Goal: Transaction & Acquisition: Book appointment/travel/reservation

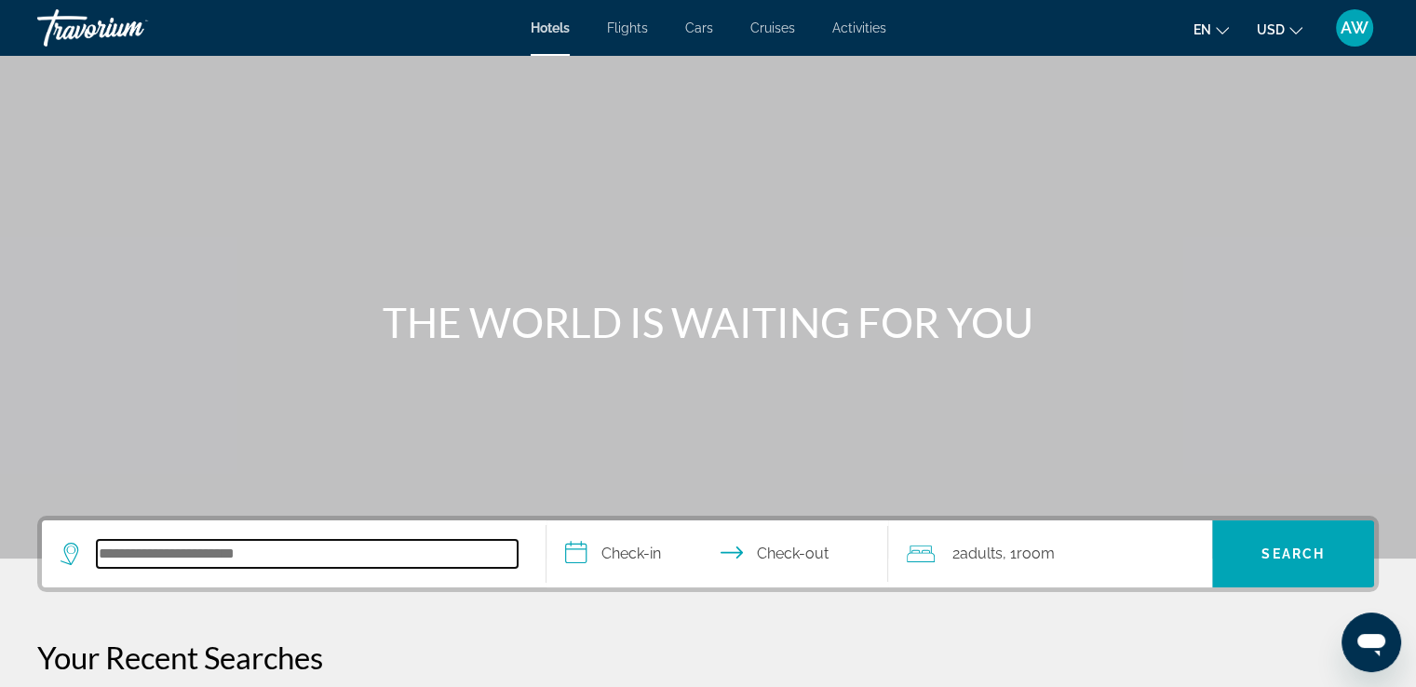
click at [138, 547] on input "Search hotel destination" at bounding box center [307, 554] width 421 height 28
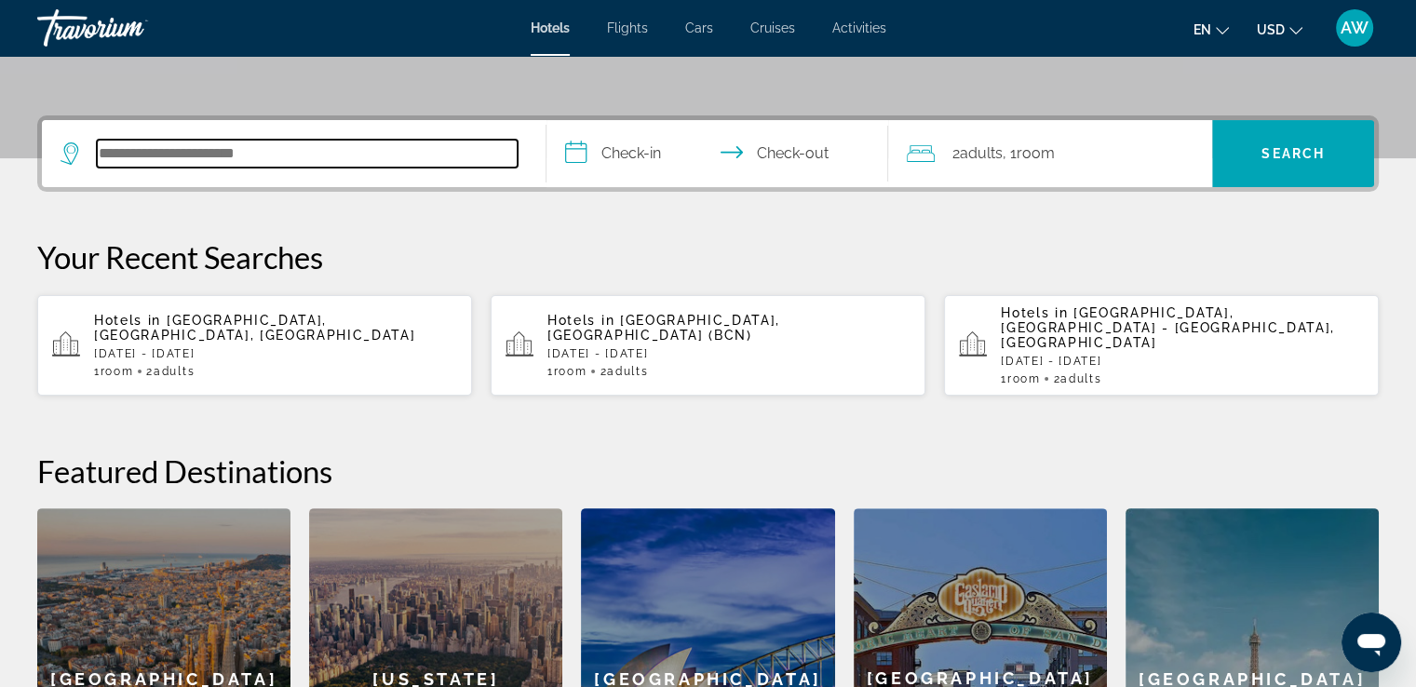
scroll to position [454, 0]
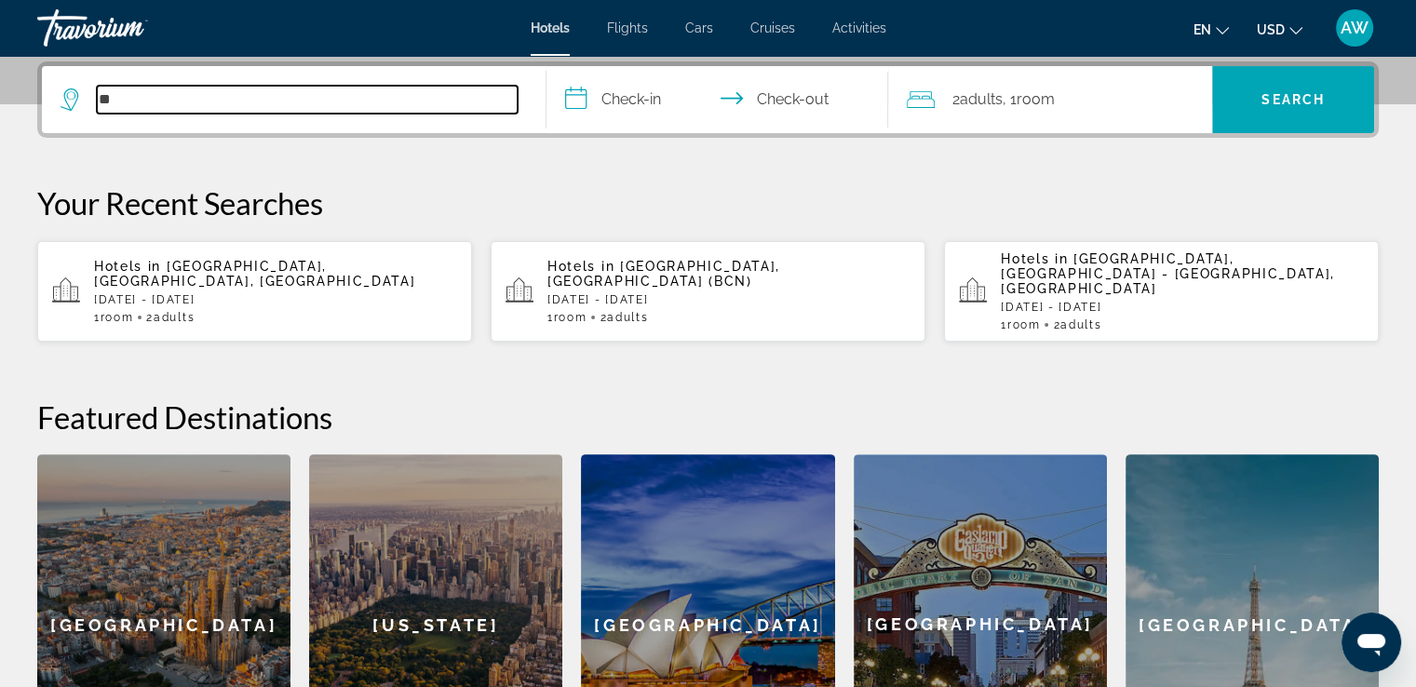
type input "*"
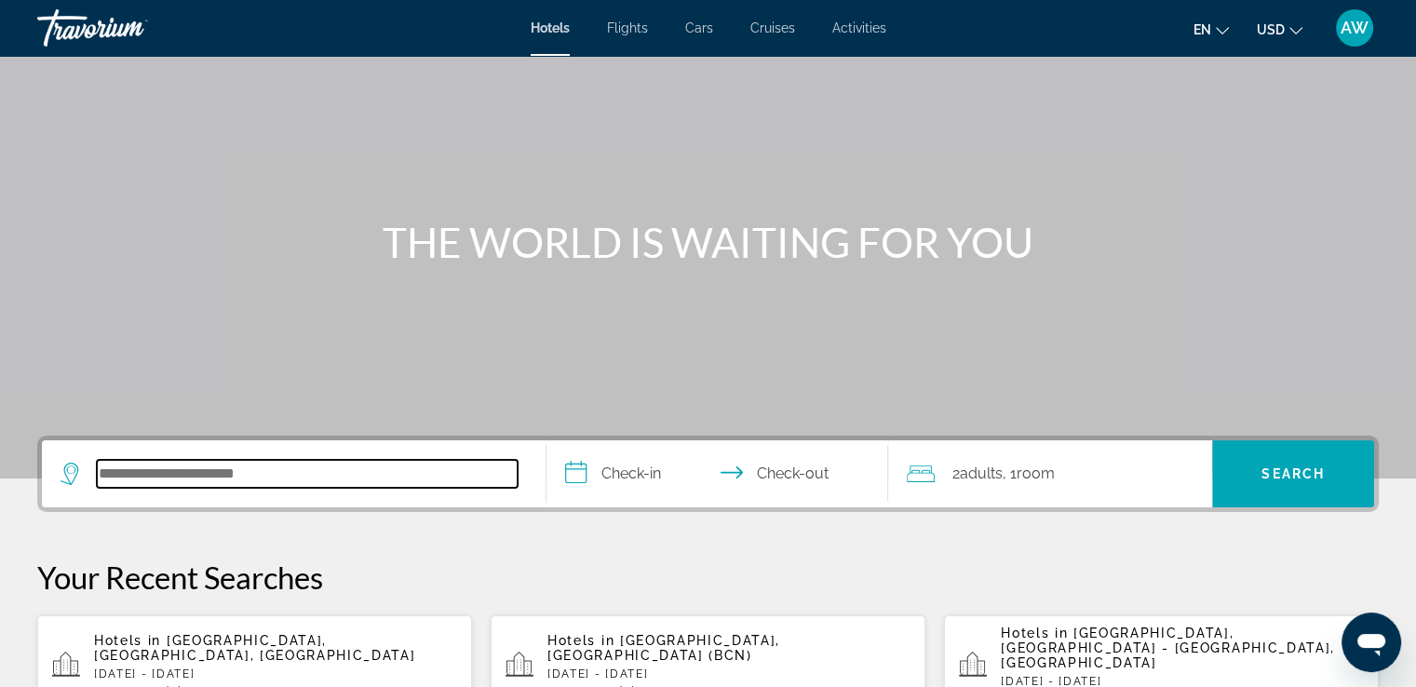
scroll to position [76, 0]
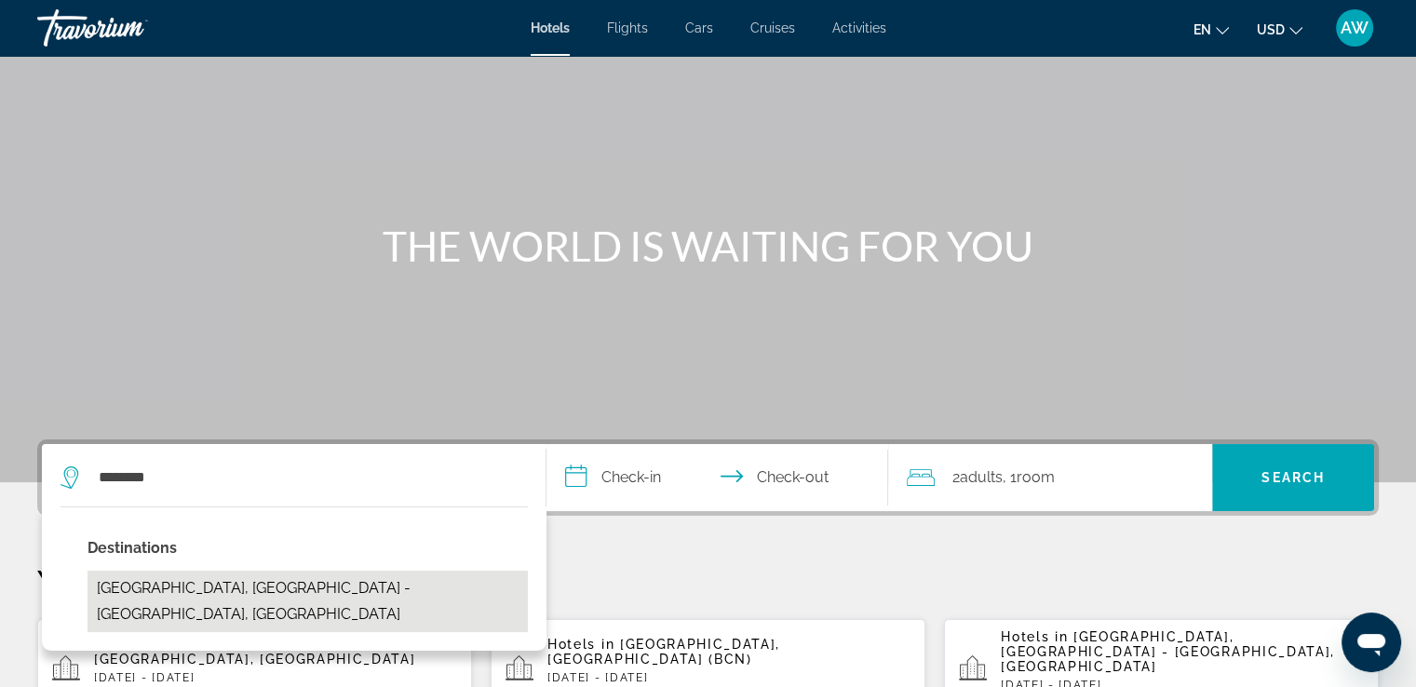
click at [225, 591] on button "[GEOGRAPHIC_DATA], [GEOGRAPHIC_DATA] - [GEOGRAPHIC_DATA], [GEOGRAPHIC_DATA]" at bounding box center [308, 601] width 440 height 61
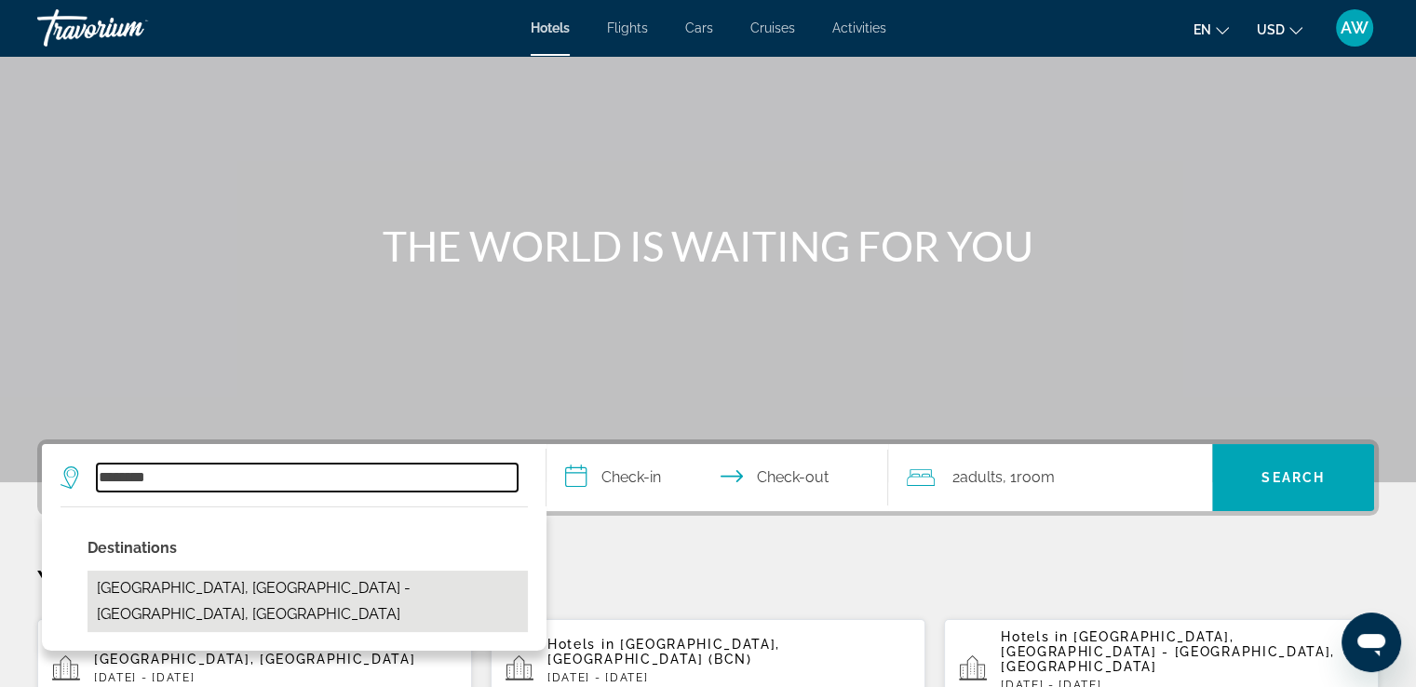
type input "**********"
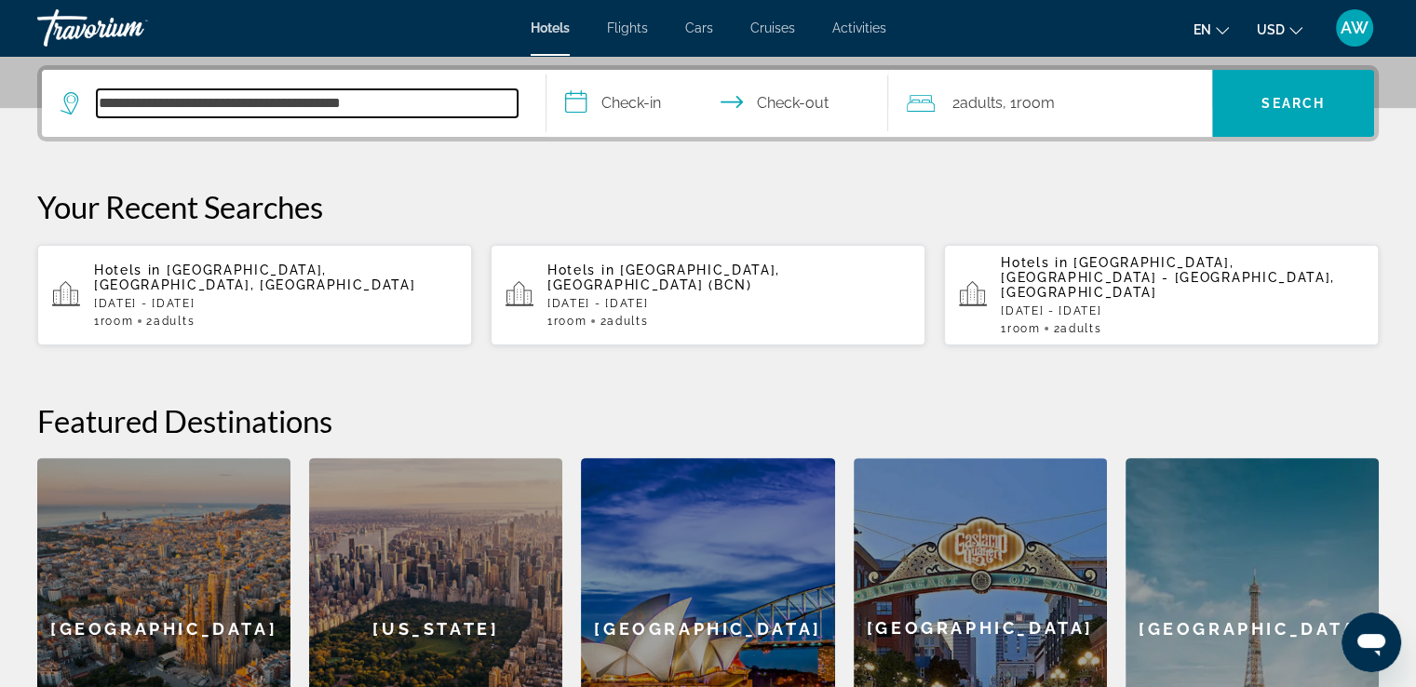
scroll to position [454, 0]
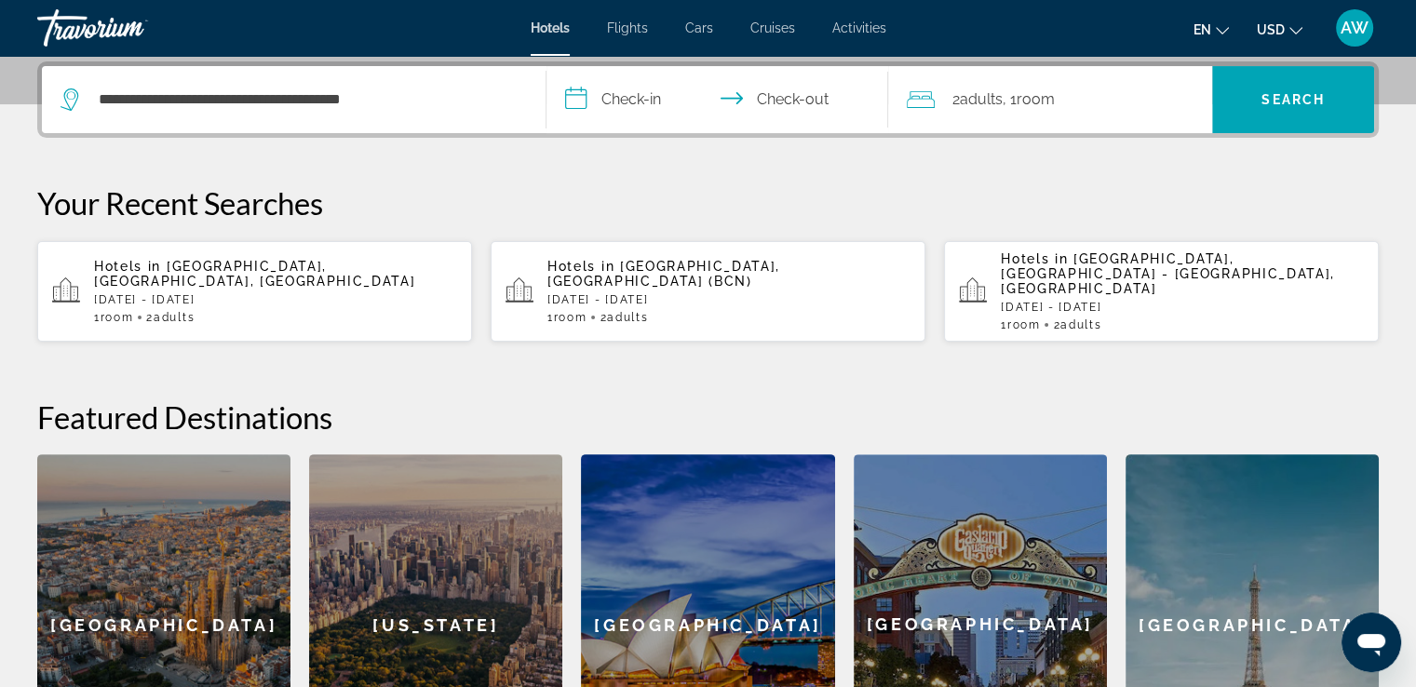
click at [623, 105] on input "**********" at bounding box center [722, 102] width 350 height 73
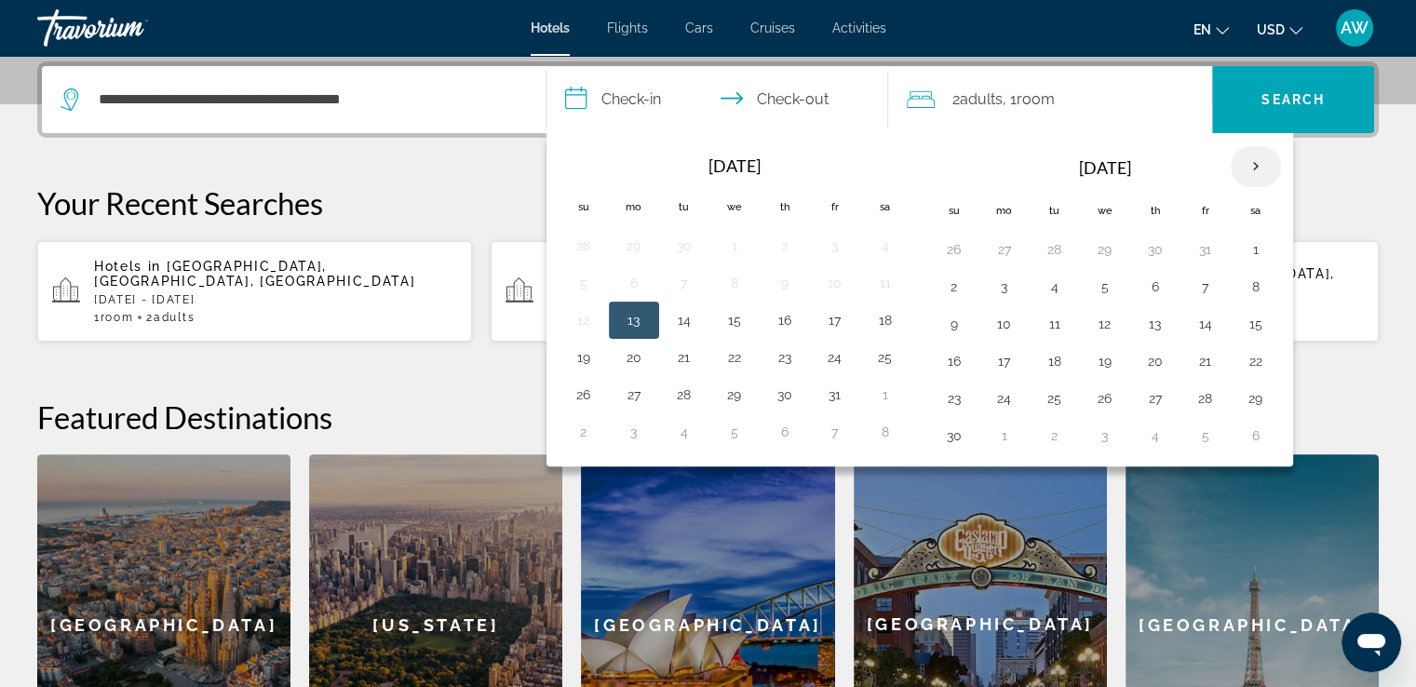
click at [1244, 163] on th "Next month" at bounding box center [1256, 166] width 50 height 41
click at [1207, 254] on button "5" at bounding box center [1206, 249] width 30 height 26
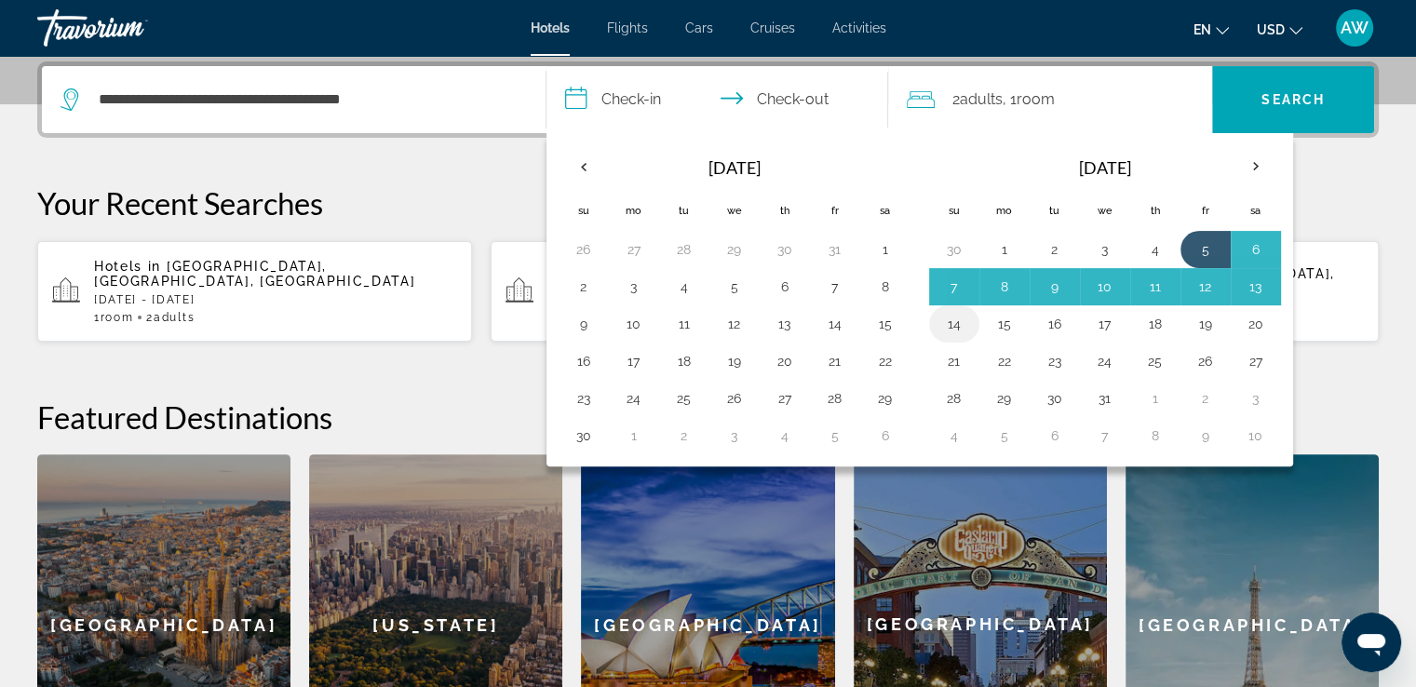
click at [951, 323] on button "14" at bounding box center [954, 324] width 30 height 26
type input "**********"
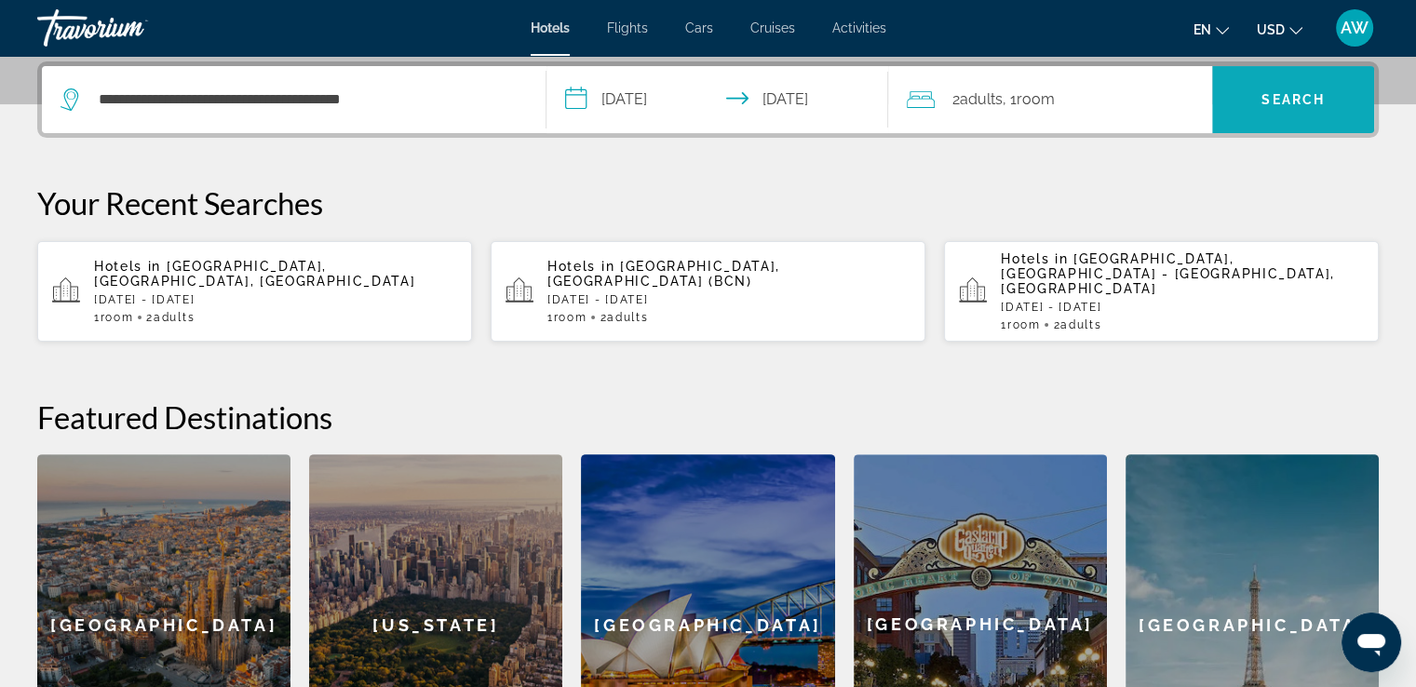
click at [1296, 99] on span "Search" at bounding box center [1293, 99] width 63 height 15
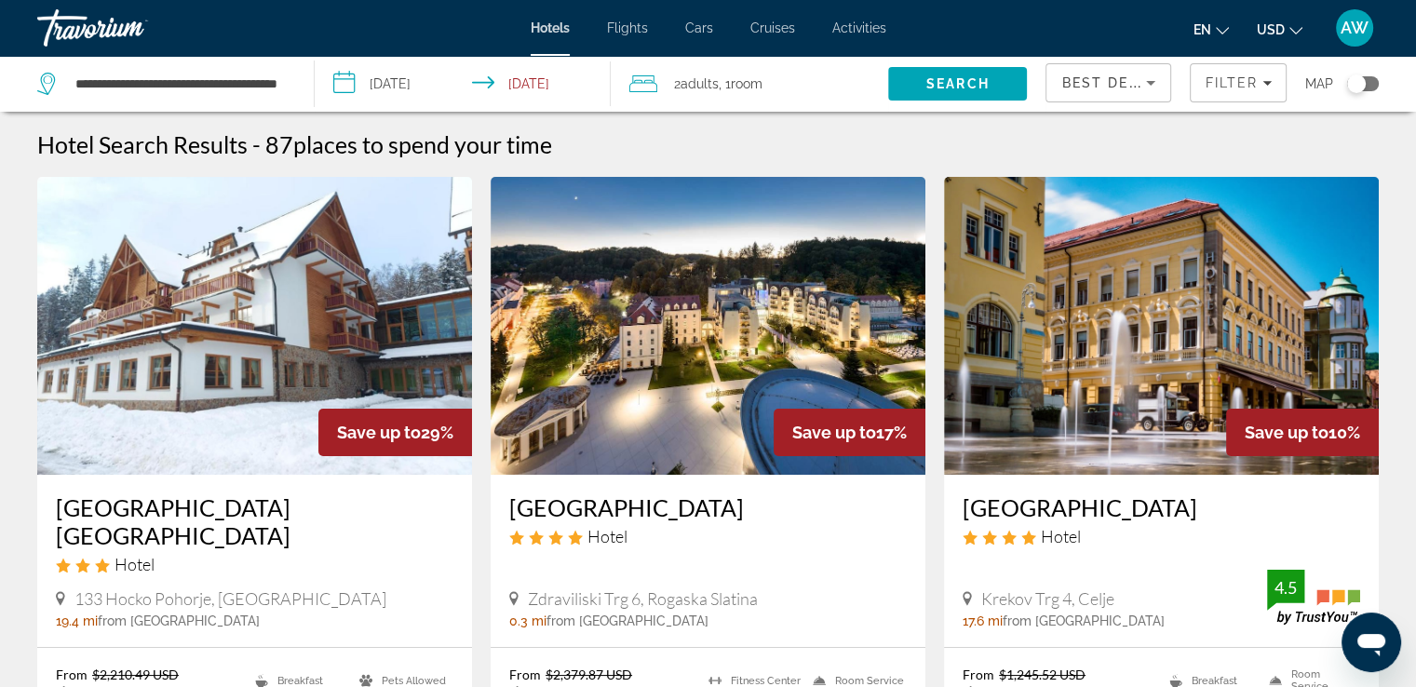
click at [1151, 85] on icon "Sort by" at bounding box center [1151, 83] width 22 height 22
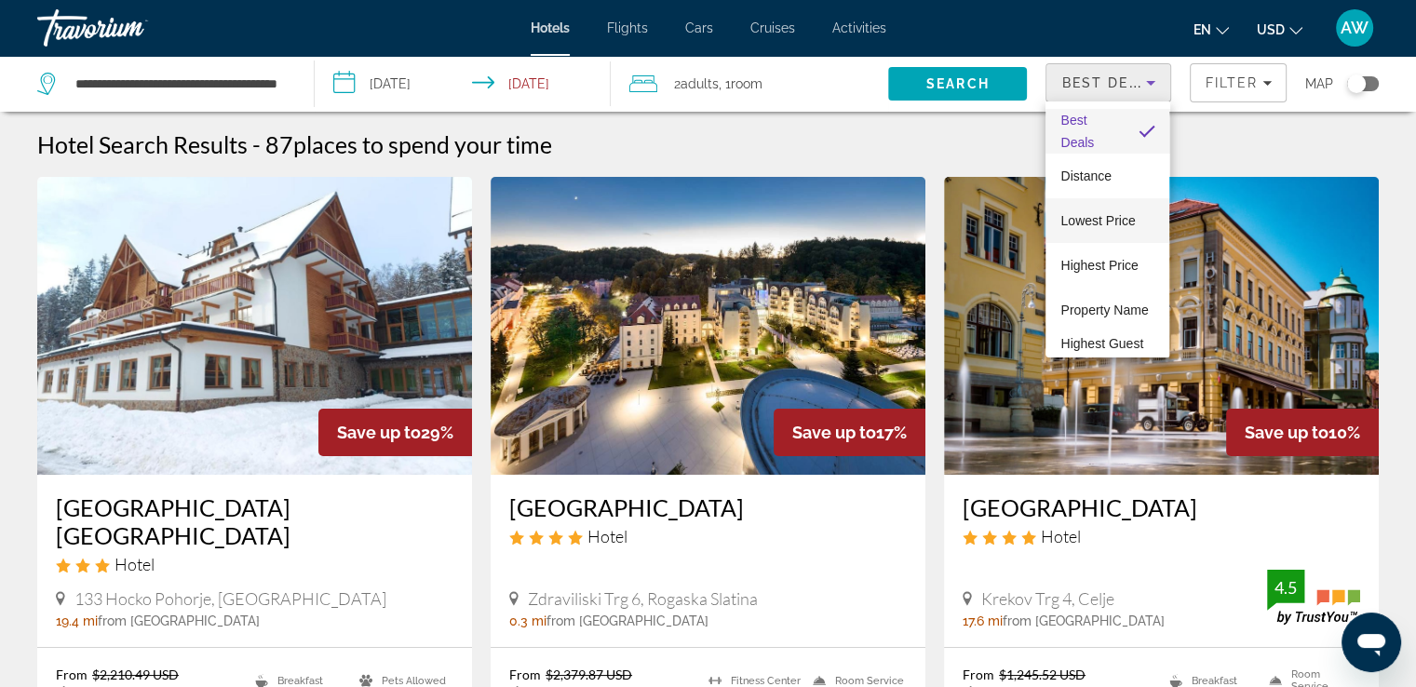
click at [1106, 226] on span "Lowest Price" at bounding box center [1097, 220] width 74 height 15
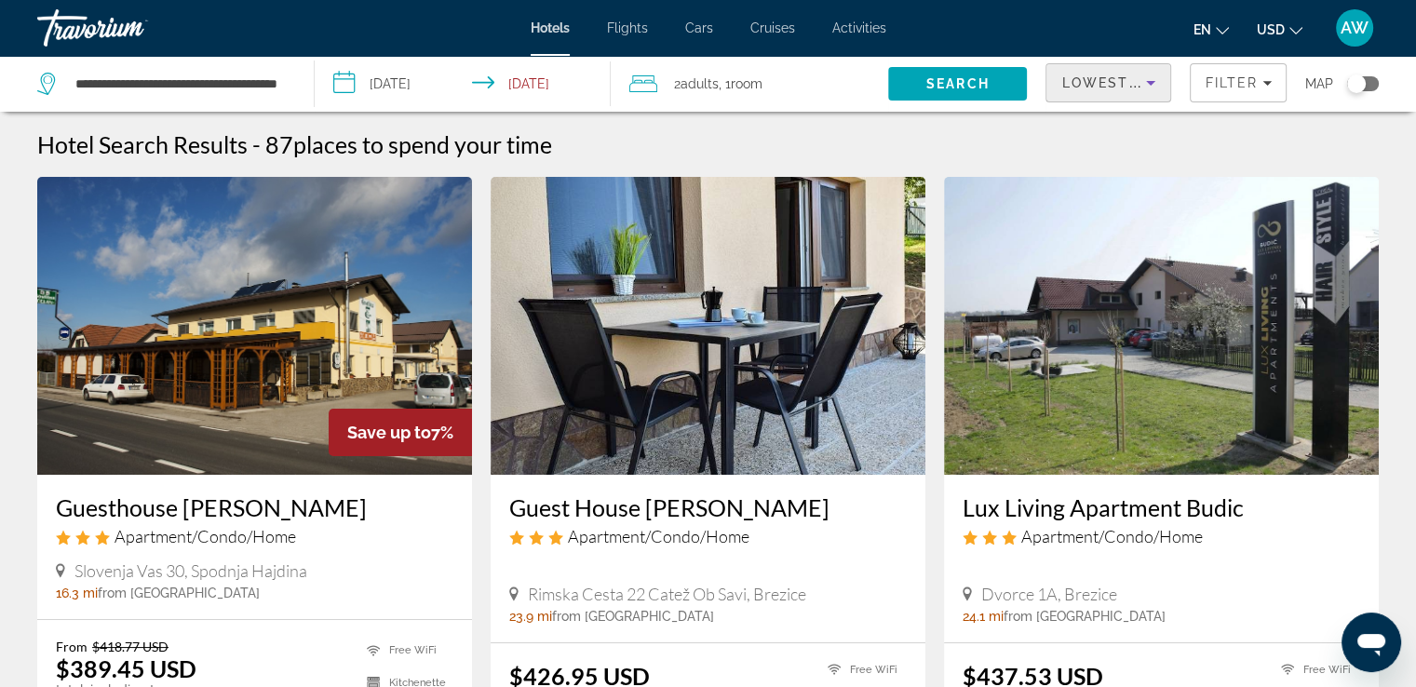
click at [1106, 226] on img "Main content" at bounding box center [1161, 326] width 435 height 298
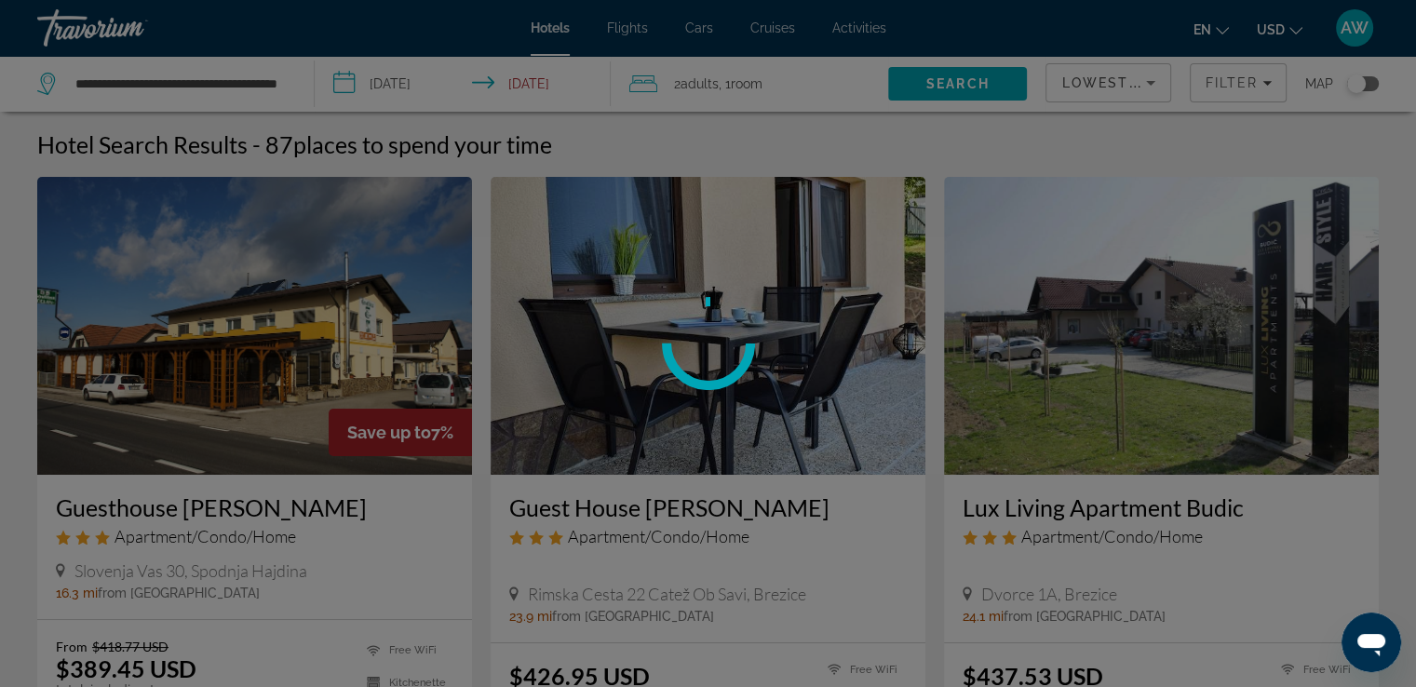
click at [1106, 226] on div at bounding box center [708, 343] width 1416 height 687
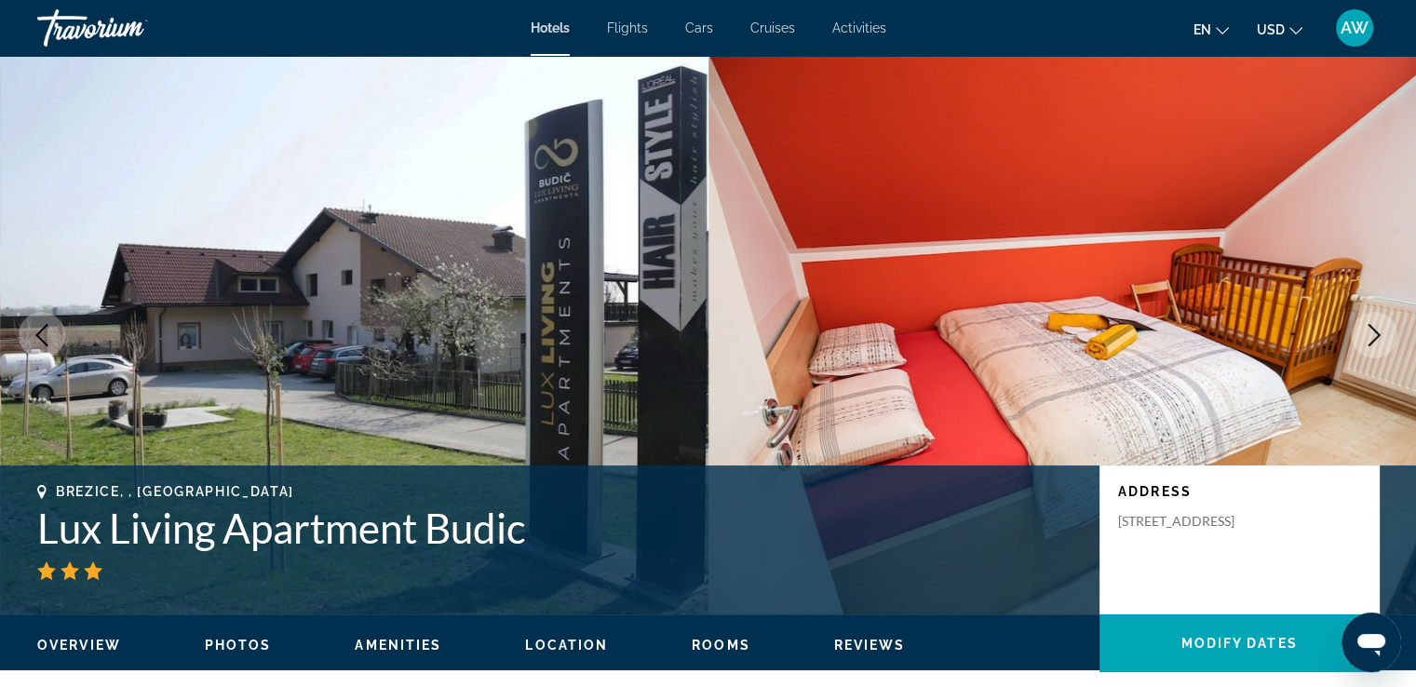
click at [1106, 226] on div "Skip to main content Hotels Flights Cars Cruises Activities Hotels Flights Cars…" at bounding box center [708, 343] width 1416 height 687
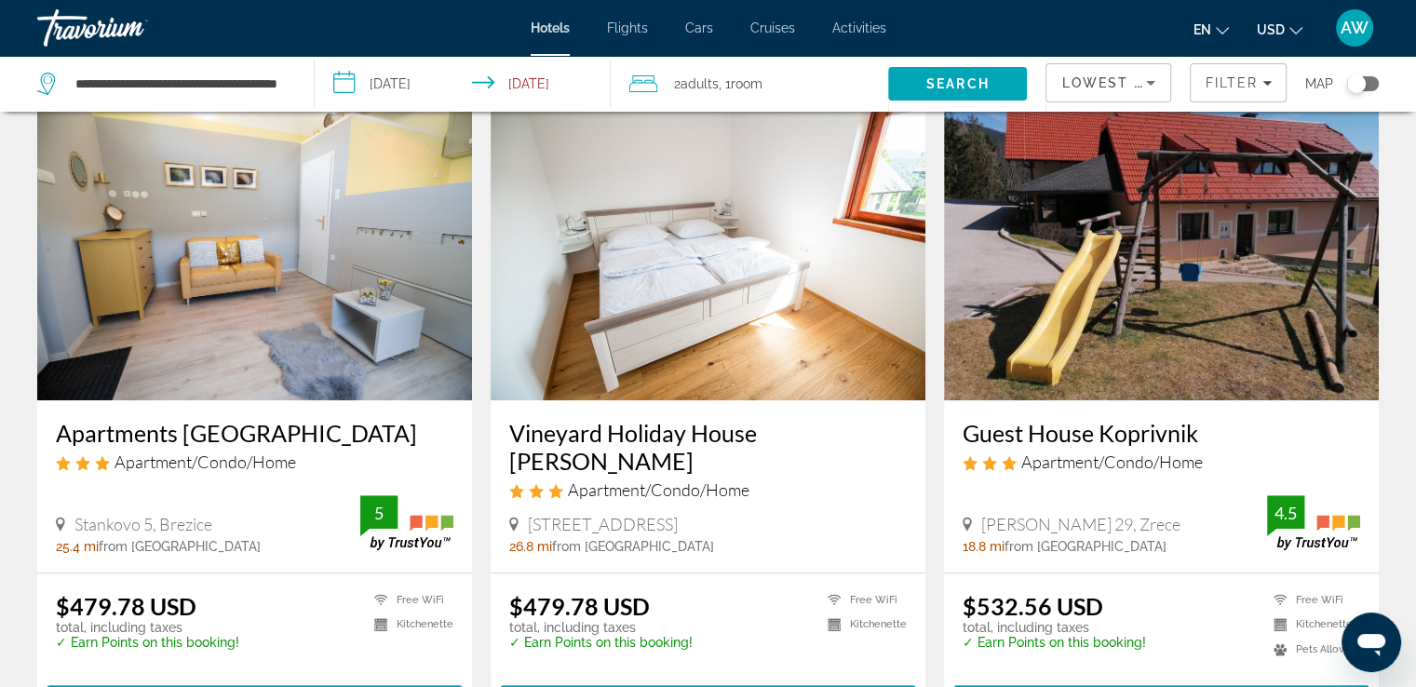
scroll to position [767, 0]
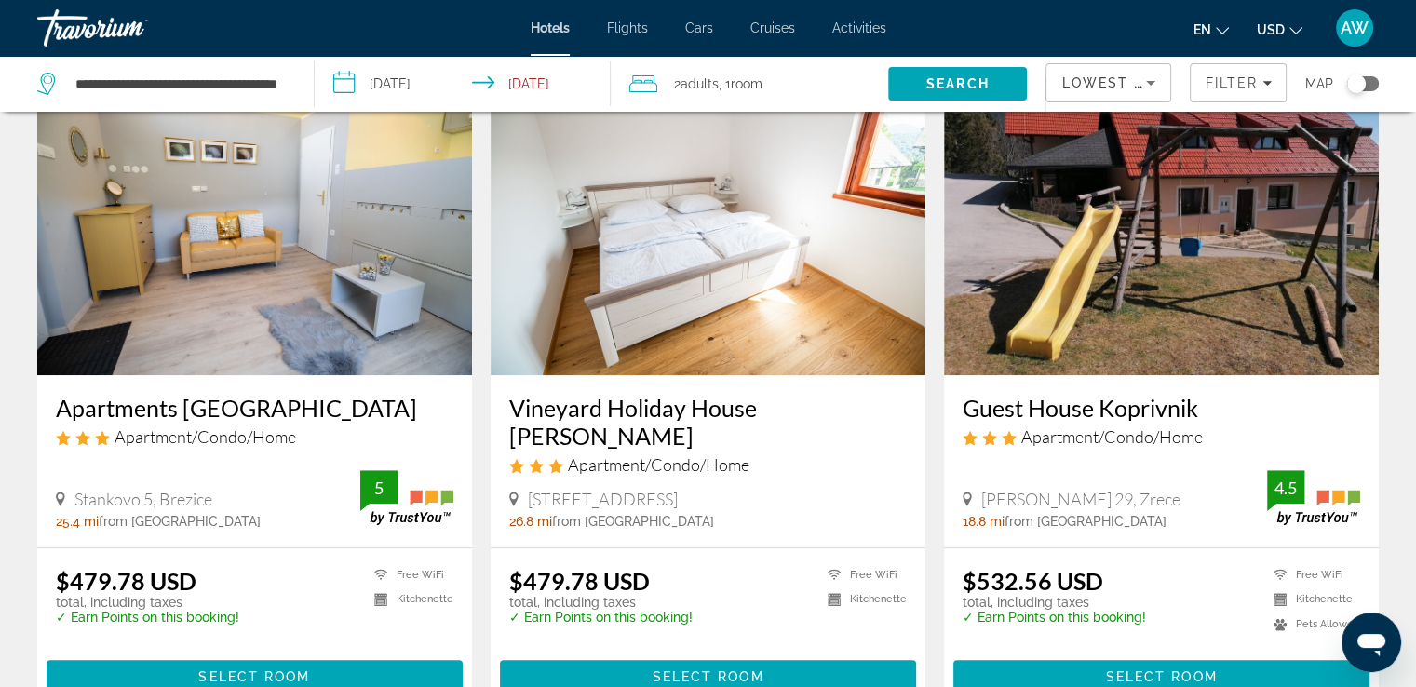
click at [1061, 408] on h3 "Guest House Koprivnik" at bounding box center [1162, 408] width 398 height 28
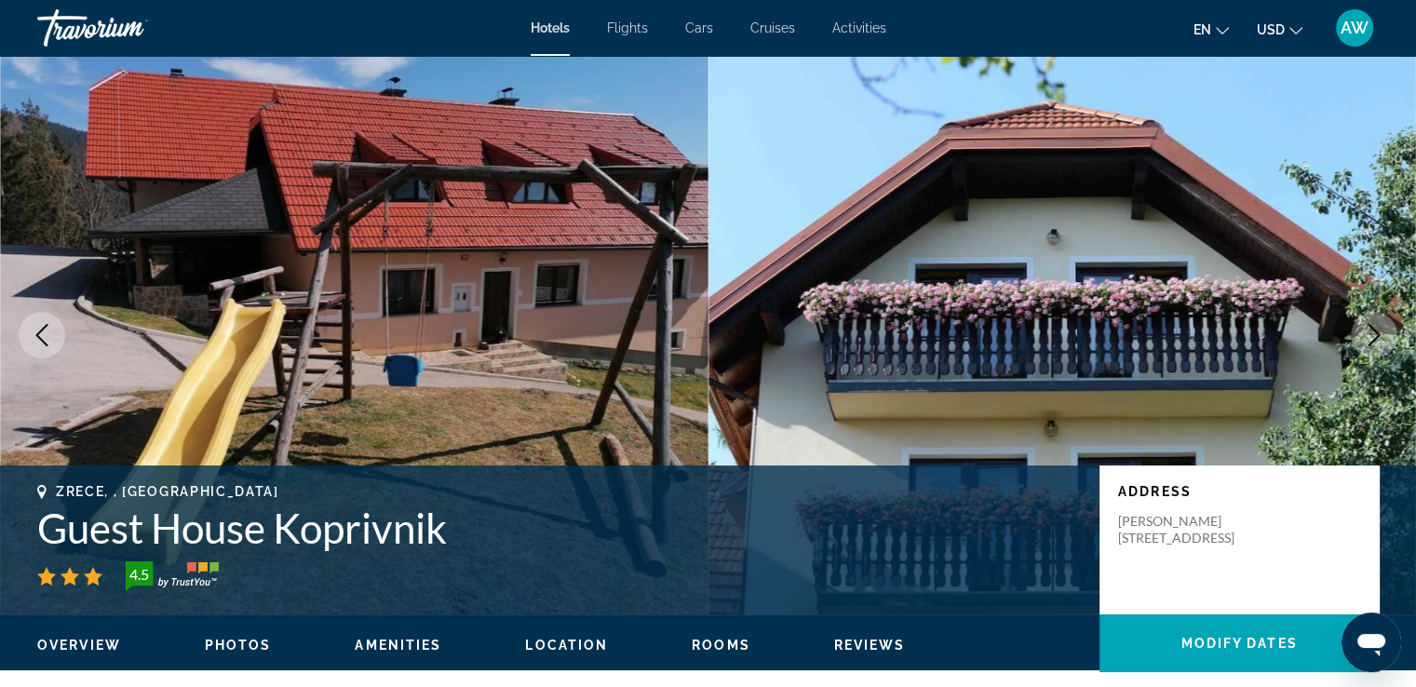
click at [924, 366] on img "Main content" at bounding box center [1063, 335] width 709 height 559
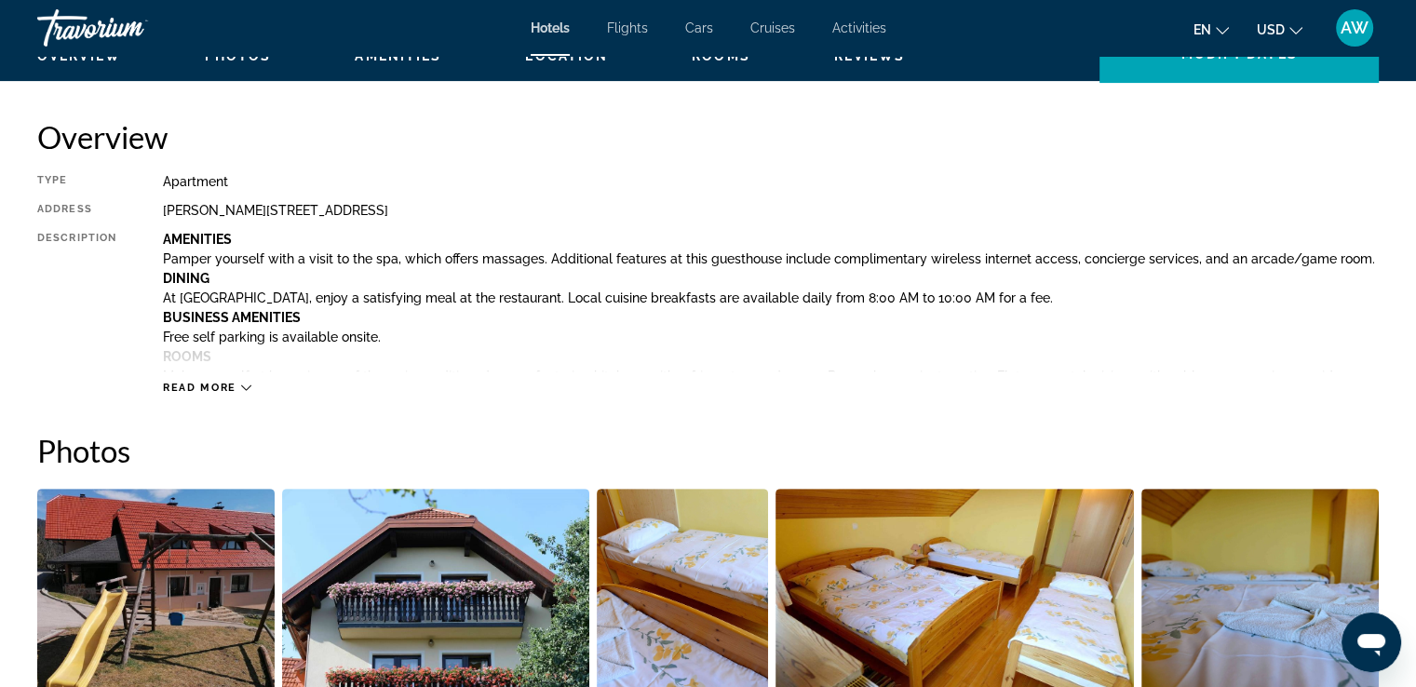
scroll to position [564, 0]
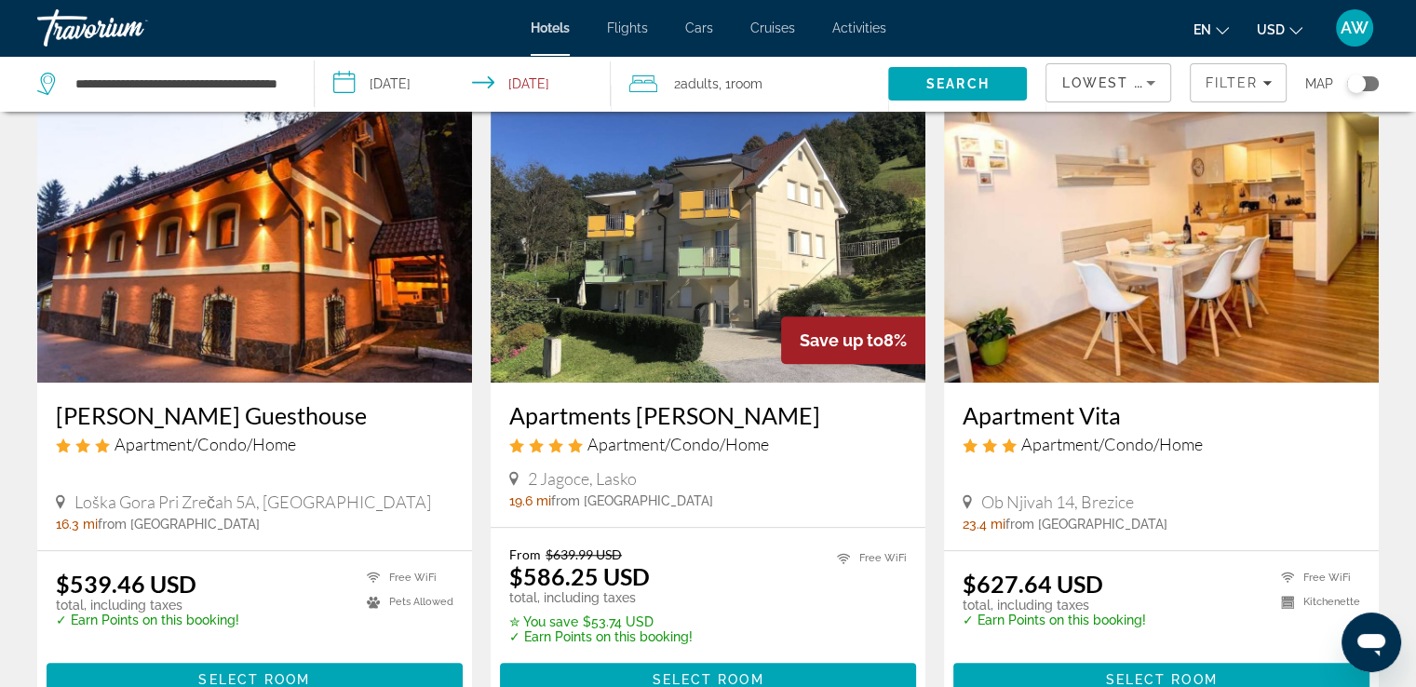
scroll to position [1442, 0]
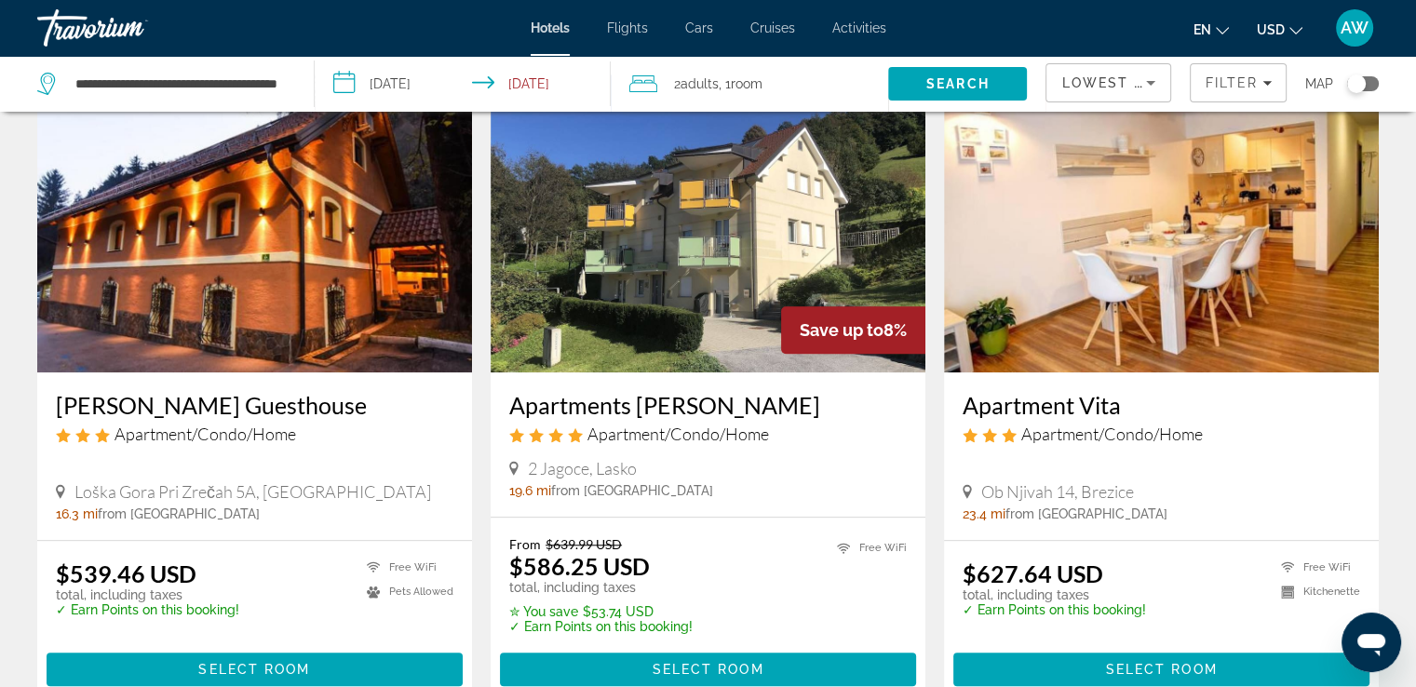
click at [628, 397] on h3 "Apartments [PERSON_NAME]" at bounding box center [708, 405] width 398 height 28
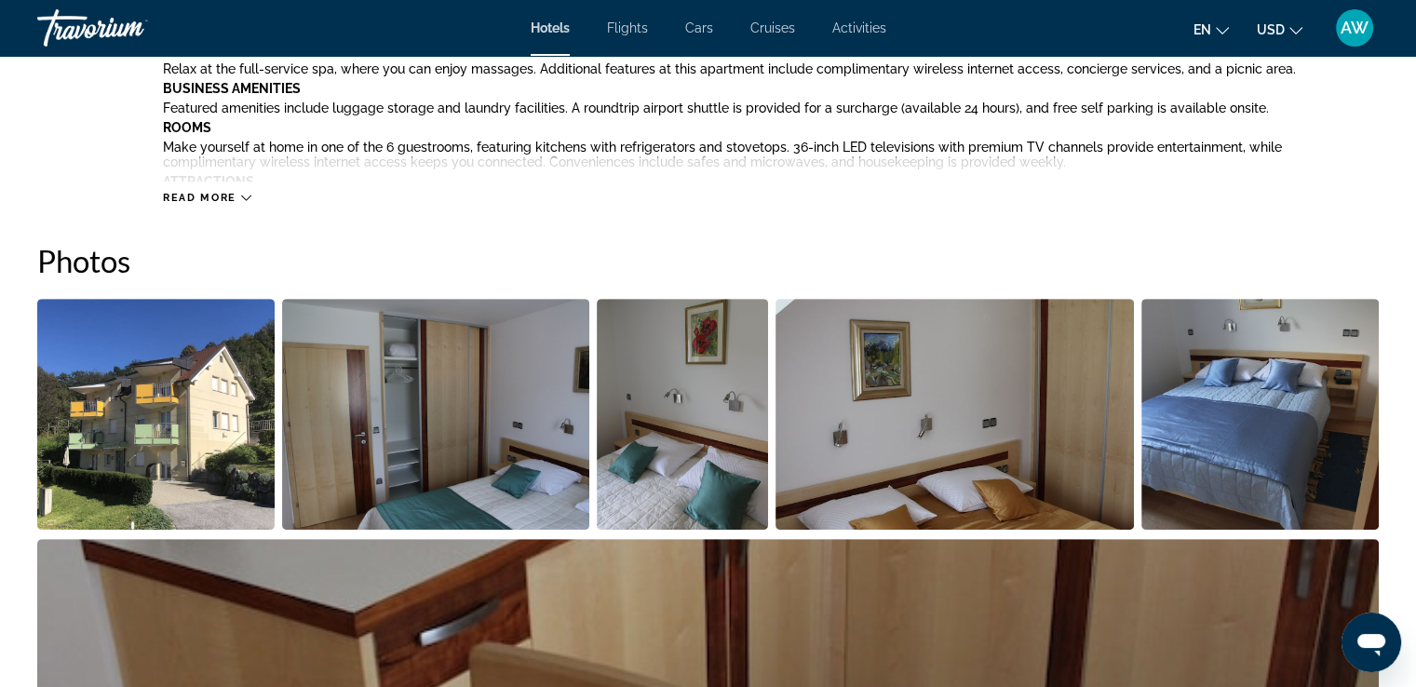
scroll to position [855, 0]
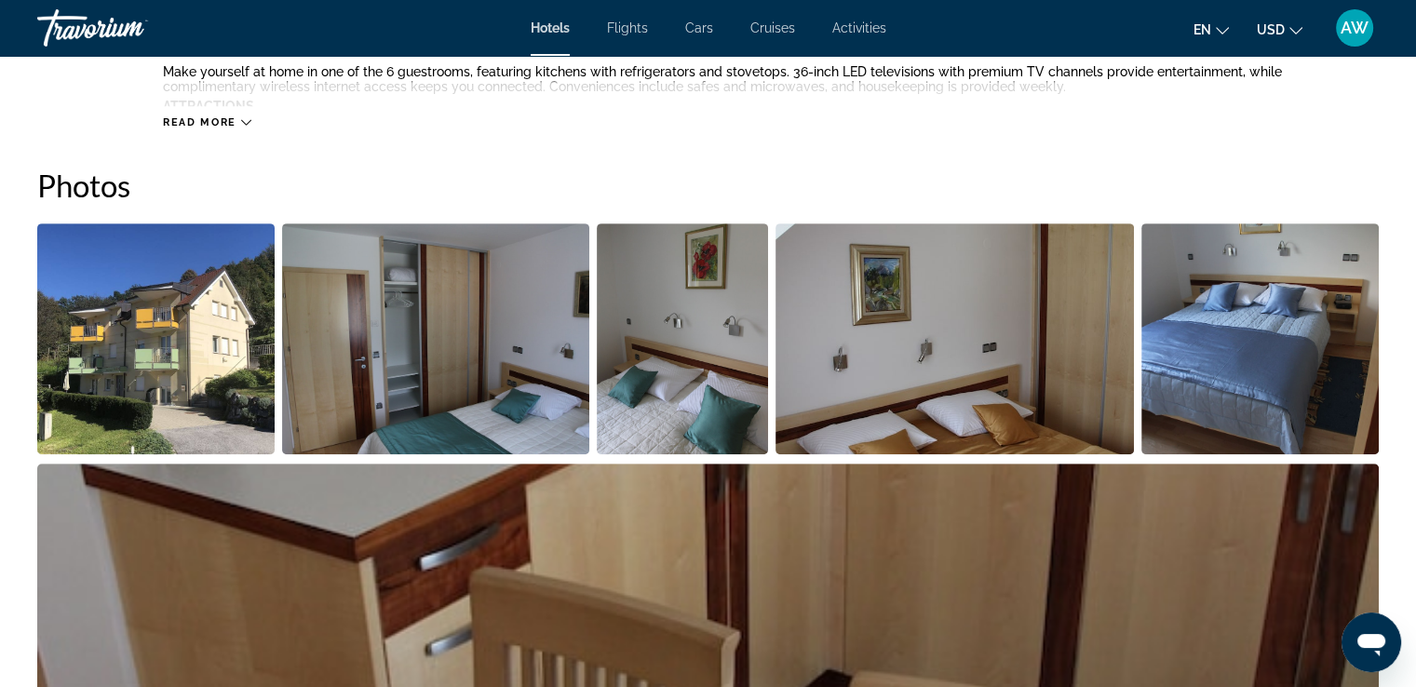
click at [155, 391] on img "Open full-screen image slider" at bounding box center [155, 338] width 237 height 231
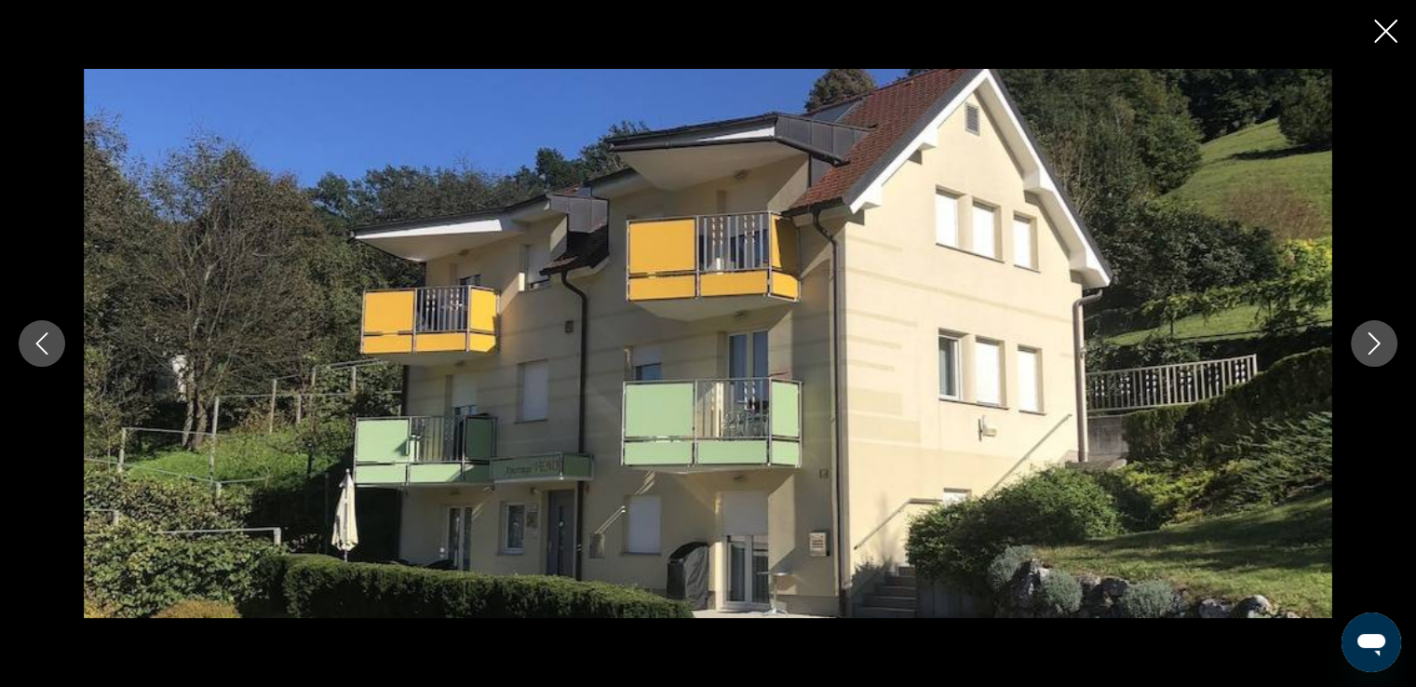
click at [1379, 339] on icon "Next image" at bounding box center [1374, 343] width 22 height 22
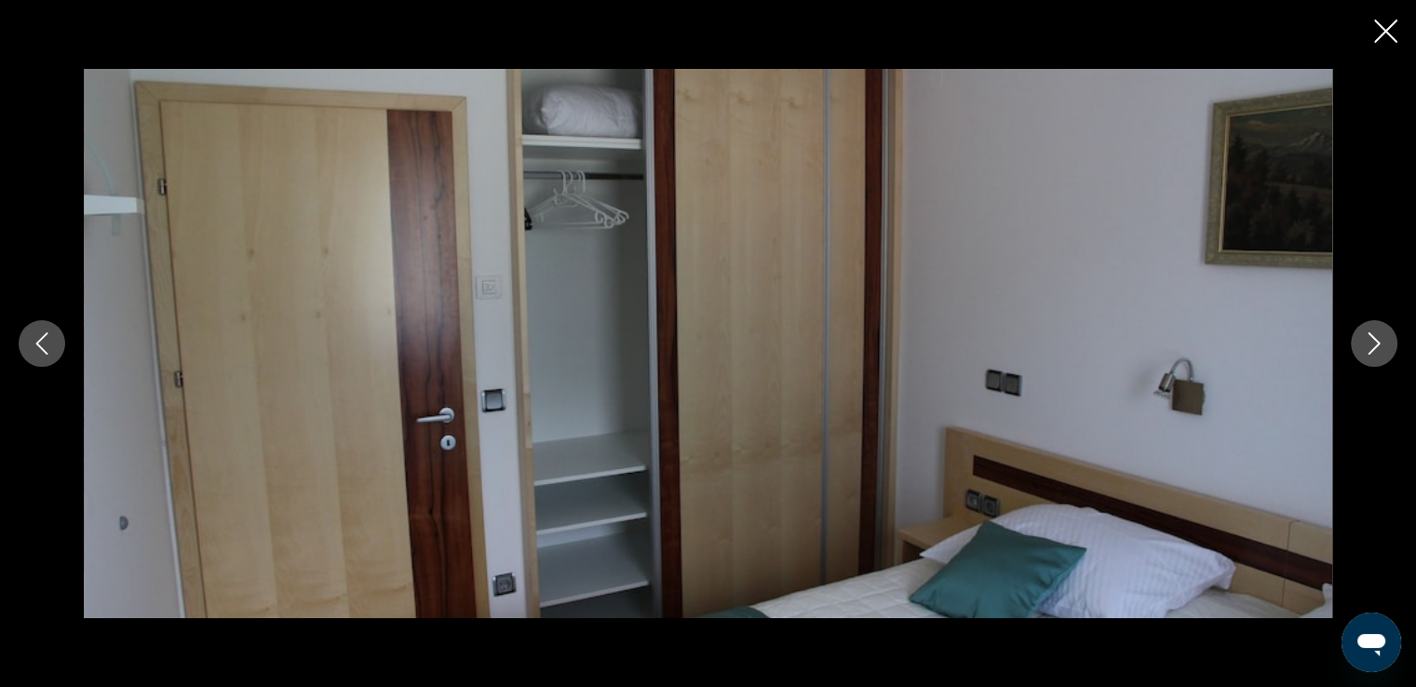
click at [1379, 339] on icon "Next image" at bounding box center [1374, 343] width 22 height 22
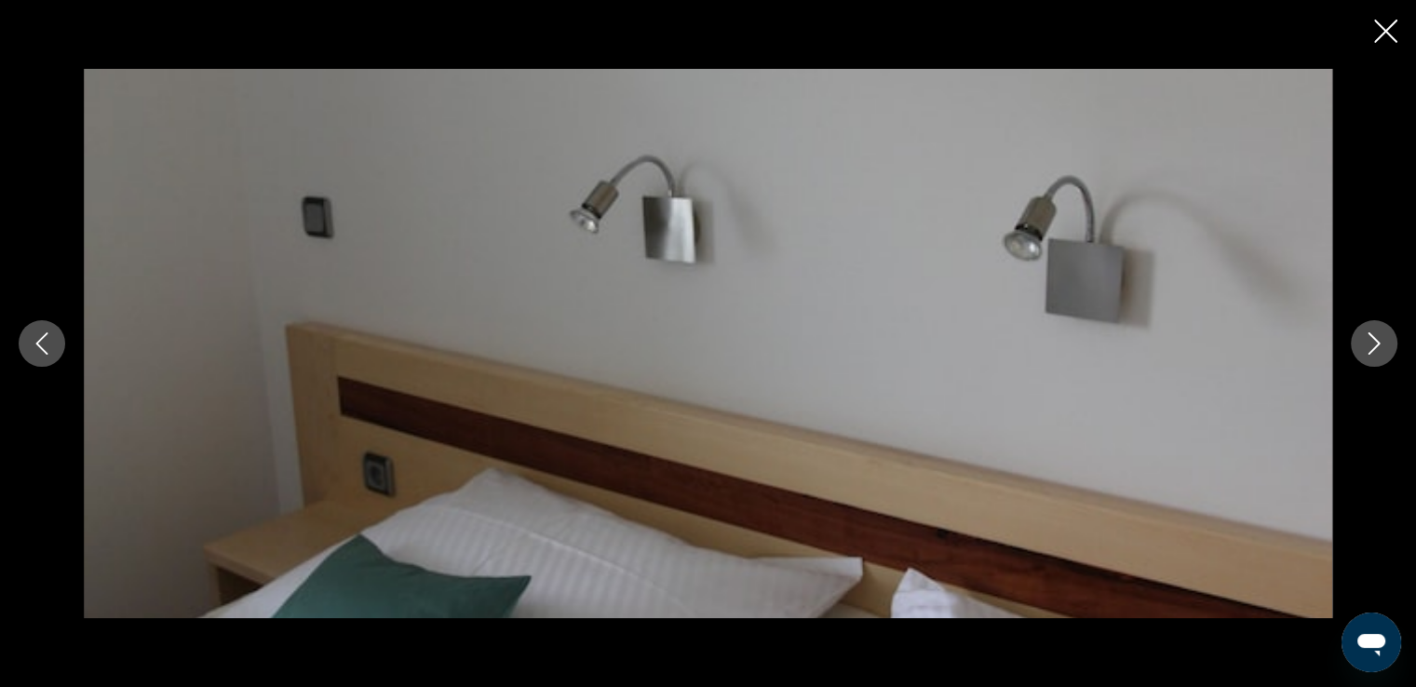
click at [1379, 339] on icon "Next image" at bounding box center [1374, 343] width 22 height 22
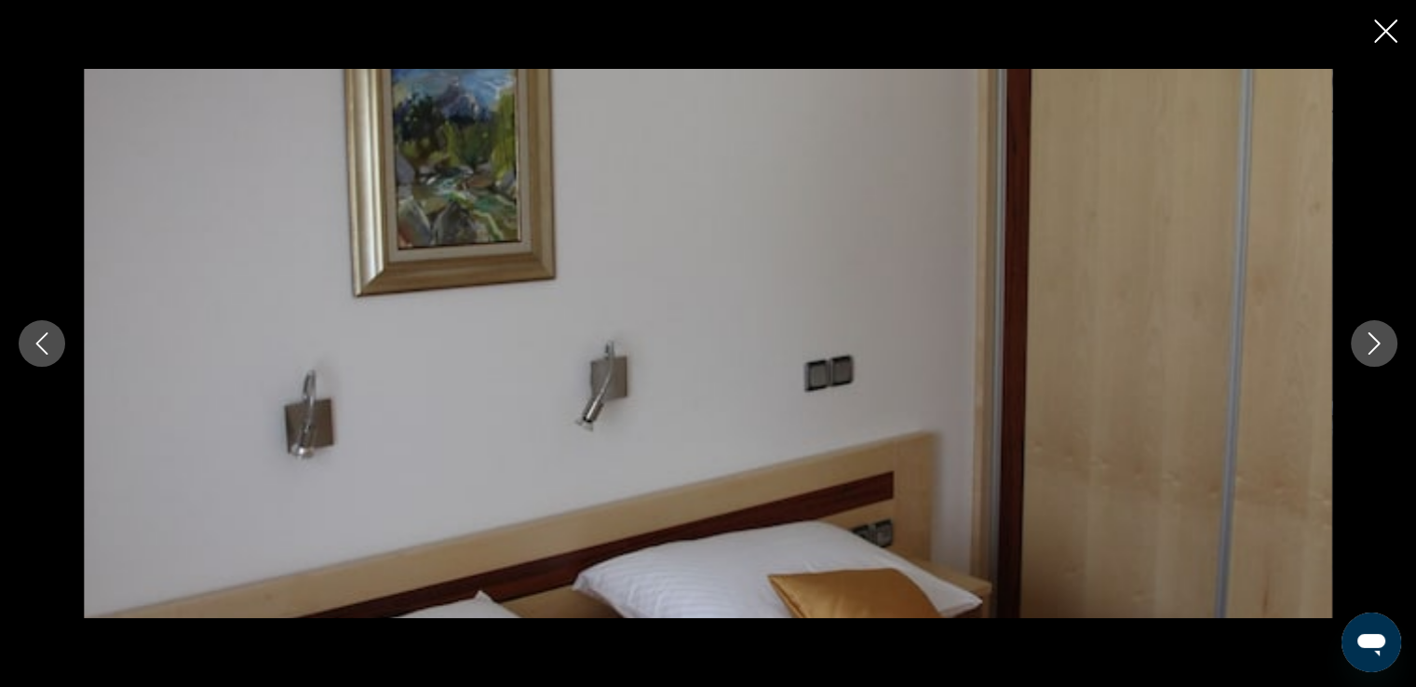
click at [1379, 339] on icon "Next image" at bounding box center [1374, 343] width 22 height 22
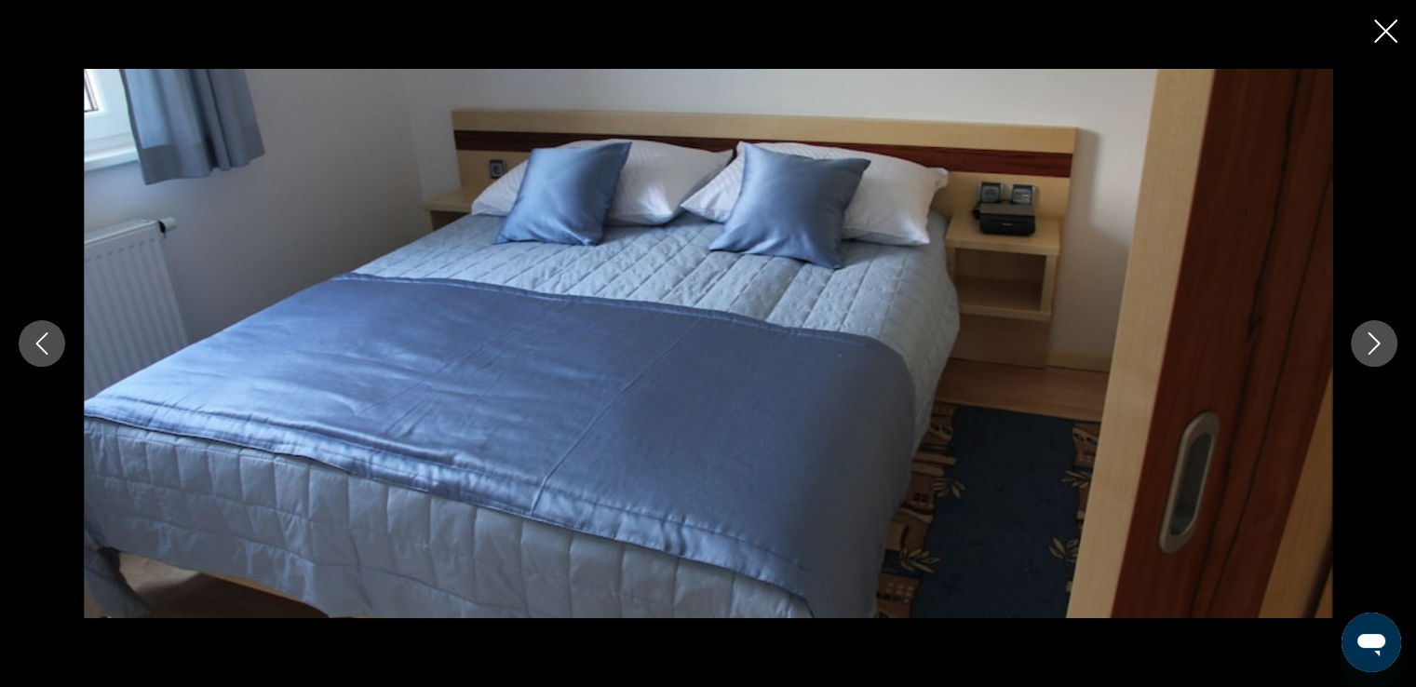
click at [1379, 339] on icon "Next image" at bounding box center [1374, 343] width 22 height 22
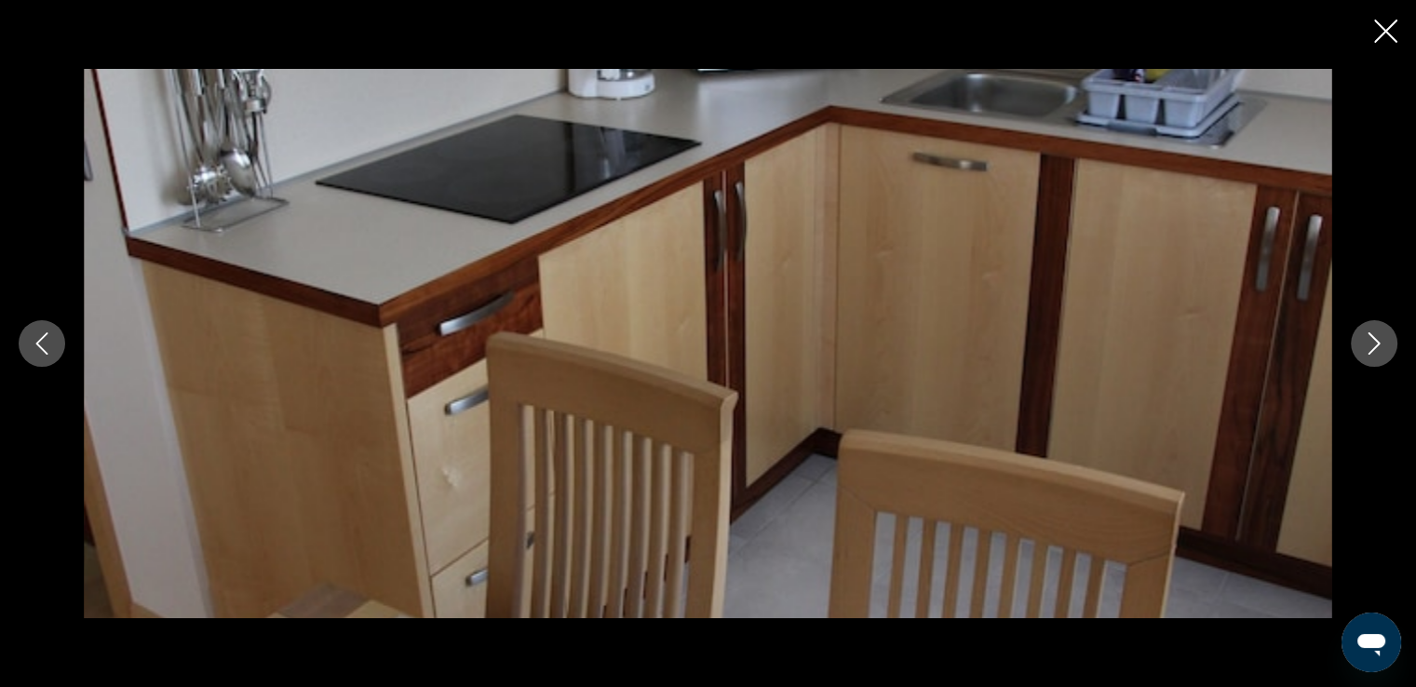
click at [1379, 339] on icon "Next image" at bounding box center [1374, 343] width 22 height 22
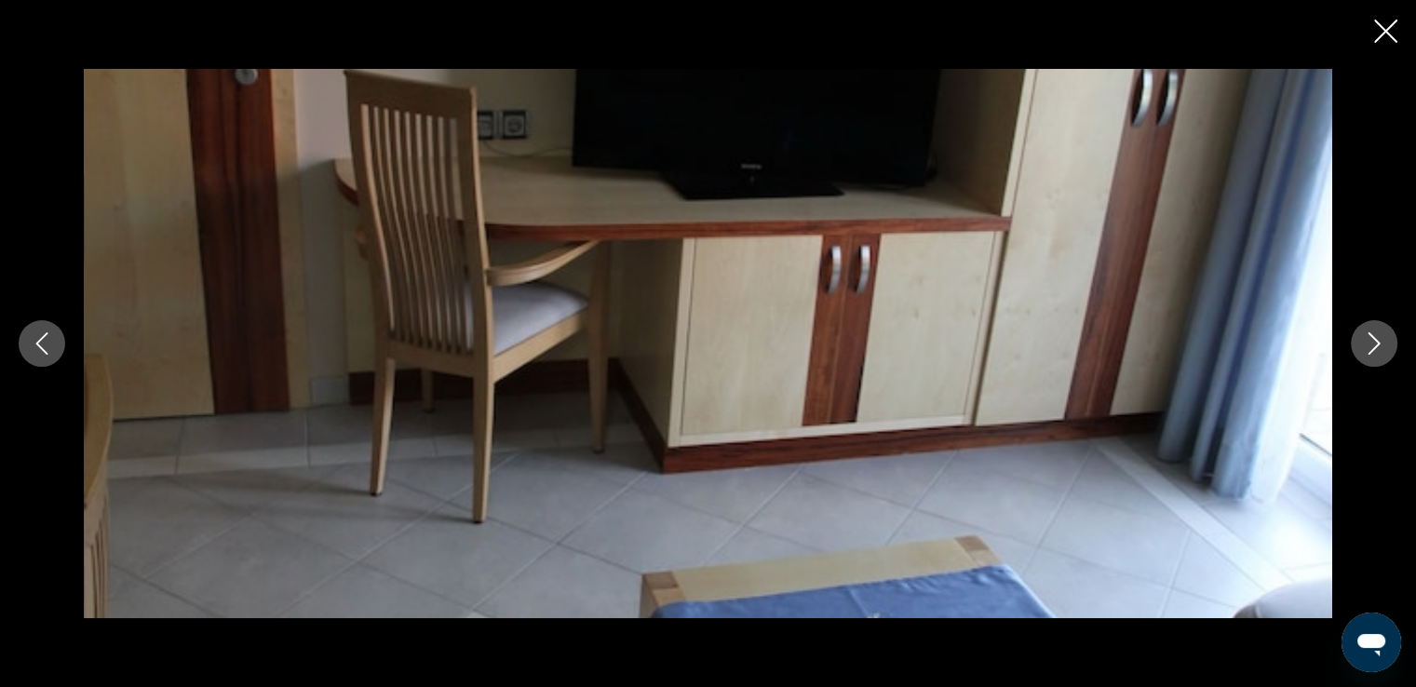
click at [1379, 339] on icon "Next image" at bounding box center [1374, 343] width 22 height 22
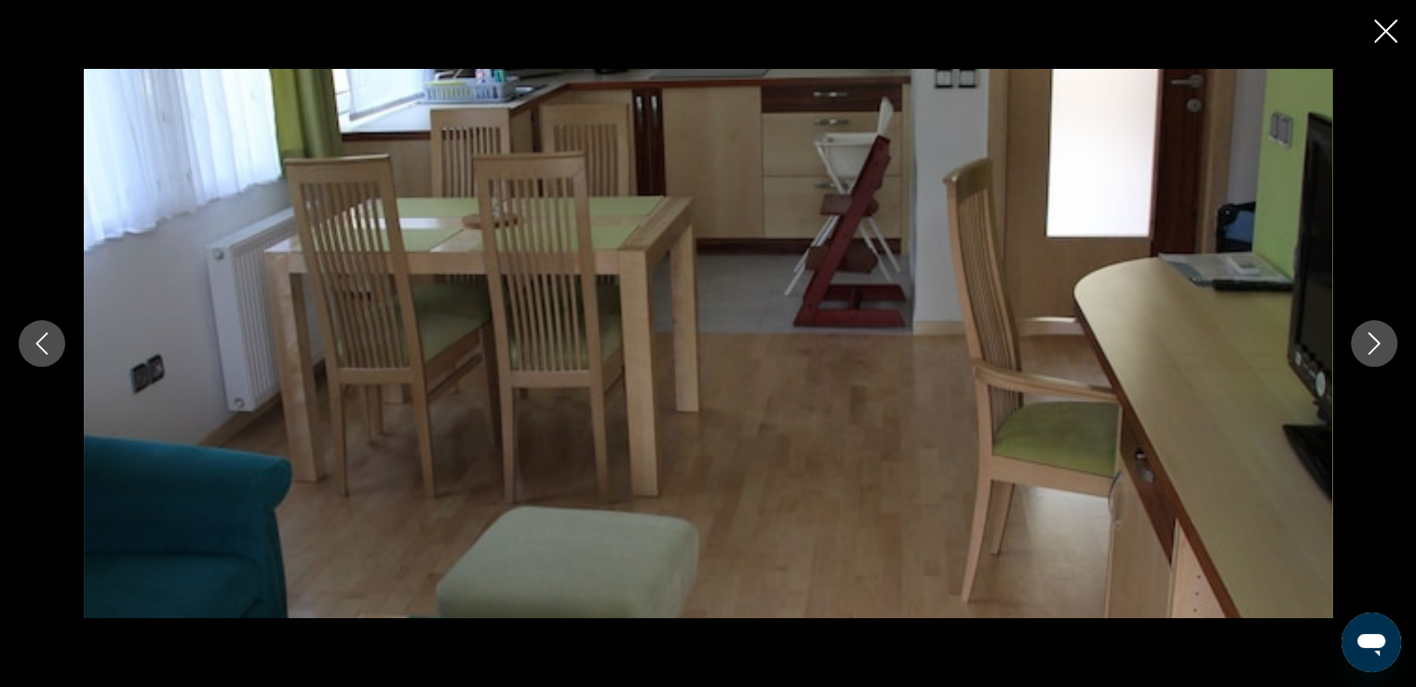
click at [1379, 339] on icon "Next image" at bounding box center [1374, 343] width 22 height 22
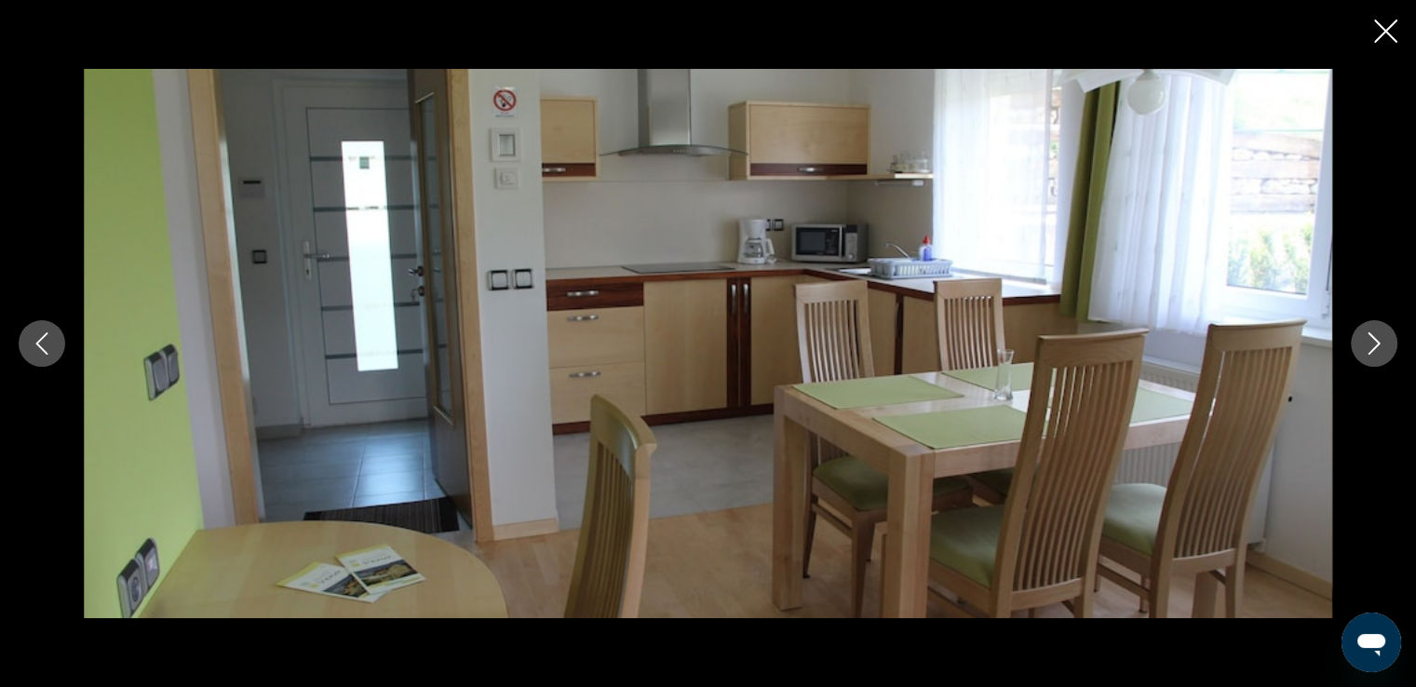
click at [1383, 37] on icon "Close slideshow" at bounding box center [1385, 31] width 23 height 23
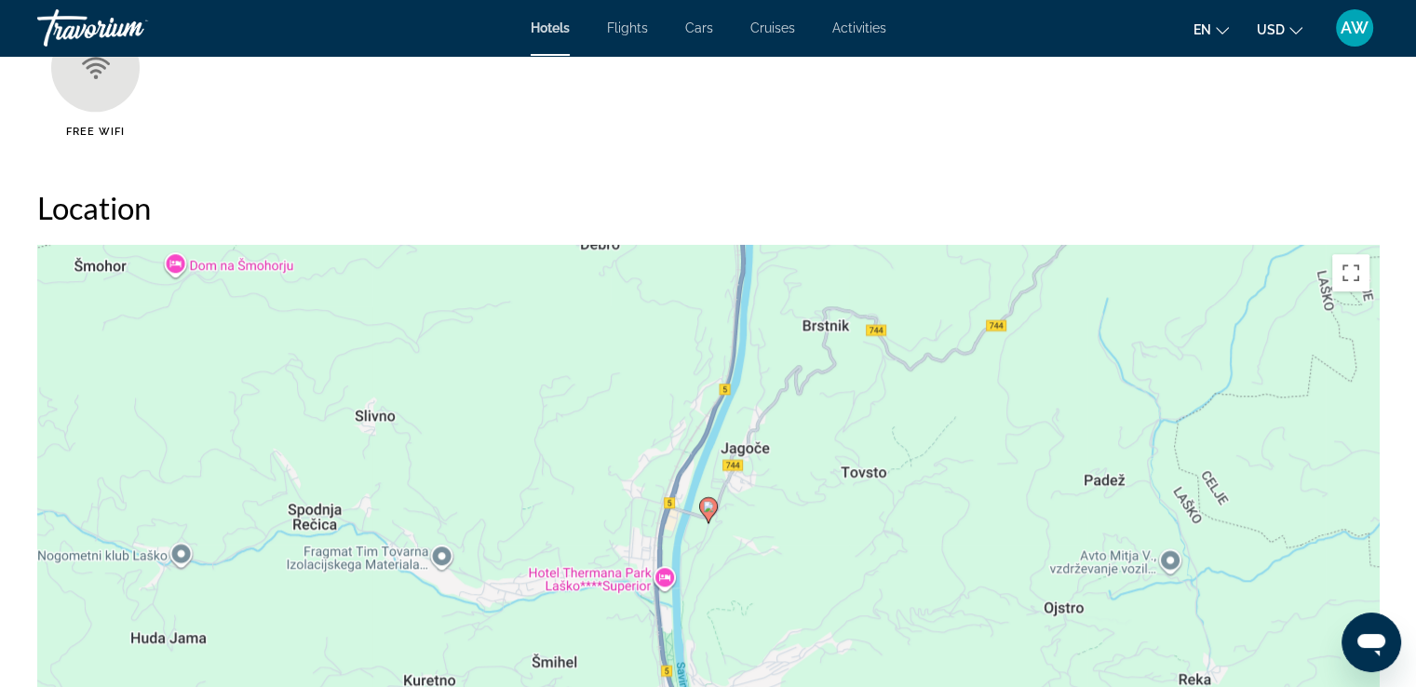
scroll to position [1532, 0]
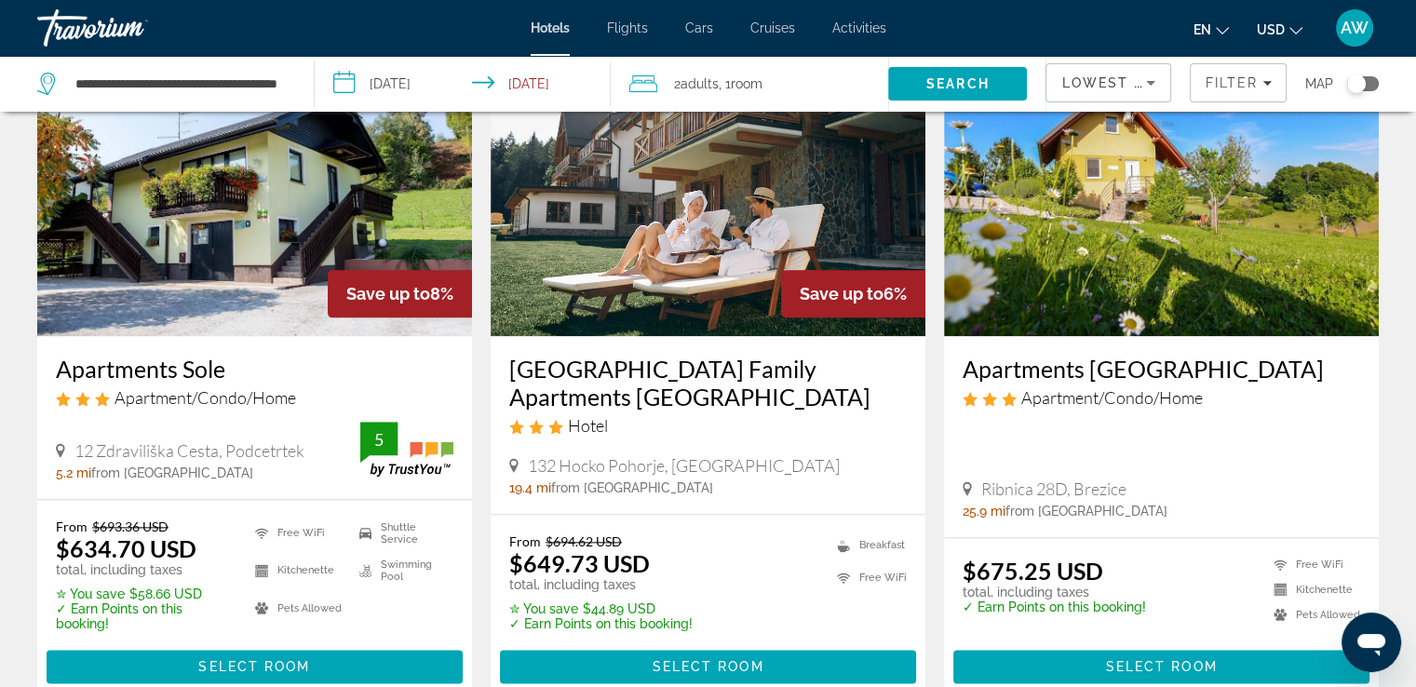
scroll to position [2150, 0]
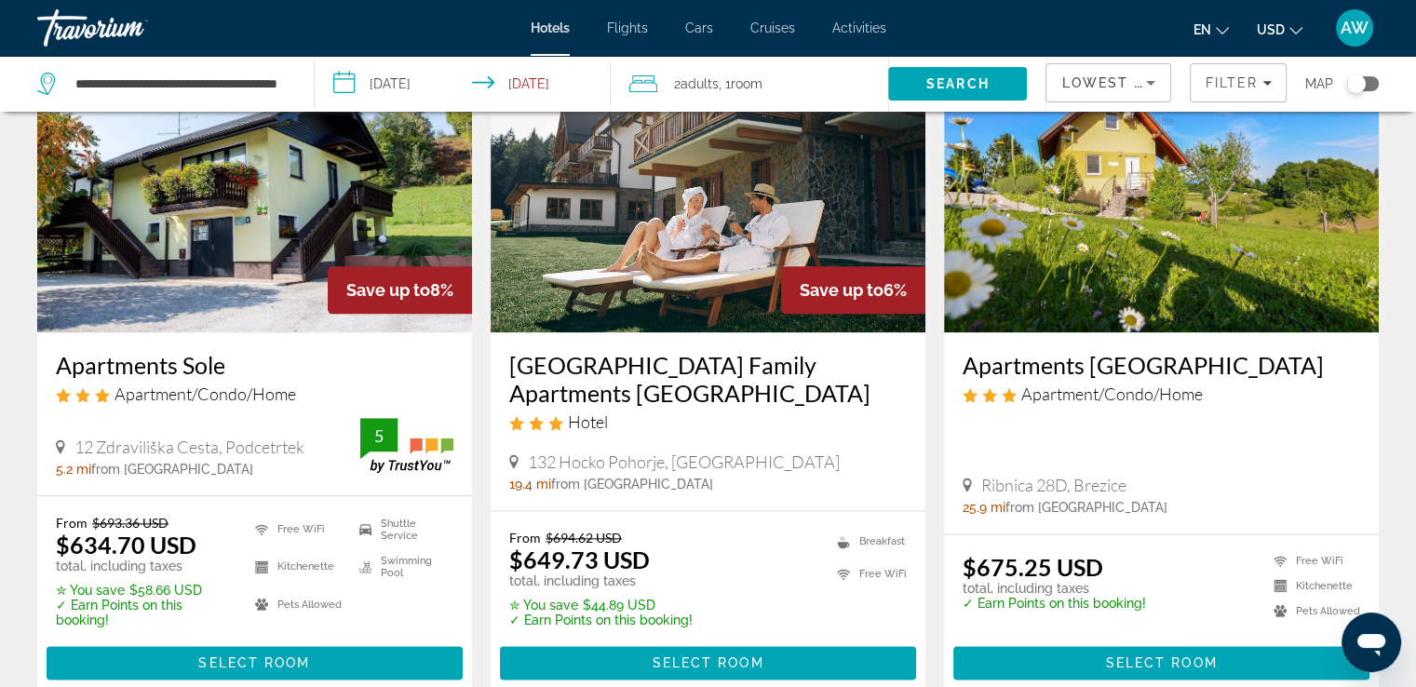
click at [663, 381] on h3 "[GEOGRAPHIC_DATA] Family Apartments [GEOGRAPHIC_DATA]" at bounding box center [708, 379] width 398 height 56
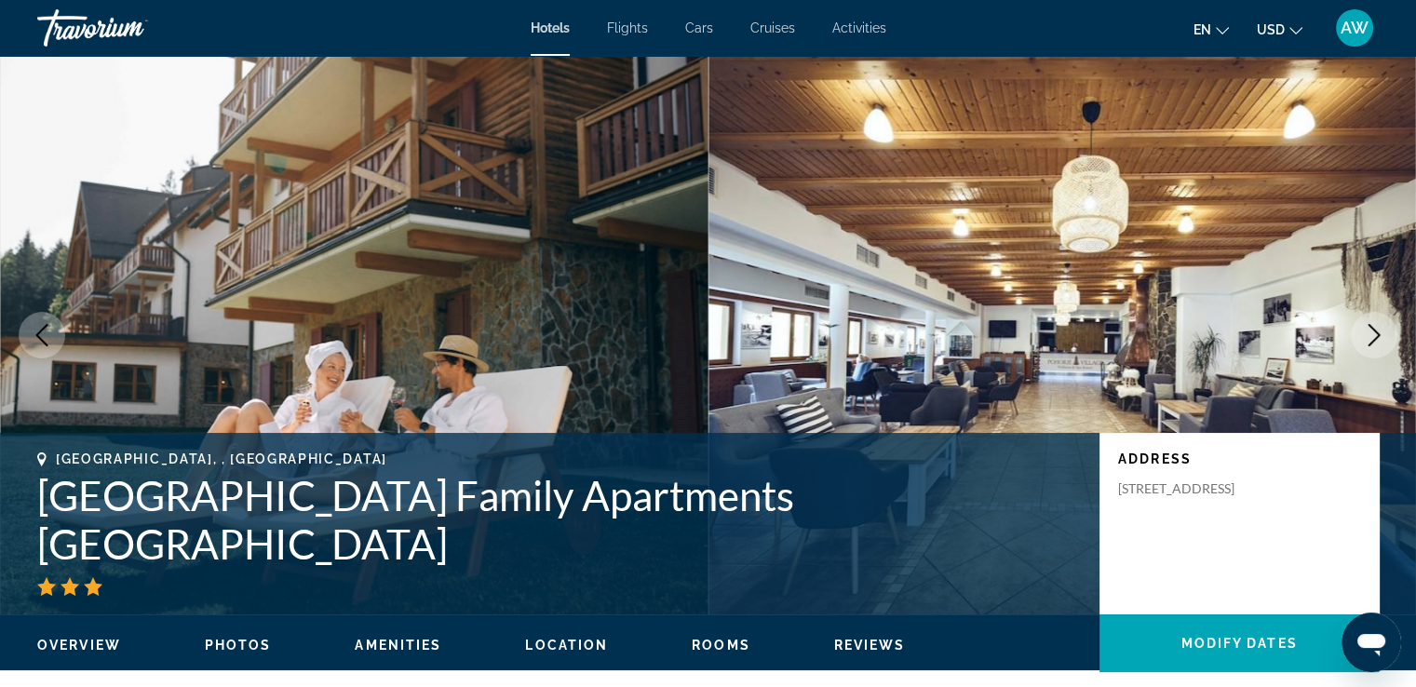
click at [1369, 339] on icon "Next image" at bounding box center [1374, 335] width 22 height 22
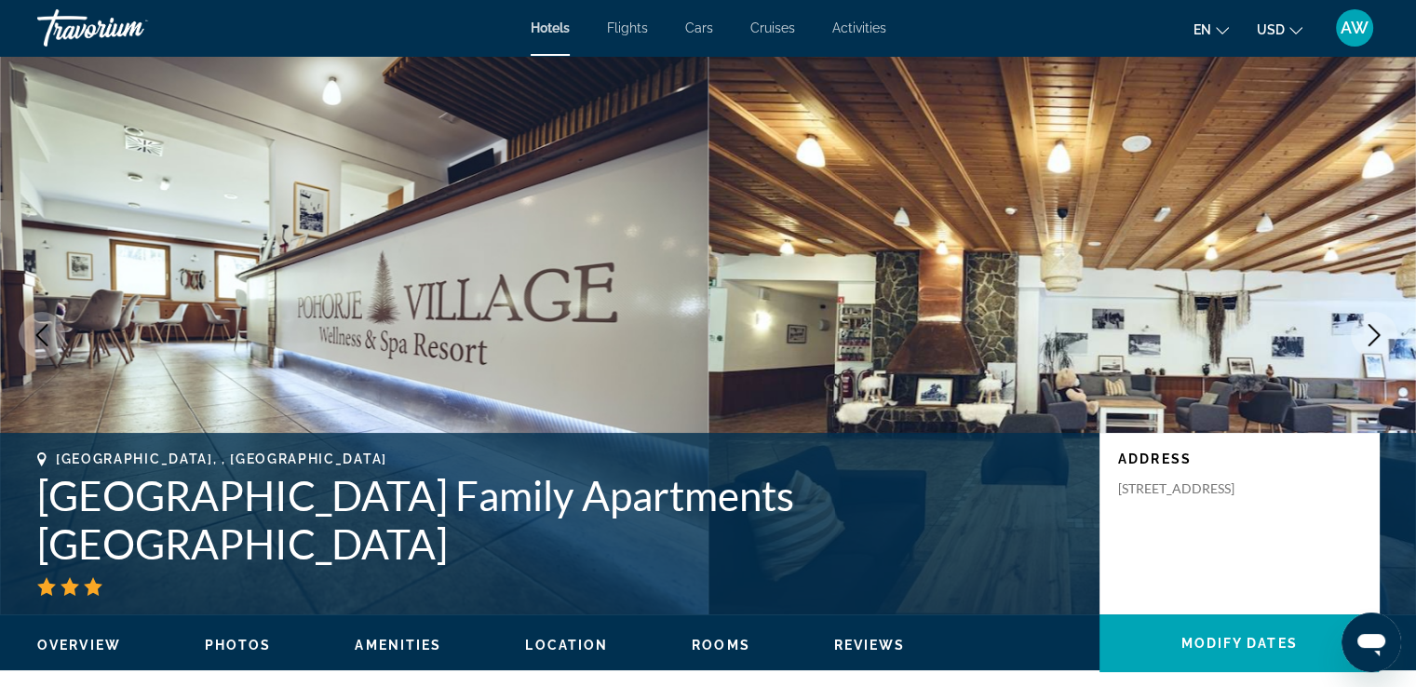
click at [1369, 339] on icon "Next image" at bounding box center [1374, 335] width 22 height 22
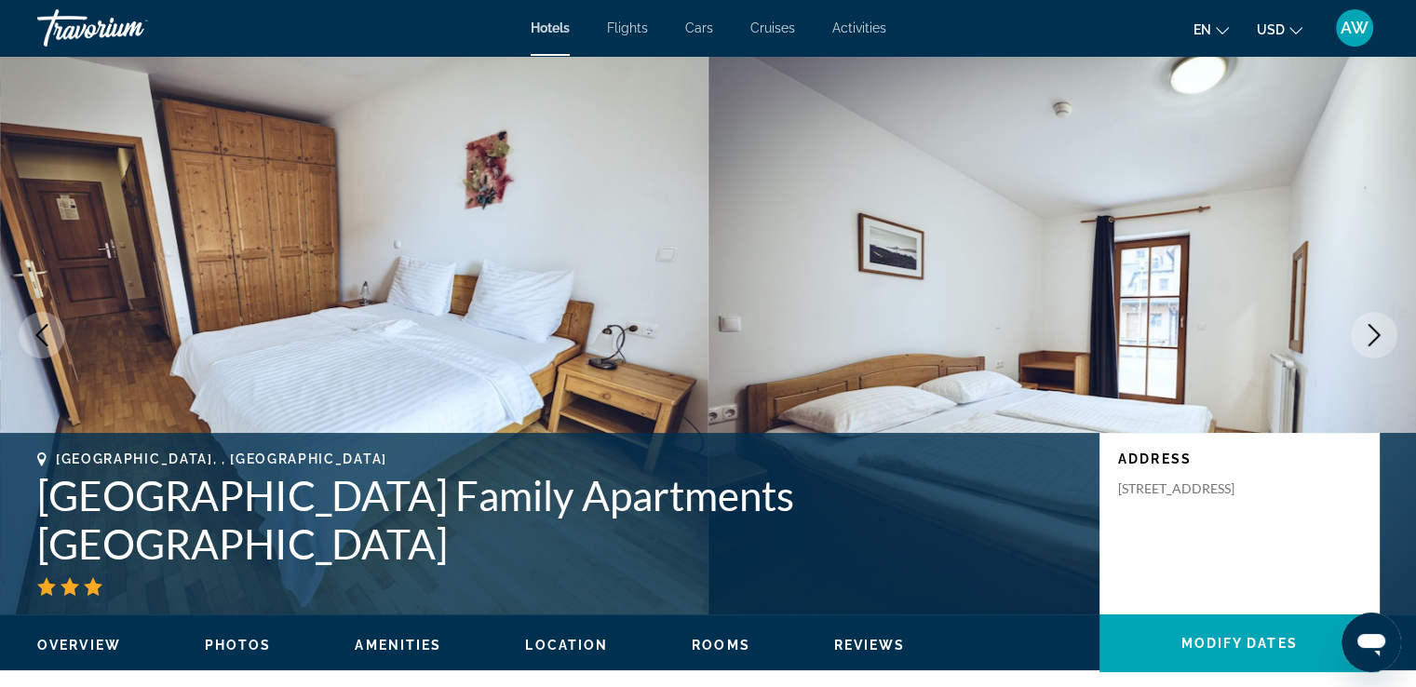
click at [1369, 339] on icon "Next image" at bounding box center [1374, 335] width 22 height 22
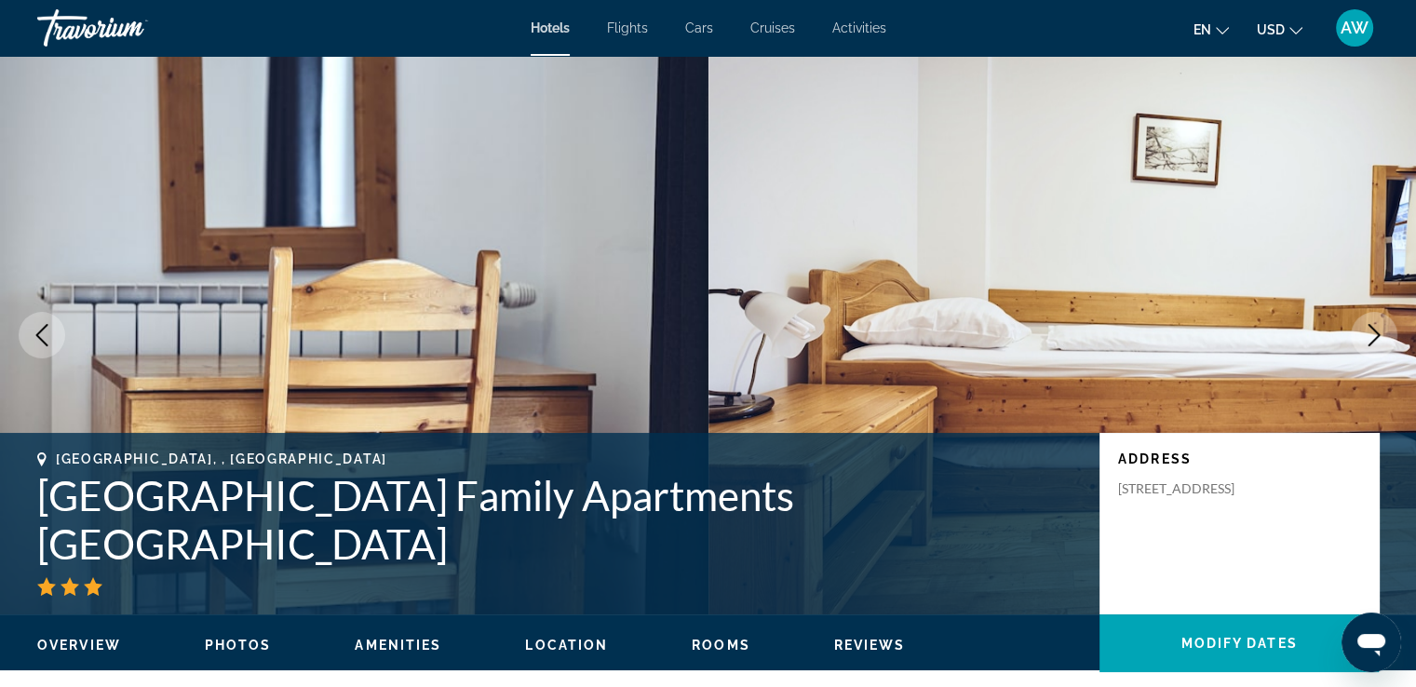
click at [1374, 338] on icon "Next image" at bounding box center [1375, 335] width 12 height 22
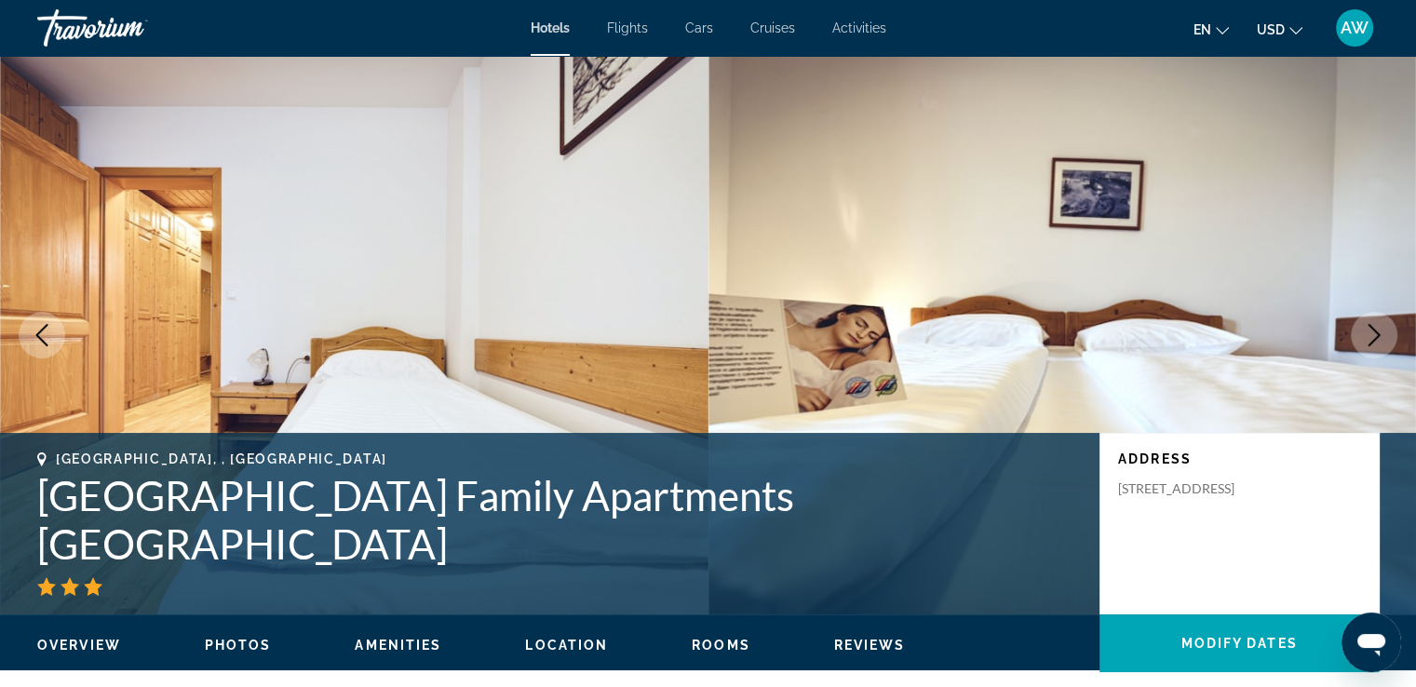
click at [1374, 338] on icon "Next image" at bounding box center [1375, 335] width 12 height 22
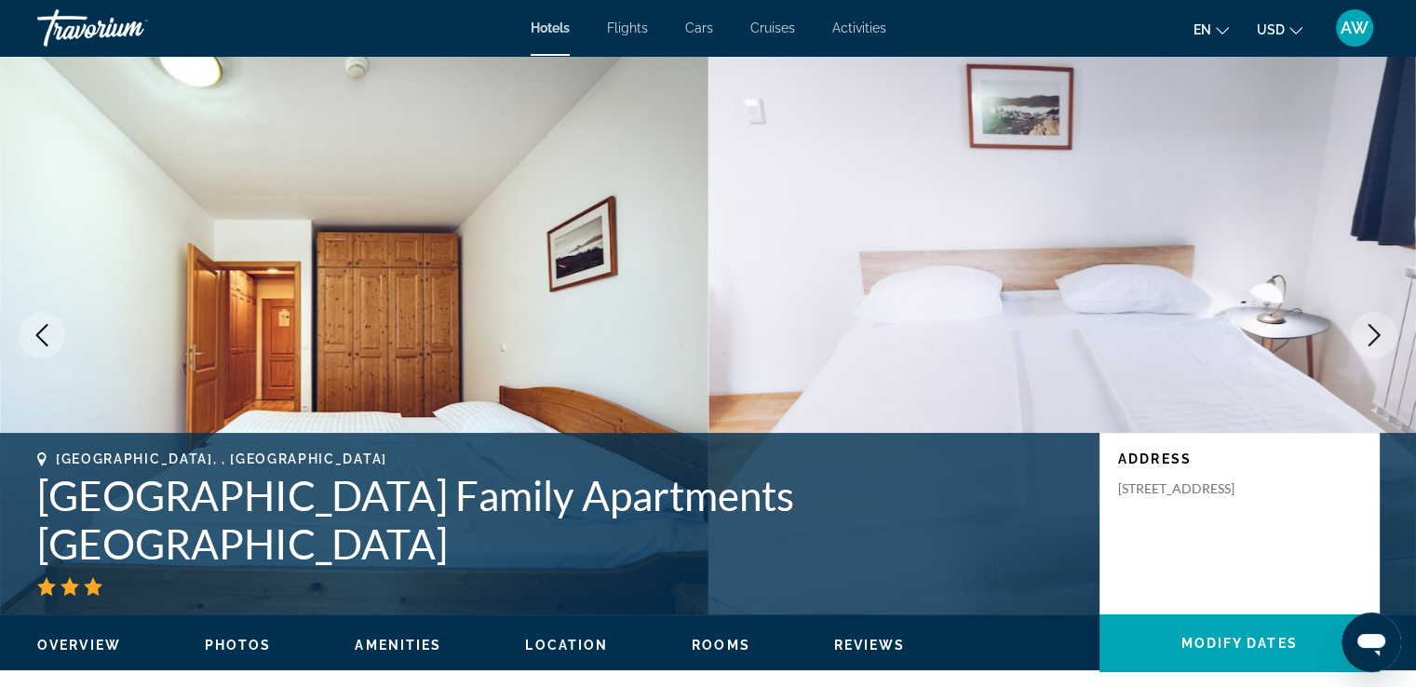
click at [1374, 338] on icon "Next image" at bounding box center [1375, 335] width 12 height 22
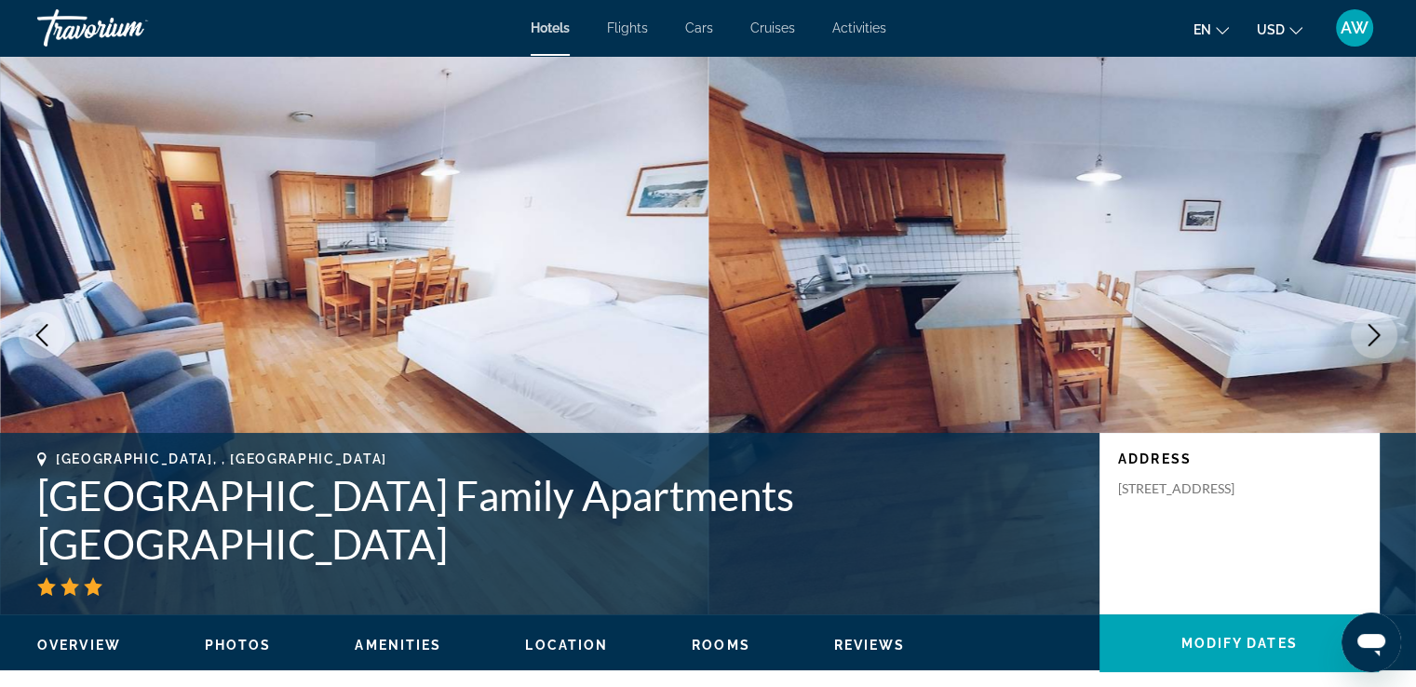
click at [1374, 338] on icon "Next image" at bounding box center [1375, 335] width 12 height 22
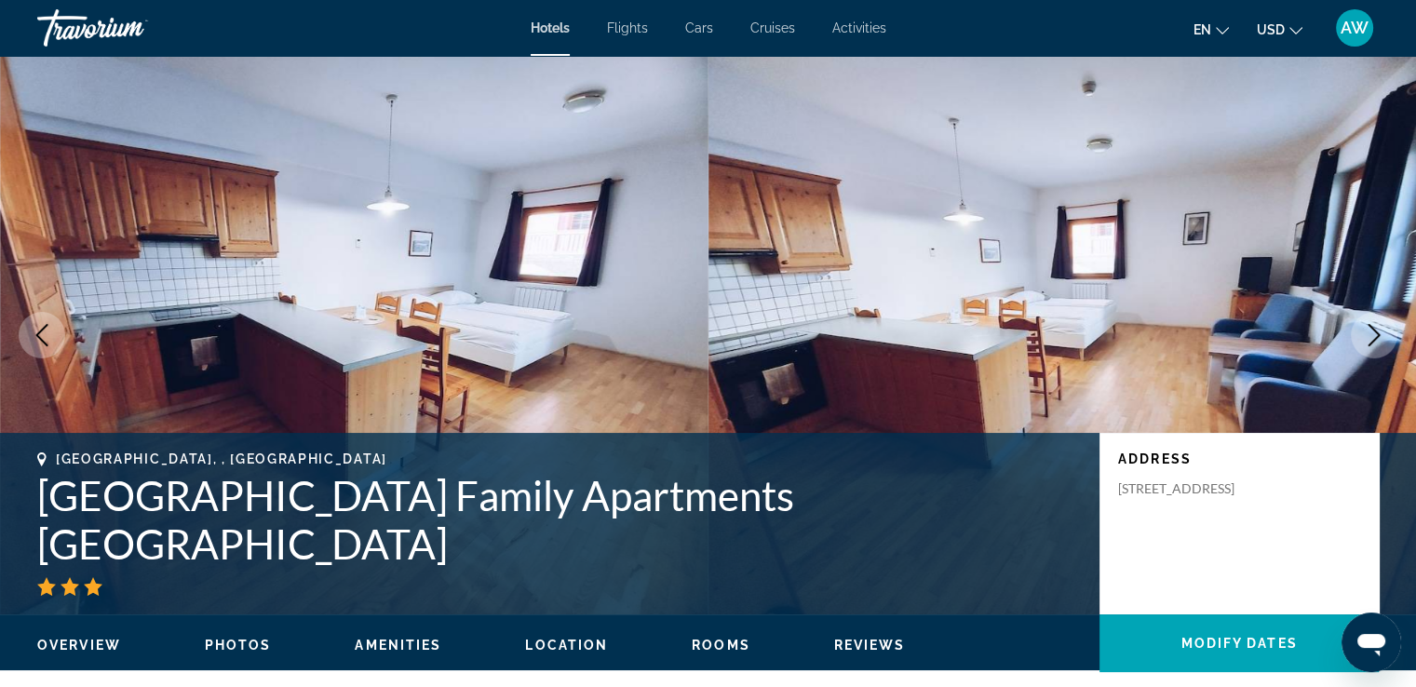
click at [1374, 338] on icon "Next image" at bounding box center [1375, 335] width 12 height 22
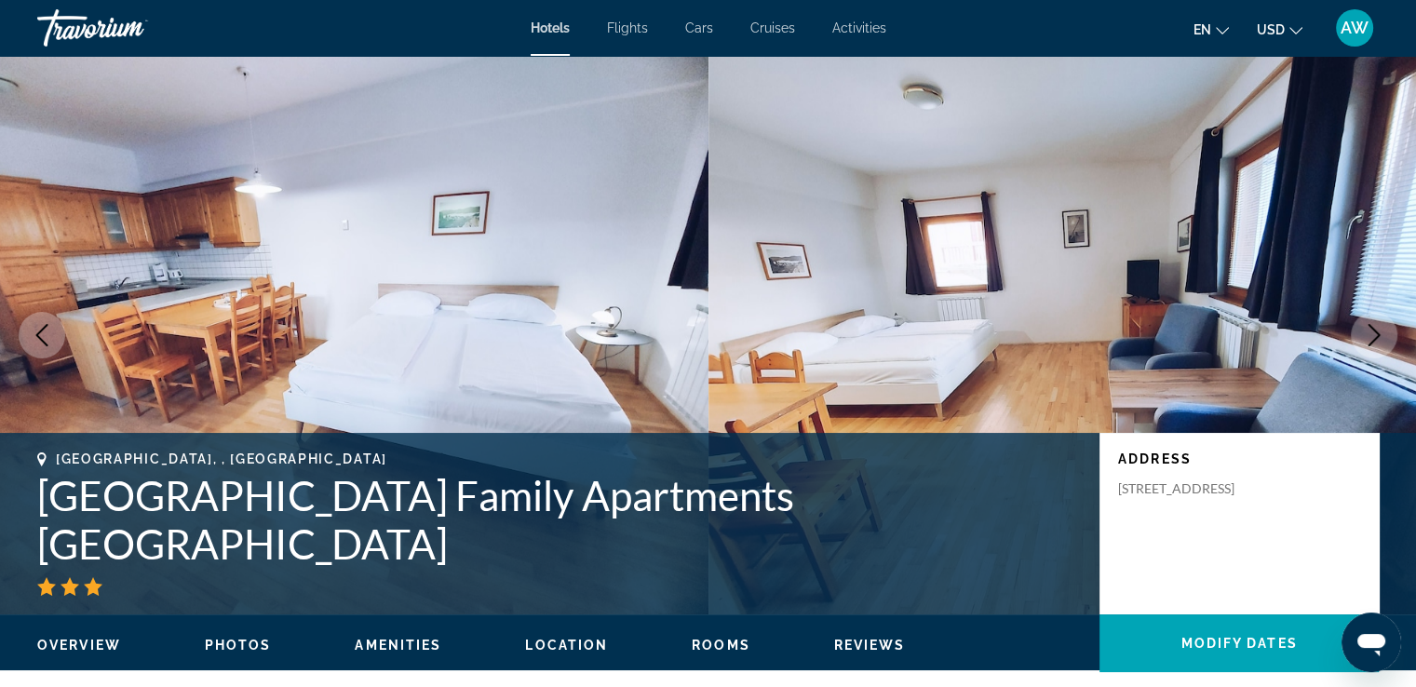
click at [1374, 338] on icon "Next image" at bounding box center [1375, 335] width 12 height 22
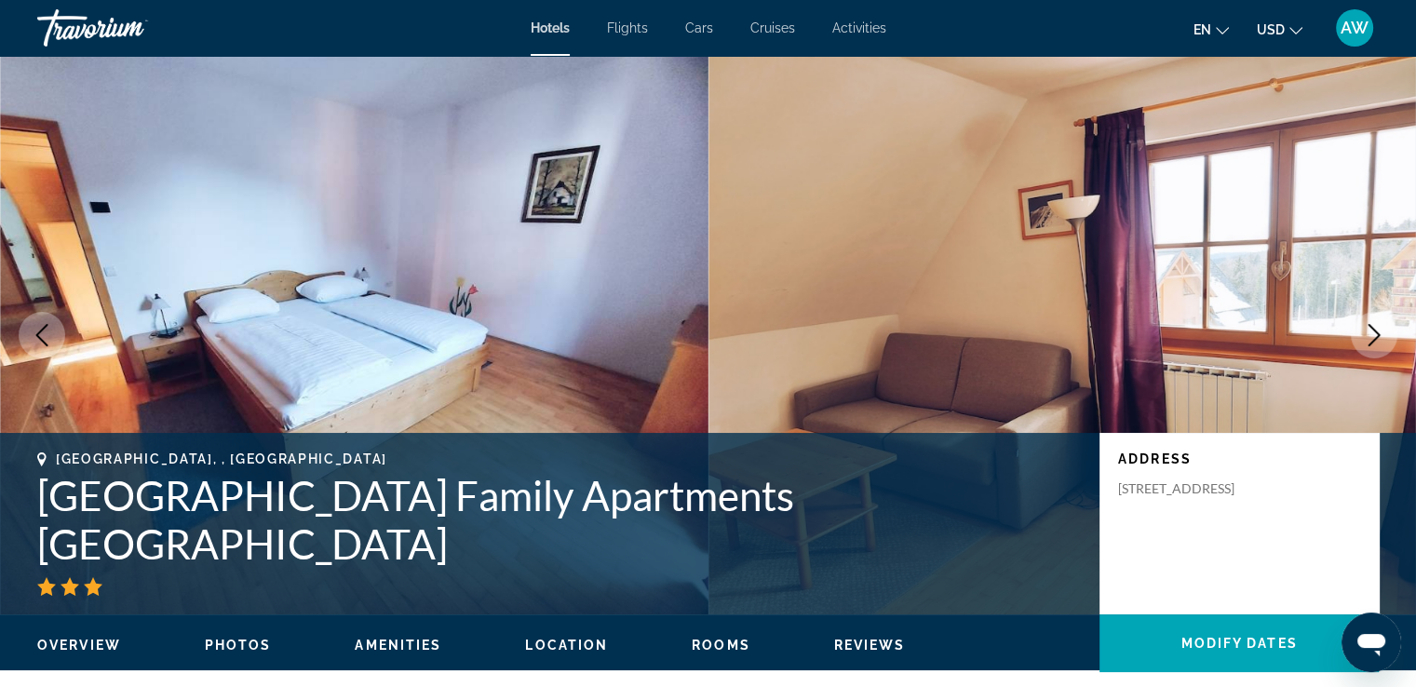
click at [1374, 338] on icon "Next image" at bounding box center [1375, 335] width 12 height 22
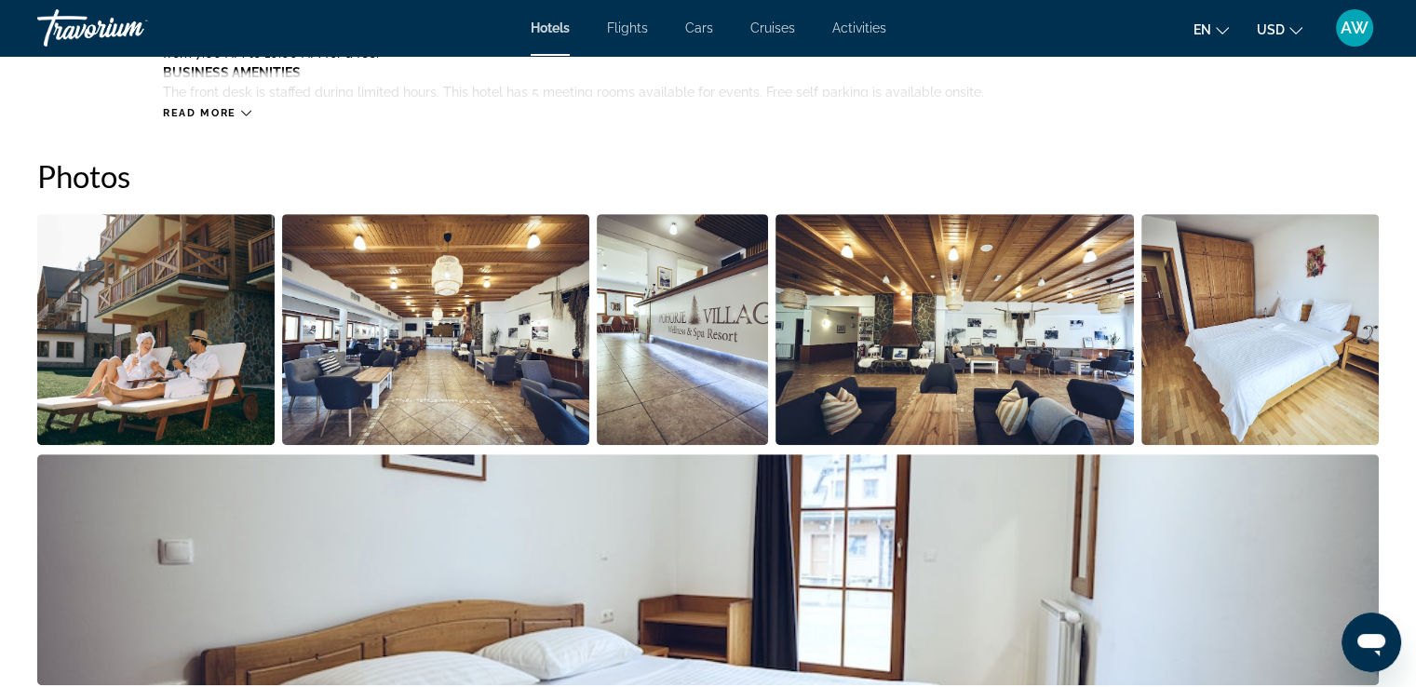
scroll to position [884, 0]
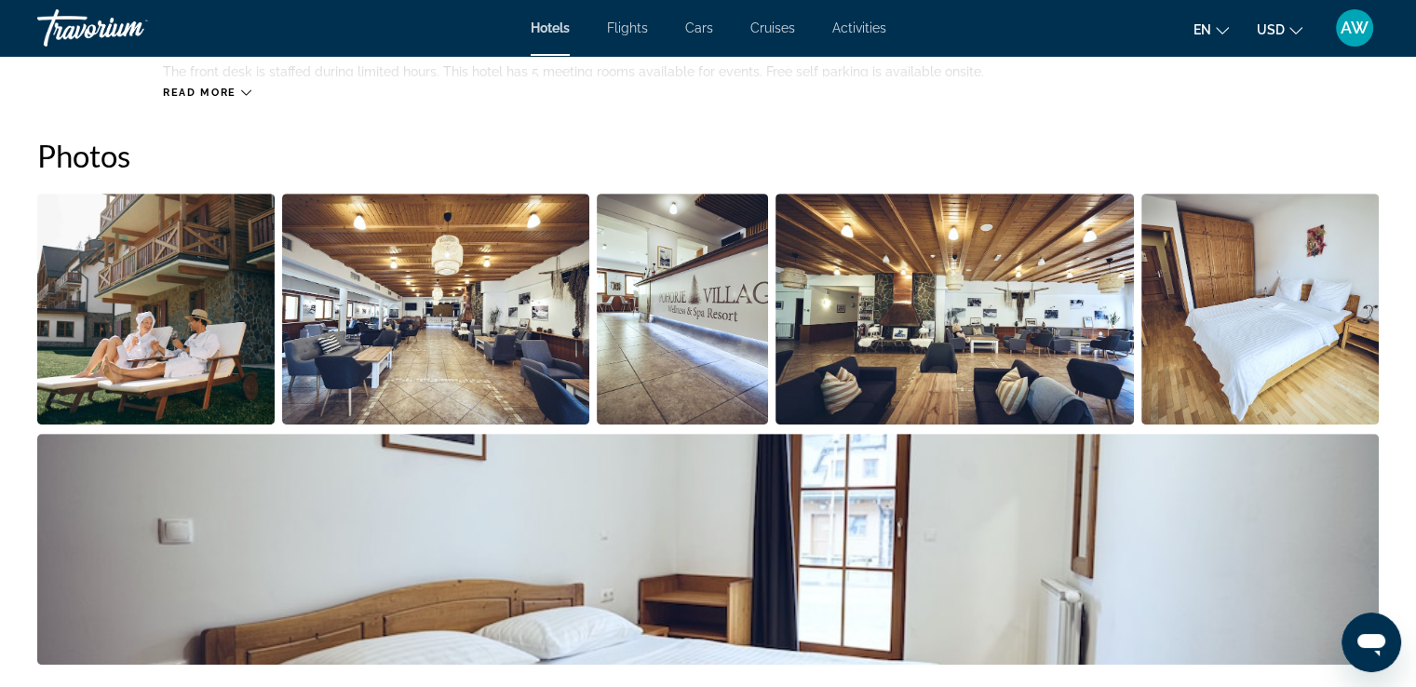
click at [188, 299] on img "Open full-screen image slider" at bounding box center [155, 309] width 237 height 231
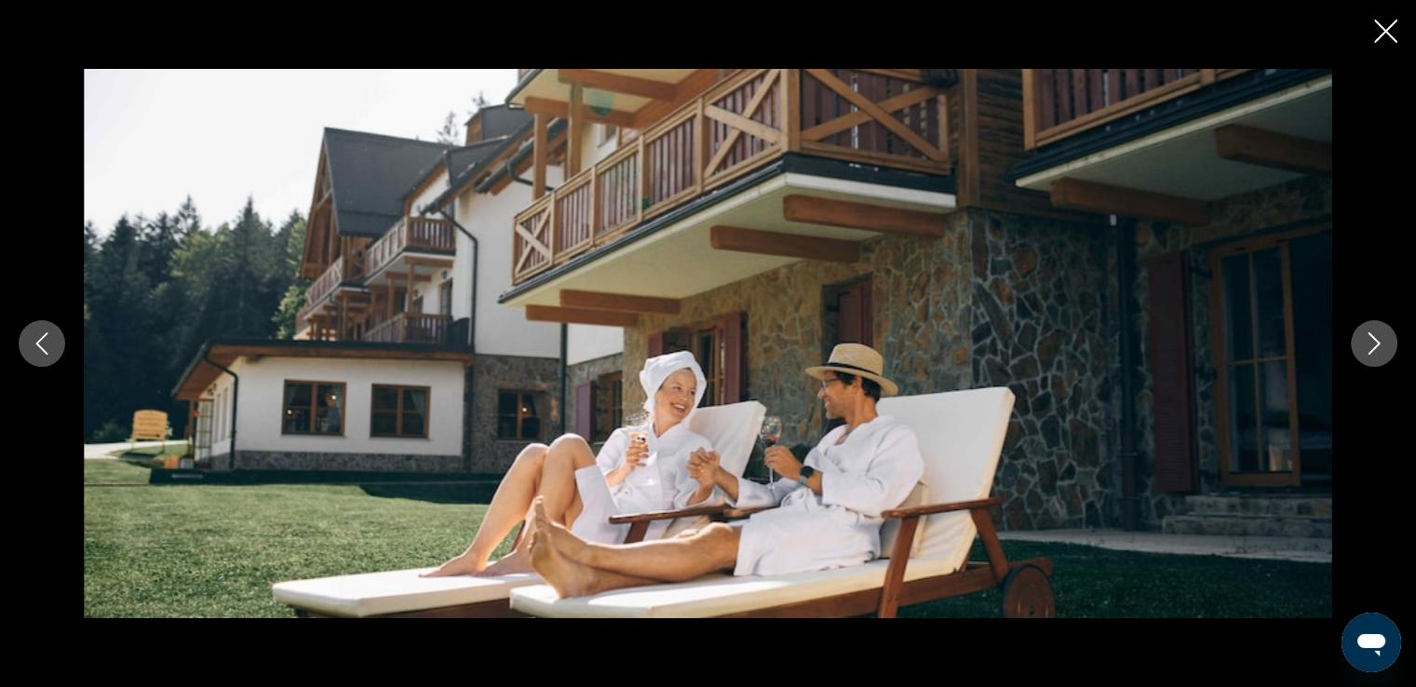
click at [1369, 340] on icon "Next image" at bounding box center [1374, 343] width 22 height 22
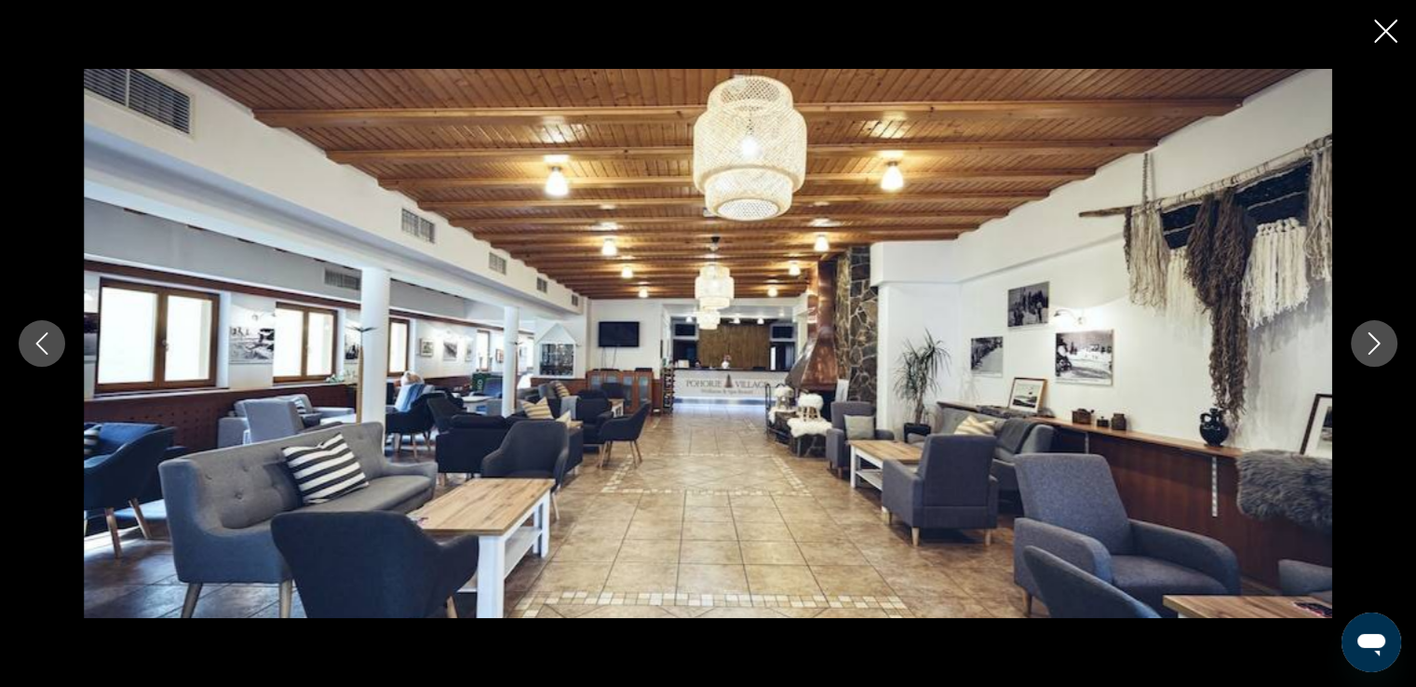
click at [1369, 340] on icon "Next image" at bounding box center [1374, 343] width 22 height 22
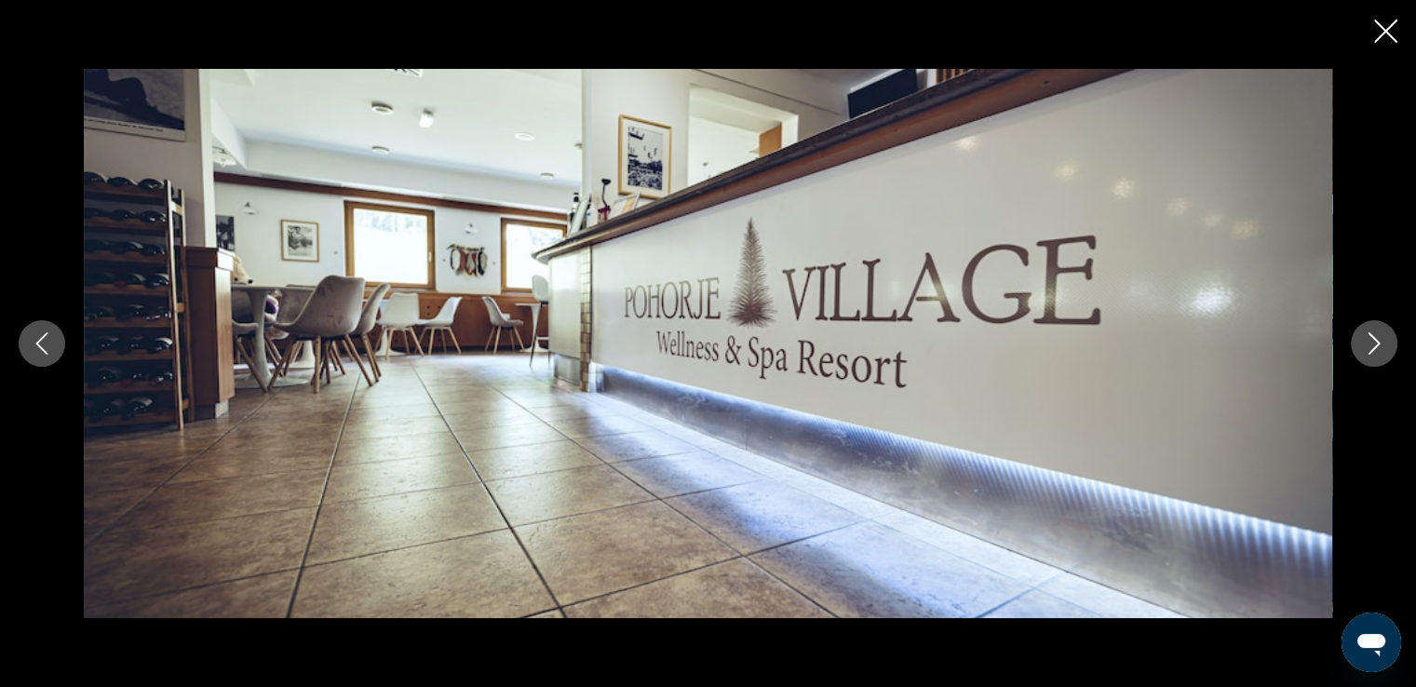
click at [1369, 340] on icon "Next image" at bounding box center [1374, 343] width 22 height 22
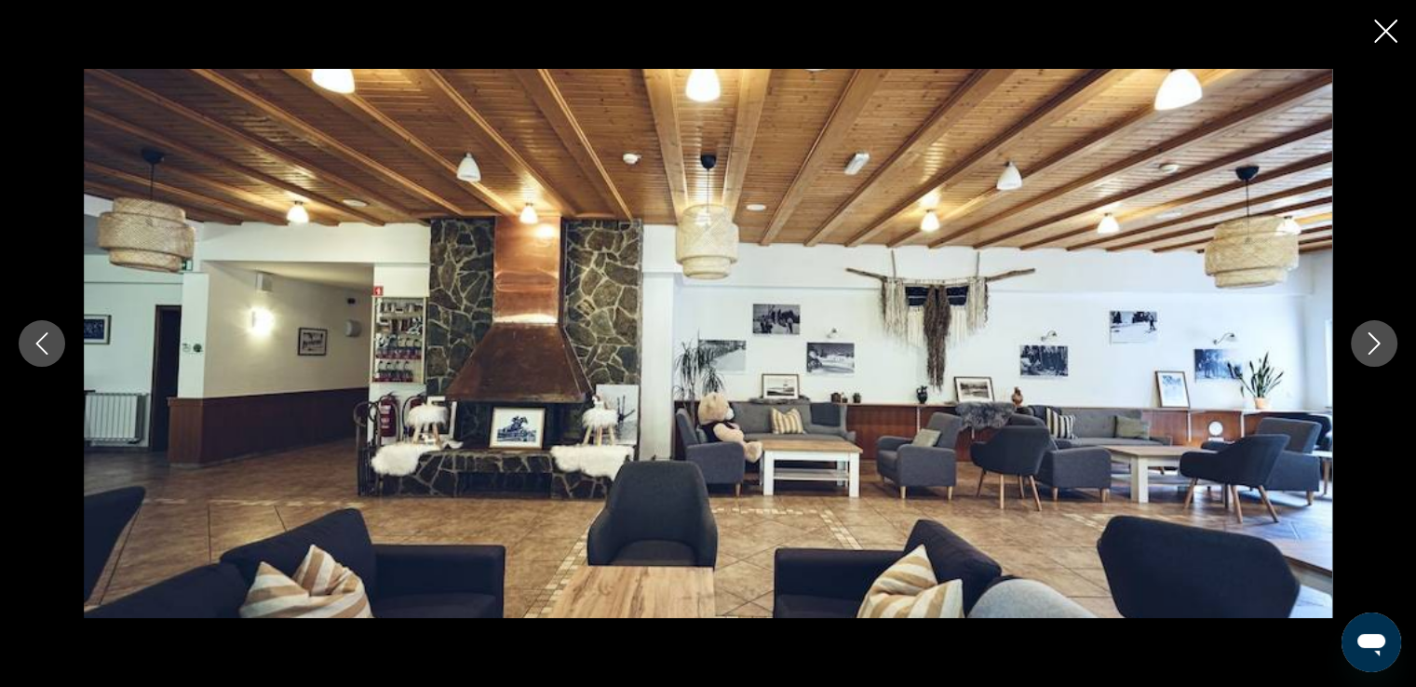
click at [1369, 340] on icon "Next image" at bounding box center [1374, 343] width 22 height 22
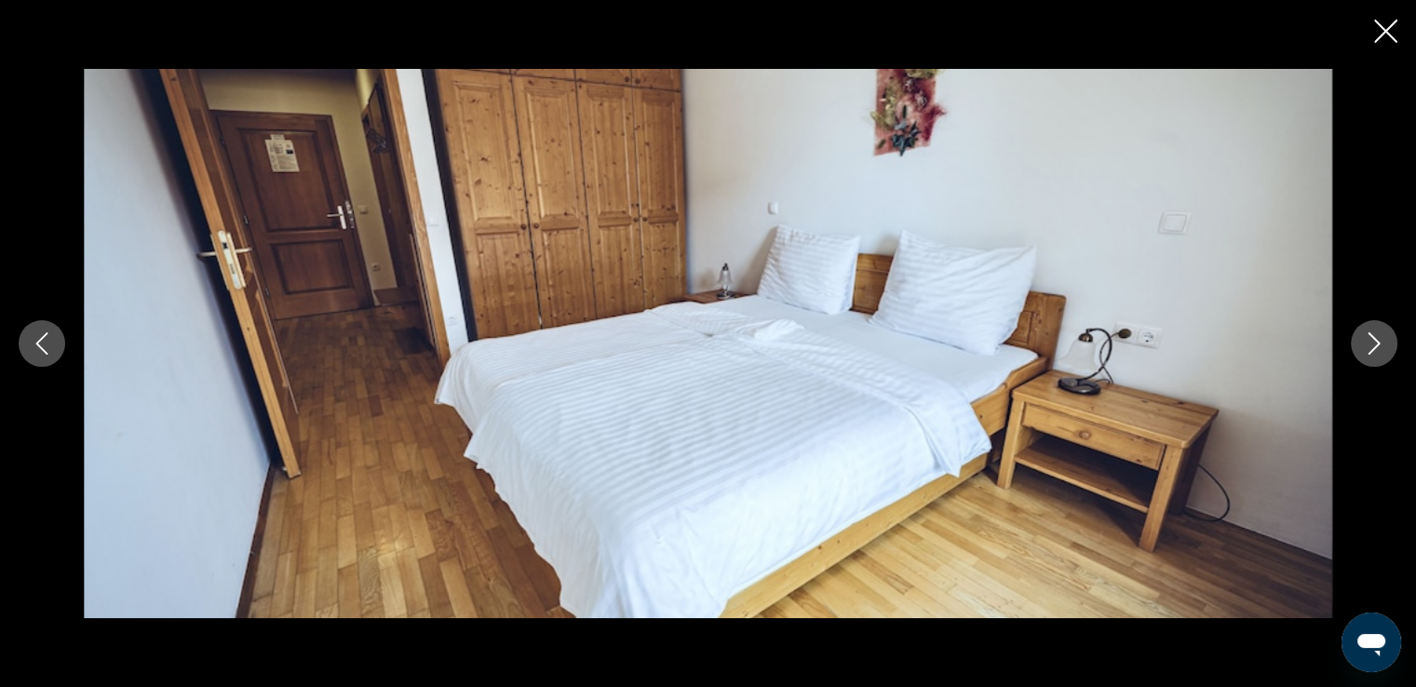
click at [1369, 340] on icon "Next image" at bounding box center [1374, 343] width 22 height 22
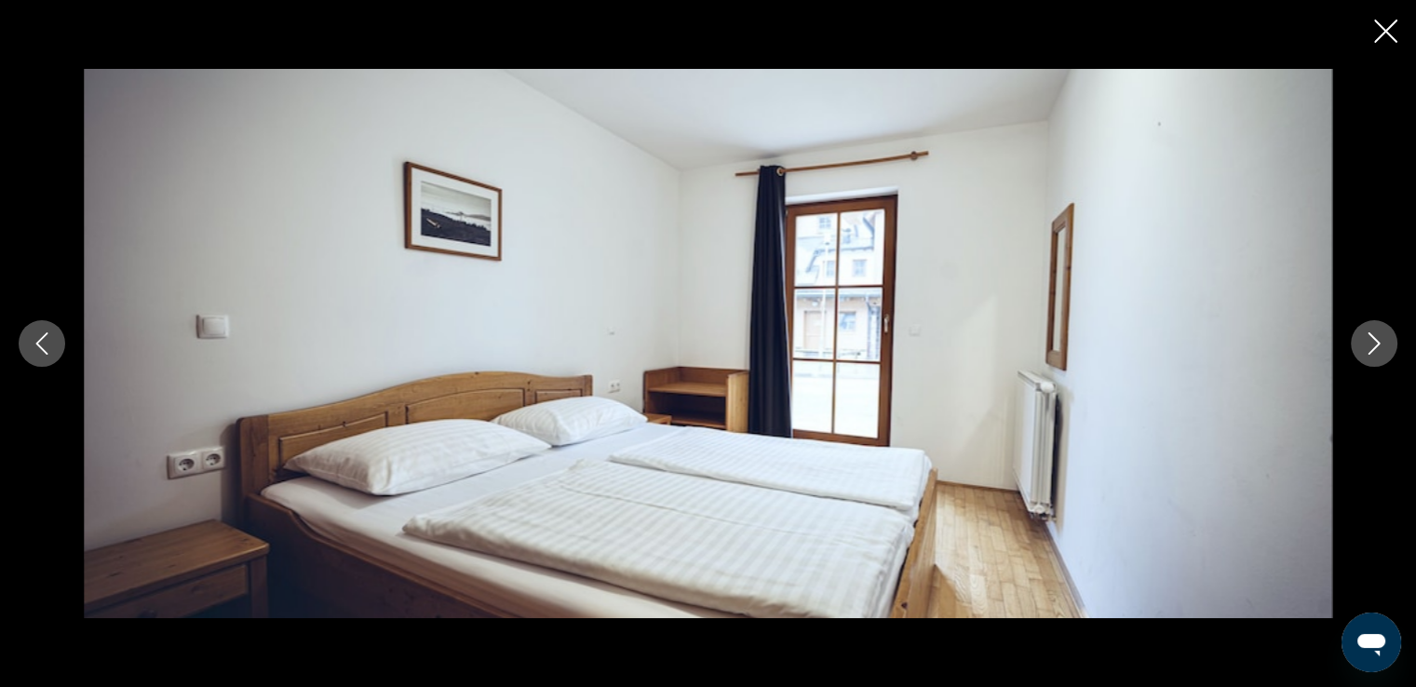
click at [1369, 340] on icon "Next image" at bounding box center [1374, 343] width 22 height 22
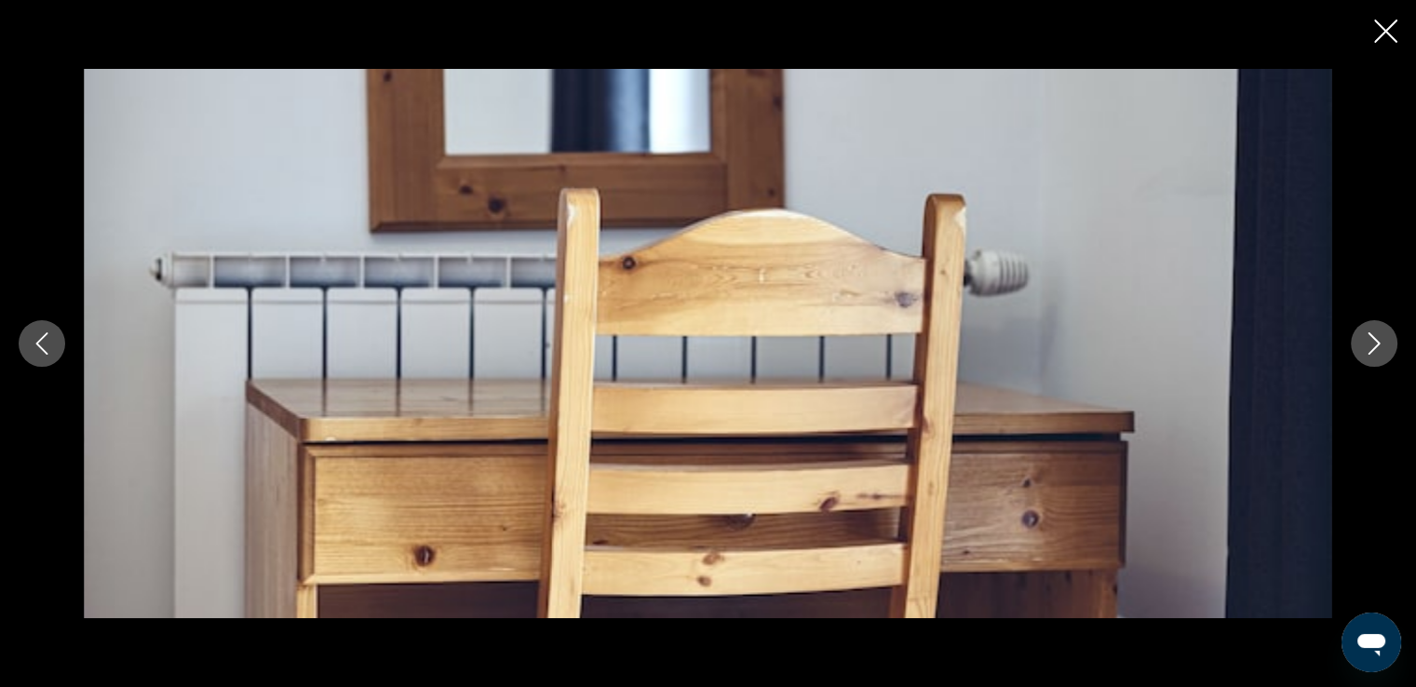
click at [1369, 340] on icon "Next image" at bounding box center [1374, 343] width 22 height 22
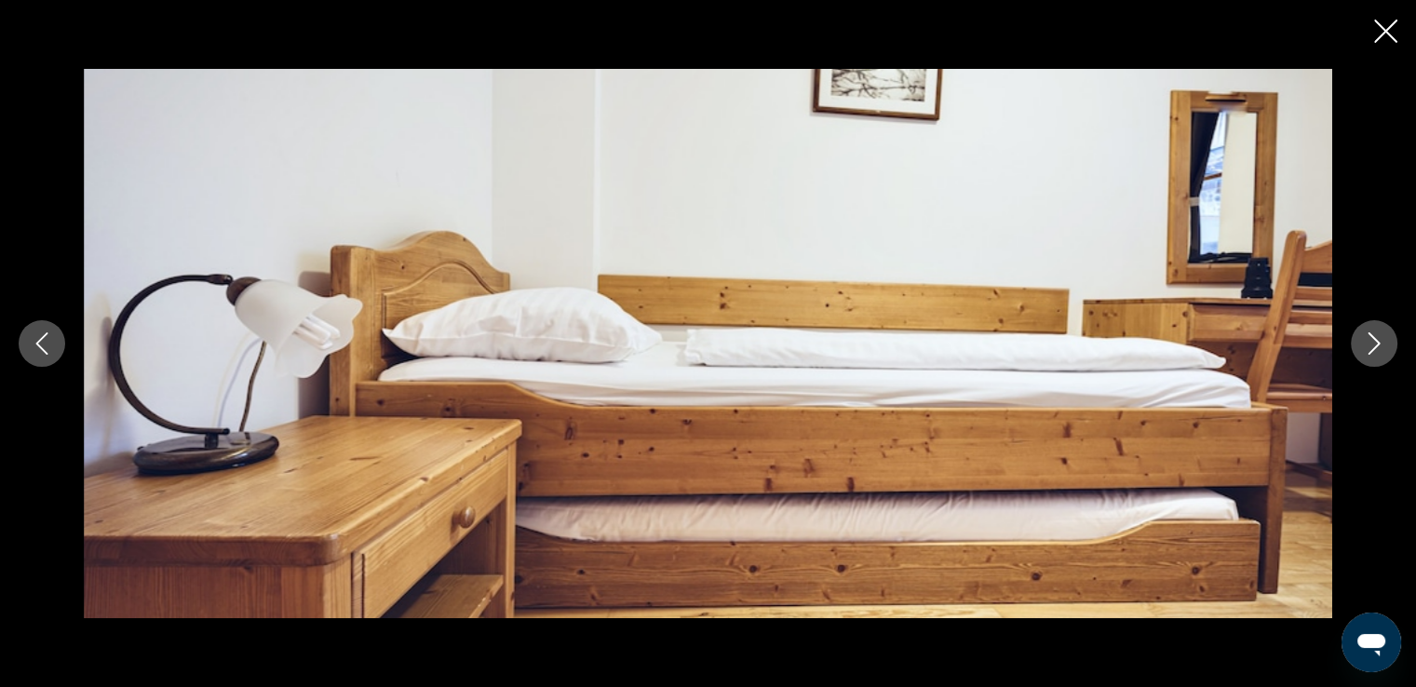
click at [1369, 340] on icon "Next image" at bounding box center [1374, 343] width 22 height 22
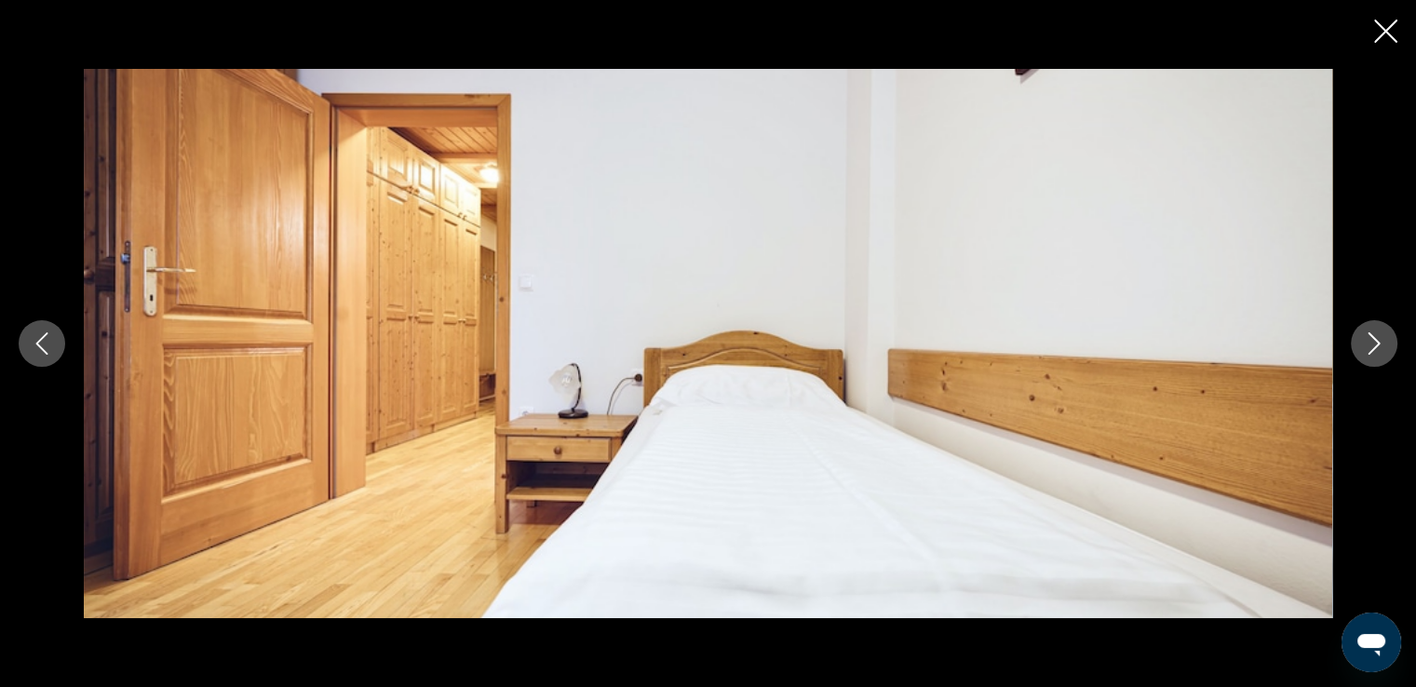
click at [1369, 340] on icon "Next image" at bounding box center [1374, 343] width 22 height 22
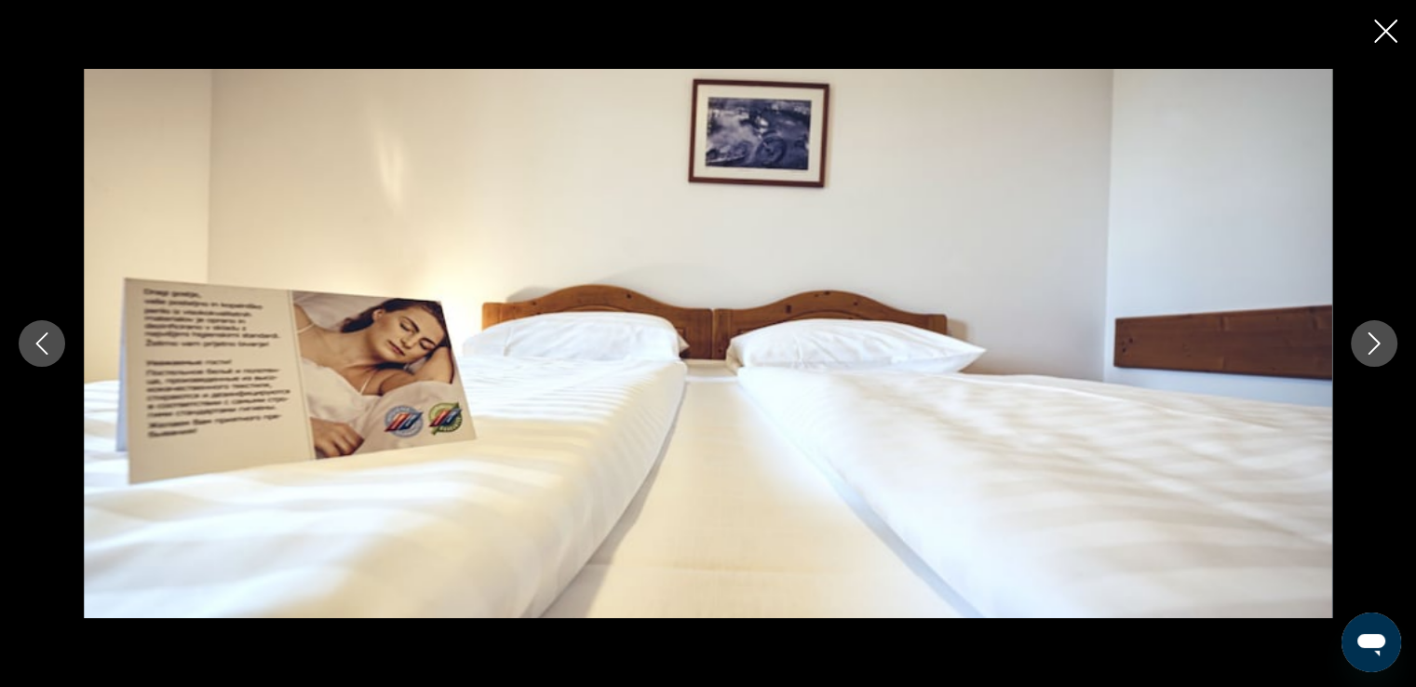
click at [1369, 340] on icon "Next image" at bounding box center [1374, 343] width 22 height 22
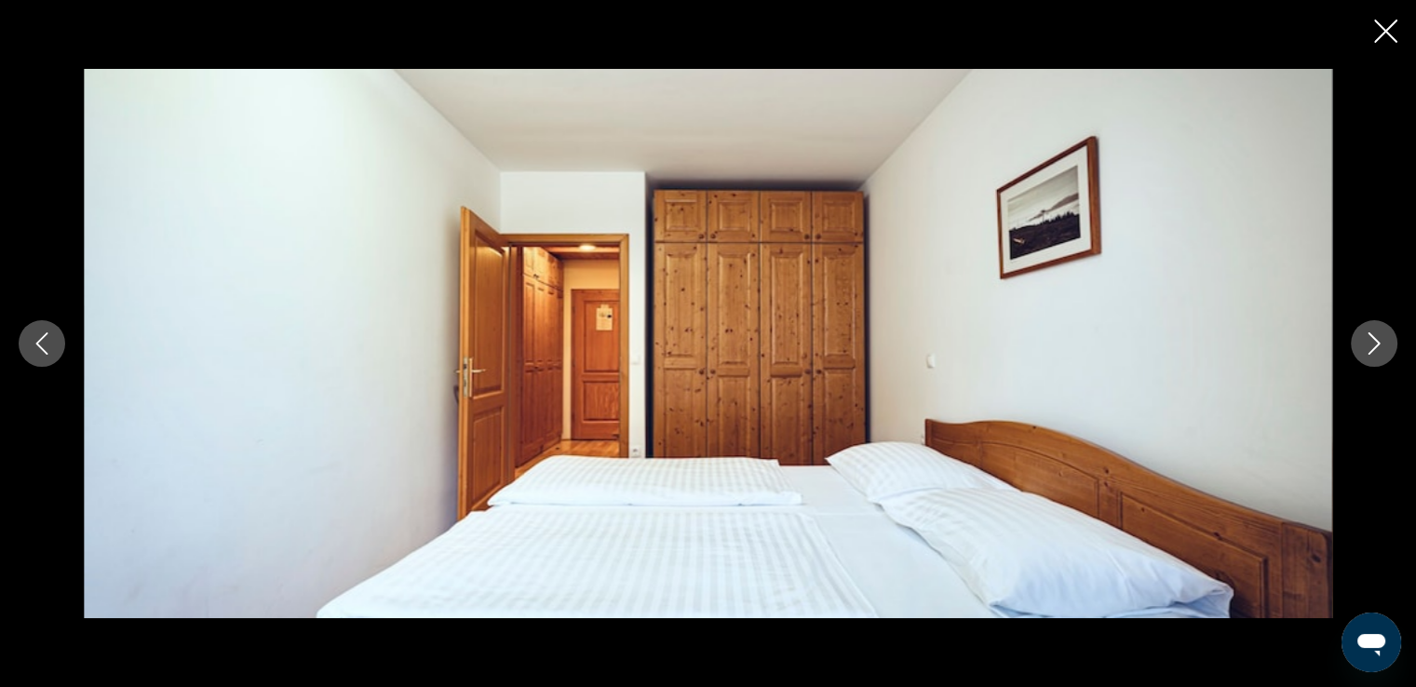
click at [1369, 340] on icon "Next image" at bounding box center [1374, 343] width 22 height 22
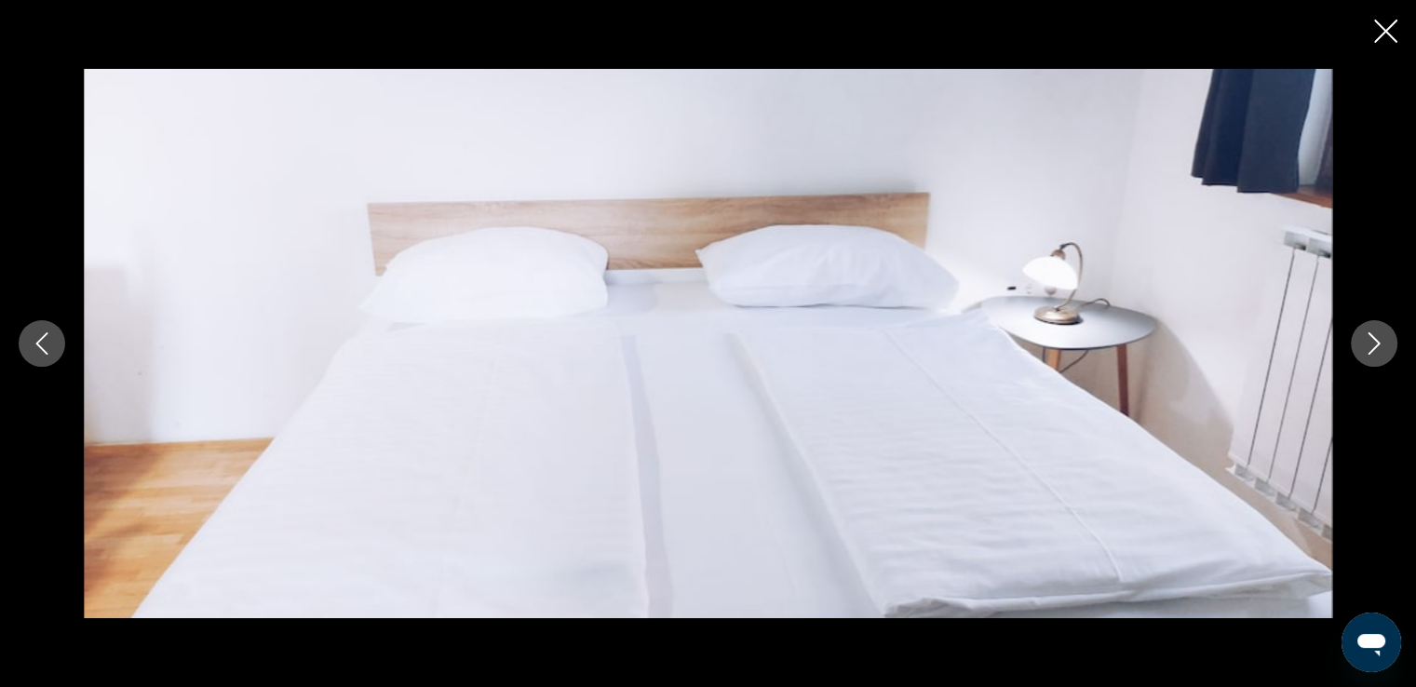
click at [1369, 340] on icon "Next image" at bounding box center [1374, 343] width 22 height 22
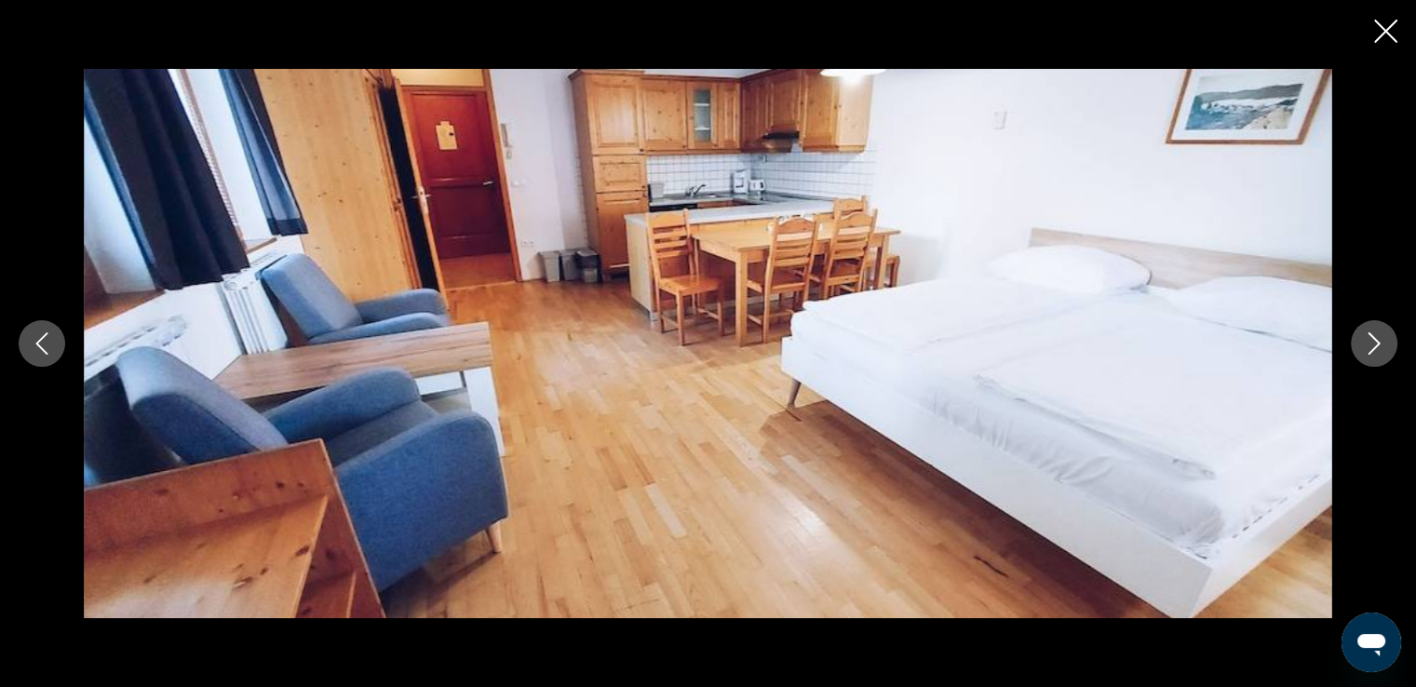
click at [1369, 340] on icon "Next image" at bounding box center [1374, 343] width 22 height 22
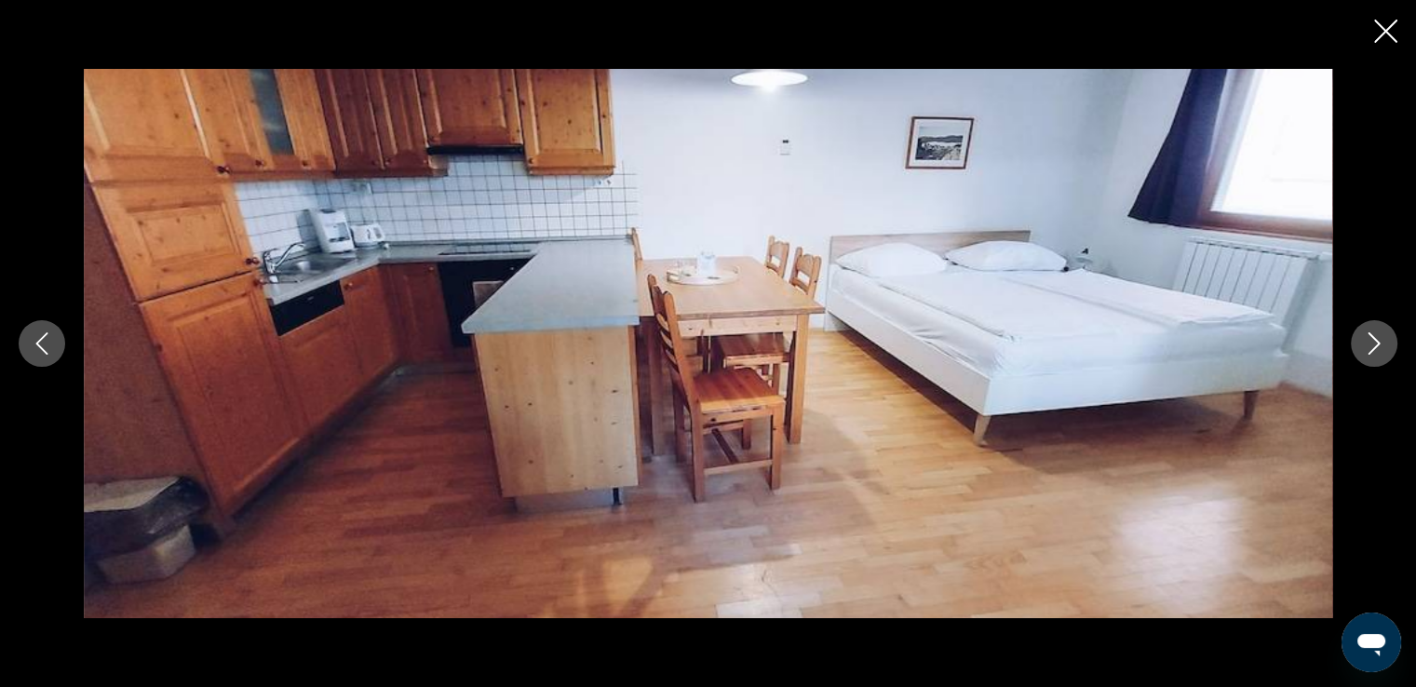
click at [1369, 340] on icon "Next image" at bounding box center [1374, 343] width 22 height 22
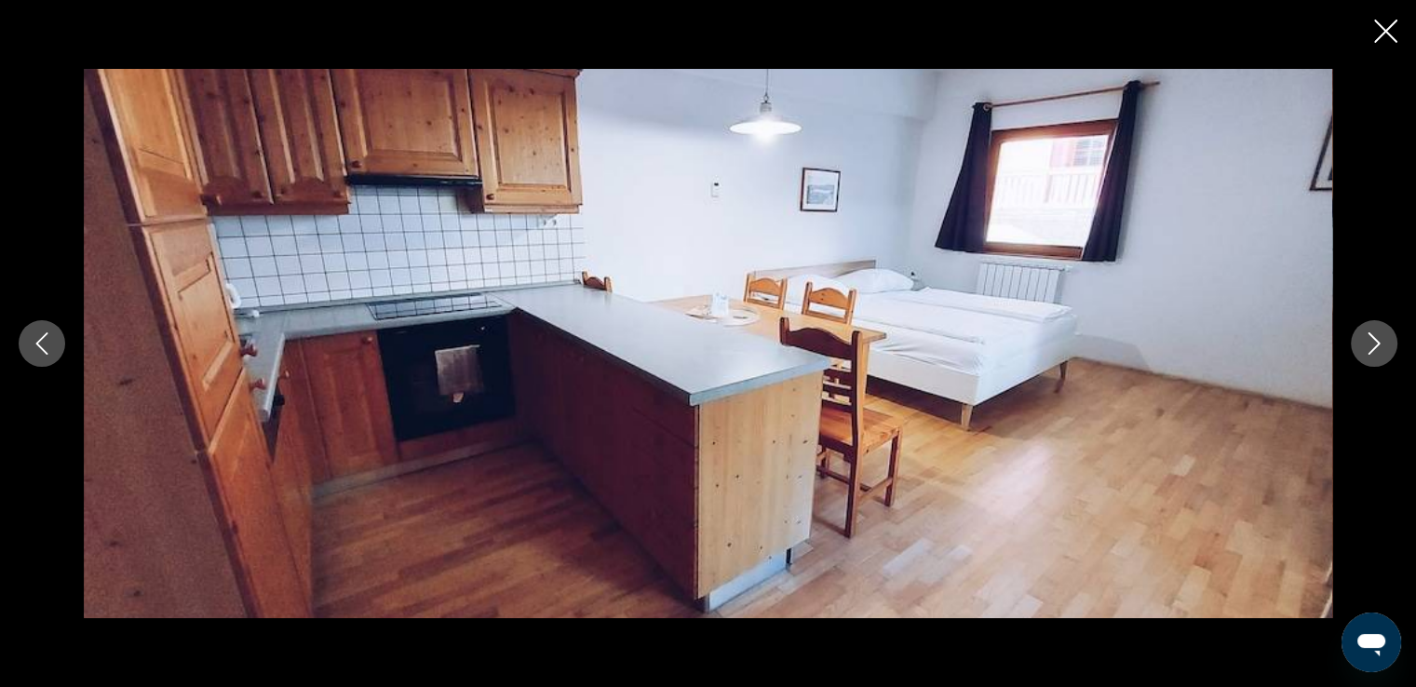
click at [1369, 340] on icon "Next image" at bounding box center [1374, 343] width 22 height 22
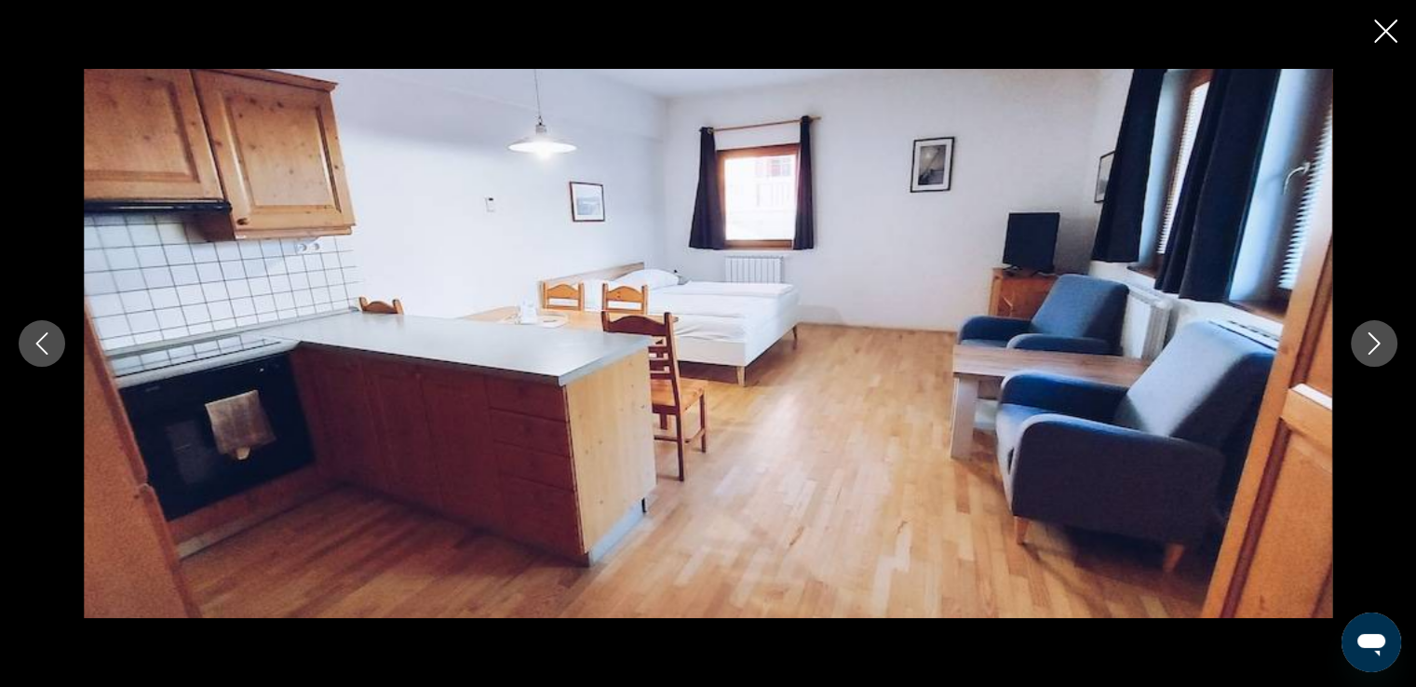
click at [1369, 340] on icon "Next image" at bounding box center [1374, 343] width 22 height 22
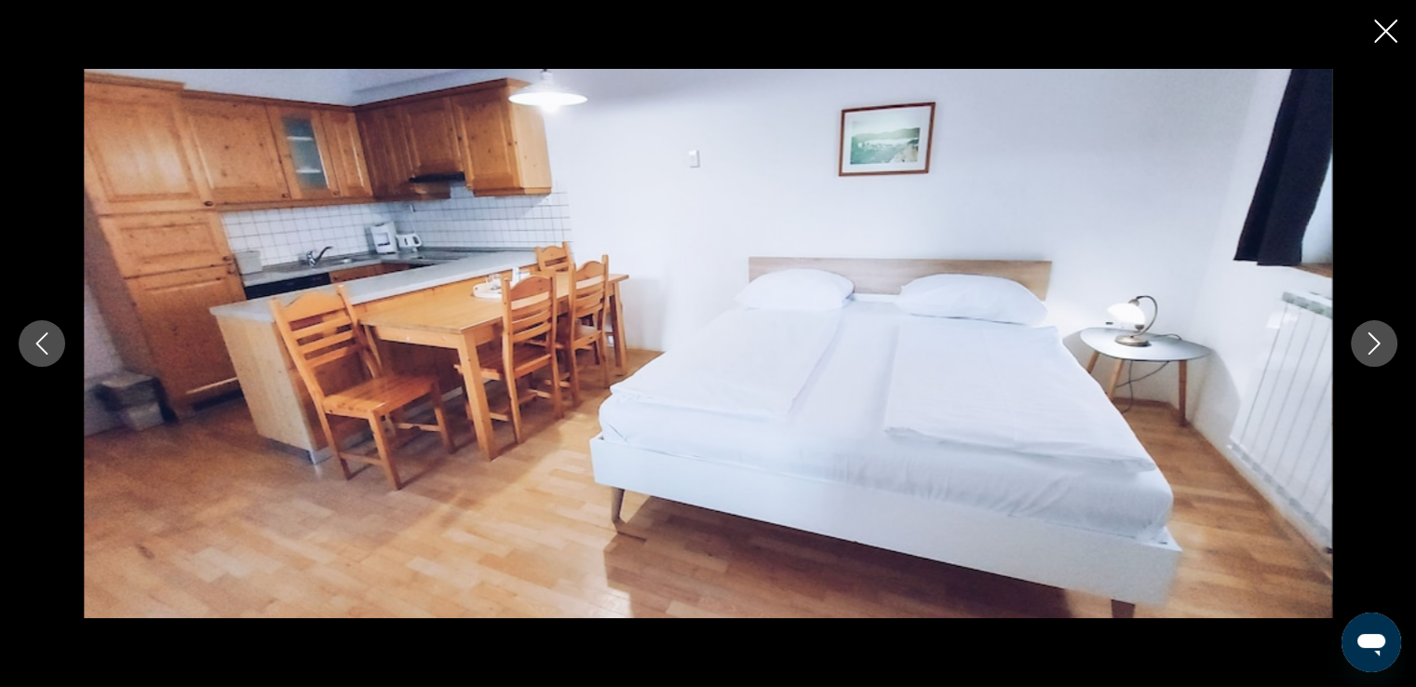
click at [1369, 340] on icon "Next image" at bounding box center [1374, 343] width 22 height 22
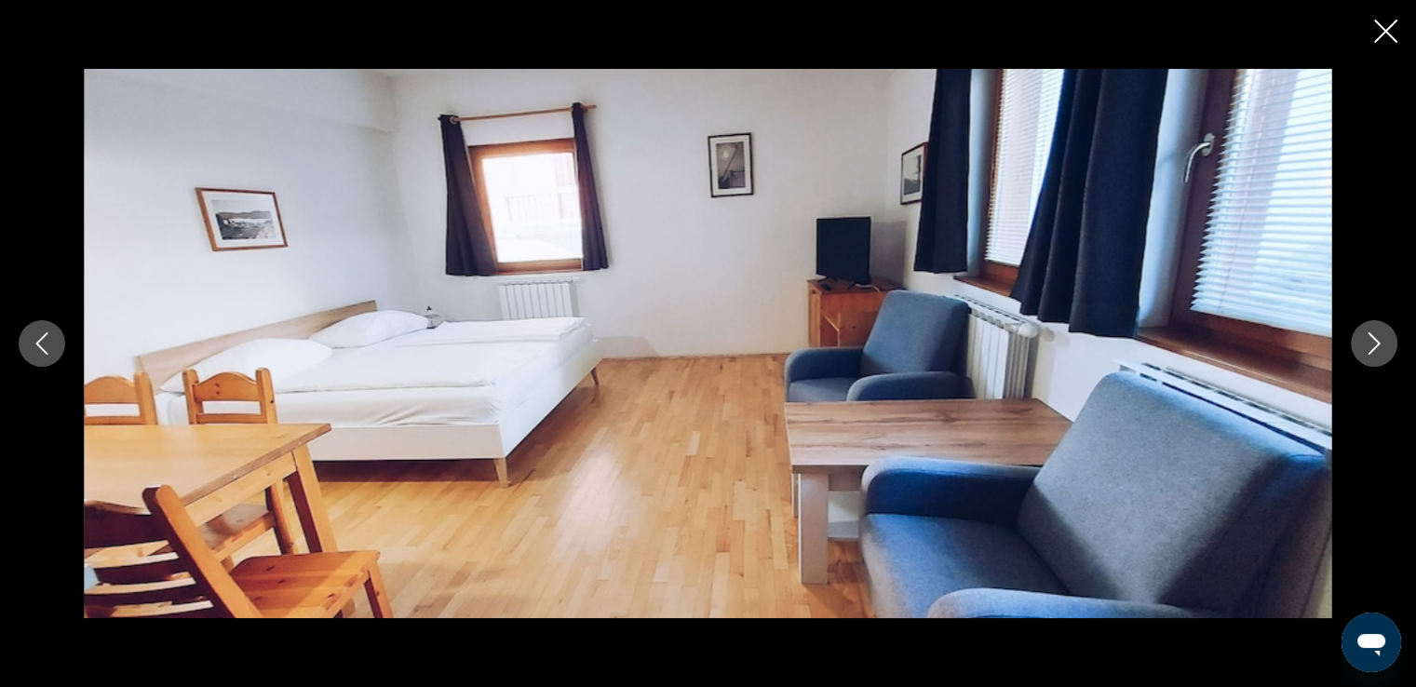
click at [1369, 340] on icon "Next image" at bounding box center [1374, 343] width 22 height 22
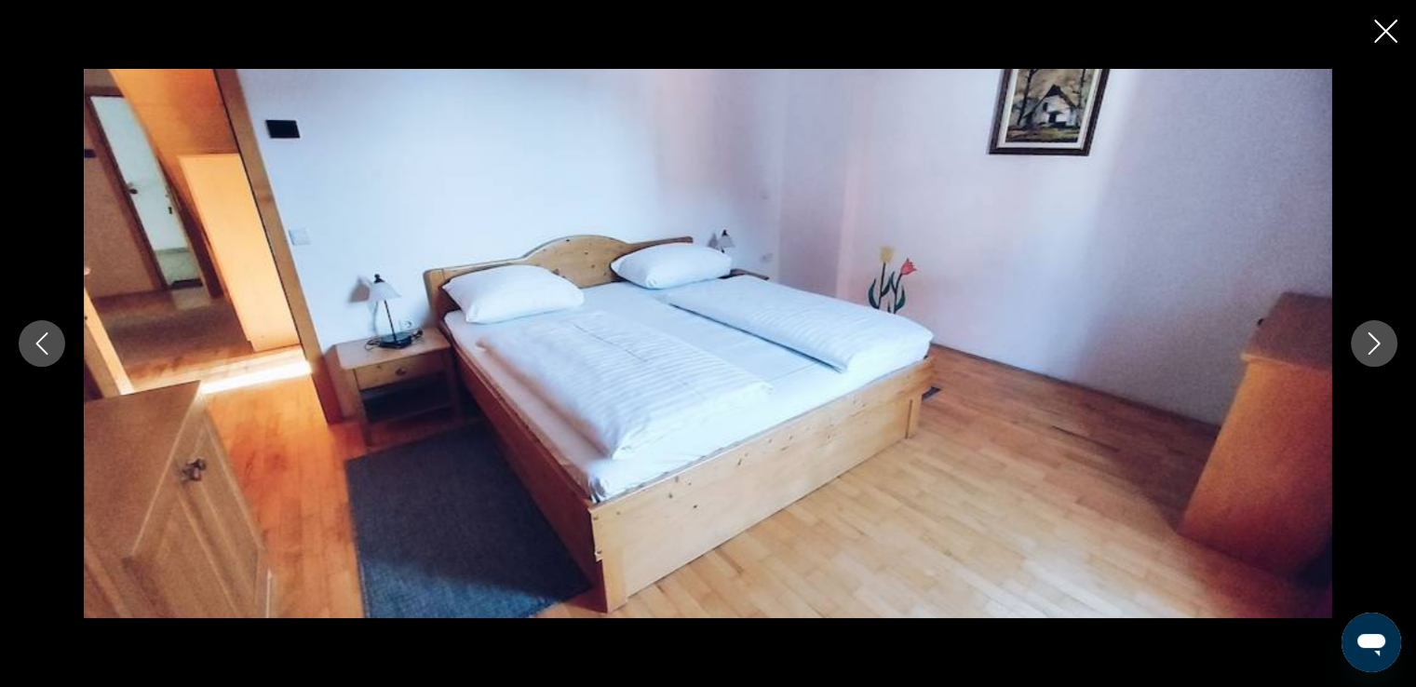
click at [1369, 340] on icon "Next image" at bounding box center [1374, 343] width 22 height 22
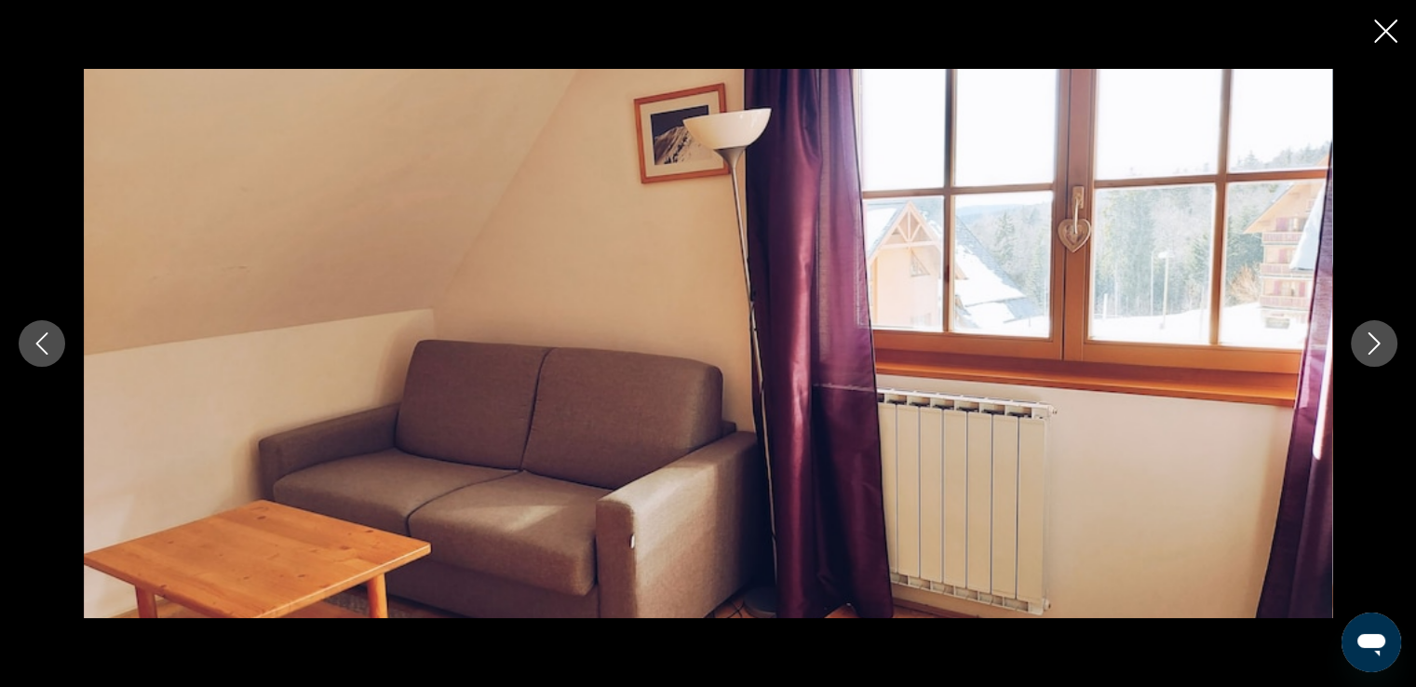
click at [1369, 340] on icon "Next image" at bounding box center [1374, 343] width 22 height 22
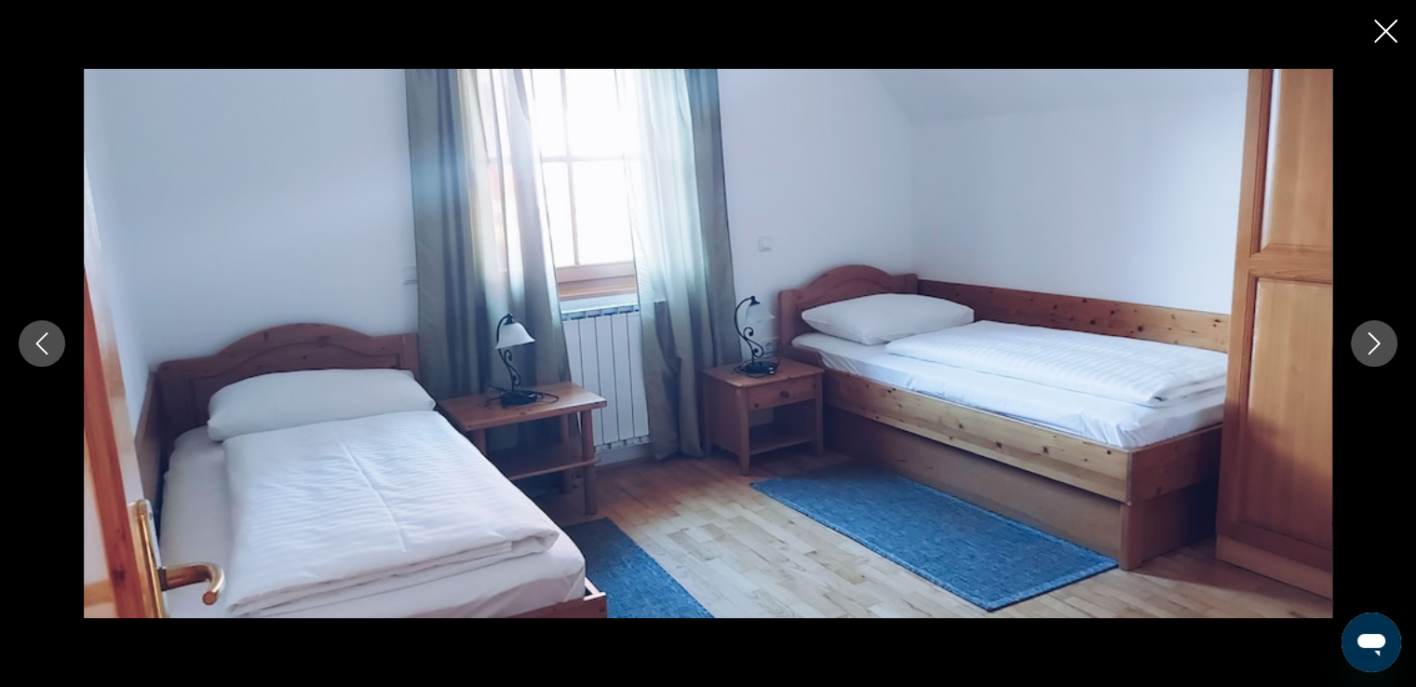
click at [1369, 340] on icon "Next image" at bounding box center [1374, 343] width 22 height 22
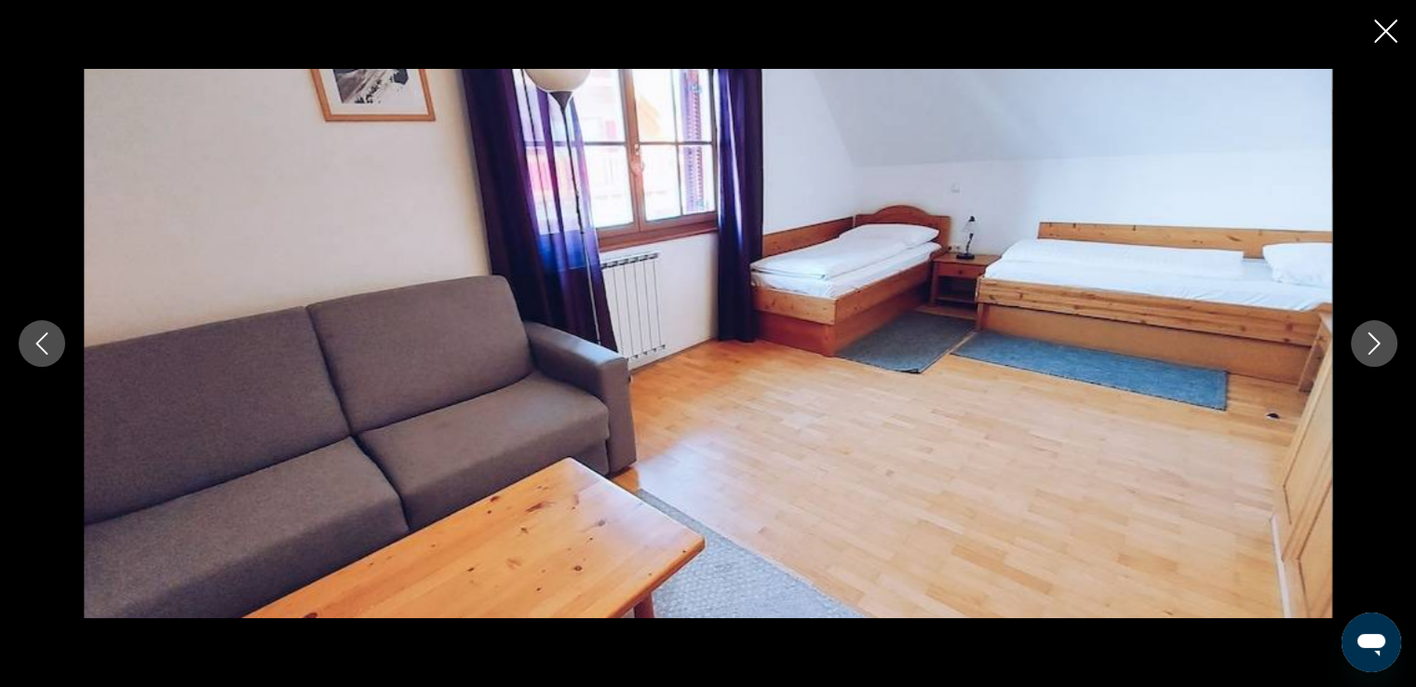
click at [1369, 340] on icon "Next image" at bounding box center [1374, 343] width 22 height 22
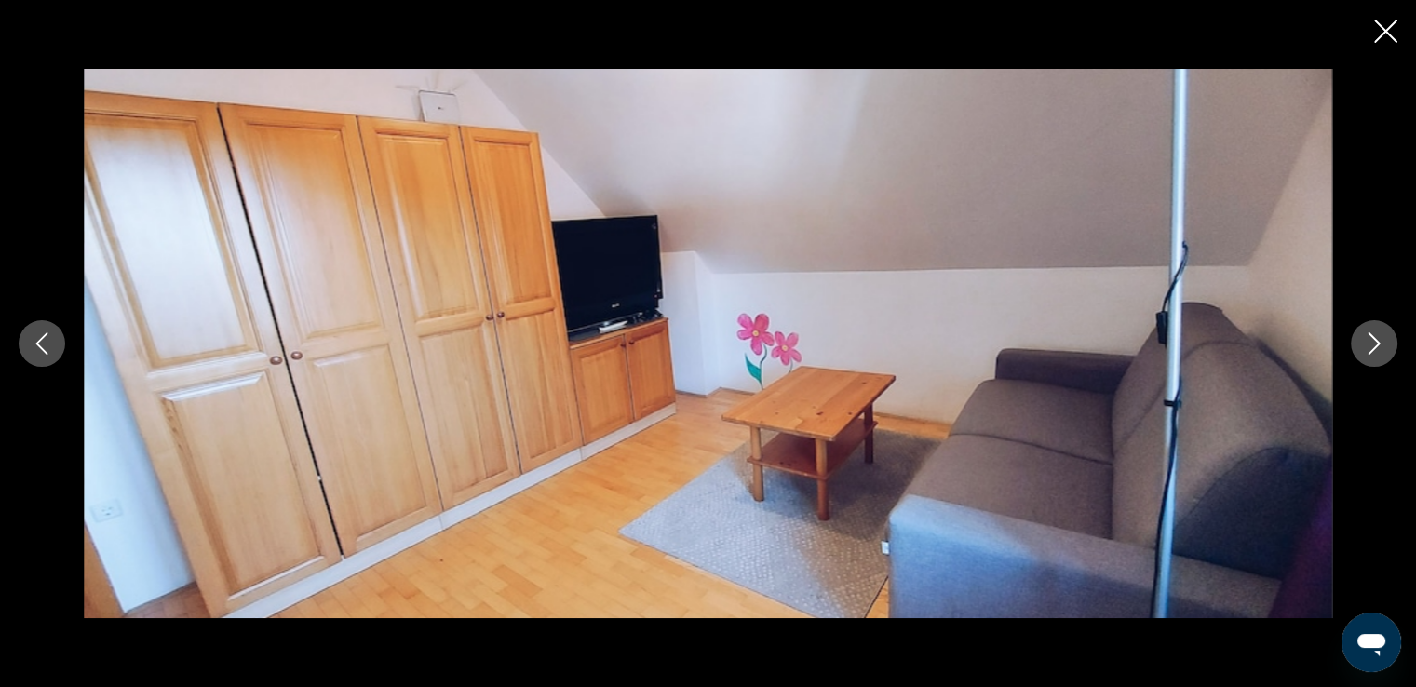
click at [1369, 340] on icon "Next image" at bounding box center [1374, 343] width 22 height 22
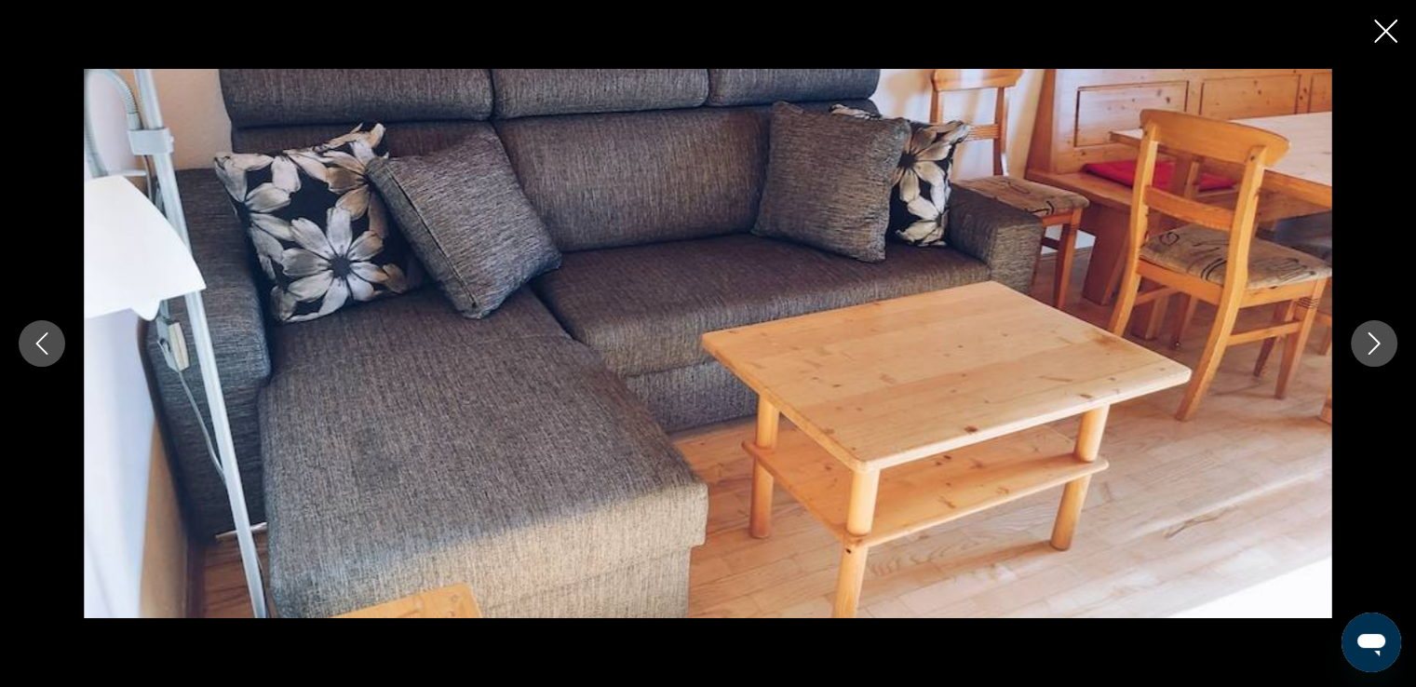
click at [1369, 340] on icon "Next image" at bounding box center [1374, 343] width 22 height 22
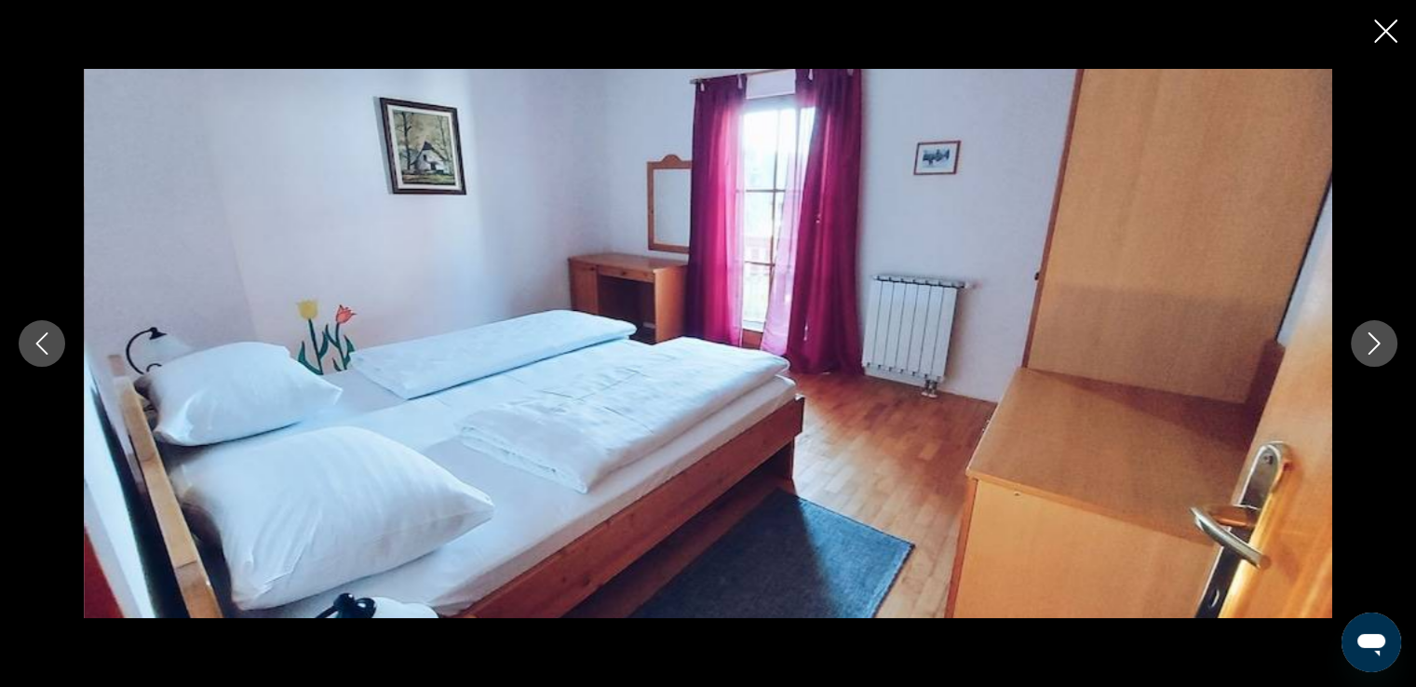
click at [1382, 30] on icon "Close slideshow" at bounding box center [1385, 31] width 23 height 23
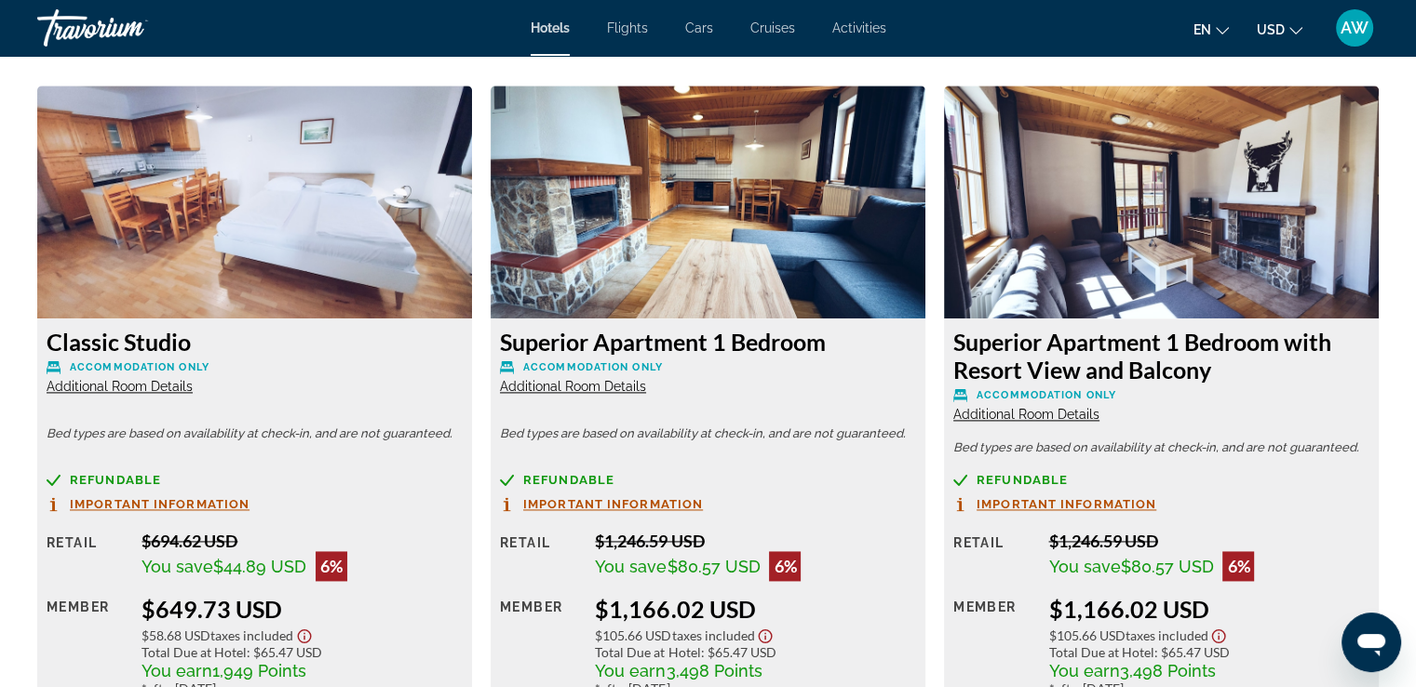
scroll to position [2557, 0]
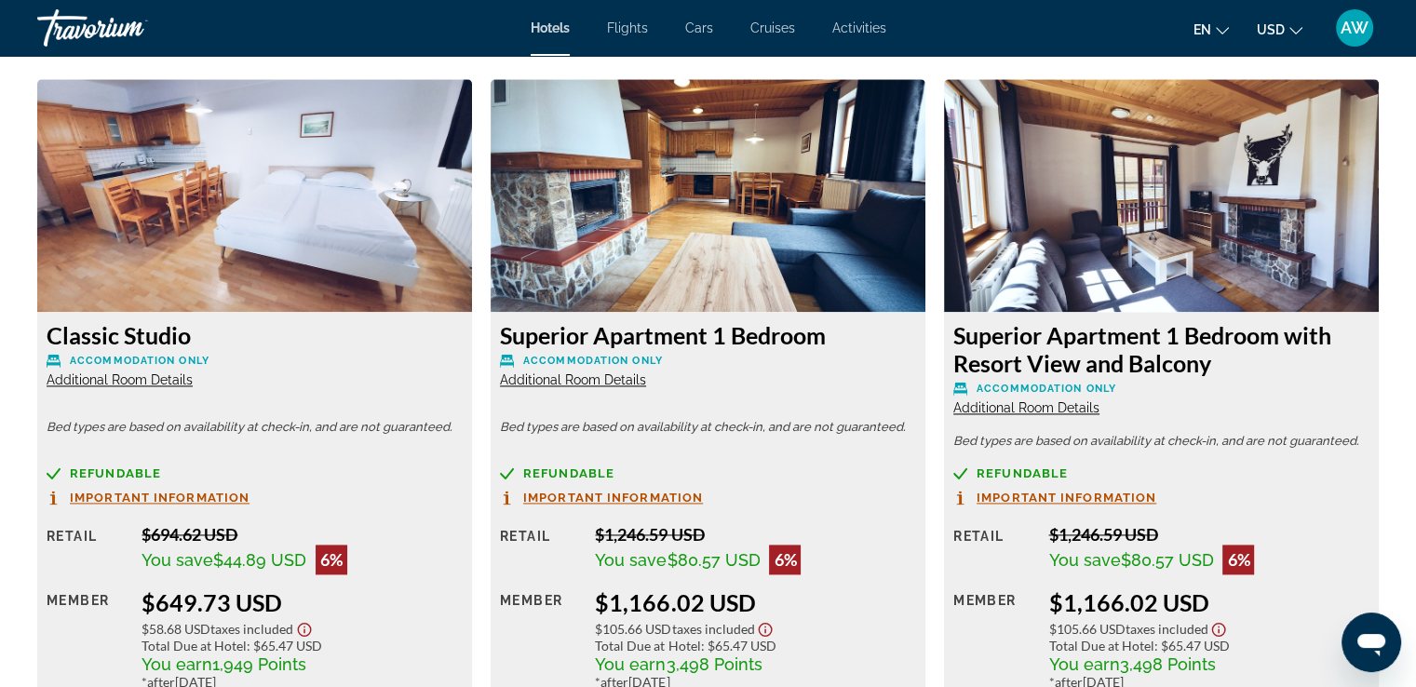
click at [708, 223] on img "Main content" at bounding box center [708, 195] width 435 height 233
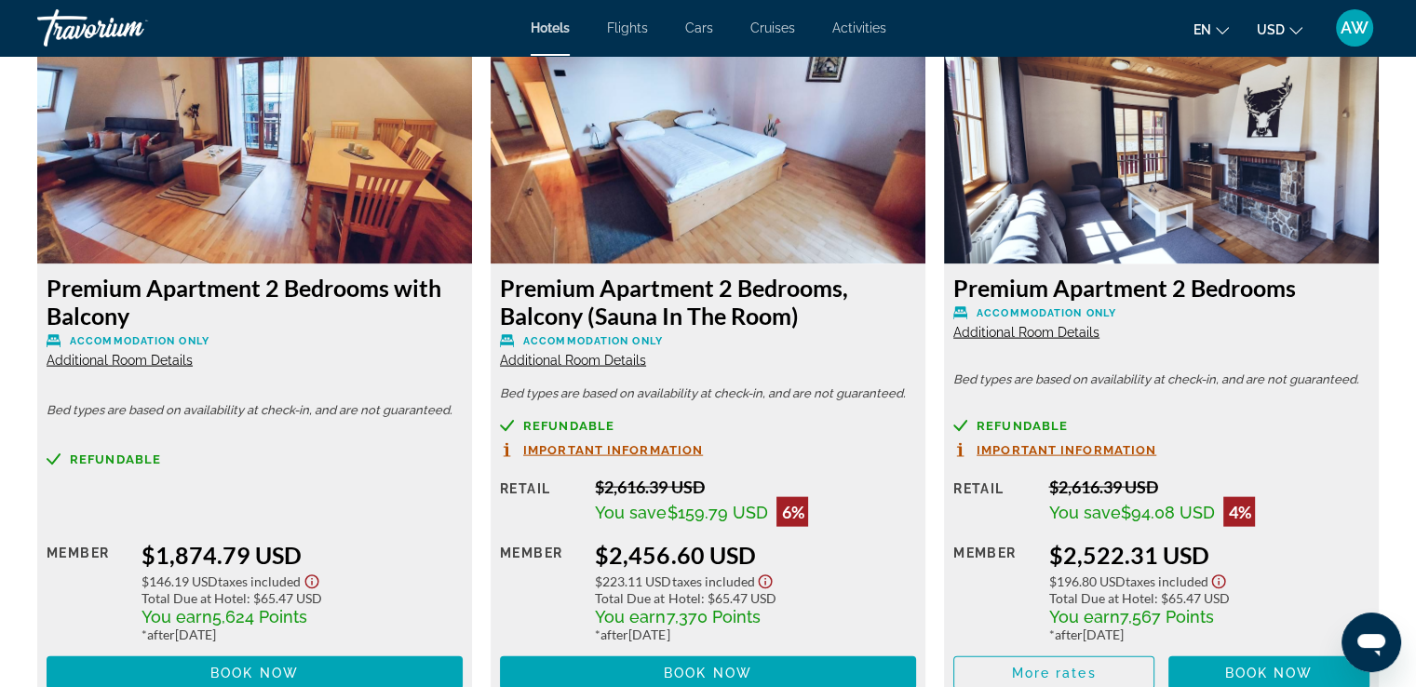
scroll to position [3970, 0]
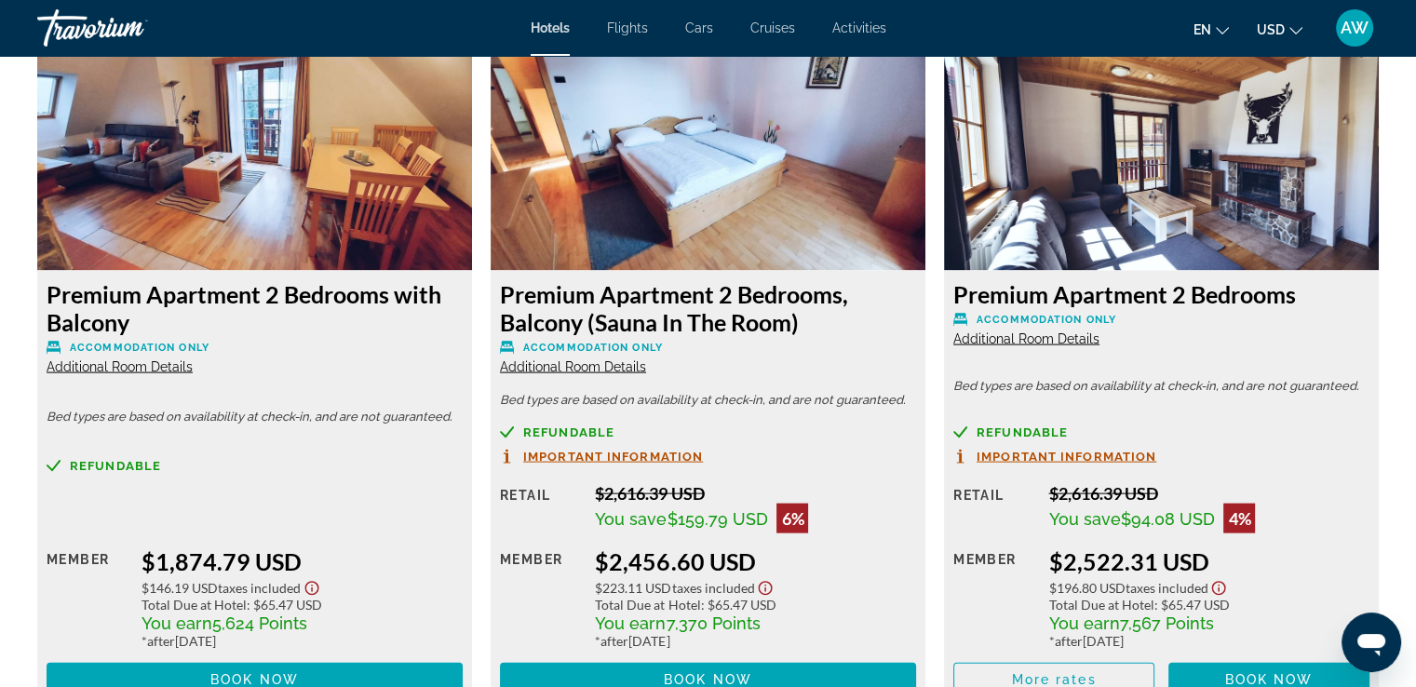
drag, startPoint x: 1415, startPoint y: 507, endPoint x: 1416, endPoint y: 485, distance: 22.4
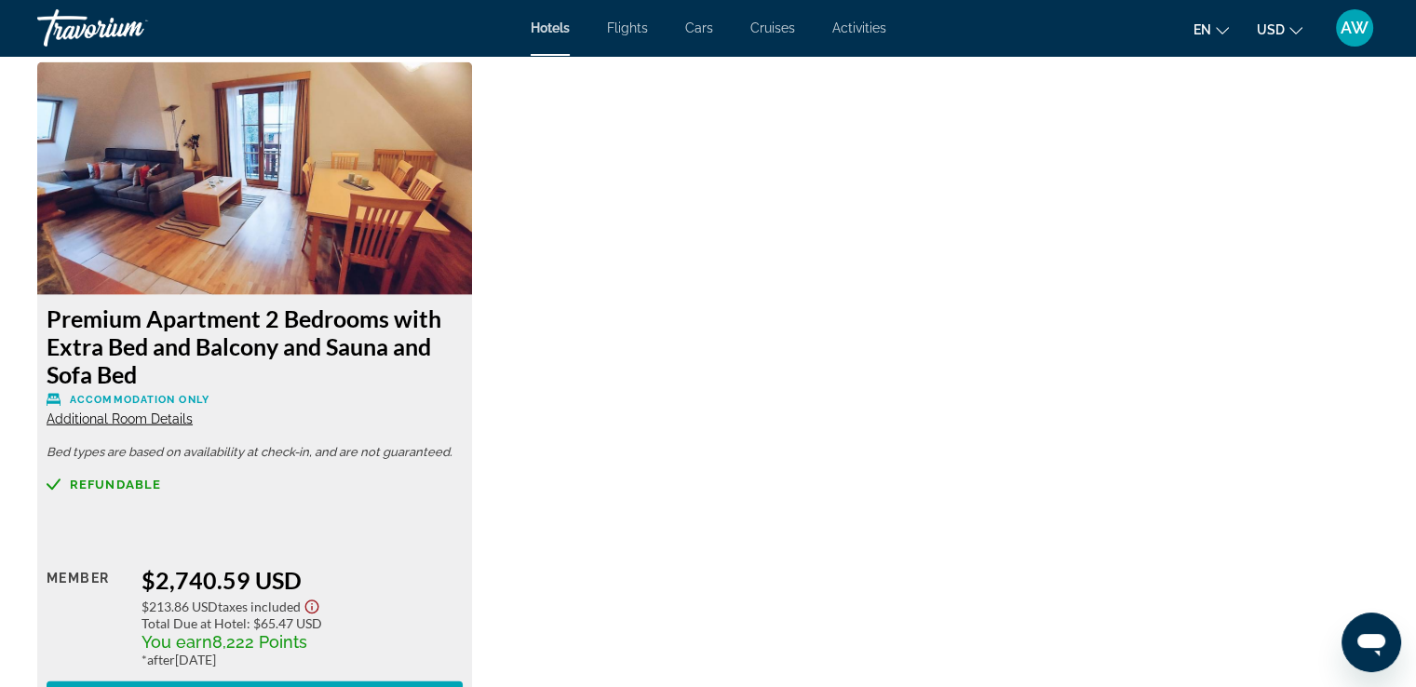
scroll to position [4664, 0]
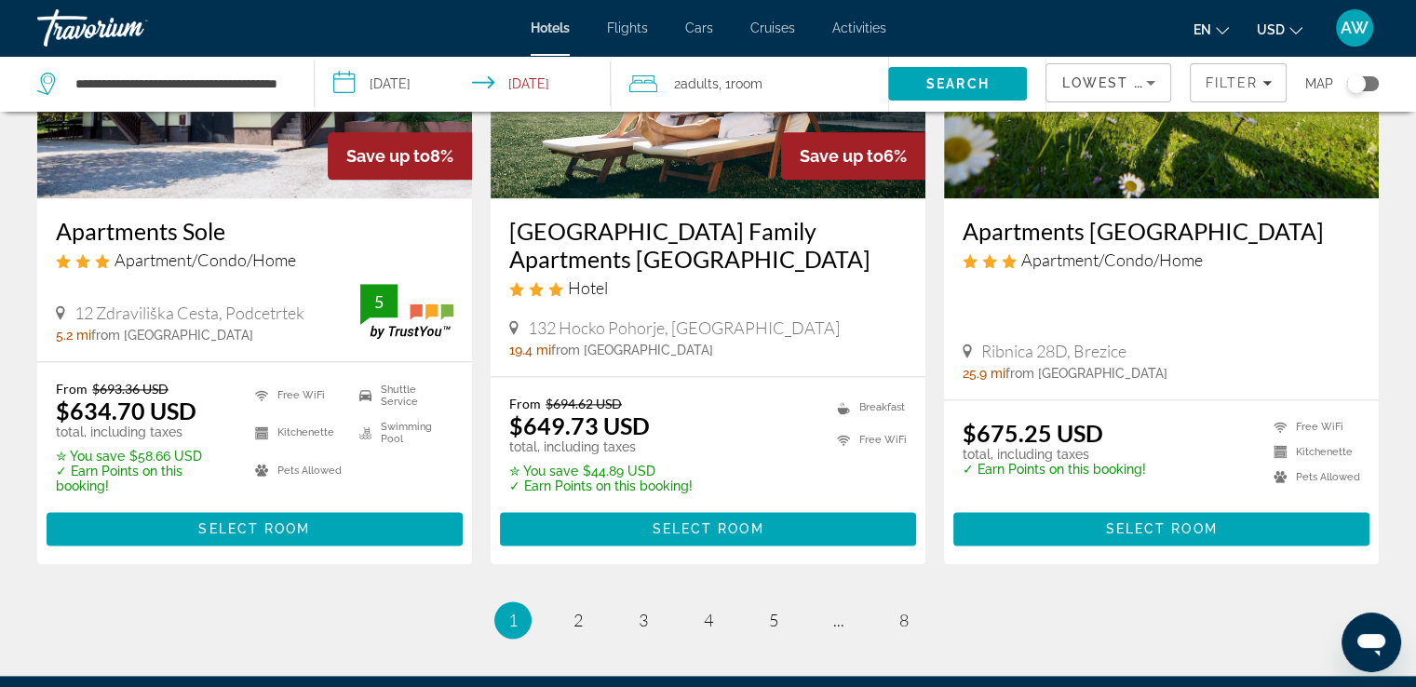
scroll to position [2288, 0]
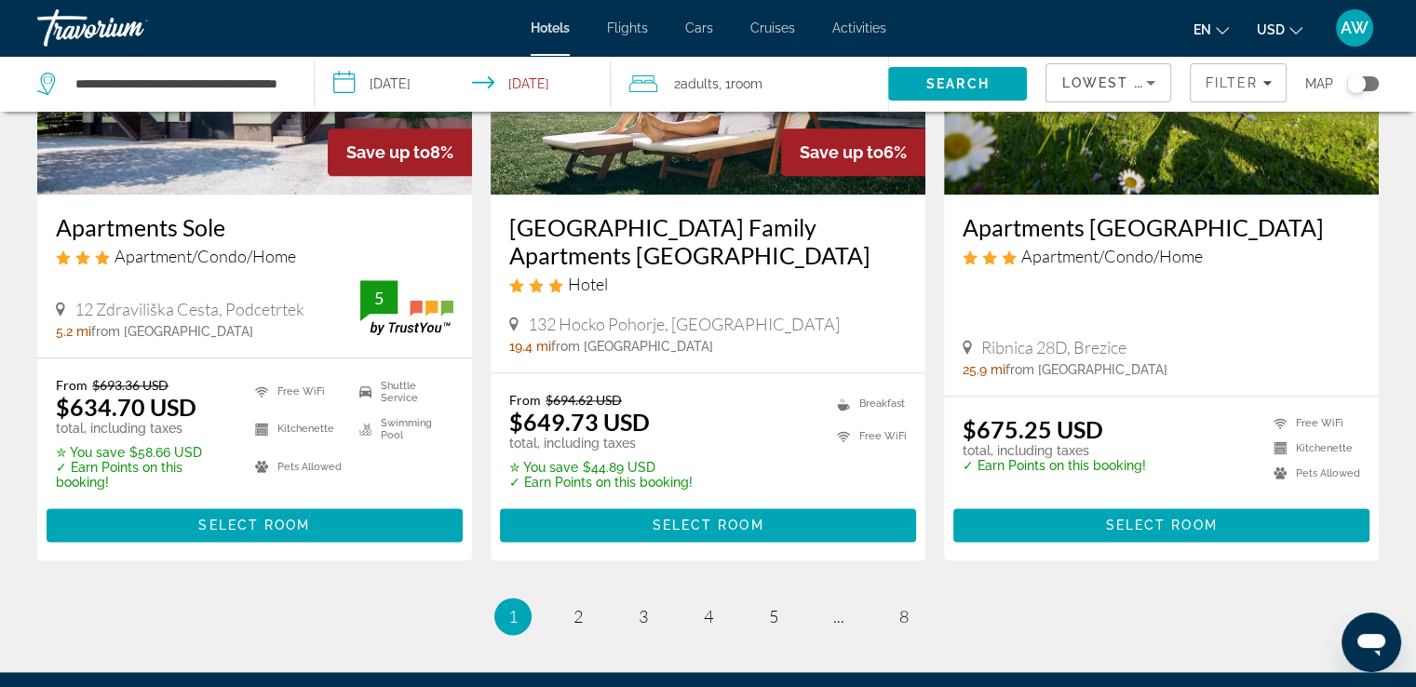
click at [664, 239] on h3 "[GEOGRAPHIC_DATA] Family Apartments [GEOGRAPHIC_DATA]" at bounding box center [708, 241] width 398 height 56
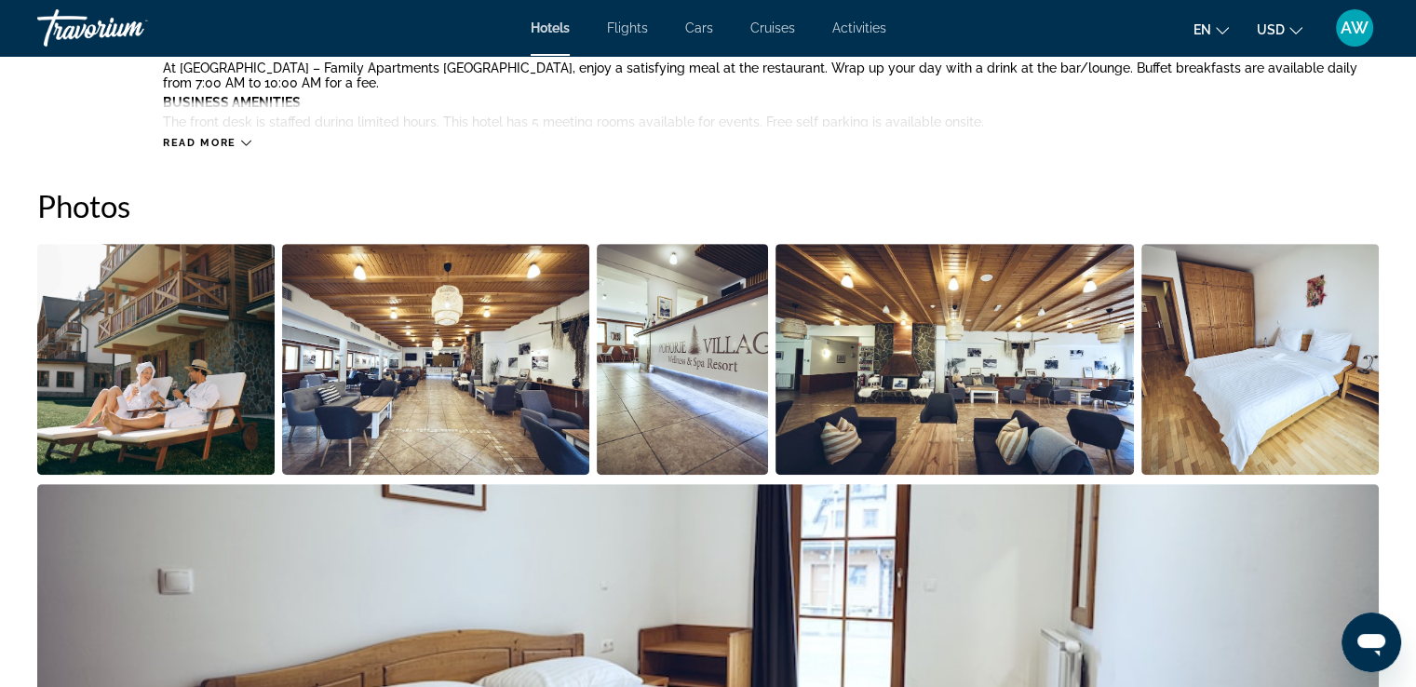
scroll to position [802, 0]
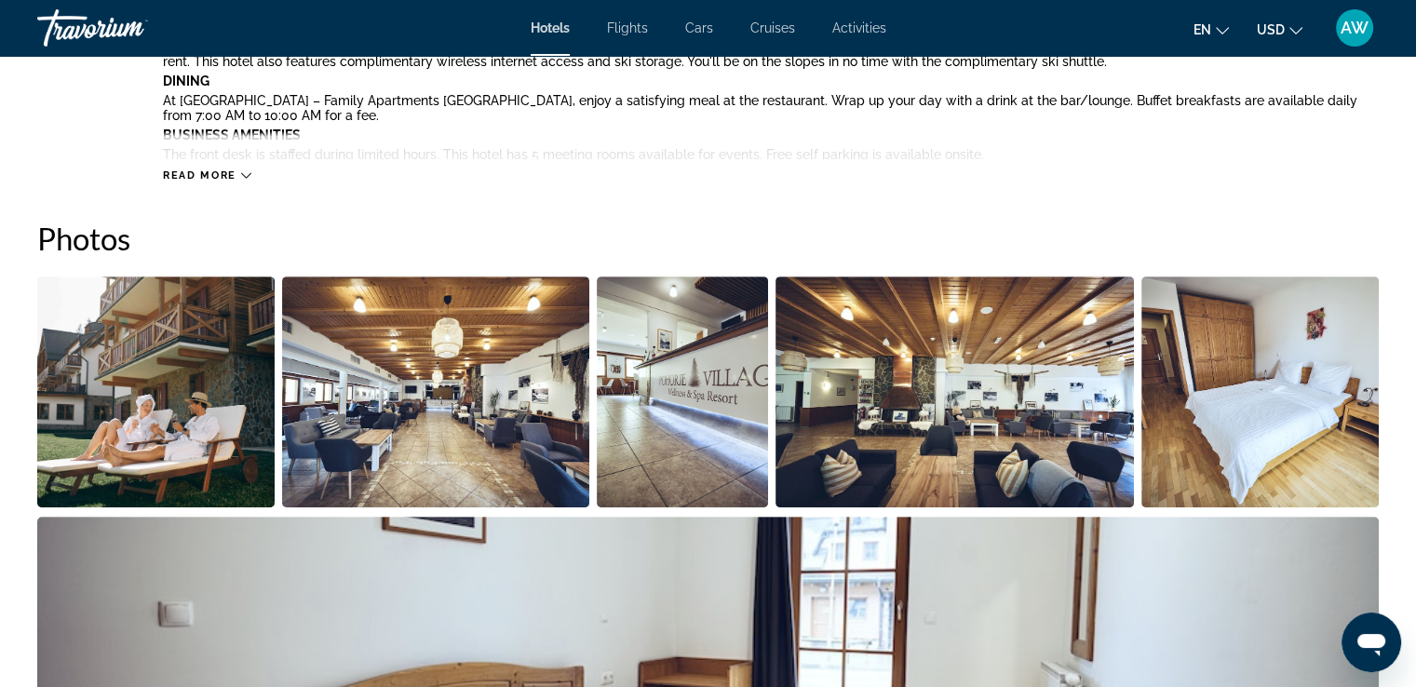
click at [197, 378] on img "Open full-screen image slider" at bounding box center [155, 392] width 237 height 231
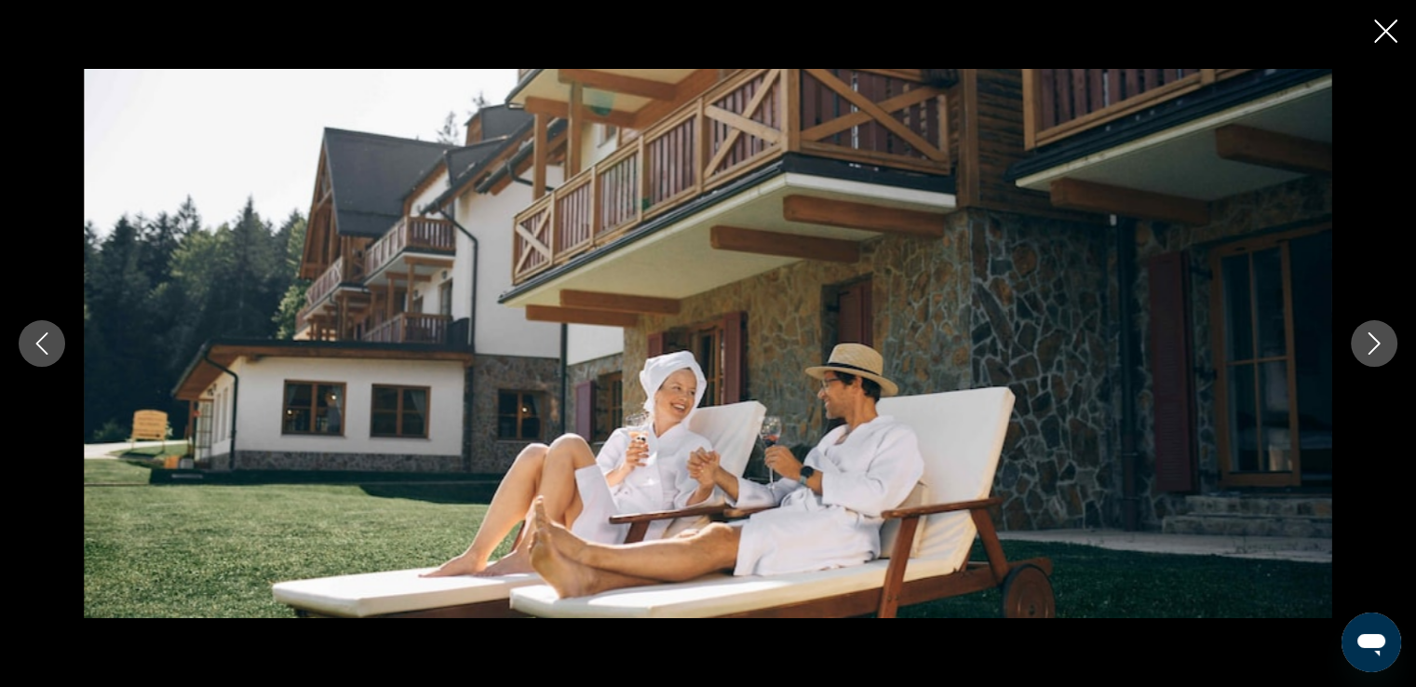
click at [1365, 346] on icon "Next image" at bounding box center [1374, 343] width 22 height 22
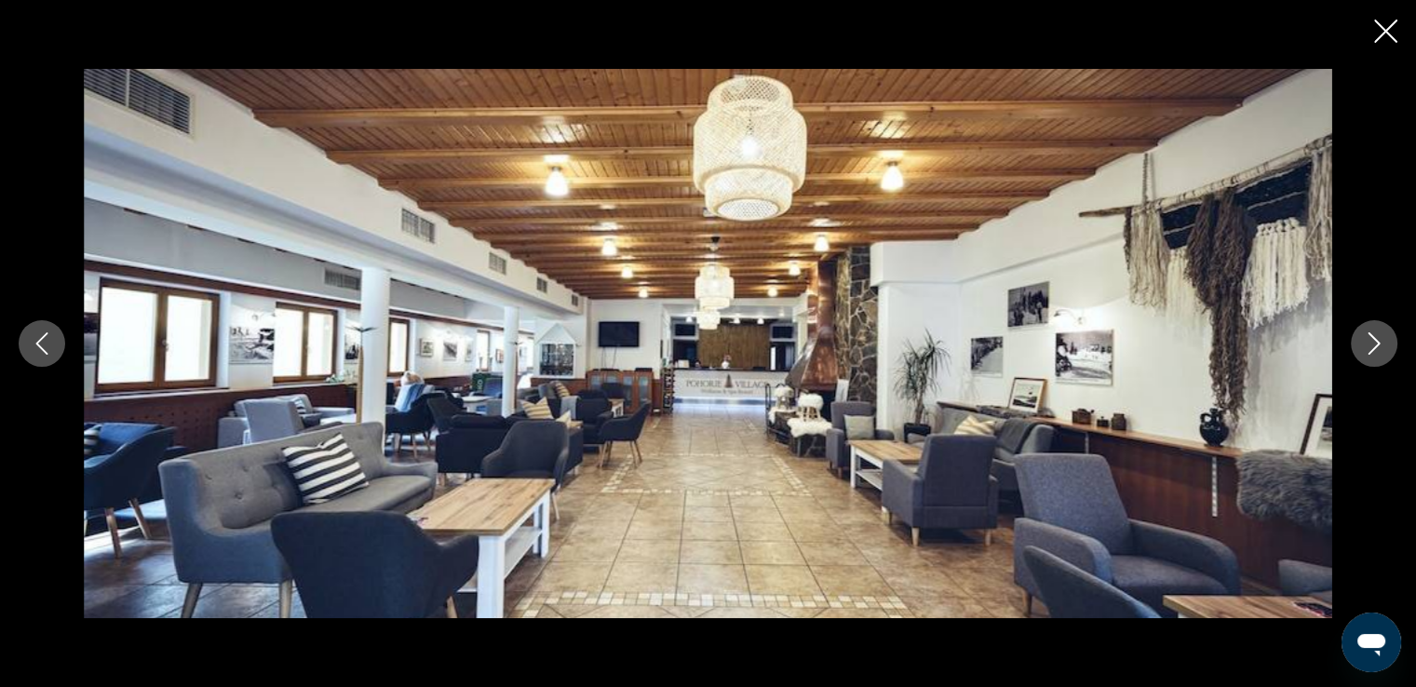
click at [1365, 346] on icon "Next image" at bounding box center [1374, 343] width 22 height 22
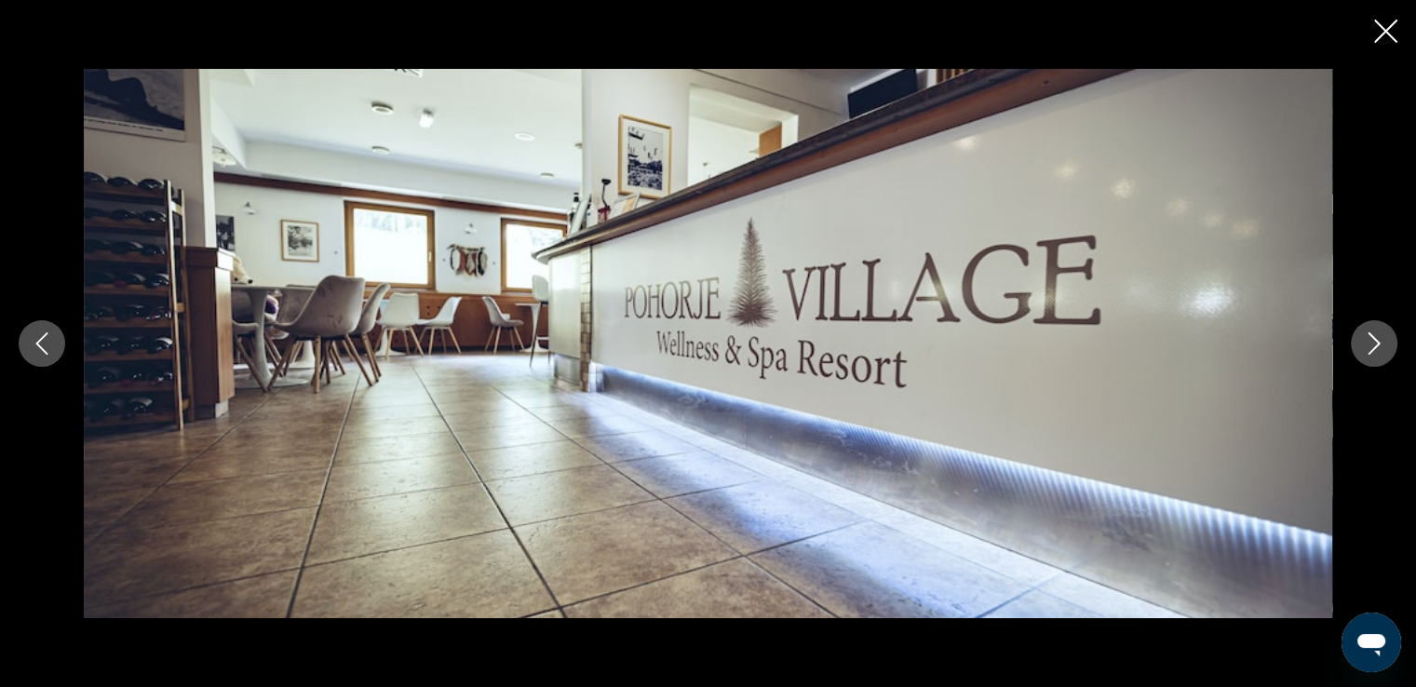
click at [1365, 346] on icon "Next image" at bounding box center [1374, 343] width 22 height 22
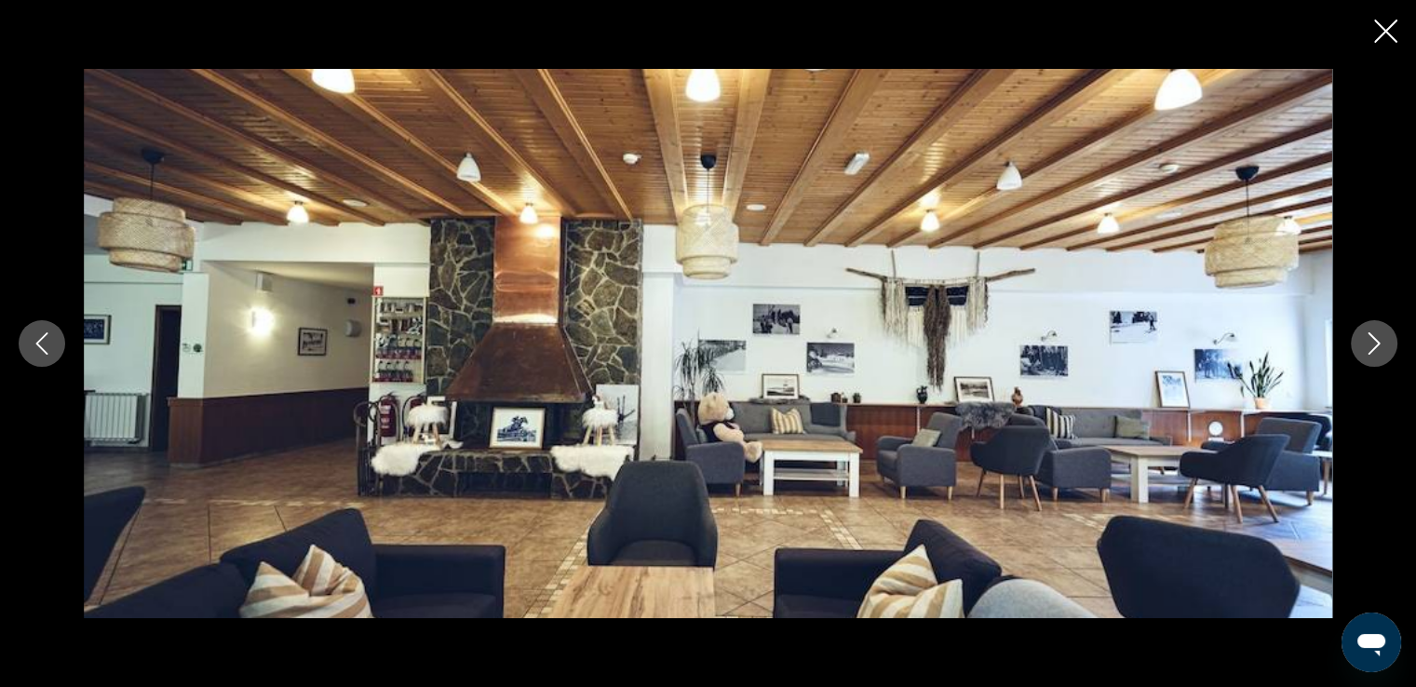
click at [1365, 346] on icon "Next image" at bounding box center [1374, 343] width 22 height 22
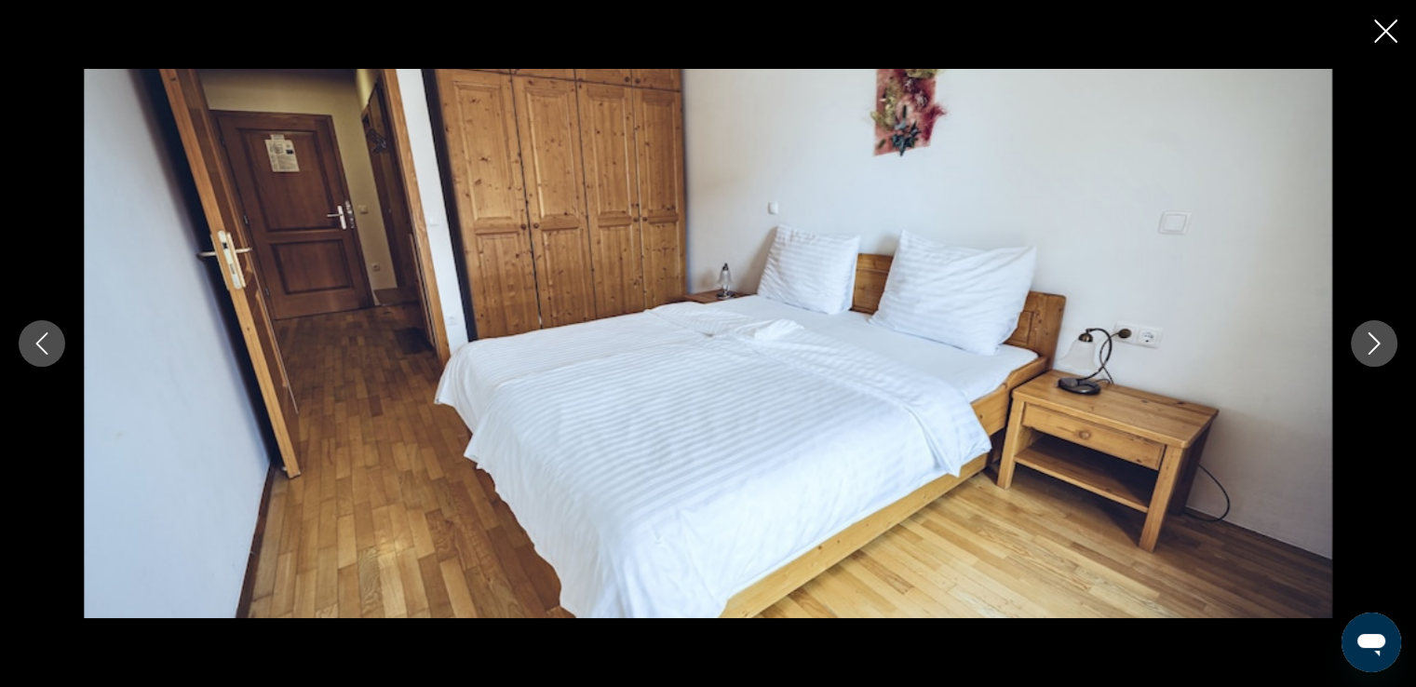
click at [1365, 346] on icon "Next image" at bounding box center [1374, 343] width 22 height 22
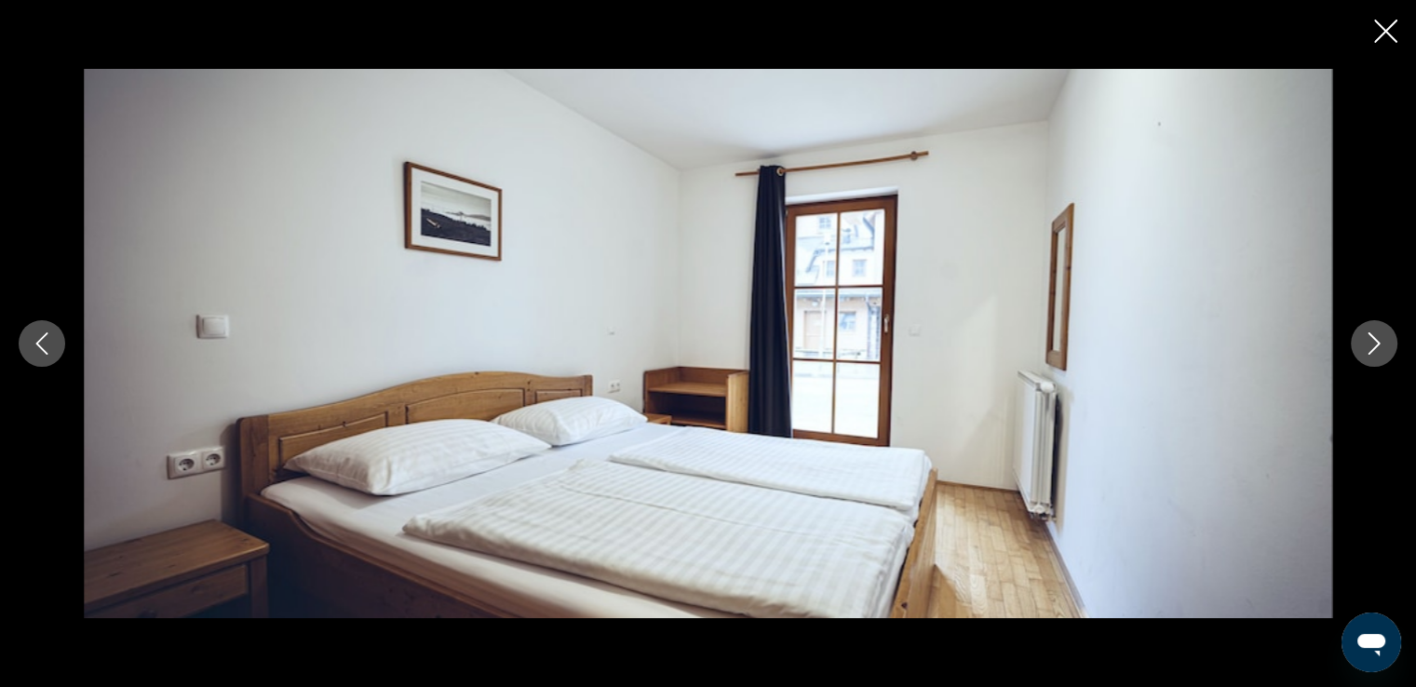
click at [1365, 346] on icon "Next image" at bounding box center [1374, 343] width 22 height 22
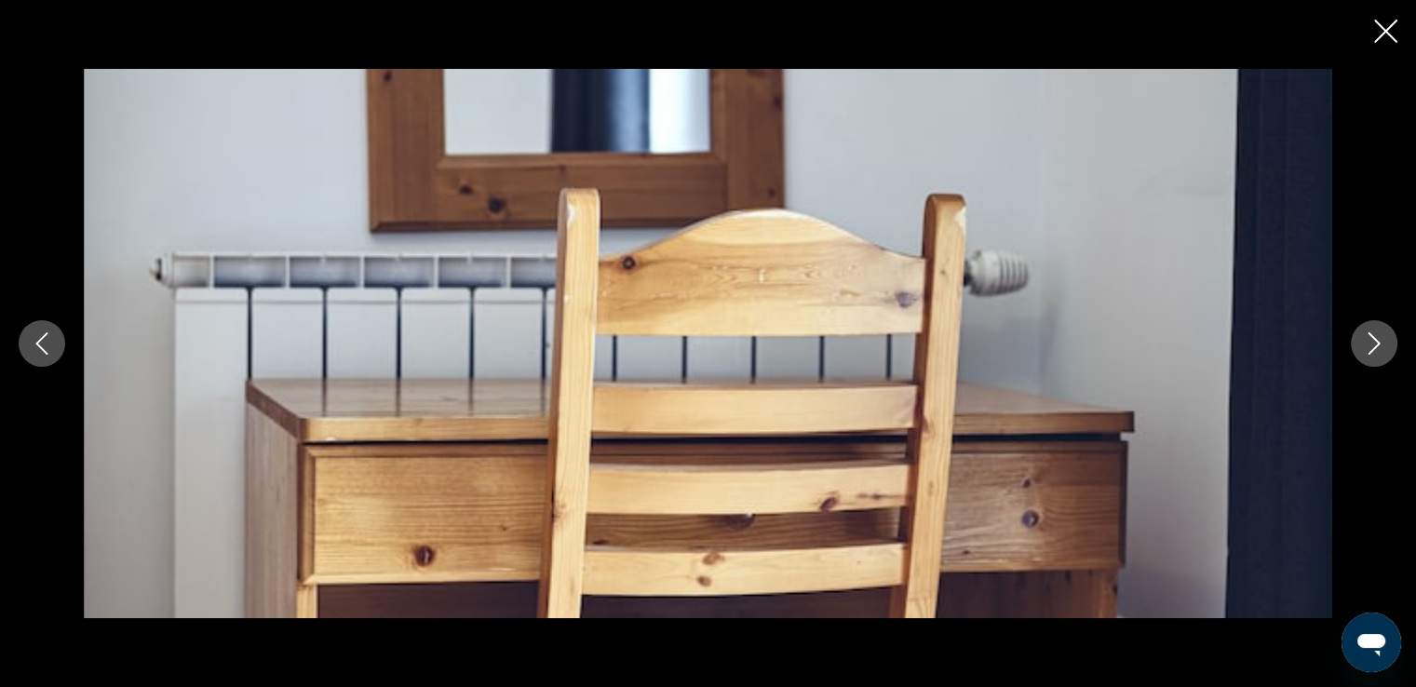
click at [45, 351] on icon "Previous image" at bounding box center [42, 343] width 12 height 22
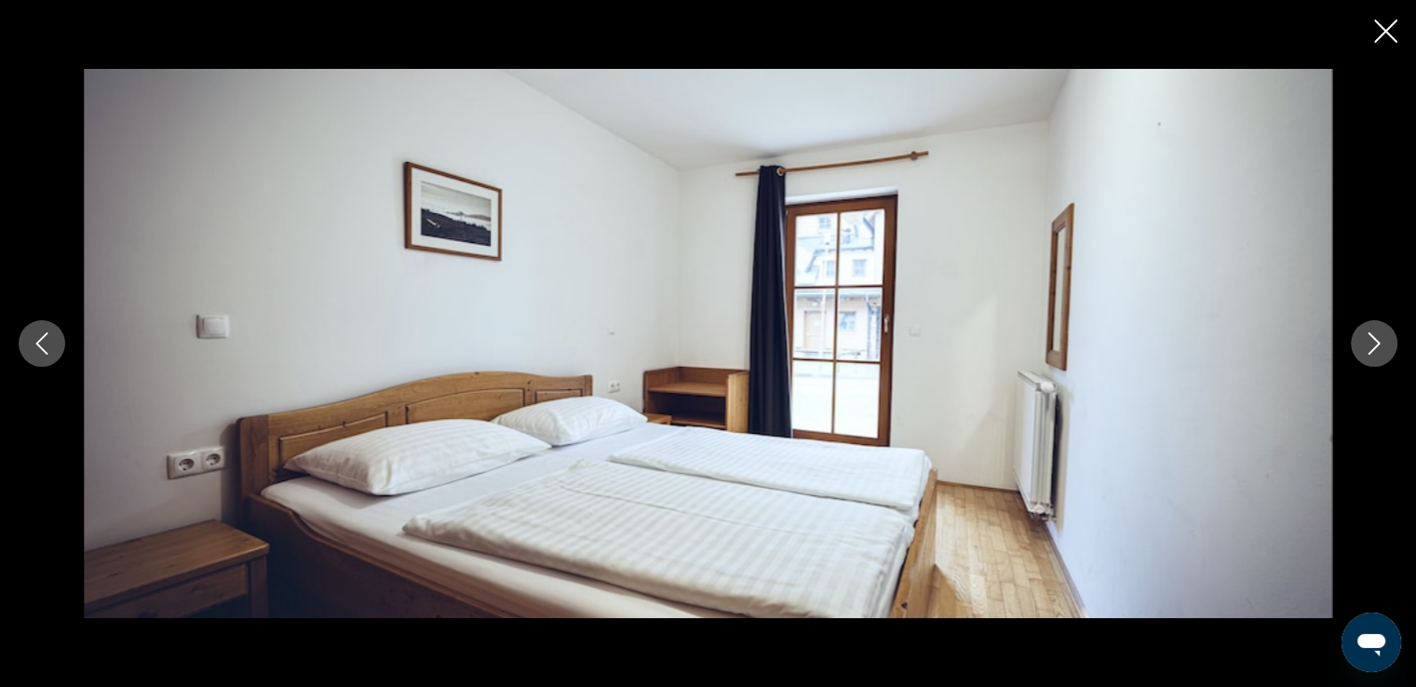
click at [1360, 344] on button "Next image" at bounding box center [1374, 343] width 47 height 47
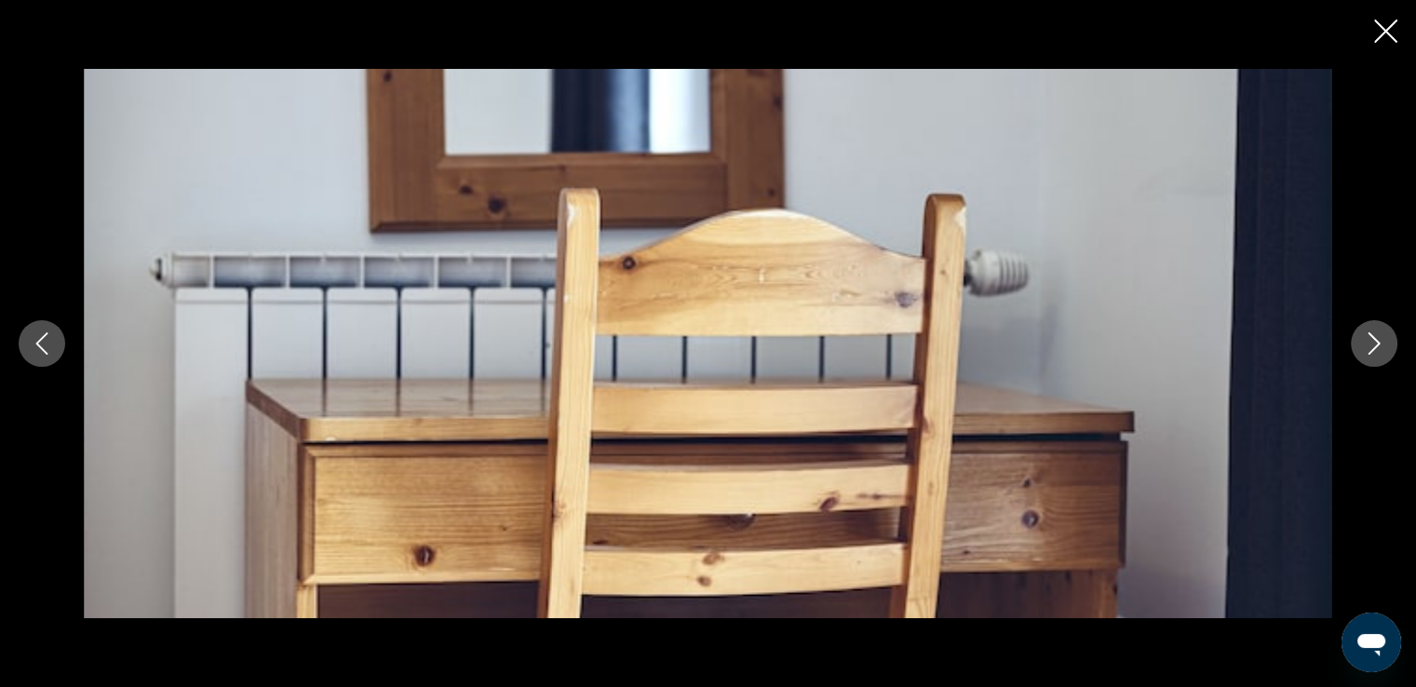
click at [1360, 344] on button "Next image" at bounding box center [1374, 343] width 47 height 47
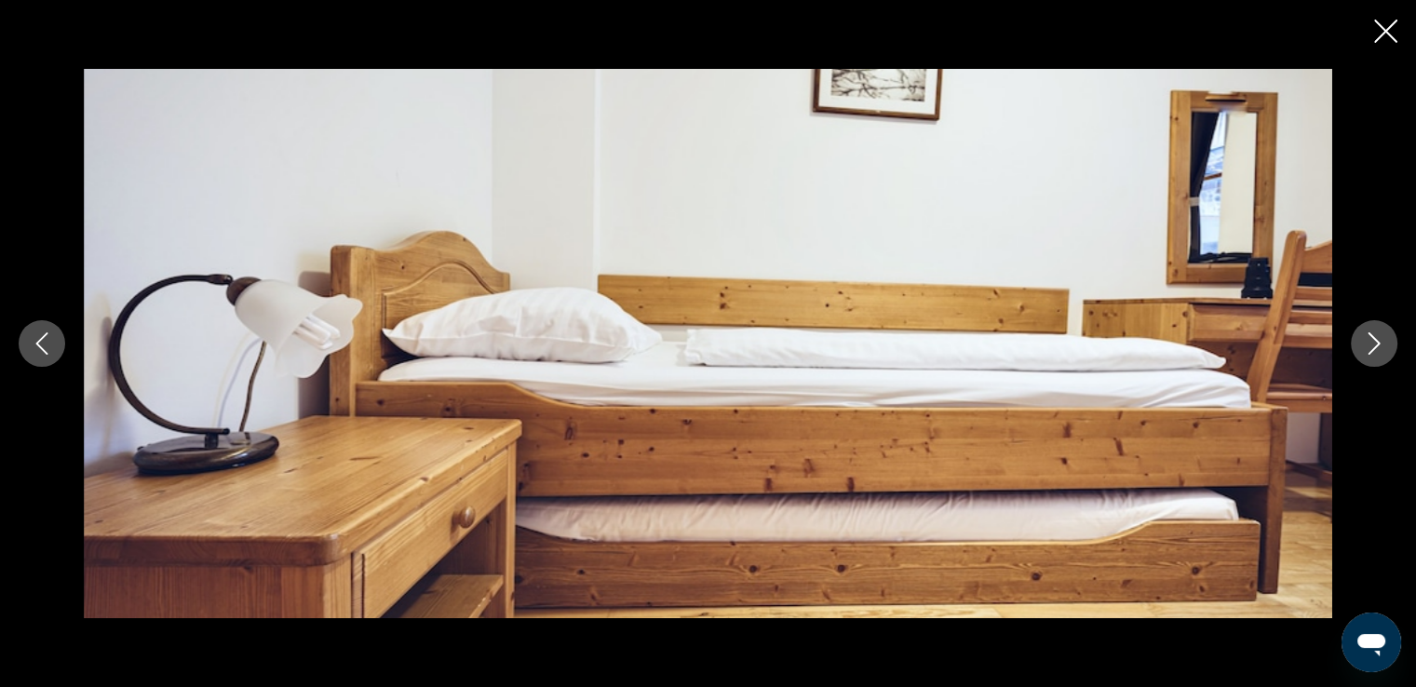
click at [1360, 344] on button "Next image" at bounding box center [1374, 343] width 47 height 47
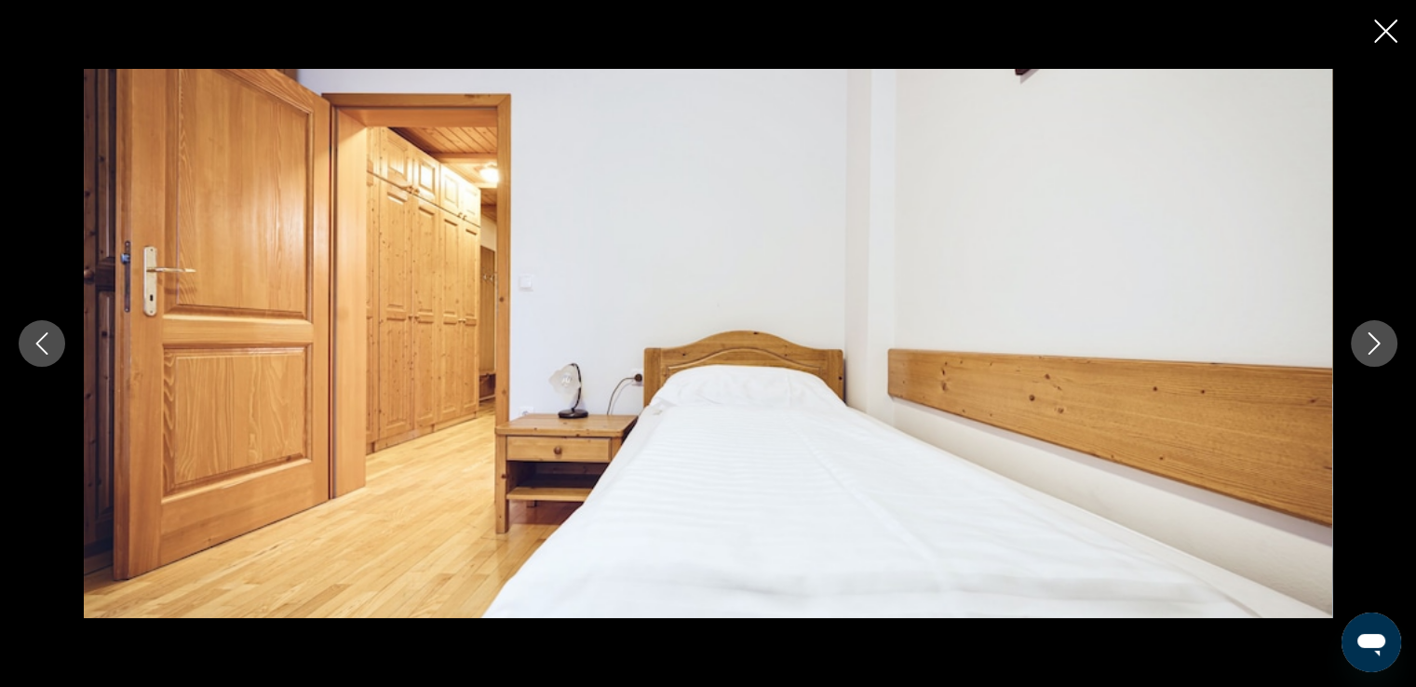
click at [1360, 344] on button "Next image" at bounding box center [1374, 343] width 47 height 47
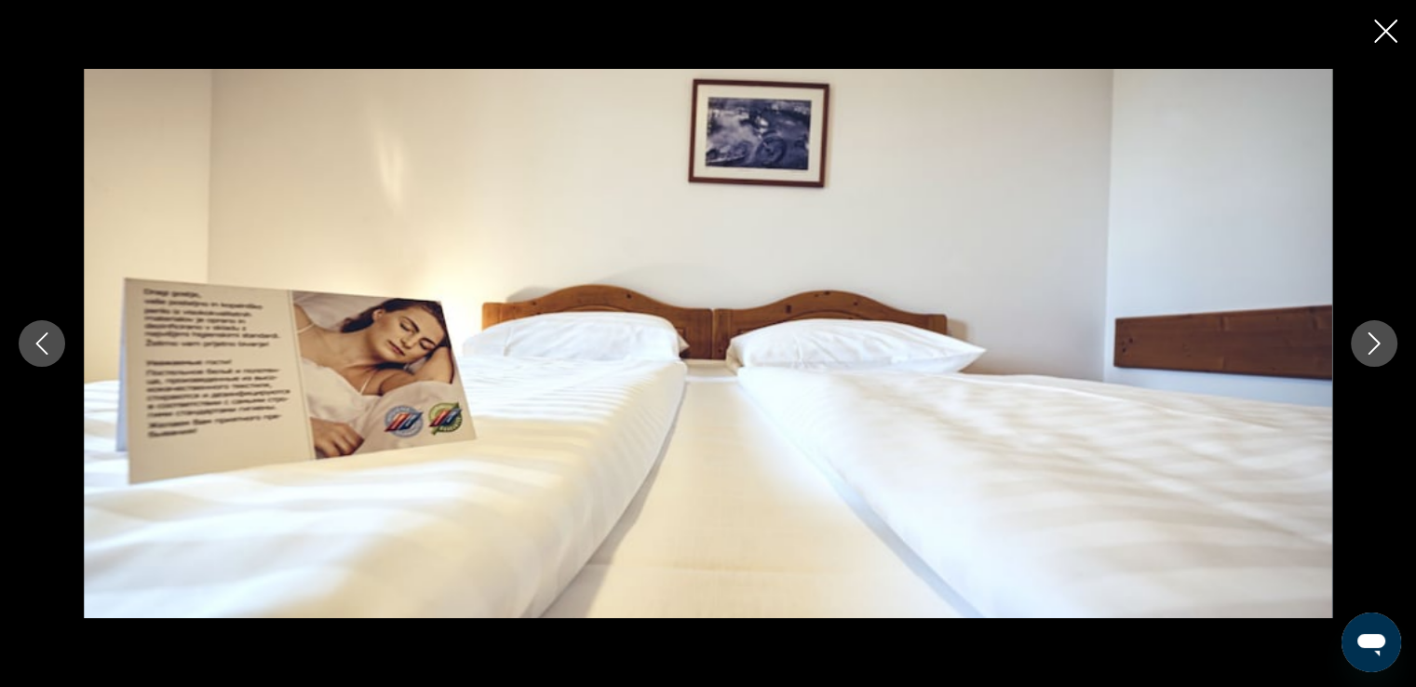
click at [1360, 344] on button "Next image" at bounding box center [1374, 343] width 47 height 47
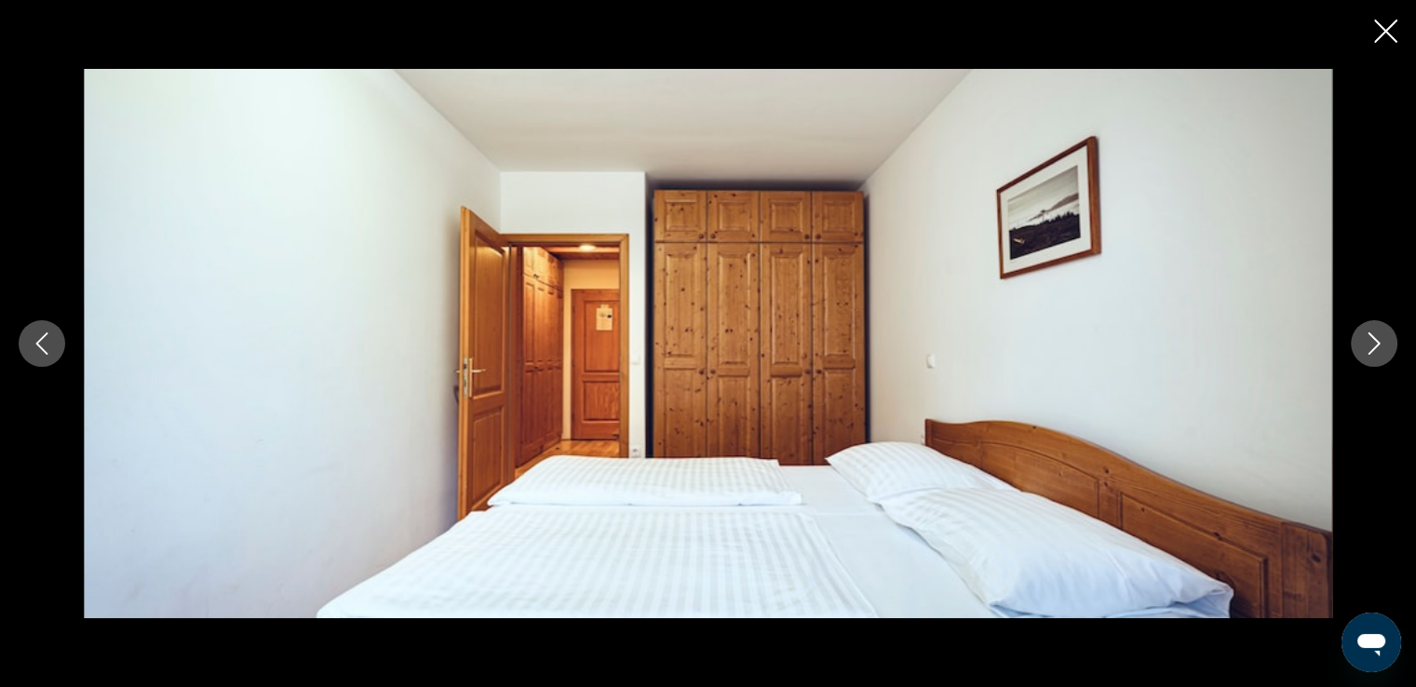
click at [1360, 344] on button "Next image" at bounding box center [1374, 343] width 47 height 47
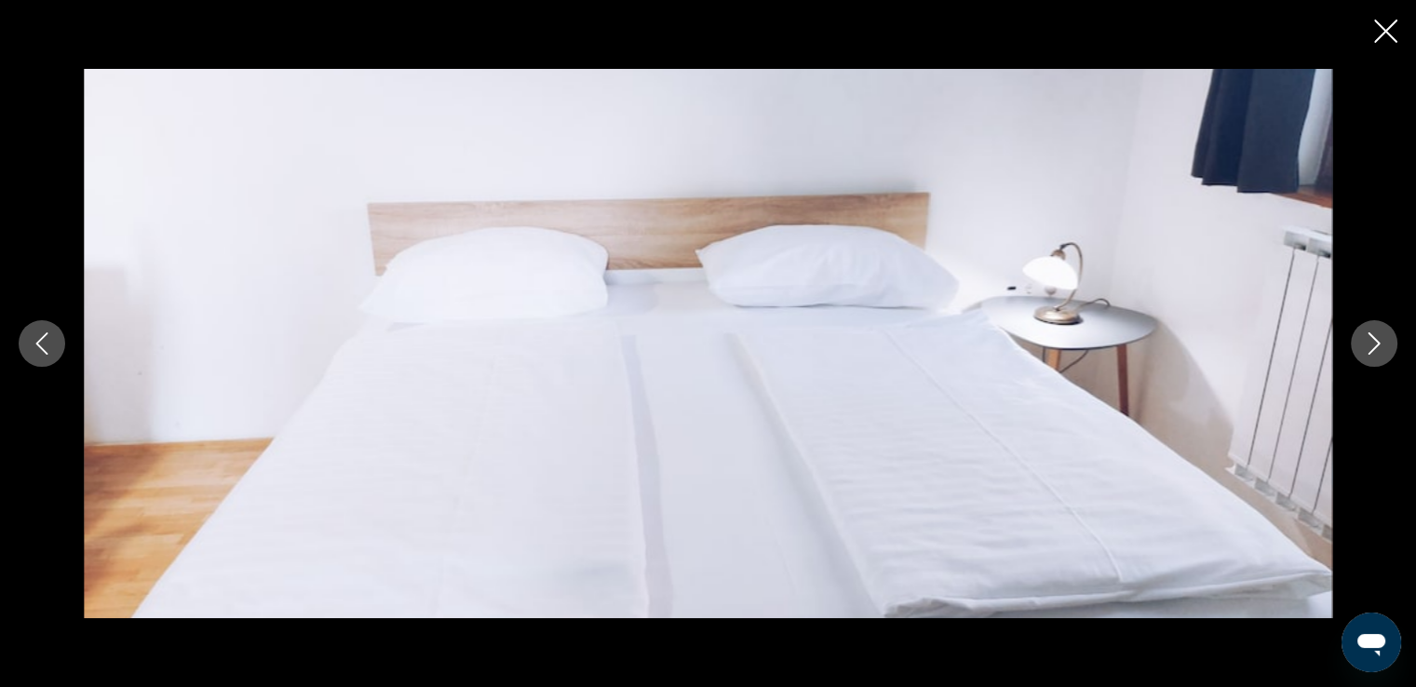
scroll to position [2235, 0]
click at [1385, 39] on icon "Close slideshow" at bounding box center [1385, 31] width 23 height 23
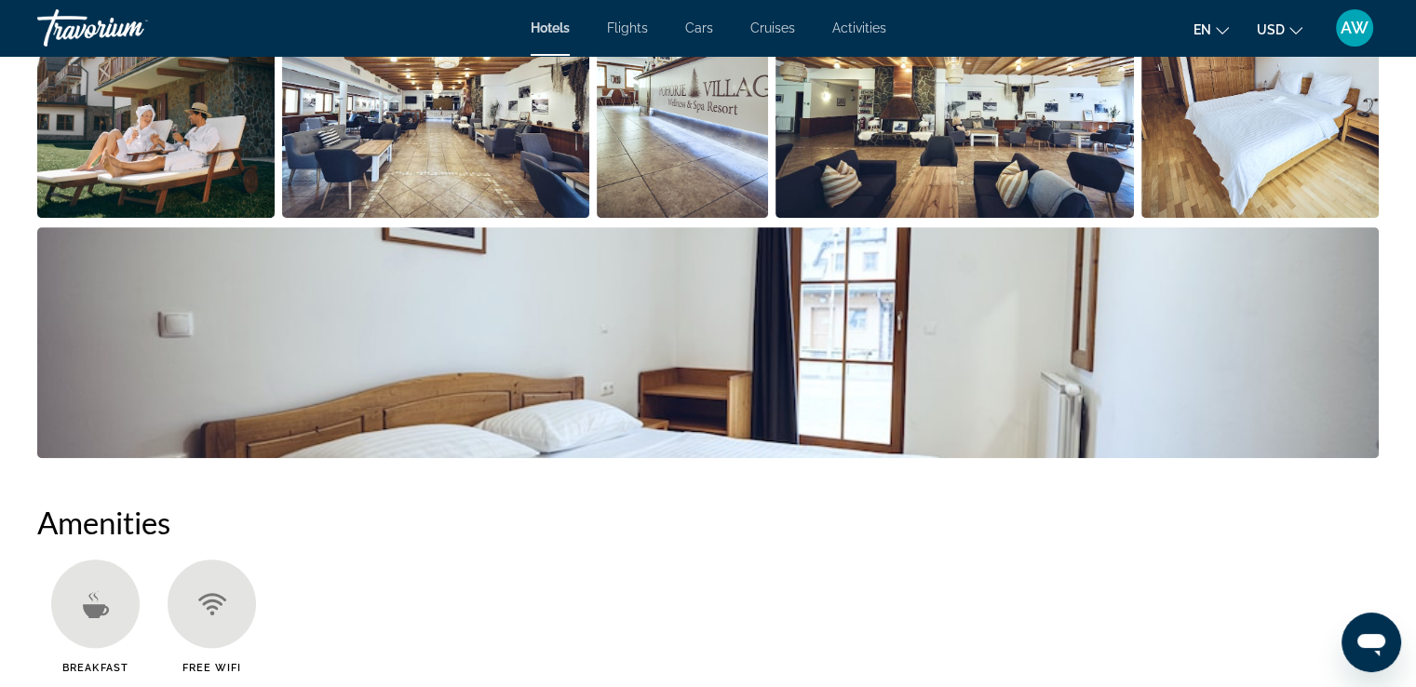
scroll to position [1071, 0]
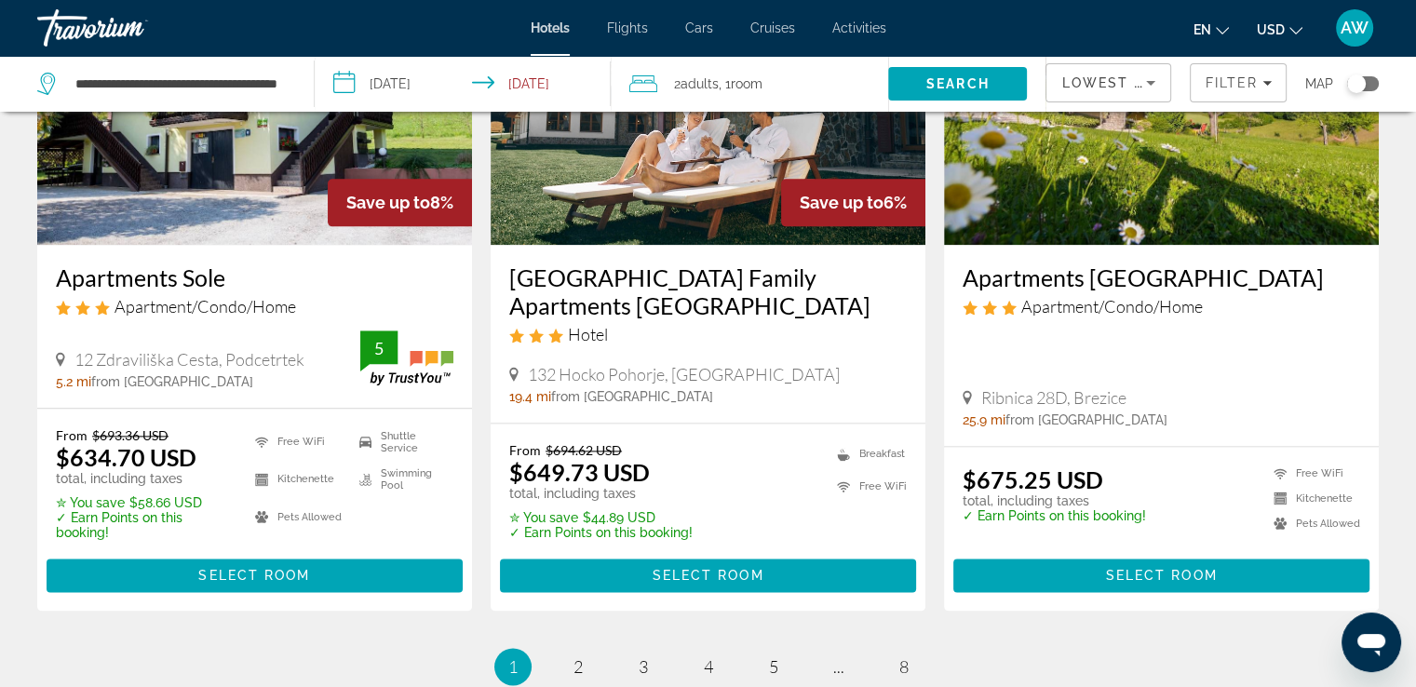
scroll to position [2252, 0]
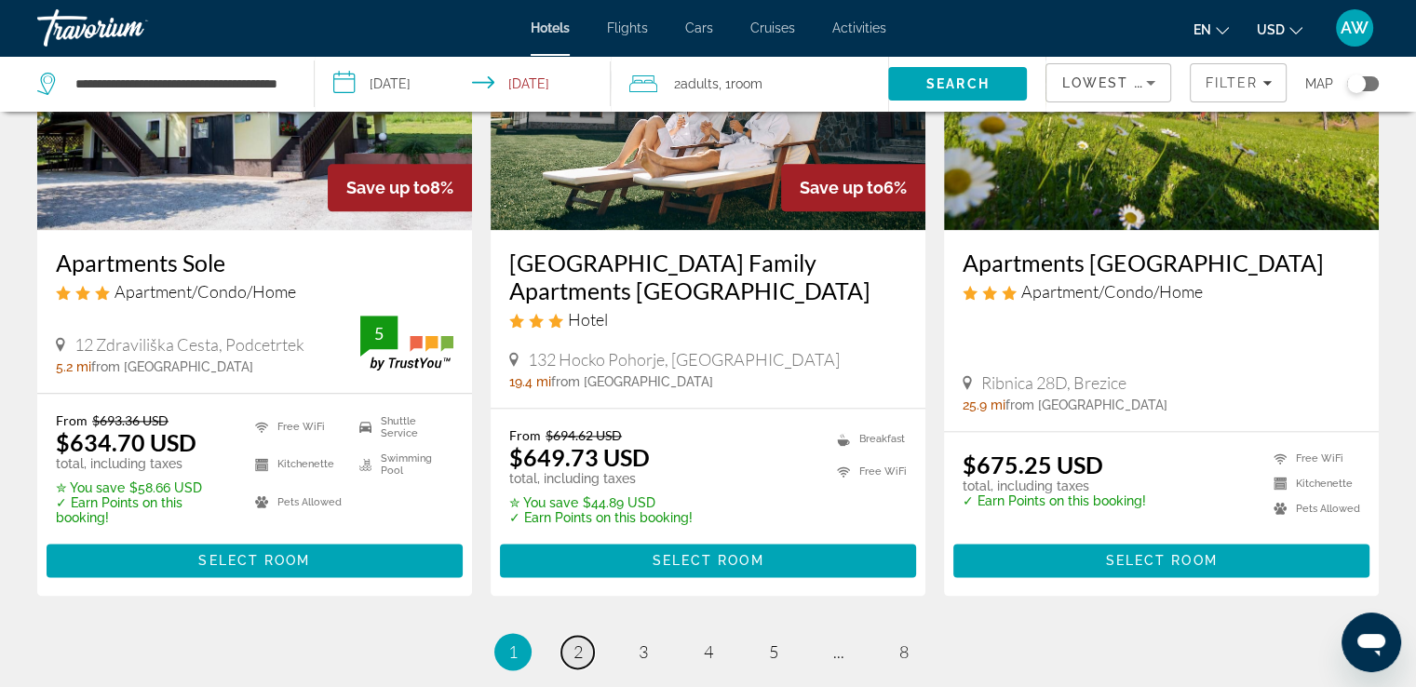
click at [574, 641] on span "2" at bounding box center [578, 651] width 9 height 20
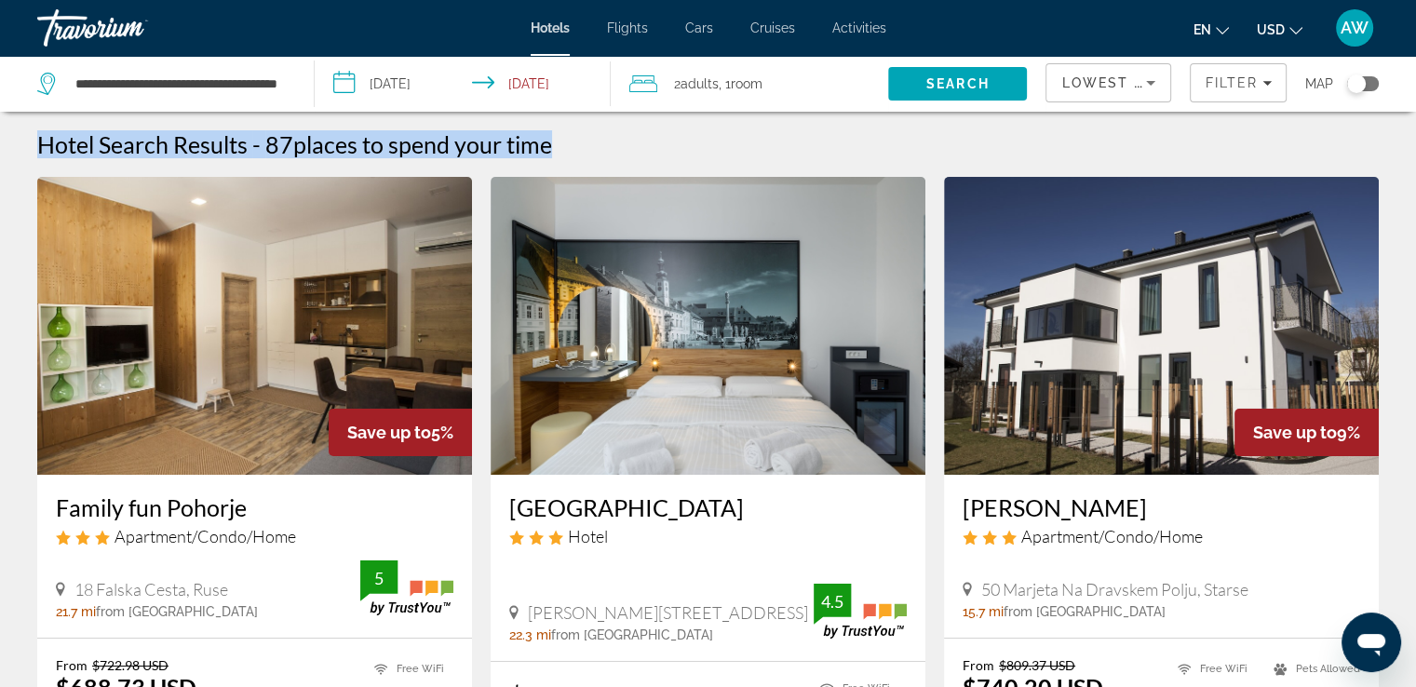
drag, startPoint x: 1414, startPoint y: 101, endPoint x: 1423, endPoint y: 141, distance: 40.0
click at [1416, 141] on html "**********" at bounding box center [708, 343] width 1416 height 687
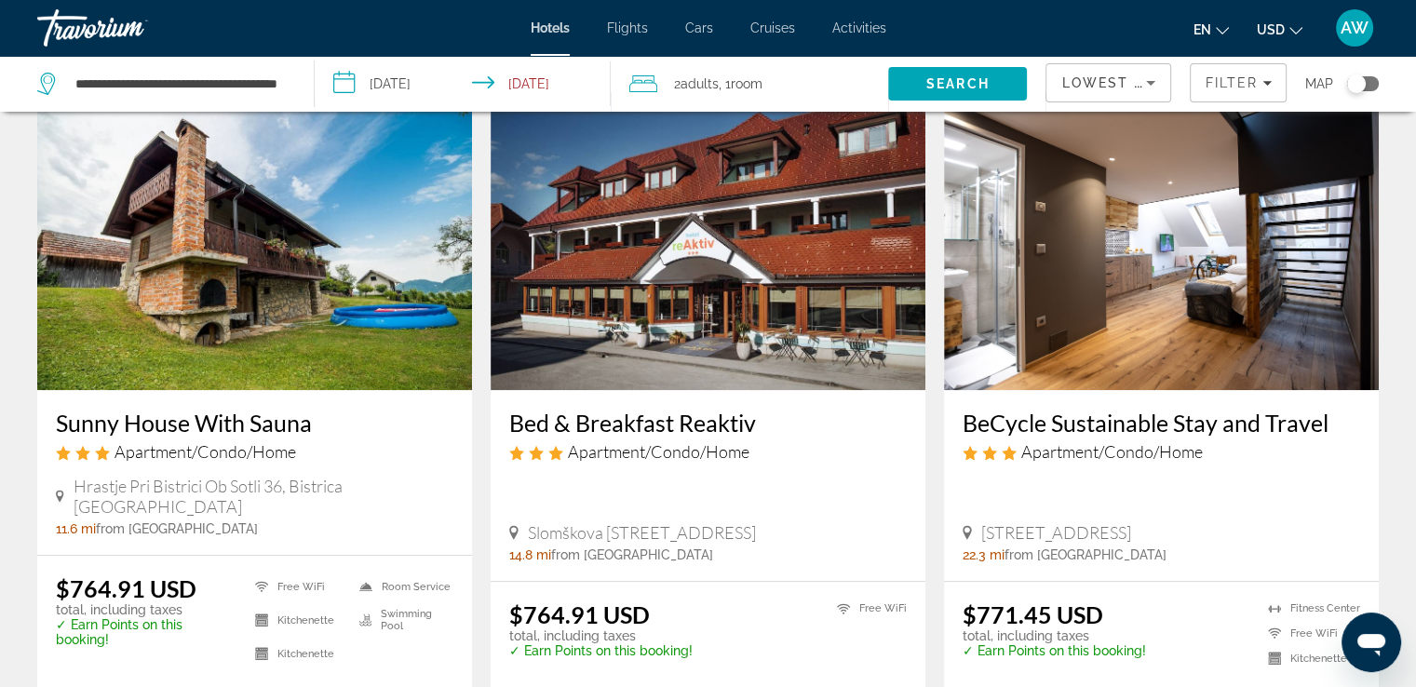
scroll to position [790, 0]
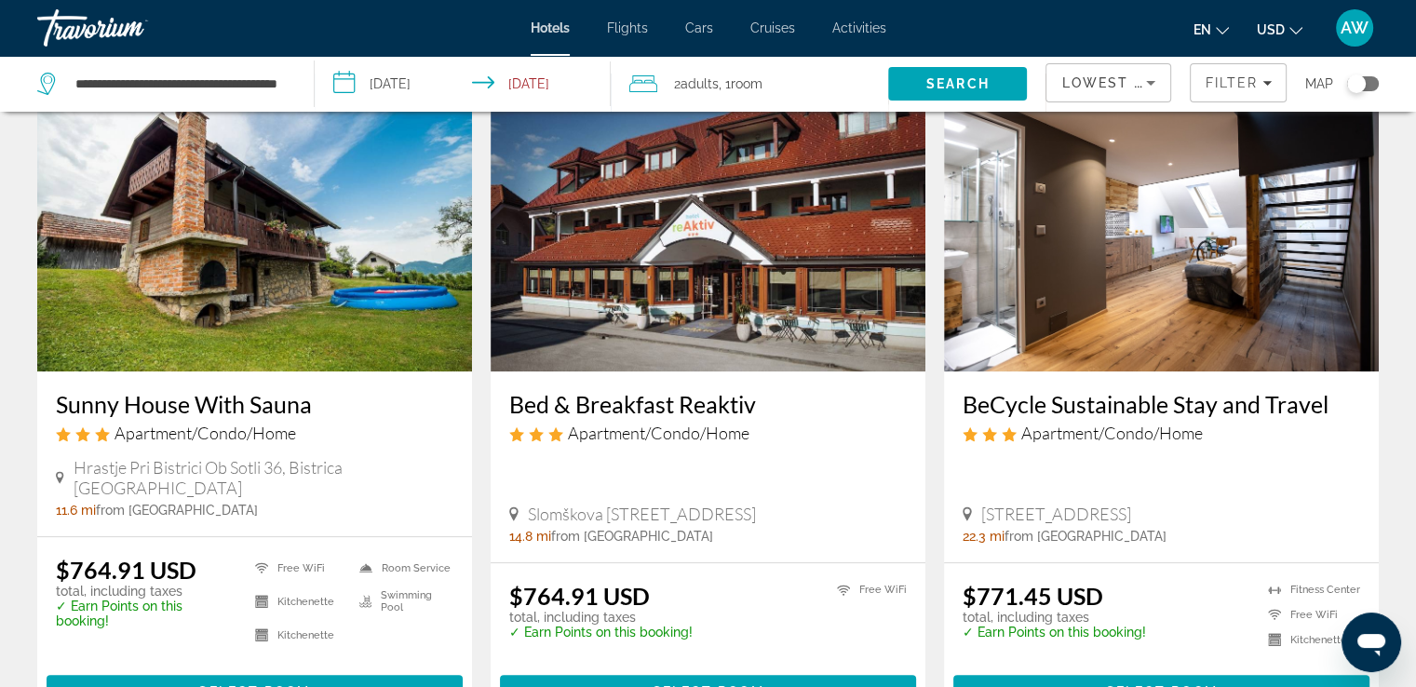
click at [618, 411] on h3 "Bed & Breakfast Reaktiv" at bounding box center [708, 404] width 398 height 28
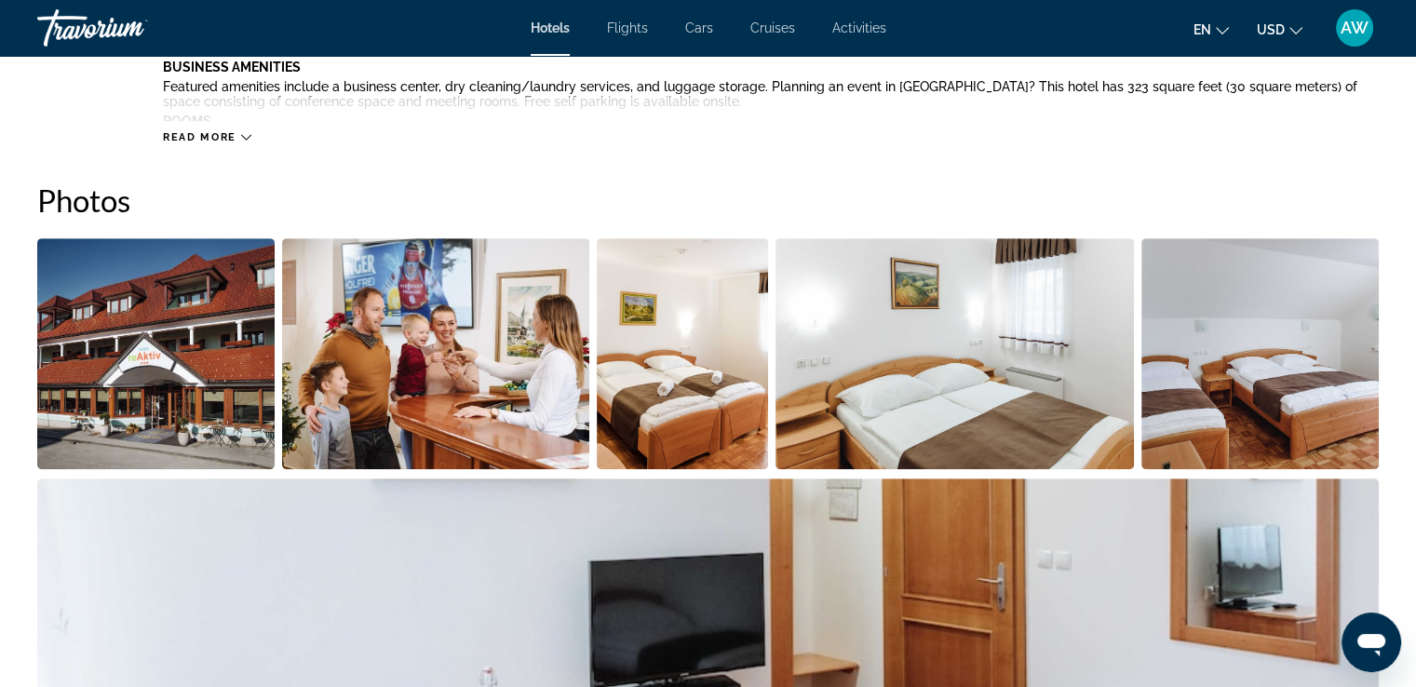
scroll to position [890, 0]
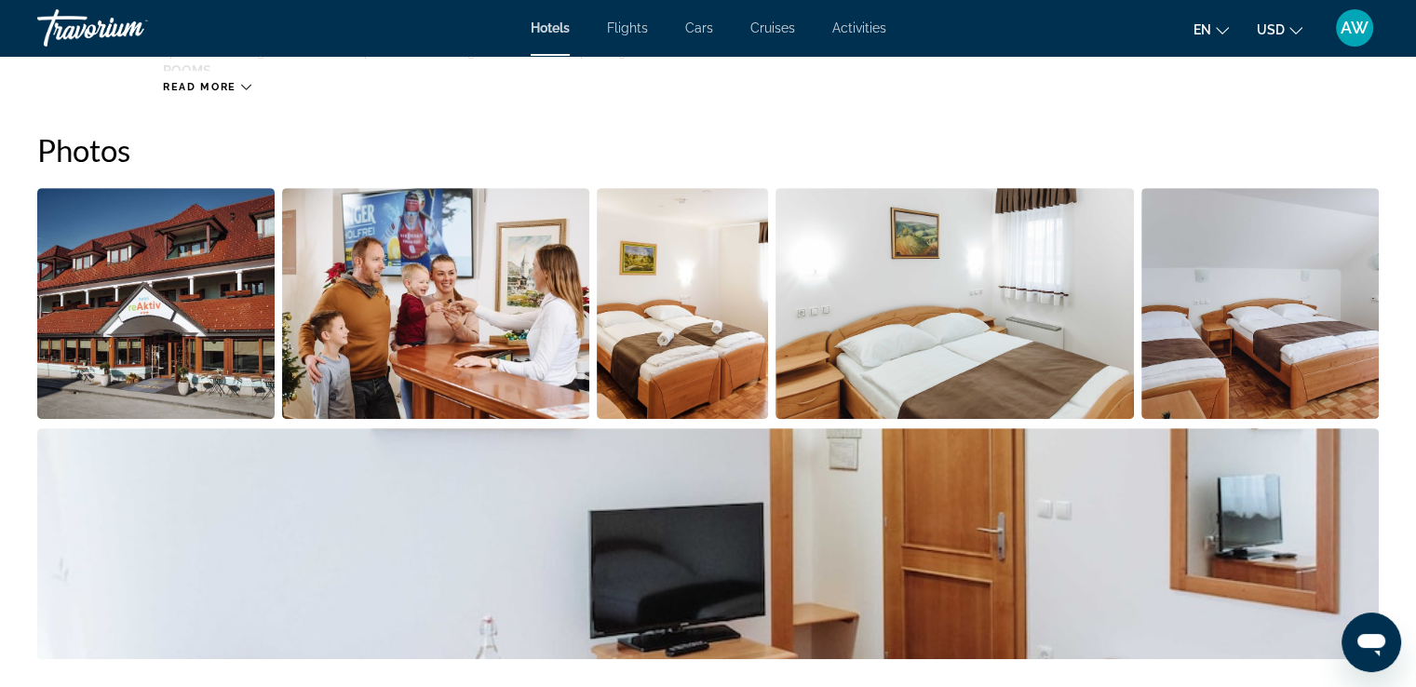
click at [161, 308] on img "Open full-screen image slider" at bounding box center [155, 303] width 237 height 231
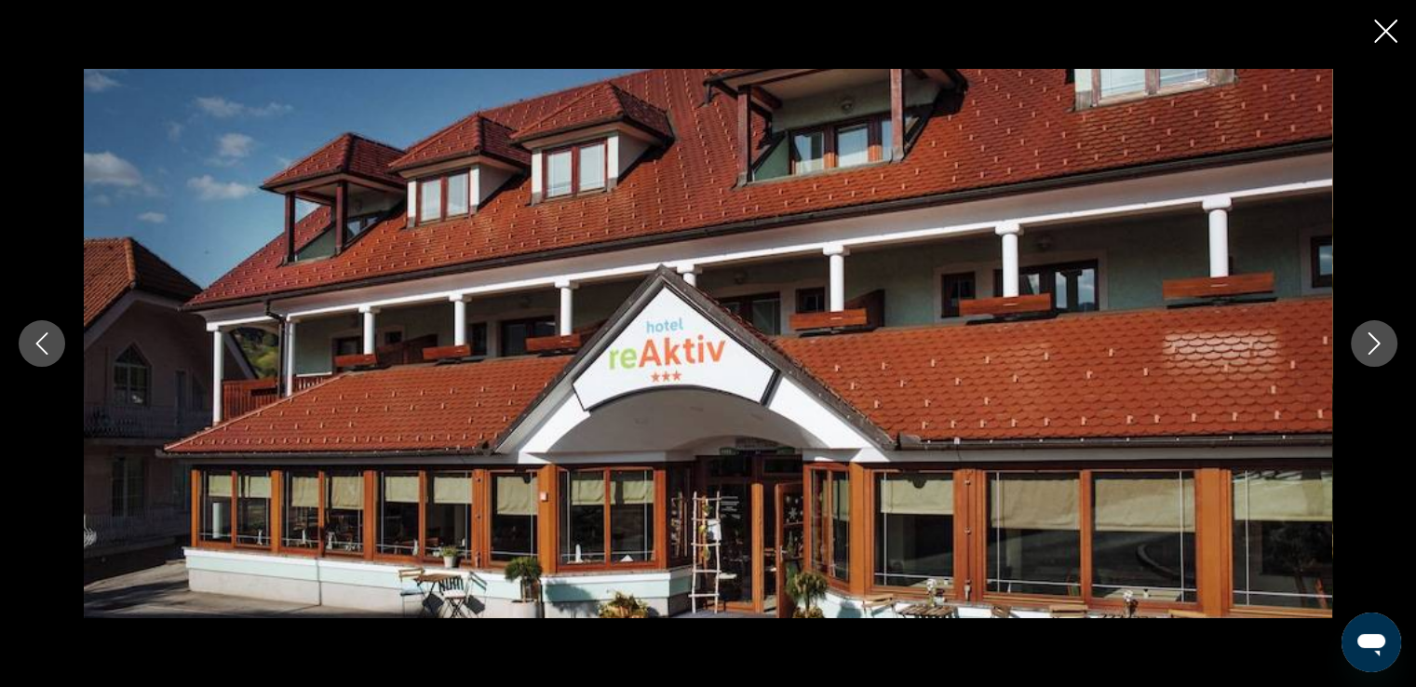
click at [1356, 344] on button "Next image" at bounding box center [1374, 343] width 47 height 47
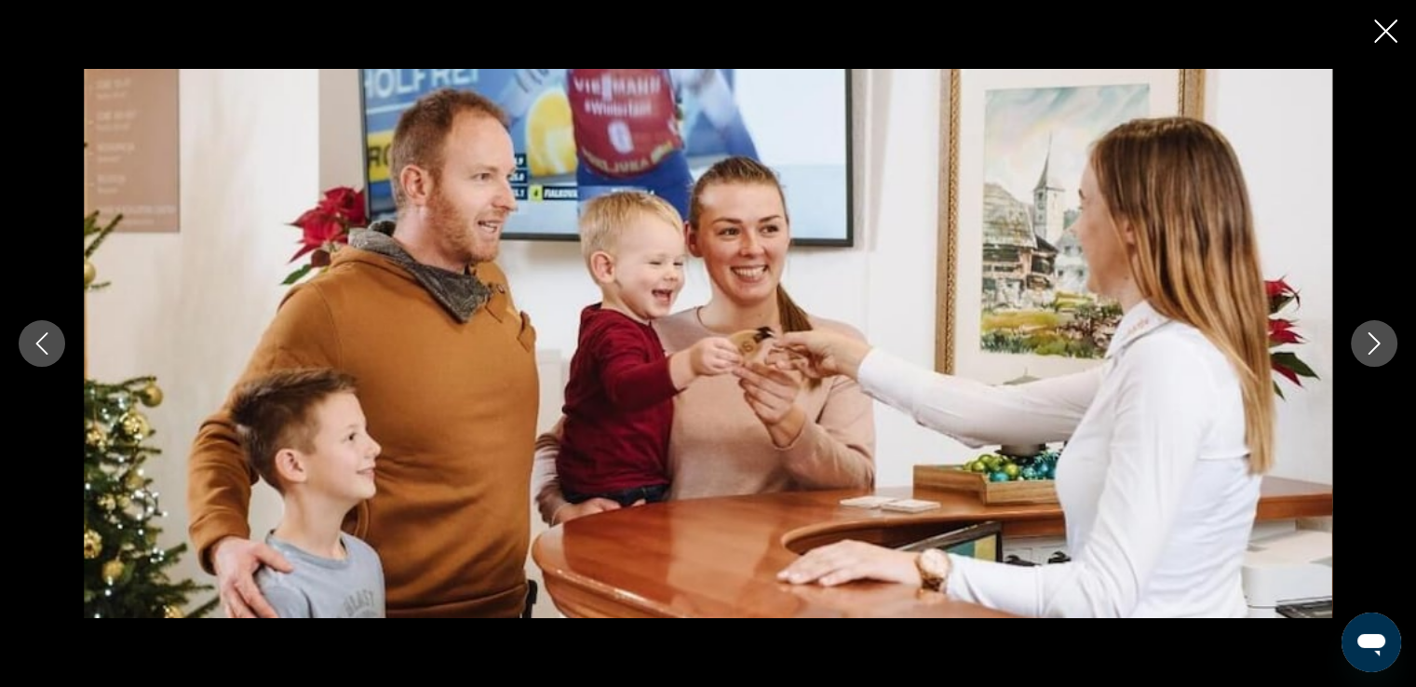
click at [1356, 344] on button "Next image" at bounding box center [1374, 343] width 47 height 47
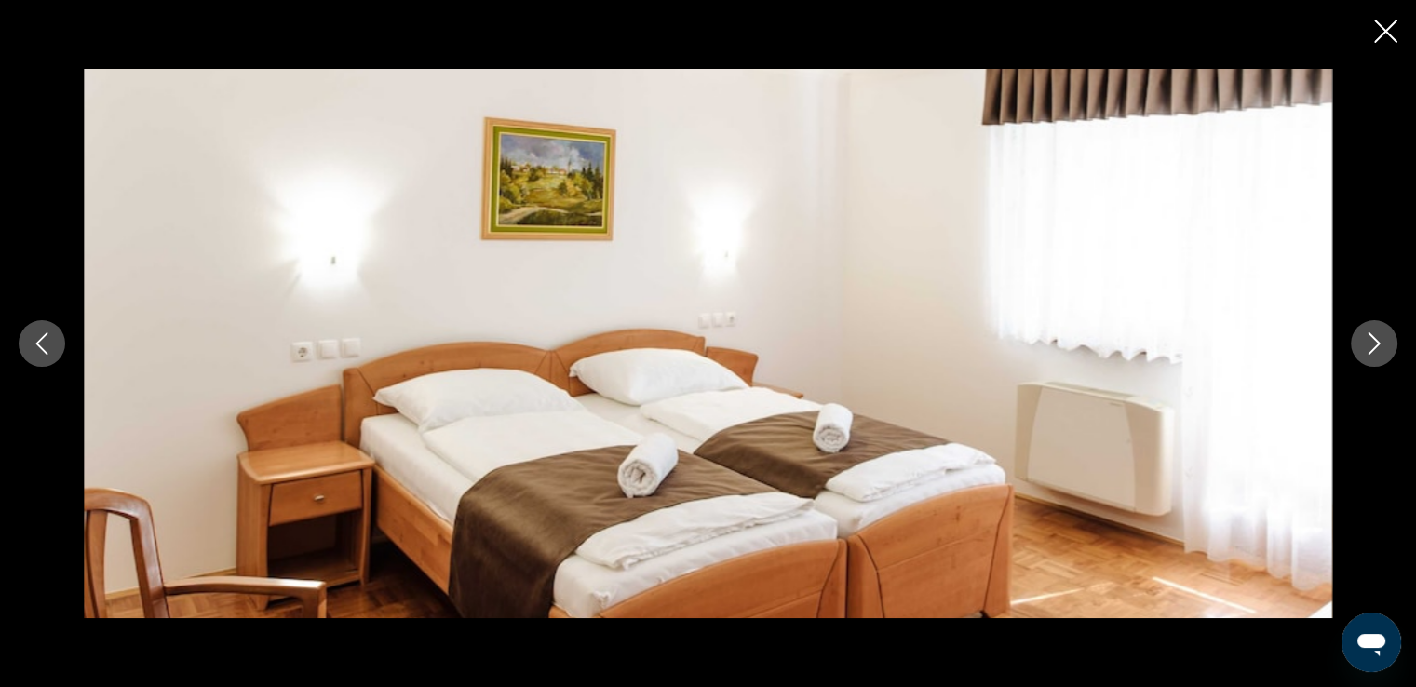
click at [1356, 344] on button "Next image" at bounding box center [1374, 343] width 47 height 47
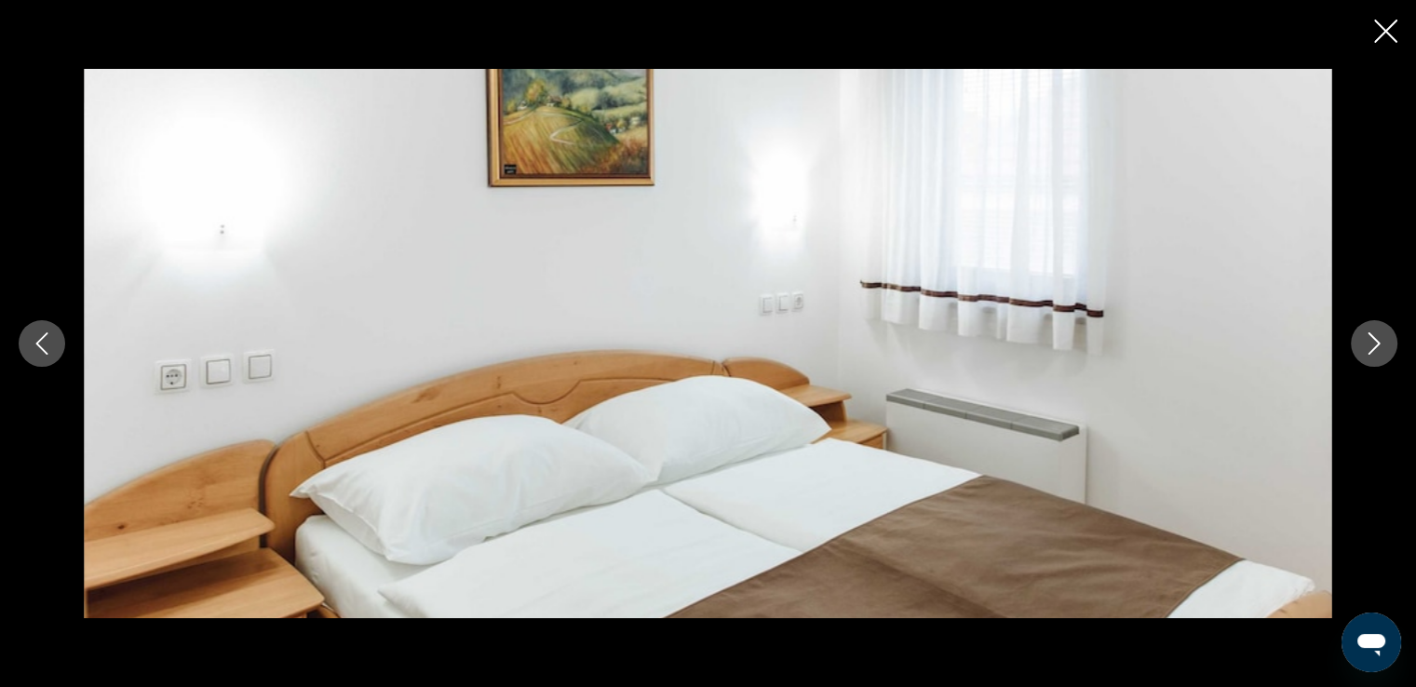
click at [1356, 344] on button "Next image" at bounding box center [1374, 343] width 47 height 47
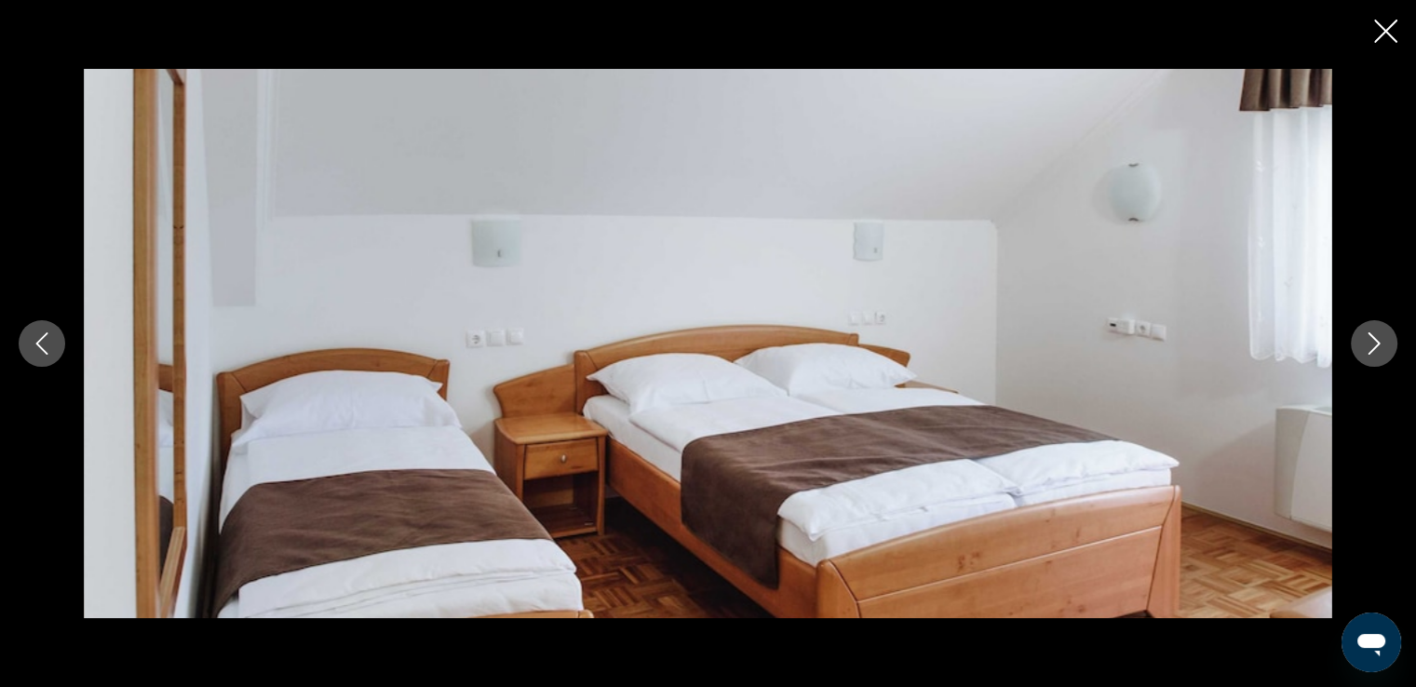
click at [1356, 344] on button "Next image" at bounding box center [1374, 343] width 47 height 47
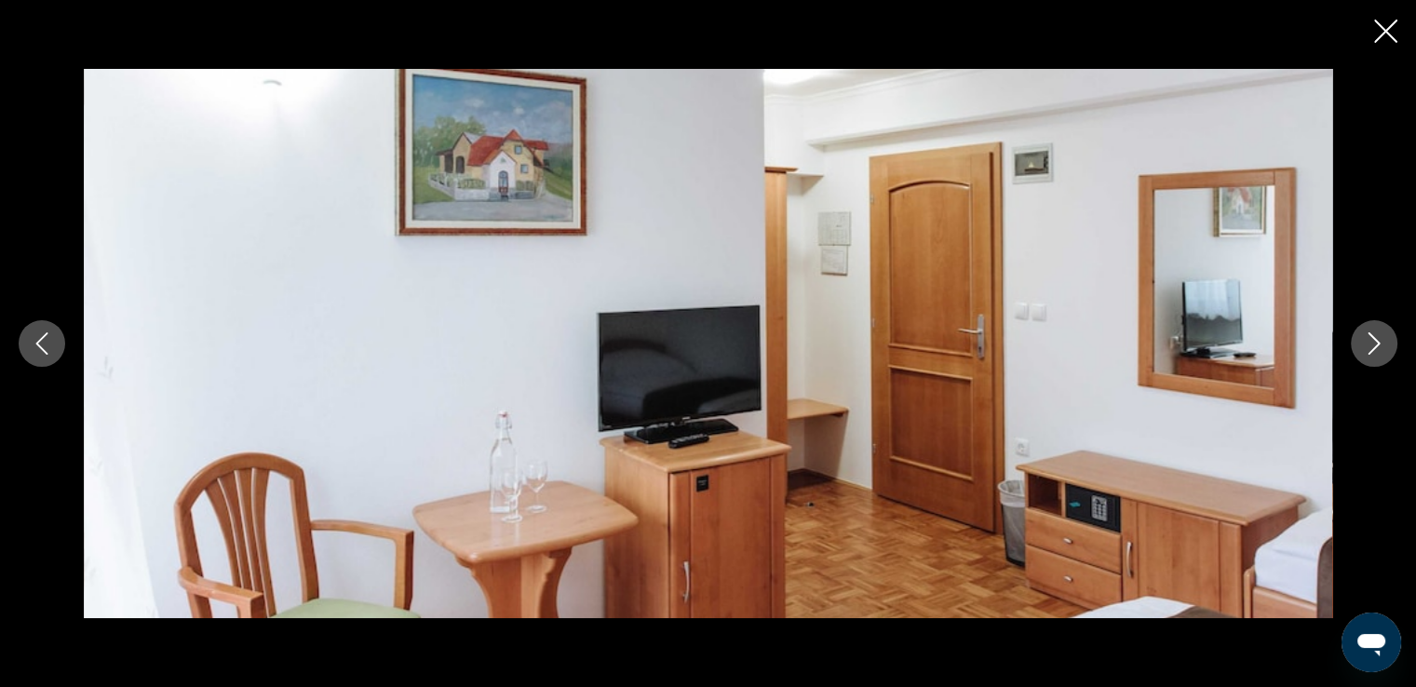
click at [1356, 344] on button "Next image" at bounding box center [1374, 343] width 47 height 47
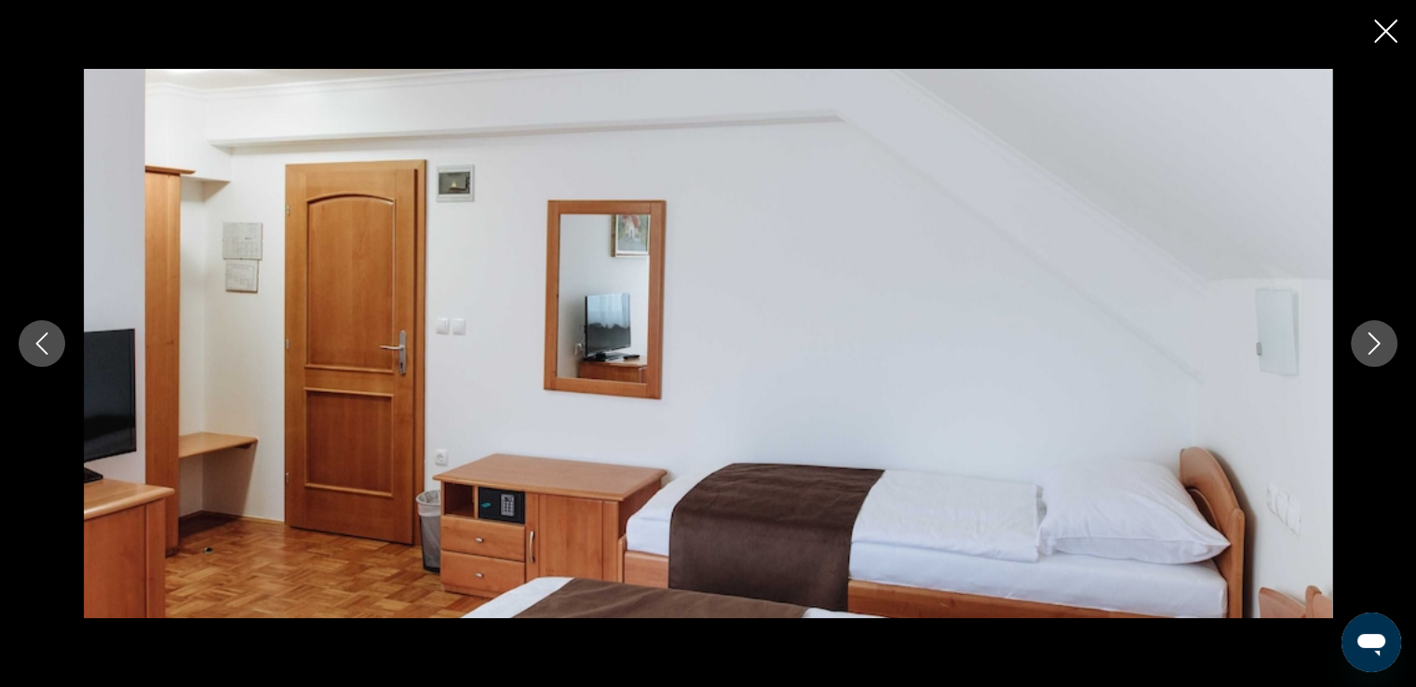
click at [1356, 344] on button "Next image" at bounding box center [1374, 343] width 47 height 47
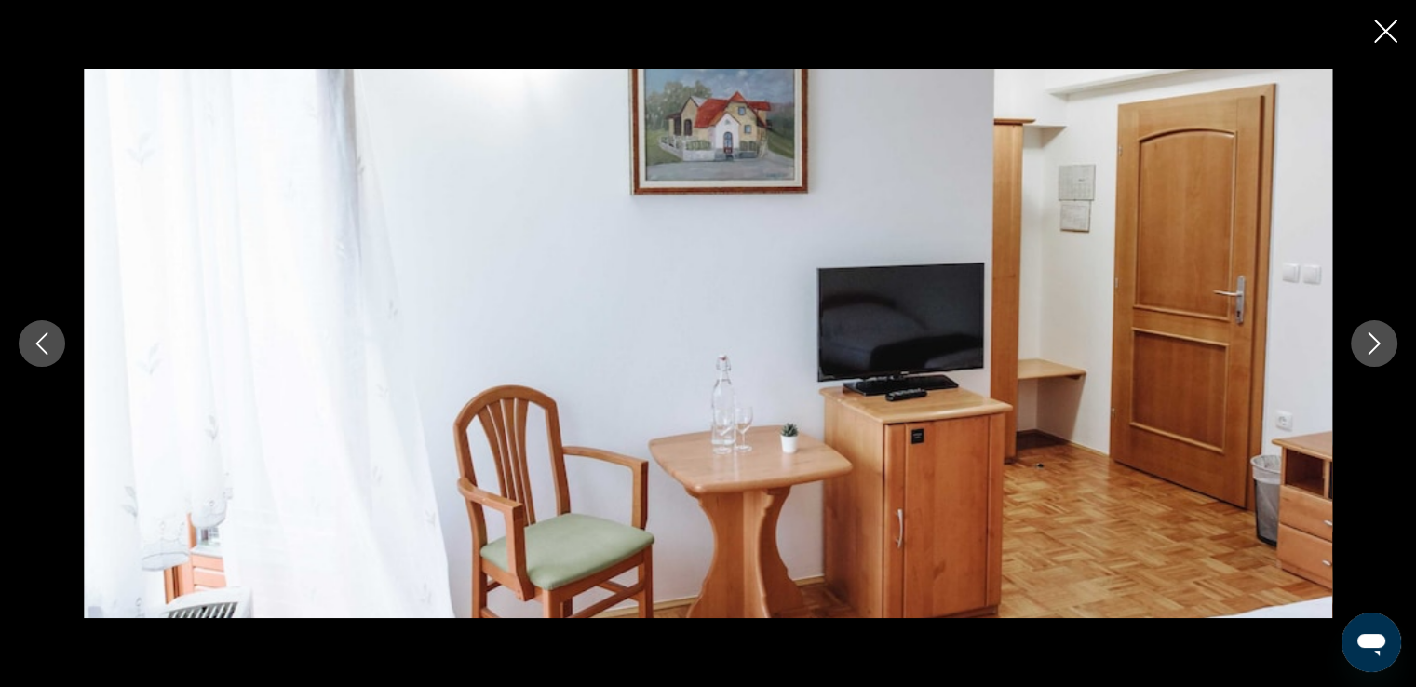
click at [1356, 344] on button "Next image" at bounding box center [1374, 343] width 47 height 47
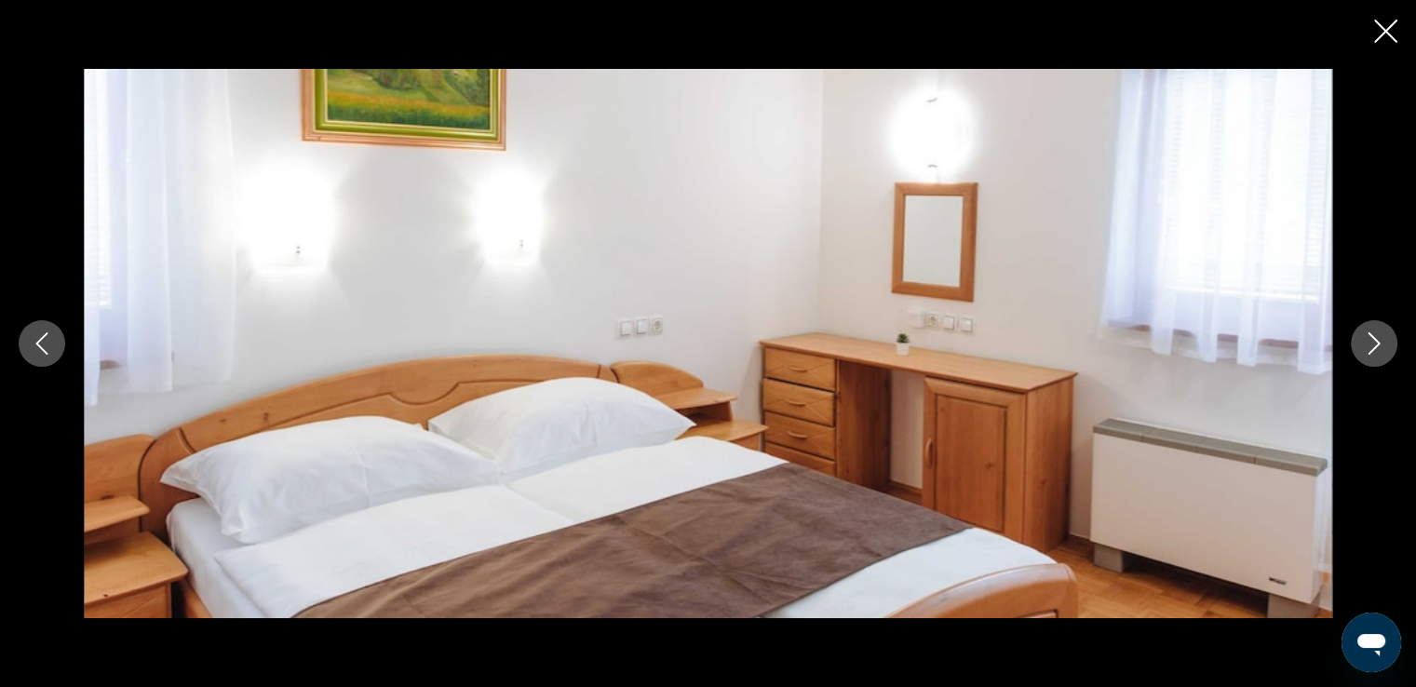
click at [1356, 344] on button "Next image" at bounding box center [1374, 343] width 47 height 47
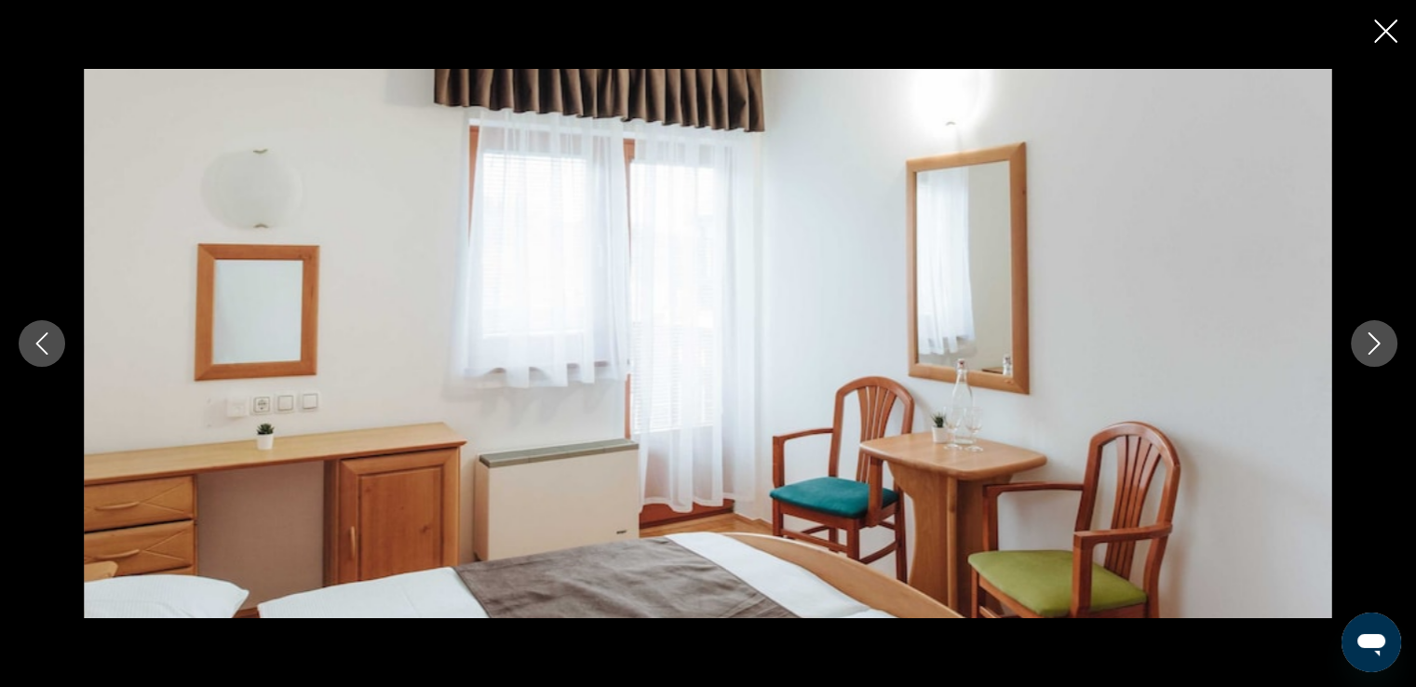
click at [1356, 344] on button "Next image" at bounding box center [1374, 343] width 47 height 47
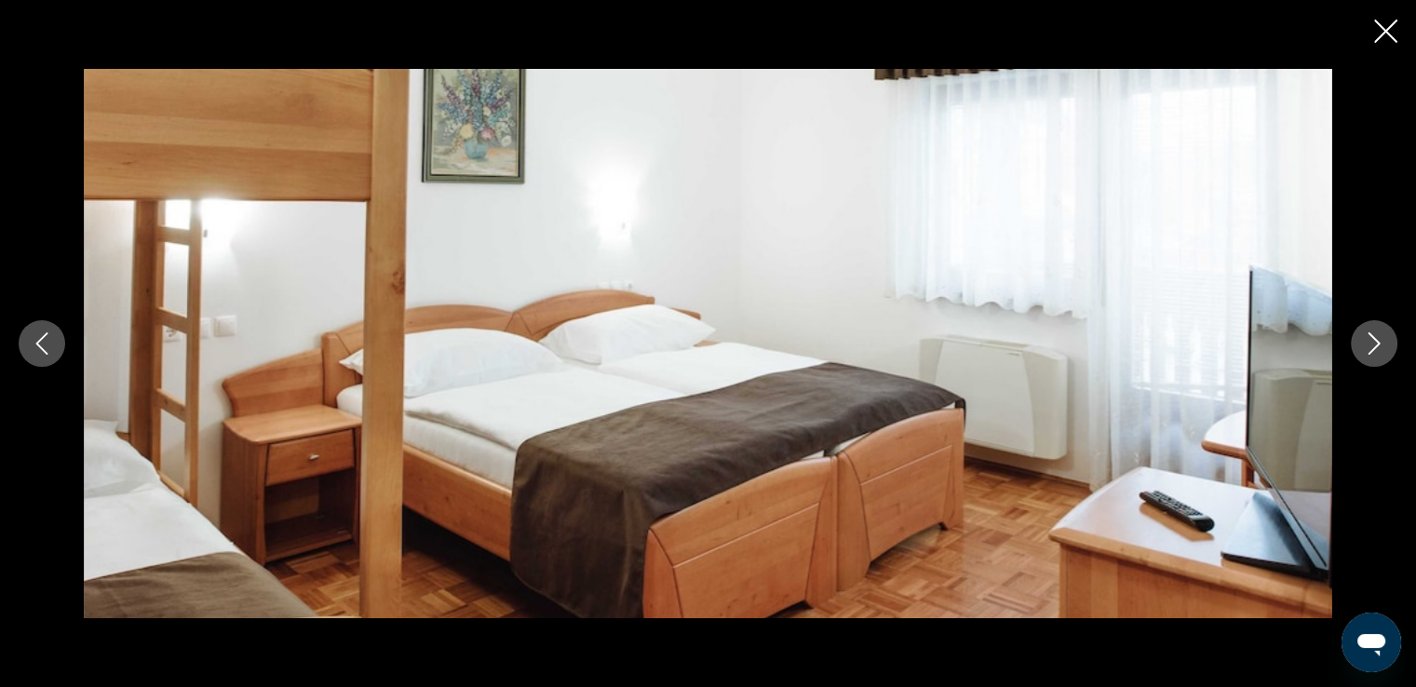
click at [1356, 344] on button "Next image" at bounding box center [1374, 343] width 47 height 47
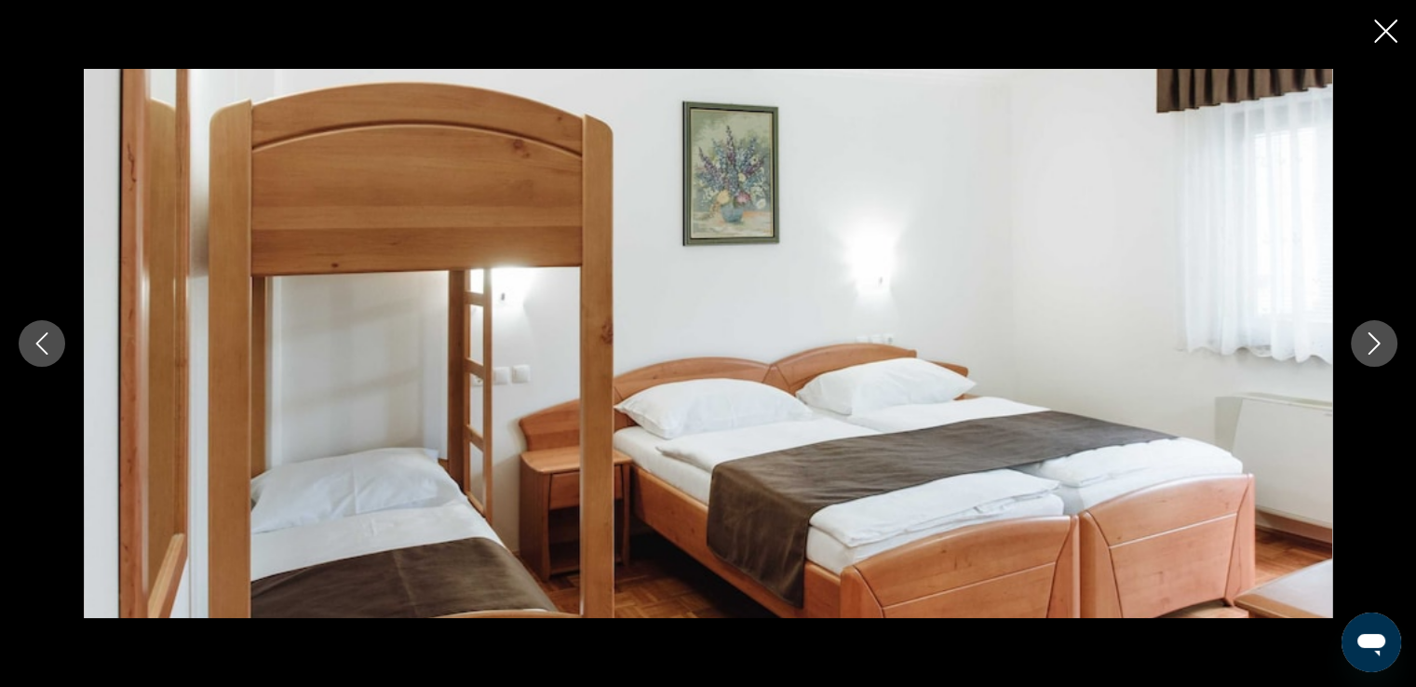
click at [1356, 344] on button "Next image" at bounding box center [1374, 343] width 47 height 47
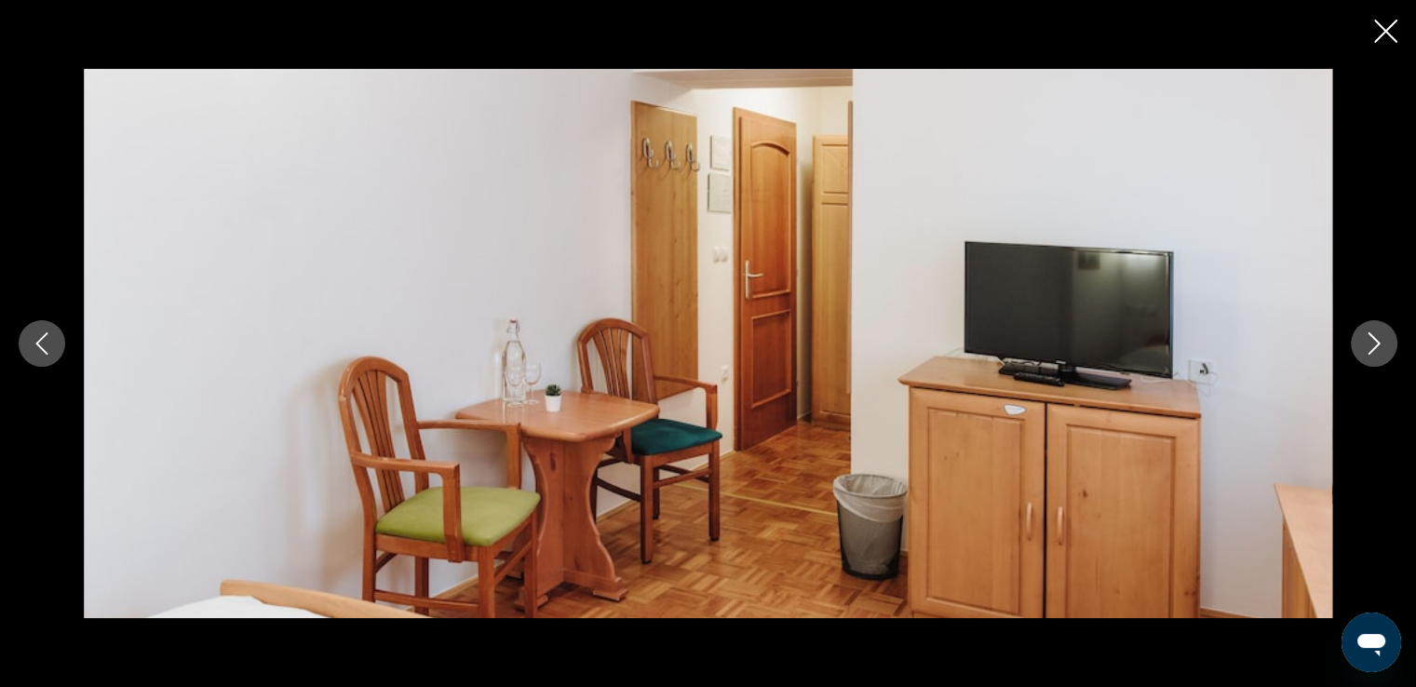
click at [1356, 344] on button "Next image" at bounding box center [1374, 343] width 47 height 47
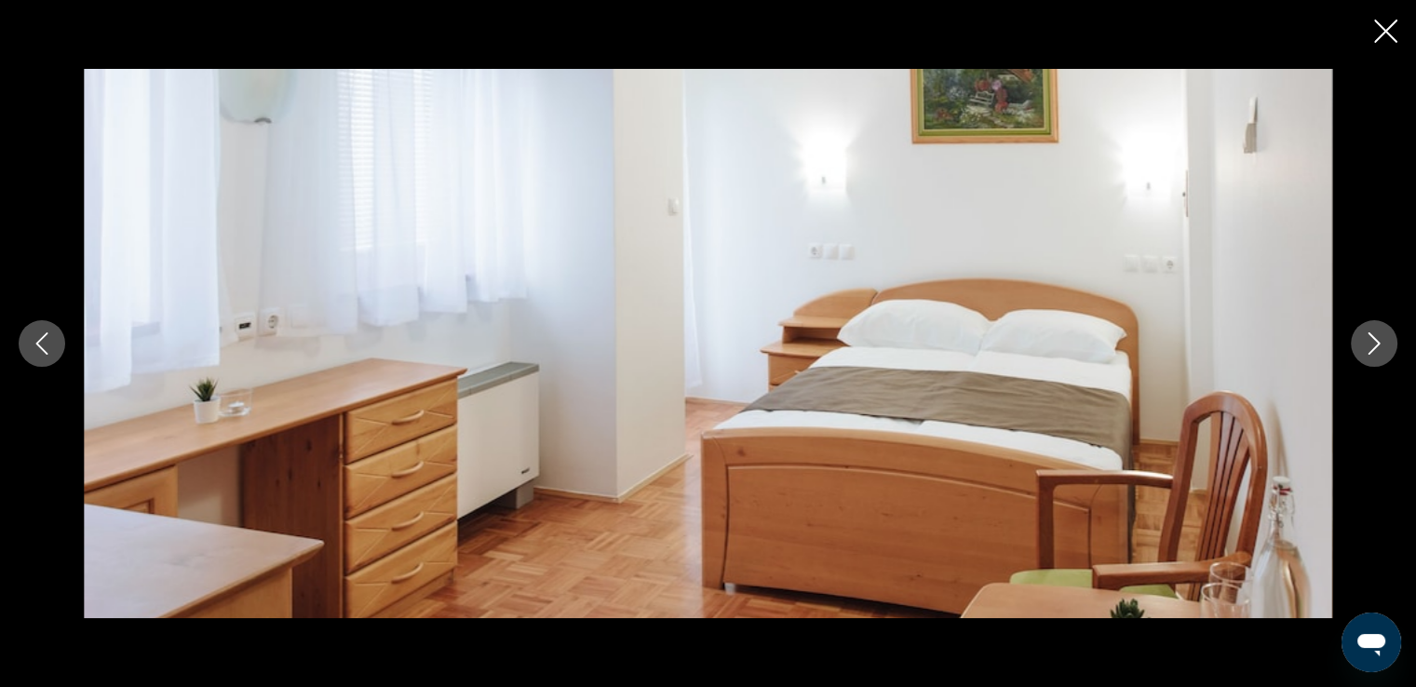
click at [1356, 344] on button "Next image" at bounding box center [1374, 343] width 47 height 47
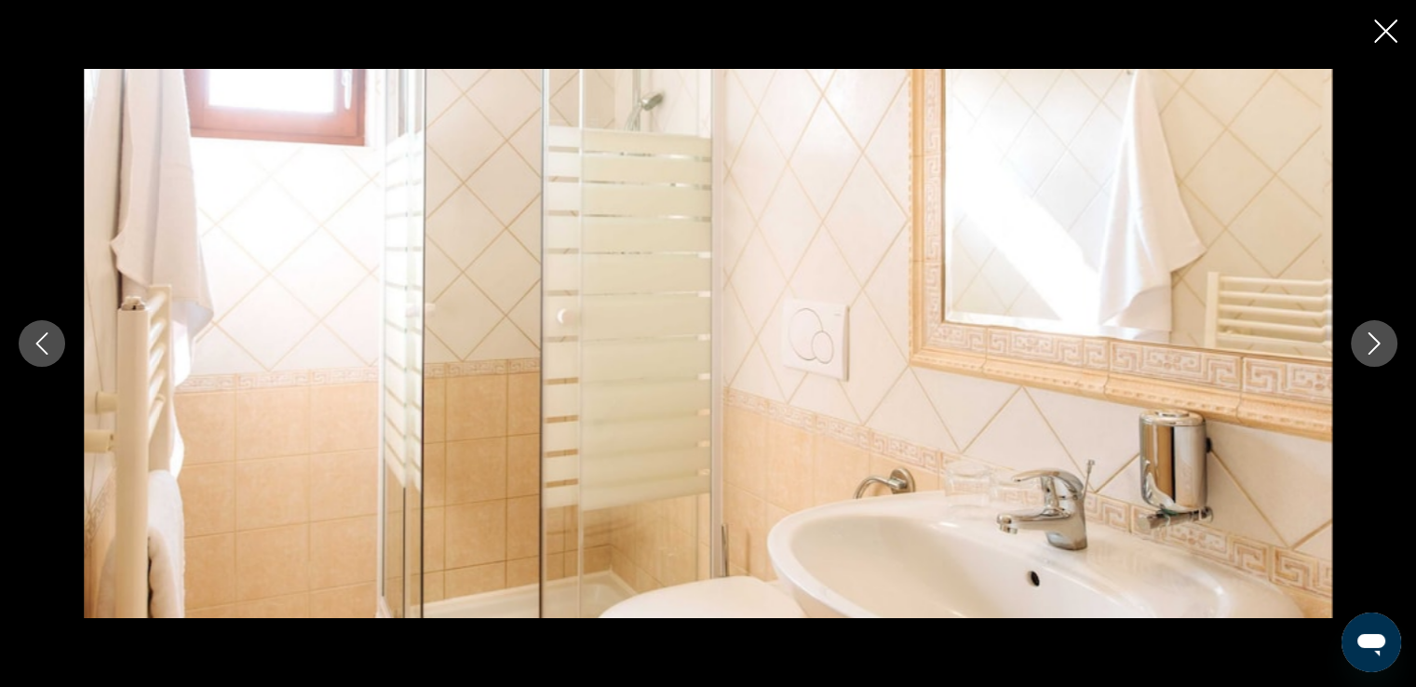
click at [1356, 344] on button "Next image" at bounding box center [1374, 343] width 47 height 47
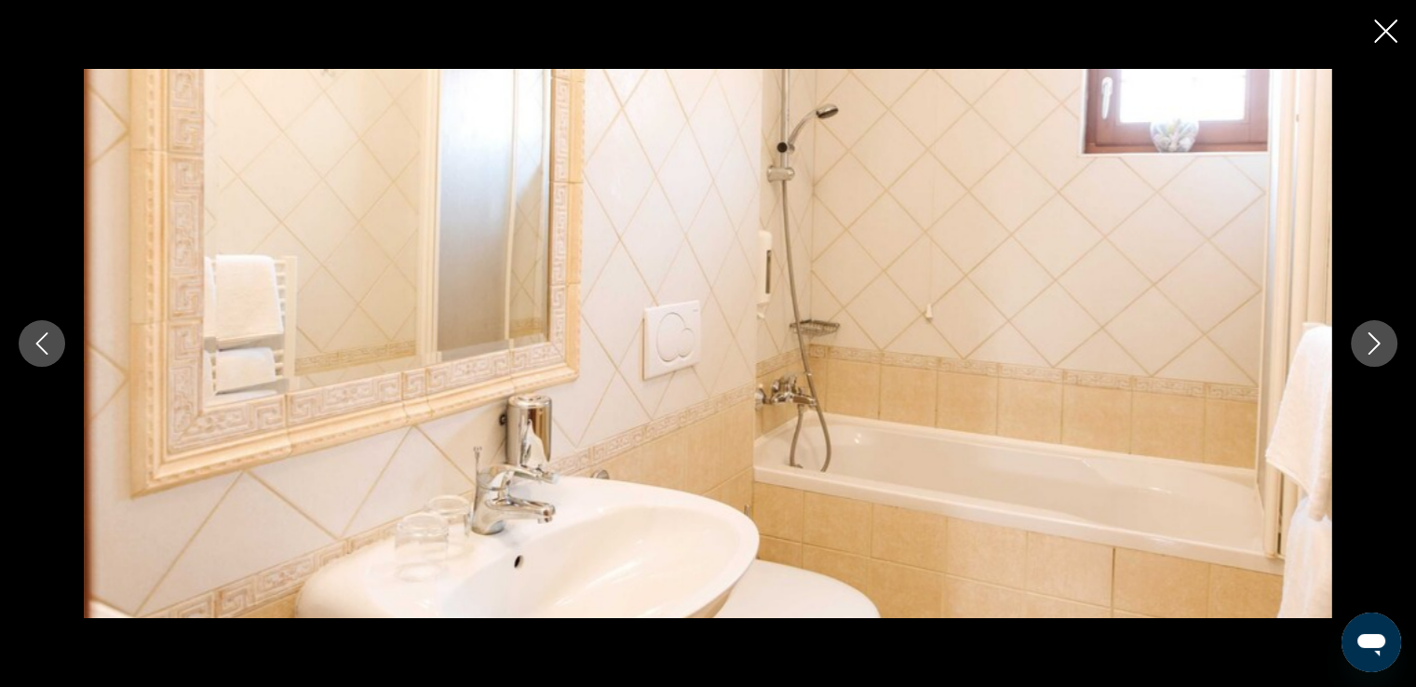
click at [1363, 344] on icon "Next image" at bounding box center [1374, 343] width 22 height 22
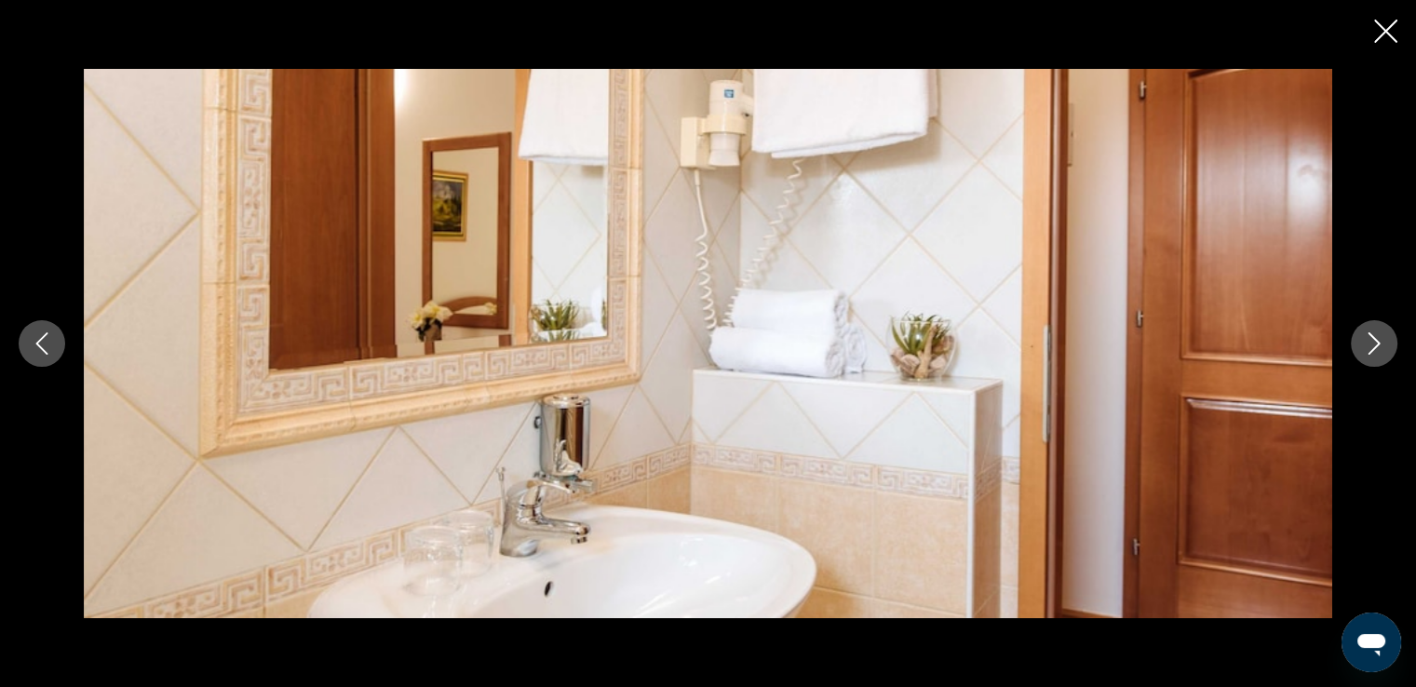
click at [1363, 344] on icon "Next image" at bounding box center [1374, 343] width 22 height 22
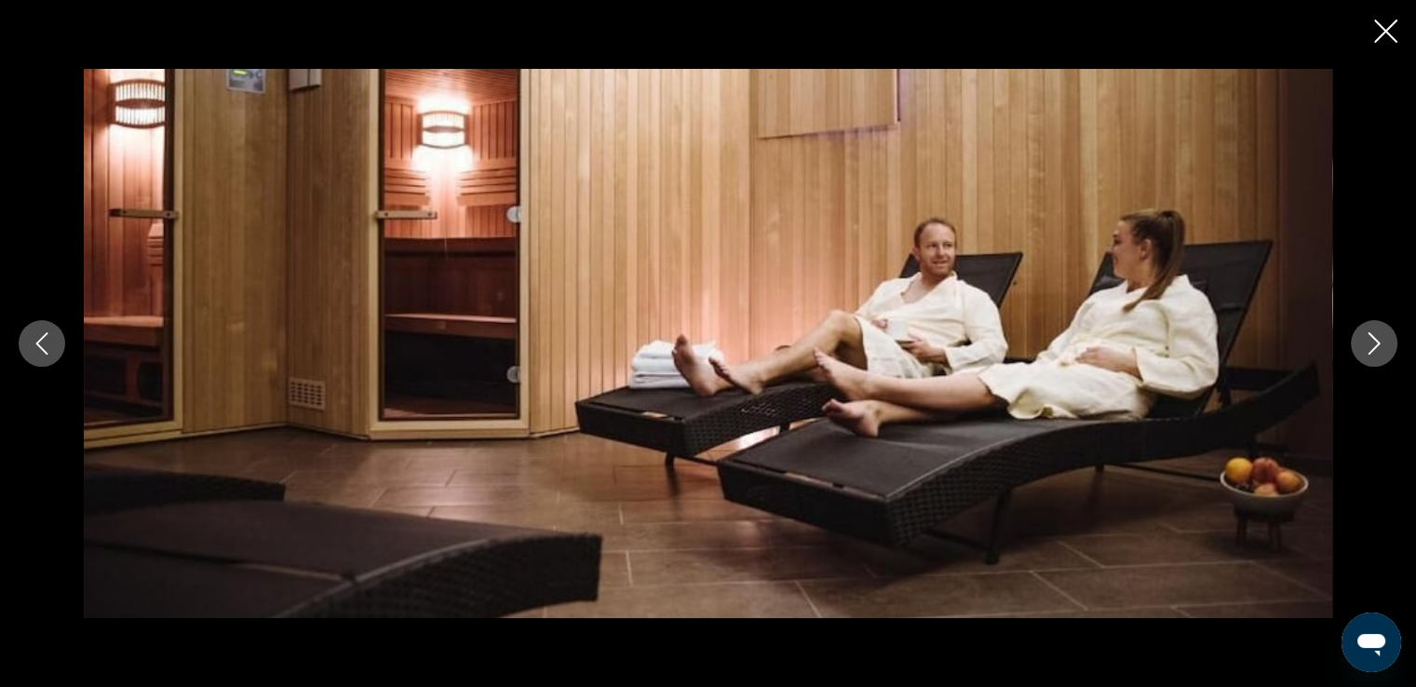
click at [1363, 344] on icon "Next image" at bounding box center [1374, 343] width 22 height 22
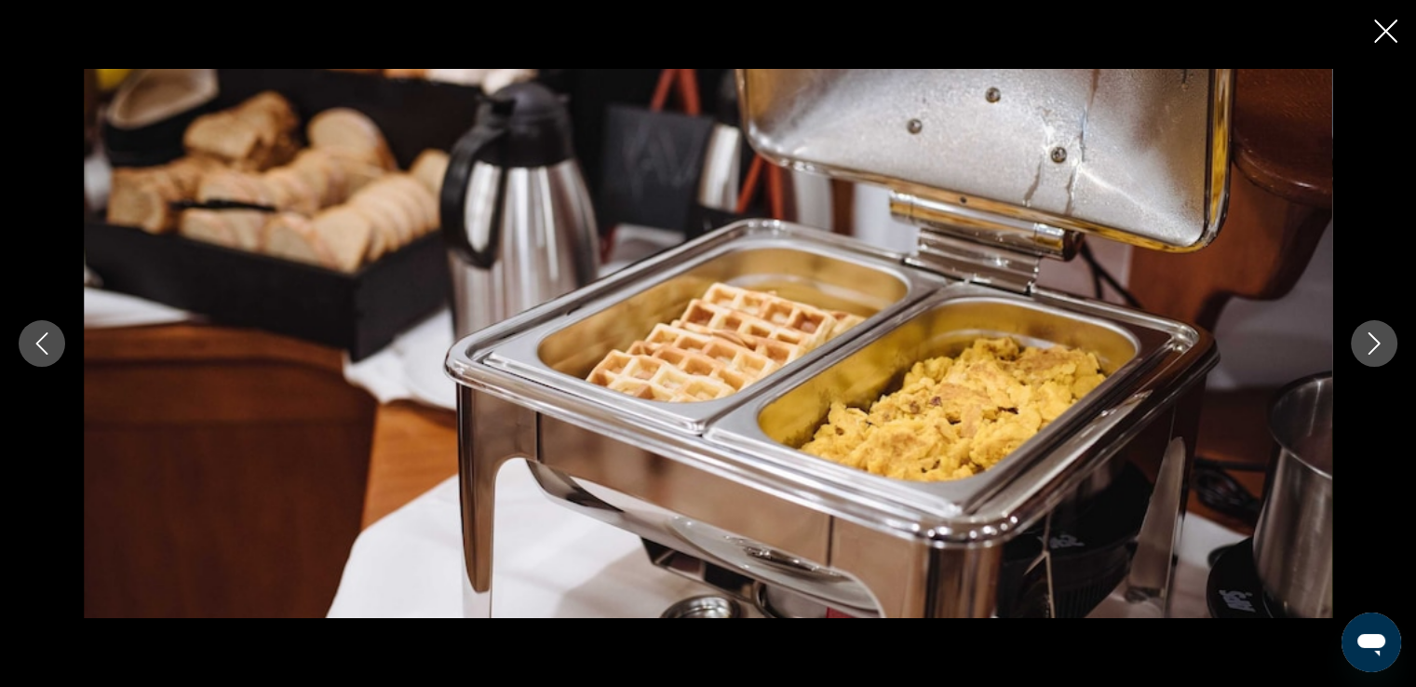
scroll to position [1177, 0]
click at [1364, 347] on icon "Next image" at bounding box center [1374, 343] width 22 height 22
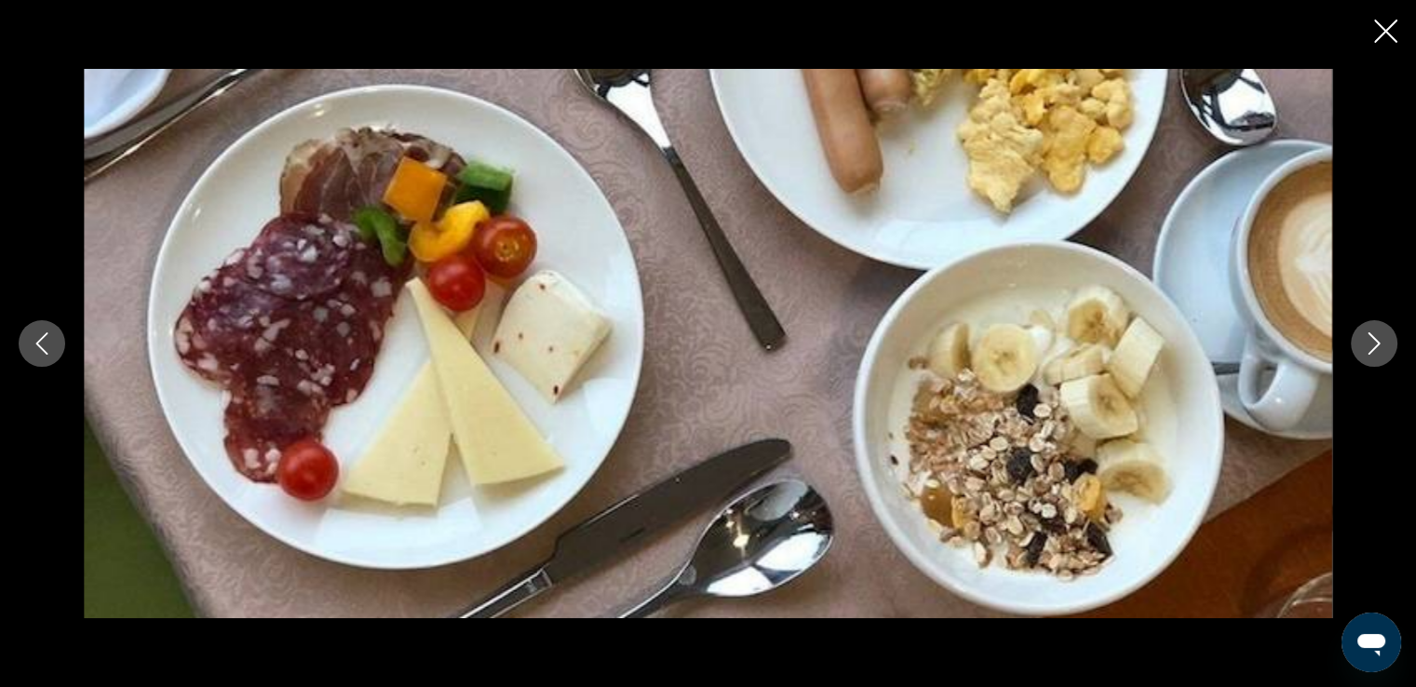
scroll to position [511, 0]
click at [1373, 343] on icon "Next image" at bounding box center [1374, 343] width 22 height 22
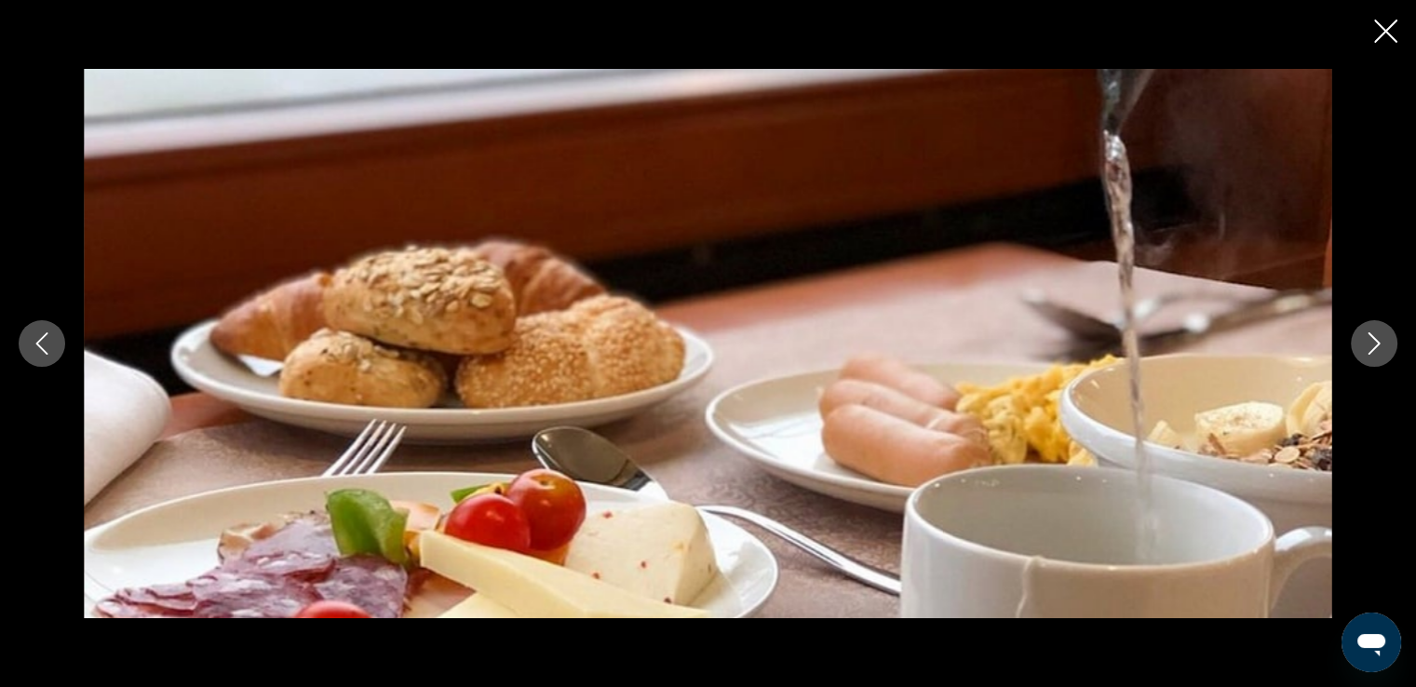
click at [1373, 343] on icon "Next image" at bounding box center [1374, 343] width 22 height 22
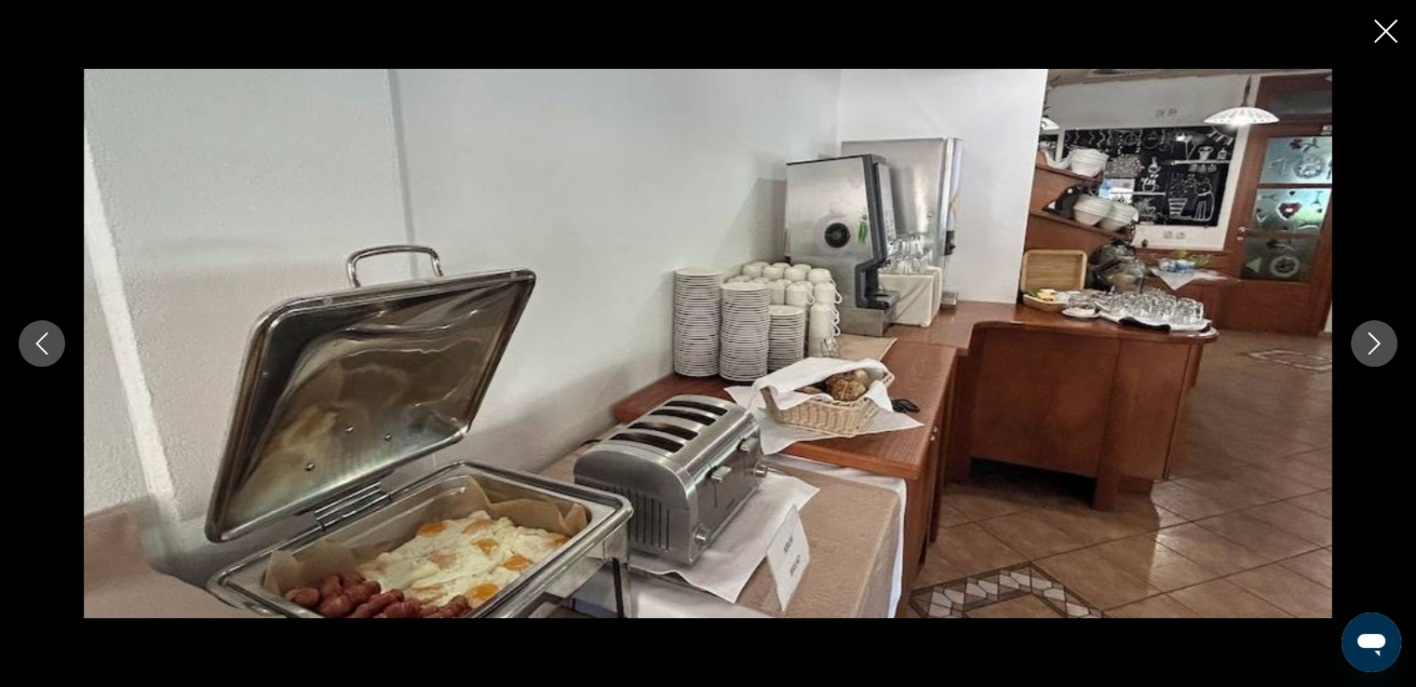
click at [1373, 343] on icon "Next image" at bounding box center [1374, 343] width 22 height 22
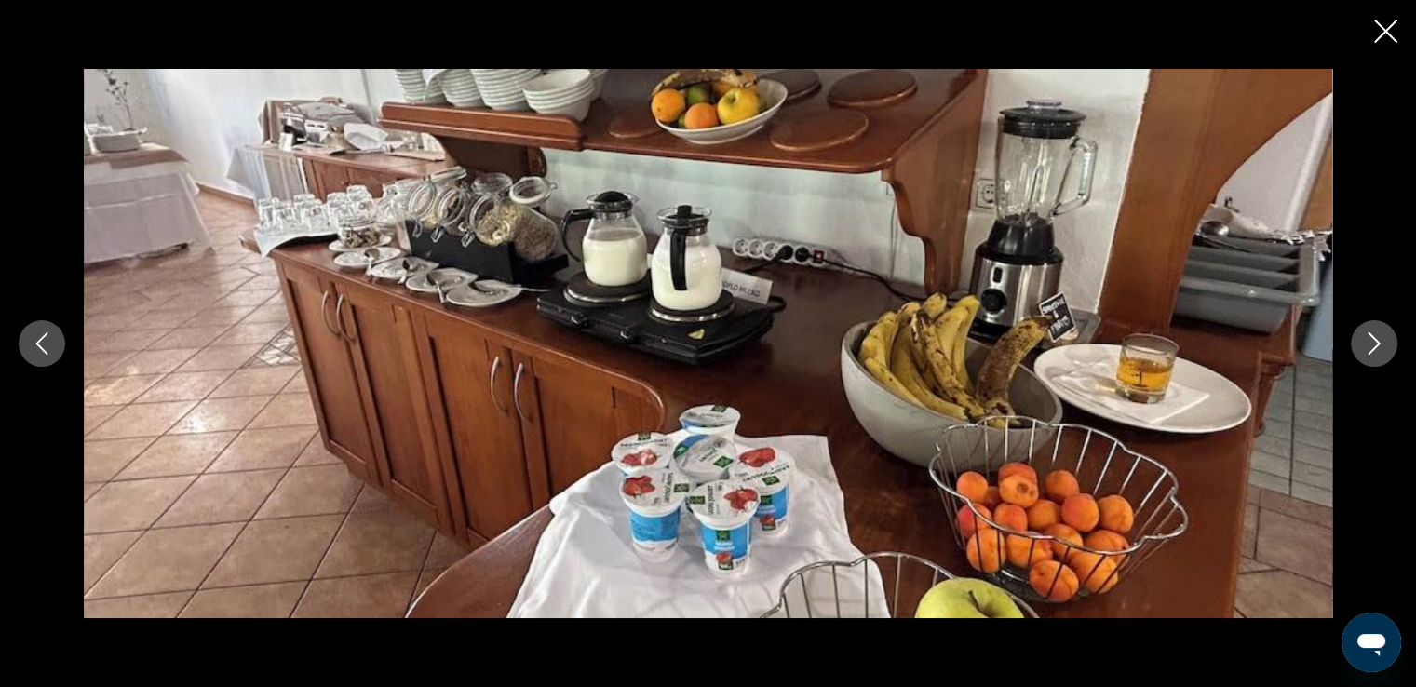
click at [1373, 343] on icon "Next image" at bounding box center [1374, 343] width 22 height 22
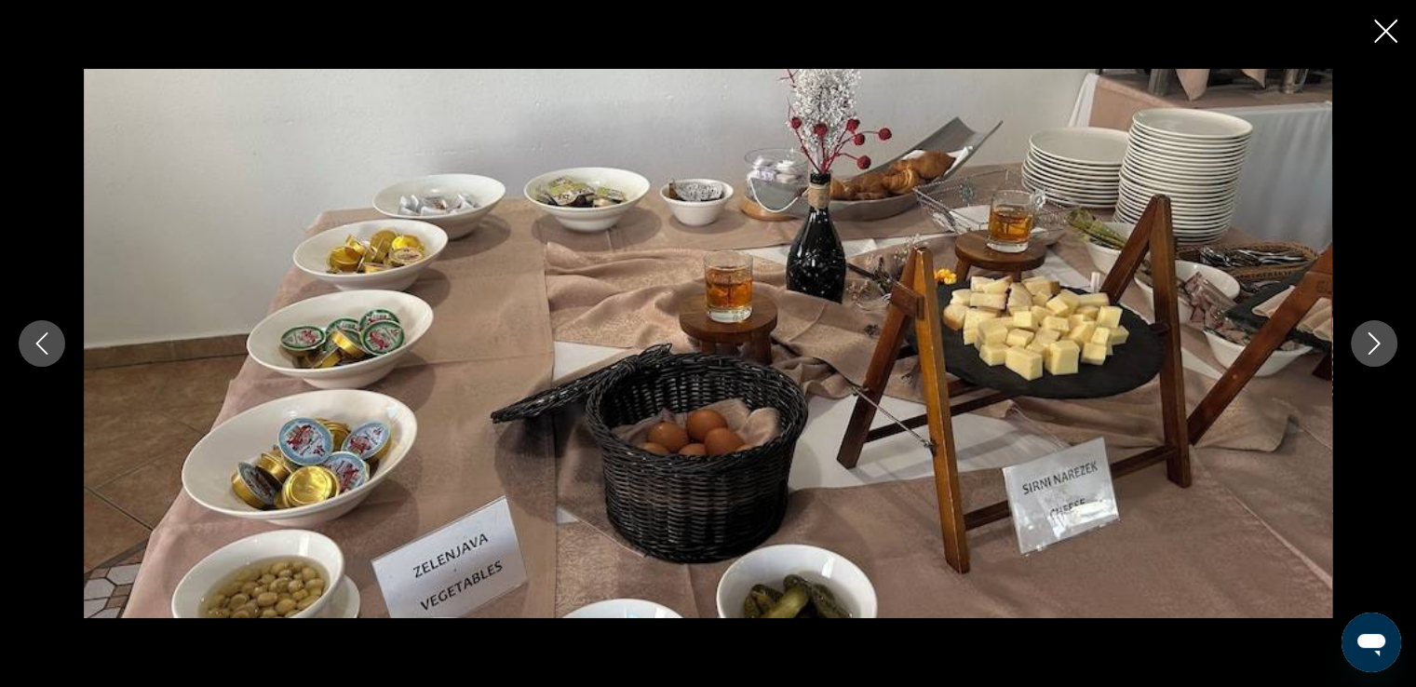
click at [1373, 343] on icon "Next image" at bounding box center [1374, 343] width 22 height 22
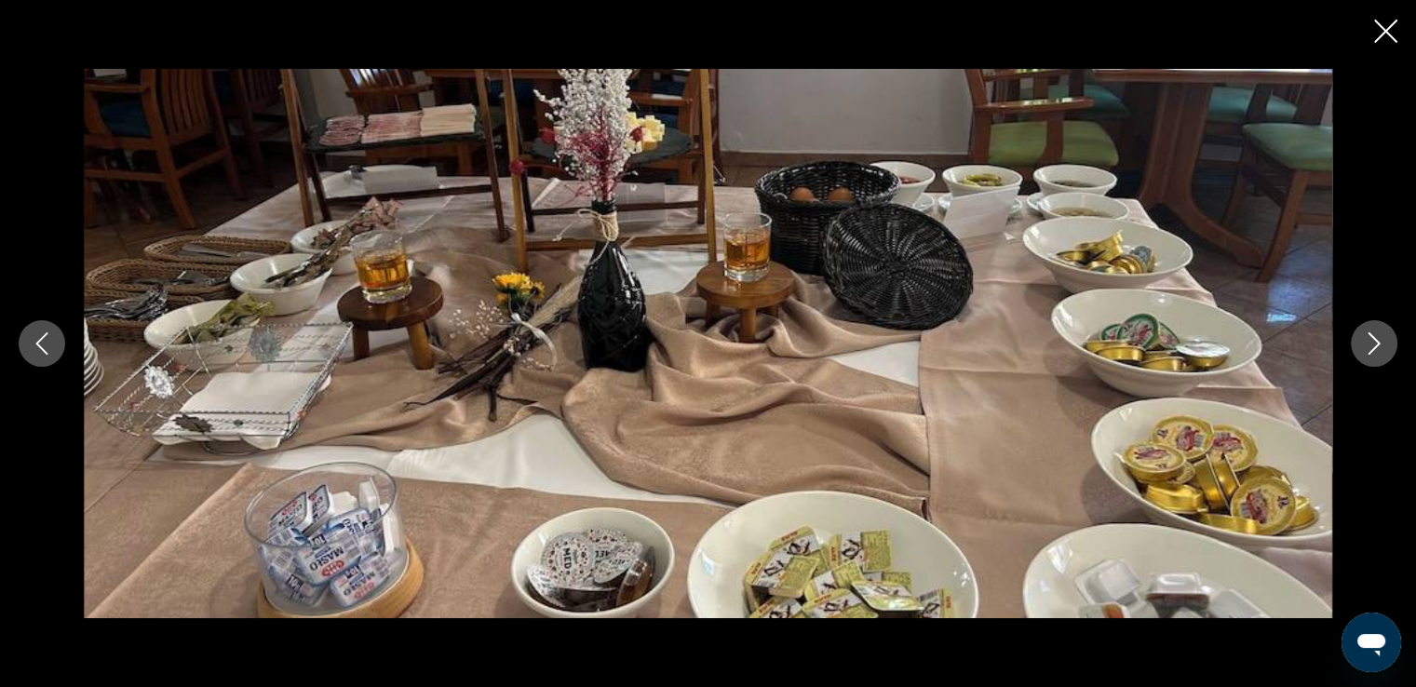
click at [1373, 343] on icon "Next image" at bounding box center [1374, 343] width 22 height 22
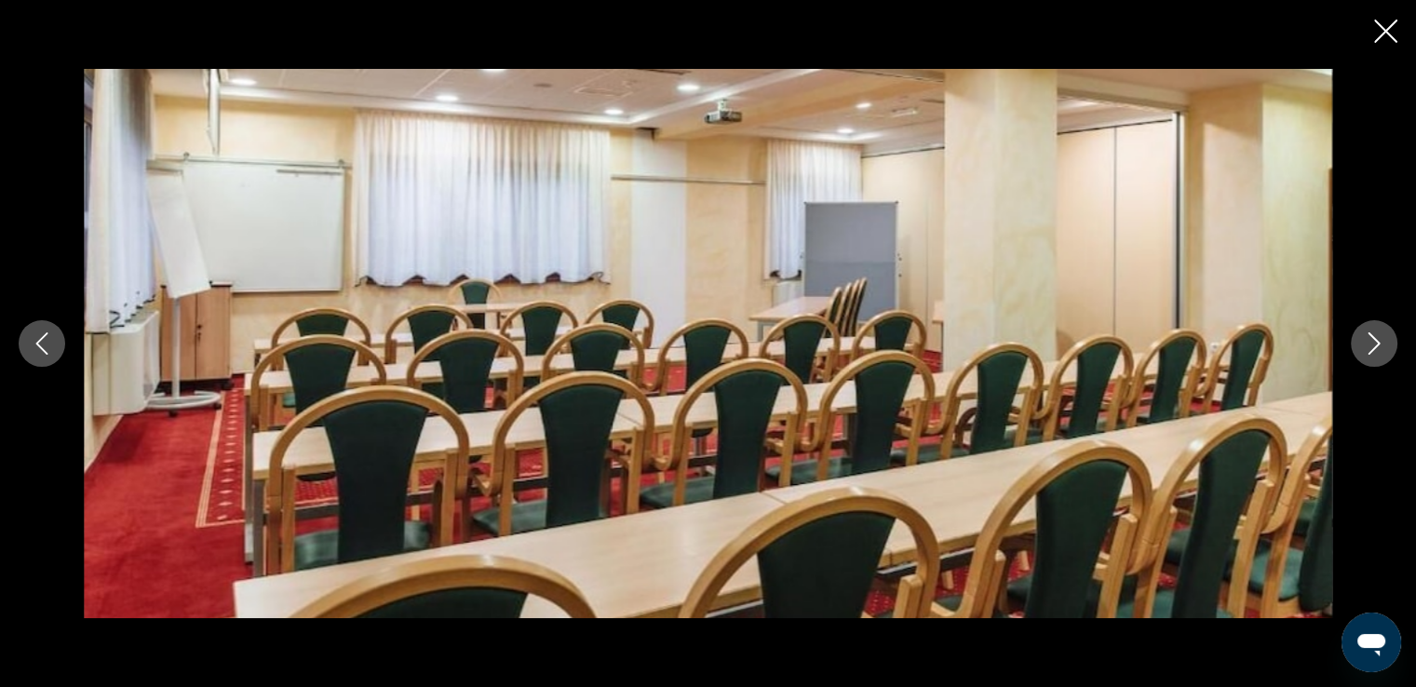
click at [1373, 343] on icon "Next image" at bounding box center [1374, 343] width 22 height 22
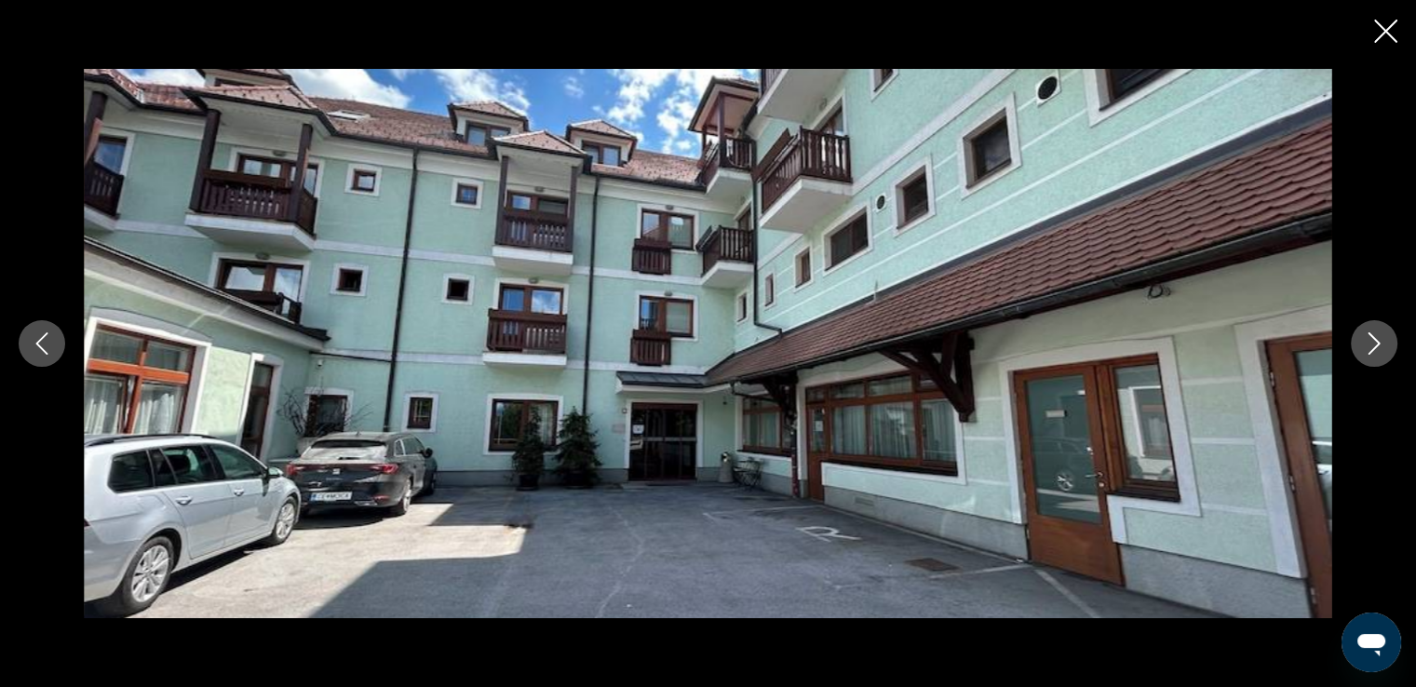
click at [1373, 343] on icon "Next image" at bounding box center [1374, 343] width 22 height 22
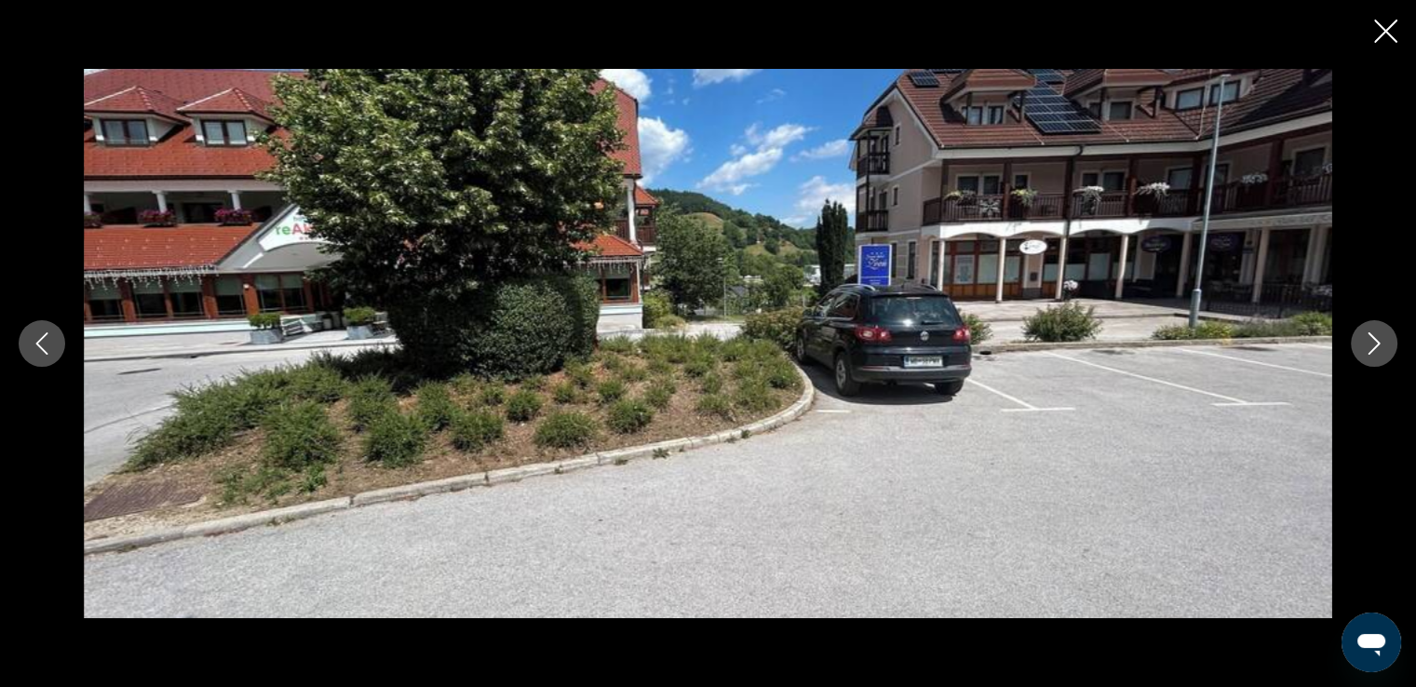
click at [1373, 343] on icon "Next image" at bounding box center [1374, 343] width 22 height 22
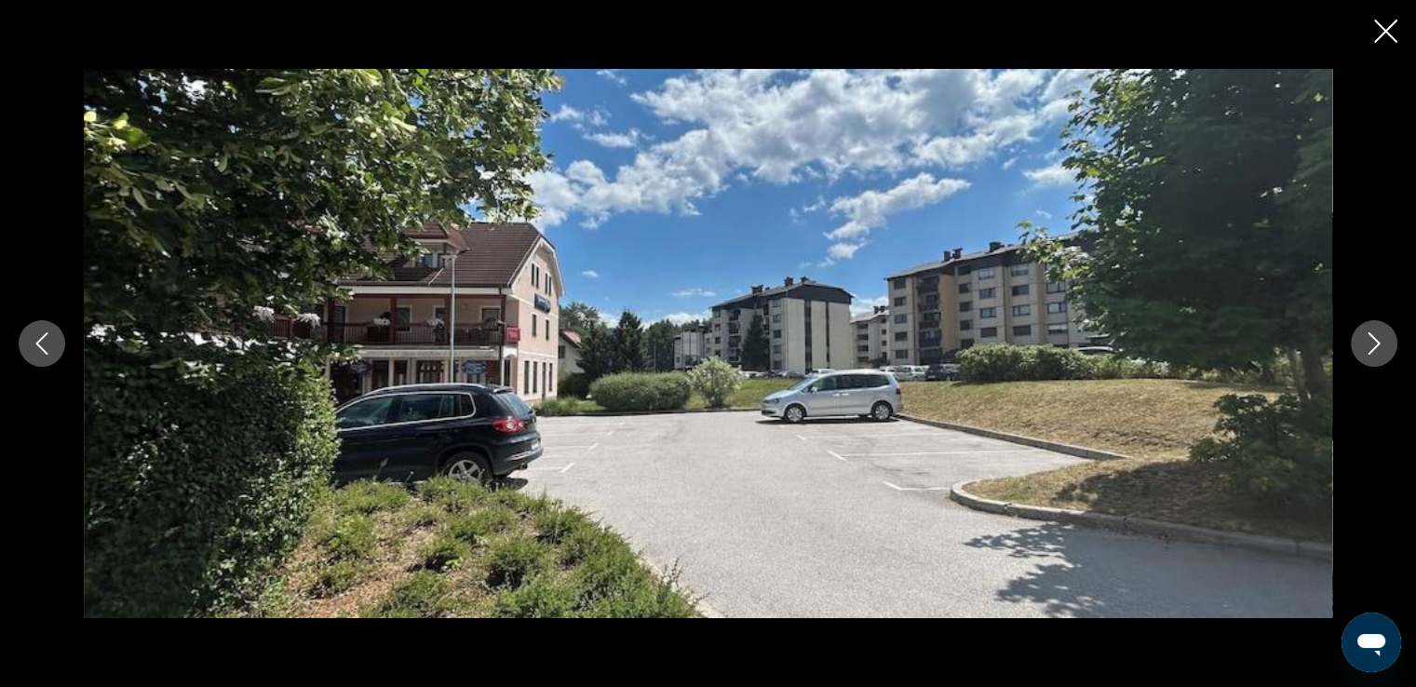
click at [1373, 343] on icon "Next image" at bounding box center [1374, 343] width 22 height 22
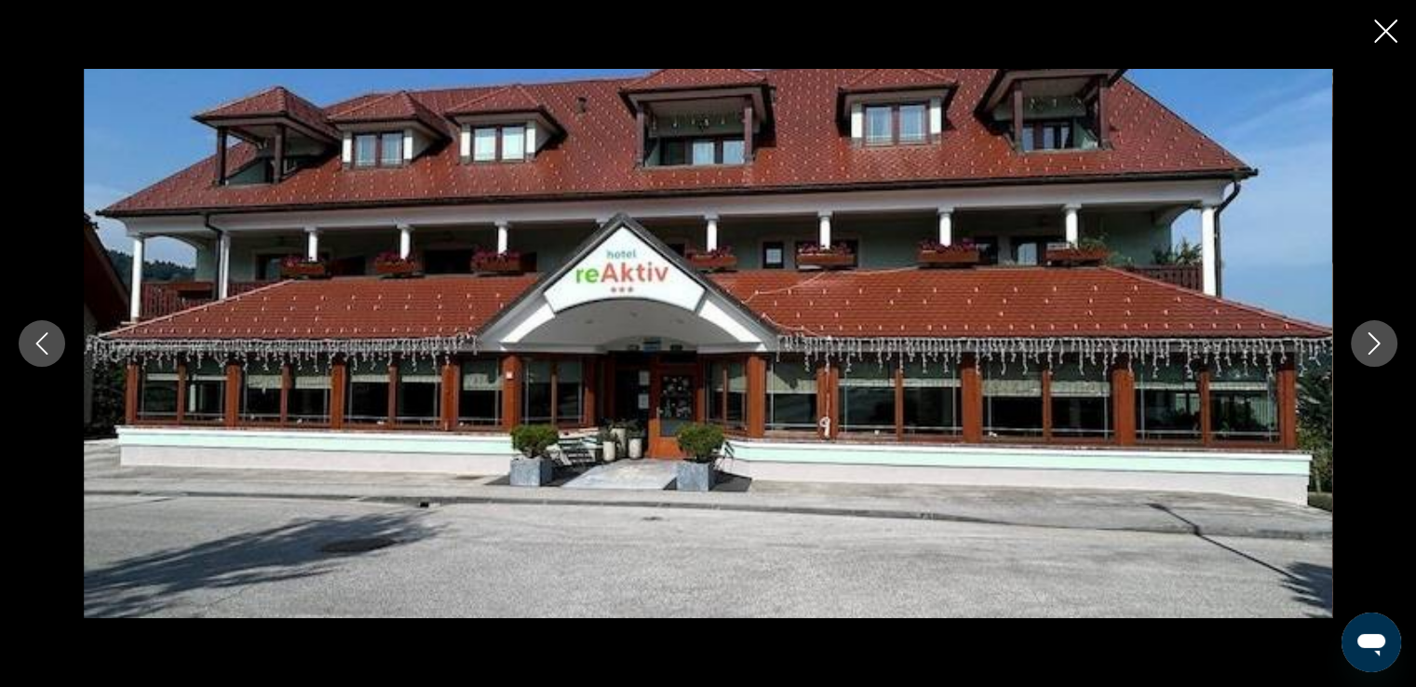
click at [1373, 343] on icon "Next image" at bounding box center [1374, 343] width 22 height 22
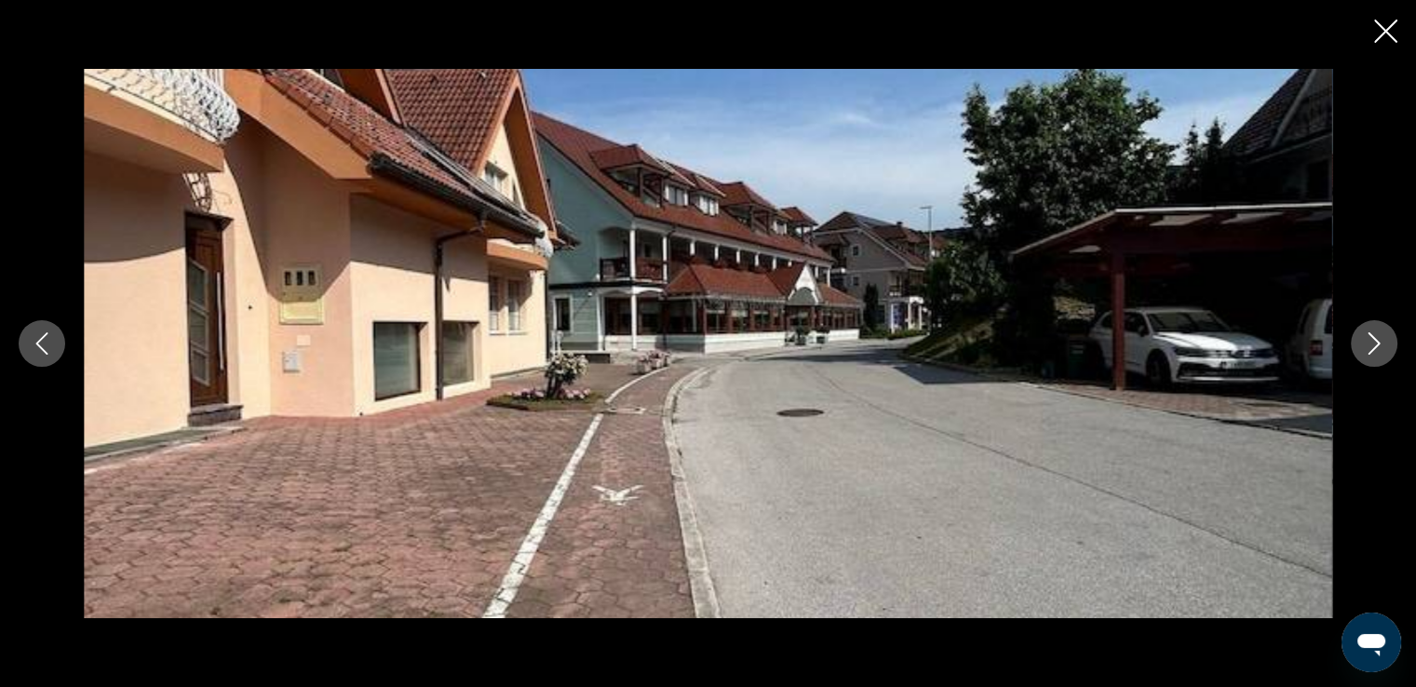
click at [1373, 343] on icon "Next image" at bounding box center [1374, 343] width 22 height 22
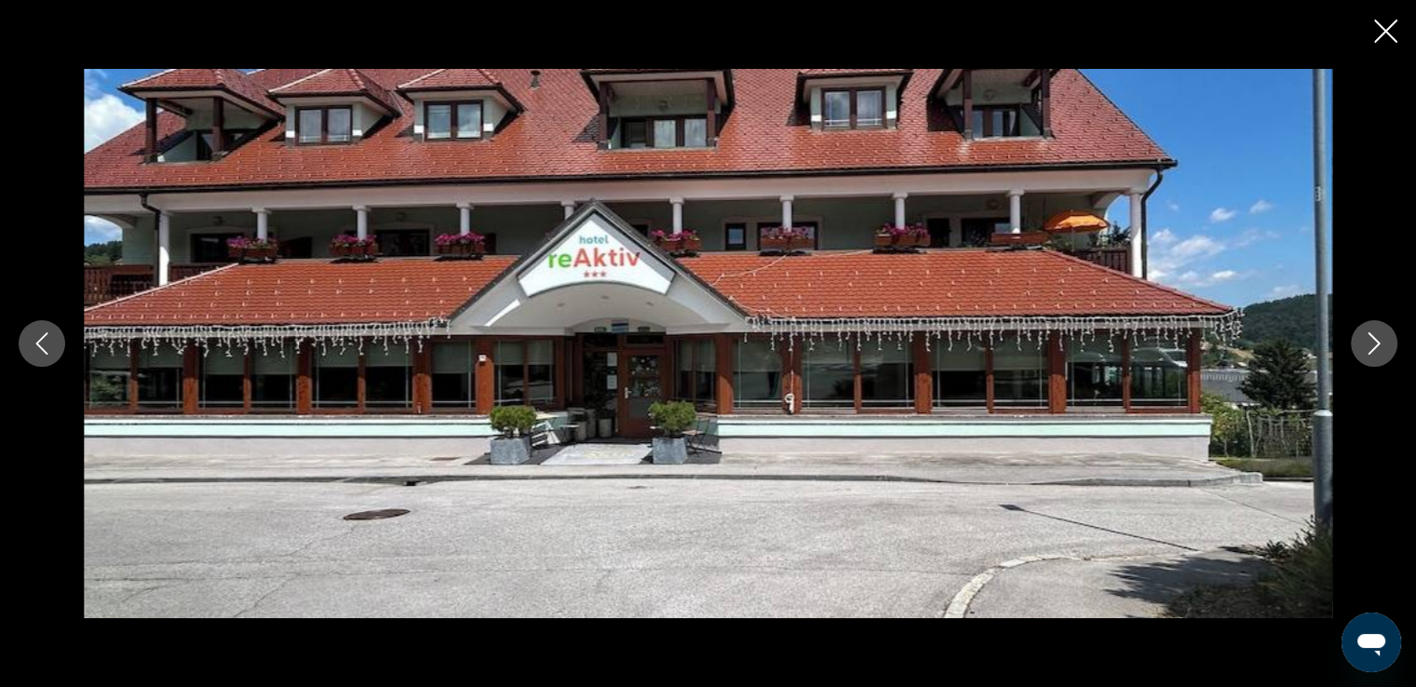
click at [1373, 343] on icon "Next image" at bounding box center [1374, 343] width 22 height 22
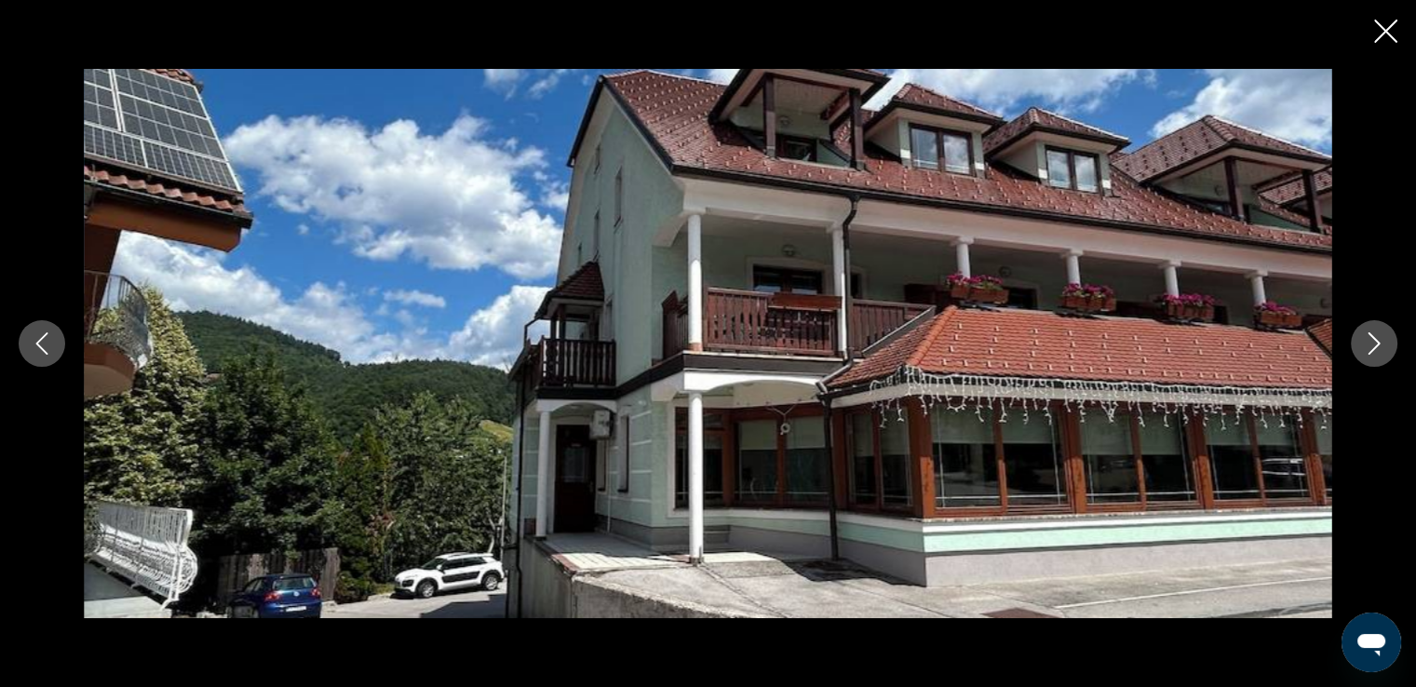
click at [1373, 343] on icon "Next image" at bounding box center [1374, 343] width 22 height 22
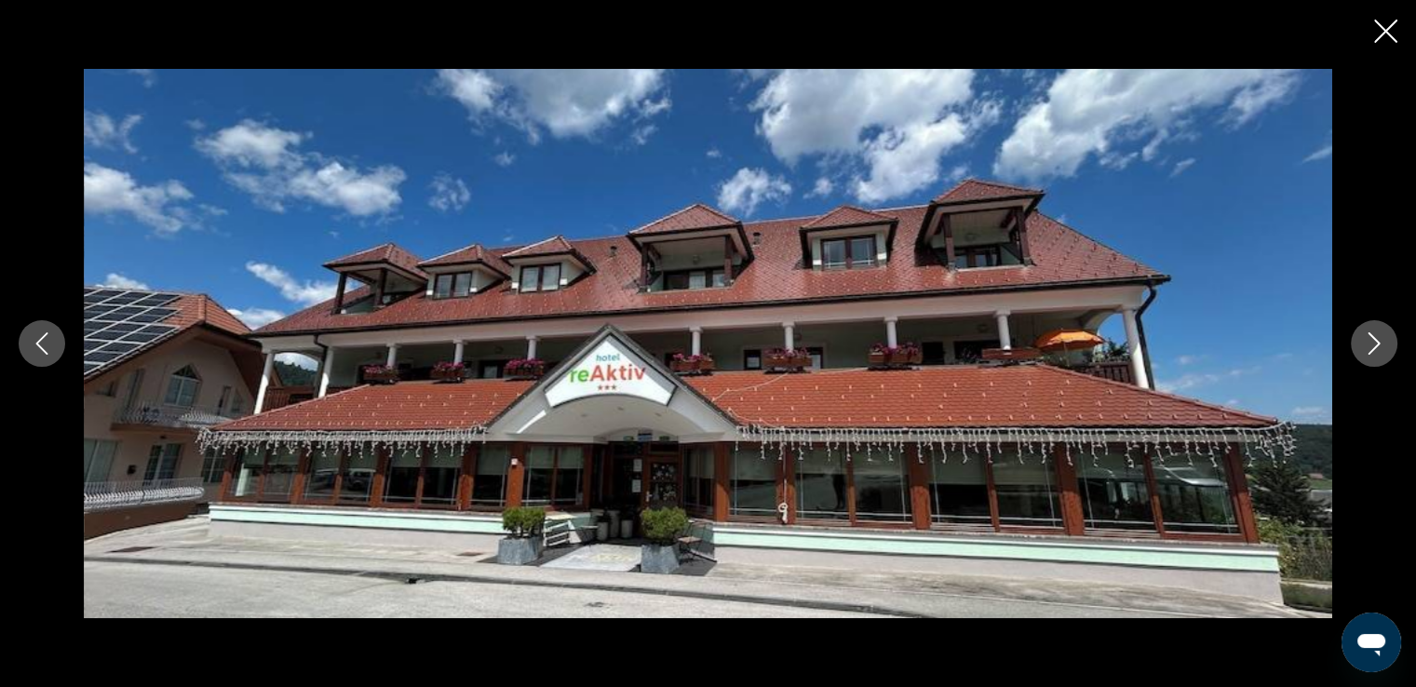
click at [1373, 343] on icon "Next image" at bounding box center [1374, 343] width 22 height 22
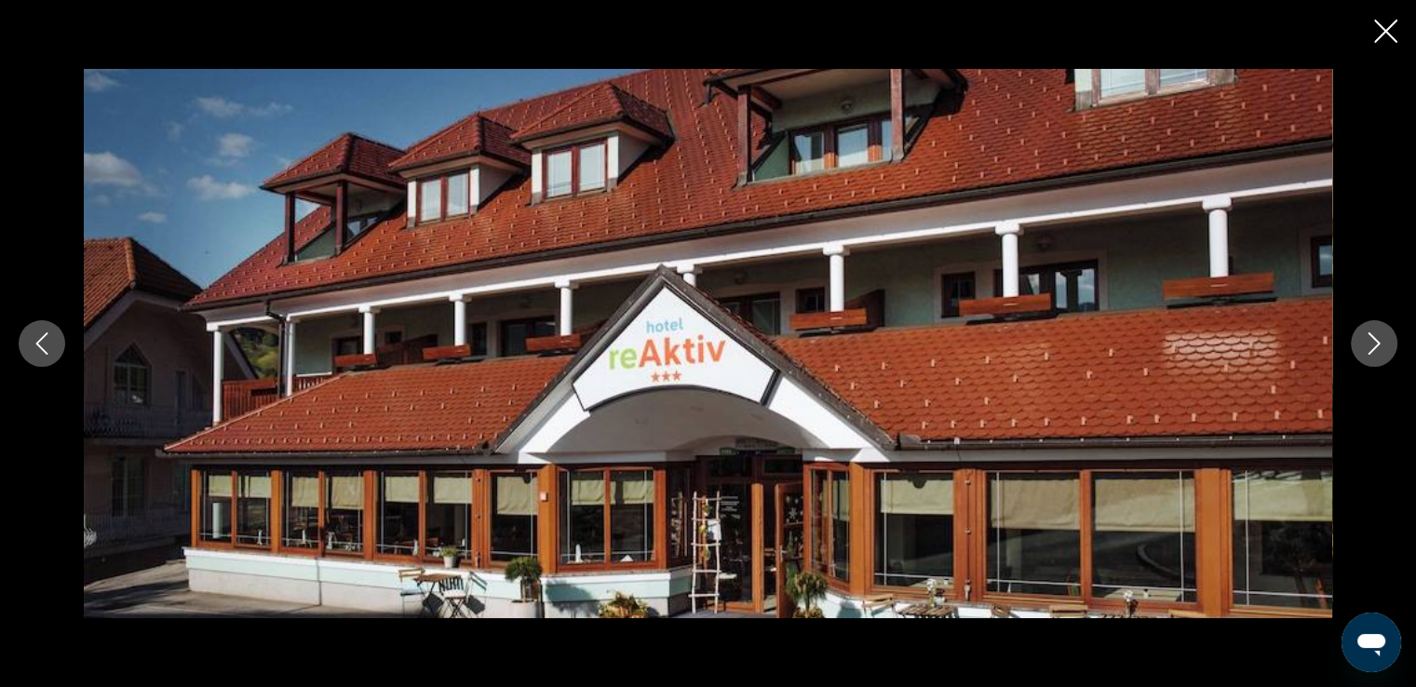
click at [1373, 343] on icon "Next image" at bounding box center [1374, 343] width 22 height 22
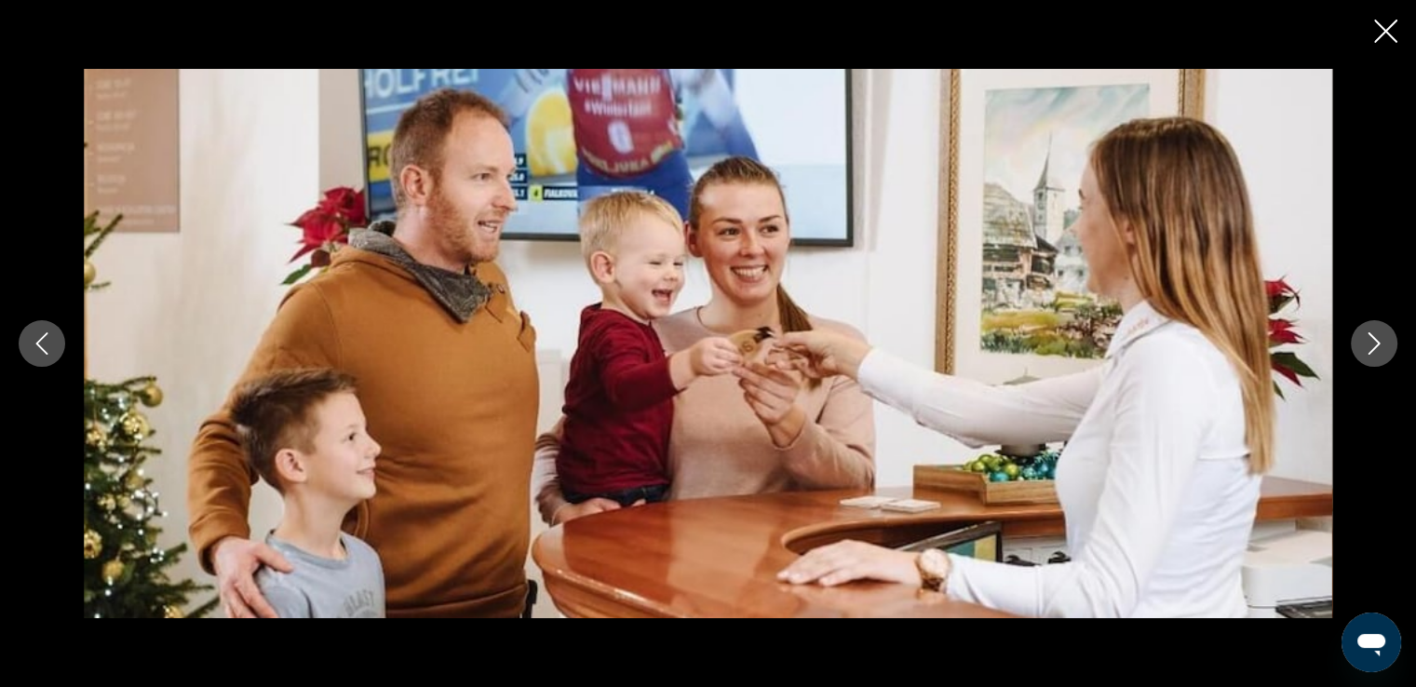
click at [1373, 343] on icon "Next image" at bounding box center [1374, 343] width 22 height 22
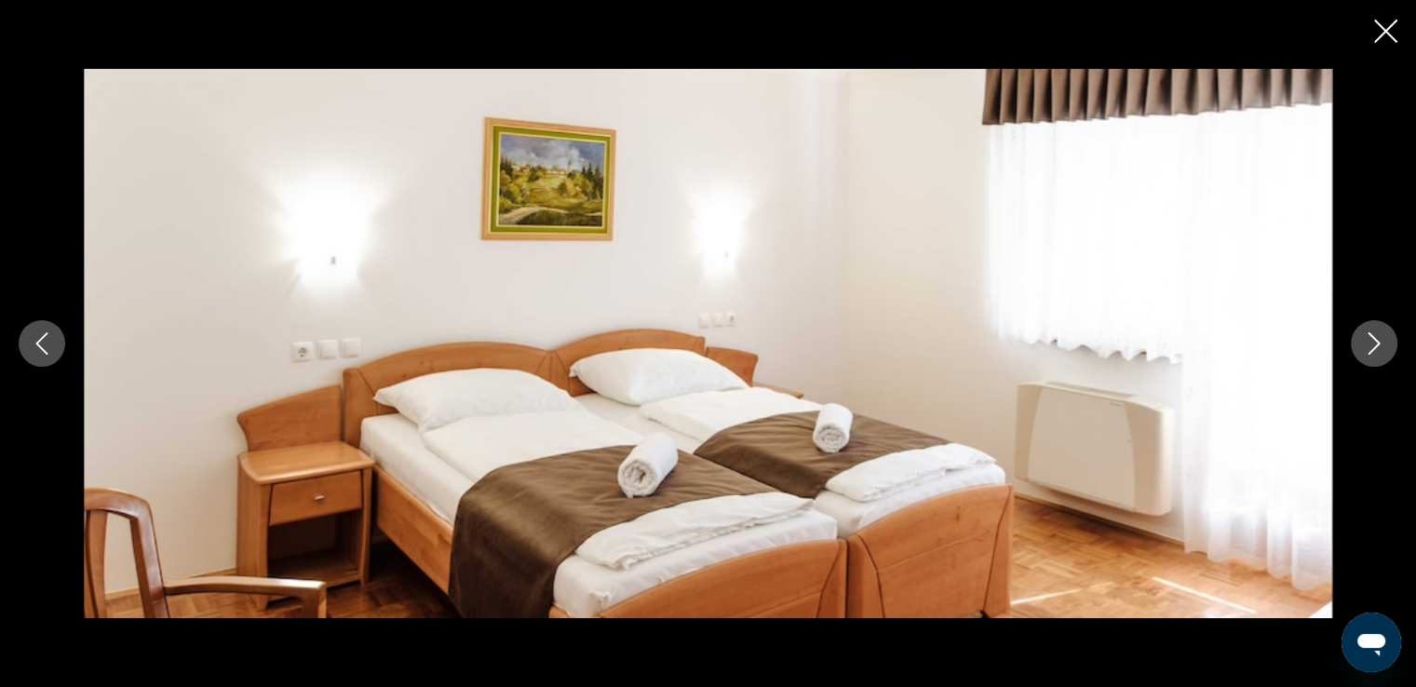
click at [1377, 20] on icon "Close slideshow" at bounding box center [1385, 31] width 23 height 23
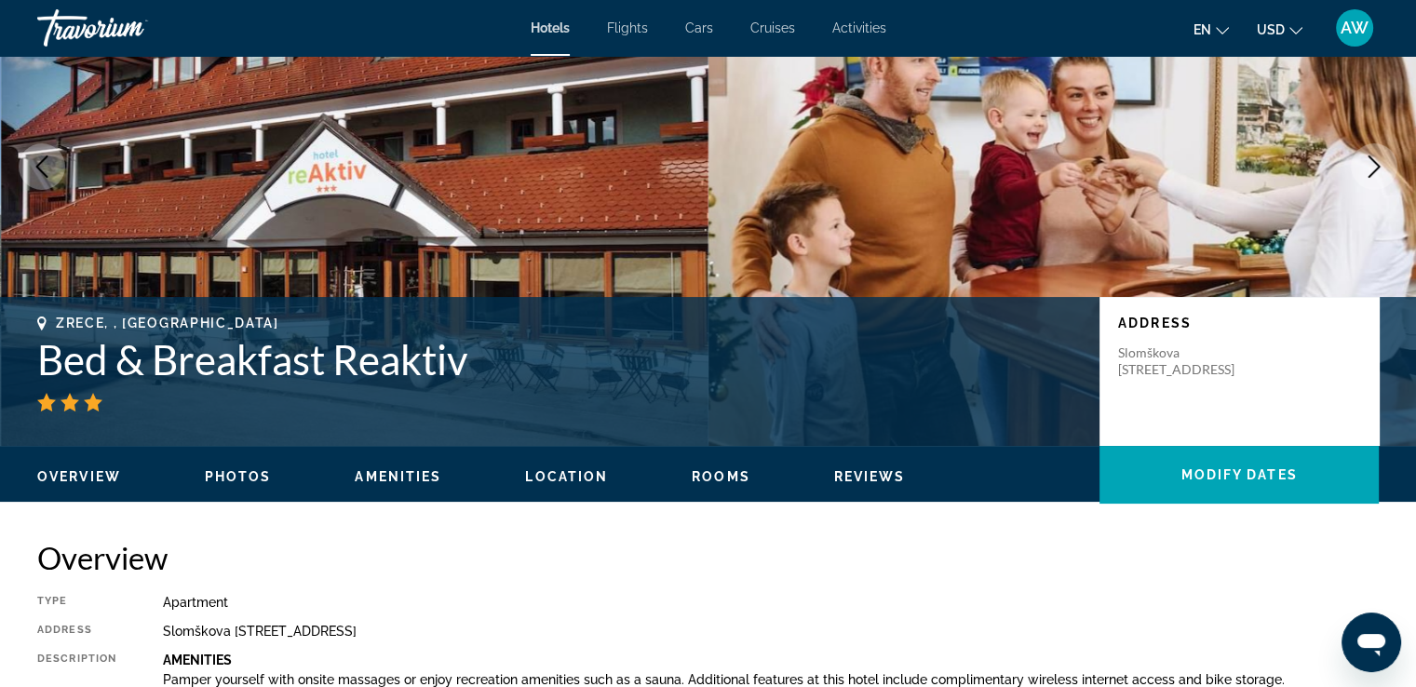
scroll to position [0, 0]
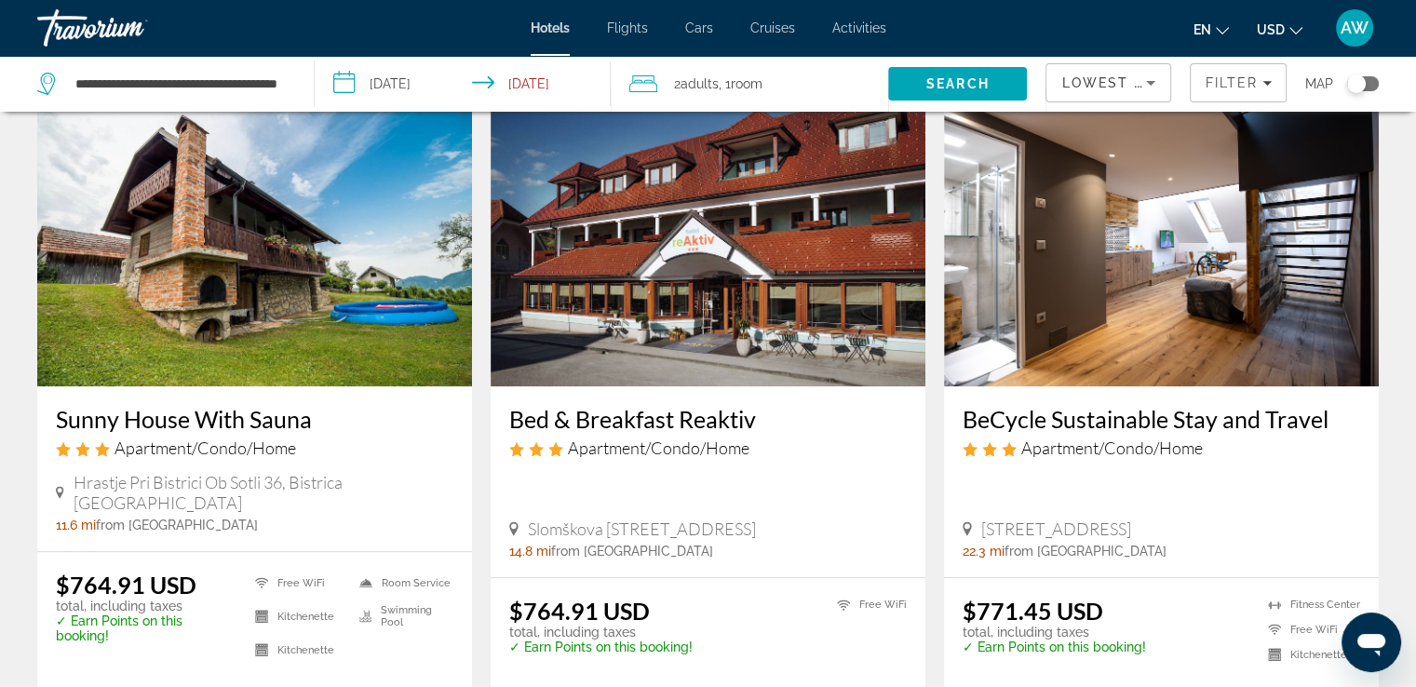
scroll to position [752, 0]
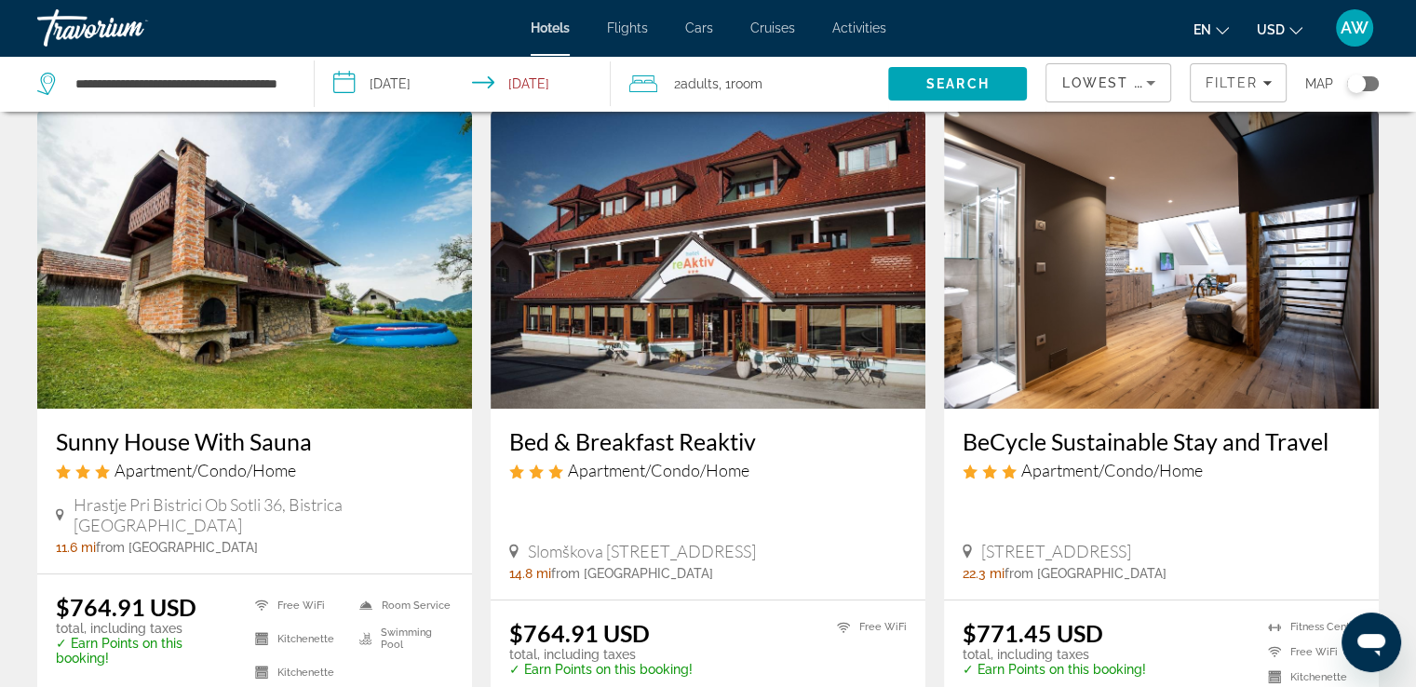
click at [199, 439] on h3 "Sunny House With Sauna" at bounding box center [255, 441] width 398 height 28
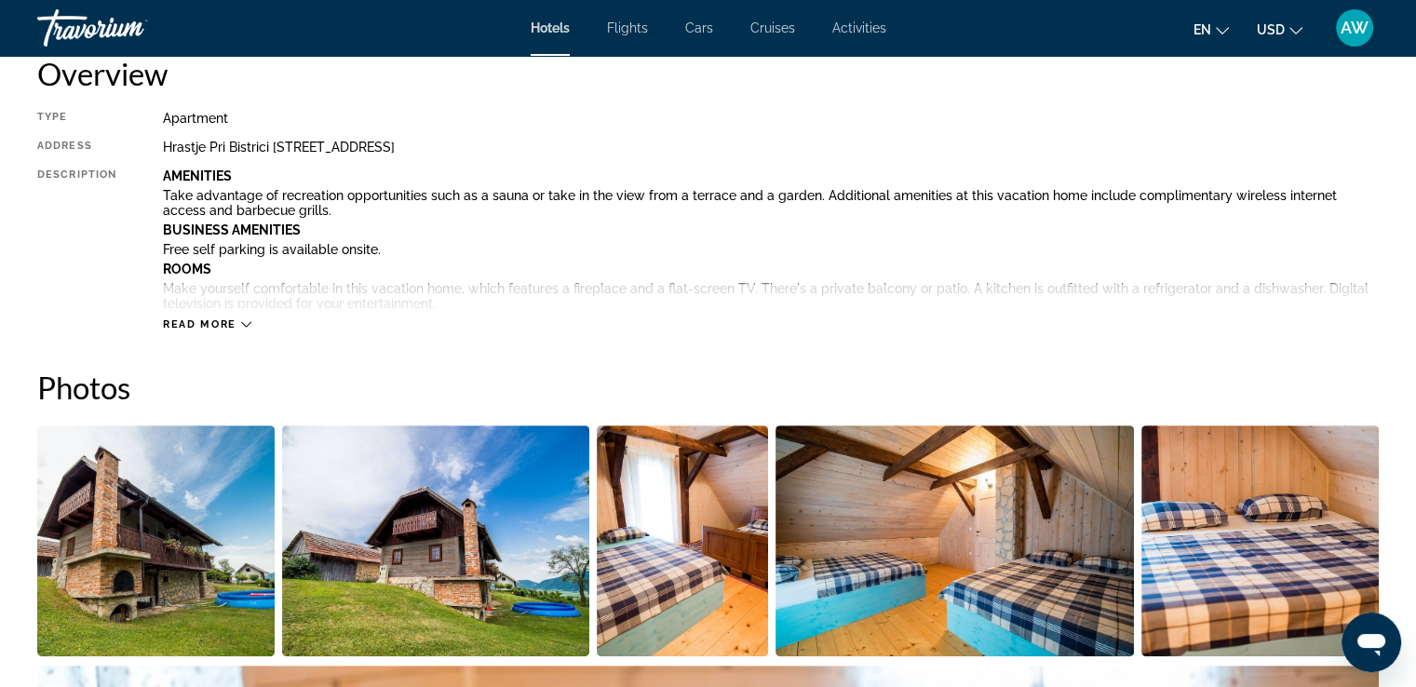
scroll to position [656, 0]
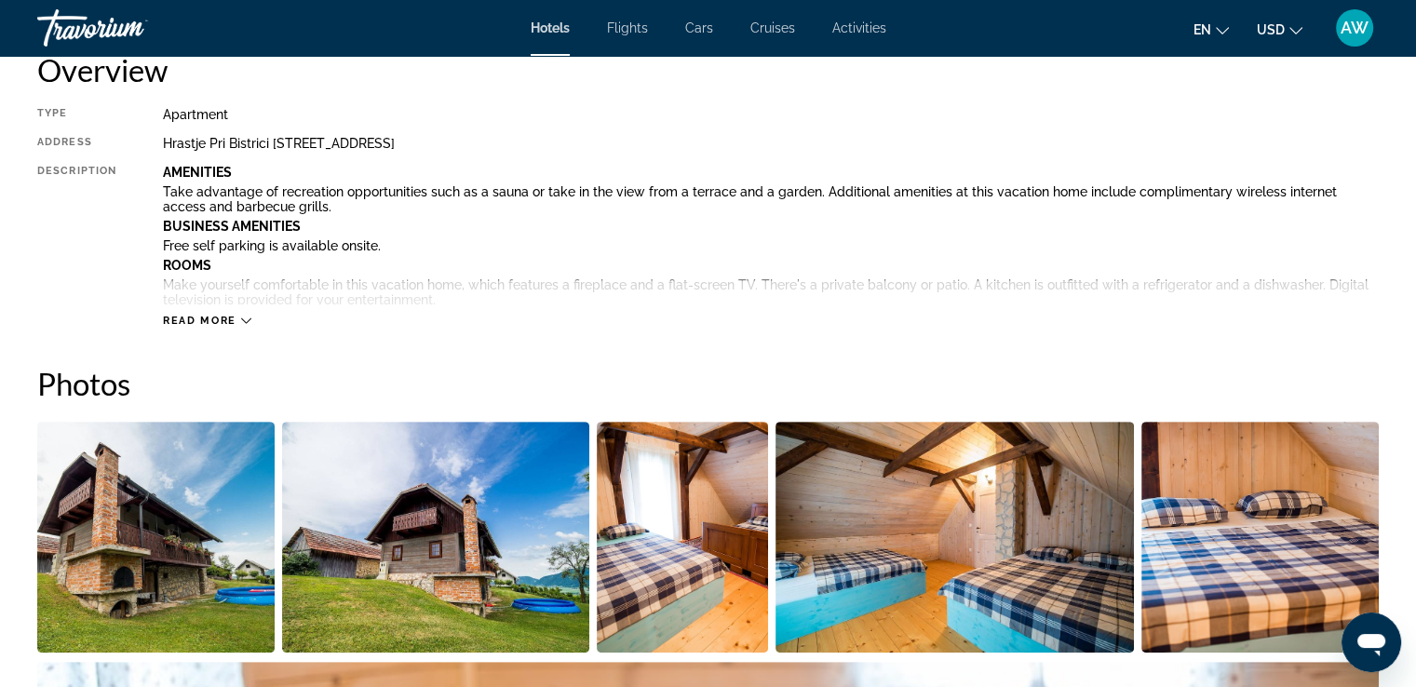
click at [119, 531] on img "Open full-screen image slider" at bounding box center [155, 537] width 237 height 231
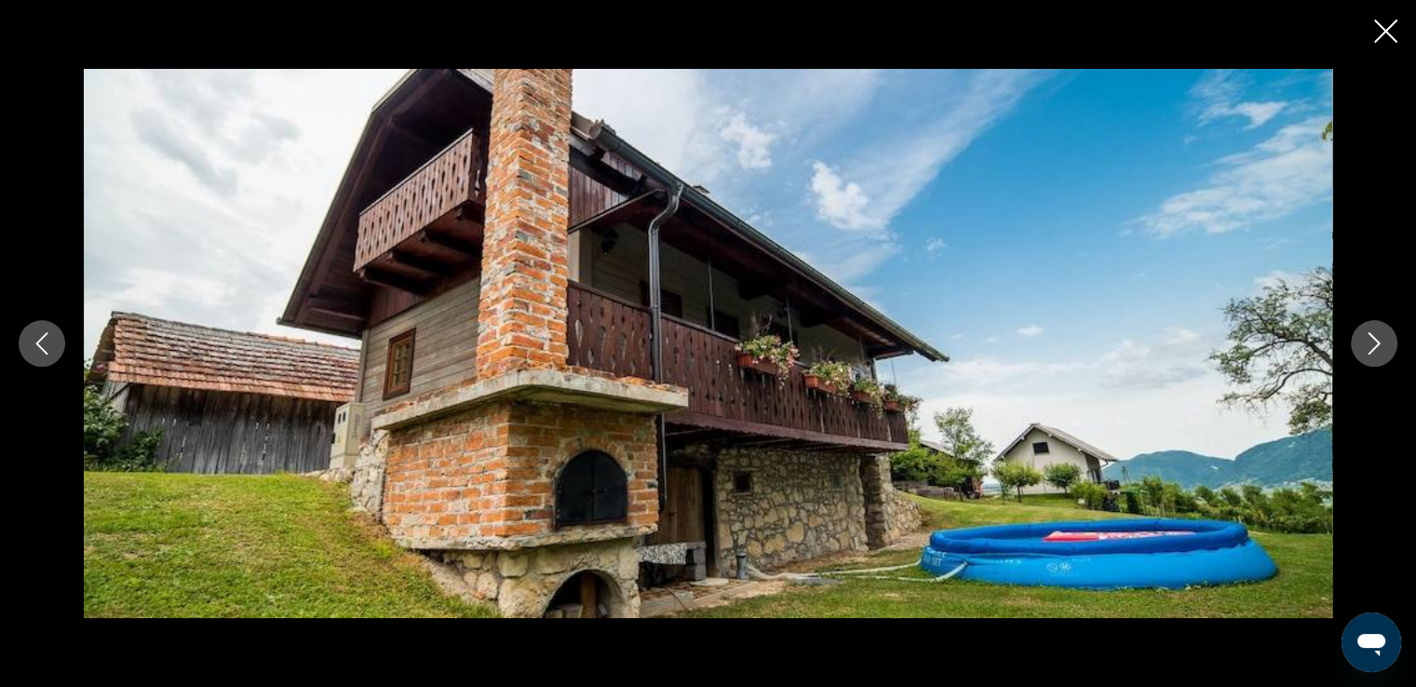
click at [1372, 341] on icon "Next image" at bounding box center [1374, 343] width 22 height 22
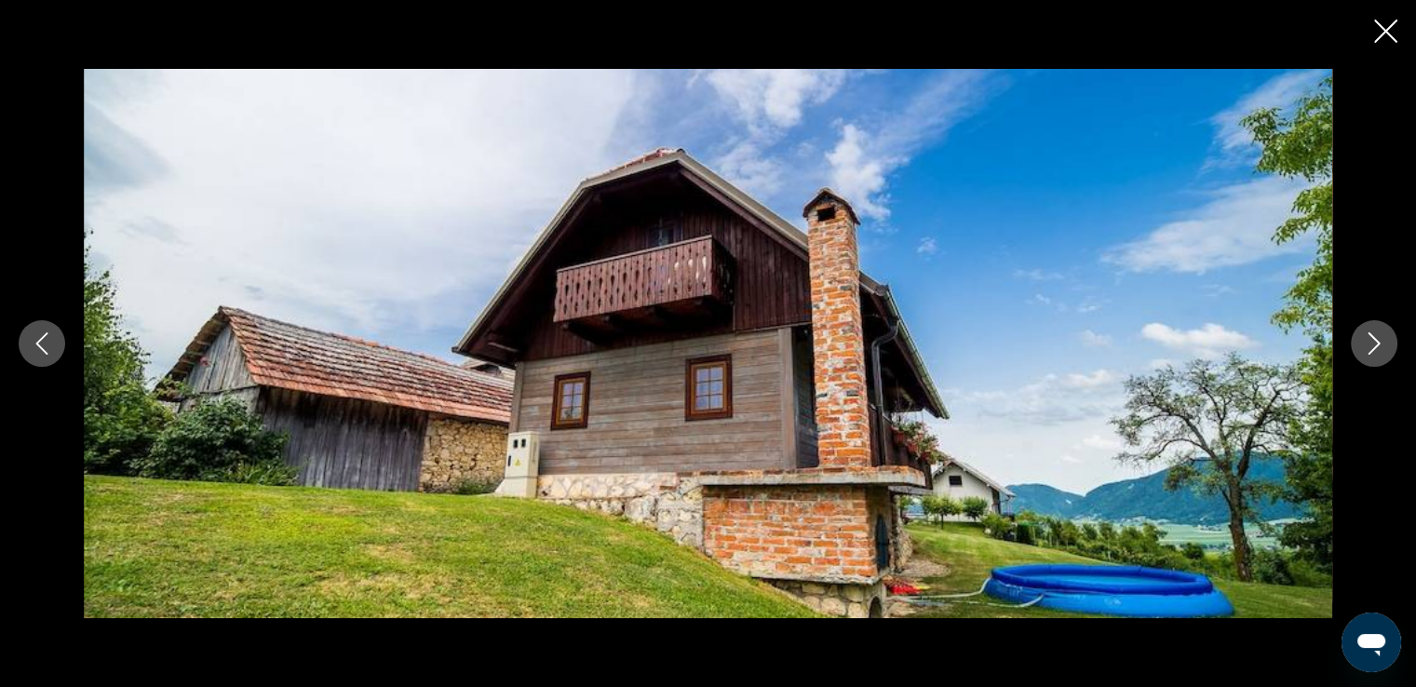
click at [1372, 341] on icon "Next image" at bounding box center [1374, 343] width 22 height 22
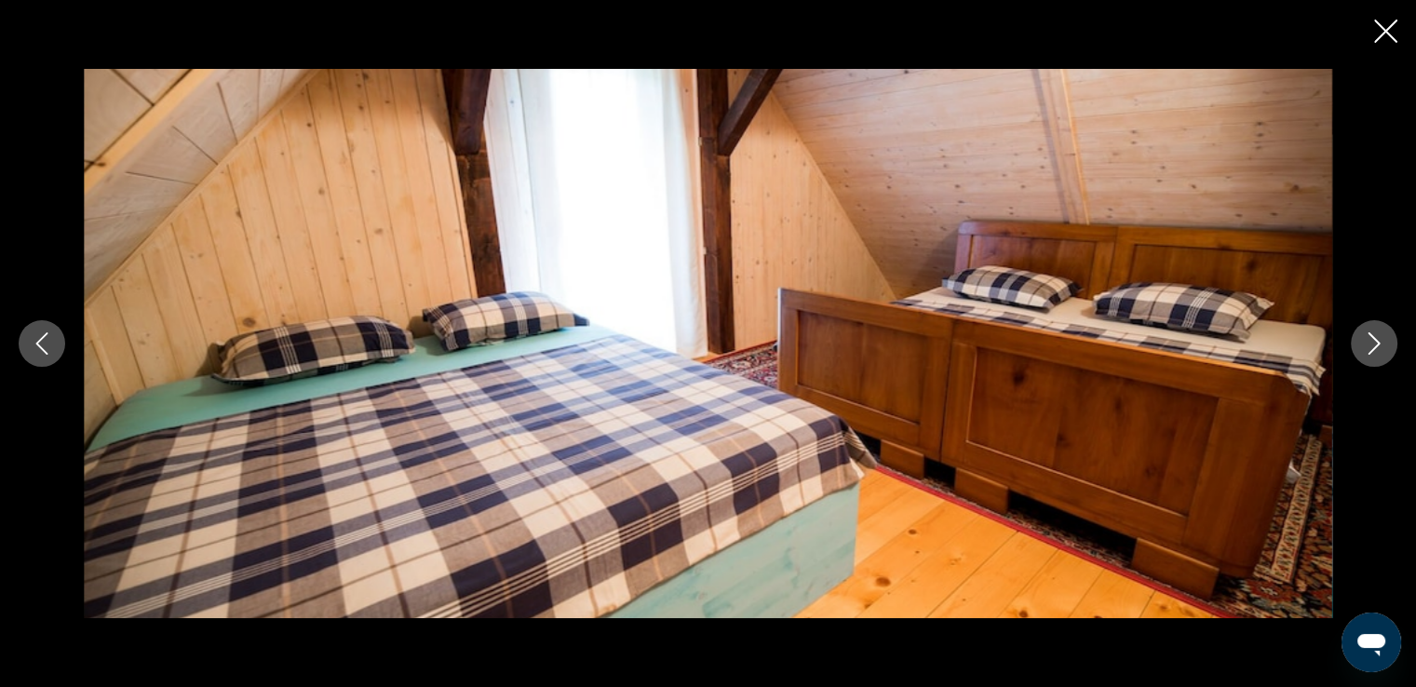
click at [1372, 341] on icon "Next image" at bounding box center [1374, 343] width 22 height 22
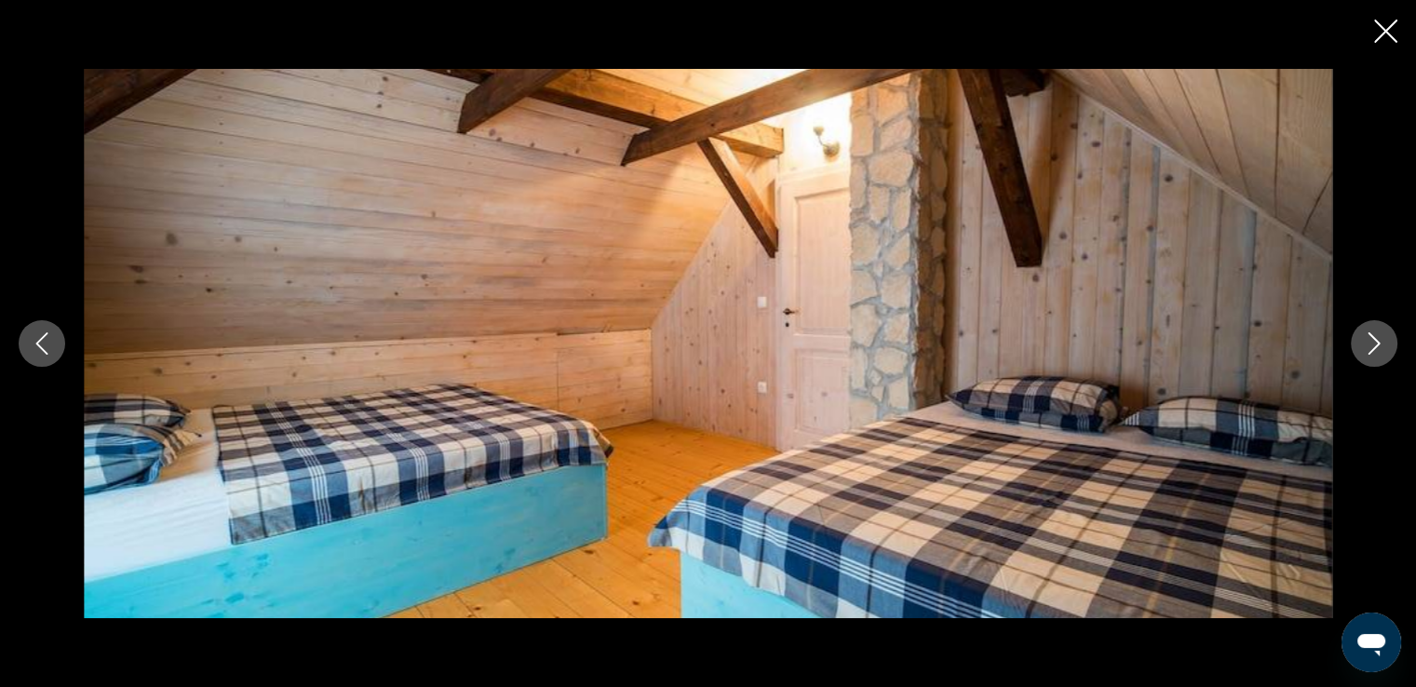
click at [1372, 341] on icon "Next image" at bounding box center [1374, 343] width 22 height 22
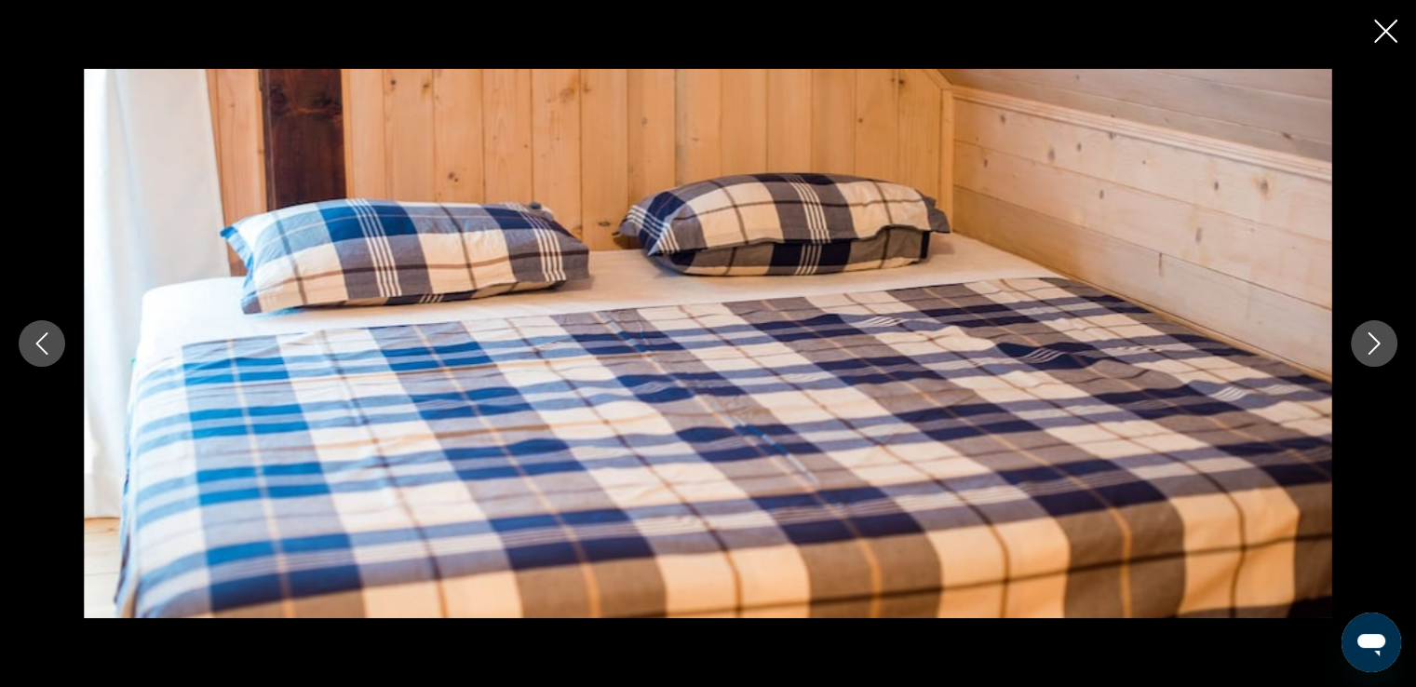
click at [1372, 341] on icon "Next image" at bounding box center [1374, 343] width 22 height 22
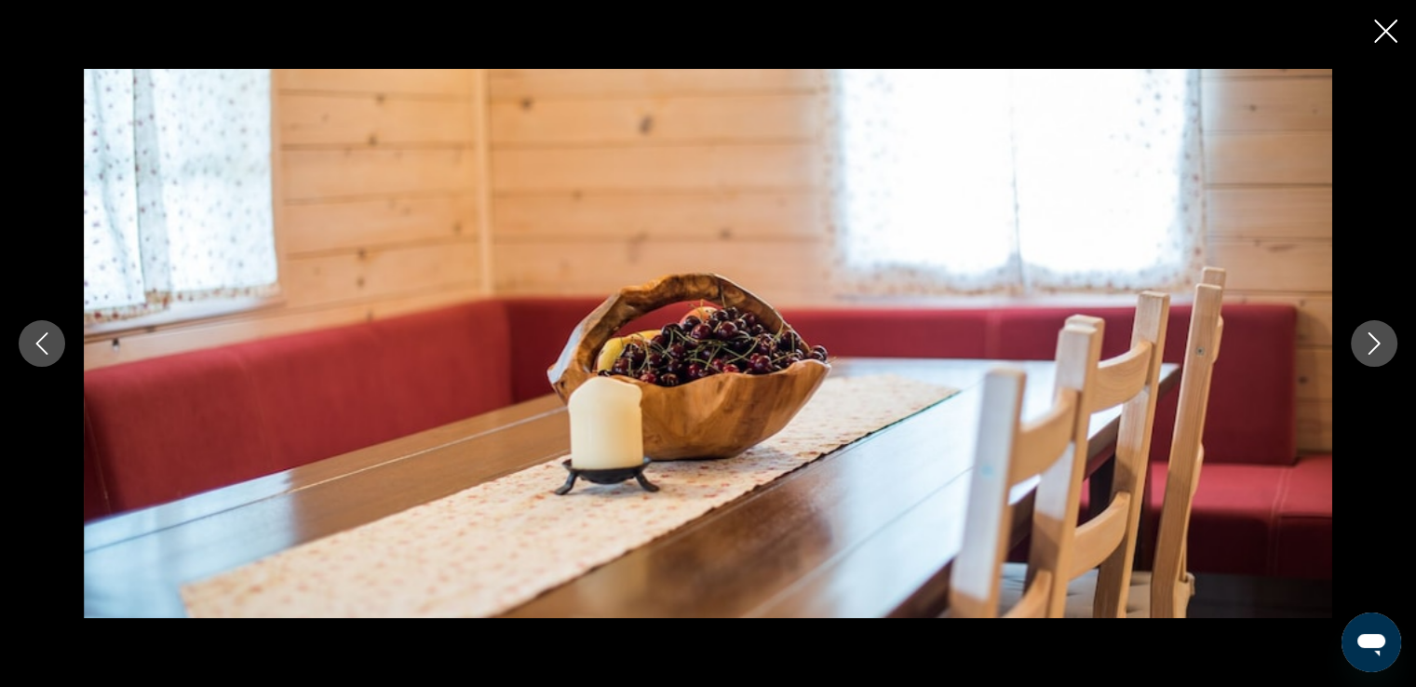
click at [1372, 341] on icon "Next image" at bounding box center [1374, 343] width 22 height 22
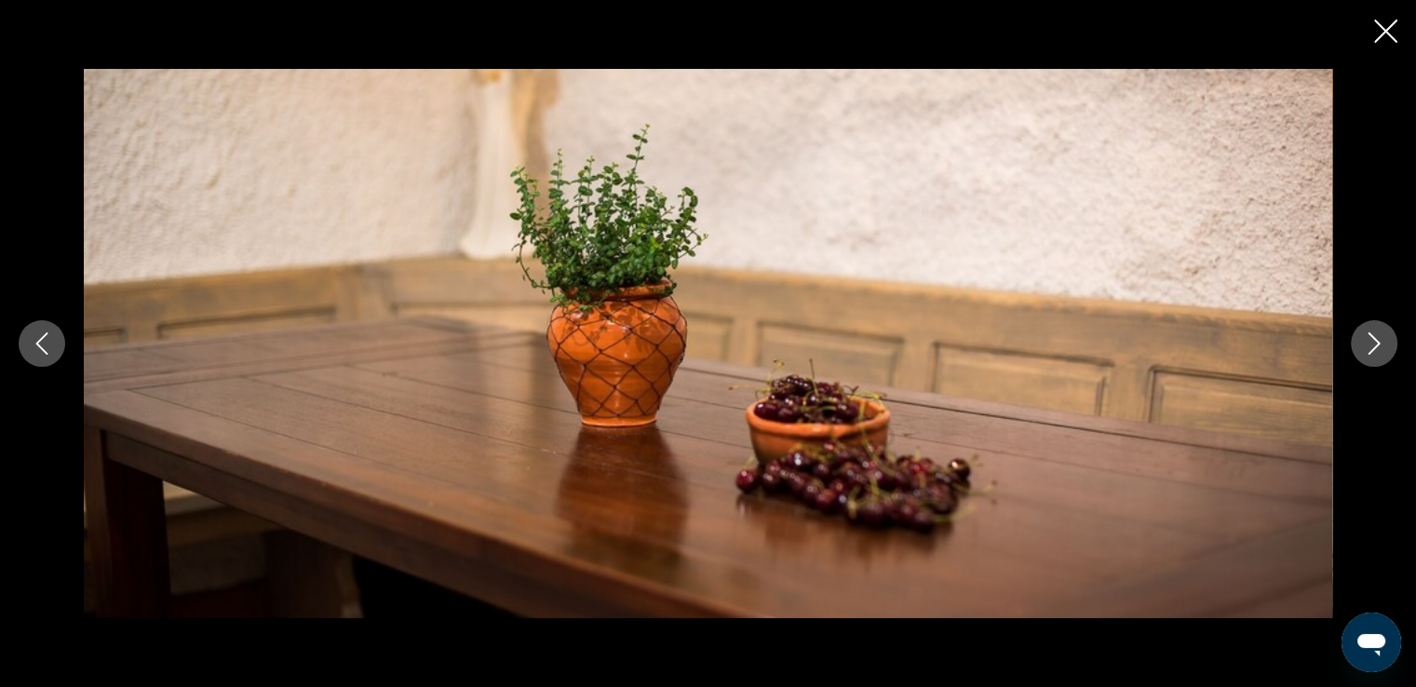
click at [1372, 341] on icon "Next image" at bounding box center [1374, 343] width 22 height 22
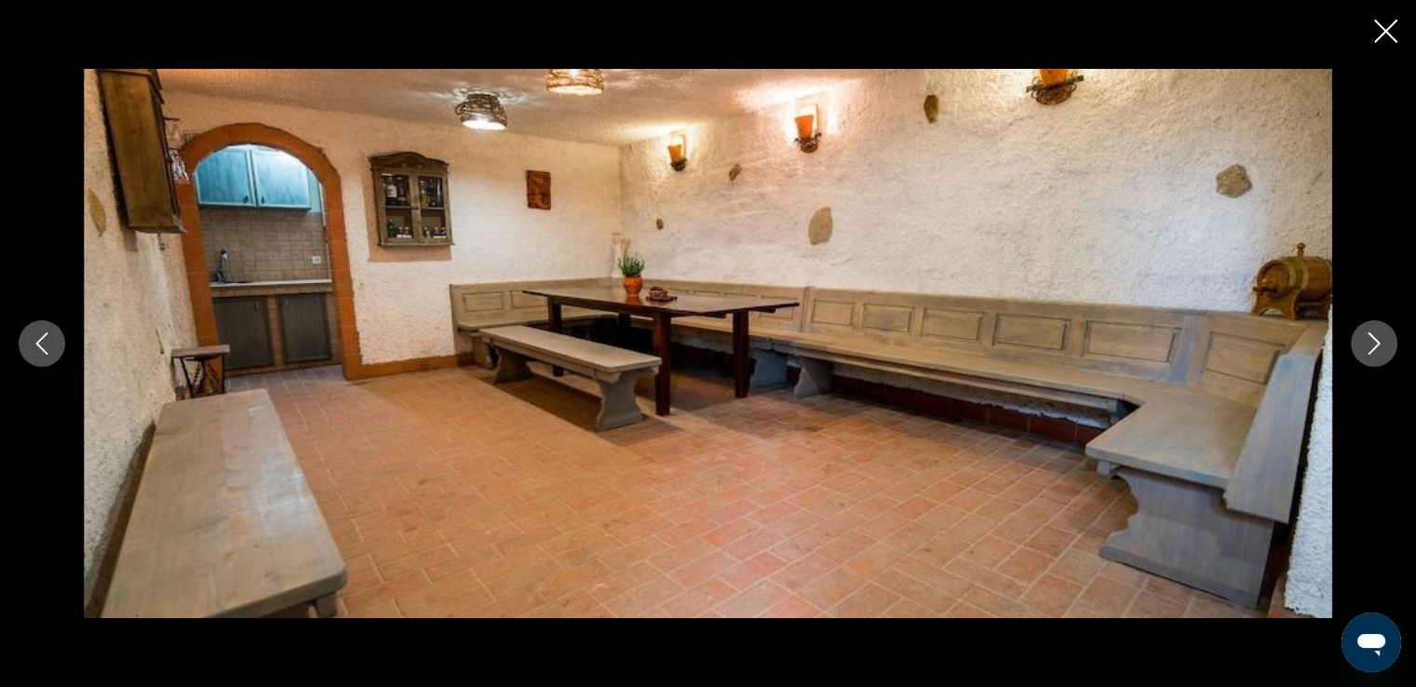
click at [1372, 341] on icon "Next image" at bounding box center [1374, 343] width 22 height 22
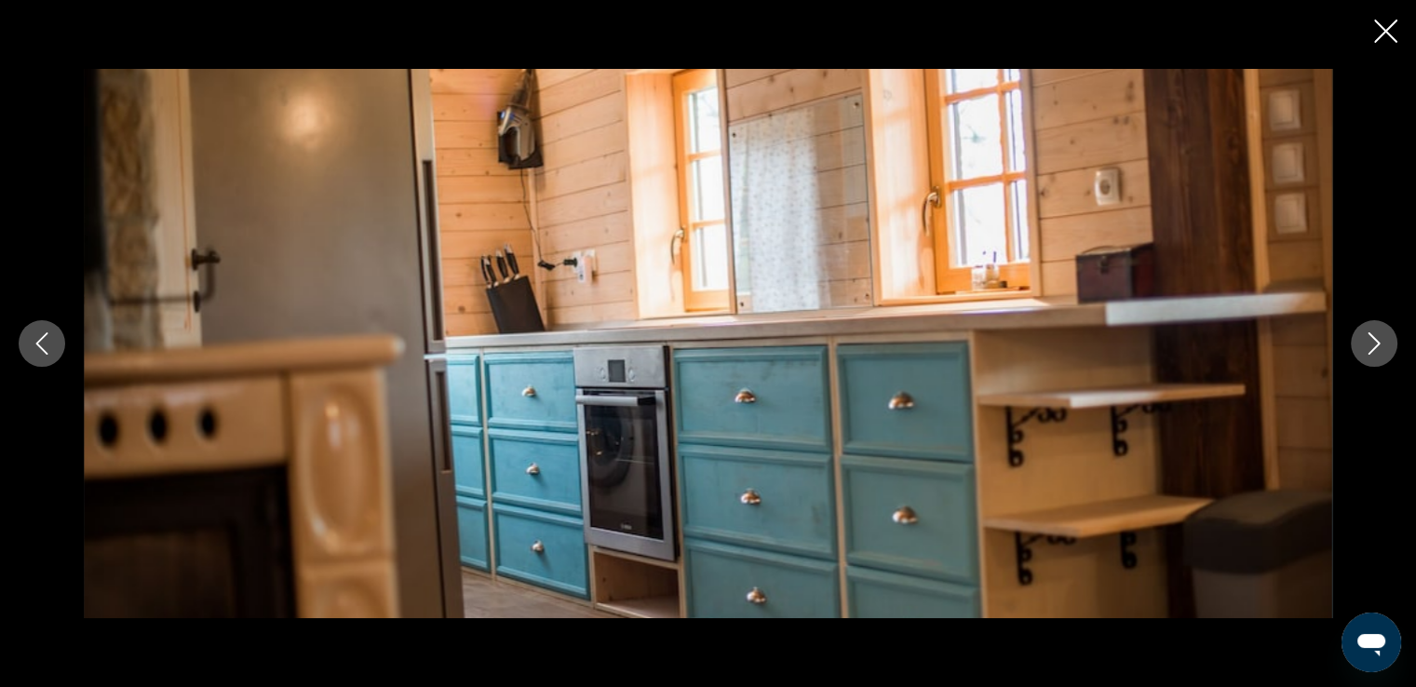
click at [1372, 341] on icon "Next image" at bounding box center [1374, 343] width 22 height 22
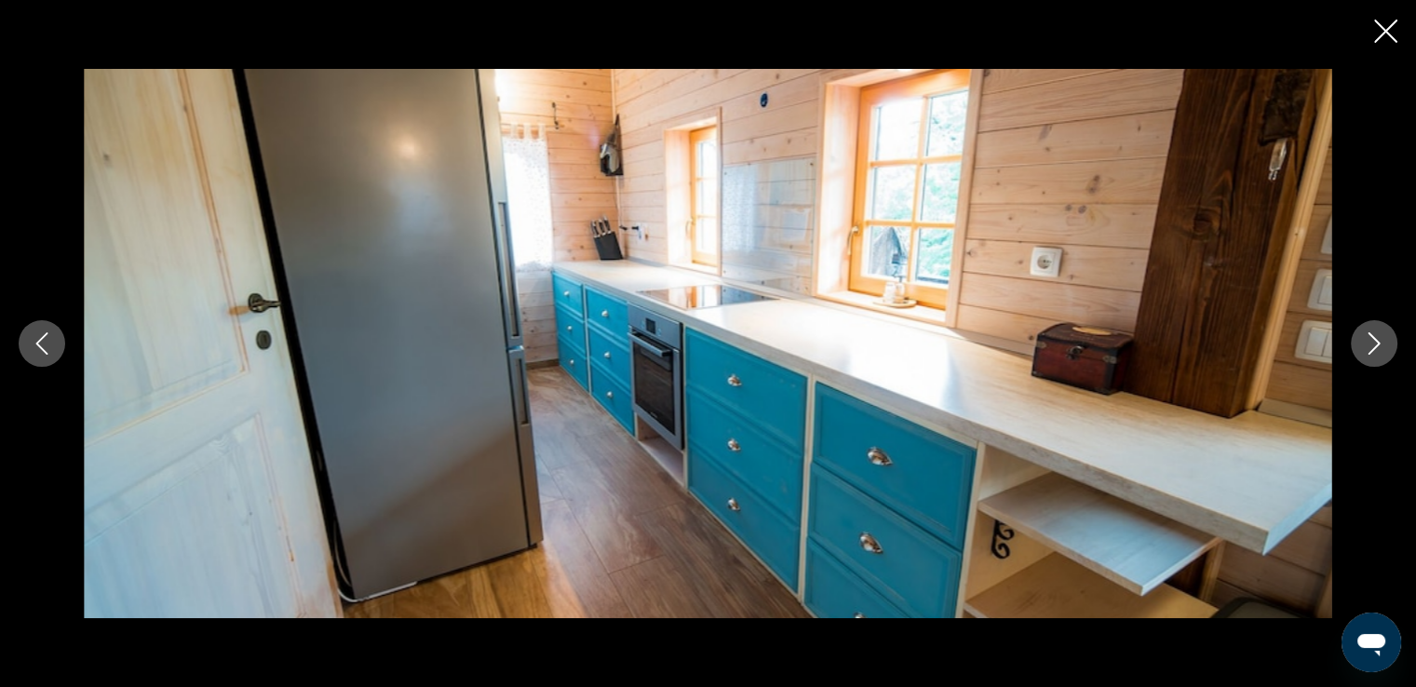
click at [1372, 341] on icon "Next image" at bounding box center [1374, 343] width 22 height 22
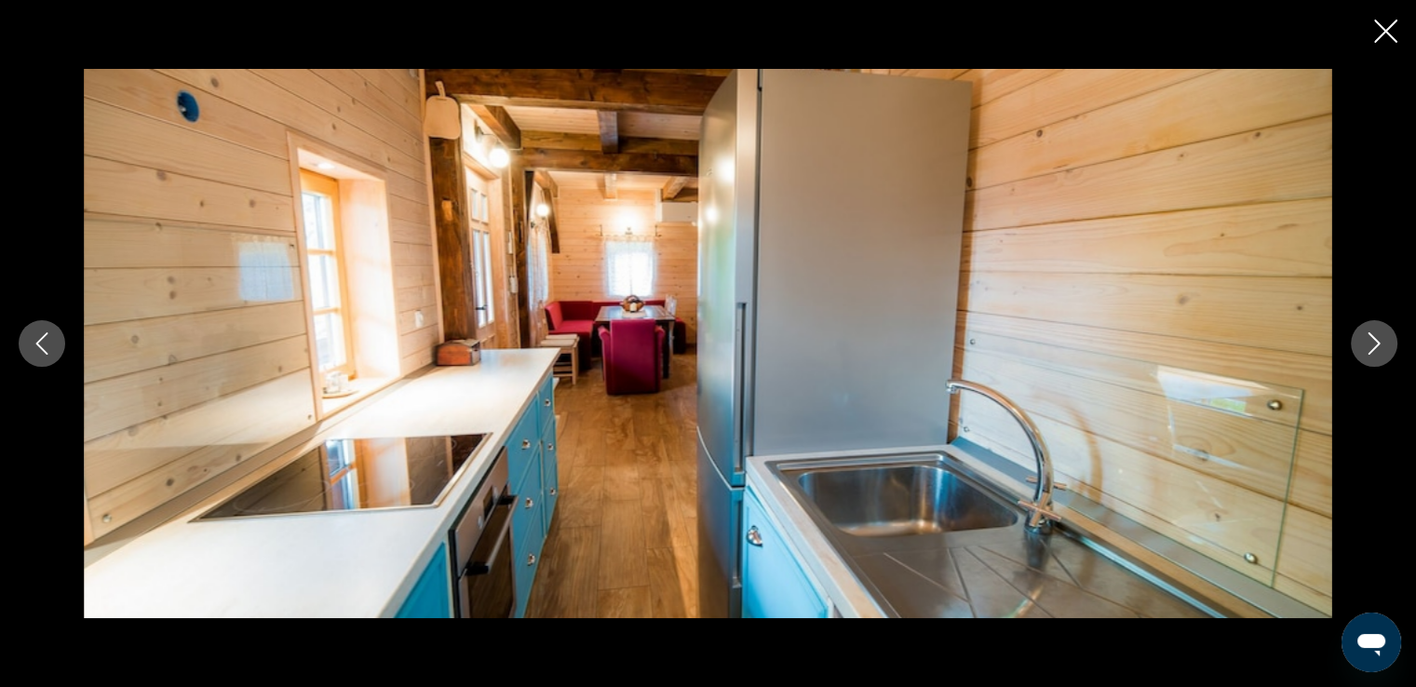
click at [1372, 341] on icon "Next image" at bounding box center [1374, 343] width 22 height 22
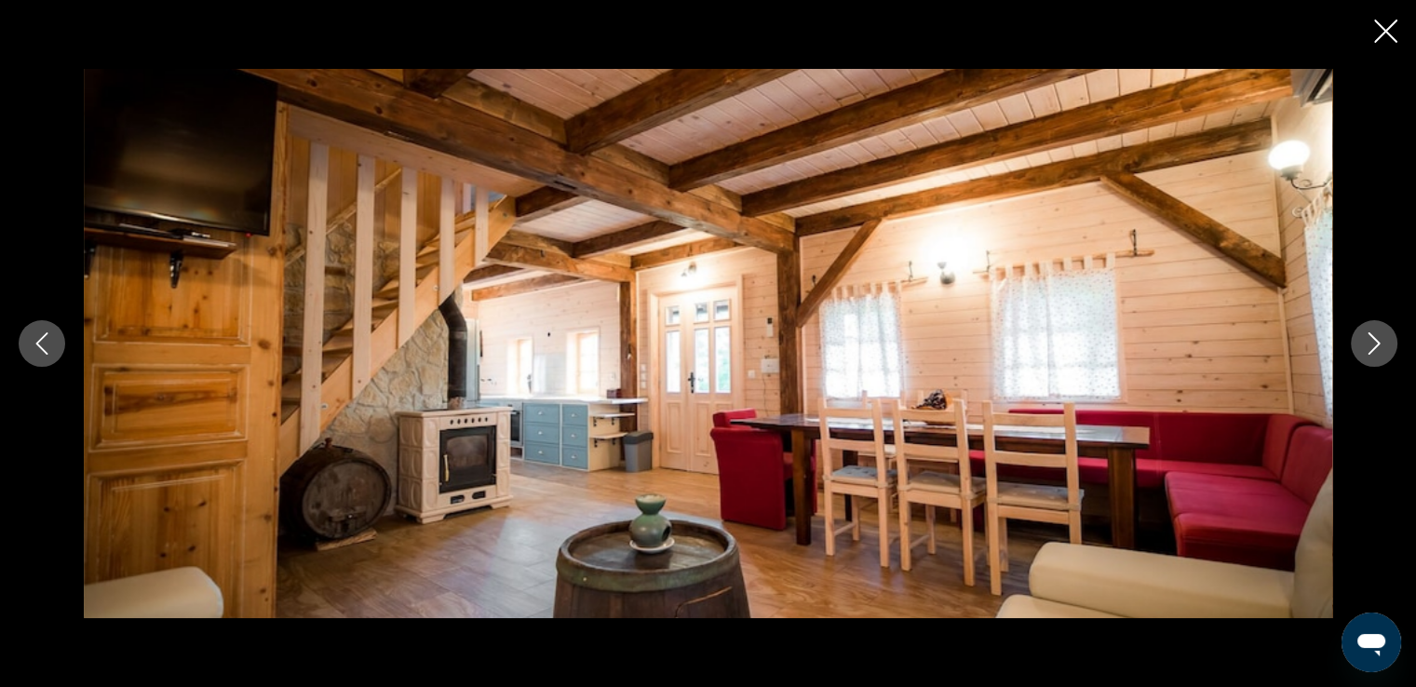
click at [1372, 341] on icon "Next image" at bounding box center [1374, 343] width 22 height 22
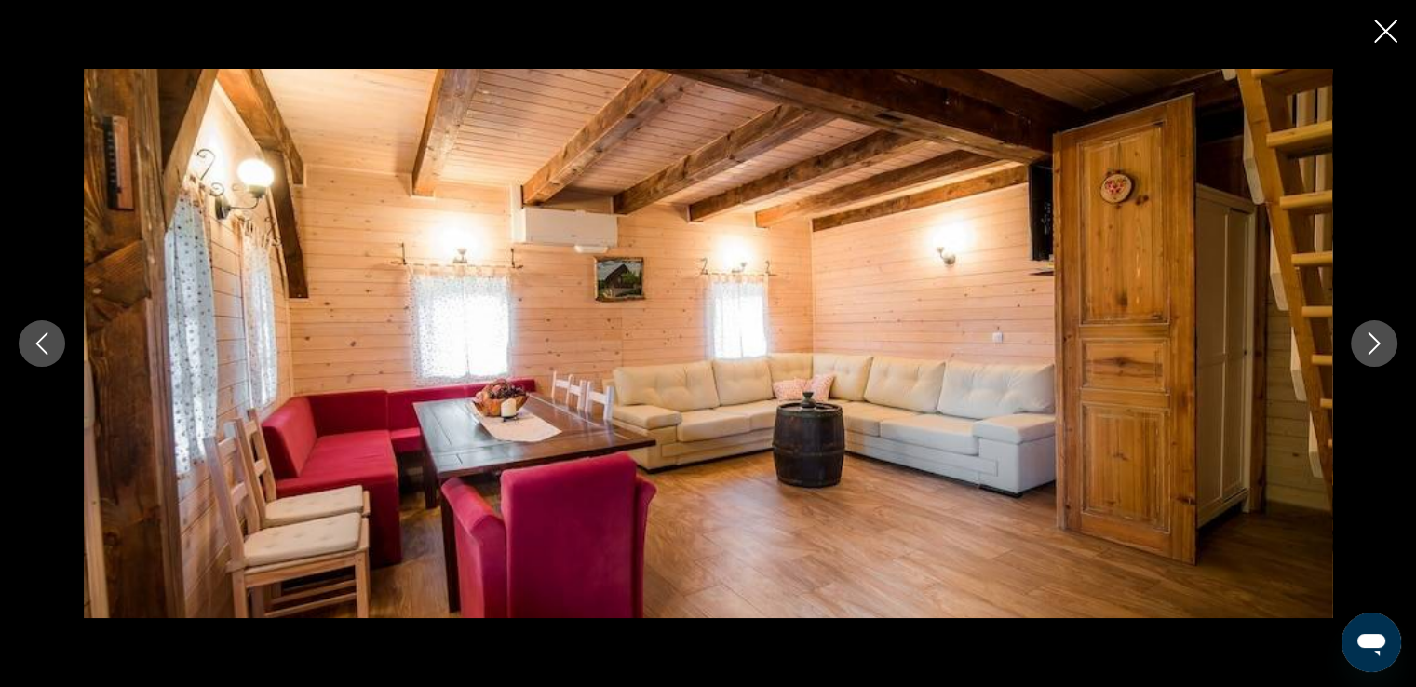
click at [1372, 341] on icon "Next image" at bounding box center [1374, 343] width 22 height 22
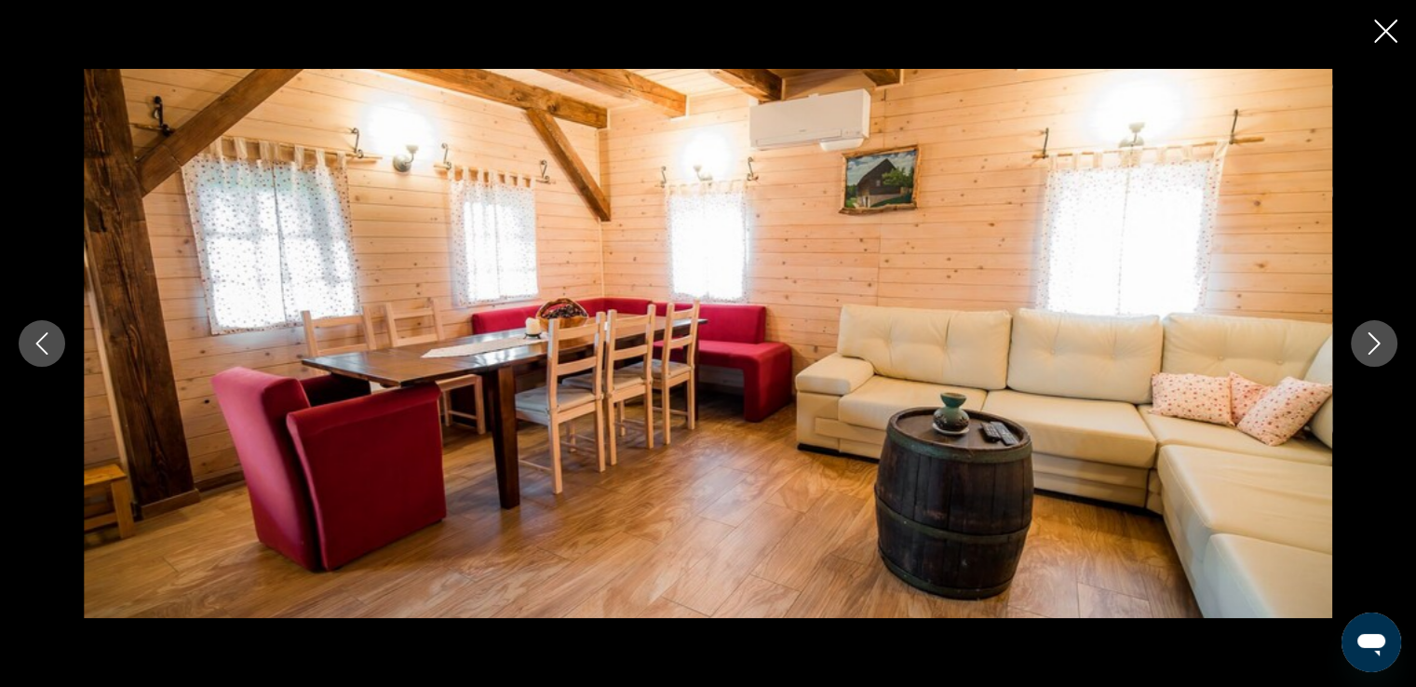
click at [1372, 341] on icon "Next image" at bounding box center [1374, 343] width 22 height 22
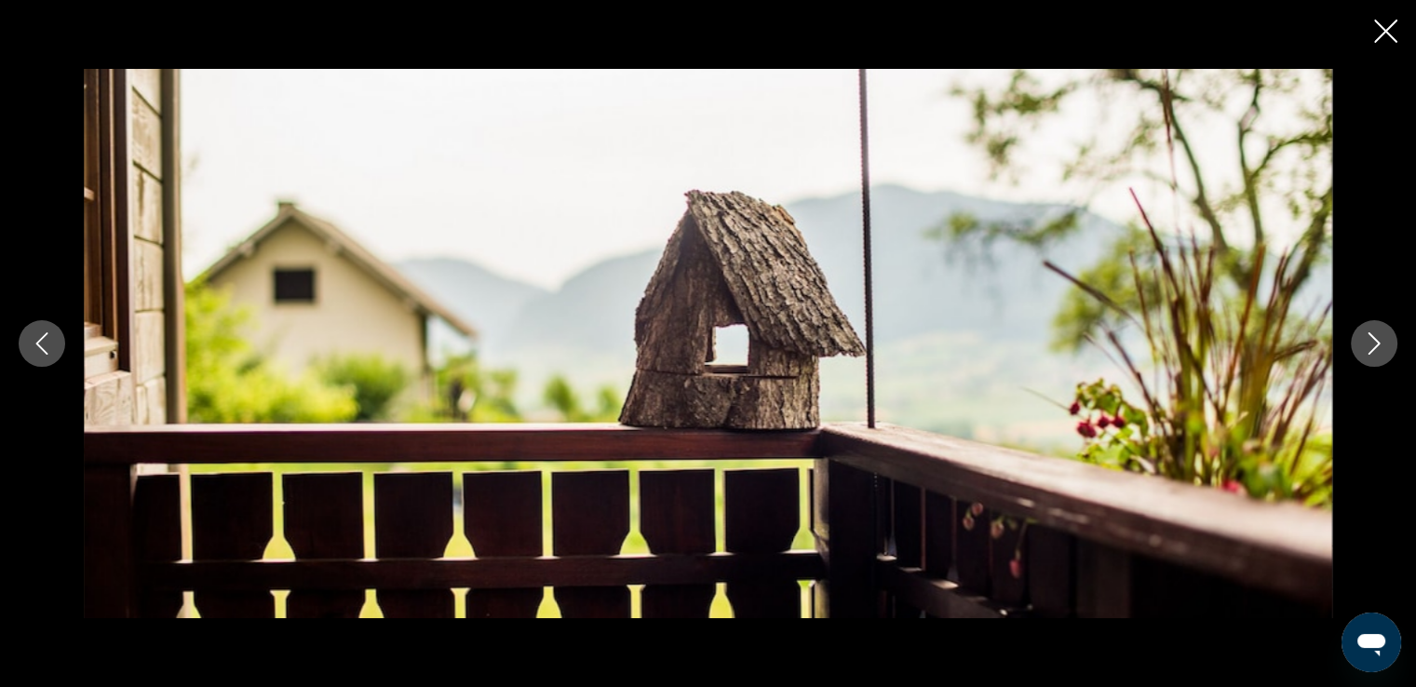
click at [1372, 341] on icon "Next image" at bounding box center [1374, 343] width 22 height 22
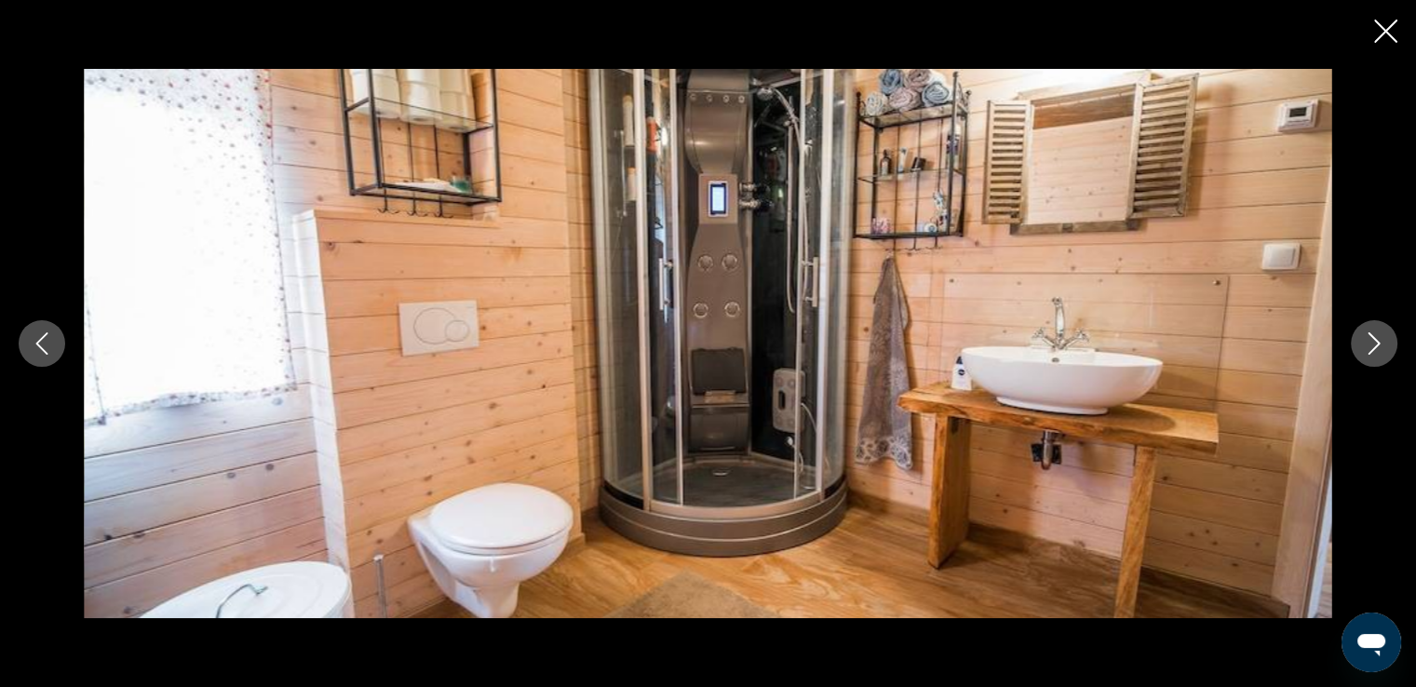
click at [1372, 341] on icon "Next image" at bounding box center [1374, 343] width 22 height 22
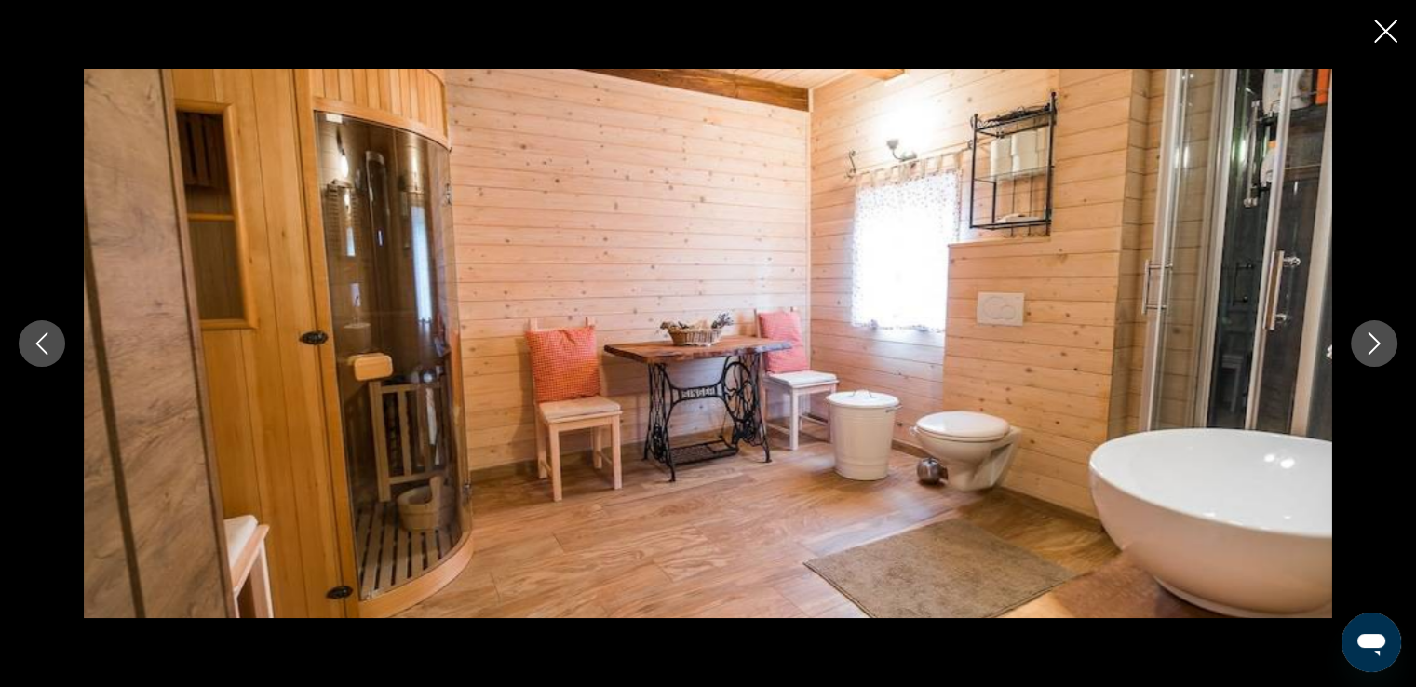
click at [1372, 341] on icon "Next image" at bounding box center [1374, 343] width 22 height 22
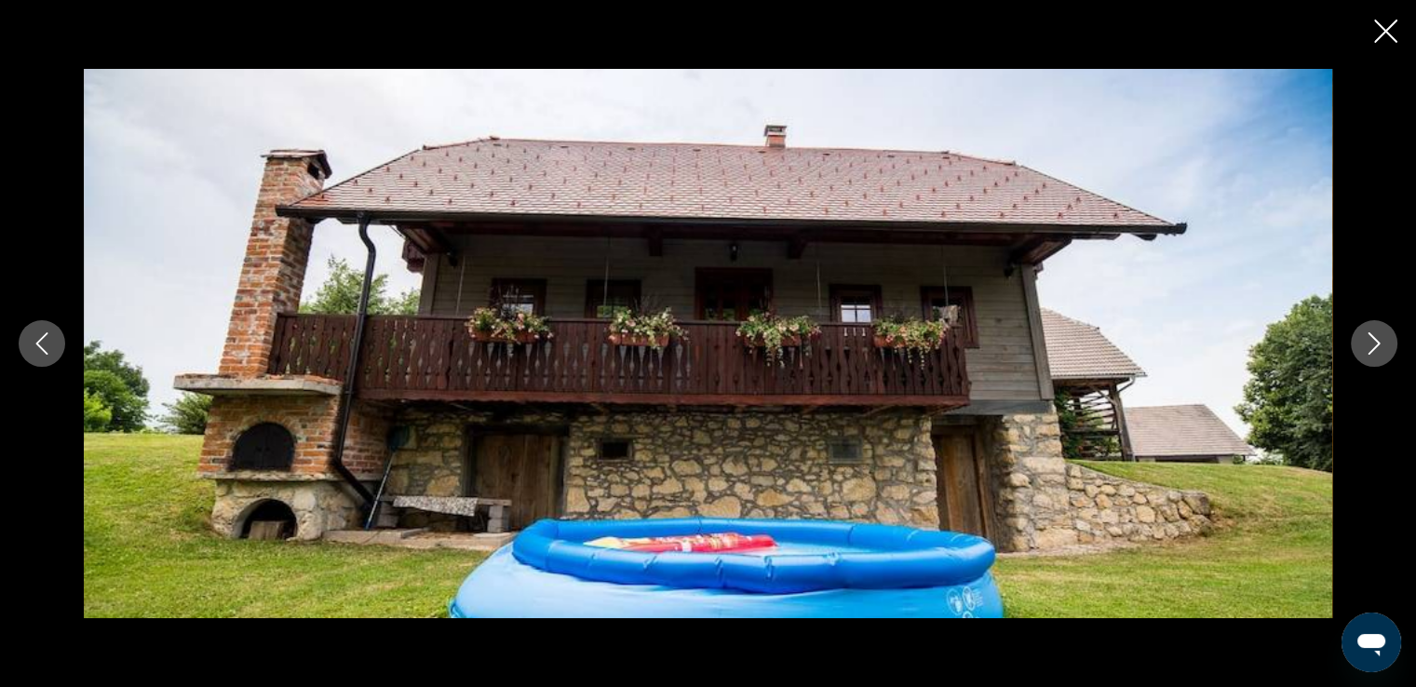
click at [1372, 341] on icon "Next image" at bounding box center [1374, 343] width 22 height 22
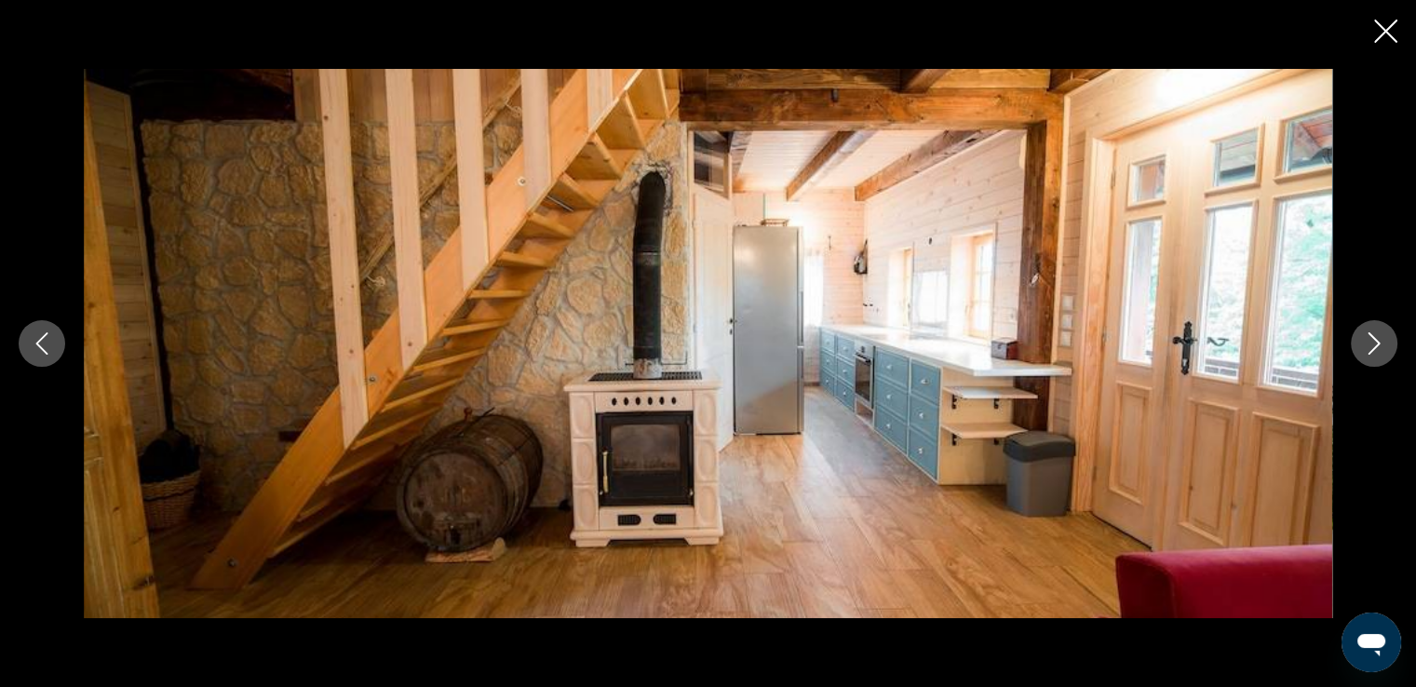
click at [1372, 341] on icon "Next image" at bounding box center [1374, 343] width 22 height 22
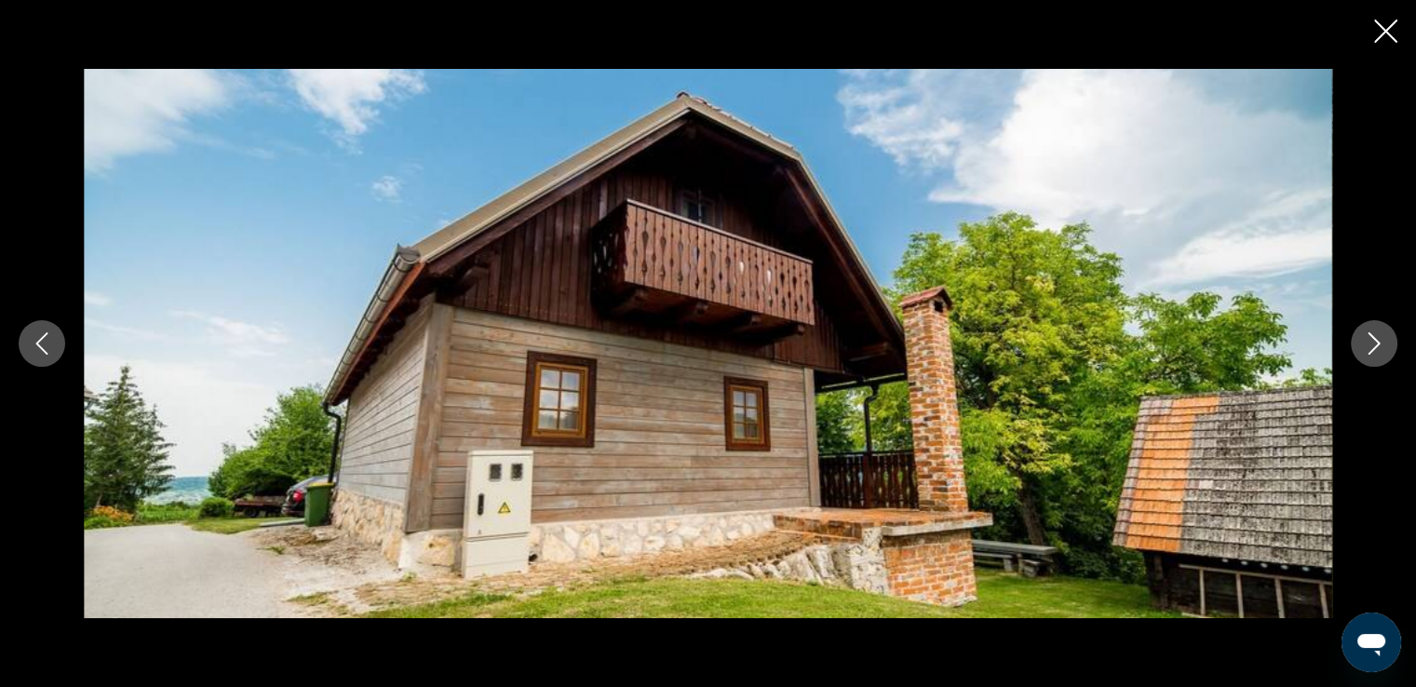
click at [1372, 341] on icon "Next image" at bounding box center [1374, 343] width 22 height 22
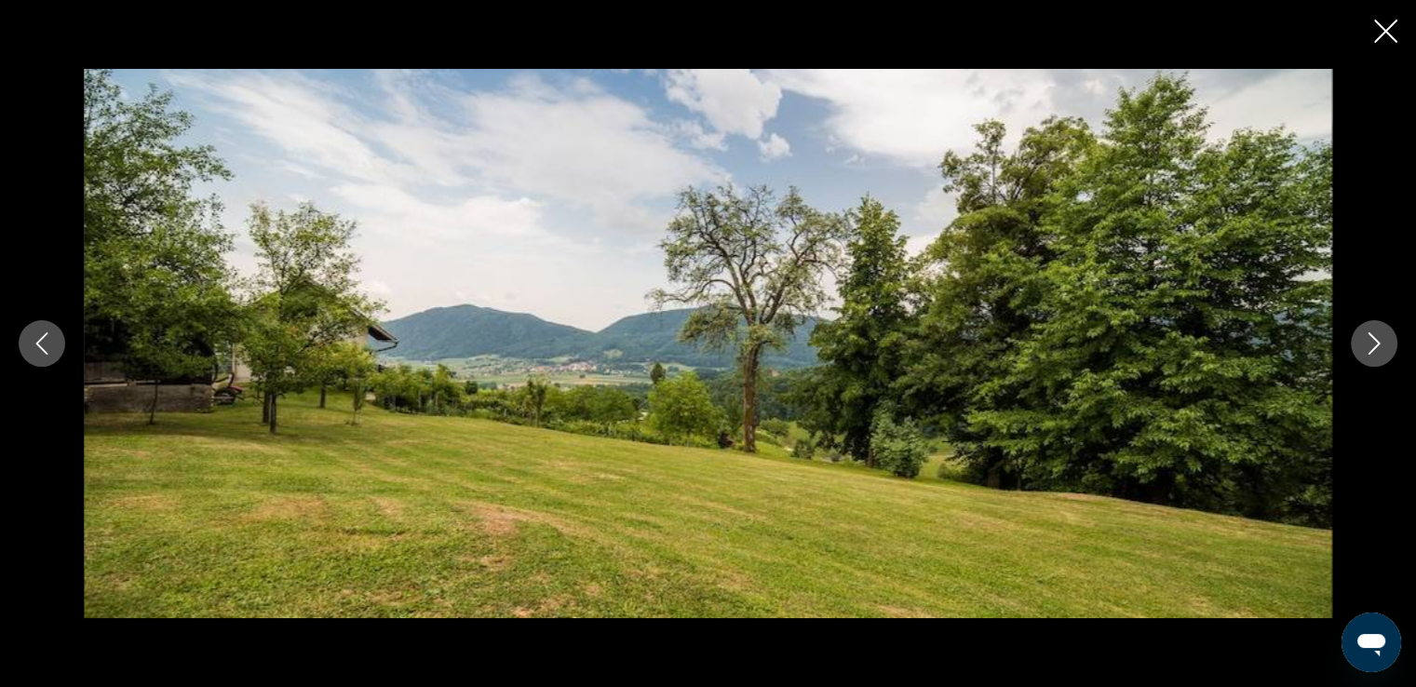
click at [1372, 341] on icon "Next image" at bounding box center [1374, 343] width 22 height 22
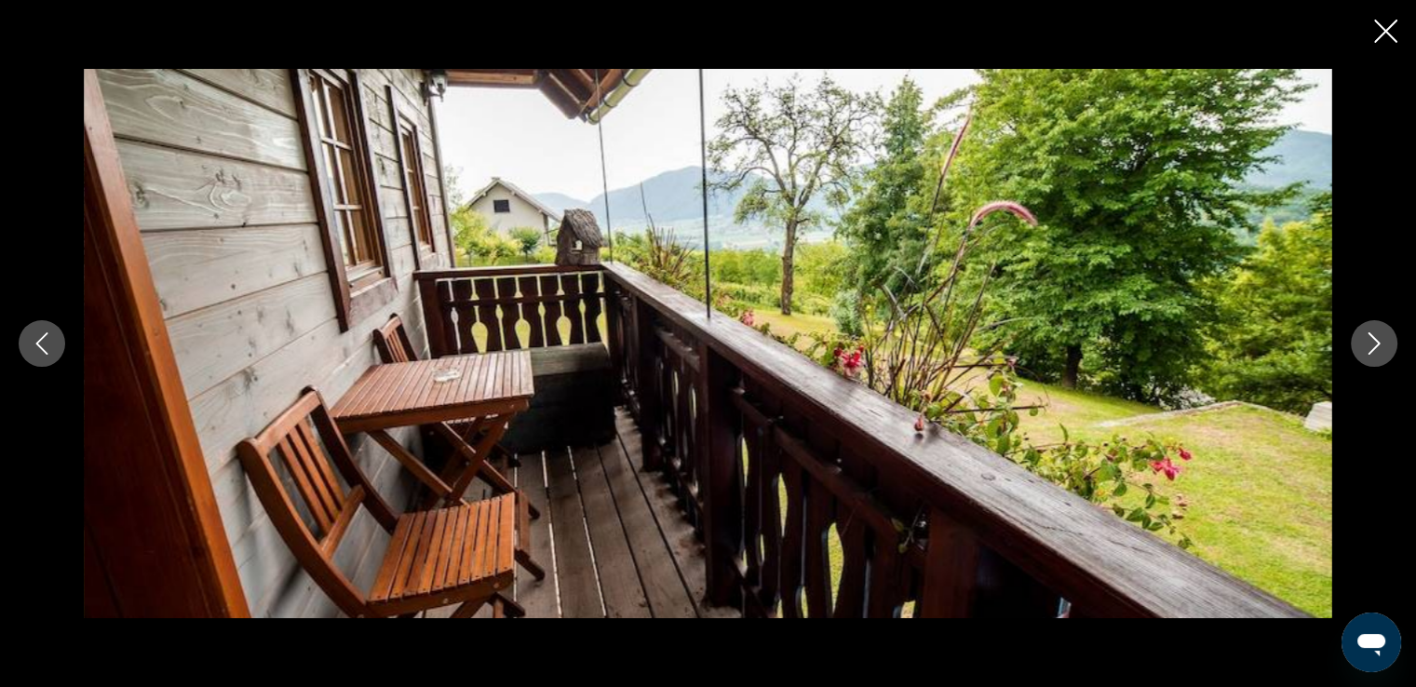
click at [1372, 341] on icon "Next image" at bounding box center [1374, 343] width 22 height 22
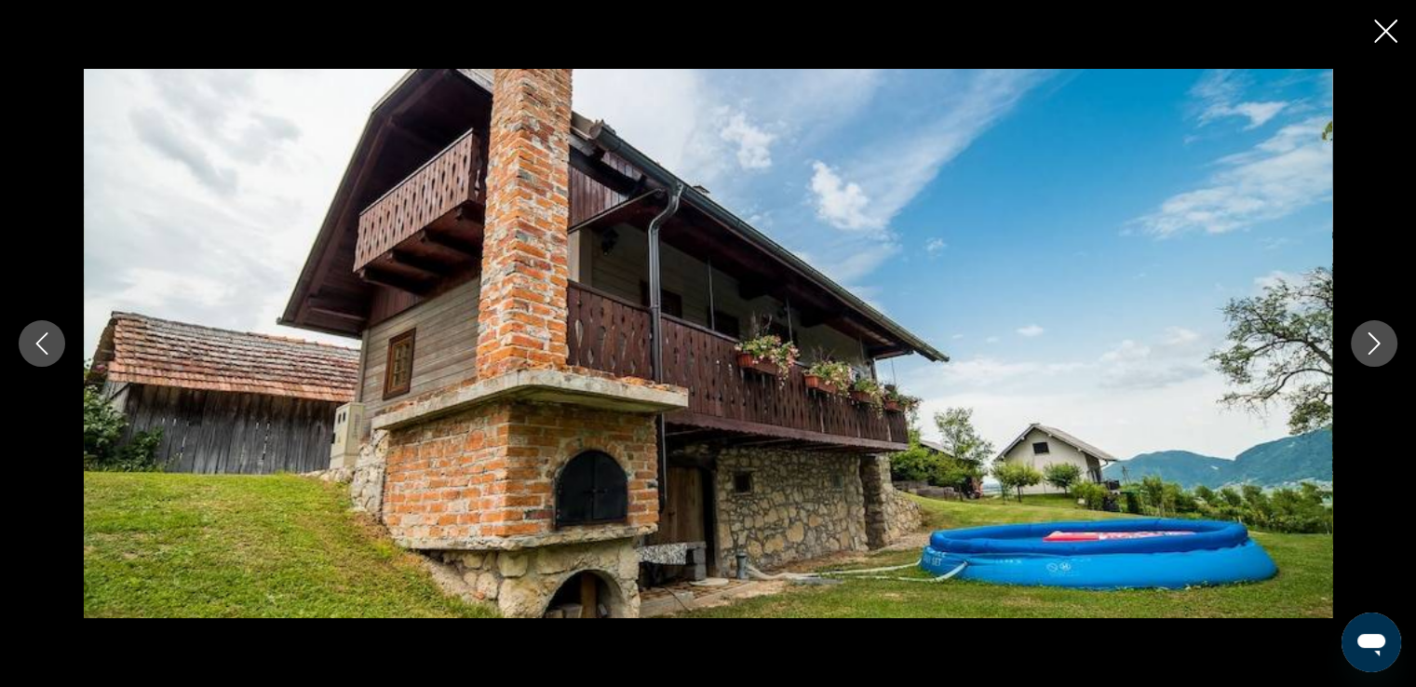
click at [1372, 341] on icon "Next image" at bounding box center [1374, 343] width 22 height 22
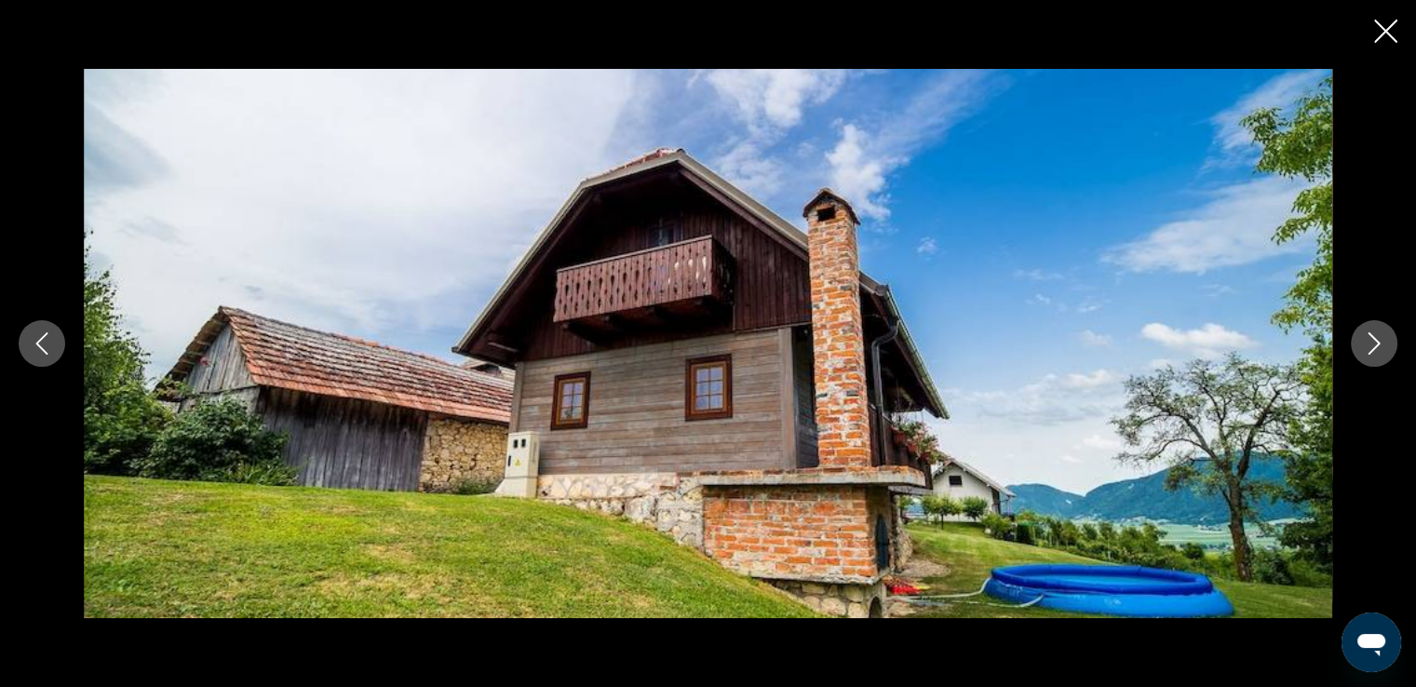
click at [1372, 341] on icon "Next image" at bounding box center [1374, 343] width 22 height 22
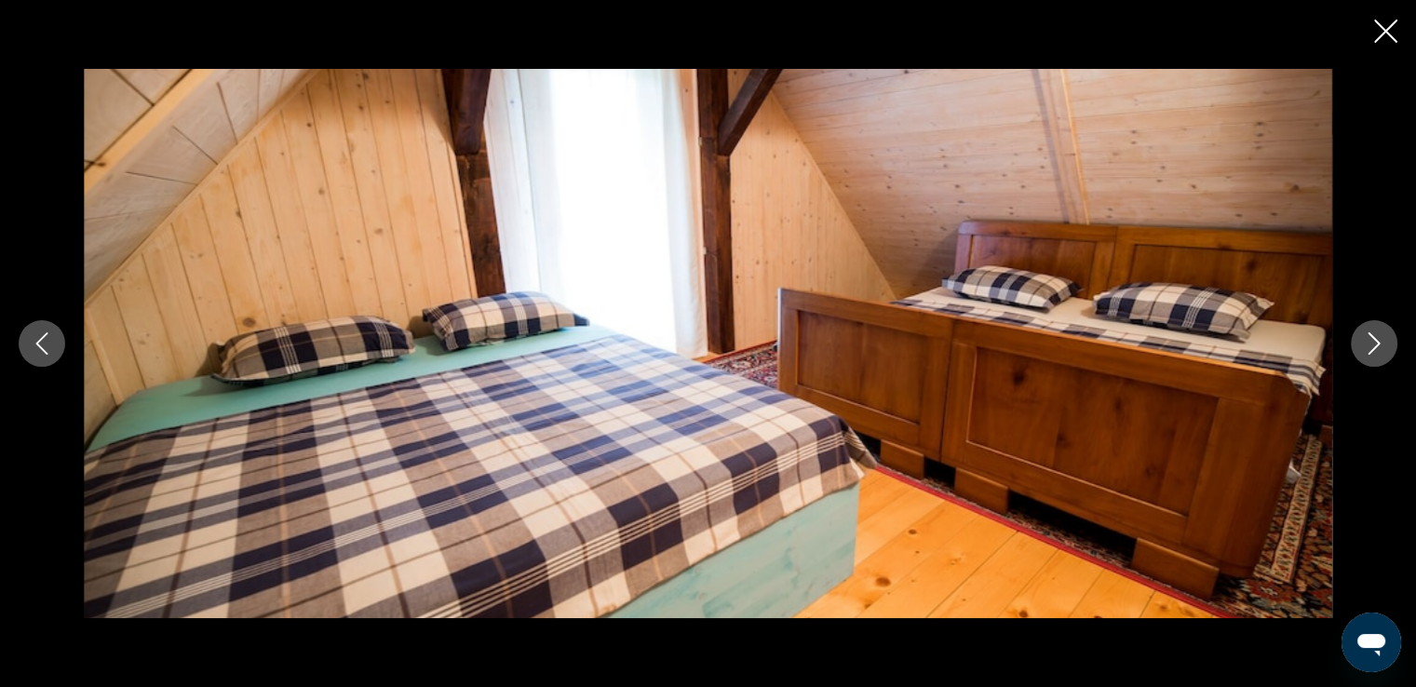
click at [1372, 341] on icon "Next image" at bounding box center [1374, 343] width 22 height 22
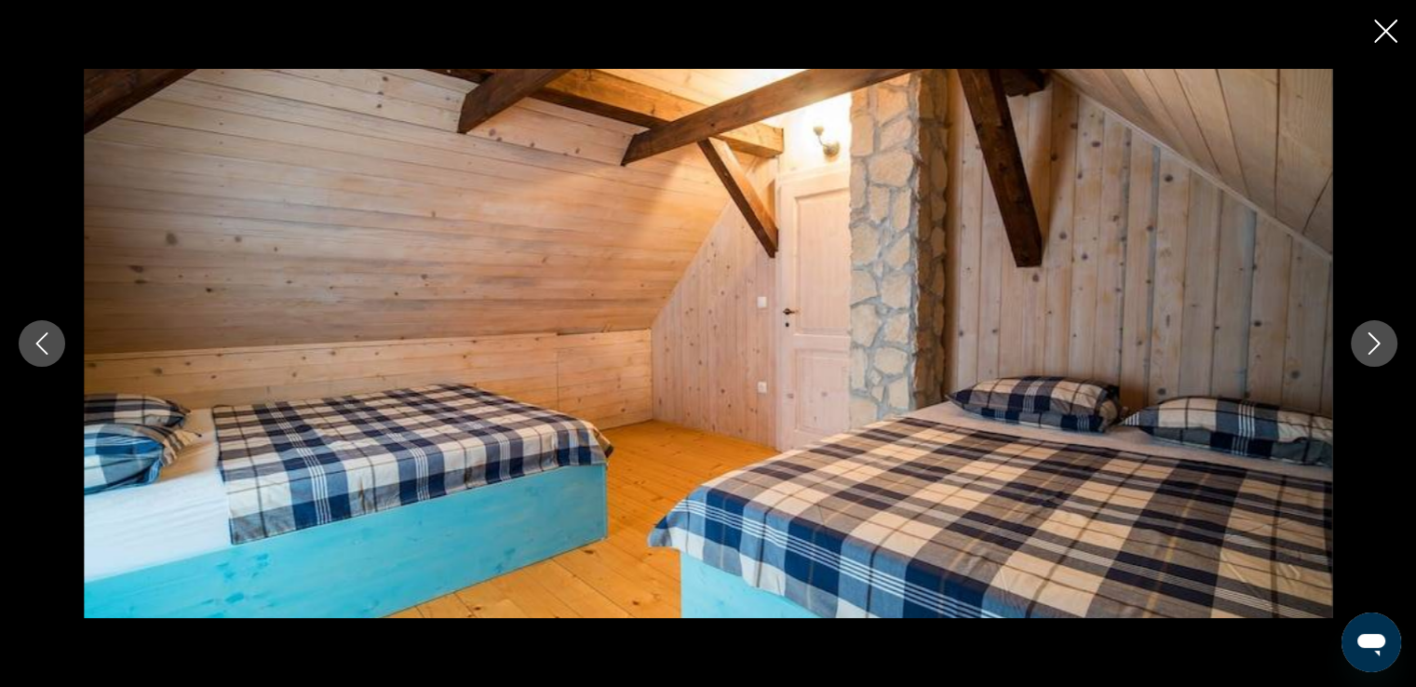
click at [1372, 341] on icon "Next image" at bounding box center [1374, 343] width 22 height 22
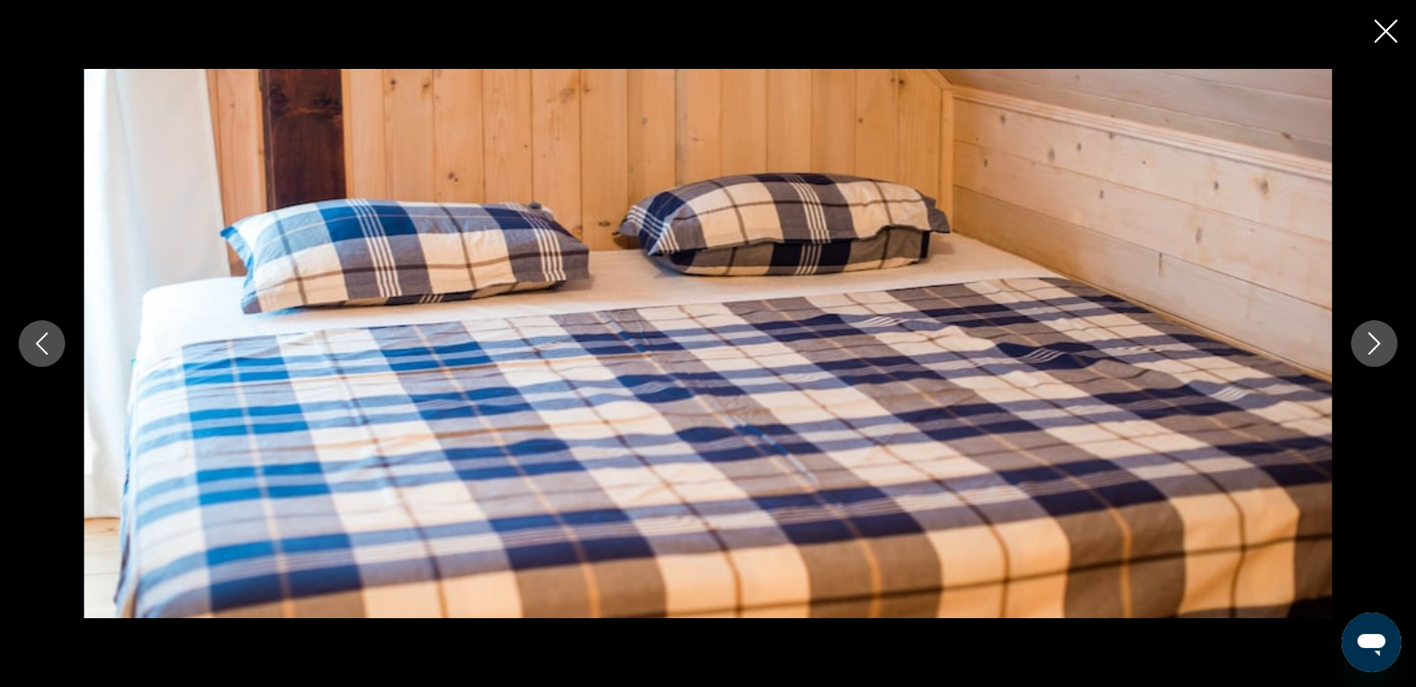
click at [1372, 341] on icon "Next image" at bounding box center [1374, 343] width 22 height 22
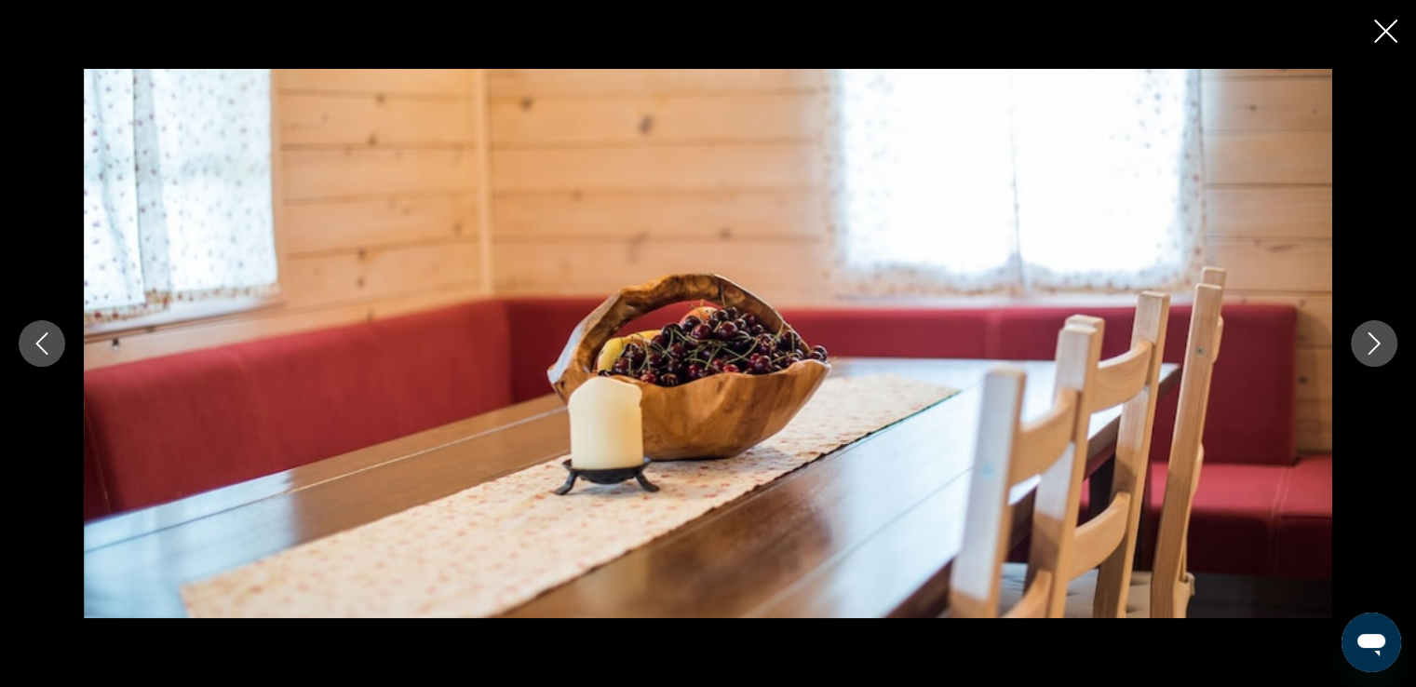
click at [1372, 341] on icon "Next image" at bounding box center [1374, 343] width 22 height 22
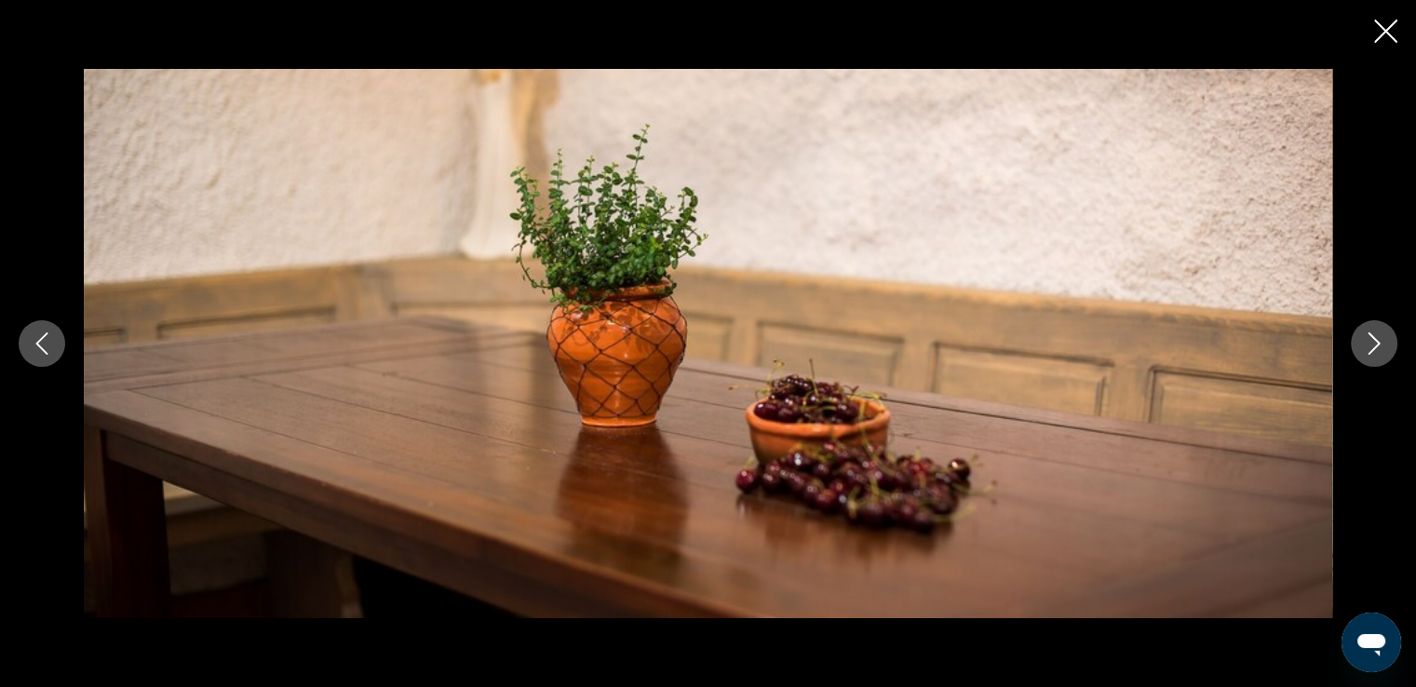
click at [1372, 341] on icon "Next image" at bounding box center [1374, 343] width 22 height 22
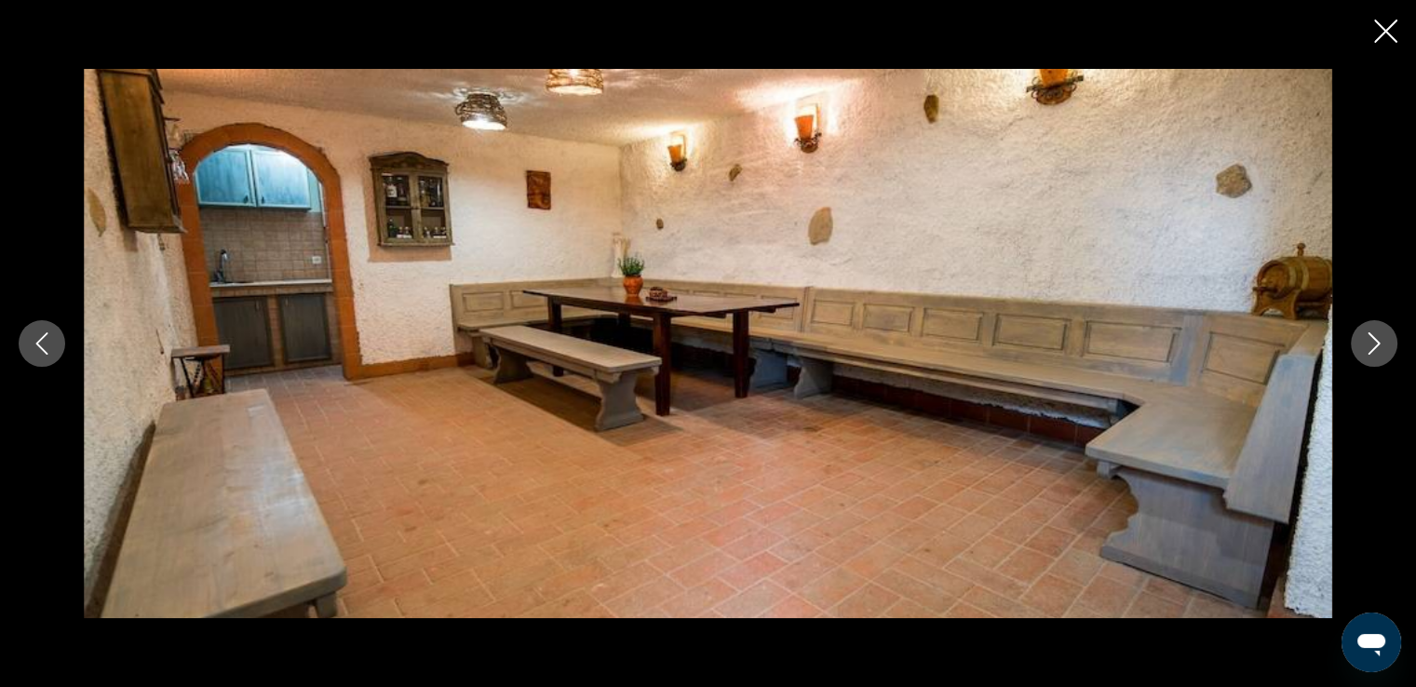
click at [1372, 341] on icon "Next image" at bounding box center [1374, 343] width 22 height 22
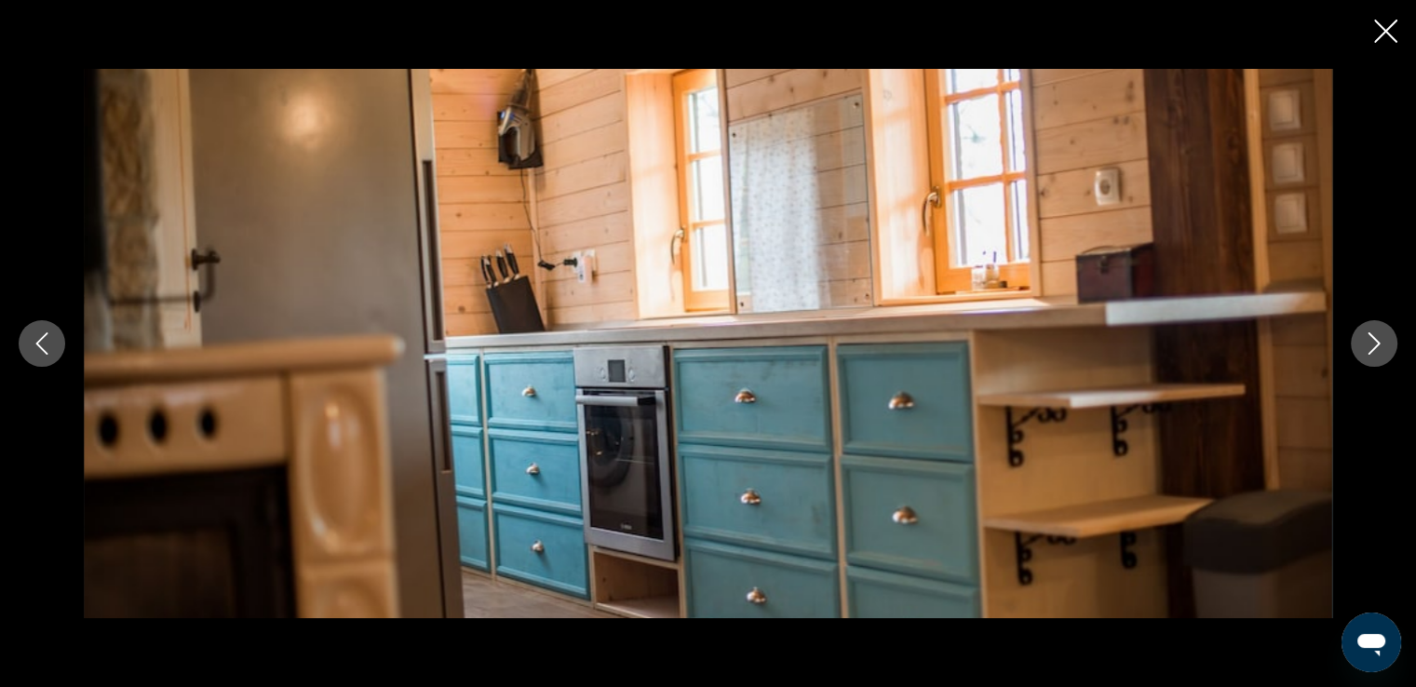
click at [44, 346] on icon "Previous image" at bounding box center [42, 343] width 22 height 22
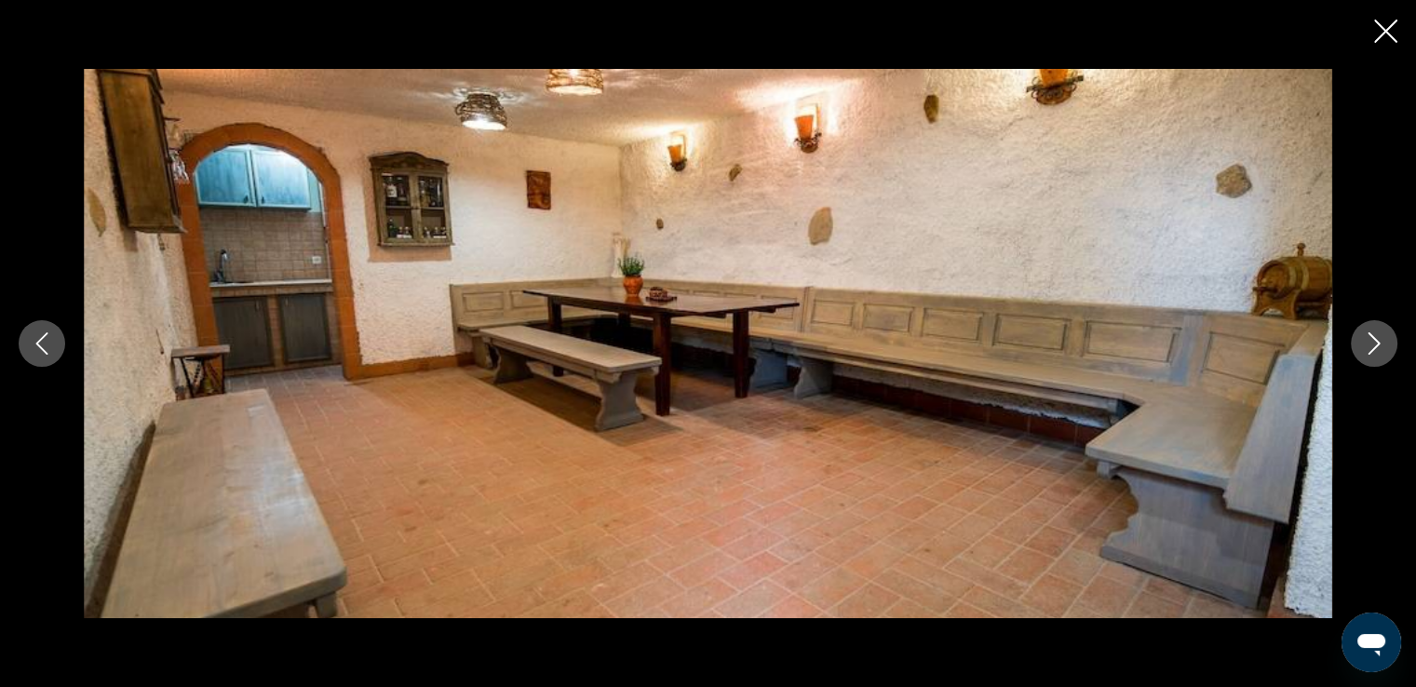
click at [1378, 347] on icon "Next image" at bounding box center [1374, 343] width 22 height 22
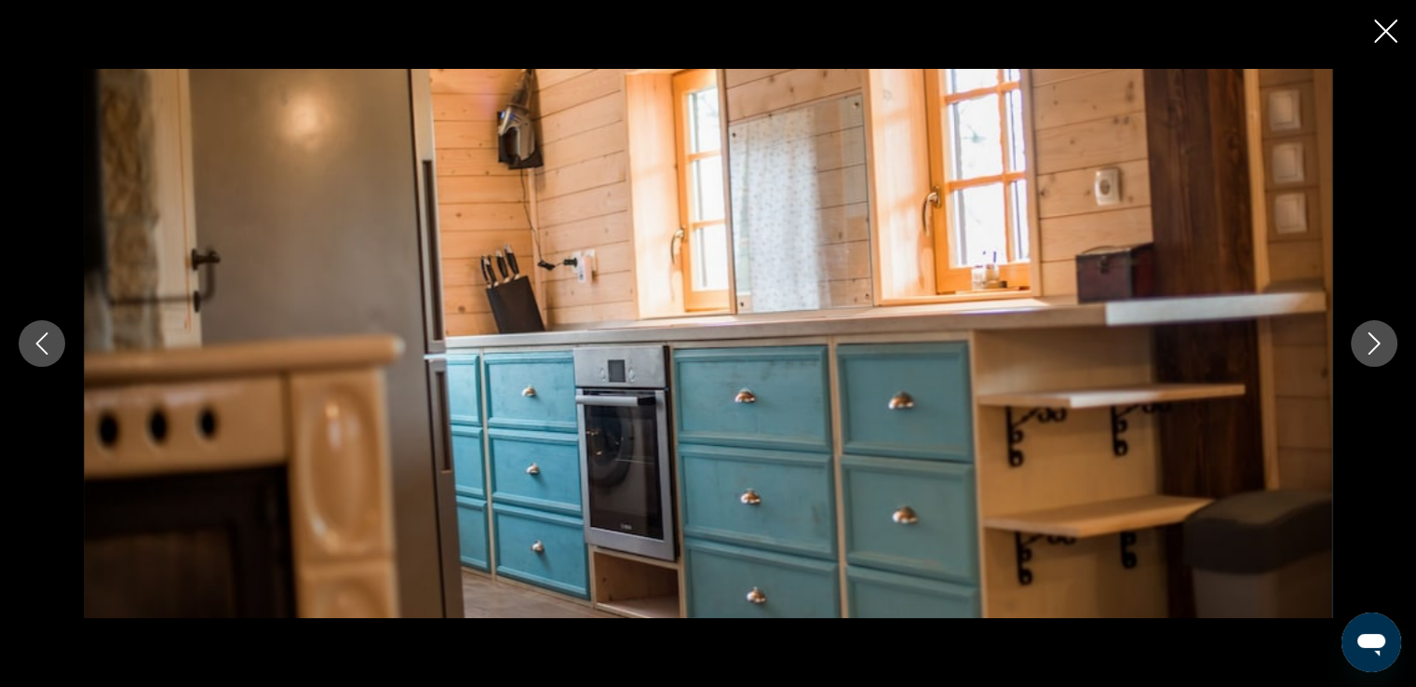
click at [1378, 347] on icon "Next image" at bounding box center [1374, 343] width 22 height 22
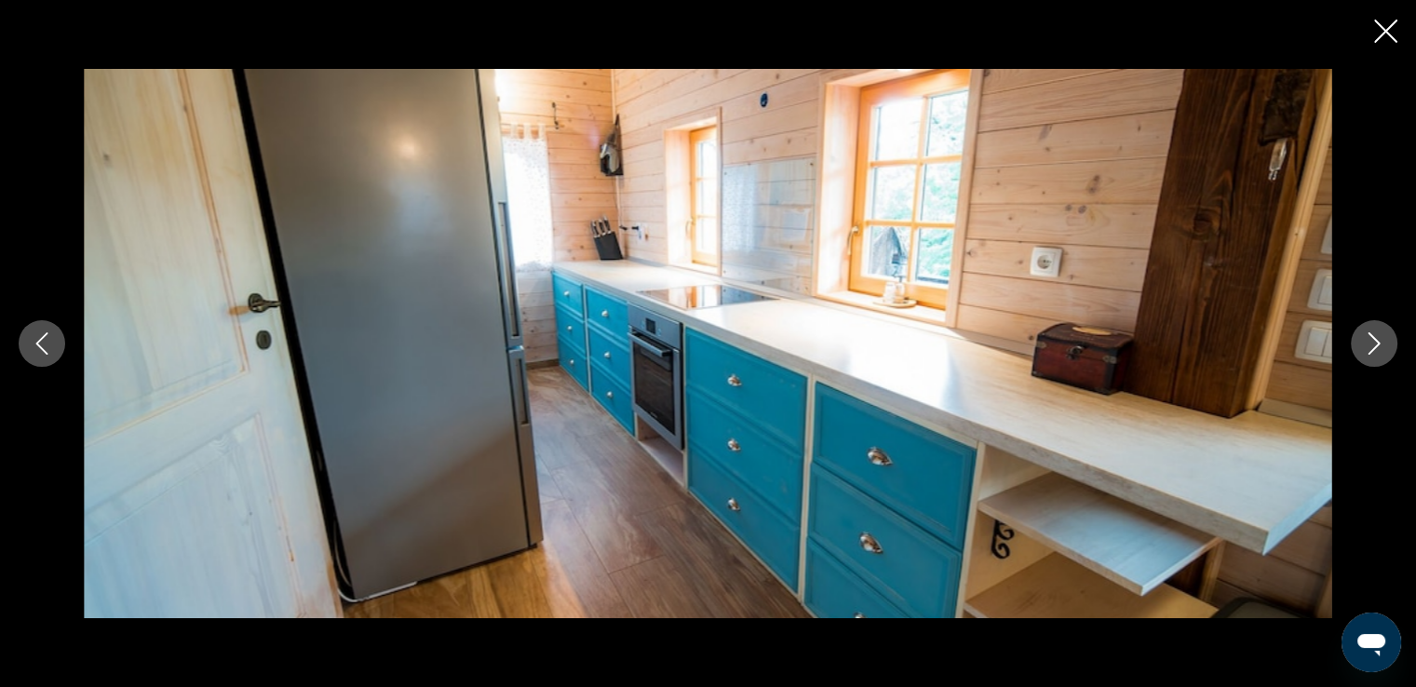
click at [1378, 347] on icon "Next image" at bounding box center [1374, 343] width 22 height 22
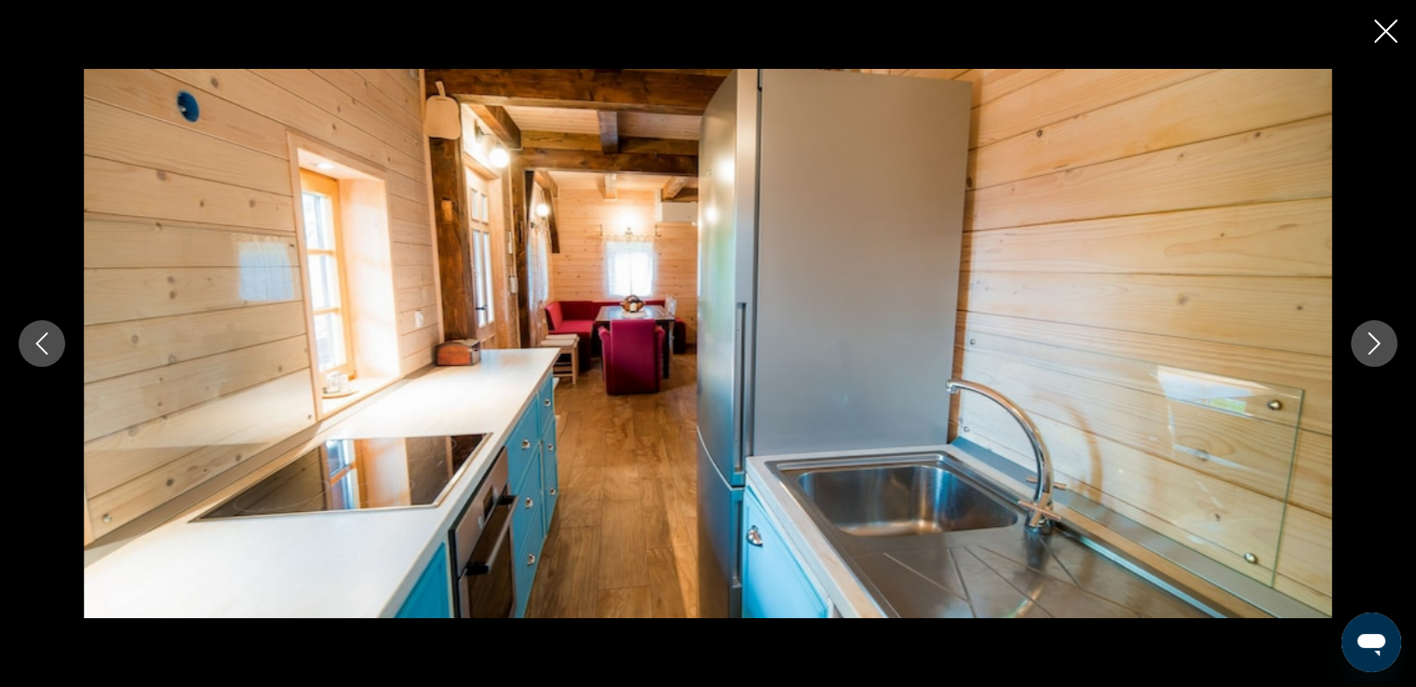
click at [1378, 347] on icon "Next image" at bounding box center [1374, 343] width 22 height 22
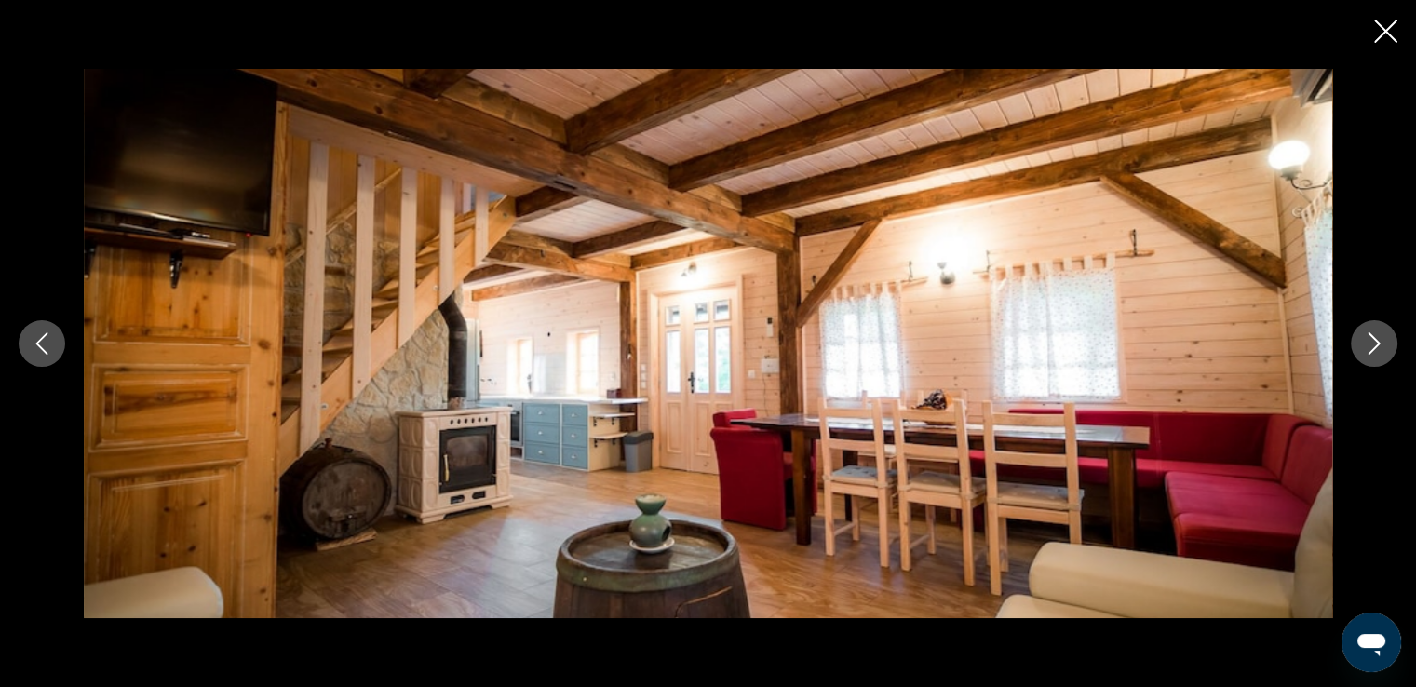
click at [1378, 347] on icon "Next image" at bounding box center [1374, 343] width 22 height 22
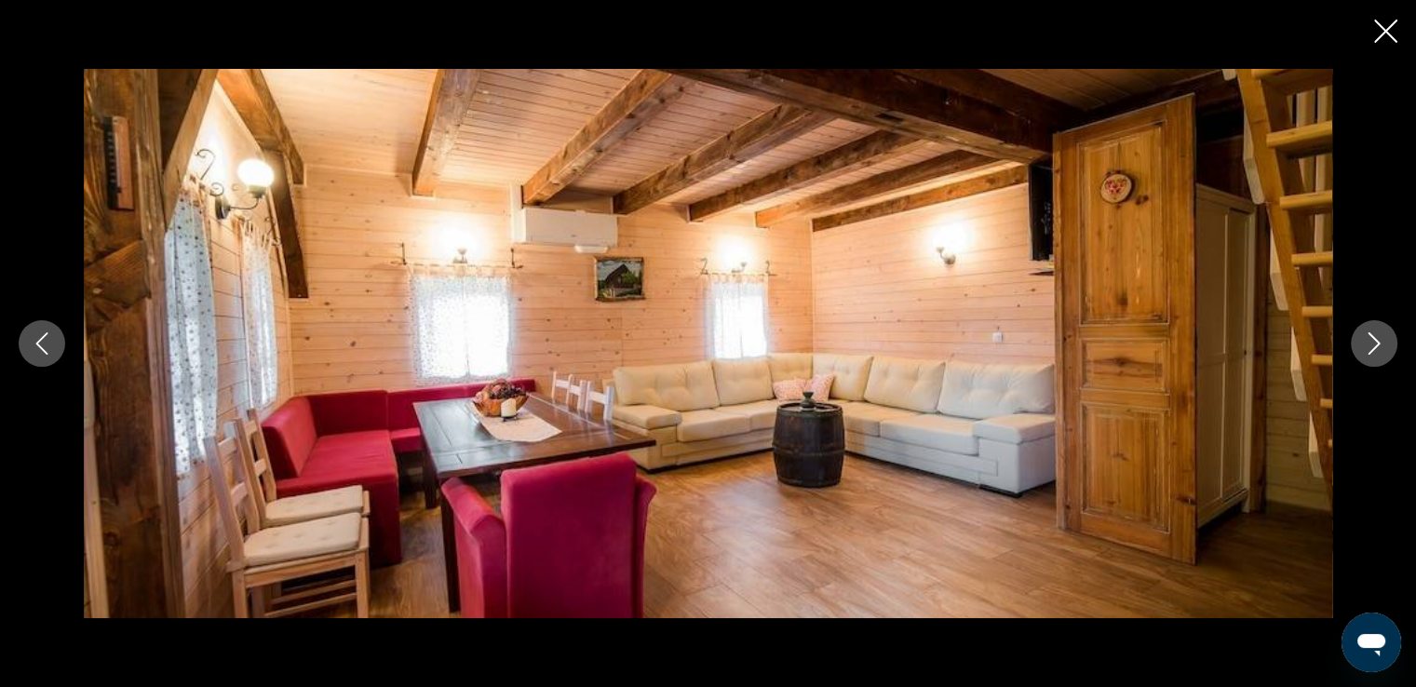
click at [1378, 347] on icon "Next image" at bounding box center [1374, 343] width 22 height 22
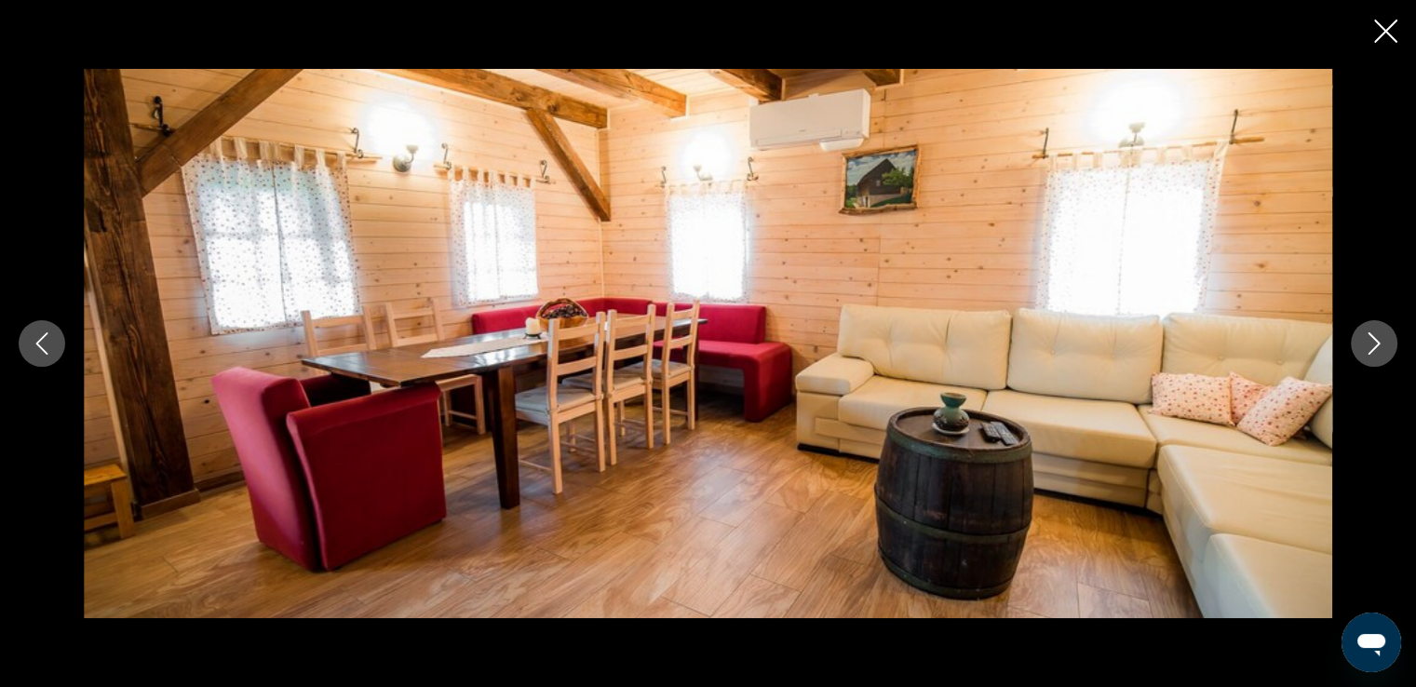
click at [1378, 347] on icon "Next image" at bounding box center [1374, 343] width 22 height 22
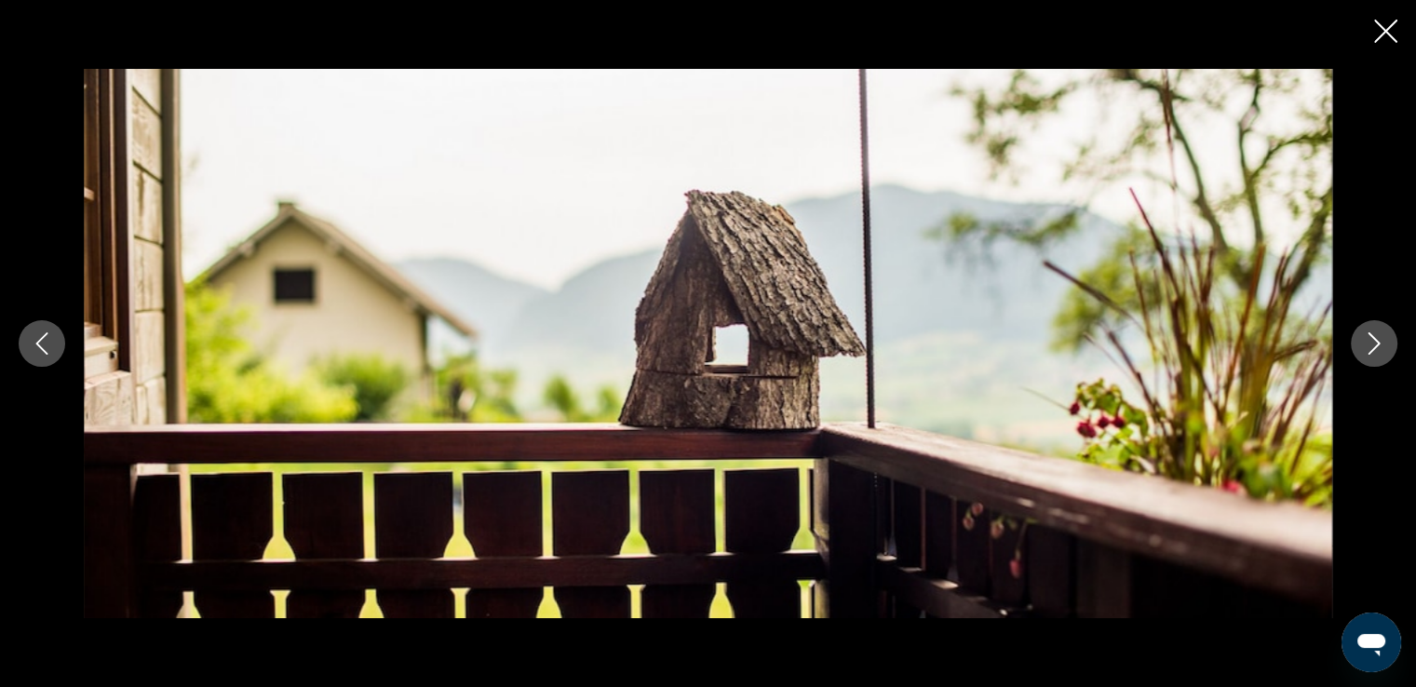
click at [1378, 347] on icon "Next image" at bounding box center [1374, 343] width 22 height 22
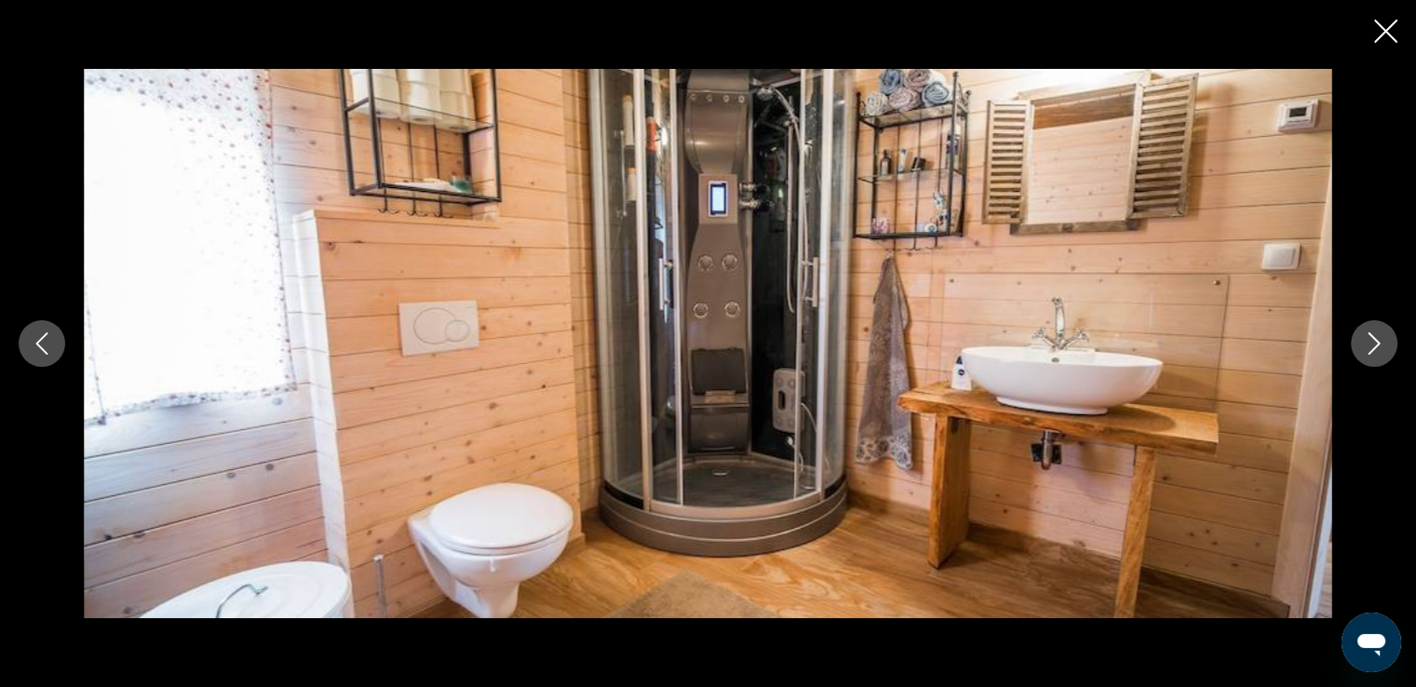
click at [1378, 347] on icon "Next image" at bounding box center [1374, 343] width 22 height 22
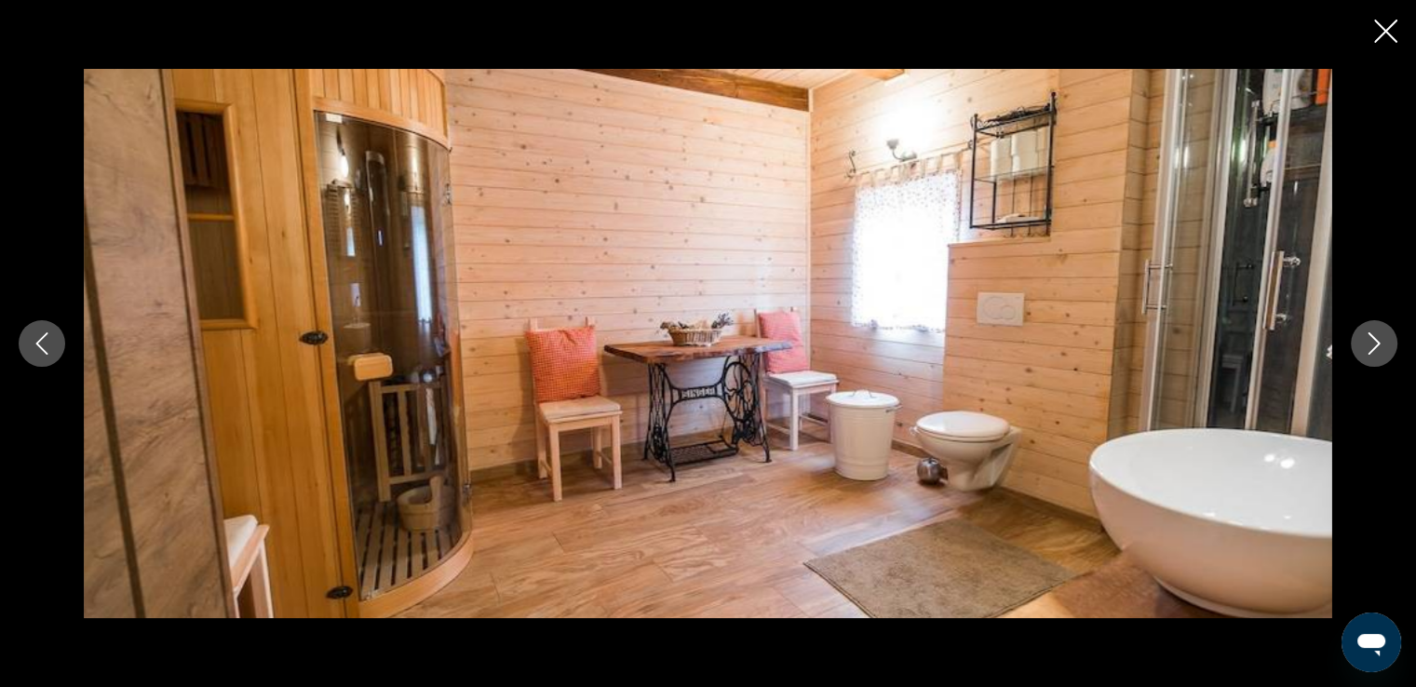
click at [1378, 347] on icon "Next image" at bounding box center [1374, 343] width 22 height 22
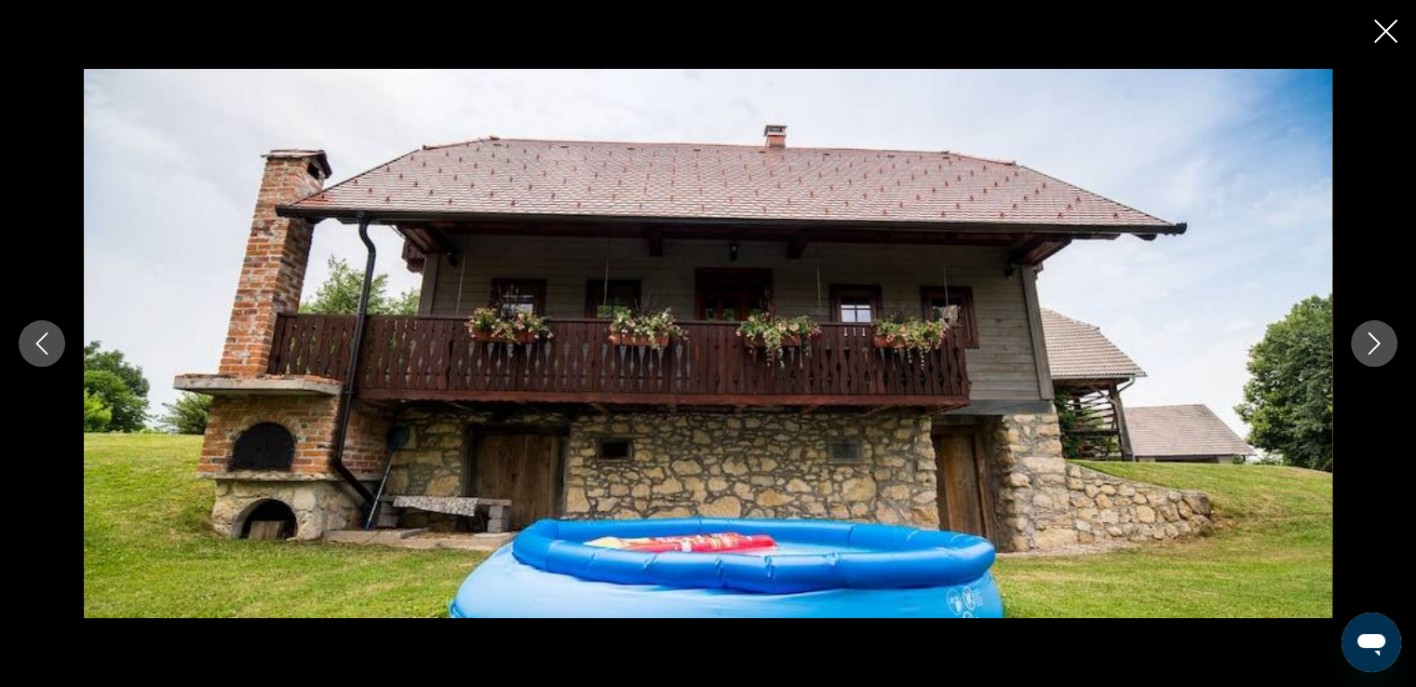
click at [1378, 347] on icon "Next image" at bounding box center [1374, 343] width 22 height 22
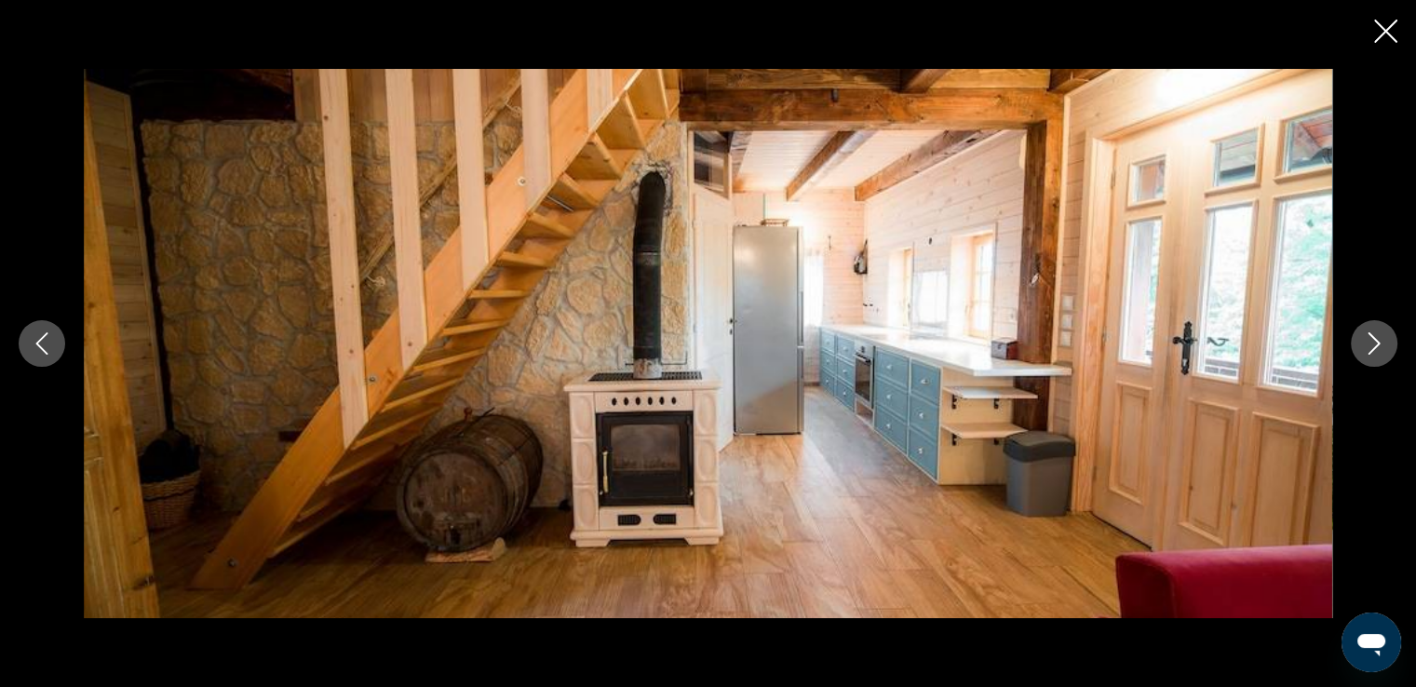
click at [1378, 347] on icon "Next image" at bounding box center [1374, 343] width 22 height 22
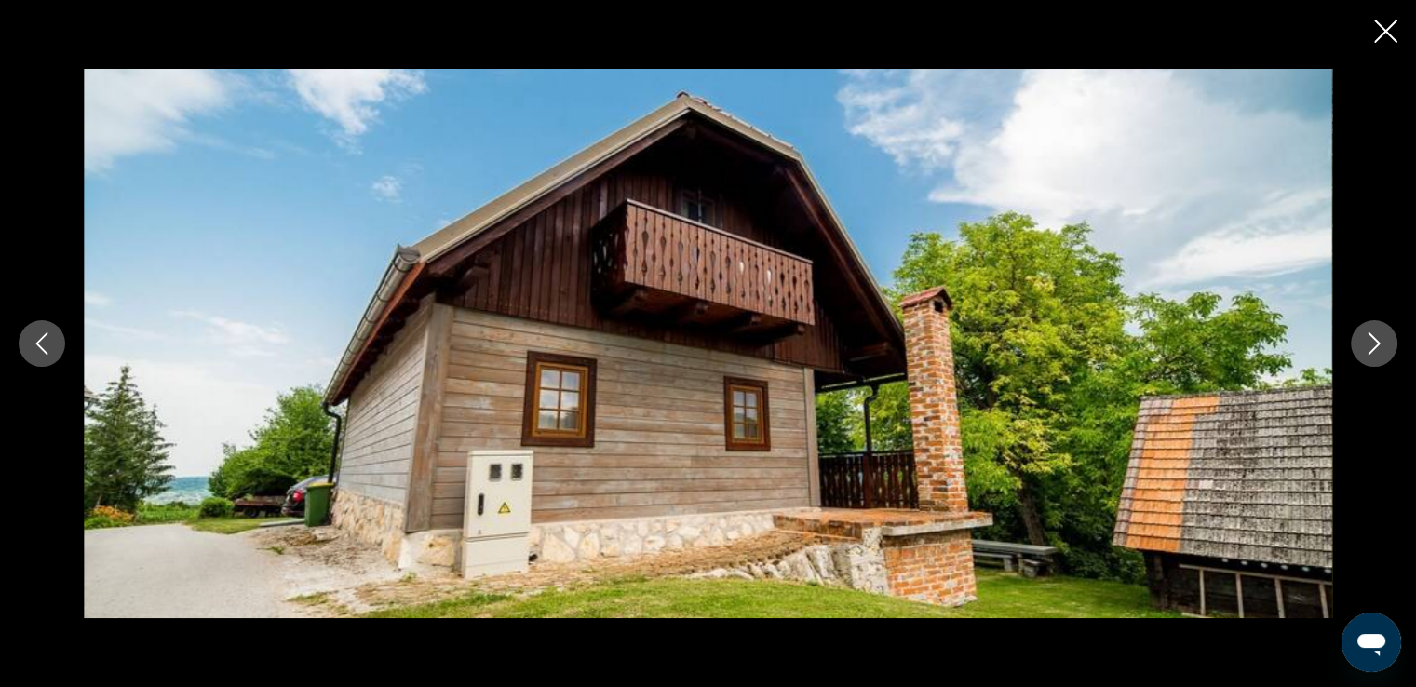
click at [1378, 347] on icon "Next image" at bounding box center [1374, 343] width 22 height 22
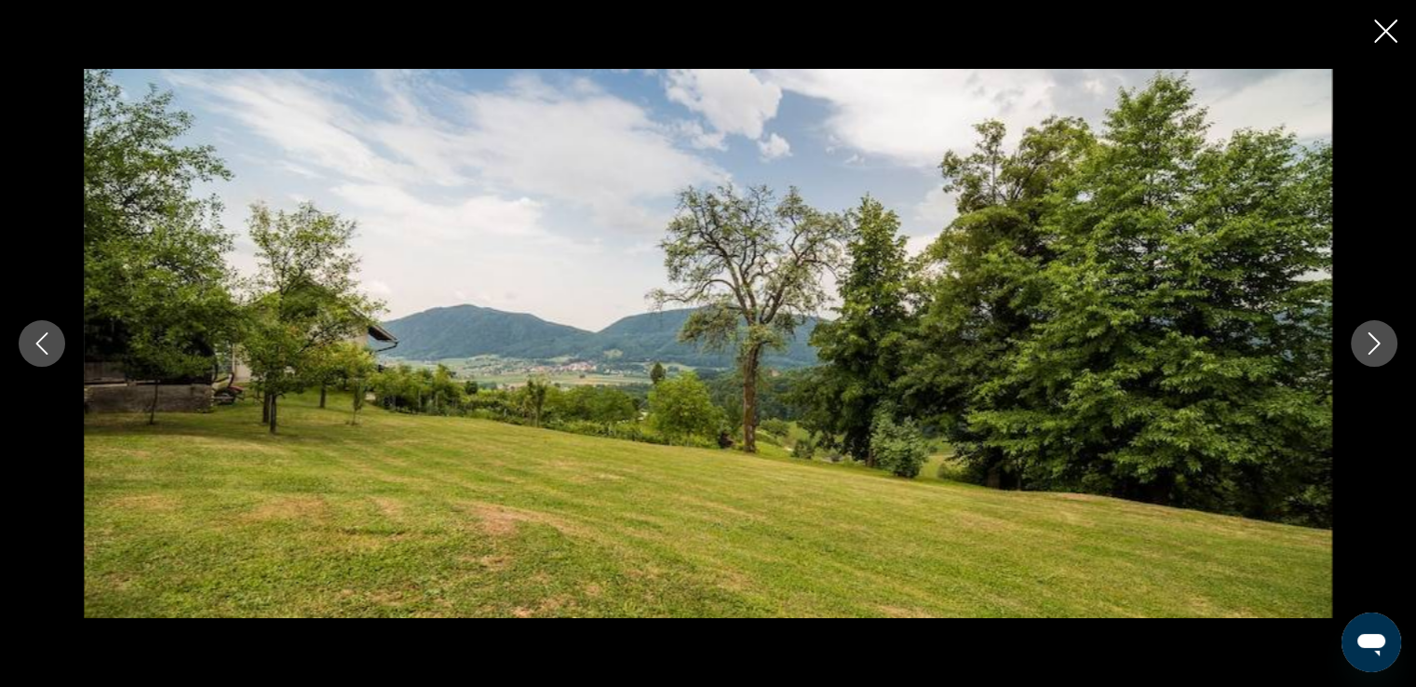
click at [1378, 347] on icon "Next image" at bounding box center [1374, 343] width 22 height 22
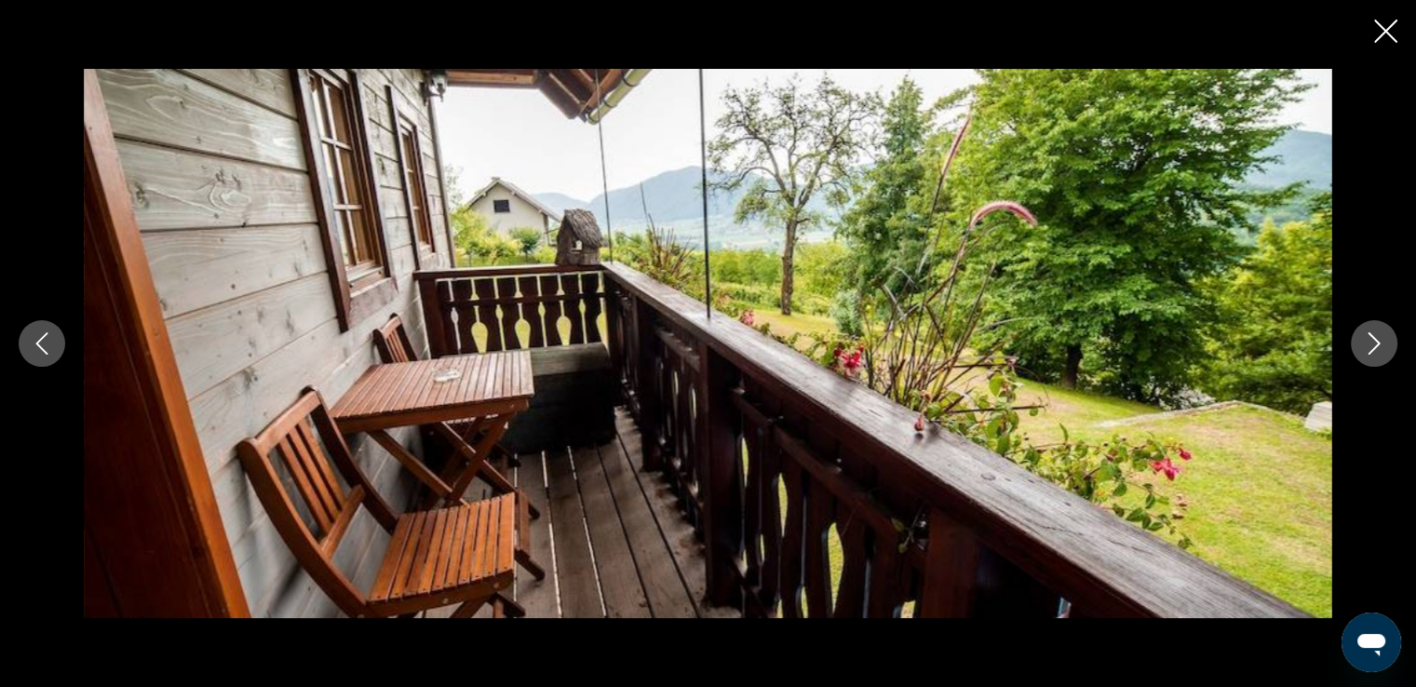
click at [1378, 347] on icon "Next image" at bounding box center [1374, 343] width 22 height 22
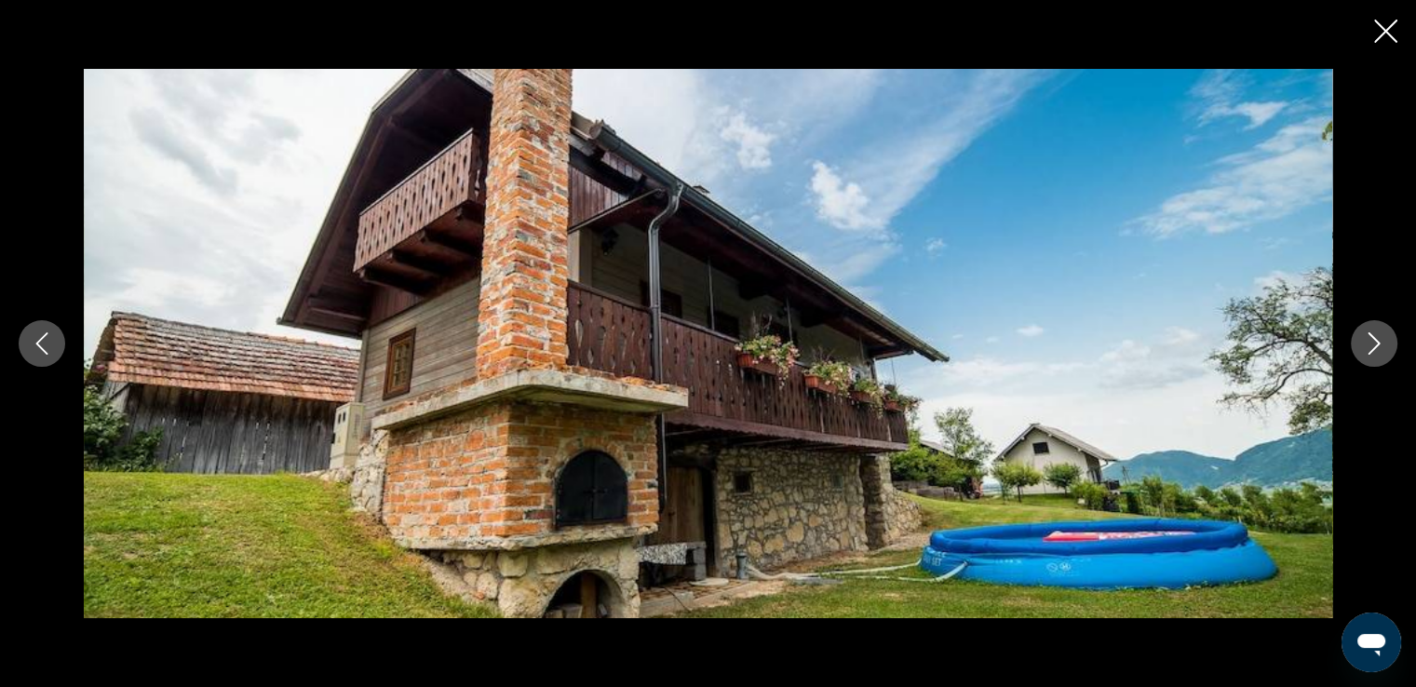
click at [1378, 347] on icon "Next image" at bounding box center [1374, 343] width 22 height 22
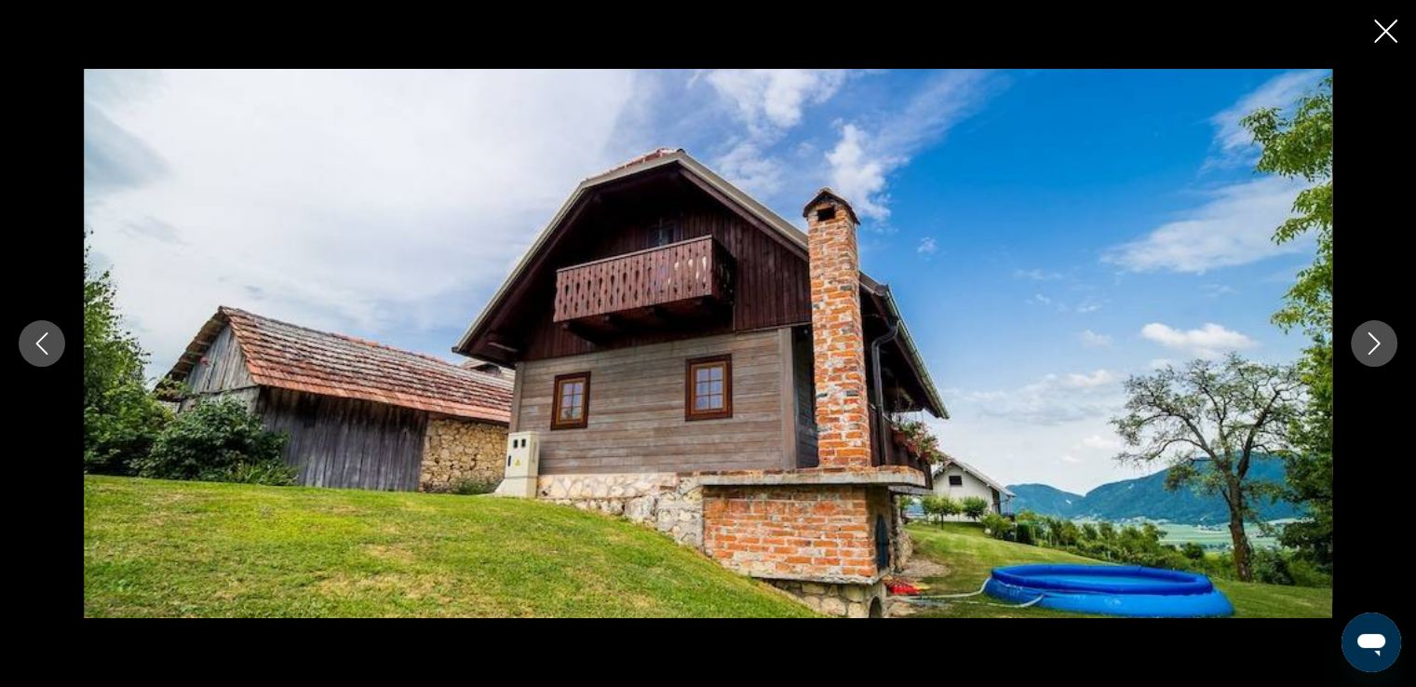
click at [1378, 347] on icon "Next image" at bounding box center [1374, 343] width 22 height 22
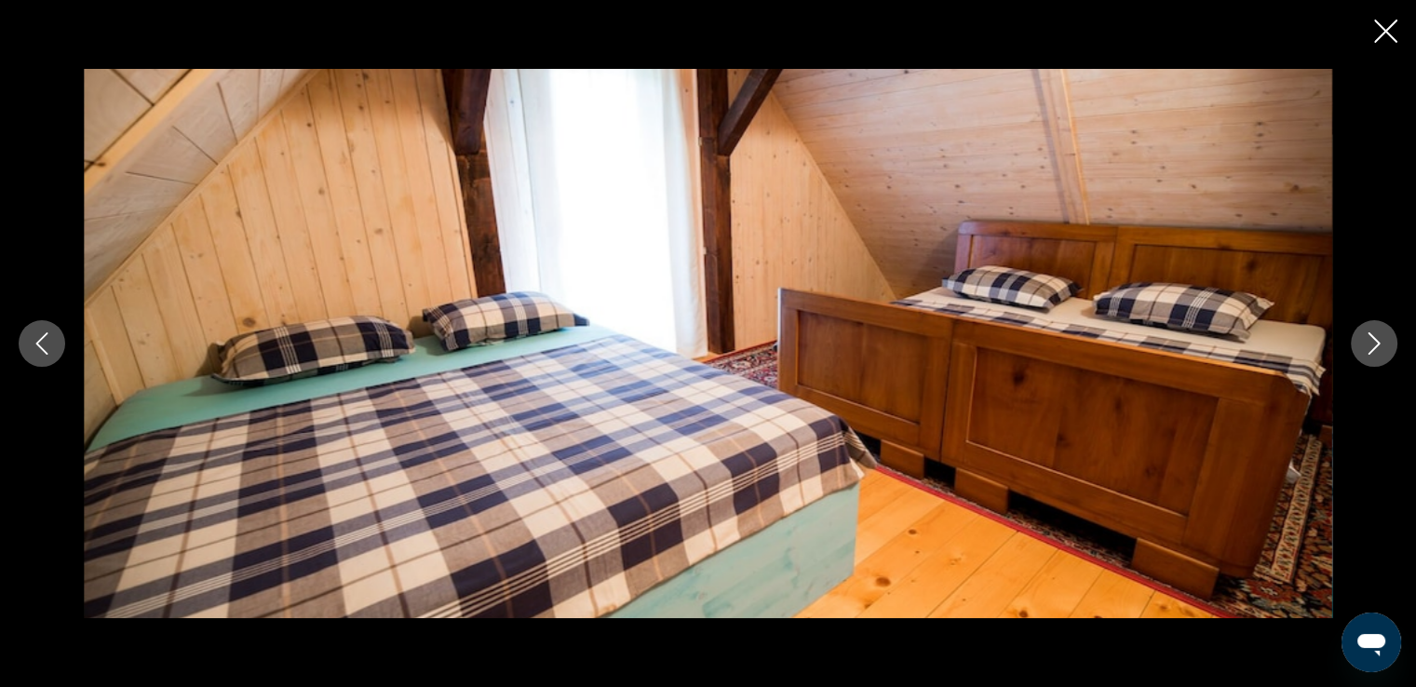
click at [1378, 347] on icon "Next image" at bounding box center [1374, 343] width 22 height 22
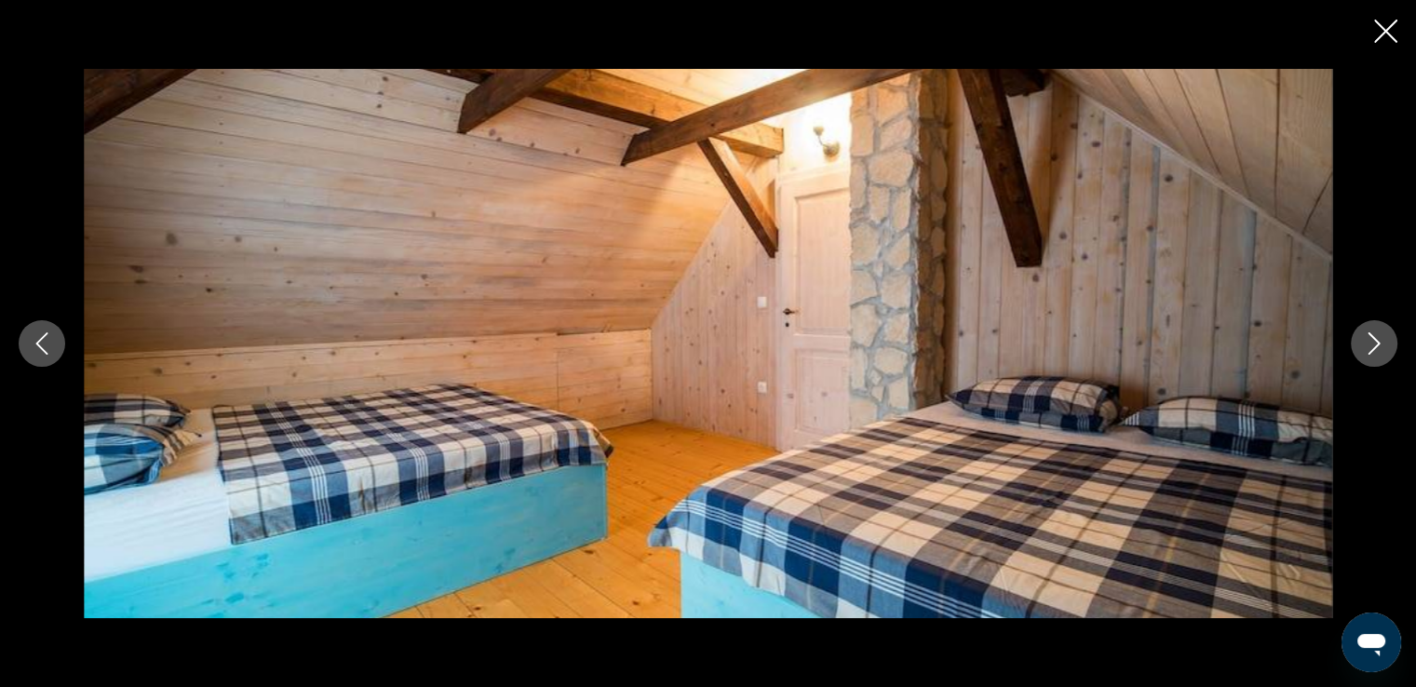
click at [1378, 347] on icon "Next image" at bounding box center [1374, 343] width 22 height 22
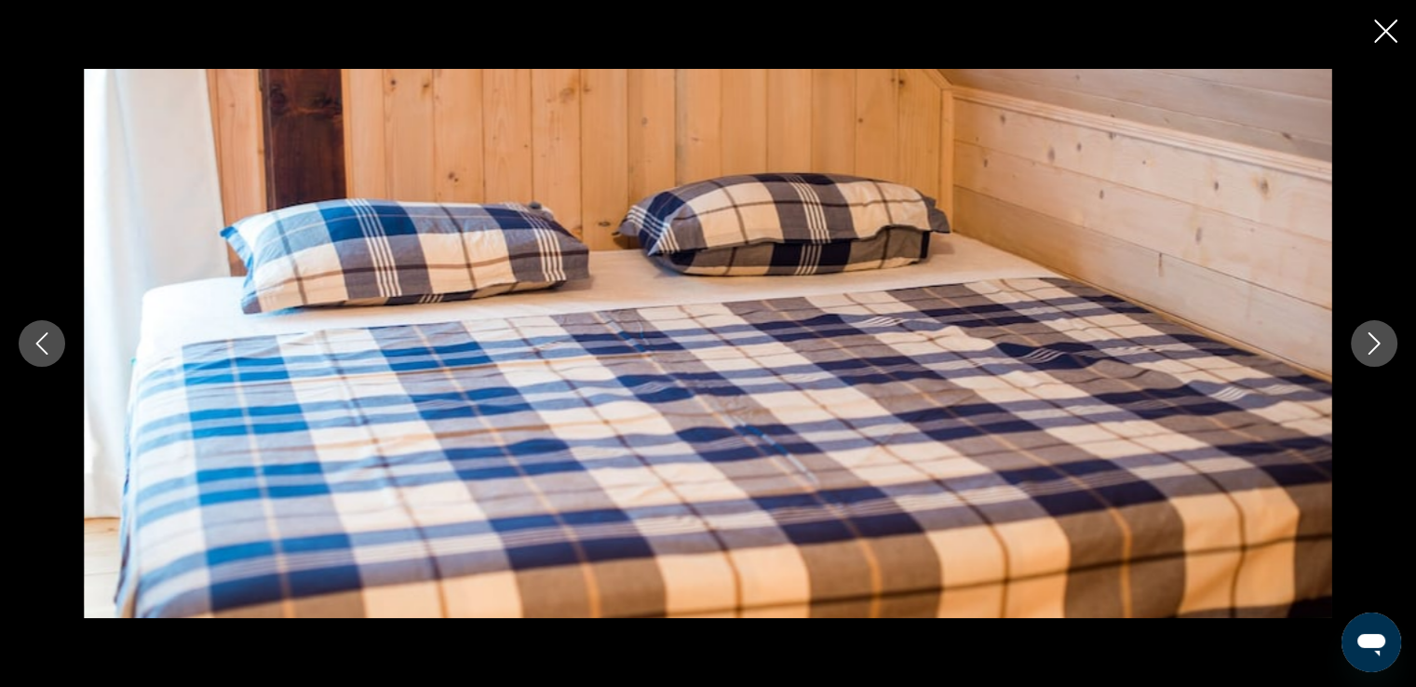
click at [1378, 347] on icon "Next image" at bounding box center [1374, 343] width 22 height 22
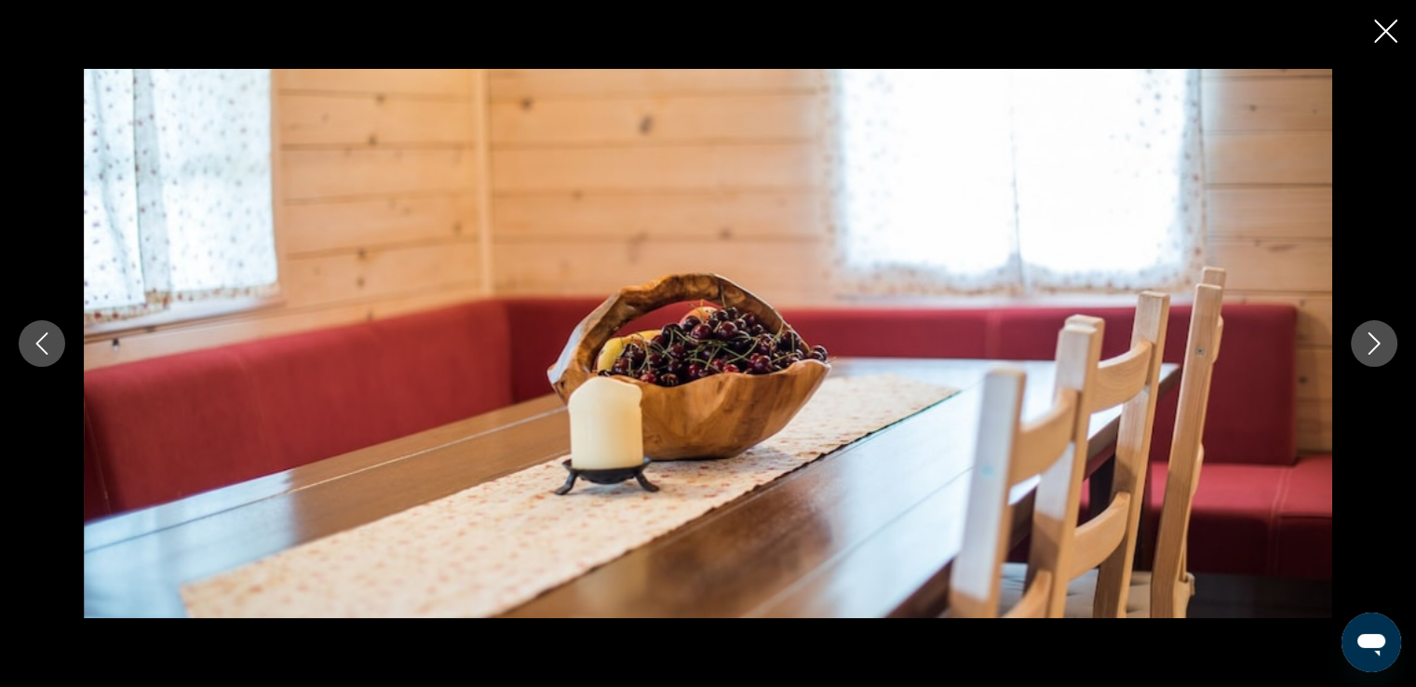
click at [1378, 347] on icon "Next image" at bounding box center [1374, 343] width 22 height 22
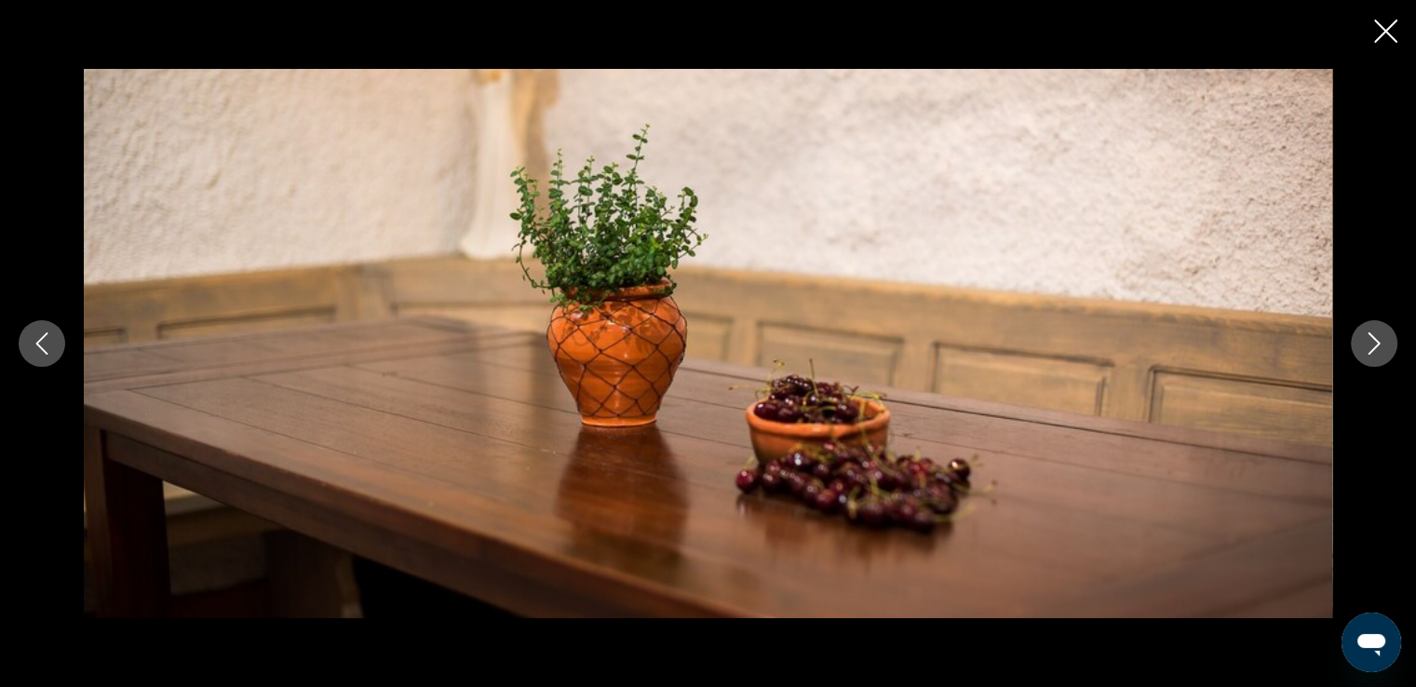
click at [1378, 347] on icon "Next image" at bounding box center [1374, 343] width 22 height 22
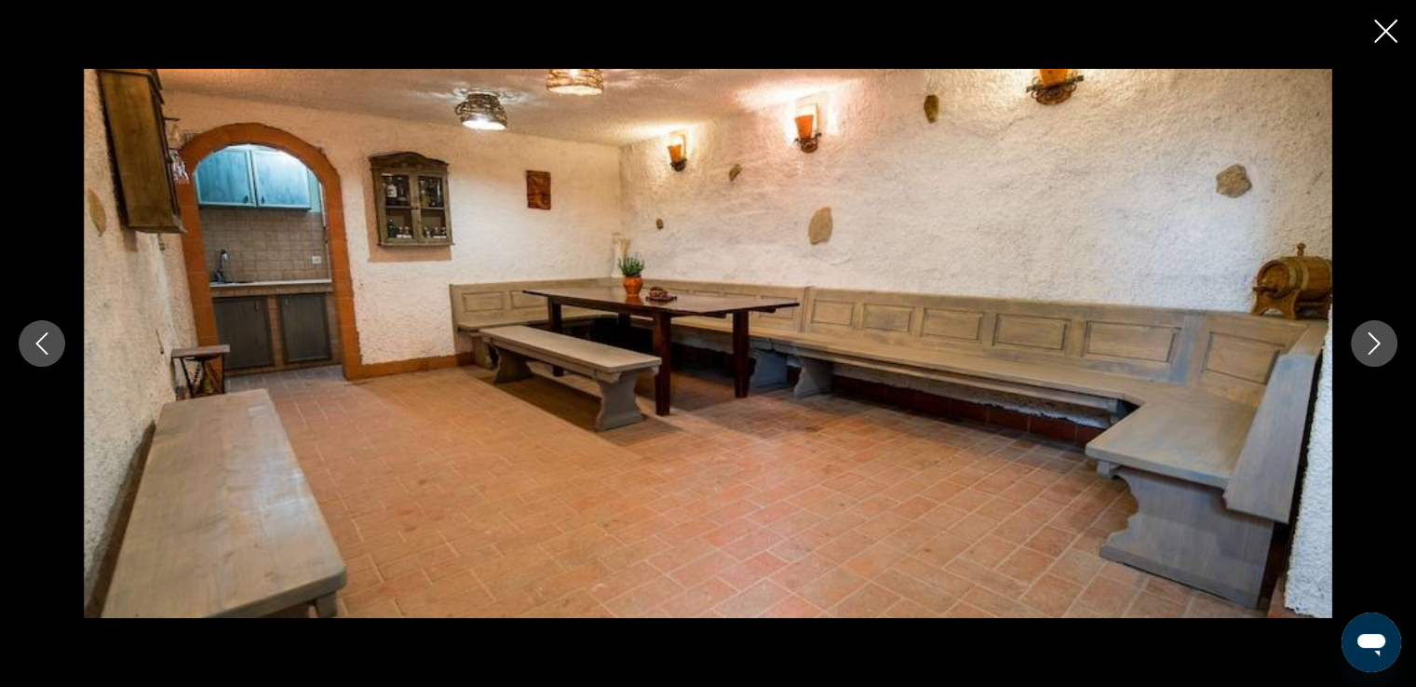
click at [1381, 31] on icon "Close slideshow" at bounding box center [1385, 31] width 23 height 23
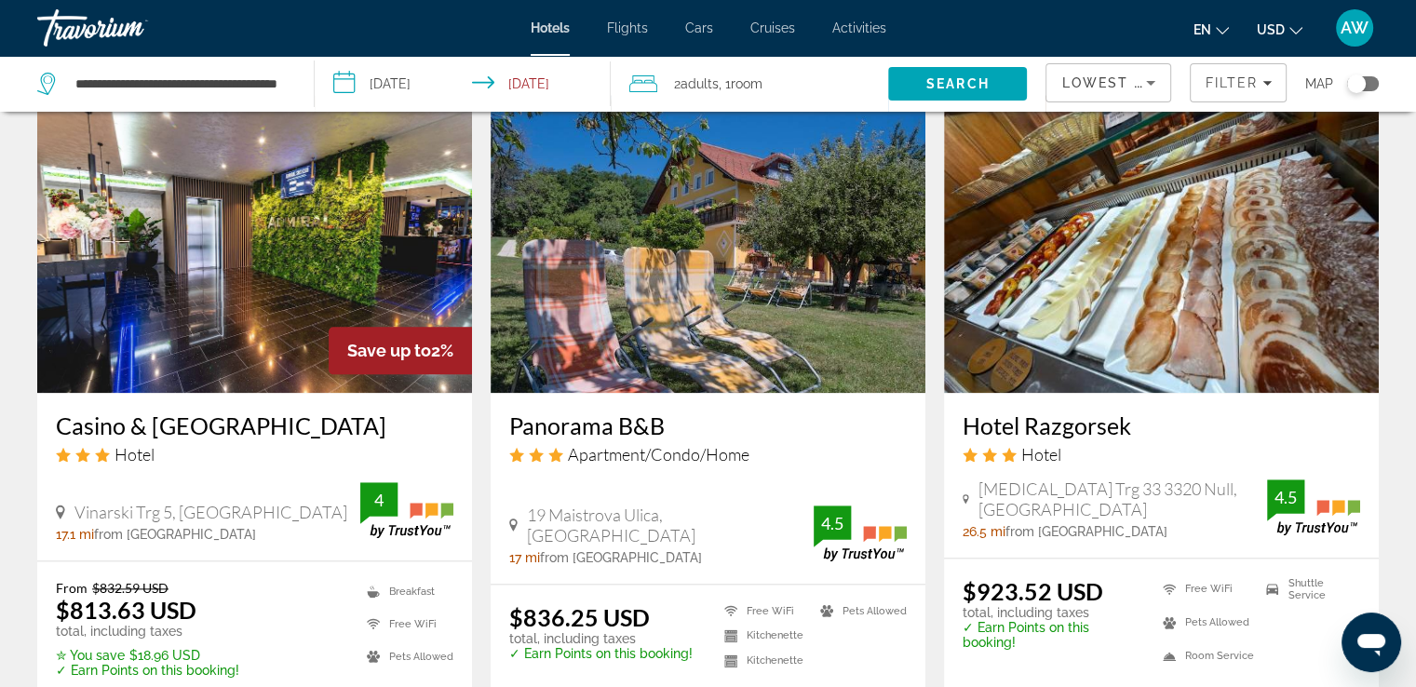
scroll to position [2064, 0]
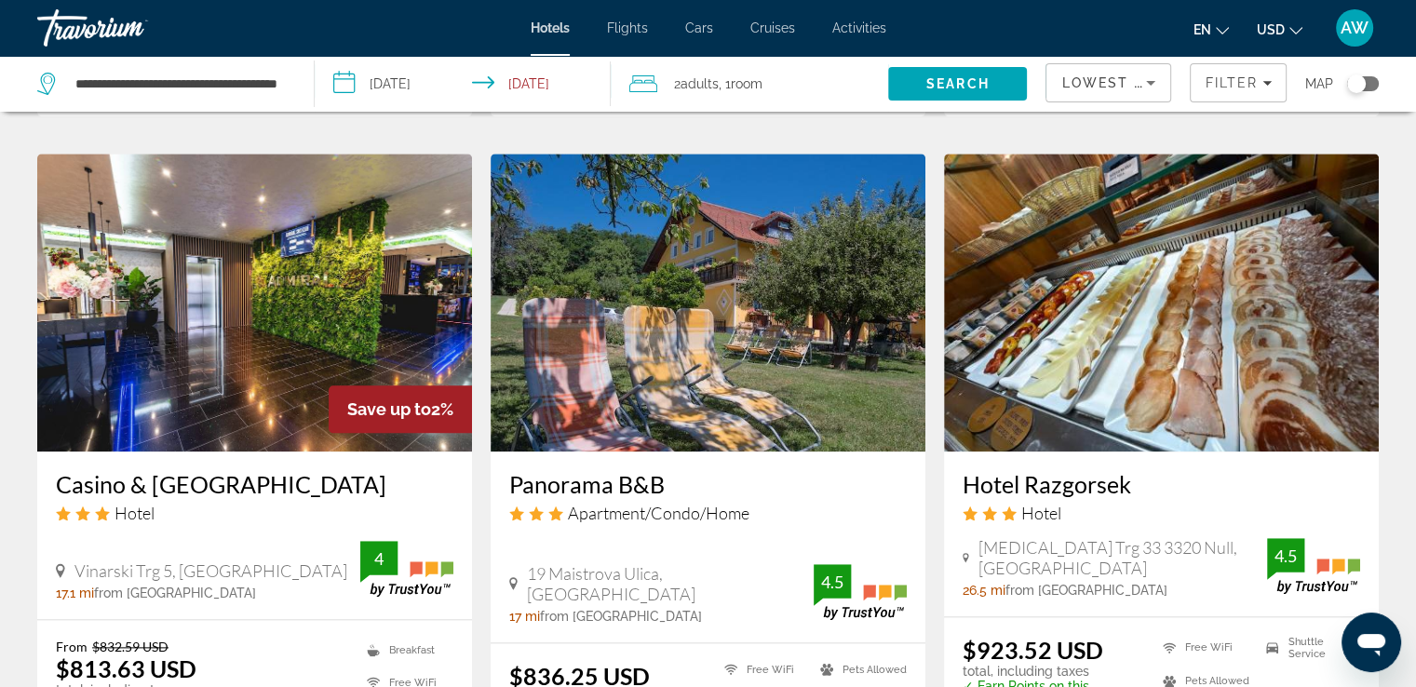
click at [1184, 380] on img "Main content" at bounding box center [1161, 303] width 435 height 298
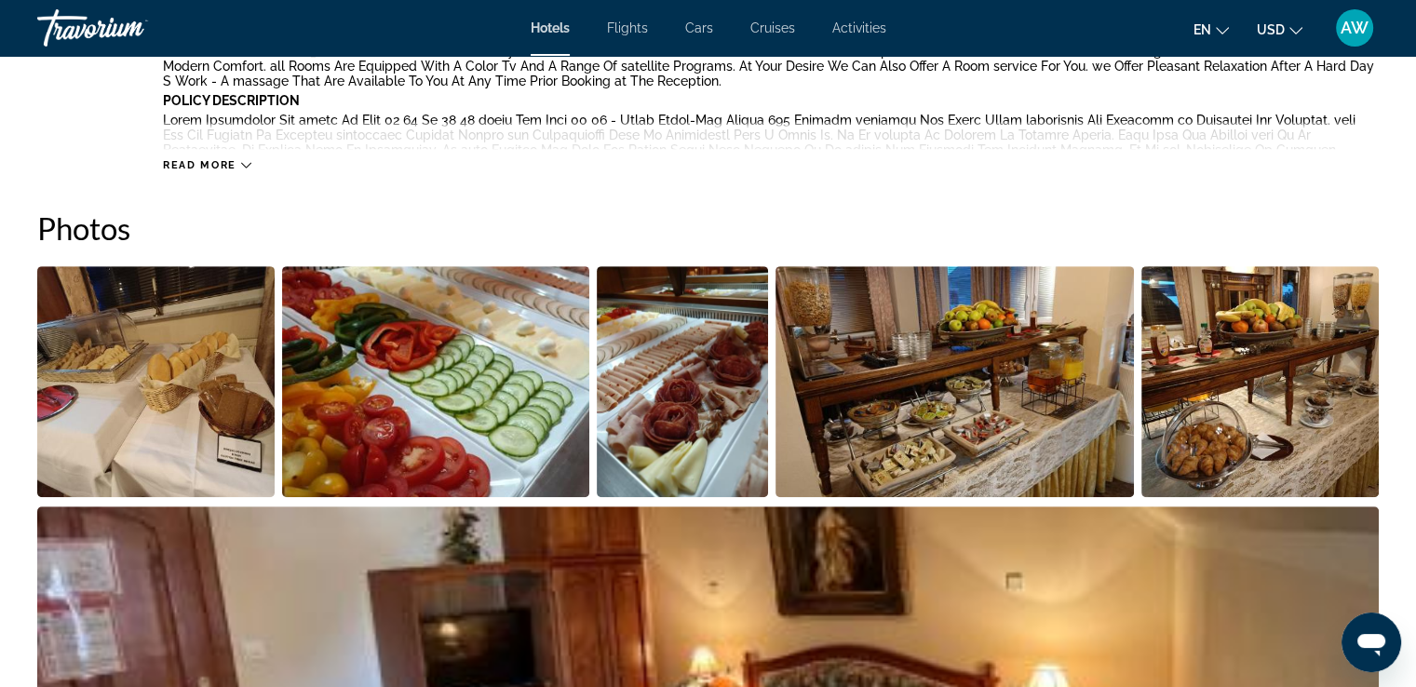
scroll to position [929, 0]
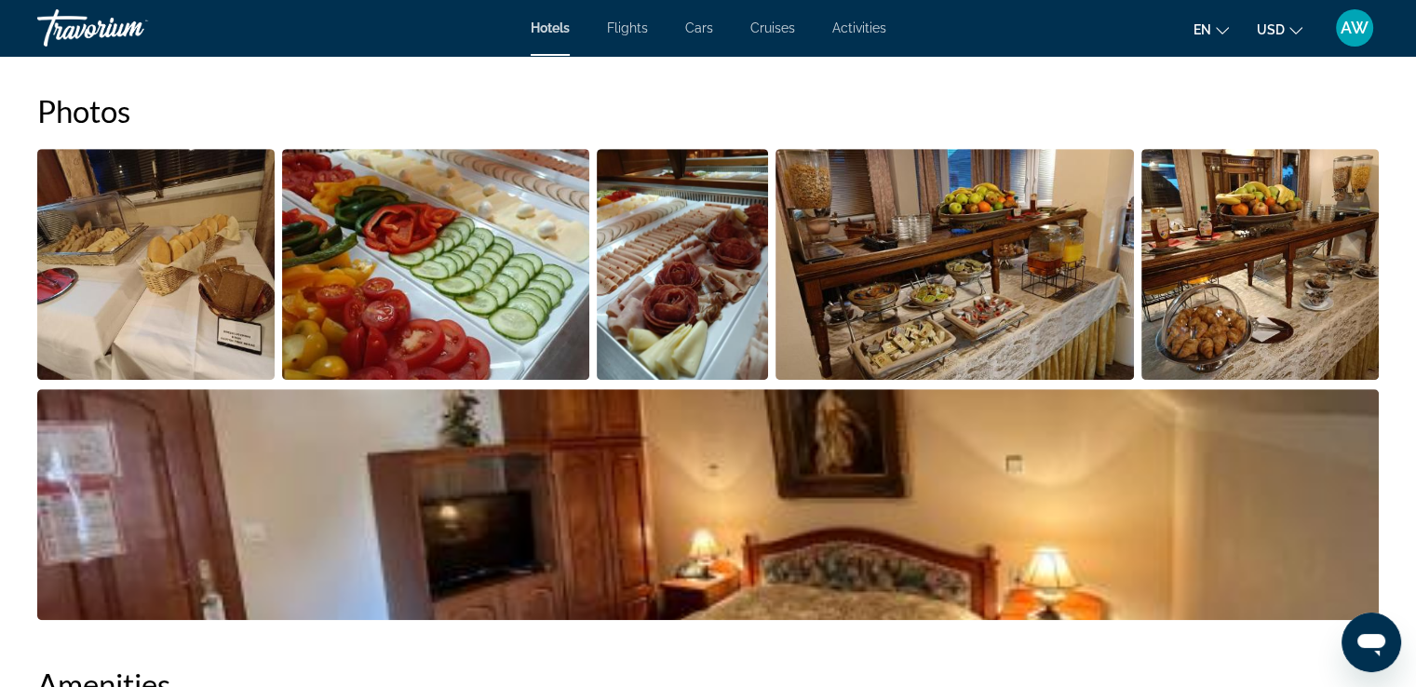
click at [182, 261] on img "Open full-screen image slider" at bounding box center [155, 264] width 237 height 231
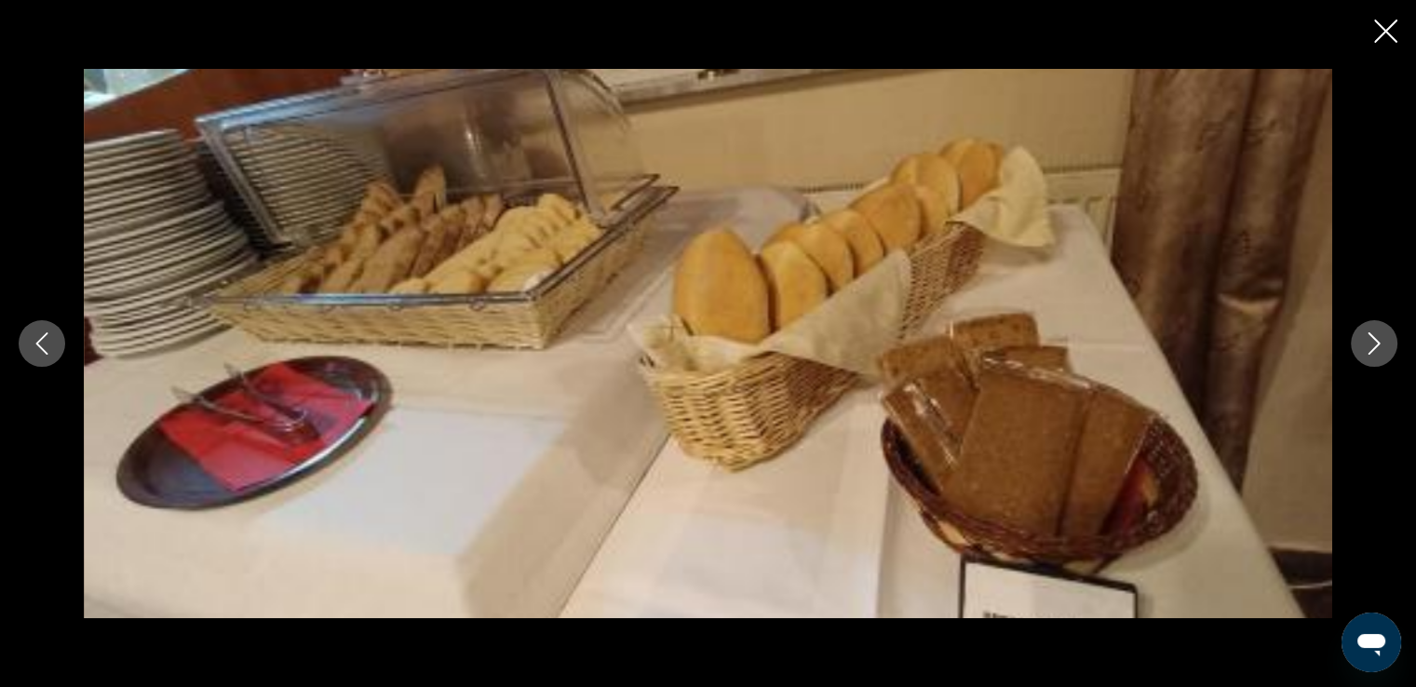
click at [1368, 351] on icon "Next image" at bounding box center [1374, 343] width 22 height 22
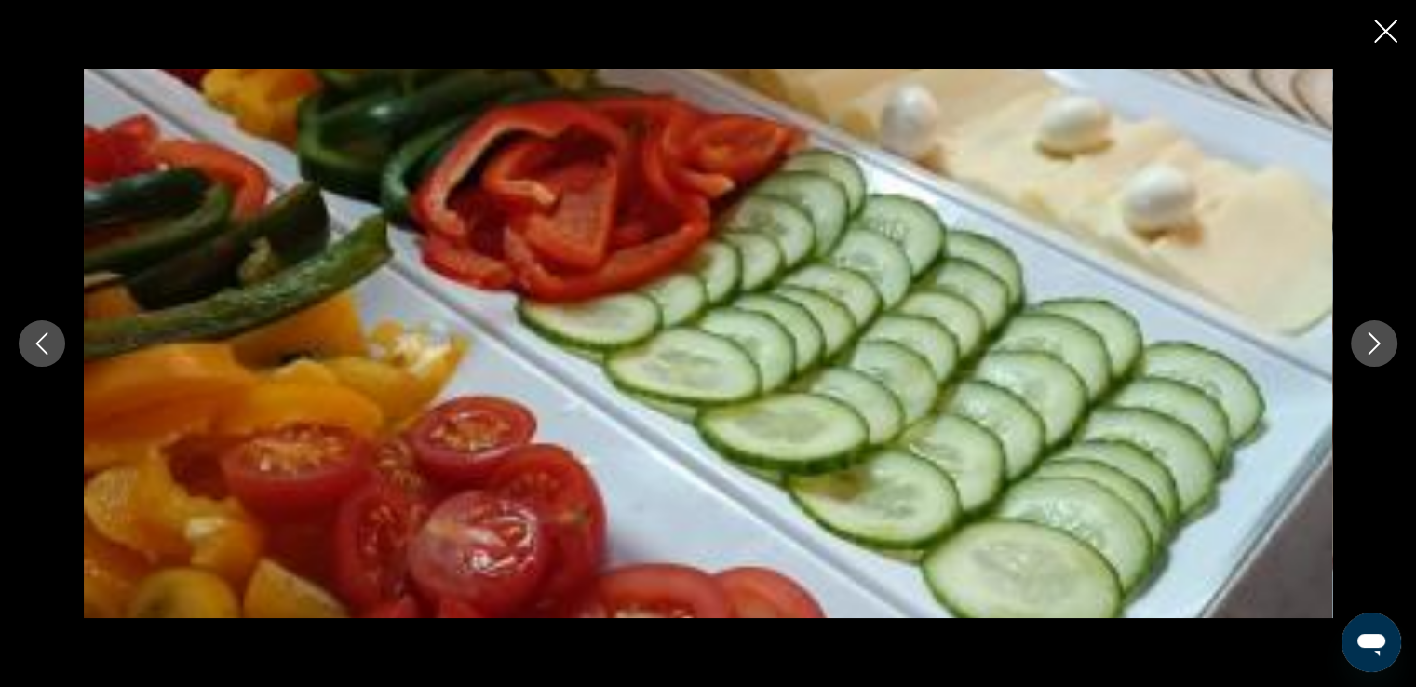
click at [1368, 351] on icon "Next image" at bounding box center [1374, 343] width 22 height 22
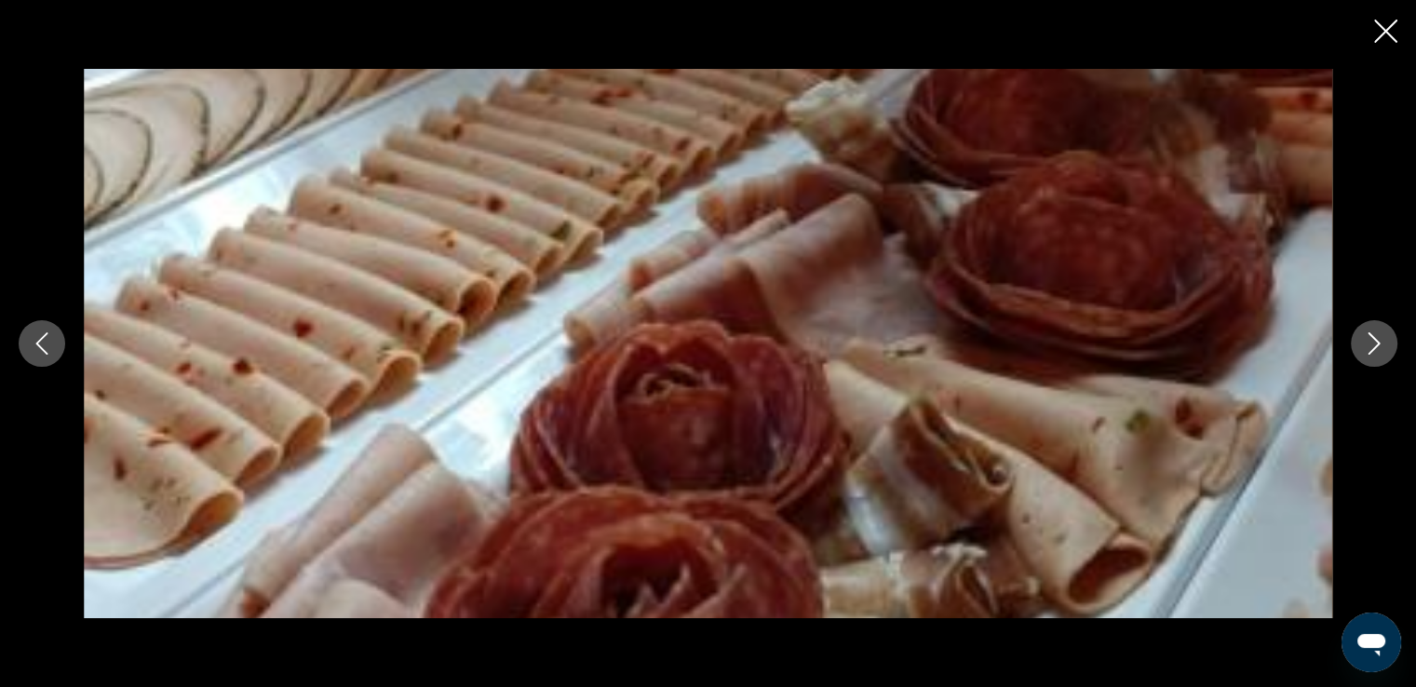
click at [1368, 351] on icon "Next image" at bounding box center [1374, 343] width 22 height 22
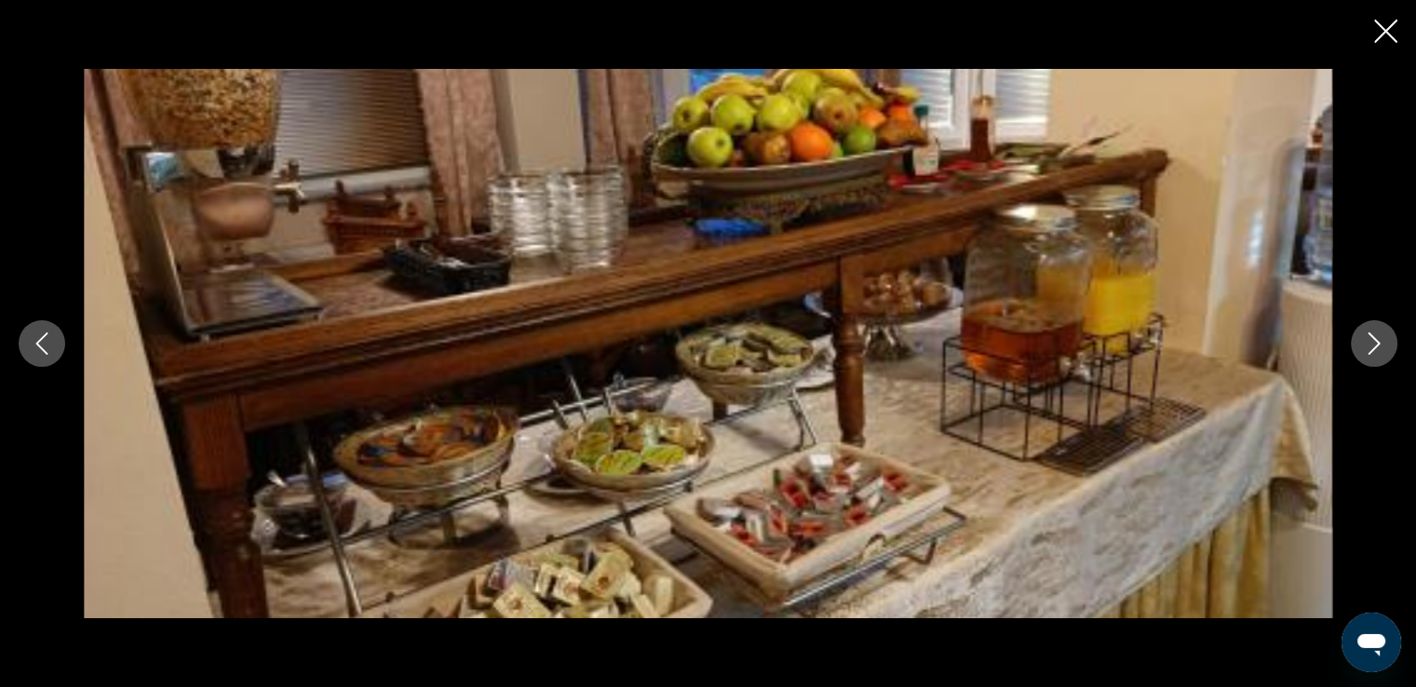
click at [1368, 351] on icon "Next image" at bounding box center [1374, 343] width 22 height 22
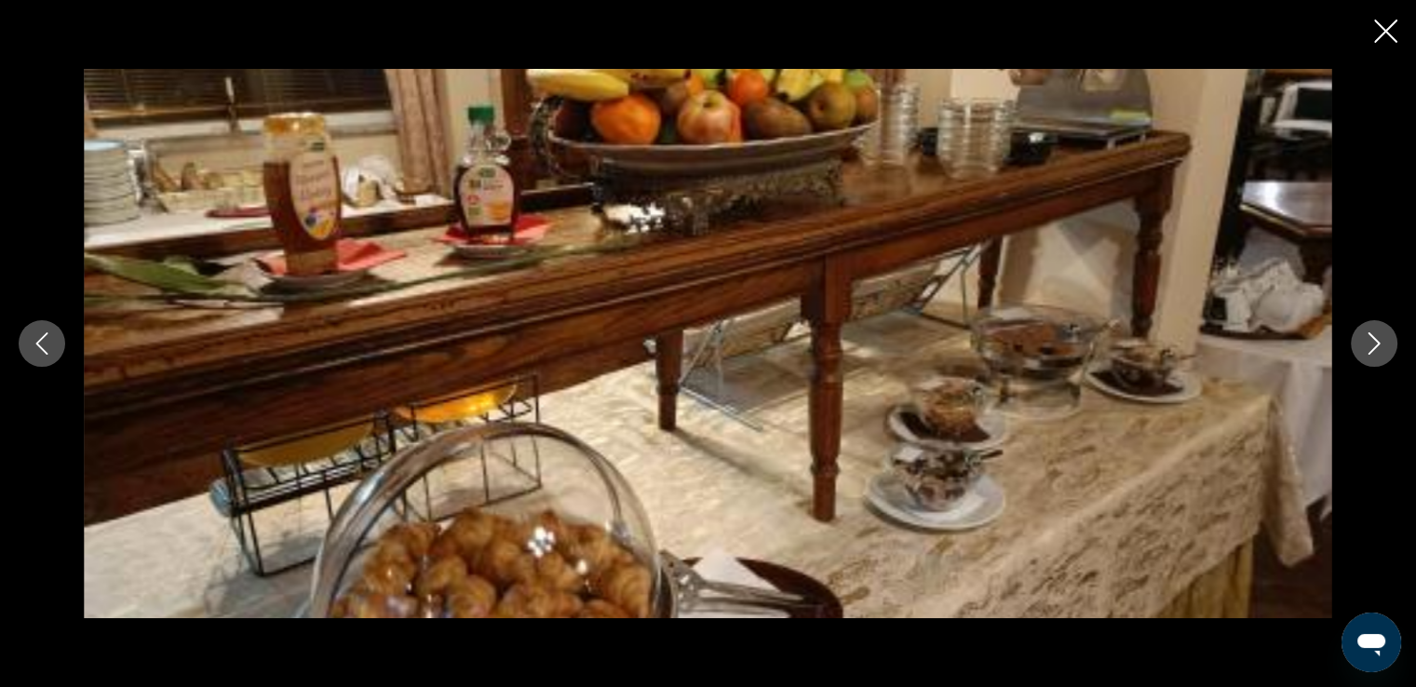
click at [1368, 351] on icon "Next image" at bounding box center [1374, 343] width 22 height 22
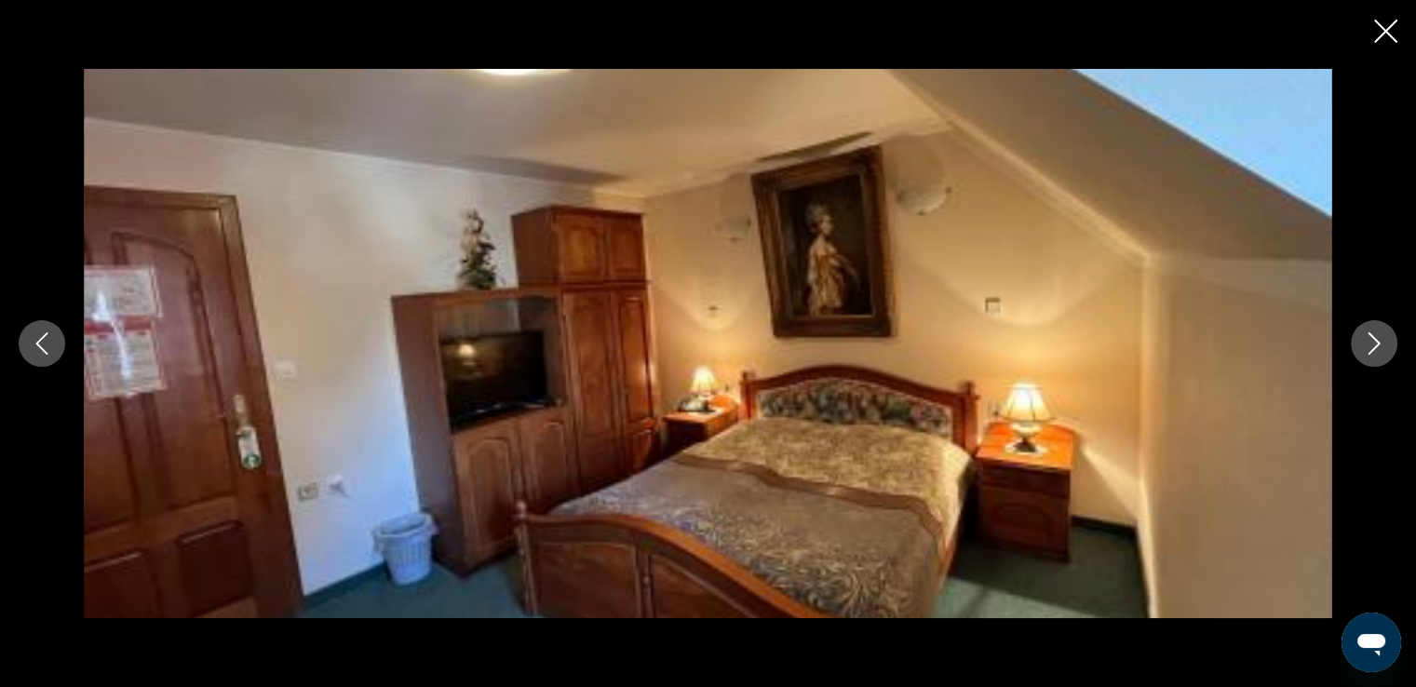
click at [1368, 351] on icon "Next image" at bounding box center [1374, 343] width 22 height 22
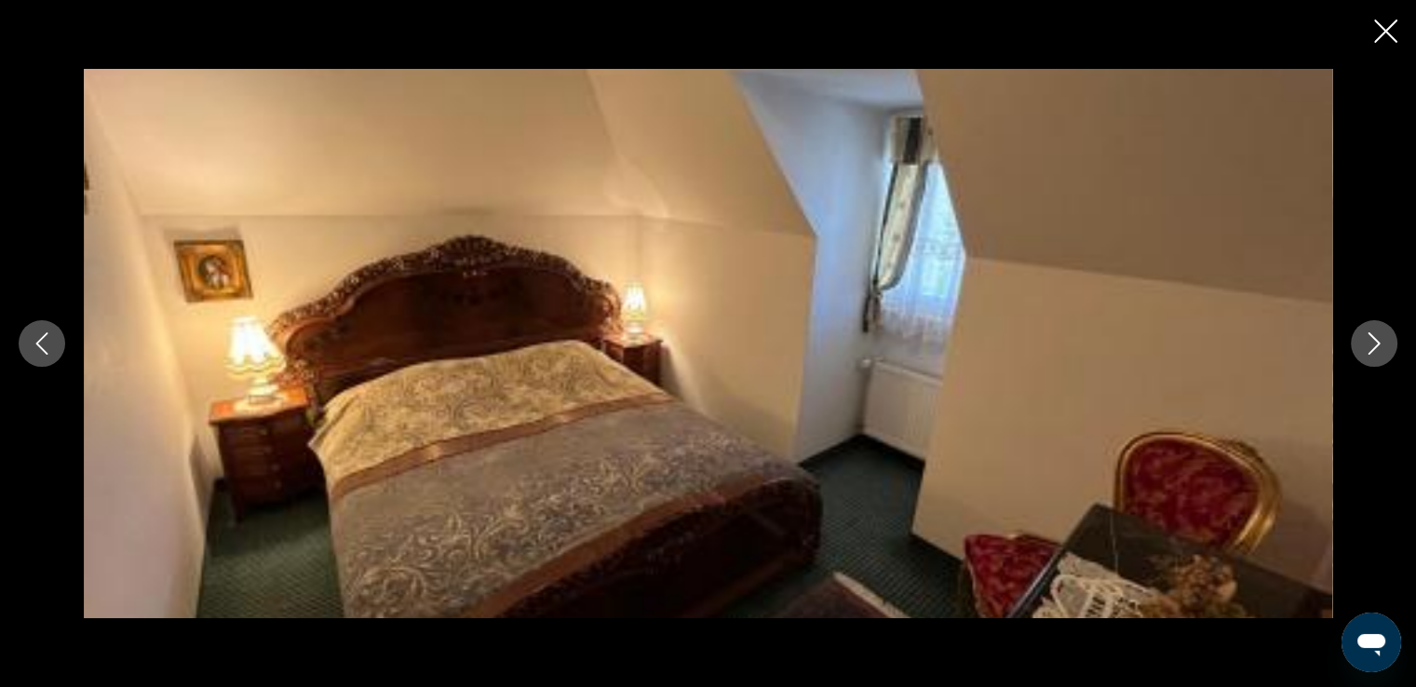
click at [1368, 351] on icon "Next image" at bounding box center [1374, 343] width 22 height 22
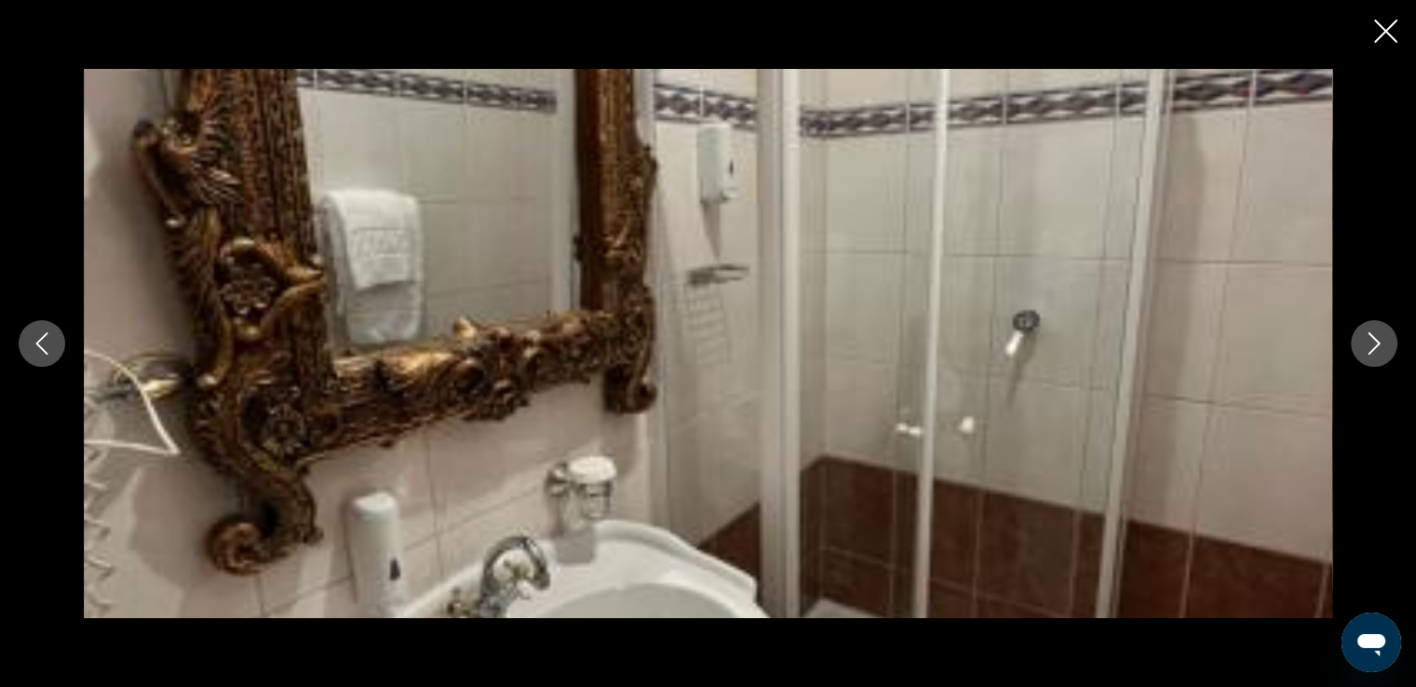
click at [1368, 351] on icon "Next image" at bounding box center [1374, 343] width 22 height 22
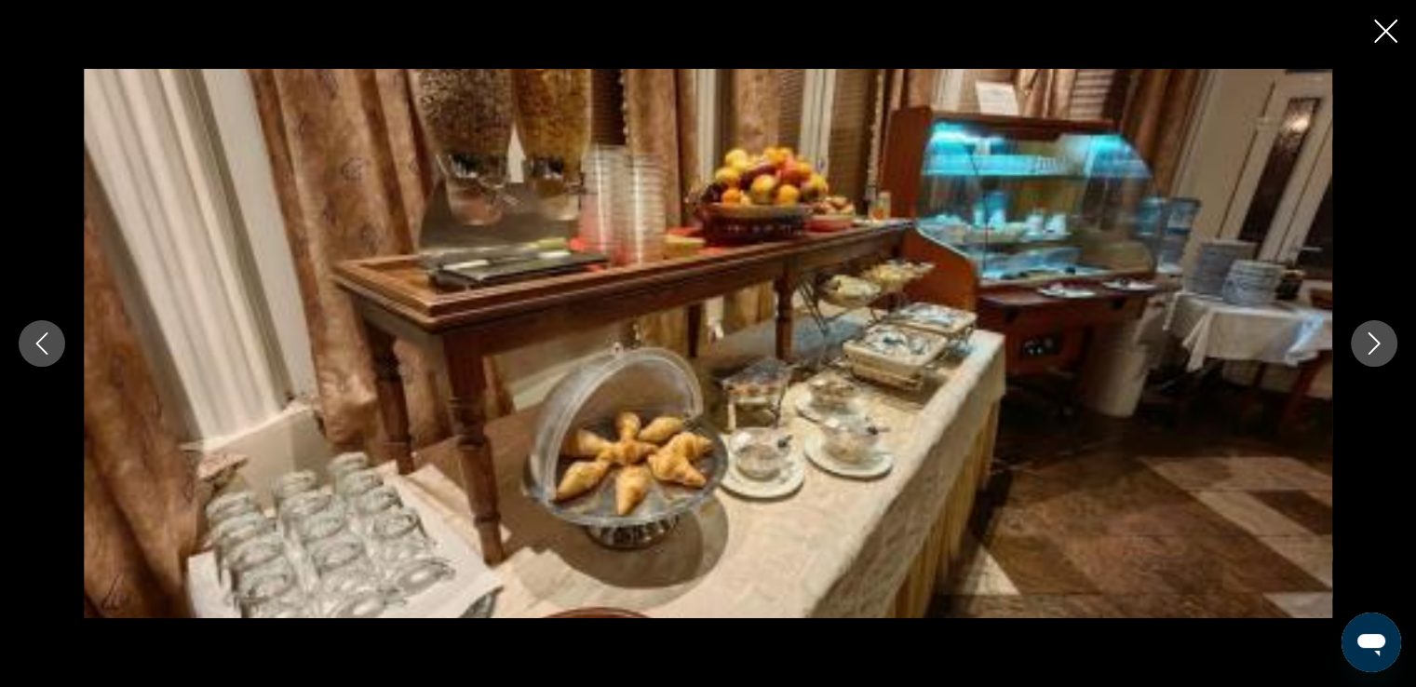
click at [1368, 351] on icon "Next image" at bounding box center [1374, 343] width 22 height 22
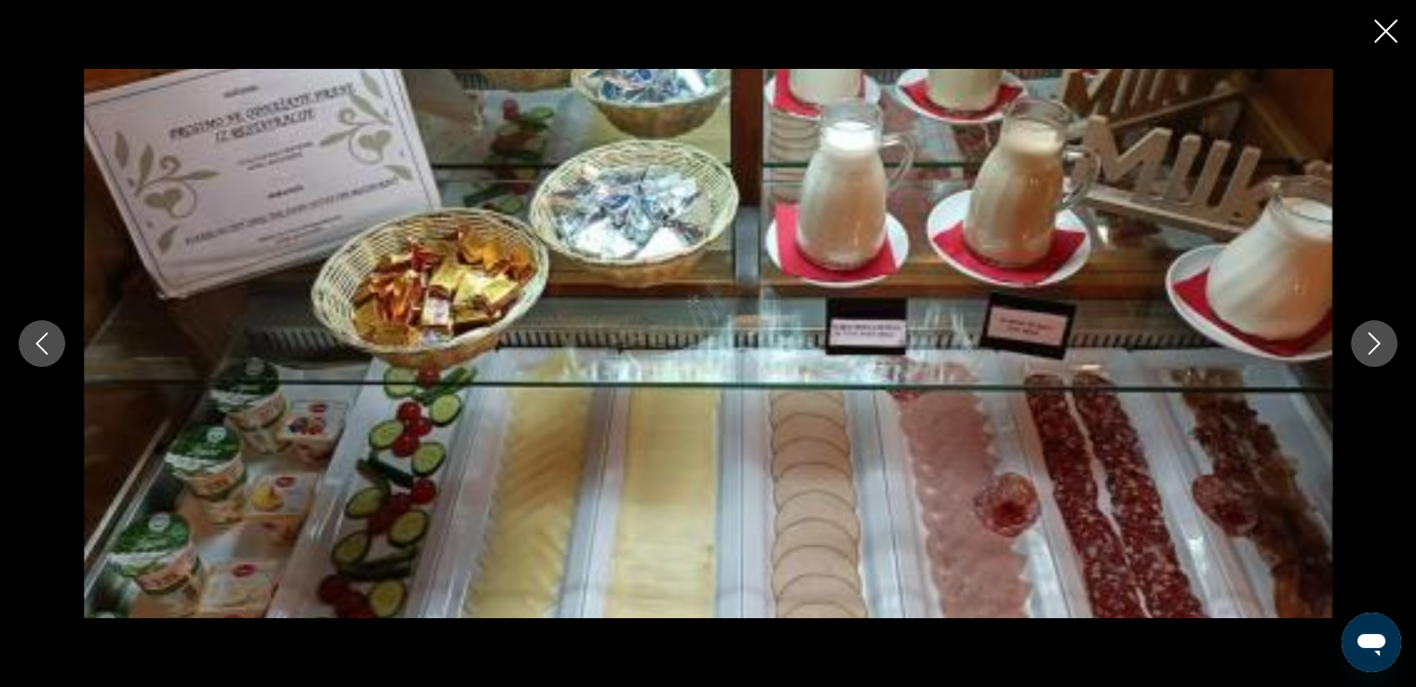
click at [1368, 351] on icon "Next image" at bounding box center [1374, 343] width 22 height 22
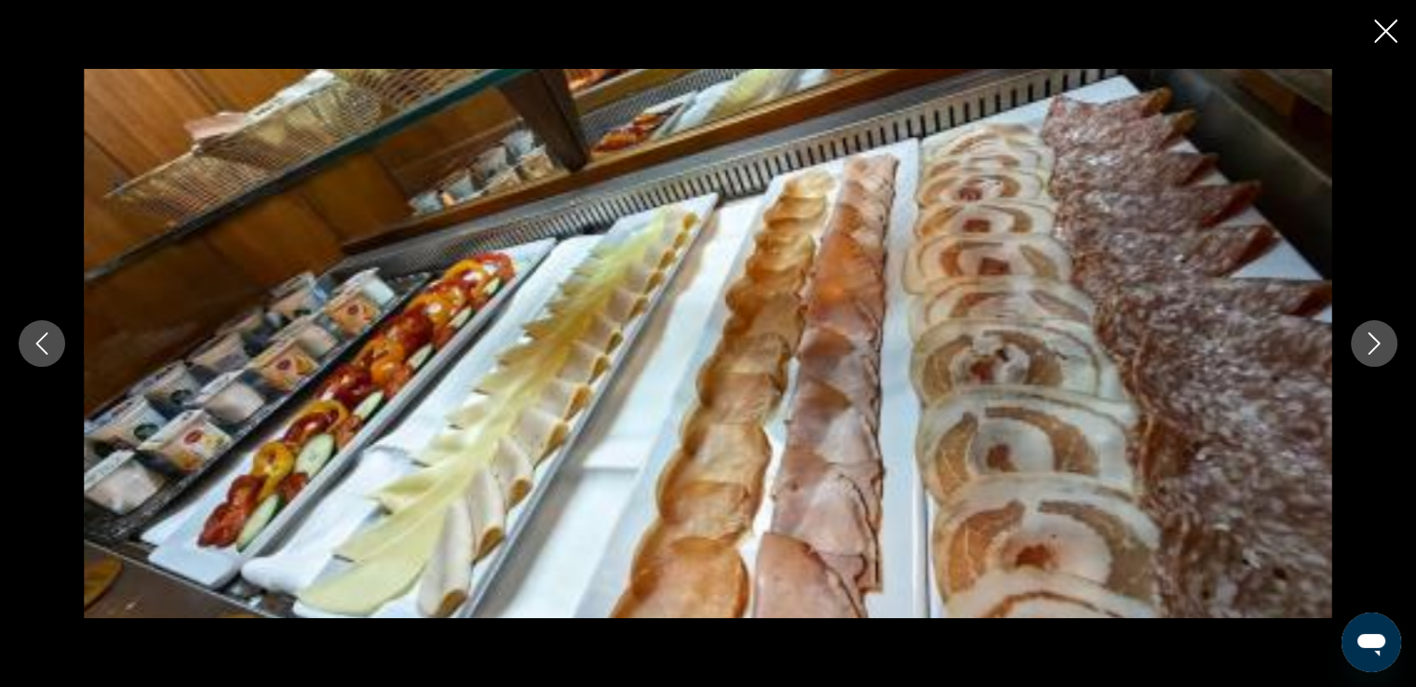
click at [38, 353] on icon "Previous image" at bounding box center [42, 343] width 22 height 22
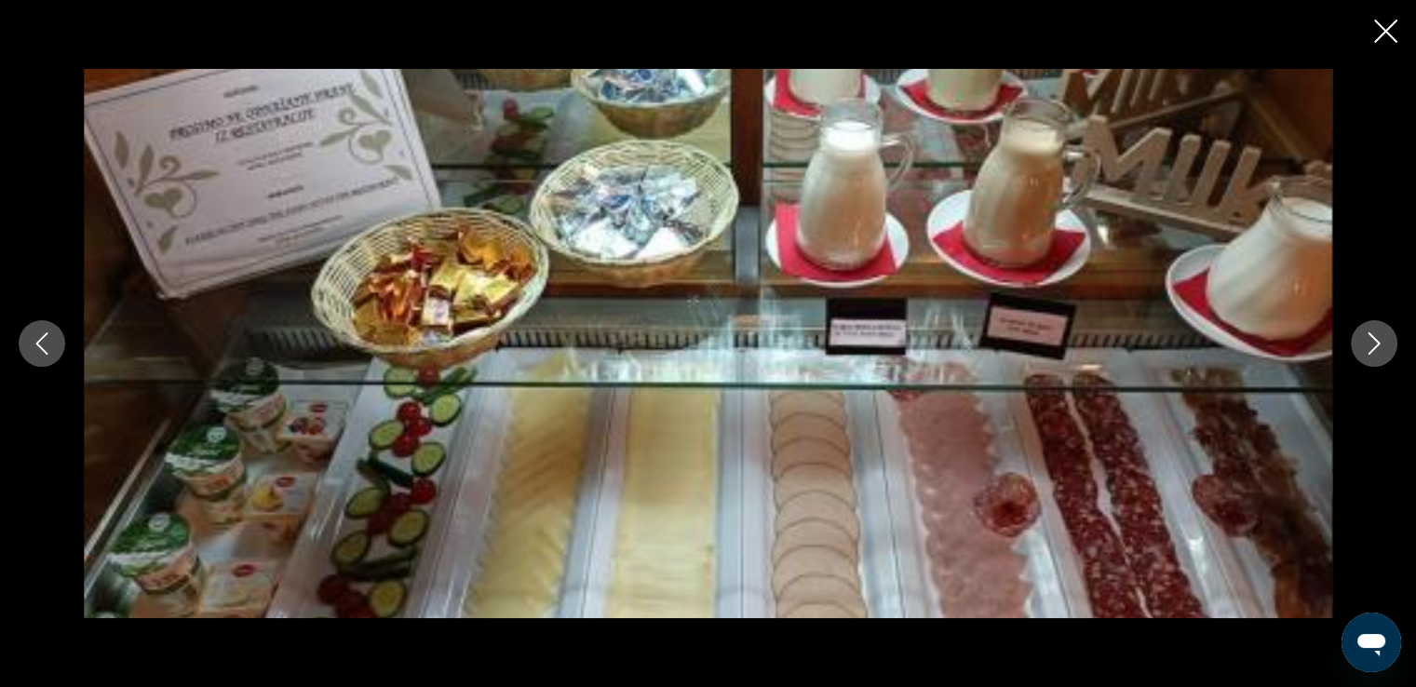
click at [1371, 346] on icon "Next image" at bounding box center [1374, 343] width 22 height 22
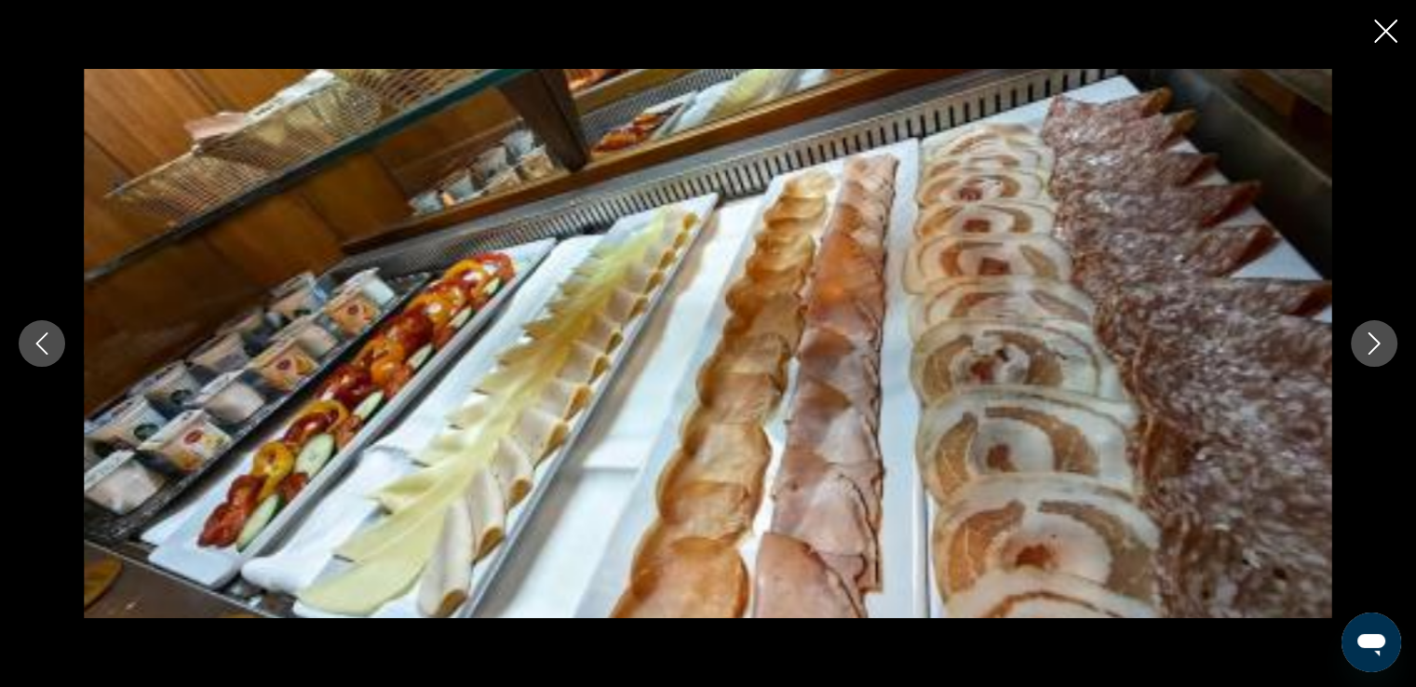
click at [1371, 346] on icon "Next image" at bounding box center [1374, 343] width 22 height 22
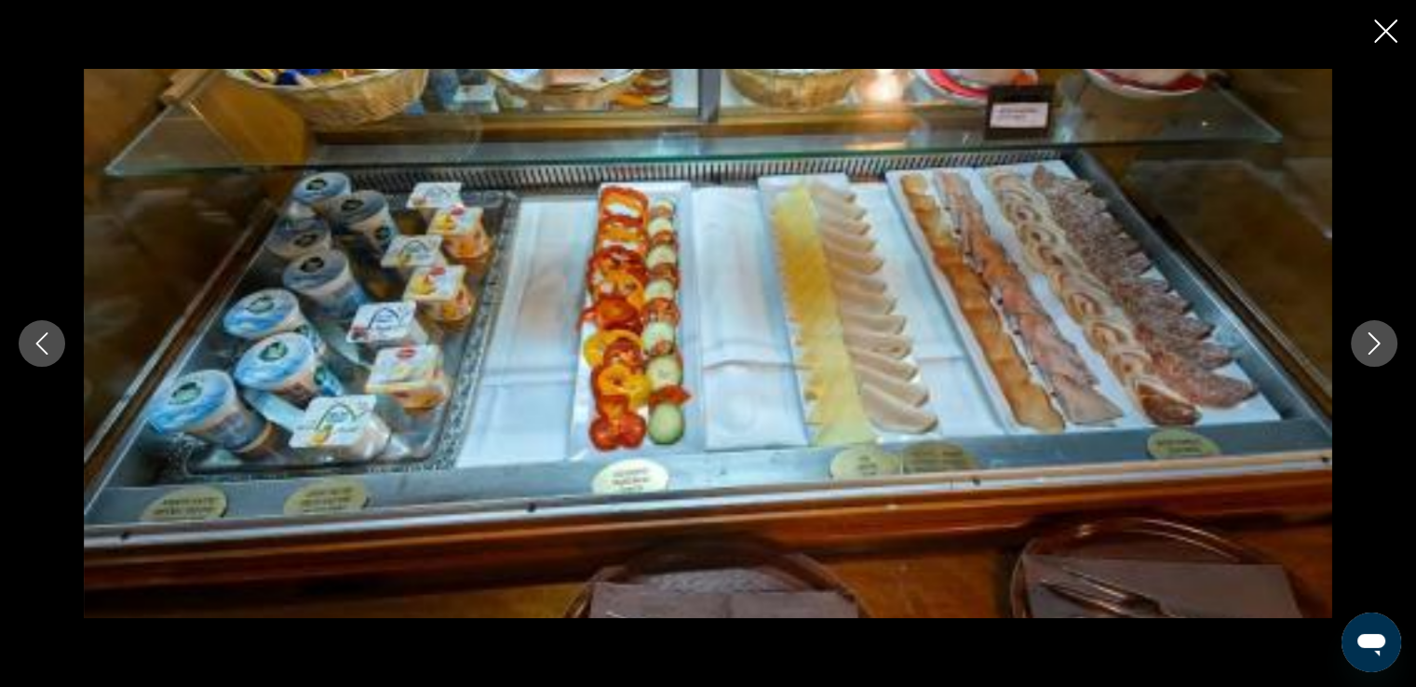
click at [1371, 346] on icon "Next image" at bounding box center [1374, 343] width 22 height 22
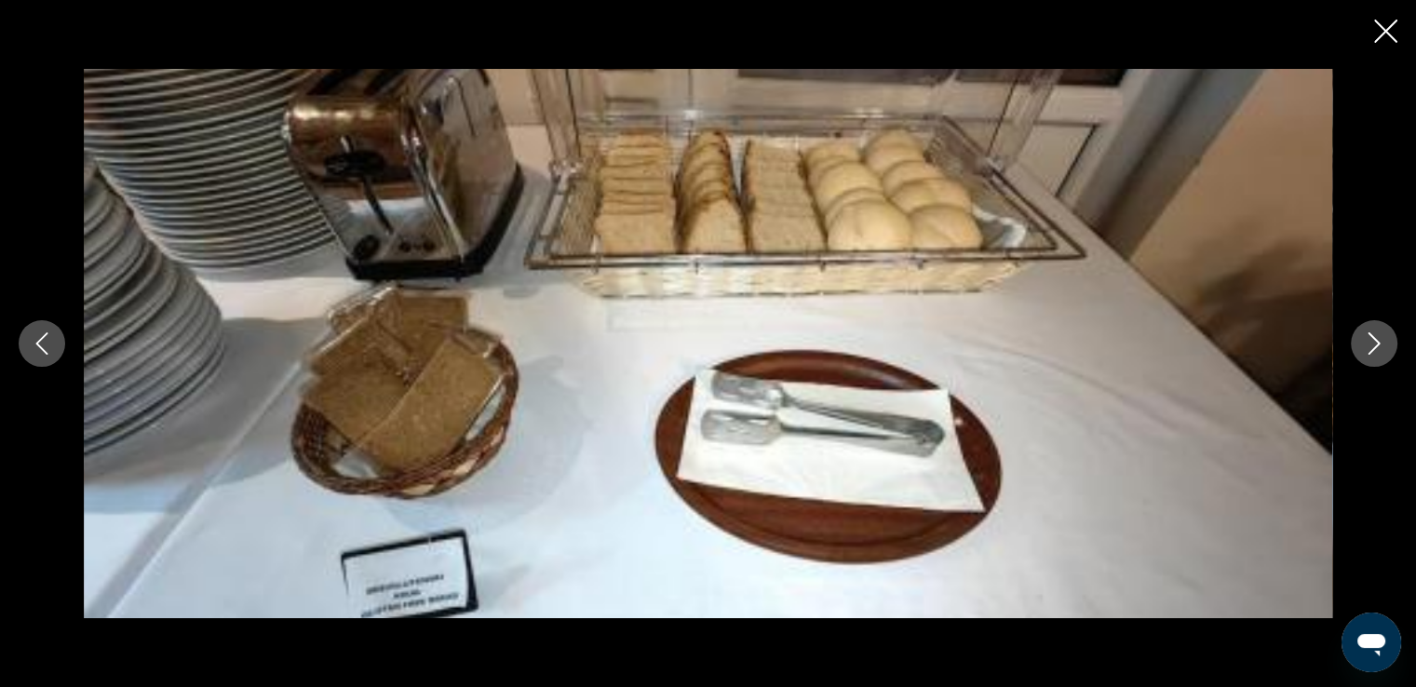
click at [1371, 346] on icon "Next image" at bounding box center [1374, 343] width 22 height 22
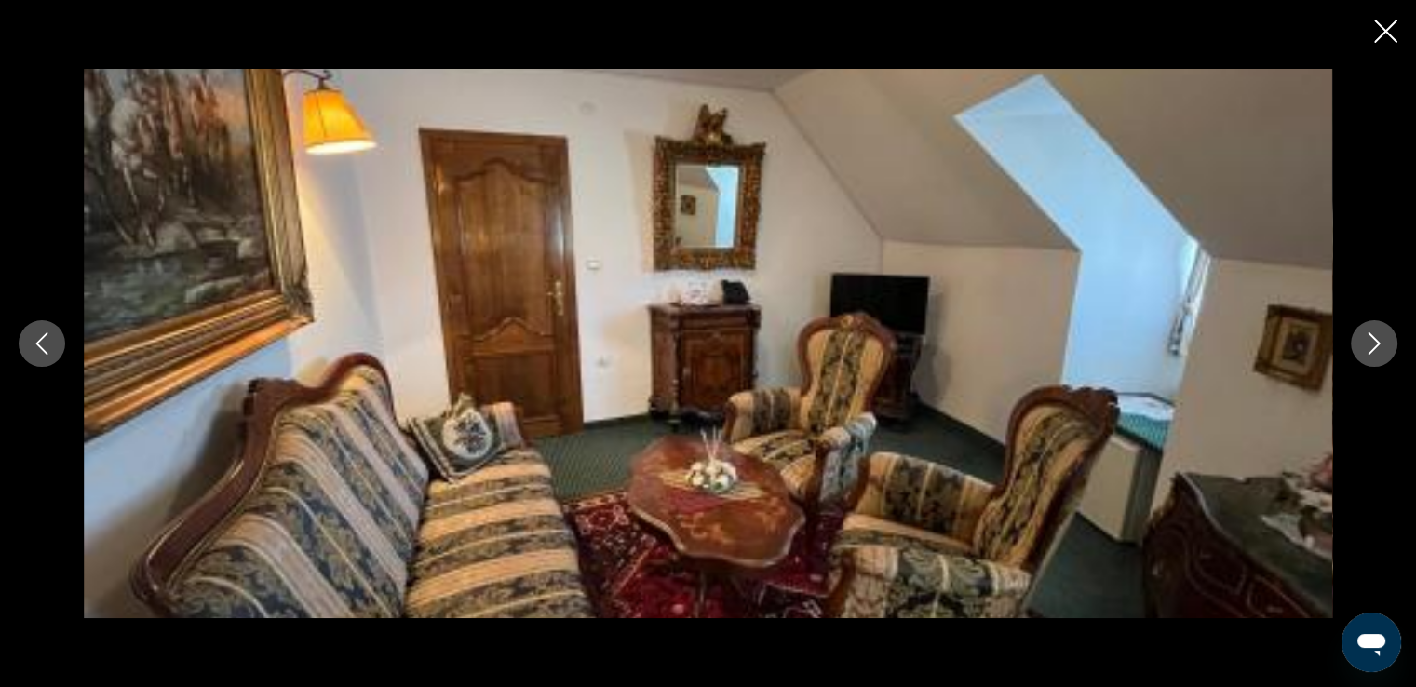
click at [1371, 346] on icon "Next image" at bounding box center [1374, 343] width 22 height 22
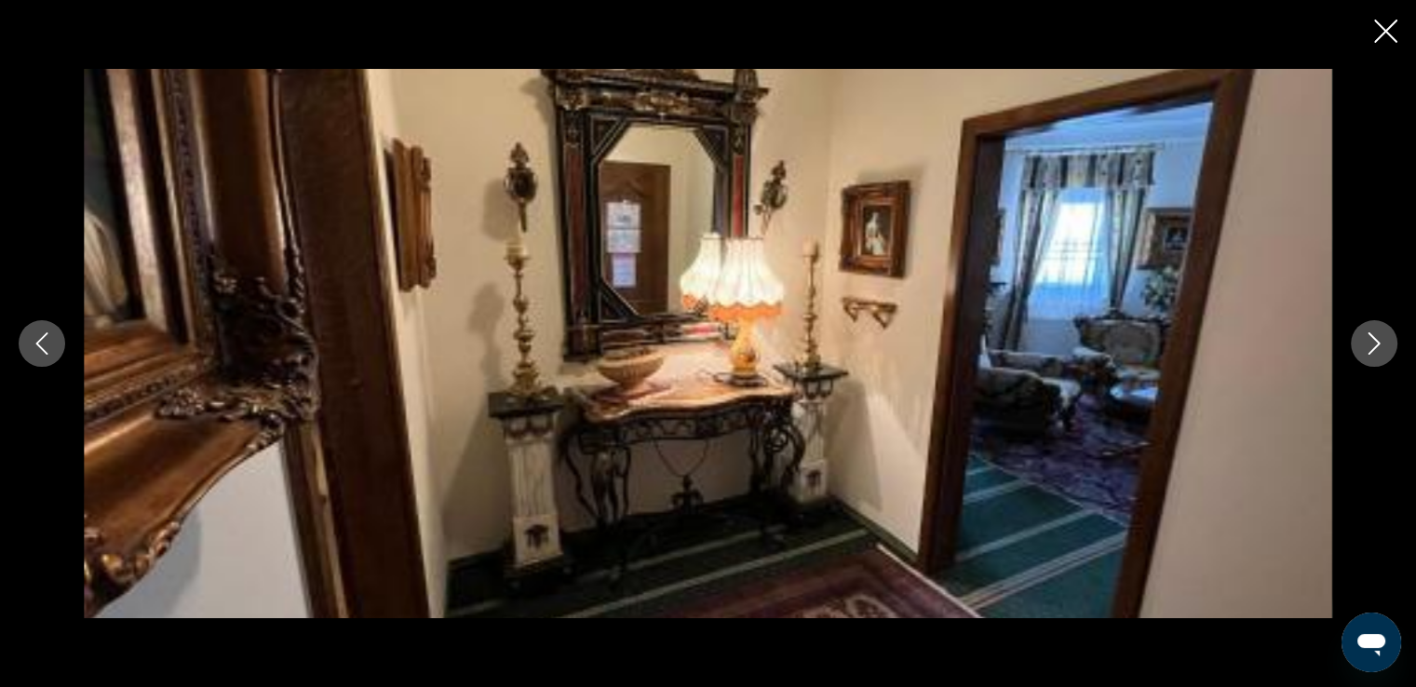
click at [1371, 346] on icon "Next image" at bounding box center [1374, 343] width 22 height 22
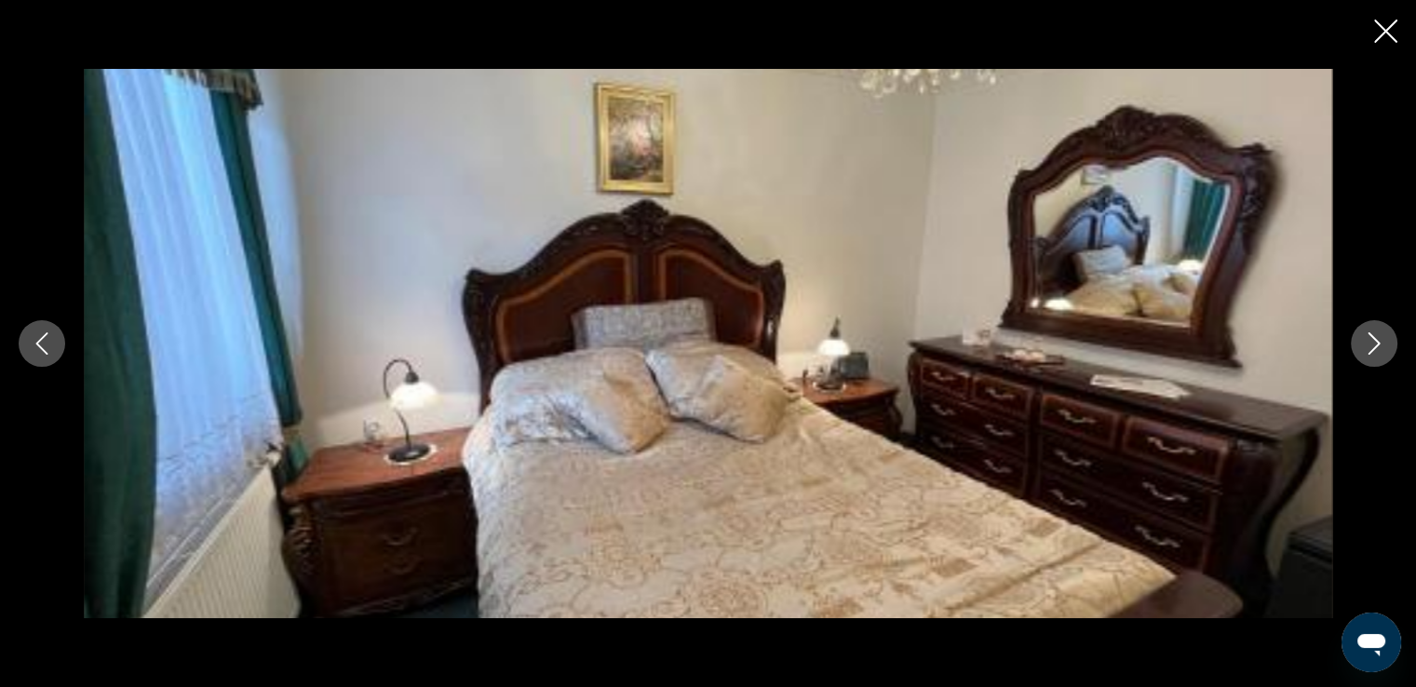
click at [1371, 346] on icon "Next image" at bounding box center [1374, 343] width 22 height 22
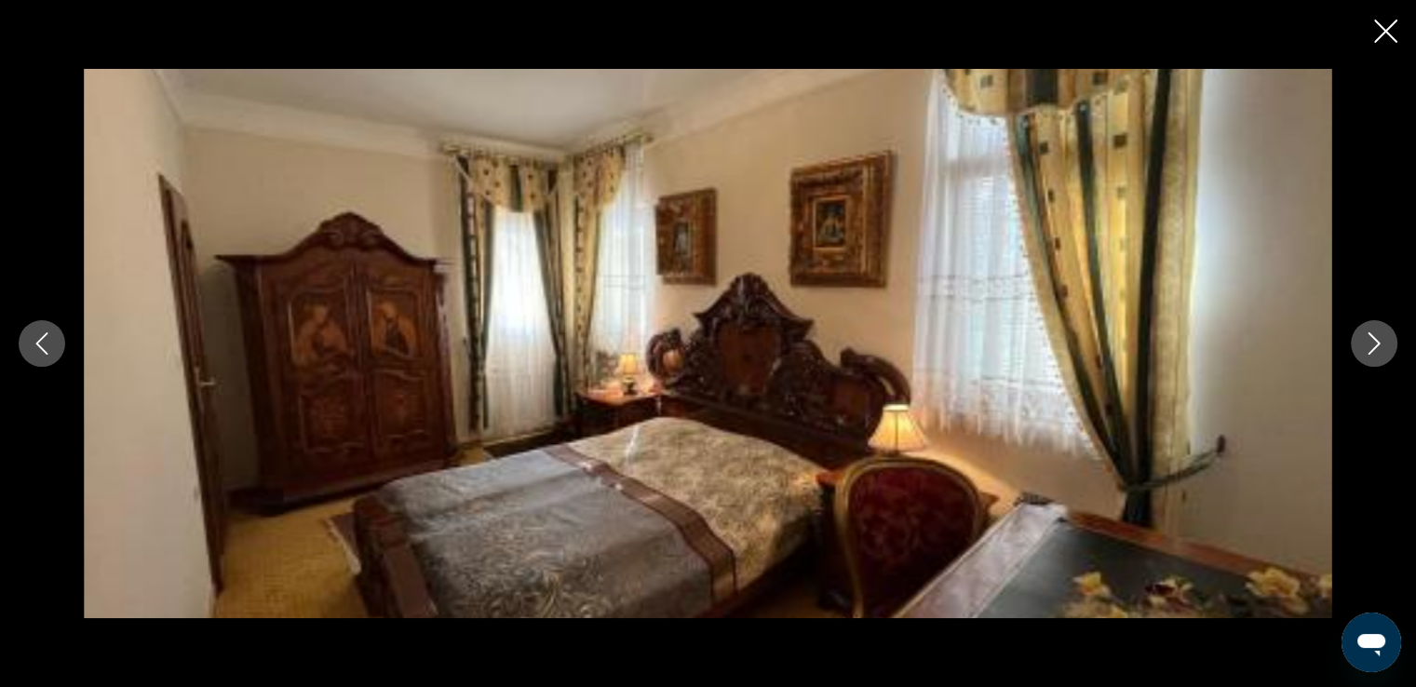
click at [1385, 35] on icon "Close slideshow" at bounding box center [1385, 31] width 23 height 23
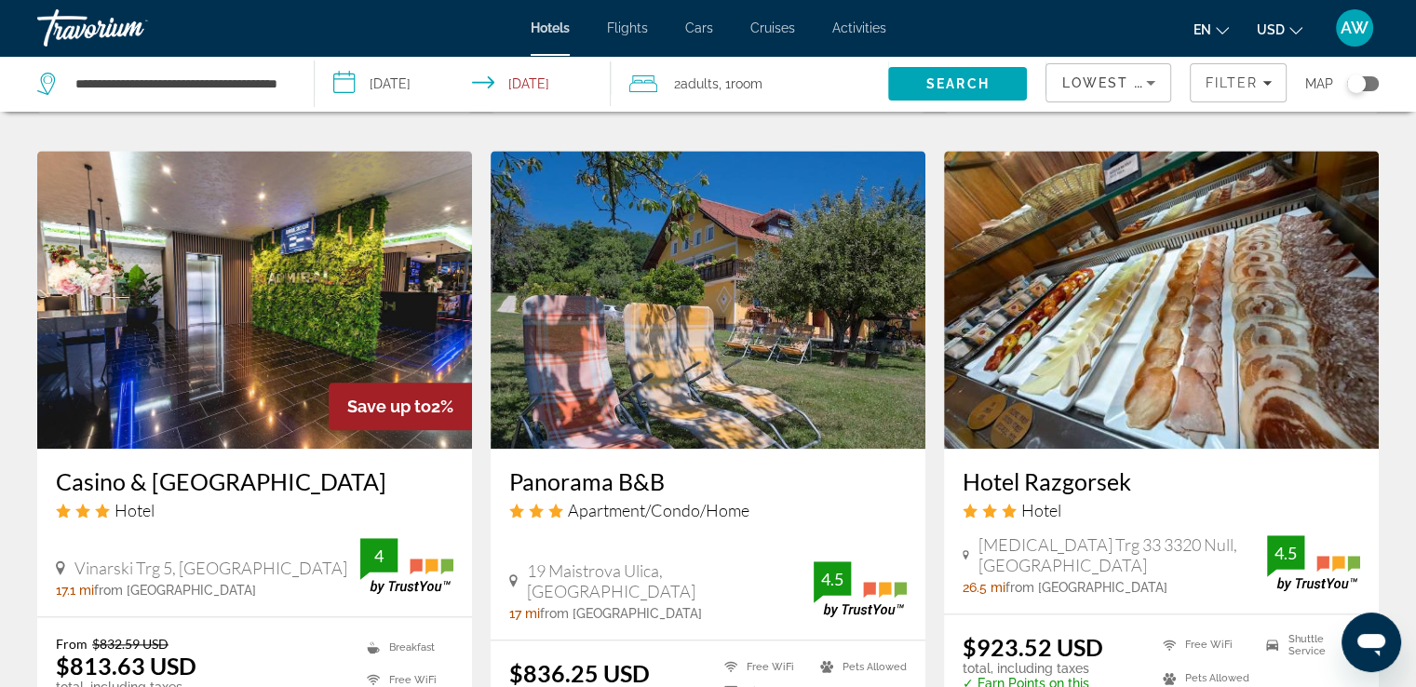
scroll to position [2078, 0]
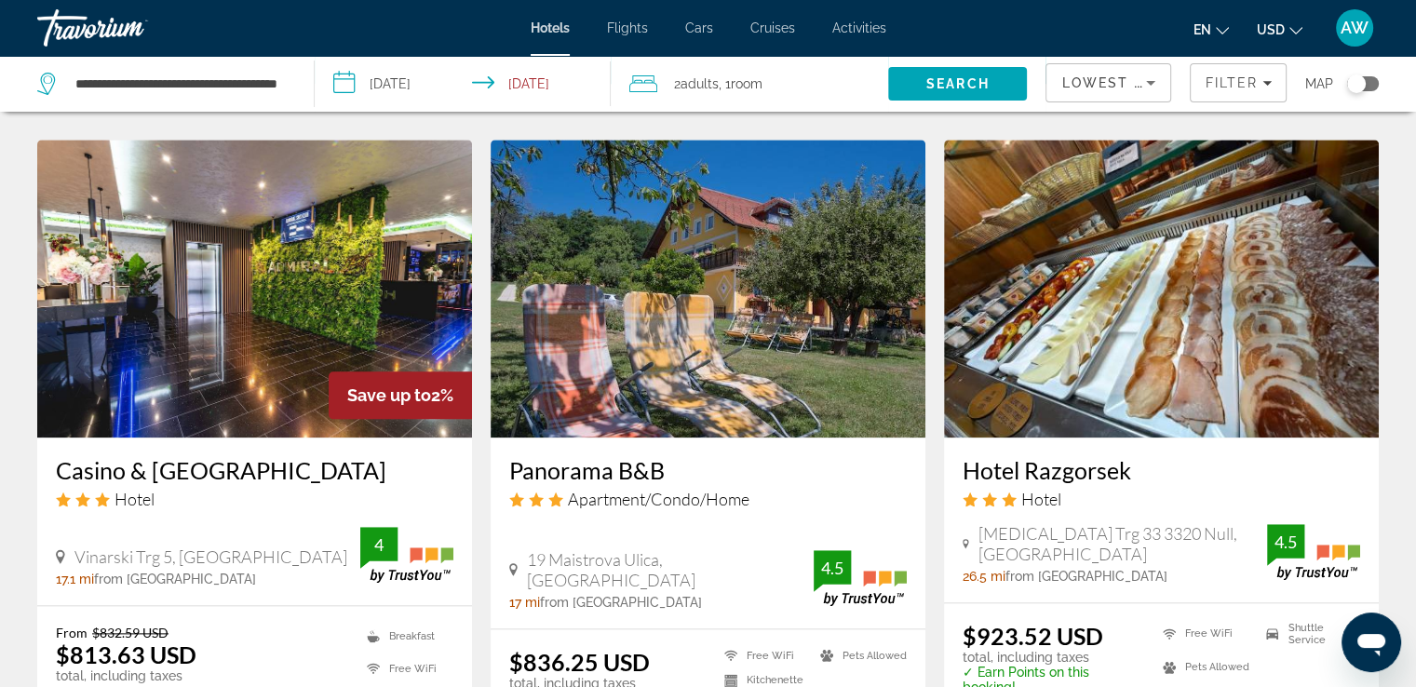
click at [218, 456] on h3 "Casino & [GEOGRAPHIC_DATA]" at bounding box center [255, 470] width 398 height 28
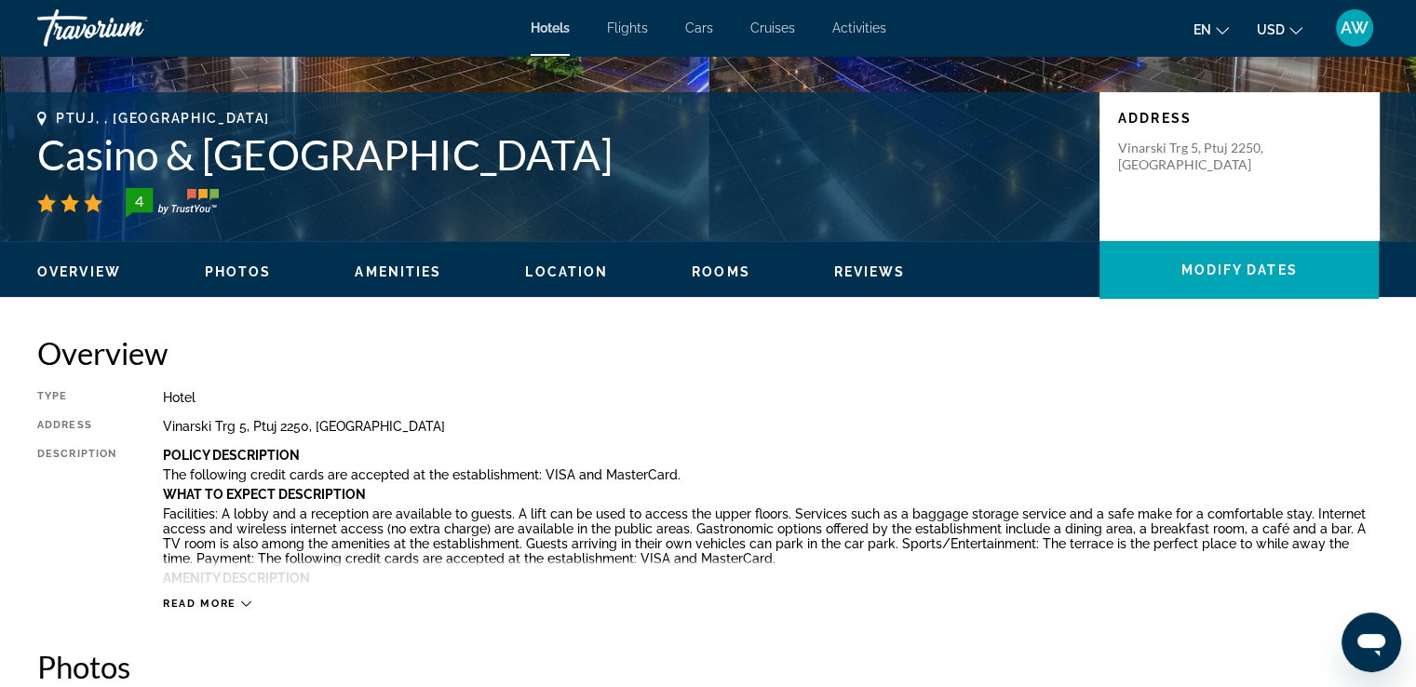
scroll to position [504, 0]
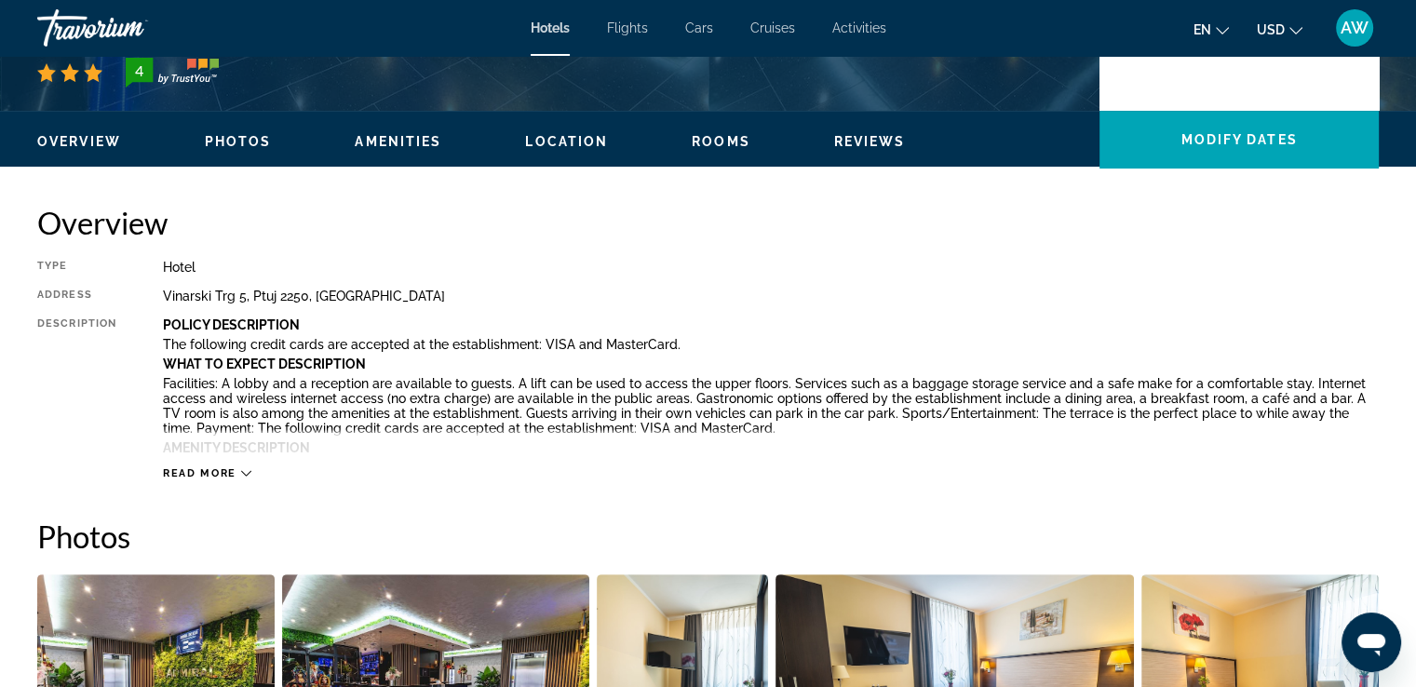
click at [209, 474] on span "Read more" at bounding box center [200, 473] width 74 height 12
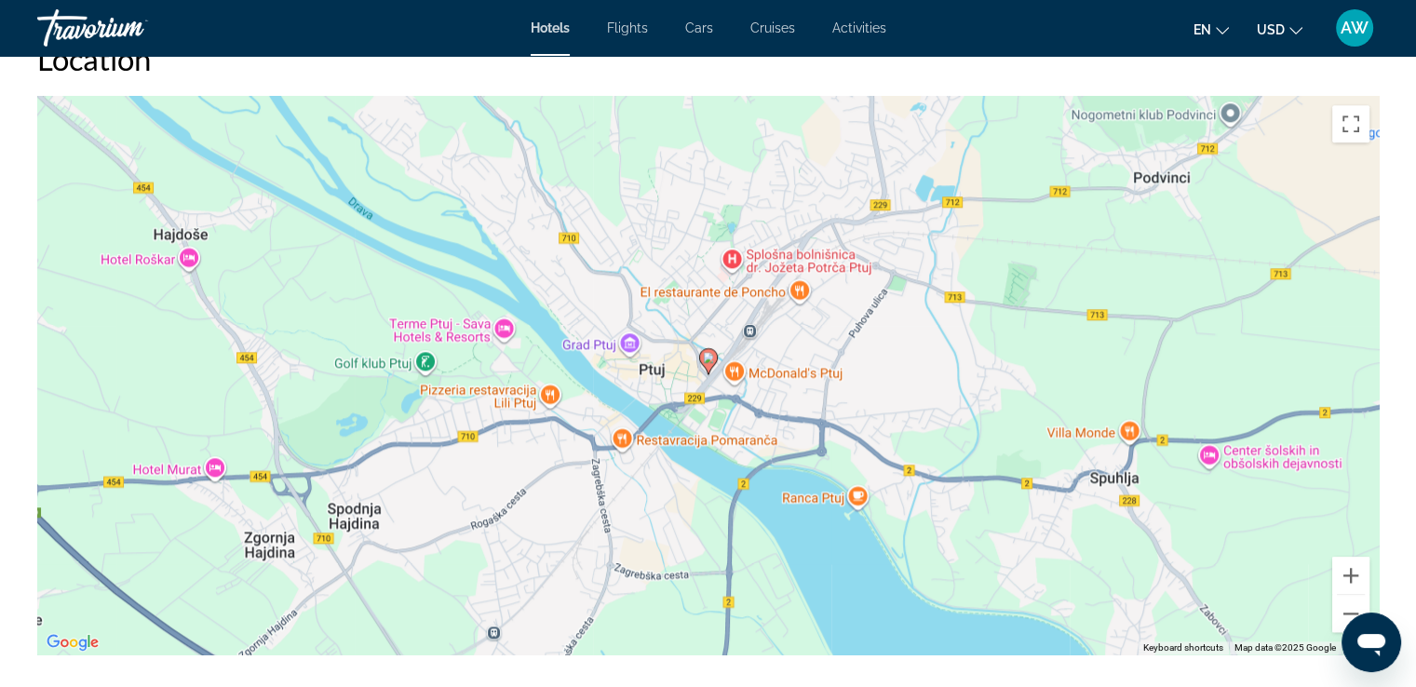
scroll to position [1997, 0]
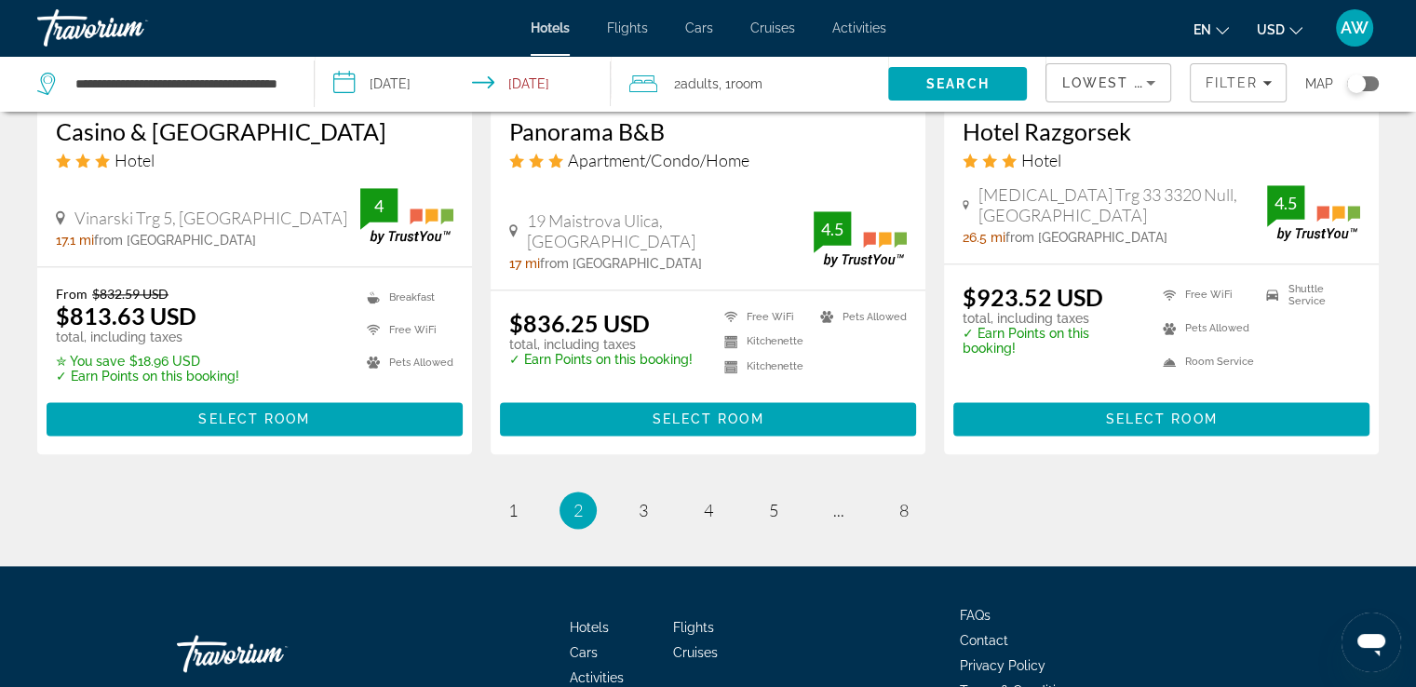
scroll to position [2424, 0]
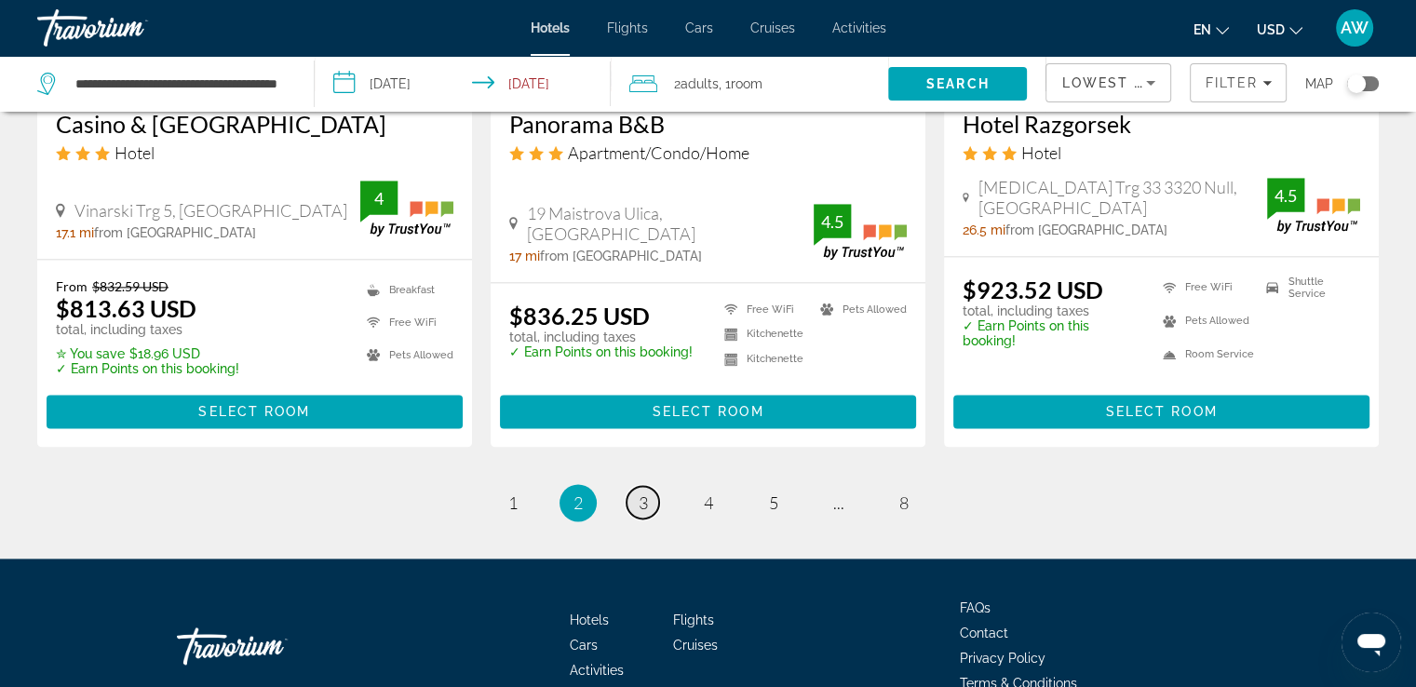
click at [641, 493] on span "3" at bounding box center [643, 503] width 9 height 20
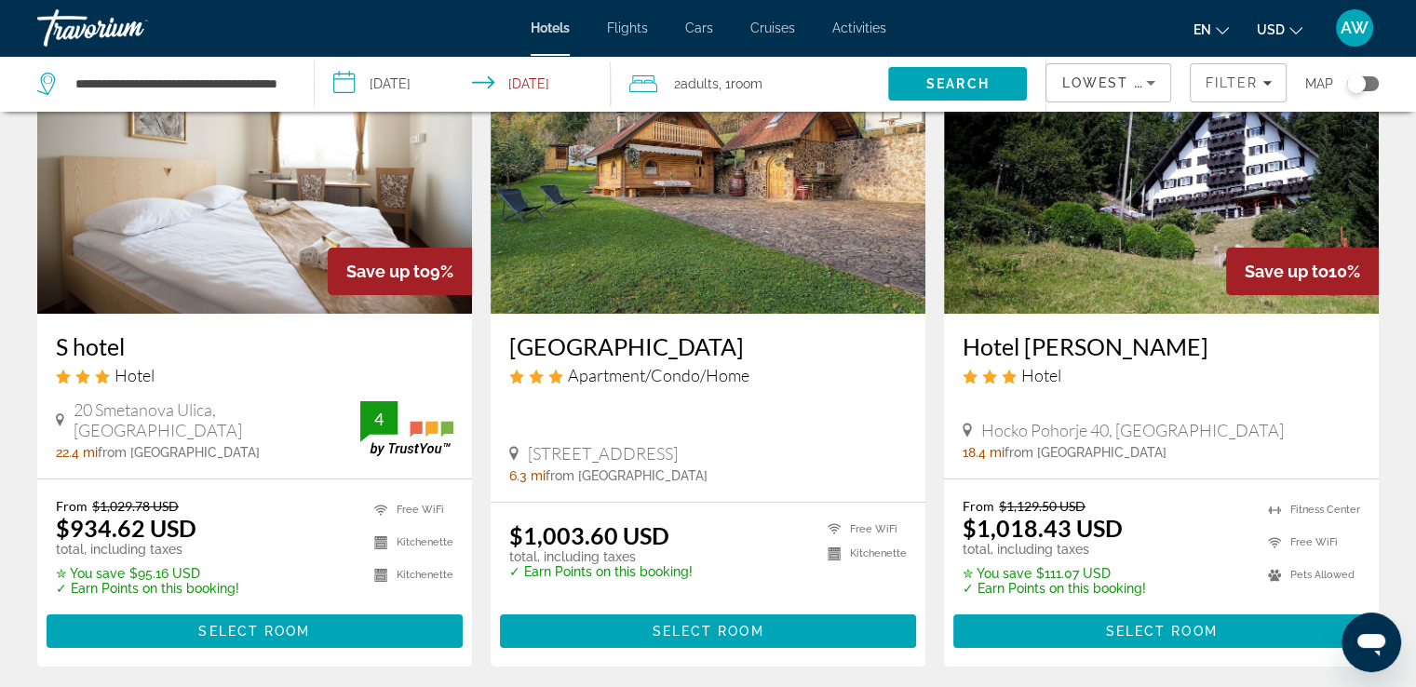
scroll to position [168, 0]
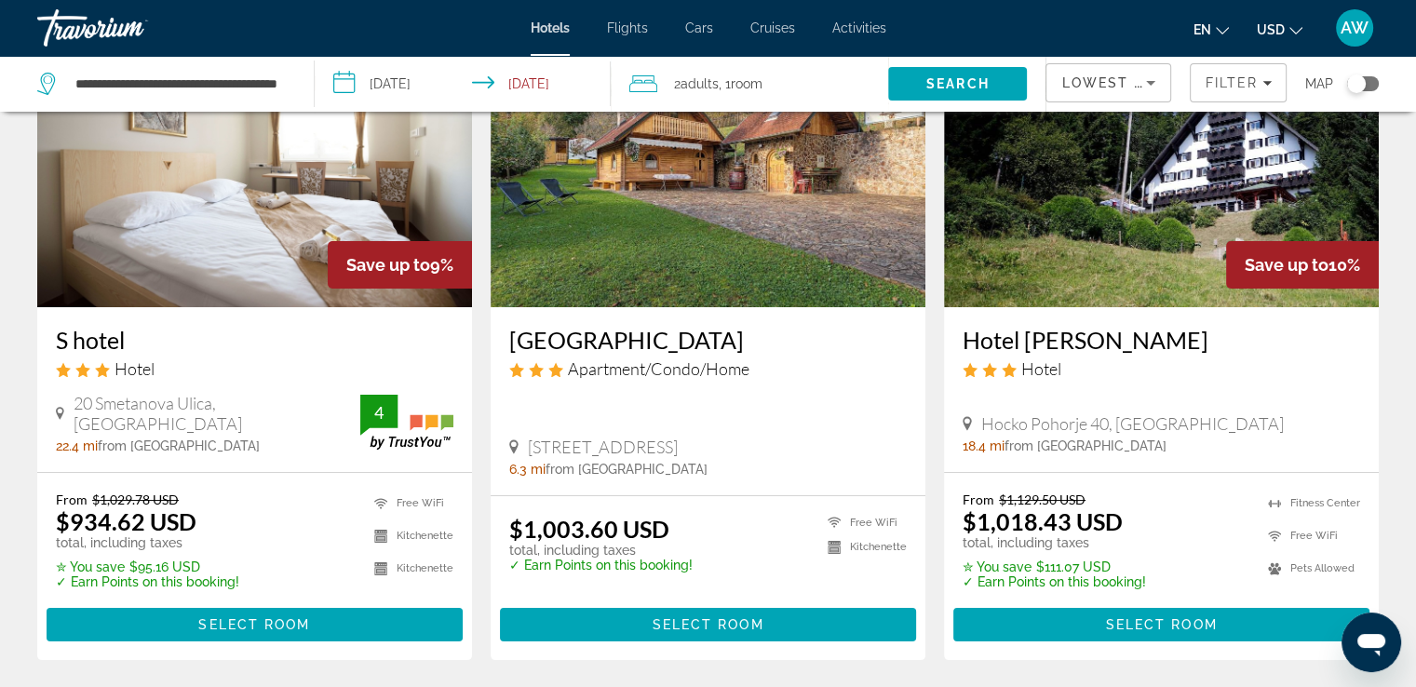
click at [579, 338] on h3 "[GEOGRAPHIC_DATA]" at bounding box center [708, 340] width 398 height 28
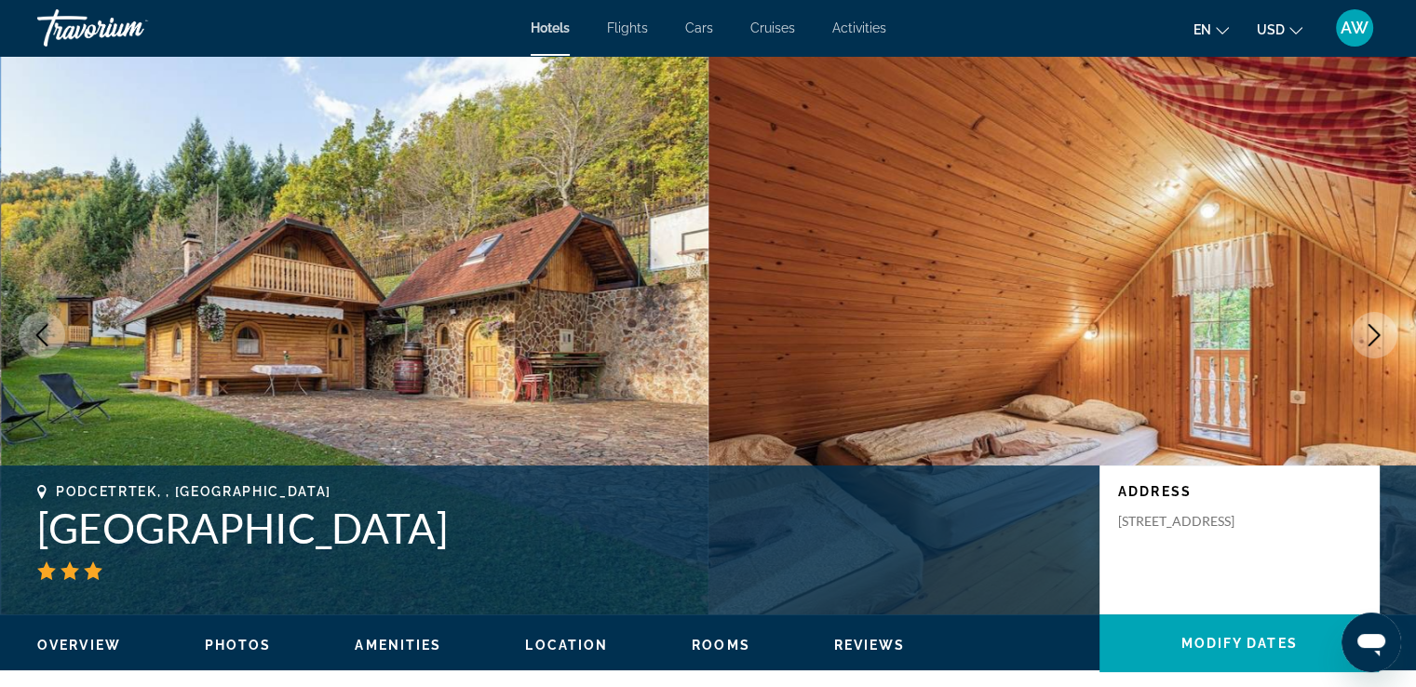
click at [429, 331] on img "Main content" at bounding box center [355, 335] width 709 height 559
click at [1375, 334] on icon "Next image" at bounding box center [1374, 335] width 22 height 22
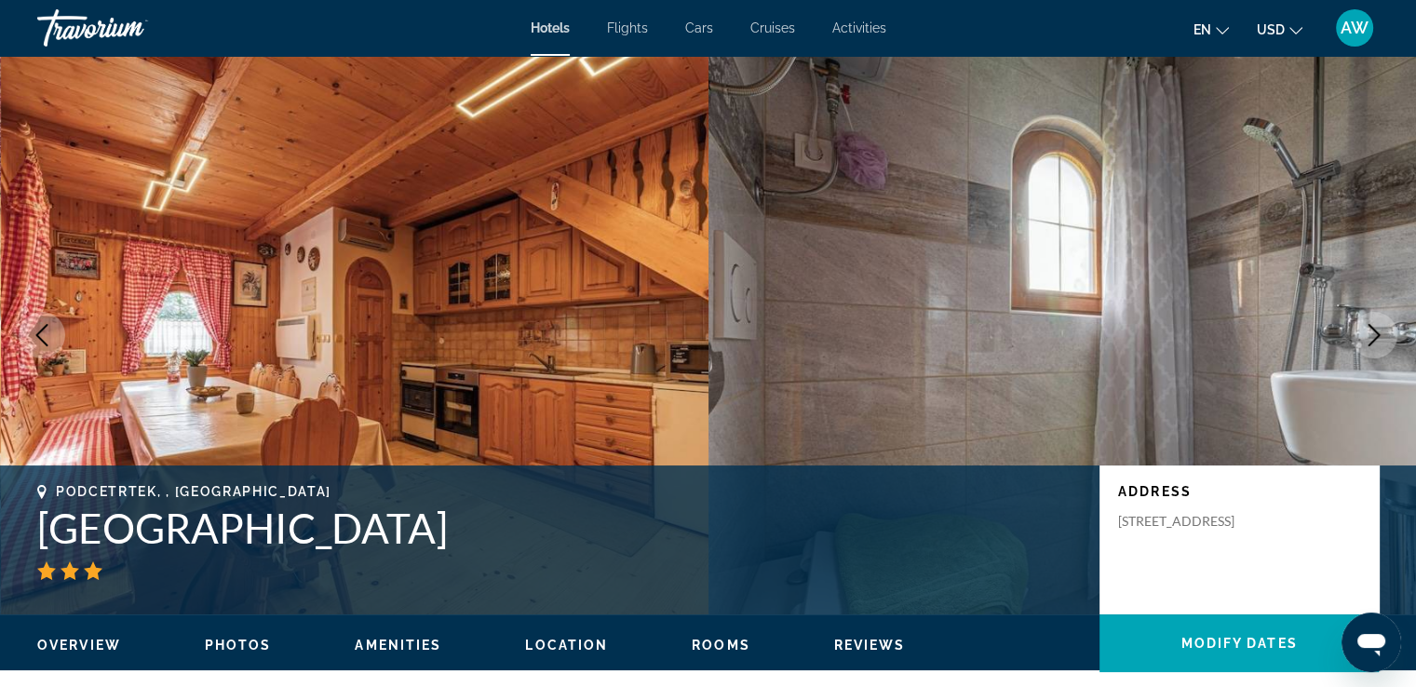
click at [1375, 334] on icon "Next image" at bounding box center [1374, 335] width 22 height 22
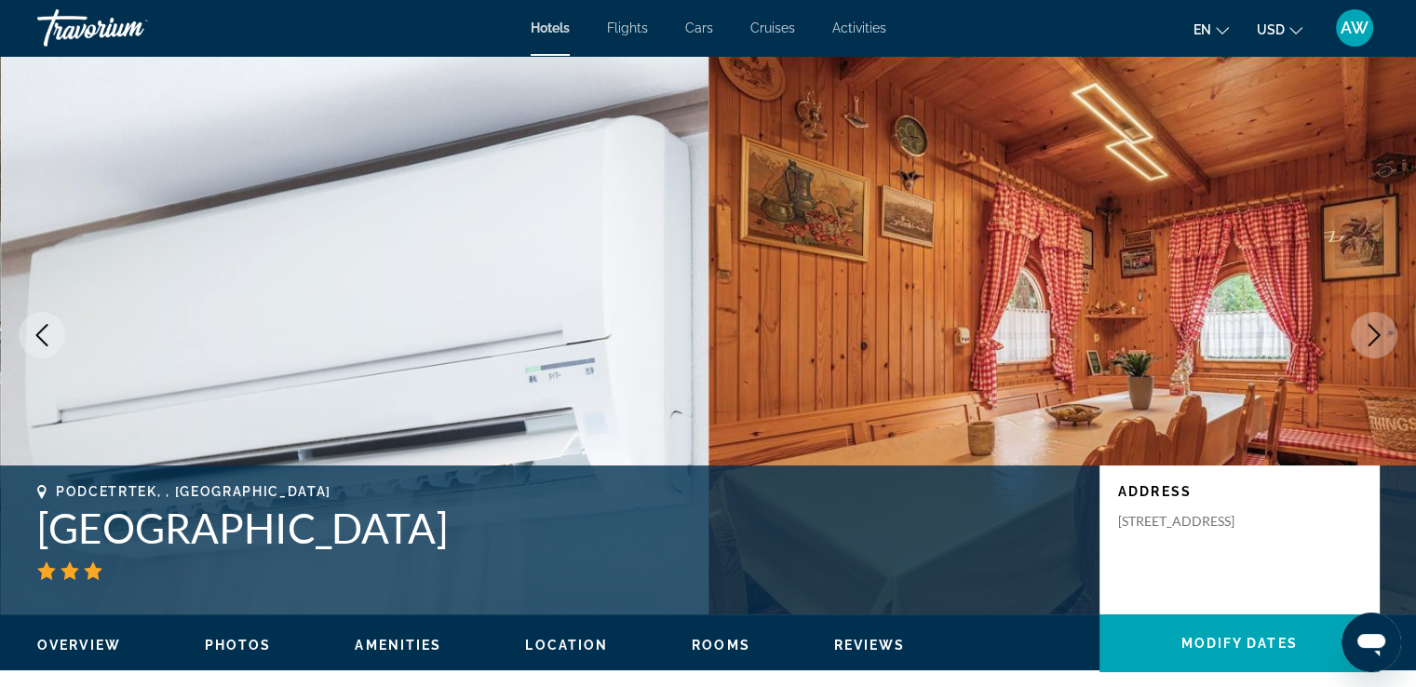
click at [1375, 334] on icon "Next image" at bounding box center [1374, 335] width 22 height 22
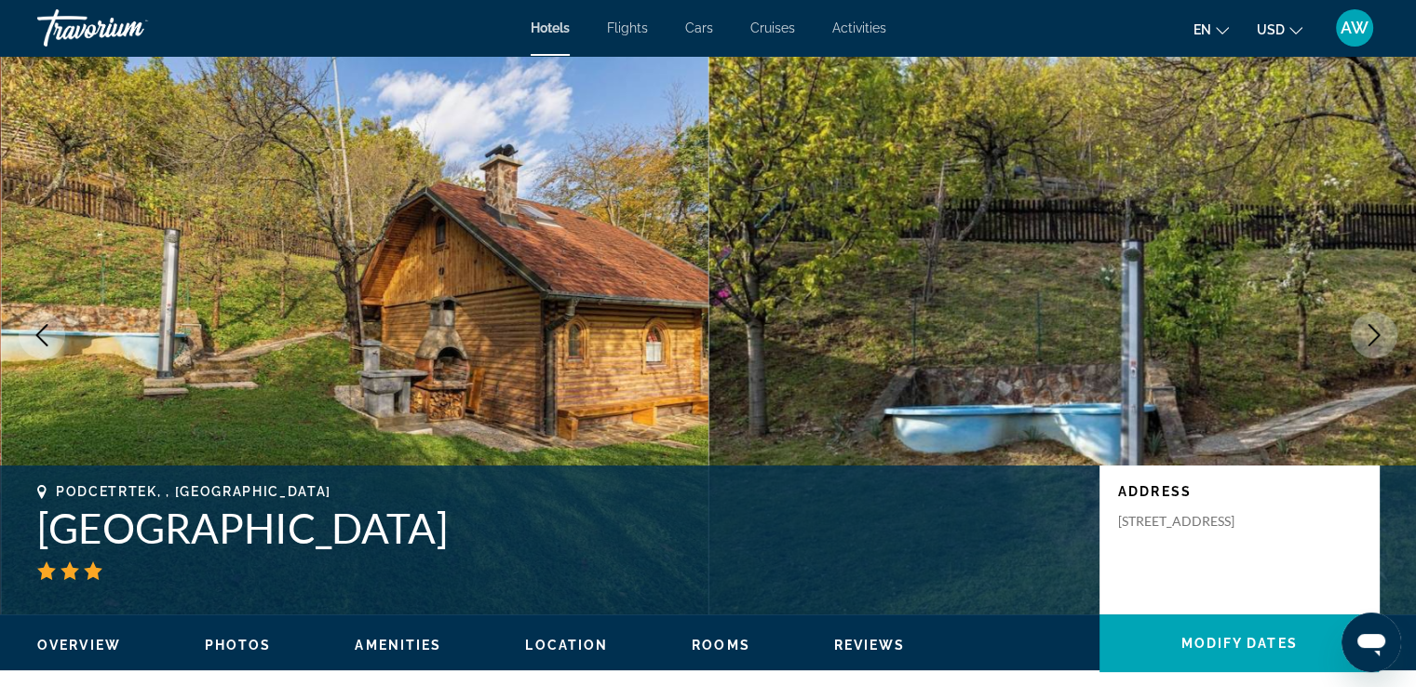
click at [1375, 334] on icon "Next image" at bounding box center [1374, 335] width 22 height 22
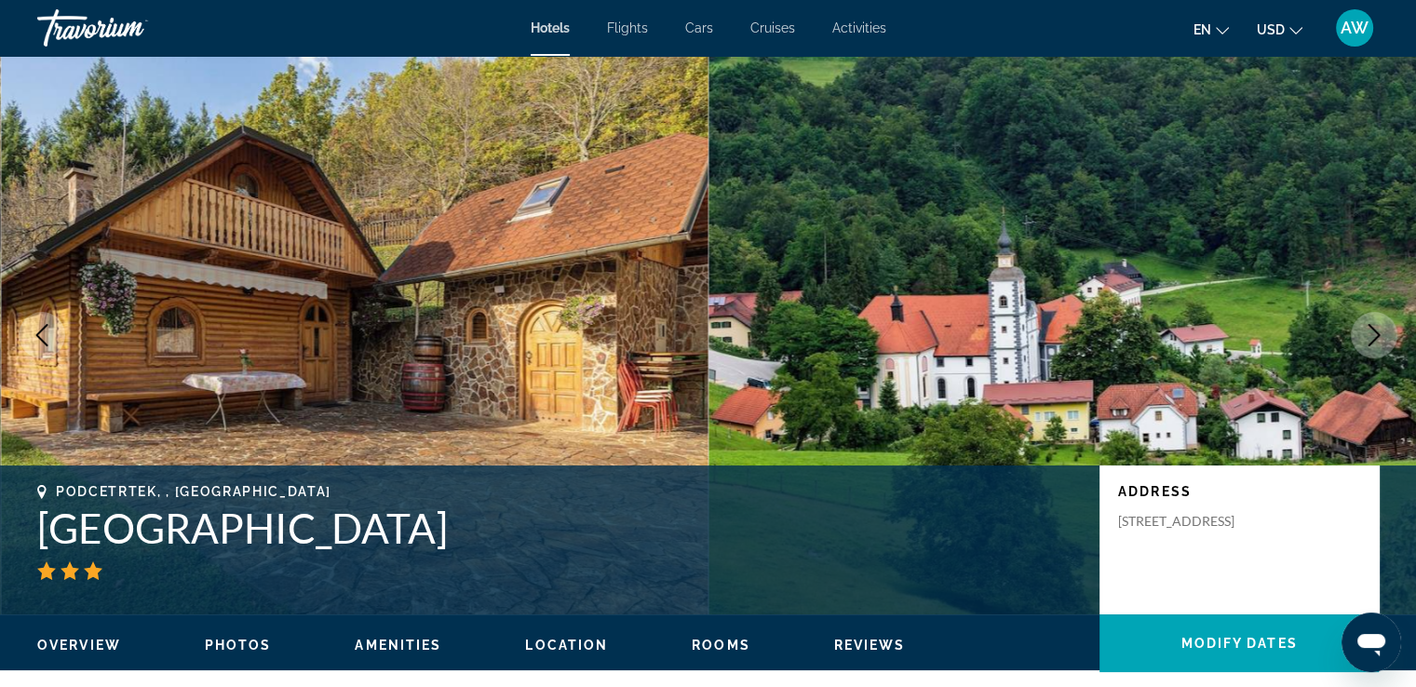
click at [1375, 334] on icon "Next image" at bounding box center [1374, 335] width 22 height 22
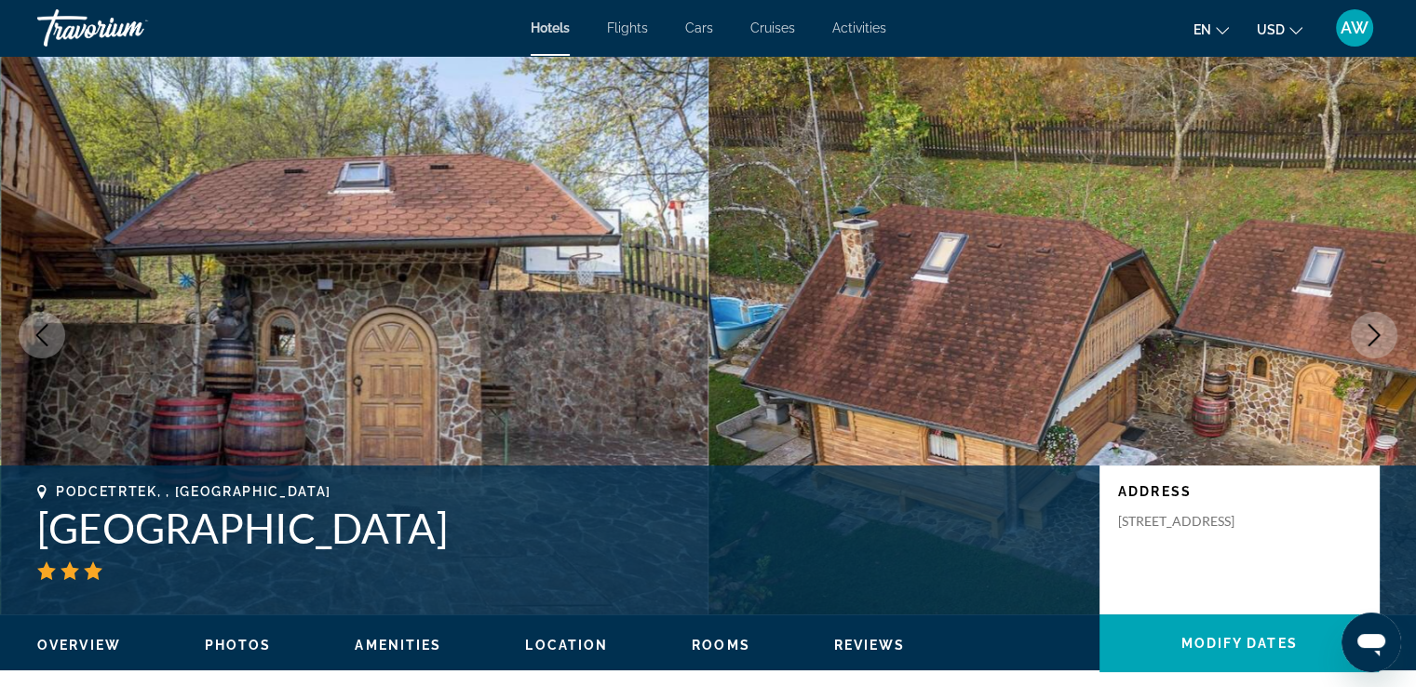
click at [1375, 334] on icon "Next image" at bounding box center [1374, 335] width 22 height 22
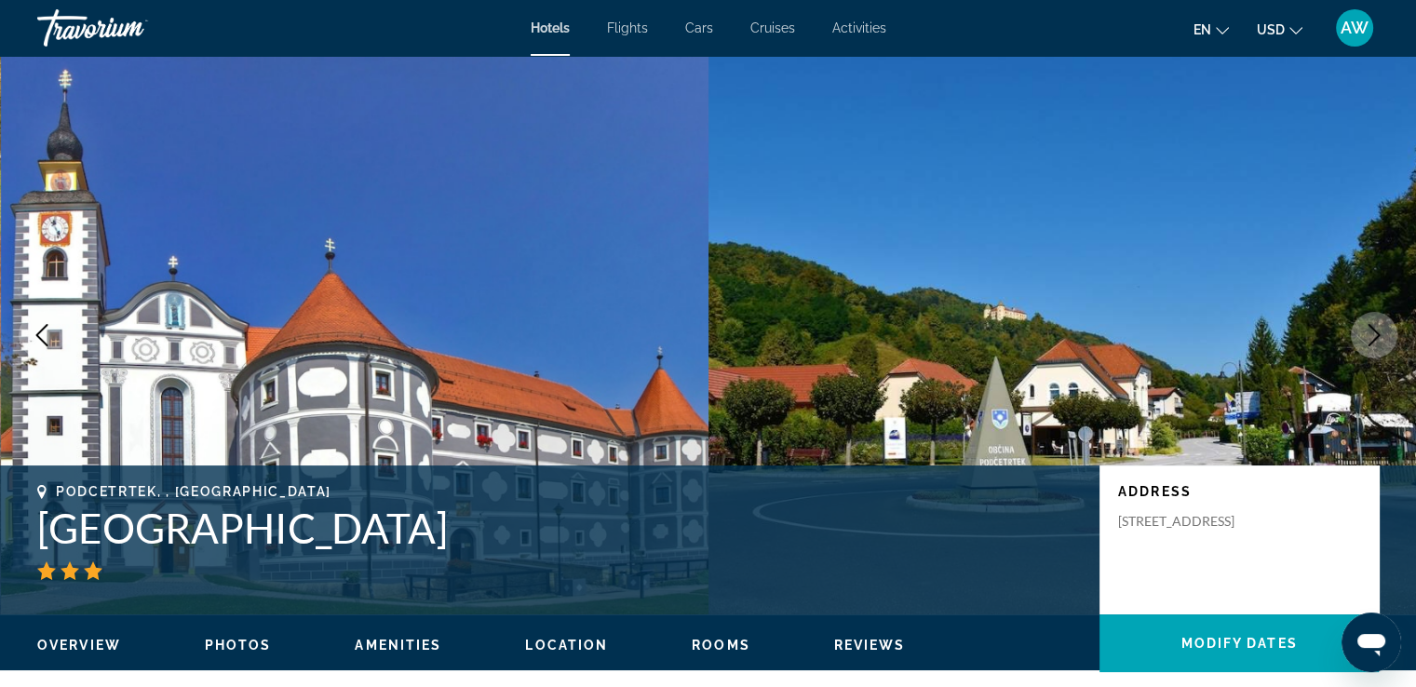
click at [1375, 334] on icon "Next image" at bounding box center [1374, 335] width 22 height 22
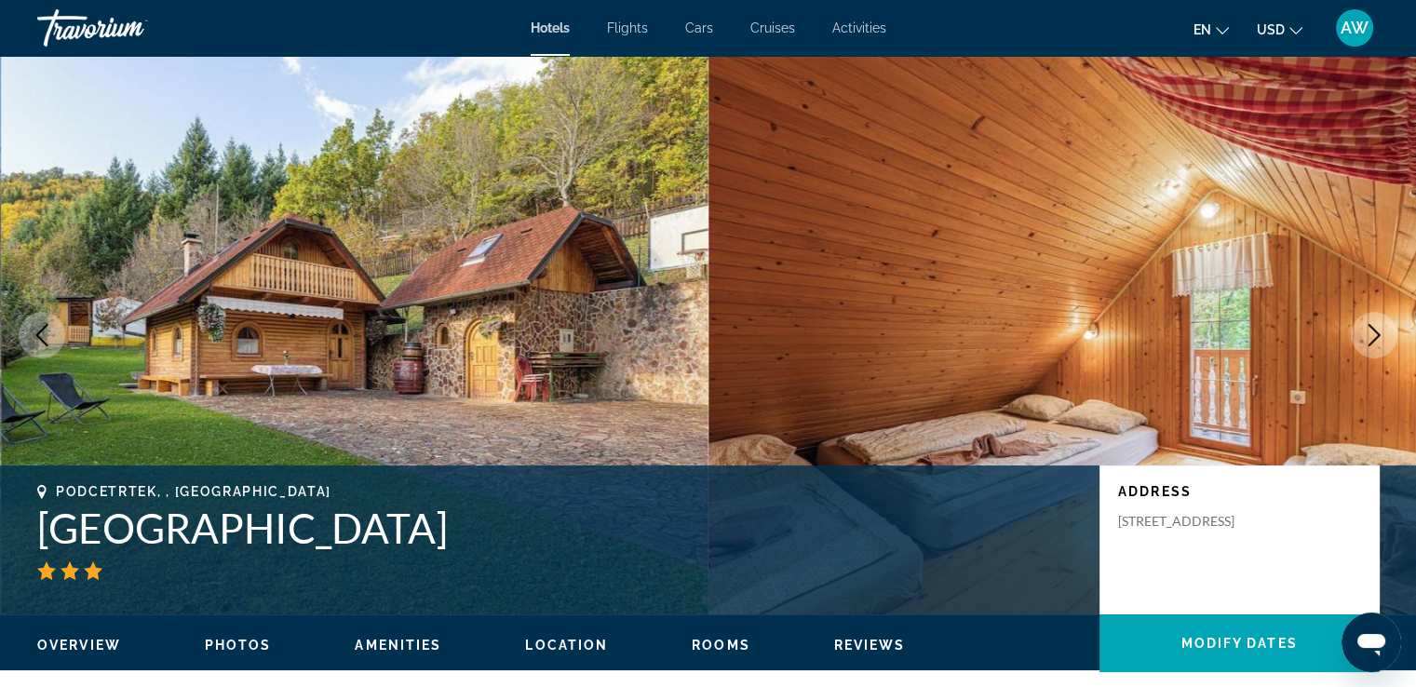
click at [242, 643] on span "Photos" at bounding box center [238, 645] width 67 height 15
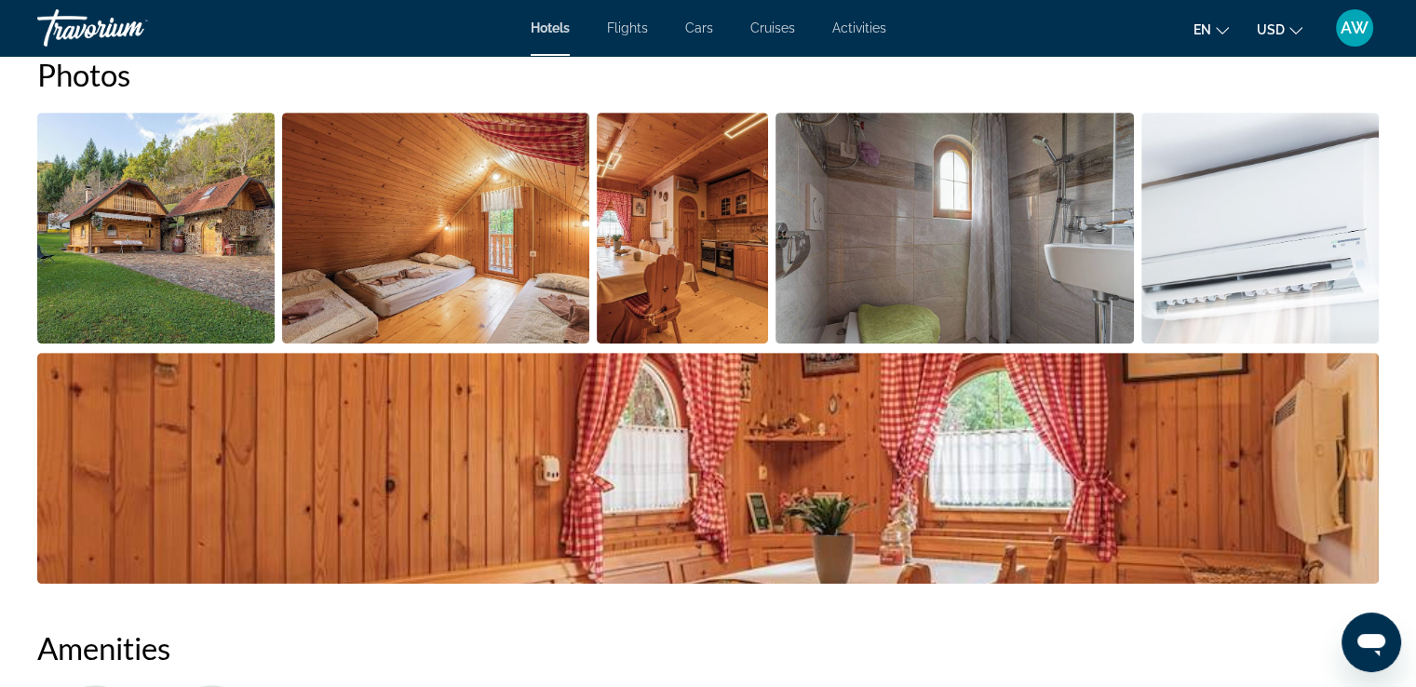
scroll to position [884, 0]
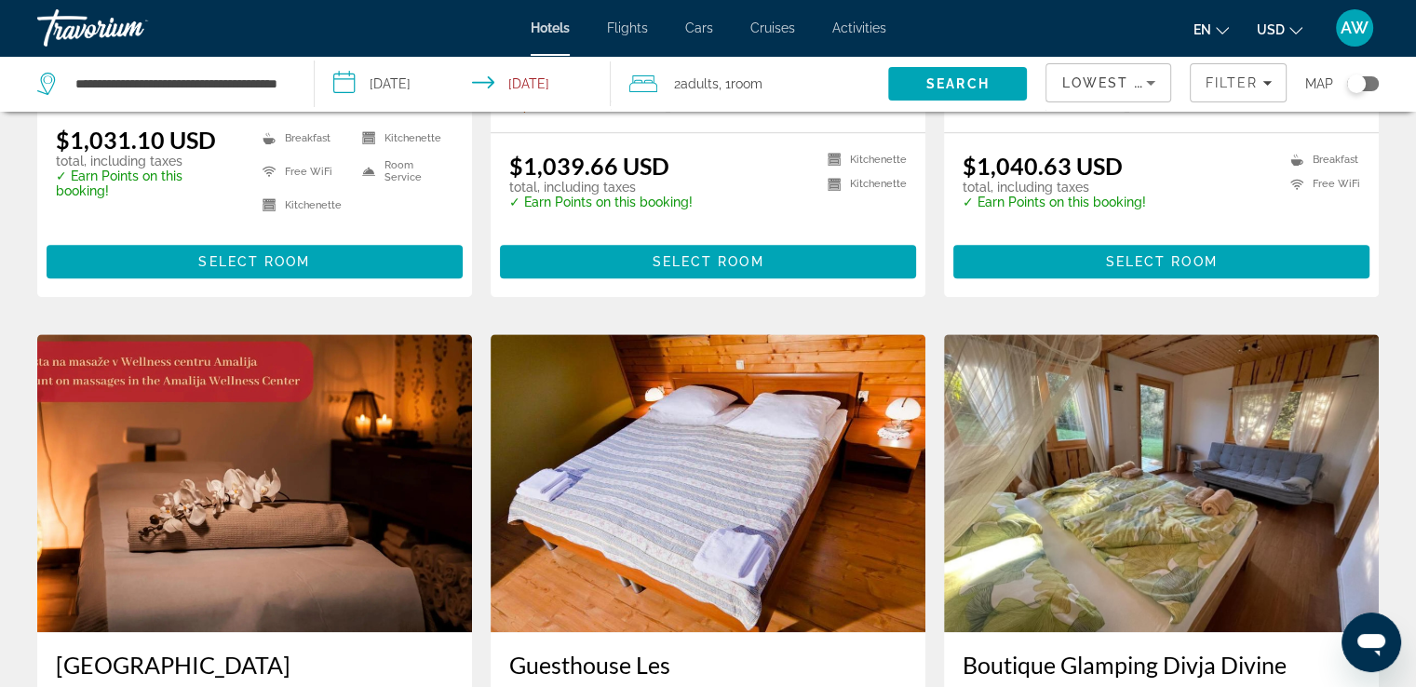
scroll to position [1910, 0]
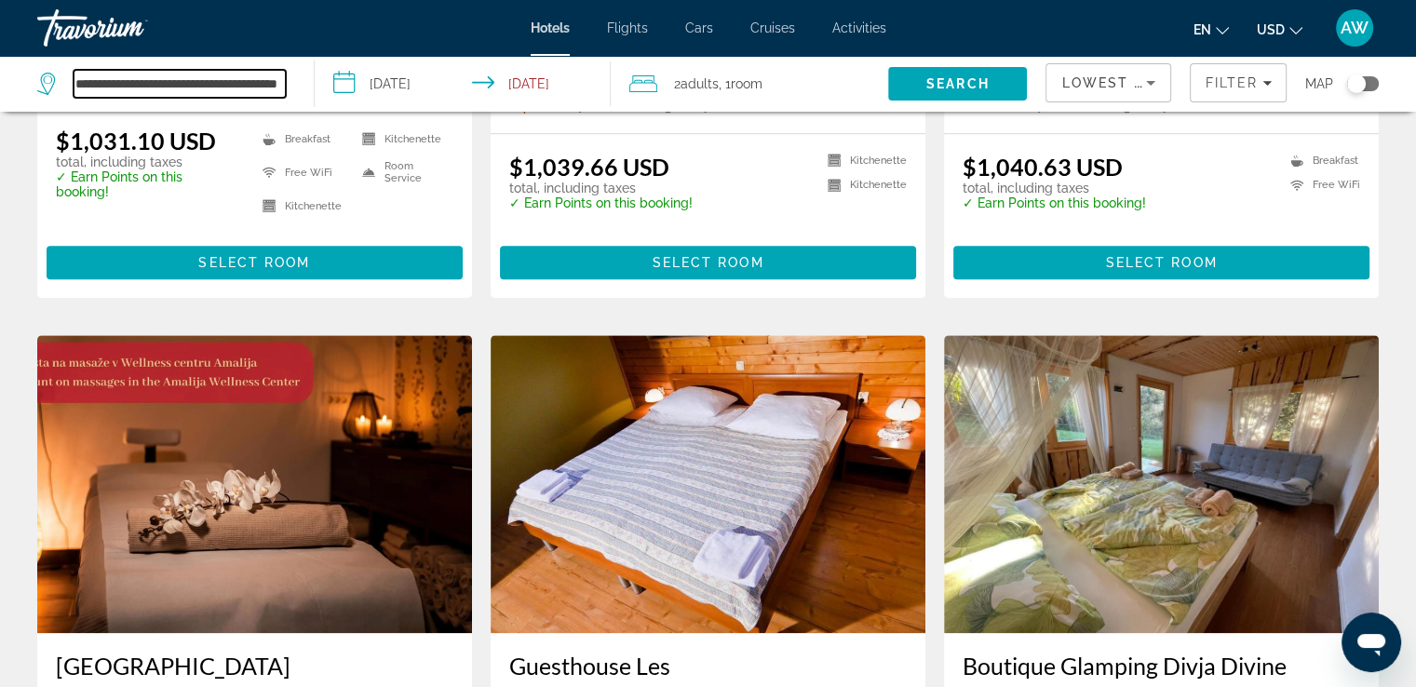
click at [248, 92] on input "**********" at bounding box center [180, 84] width 212 height 28
click at [257, 82] on input "**********" at bounding box center [180, 84] width 212 height 28
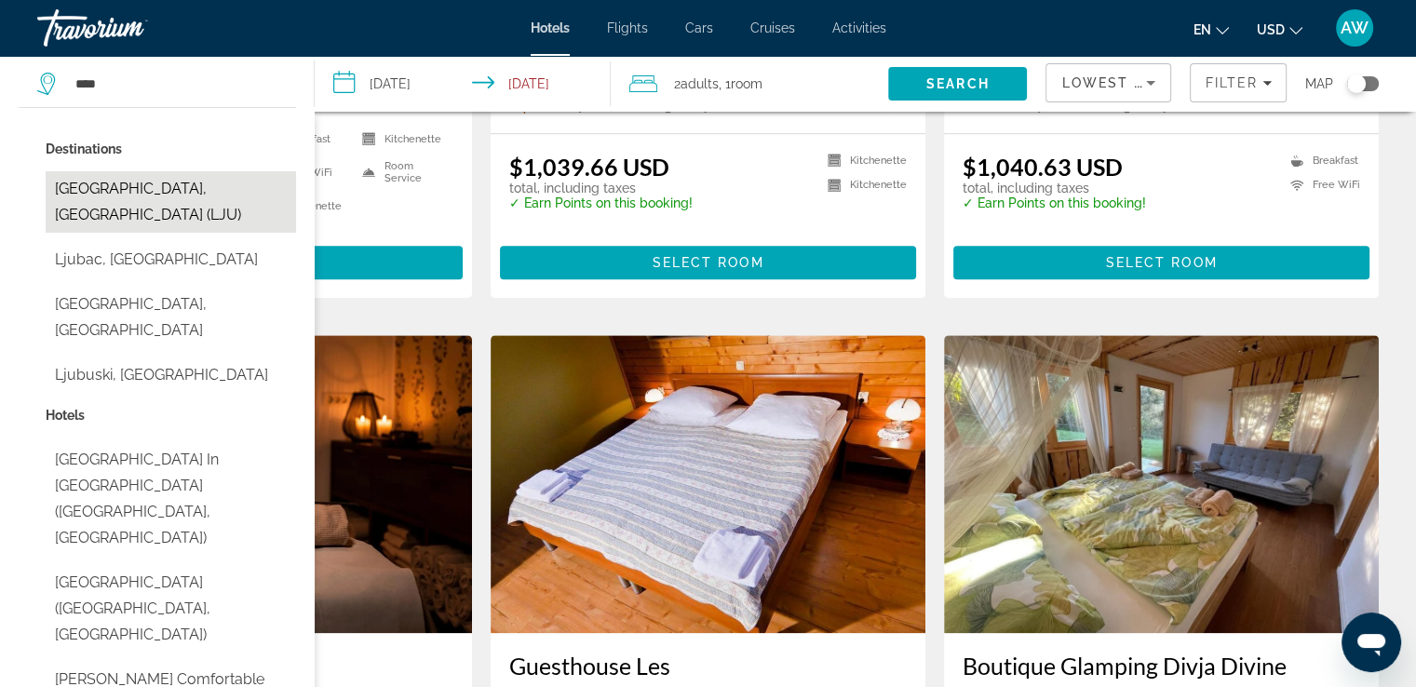
click at [165, 189] on button "[GEOGRAPHIC_DATA], [GEOGRAPHIC_DATA] (LJU)" at bounding box center [171, 201] width 250 height 61
type input "**********"
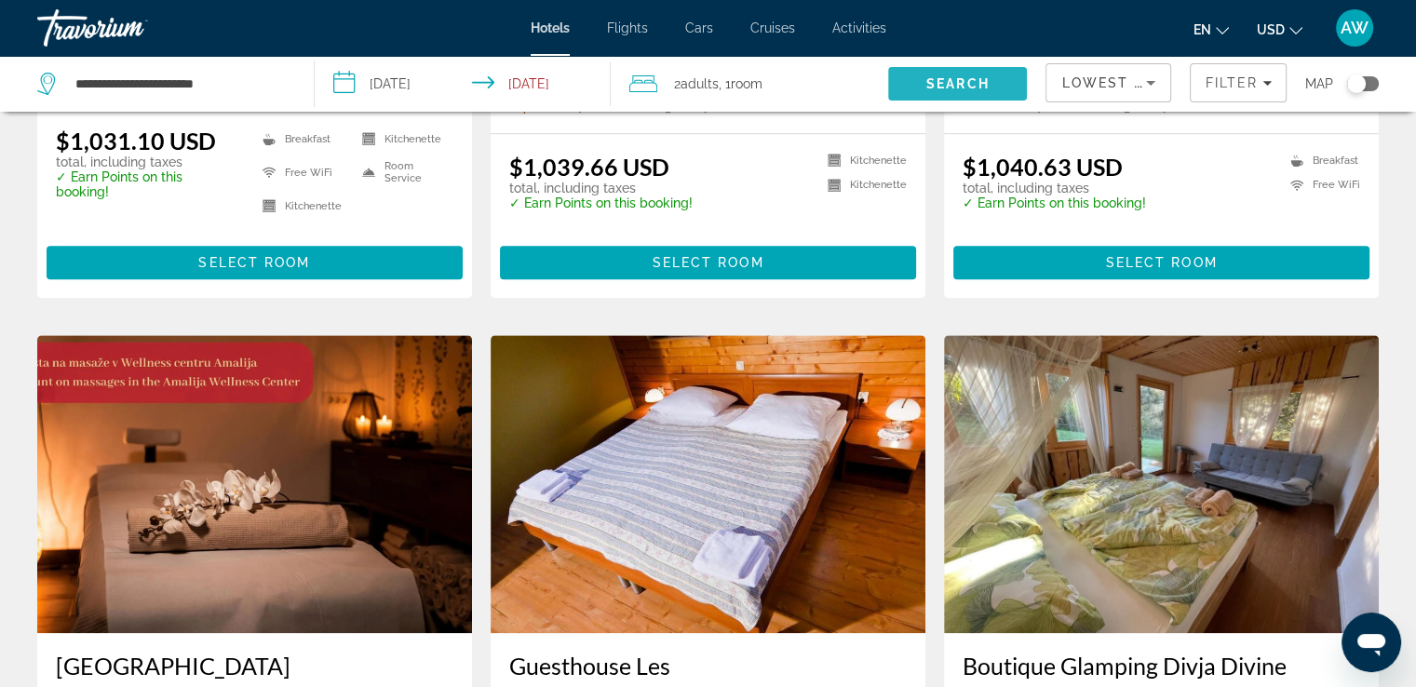
click at [949, 72] on span "Search" at bounding box center [957, 83] width 139 height 45
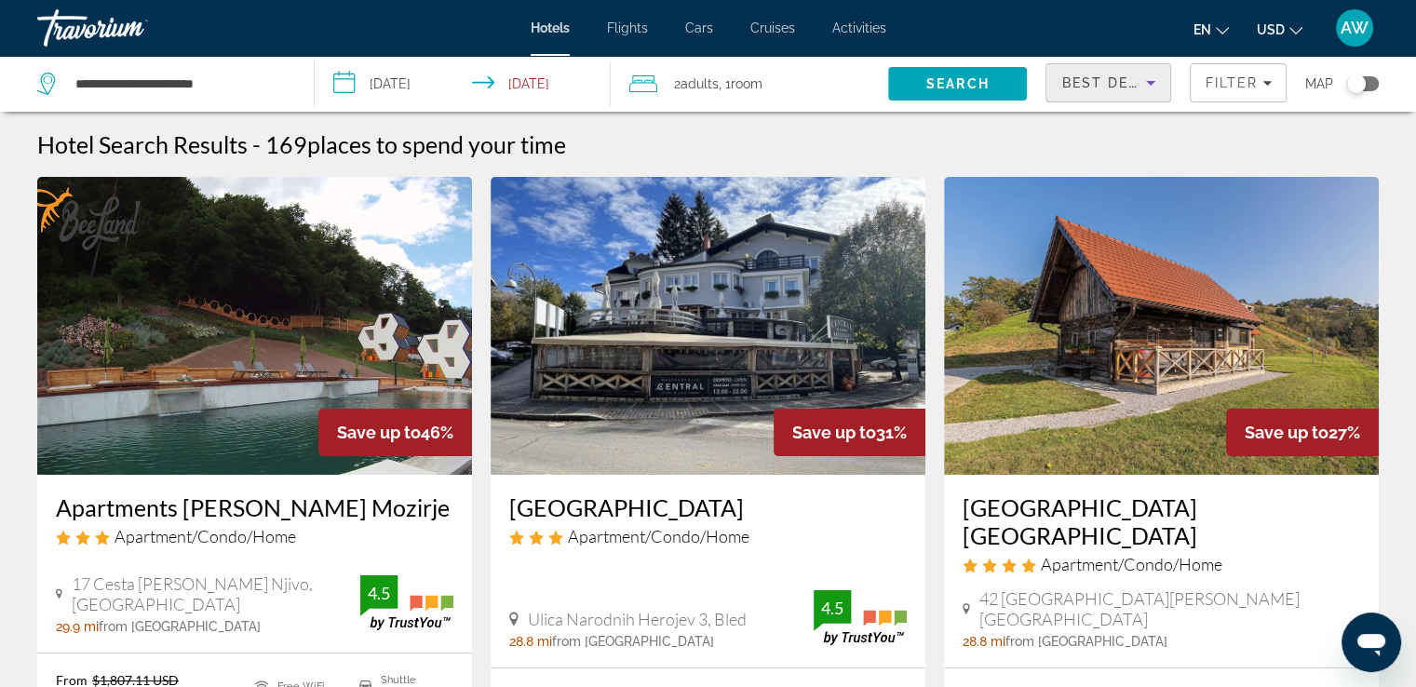
click at [1154, 84] on icon "Sort by" at bounding box center [1151, 83] width 22 height 22
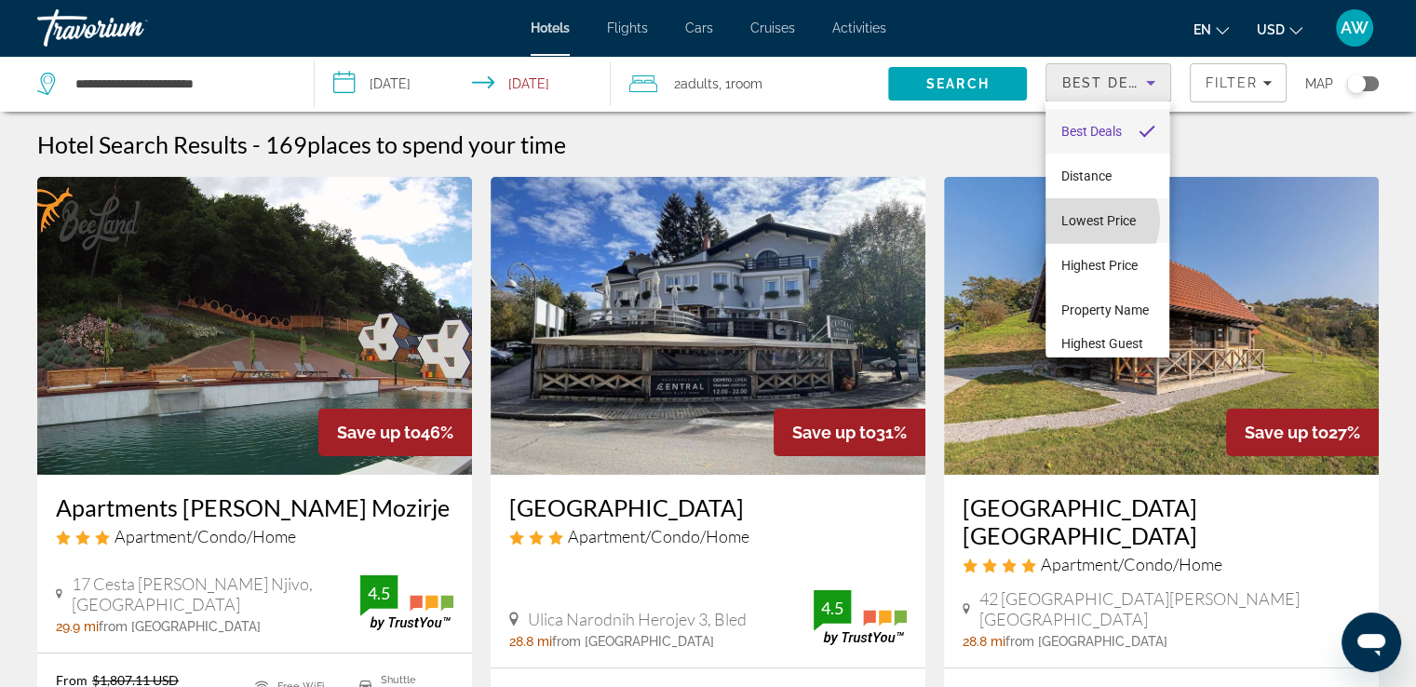
click at [1095, 221] on span "Lowest Price" at bounding box center [1097, 220] width 74 height 15
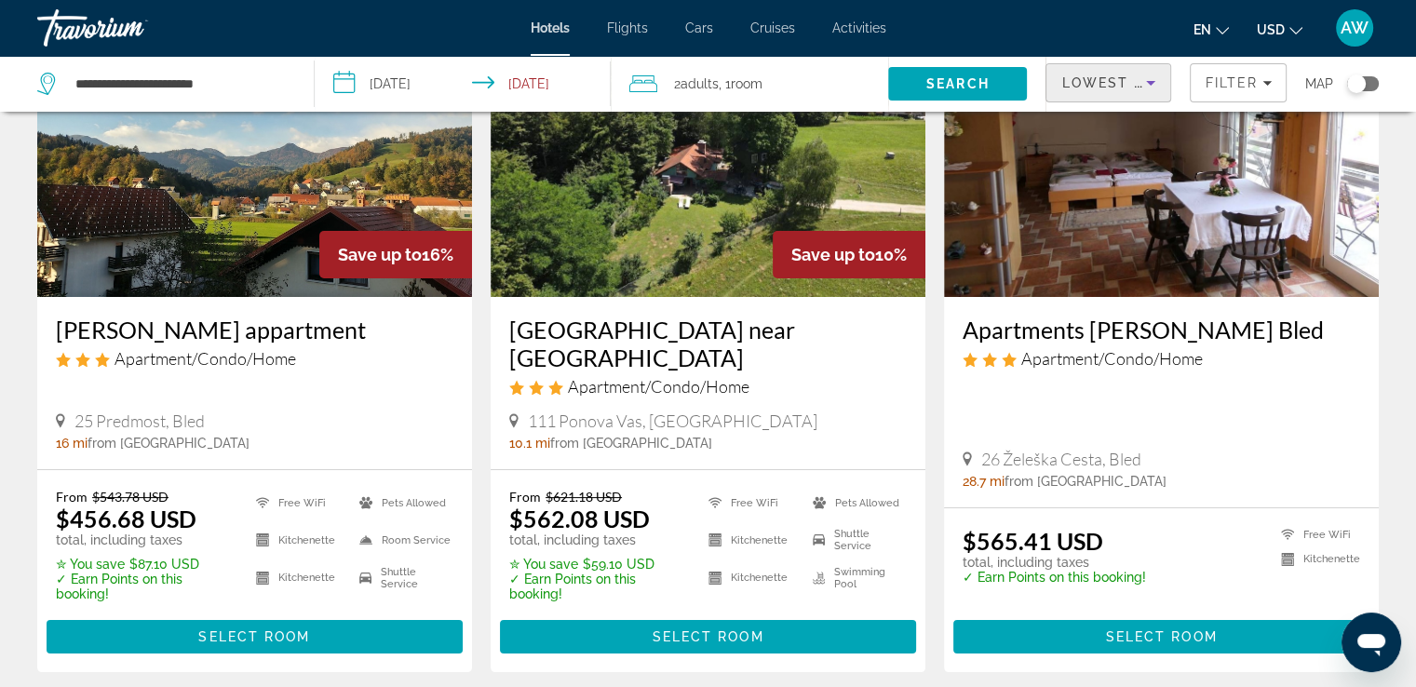
scroll to position [185, 0]
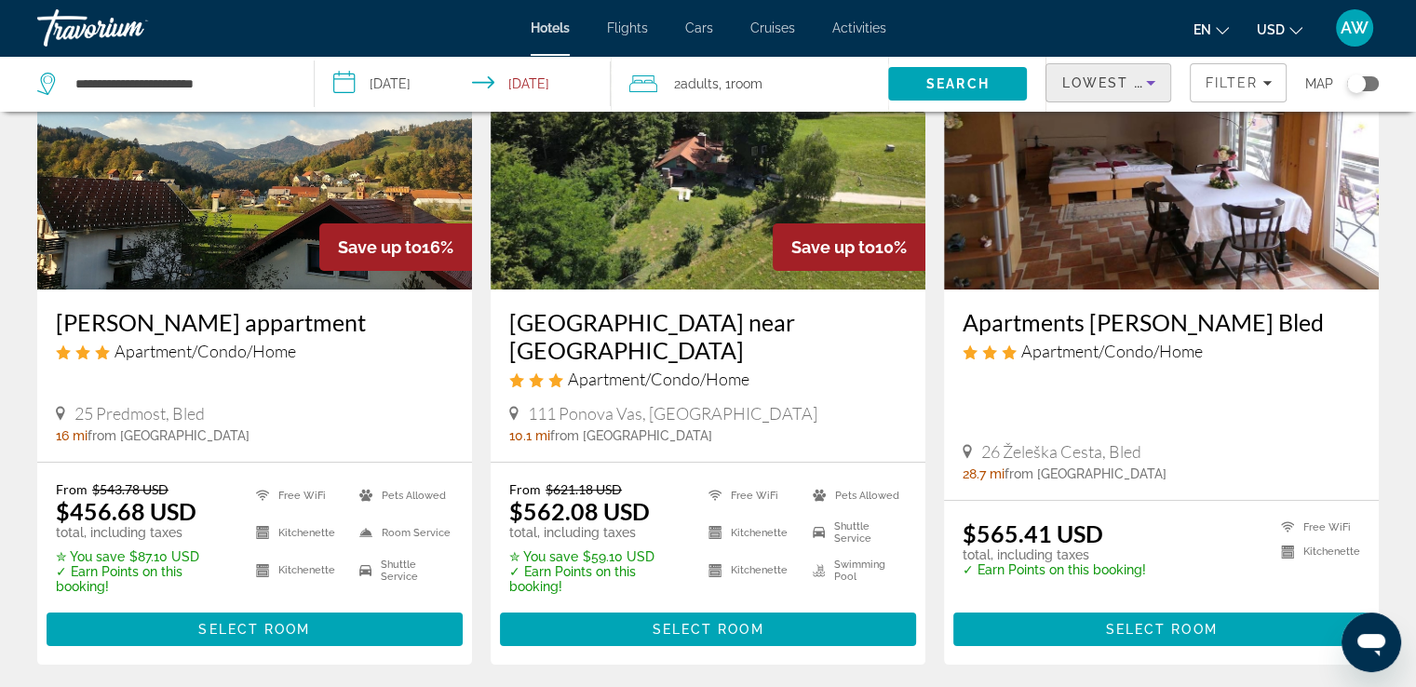
click at [639, 327] on h3 "[GEOGRAPHIC_DATA] near [GEOGRAPHIC_DATA]" at bounding box center [708, 336] width 398 height 56
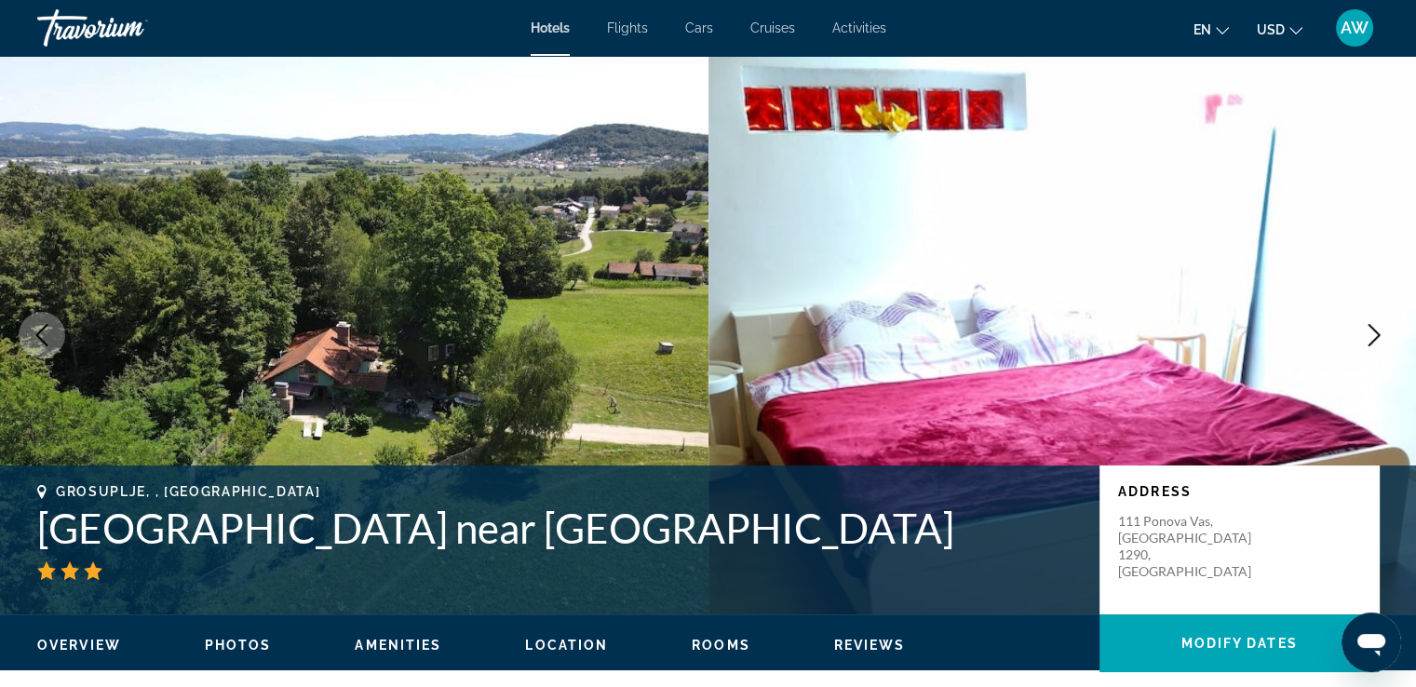
click at [246, 640] on span "Photos" at bounding box center [238, 645] width 67 height 15
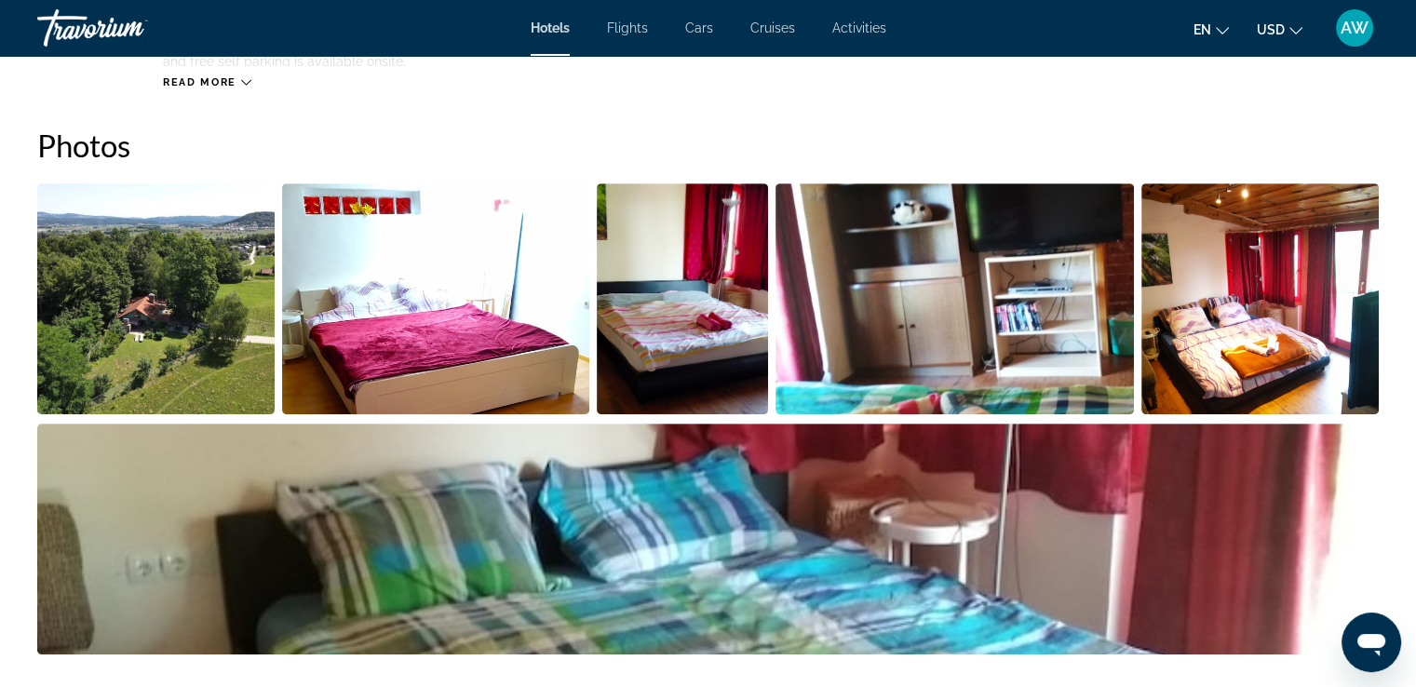
scroll to position [909, 0]
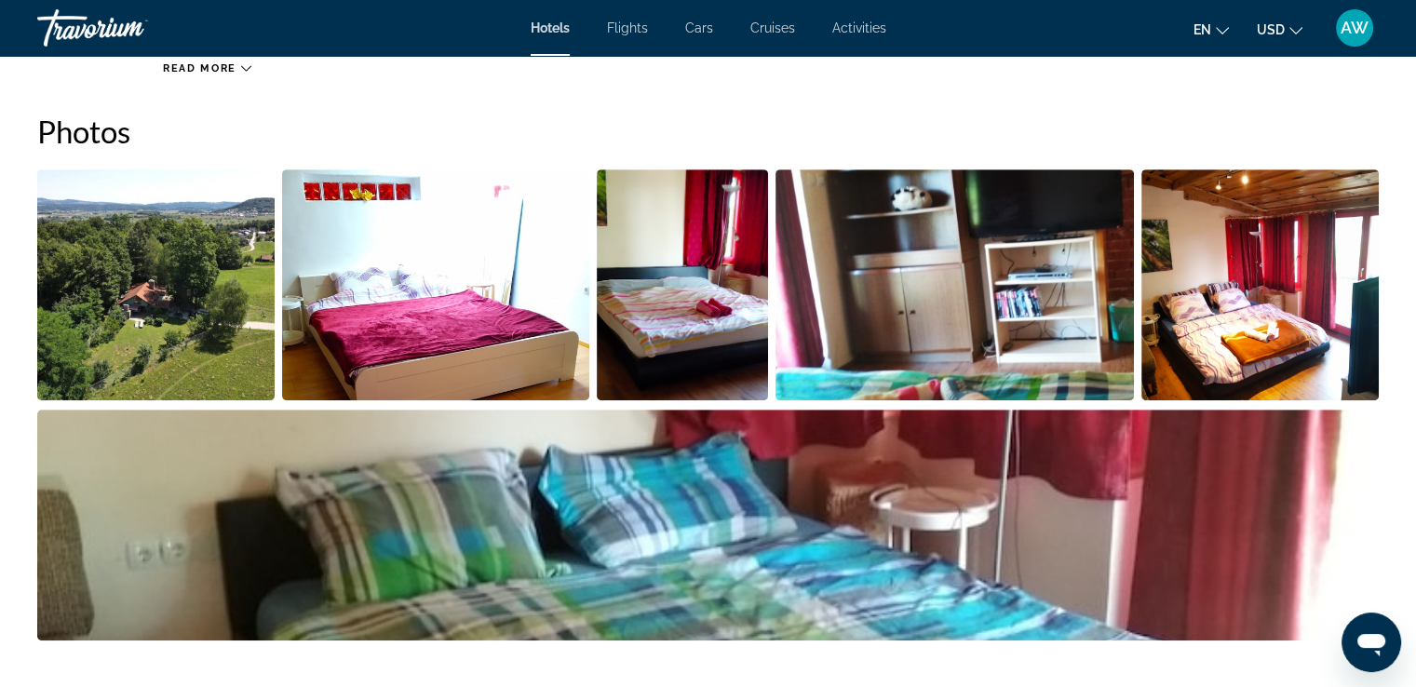
click at [205, 349] on img "Open full-screen image slider" at bounding box center [155, 284] width 237 height 231
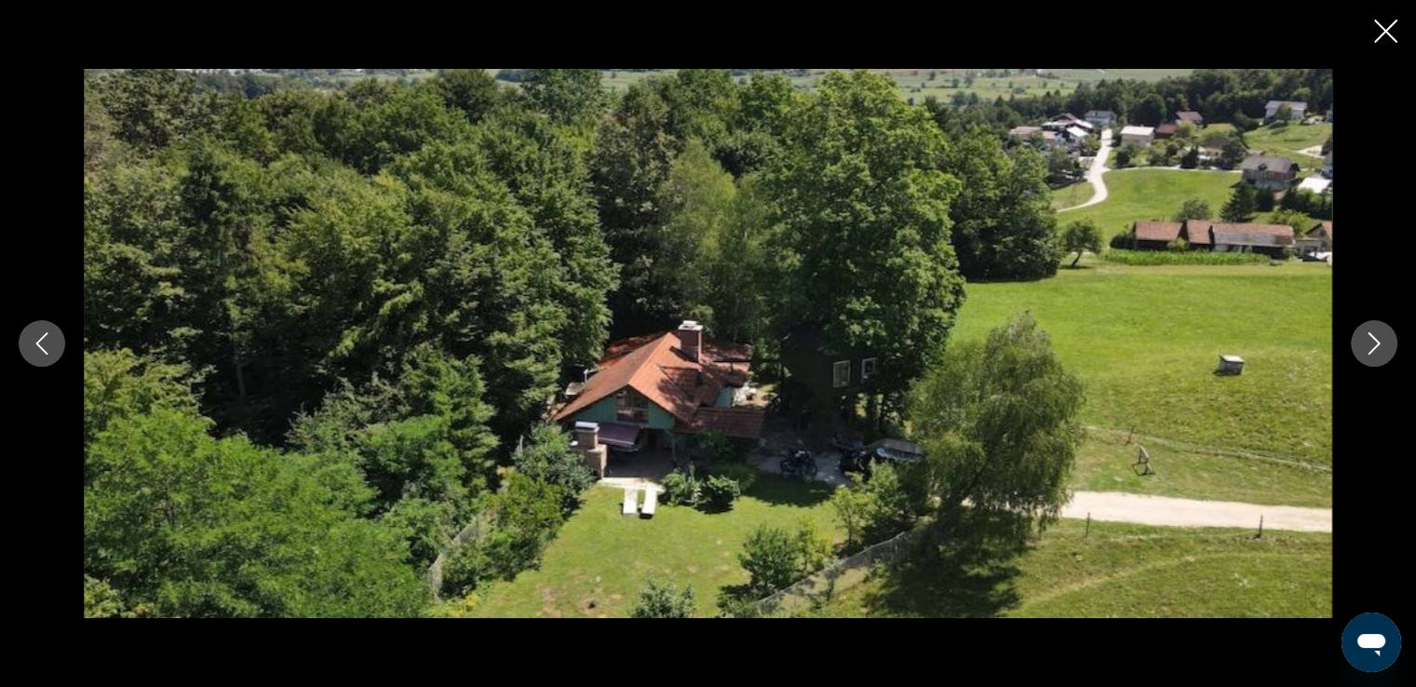
click at [1375, 344] on icon "Next image" at bounding box center [1374, 343] width 22 height 22
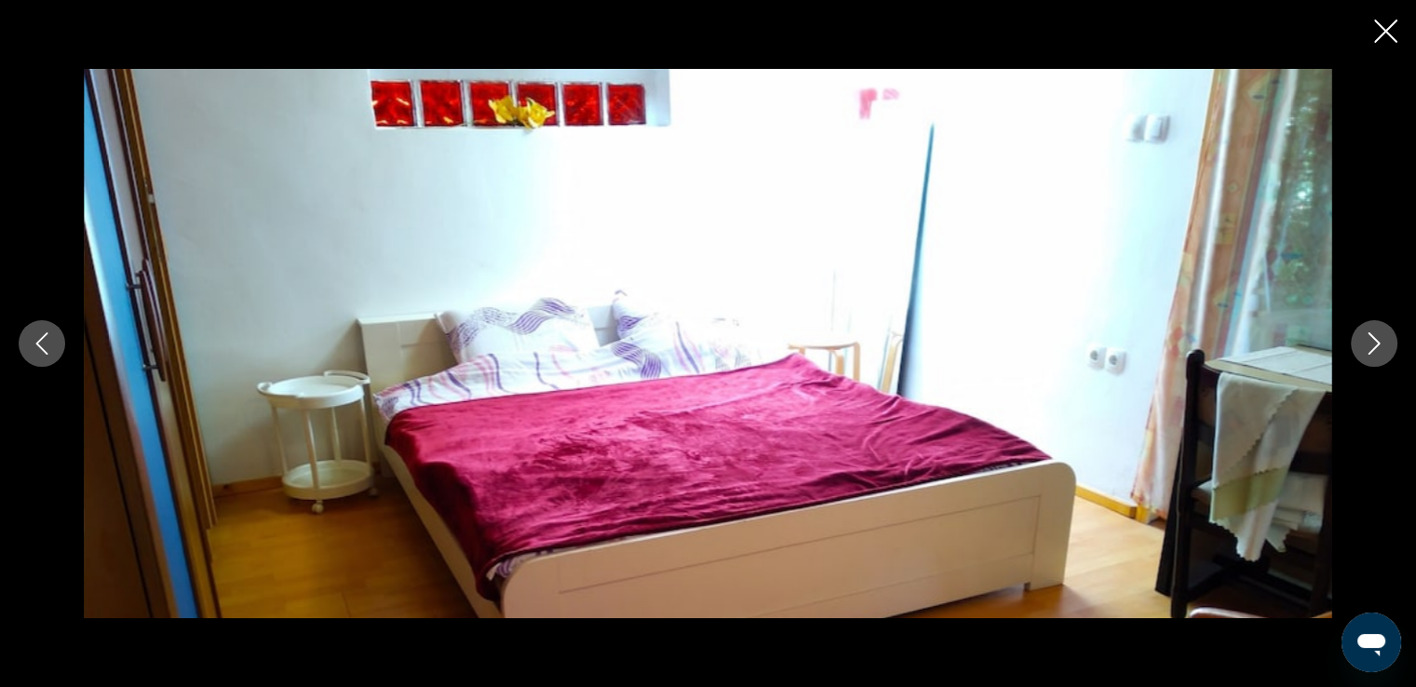
click at [1375, 344] on icon "Next image" at bounding box center [1374, 343] width 22 height 22
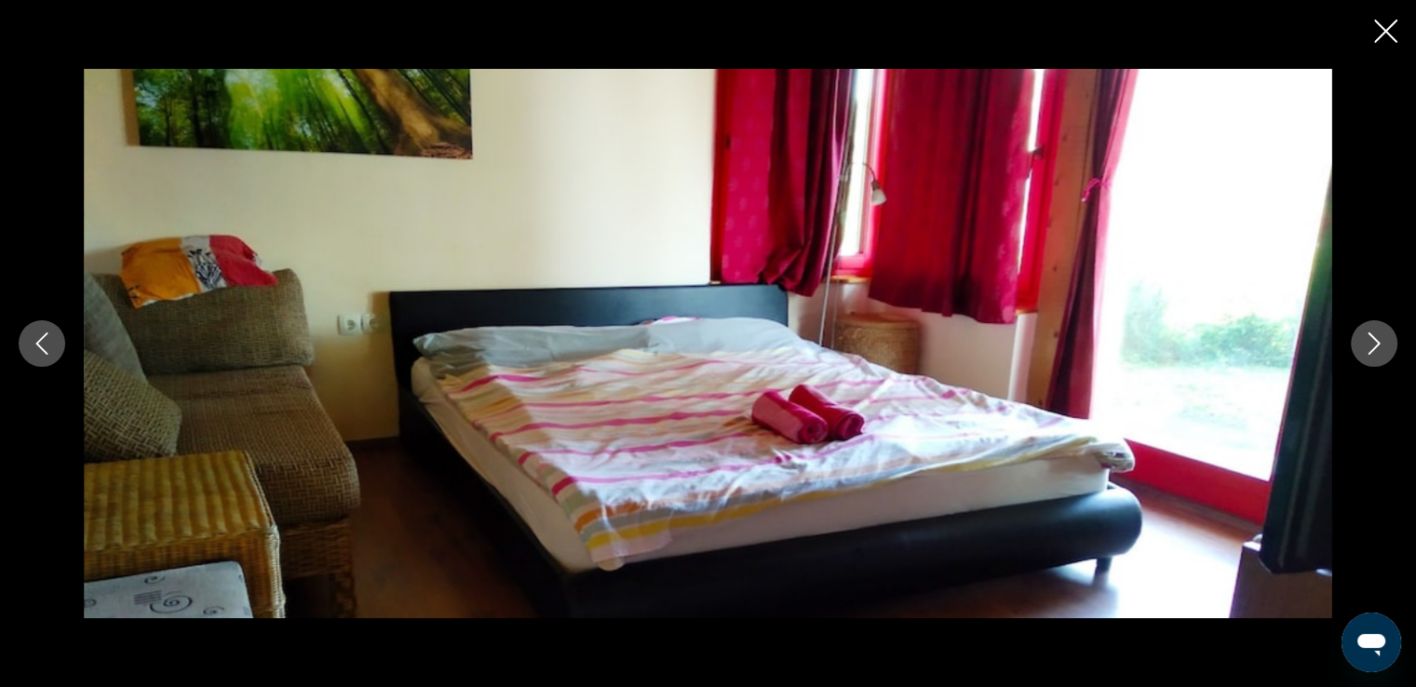
click at [1375, 344] on icon "Next image" at bounding box center [1374, 343] width 22 height 22
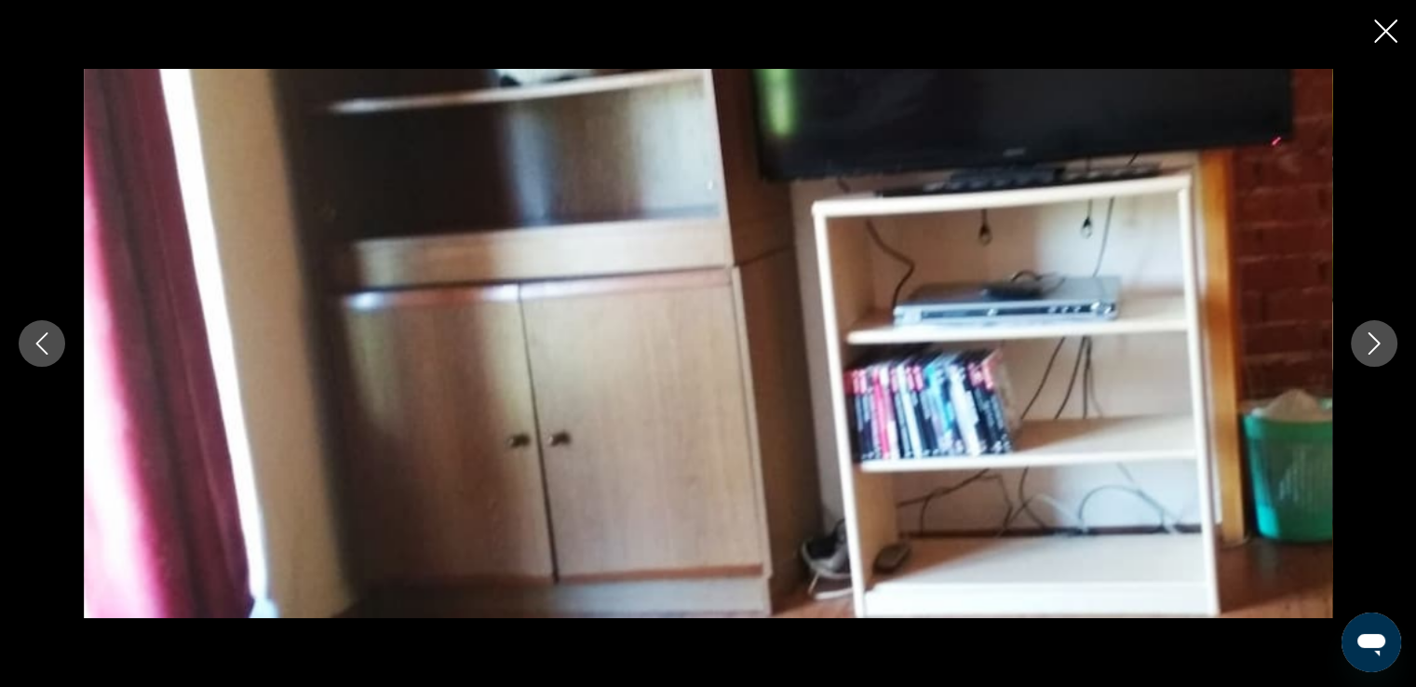
click at [1375, 344] on icon "Next image" at bounding box center [1374, 343] width 22 height 22
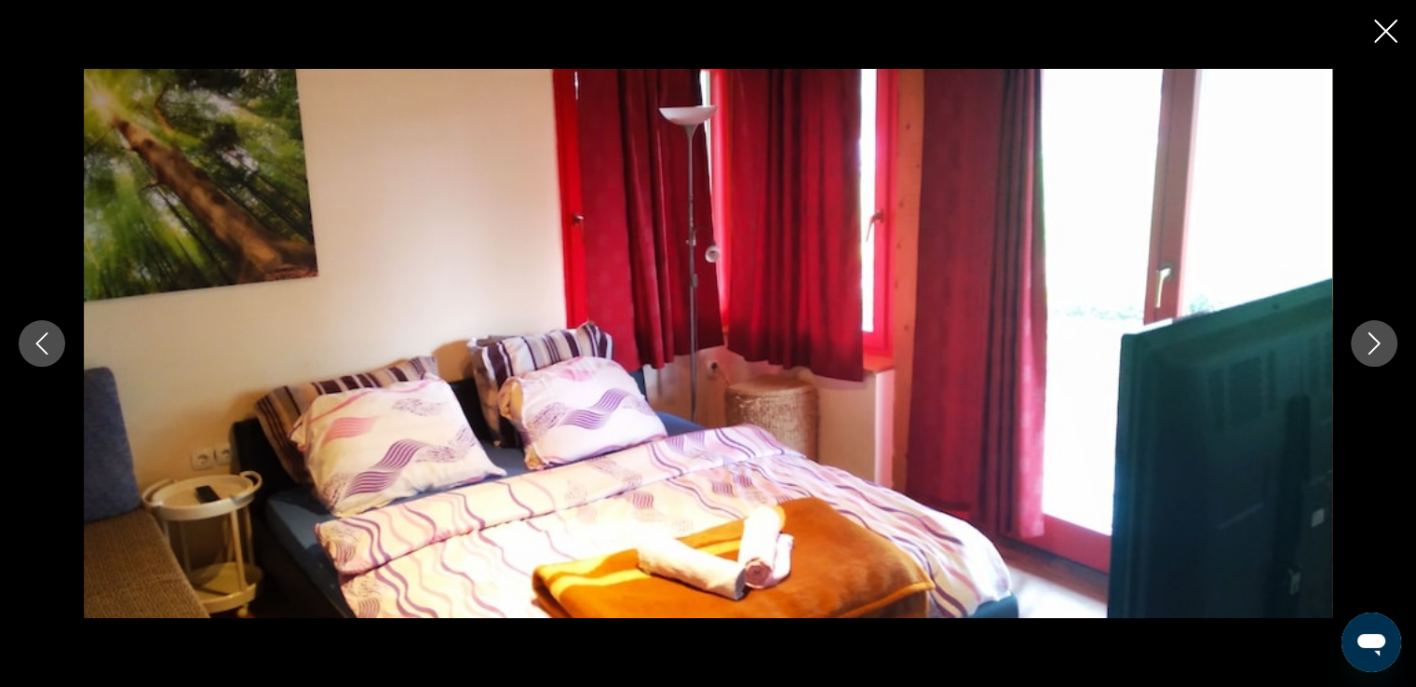
click at [43, 334] on icon "Previous image" at bounding box center [42, 343] width 22 height 22
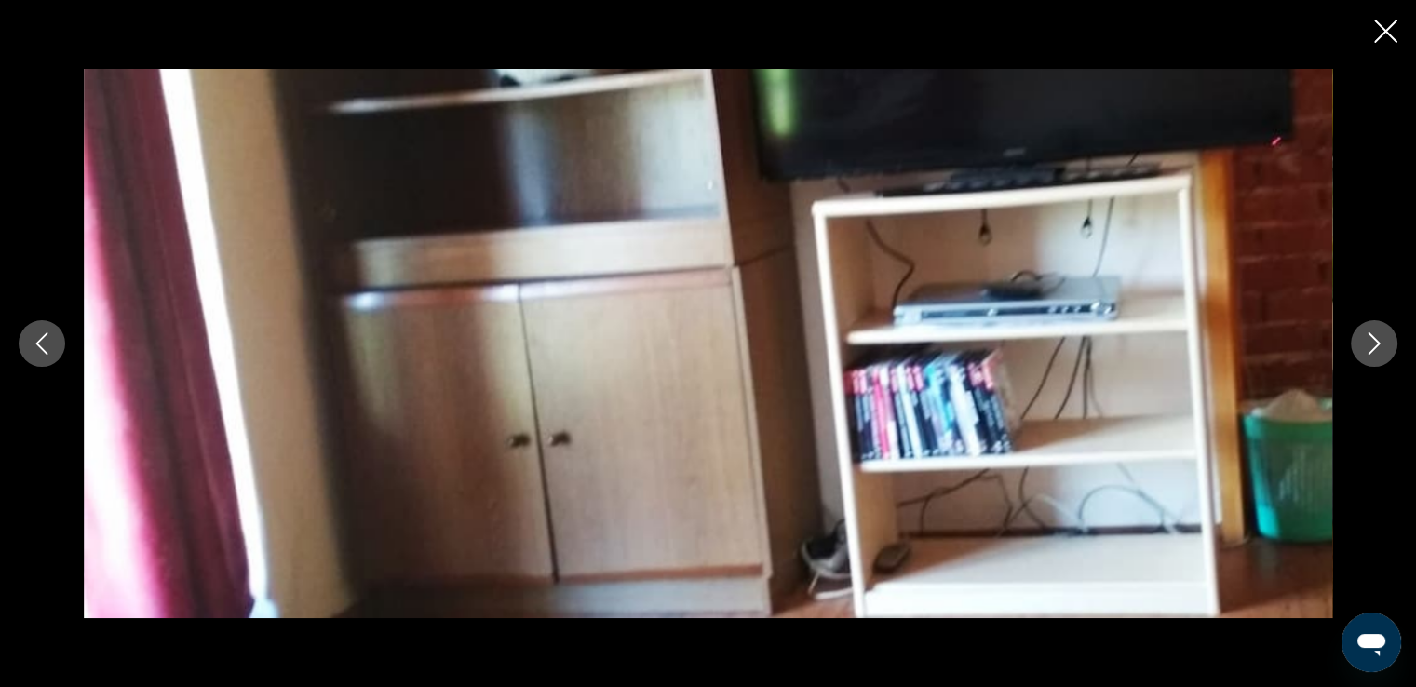
click at [1377, 344] on icon "Next image" at bounding box center [1375, 343] width 12 height 22
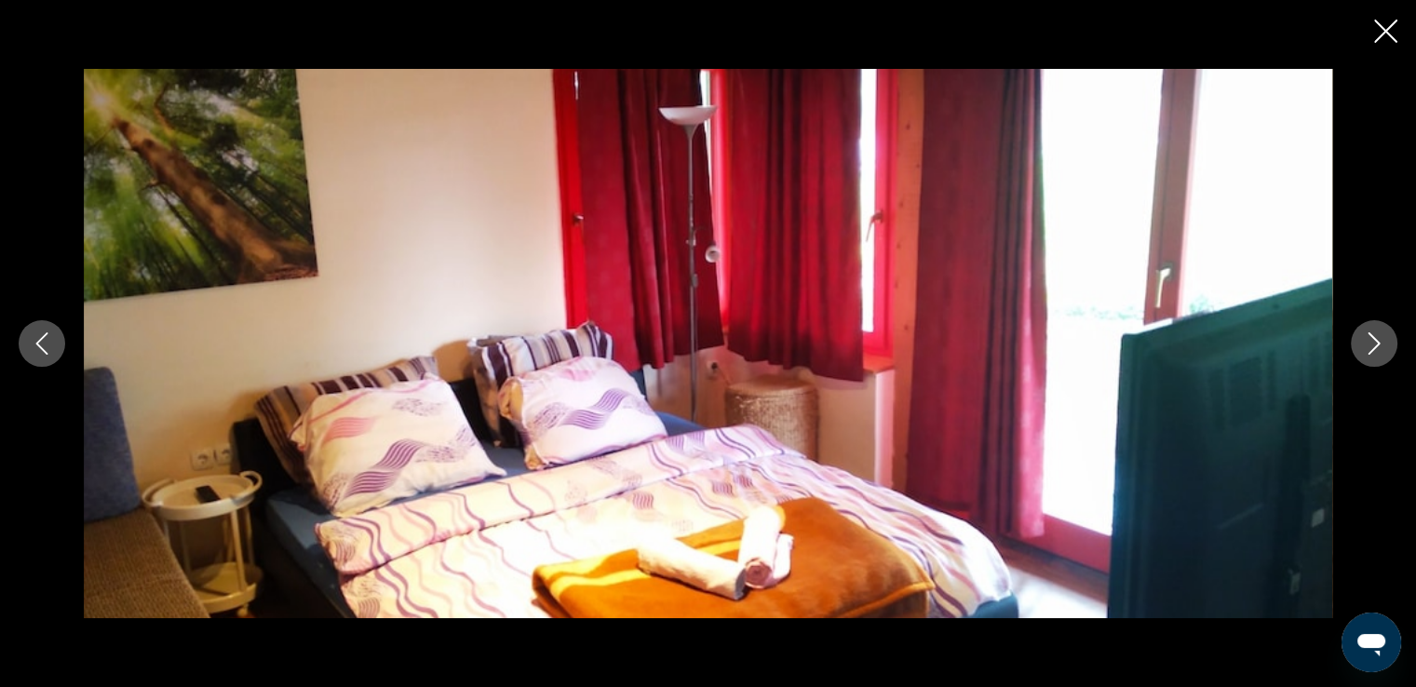
click at [1377, 344] on icon "Next image" at bounding box center [1375, 343] width 12 height 22
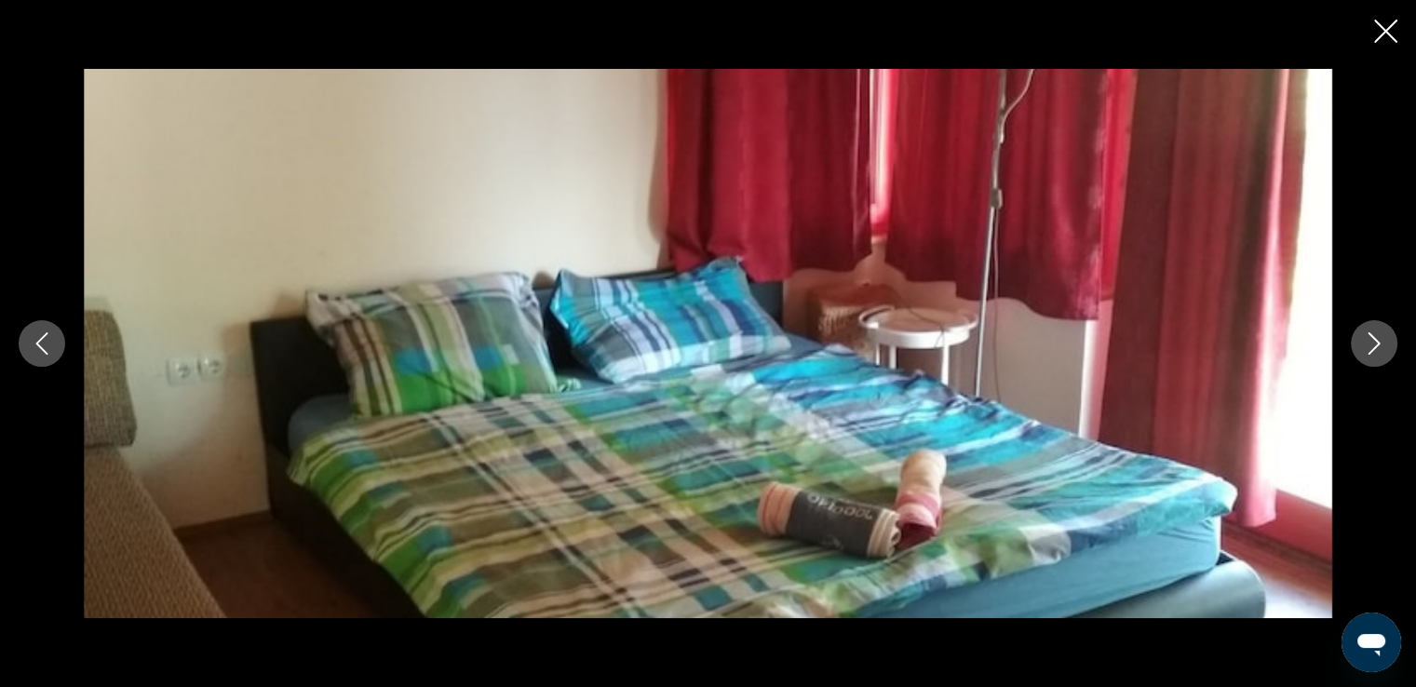
click at [1377, 344] on icon "Next image" at bounding box center [1375, 343] width 12 height 22
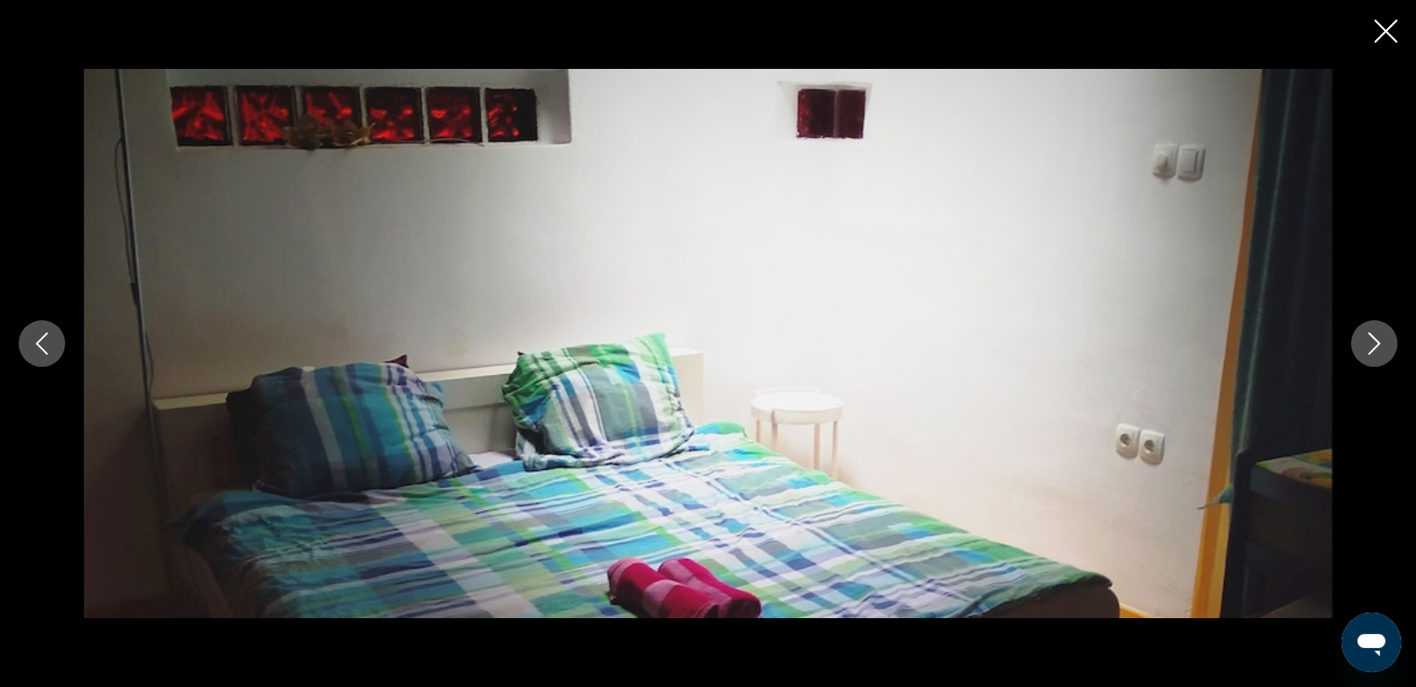
click at [1377, 344] on icon "Next image" at bounding box center [1375, 343] width 12 height 22
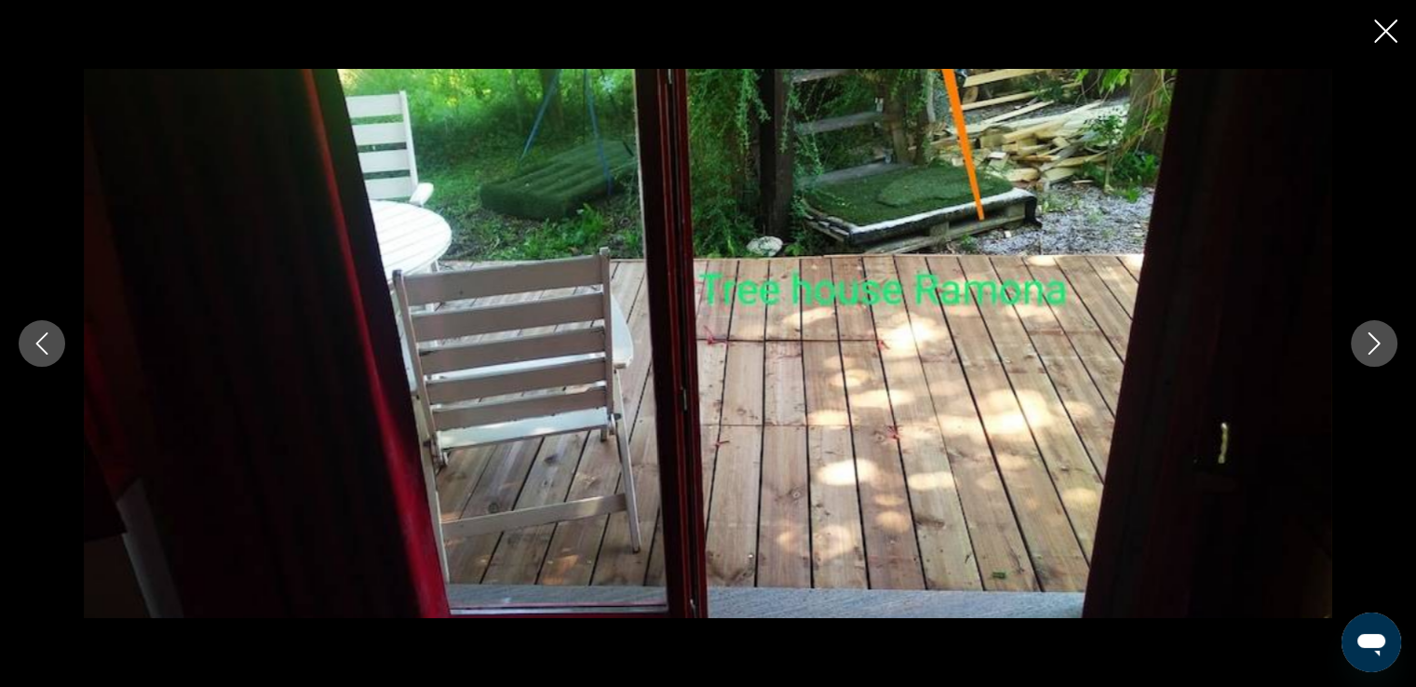
click at [1377, 344] on icon "Next image" at bounding box center [1375, 343] width 12 height 22
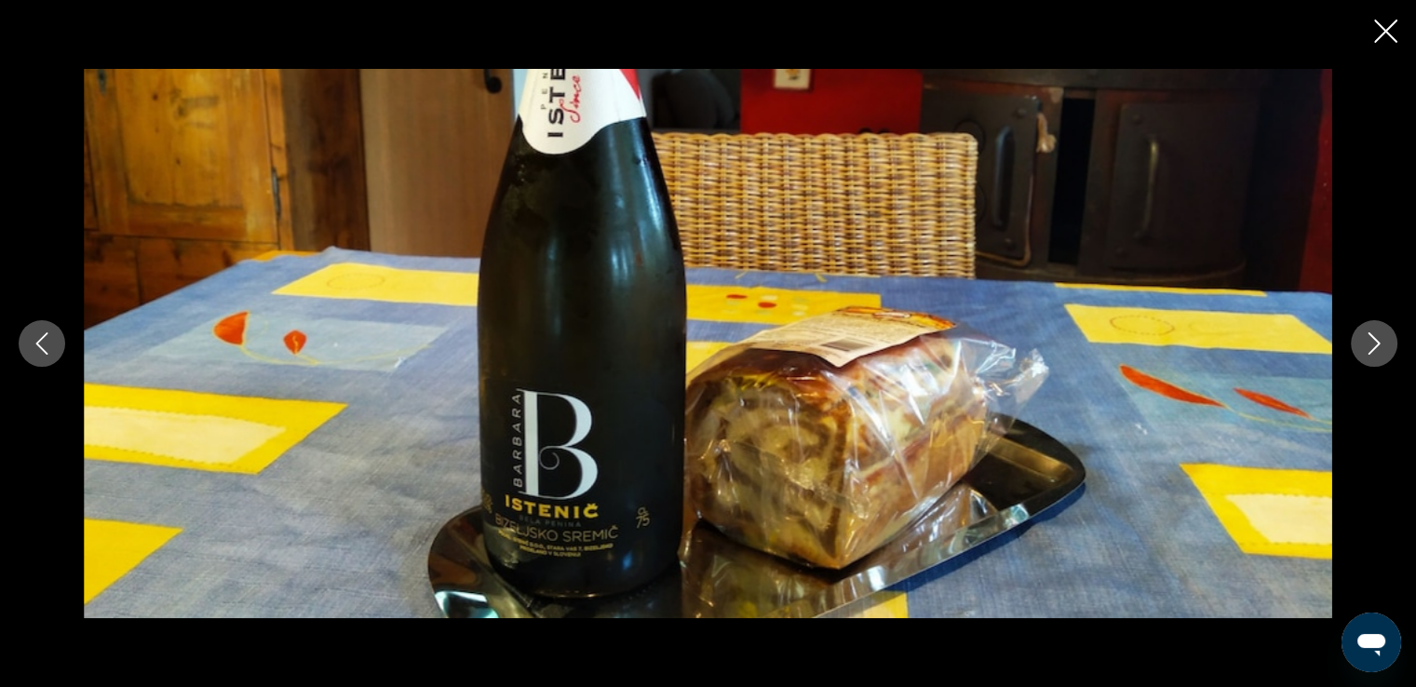
click at [1377, 344] on icon "Next image" at bounding box center [1375, 343] width 12 height 22
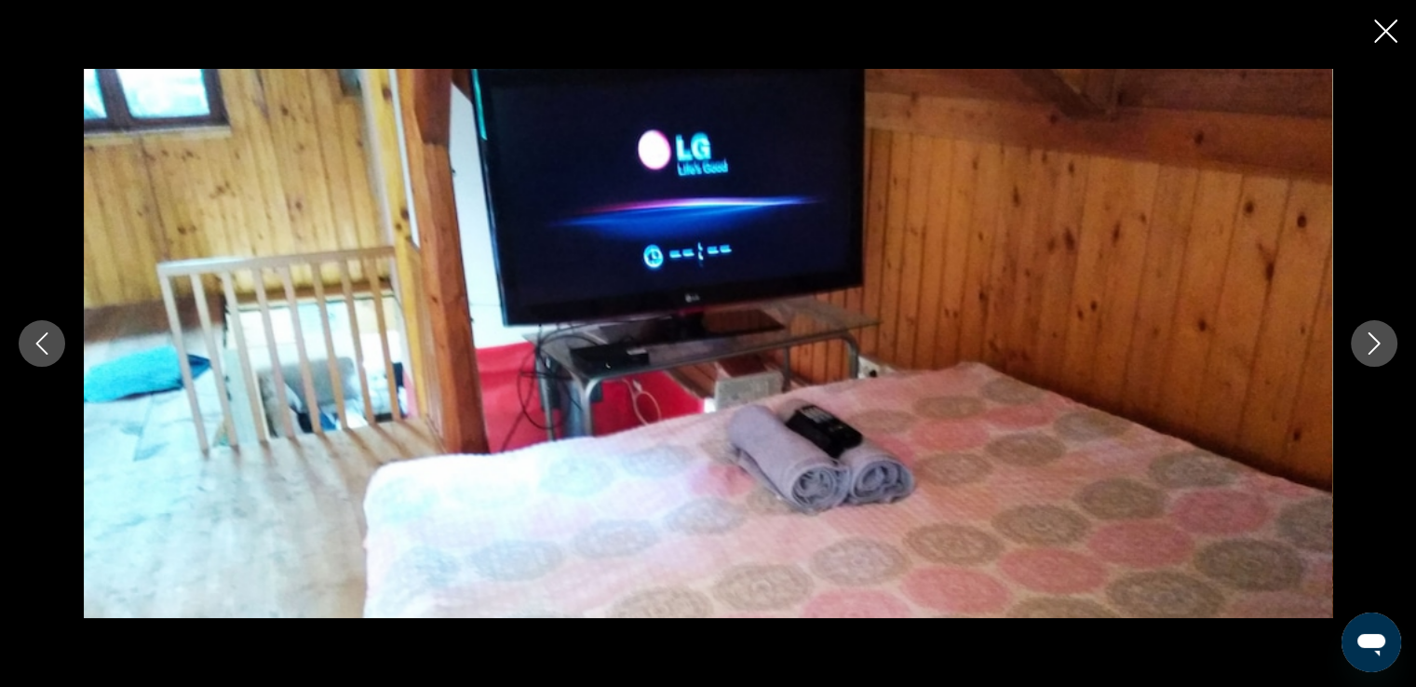
click at [1377, 344] on icon "Next image" at bounding box center [1375, 343] width 12 height 22
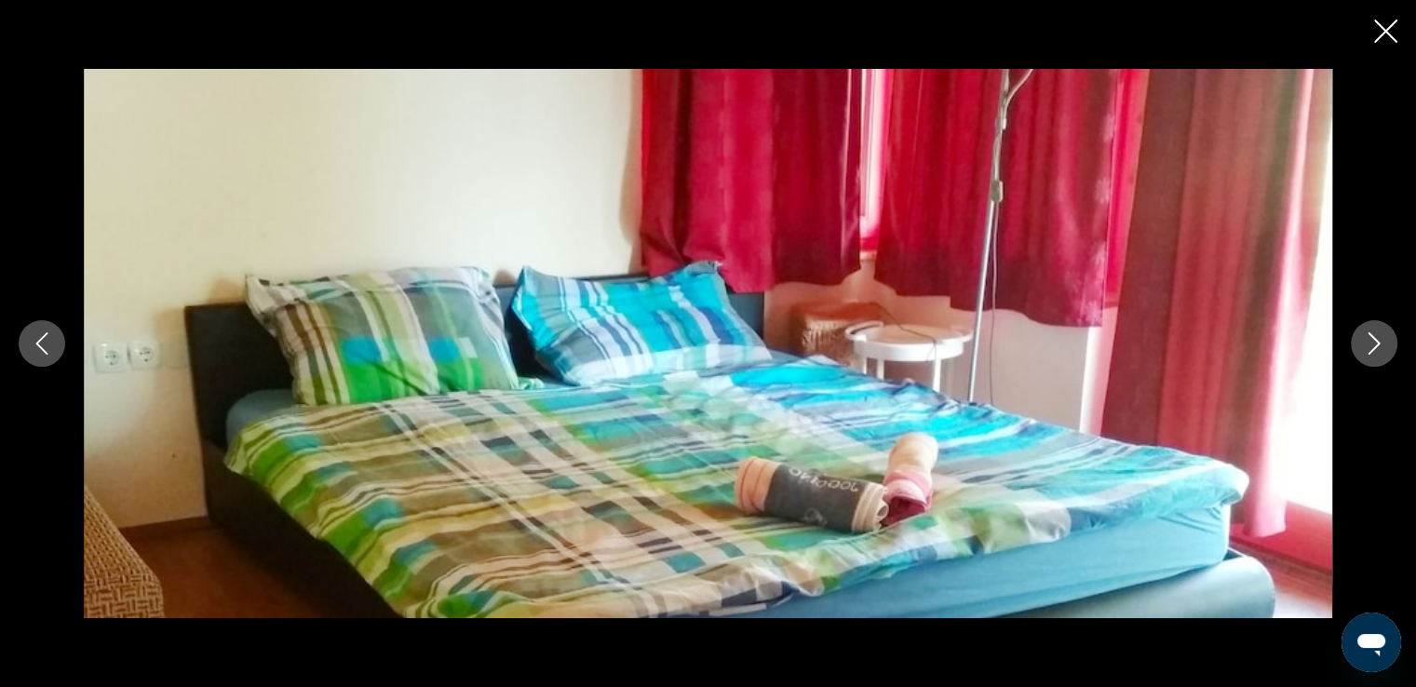
click at [1377, 344] on icon "Next image" at bounding box center [1375, 343] width 12 height 22
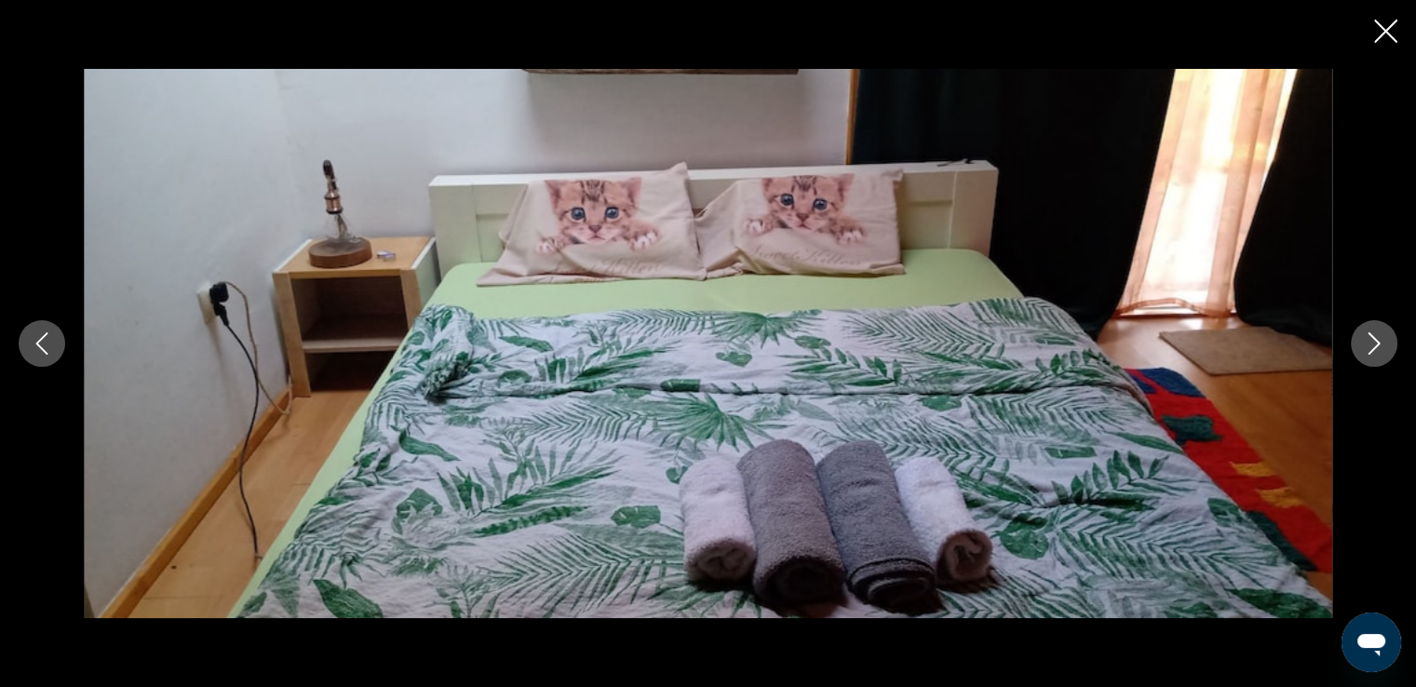
click at [1377, 344] on icon "Next image" at bounding box center [1375, 343] width 12 height 22
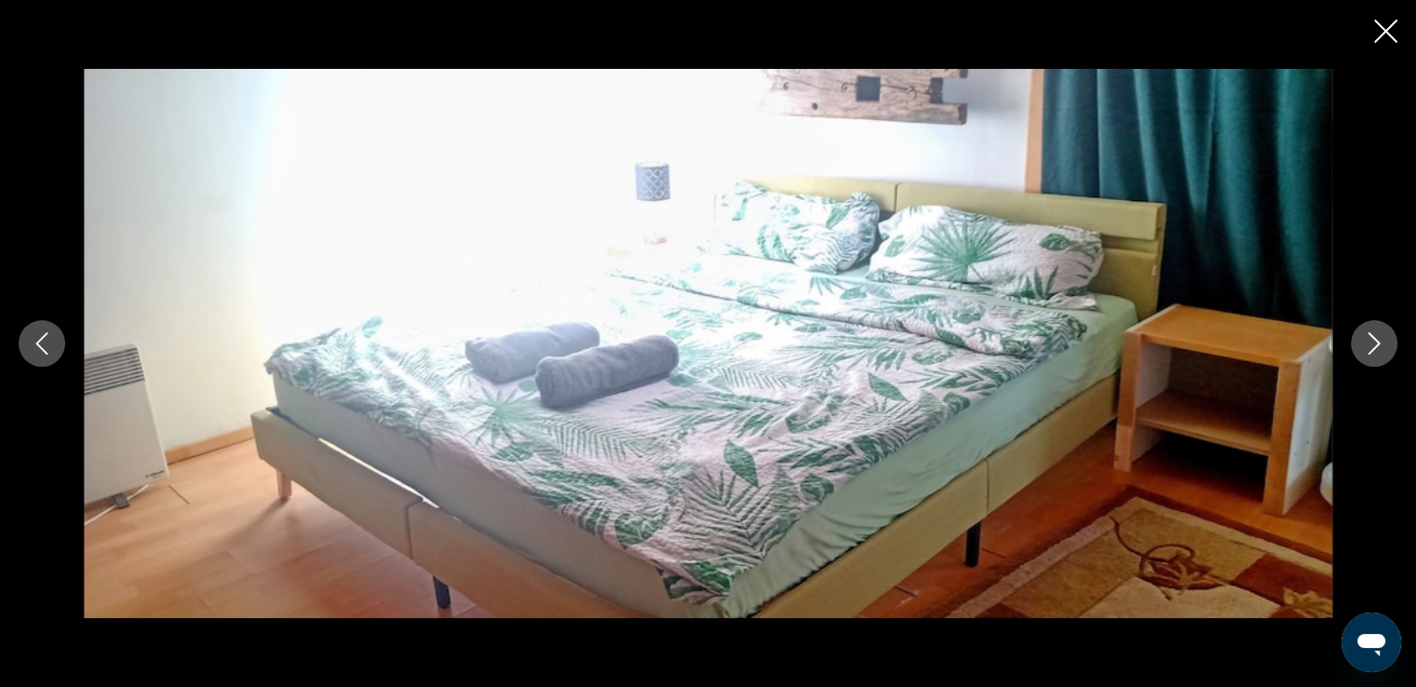
click at [1377, 344] on icon "Next image" at bounding box center [1375, 343] width 12 height 22
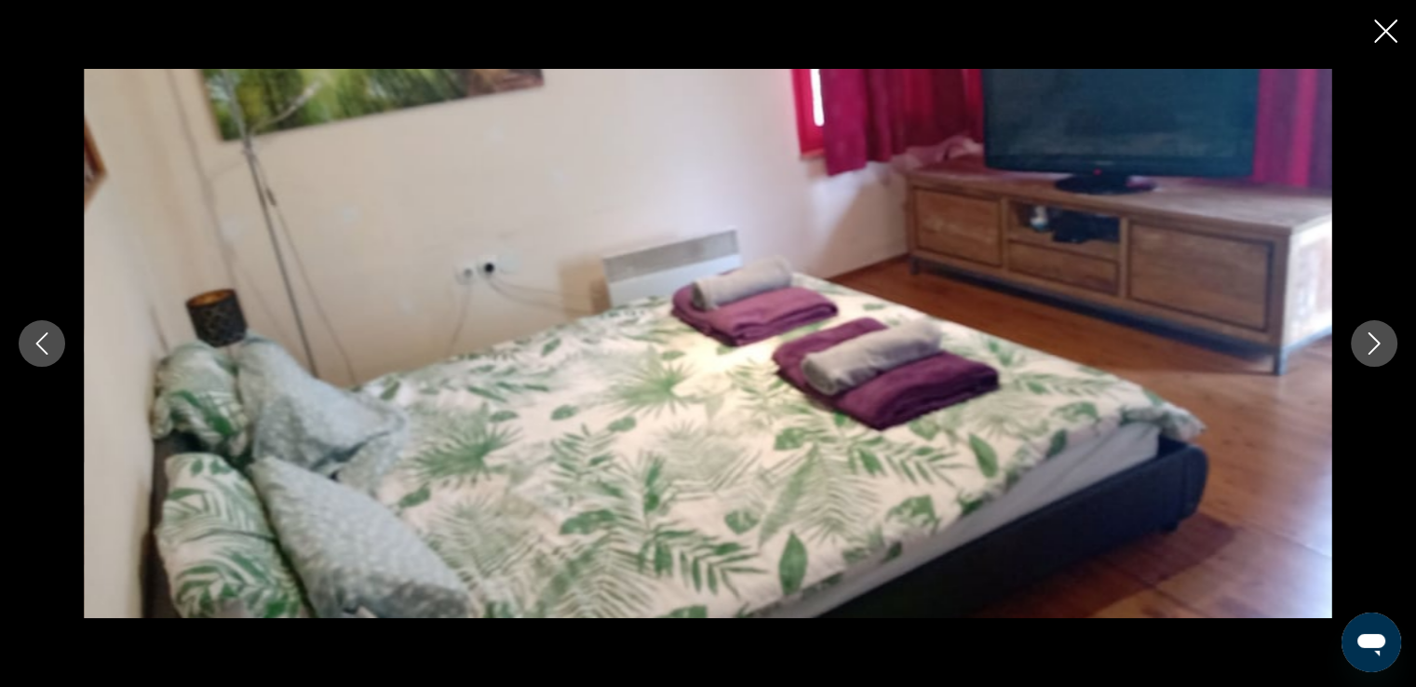
click at [30, 347] on button "Previous image" at bounding box center [42, 343] width 47 height 47
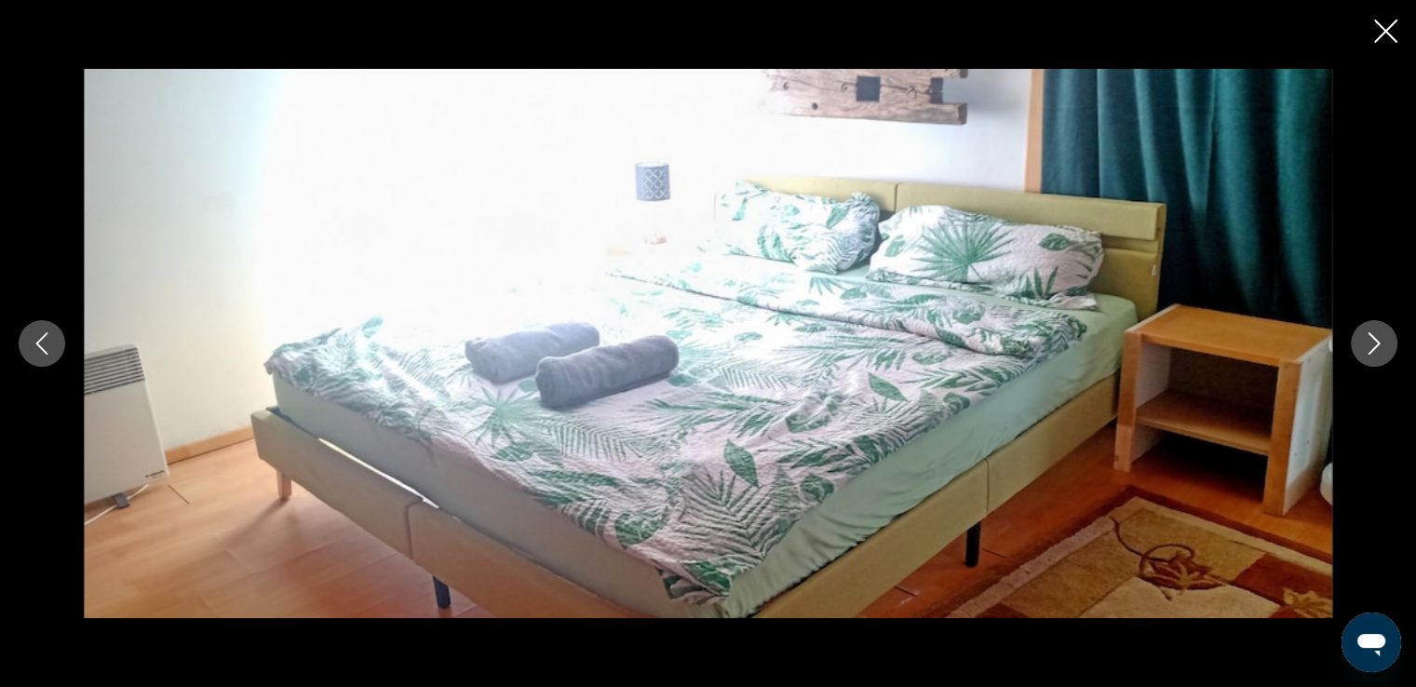
click at [1376, 340] on icon "Next image" at bounding box center [1375, 343] width 12 height 22
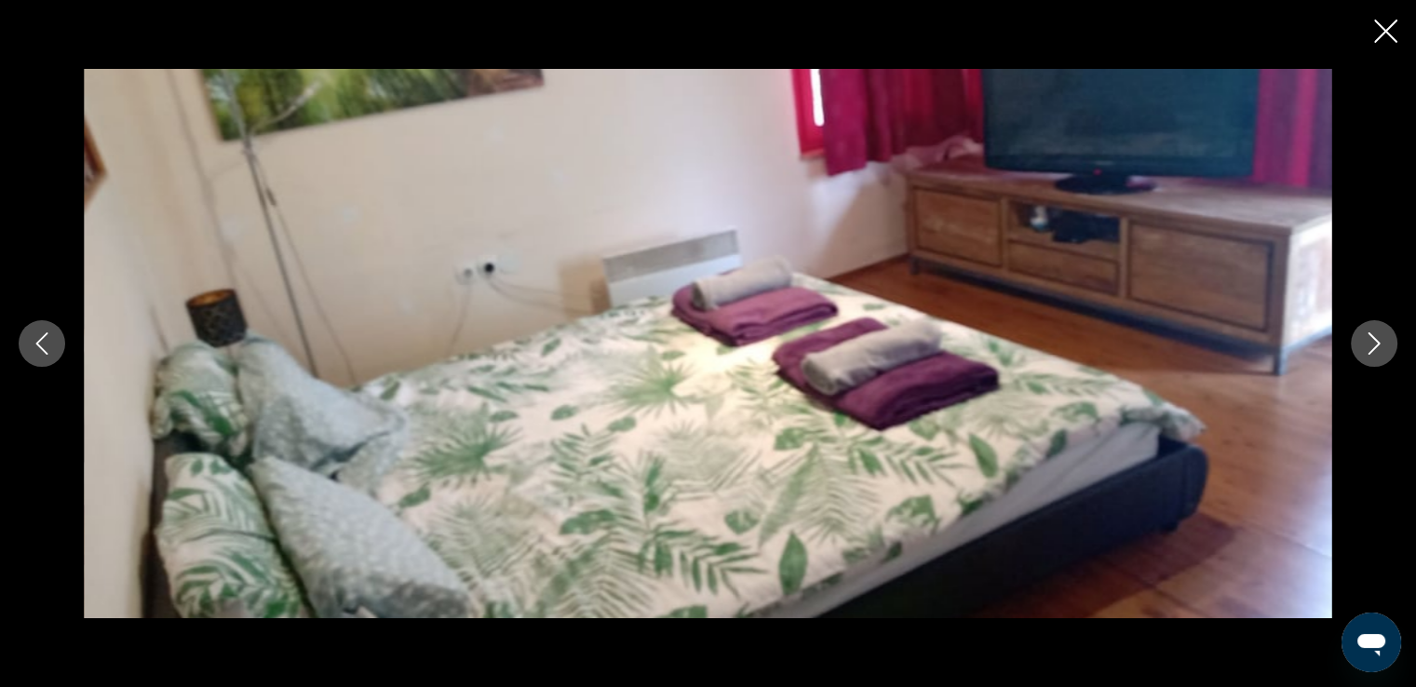
click at [1376, 340] on icon "Next image" at bounding box center [1375, 343] width 12 height 22
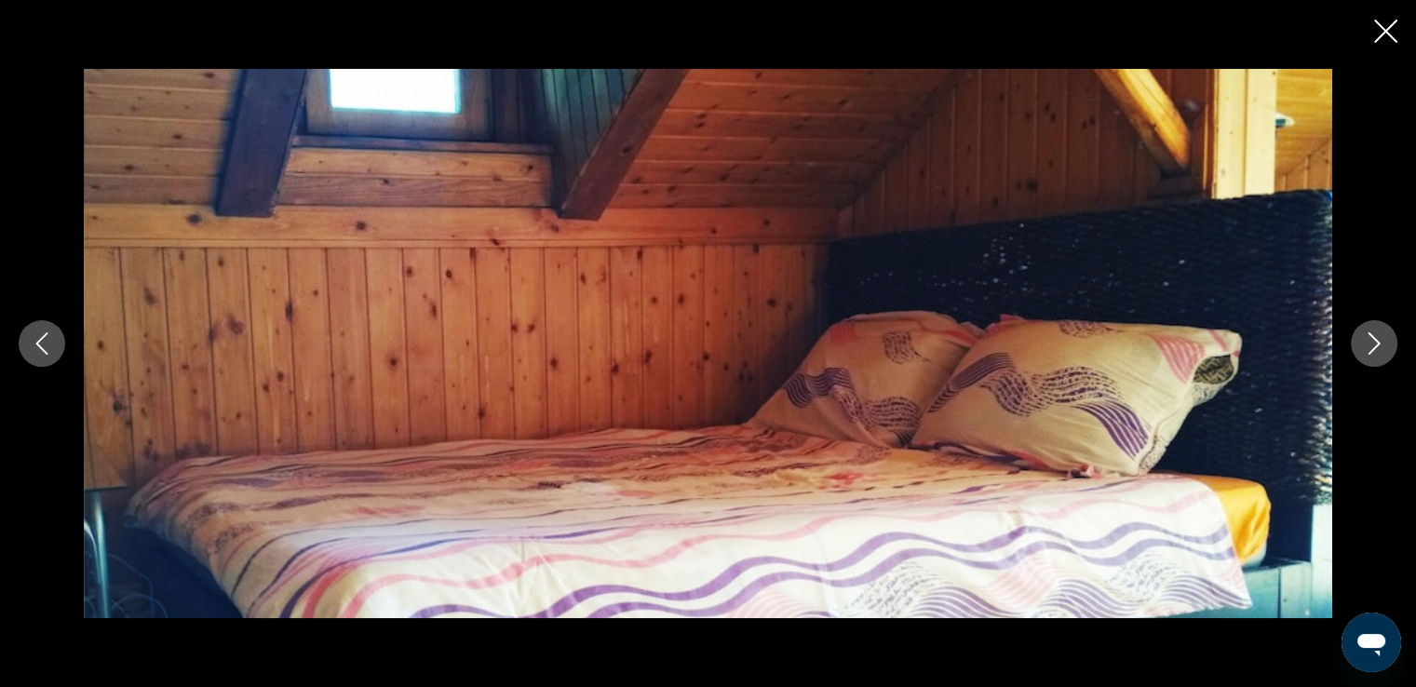
click at [1376, 340] on icon "Next image" at bounding box center [1375, 343] width 12 height 22
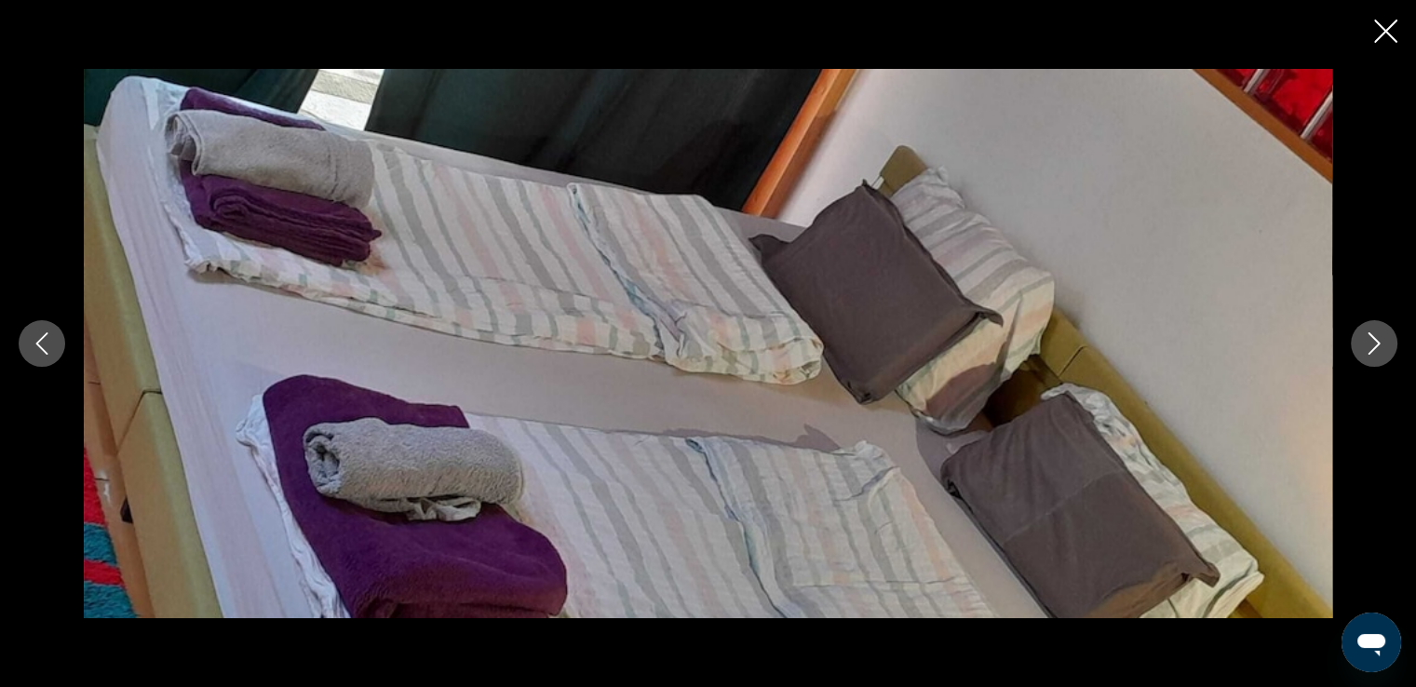
click at [1376, 340] on icon "Next image" at bounding box center [1375, 343] width 12 height 22
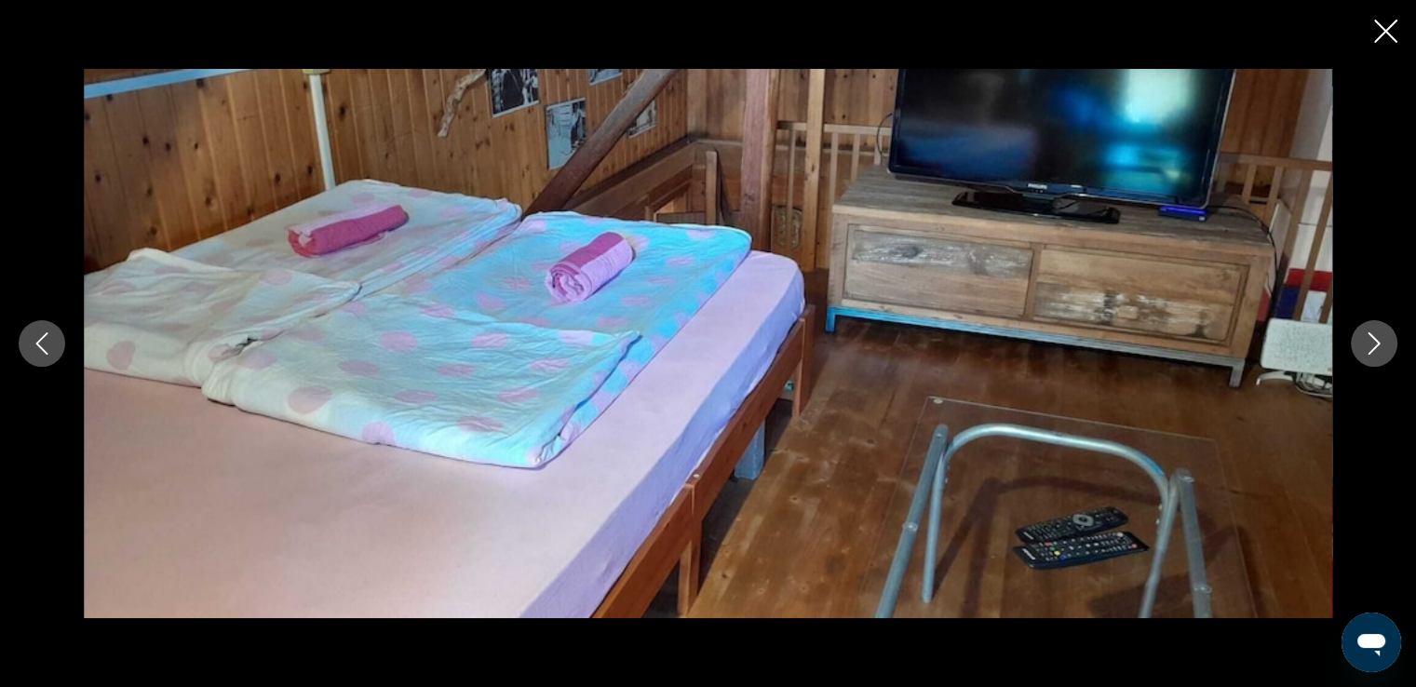
click at [1376, 340] on icon "Next image" at bounding box center [1375, 343] width 12 height 22
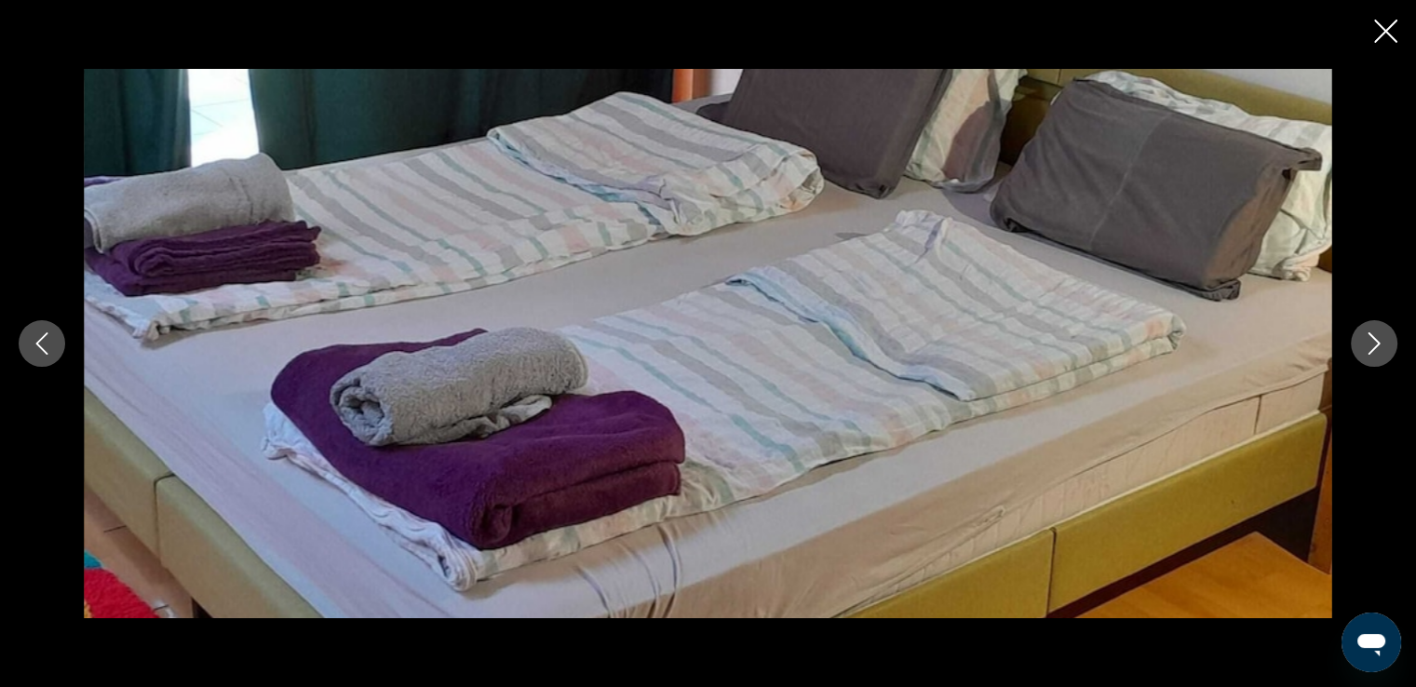
click at [1376, 340] on icon "Next image" at bounding box center [1375, 343] width 12 height 22
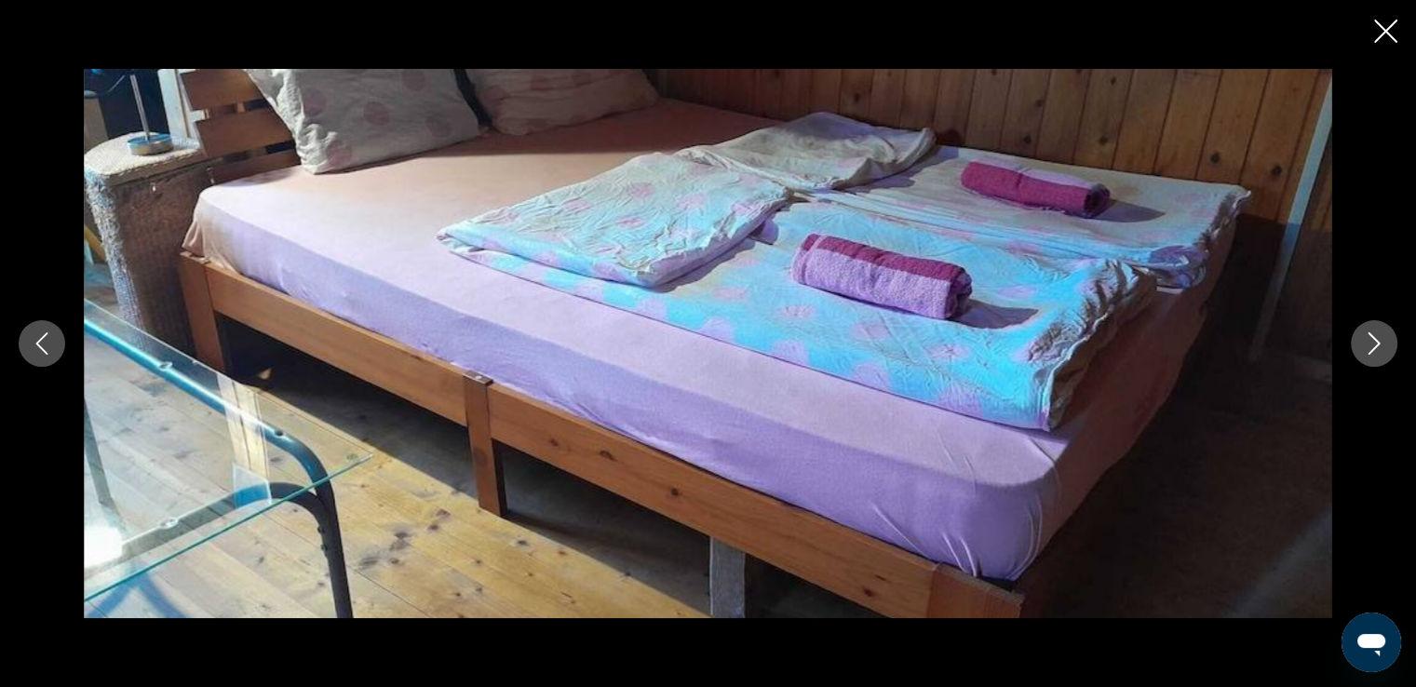
click at [1376, 340] on icon "Next image" at bounding box center [1375, 343] width 12 height 22
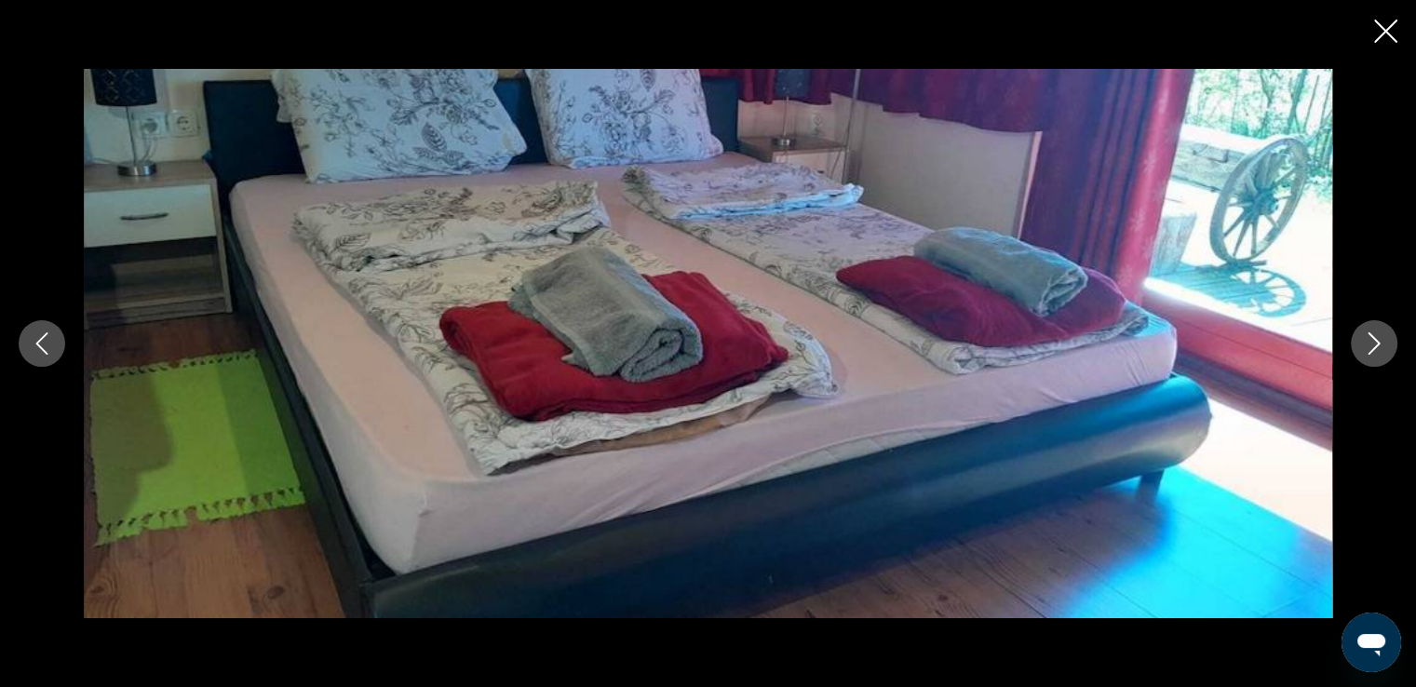
click at [1376, 340] on icon "Next image" at bounding box center [1375, 343] width 12 height 22
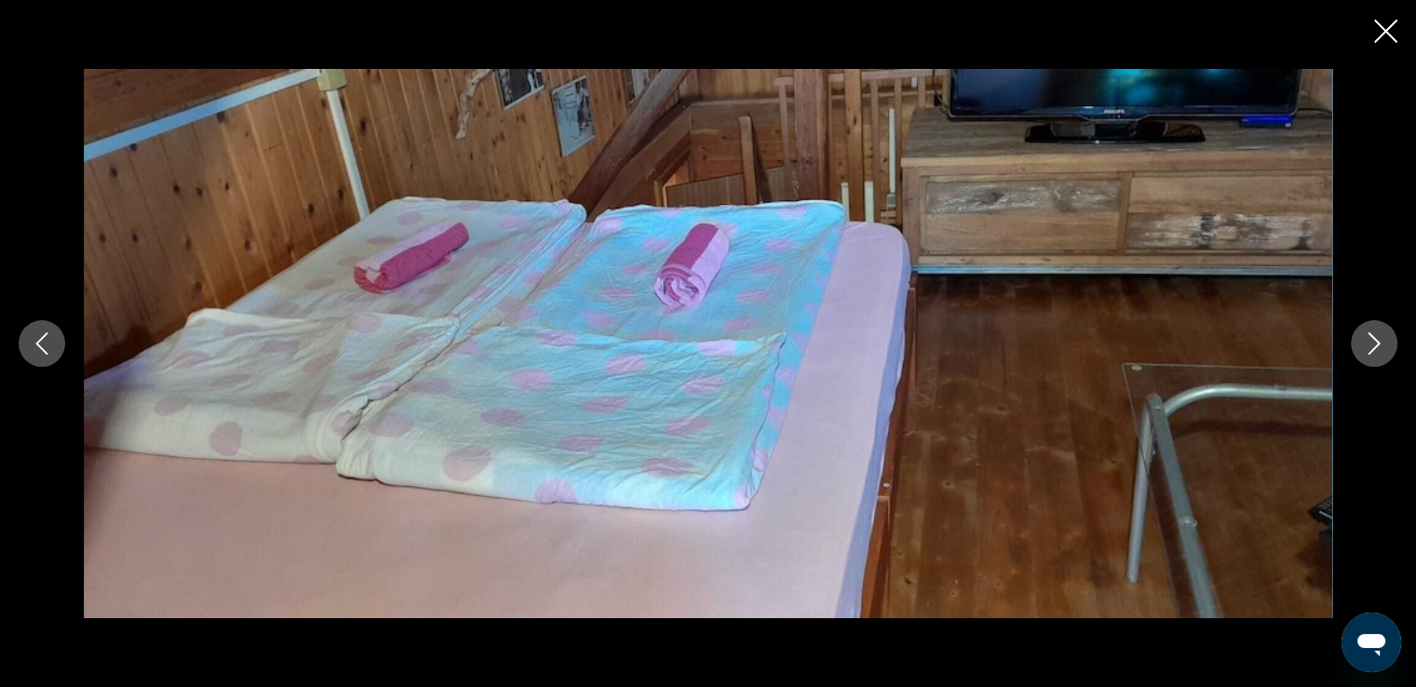
click at [1385, 26] on icon "Close slideshow" at bounding box center [1385, 31] width 23 height 23
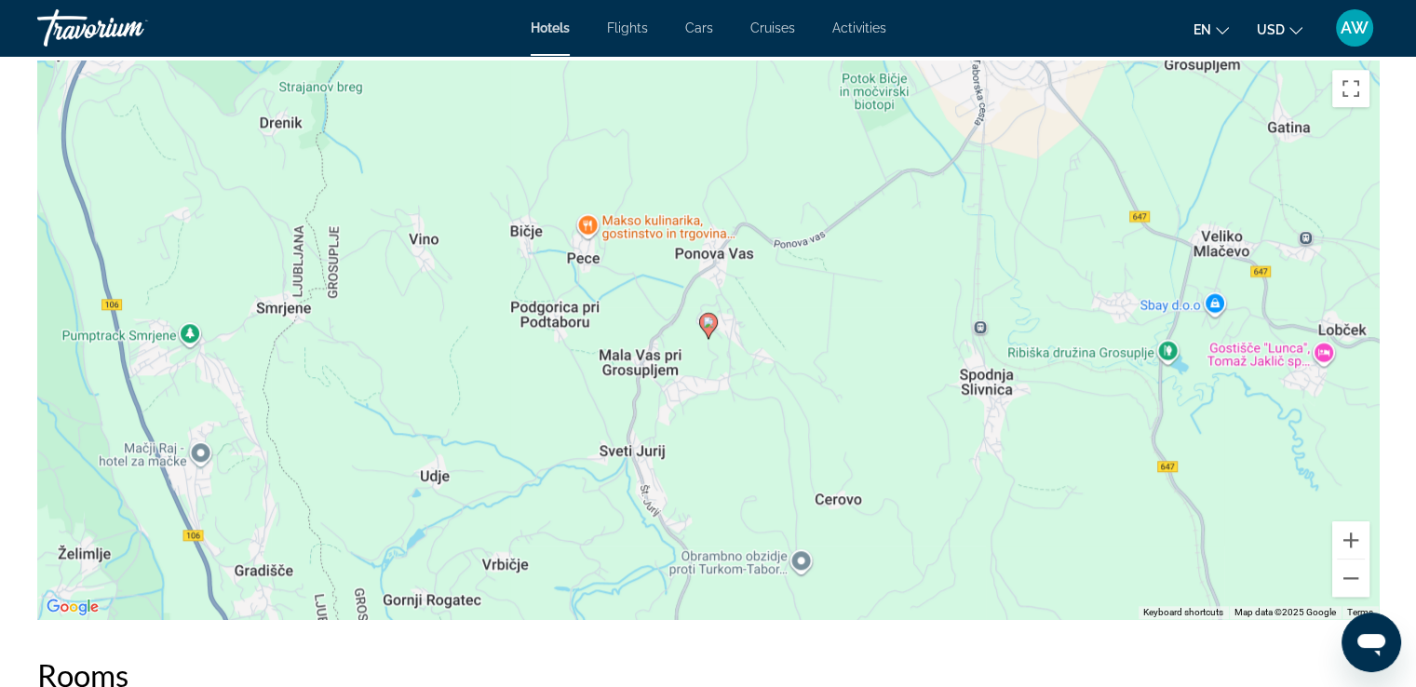
scroll to position [1849, 0]
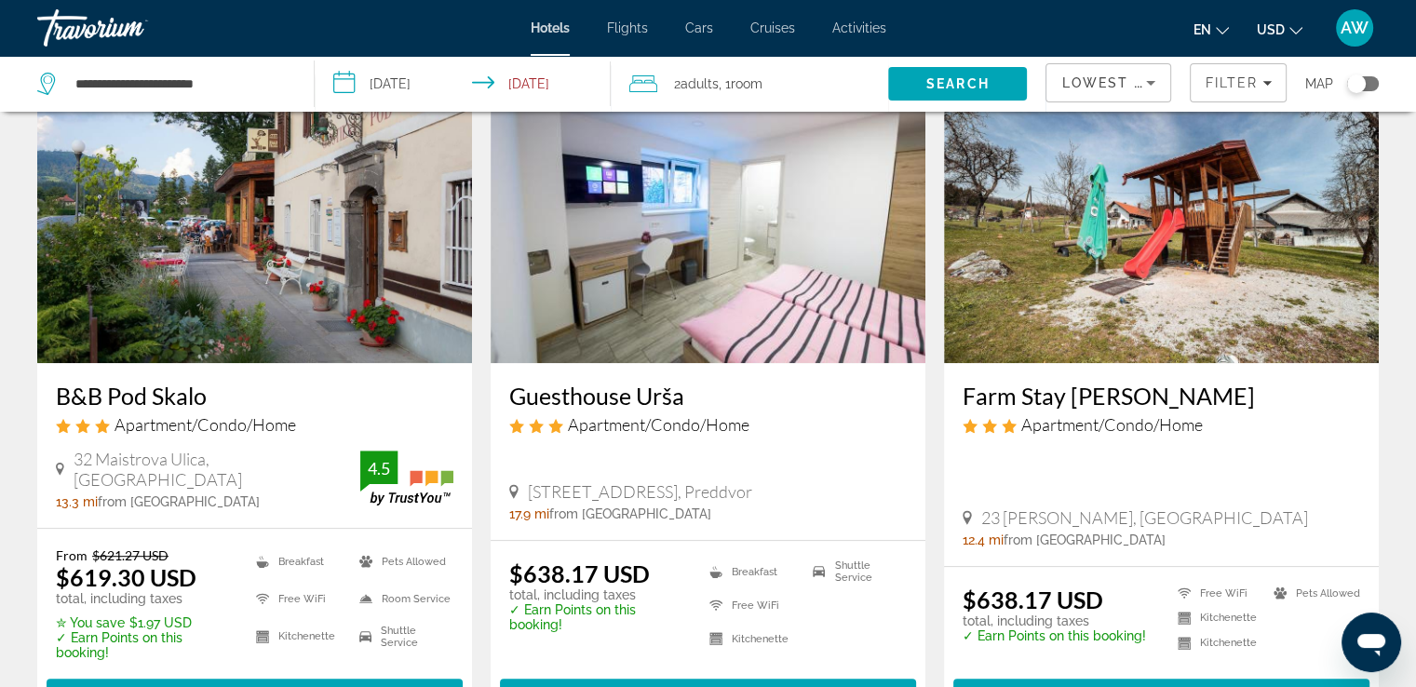
scroll to position [833, 0]
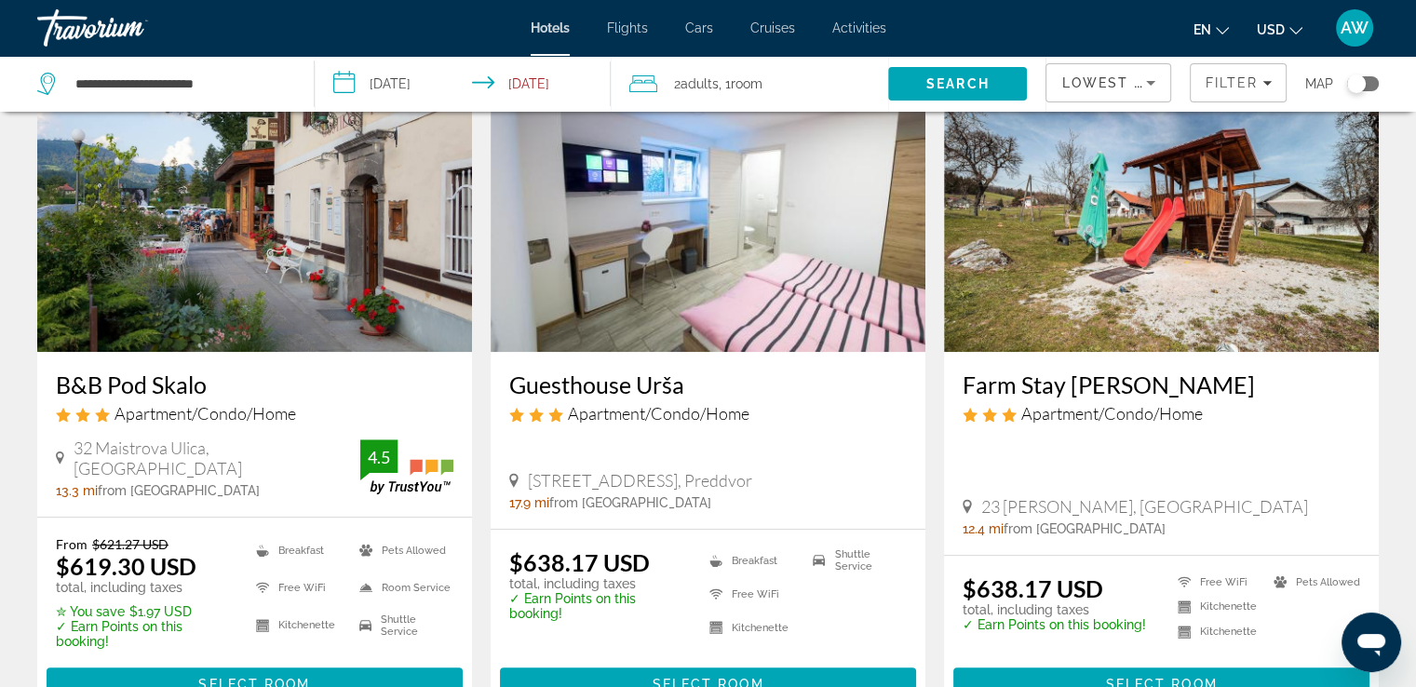
click at [149, 389] on h3 "B&B Pod Skalo" at bounding box center [255, 385] width 398 height 28
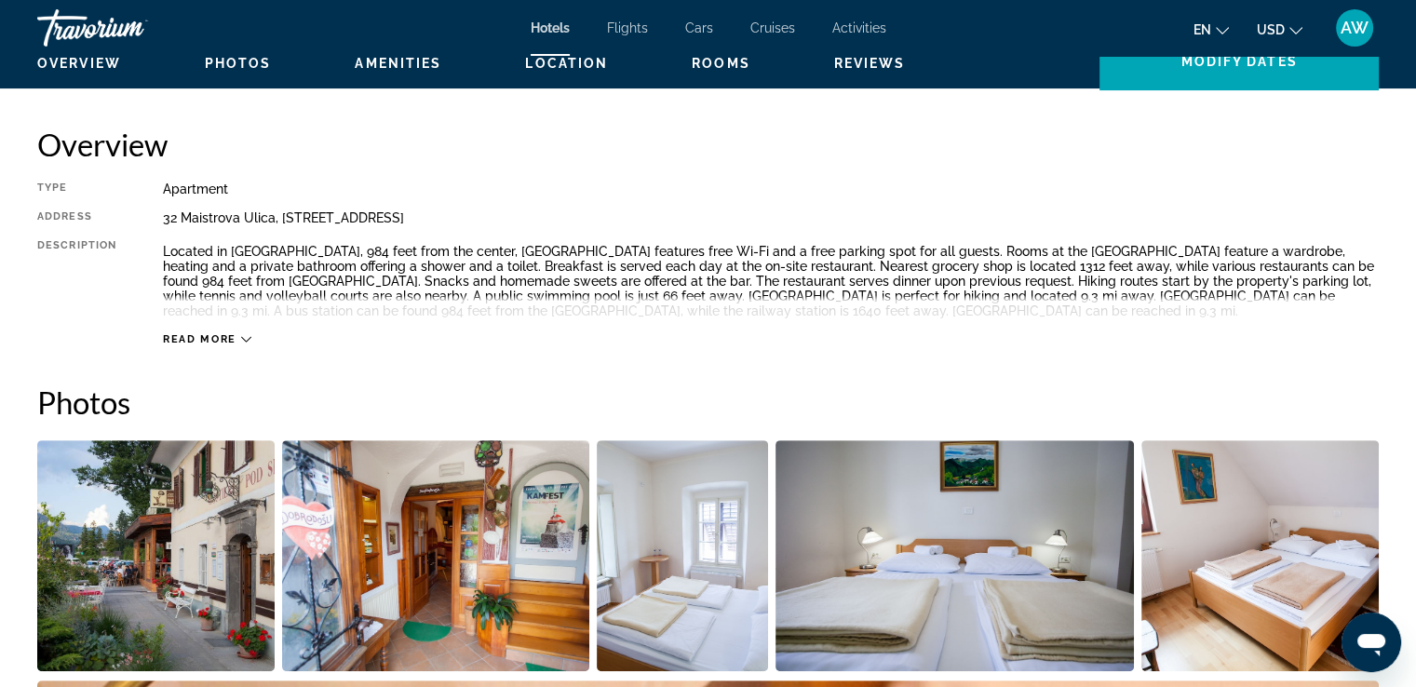
scroll to position [633, 0]
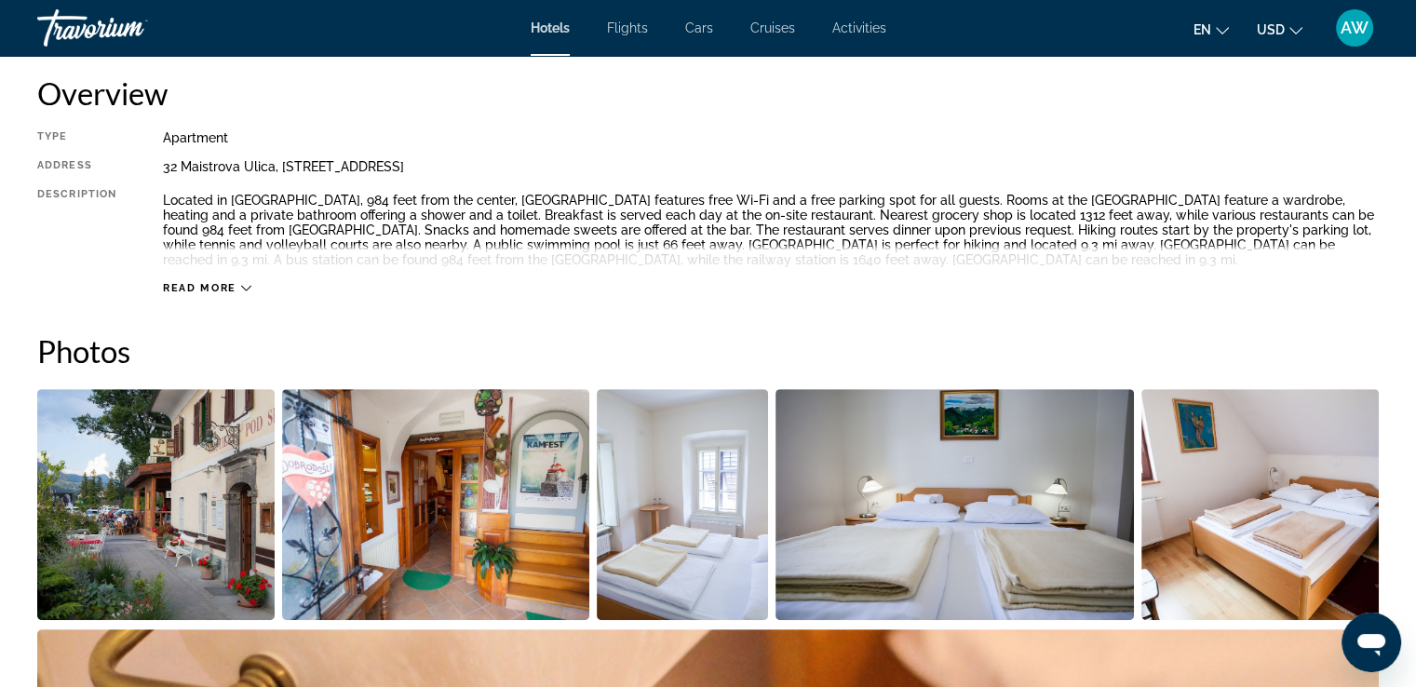
click at [245, 279] on div "Read more" at bounding box center [771, 269] width 1216 height 51
click at [247, 286] on icon "Main content" at bounding box center [246, 288] width 10 height 10
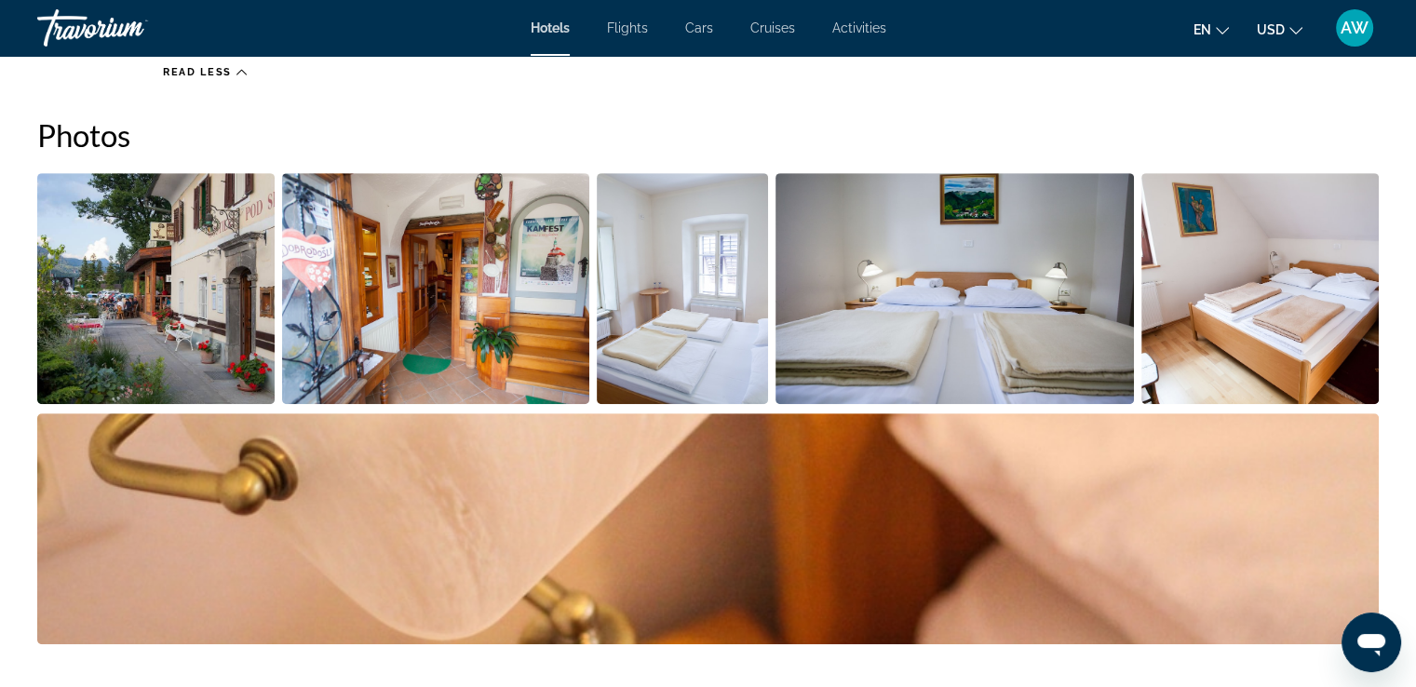
scroll to position [787, 0]
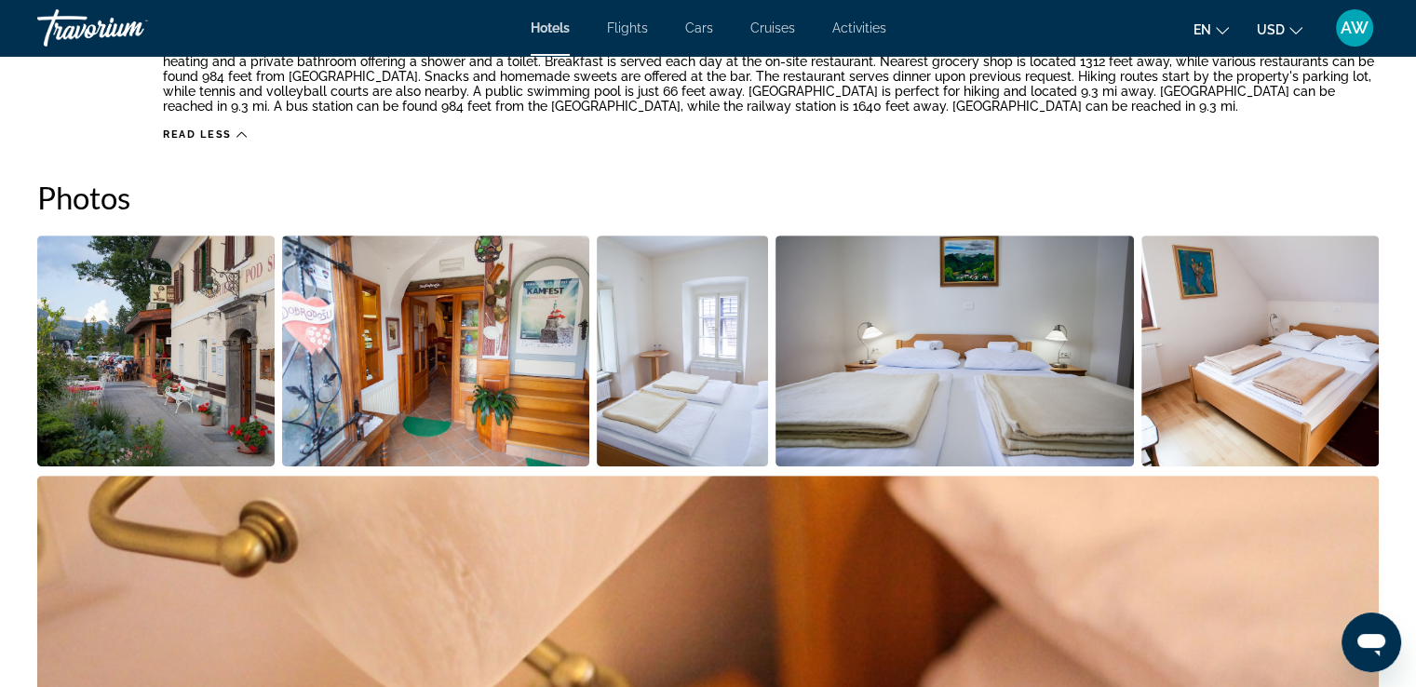
click at [135, 363] on img "Open full-screen image slider" at bounding box center [155, 351] width 237 height 231
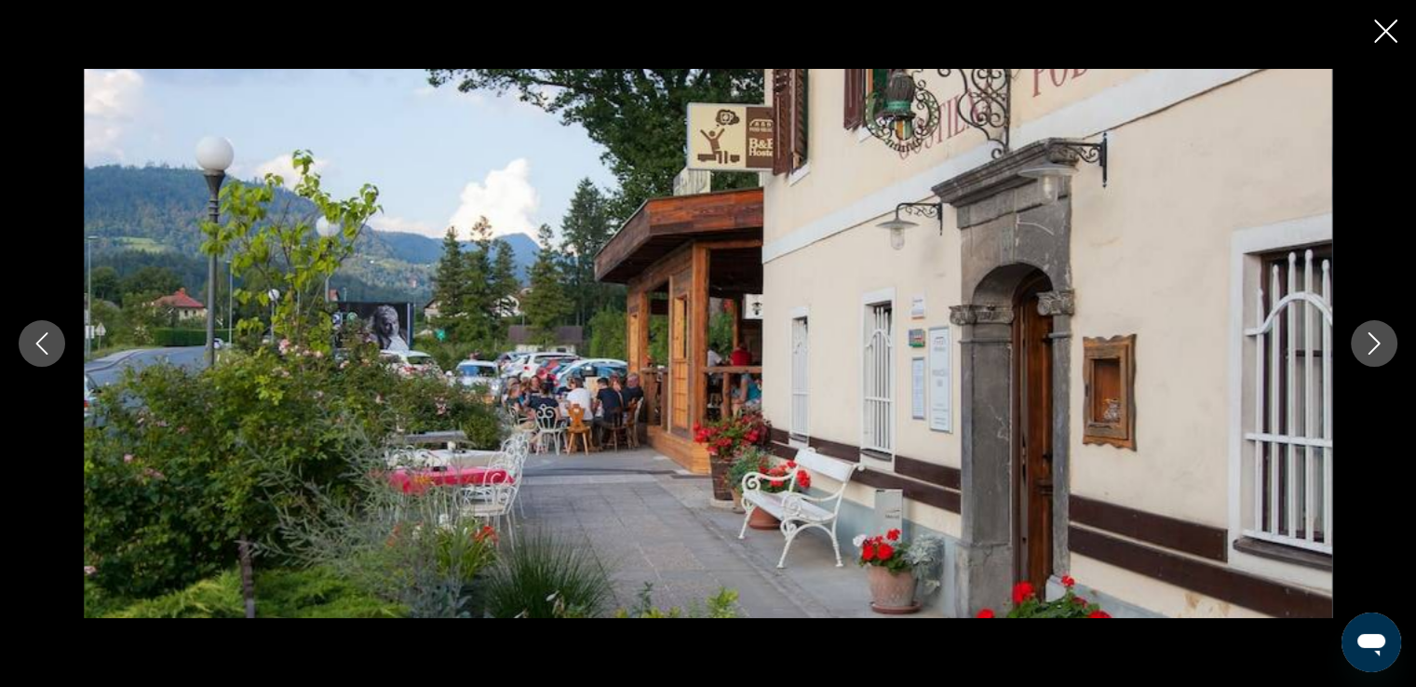
click at [1365, 350] on icon "Next image" at bounding box center [1374, 343] width 22 height 22
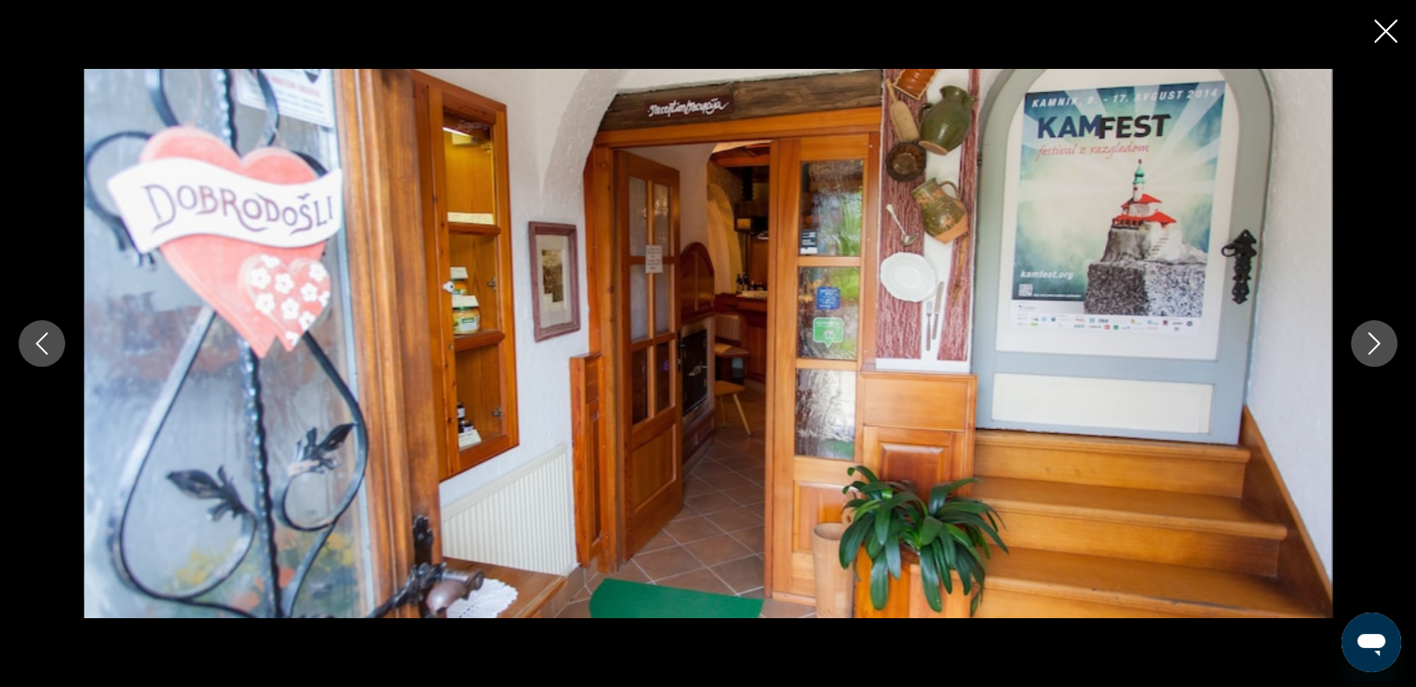
click at [1365, 350] on icon "Next image" at bounding box center [1374, 343] width 22 height 22
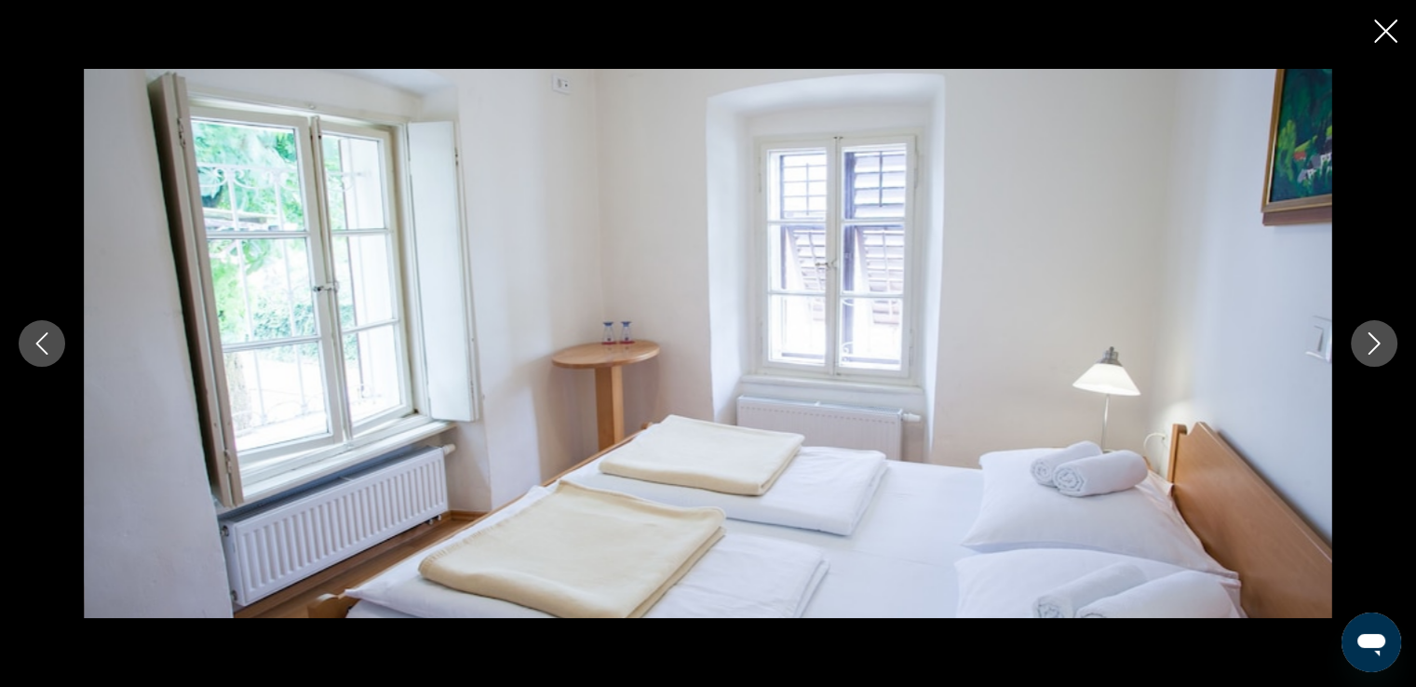
click at [1365, 350] on icon "Next image" at bounding box center [1374, 343] width 22 height 22
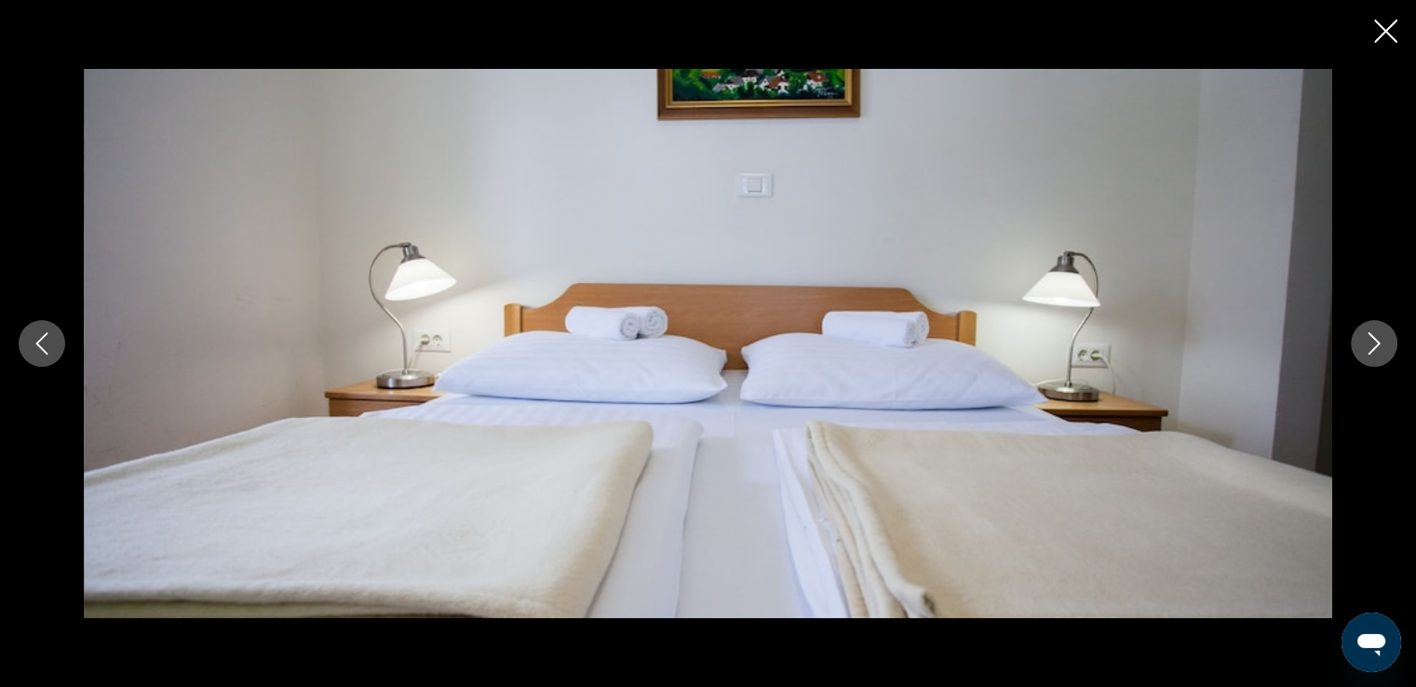
click at [1365, 350] on icon "Next image" at bounding box center [1374, 343] width 22 height 22
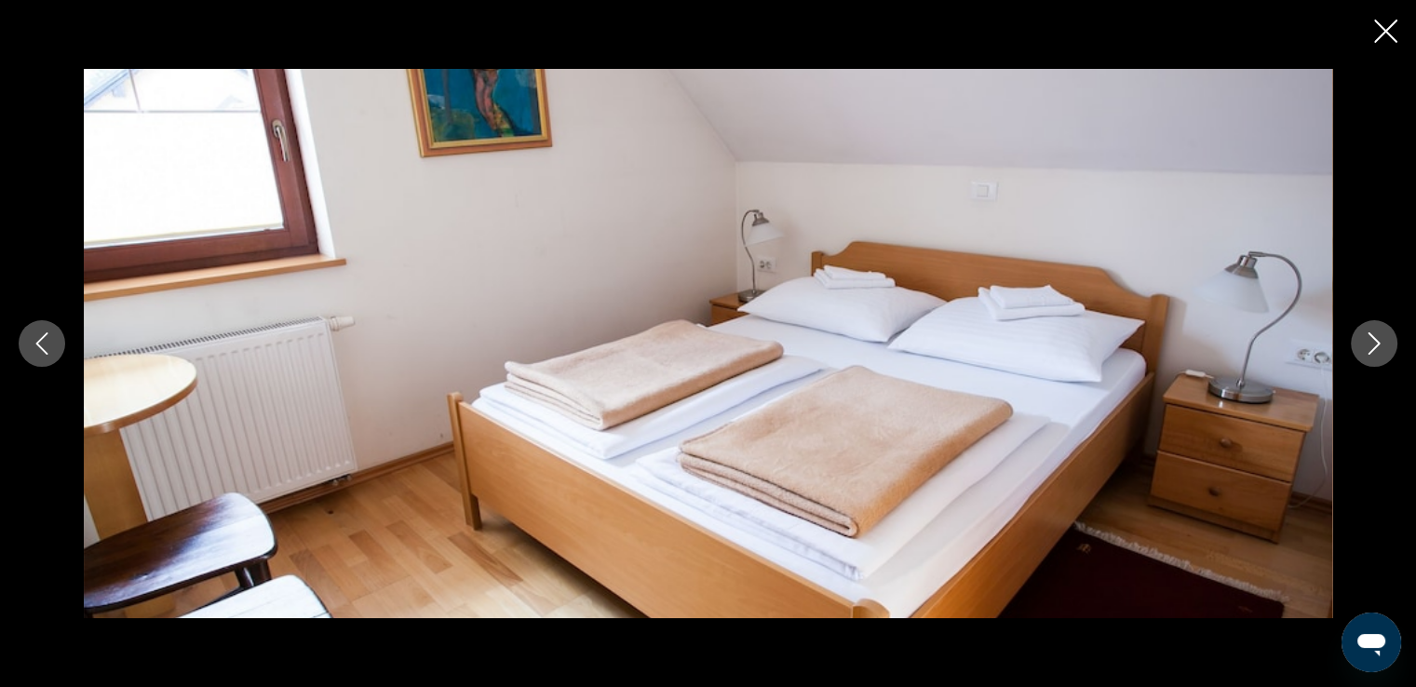
click at [1365, 350] on icon "Next image" at bounding box center [1374, 343] width 22 height 22
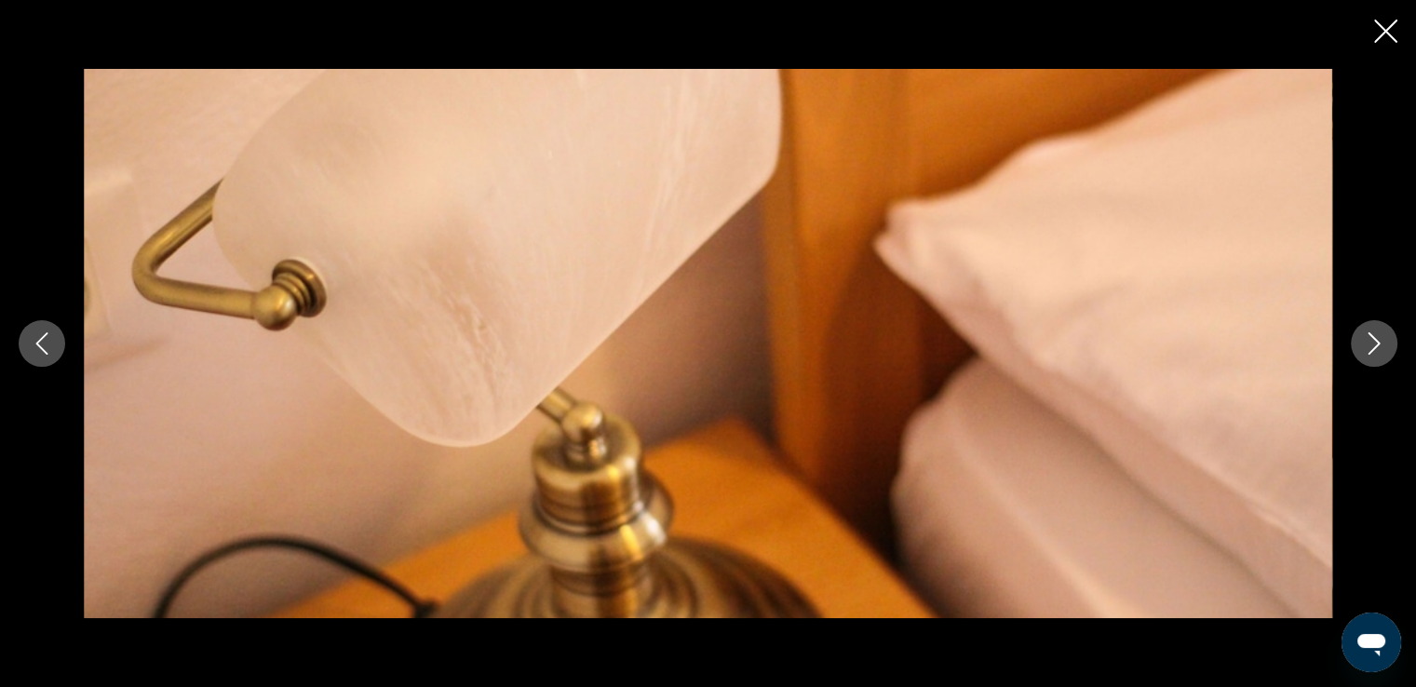
click at [1365, 350] on icon "Next image" at bounding box center [1374, 343] width 22 height 22
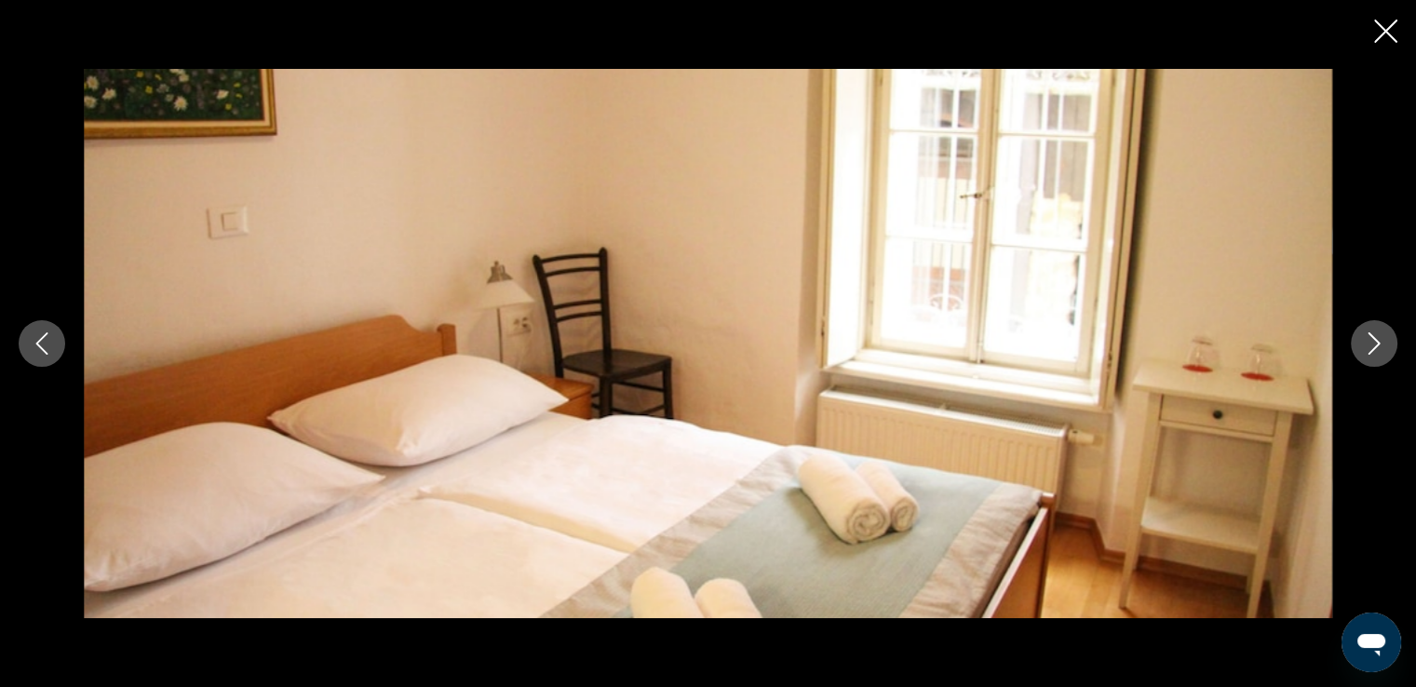
click at [1365, 350] on icon "Next image" at bounding box center [1374, 343] width 22 height 22
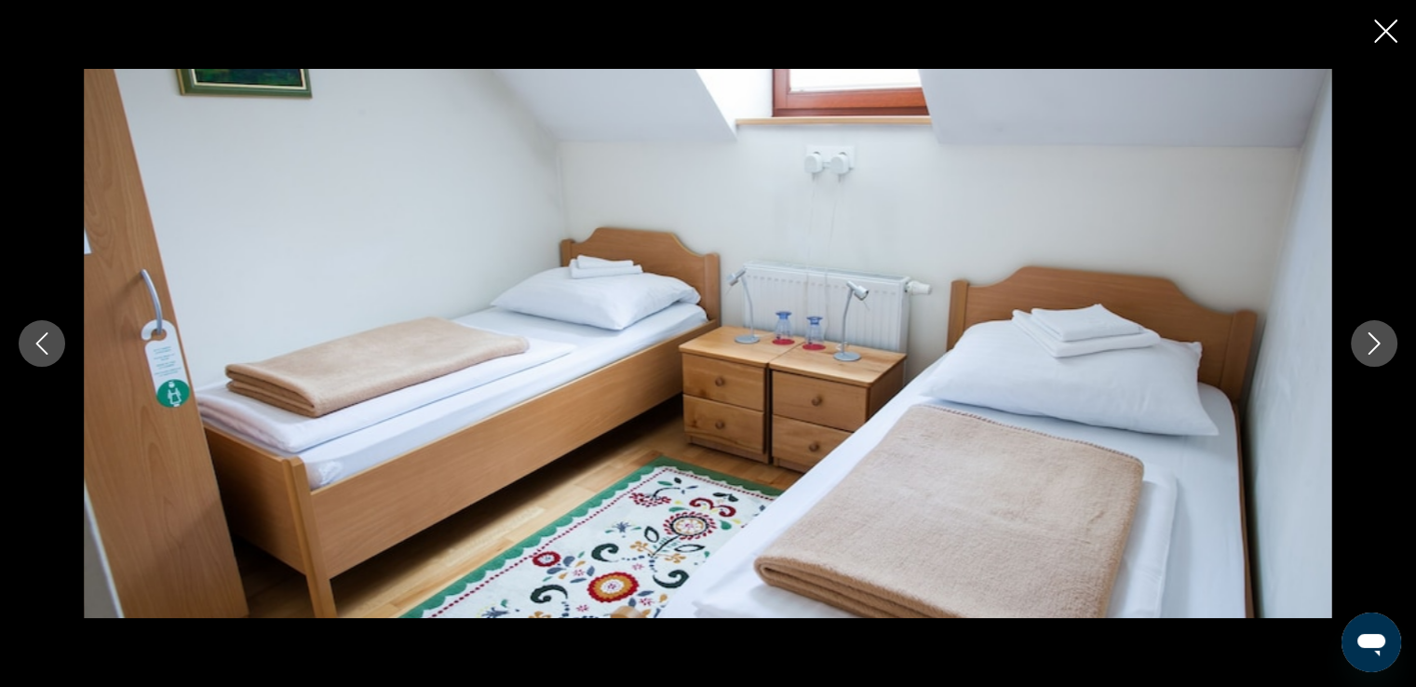
click at [1365, 350] on icon "Next image" at bounding box center [1374, 343] width 22 height 22
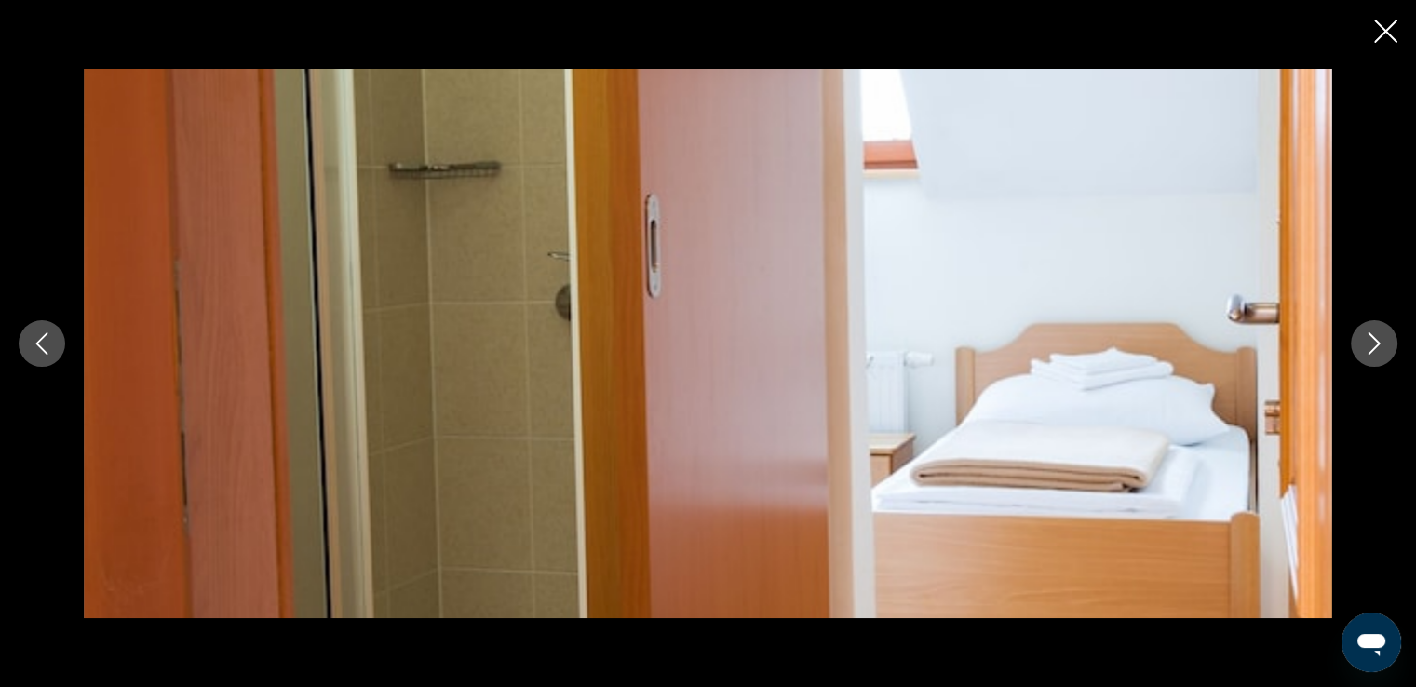
click at [1365, 350] on icon "Next image" at bounding box center [1374, 343] width 22 height 22
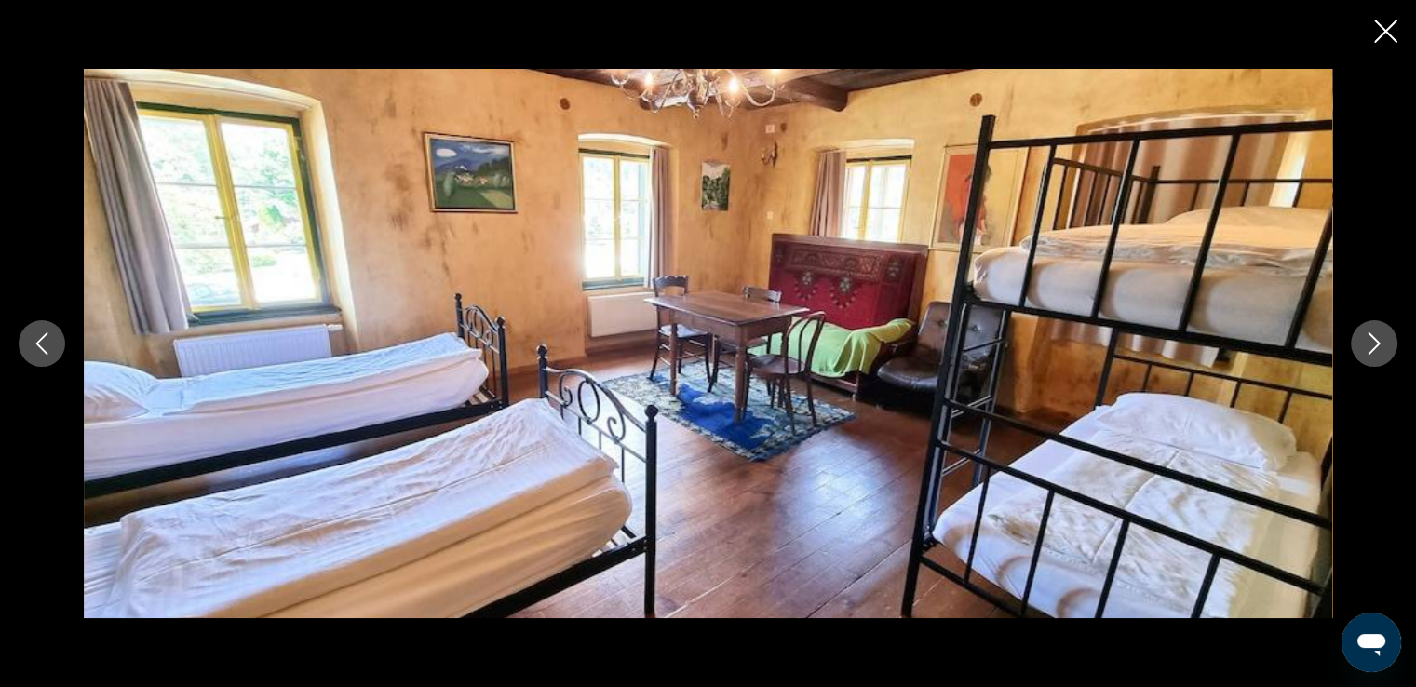
click at [1365, 350] on icon "Next image" at bounding box center [1374, 343] width 22 height 22
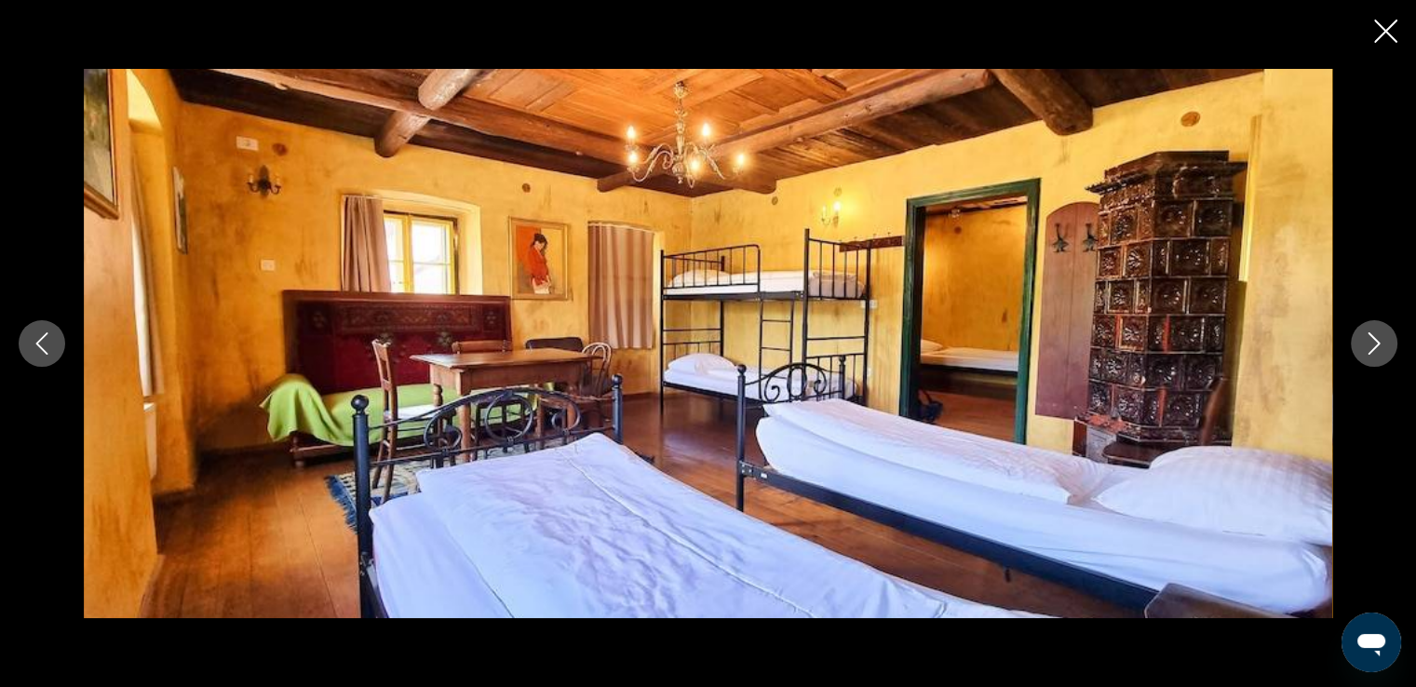
click at [1365, 350] on icon "Next image" at bounding box center [1374, 343] width 22 height 22
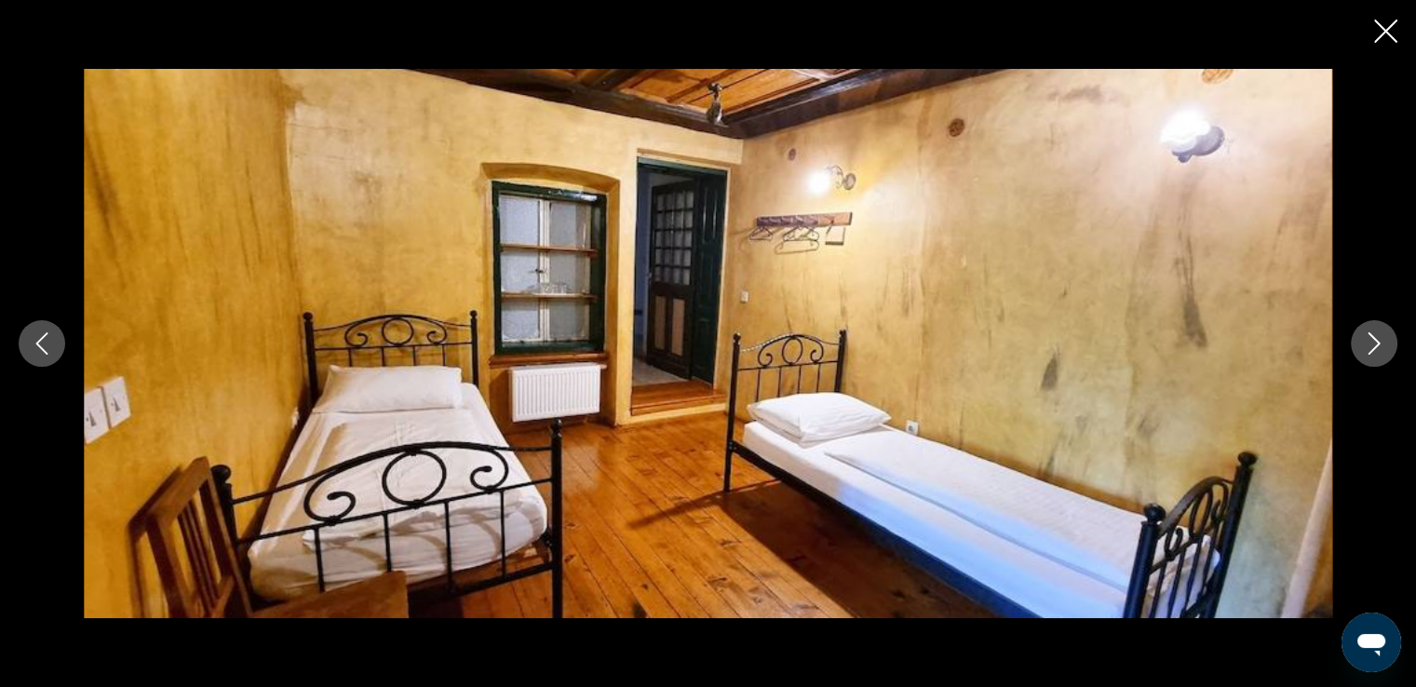
click at [1365, 350] on icon "Next image" at bounding box center [1374, 343] width 22 height 22
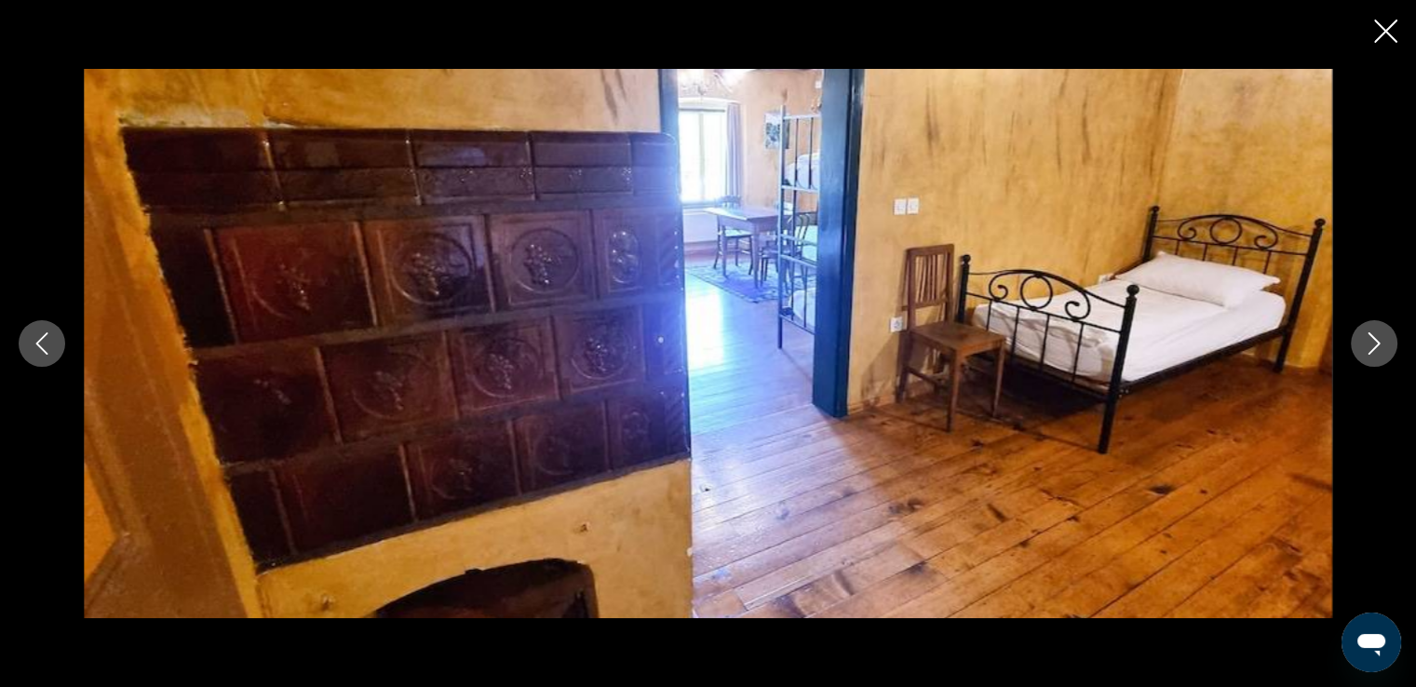
click at [1365, 350] on icon "Next image" at bounding box center [1374, 343] width 22 height 22
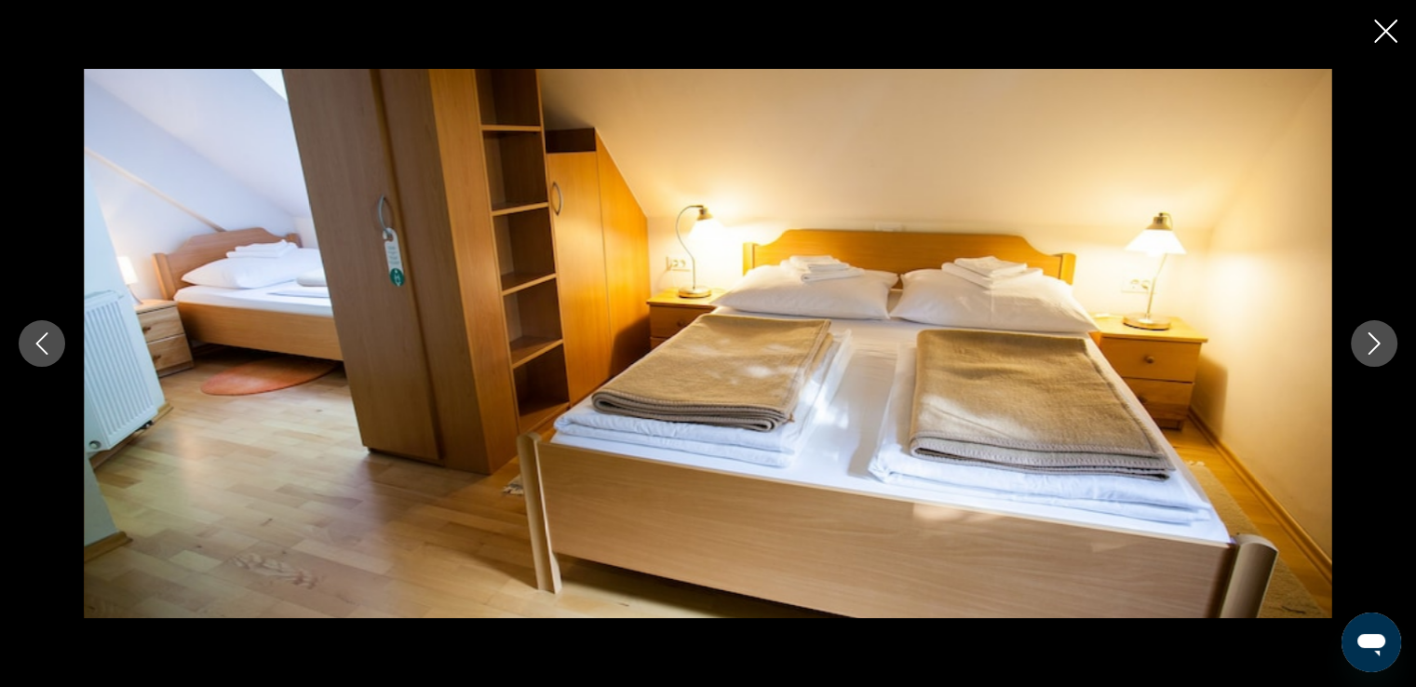
click at [1365, 350] on icon "Next image" at bounding box center [1374, 343] width 22 height 22
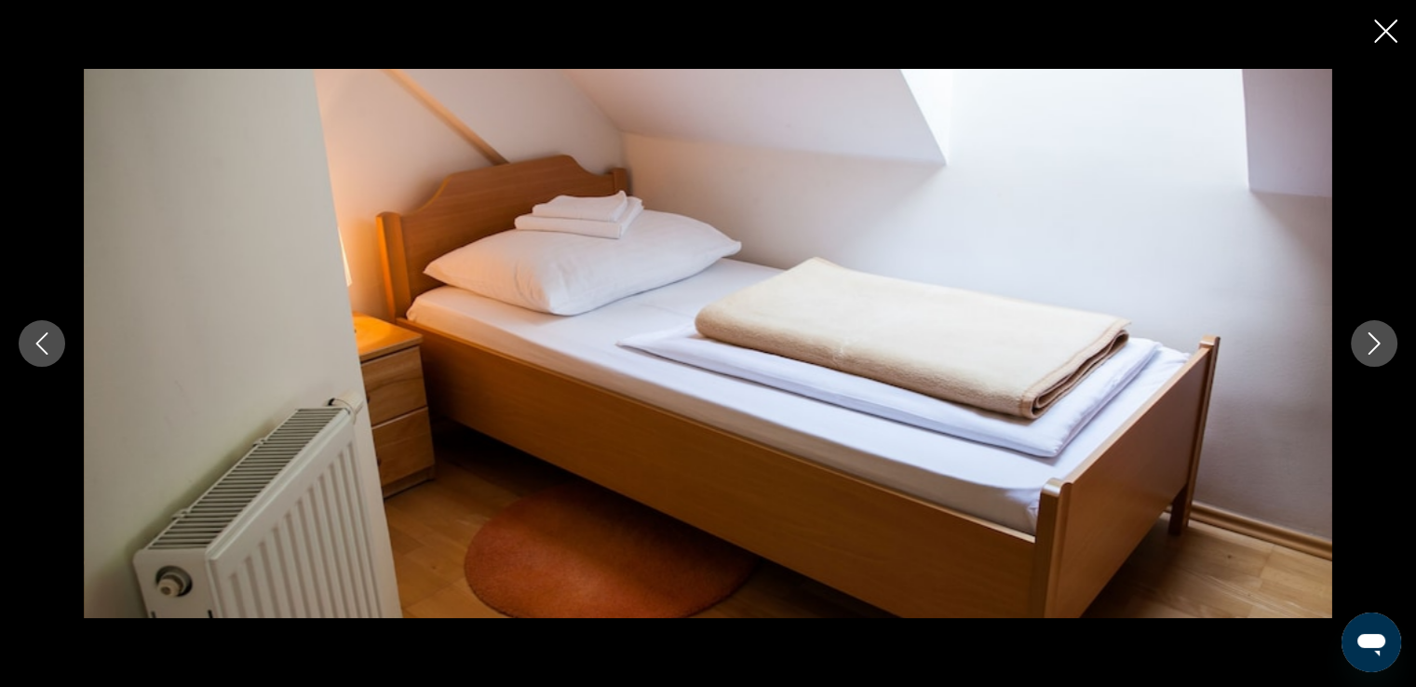
click at [1365, 350] on icon "Next image" at bounding box center [1374, 343] width 22 height 22
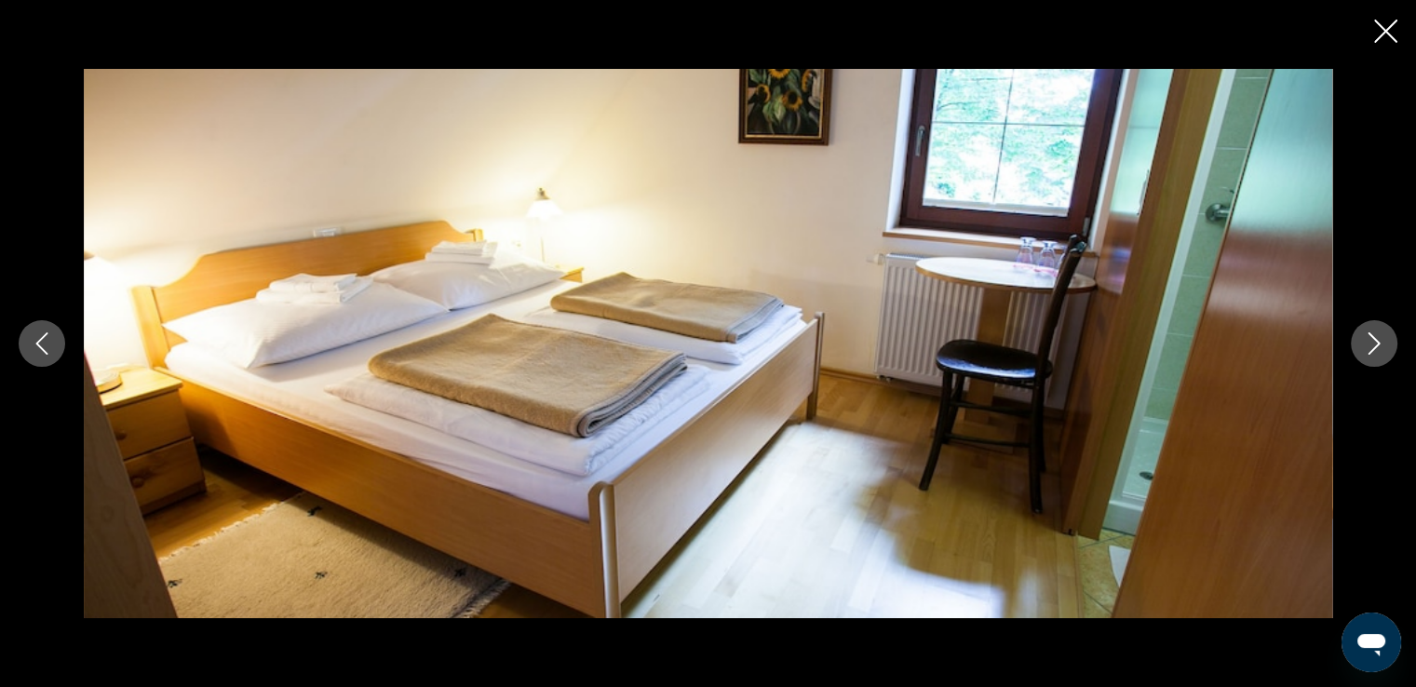
click at [1365, 350] on icon "Next image" at bounding box center [1374, 343] width 22 height 22
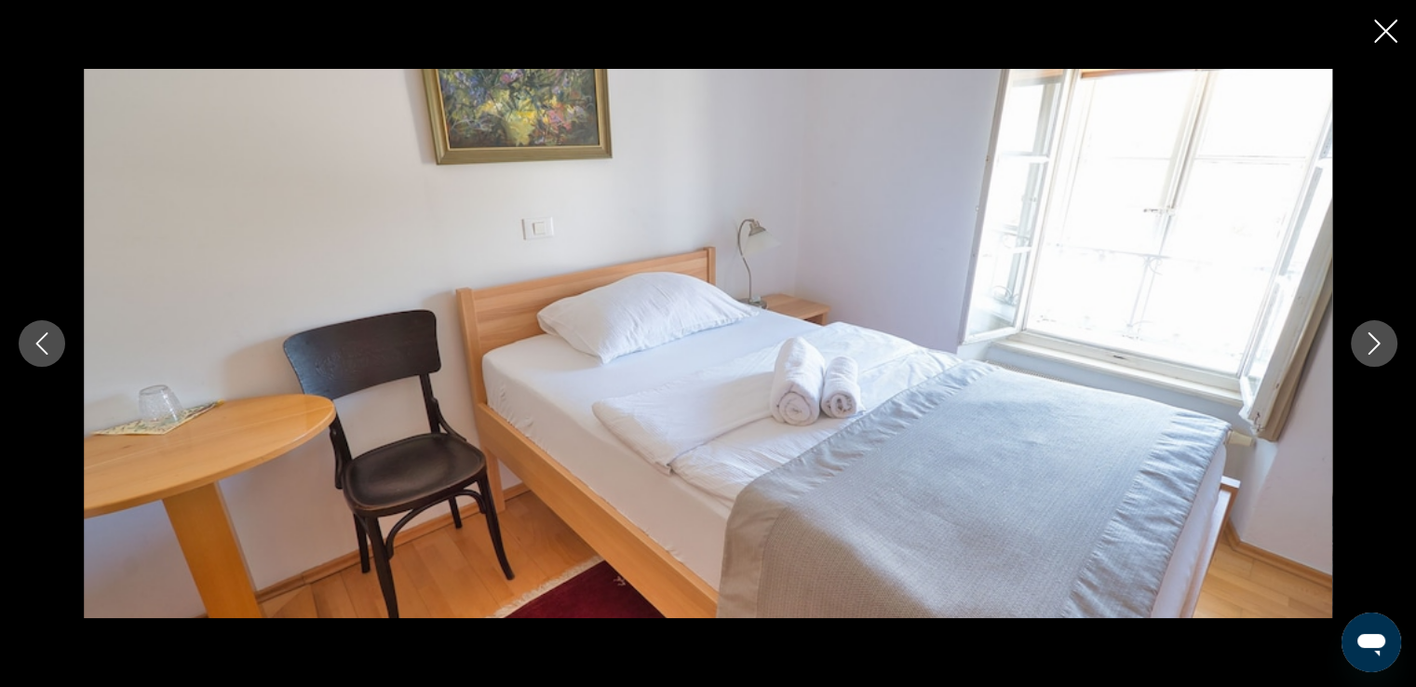
click at [1365, 350] on icon "Next image" at bounding box center [1374, 343] width 22 height 22
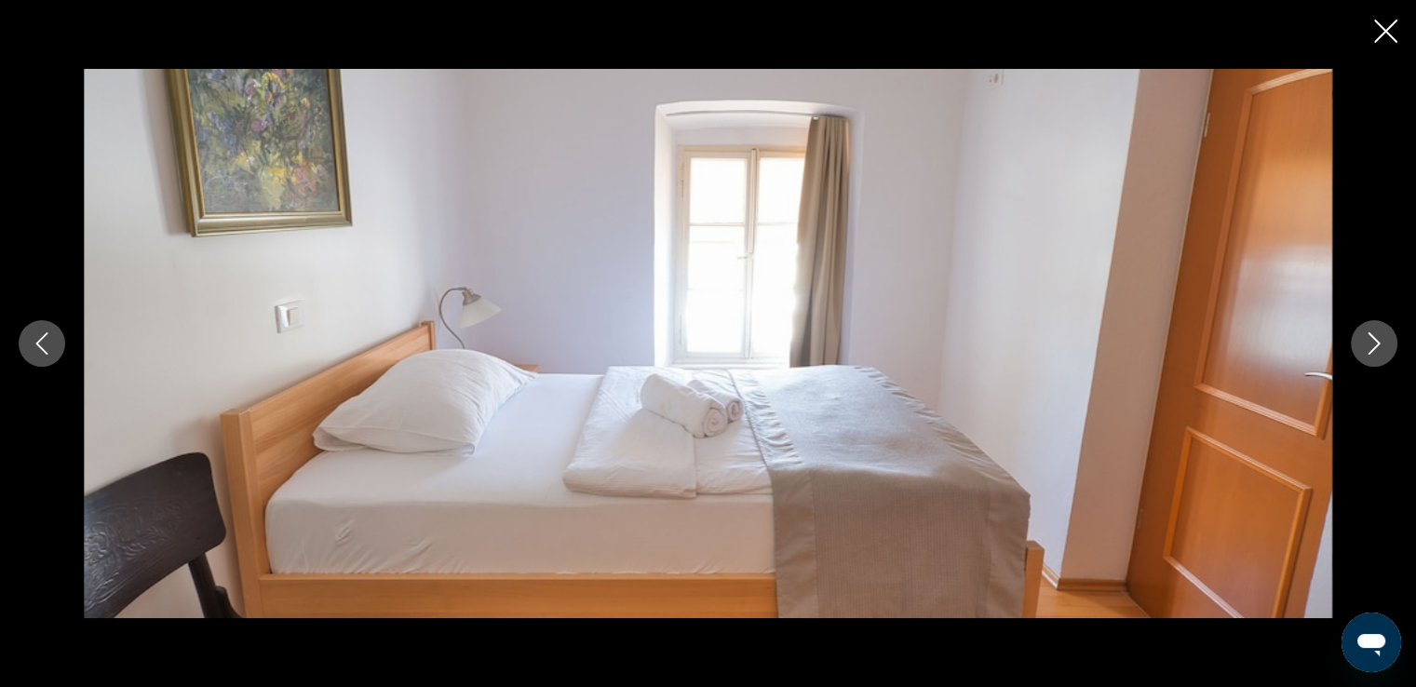
click at [1365, 350] on icon "Next image" at bounding box center [1374, 343] width 22 height 22
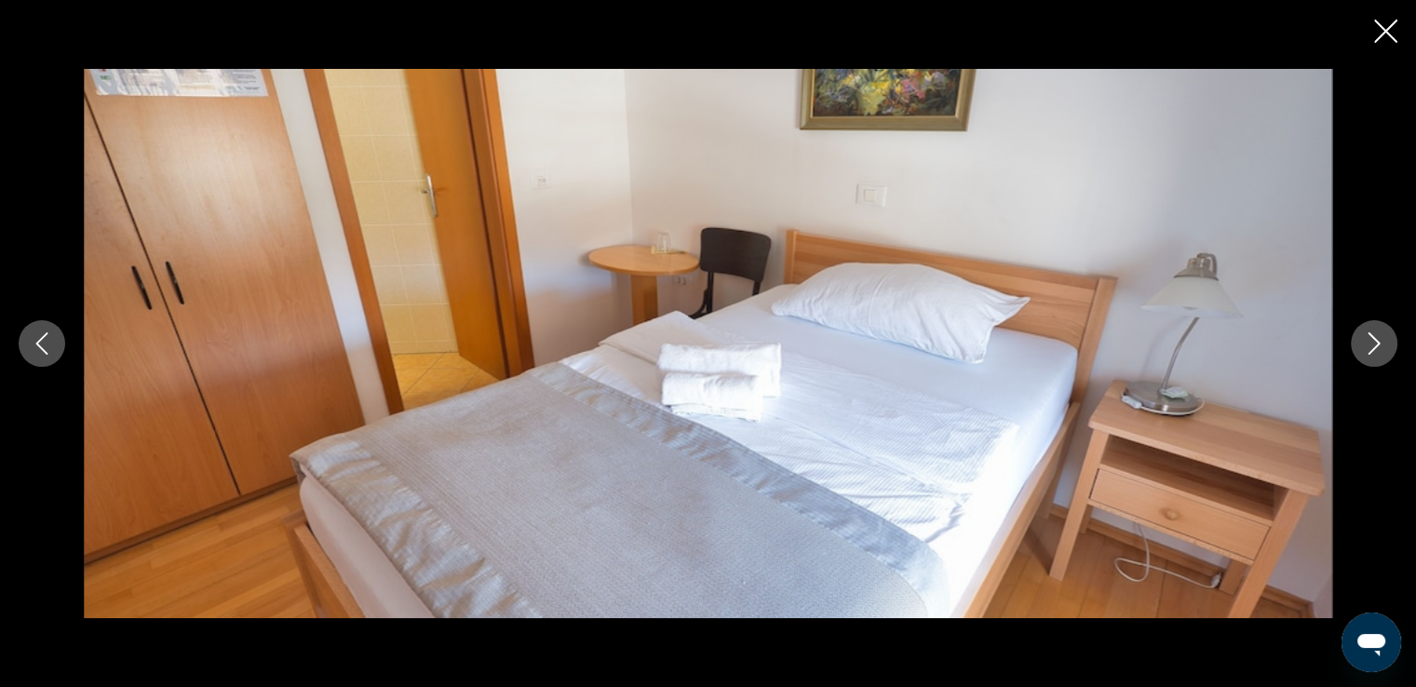
click at [1365, 350] on icon "Next image" at bounding box center [1374, 343] width 22 height 22
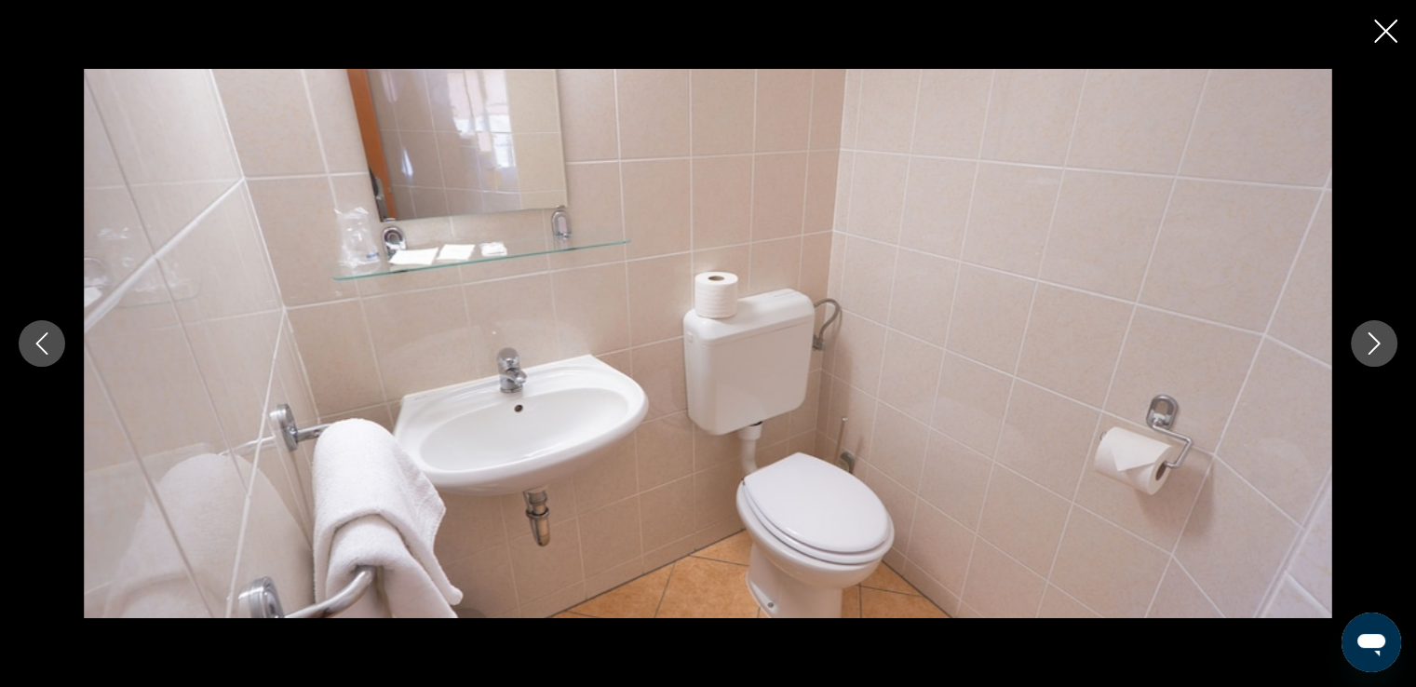
click at [1365, 350] on icon "Next image" at bounding box center [1374, 343] width 22 height 22
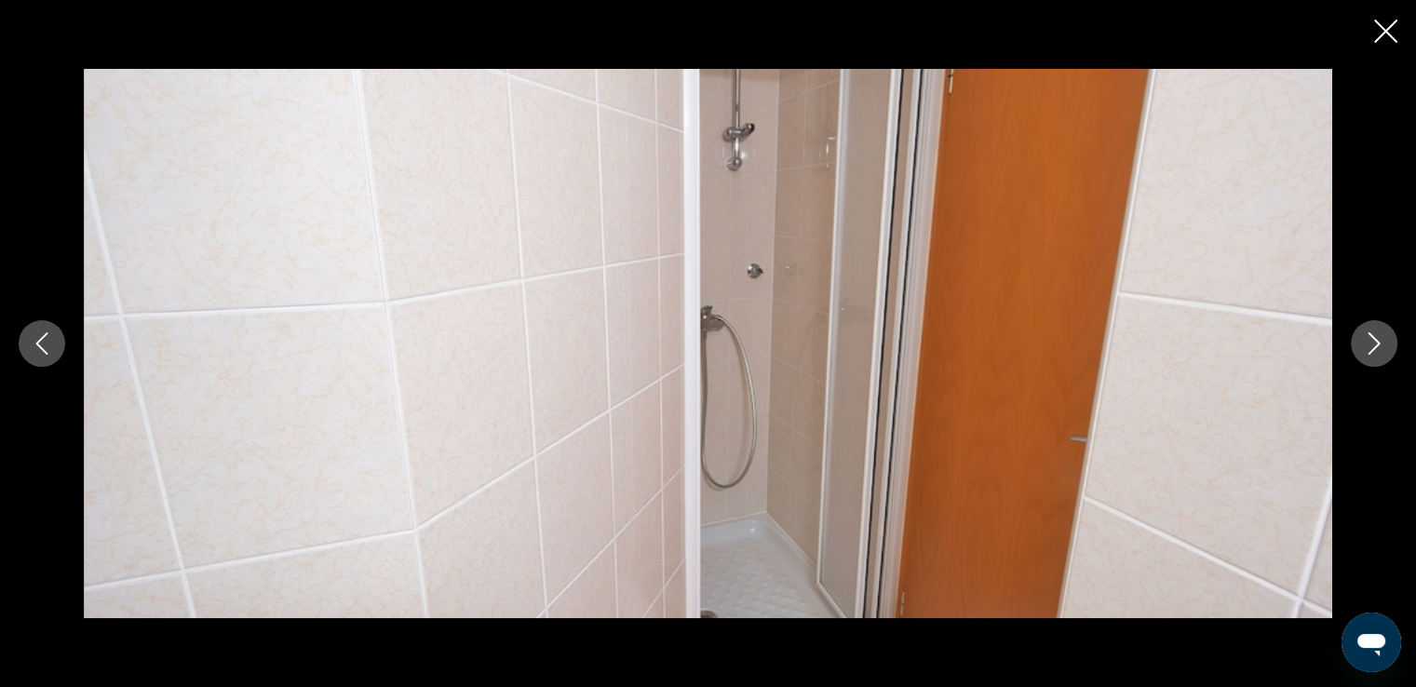
click at [1365, 350] on icon "Next image" at bounding box center [1374, 343] width 22 height 22
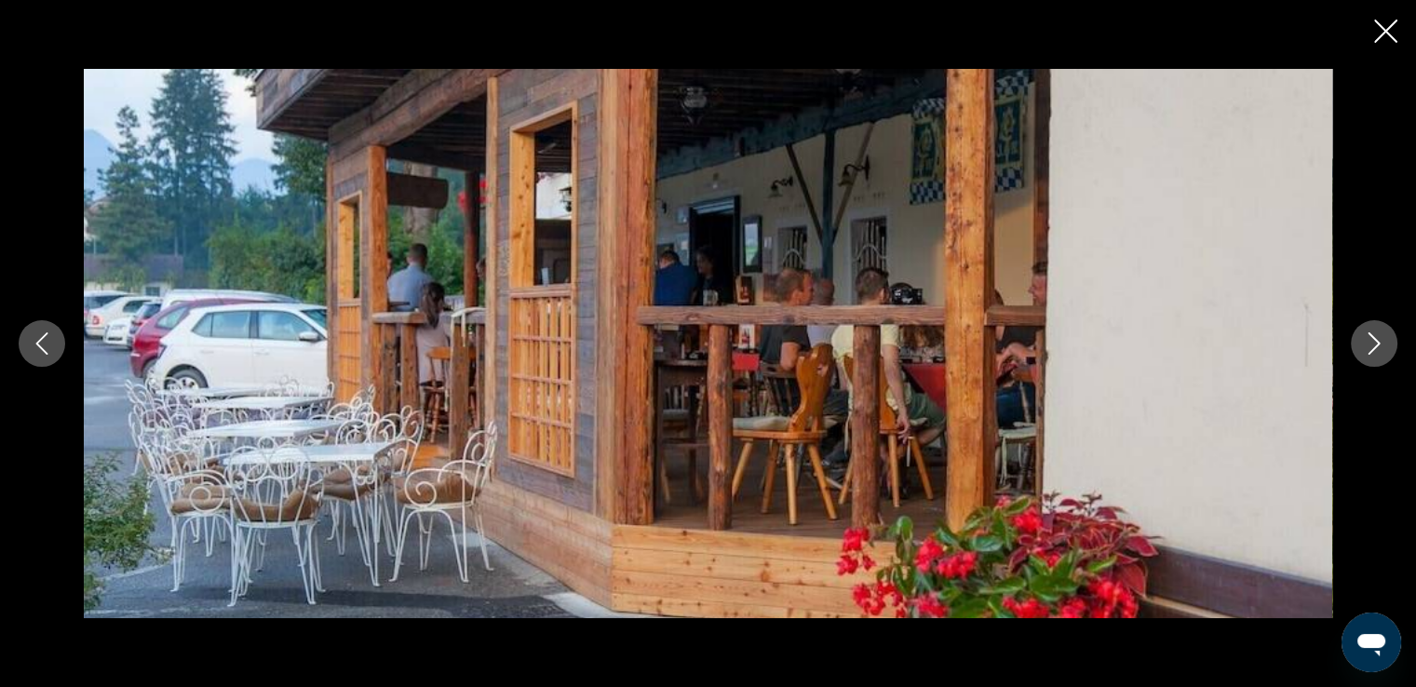
click at [1365, 350] on icon "Next image" at bounding box center [1374, 343] width 22 height 22
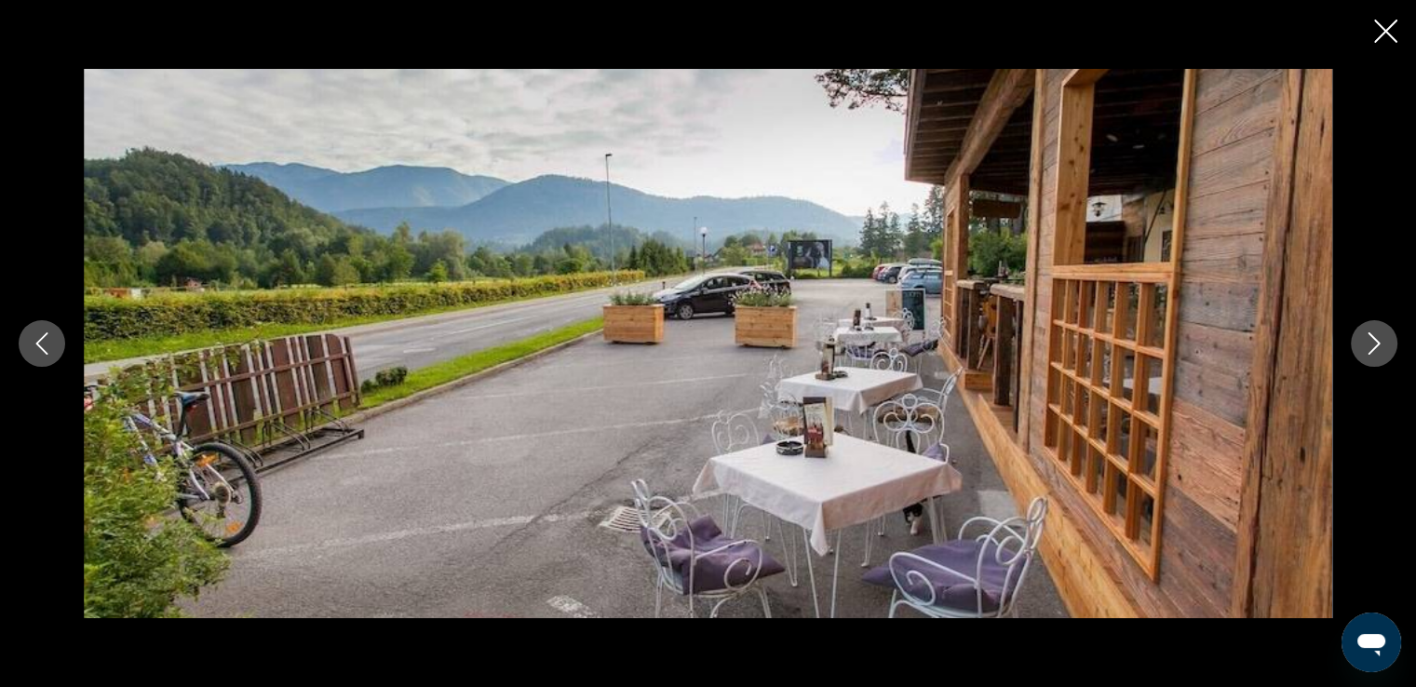
click at [1365, 350] on icon "Next image" at bounding box center [1374, 343] width 22 height 22
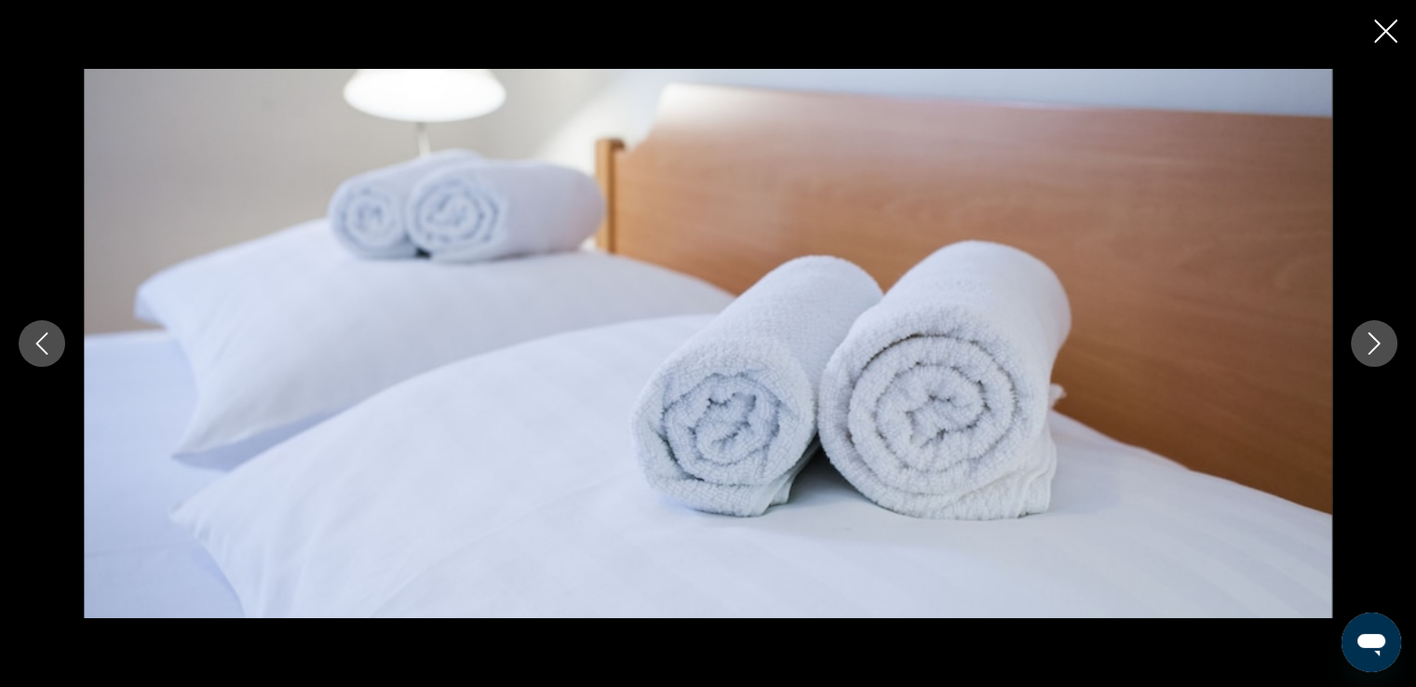
click at [45, 343] on icon "Previous image" at bounding box center [42, 343] width 22 height 22
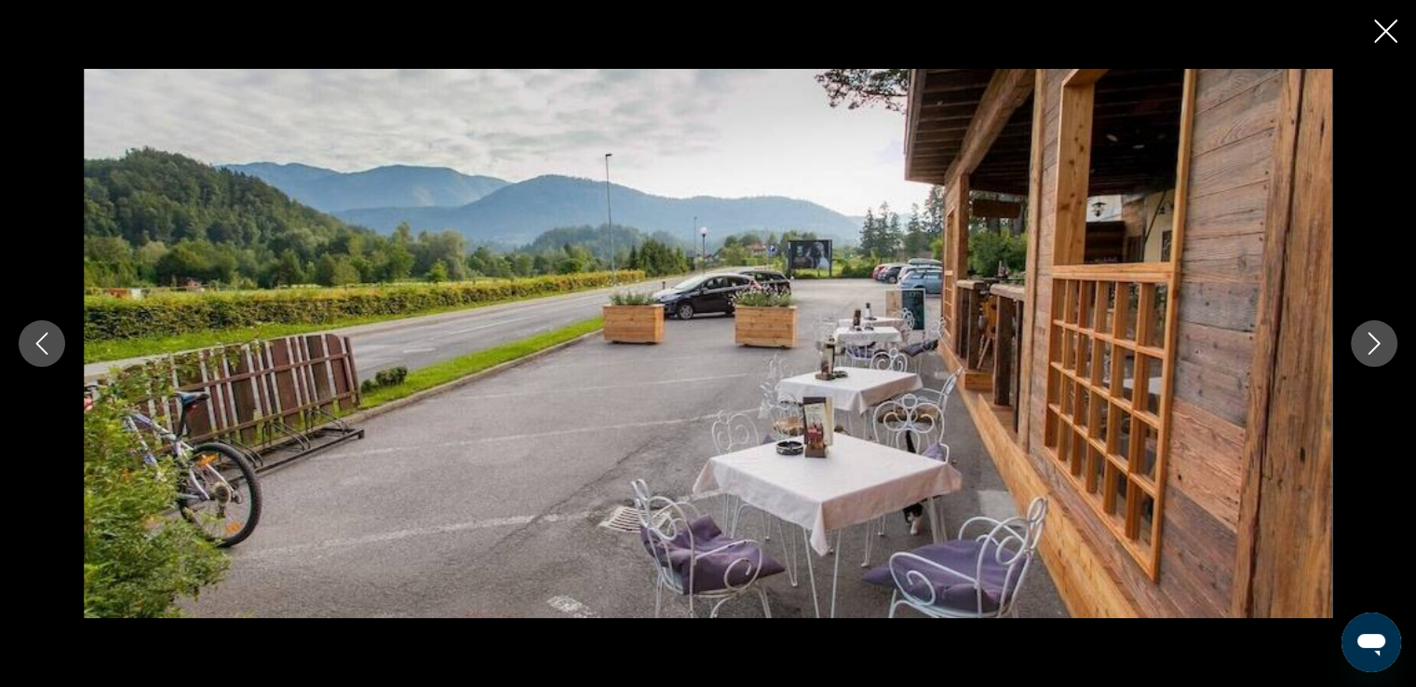
click at [45, 343] on icon "Previous image" at bounding box center [42, 343] width 22 height 22
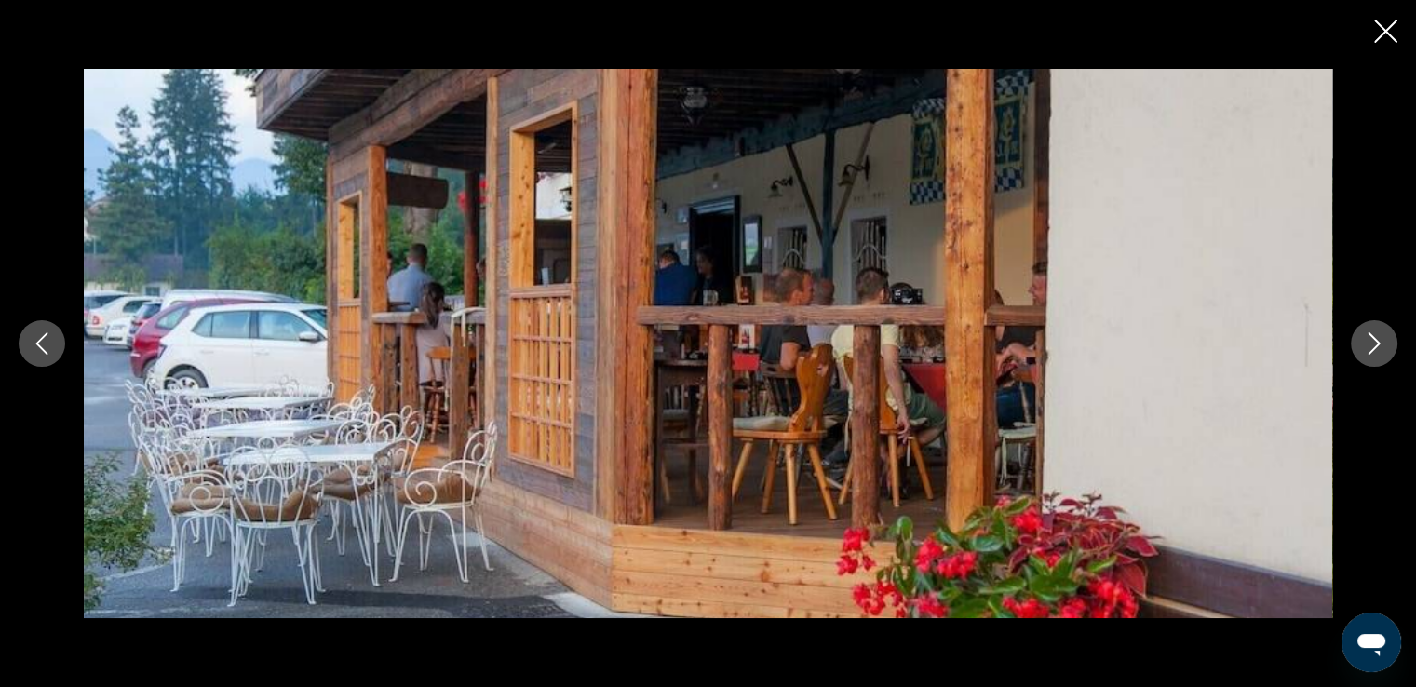
click at [1364, 342] on icon "Next image" at bounding box center [1374, 343] width 22 height 22
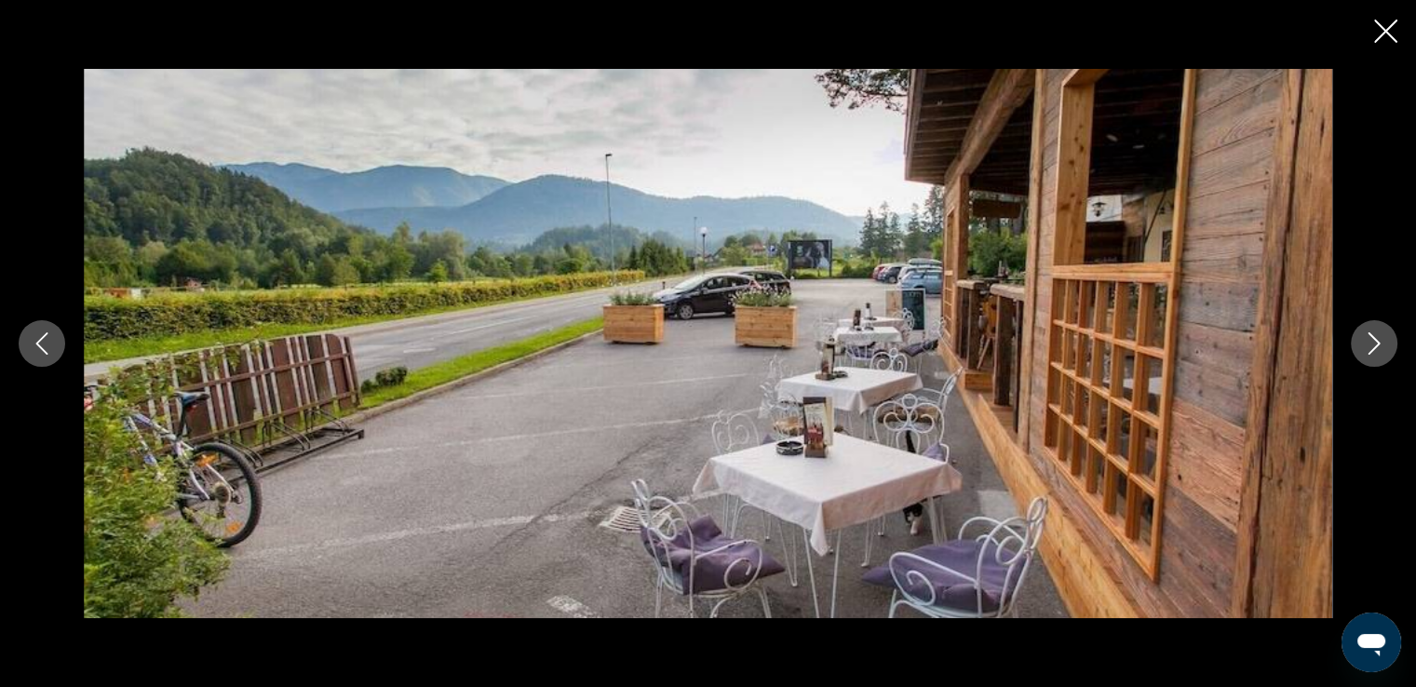
click at [1364, 342] on icon "Next image" at bounding box center [1374, 343] width 22 height 22
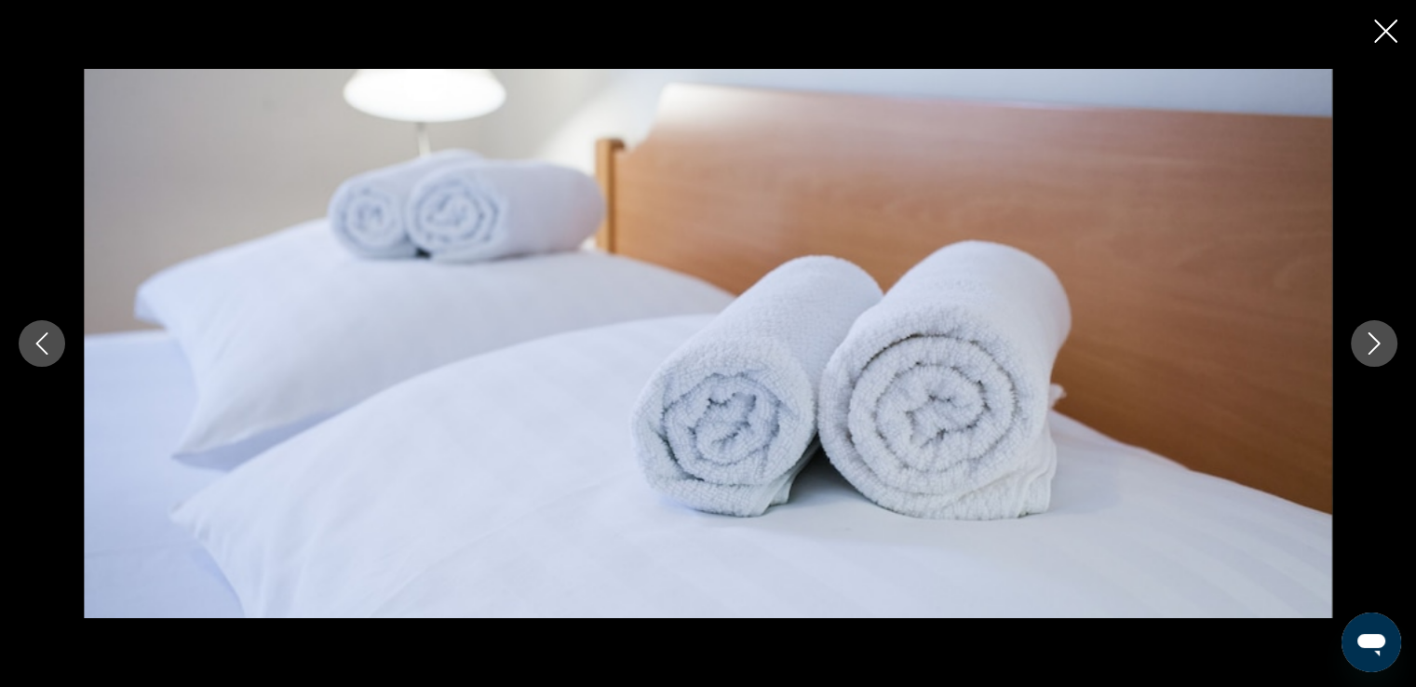
click at [41, 345] on icon "Previous image" at bounding box center [42, 343] width 22 height 22
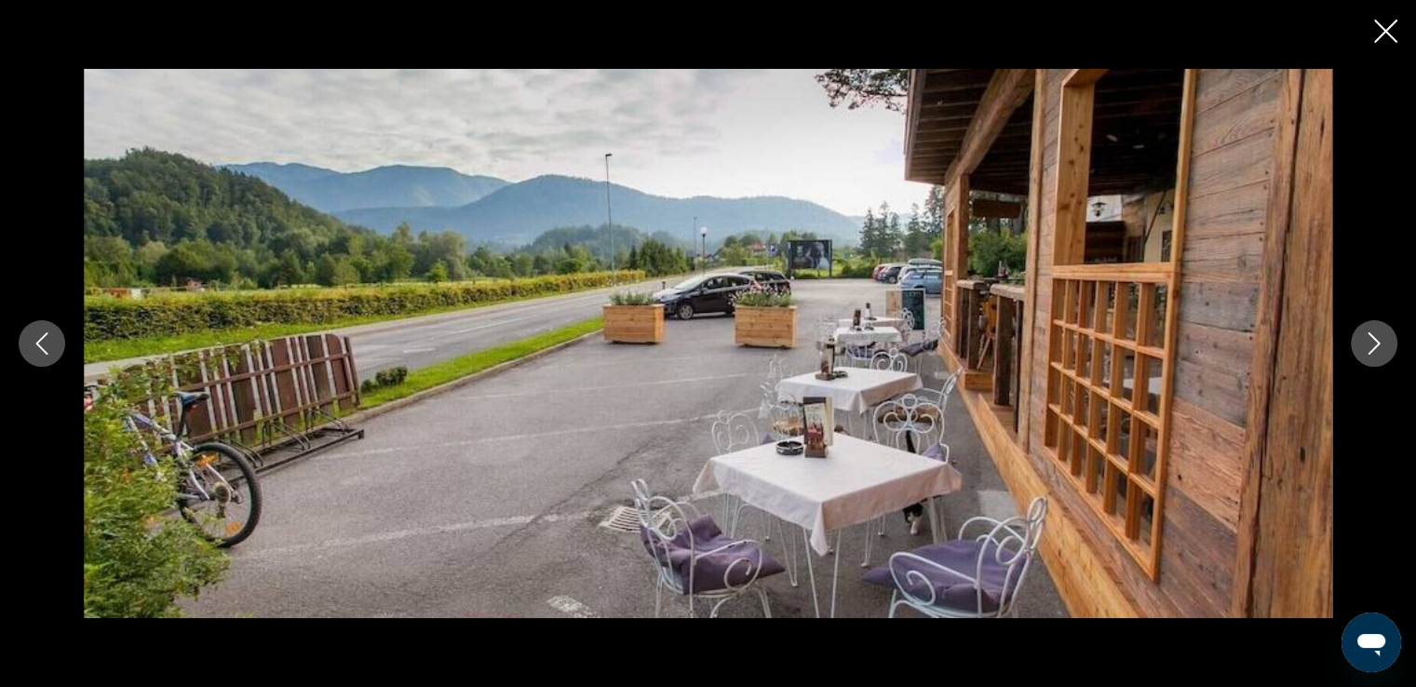
click at [1371, 334] on icon "Next image" at bounding box center [1374, 343] width 22 height 22
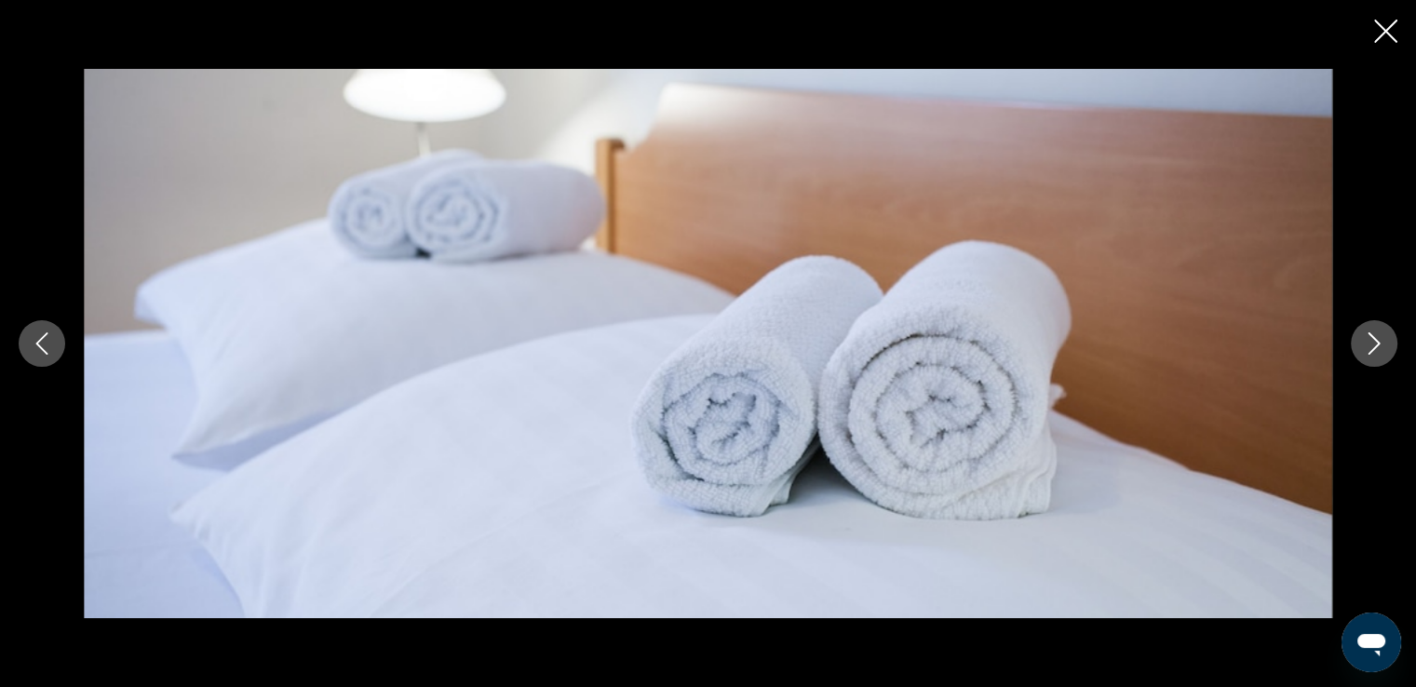
click at [1371, 334] on icon "Next image" at bounding box center [1374, 343] width 22 height 22
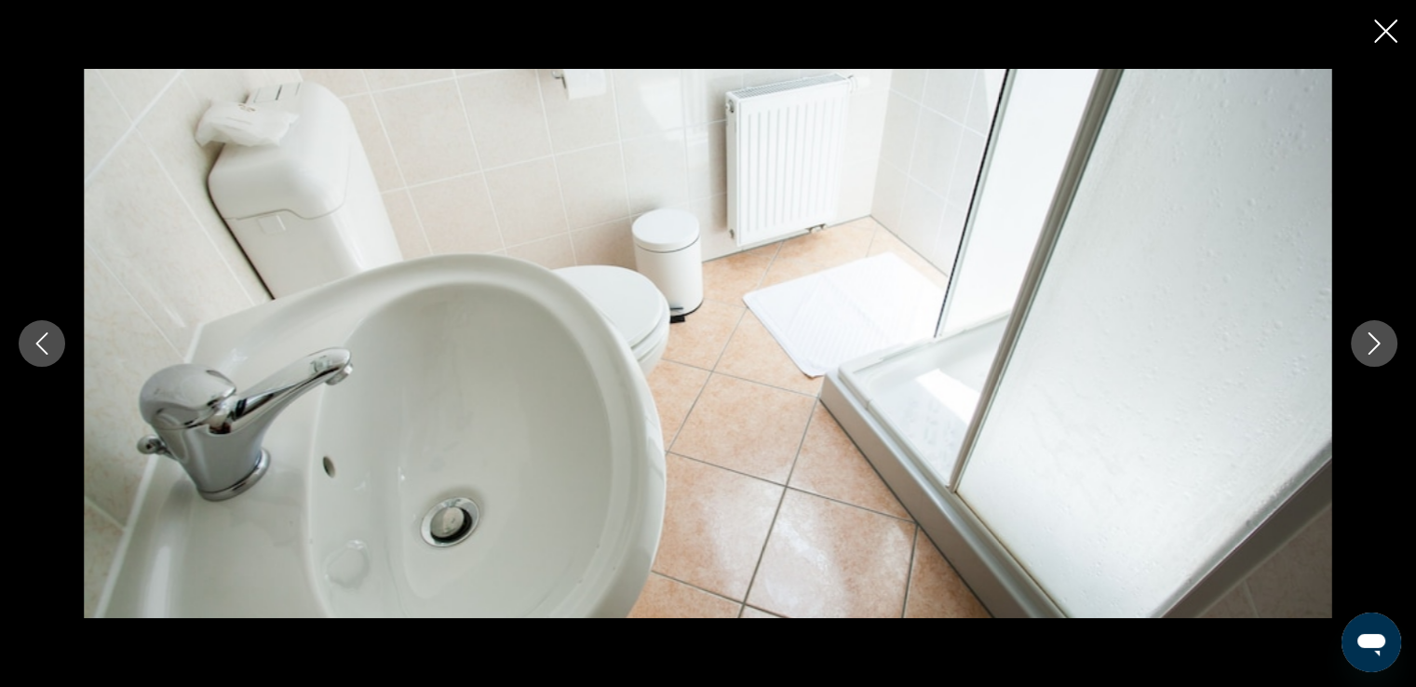
click at [1371, 334] on icon "Next image" at bounding box center [1374, 343] width 22 height 22
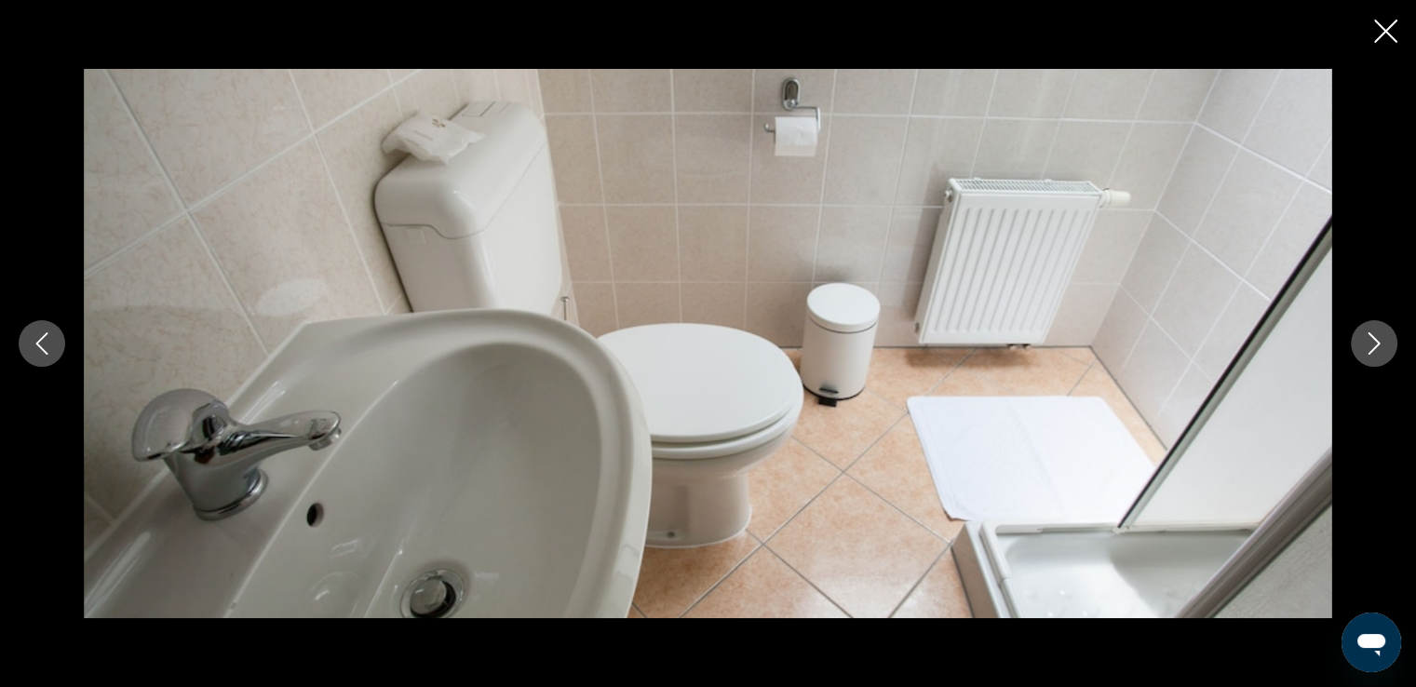
click at [1371, 334] on icon "Next image" at bounding box center [1374, 343] width 22 height 22
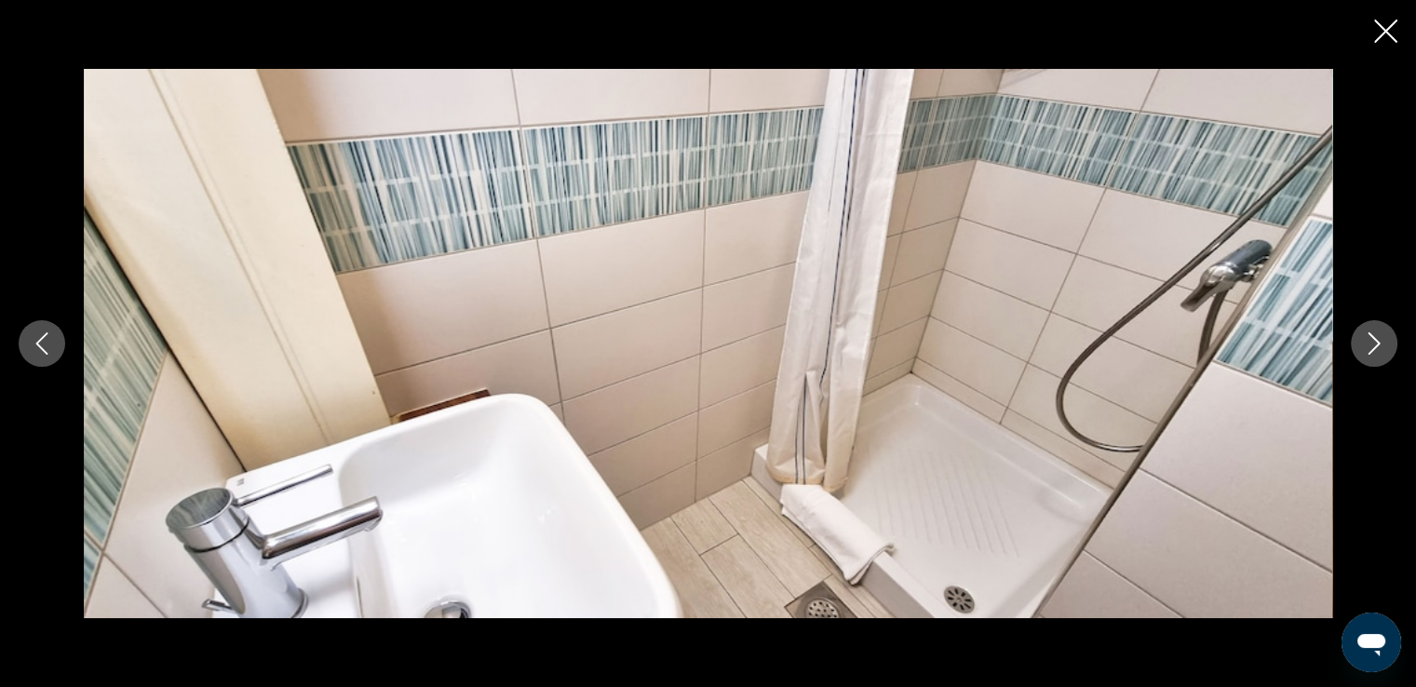
click at [1371, 334] on icon "Next image" at bounding box center [1374, 343] width 22 height 22
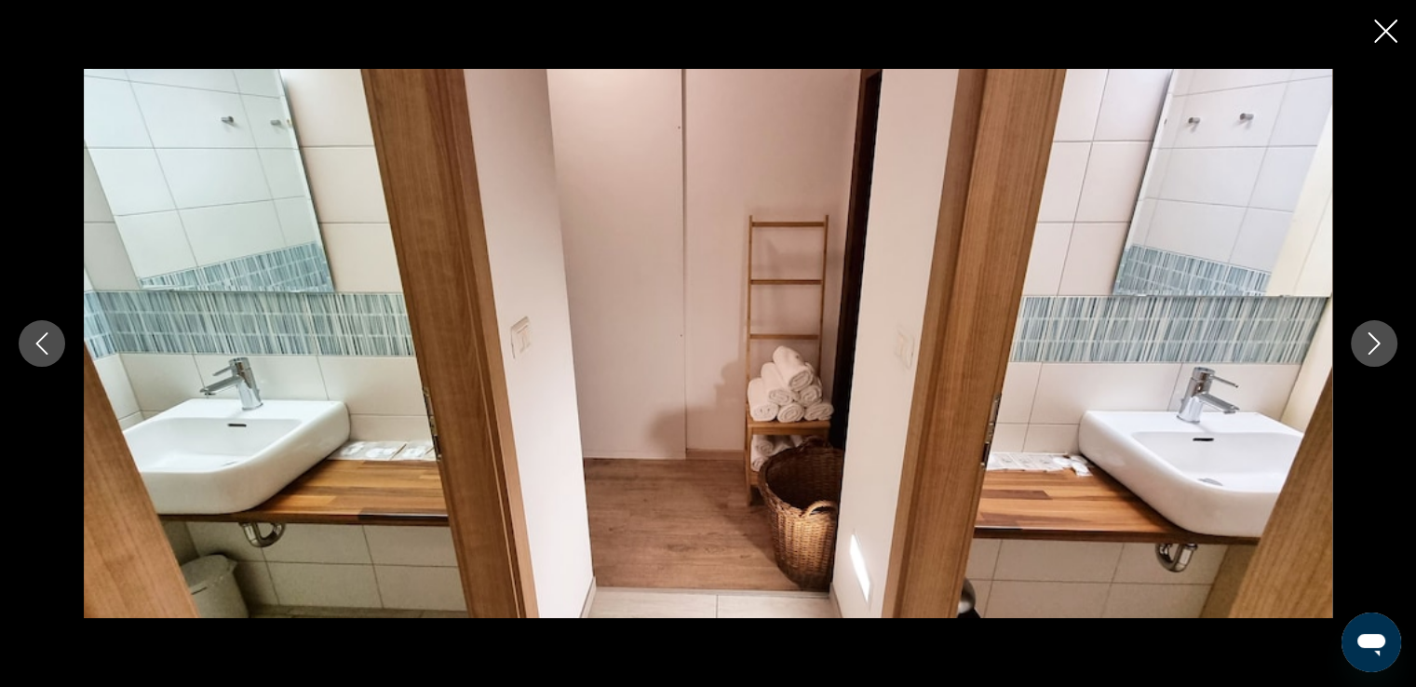
click at [49, 350] on icon "Previous image" at bounding box center [42, 343] width 22 height 22
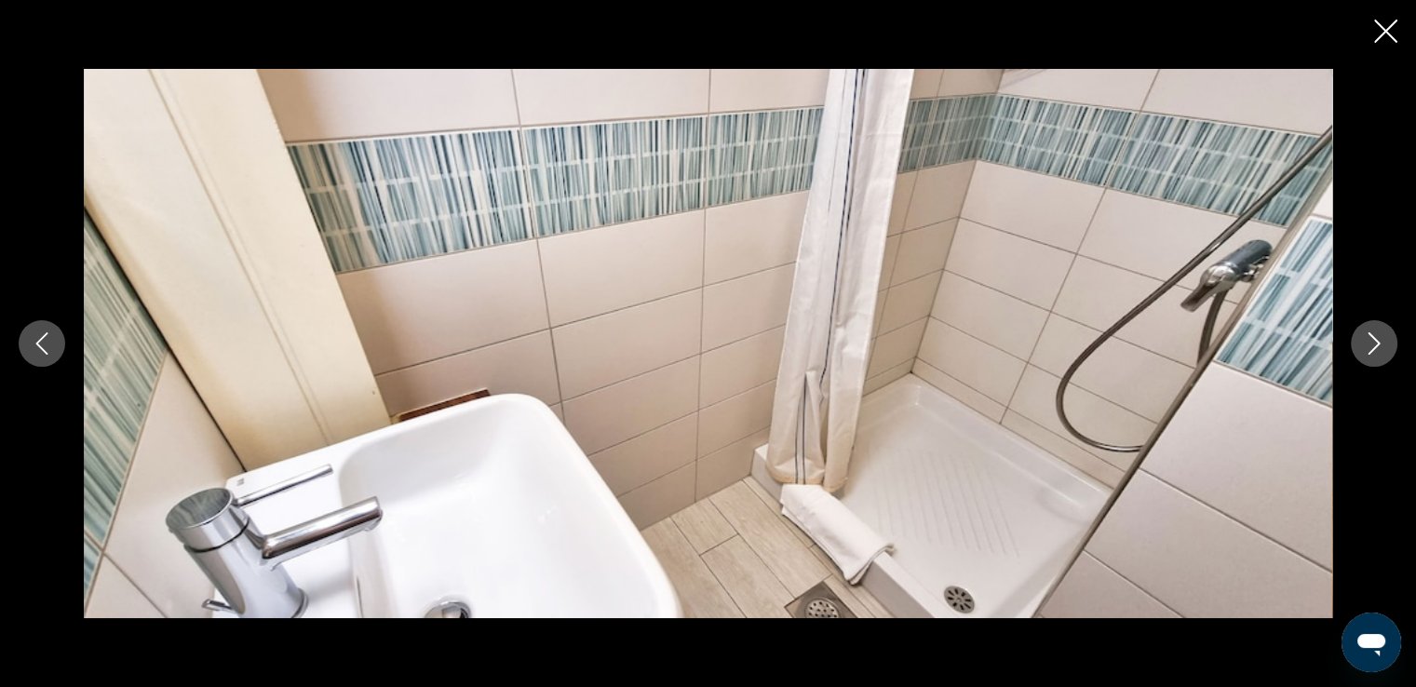
click at [1368, 340] on icon "Next image" at bounding box center [1374, 343] width 22 height 22
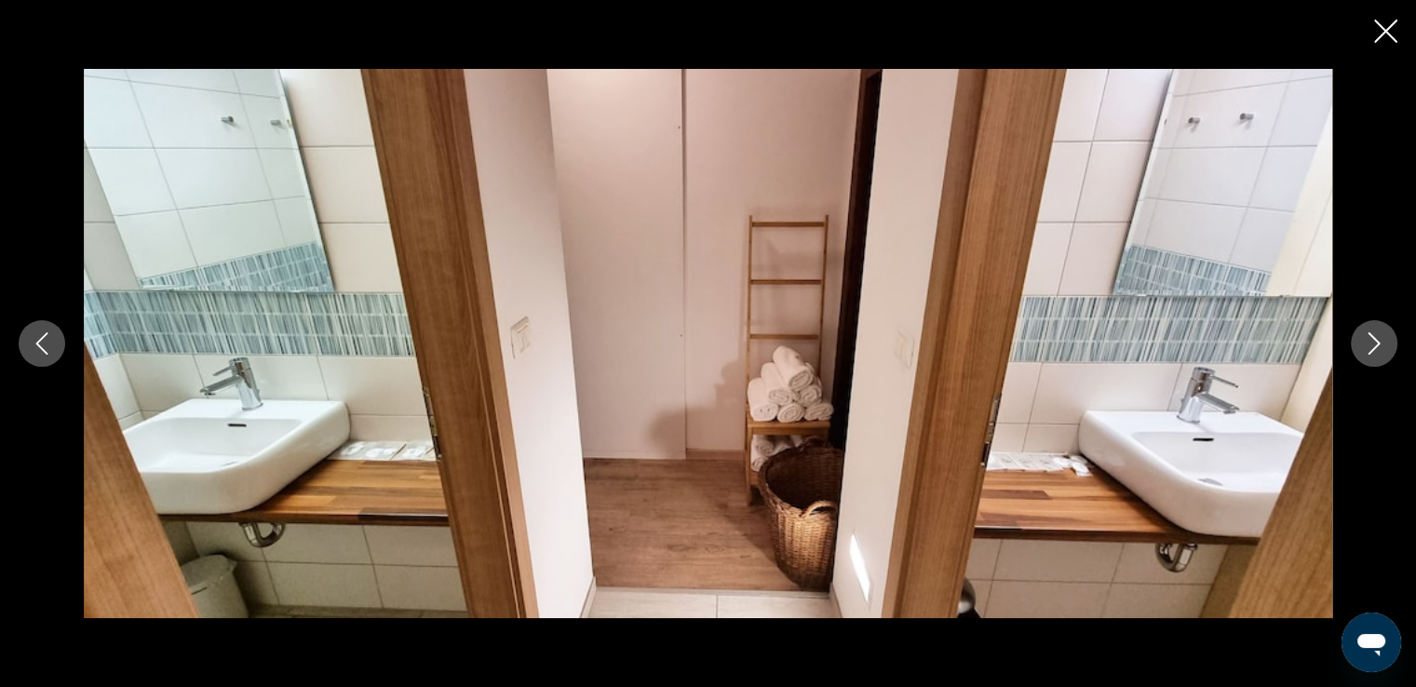
click at [1370, 338] on icon "Next image" at bounding box center [1374, 343] width 22 height 22
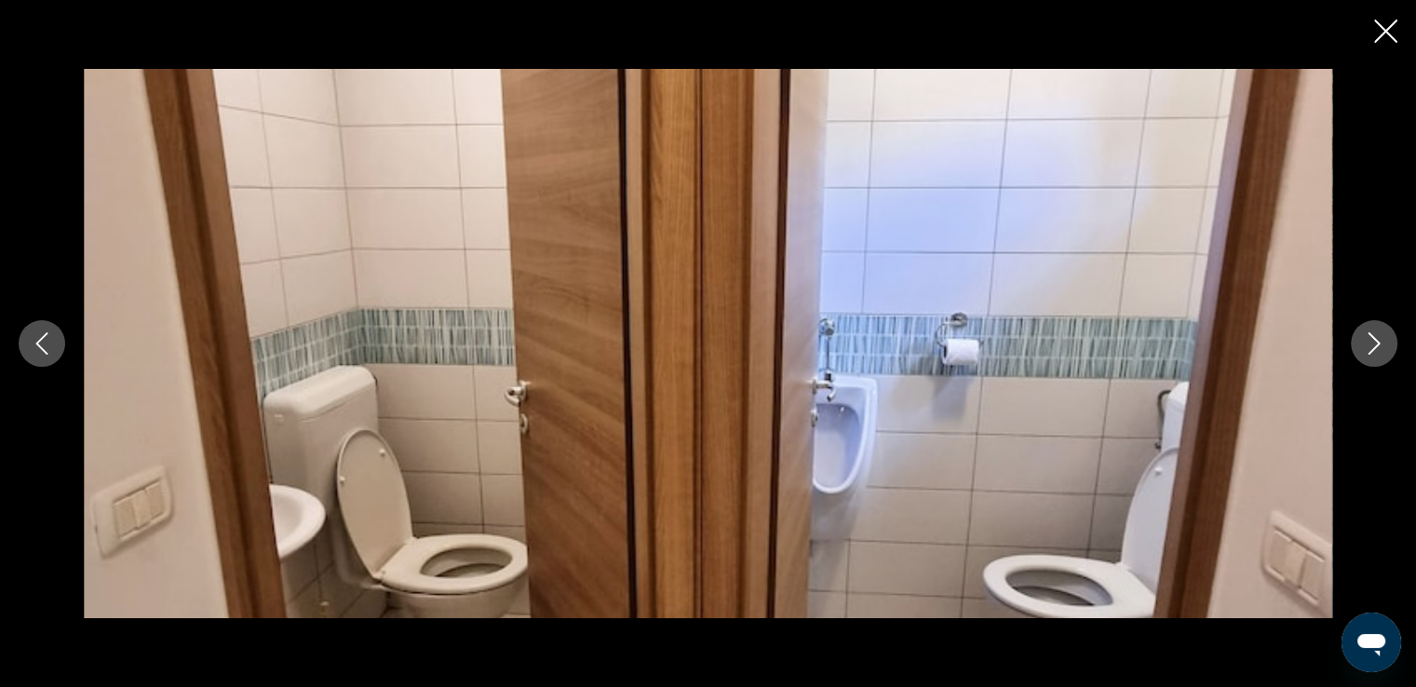
click at [1370, 338] on icon "Next image" at bounding box center [1374, 343] width 22 height 22
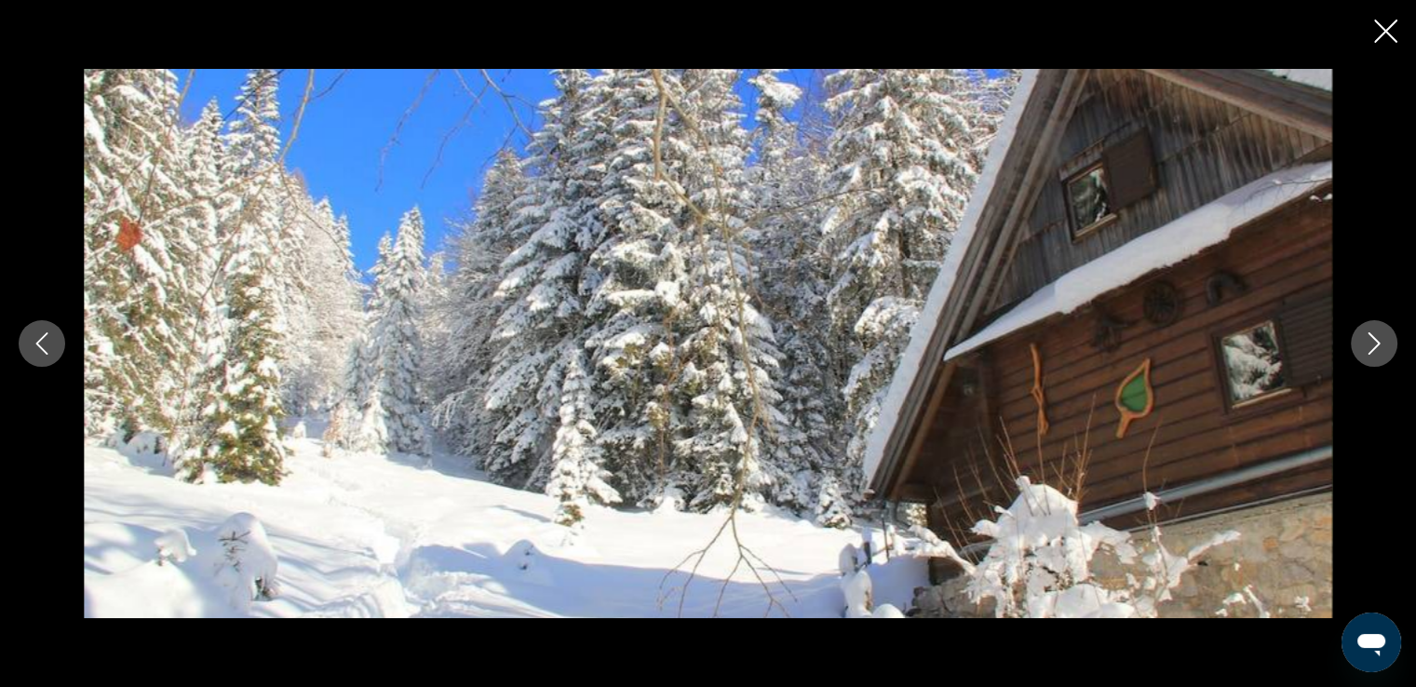
click at [1370, 338] on icon "Next image" at bounding box center [1374, 343] width 22 height 22
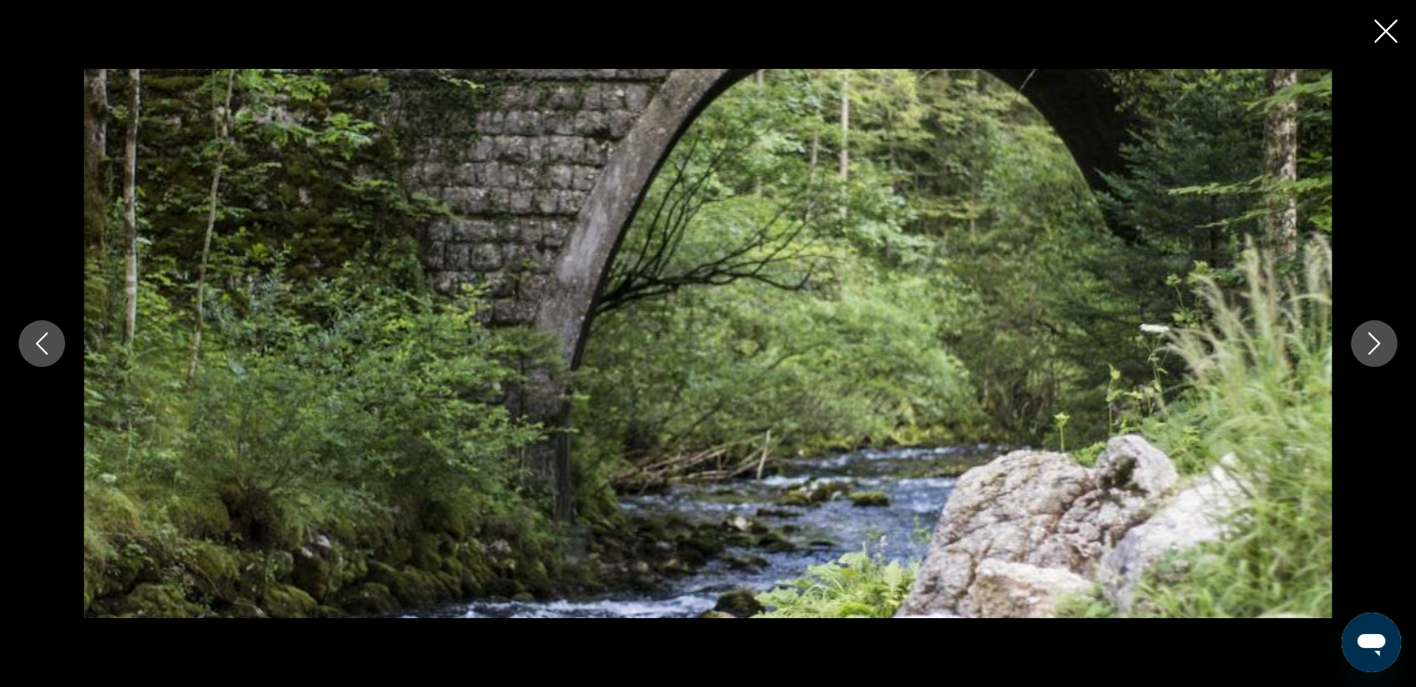
click at [1370, 338] on icon "Next image" at bounding box center [1374, 343] width 22 height 22
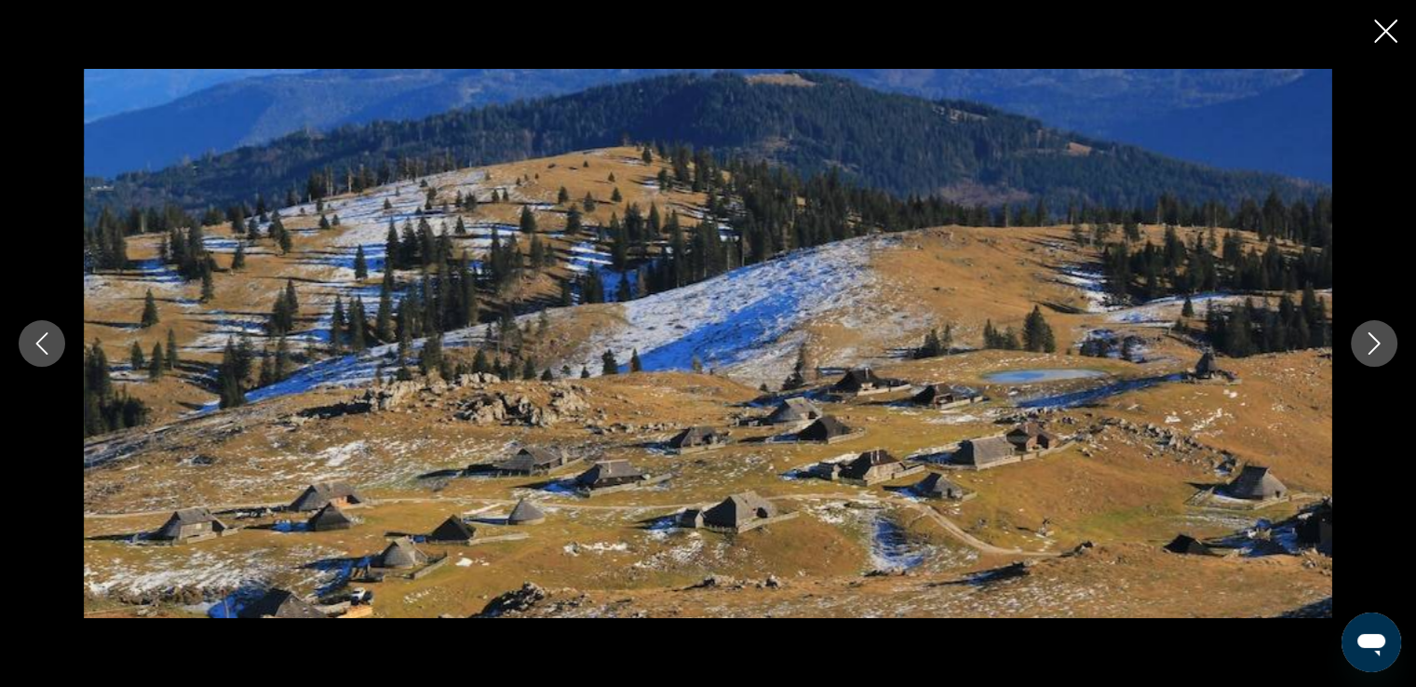
click at [1370, 338] on icon "Next image" at bounding box center [1374, 343] width 22 height 22
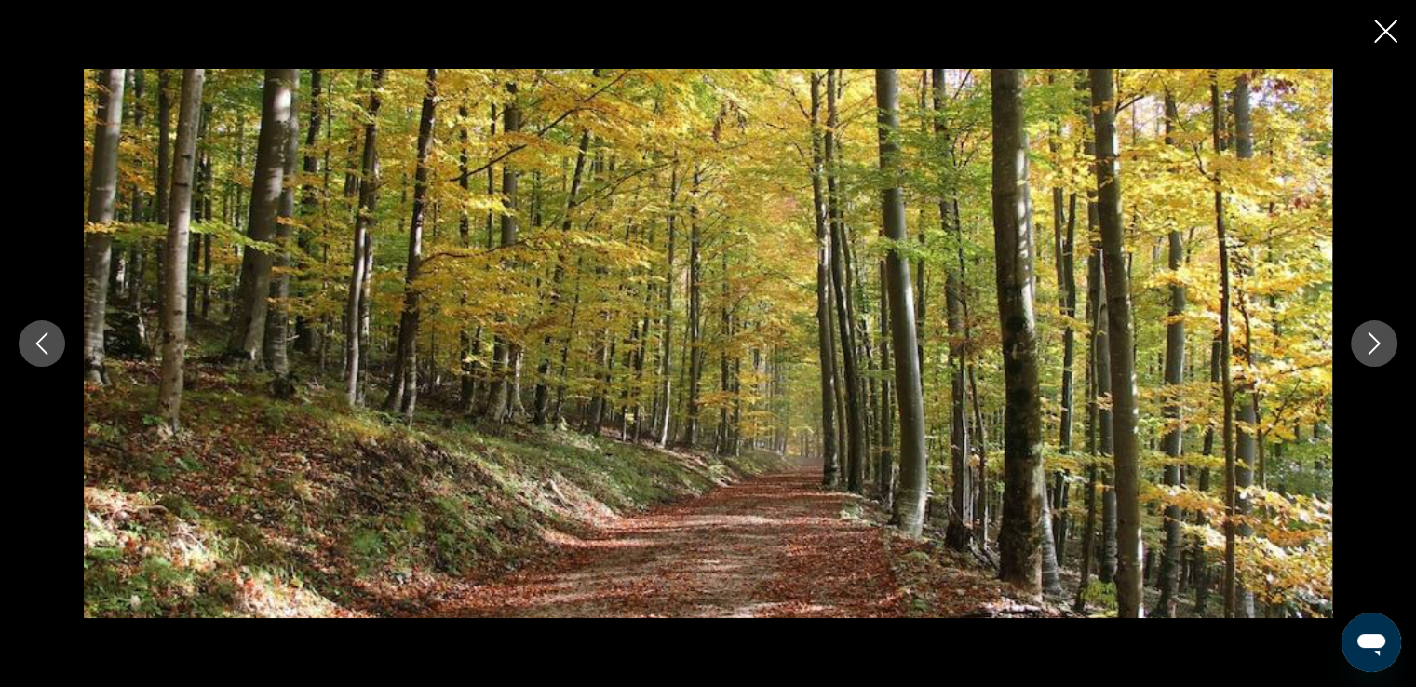
click at [1370, 338] on icon "Next image" at bounding box center [1374, 343] width 22 height 22
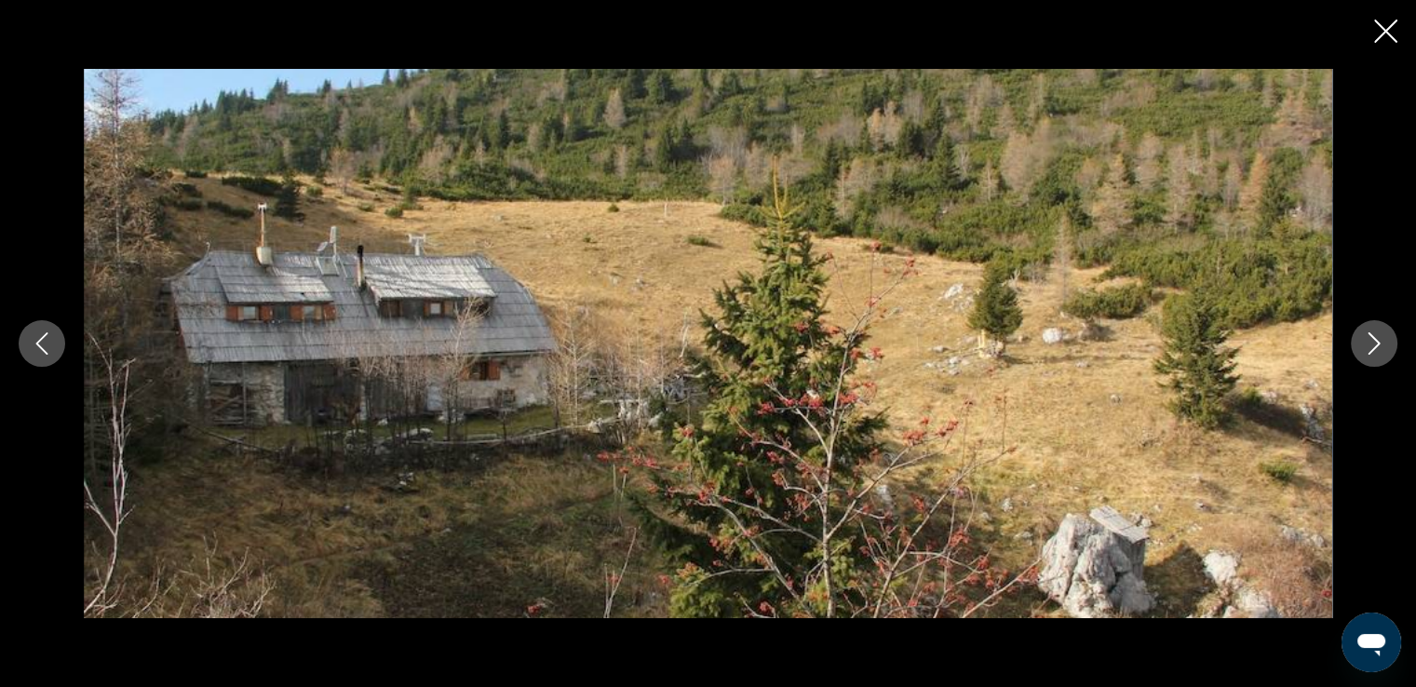
click at [1370, 338] on icon "Next image" at bounding box center [1374, 343] width 22 height 22
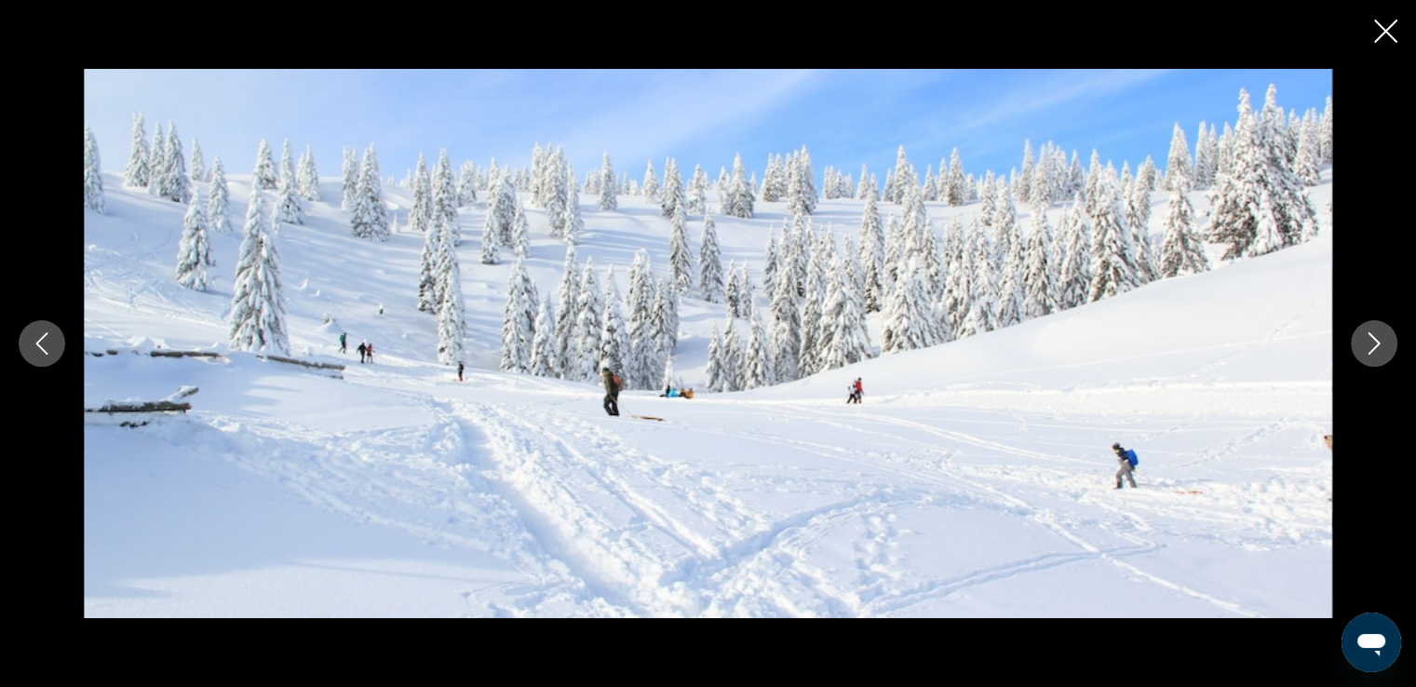
click at [1370, 338] on icon "Next image" at bounding box center [1374, 343] width 22 height 22
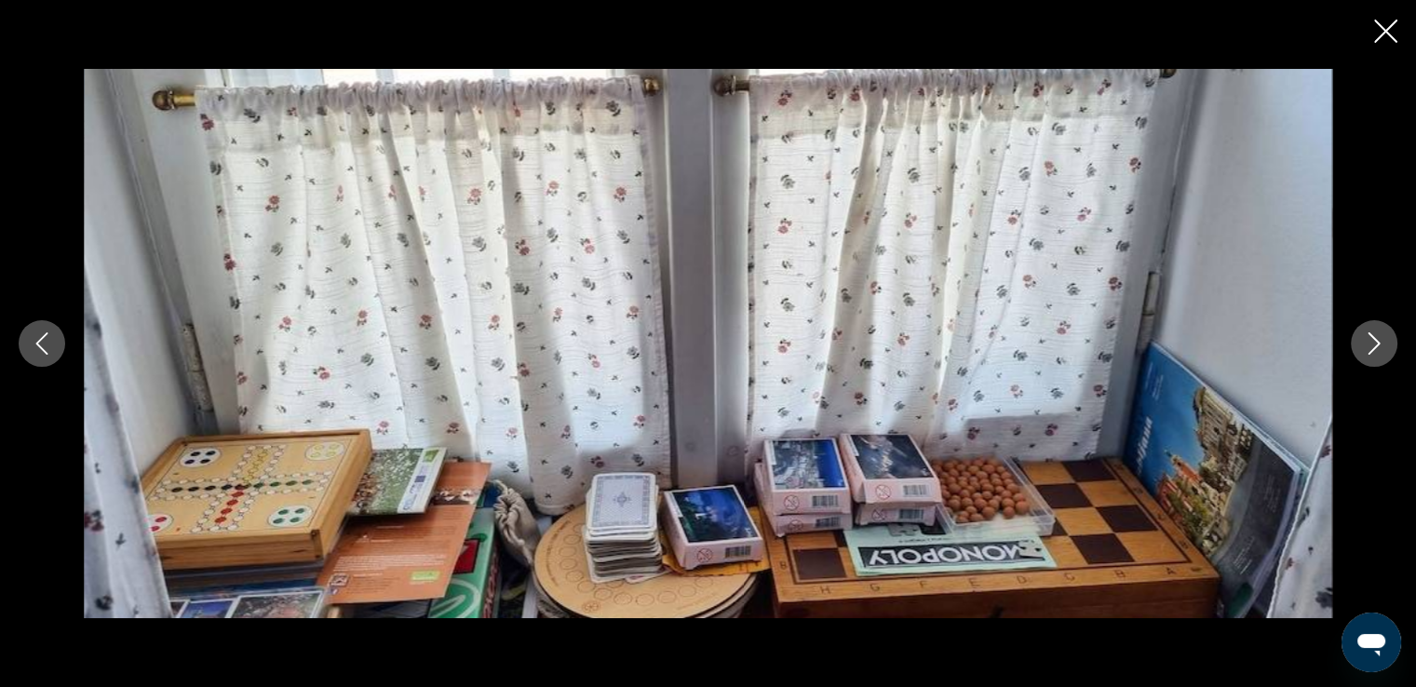
click at [1370, 338] on icon "Next image" at bounding box center [1374, 343] width 22 height 22
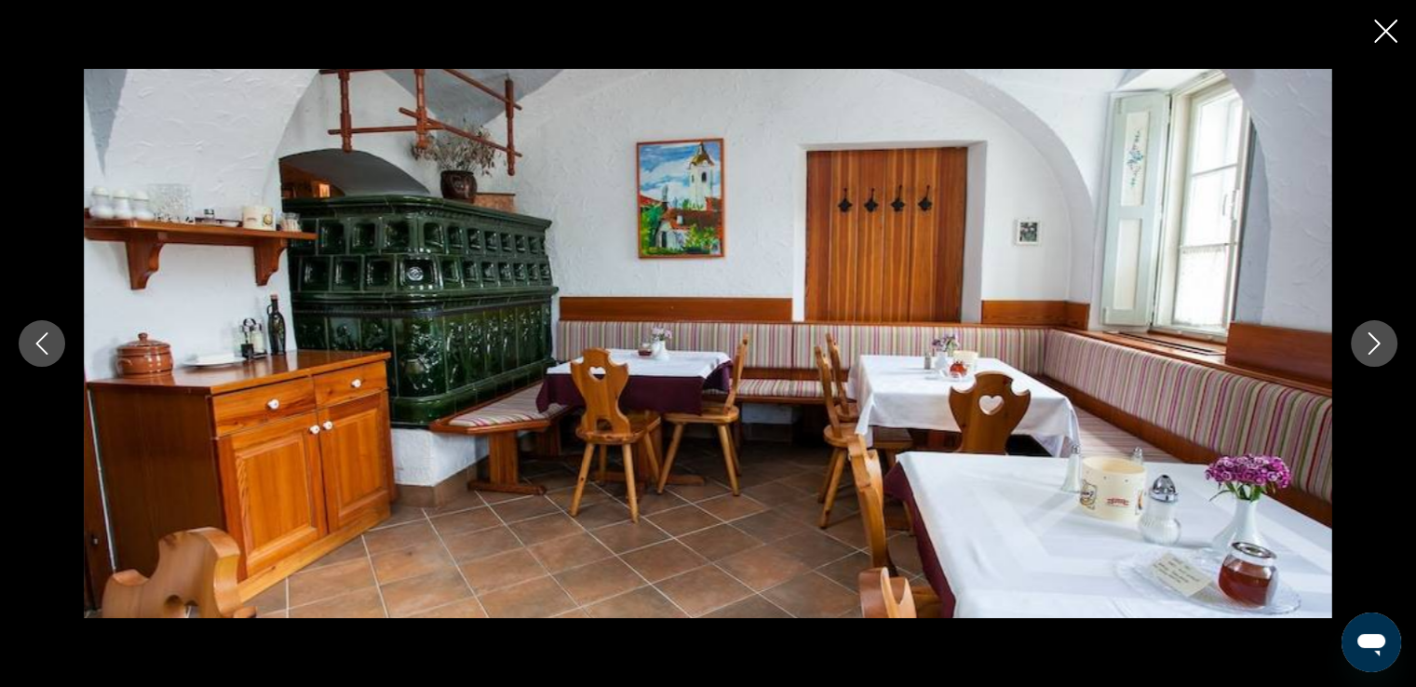
click at [47, 354] on icon "Previous image" at bounding box center [42, 343] width 12 height 22
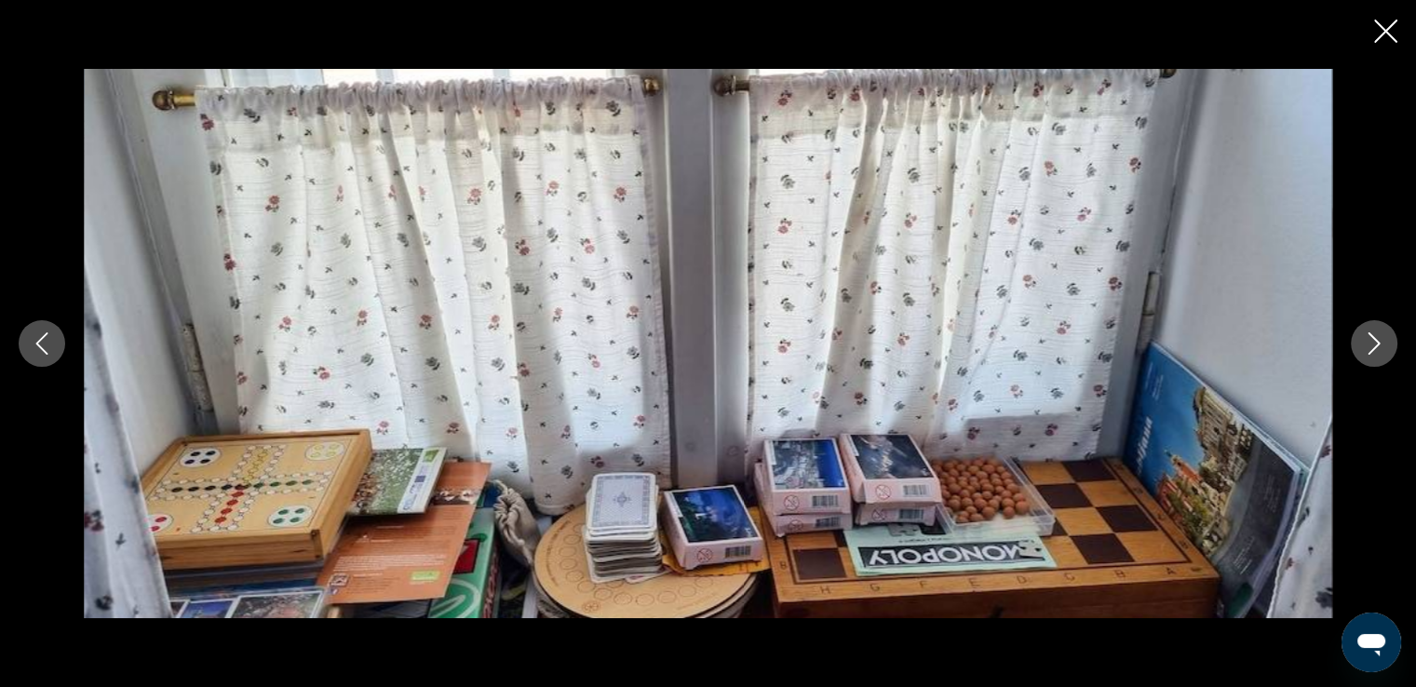
click at [1370, 352] on icon "Next image" at bounding box center [1375, 343] width 12 height 22
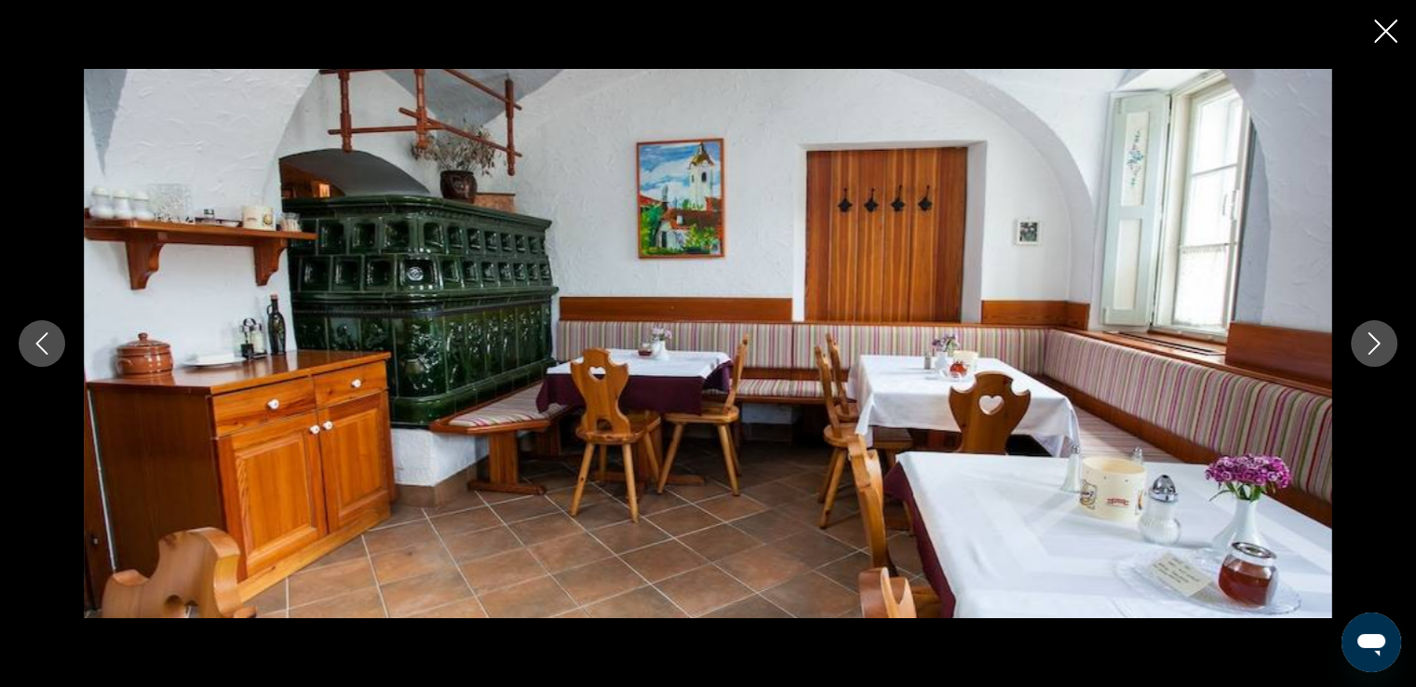
click at [1370, 352] on icon "Next image" at bounding box center [1375, 343] width 12 height 22
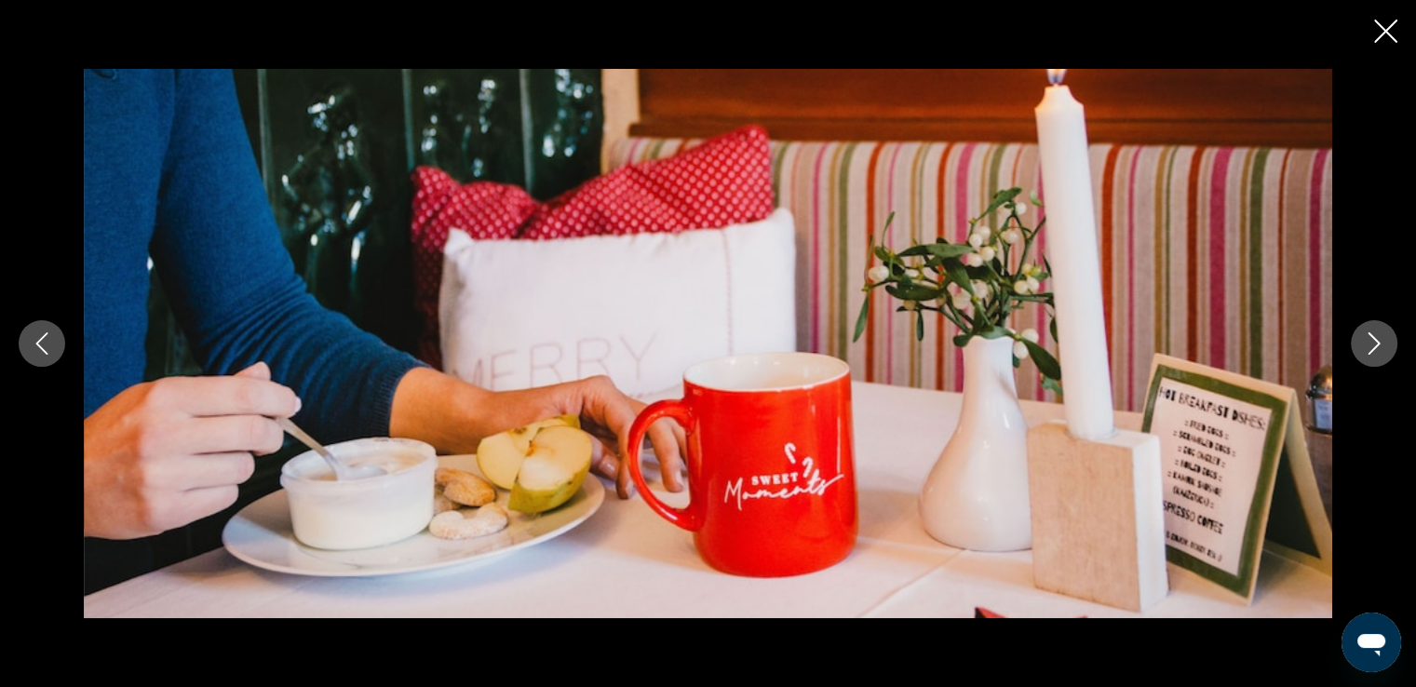
click at [1370, 352] on icon "Next image" at bounding box center [1375, 343] width 12 height 22
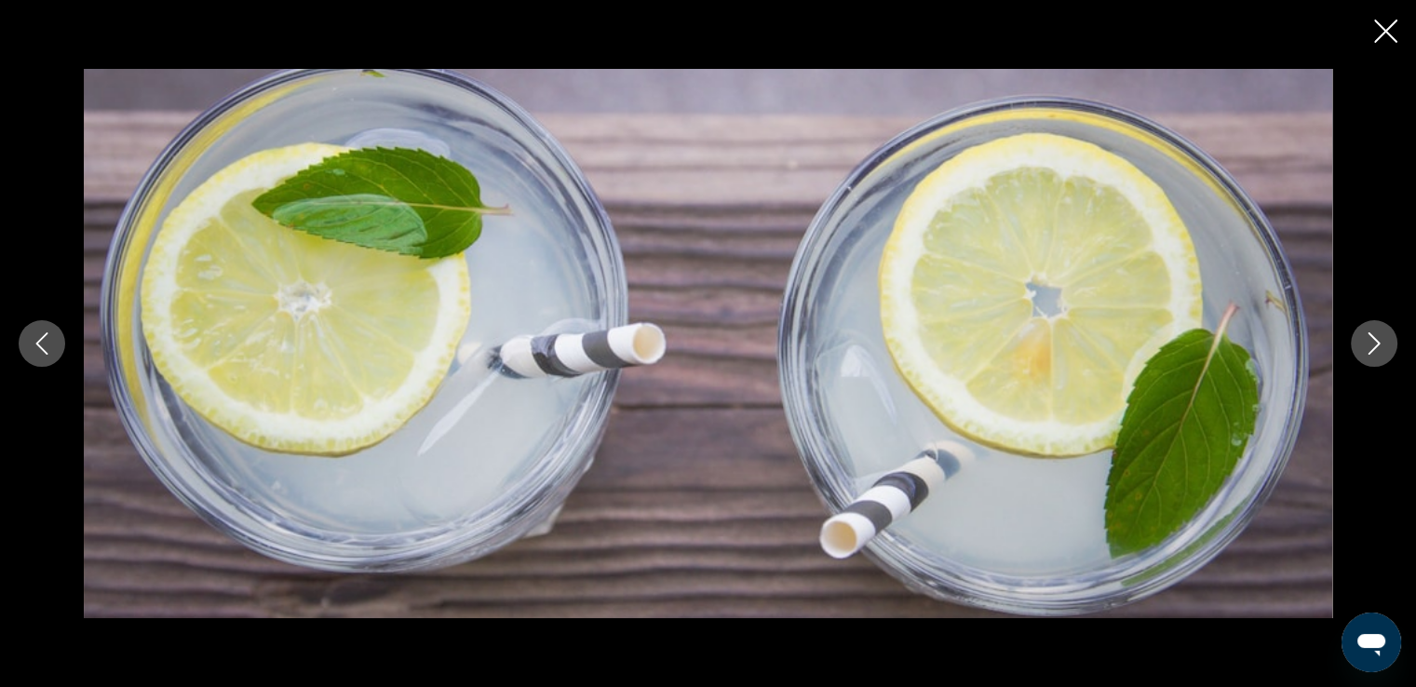
click at [1370, 352] on icon "Next image" at bounding box center [1375, 343] width 12 height 22
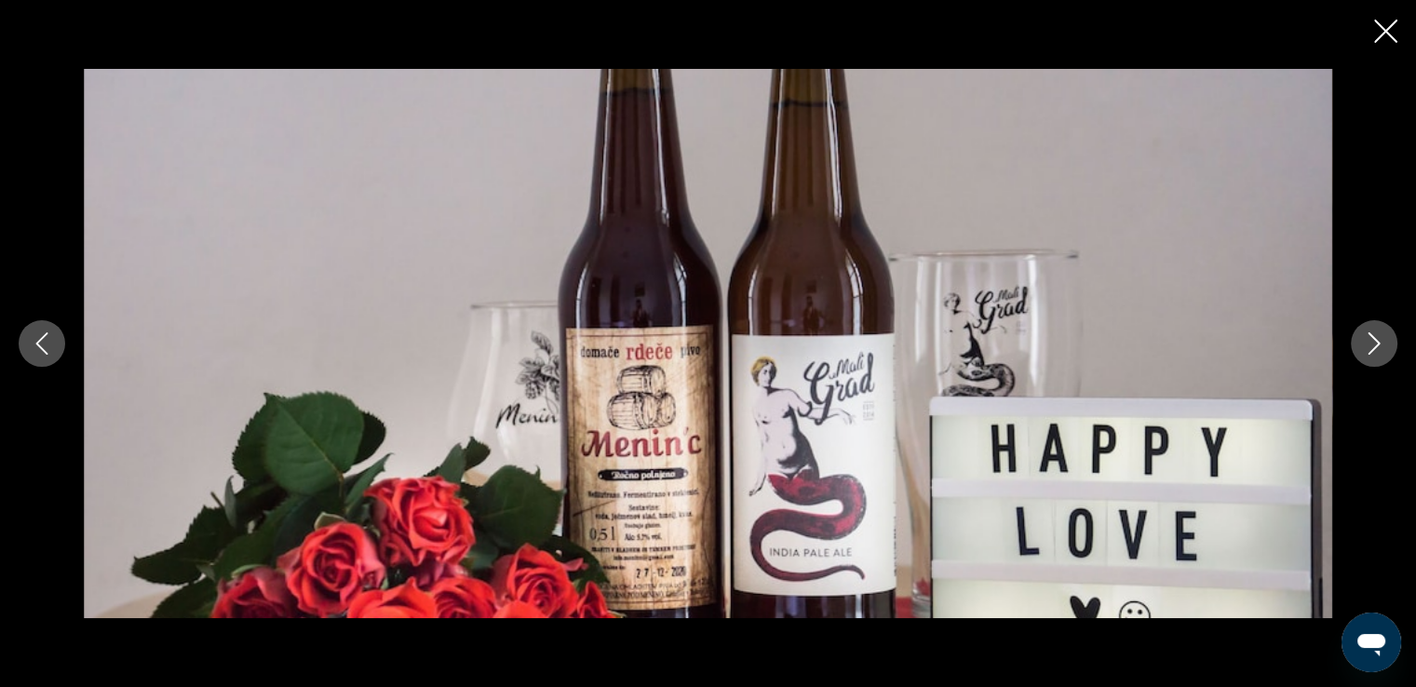
click at [1370, 352] on icon "Next image" at bounding box center [1375, 343] width 12 height 22
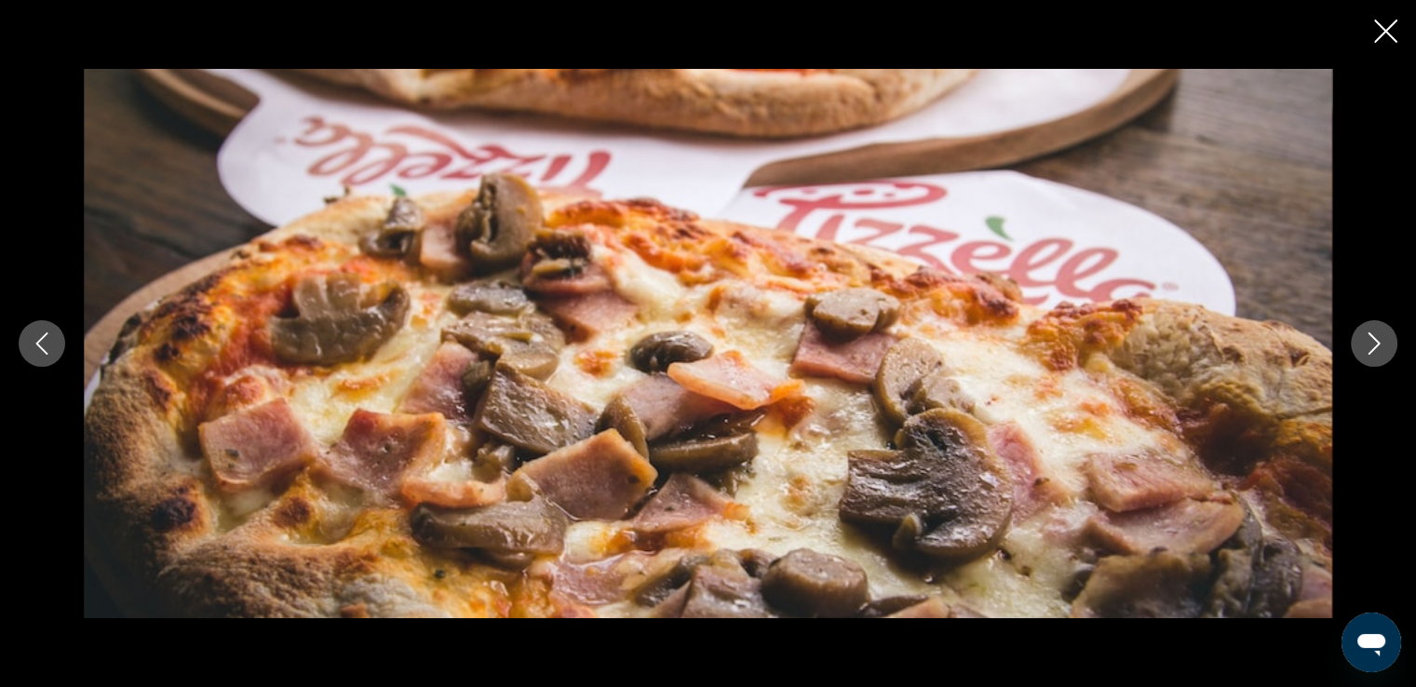
click at [27, 333] on button "Previous image" at bounding box center [42, 343] width 47 height 47
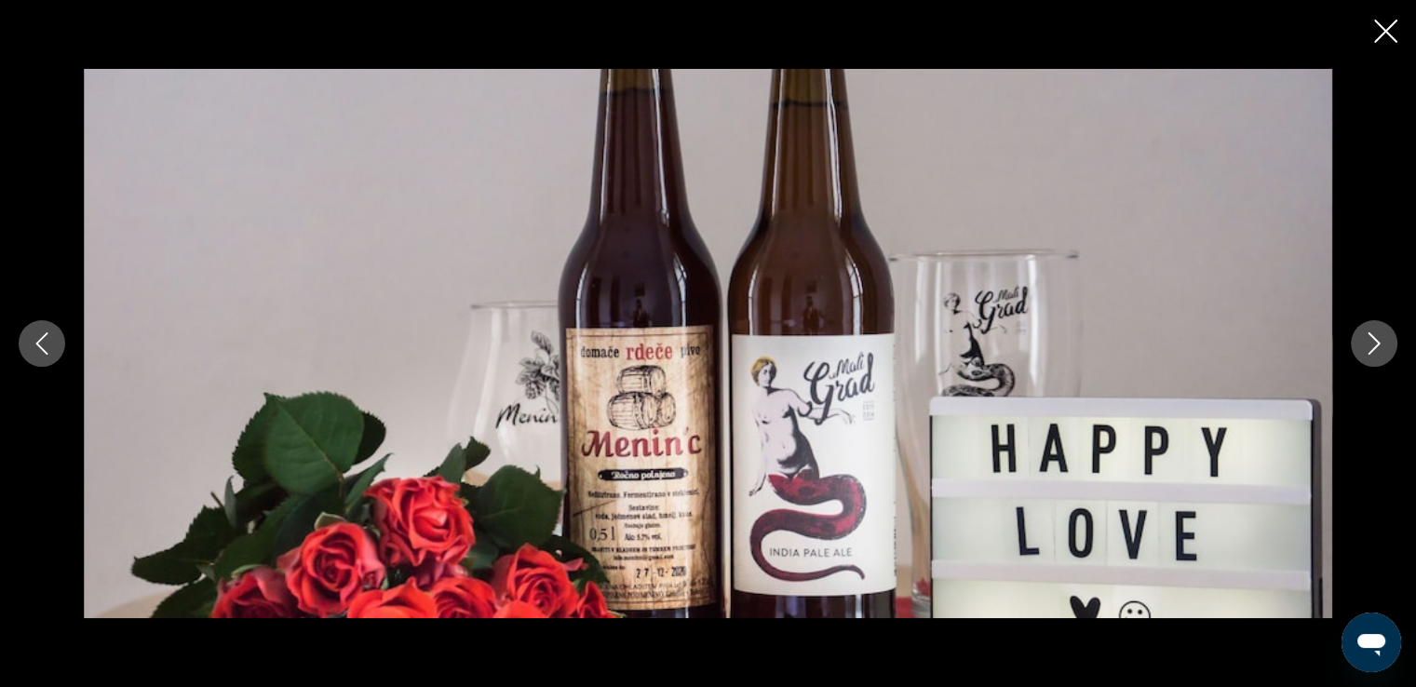
click at [1373, 343] on icon "Next image" at bounding box center [1374, 343] width 22 height 22
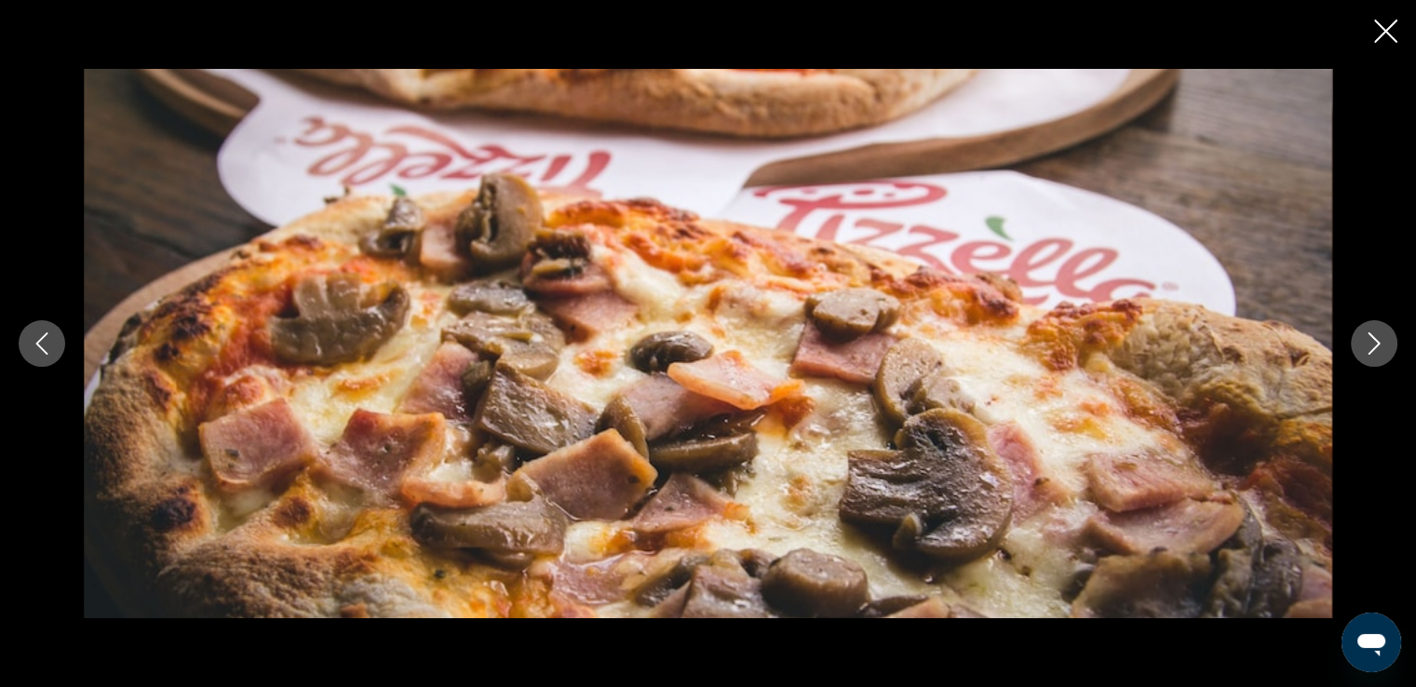
click at [1373, 343] on icon "Next image" at bounding box center [1374, 343] width 22 height 22
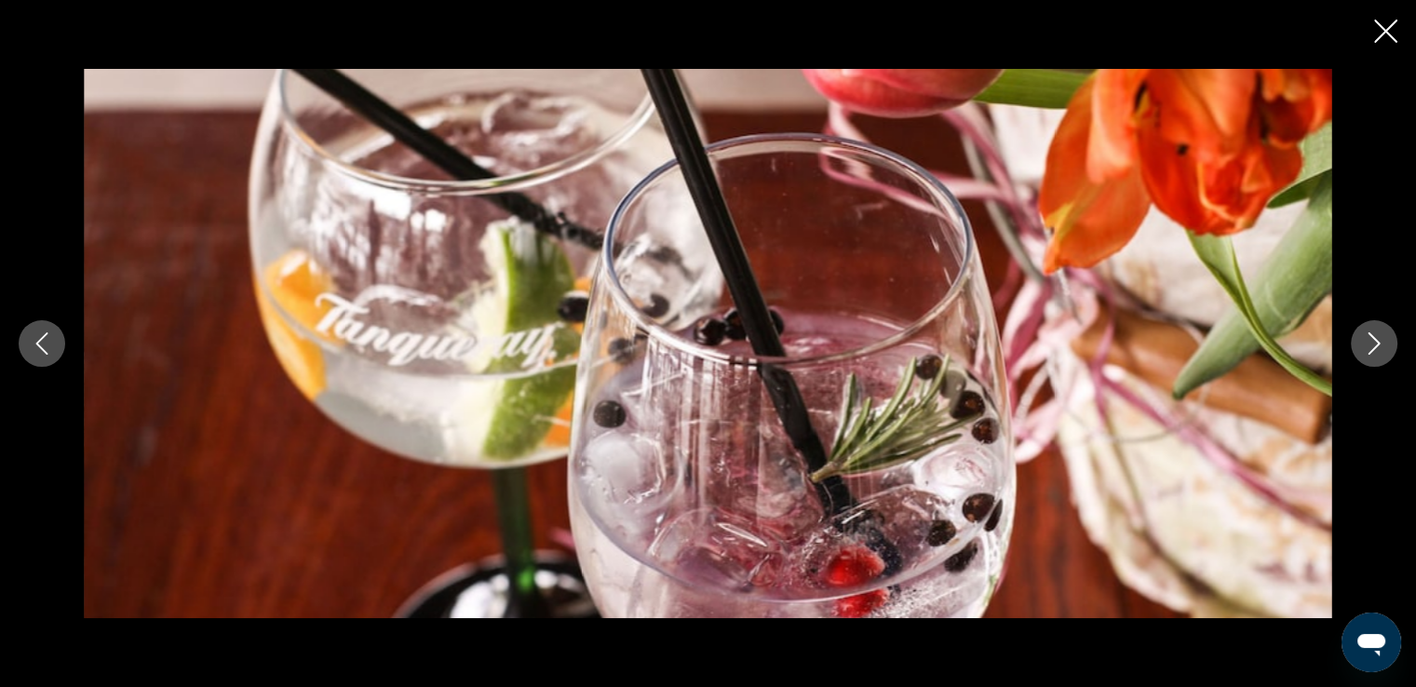
click at [1373, 343] on icon "Next image" at bounding box center [1374, 343] width 22 height 22
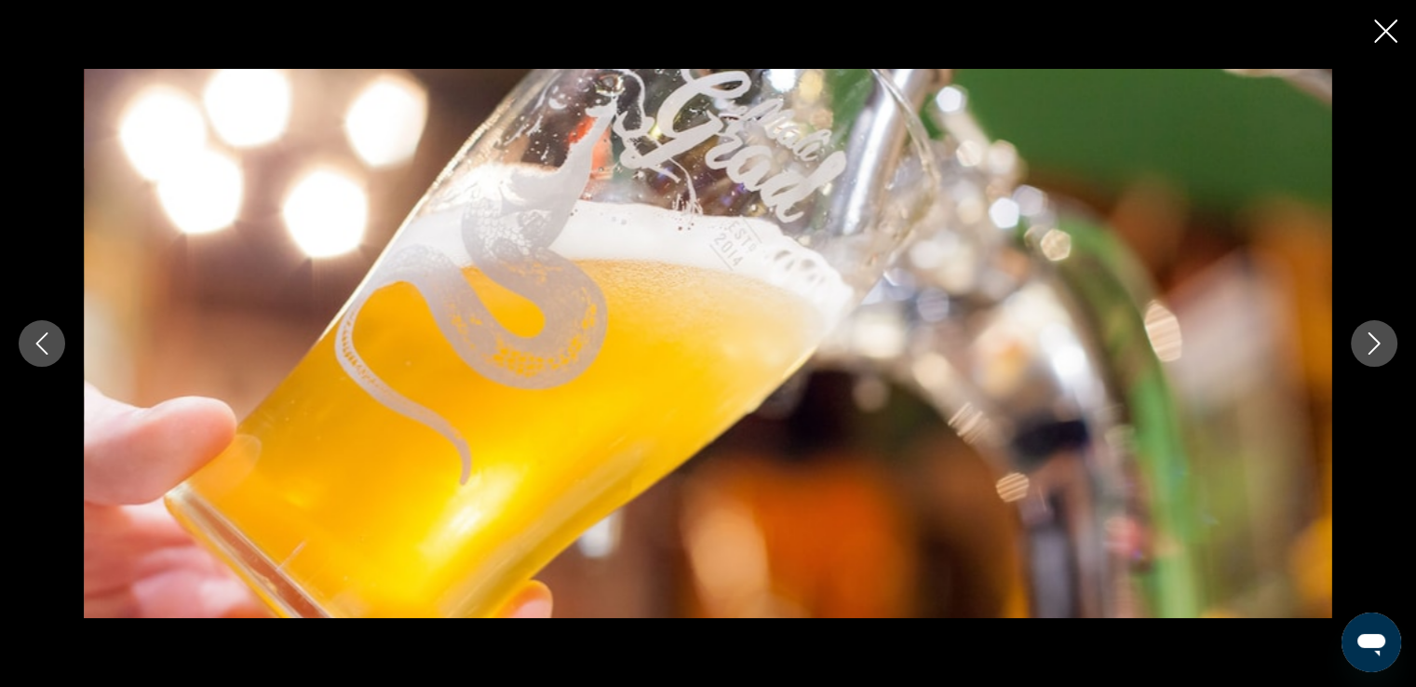
click at [1373, 343] on icon "Next image" at bounding box center [1374, 343] width 22 height 22
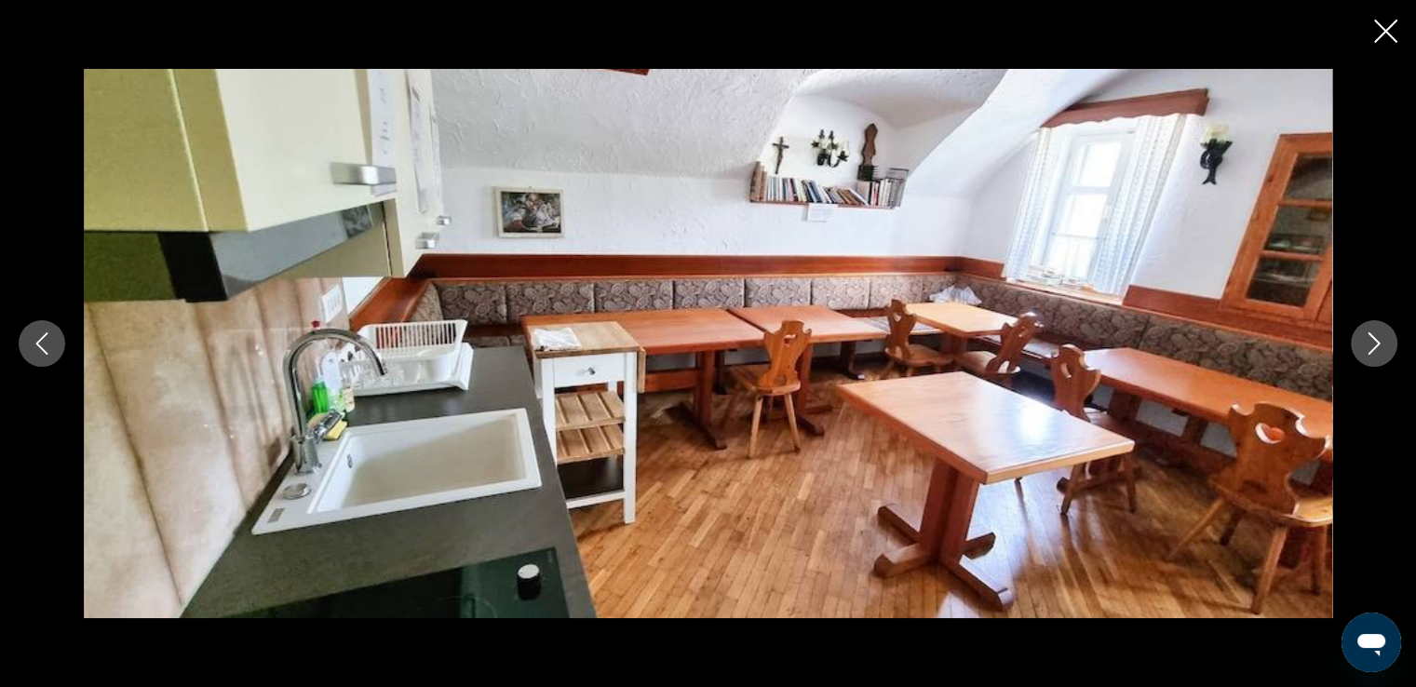
click at [1373, 343] on icon "Next image" at bounding box center [1374, 343] width 22 height 22
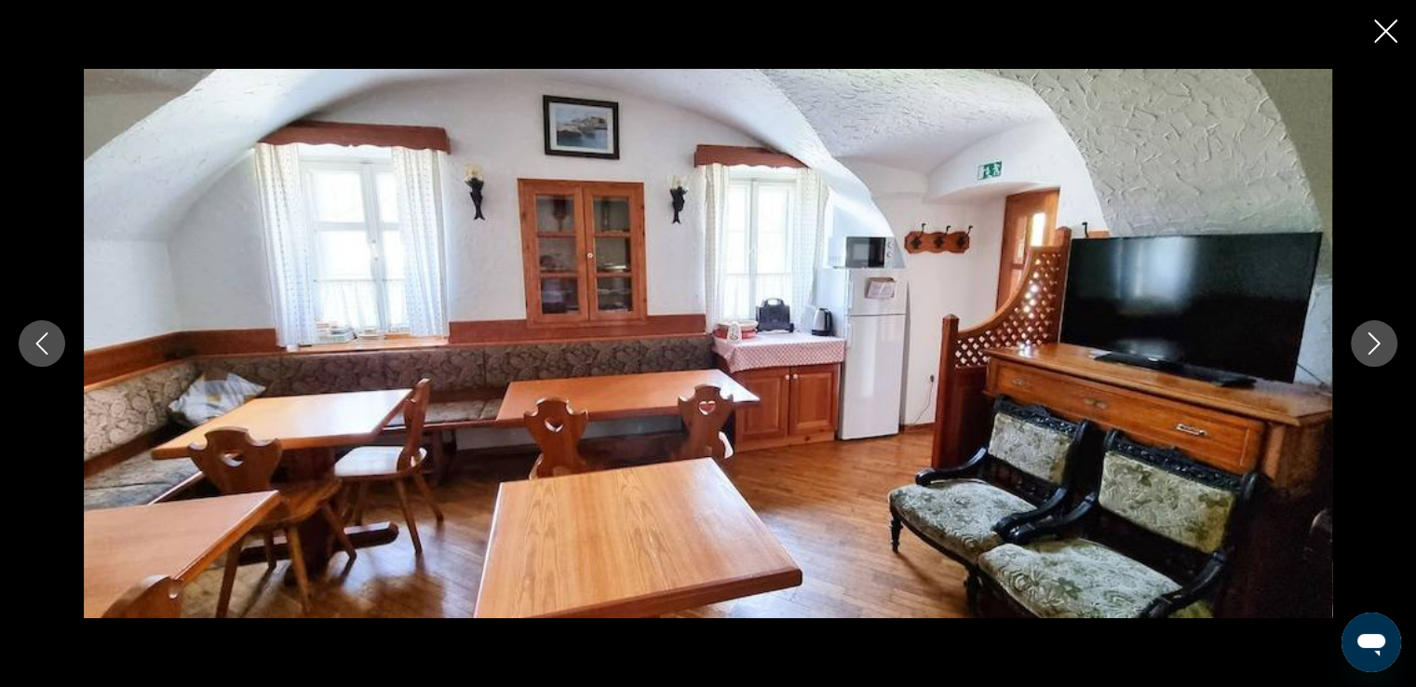
click at [1373, 343] on icon "Next image" at bounding box center [1374, 343] width 22 height 22
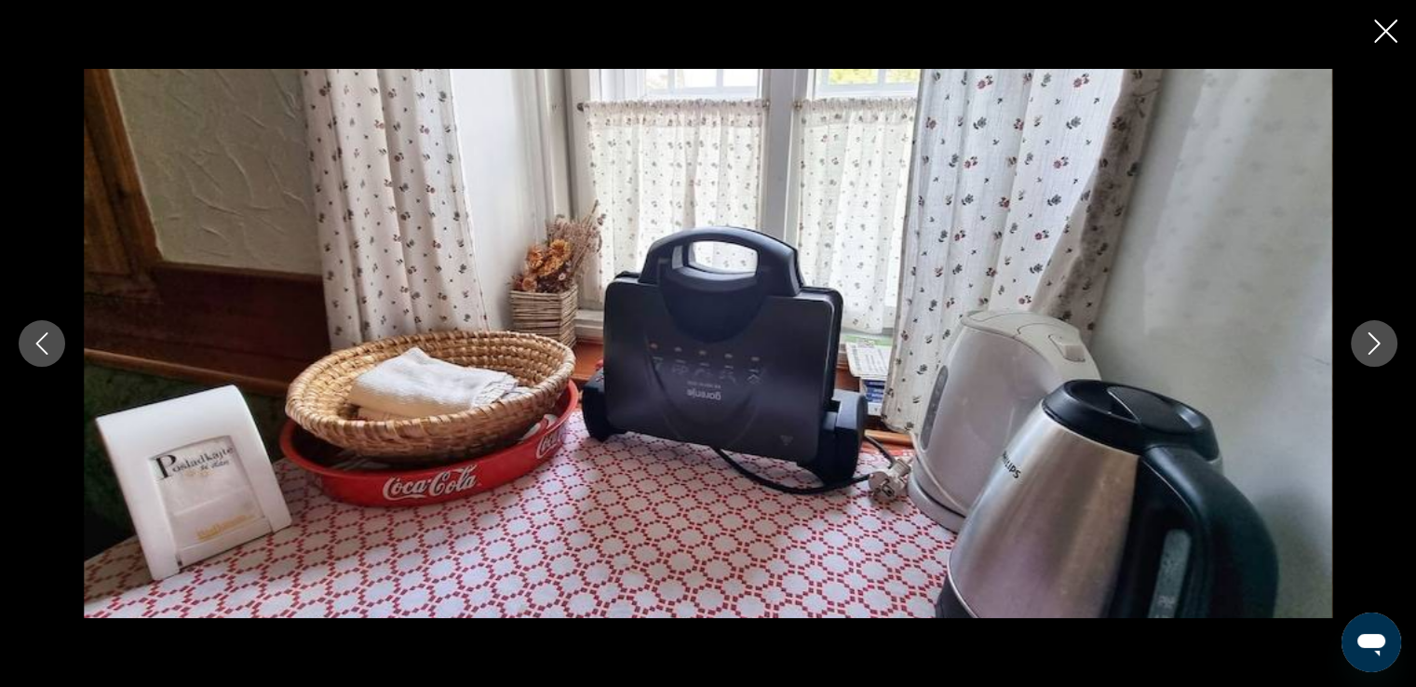
click at [1373, 343] on icon "Next image" at bounding box center [1374, 343] width 22 height 22
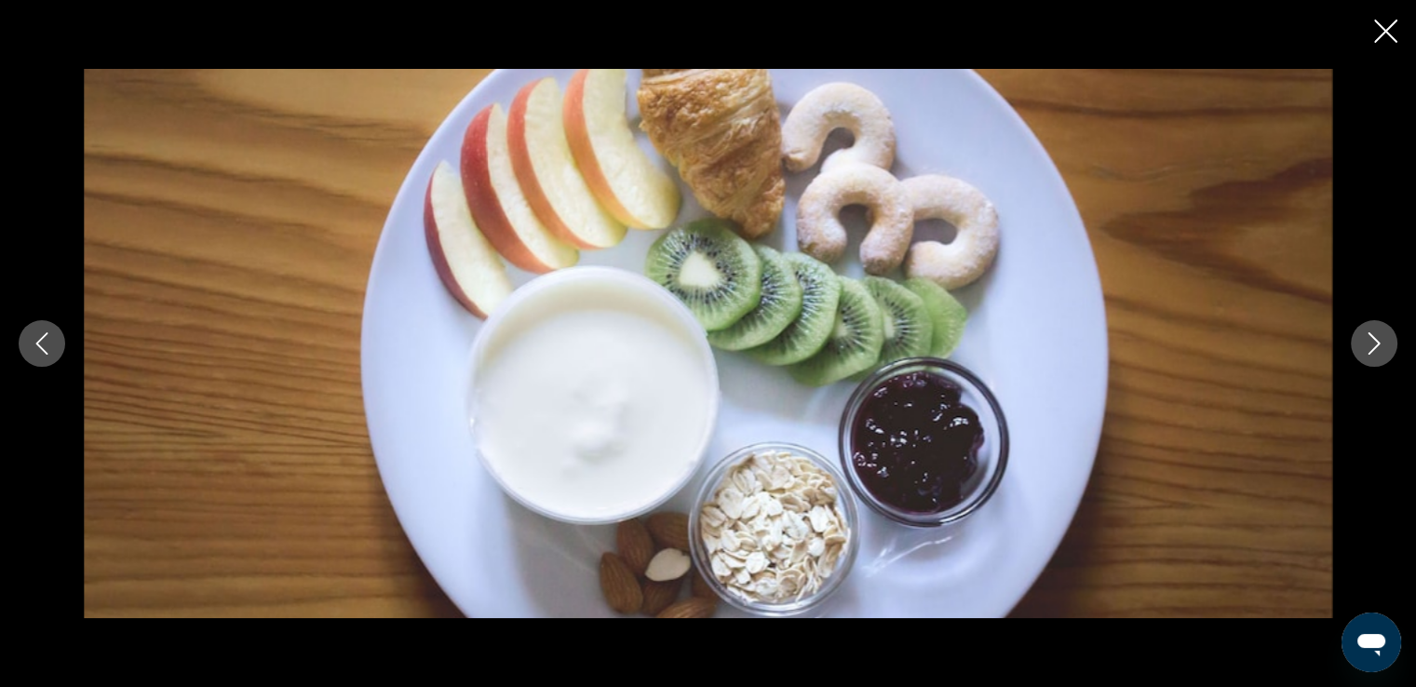
click at [1373, 343] on icon "Next image" at bounding box center [1374, 343] width 22 height 22
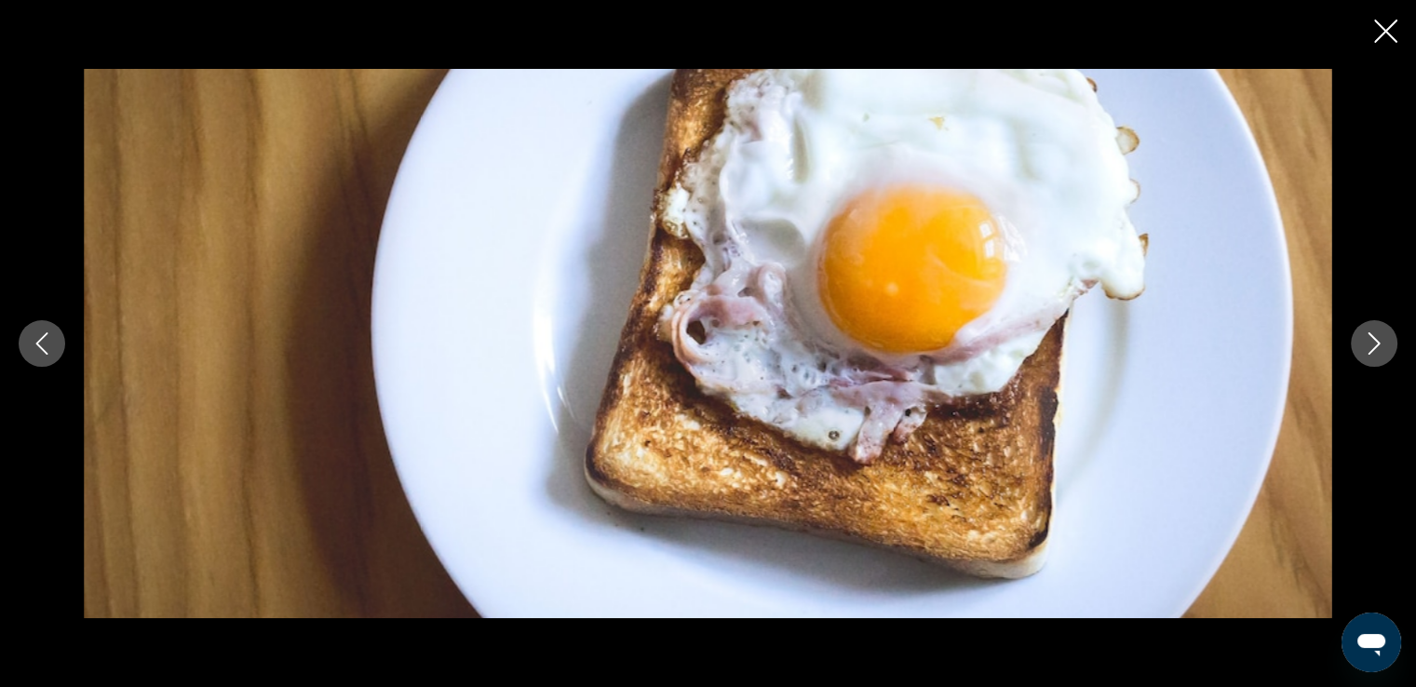
click at [1373, 343] on icon "Next image" at bounding box center [1374, 343] width 22 height 22
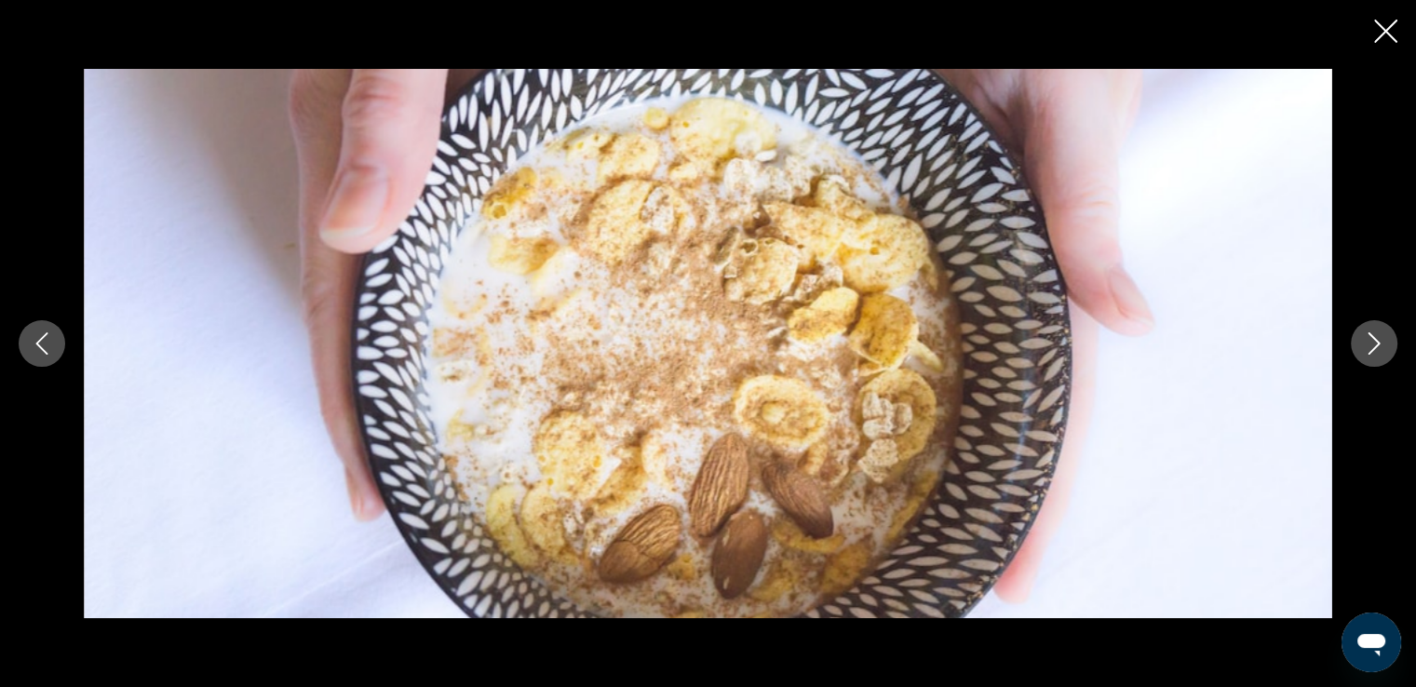
click at [1373, 343] on icon "Next image" at bounding box center [1374, 343] width 22 height 22
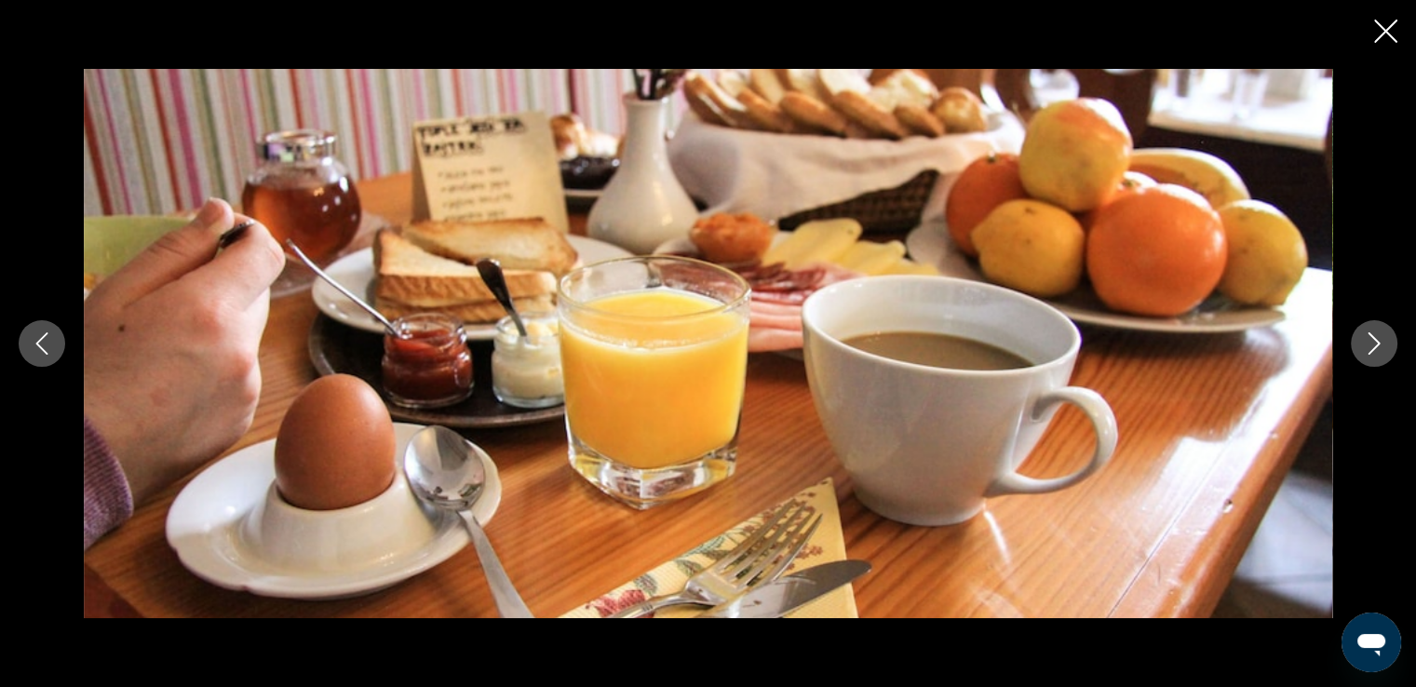
click at [1373, 343] on icon "Next image" at bounding box center [1374, 343] width 22 height 22
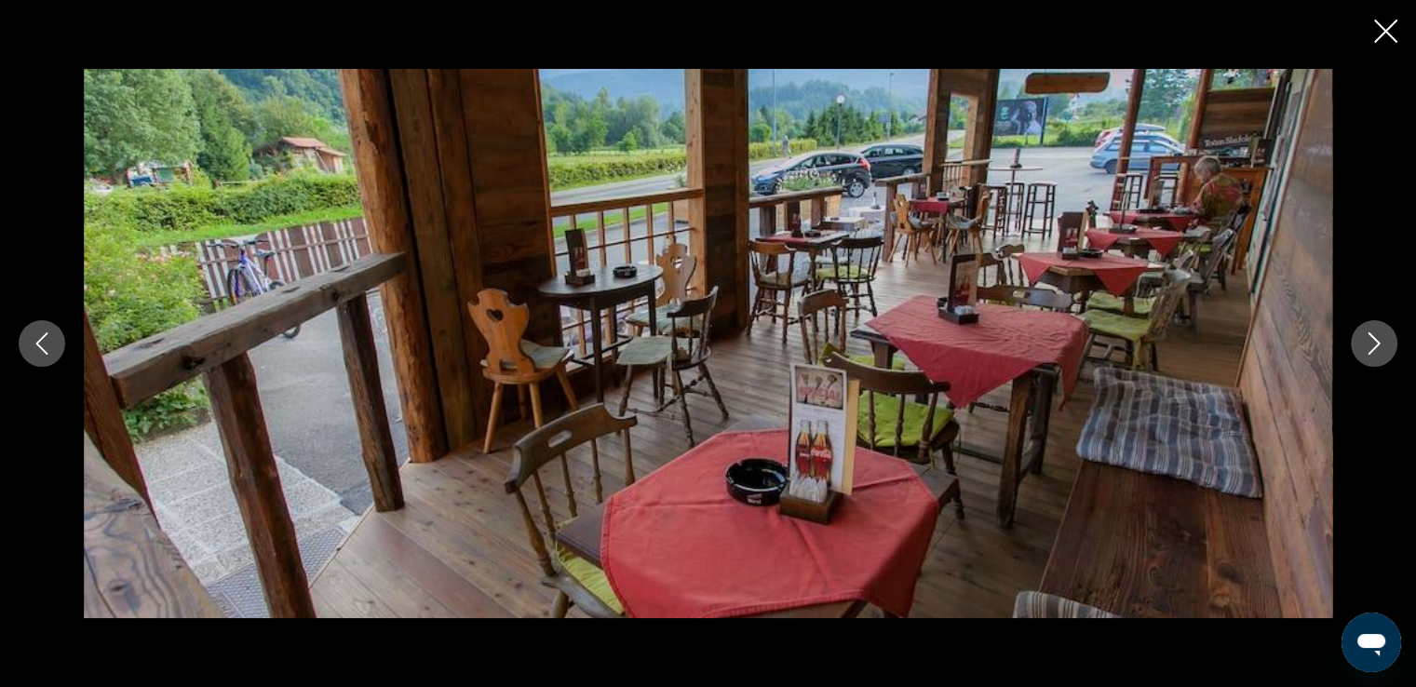
click at [1373, 343] on icon "Next image" at bounding box center [1374, 343] width 22 height 22
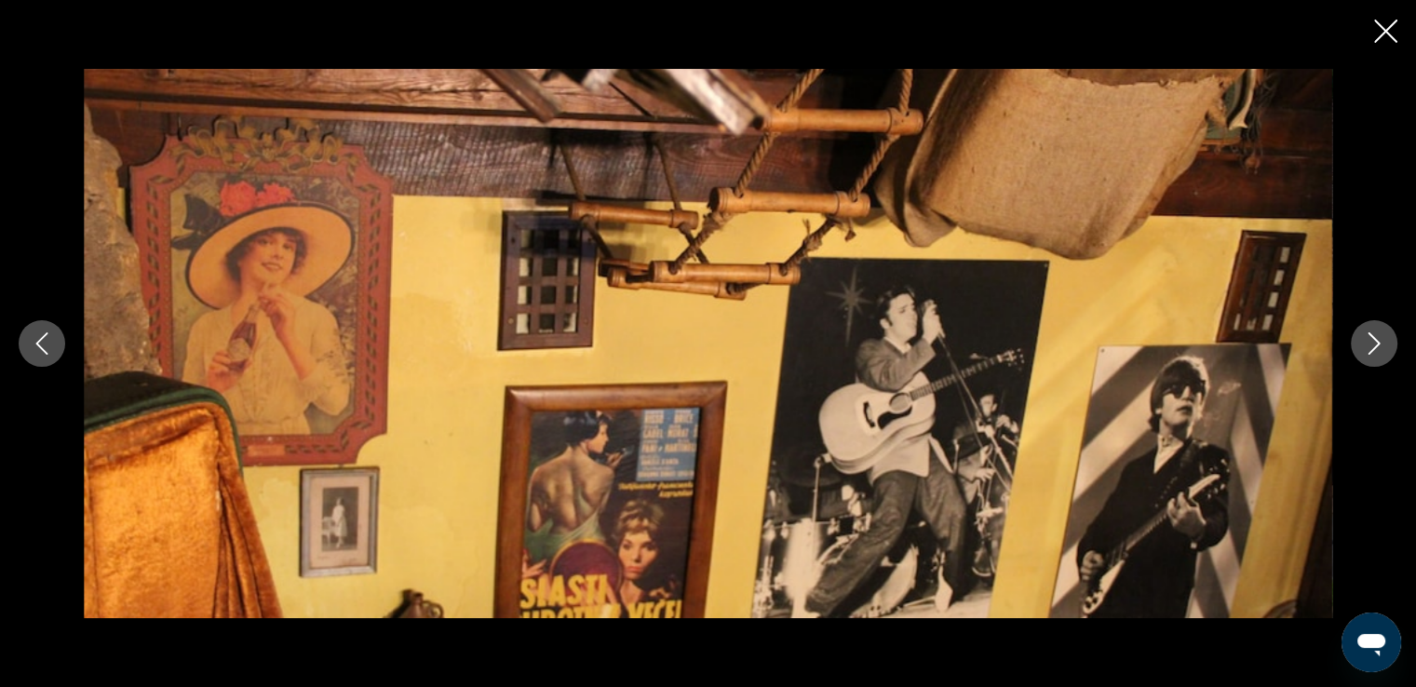
click at [1375, 351] on icon "Next image" at bounding box center [1374, 343] width 22 height 22
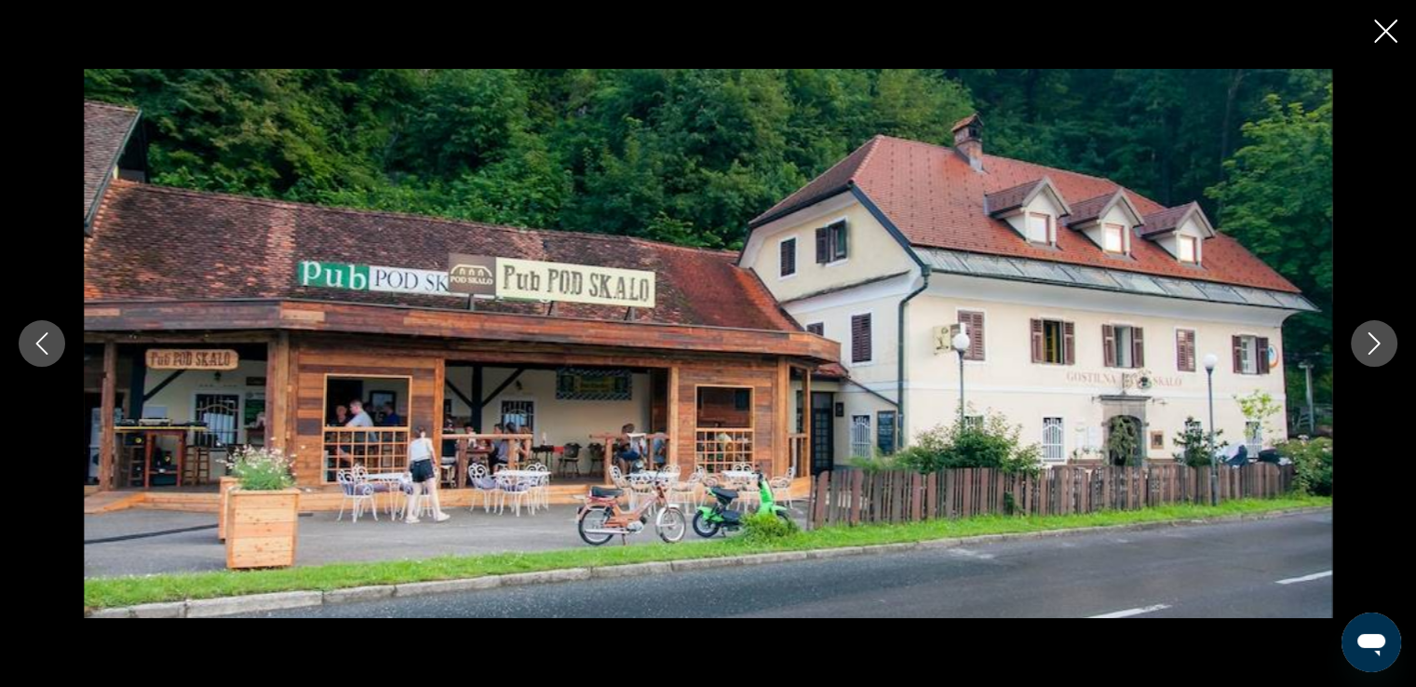
click at [1389, 42] on icon "Close slideshow" at bounding box center [1385, 31] width 23 height 23
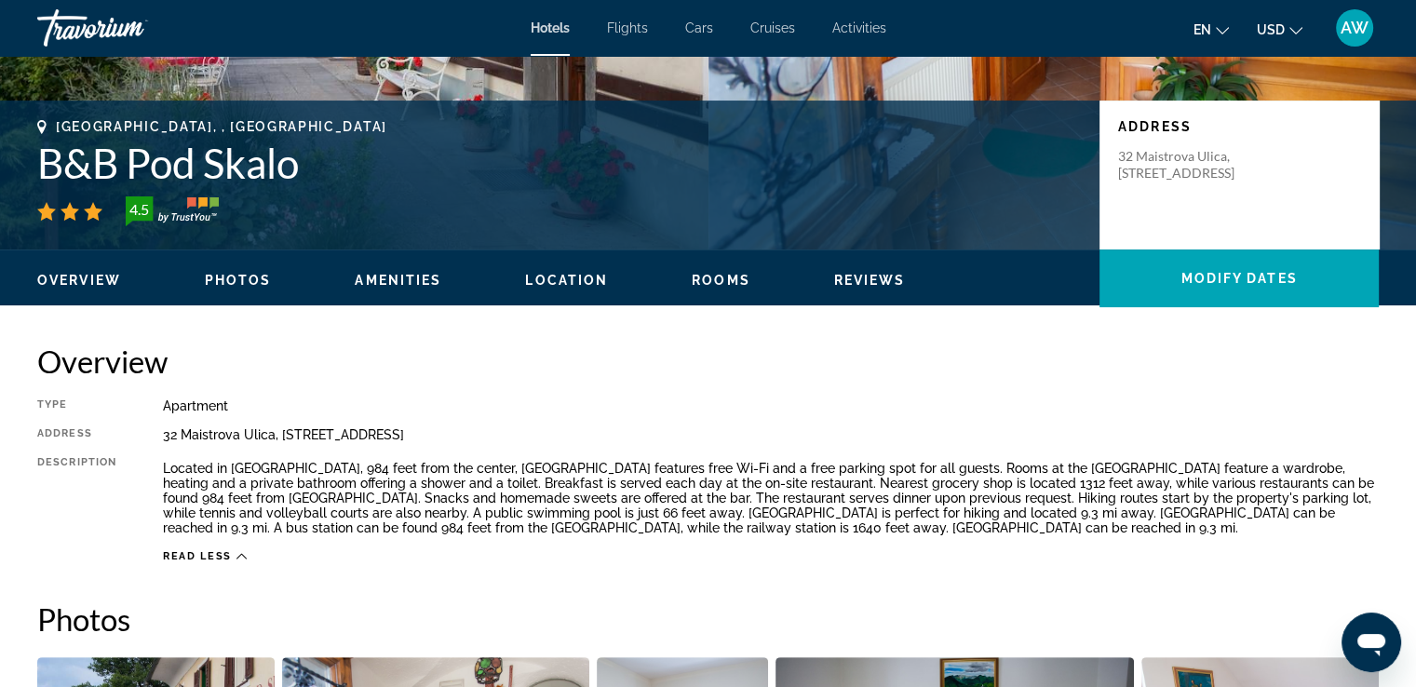
scroll to position [359, 0]
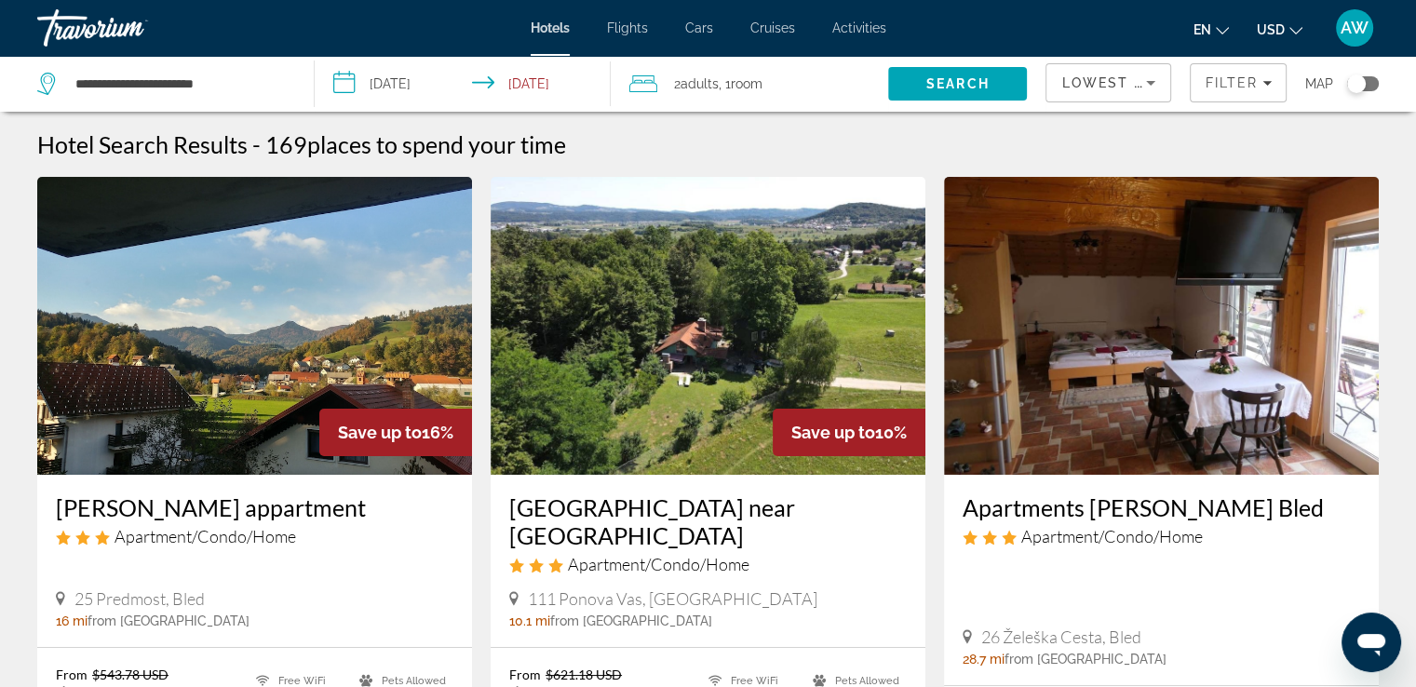
click at [1147, 92] on icon "Sort by" at bounding box center [1151, 83] width 22 height 22
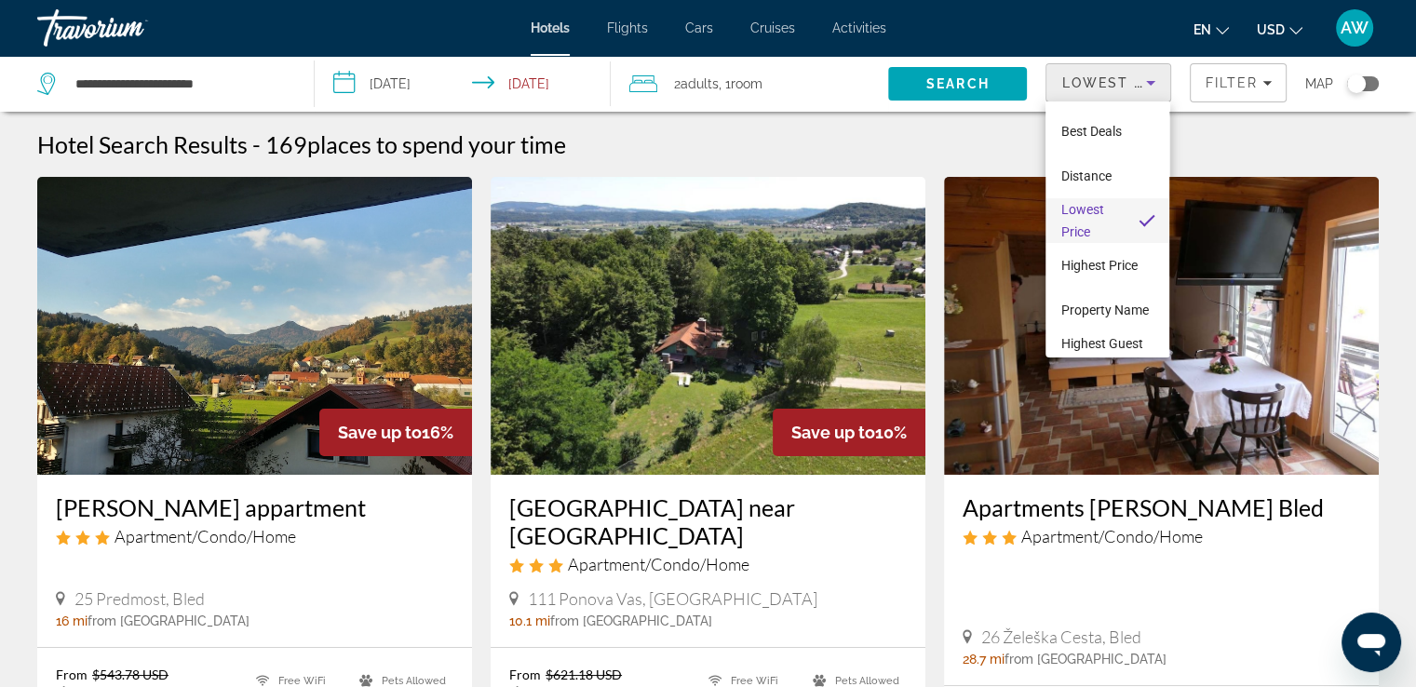
scroll to position [26, 0]
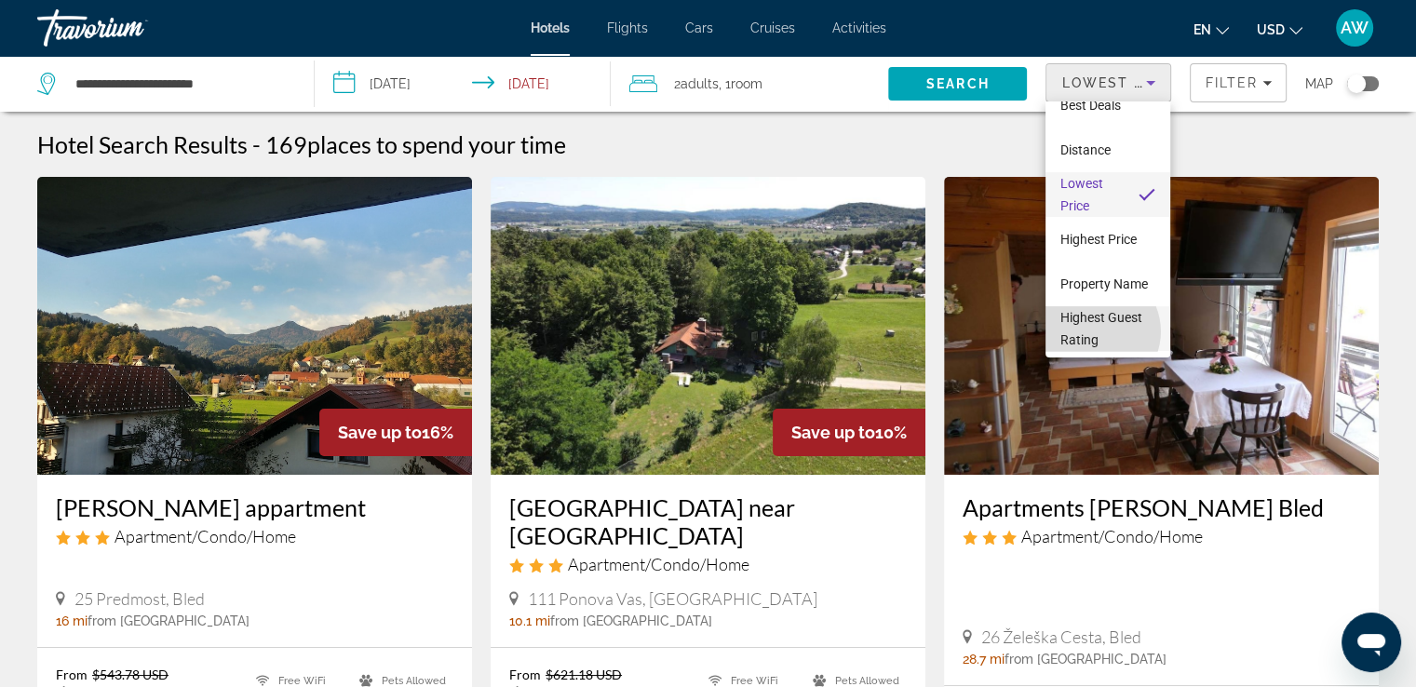
click at [1095, 331] on span "Highest Guest Rating" at bounding box center [1101, 328] width 82 height 37
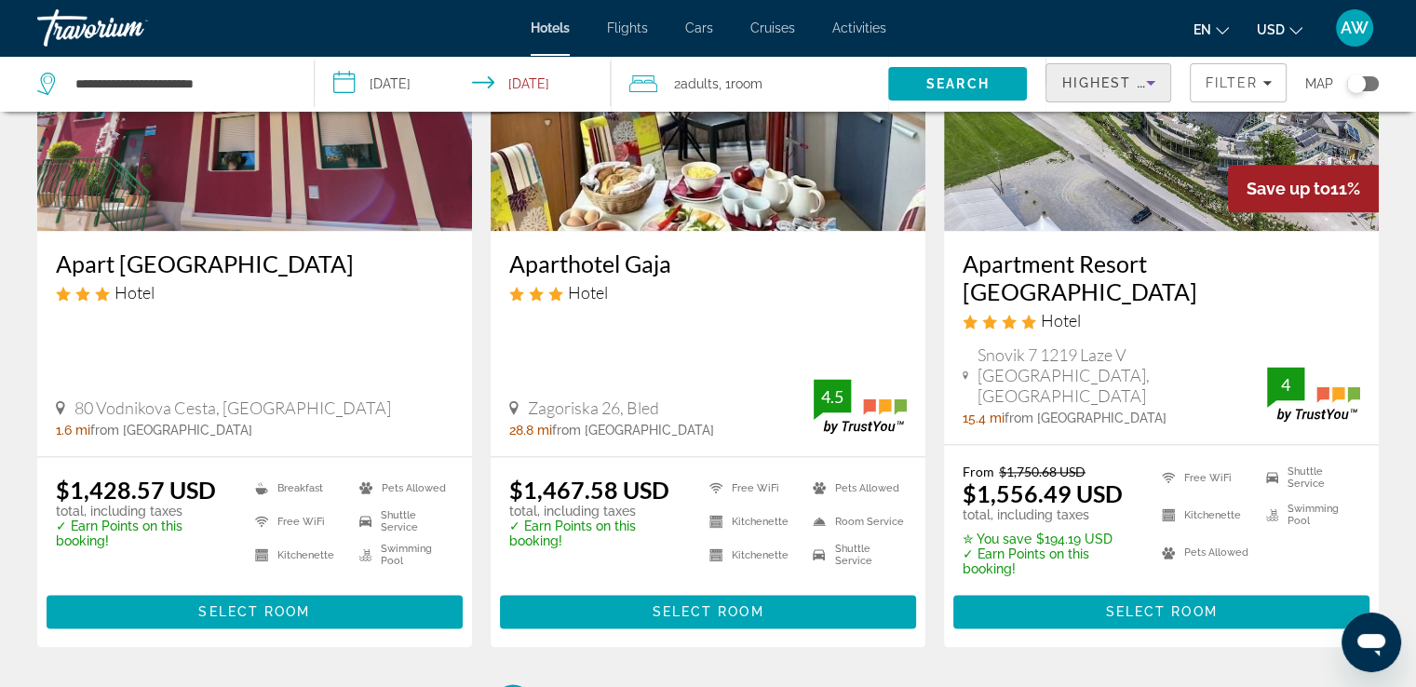
scroll to position [2409, 0]
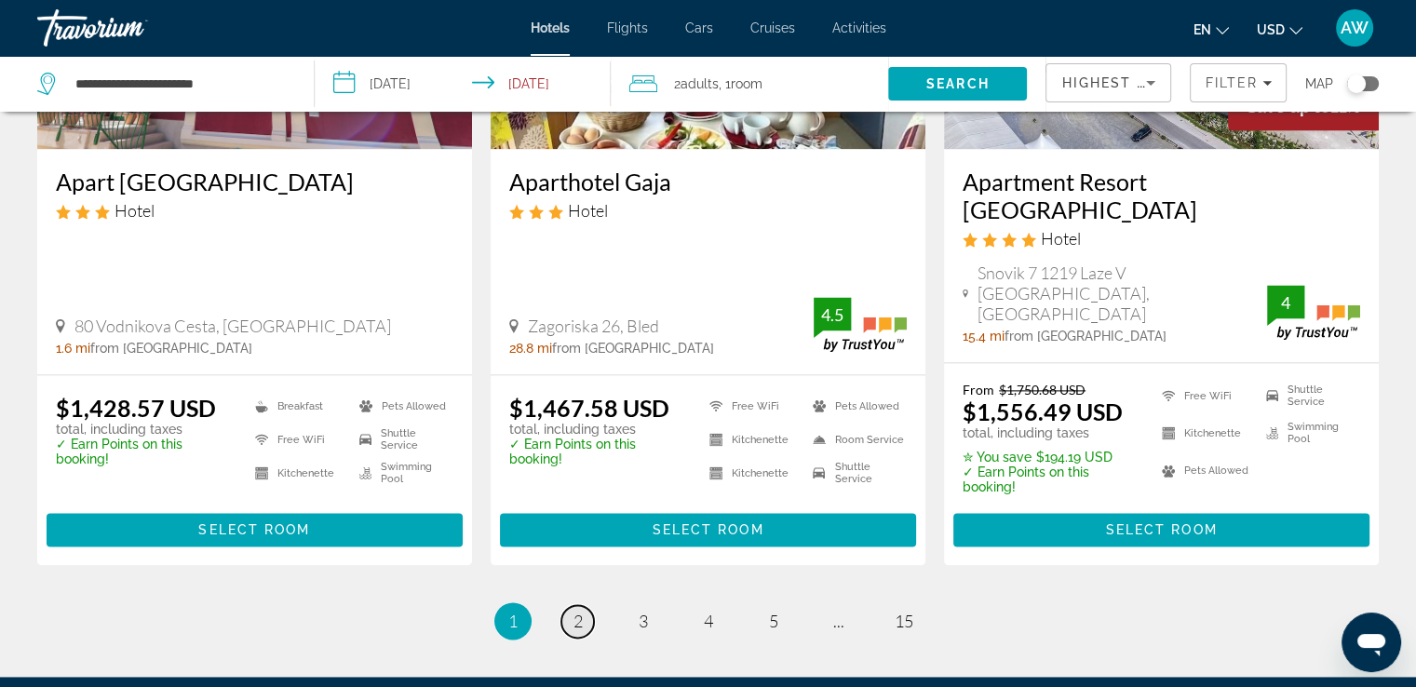
click at [575, 611] on span "2" at bounding box center [578, 621] width 9 height 20
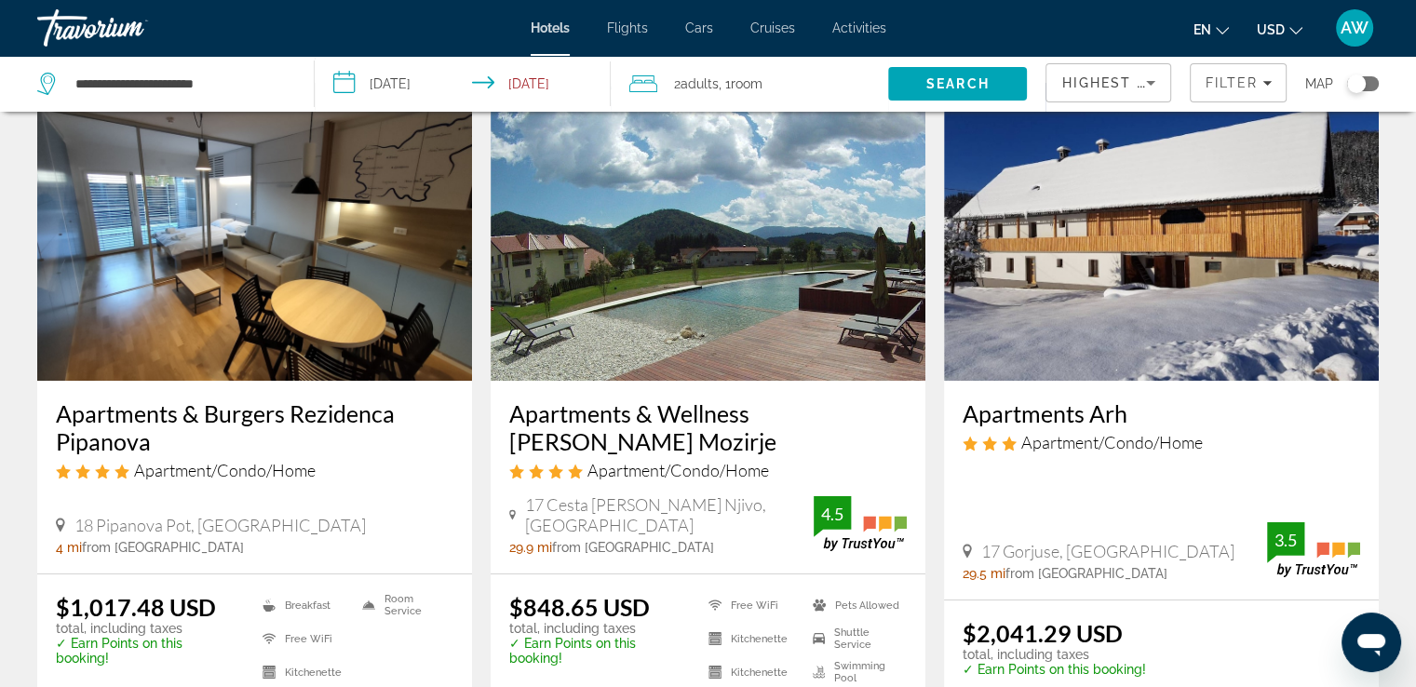
scroll to position [101, 0]
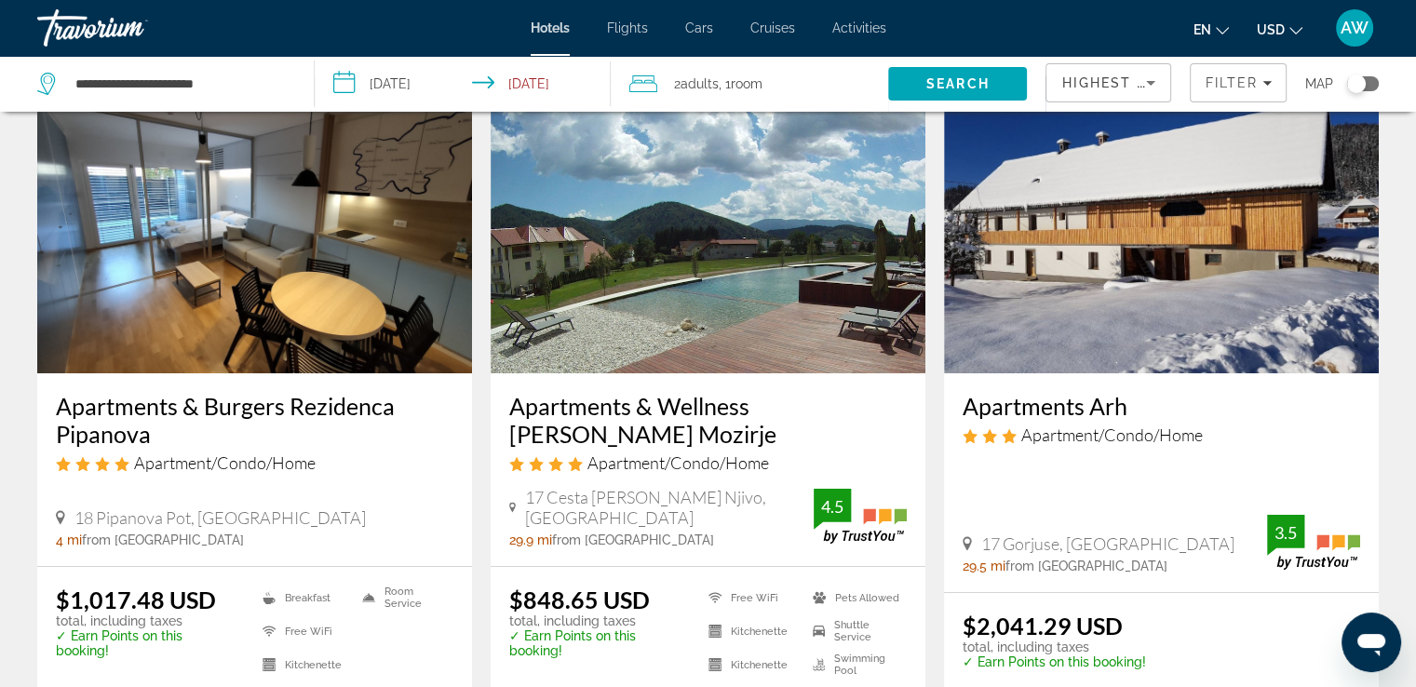
click at [195, 402] on h3 "Apartments & Burgers Rezidenca Pipanova" at bounding box center [255, 420] width 398 height 56
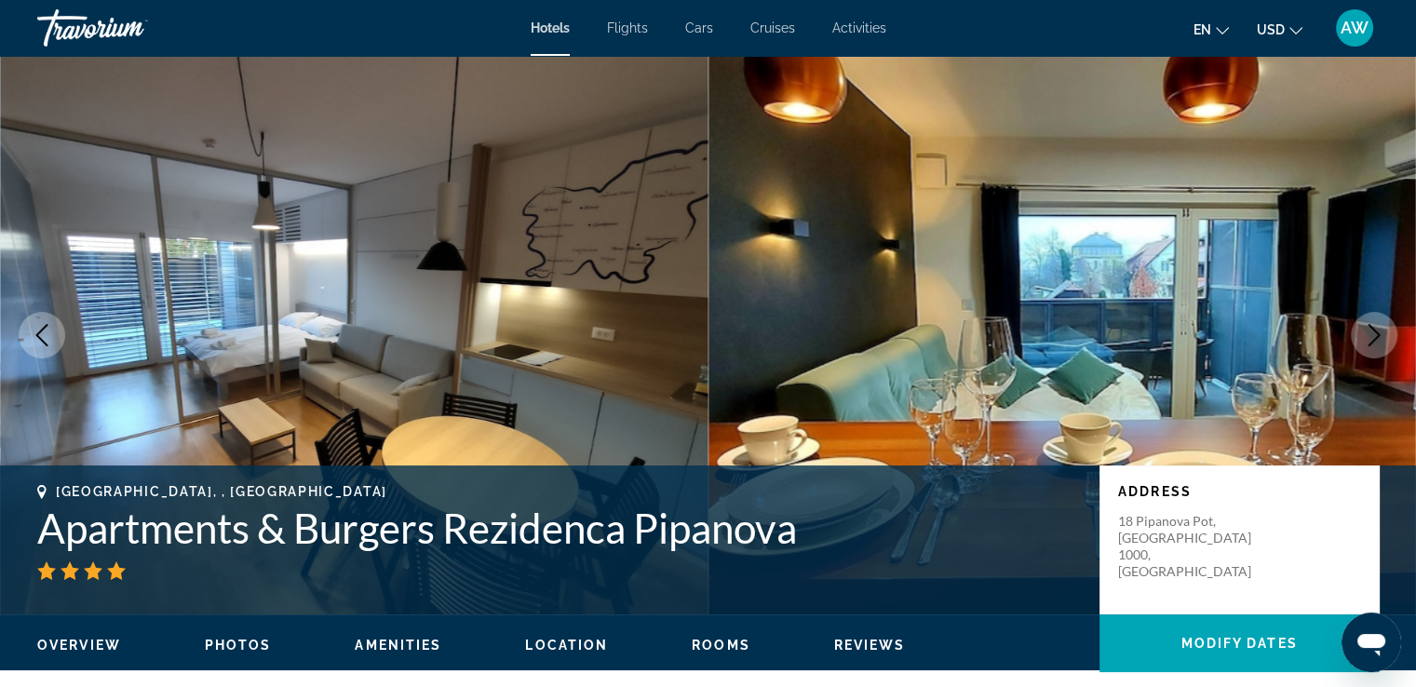
click at [236, 641] on span "Photos" at bounding box center [238, 645] width 67 height 15
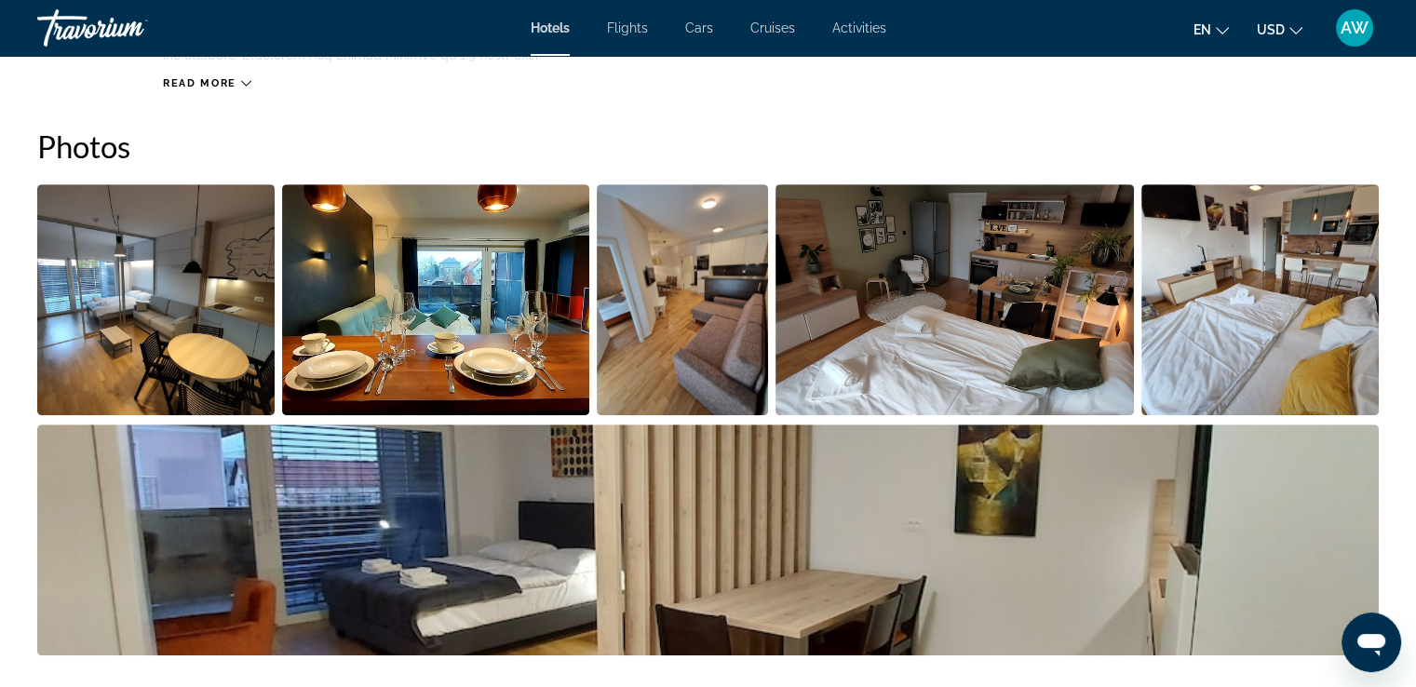
scroll to position [868, 0]
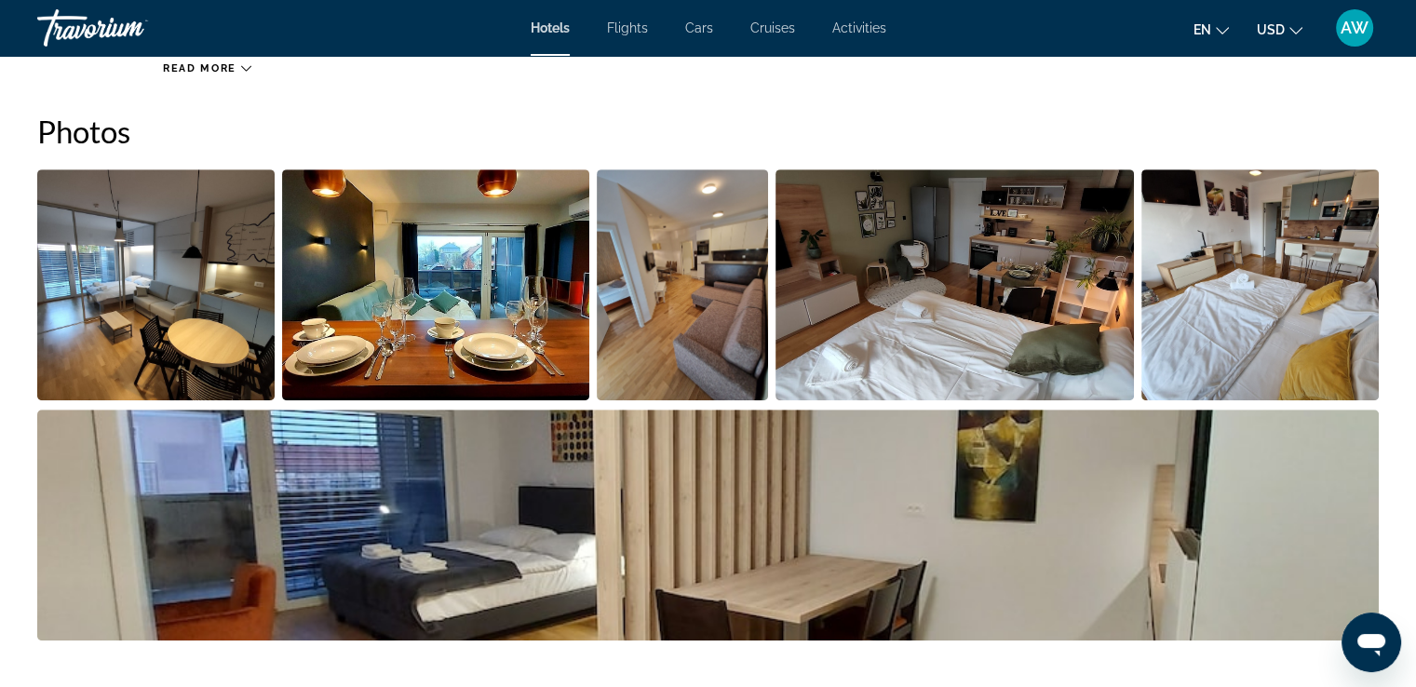
click at [201, 321] on img "Open full-screen image slider" at bounding box center [155, 284] width 237 height 231
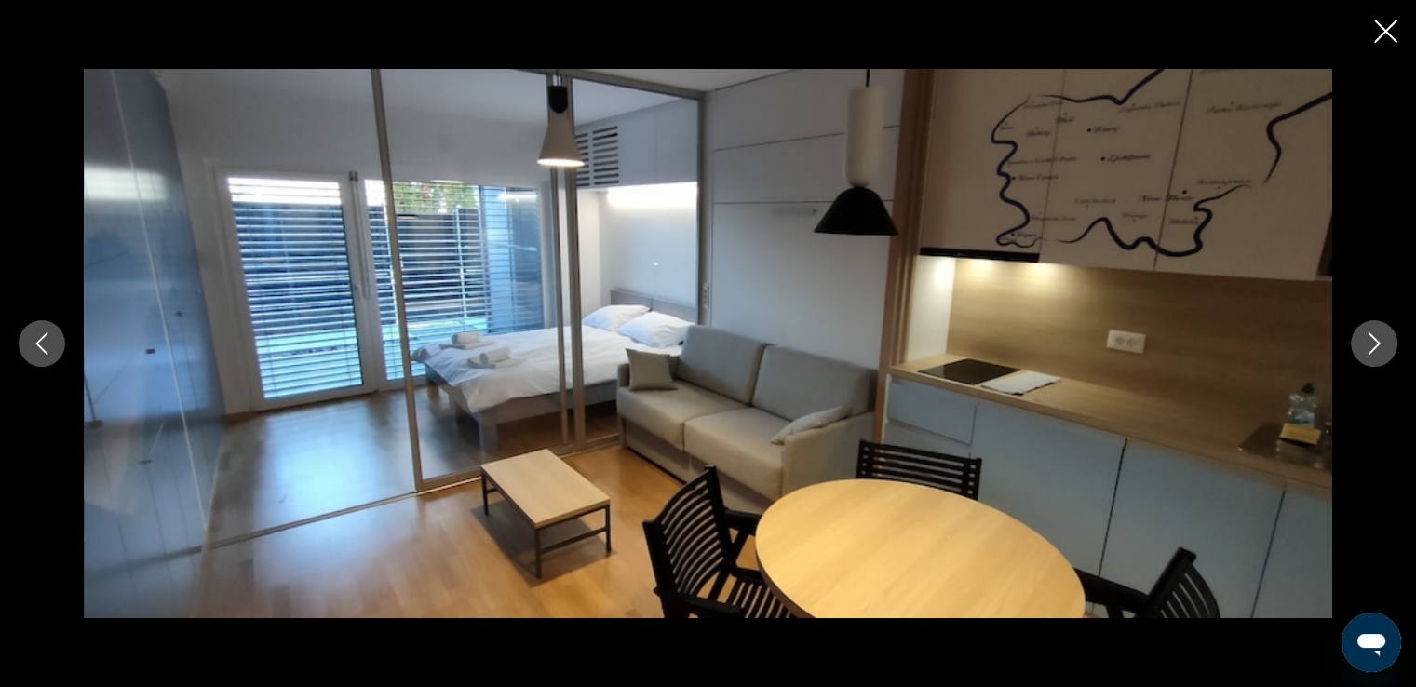
click at [1378, 349] on icon "Next image" at bounding box center [1374, 343] width 22 height 22
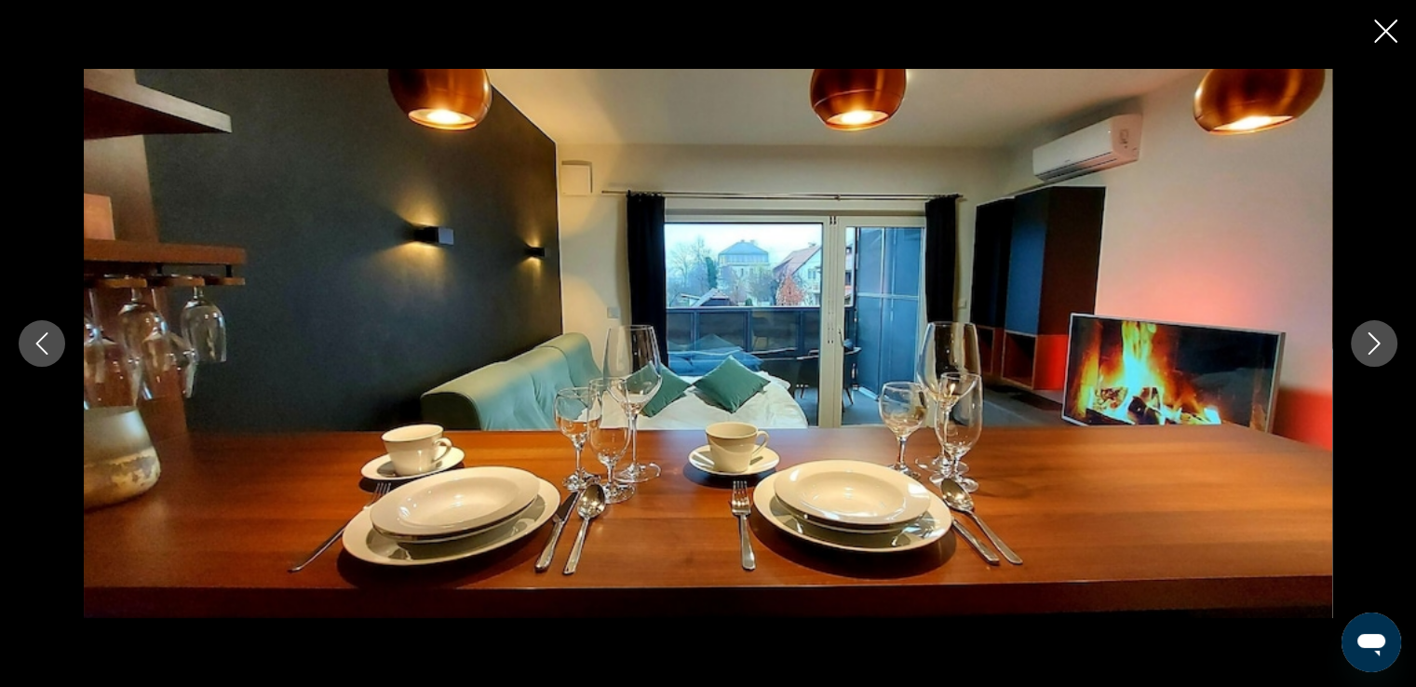
click at [1378, 349] on icon "Next image" at bounding box center [1374, 343] width 22 height 22
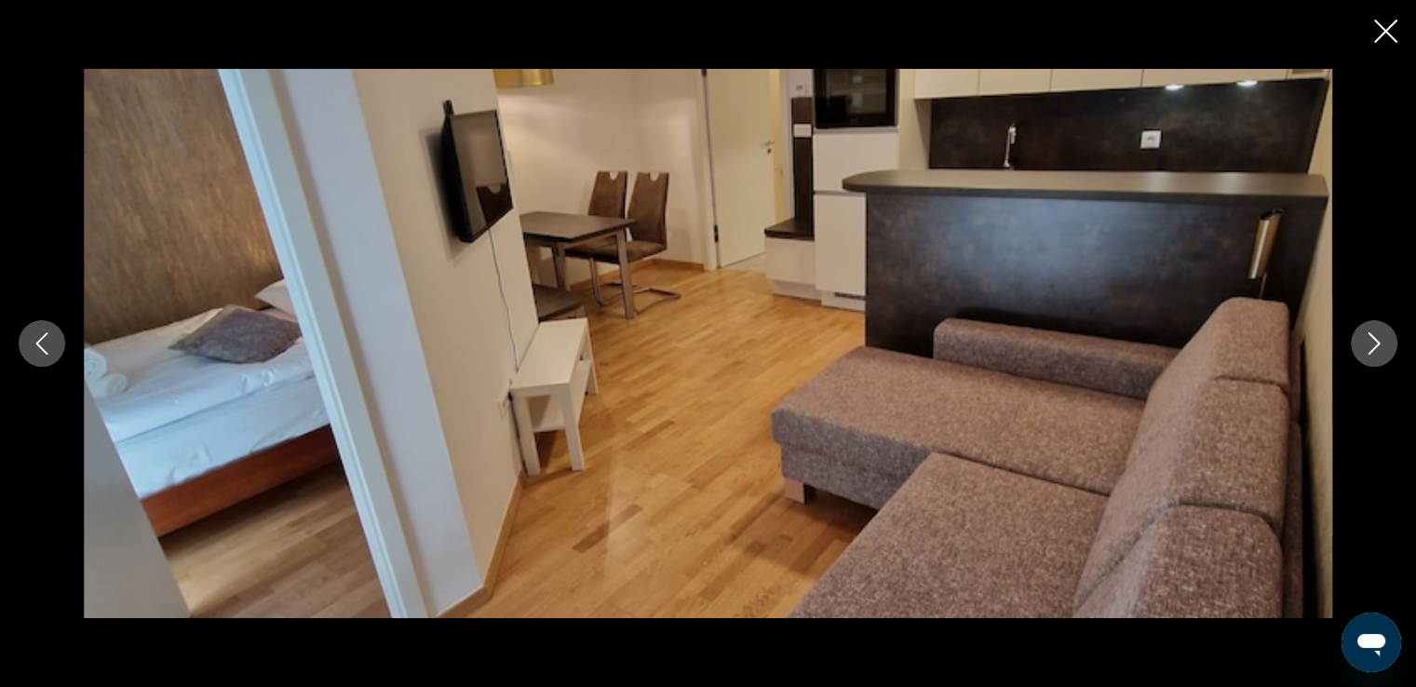
click at [1378, 349] on icon "Next image" at bounding box center [1374, 343] width 22 height 22
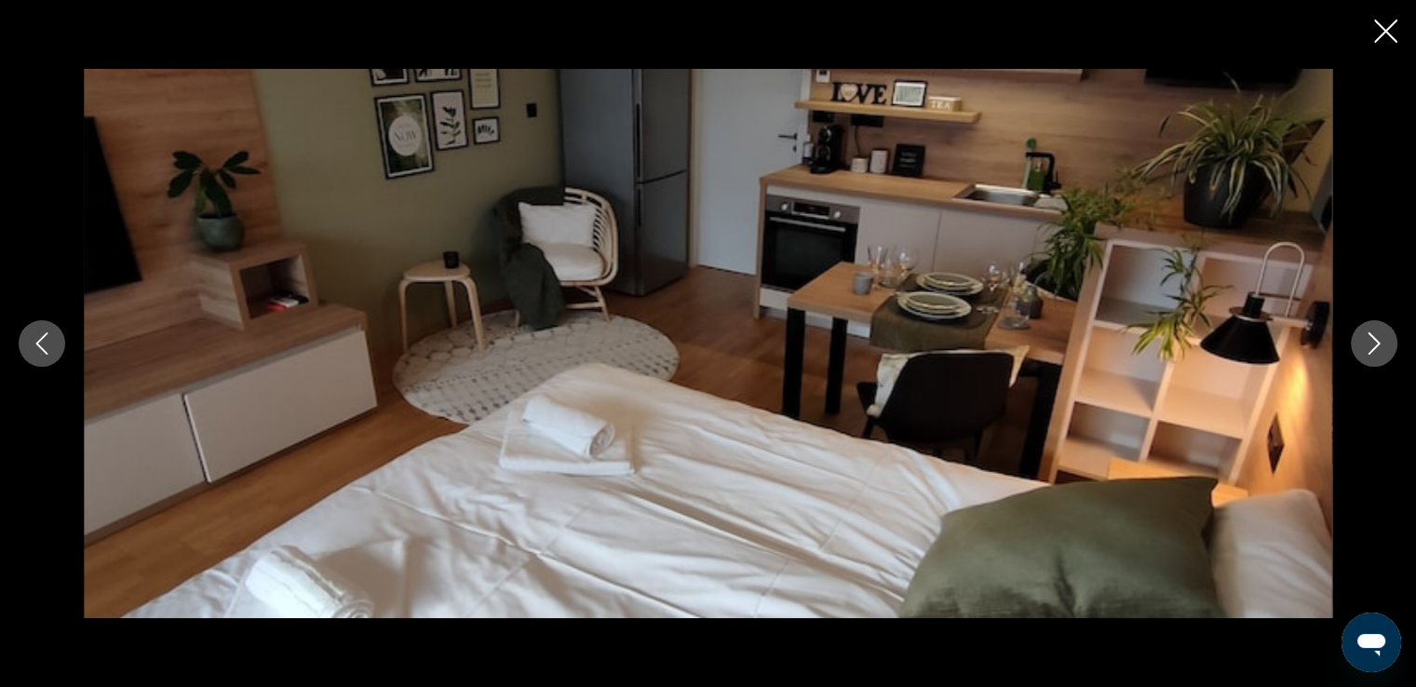
click at [1378, 349] on icon "Next image" at bounding box center [1374, 343] width 22 height 22
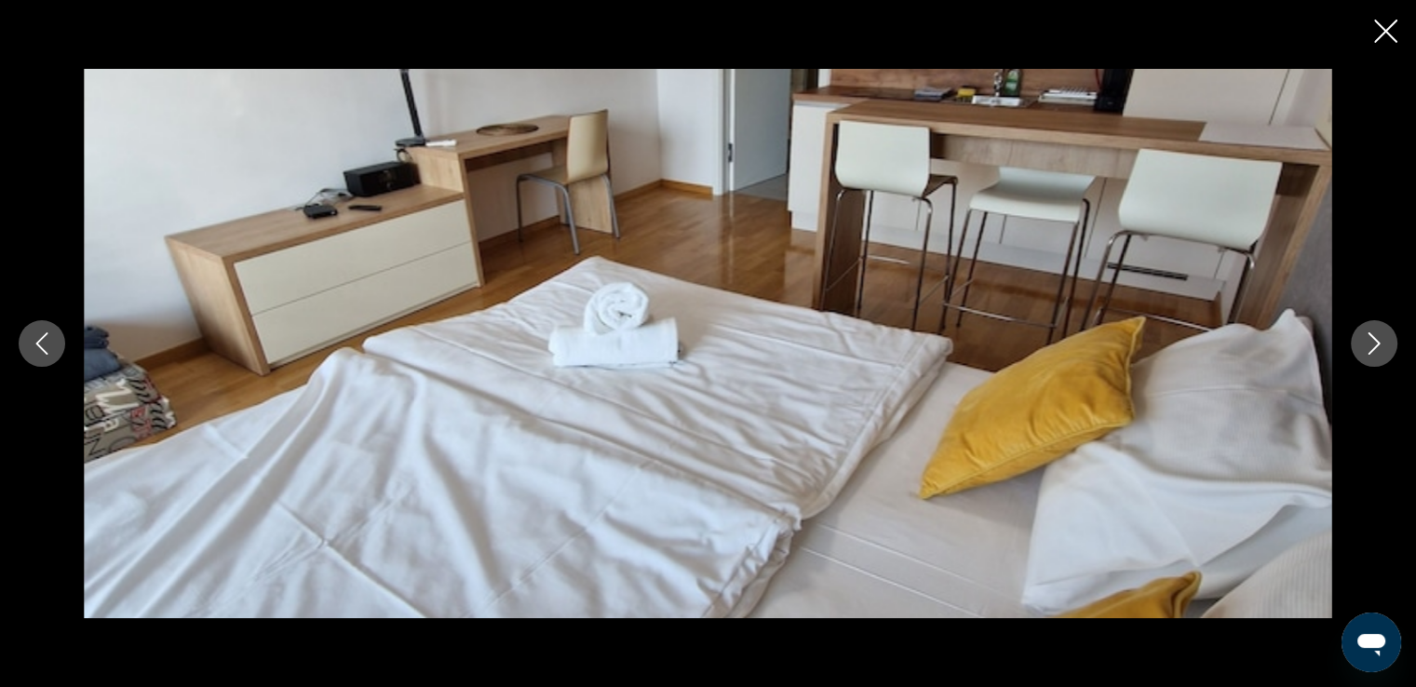
click at [1378, 349] on icon "Next image" at bounding box center [1374, 343] width 22 height 22
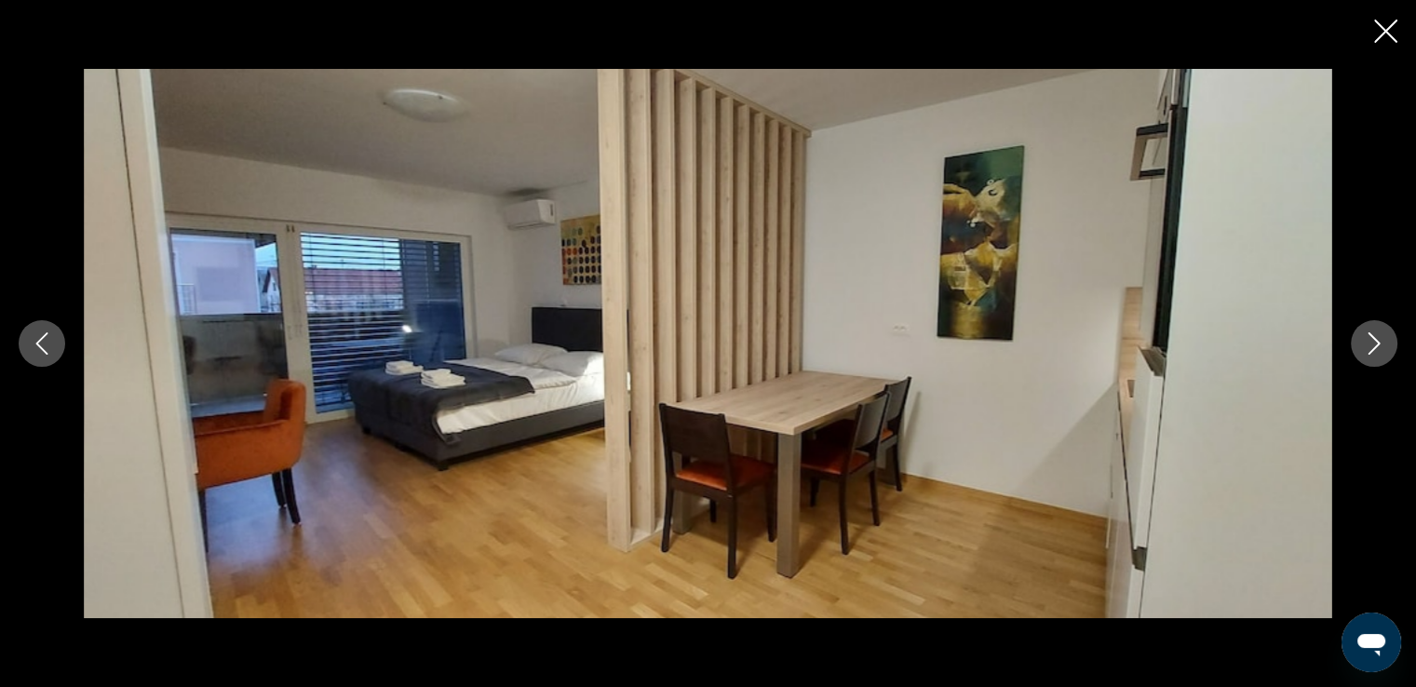
click at [1378, 349] on icon "Next image" at bounding box center [1374, 343] width 22 height 22
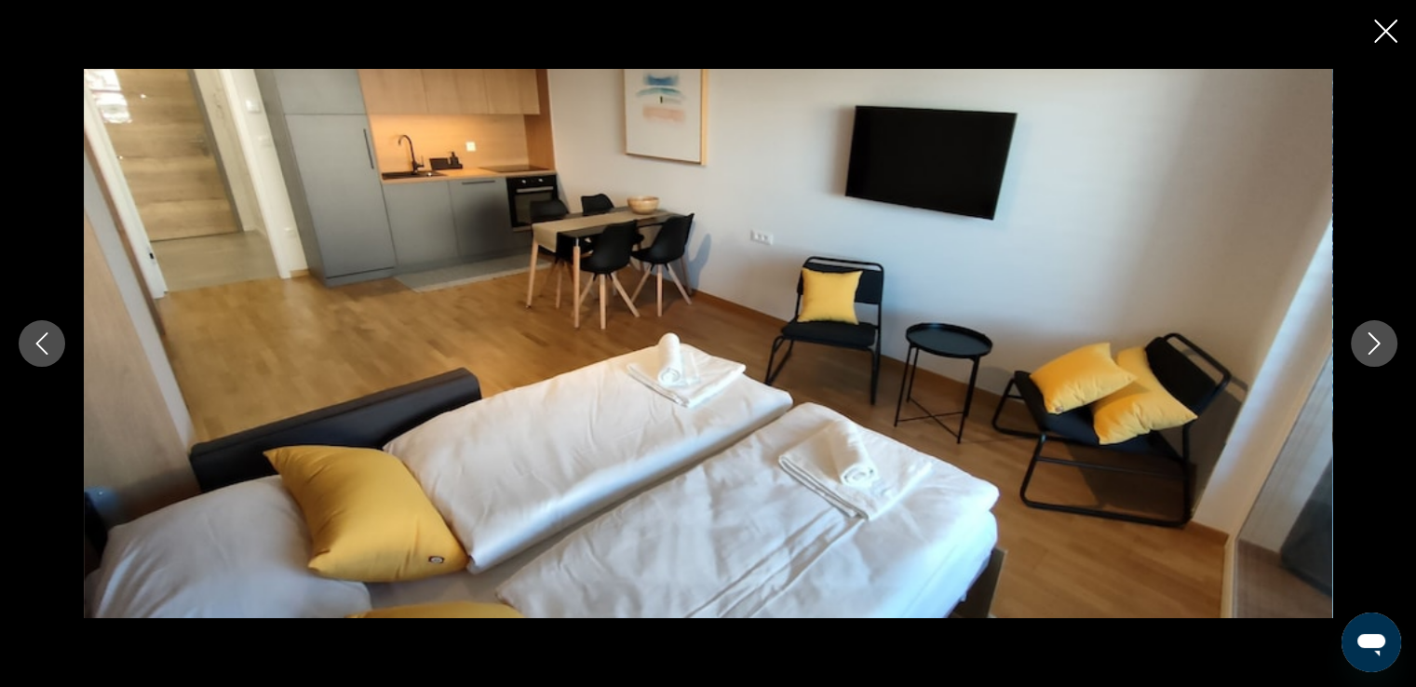
click at [1378, 349] on icon "Next image" at bounding box center [1374, 343] width 22 height 22
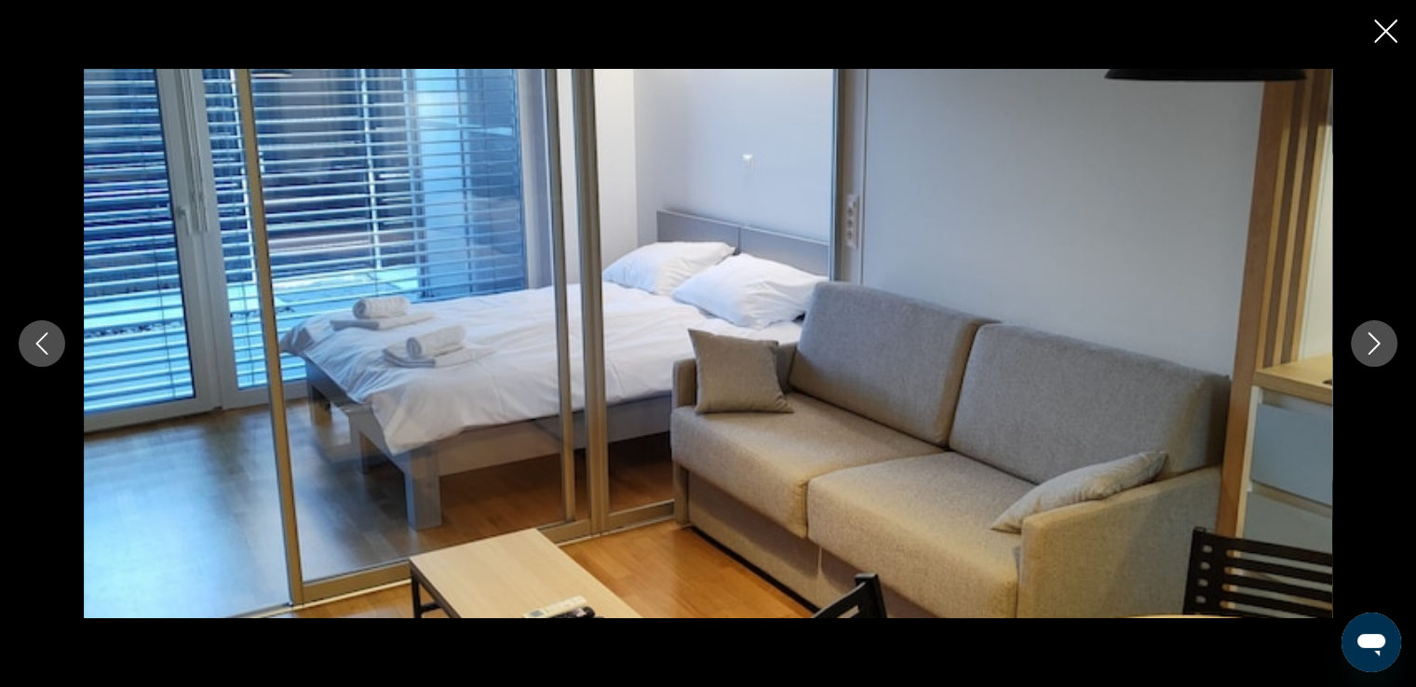
click at [1378, 349] on icon "Next image" at bounding box center [1374, 343] width 22 height 22
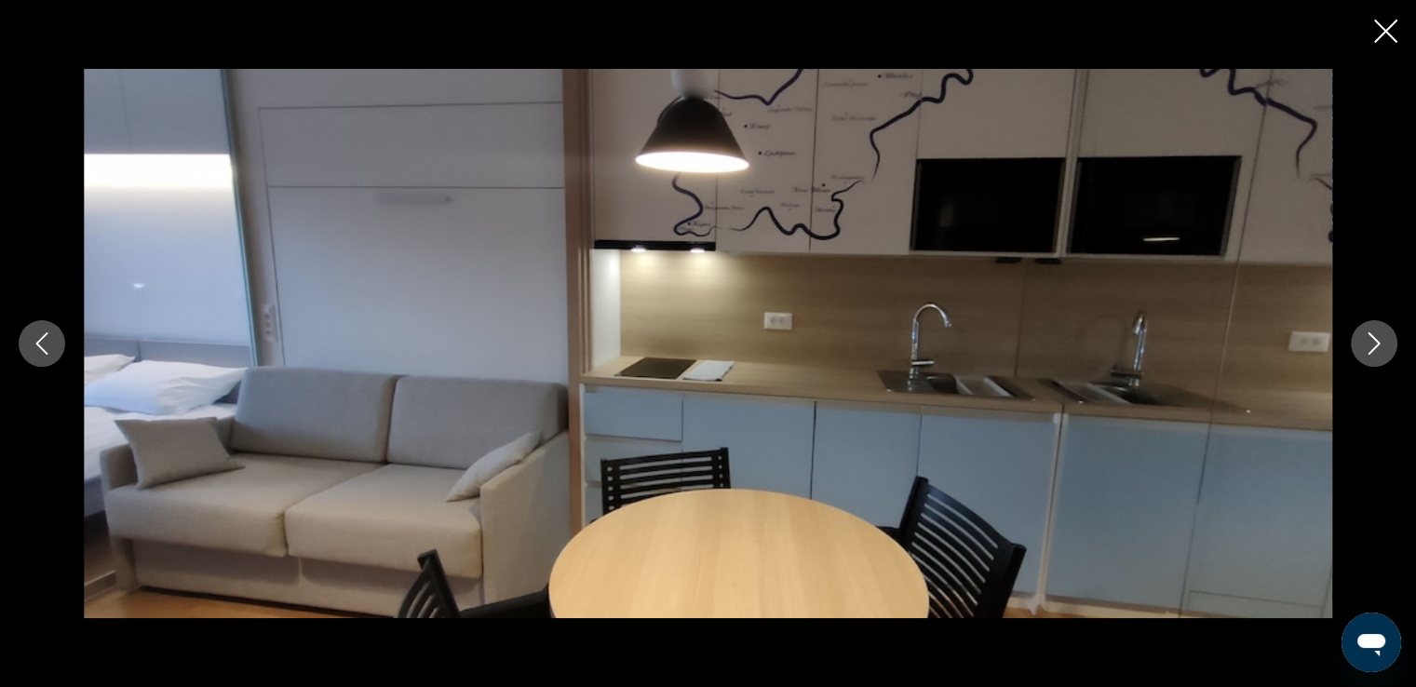
click at [1378, 349] on icon "Next image" at bounding box center [1374, 343] width 22 height 22
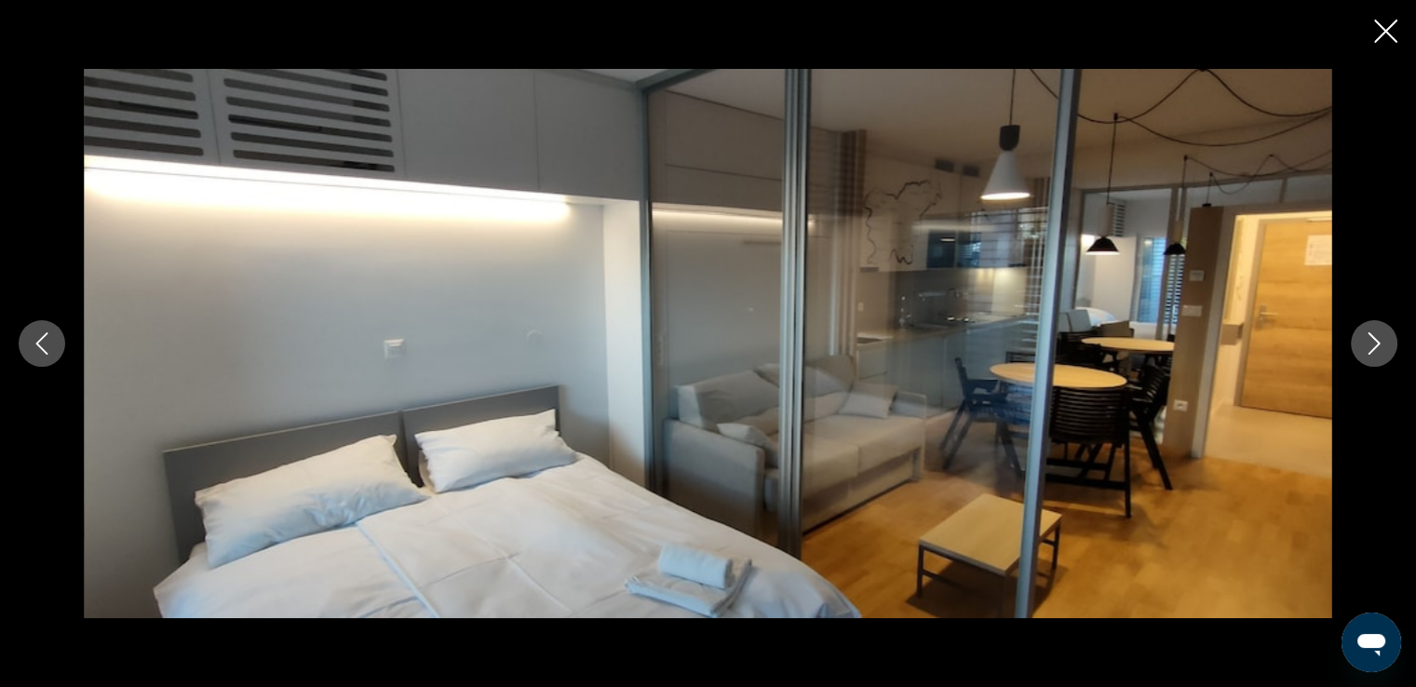
click at [1378, 349] on icon "Next image" at bounding box center [1374, 343] width 22 height 22
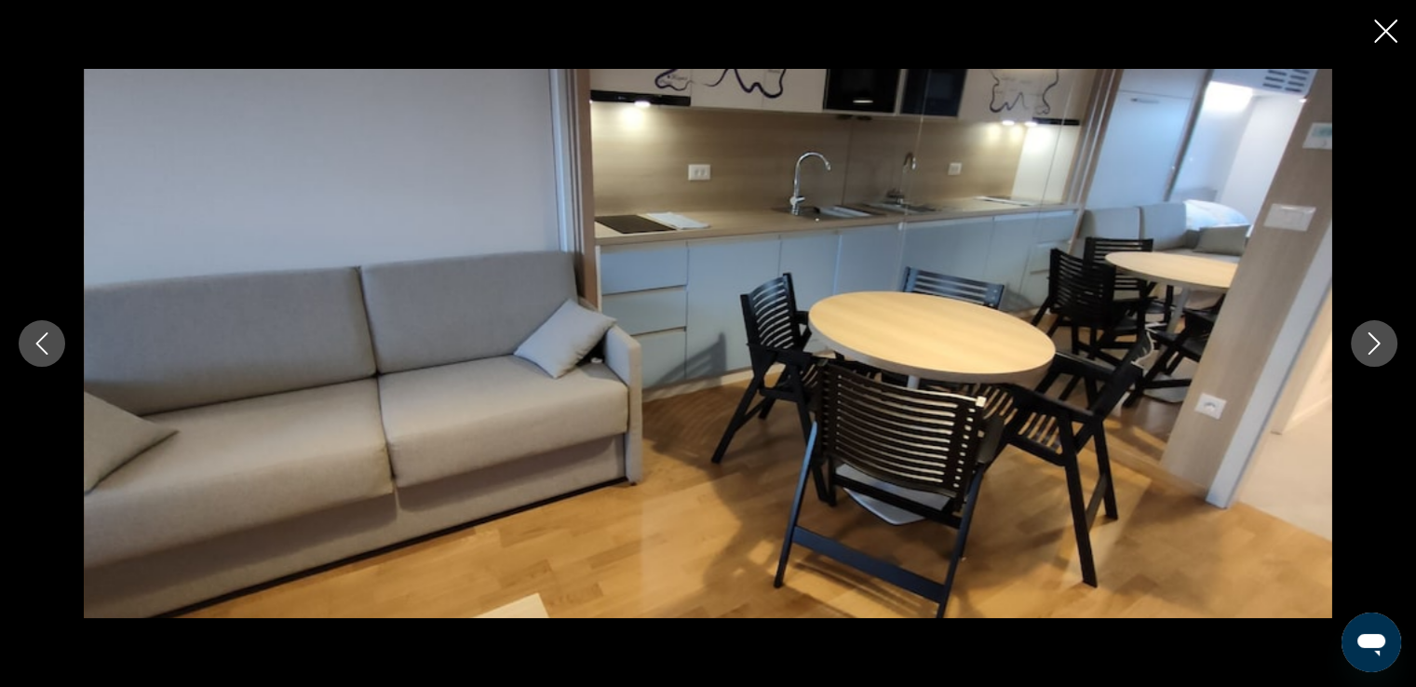
click at [1378, 349] on icon "Next image" at bounding box center [1374, 343] width 22 height 22
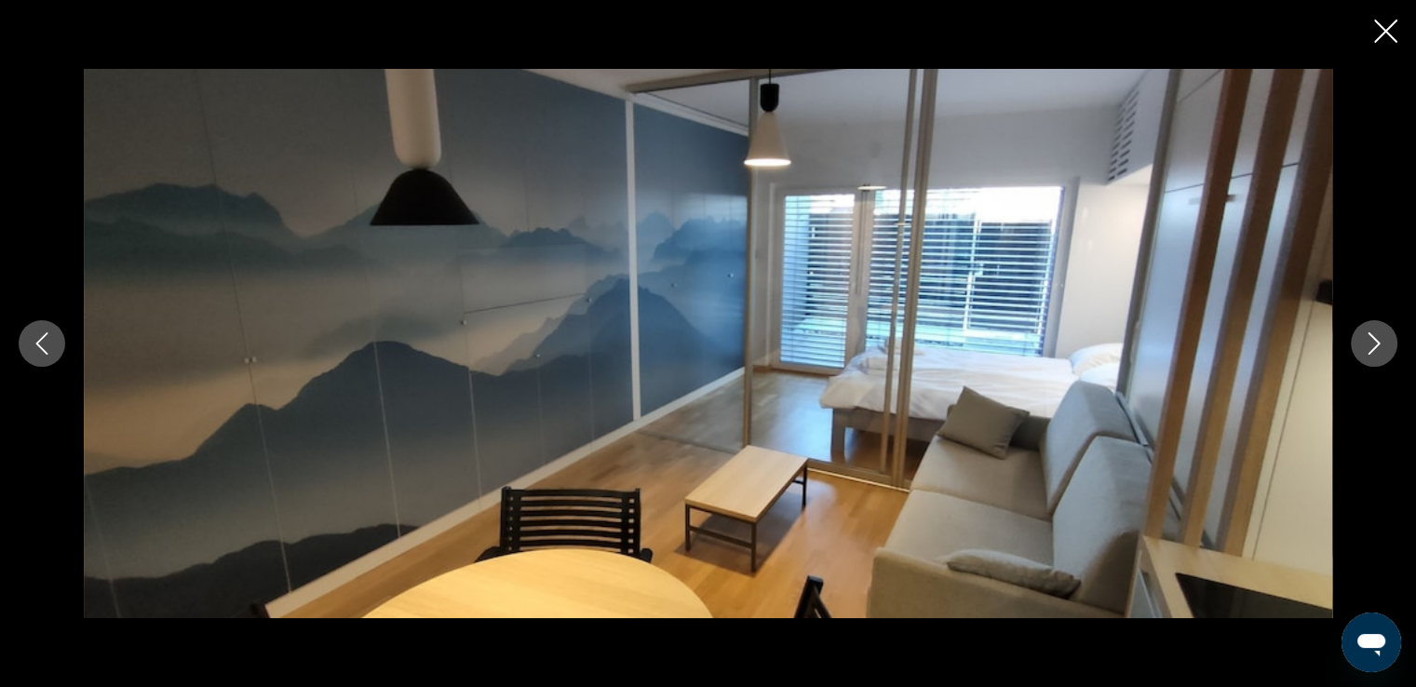
click at [1378, 349] on icon "Next image" at bounding box center [1374, 343] width 22 height 22
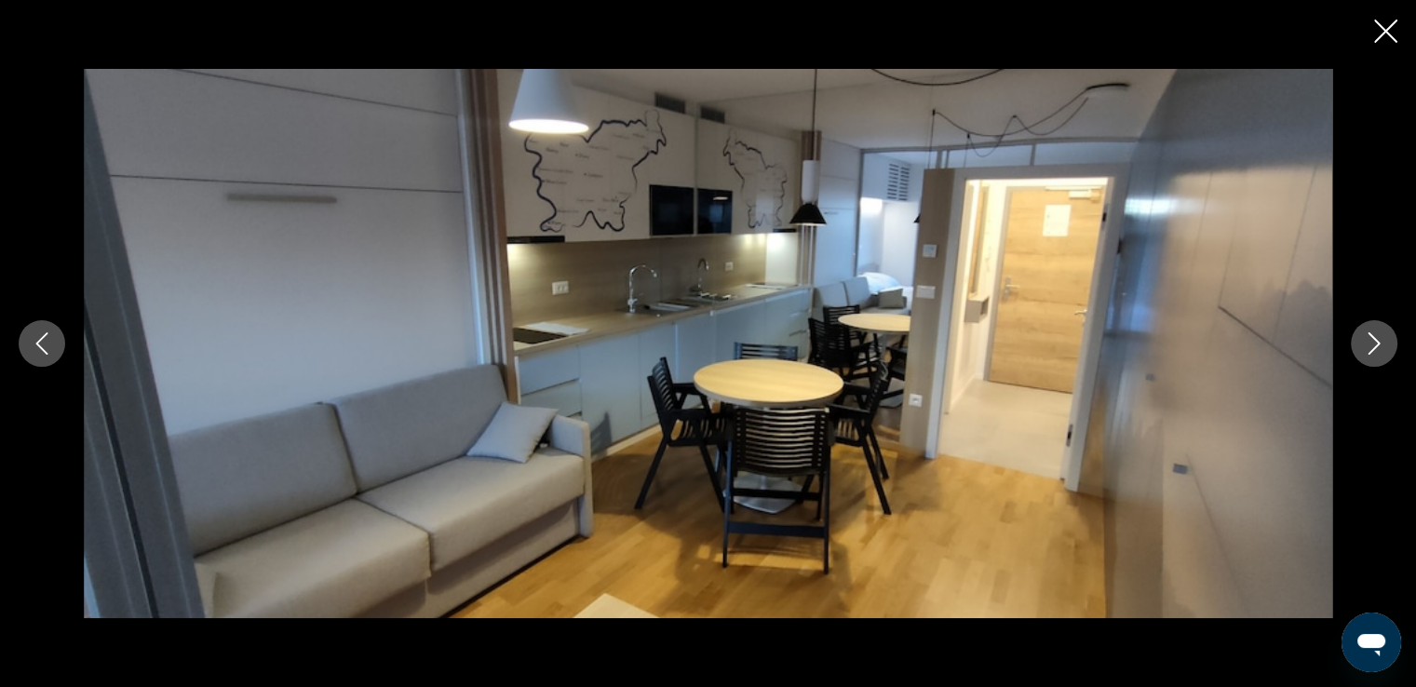
click at [1378, 349] on icon "Next image" at bounding box center [1374, 343] width 22 height 22
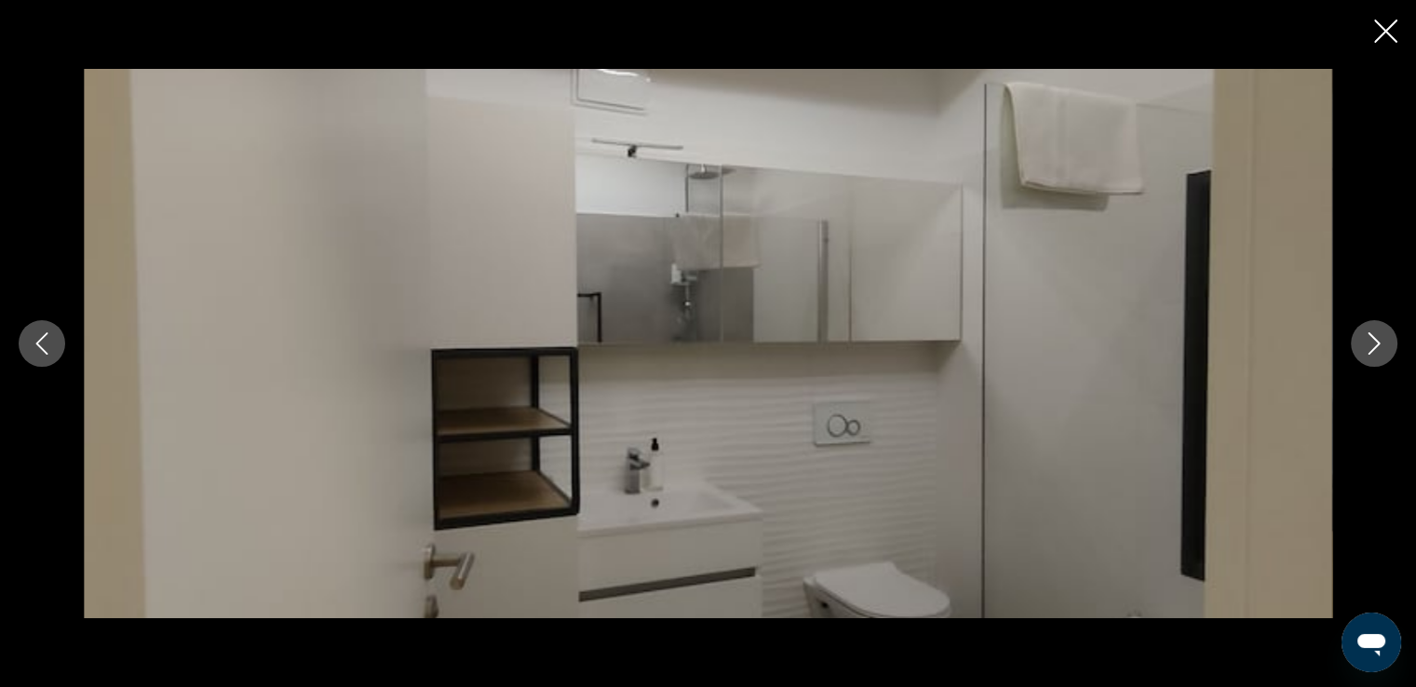
click at [1378, 349] on icon "Next image" at bounding box center [1374, 343] width 22 height 22
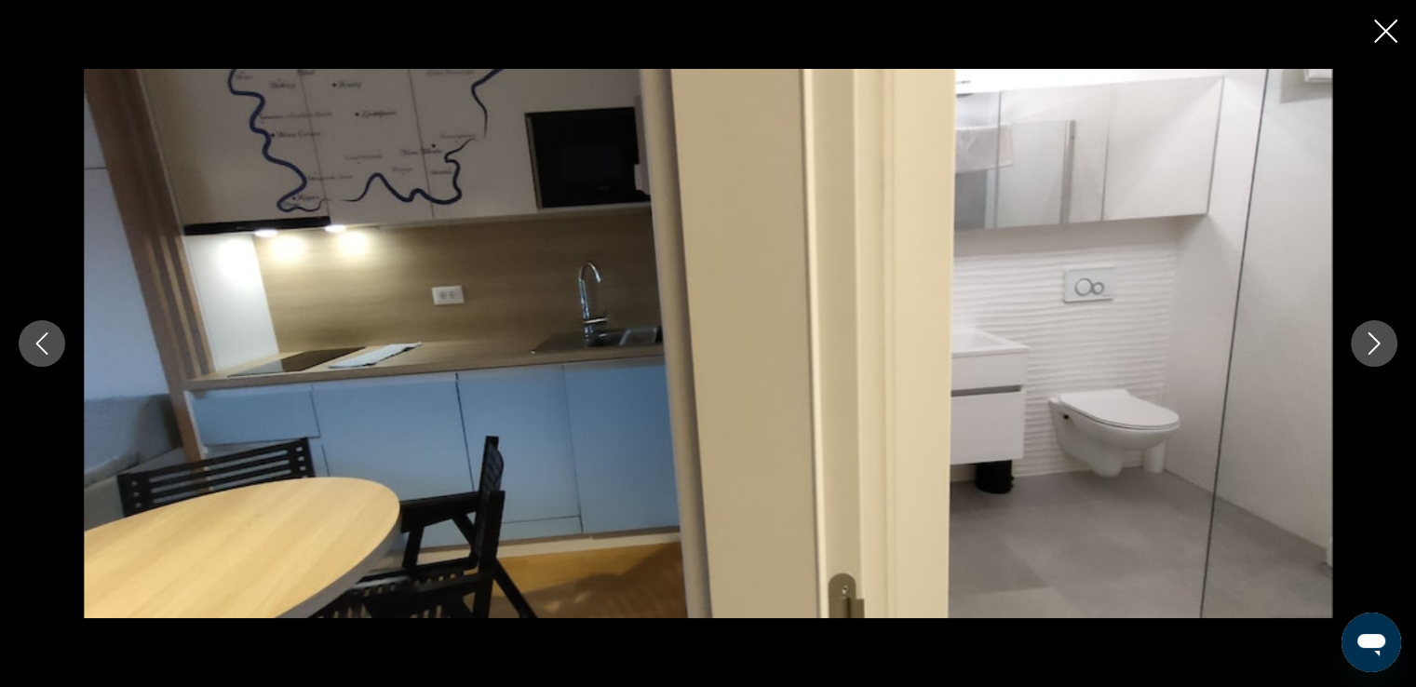
click at [1378, 349] on icon "Next image" at bounding box center [1374, 343] width 22 height 22
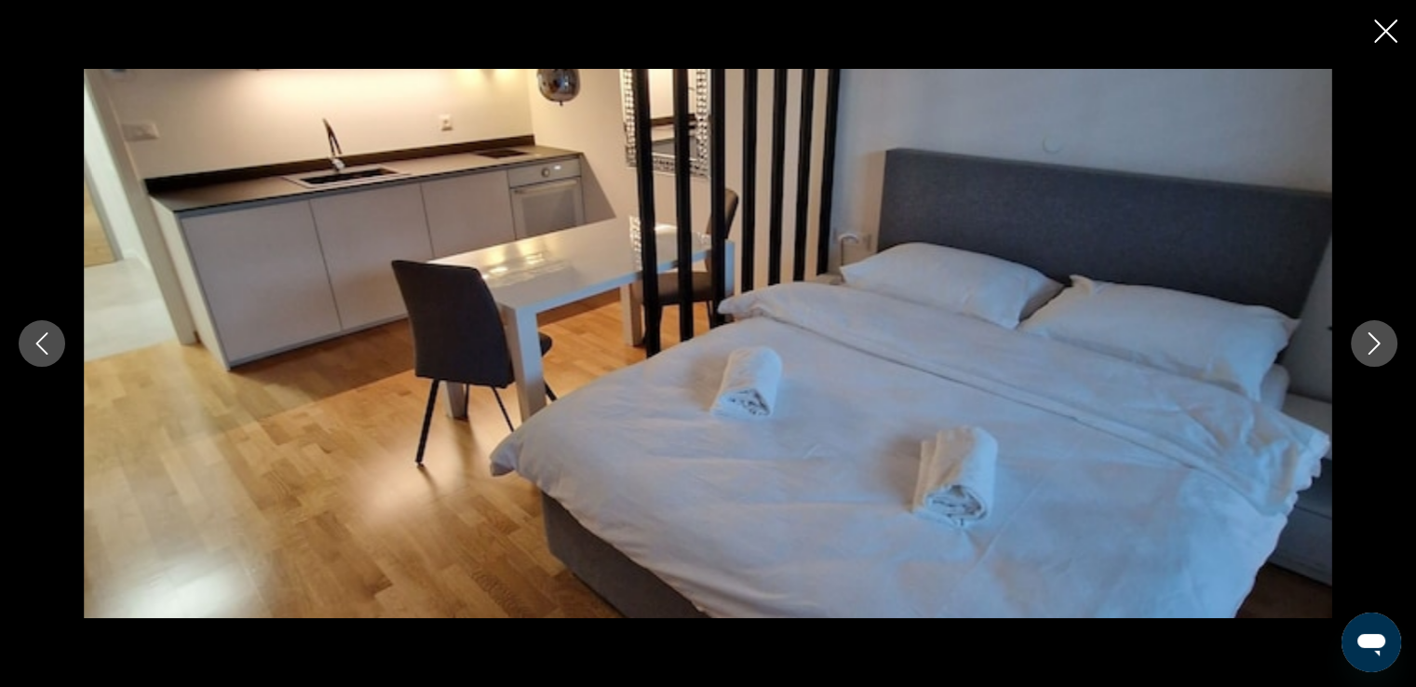
click at [1378, 349] on icon "Next image" at bounding box center [1374, 343] width 22 height 22
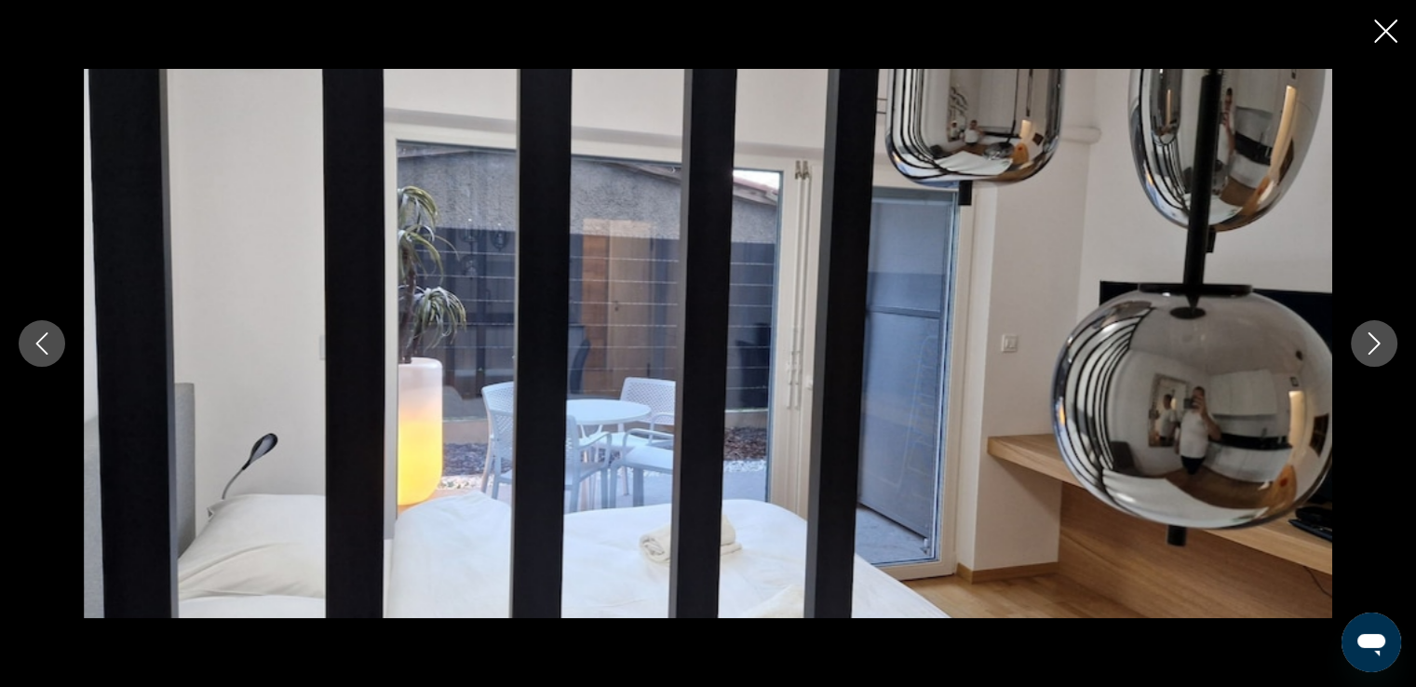
click at [1378, 349] on icon "Next image" at bounding box center [1374, 343] width 22 height 22
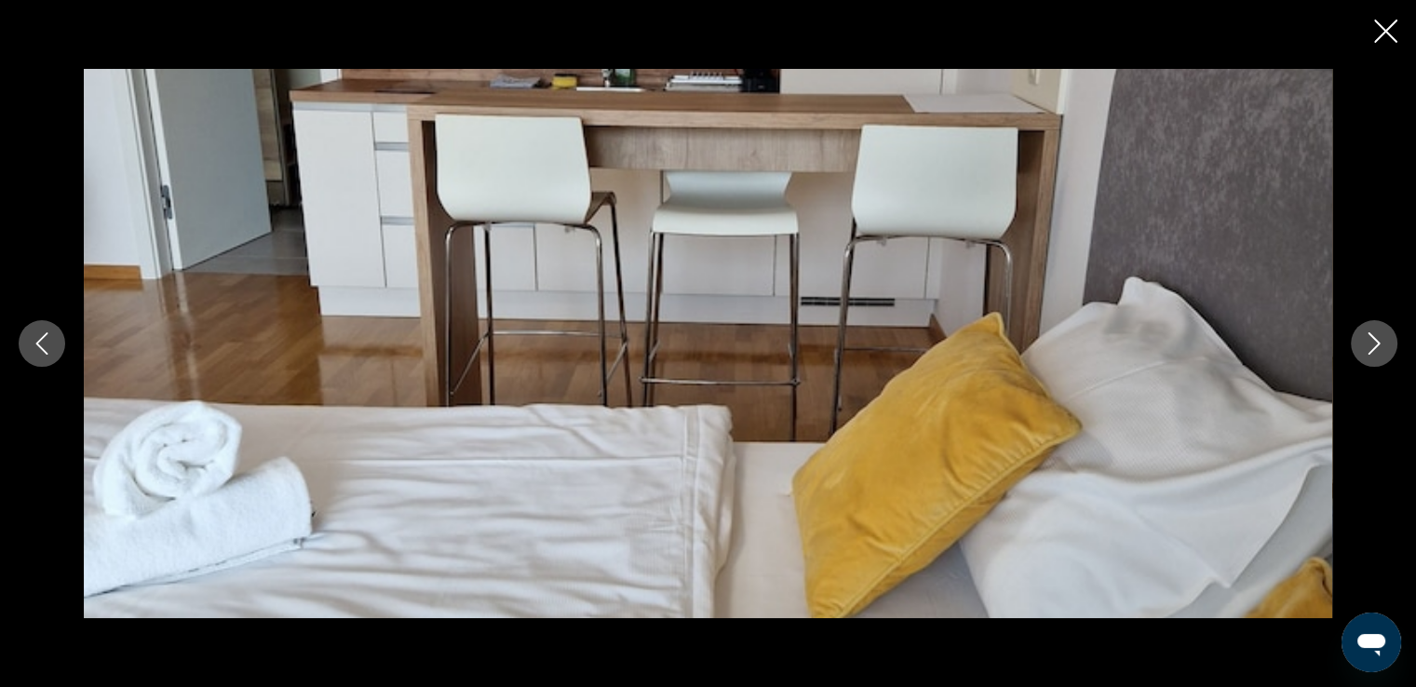
click at [1378, 349] on icon "Next image" at bounding box center [1374, 343] width 22 height 22
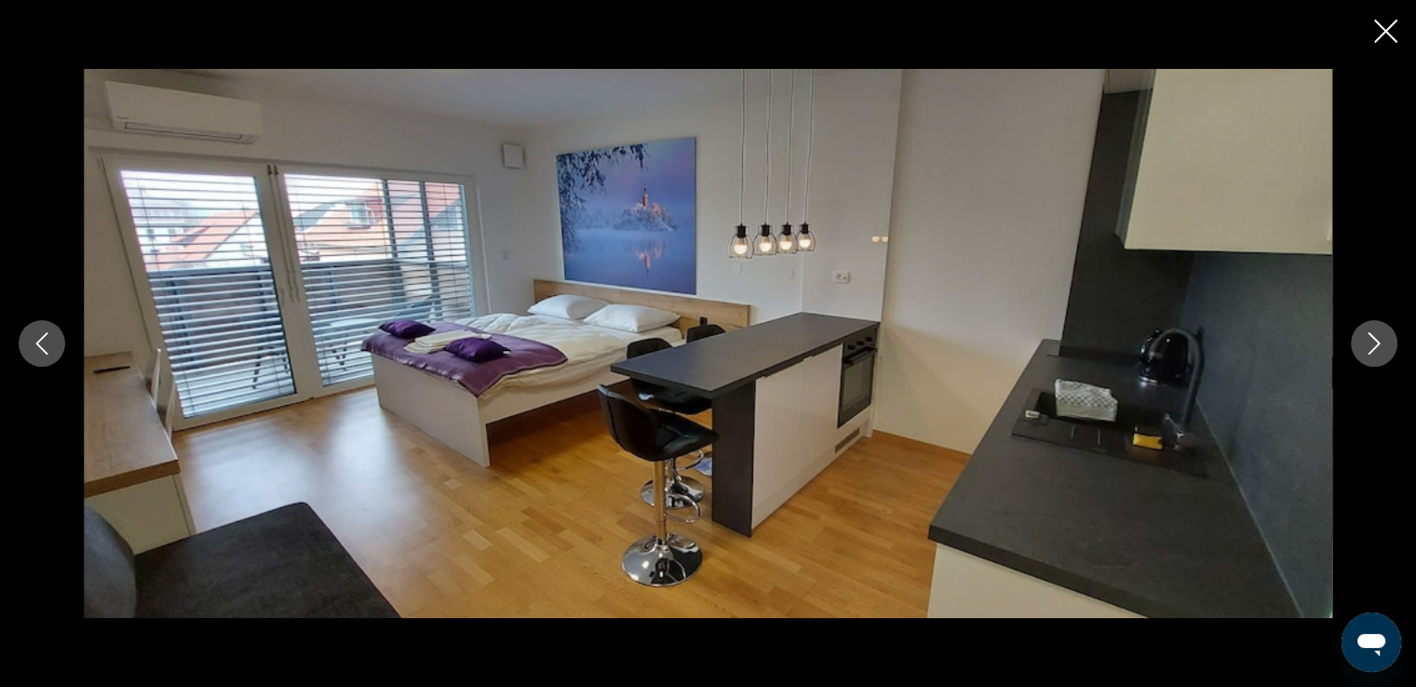
click at [1378, 349] on icon "Next image" at bounding box center [1374, 343] width 22 height 22
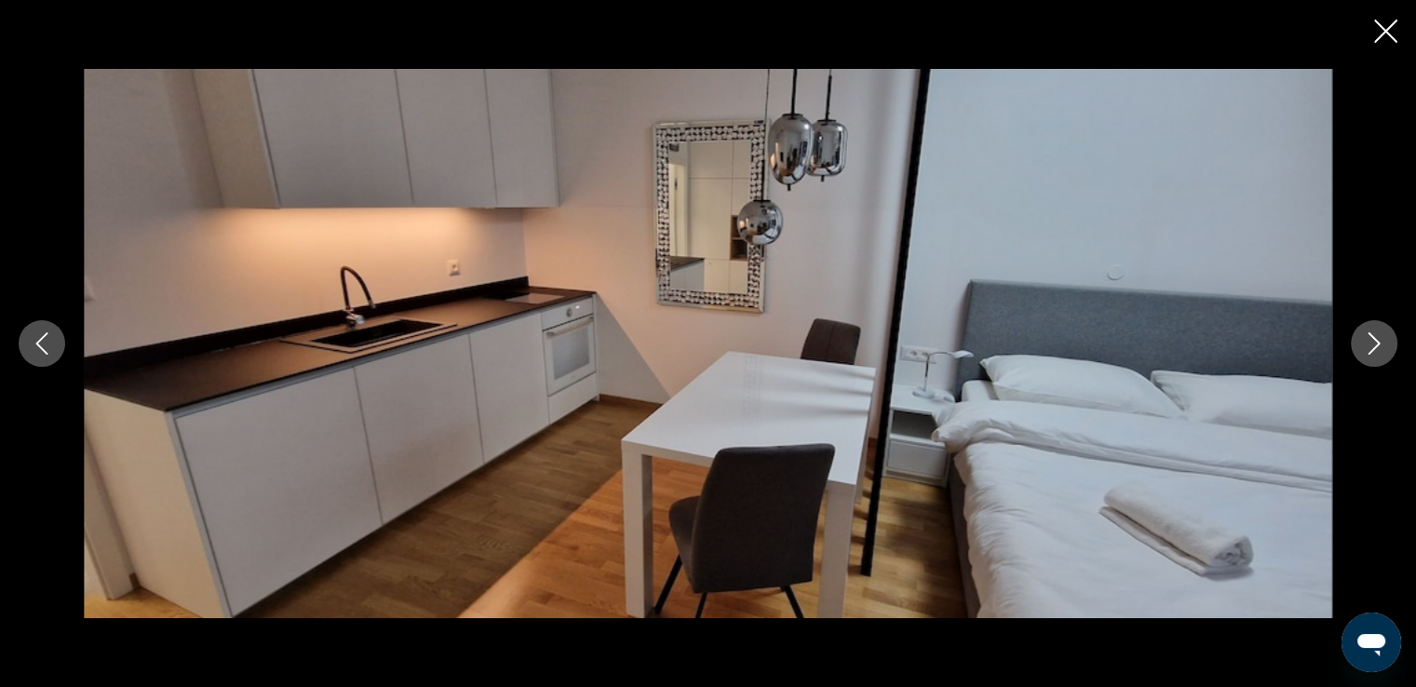
click at [1378, 349] on icon "Next image" at bounding box center [1374, 343] width 22 height 22
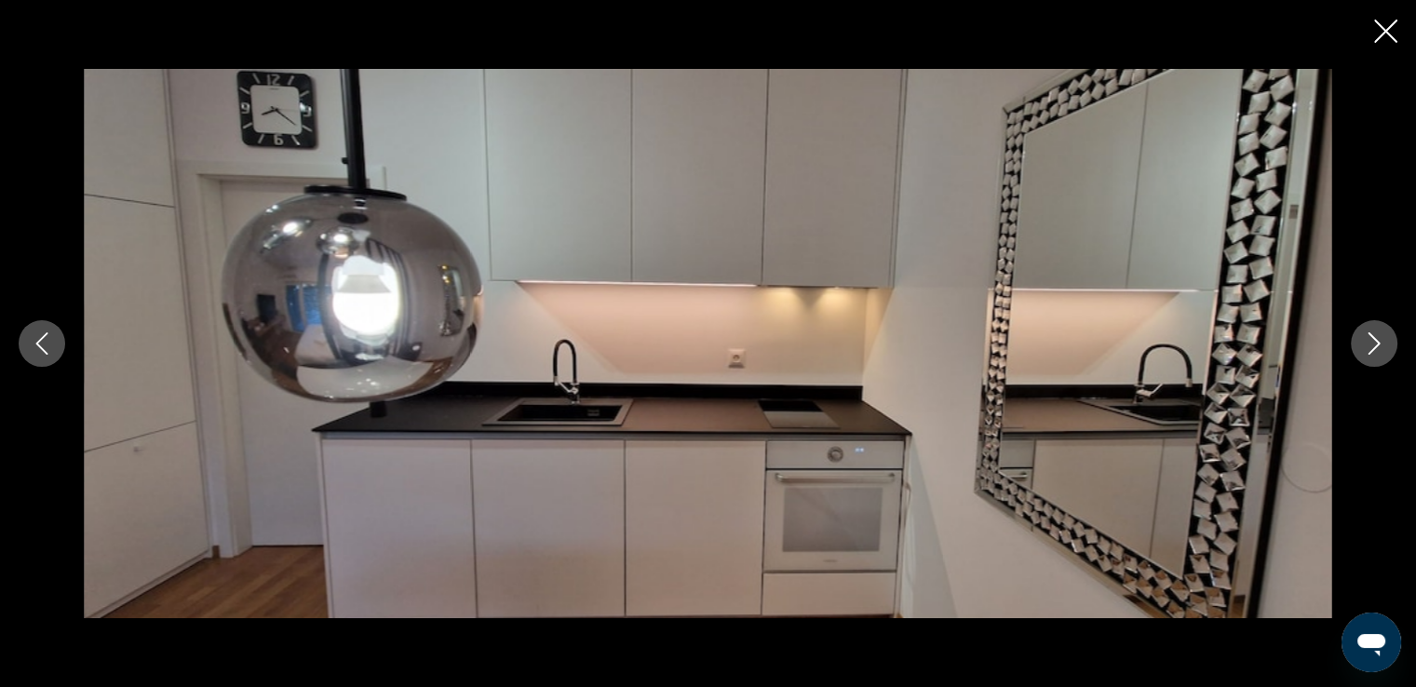
click at [1378, 349] on icon "Next image" at bounding box center [1374, 343] width 22 height 22
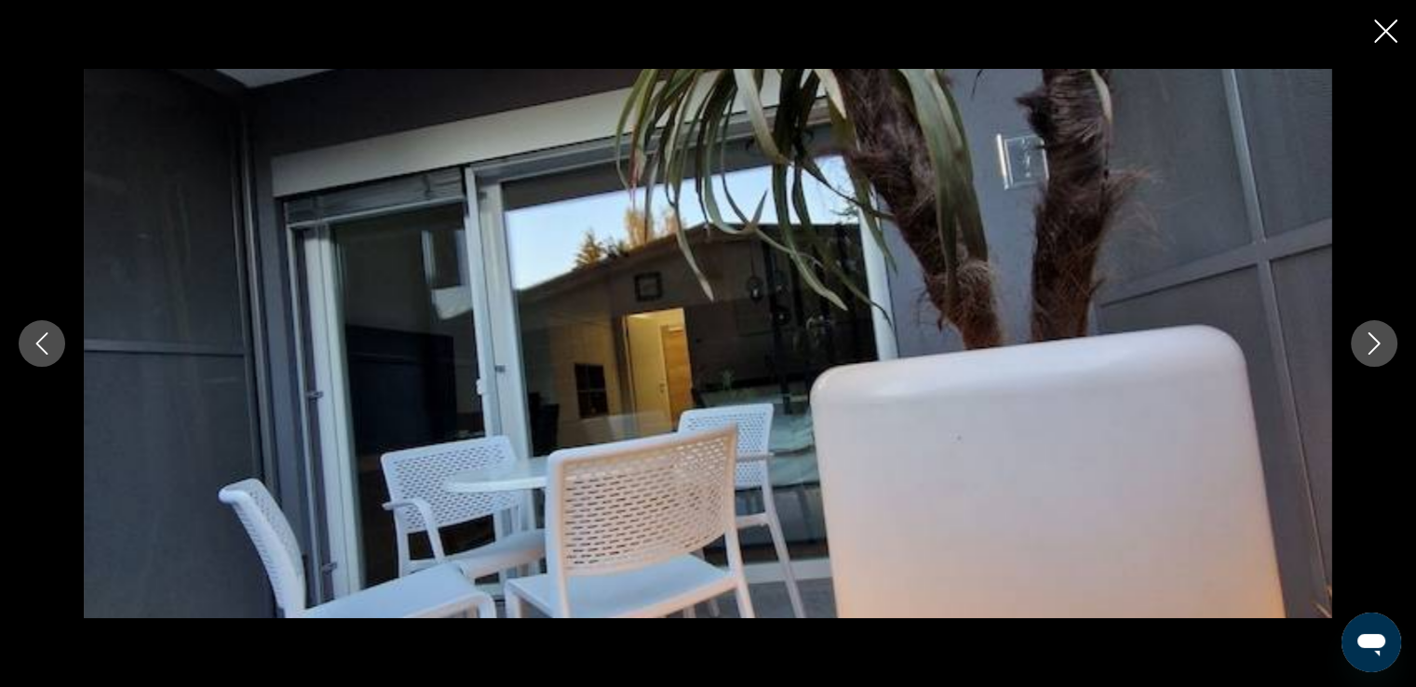
click at [1378, 349] on icon "Next image" at bounding box center [1374, 343] width 22 height 22
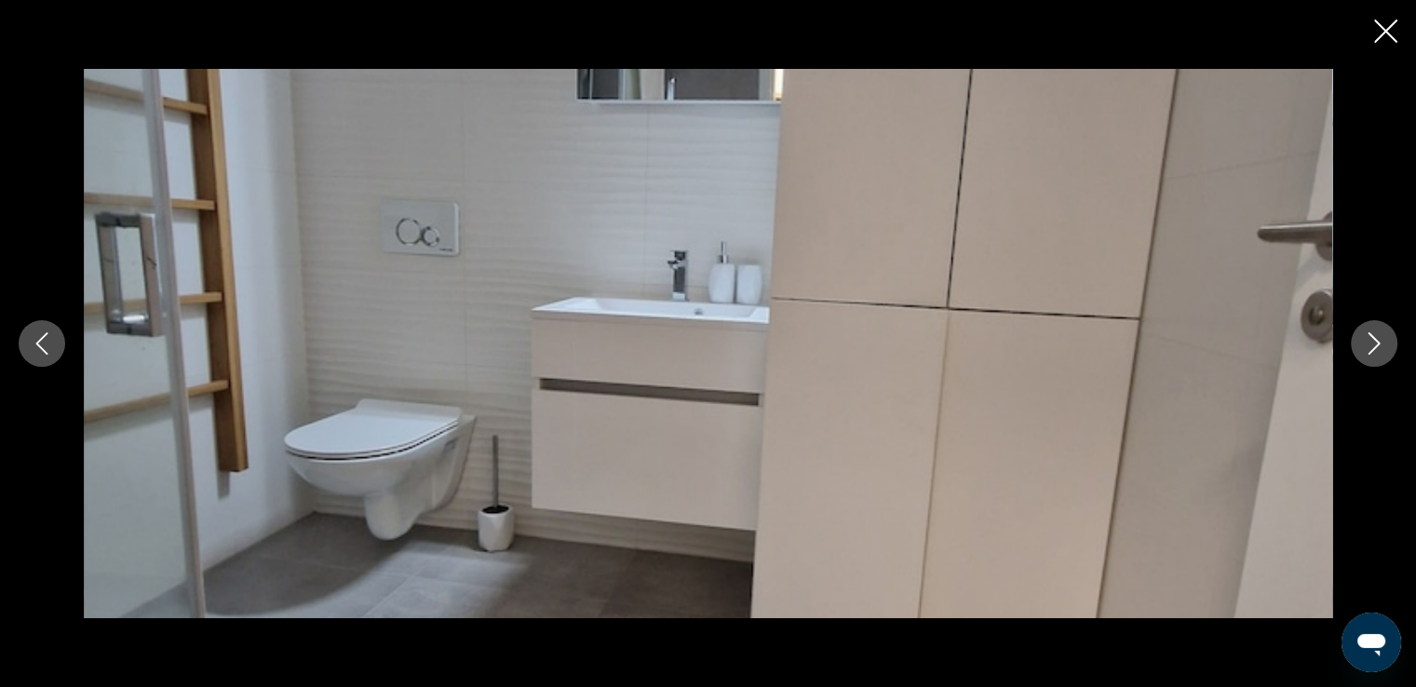
click at [1378, 349] on icon "Next image" at bounding box center [1374, 343] width 22 height 22
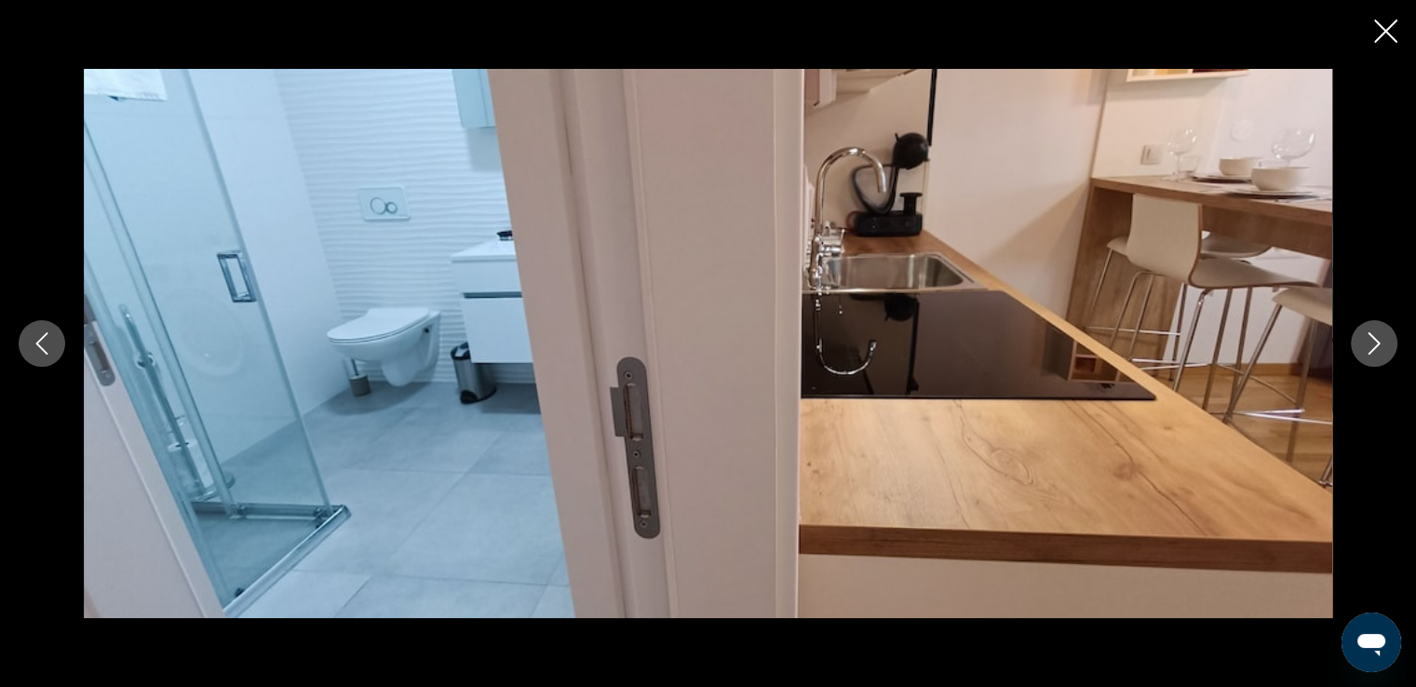
click at [1378, 349] on icon "Next image" at bounding box center [1374, 343] width 22 height 22
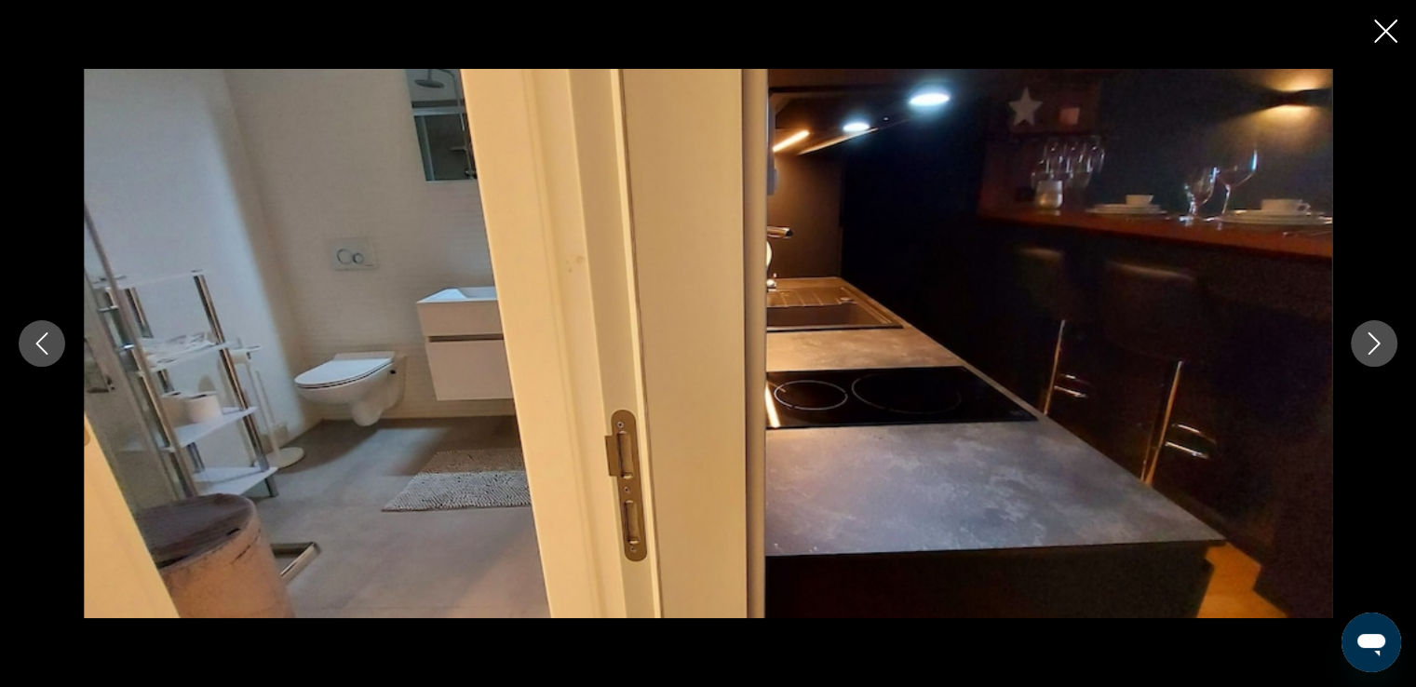
click at [1378, 349] on icon "Next image" at bounding box center [1374, 343] width 22 height 22
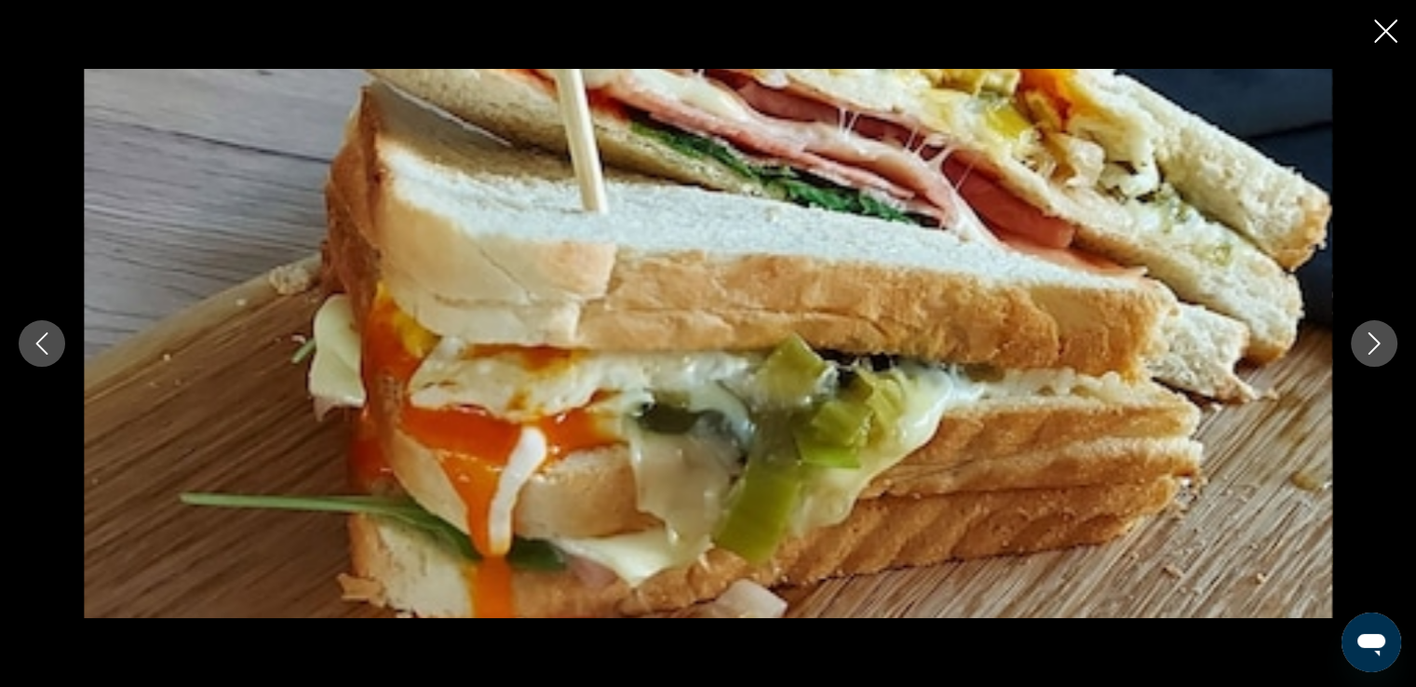
click at [1378, 349] on icon "Next image" at bounding box center [1374, 343] width 22 height 22
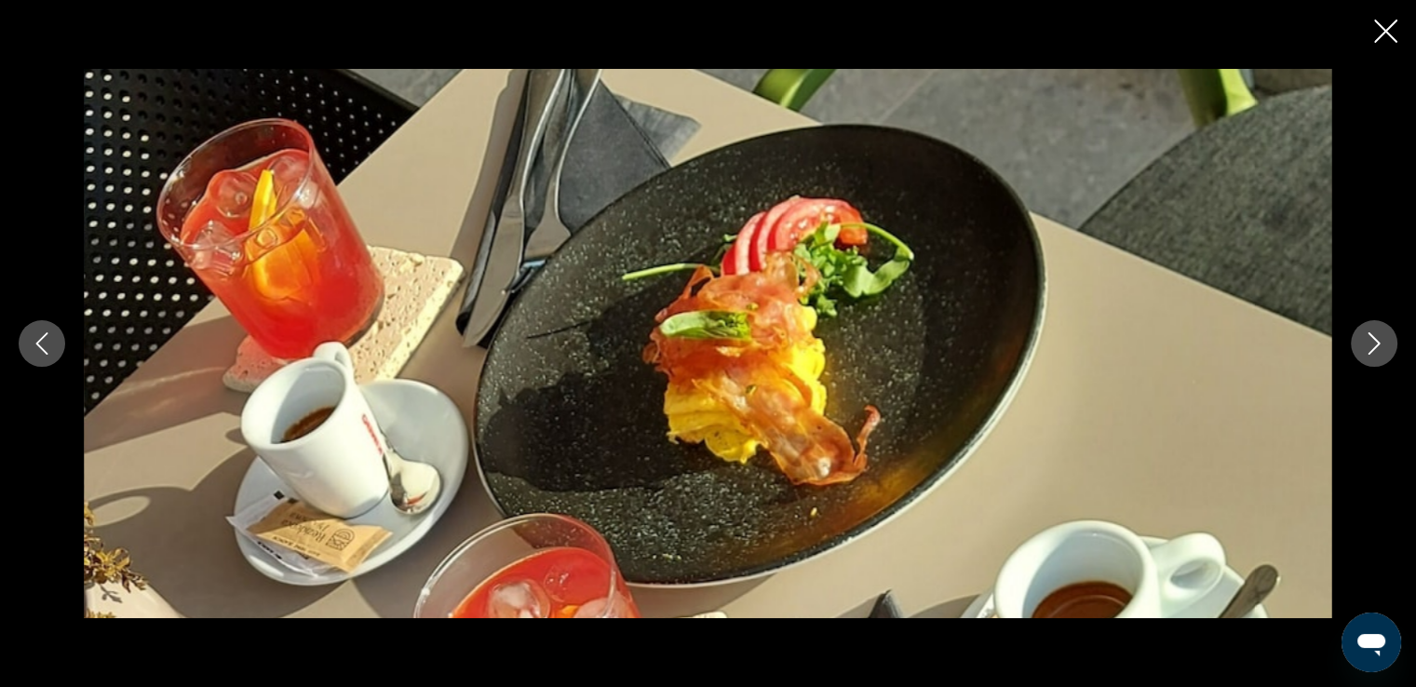
click at [40, 340] on icon "Previous image" at bounding box center [42, 343] width 12 height 22
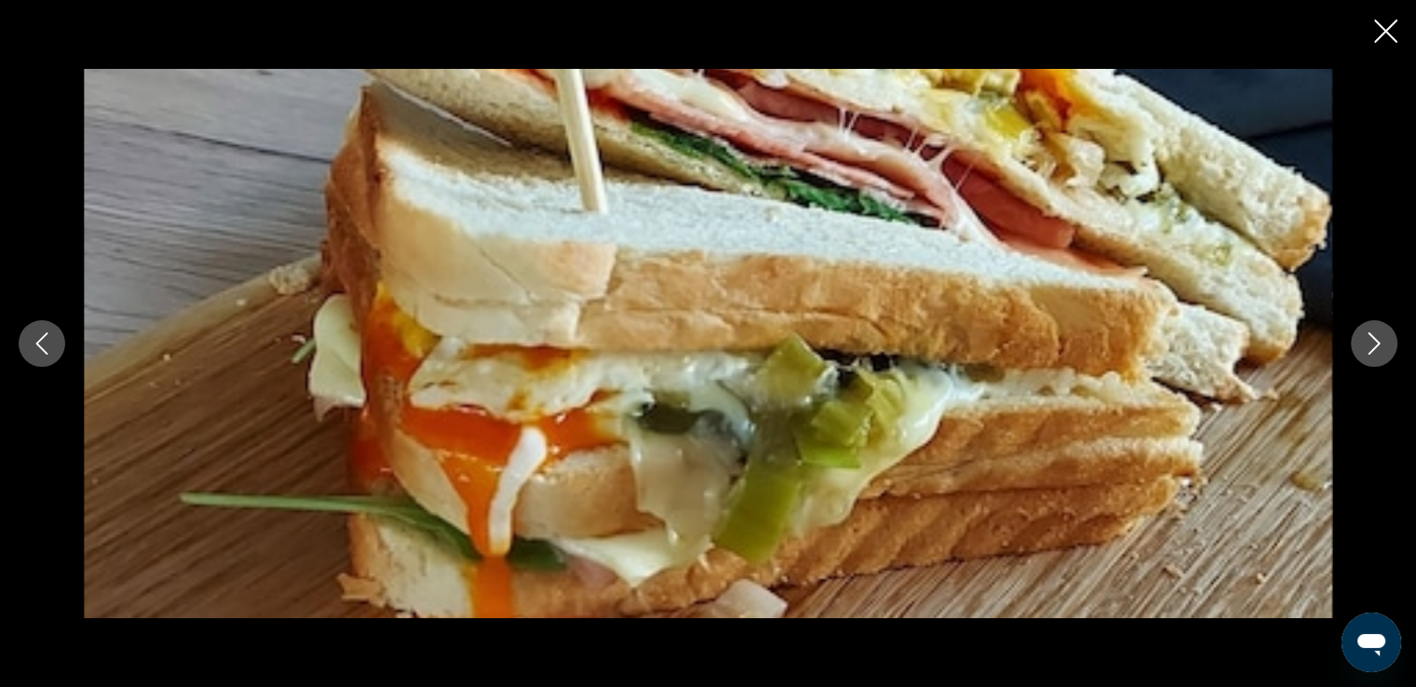
click at [1373, 344] on icon "Next image" at bounding box center [1374, 343] width 22 height 22
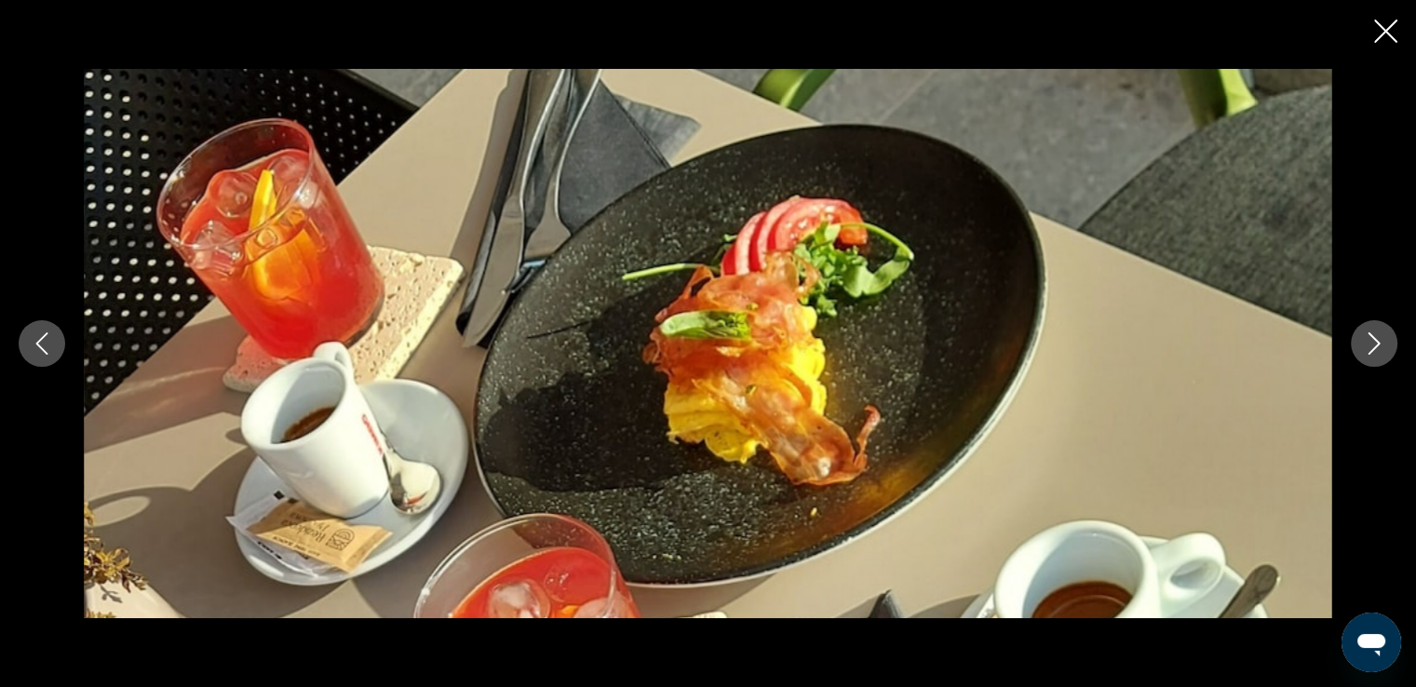
click at [1373, 344] on icon "Next image" at bounding box center [1374, 343] width 22 height 22
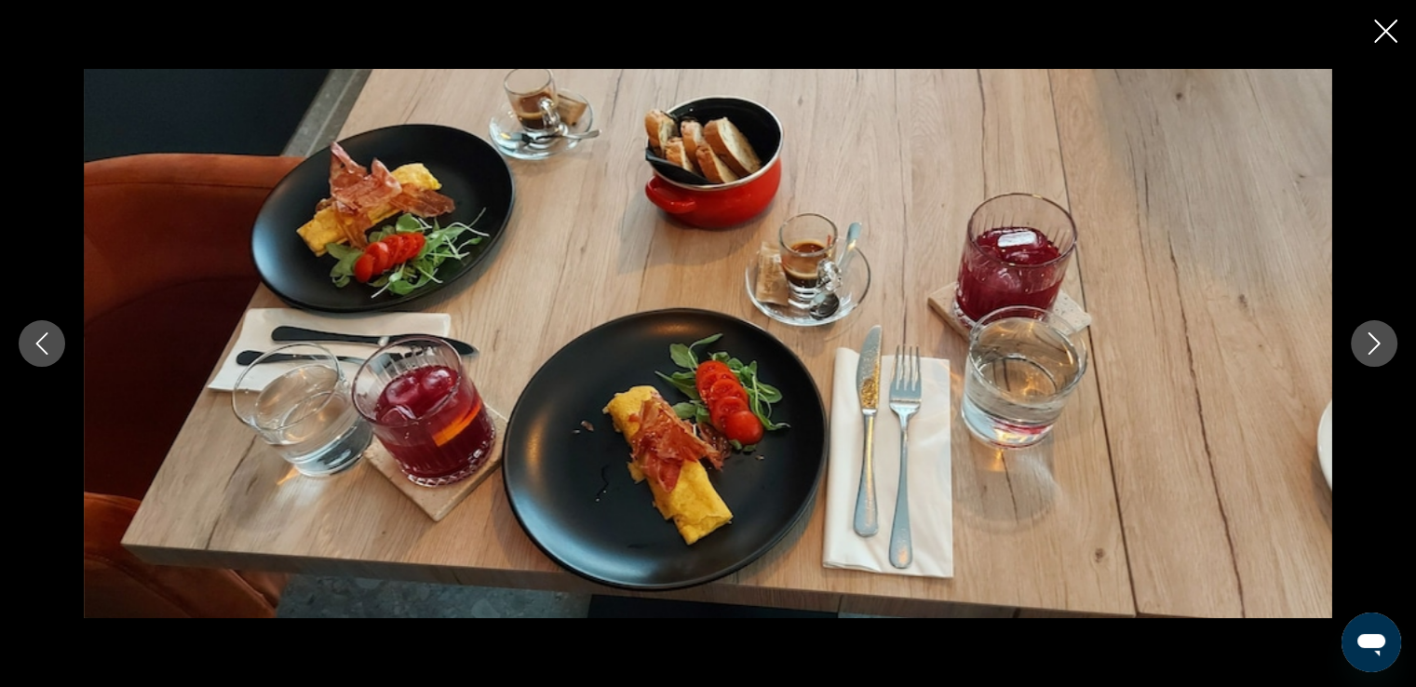
click at [1373, 344] on icon "Next image" at bounding box center [1374, 343] width 22 height 22
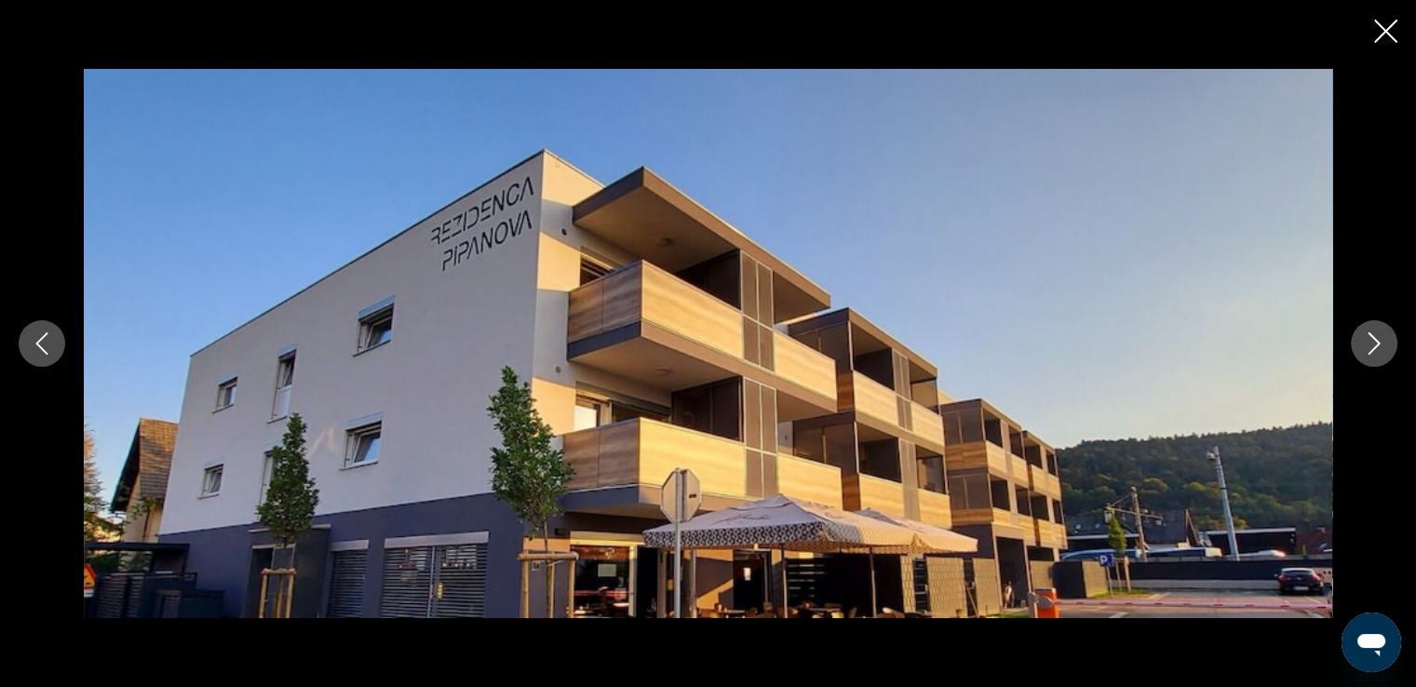
click at [1373, 344] on icon "Next image" at bounding box center [1374, 343] width 22 height 22
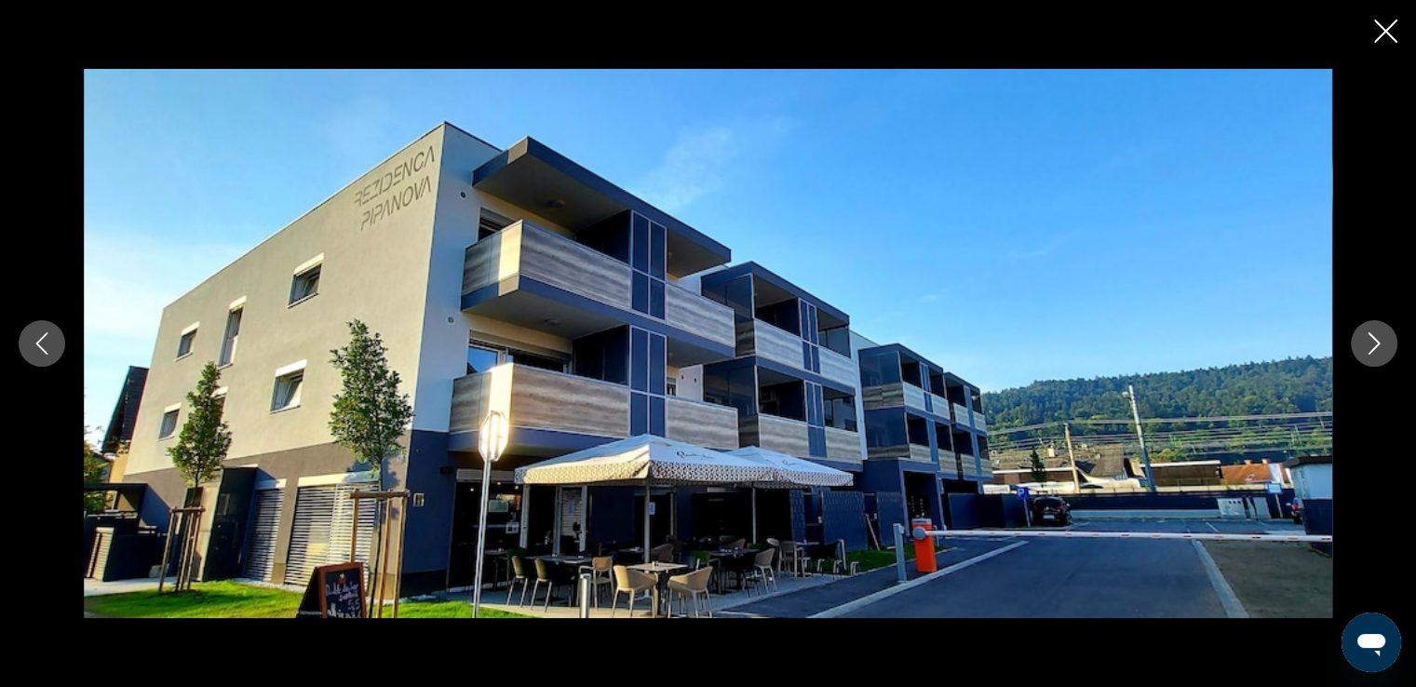
click at [1373, 344] on icon "Next image" at bounding box center [1374, 343] width 22 height 22
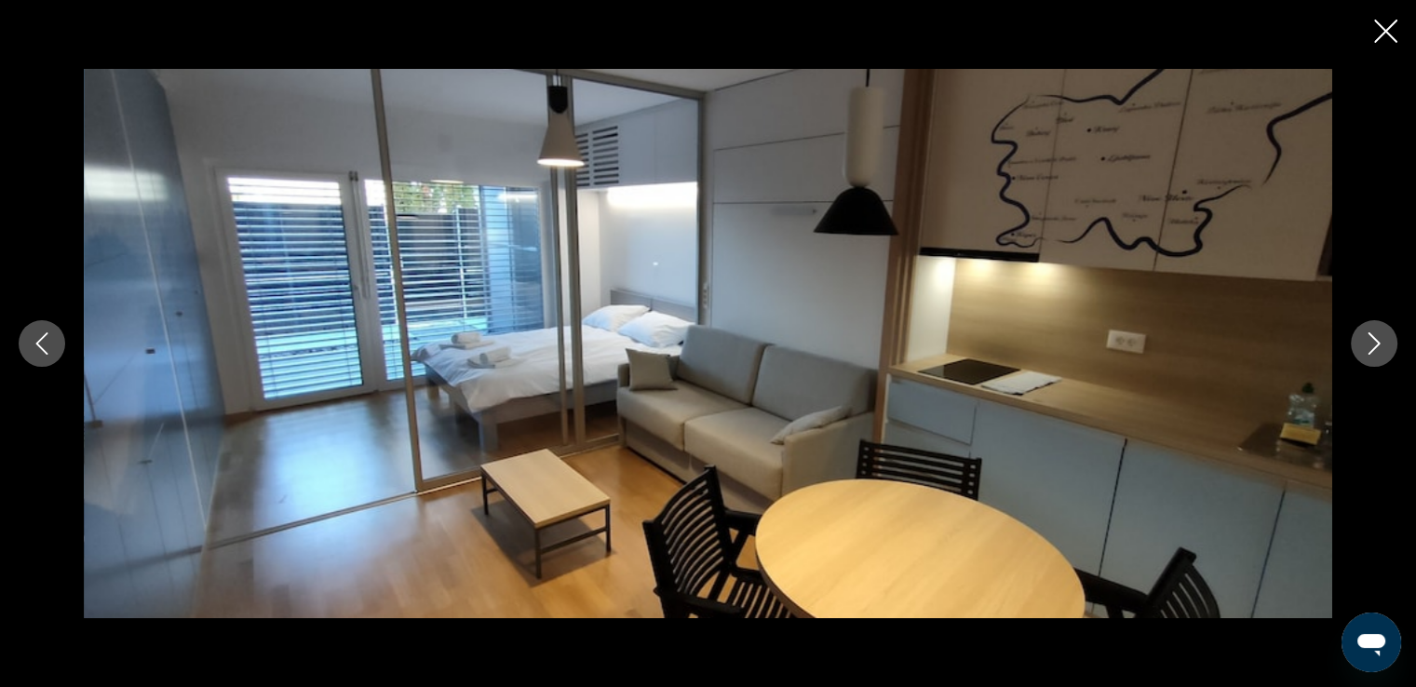
click at [1373, 344] on icon "Next image" at bounding box center [1374, 343] width 22 height 22
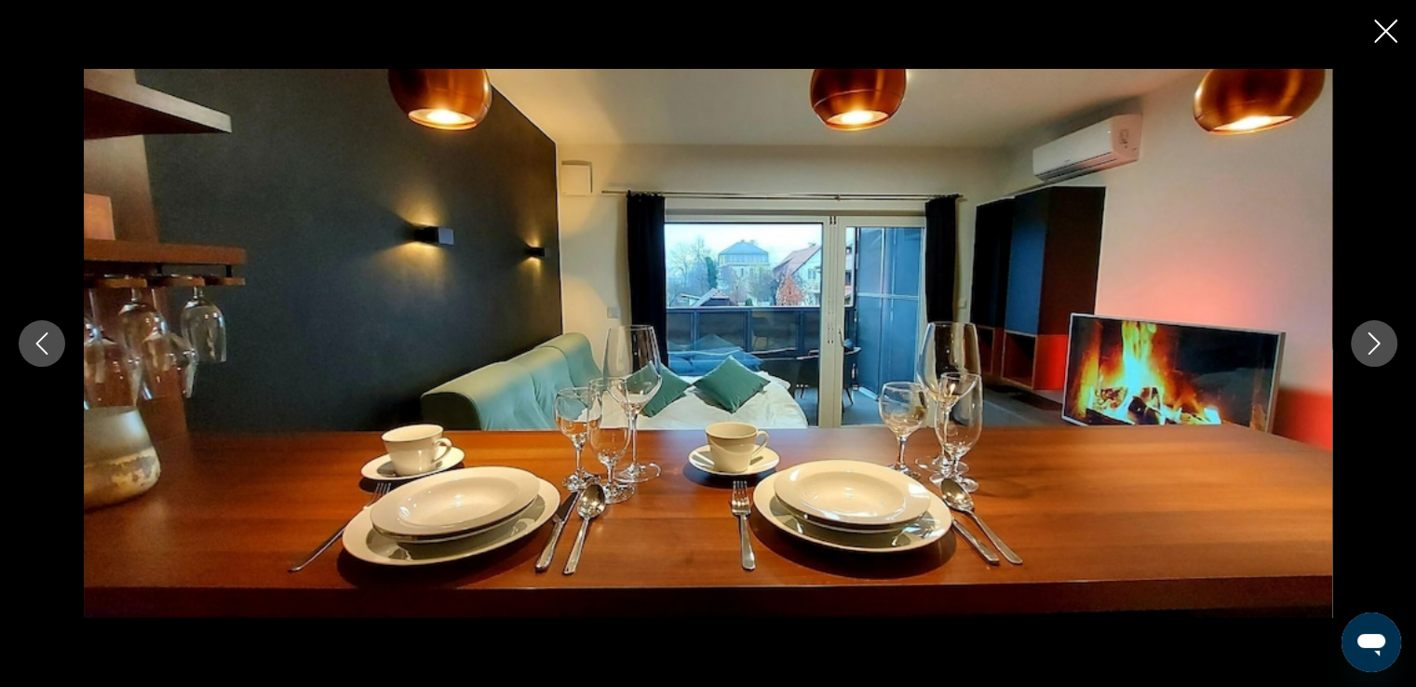
click at [1373, 344] on icon "Next image" at bounding box center [1374, 343] width 22 height 22
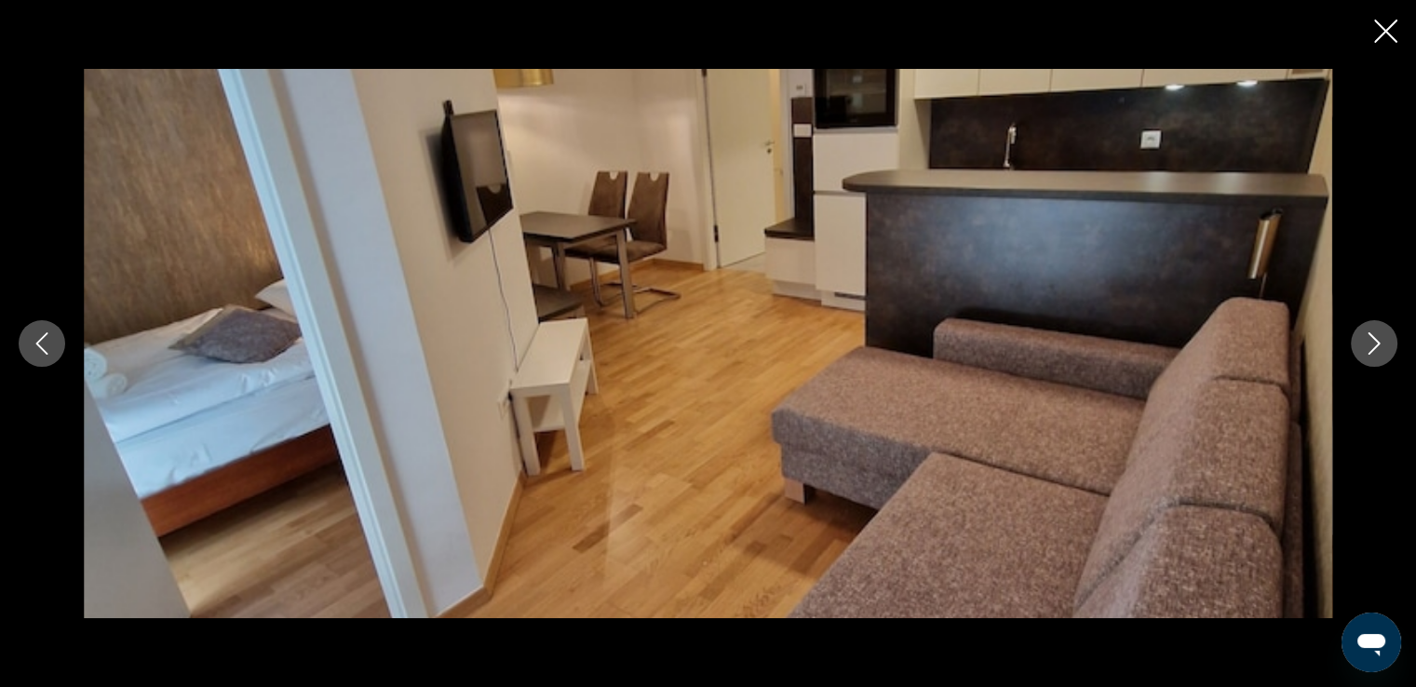
click at [1373, 344] on icon "Next image" at bounding box center [1374, 343] width 22 height 22
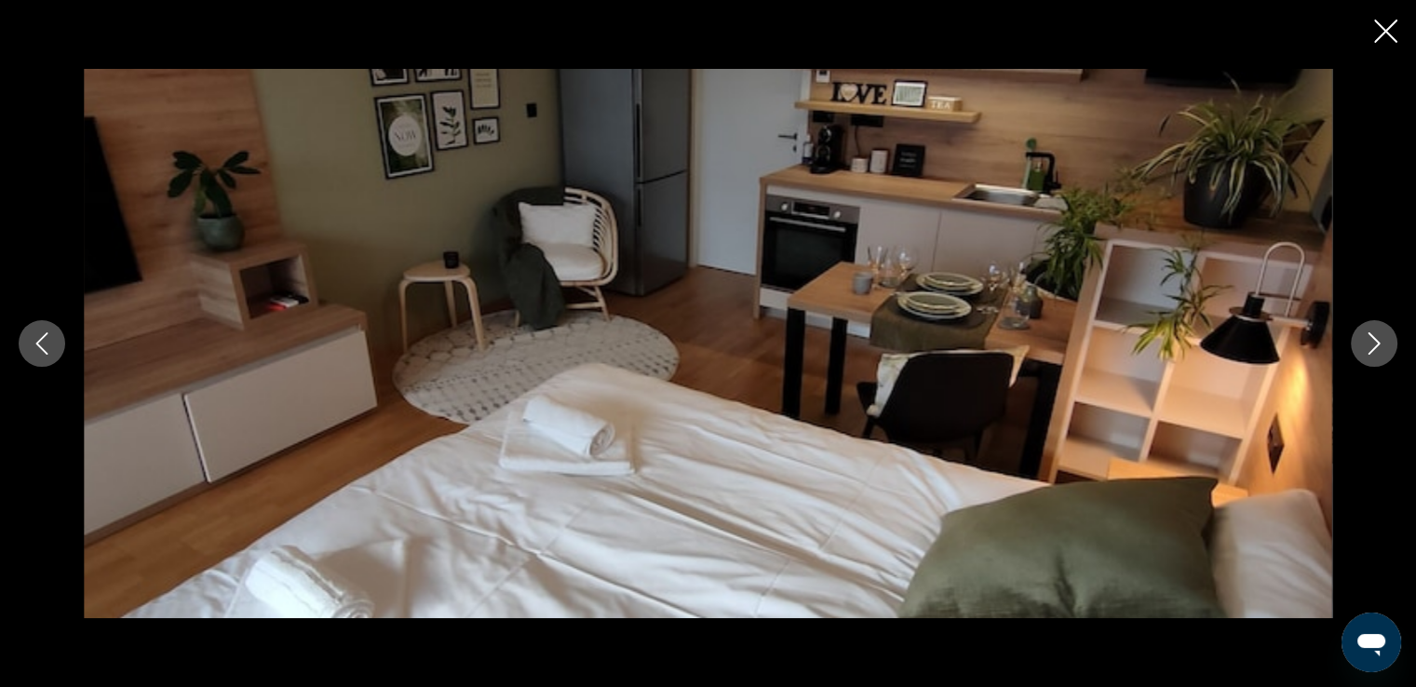
click at [1373, 344] on icon "Next image" at bounding box center [1374, 343] width 22 height 22
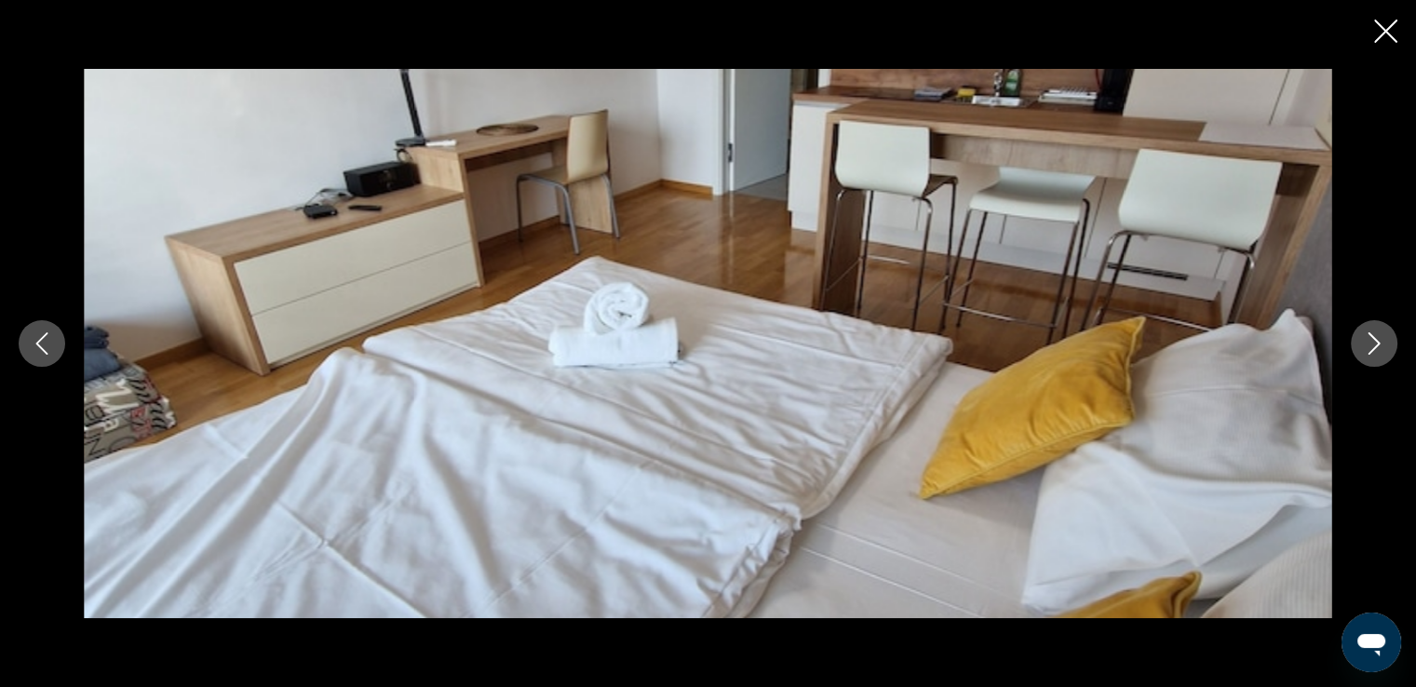
click at [1377, 43] on button "Close slideshow" at bounding box center [1385, 33] width 23 height 29
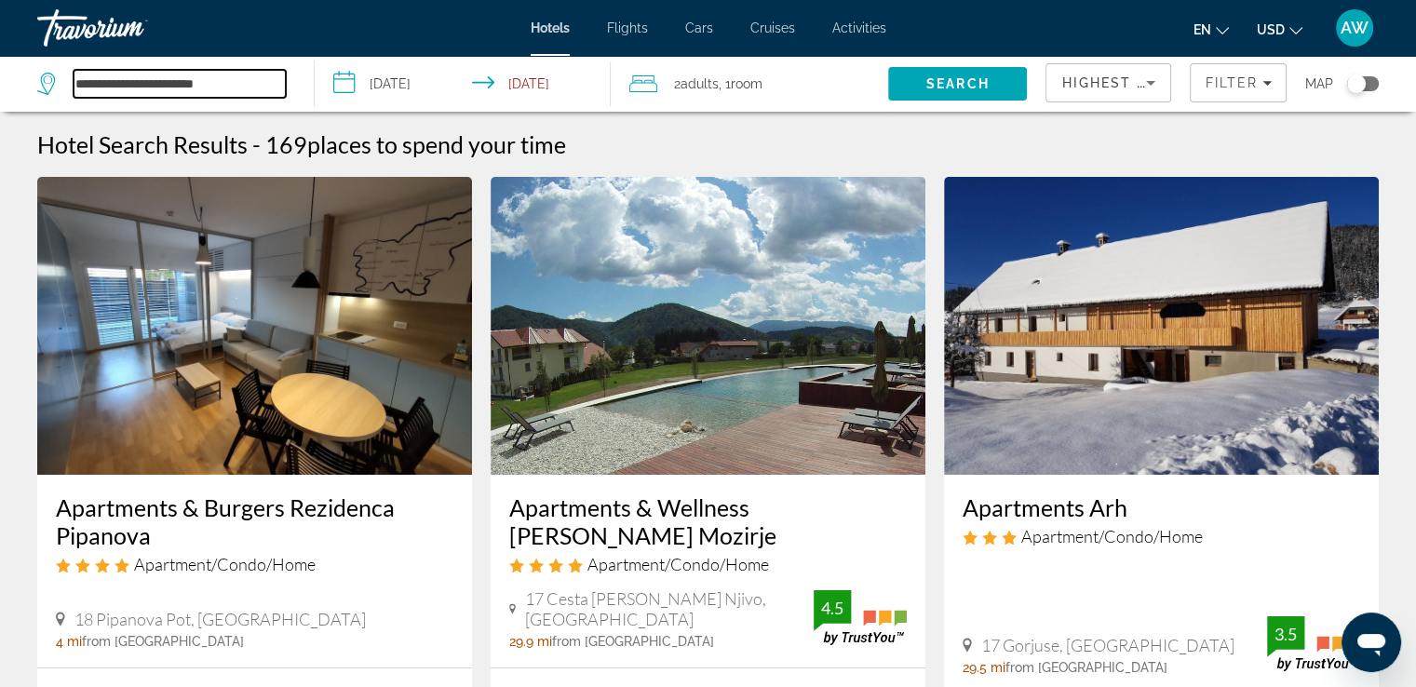
click at [228, 85] on input "**********" at bounding box center [180, 84] width 212 height 28
drag, startPoint x: 228, startPoint y: 85, endPoint x: 22, endPoint y: 49, distance: 208.8
click at [22, 49] on div "**********" at bounding box center [708, 343] width 1416 height 687
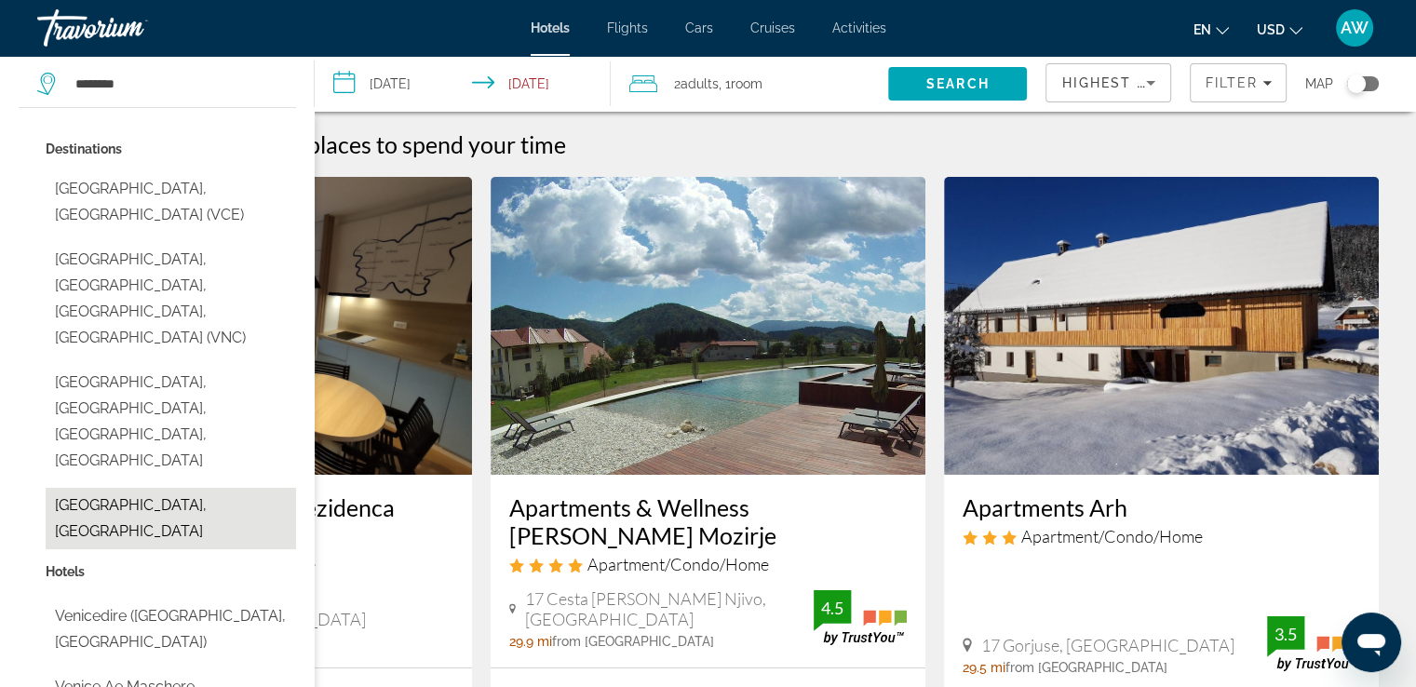
click at [110, 488] on button "[GEOGRAPHIC_DATA], [GEOGRAPHIC_DATA]" at bounding box center [171, 518] width 250 height 61
type input "**********"
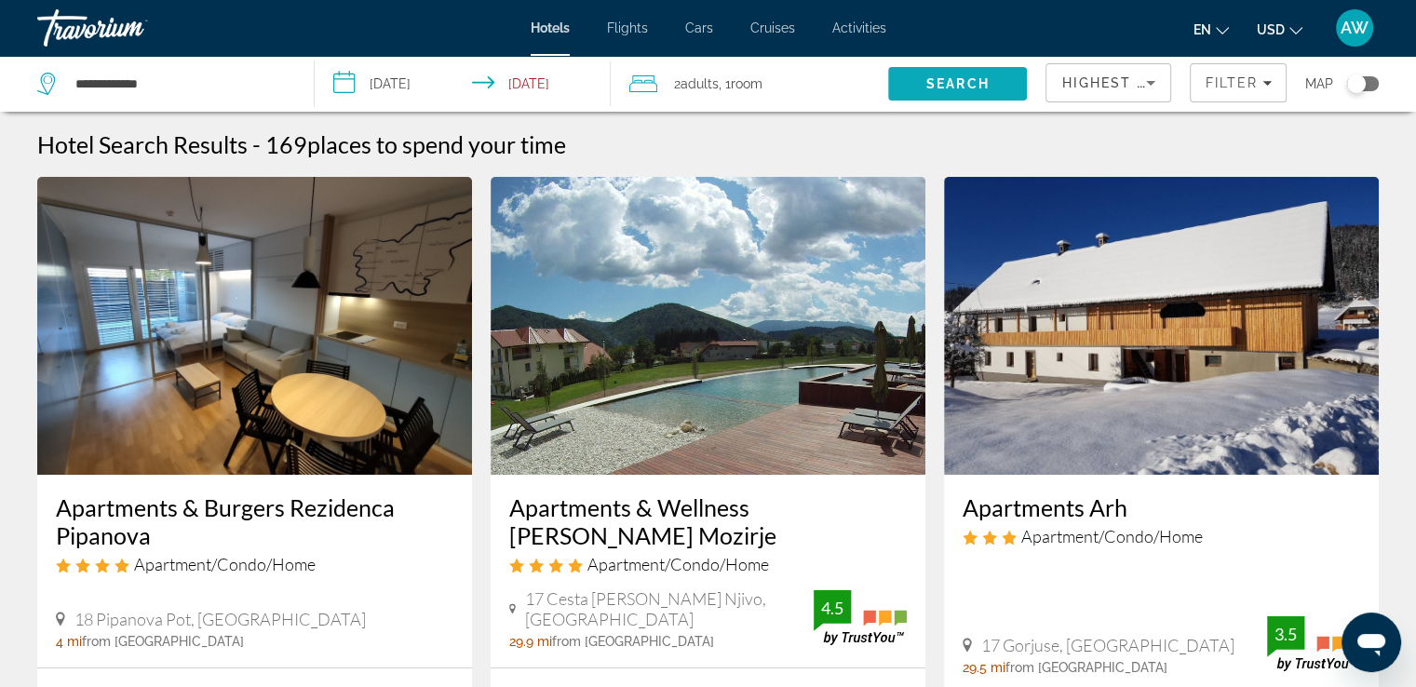
click at [962, 84] on span "Search" at bounding box center [957, 83] width 63 height 15
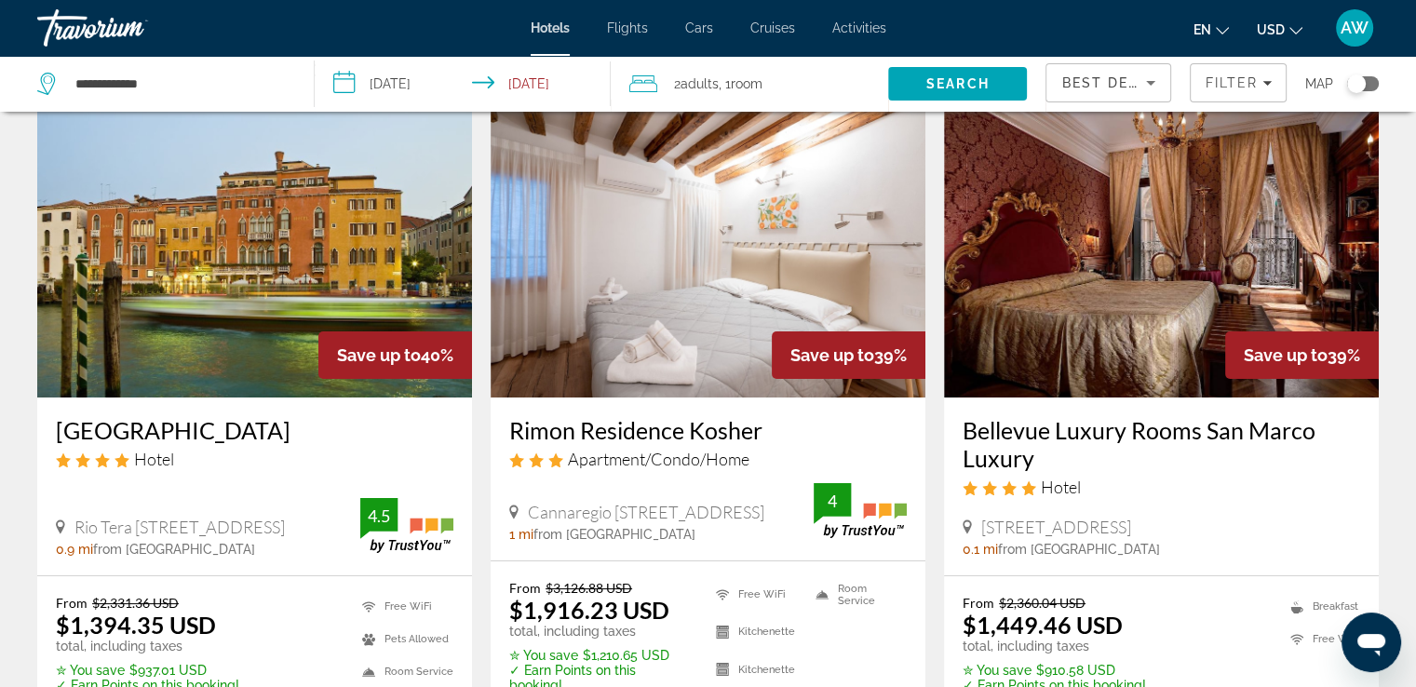
scroll to position [43, 0]
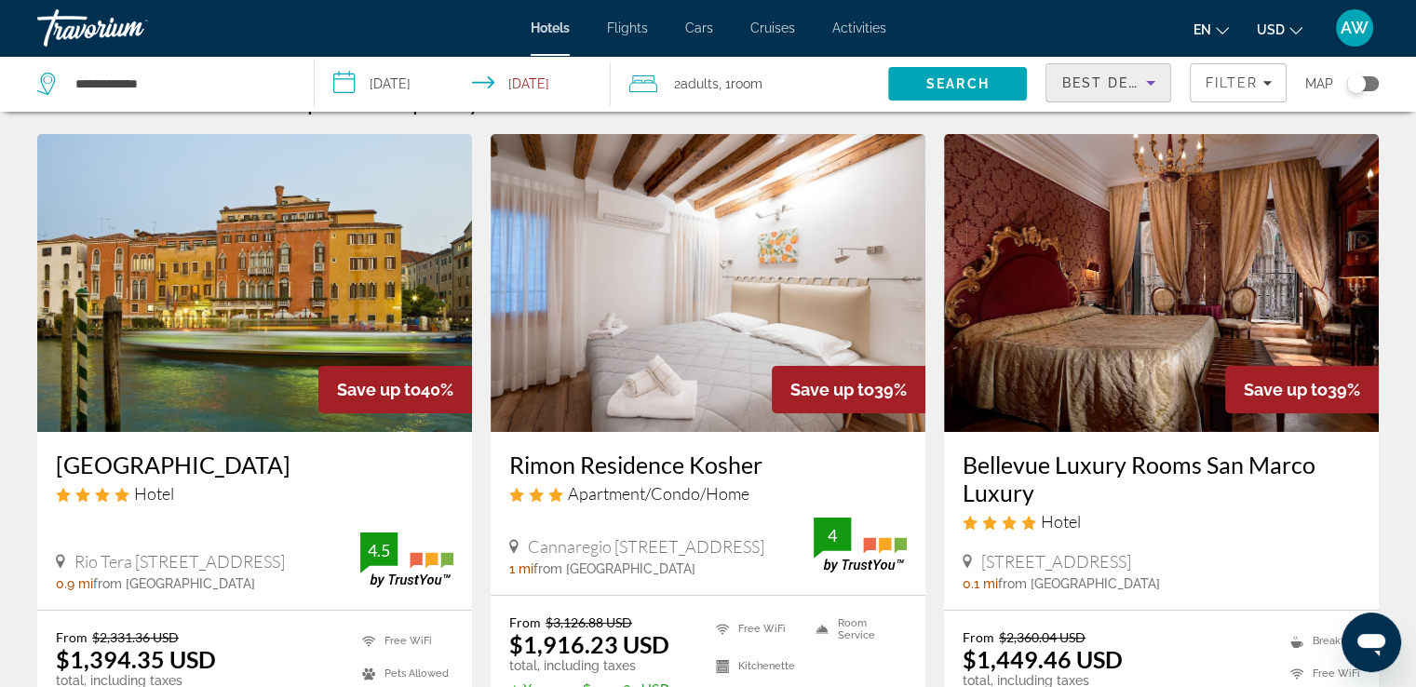
click at [1154, 87] on icon "Sort by" at bounding box center [1151, 83] width 22 height 22
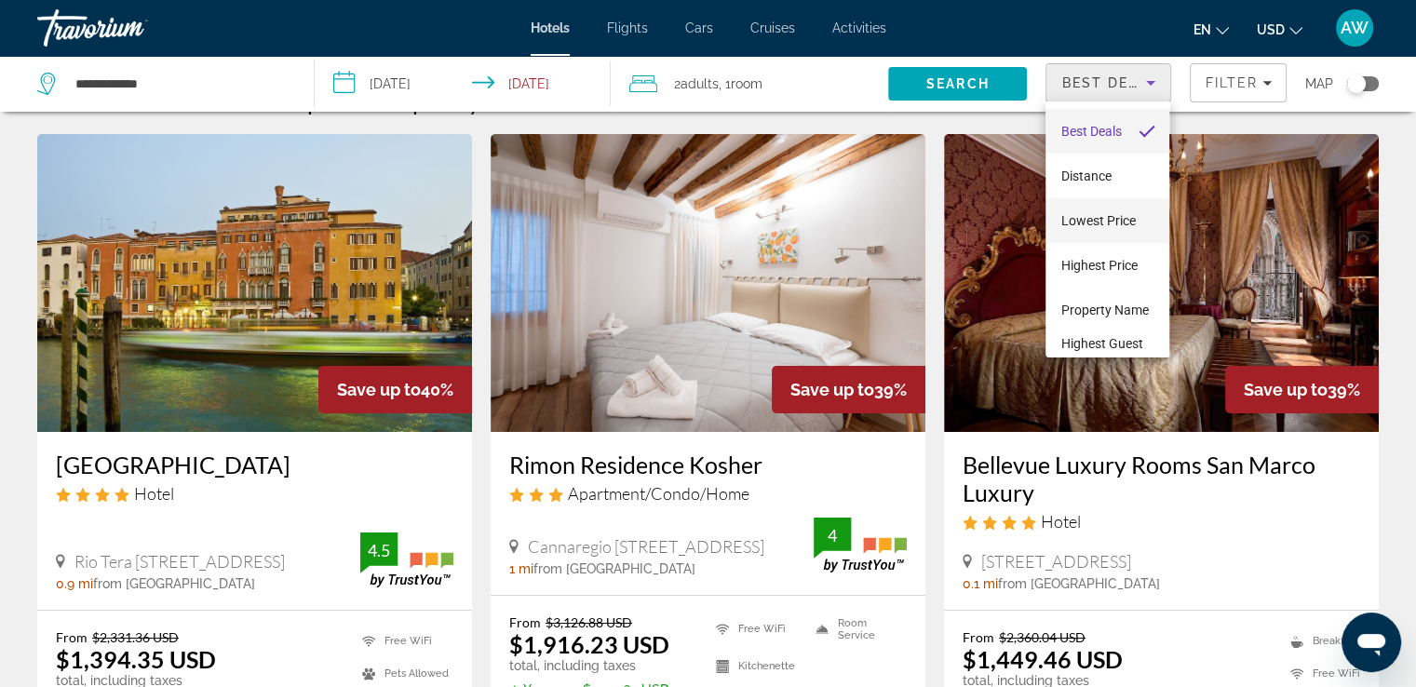
click at [1105, 221] on span "Lowest Price" at bounding box center [1097, 220] width 74 height 15
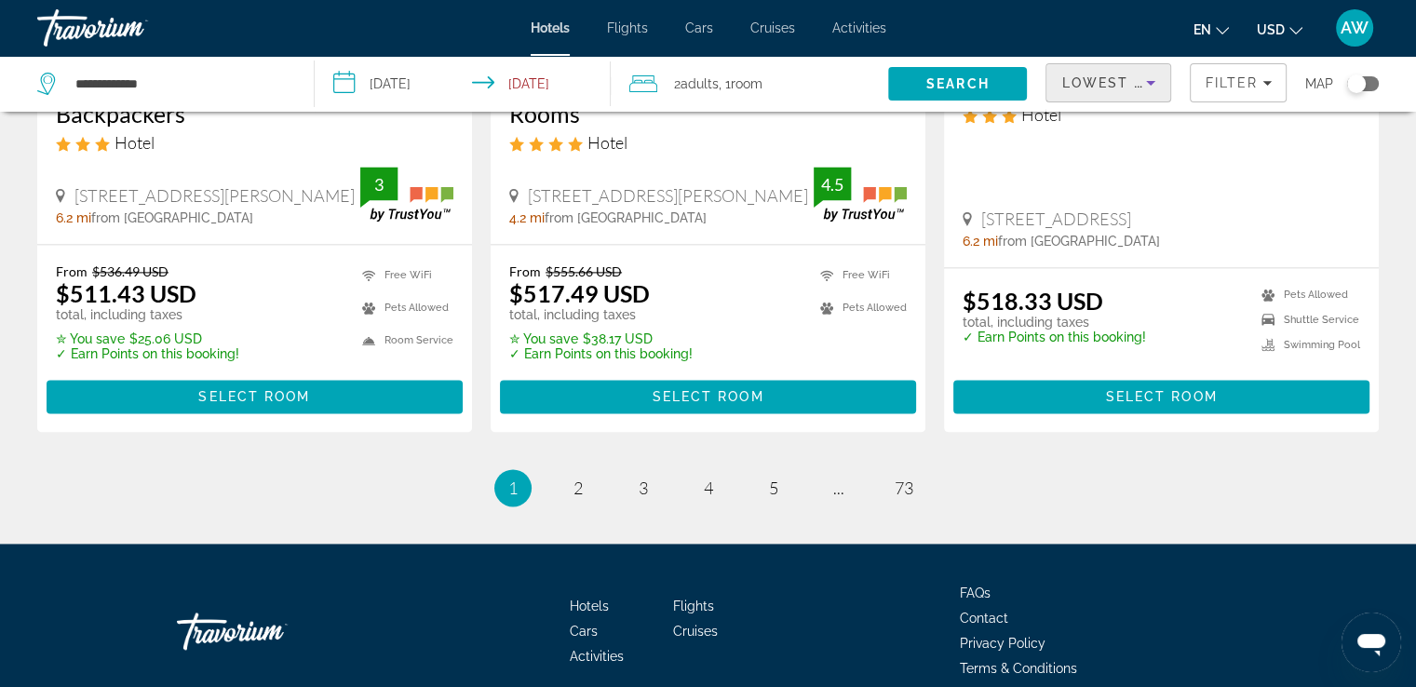
scroll to position [2524, 0]
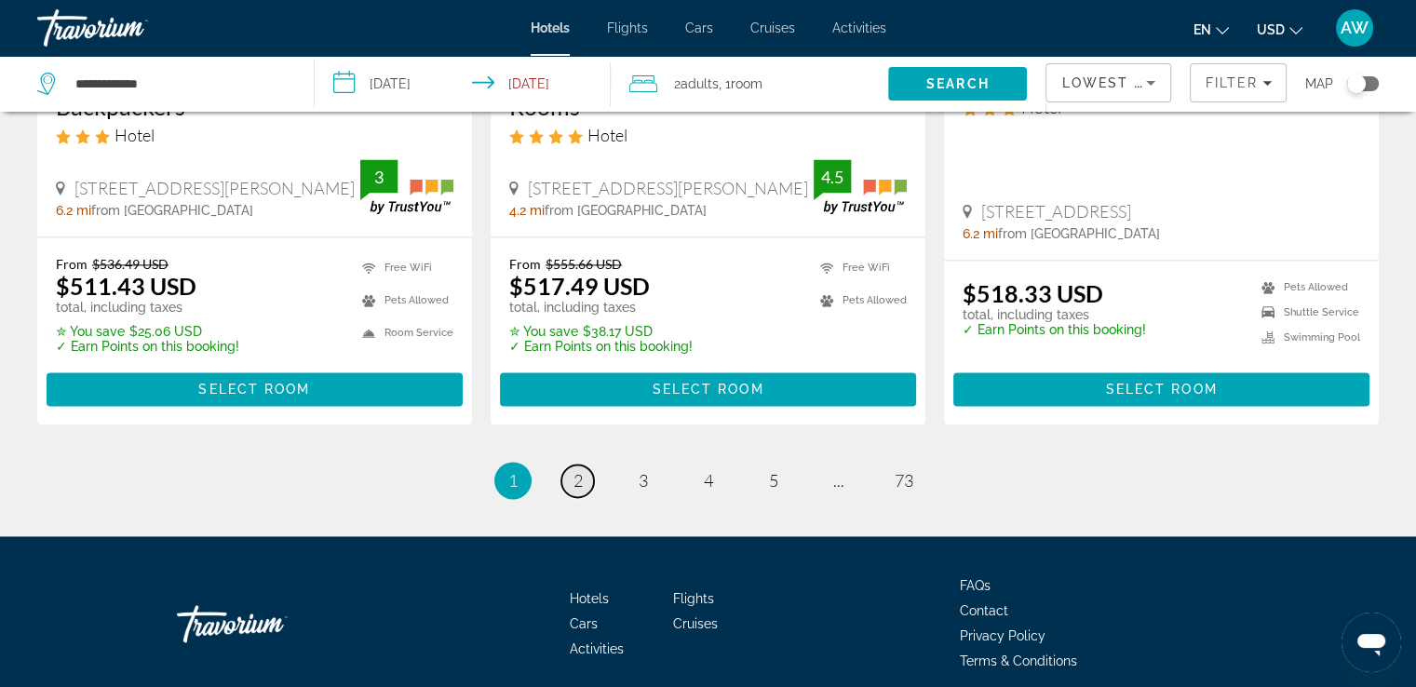
click at [574, 470] on link "page 2" at bounding box center [577, 481] width 33 height 33
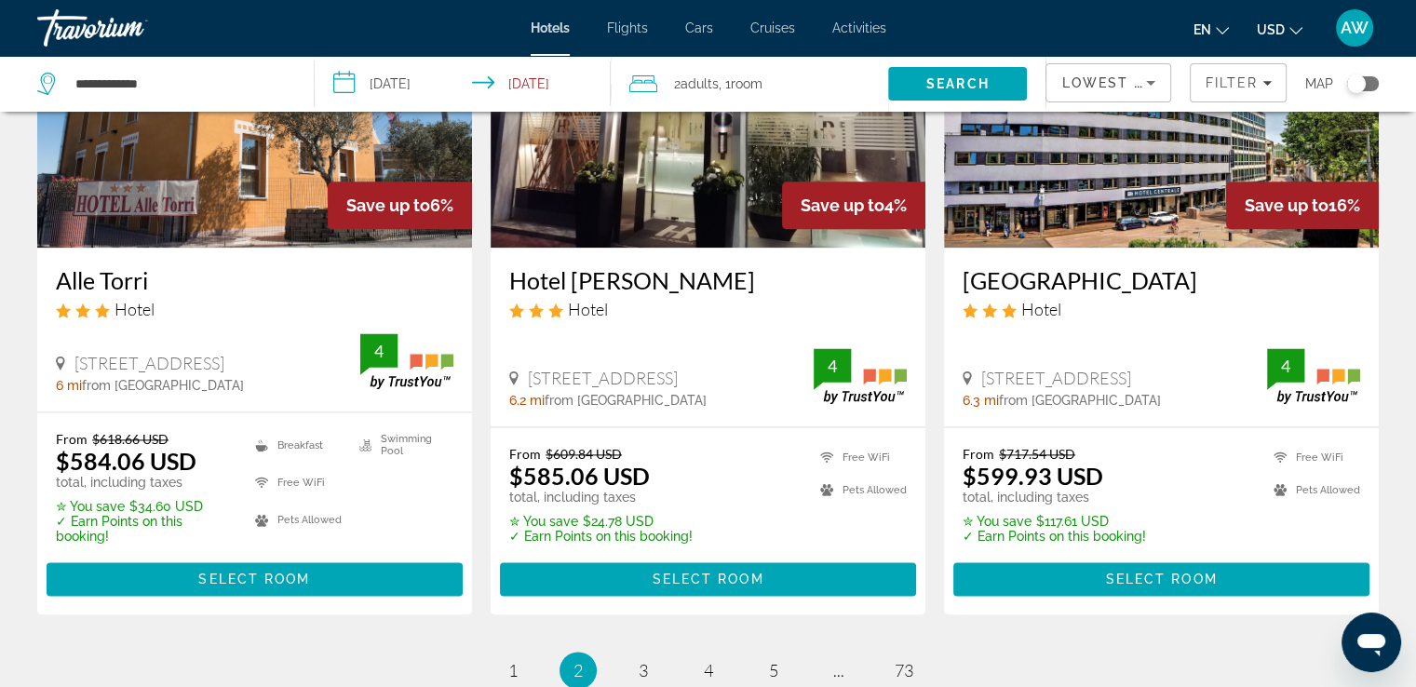
scroll to position [2339, 0]
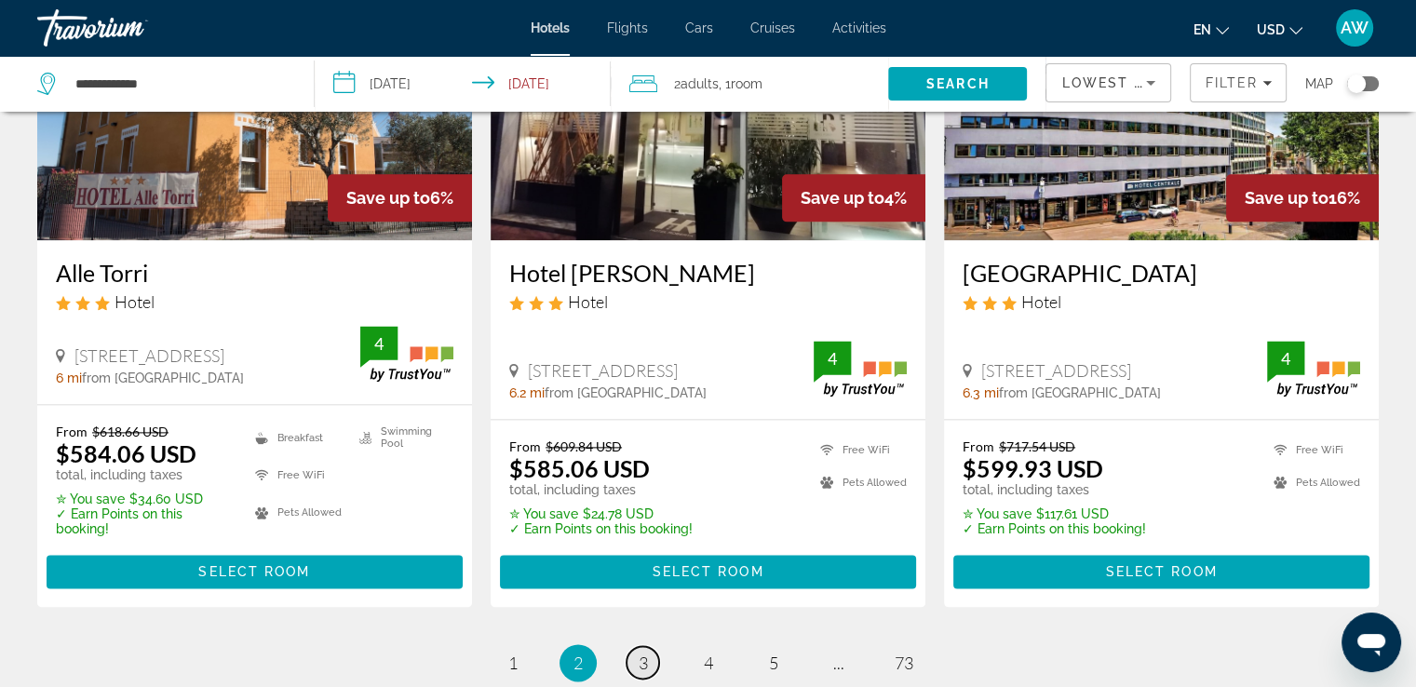
click at [647, 653] on span "3" at bounding box center [643, 663] width 9 height 20
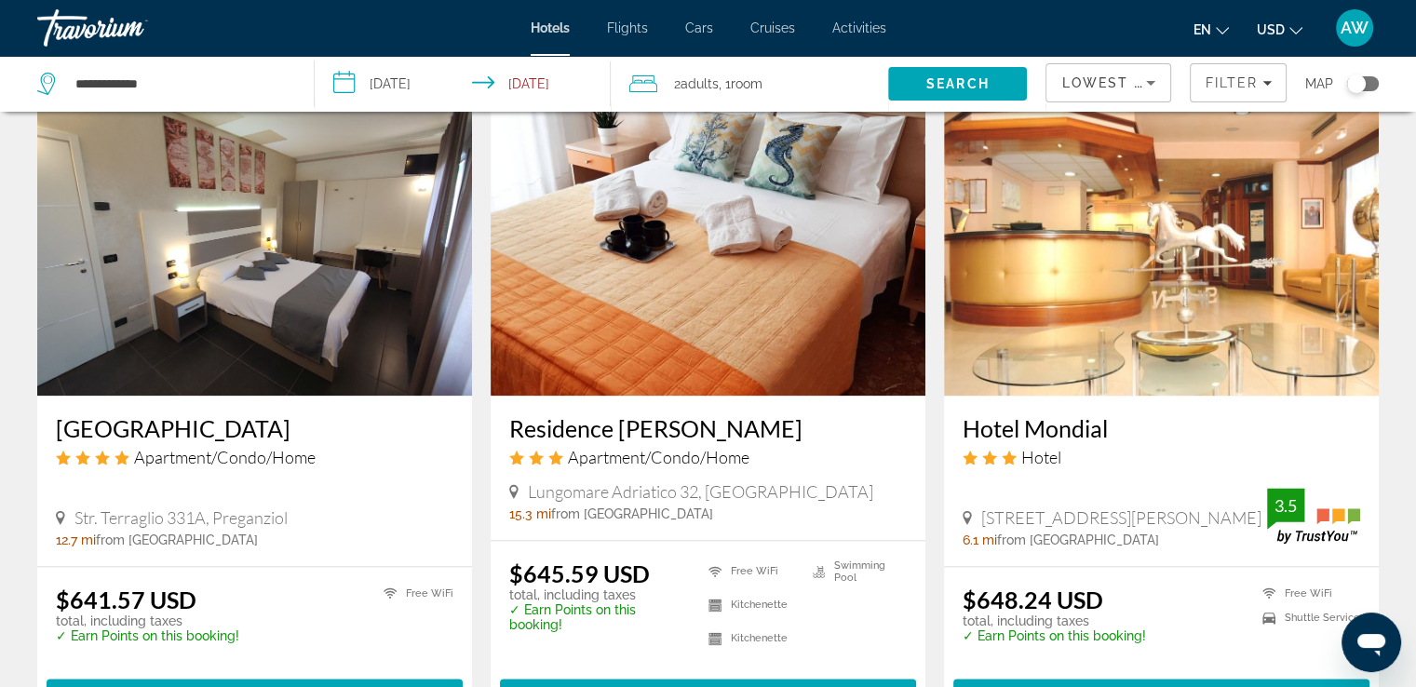
scroll to position [2166, 0]
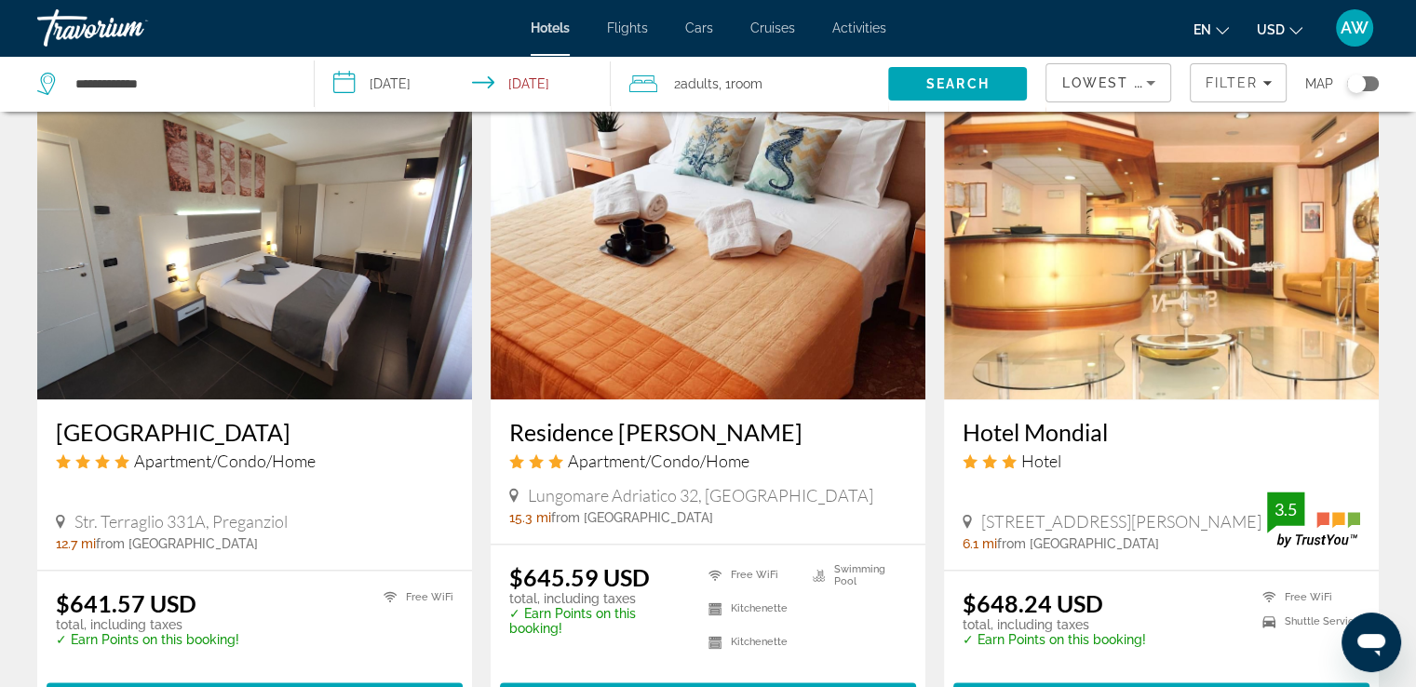
click at [132, 429] on h3 "[GEOGRAPHIC_DATA]" at bounding box center [255, 432] width 398 height 28
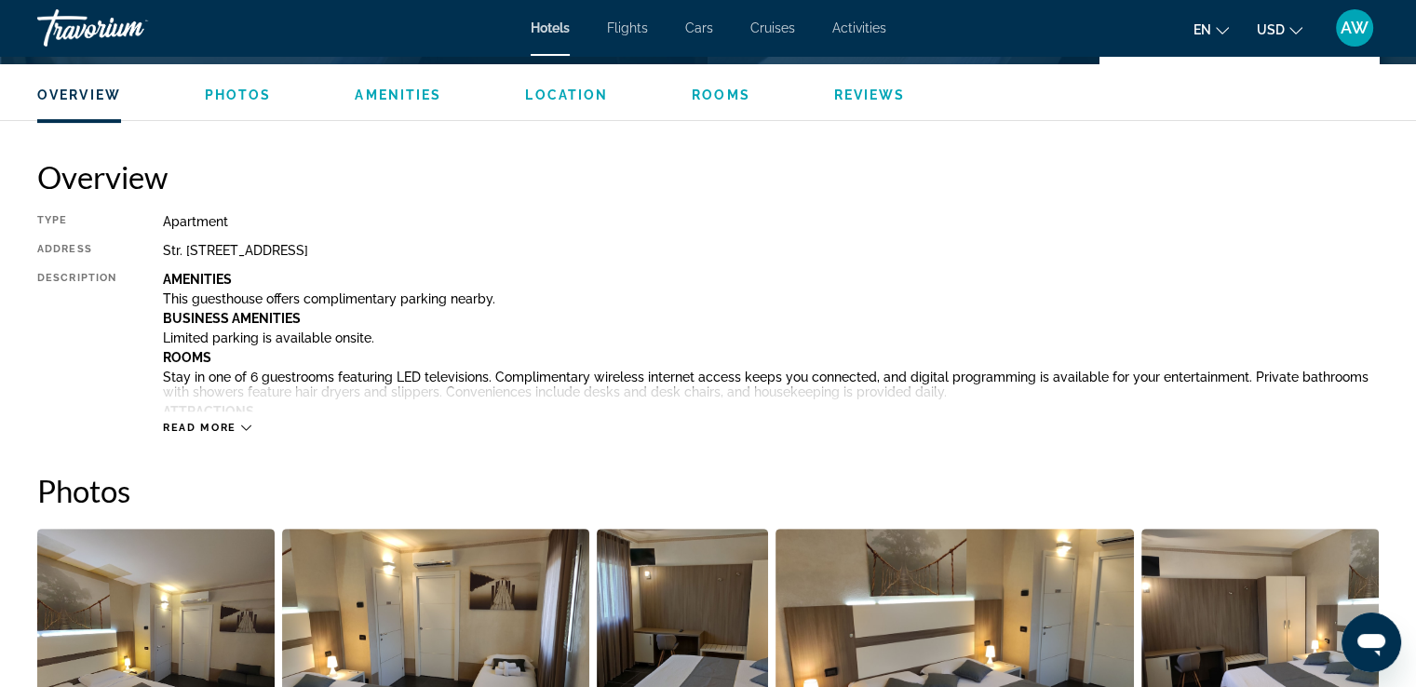
scroll to position [574, 0]
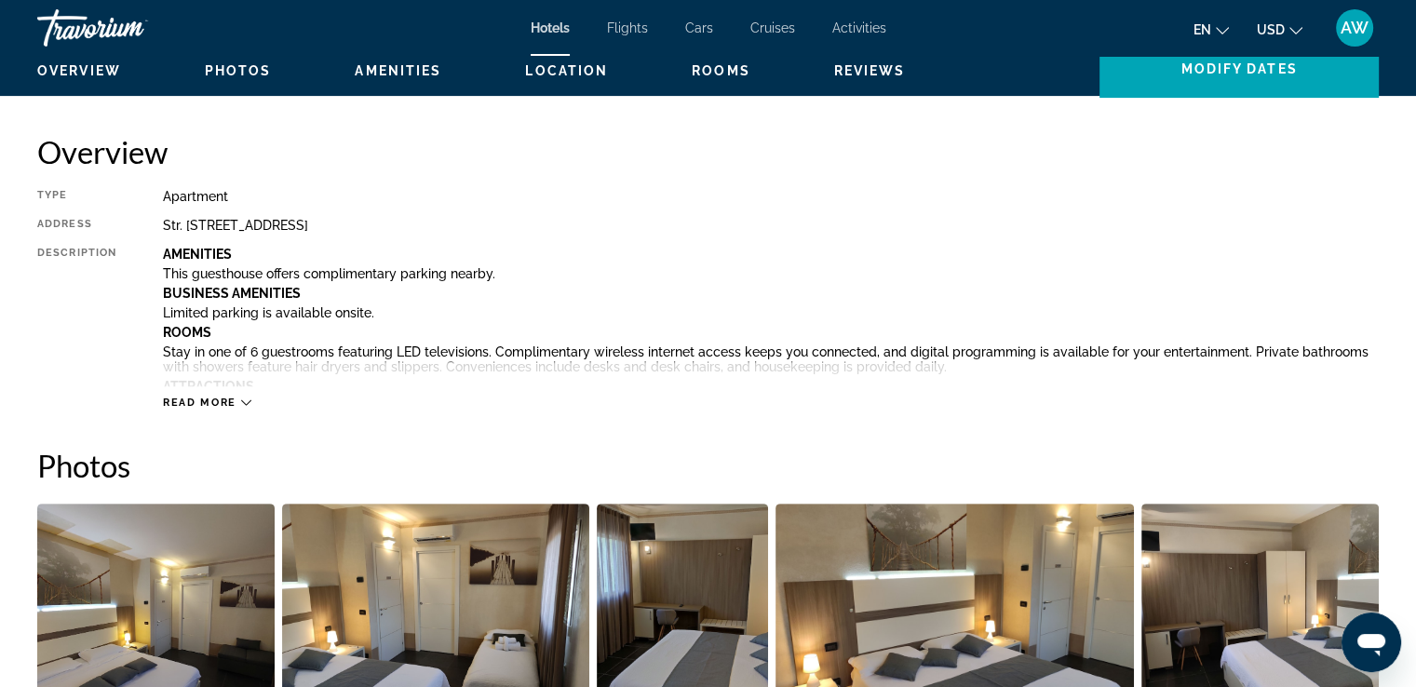
click at [249, 400] on icon "Main content" at bounding box center [246, 403] width 10 height 6
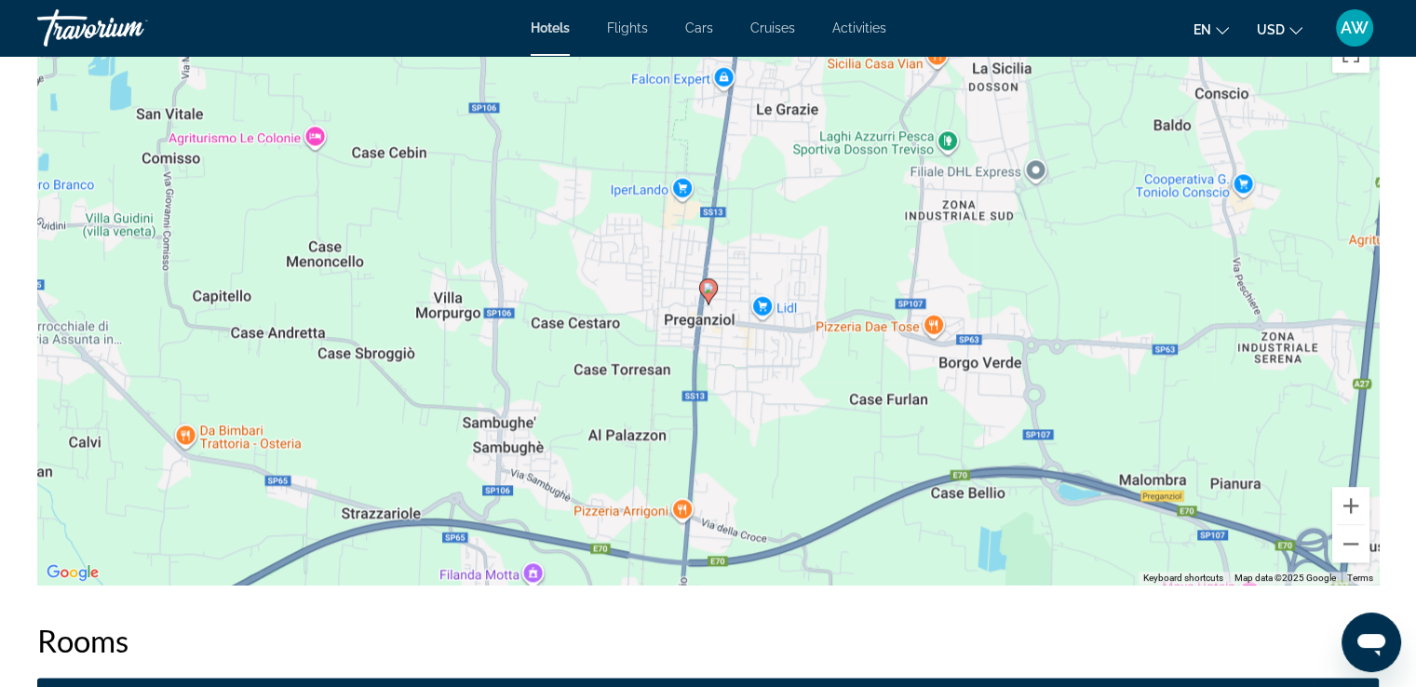
scroll to position [2612, 0]
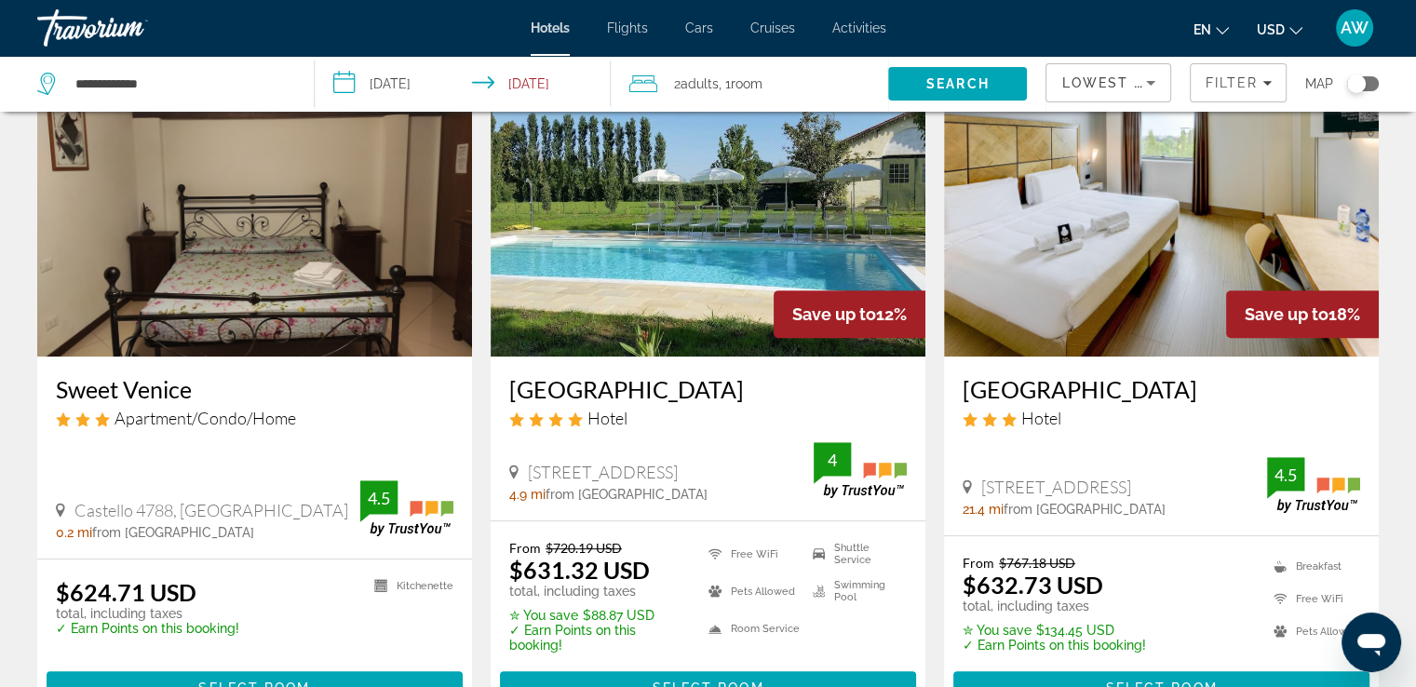
scroll to position [808, 0]
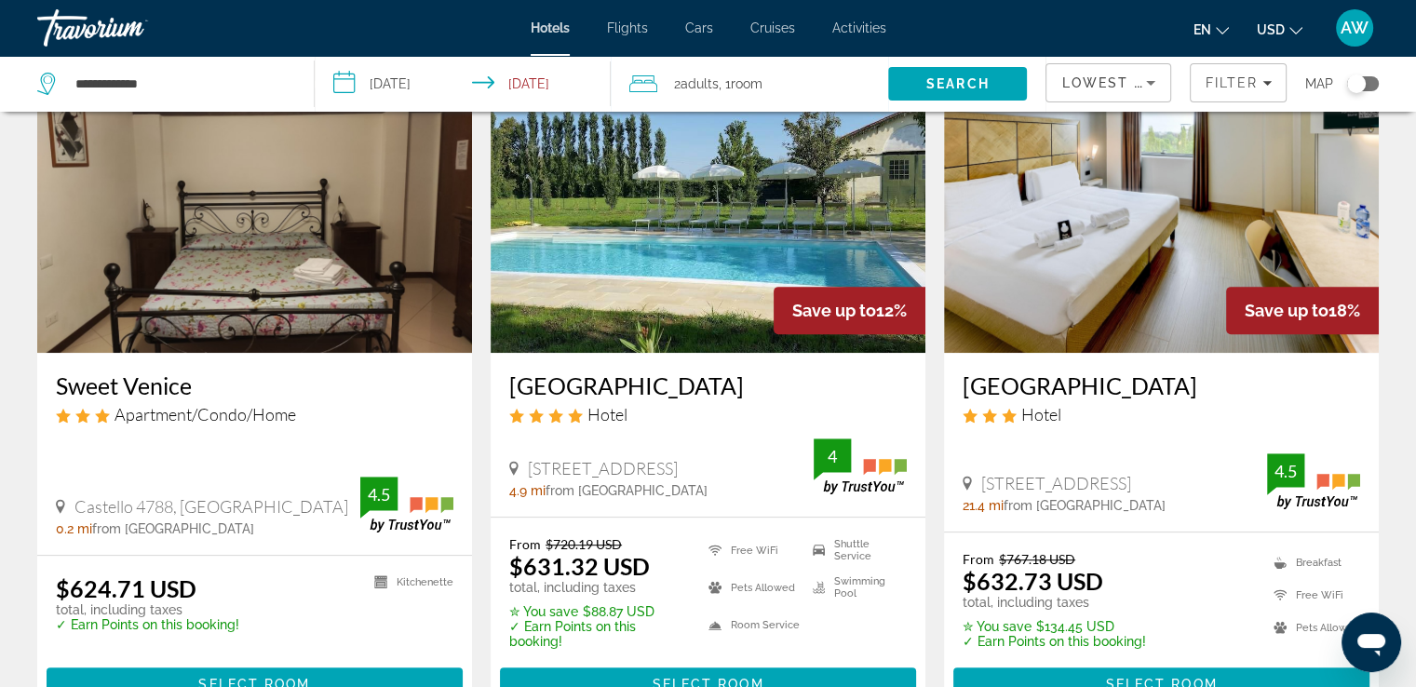
click at [655, 247] on img "Main content" at bounding box center [708, 204] width 435 height 298
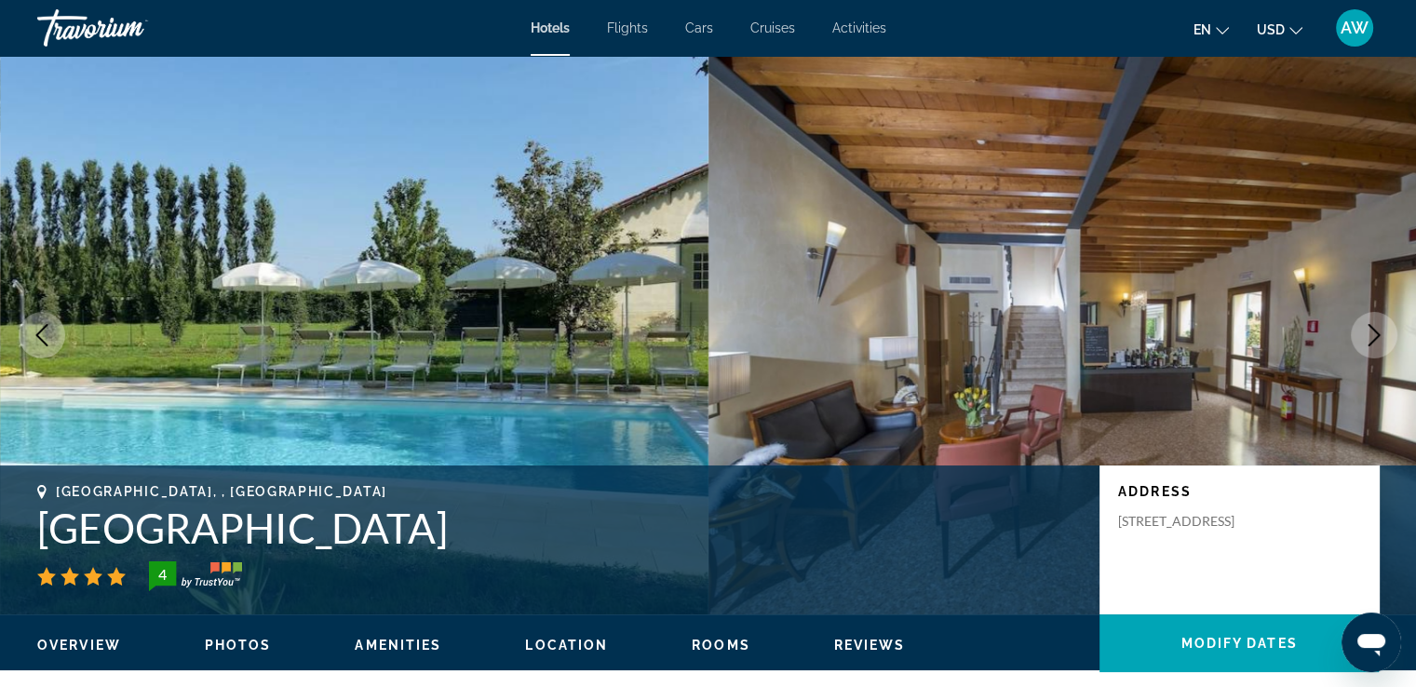
click at [241, 641] on span "Photos" at bounding box center [238, 645] width 67 height 15
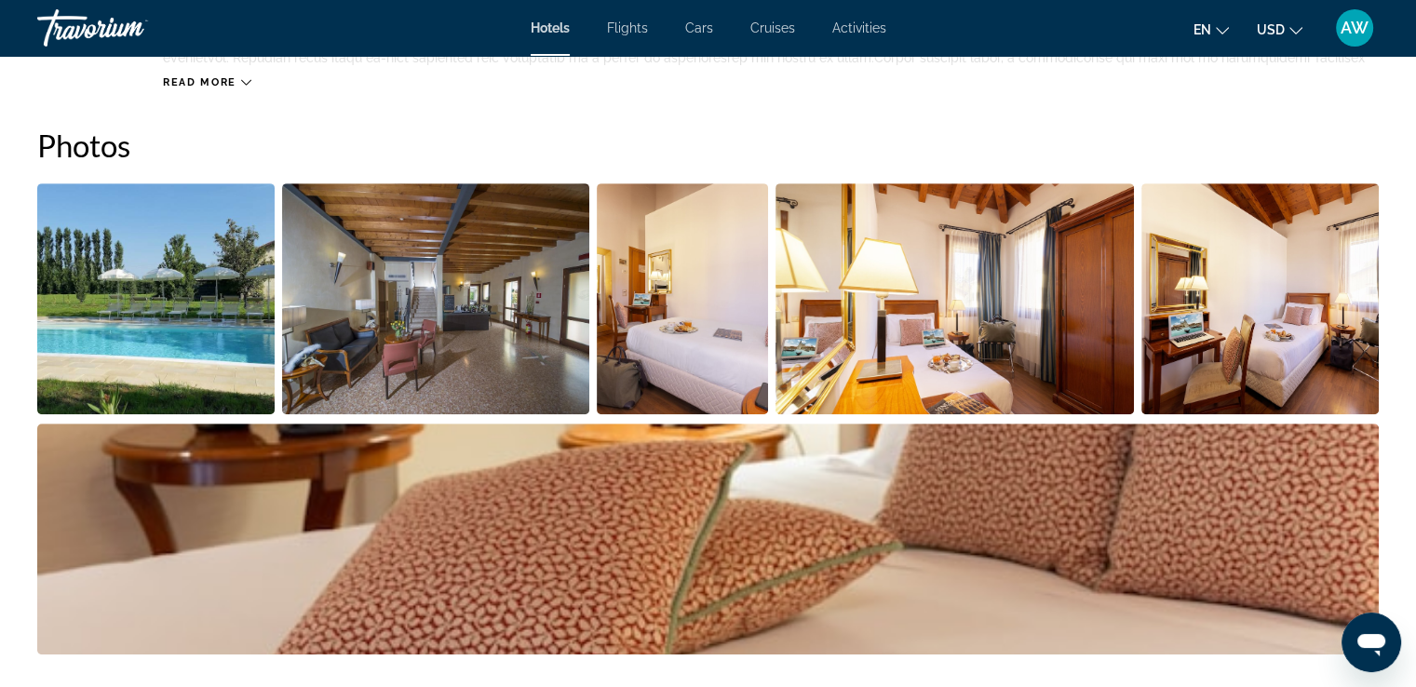
scroll to position [909, 0]
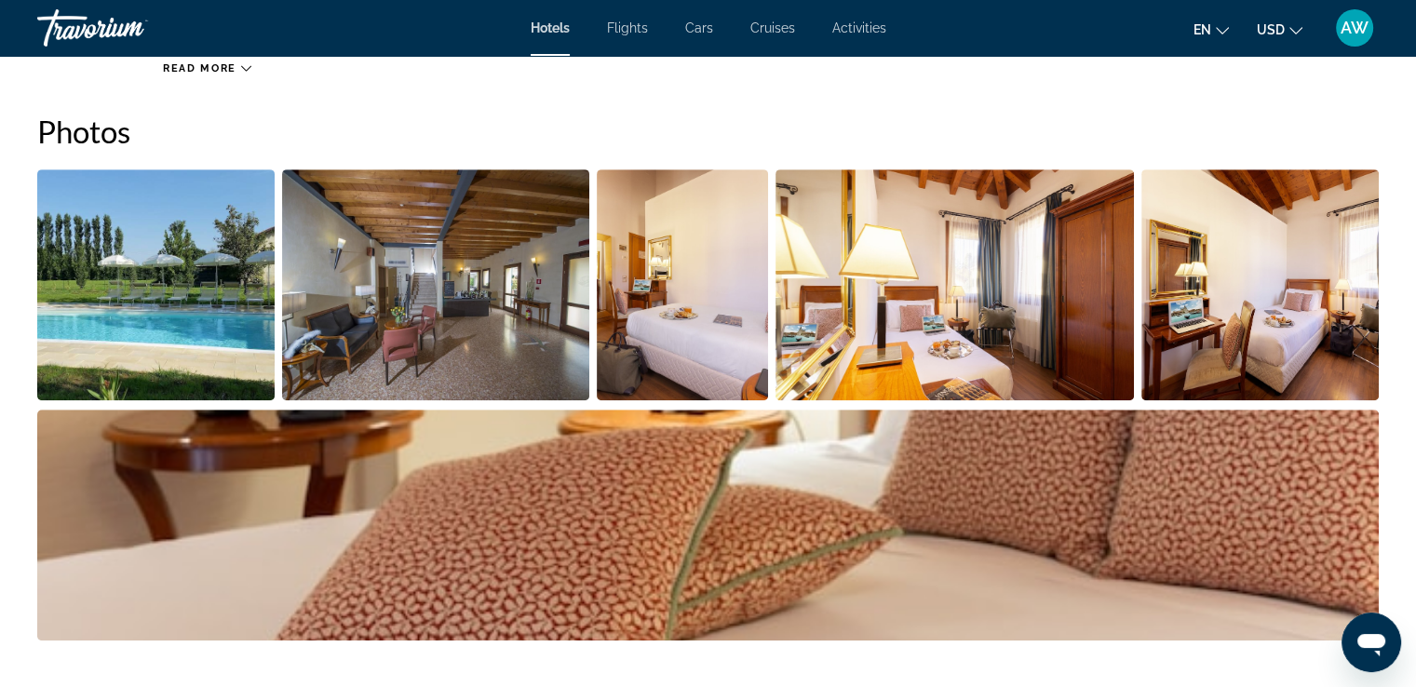
click at [170, 351] on img "Open full-screen image slider" at bounding box center [155, 284] width 237 height 231
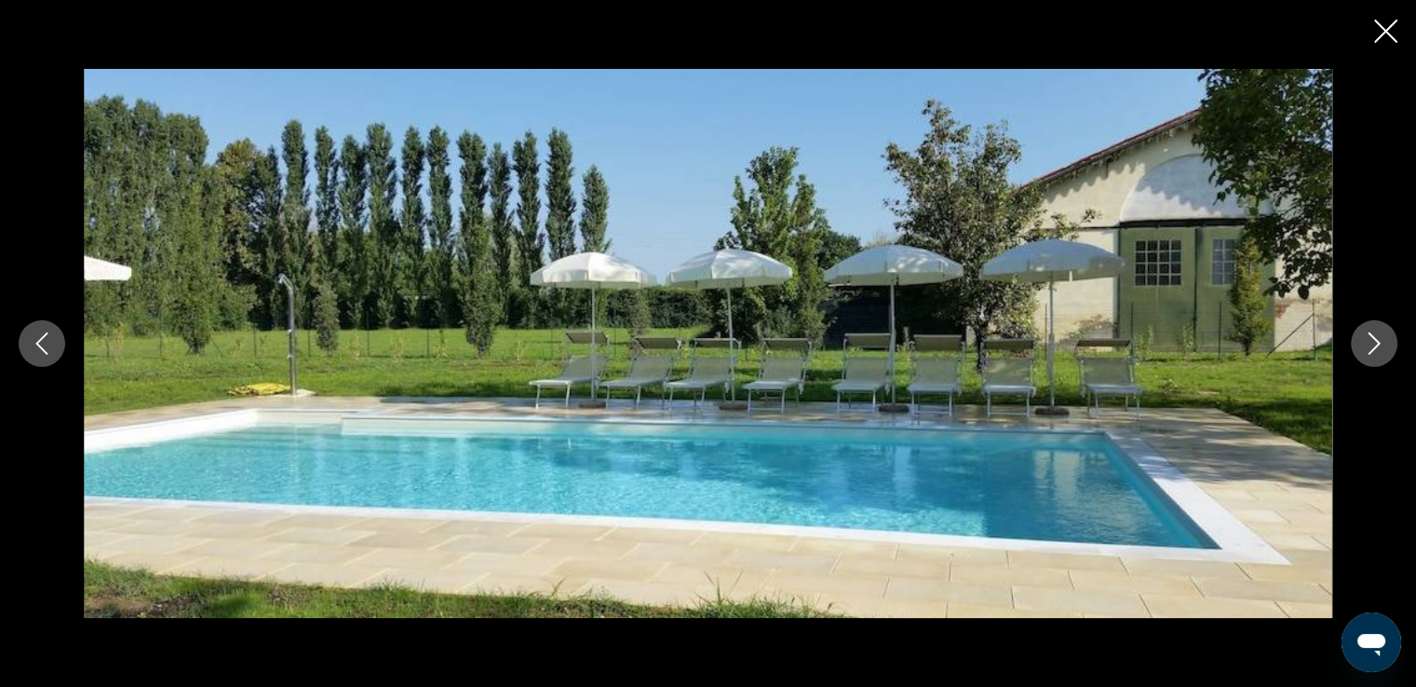
click at [1370, 339] on icon "Next image" at bounding box center [1374, 343] width 22 height 22
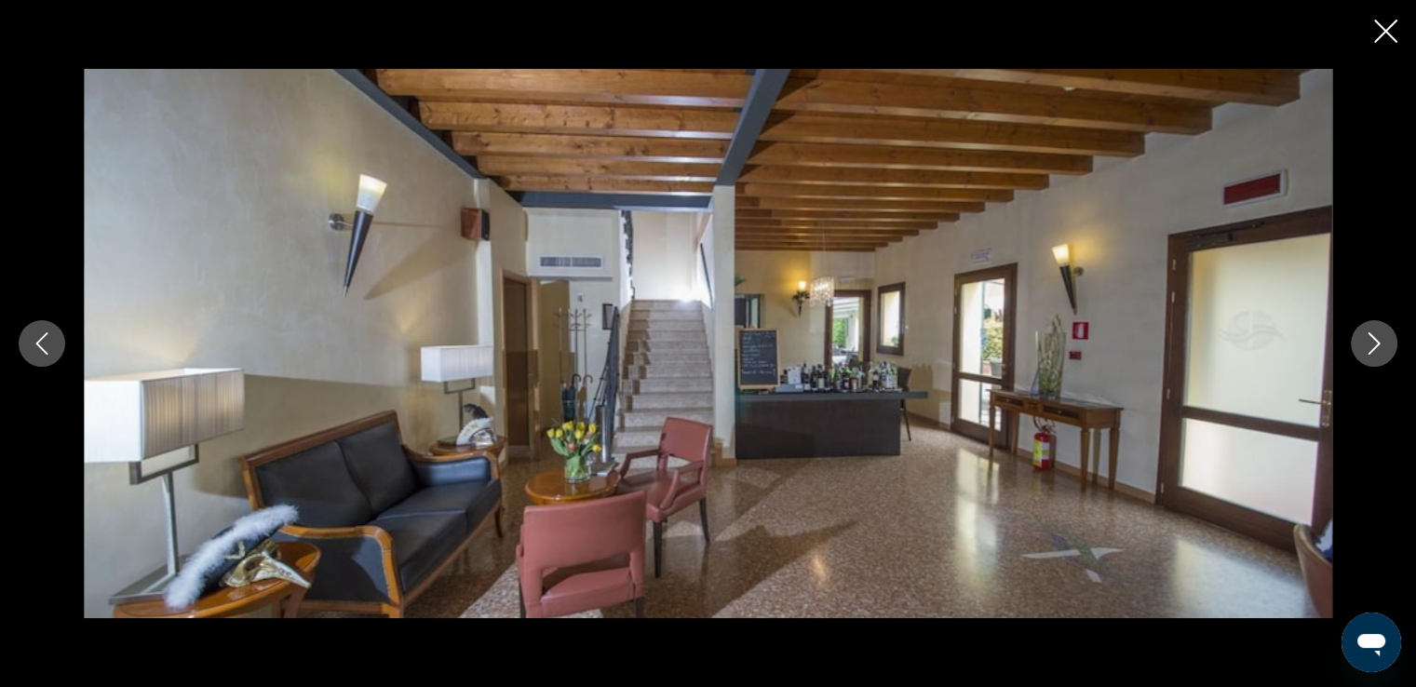
click at [1370, 339] on icon "Next image" at bounding box center [1374, 343] width 22 height 22
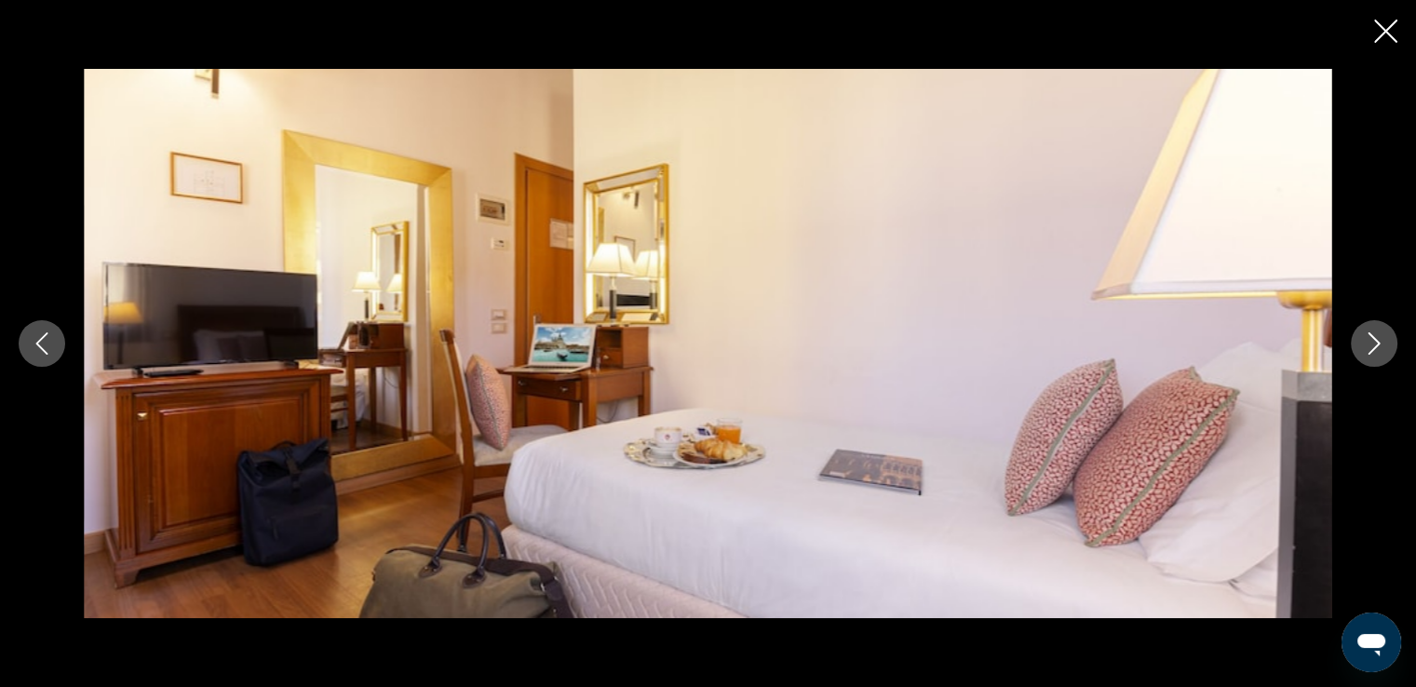
click at [1370, 339] on icon "Next image" at bounding box center [1374, 343] width 22 height 22
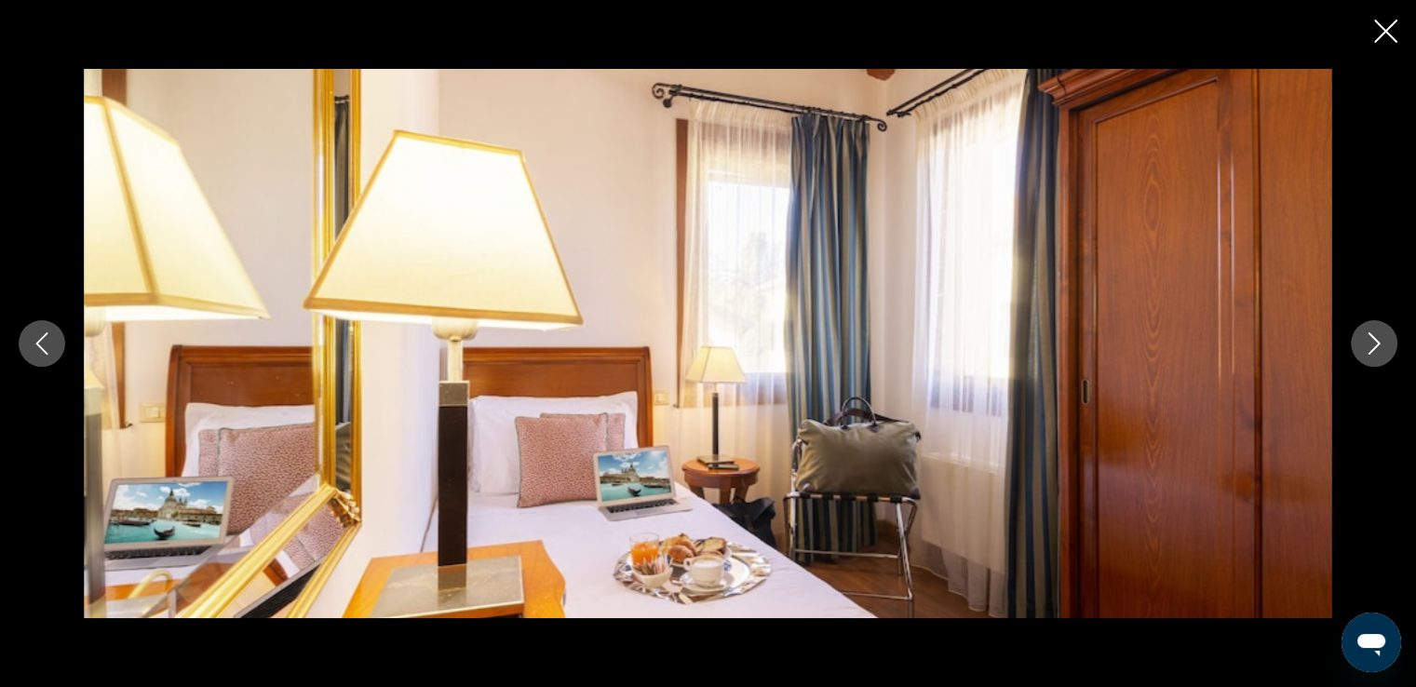
click at [1370, 339] on icon "Next image" at bounding box center [1374, 343] width 22 height 22
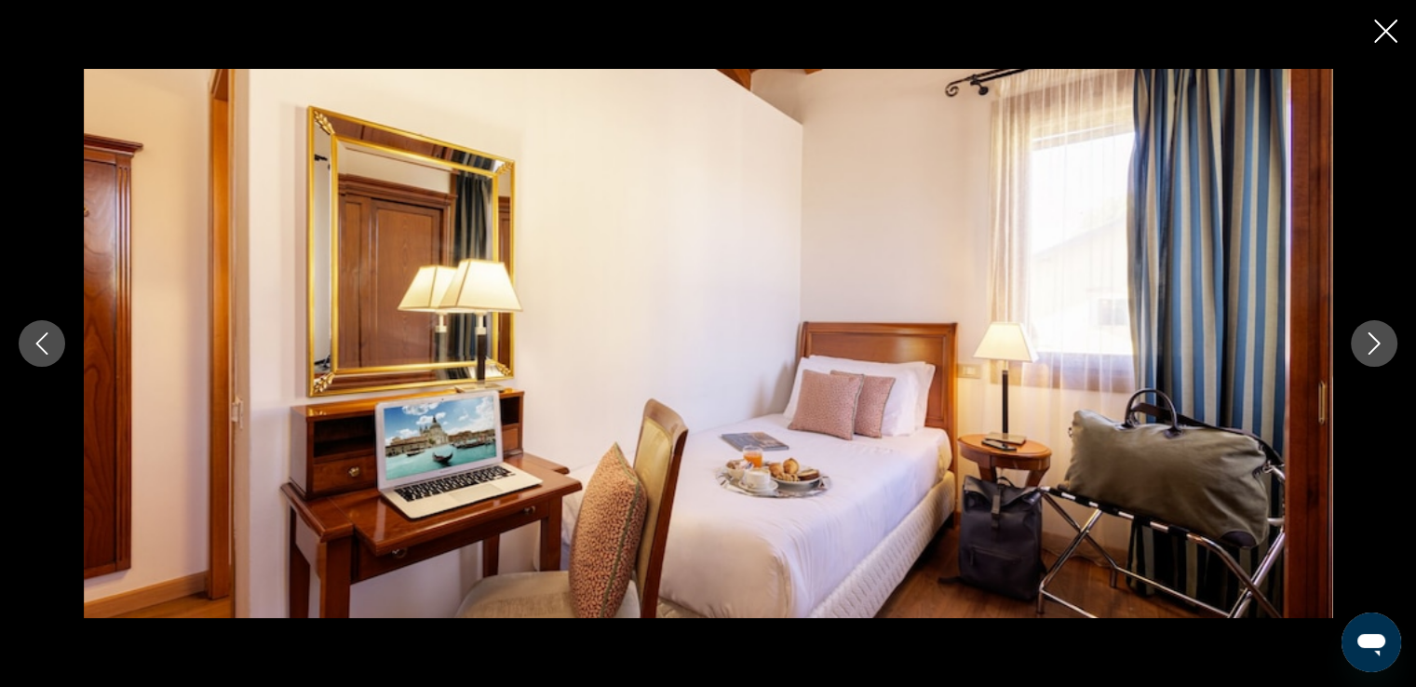
click at [1370, 339] on icon "Next image" at bounding box center [1374, 343] width 22 height 22
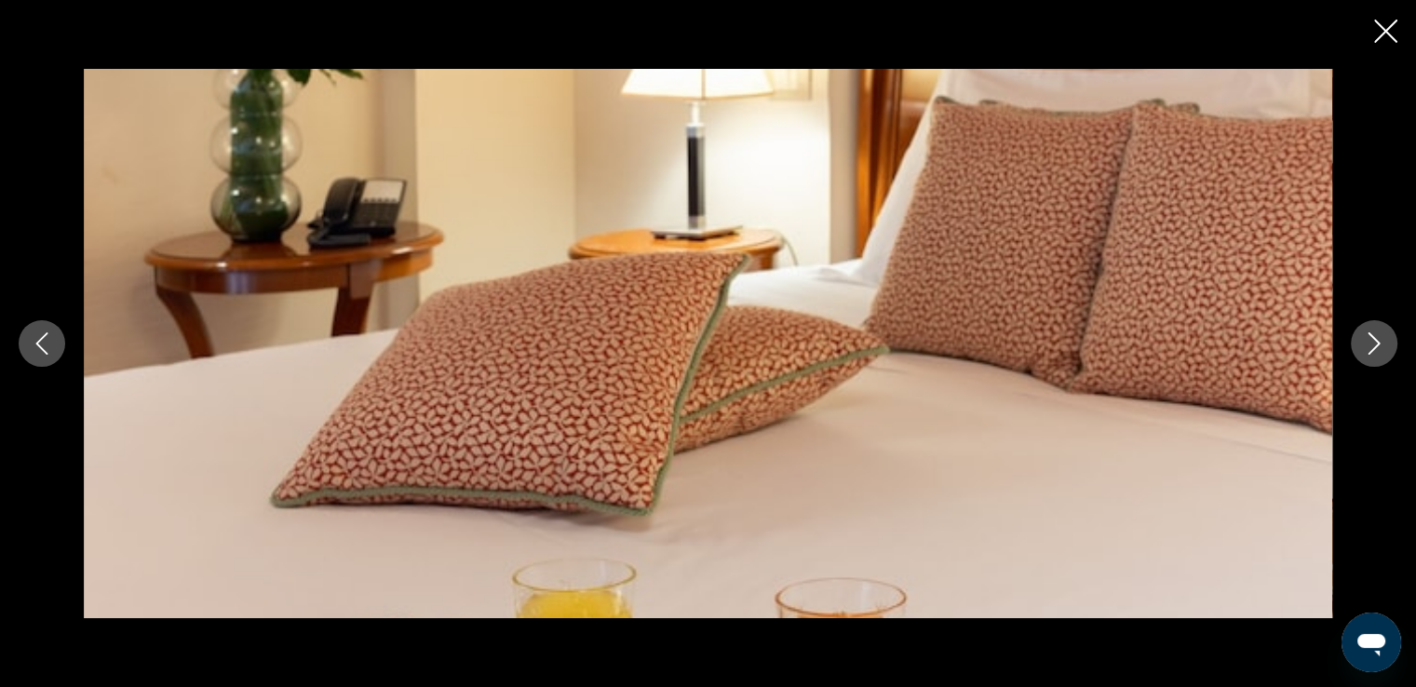
click at [1370, 339] on icon "Next image" at bounding box center [1374, 343] width 22 height 22
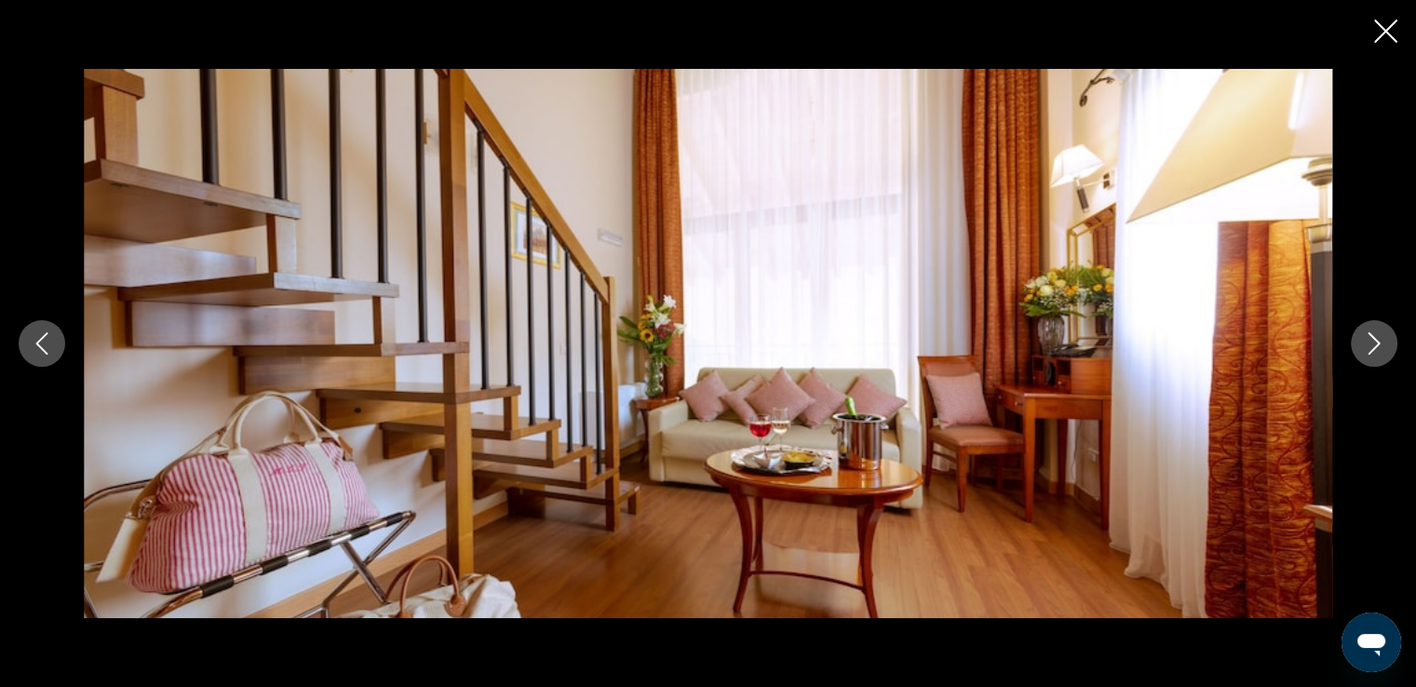
click at [1370, 339] on icon "Next image" at bounding box center [1374, 343] width 22 height 22
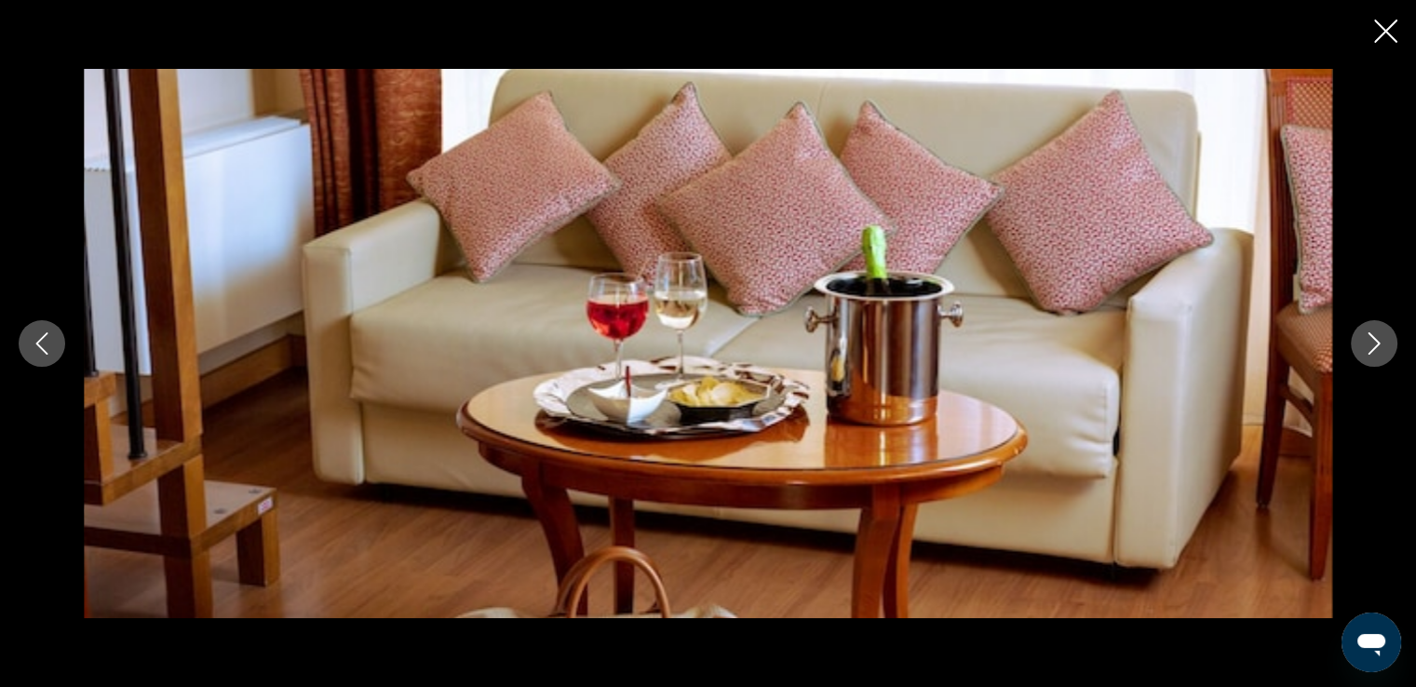
click at [1370, 339] on icon "Next image" at bounding box center [1374, 343] width 22 height 22
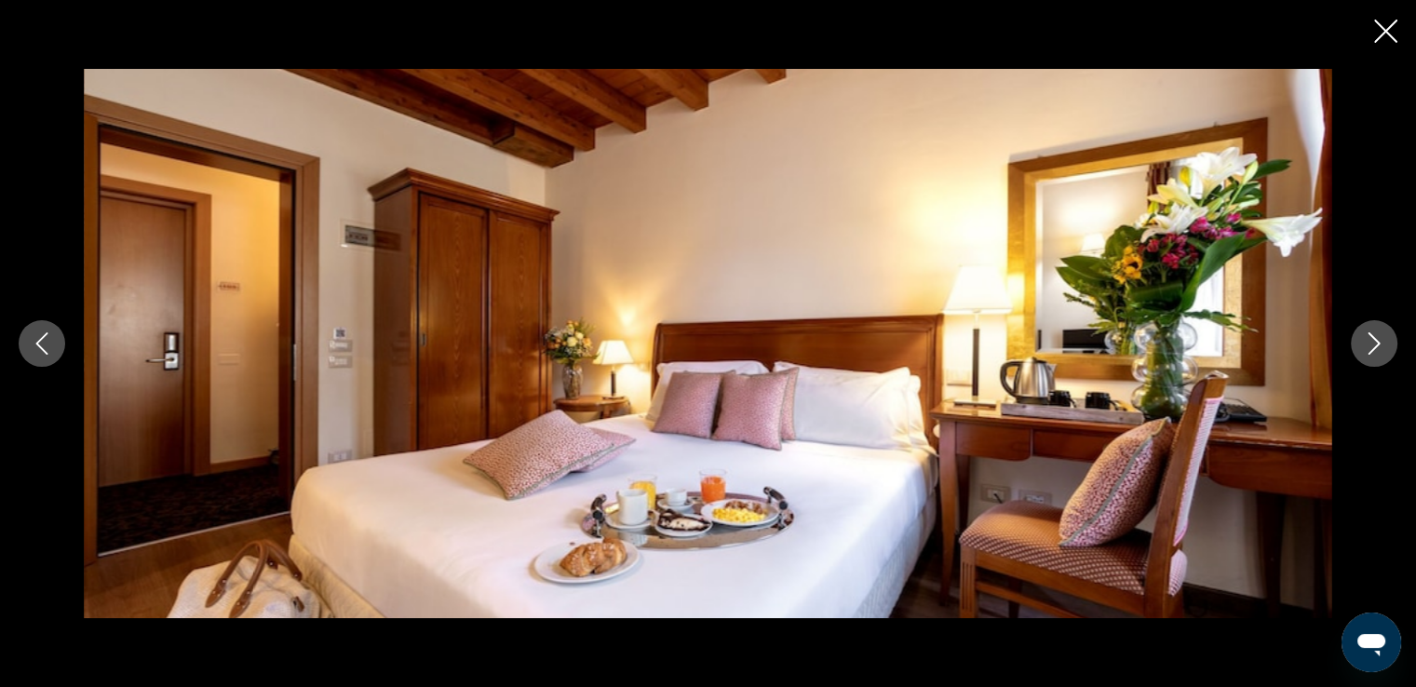
click at [1370, 339] on icon "Next image" at bounding box center [1374, 343] width 22 height 22
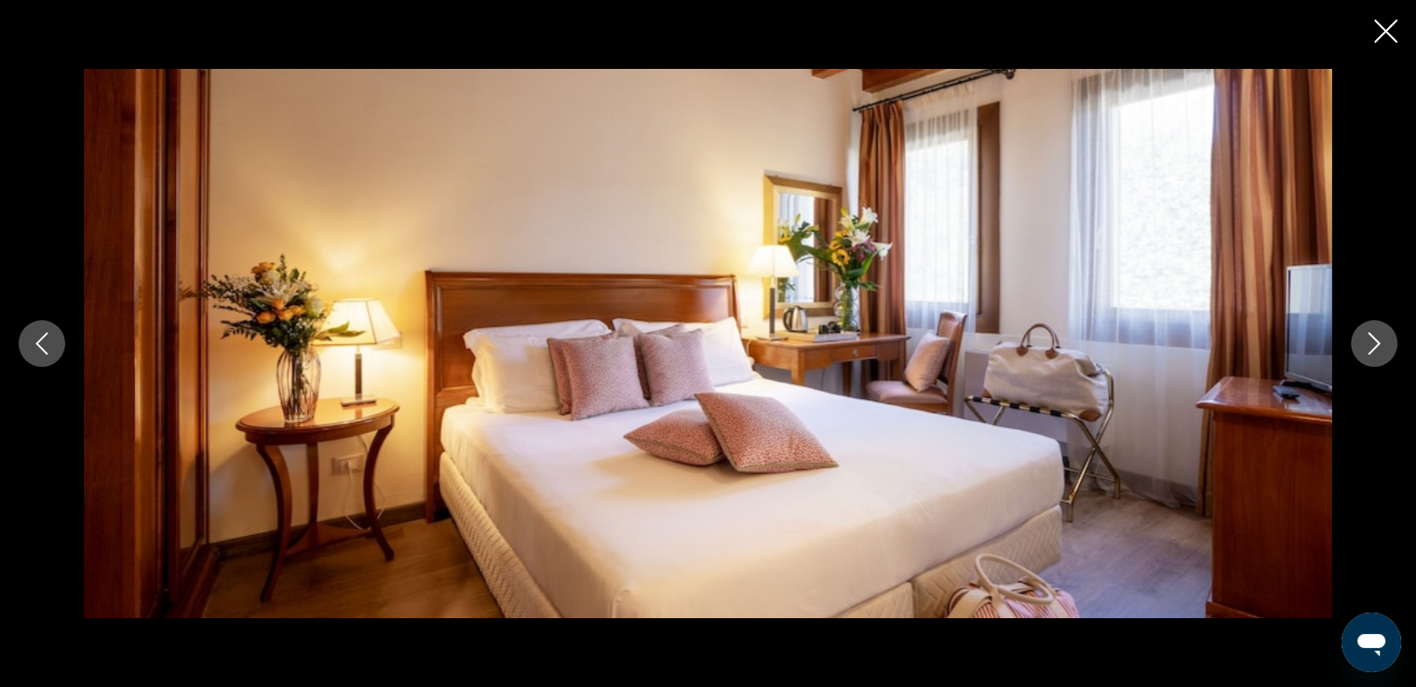
click at [1370, 339] on icon "Next image" at bounding box center [1374, 343] width 22 height 22
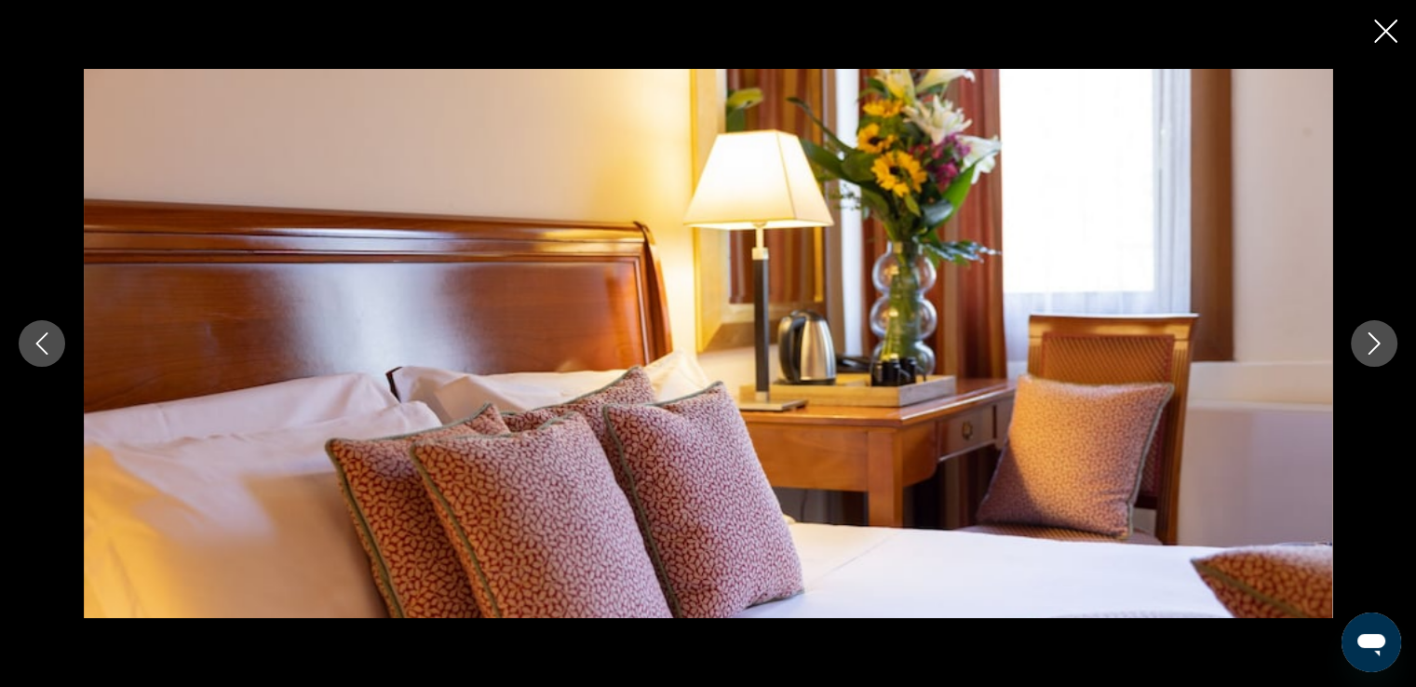
click at [1370, 339] on icon "Next image" at bounding box center [1374, 343] width 22 height 22
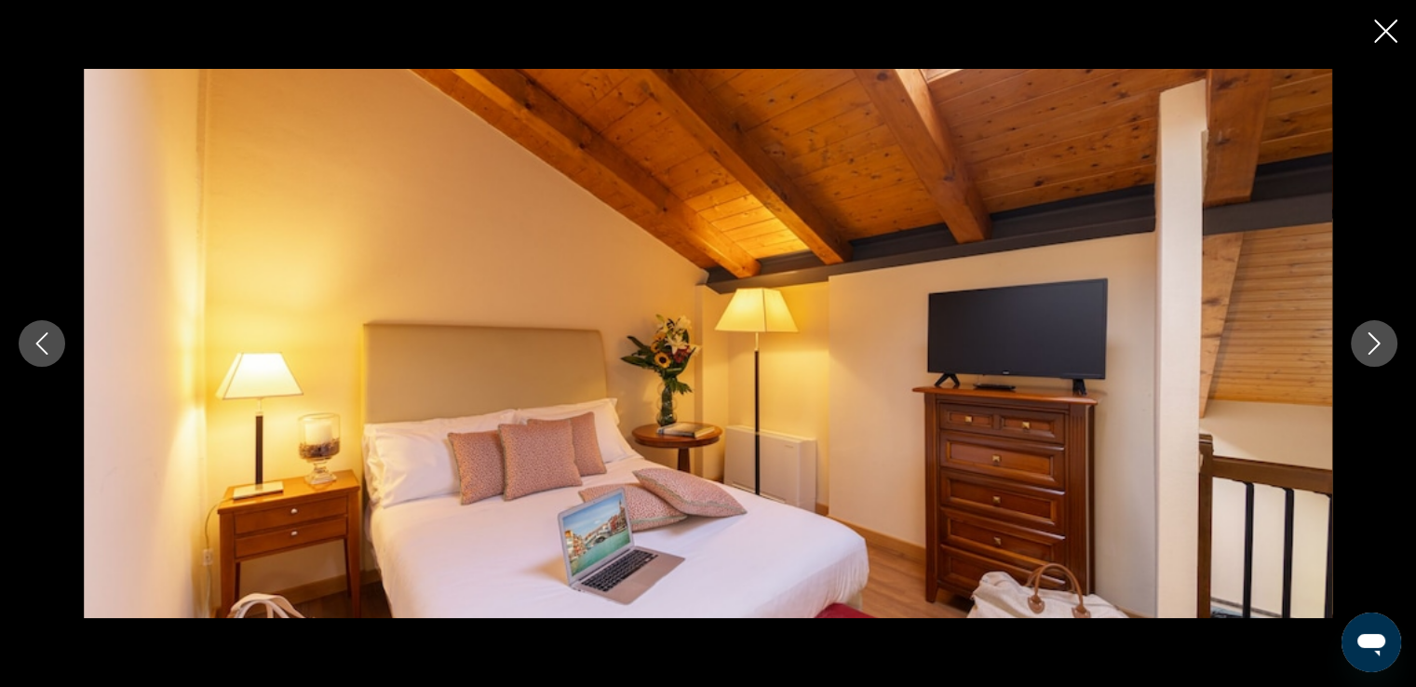
click at [1370, 339] on icon "Next image" at bounding box center [1374, 343] width 22 height 22
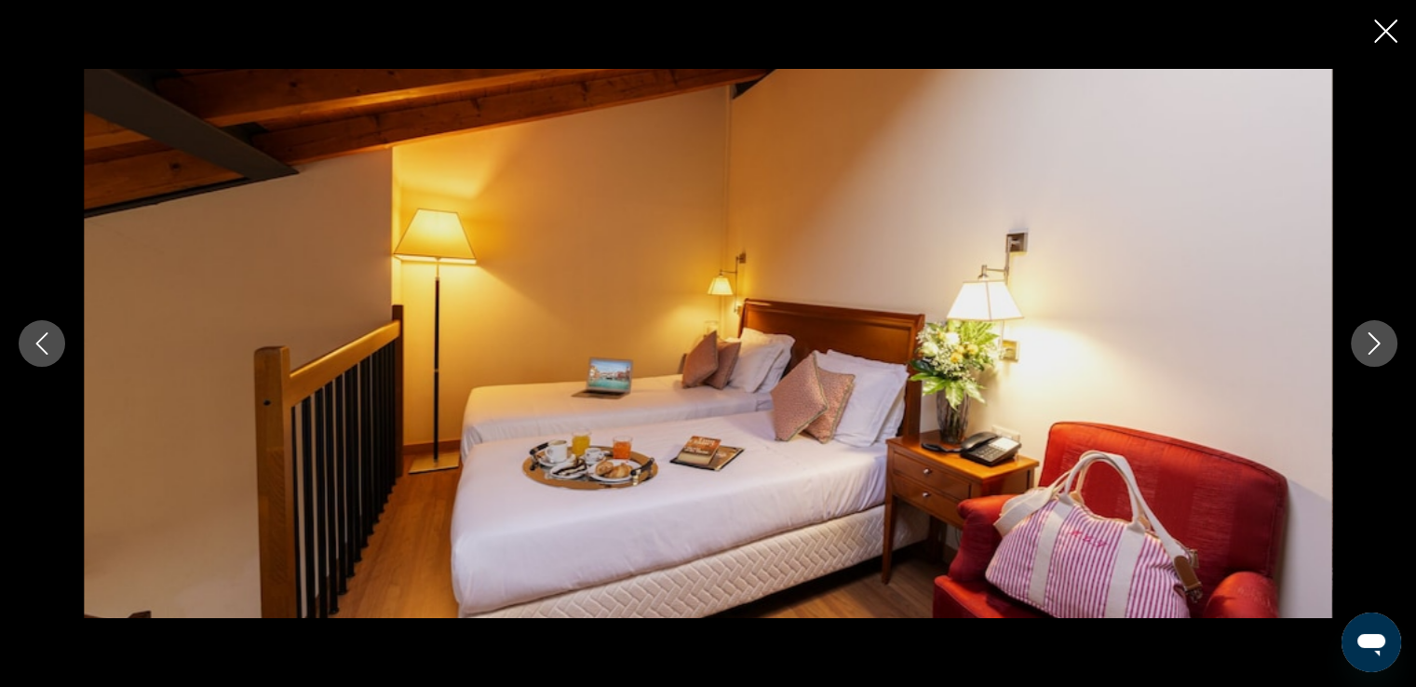
click at [1370, 339] on icon "Next image" at bounding box center [1374, 343] width 22 height 22
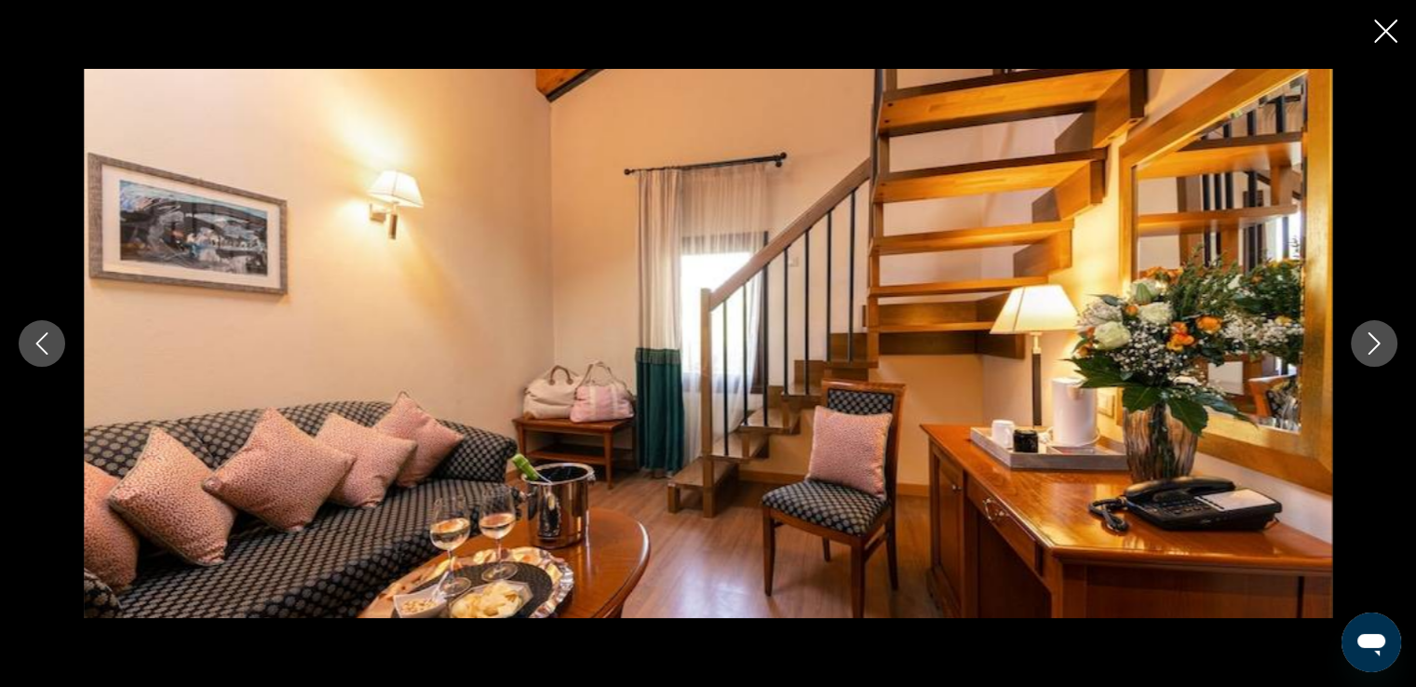
click at [1370, 339] on icon "Next image" at bounding box center [1374, 343] width 22 height 22
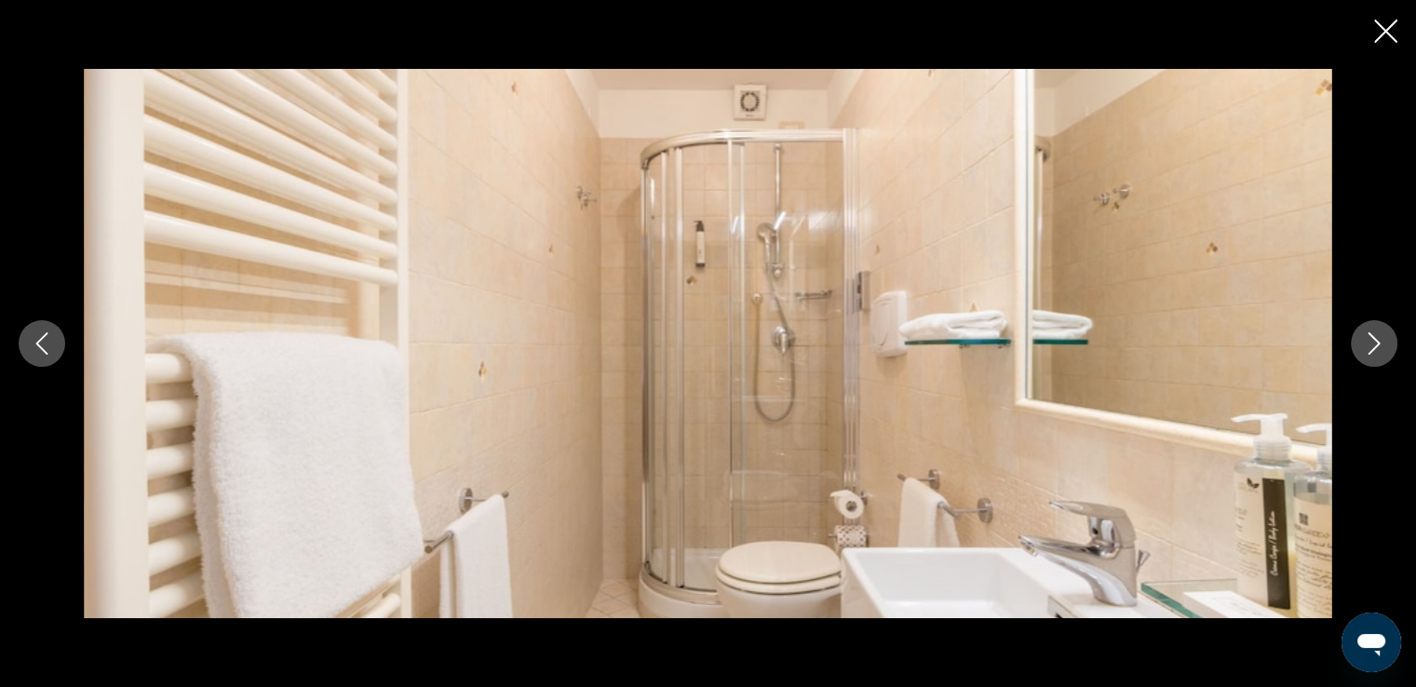
click at [1370, 339] on icon "Next image" at bounding box center [1374, 343] width 22 height 22
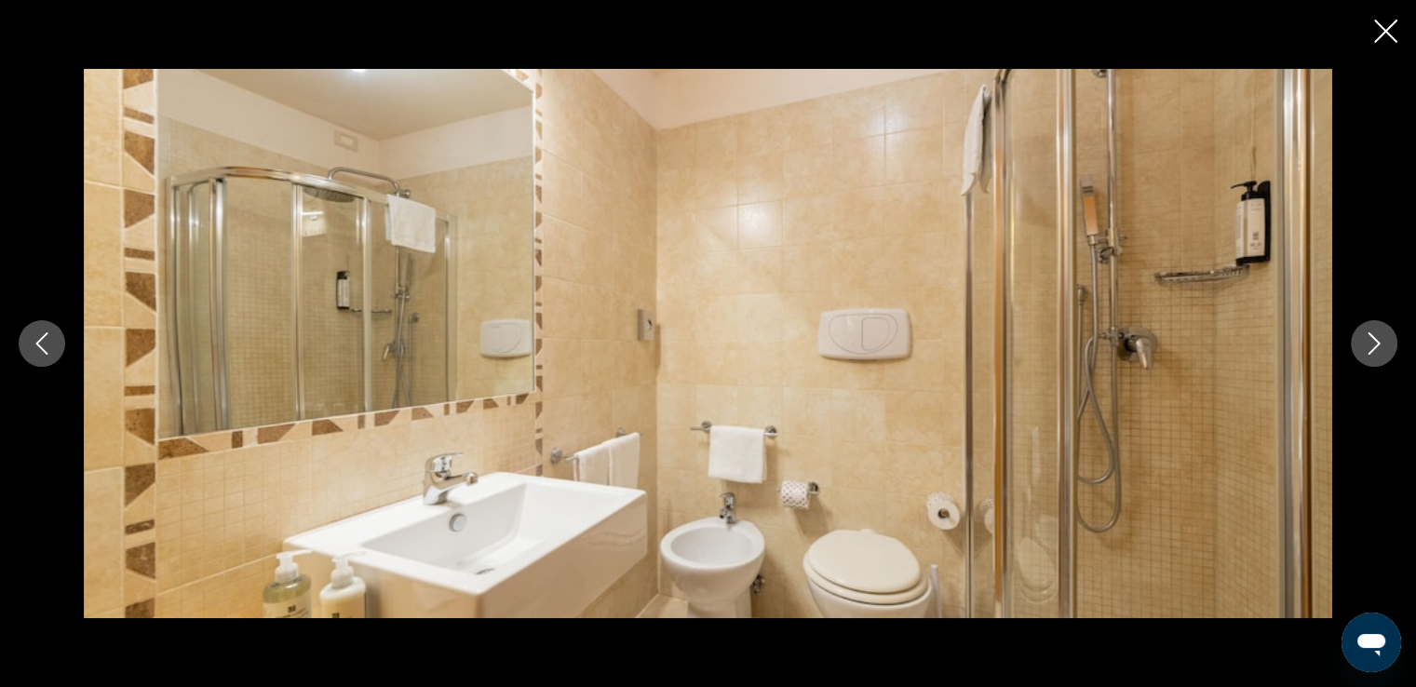
click at [1370, 339] on icon "Next image" at bounding box center [1374, 343] width 22 height 22
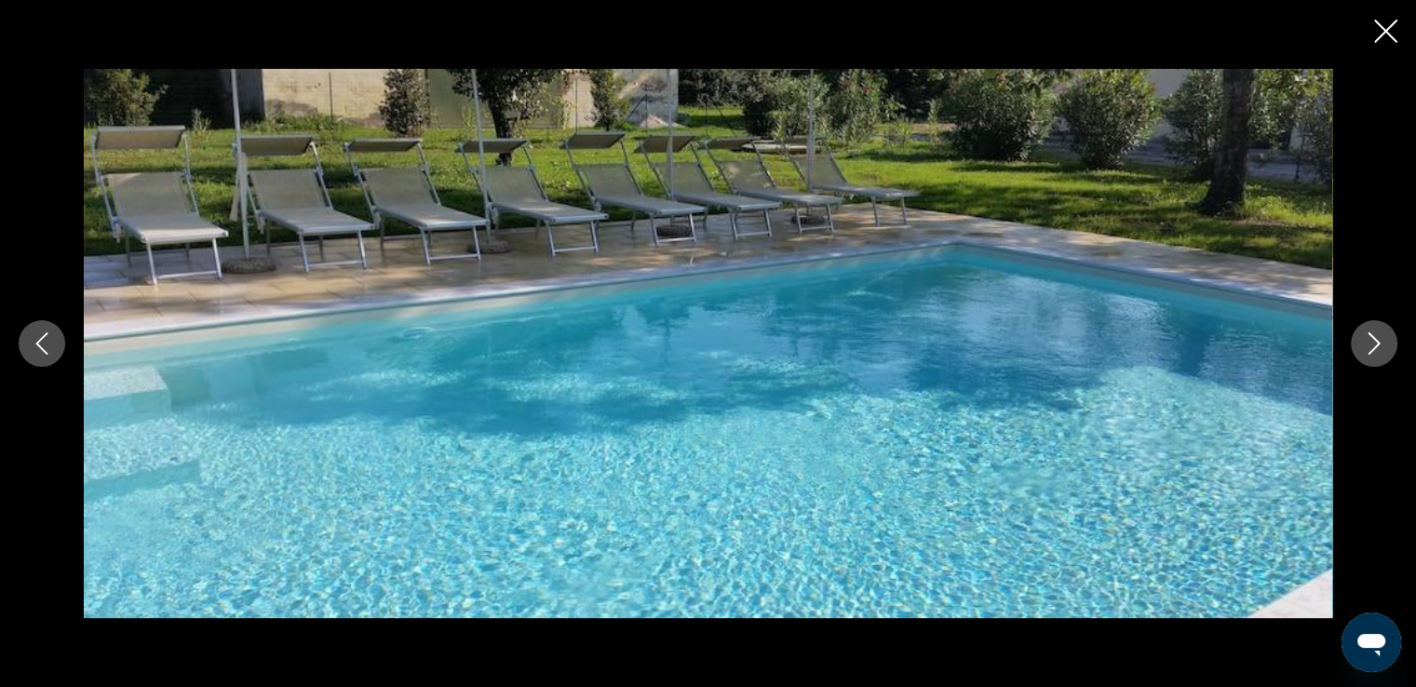
click at [1370, 339] on icon "Next image" at bounding box center [1374, 343] width 22 height 22
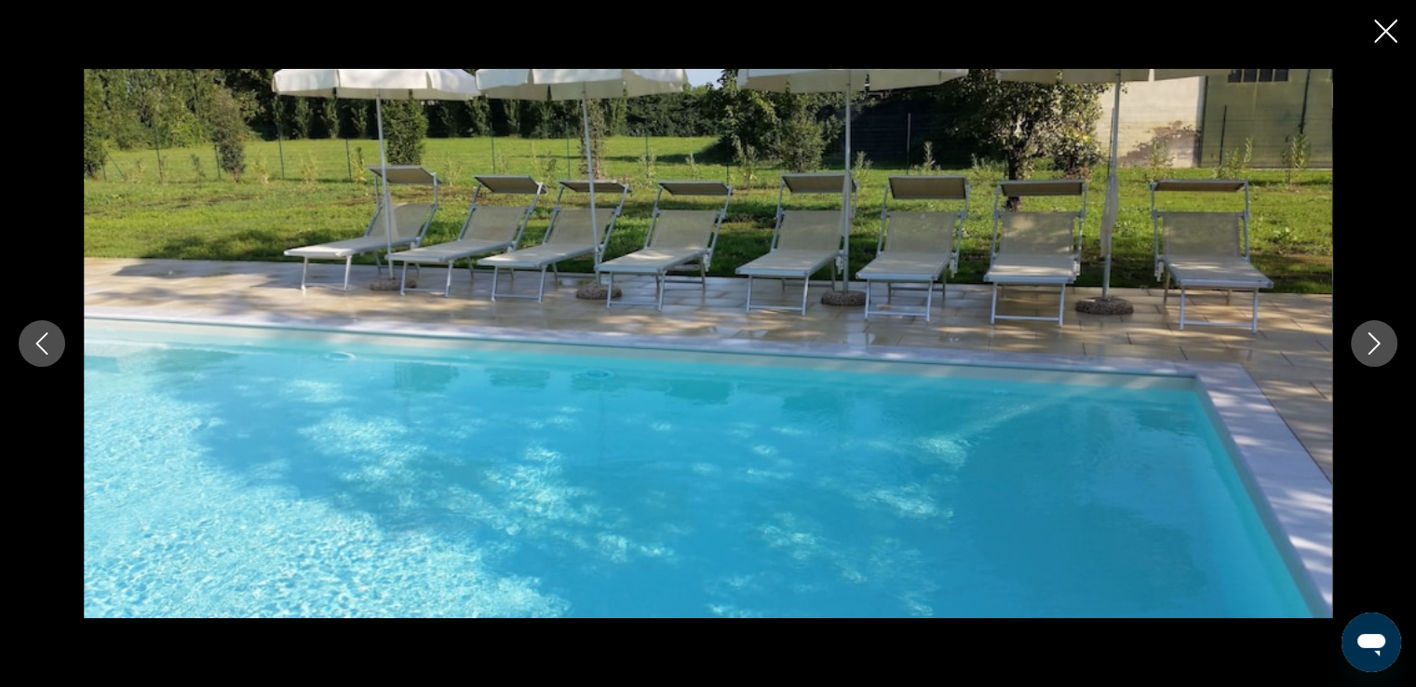
click at [1370, 339] on icon "Next image" at bounding box center [1374, 343] width 22 height 22
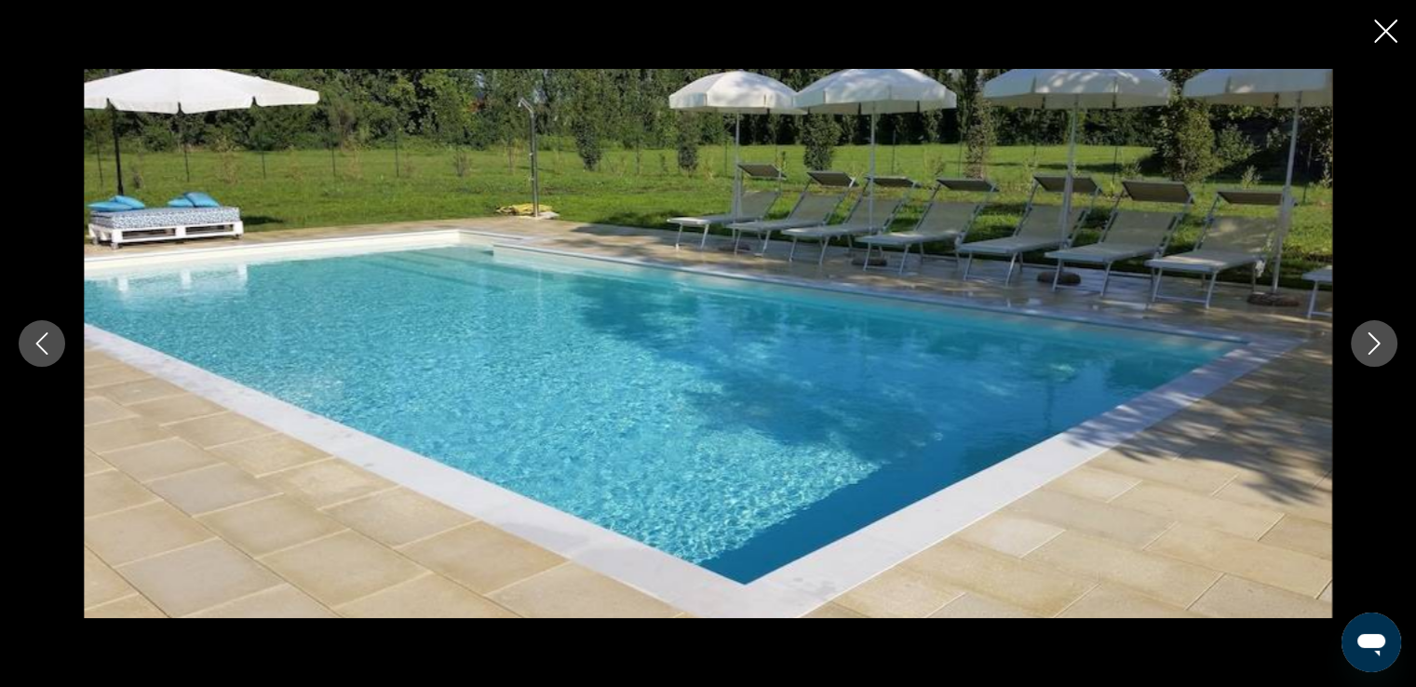
click at [1370, 339] on icon "Next image" at bounding box center [1374, 343] width 22 height 22
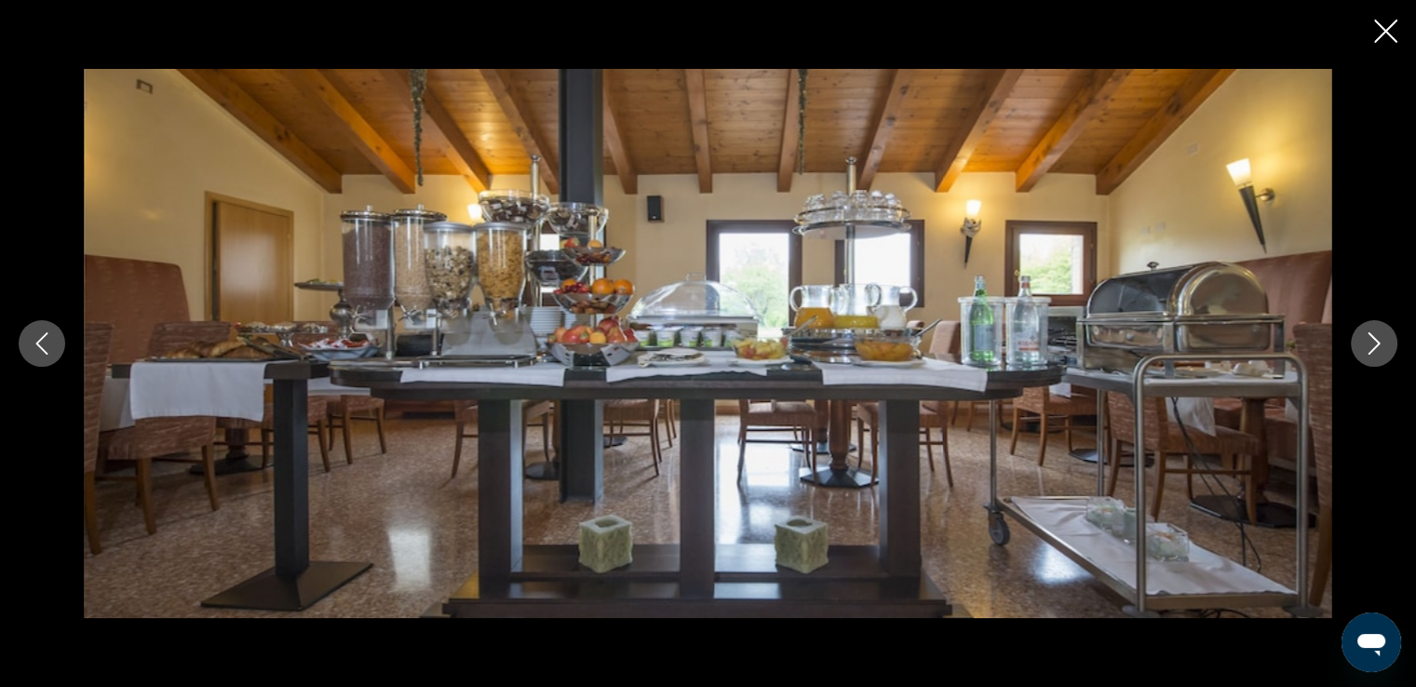
click at [1370, 339] on icon "Next image" at bounding box center [1374, 343] width 22 height 22
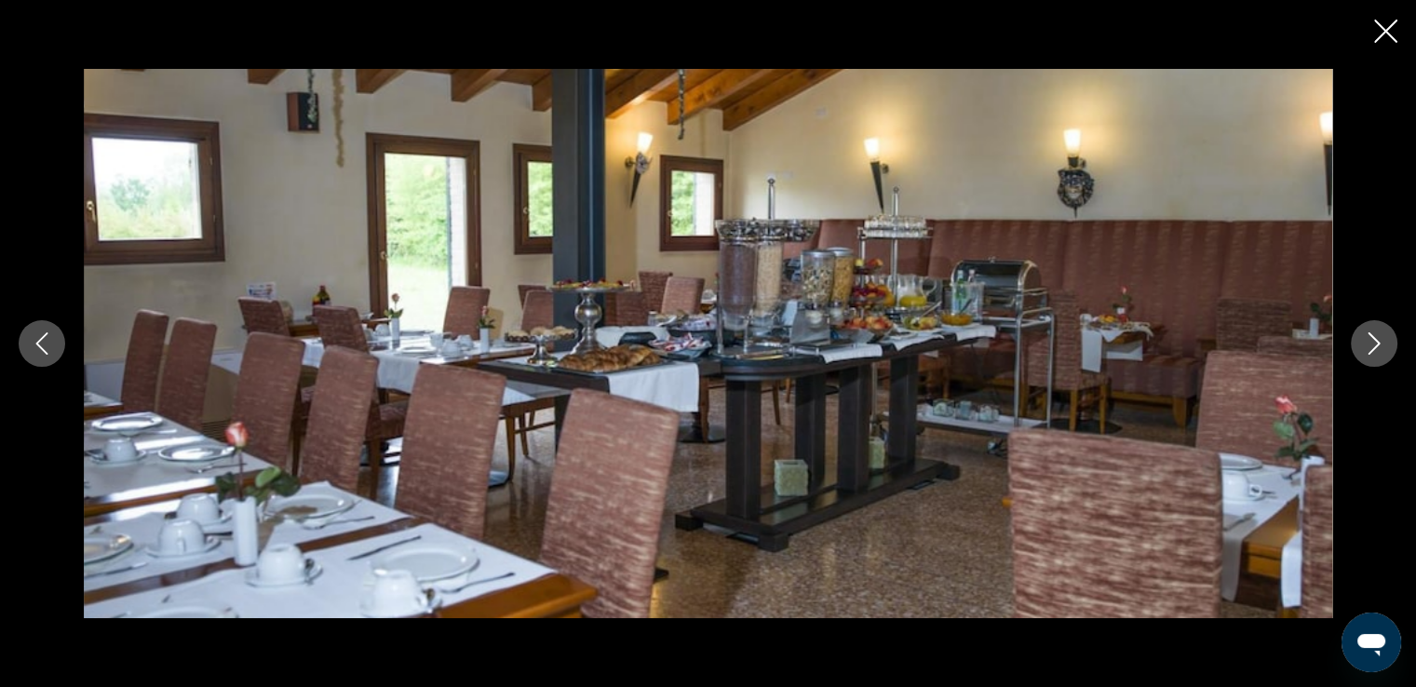
click at [1370, 339] on icon "Next image" at bounding box center [1374, 343] width 22 height 22
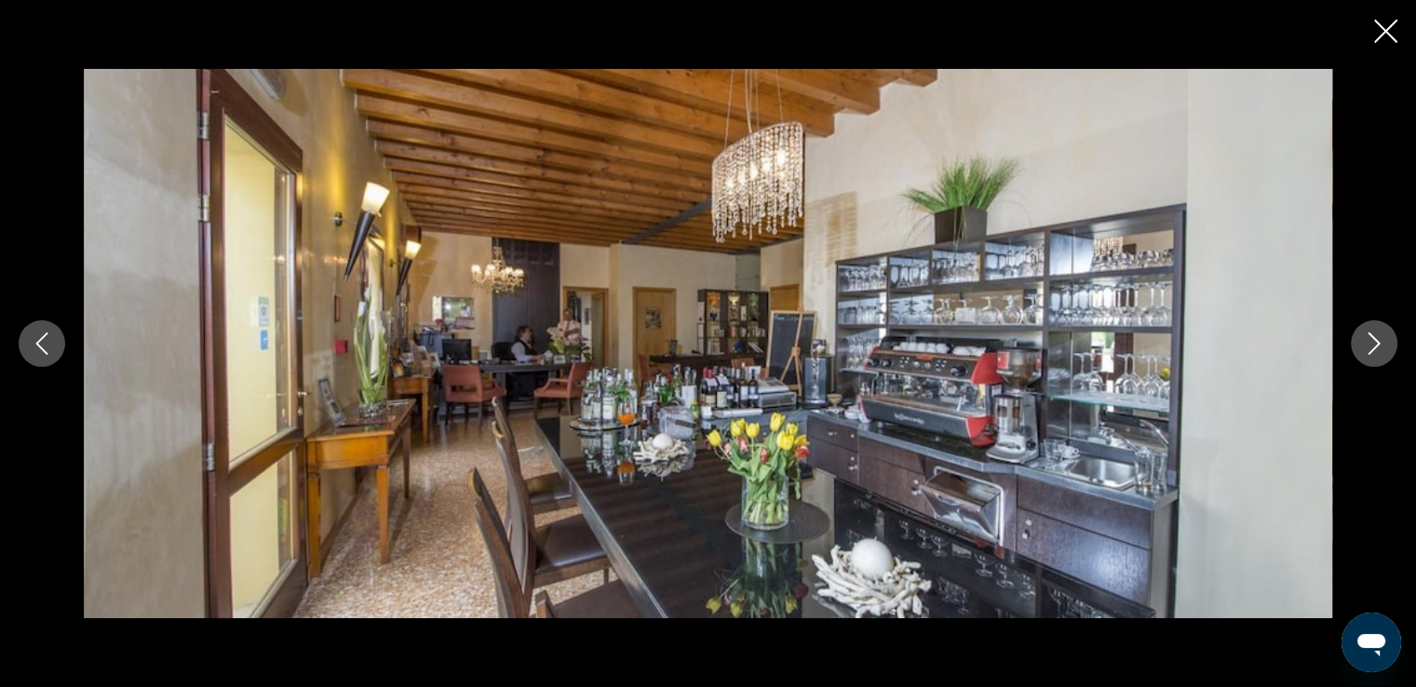
click at [33, 344] on icon "Previous image" at bounding box center [42, 343] width 22 height 22
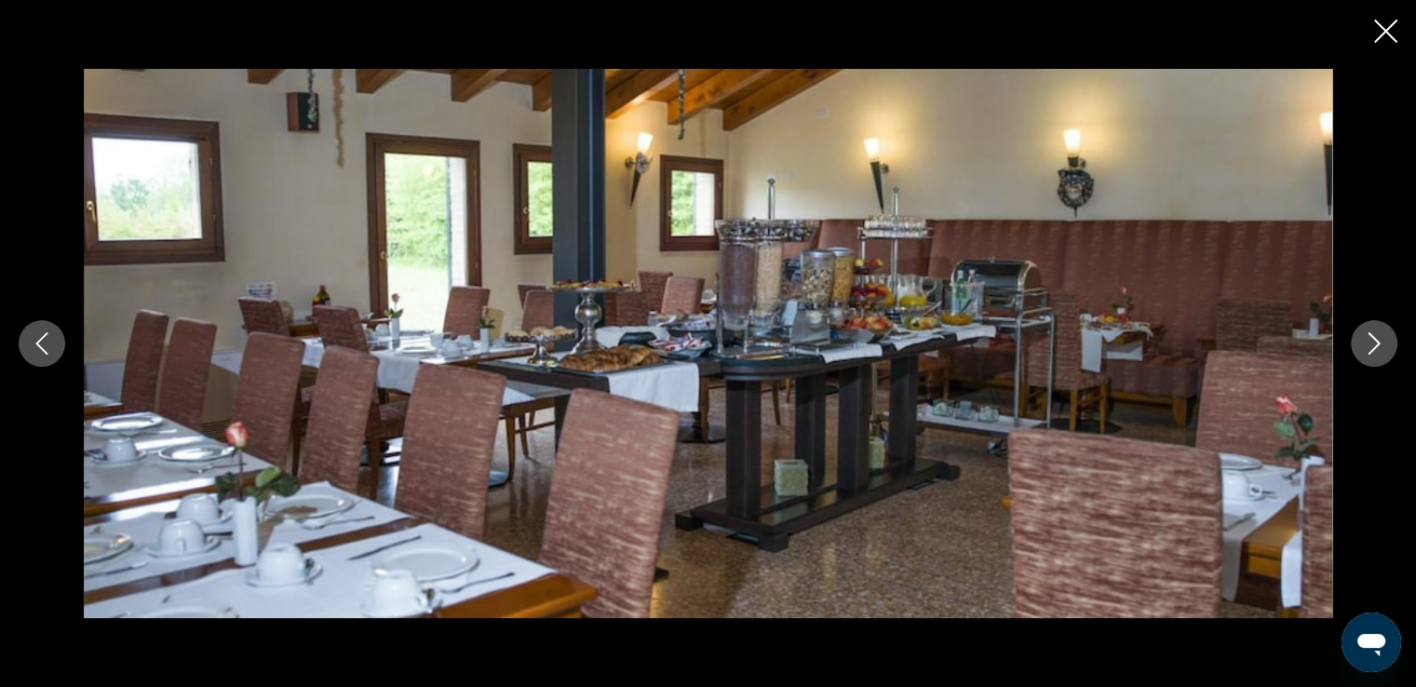
click at [33, 344] on icon "Previous image" at bounding box center [42, 343] width 22 height 22
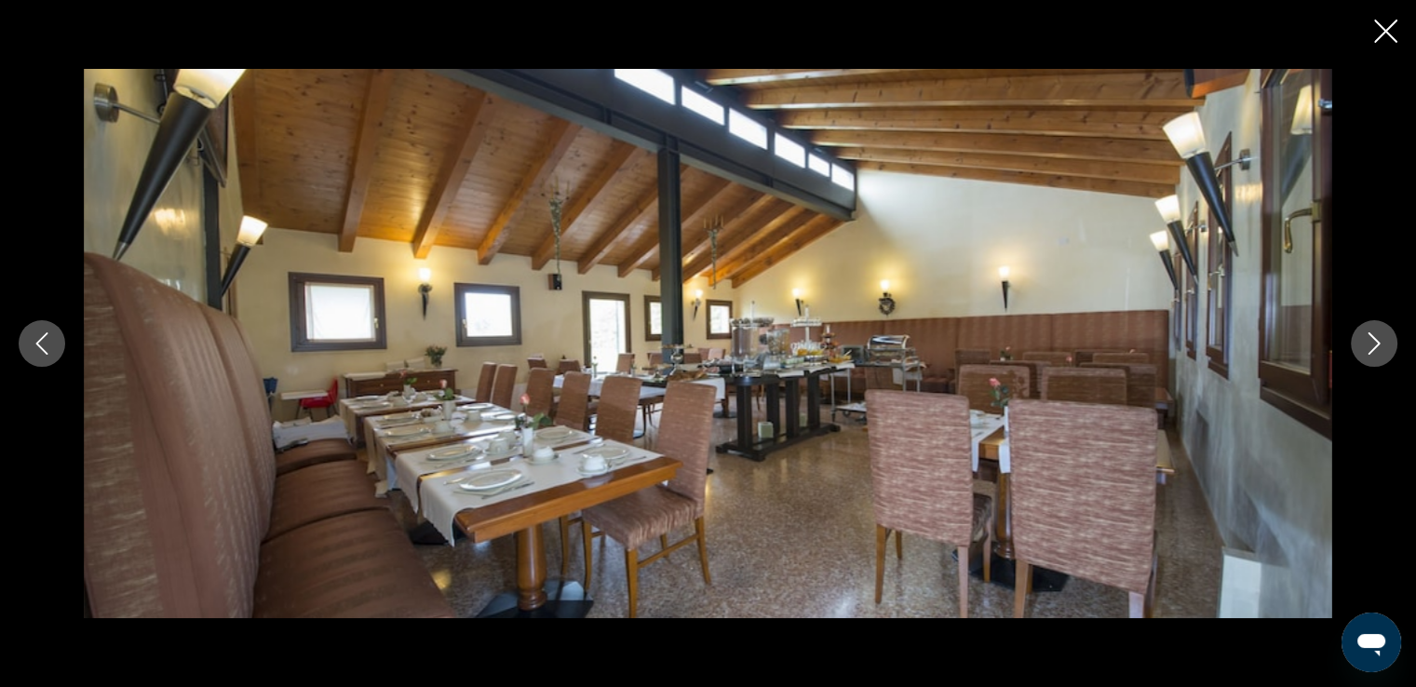
click at [33, 344] on icon "Previous image" at bounding box center [42, 343] width 22 height 22
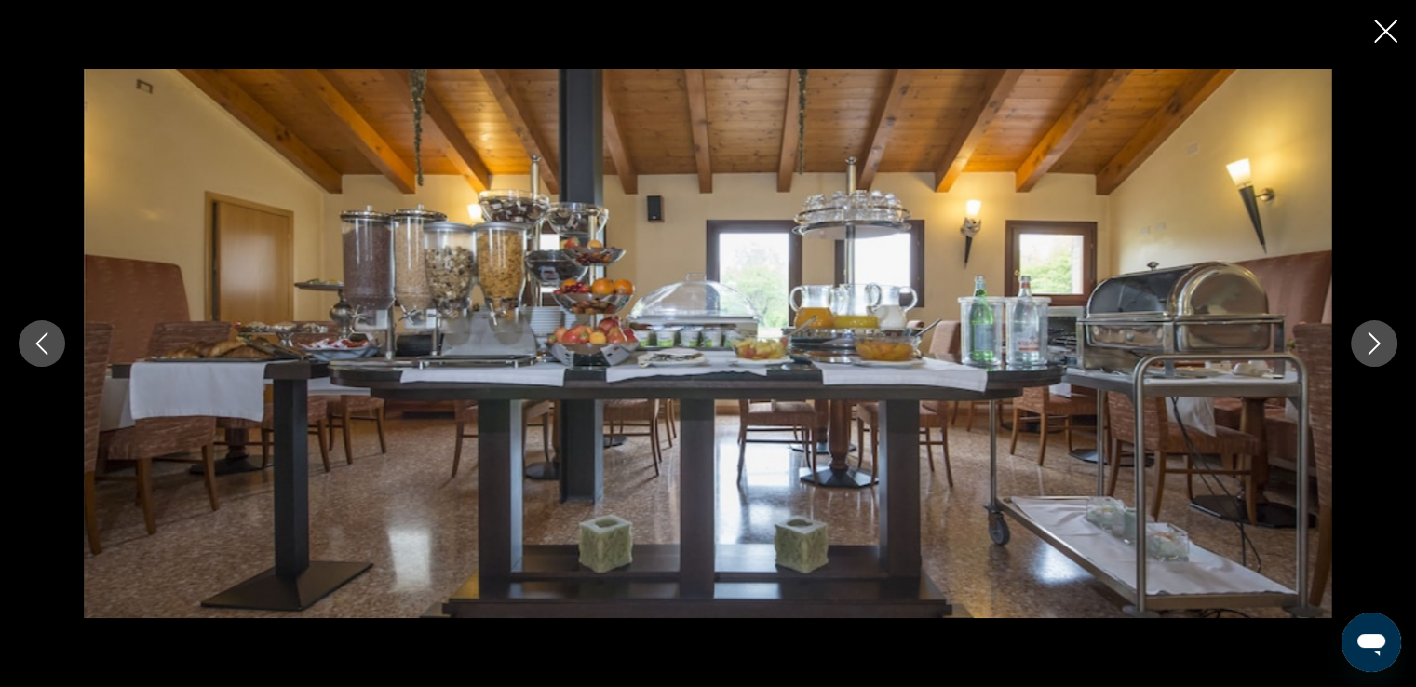
click at [33, 344] on icon "Previous image" at bounding box center [42, 343] width 22 height 22
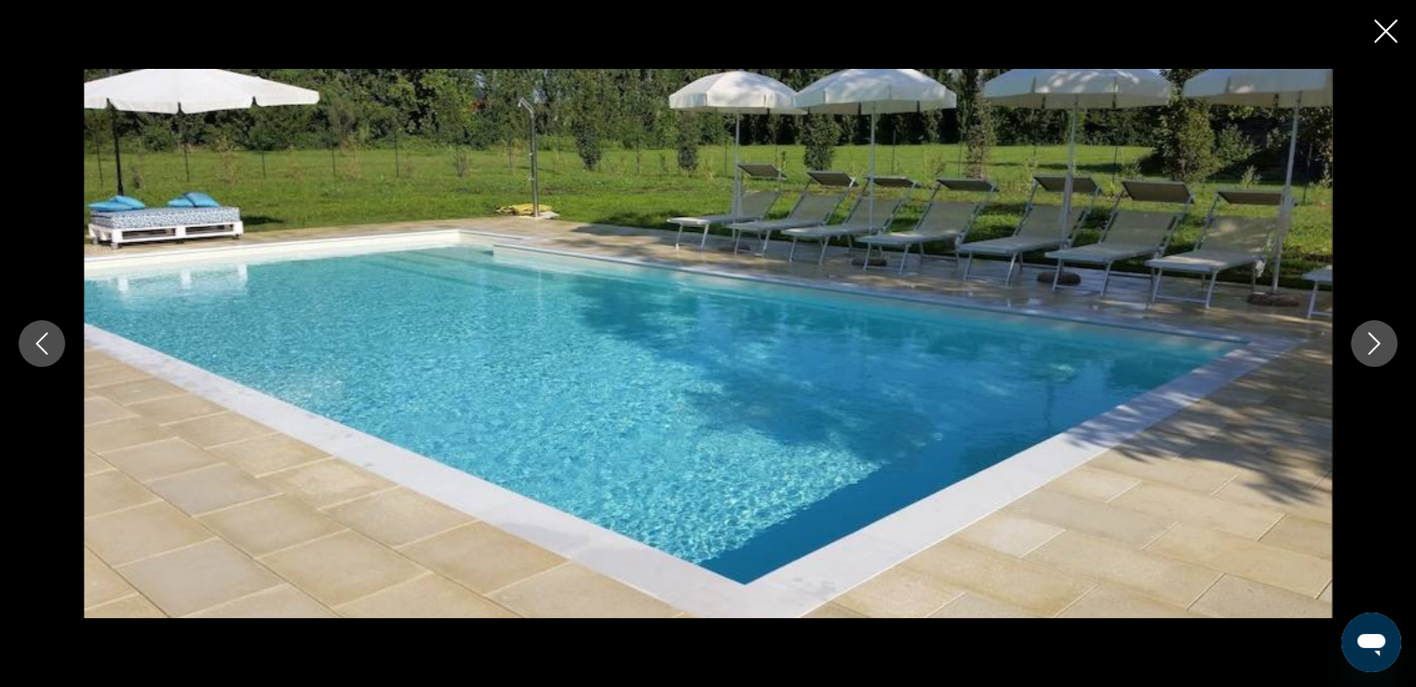
click at [1370, 340] on icon "Next image" at bounding box center [1374, 343] width 22 height 22
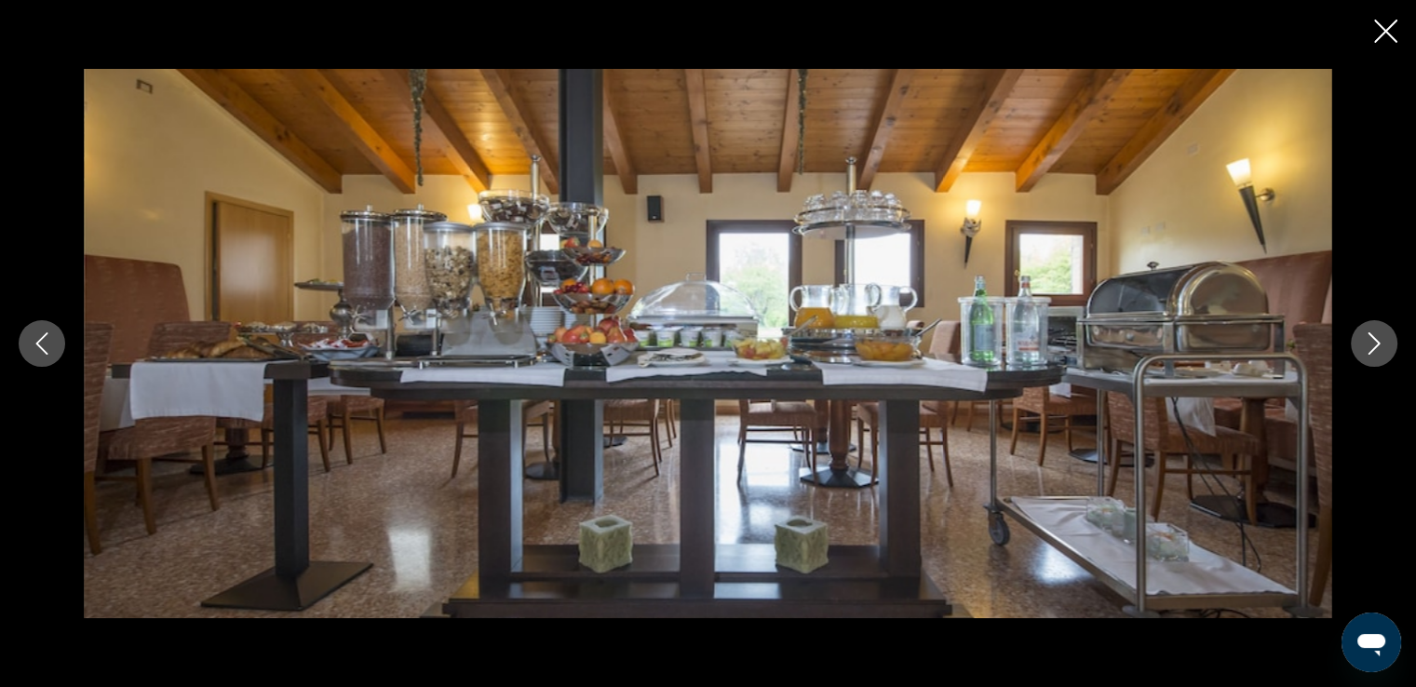
click at [1366, 340] on icon "Next image" at bounding box center [1374, 343] width 22 height 22
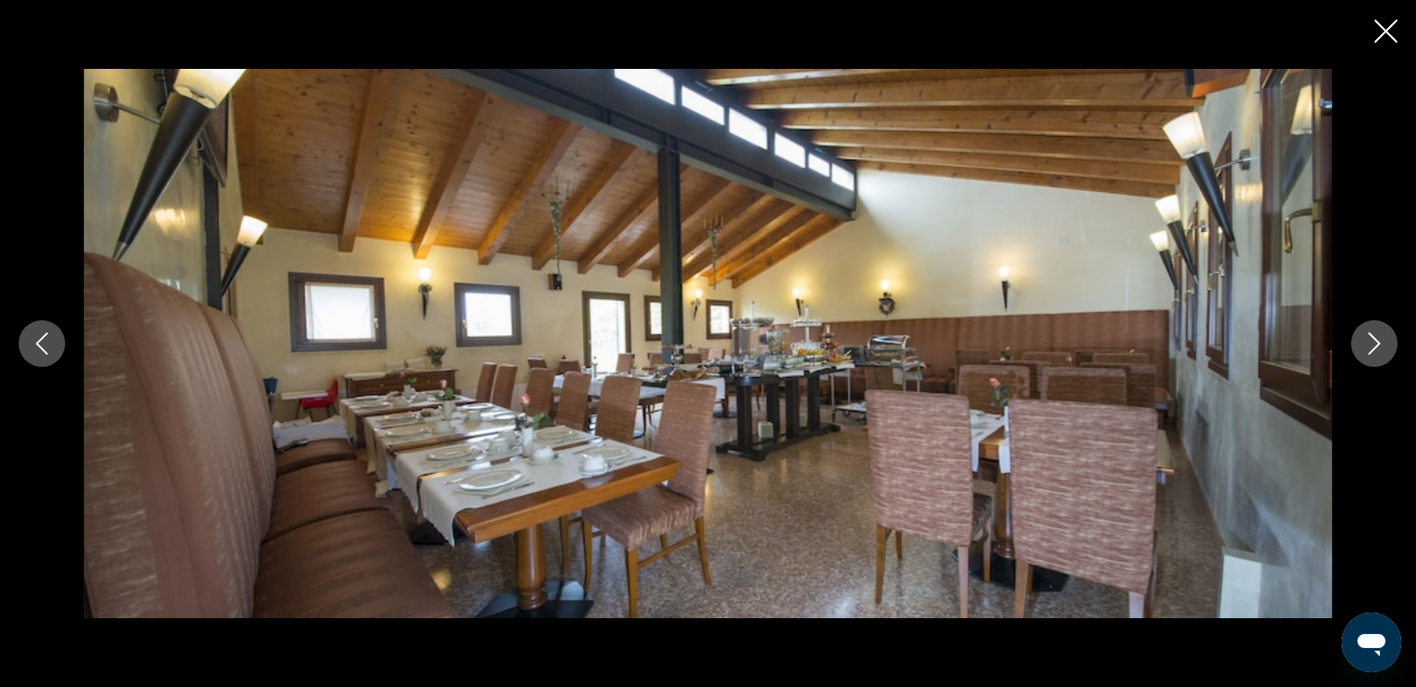
click at [1366, 340] on icon "Next image" at bounding box center [1374, 343] width 22 height 22
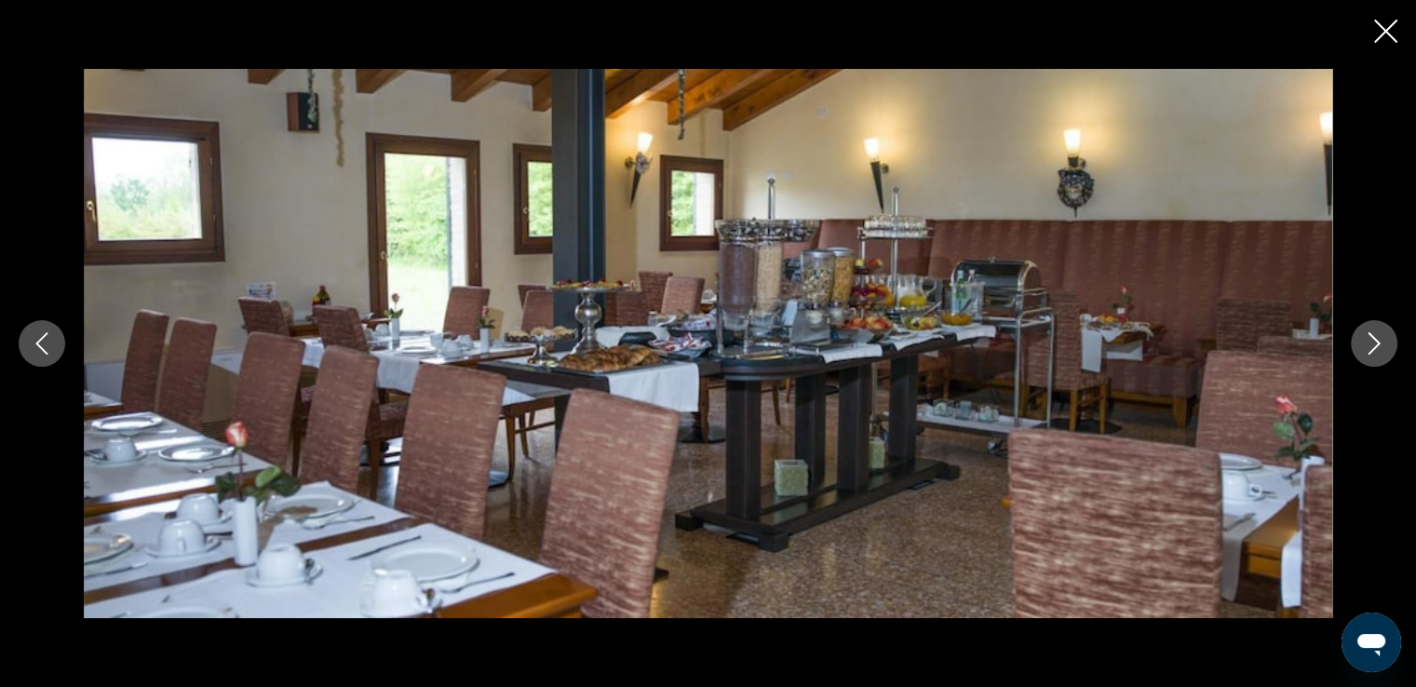
click at [1366, 340] on icon "Next image" at bounding box center [1374, 343] width 22 height 22
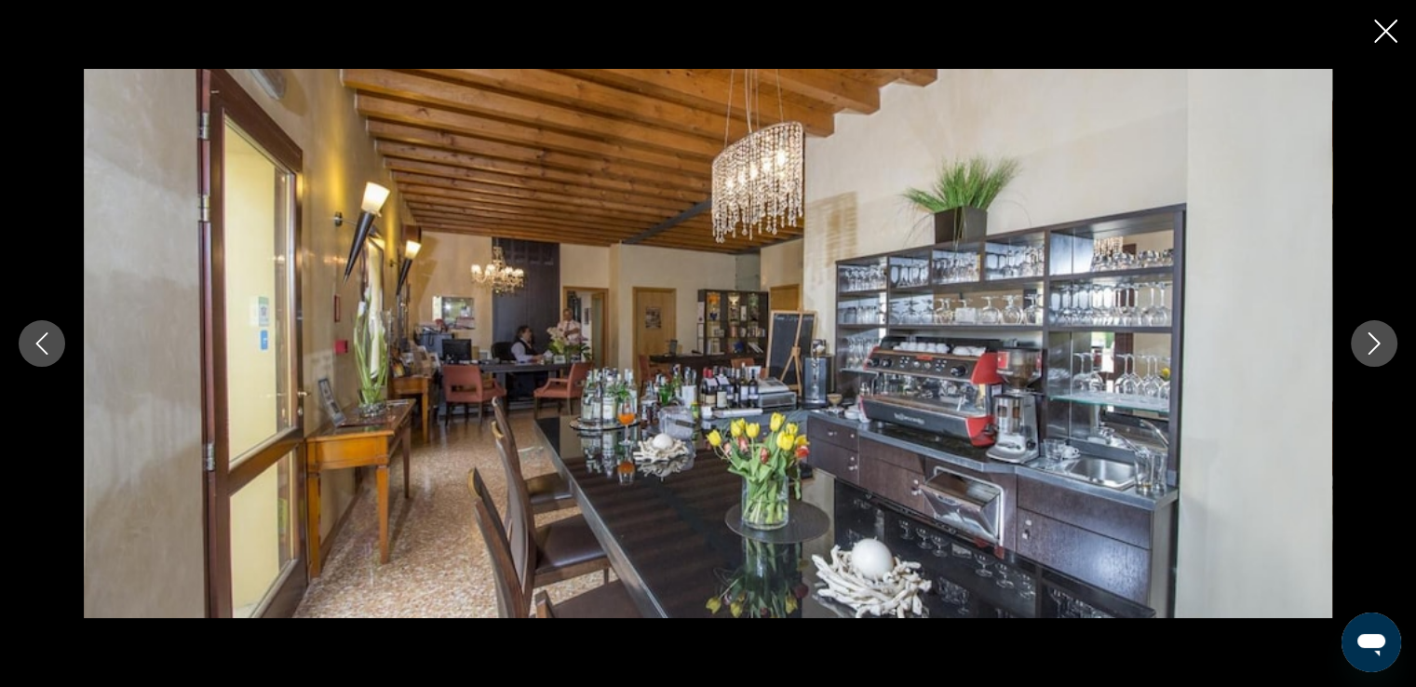
click at [1366, 340] on icon "Next image" at bounding box center [1374, 343] width 22 height 22
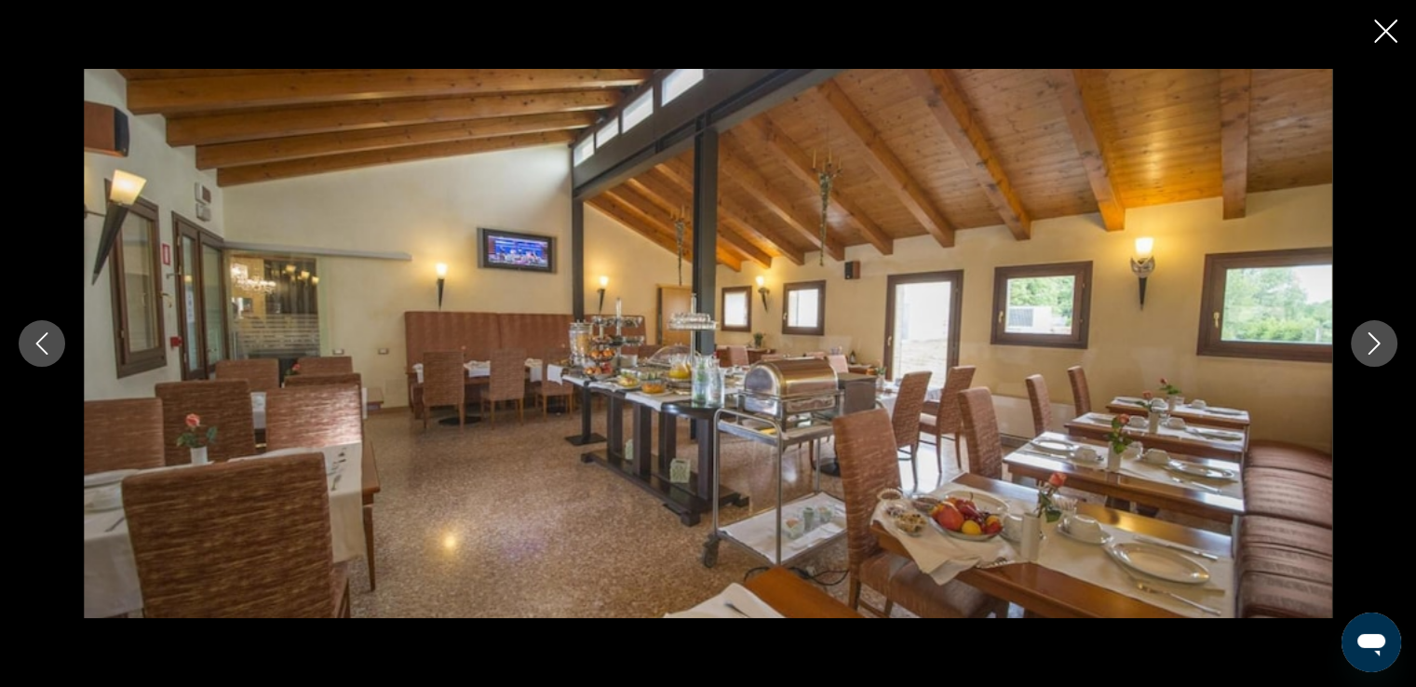
click at [1366, 340] on icon "Next image" at bounding box center [1374, 343] width 22 height 22
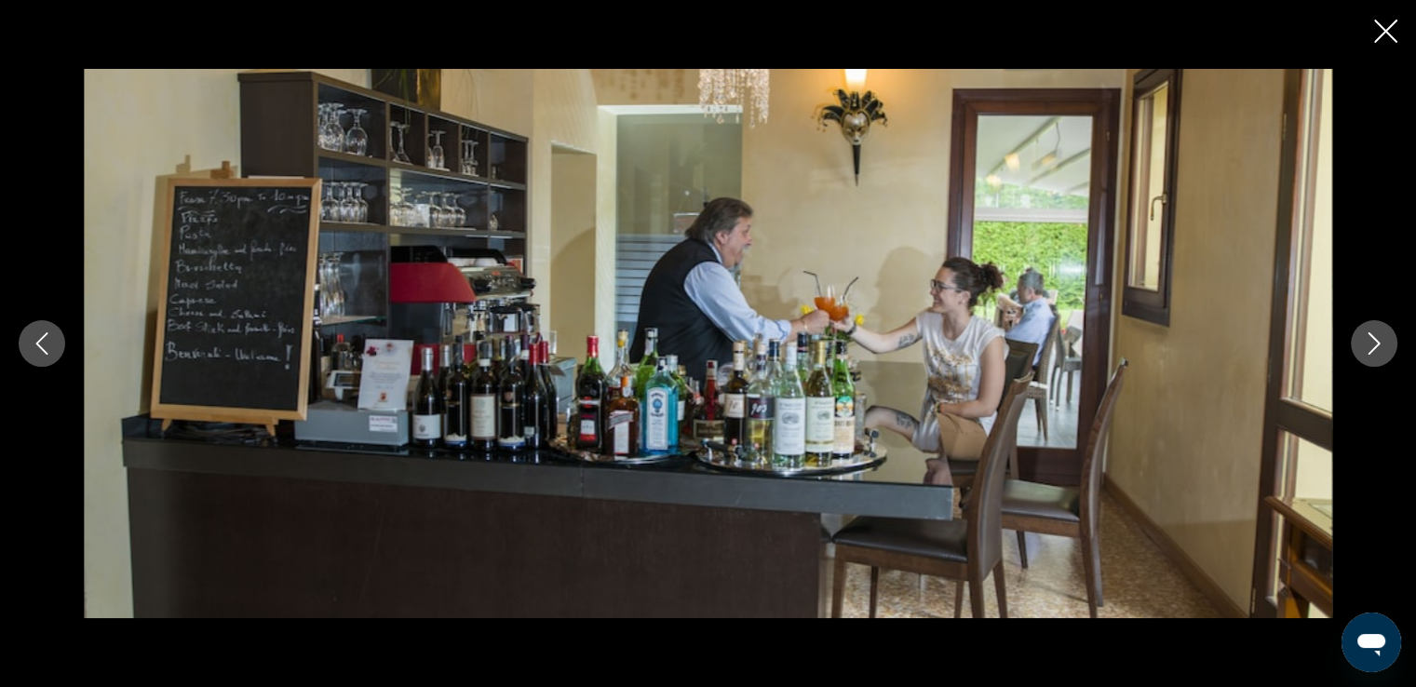
click at [1366, 340] on icon "Next image" at bounding box center [1374, 343] width 22 height 22
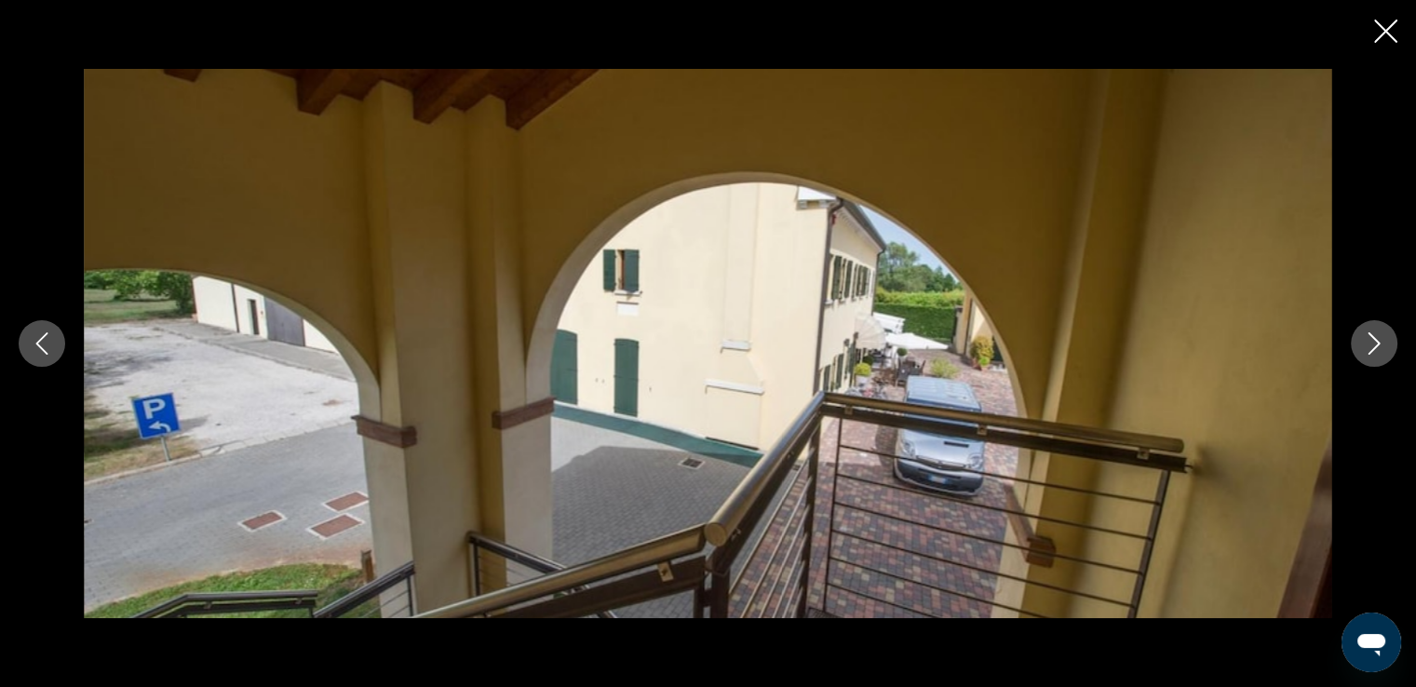
click at [1366, 340] on icon "Next image" at bounding box center [1374, 343] width 22 height 22
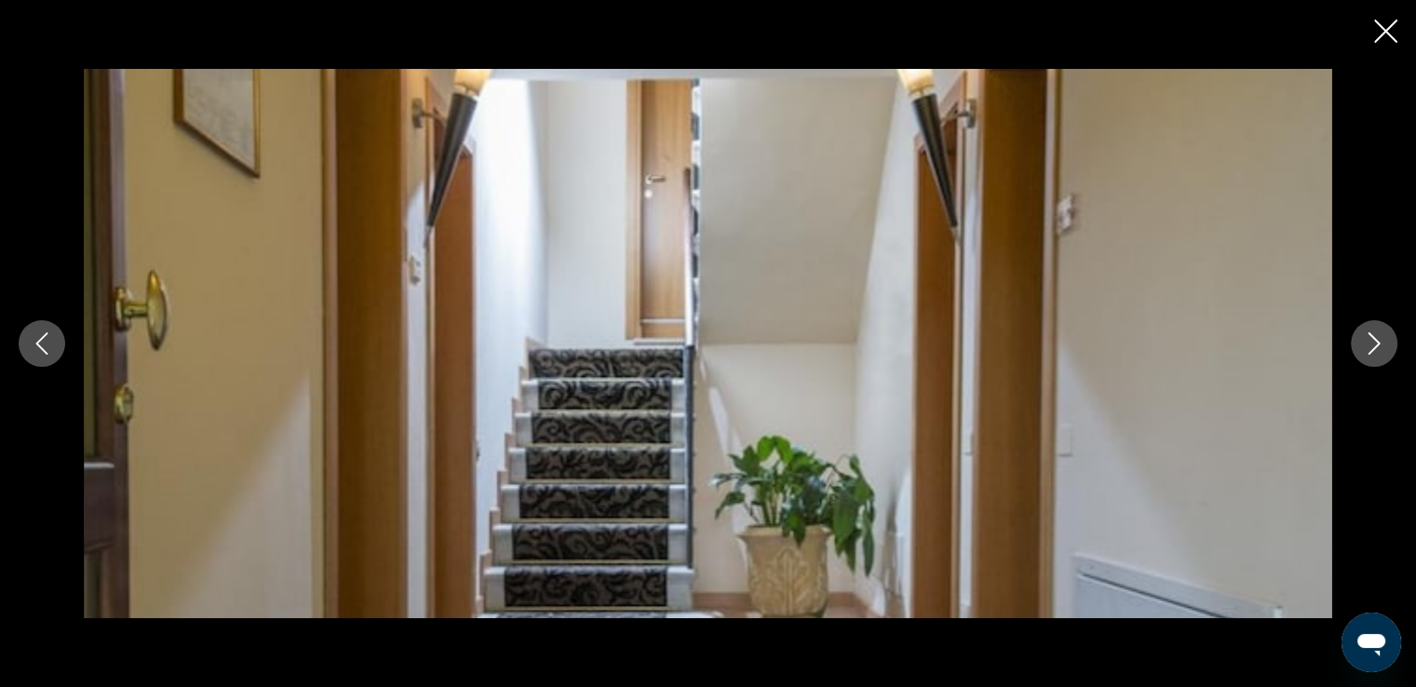
click at [1377, 339] on icon "Next image" at bounding box center [1374, 343] width 22 height 22
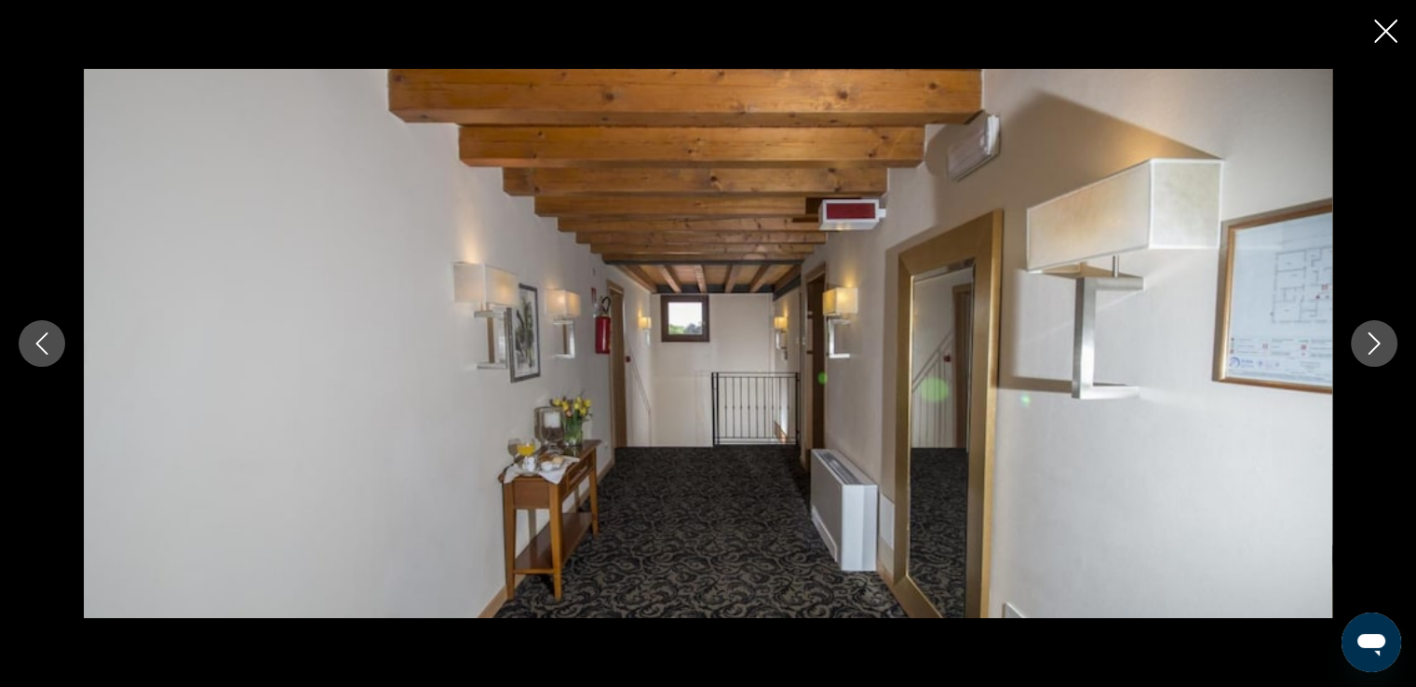
click at [1377, 339] on icon "Next image" at bounding box center [1374, 343] width 22 height 22
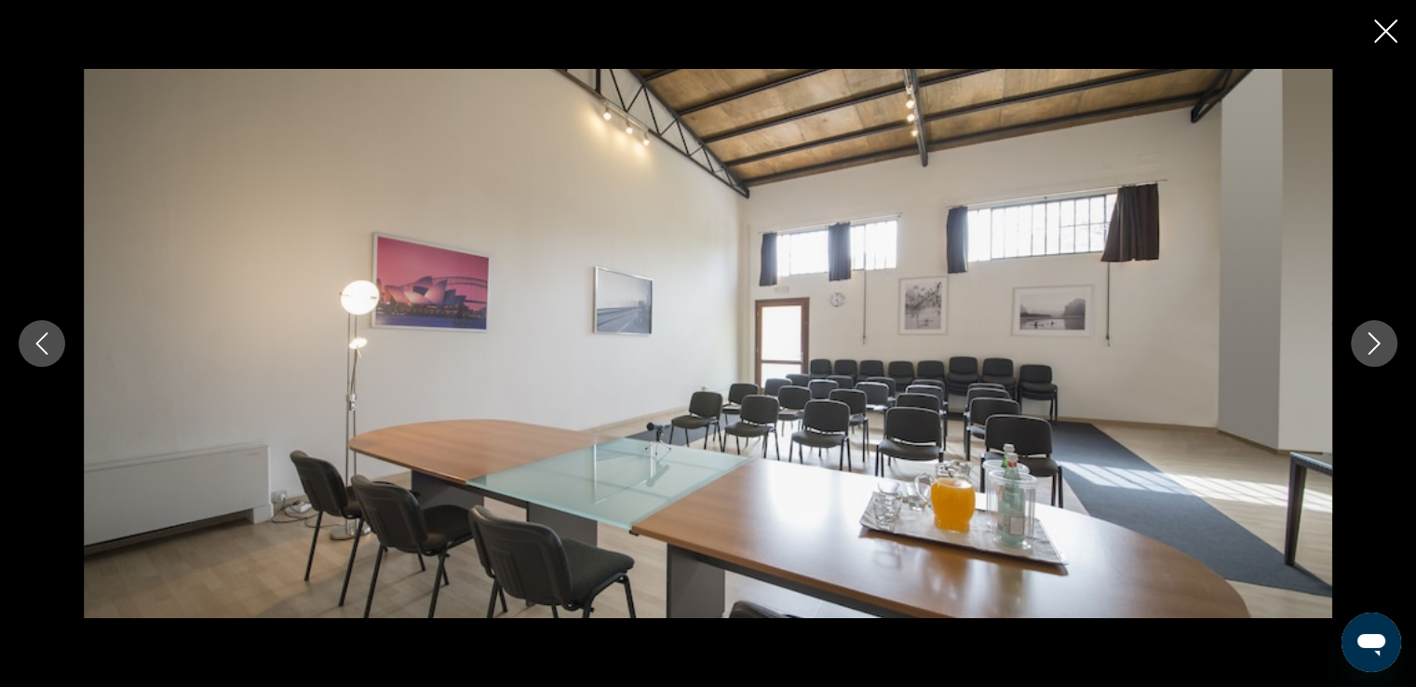
click at [1377, 339] on icon "Next image" at bounding box center [1374, 343] width 22 height 22
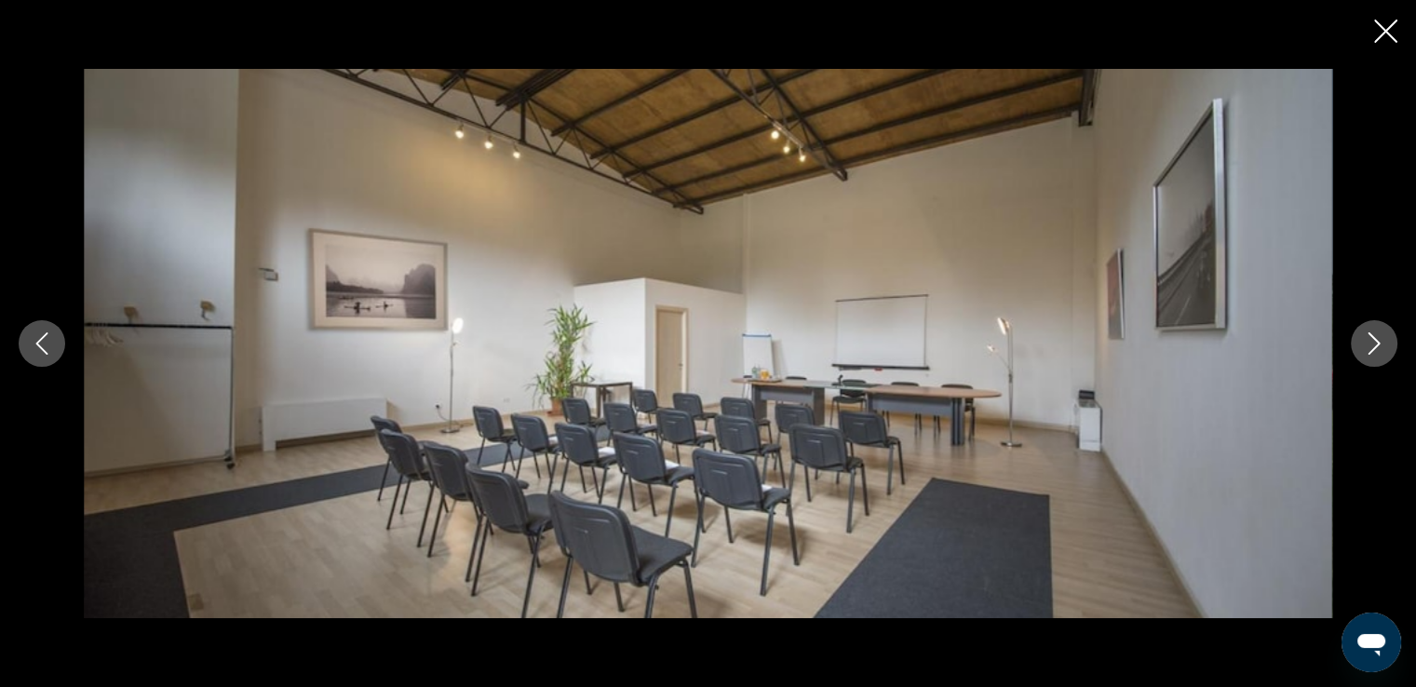
click at [1377, 339] on icon "Next image" at bounding box center [1374, 343] width 22 height 22
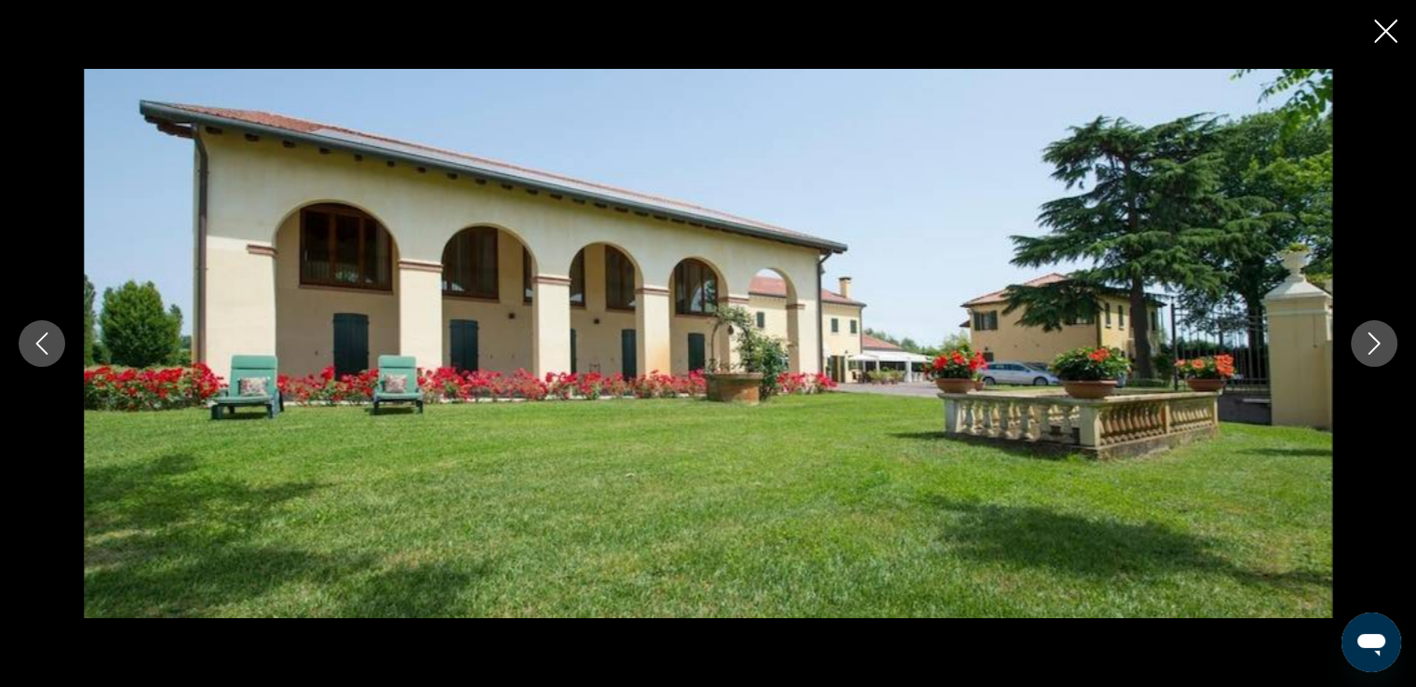
click at [1377, 339] on icon "Next image" at bounding box center [1374, 343] width 22 height 22
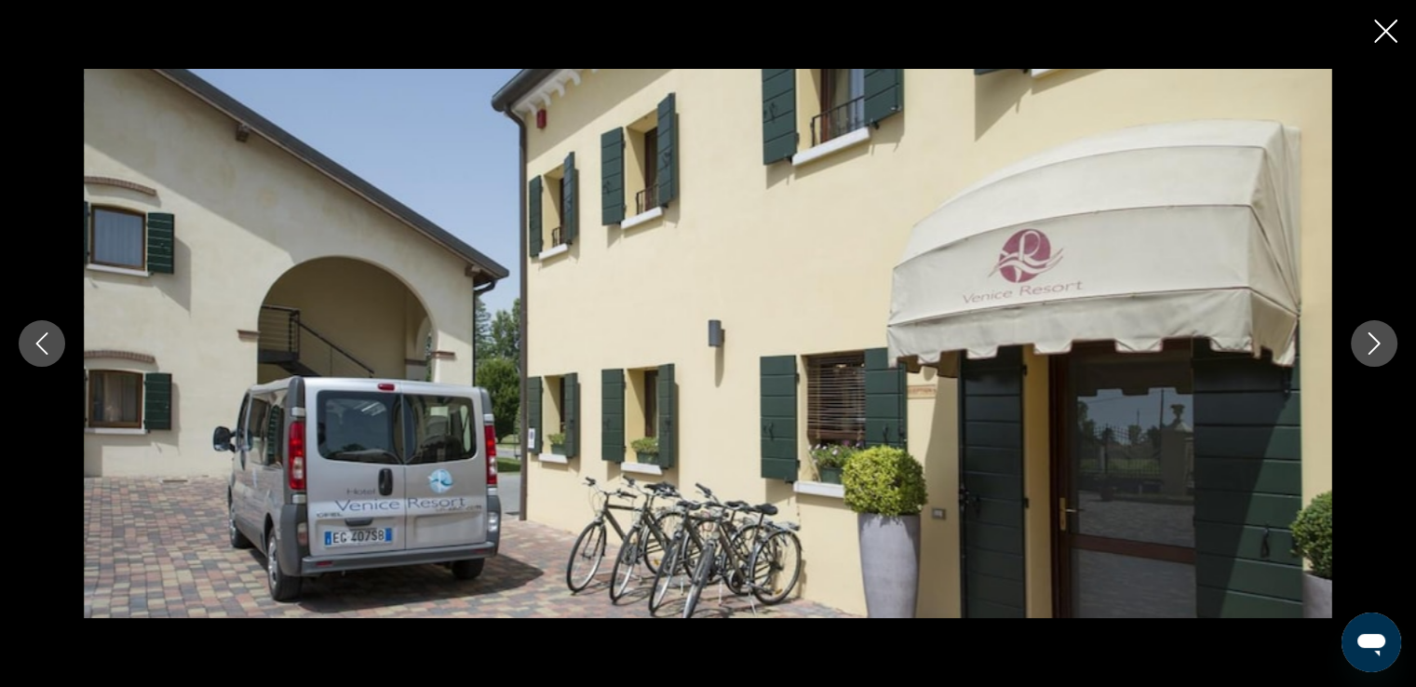
click at [1377, 339] on icon "Next image" at bounding box center [1374, 343] width 22 height 22
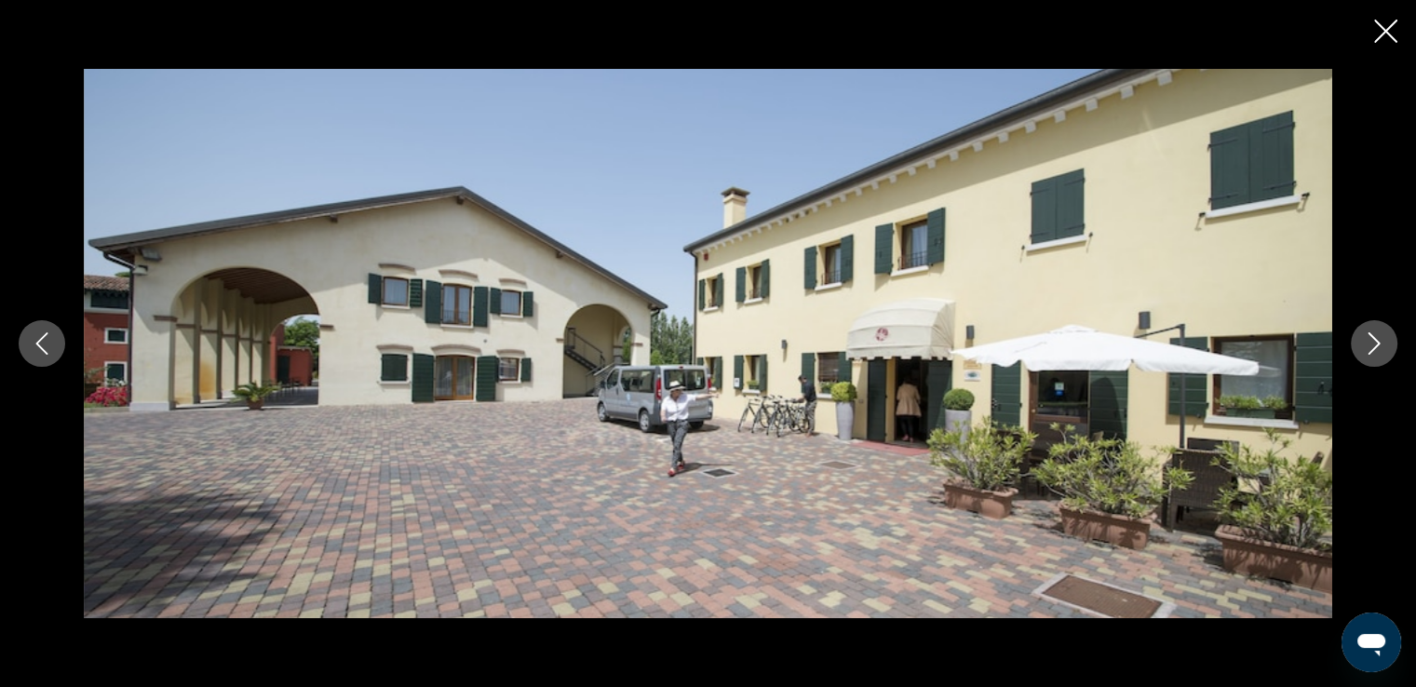
click at [1377, 339] on icon "Next image" at bounding box center [1374, 343] width 22 height 22
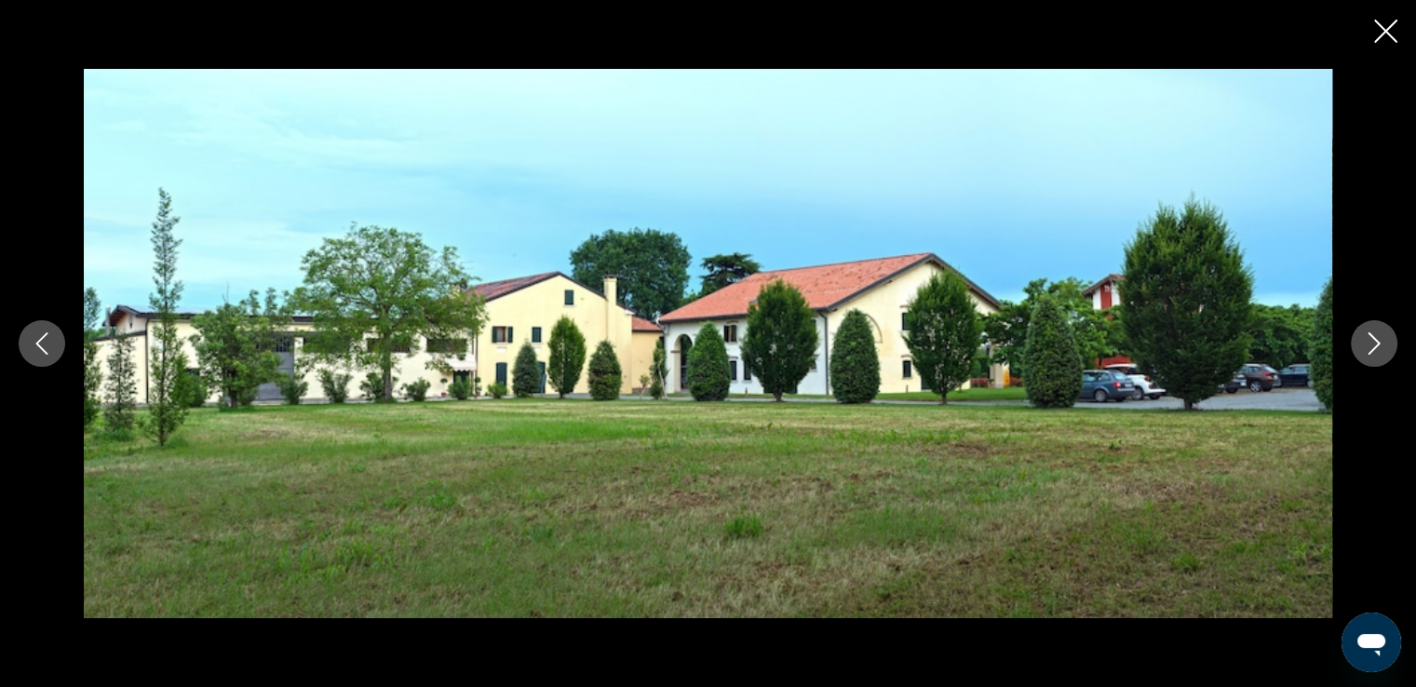
click at [1377, 339] on icon "Next image" at bounding box center [1374, 343] width 22 height 22
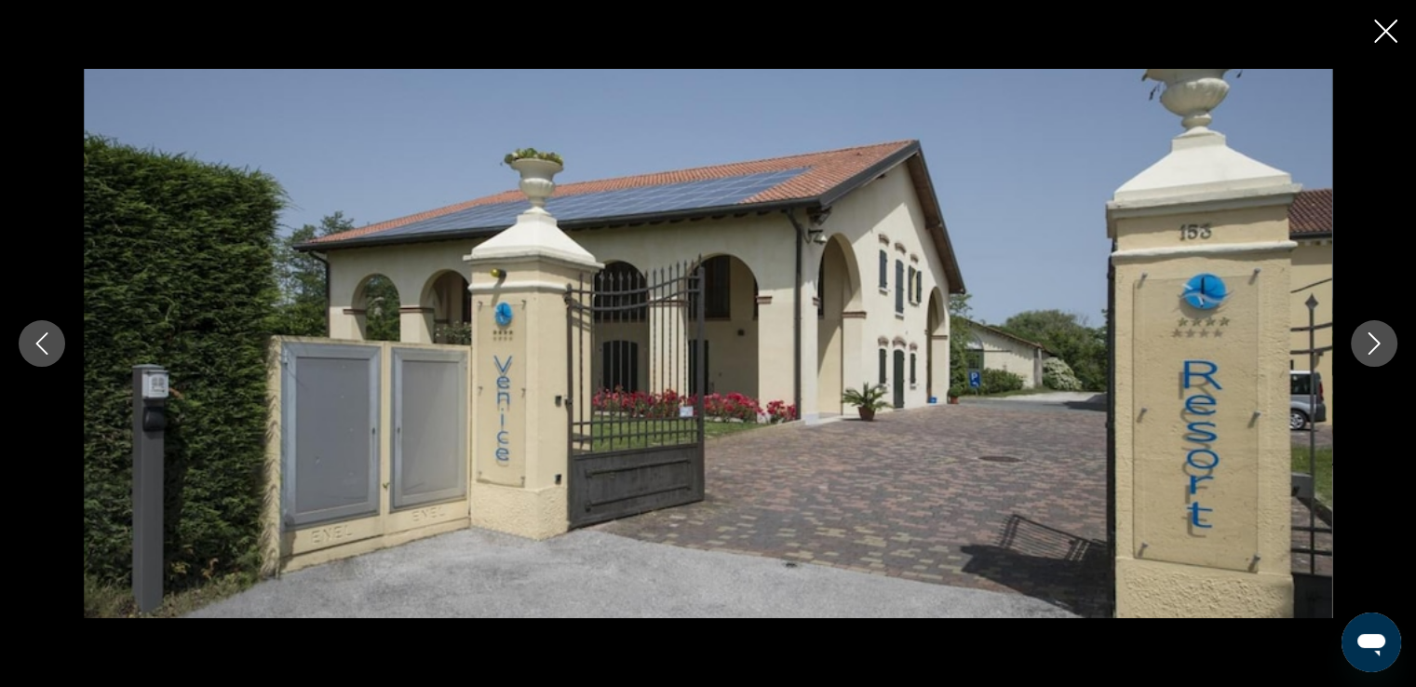
click at [1377, 339] on icon "Next image" at bounding box center [1374, 343] width 22 height 22
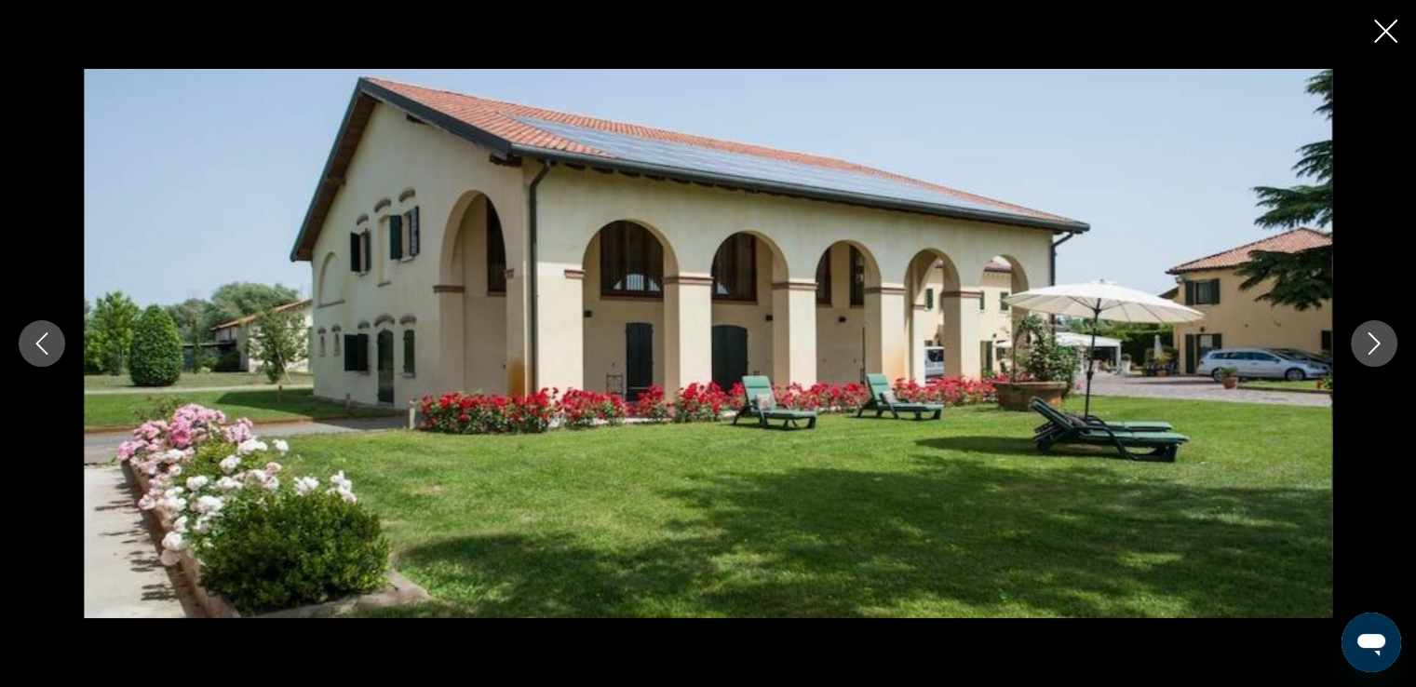
click at [1377, 339] on icon "Next image" at bounding box center [1374, 343] width 22 height 22
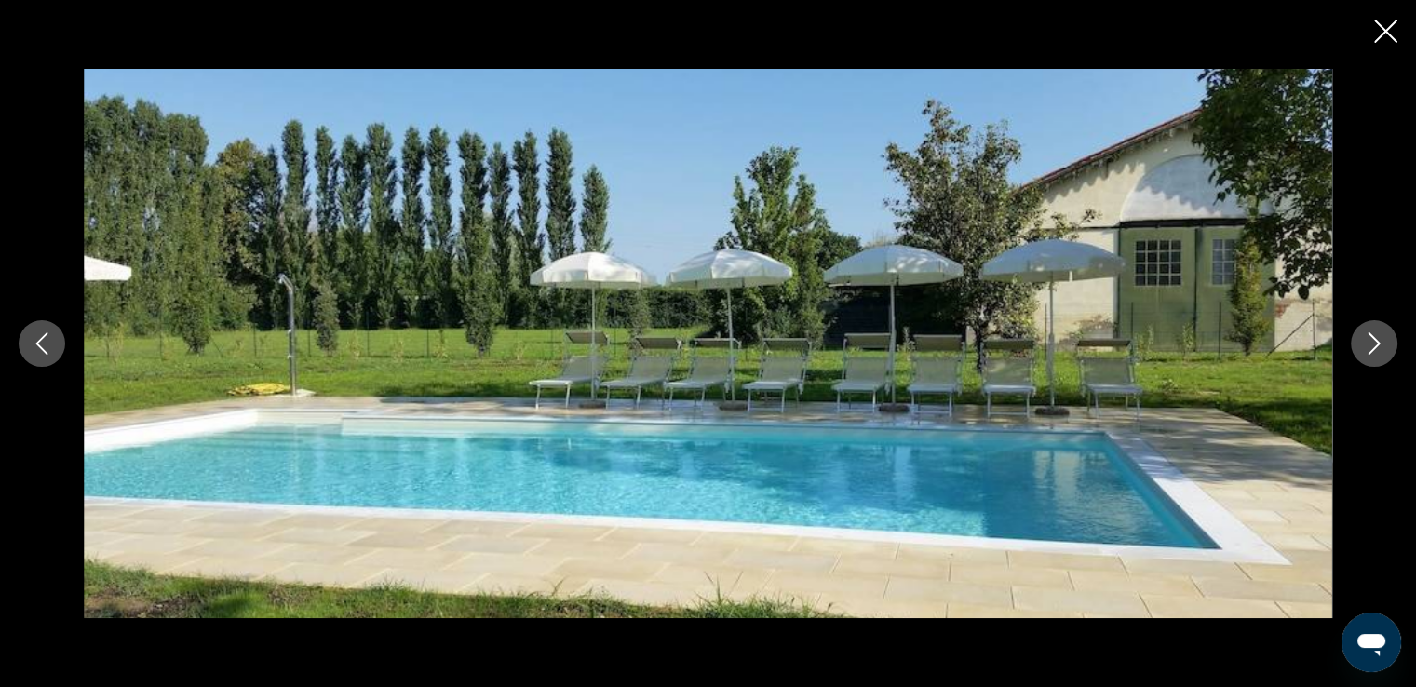
click at [1377, 339] on icon "Next image" at bounding box center [1374, 343] width 22 height 22
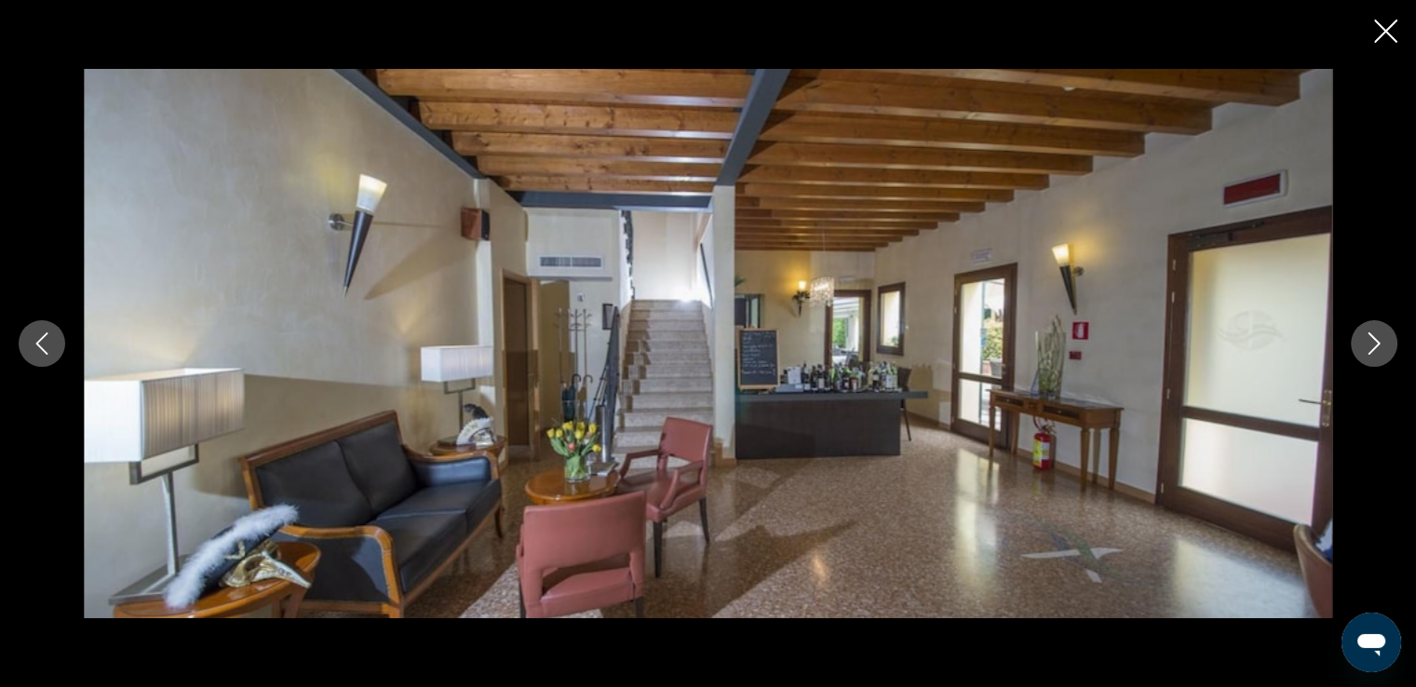
click at [1377, 339] on icon "Next image" at bounding box center [1374, 343] width 22 height 22
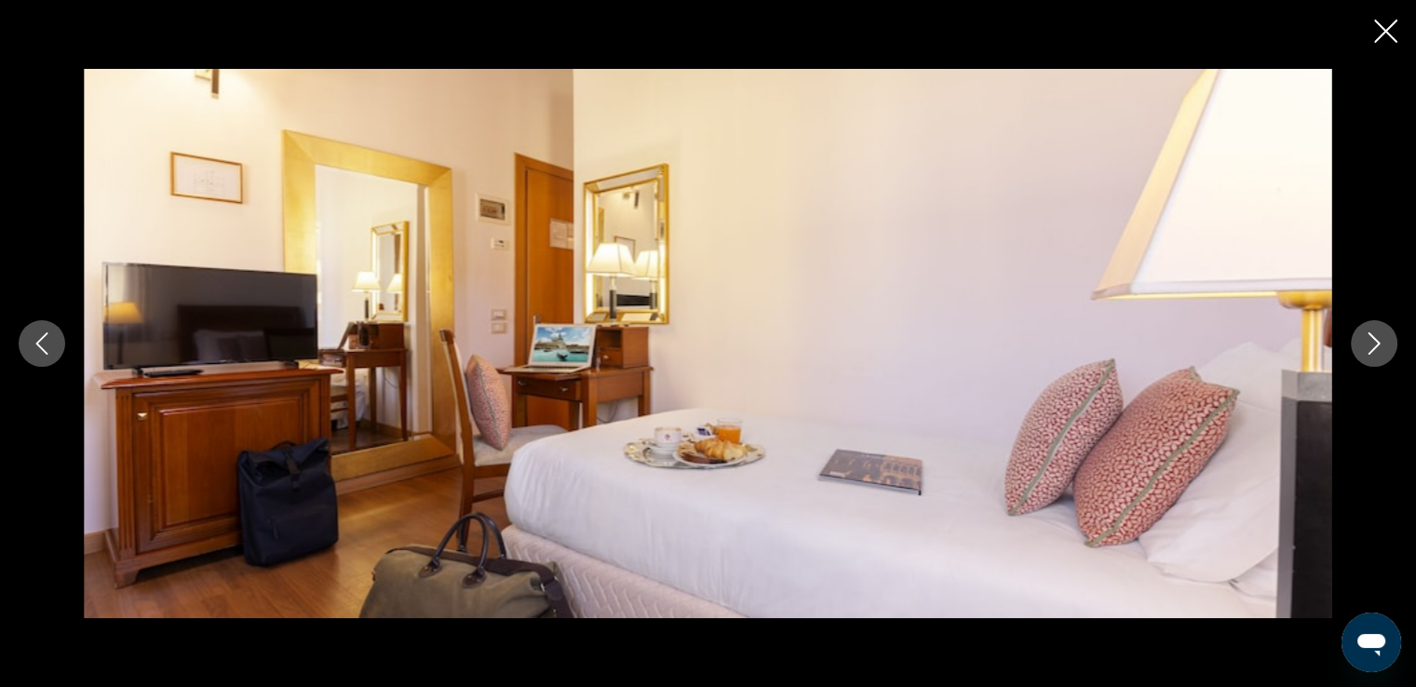
click at [1377, 339] on icon "Next image" at bounding box center [1374, 343] width 22 height 22
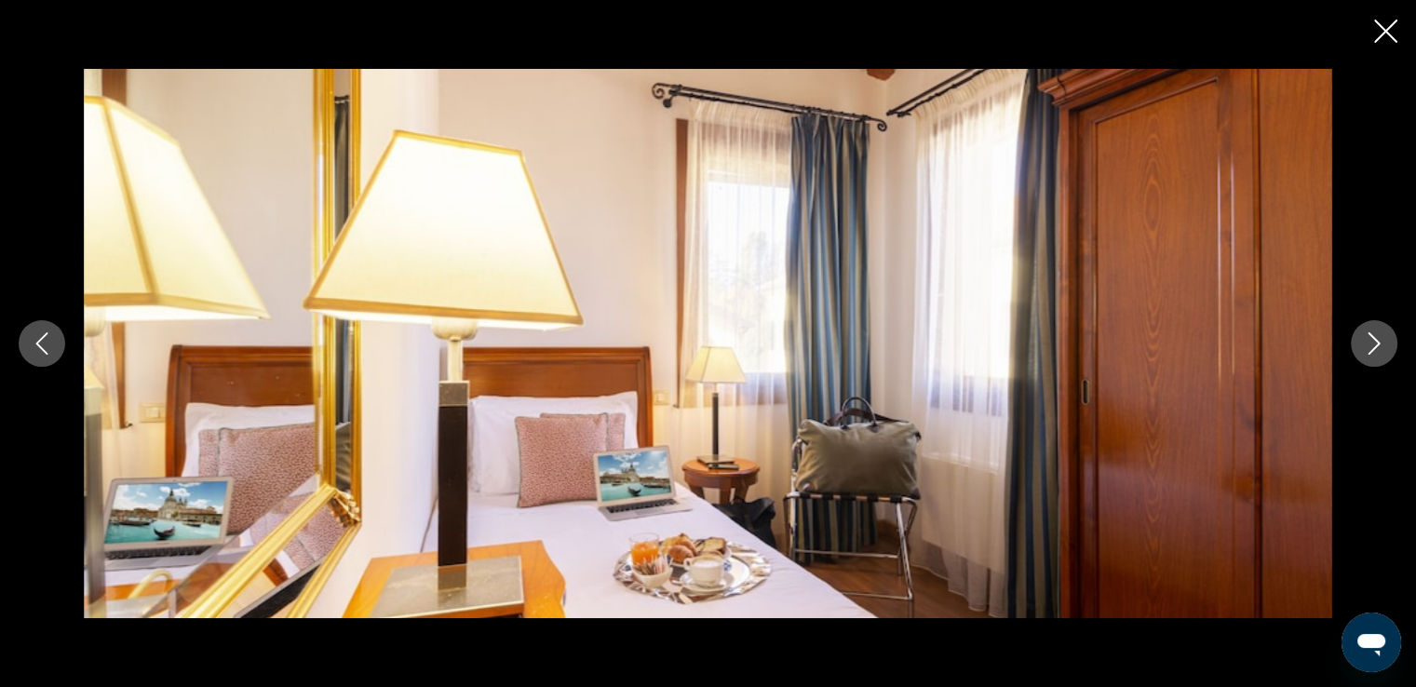
click at [1385, 30] on icon "Close slideshow" at bounding box center [1385, 31] width 23 height 23
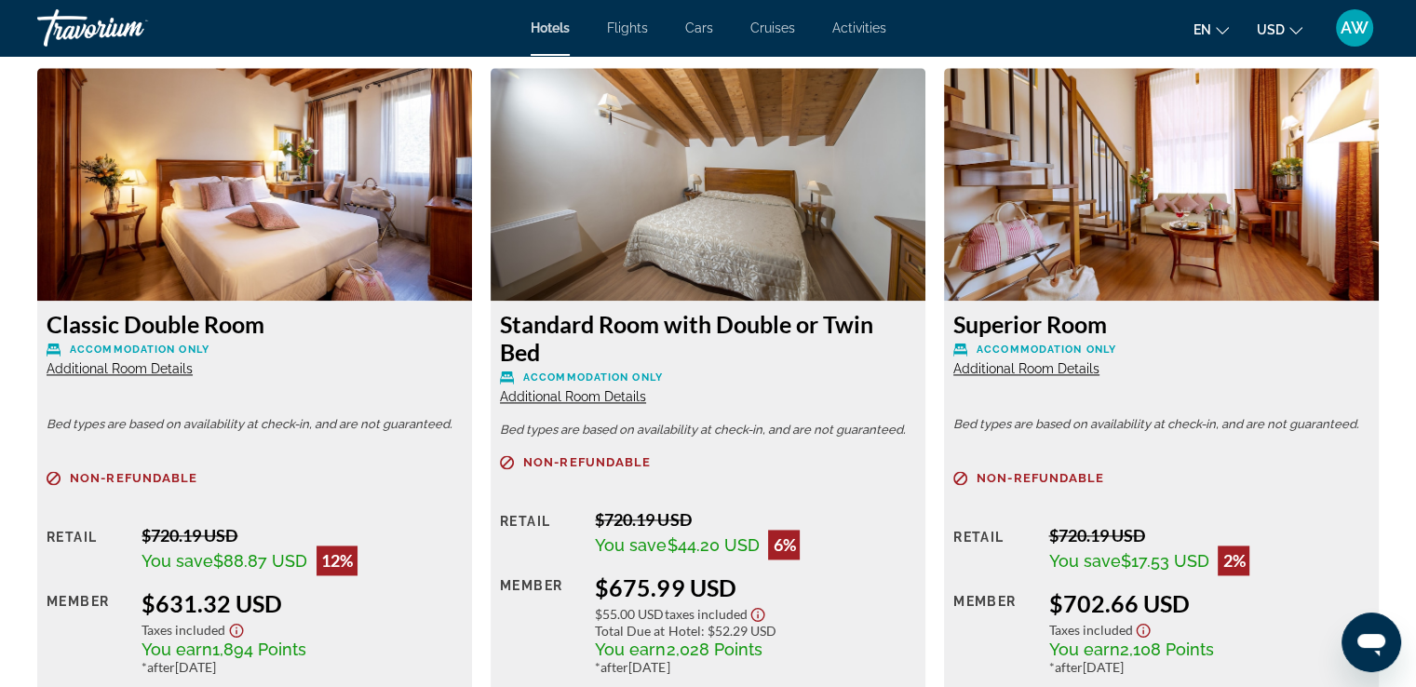
scroll to position [2562, 0]
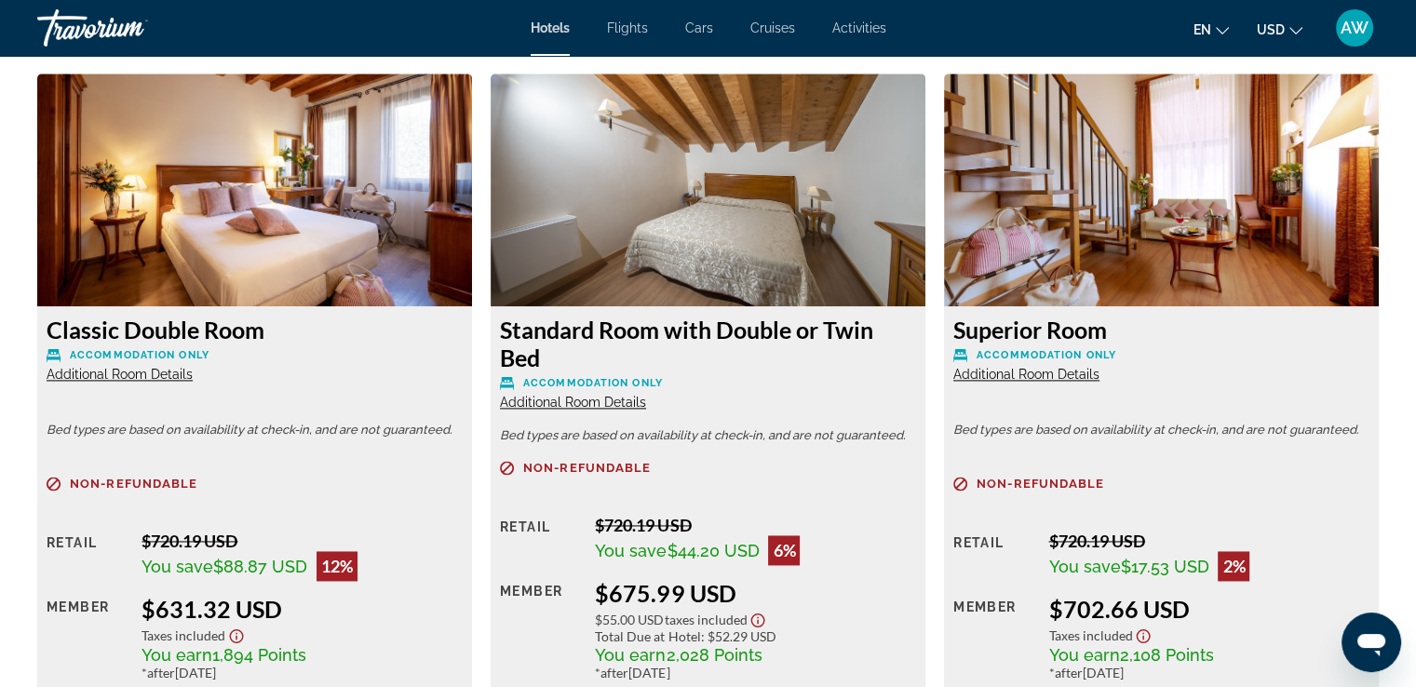
click at [1032, 373] on span "Additional Room Details" at bounding box center [1026, 374] width 146 height 15
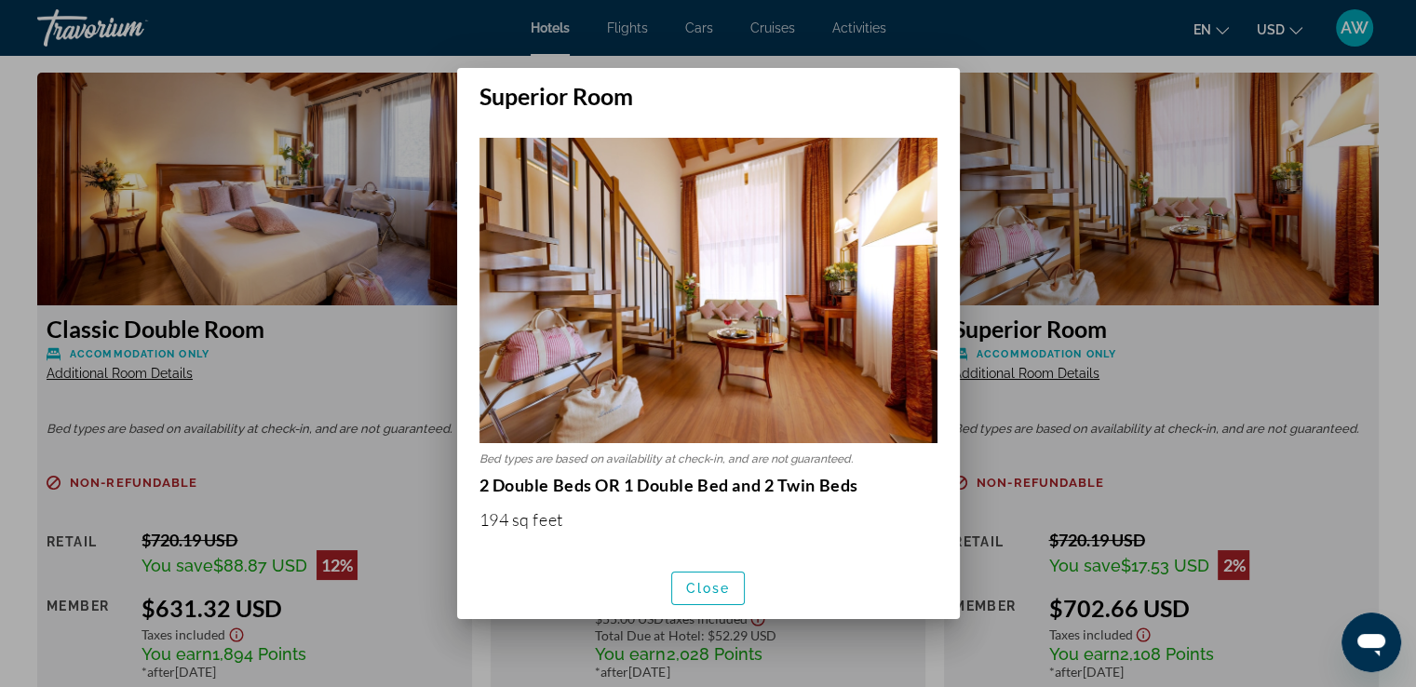
click at [1173, 377] on div at bounding box center [708, 343] width 1416 height 687
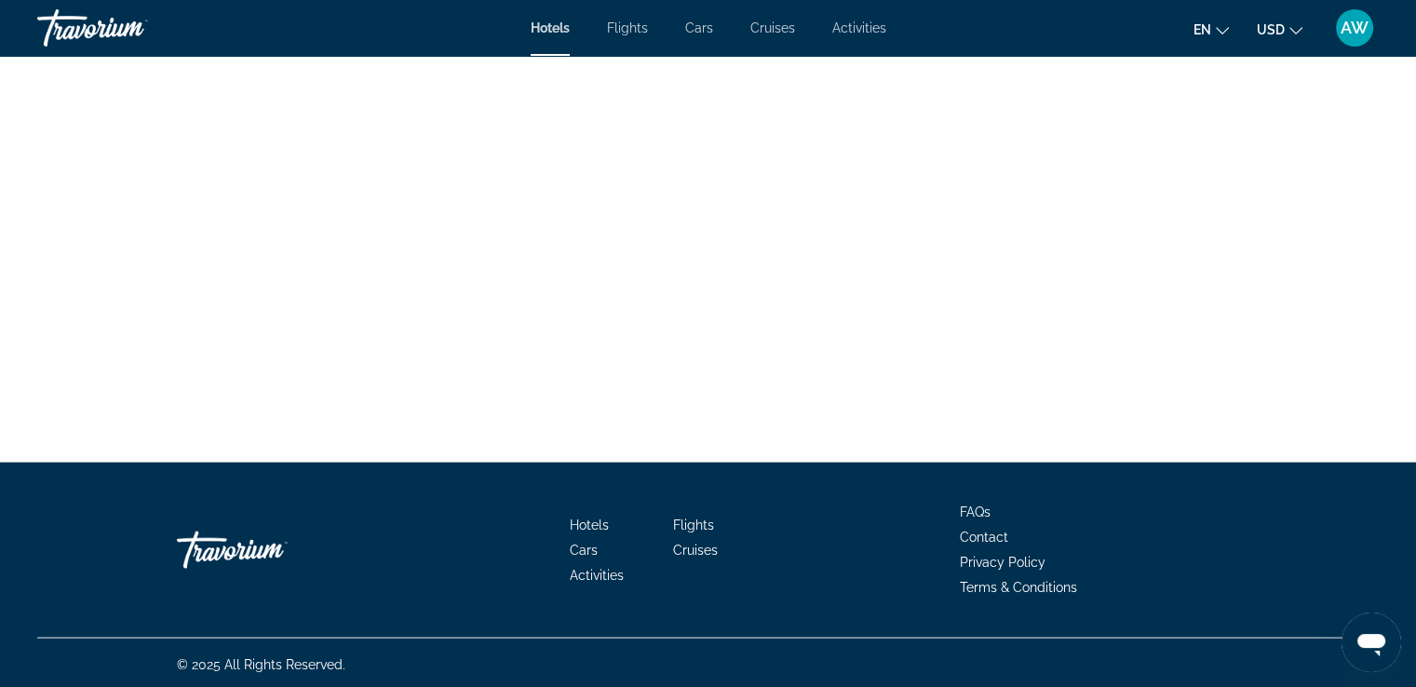
scroll to position [3832, 0]
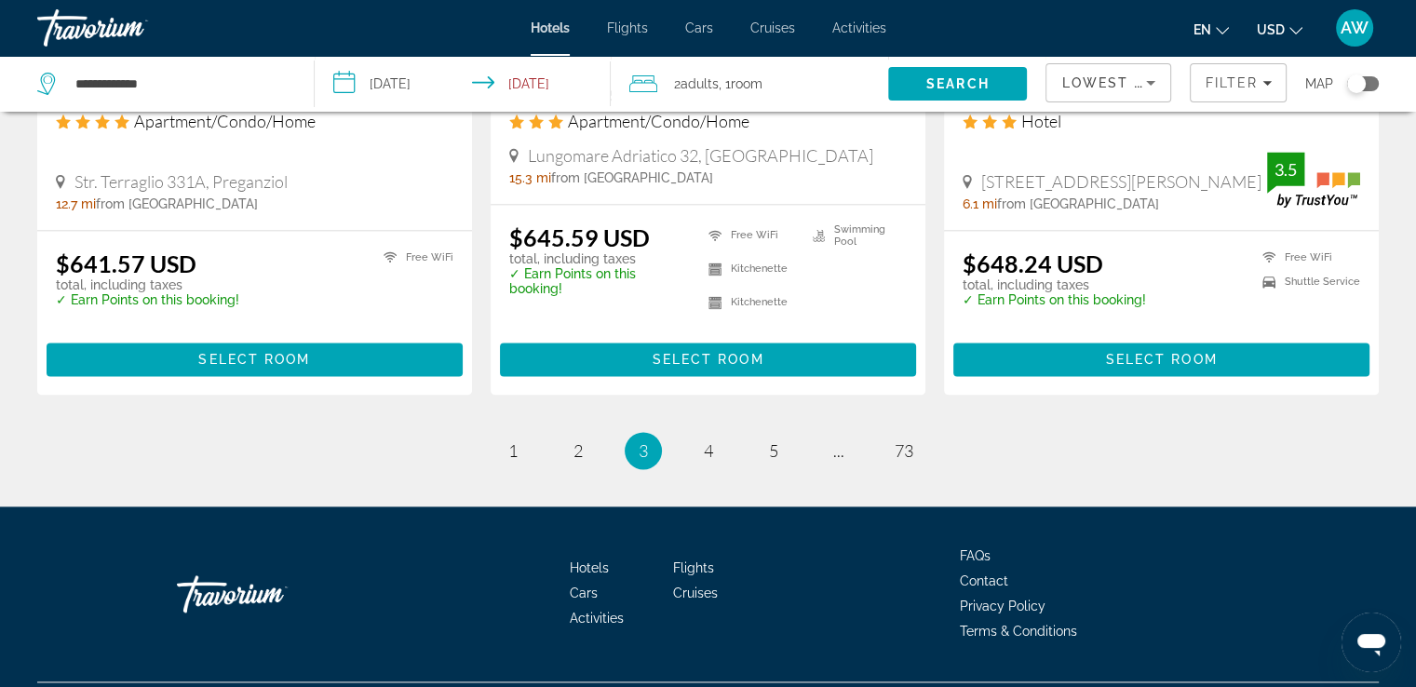
scroll to position [2409, 0]
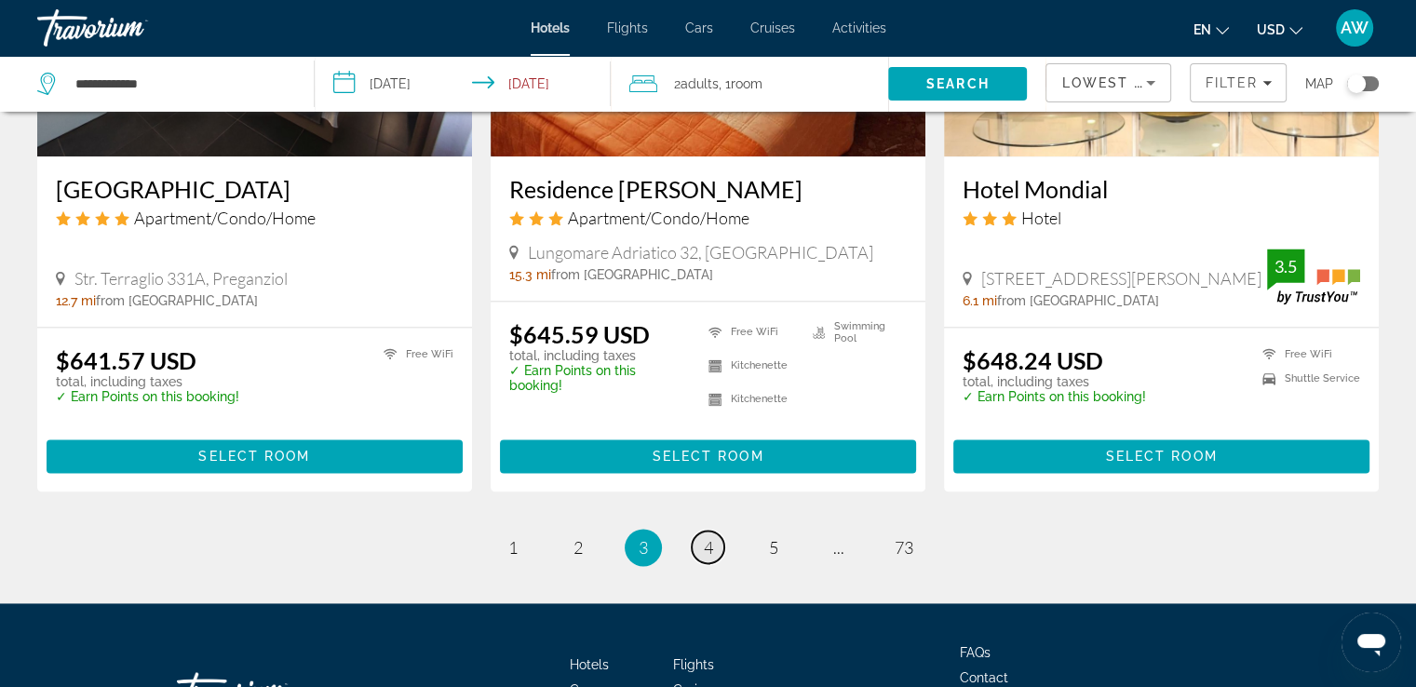
click at [708, 546] on span "4" at bounding box center [708, 547] width 9 height 20
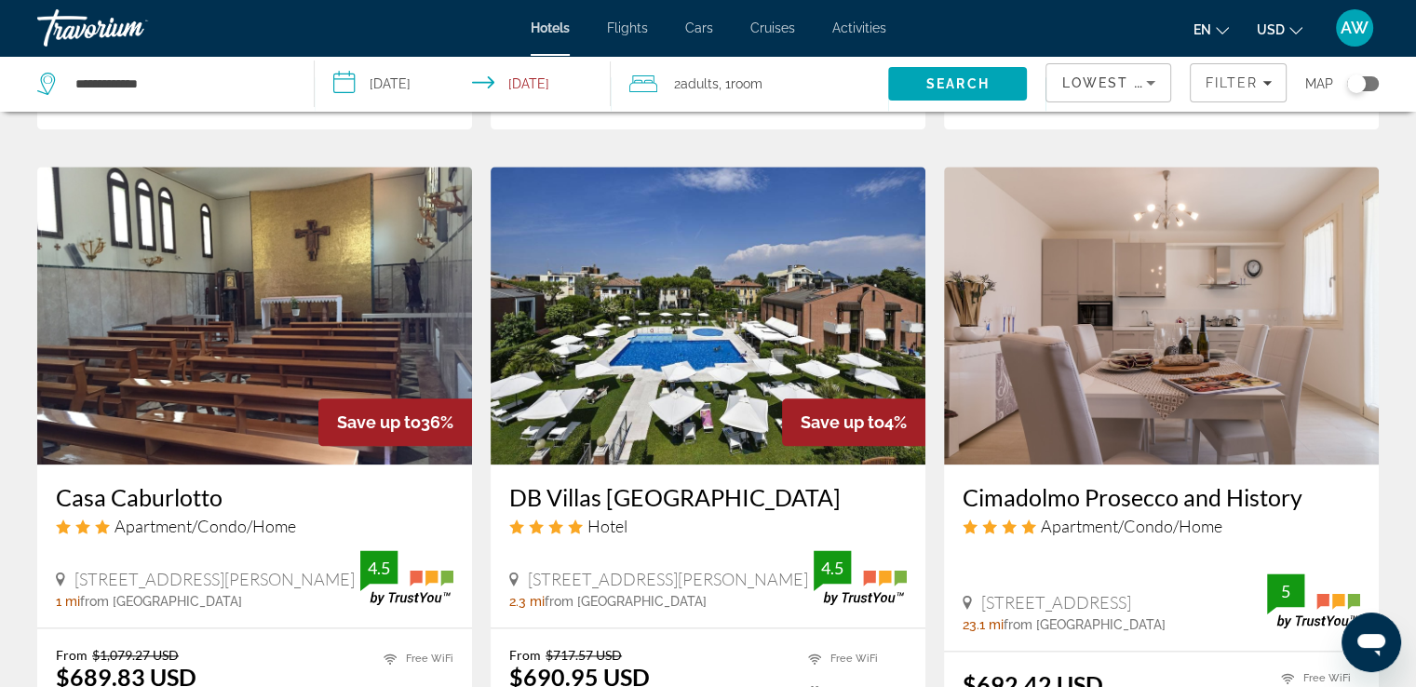
scroll to position [2174, 0]
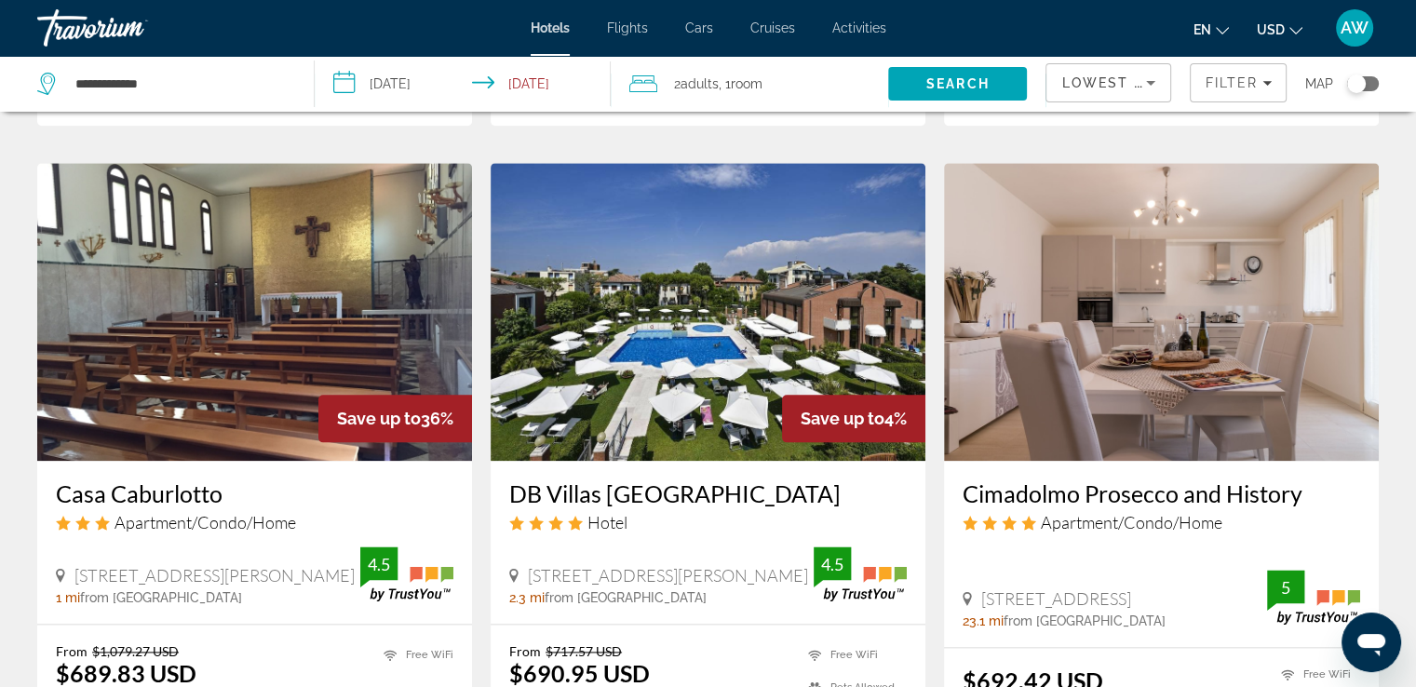
click at [667, 331] on img "Main content" at bounding box center [708, 312] width 435 height 298
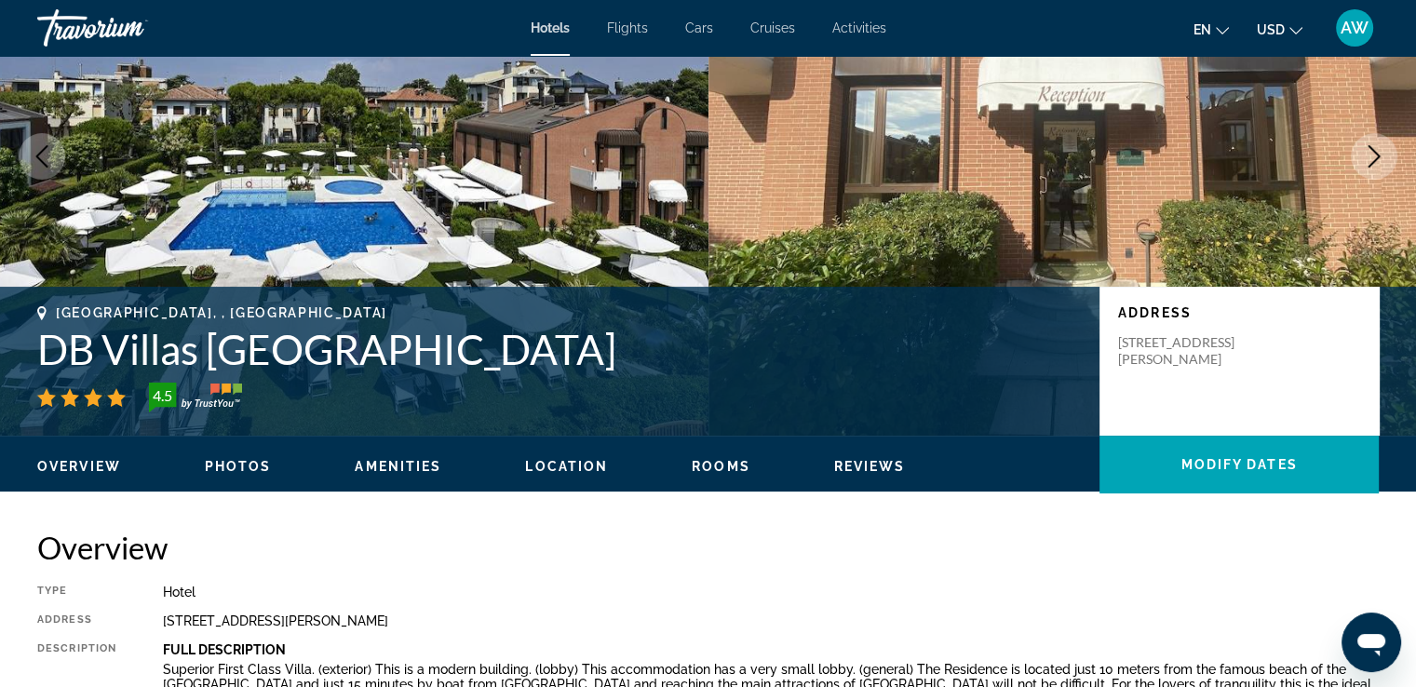
scroll to position [190, 0]
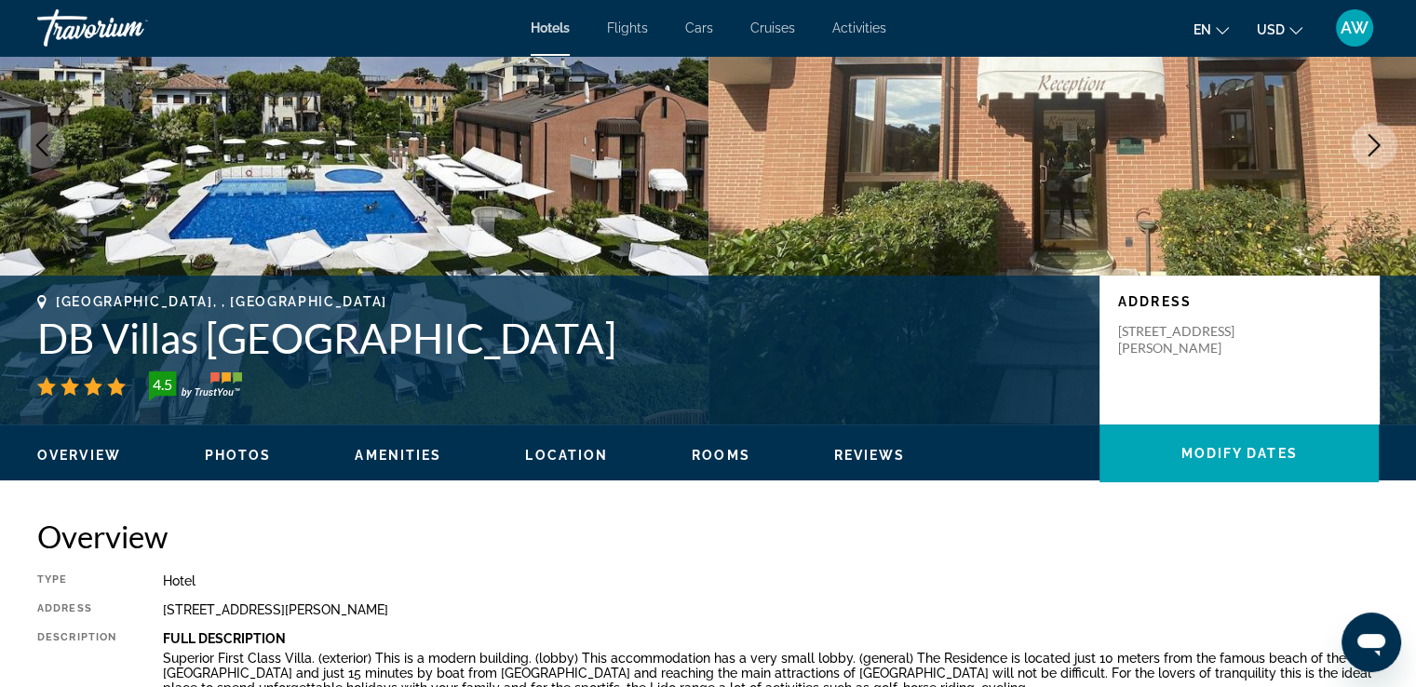
click at [242, 453] on span "Photos" at bounding box center [238, 455] width 67 height 15
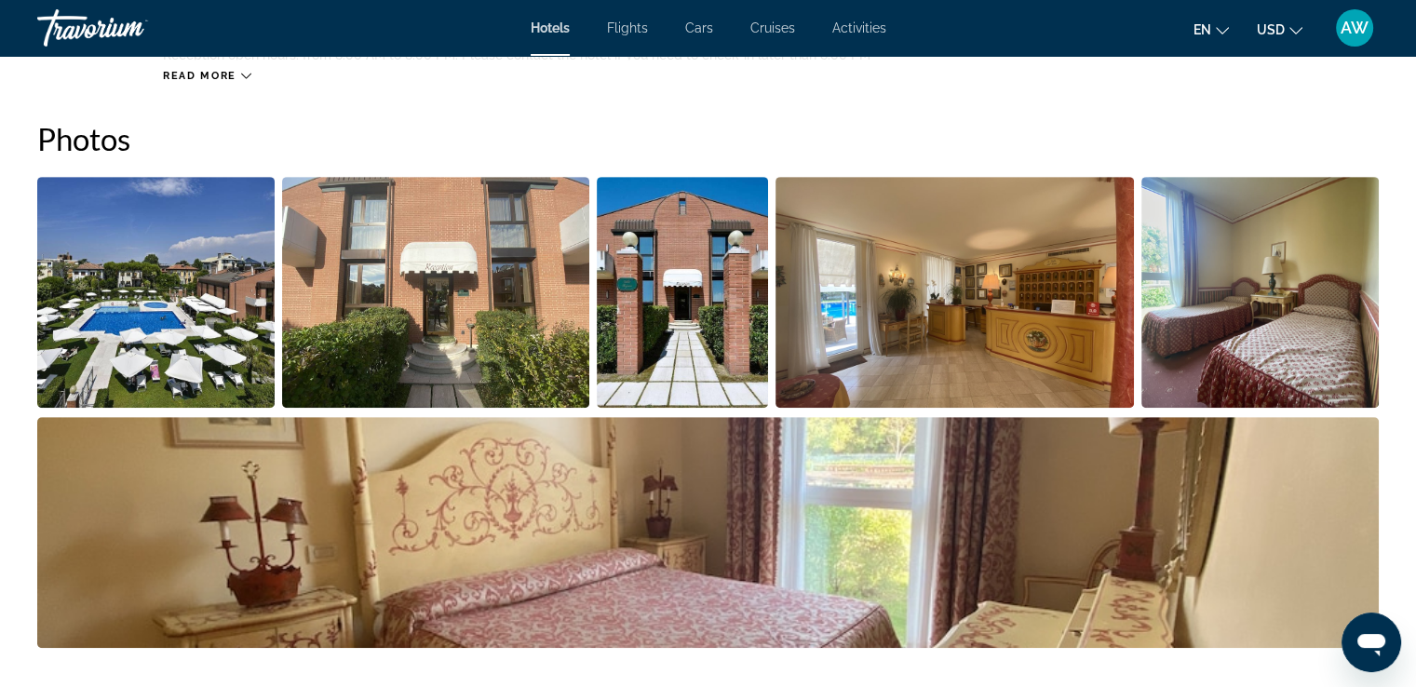
scroll to position [909, 0]
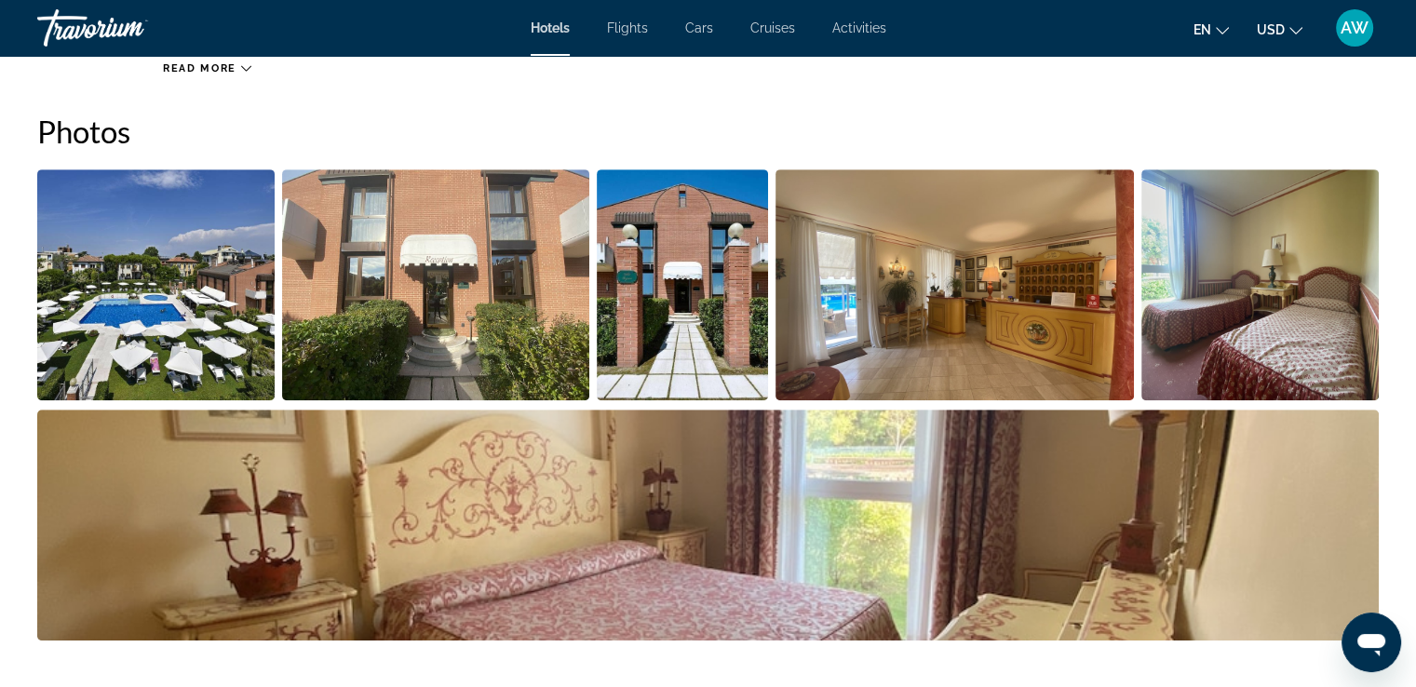
click at [142, 306] on img "Open full-screen image slider" at bounding box center [155, 284] width 237 height 231
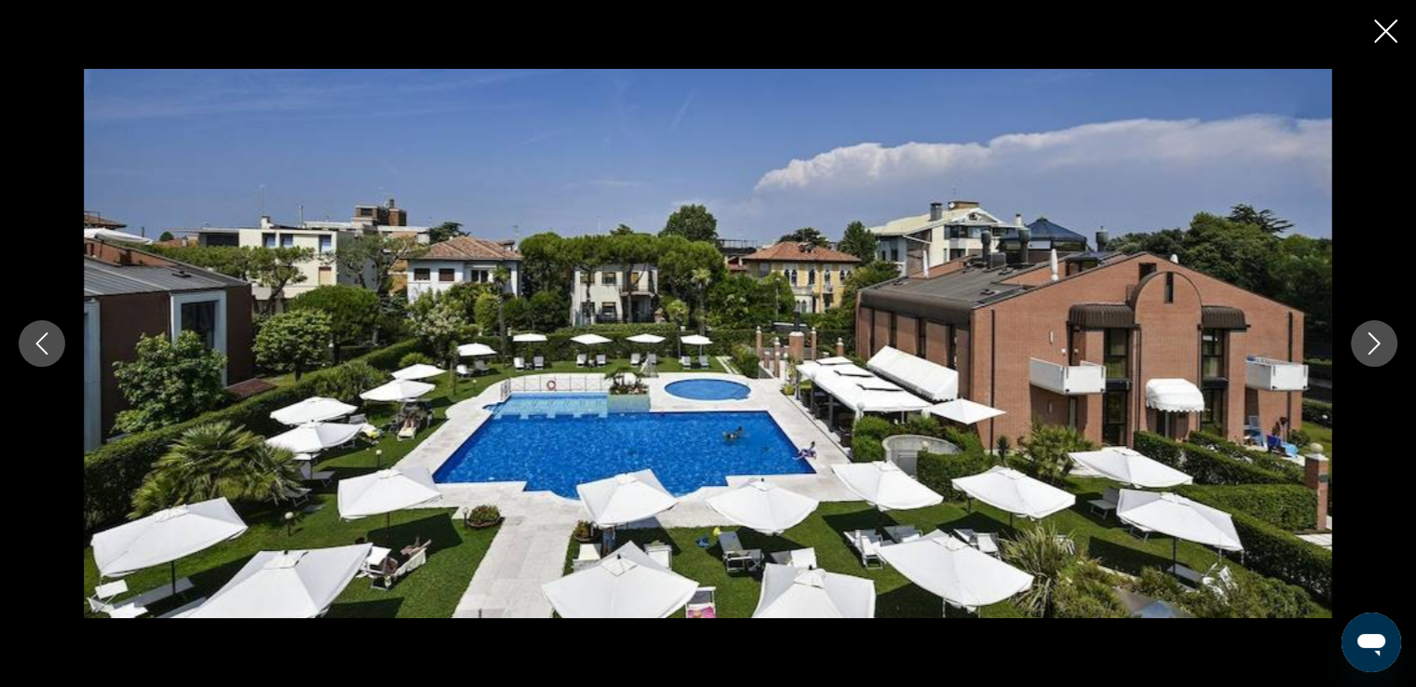
click at [1380, 344] on icon "Next image" at bounding box center [1374, 343] width 22 height 22
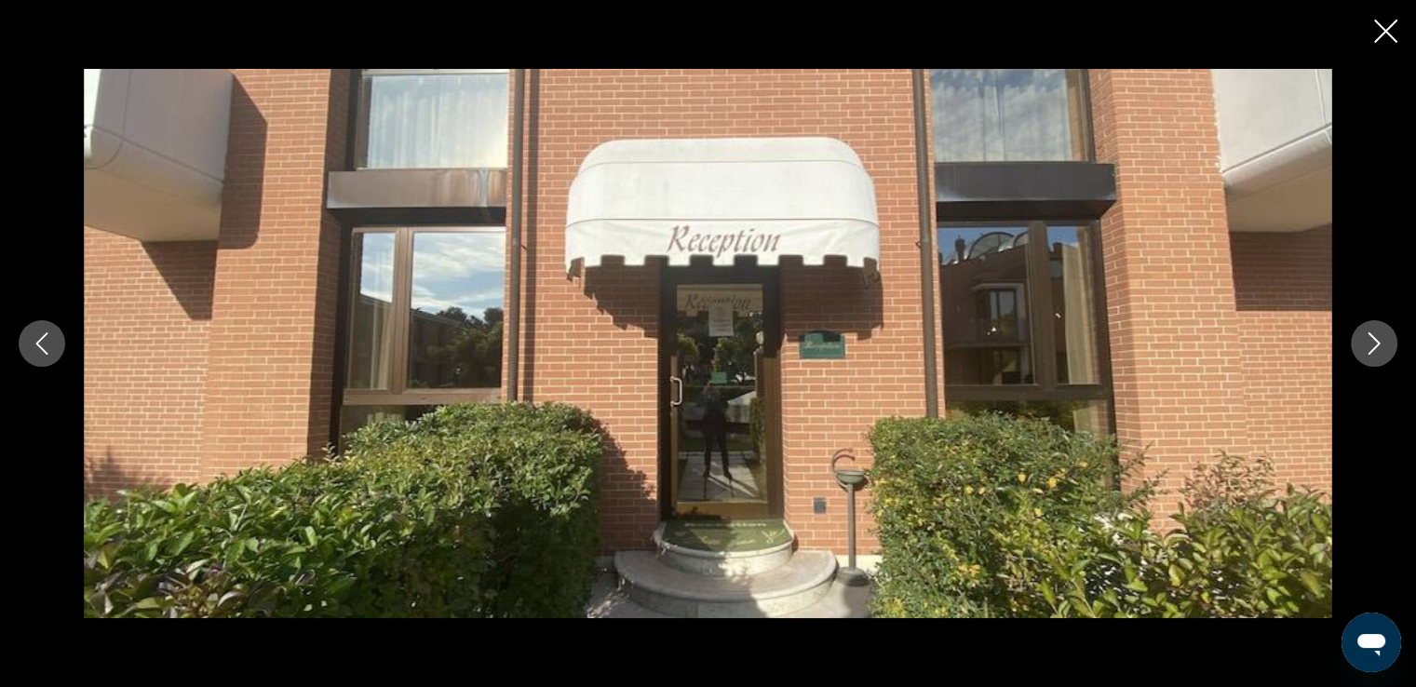
click at [1380, 344] on icon "Next image" at bounding box center [1374, 343] width 22 height 22
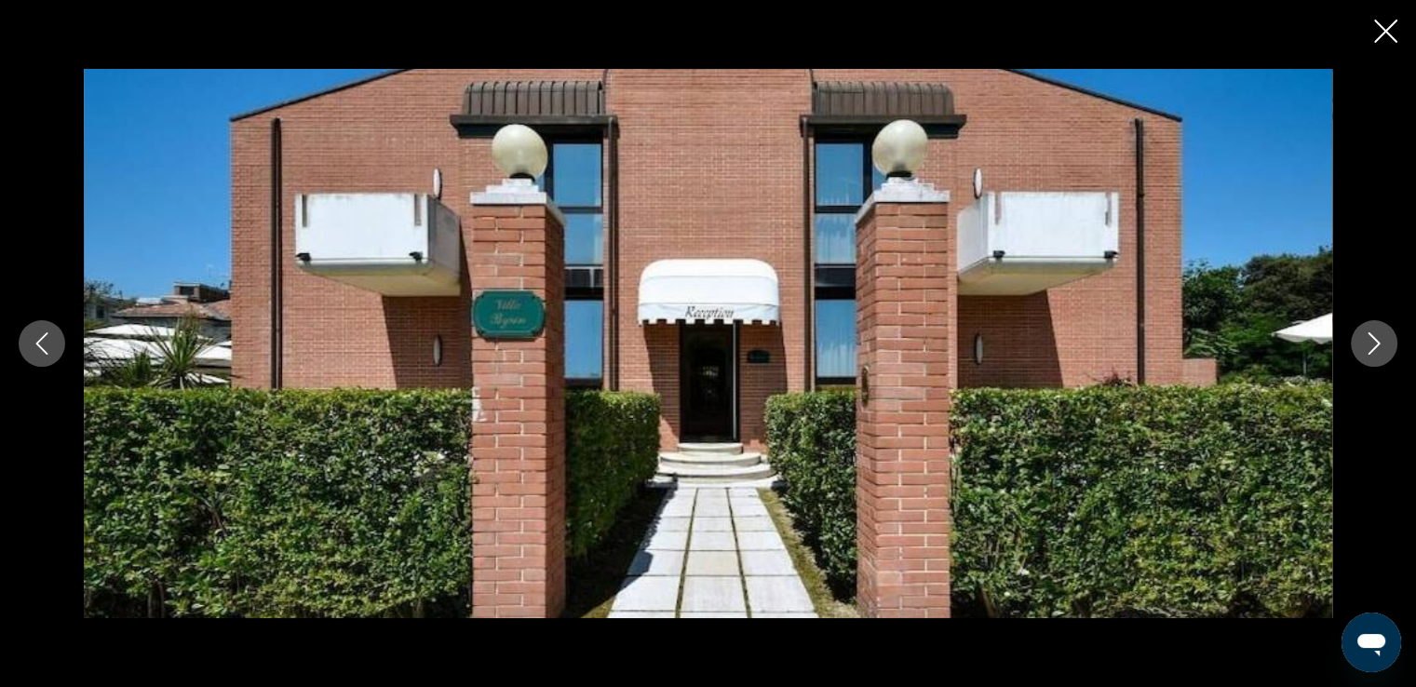
click at [1380, 344] on icon "Next image" at bounding box center [1374, 343] width 22 height 22
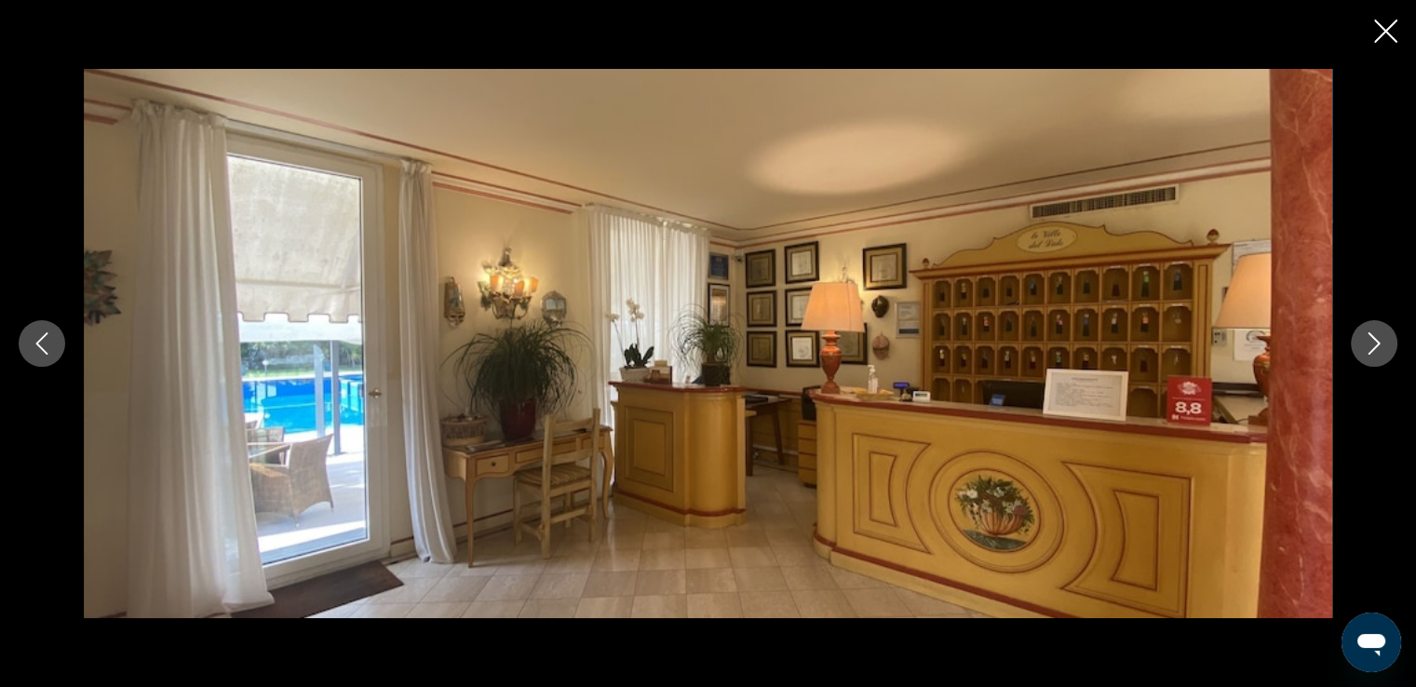
click at [1380, 344] on icon "Next image" at bounding box center [1374, 343] width 22 height 22
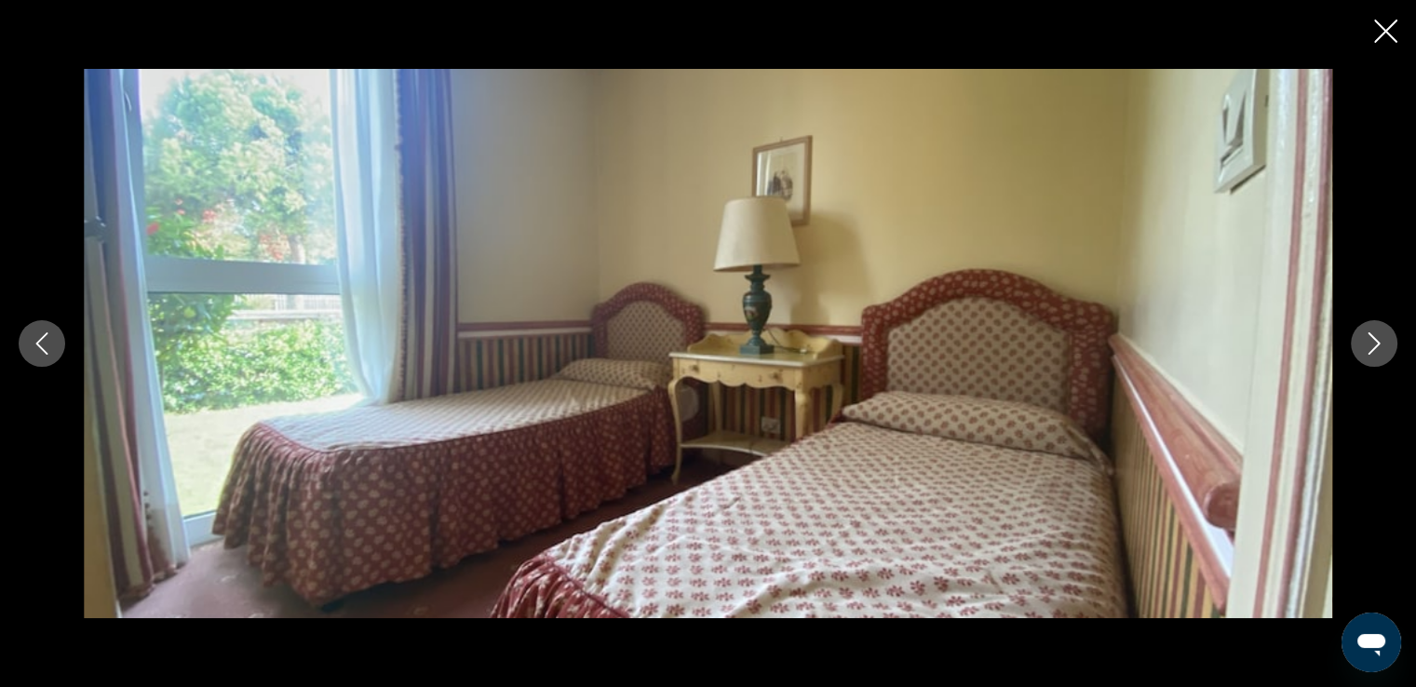
click at [1380, 344] on icon "Next image" at bounding box center [1374, 343] width 22 height 22
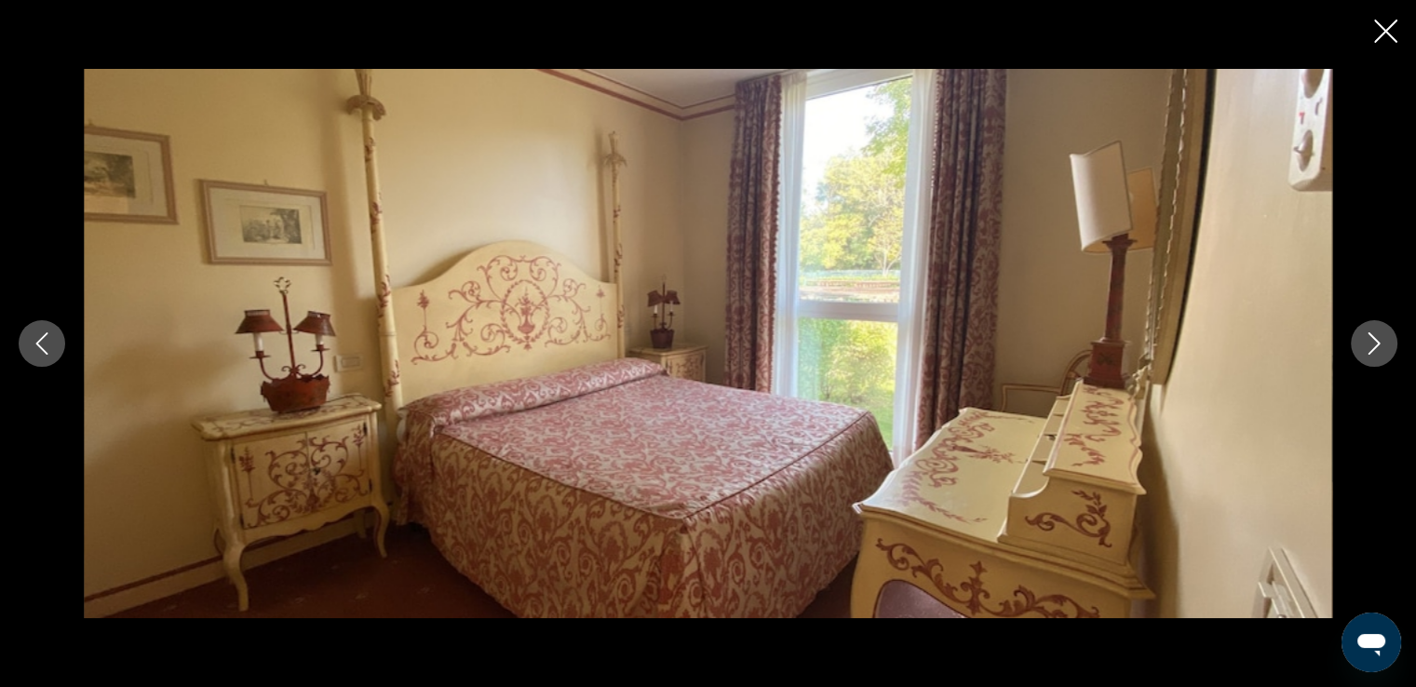
click at [1380, 344] on icon "Next image" at bounding box center [1374, 343] width 22 height 22
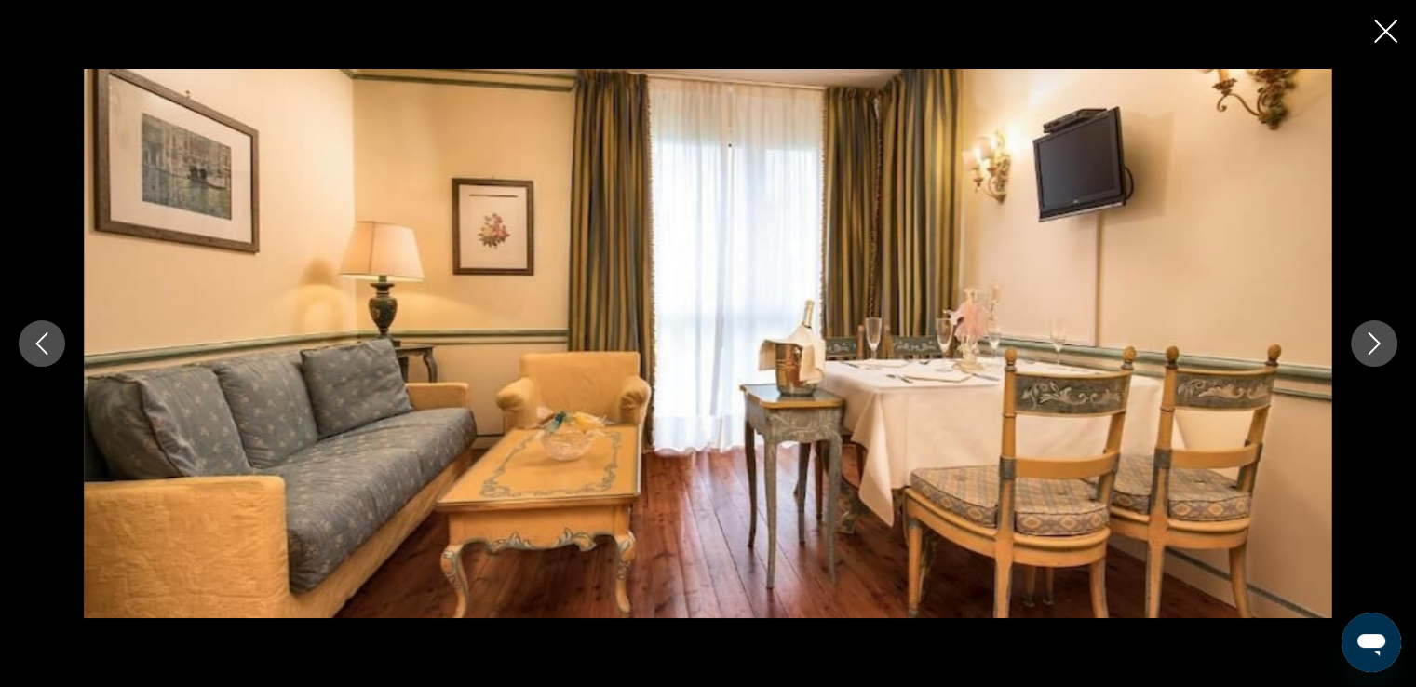
click at [1380, 344] on icon "Next image" at bounding box center [1374, 343] width 22 height 22
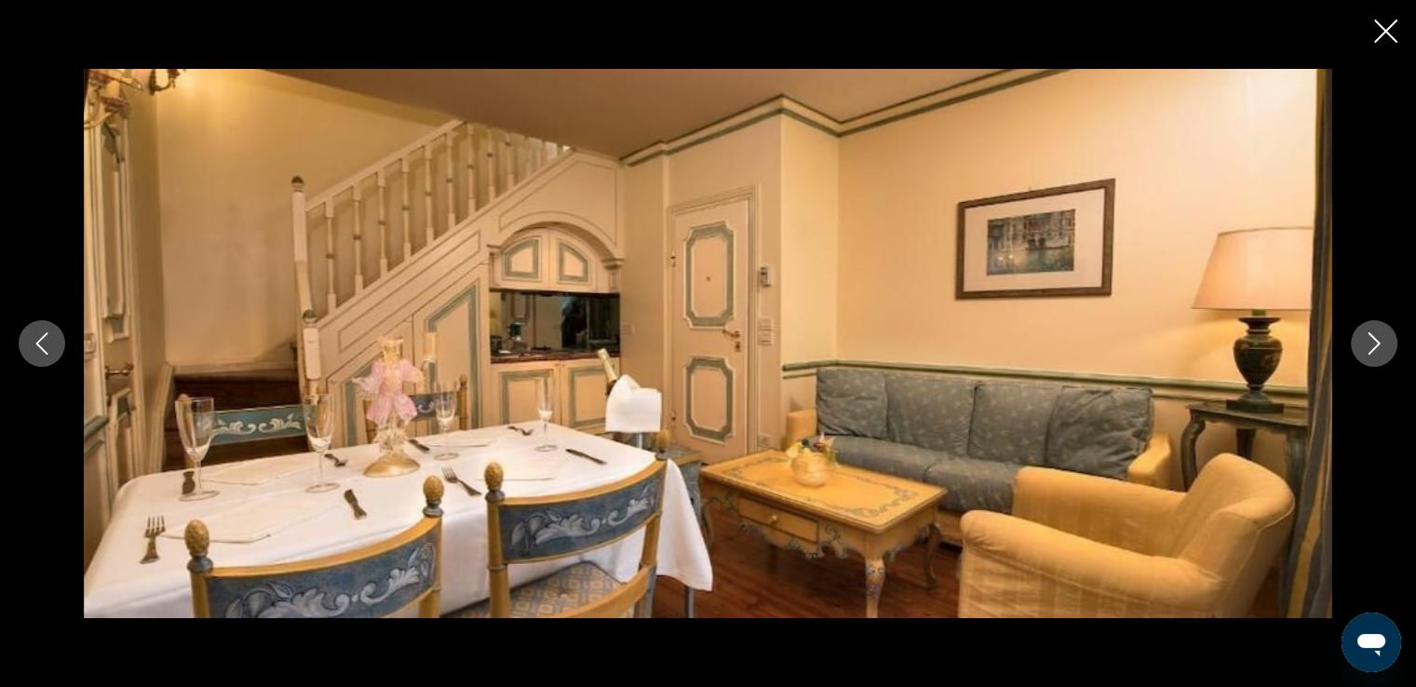
click at [1380, 344] on icon "Next image" at bounding box center [1374, 343] width 22 height 22
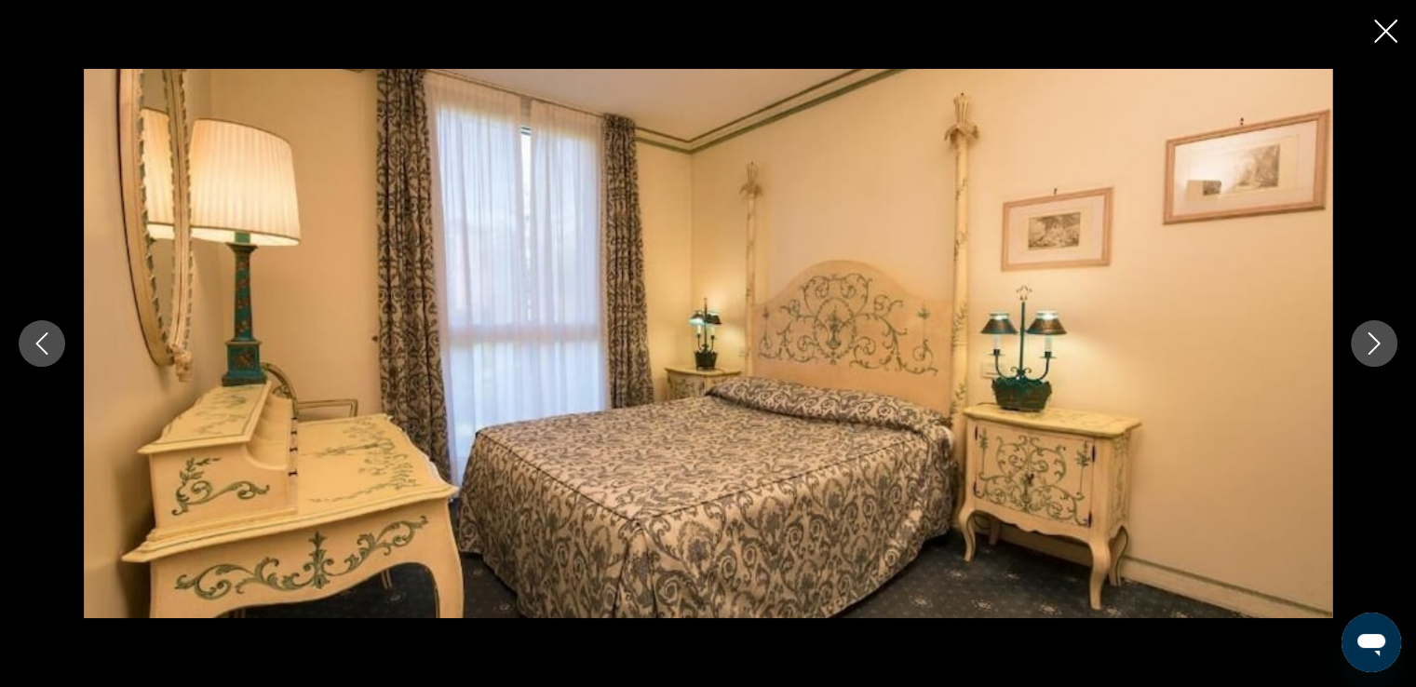
click at [1380, 344] on icon "Next image" at bounding box center [1374, 343] width 22 height 22
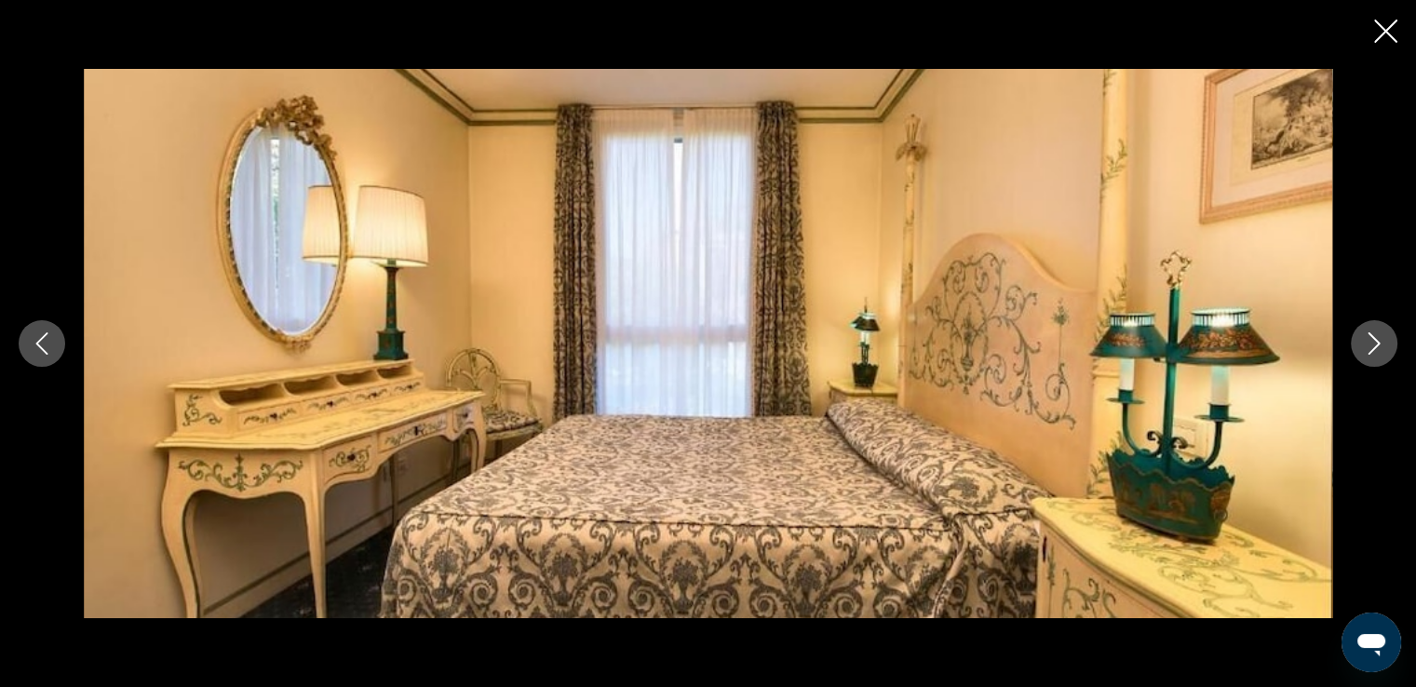
click at [1380, 344] on icon "Next image" at bounding box center [1374, 343] width 22 height 22
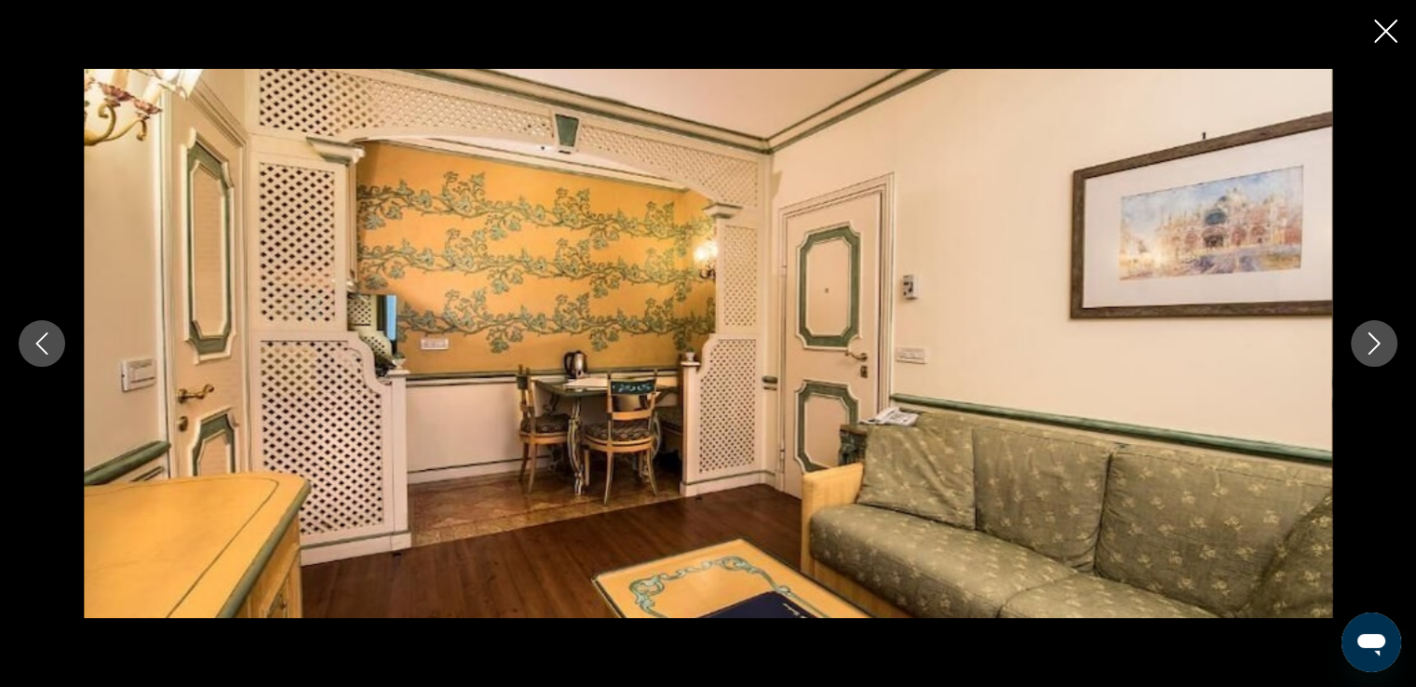
click at [1380, 344] on icon "Next image" at bounding box center [1374, 343] width 22 height 22
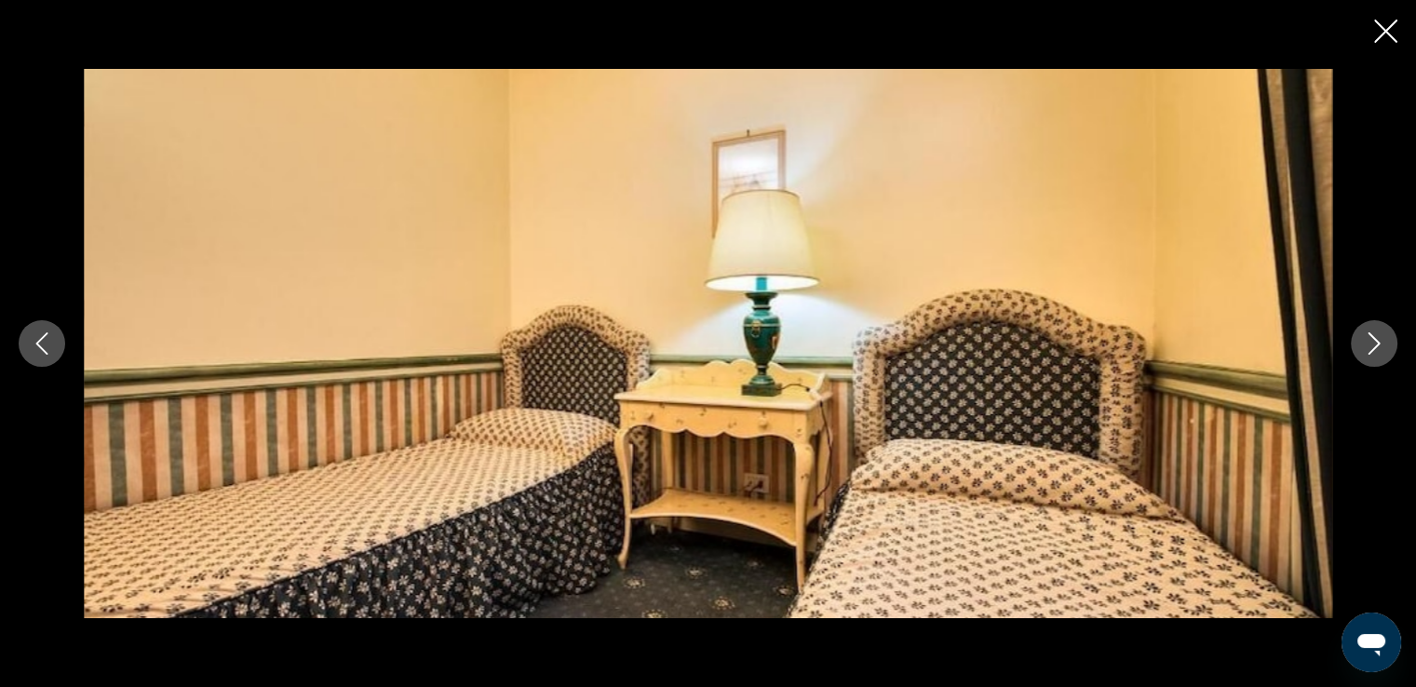
click at [1380, 344] on icon "Next image" at bounding box center [1374, 343] width 22 height 22
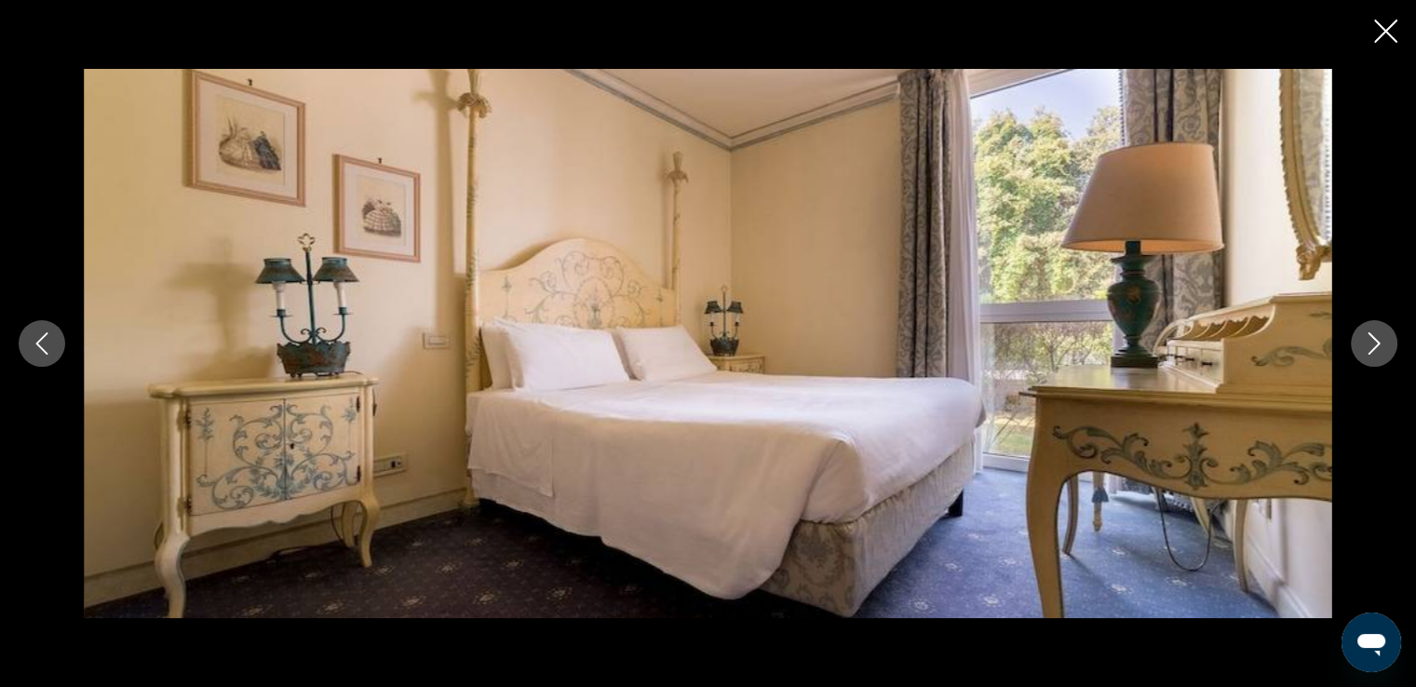
click at [1369, 336] on icon "Next image" at bounding box center [1374, 343] width 22 height 22
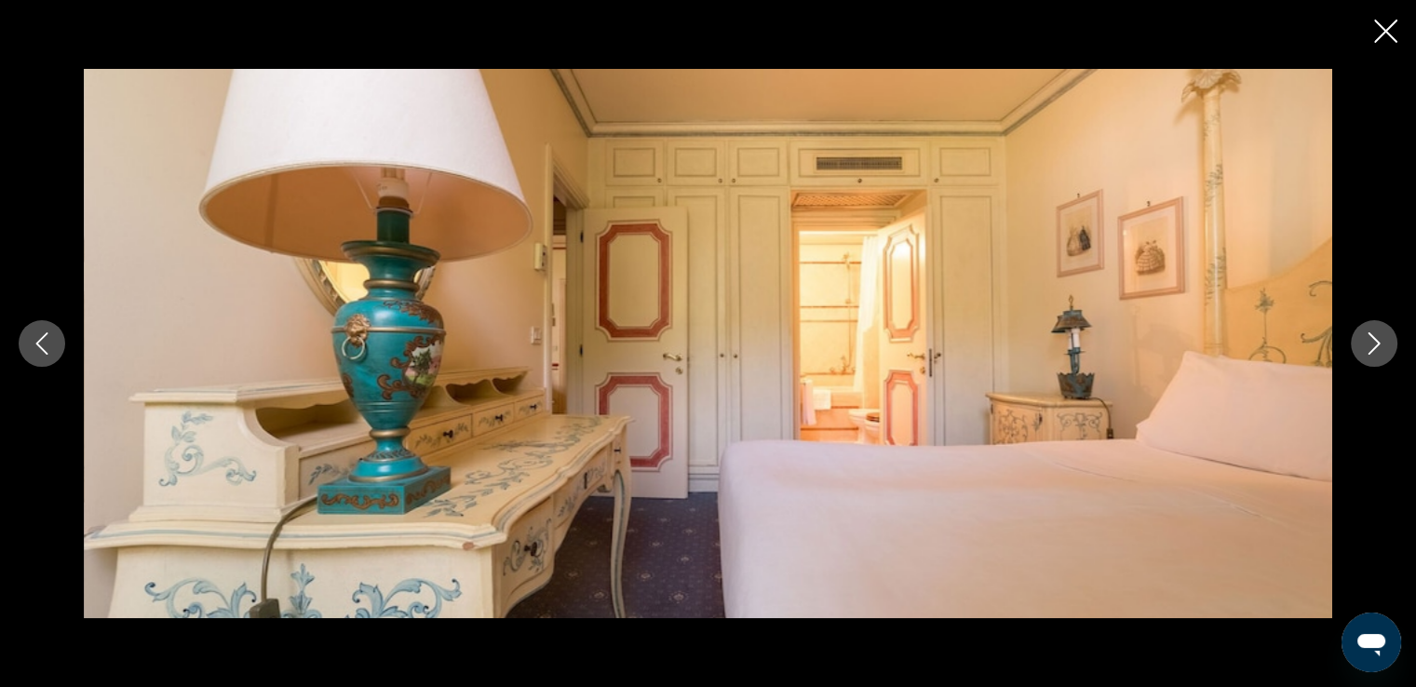
click at [1369, 336] on icon "Next image" at bounding box center [1374, 343] width 22 height 22
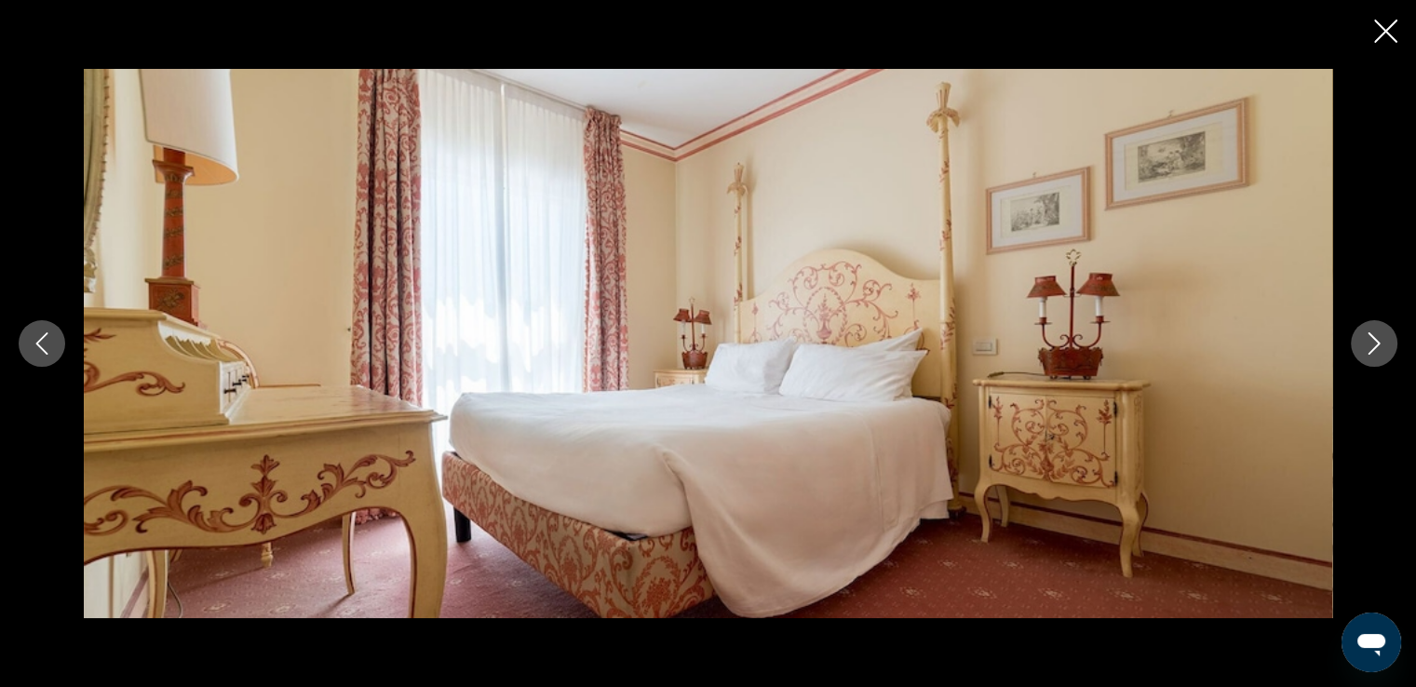
click at [1369, 336] on icon "Next image" at bounding box center [1374, 343] width 22 height 22
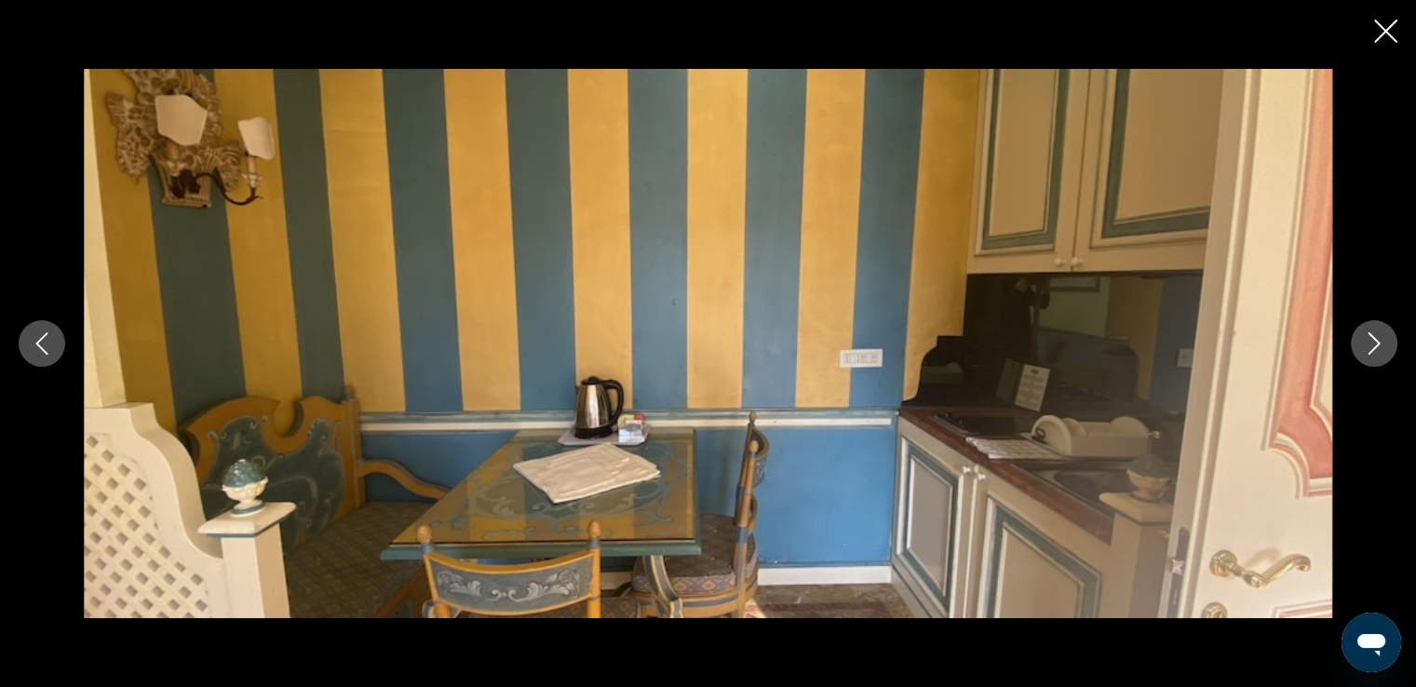
click at [1369, 336] on icon "Next image" at bounding box center [1374, 343] width 22 height 22
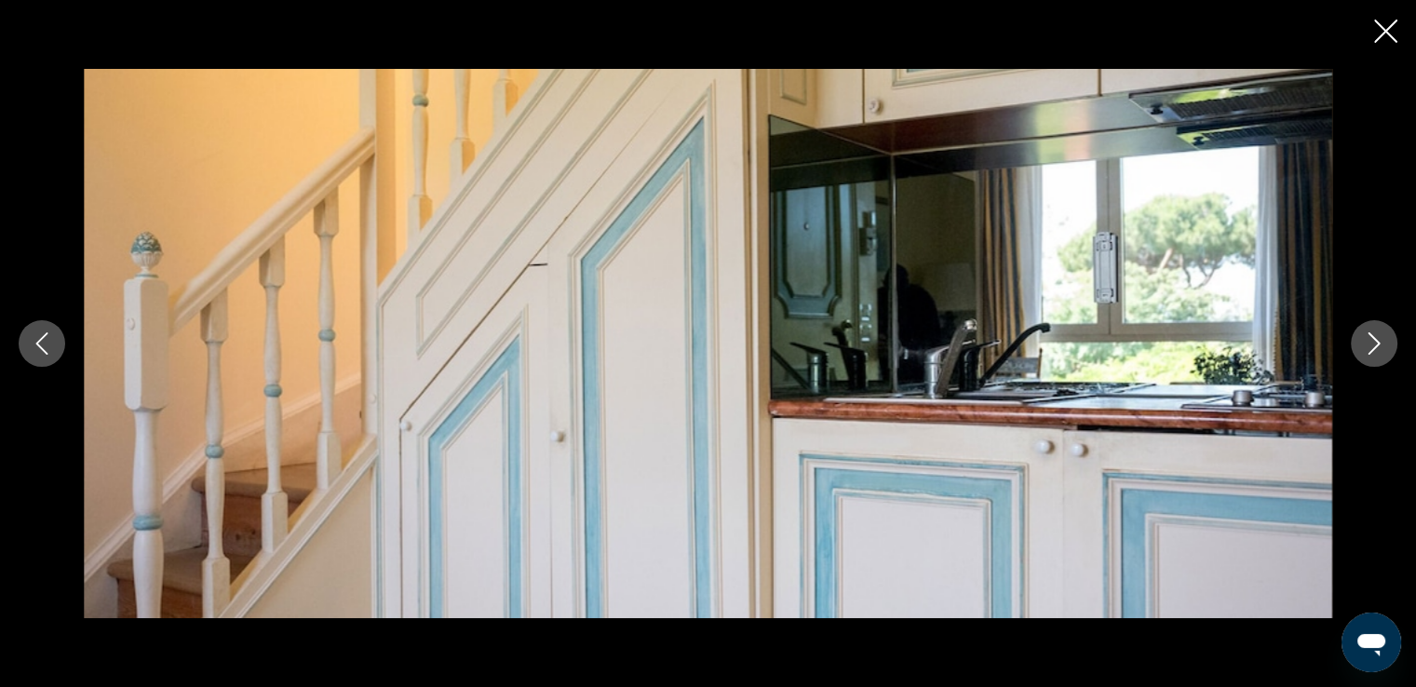
click at [1369, 336] on icon "Next image" at bounding box center [1374, 343] width 22 height 22
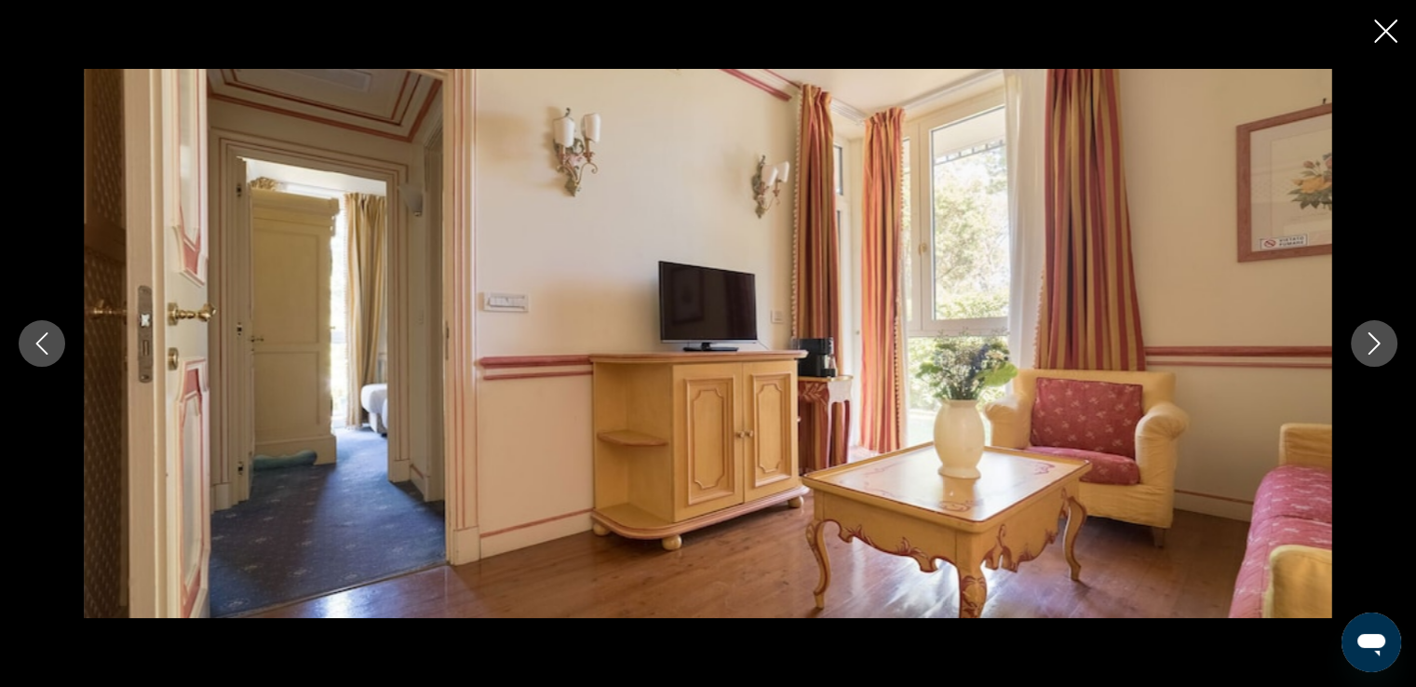
click at [1369, 336] on icon "Next image" at bounding box center [1374, 343] width 22 height 22
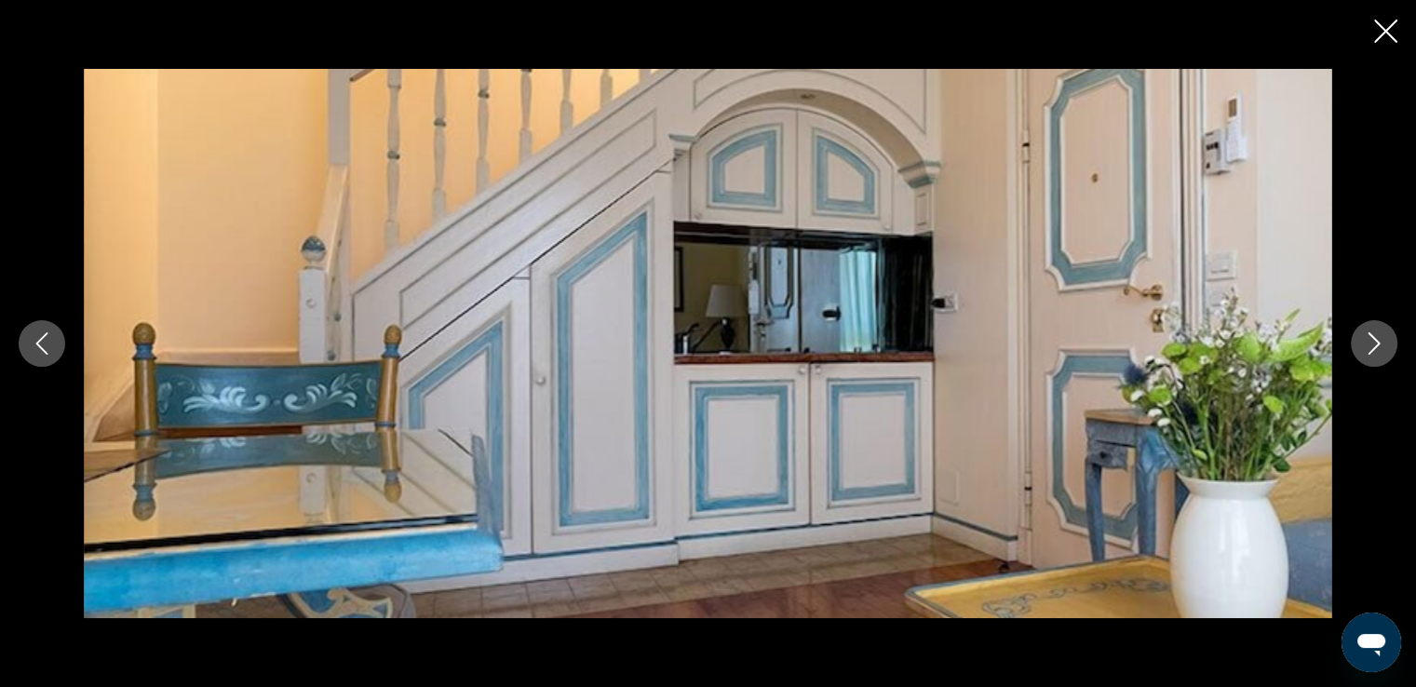
click at [1369, 336] on icon "Next image" at bounding box center [1374, 343] width 22 height 22
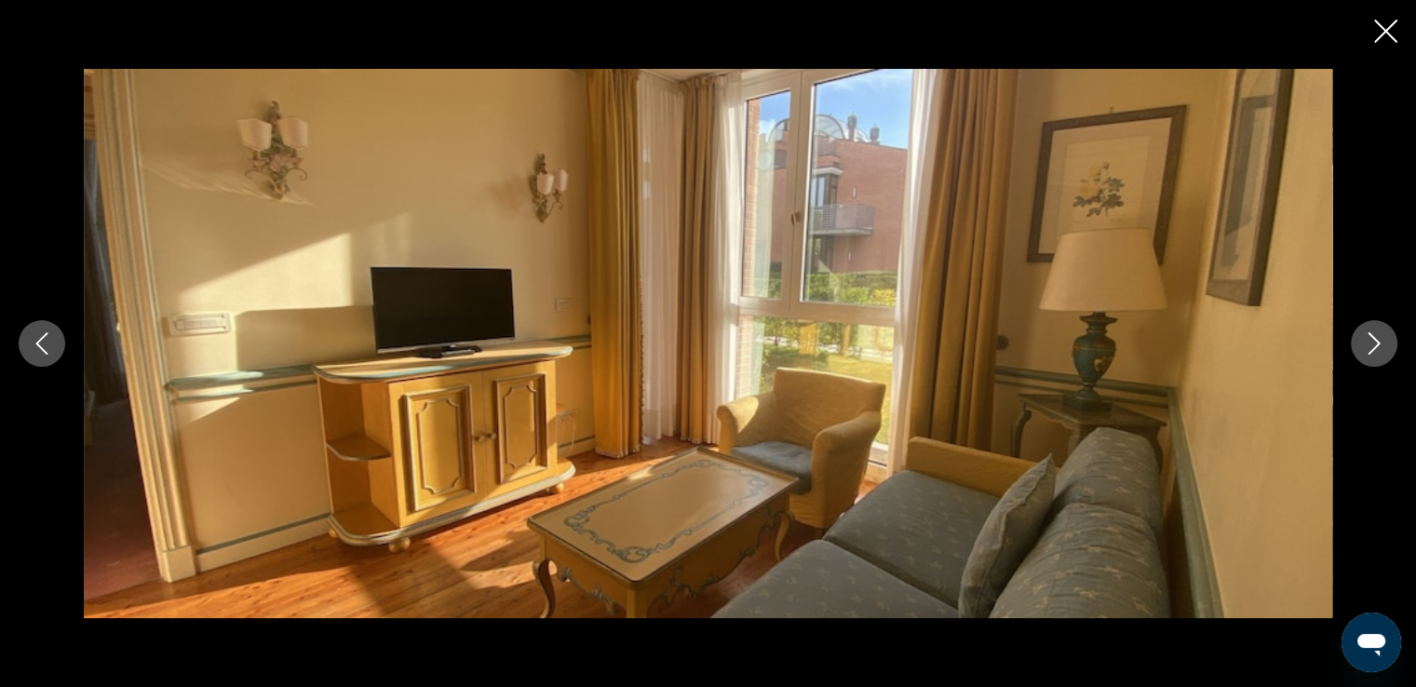
click at [1369, 336] on icon "Next image" at bounding box center [1374, 343] width 22 height 22
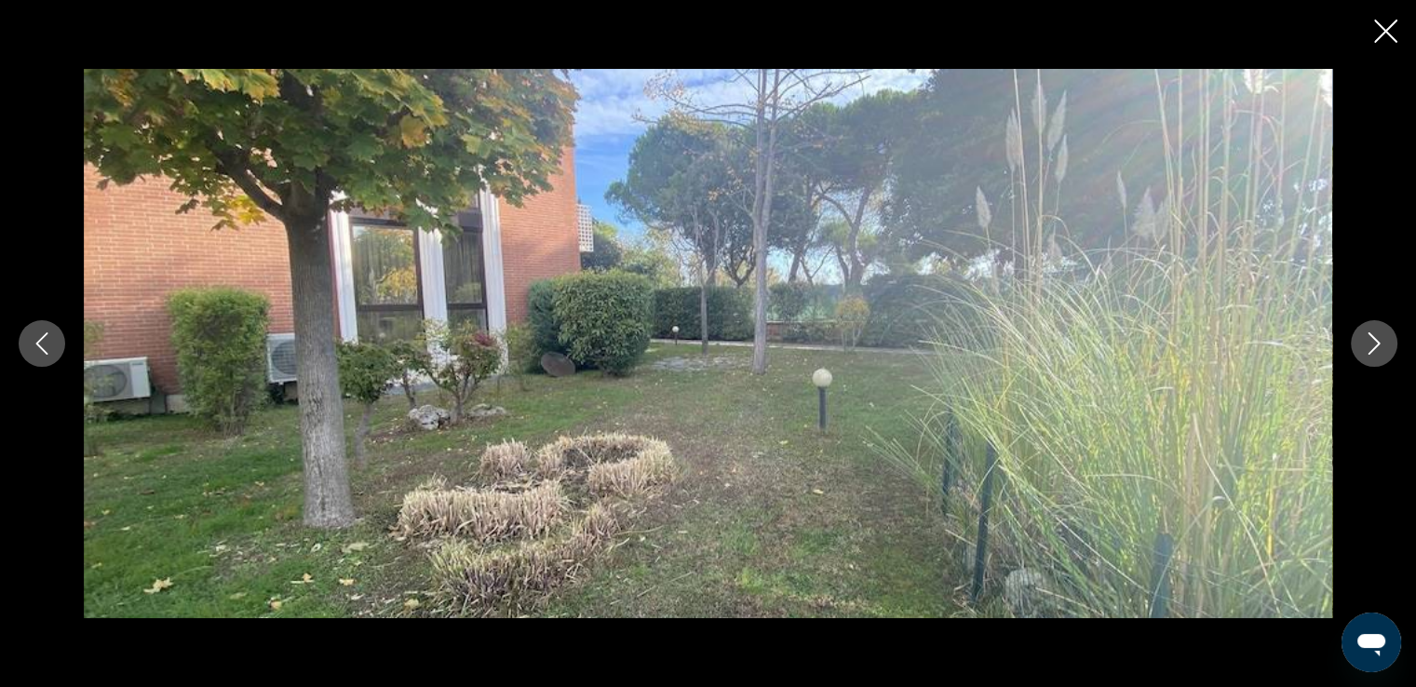
click at [1369, 336] on icon "Next image" at bounding box center [1374, 343] width 22 height 22
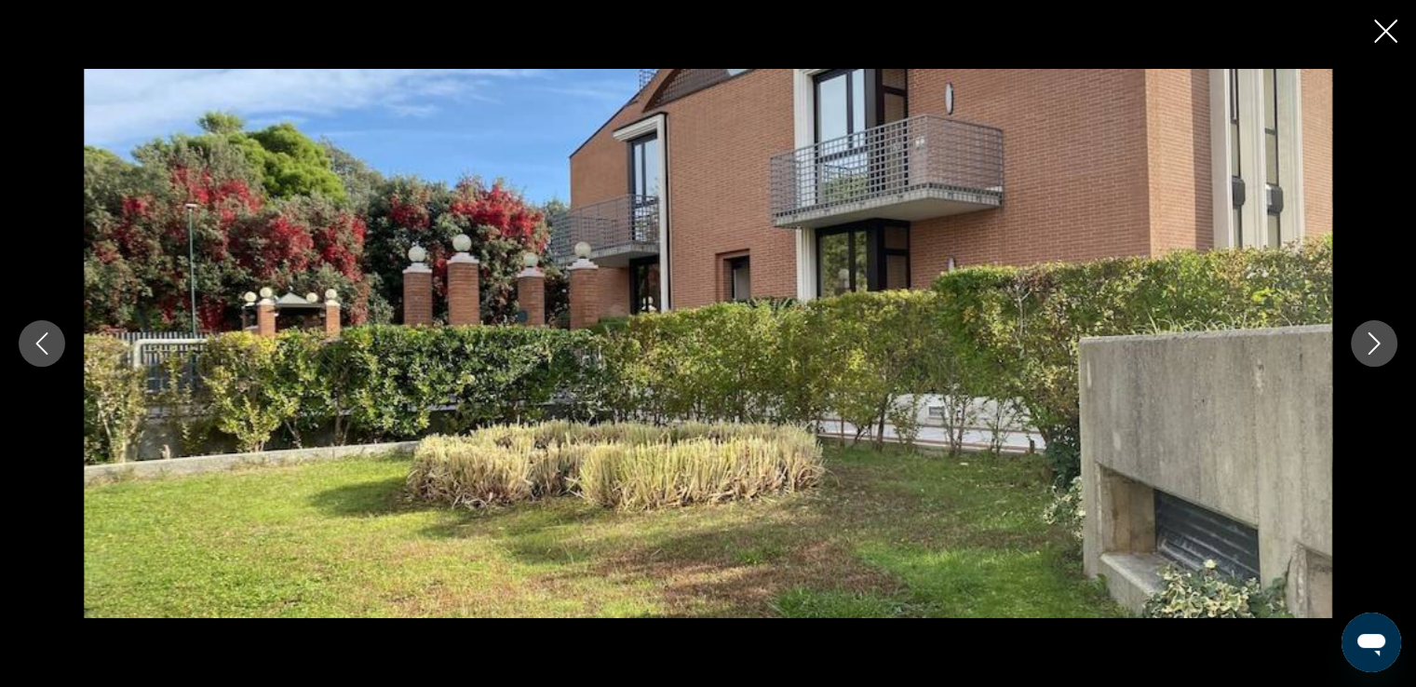
click at [1369, 336] on icon "Next image" at bounding box center [1374, 343] width 22 height 22
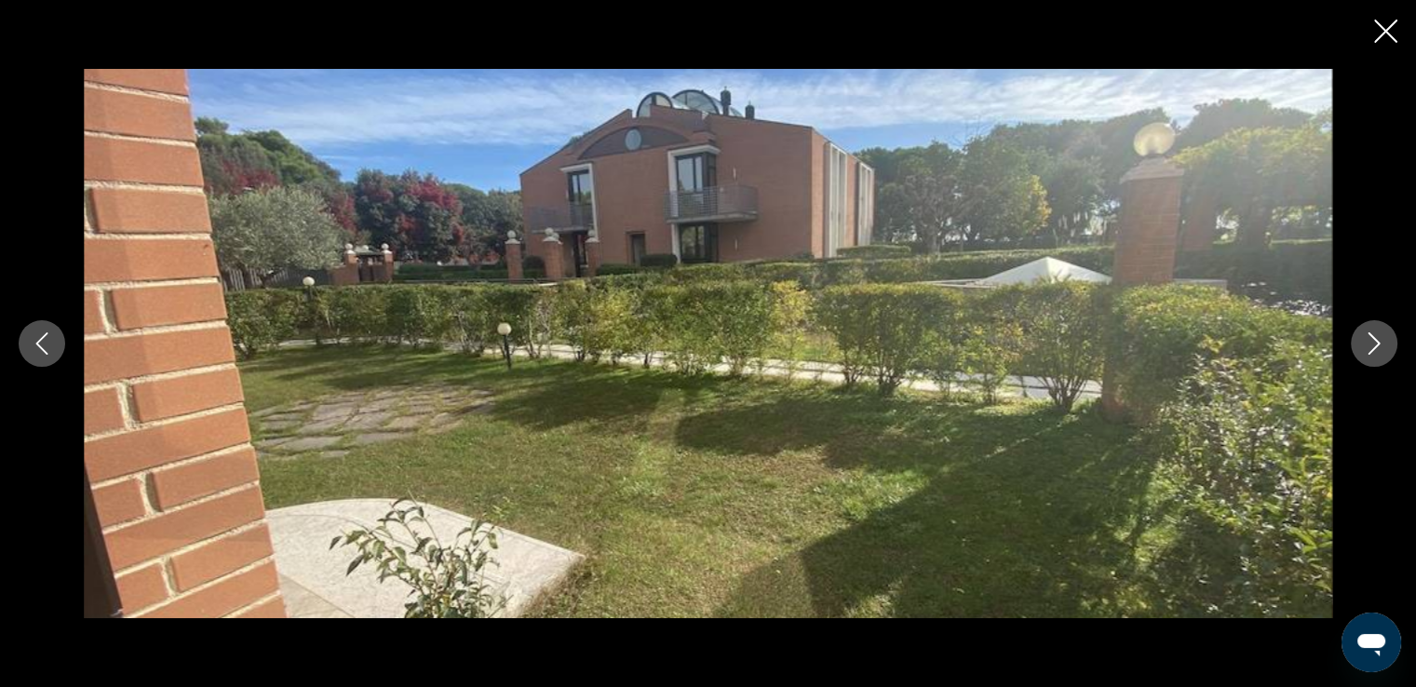
click at [1369, 336] on icon "Next image" at bounding box center [1374, 343] width 22 height 22
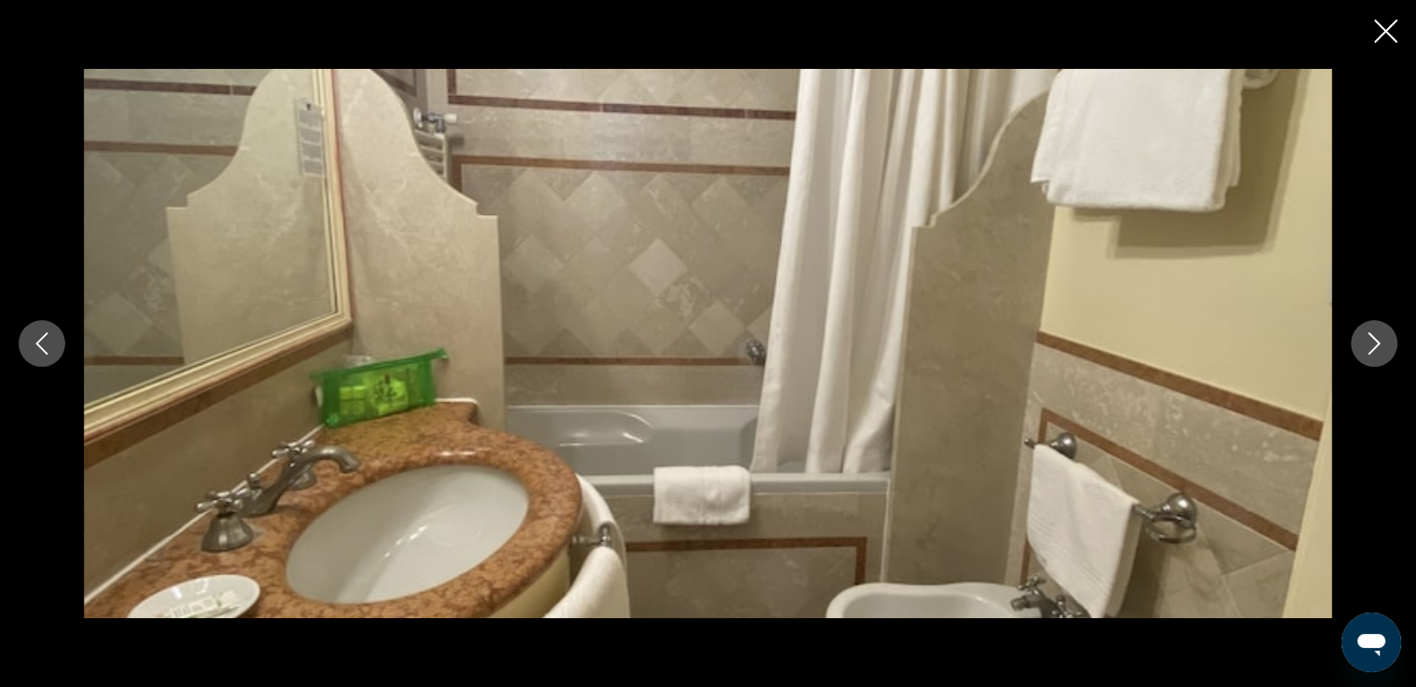
click at [1369, 336] on icon "Next image" at bounding box center [1374, 343] width 22 height 22
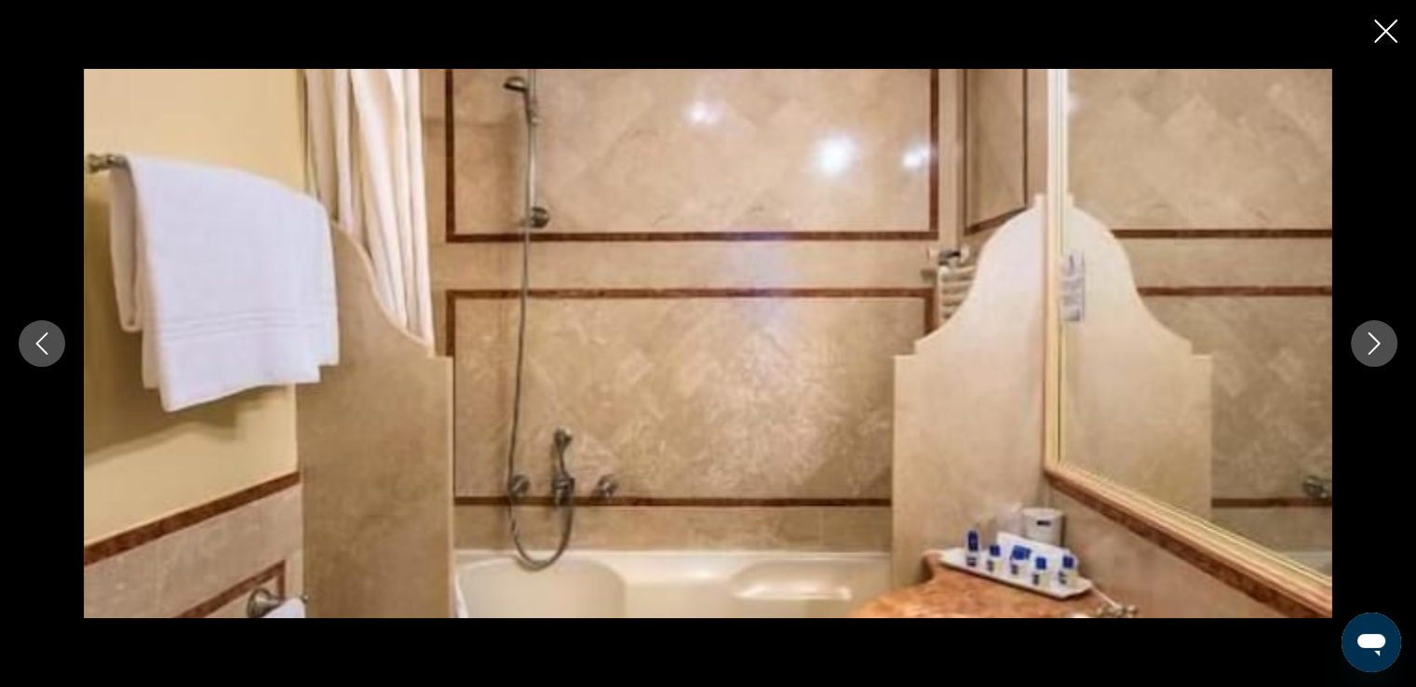
click at [1369, 336] on icon "Next image" at bounding box center [1374, 343] width 22 height 22
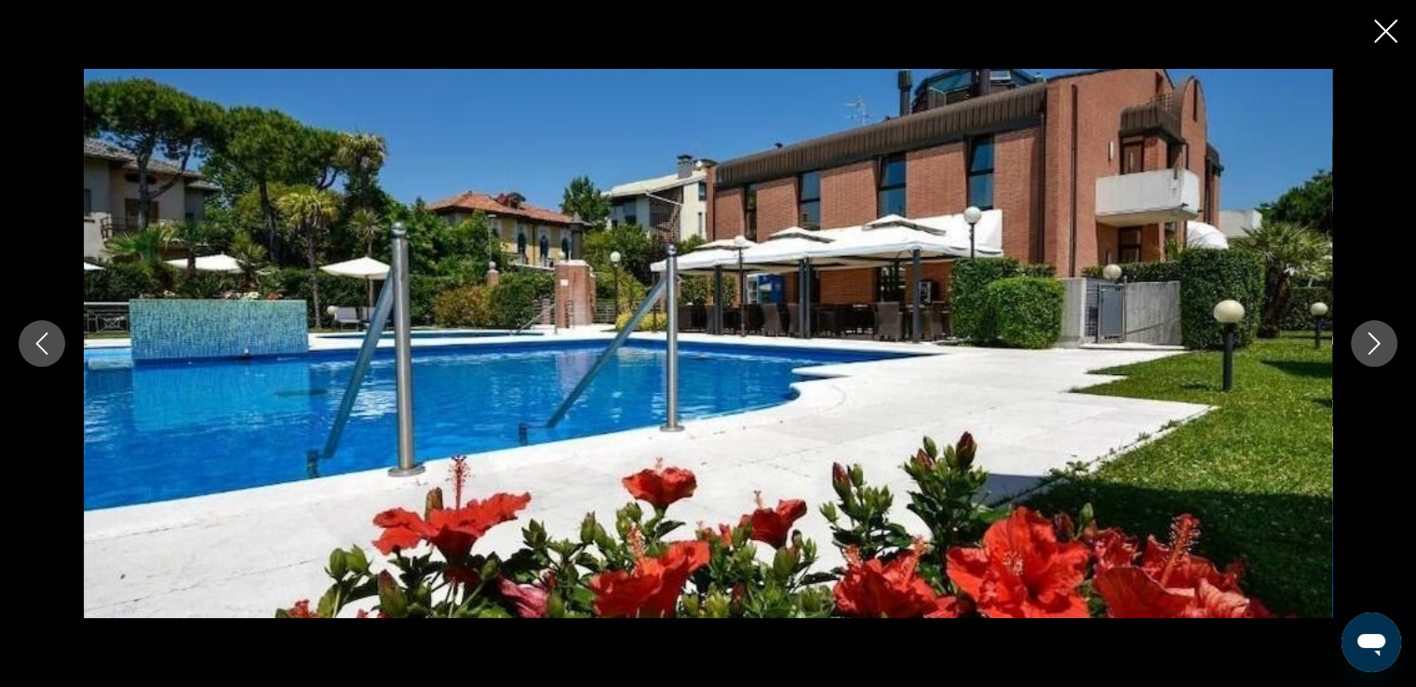
click at [1369, 336] on icon "Next image" at bounding box center [1374, 343] width 22 height 22
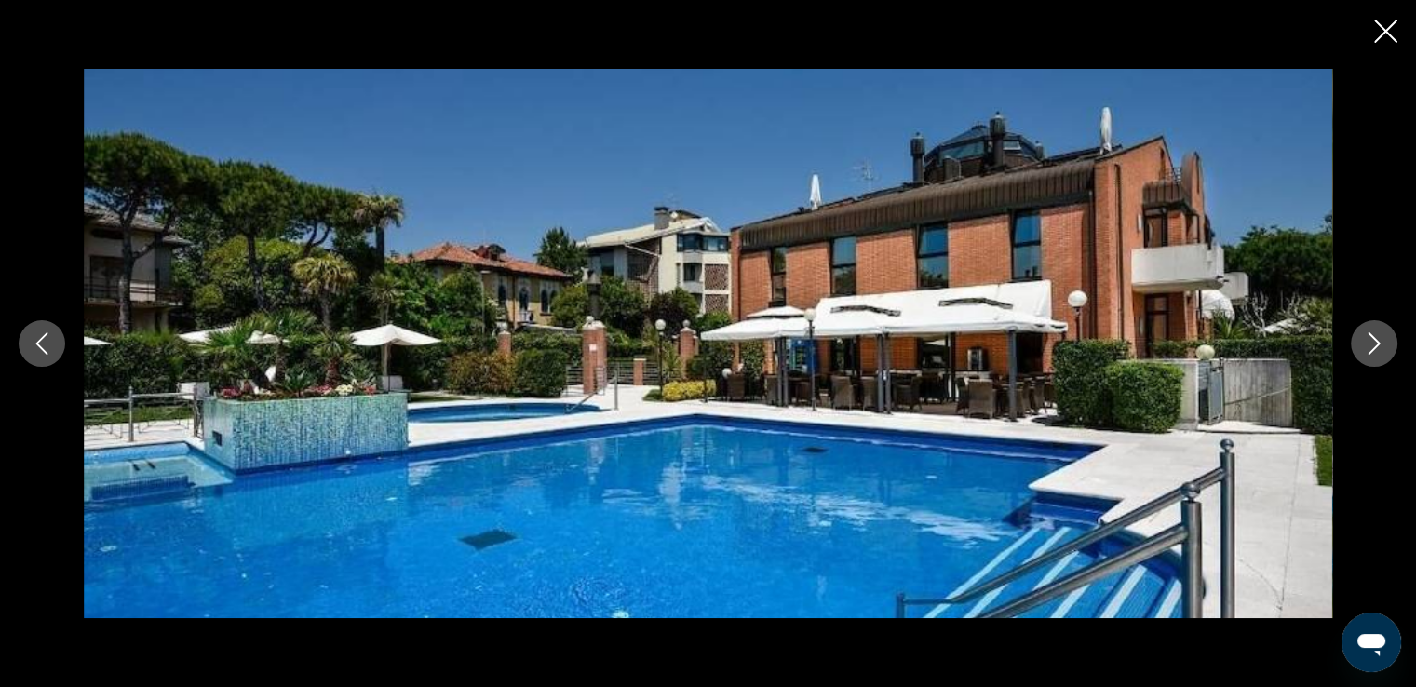
click at [1369, 336] on icon "Next image" at bounding box center [1374, 343] width 22 height 22
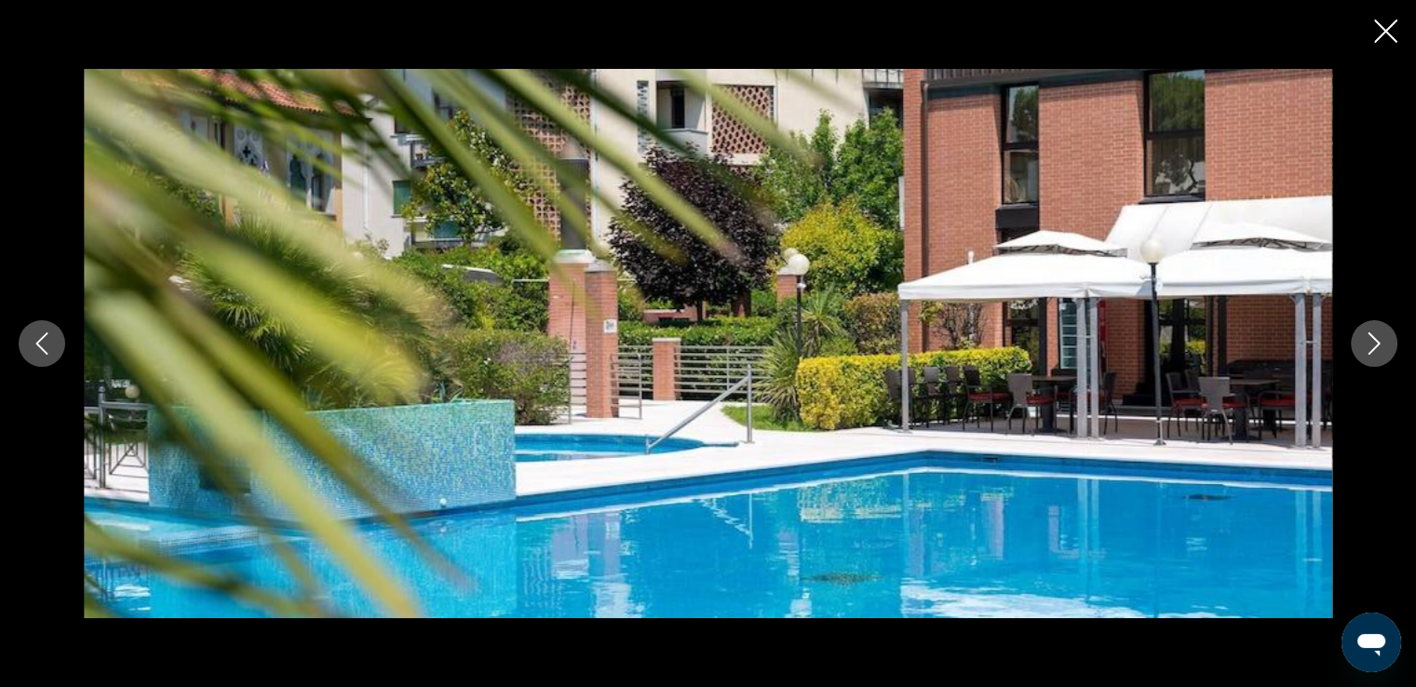
click at [1369, 336] on icon "Next image" at bounding box center [1374, 343] width 22 height 22
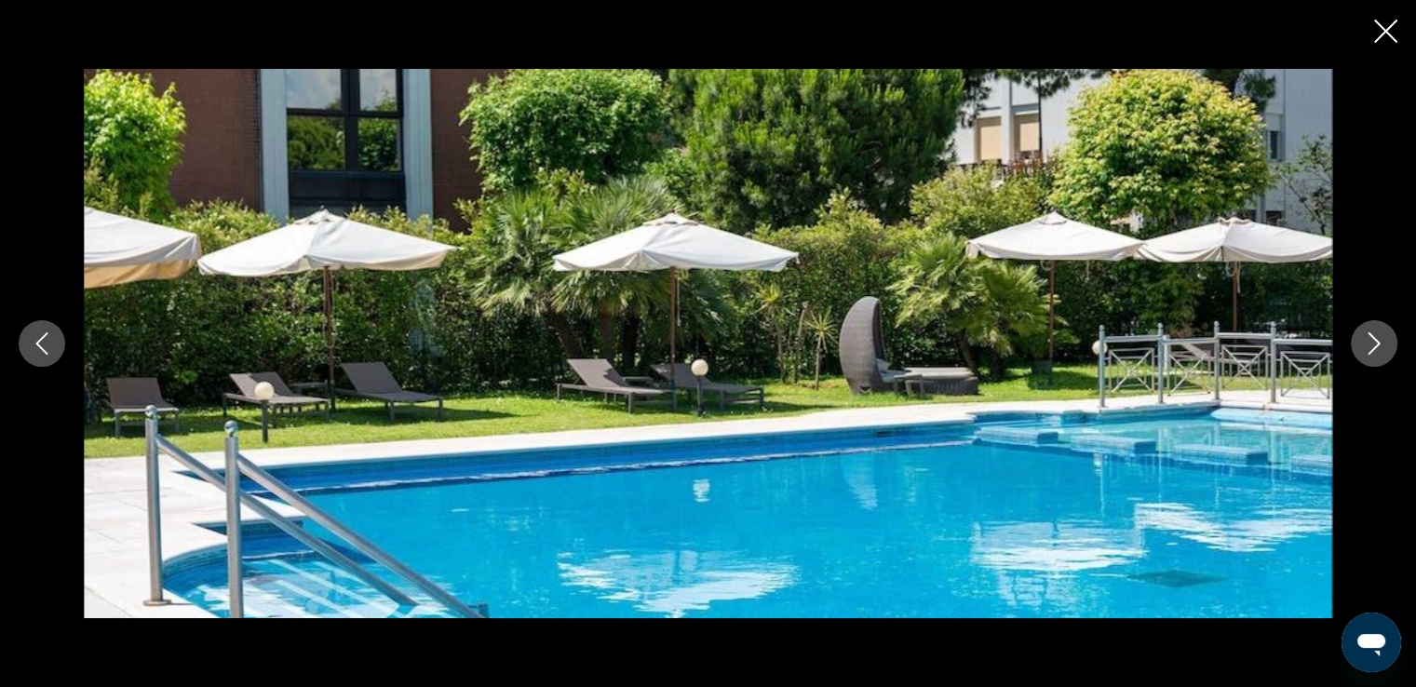
click at [1369, 336] on icon "Next image" at bounding box center [1374, 343] width 22 height 22
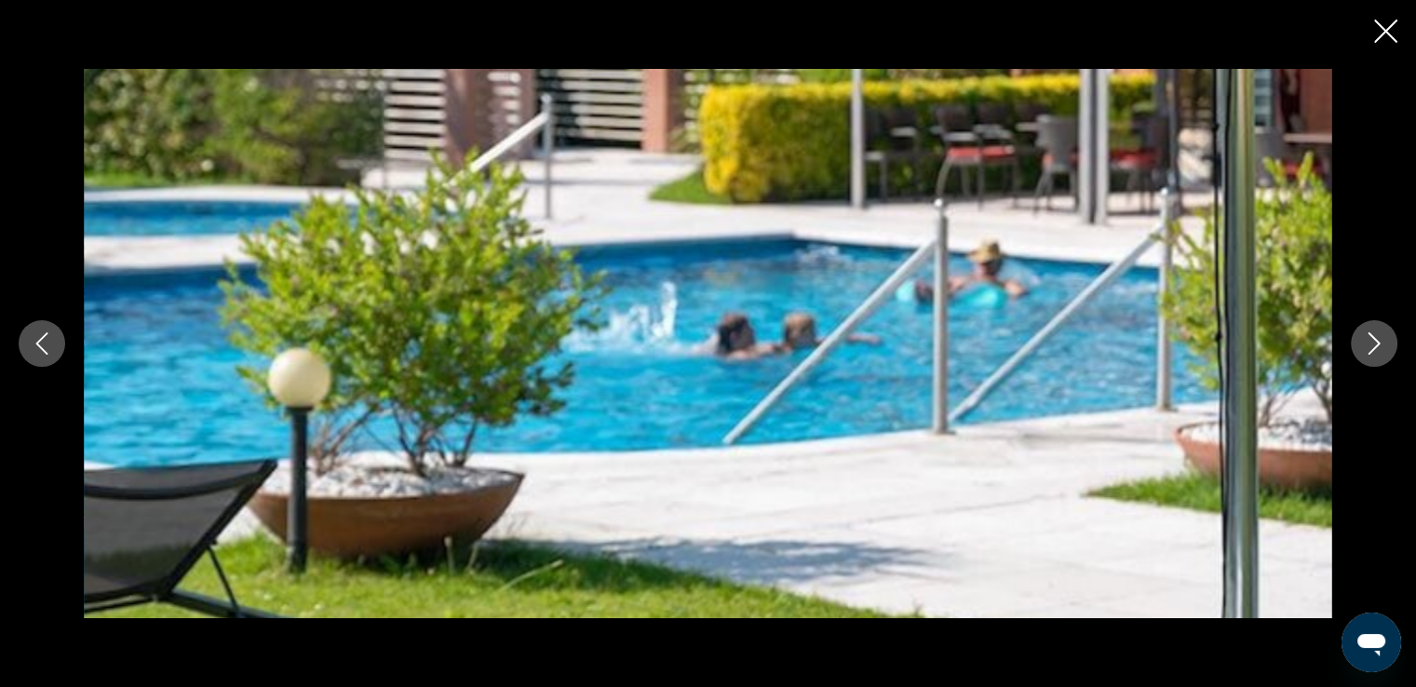
click at [1369, 336] on icon "Next image" at bounding box center [1374, 343] width 22 height 22
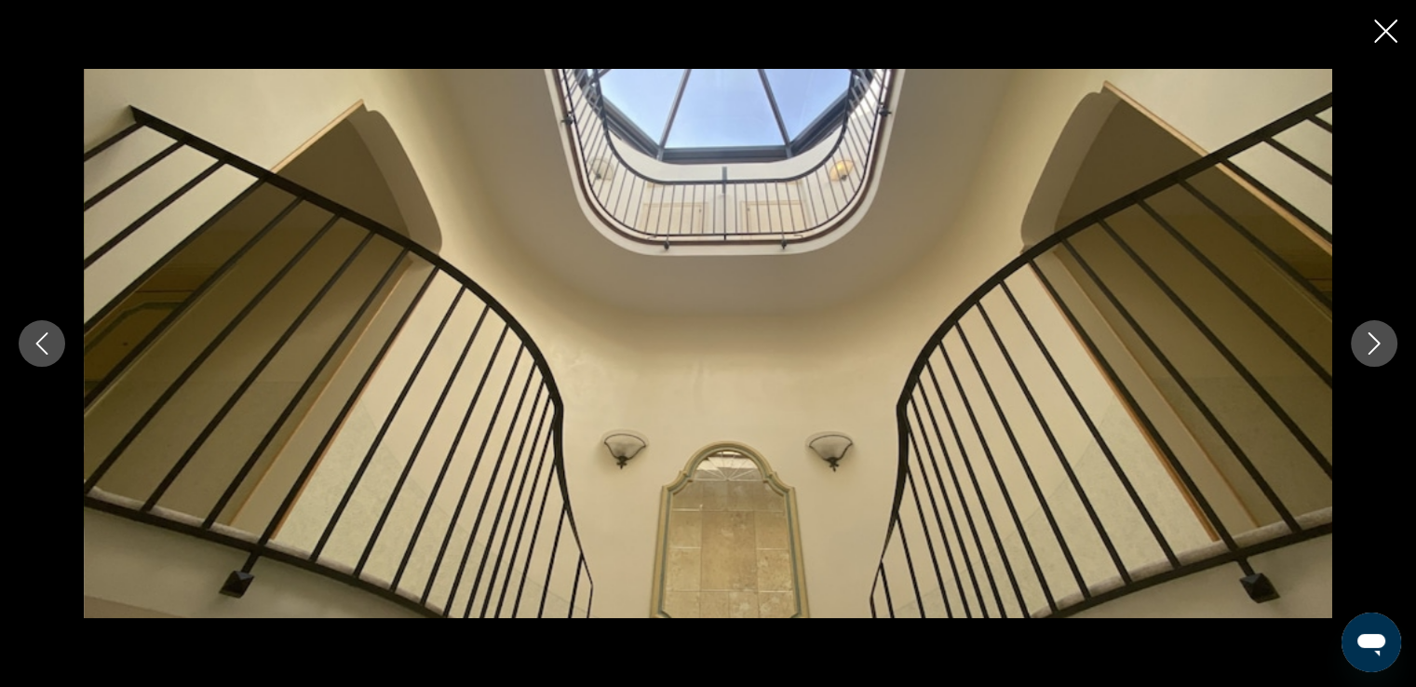
click at [1369, 336] on icon "Next image" at bounding box center [1374, 343] width 22 height 22
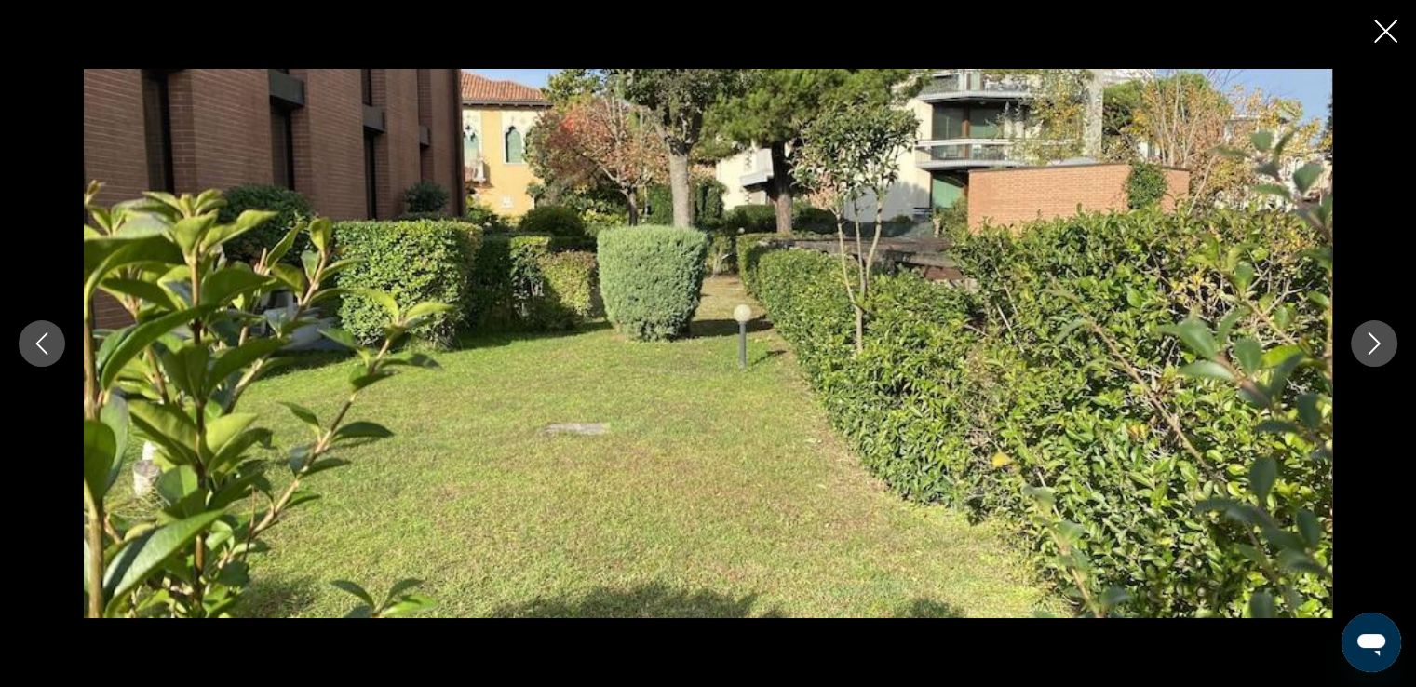
click at [1369, 336] on icon "Next image" at bounding box center [1374, 343] width 22 height 22
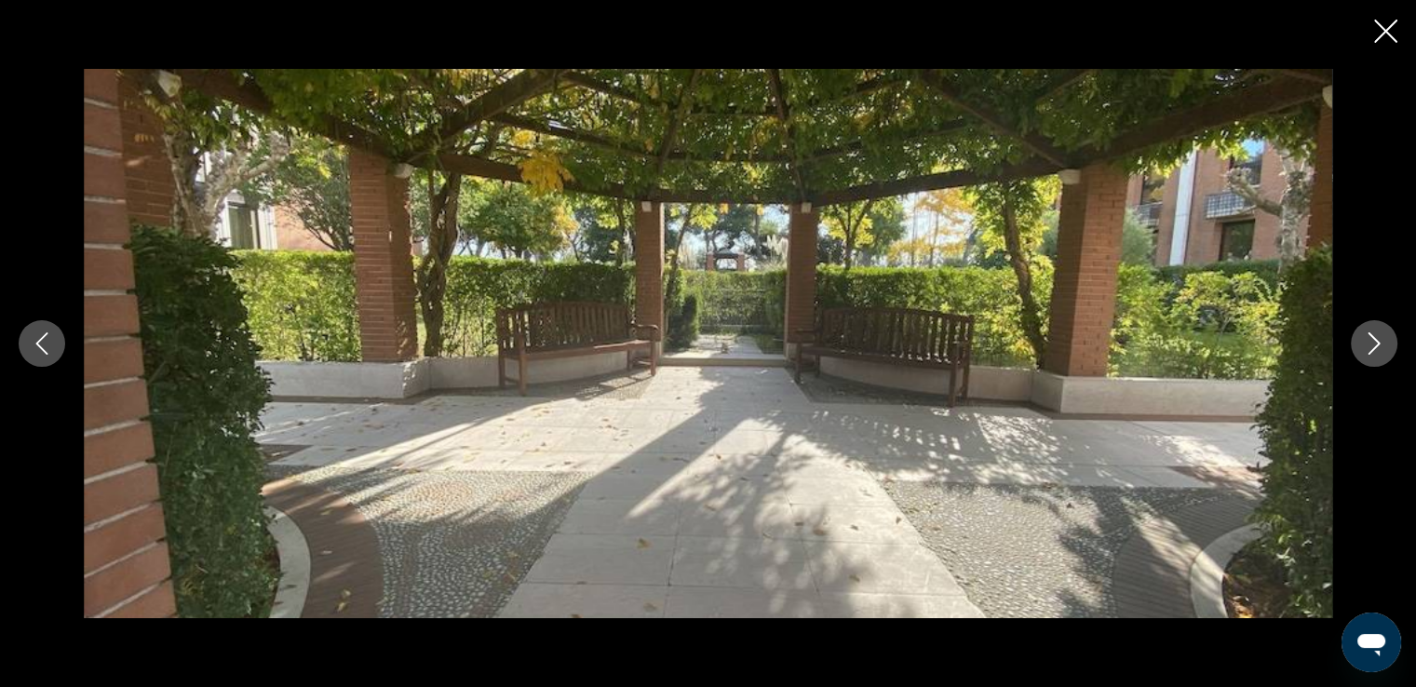
click at [1369, 336] on icon "Next image" at bounding box center [1374, 343] width 22 height 22
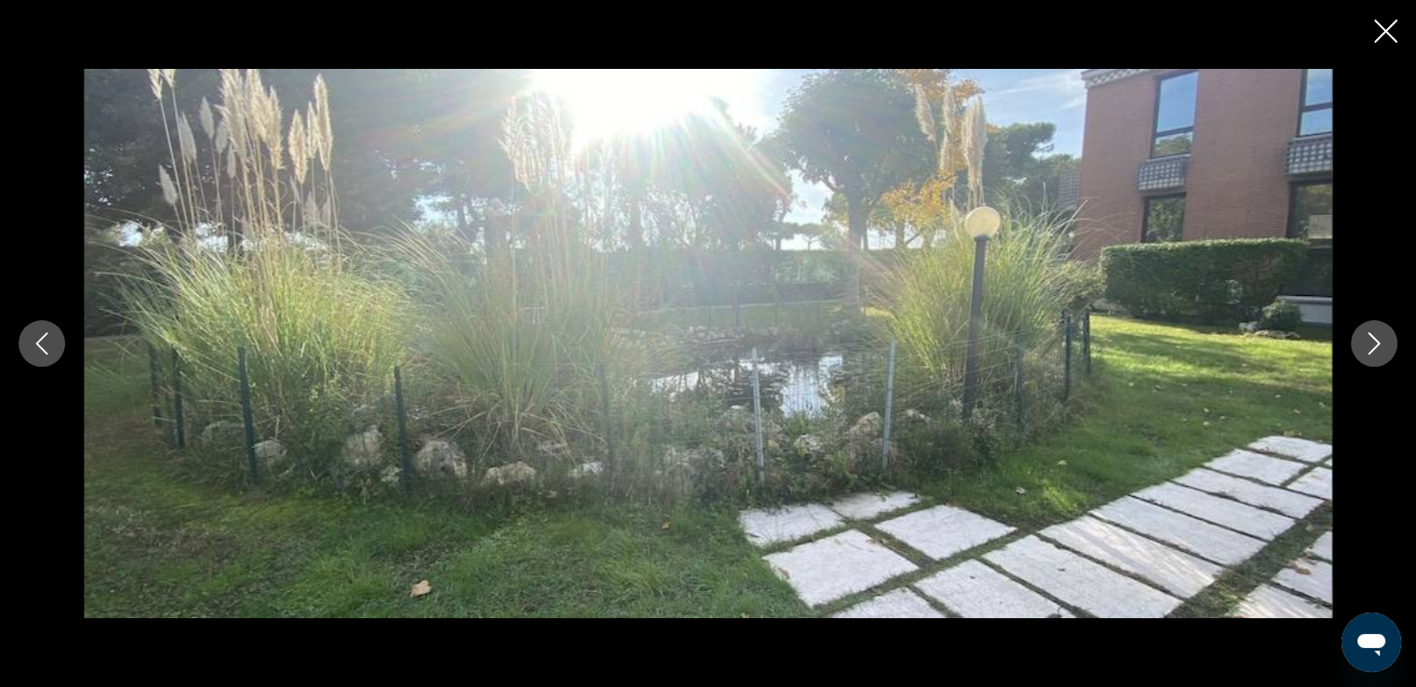
click at [1369, 336] on icon "Next image" at bounding box center [1374, 343] width 22 height 22
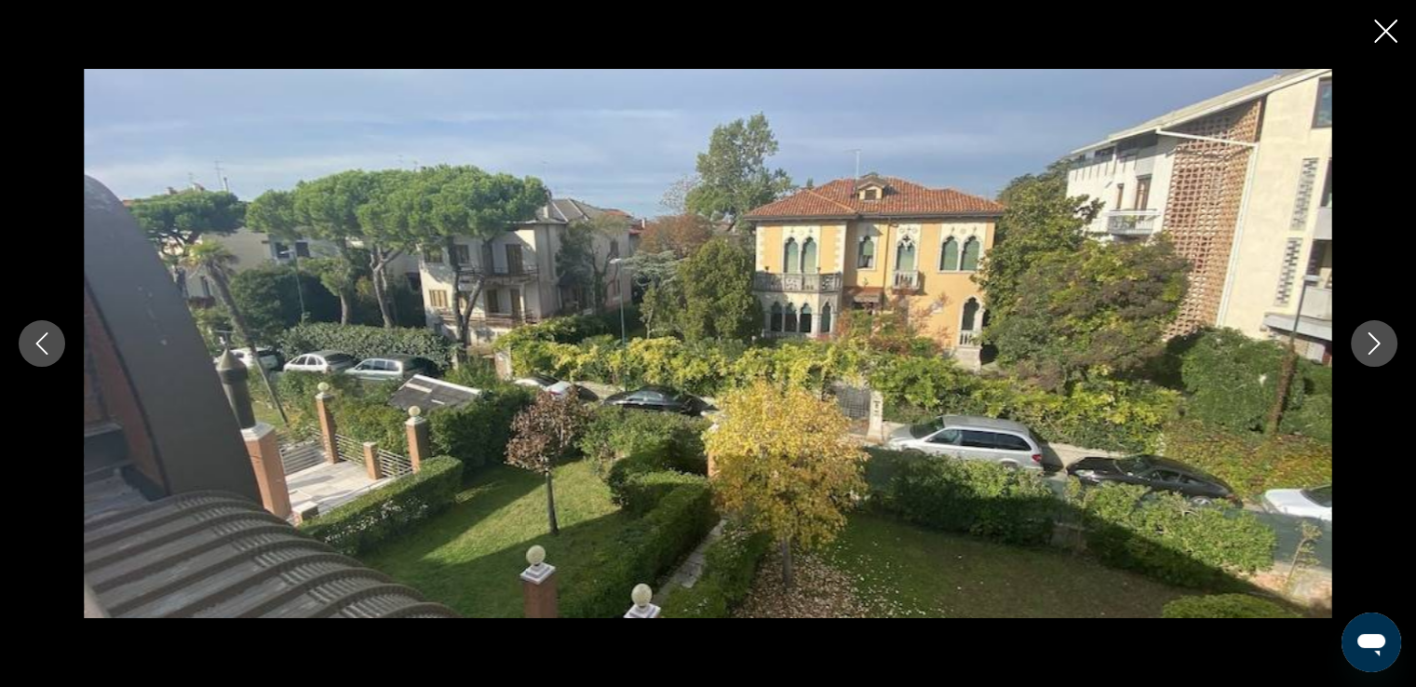
click at [1369, 336] on icon "Next image" at bounding box center [1374, 343] width 22 height 22
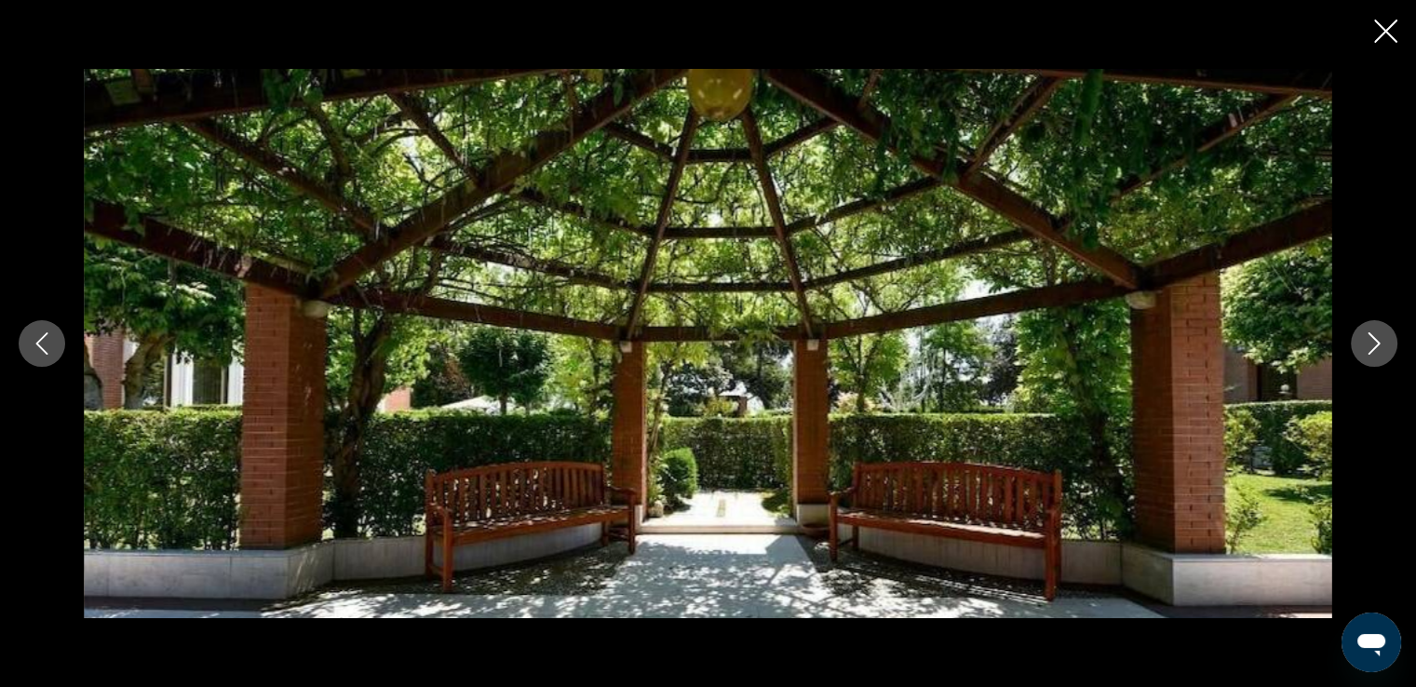
click at [1369, 336] on icon "Next image" at bounding box center [1374, 343] width 22 height 22
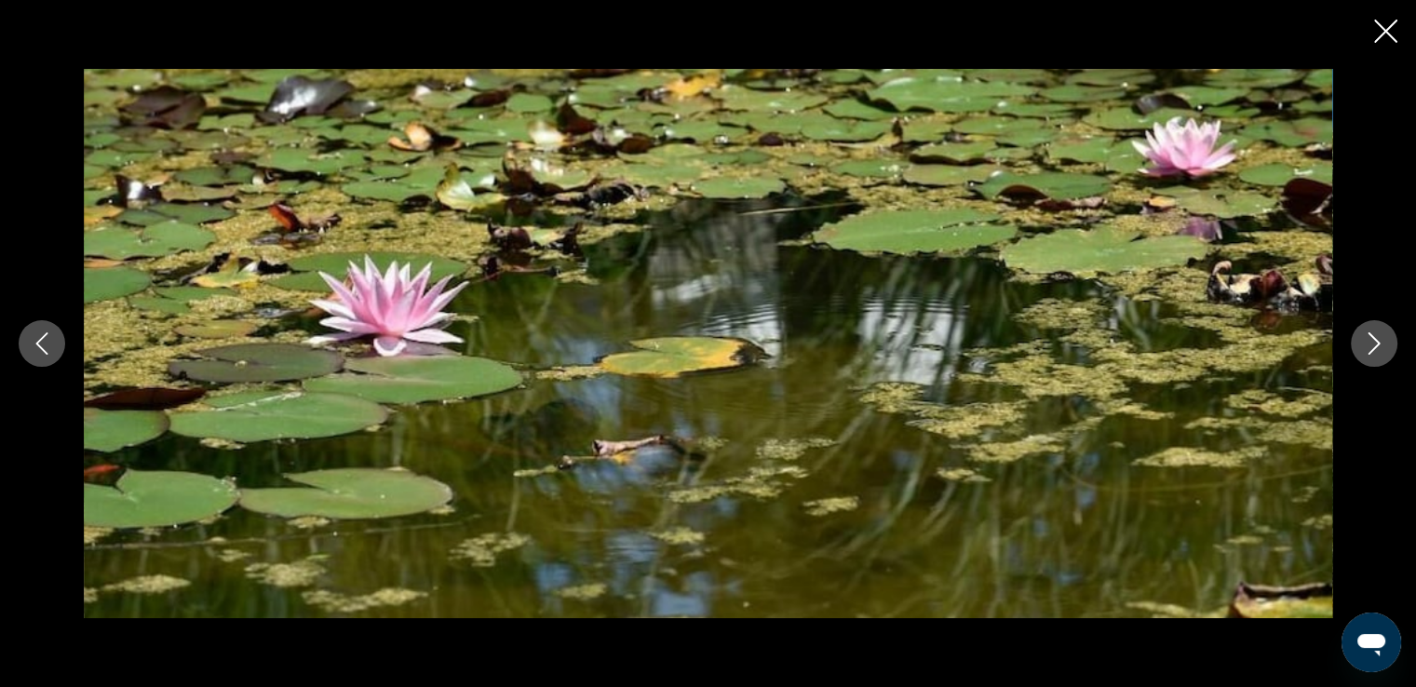
click at [1369, 336] on icon "Next image" at bounding box center [1374, 343] width 22 height 22
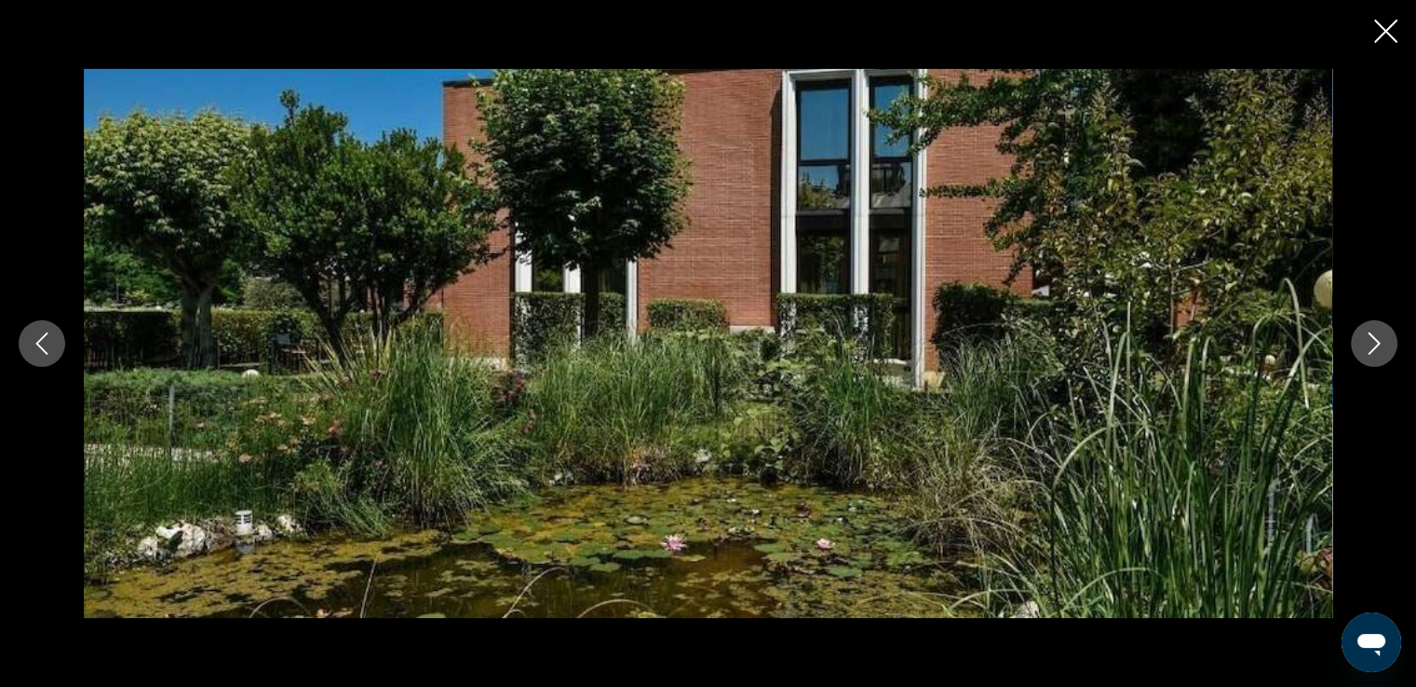
click at [1369, 336] on icon "Next image" at bounding box center [1374, 343] width 22 height 22
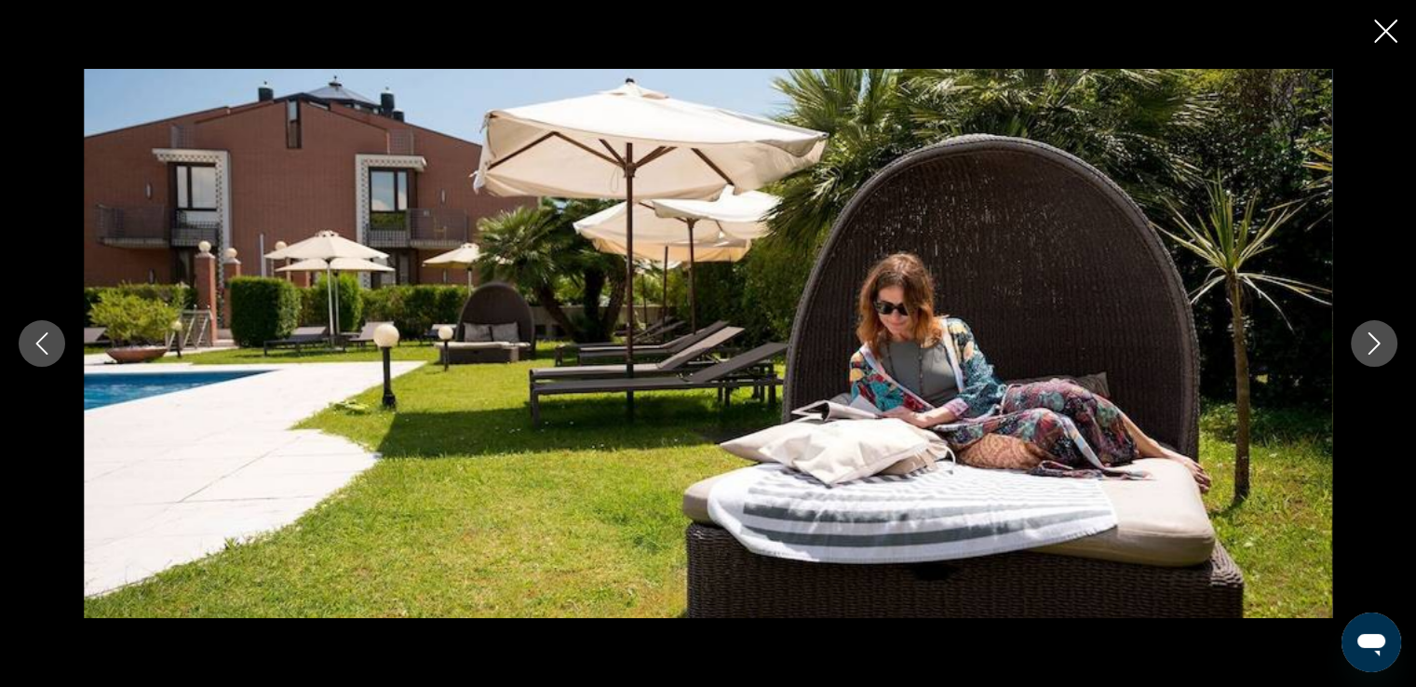
click at [1370, 334] on icon "Next image" at bounding box center [1375, 343] width 12 height 22
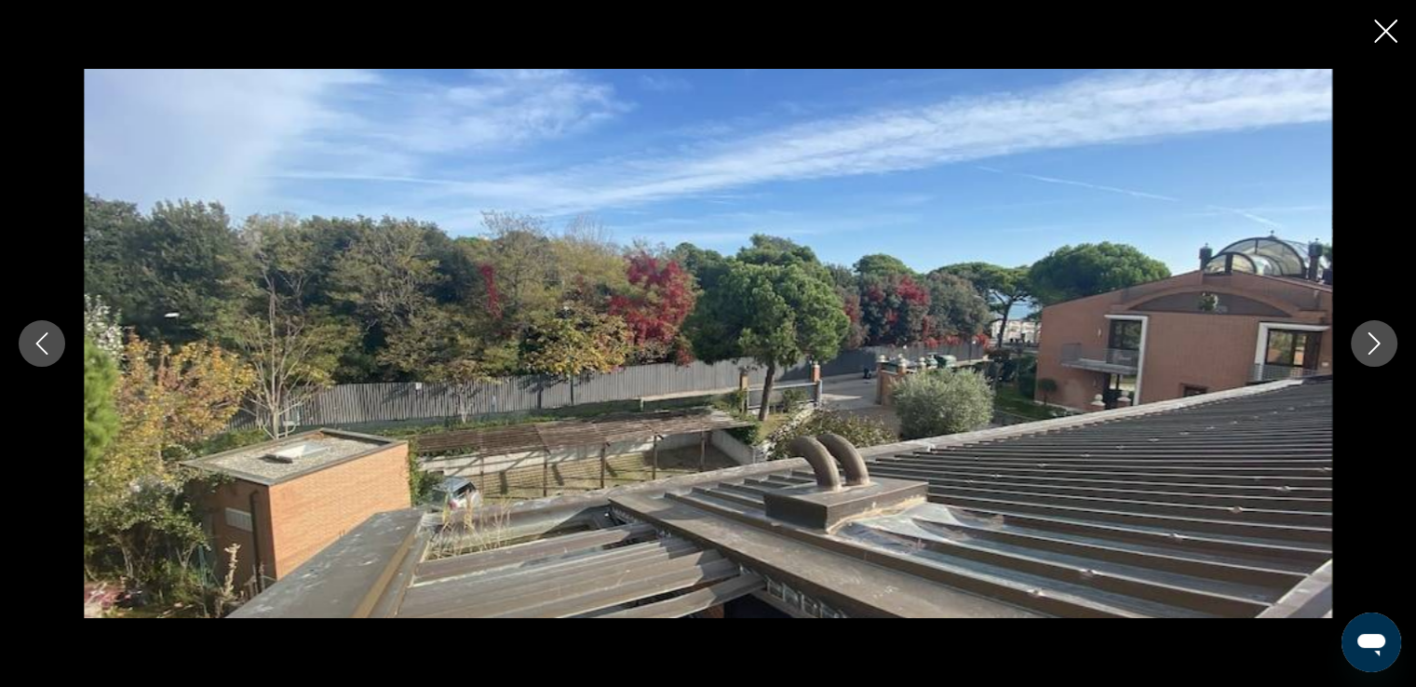
click at [1370, 334] on icon "Next image" at bounding box center [1375, 343] width 12 height 22
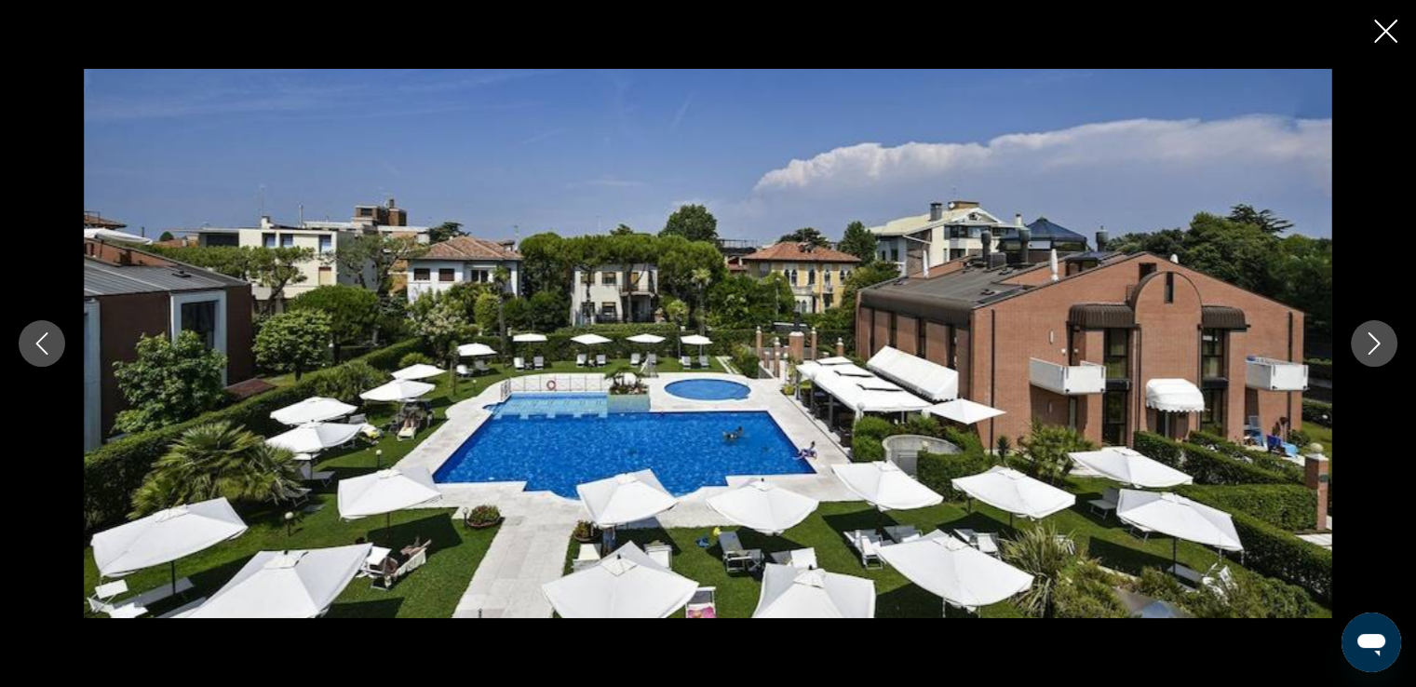
click at [1370, 334] on icon "Next image" at bounding box center [1375, 343] width 12 height 22
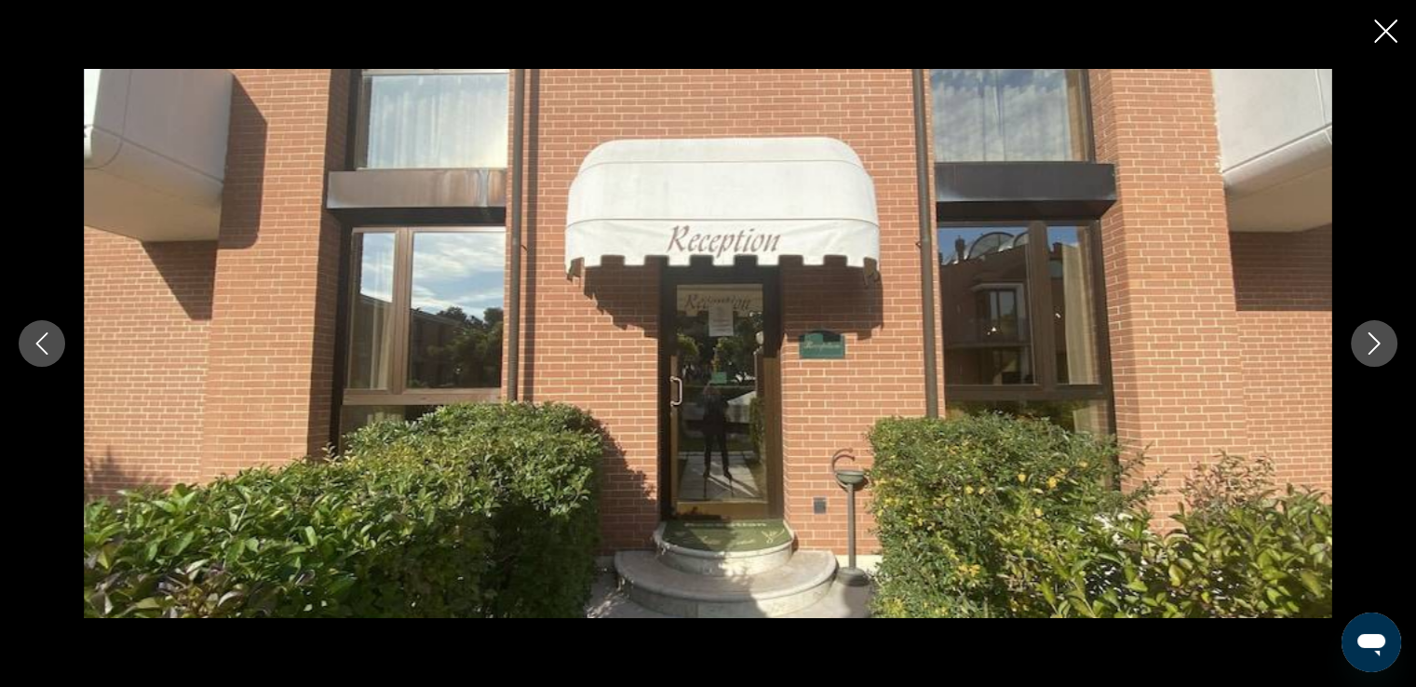
click at [1370, 334] on icon "Next image" at bounding box center [1375, 343] width 12 height 22
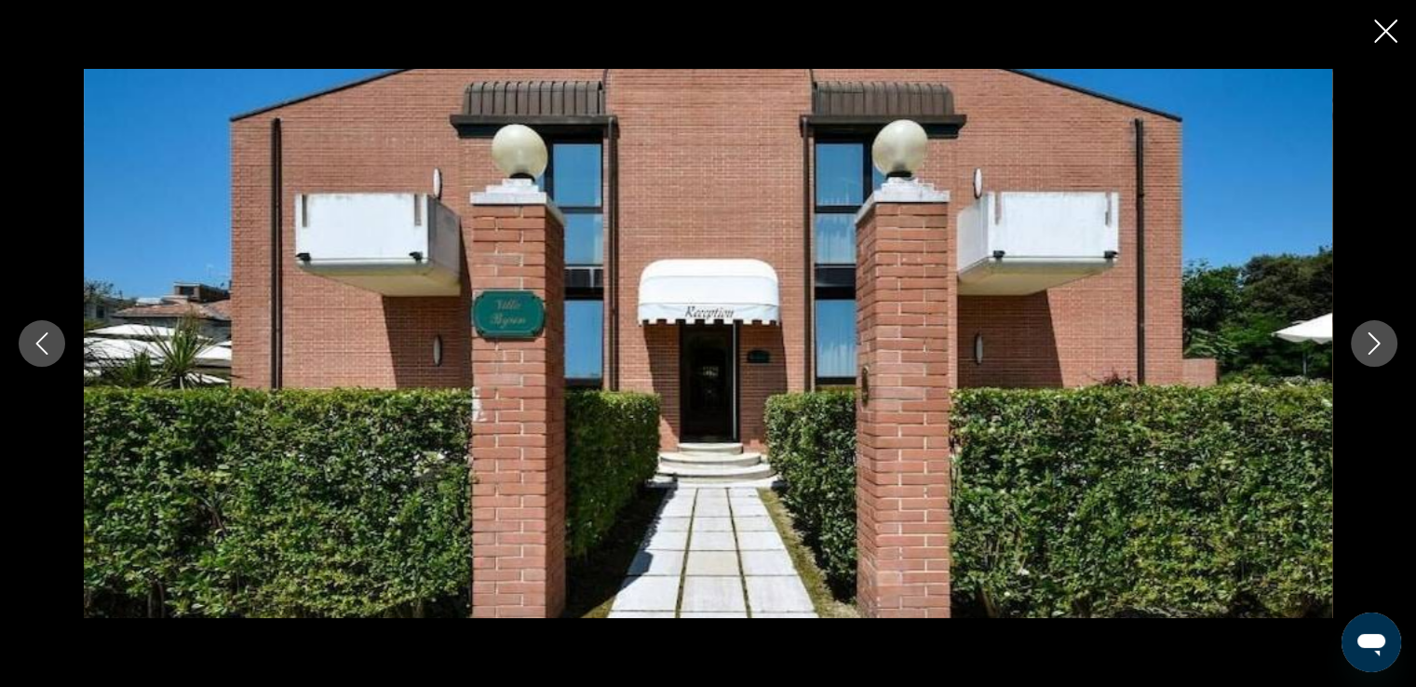
click at [1370, 334] on icon "Next image" at bounding box center [1375, 343] width 12 height 22
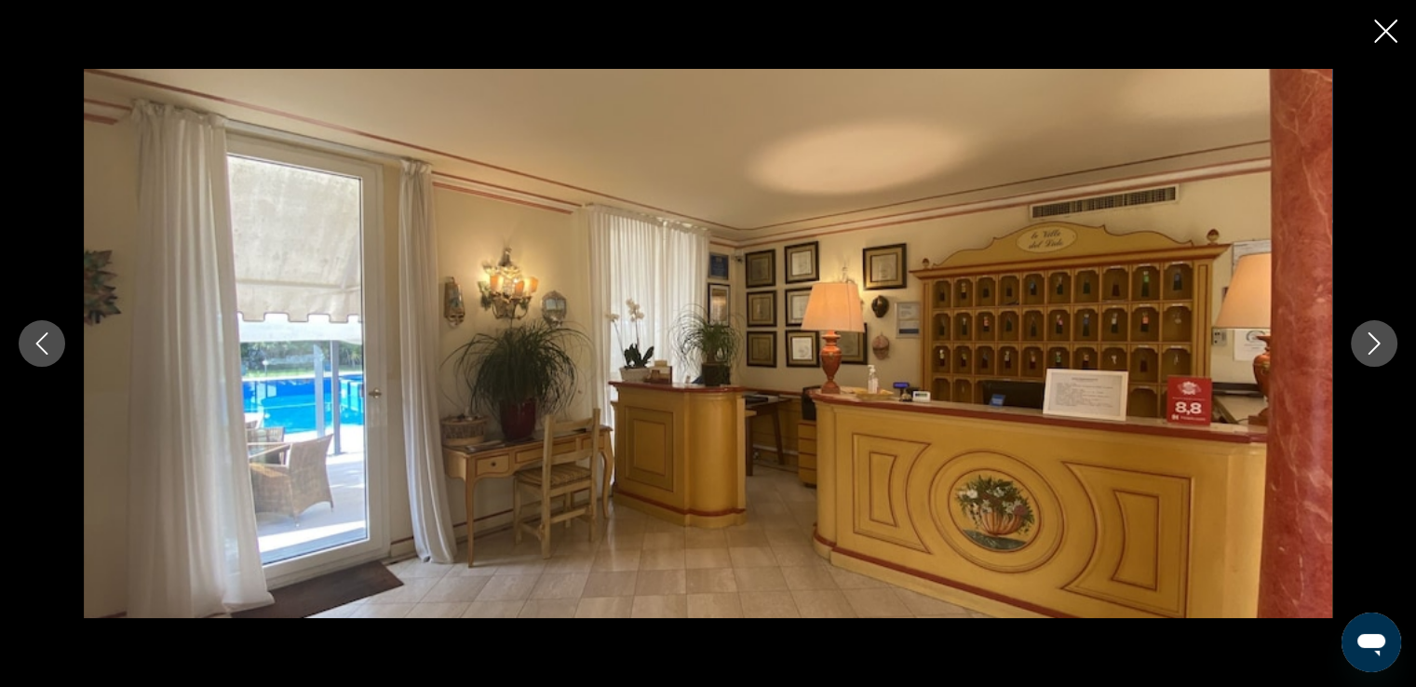
click at [1370, 334] on icon "Next image" at bounding box center [1375, 343] width 12 height 22
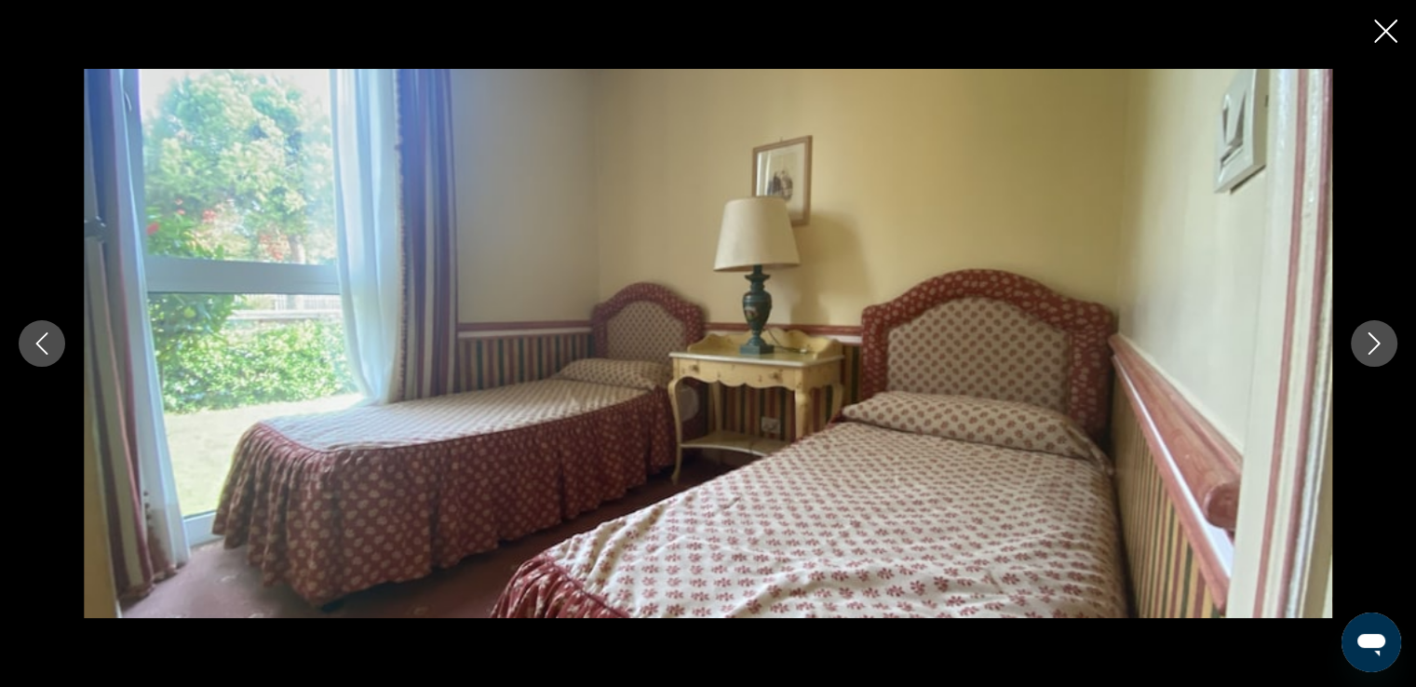
click at [1378, 27] on icon "Close slideshow" at bounding box center [1385, 31] width 23 height 23
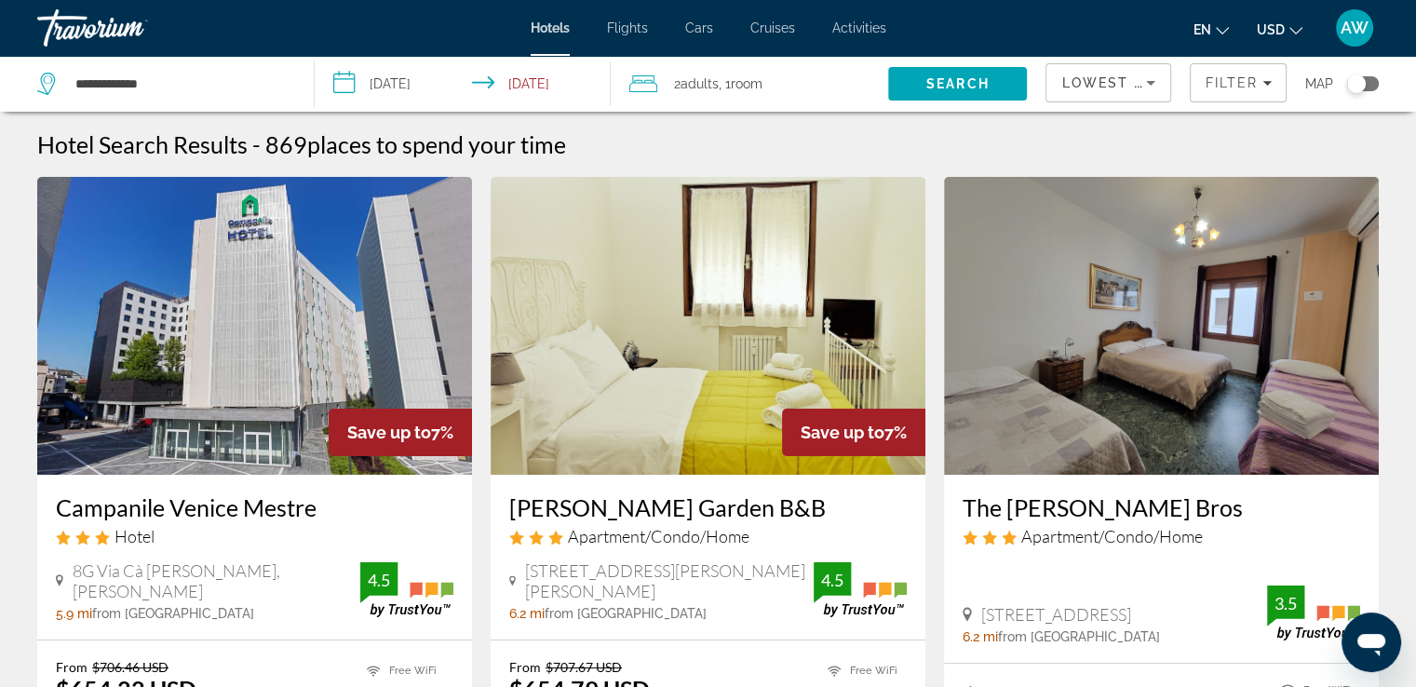
click at [250, 358] on img "Main content" at bounding box center [254, 326] width 435 height 298
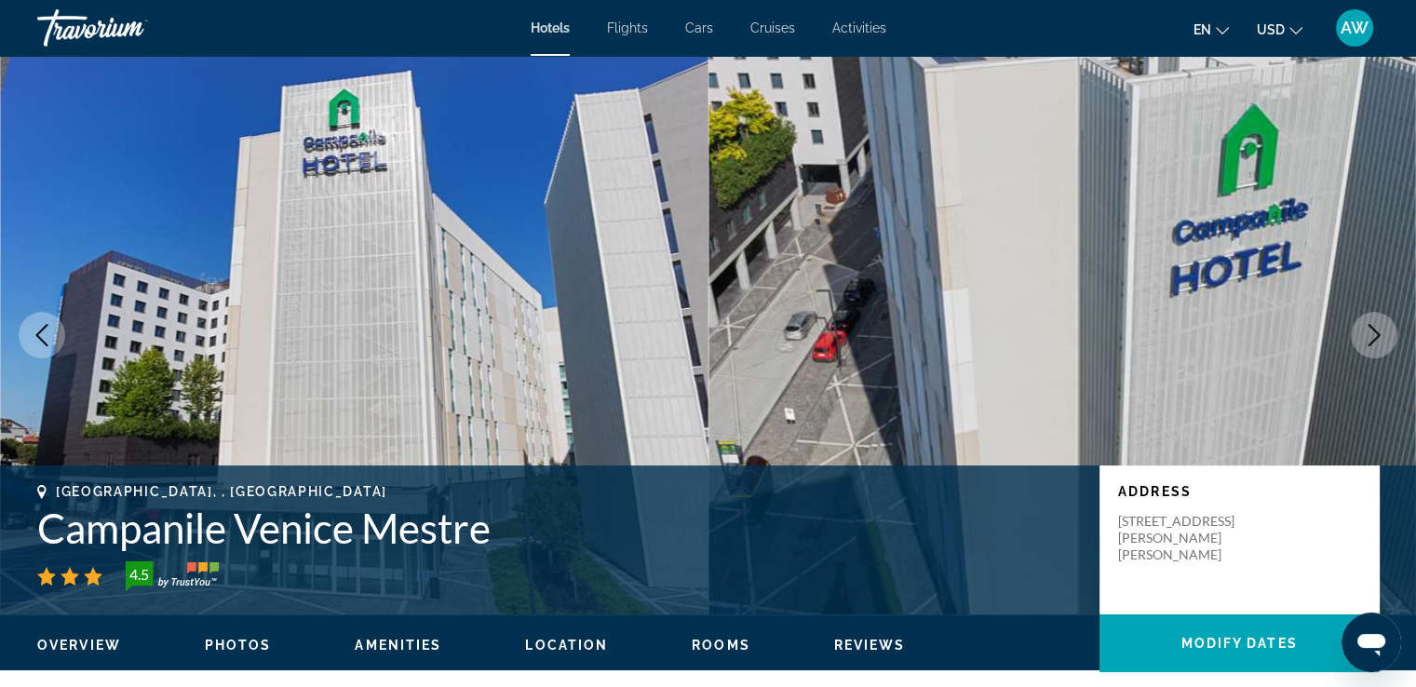
click at [245, 639] on span "Photos" at bounding box center [238, 645] width 67 height 15
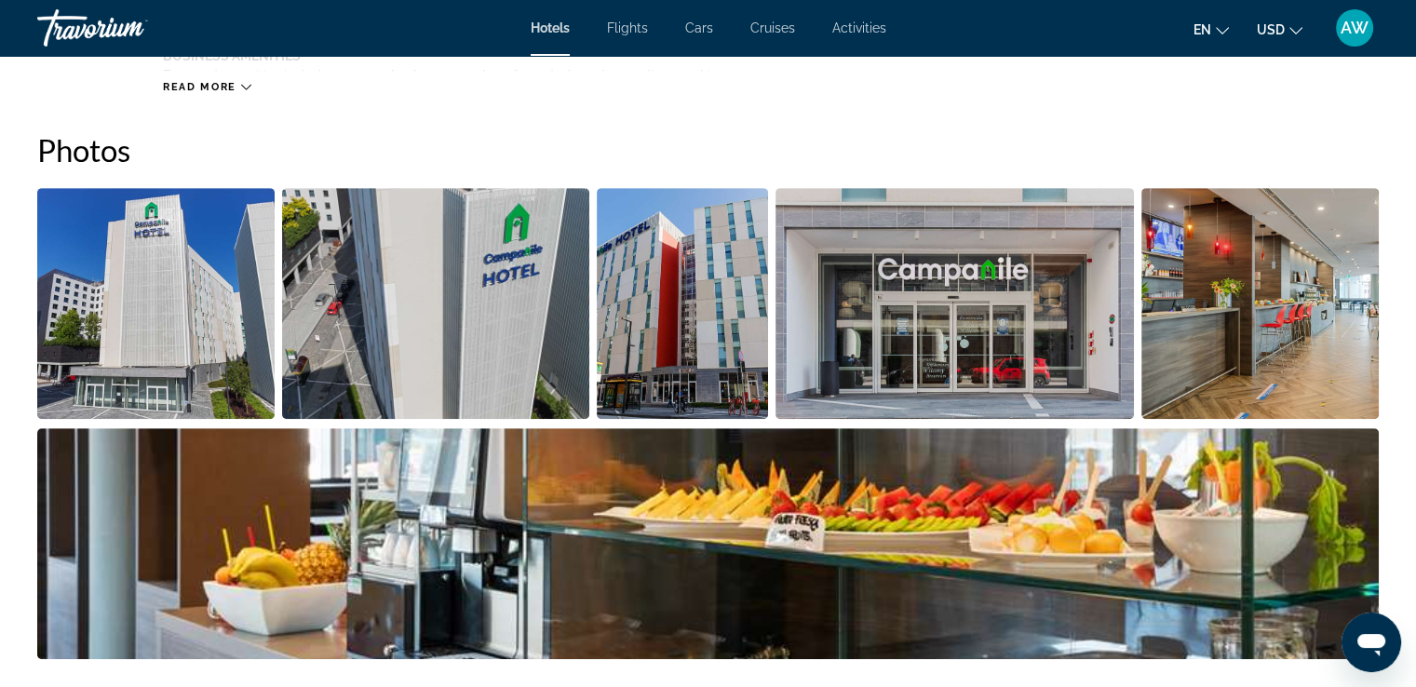
scroll to position [909, 0]
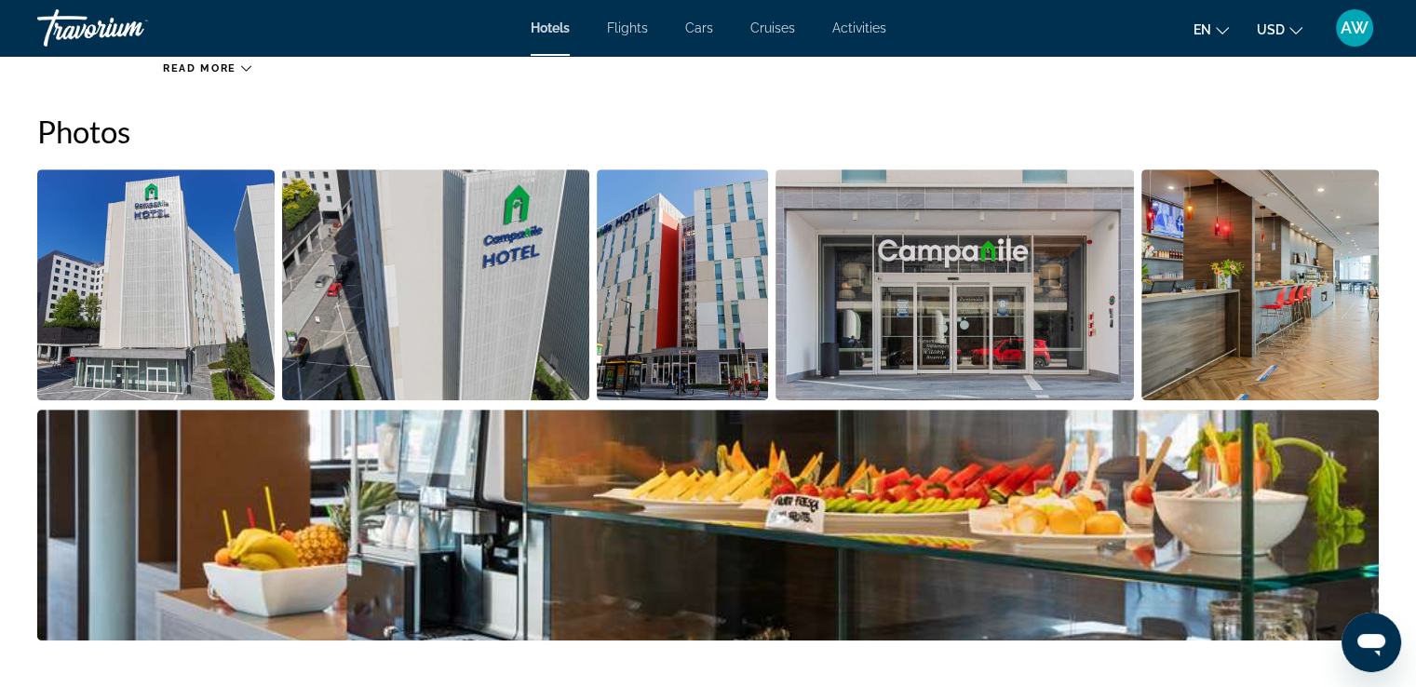
click at [155, 290] on img "Open full-screen image slider" at bounding box center [155, 284] width 237 height 231
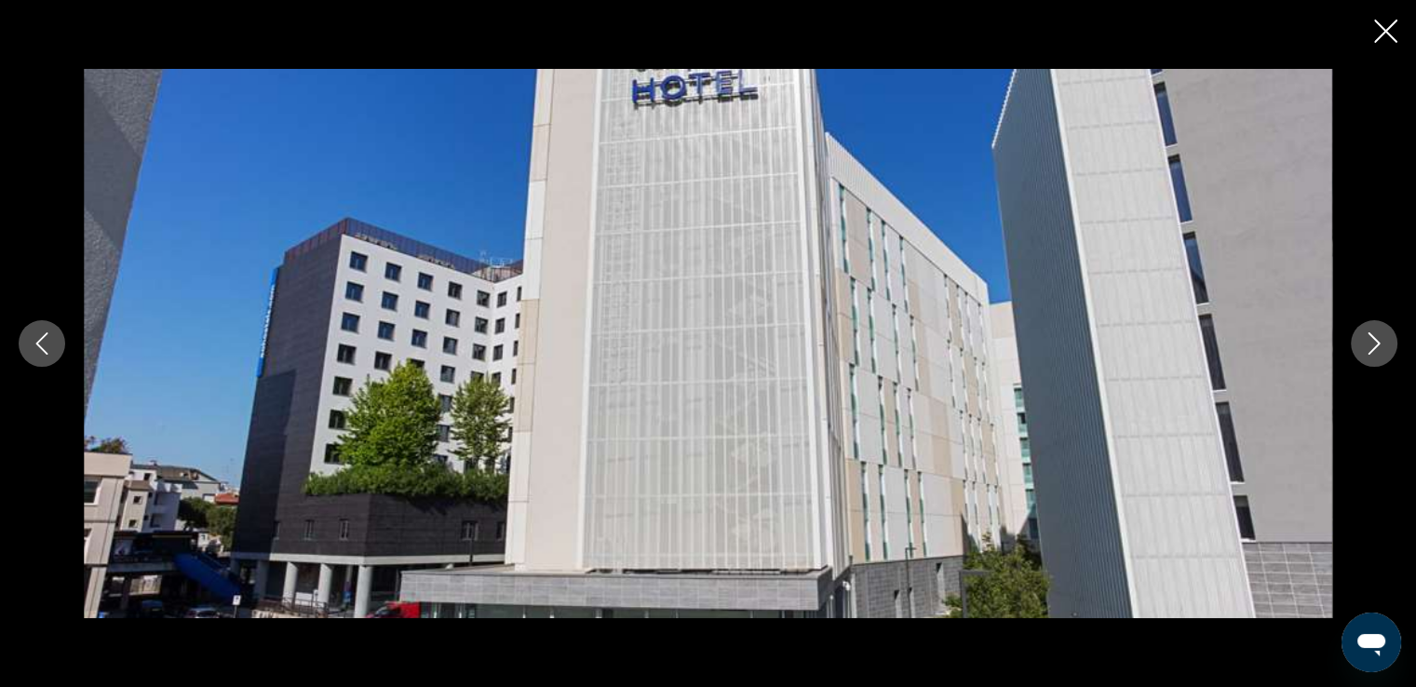
click at [1375, 347] on icon "Next image" at bounding box center [1375, 343] width 12 height 22
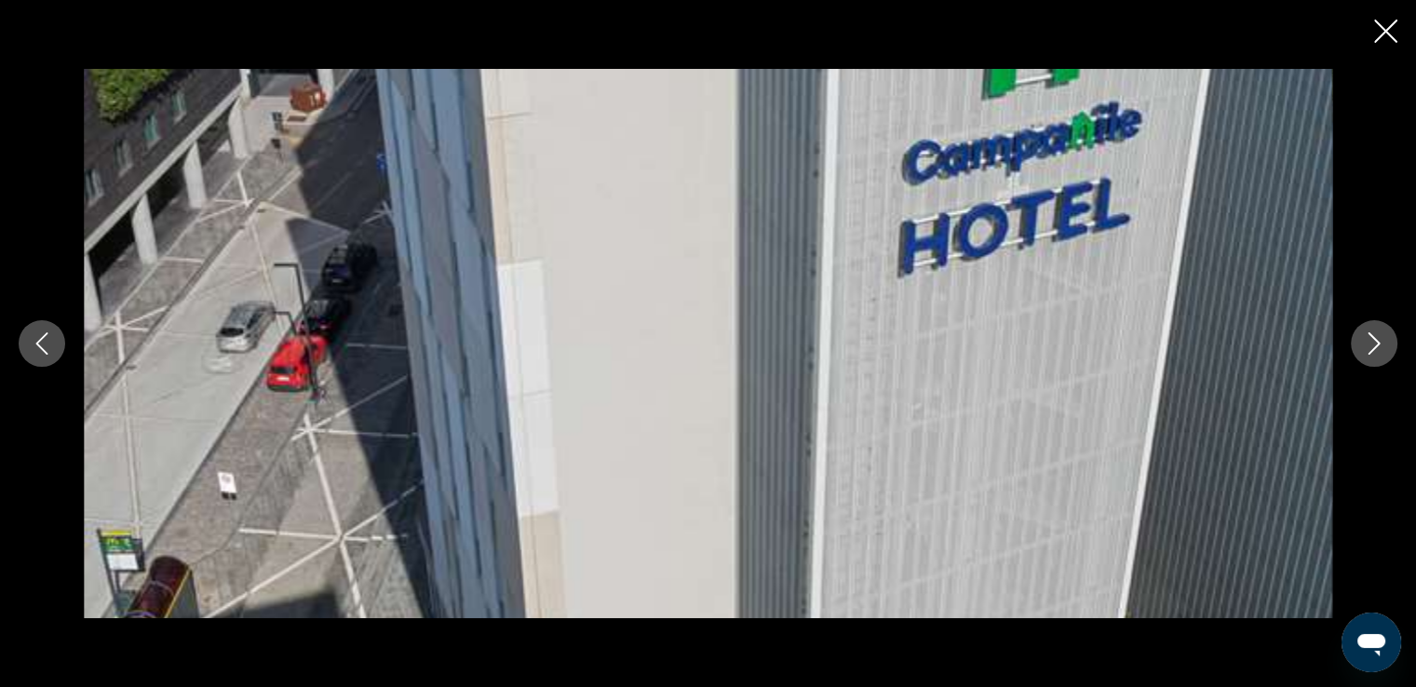
click at [1375, 347] on icon "Next image" at bounding box center [1375, 343] width 12 height 22
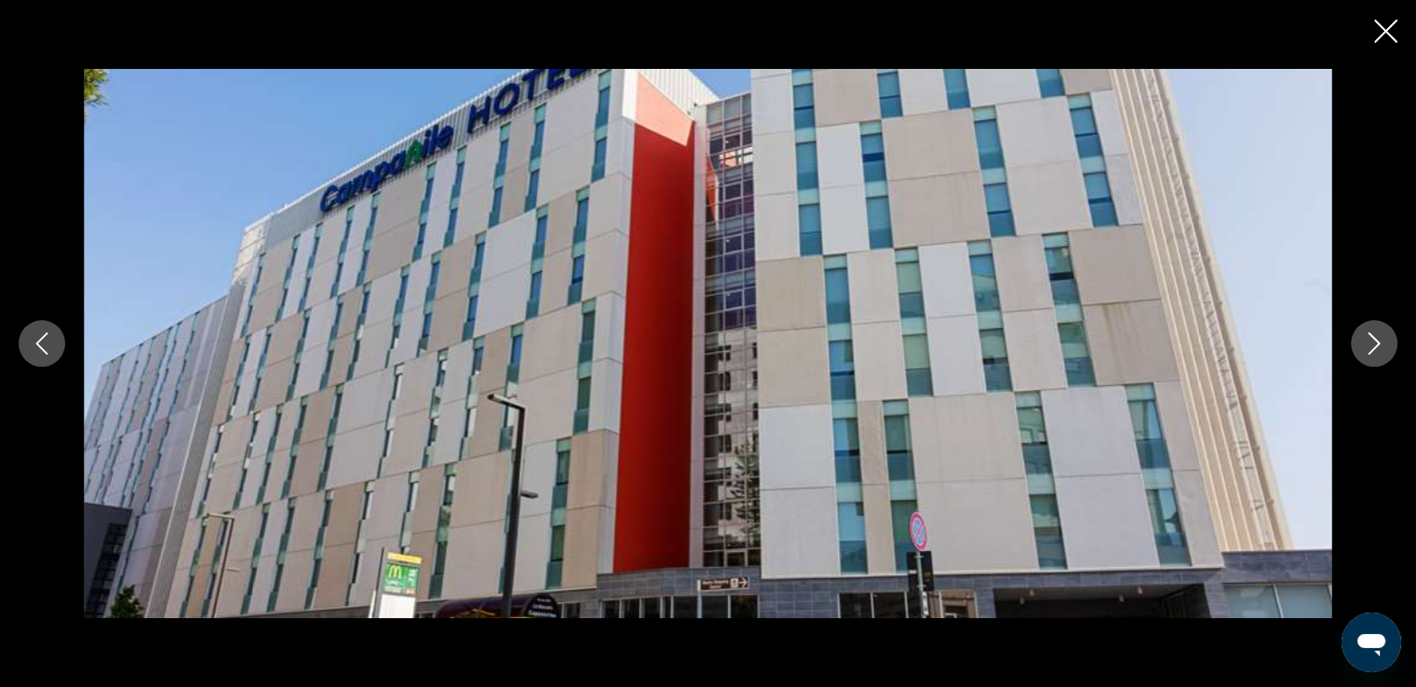
click at [1375, 347] on icon "Next image" at bounding box center [1375, 343] width 12 height 22
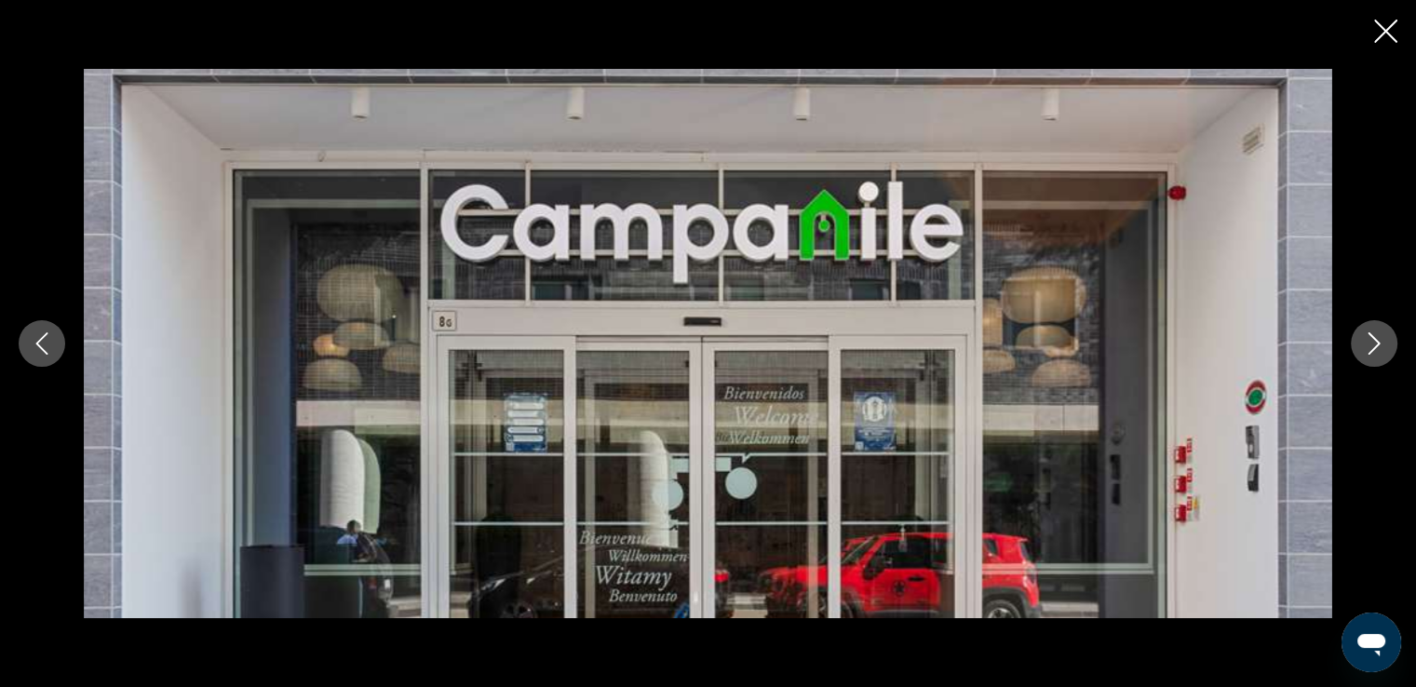
click at [1375, 347] on icon "Next image" at bounding box center [1375, 343] width 12 height 22
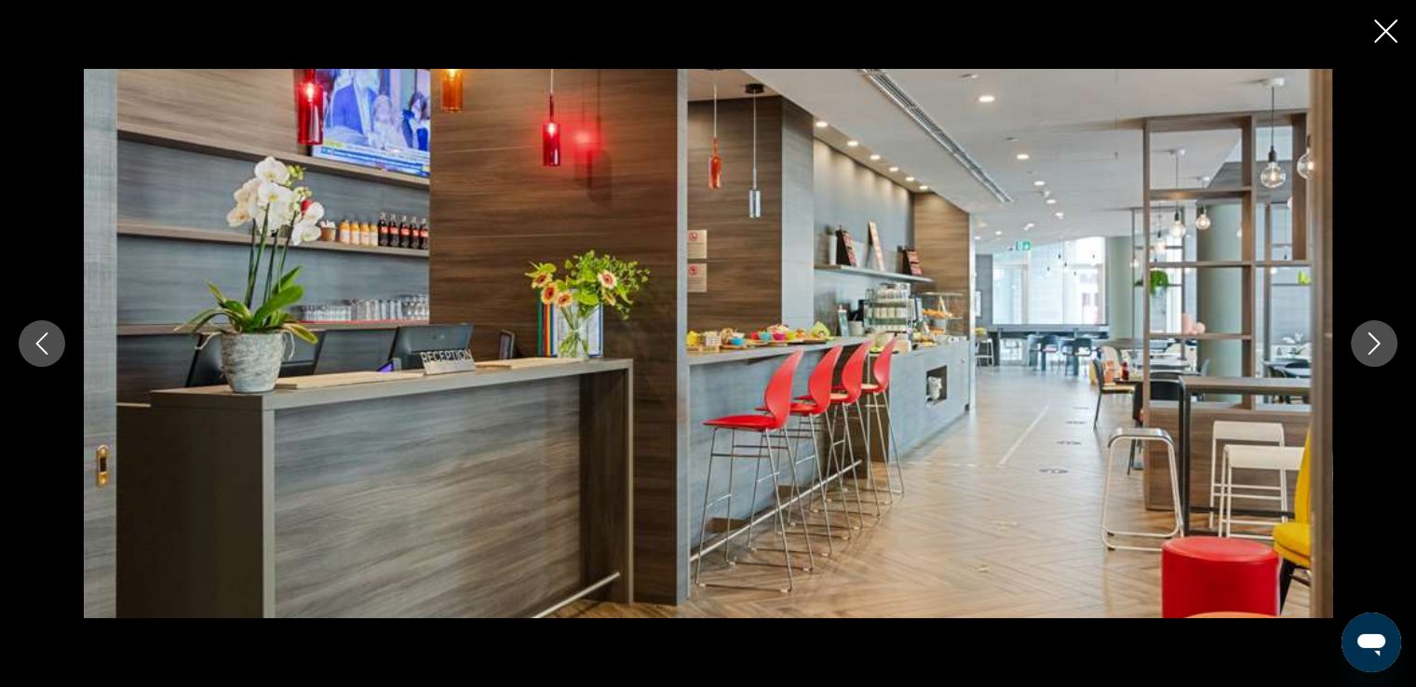
click at [1375, 347] on icon "Next image" at bounding box center [1375, 343] width 12 height 22
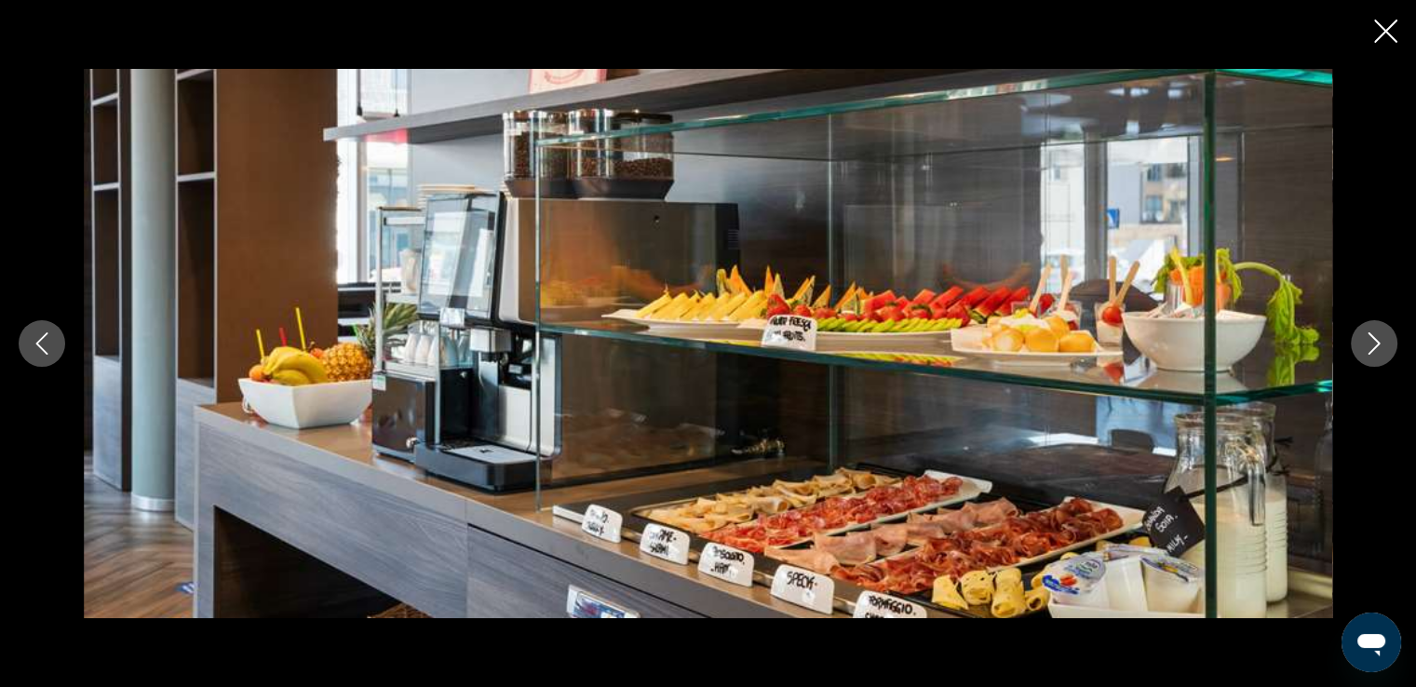
click at [1375, 347] on icon "Next image" at bounding box center [1375, 343] width 12 height 22
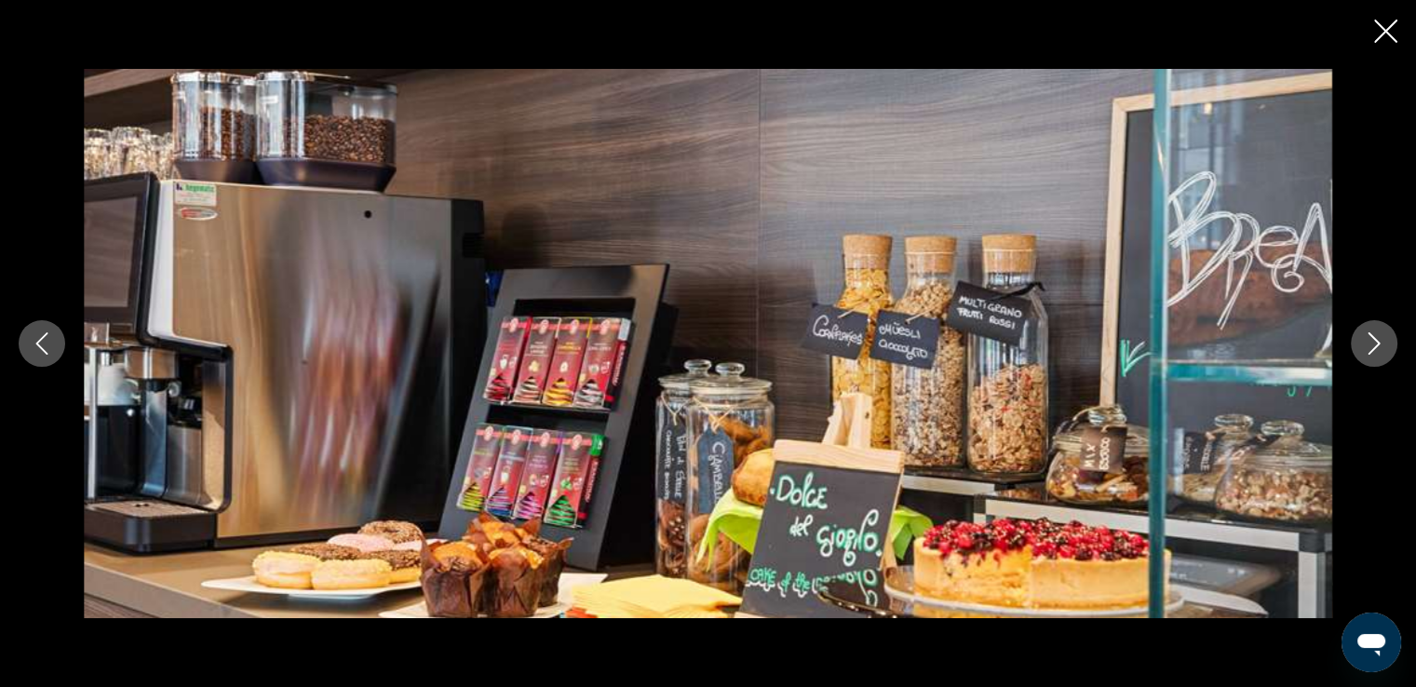
click at [1375, 347] on icon "Next image" at bounding box center [1375, 343] width 12 height 22
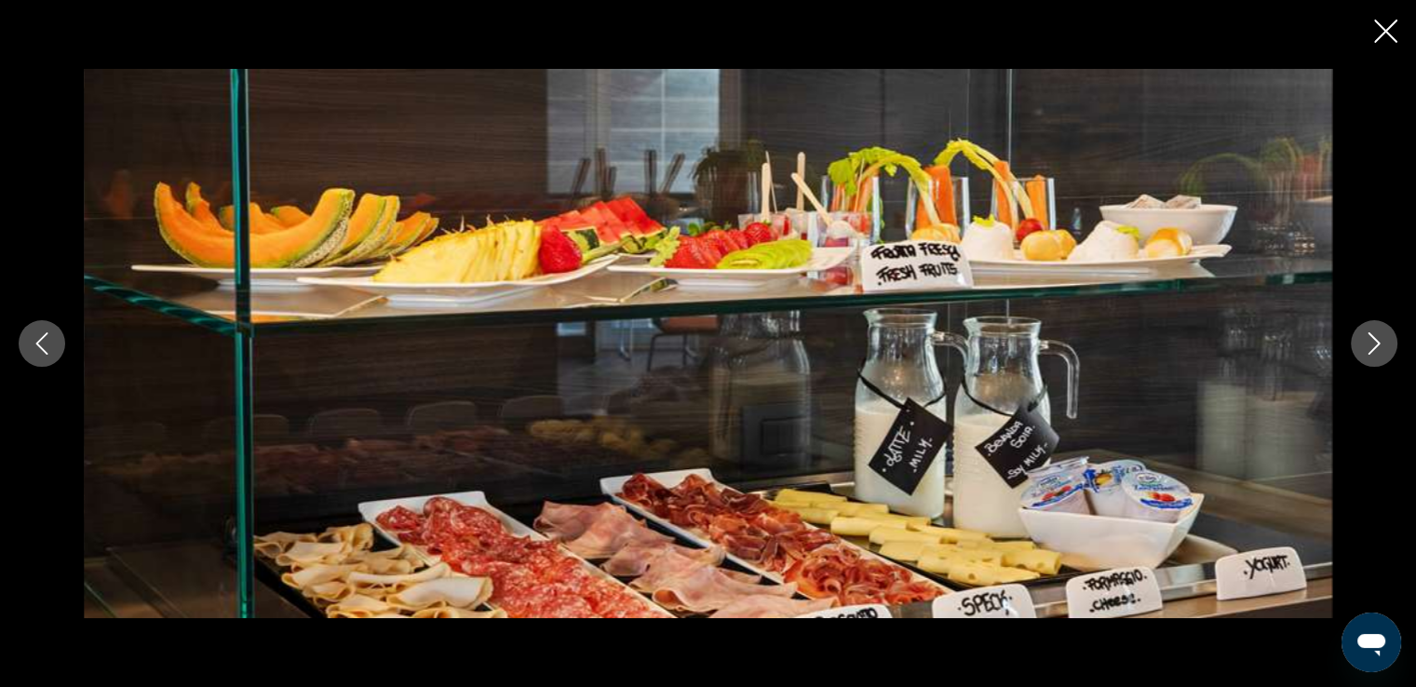
click at [43, 337] on icon "Previous image" at bounding box center [42, 343] width 12 height 22
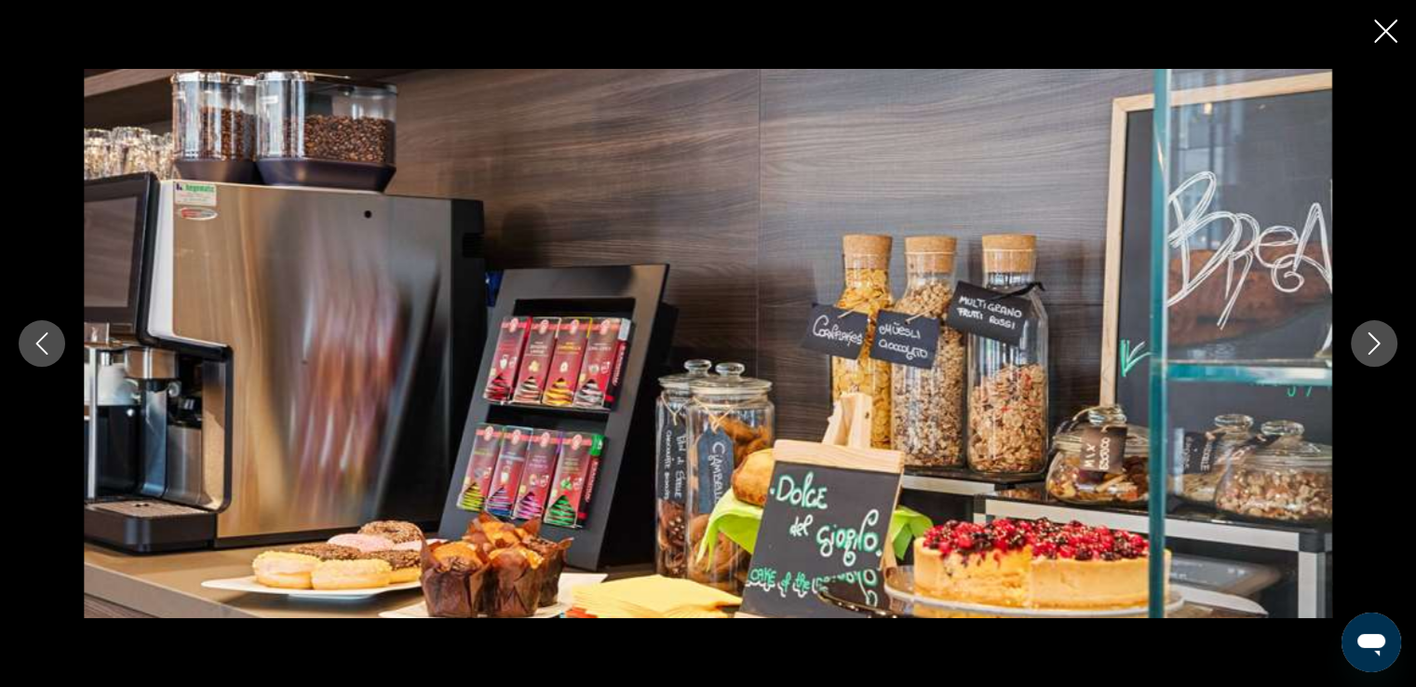
click at [1378, 347] on icon "Next image" at bounding box center [1374, 343] width 22 height 22
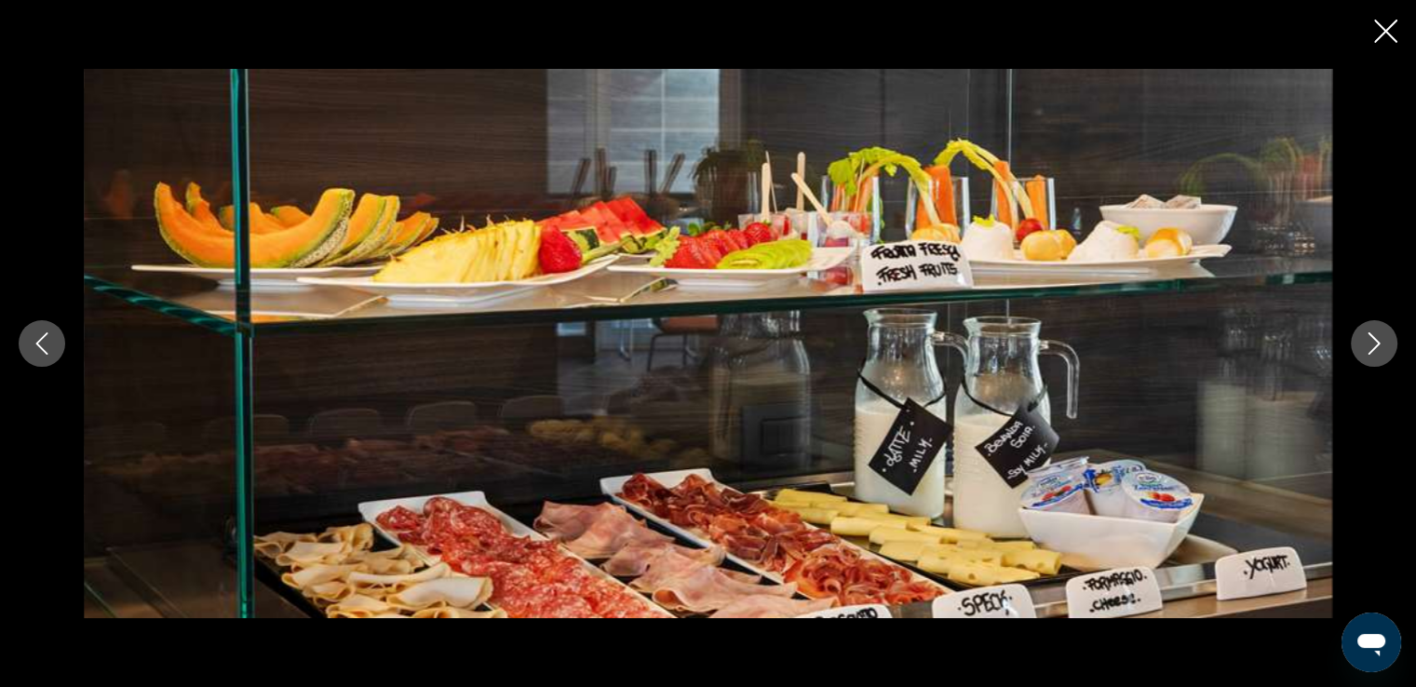
click at [1378, 347] on icon "Next image" at bounding box center [1374, 343] width 22 height 22
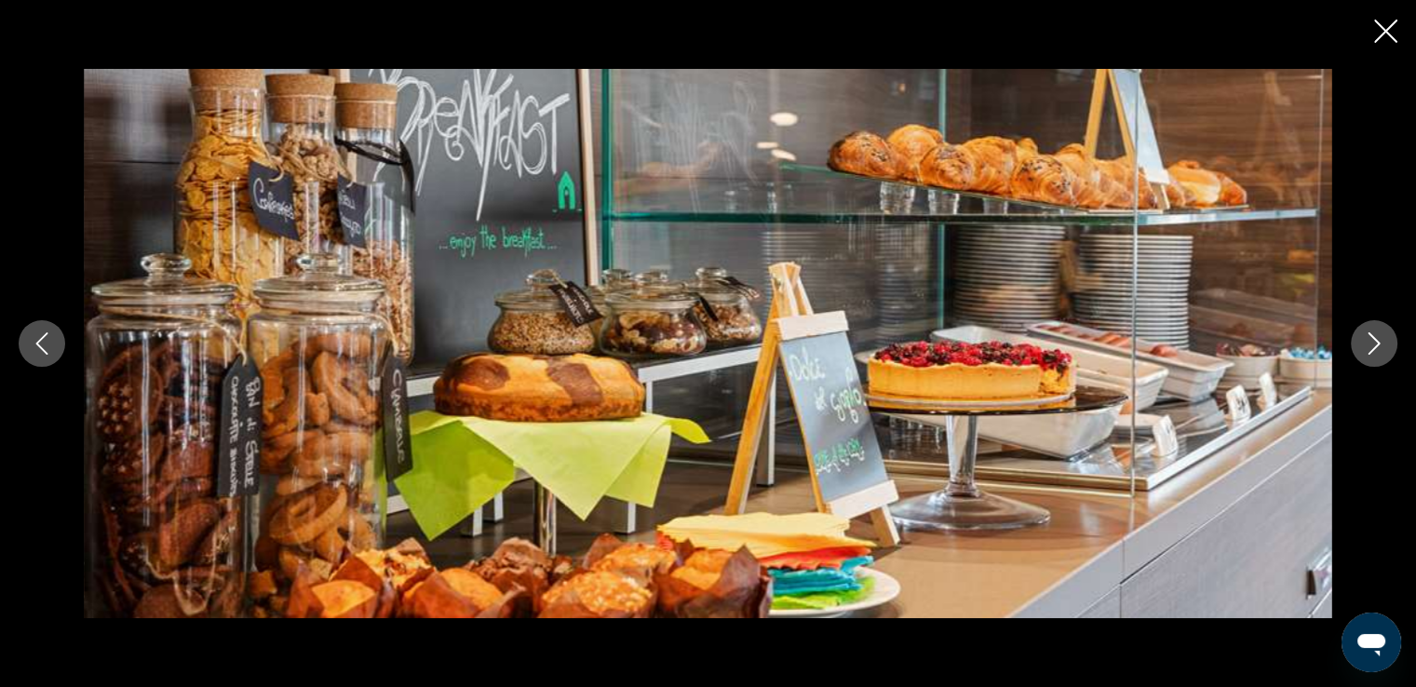
click at [1364, 340] on icon "Next image" at bounding box center [1374, 343] width 22 height 22
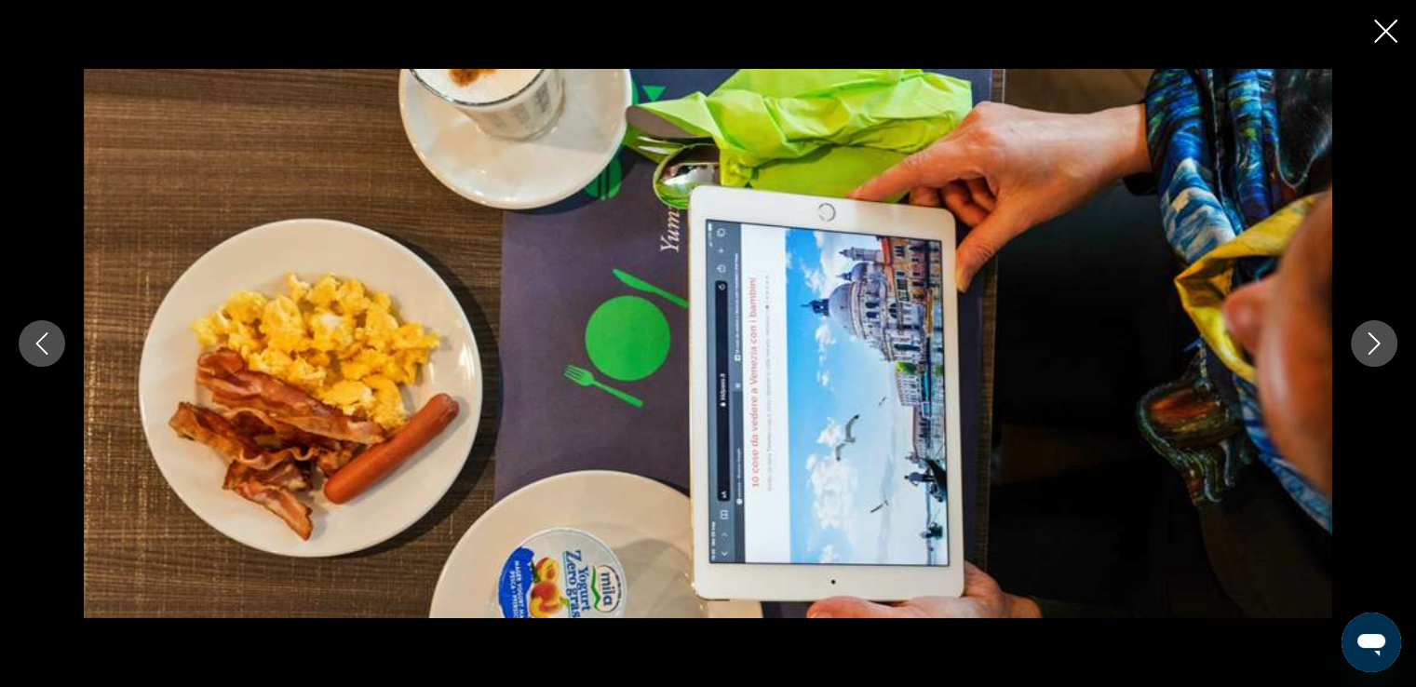
click at [1363, 335] on icon "Next image" at bounding box center [1374, 343] width 22 height 22
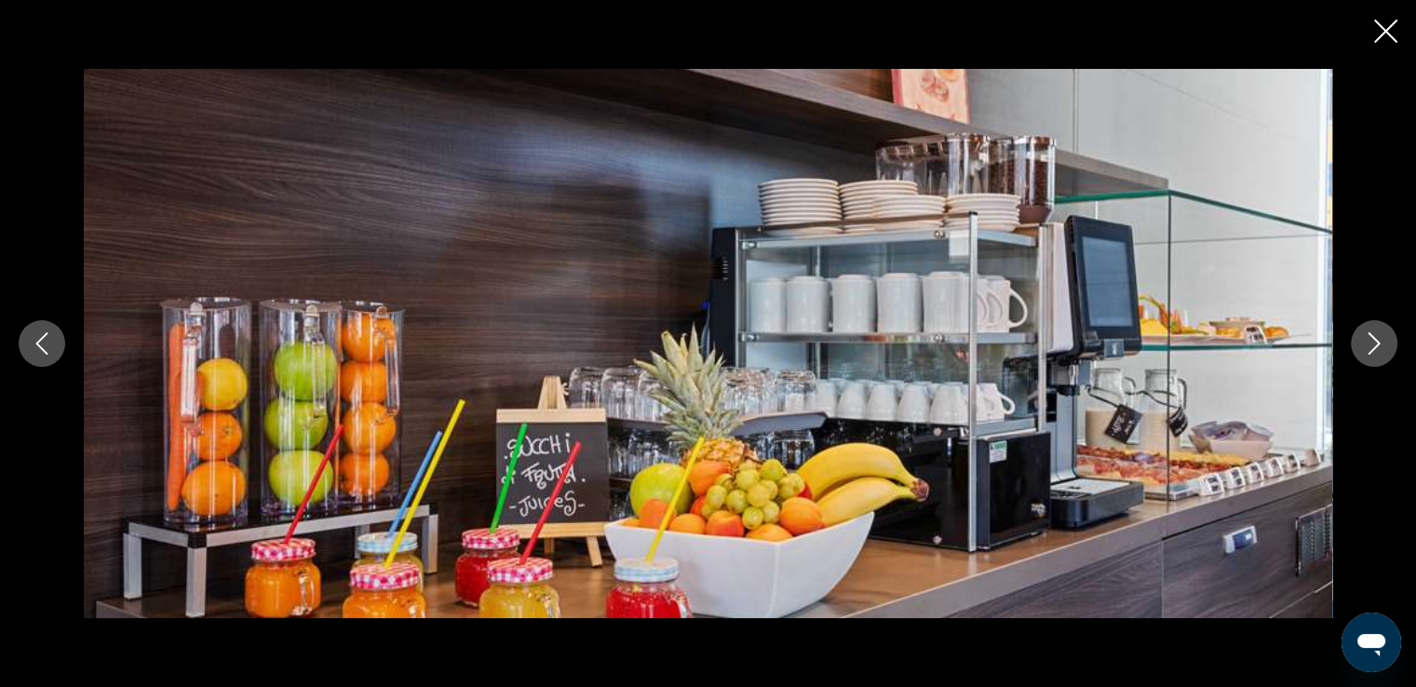
click at [1363, 335] on icon "Next image" at bounding box center [1374, 343] width 22 height 22
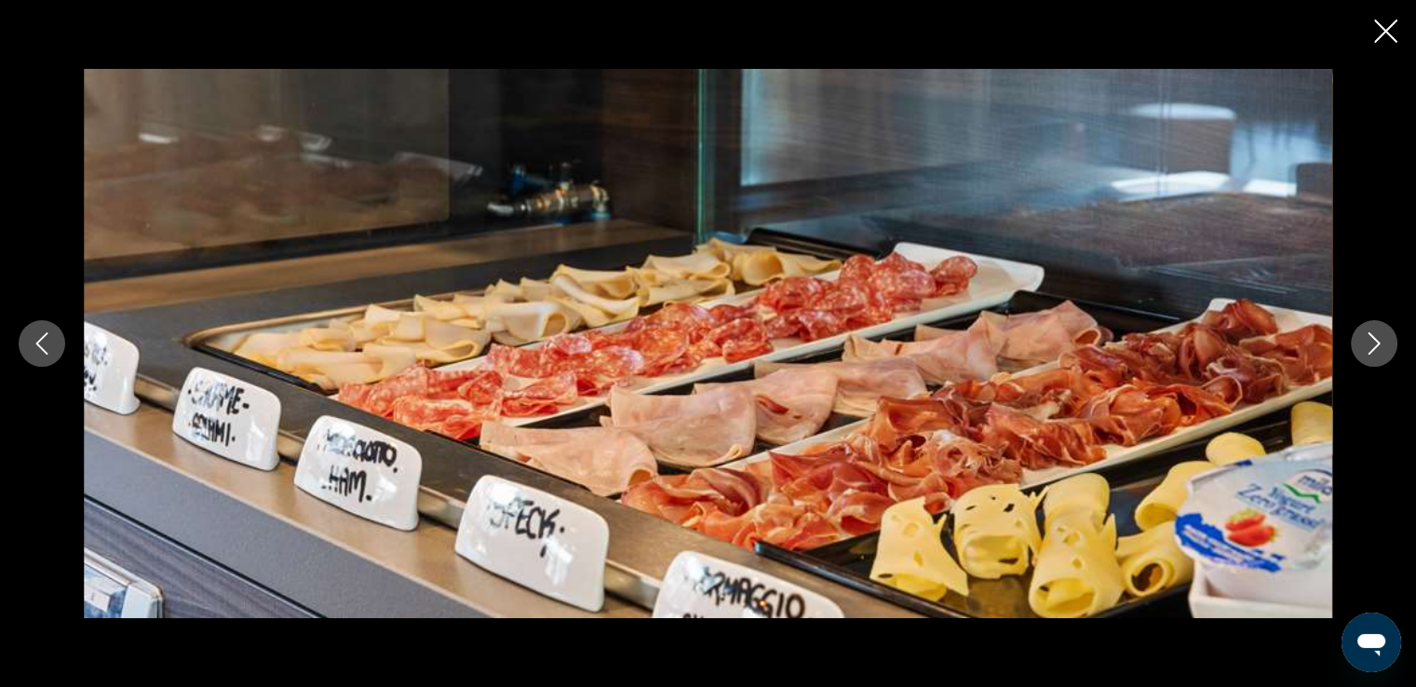
click at [1363, 335] on icon "Next image" at bounding box center [1374, 343] width 22 height 22
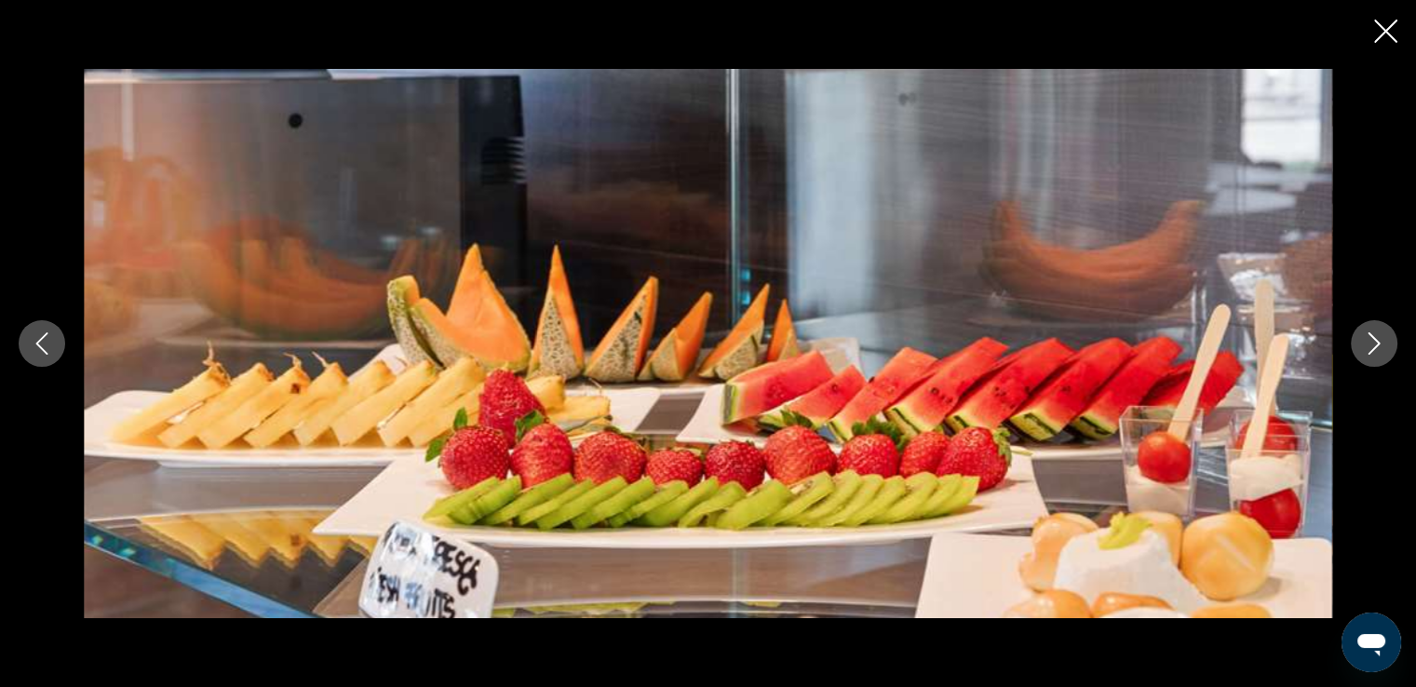
click at [1363, 335] on icon "Next image" at bounding box center [1374, 343] width 22 height 22
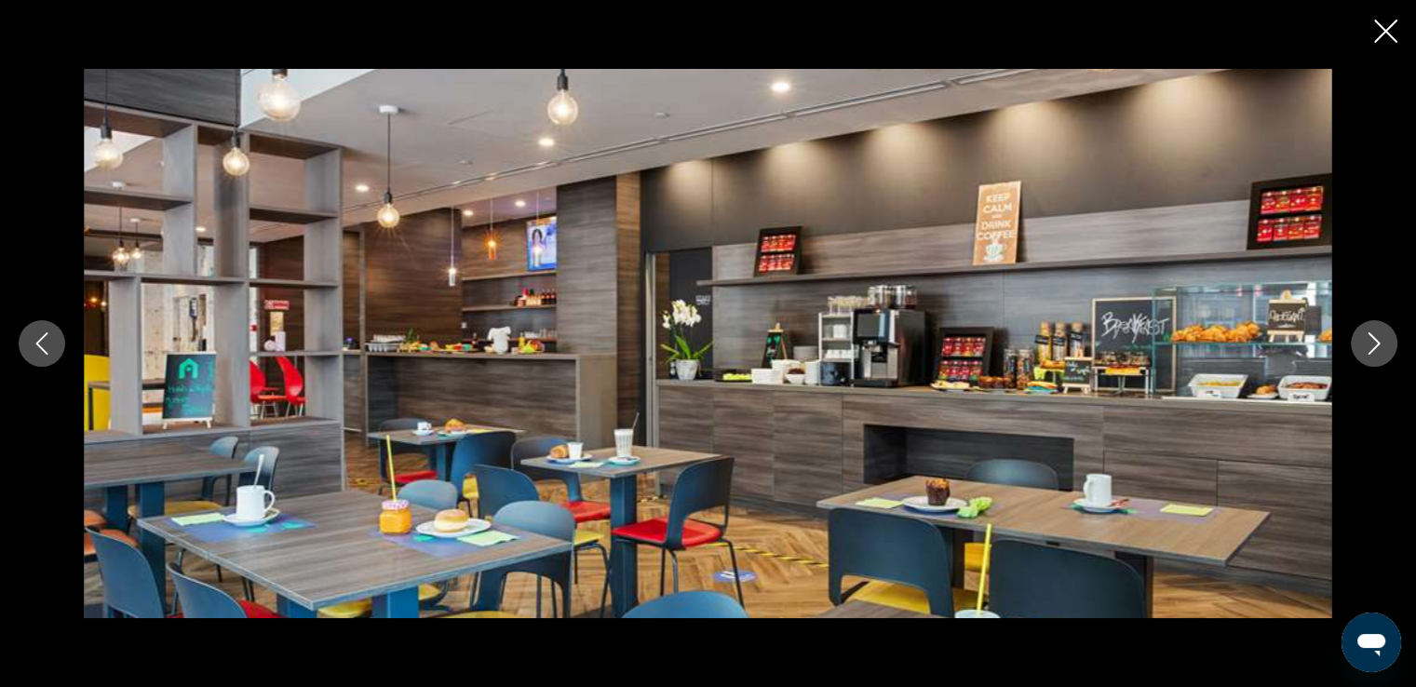
click at [1363, 335] on icon "Next image" at bounding box center [1374, 343] width 22 height 22
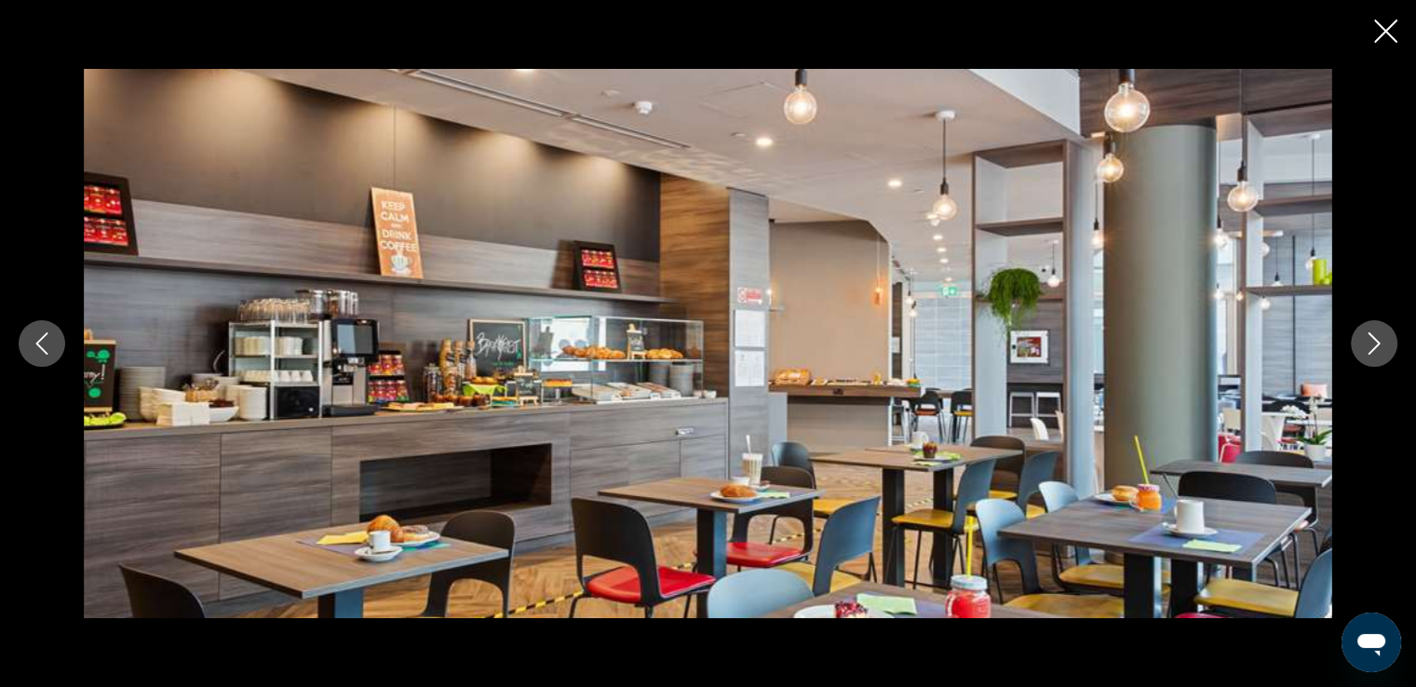
click at [1363, 335] on icon "Next image" at bounding box center [1374, 343] width 22 height 22
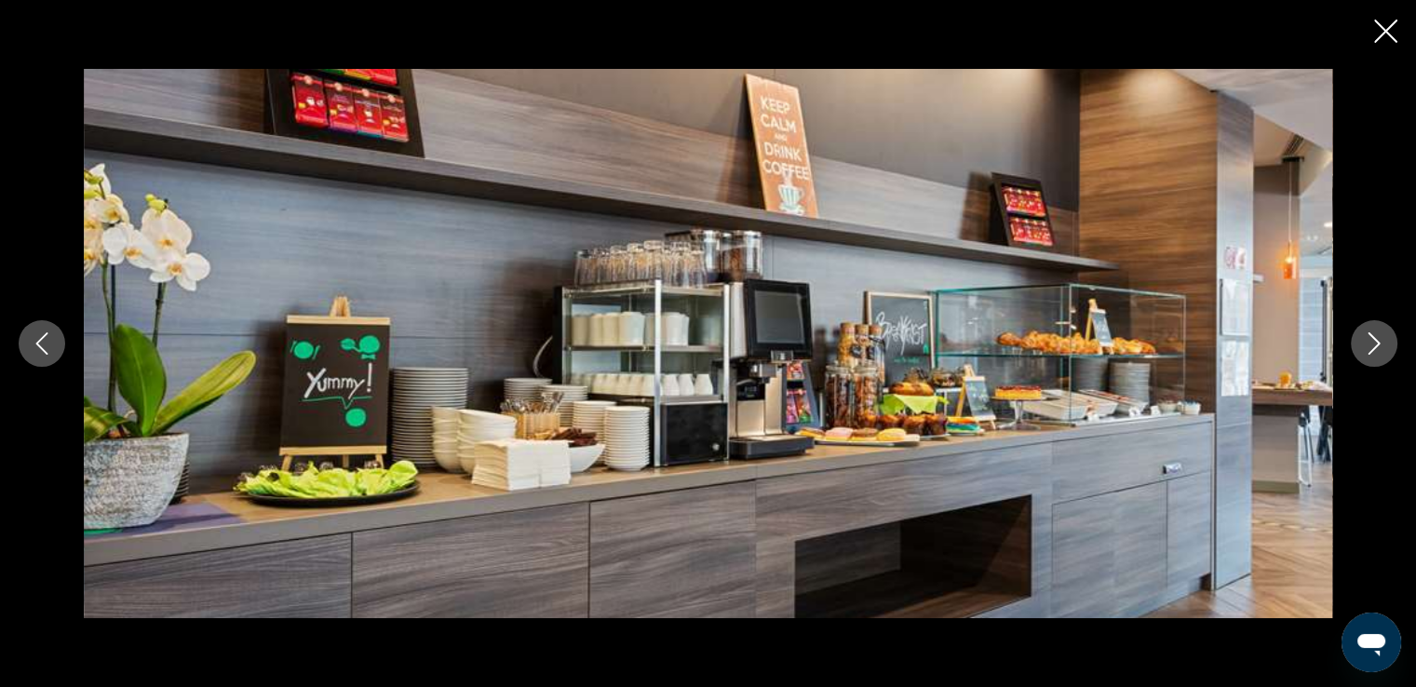
click at [1363, 335] on icon "Next image" at bounding box center [1374, 343] width 22 height 22
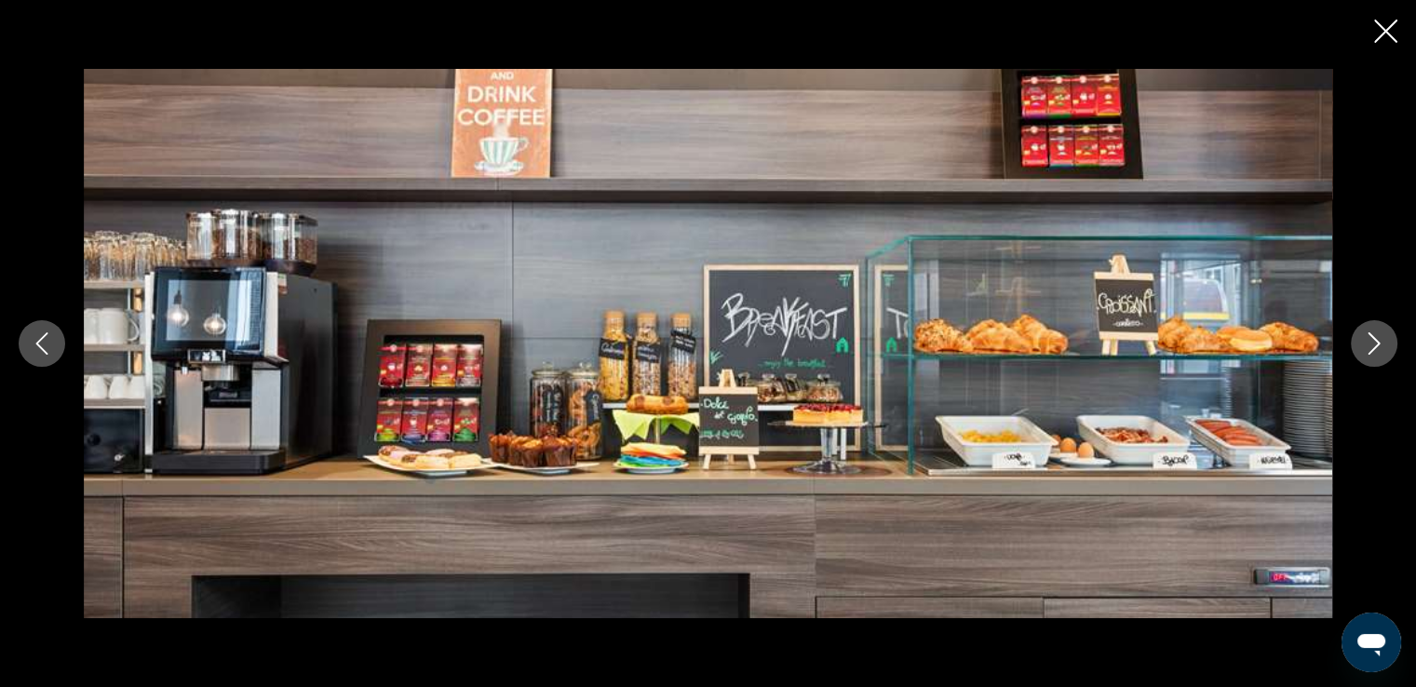
click at [1363, 335] on icon "Next image" at bounding box center [1374, 343] width 22 height 22
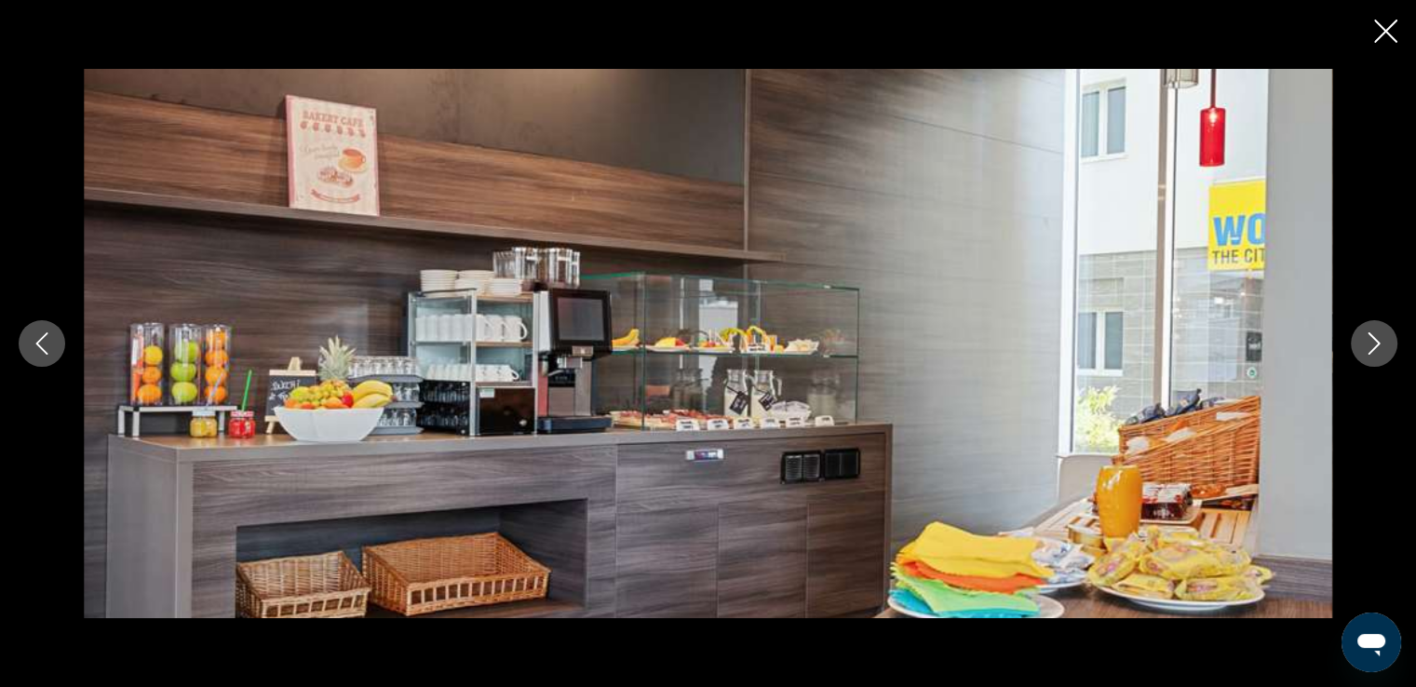
click at [42, 338] on icon "Previous image" at bounding box center [42, 343] width 12 height 22
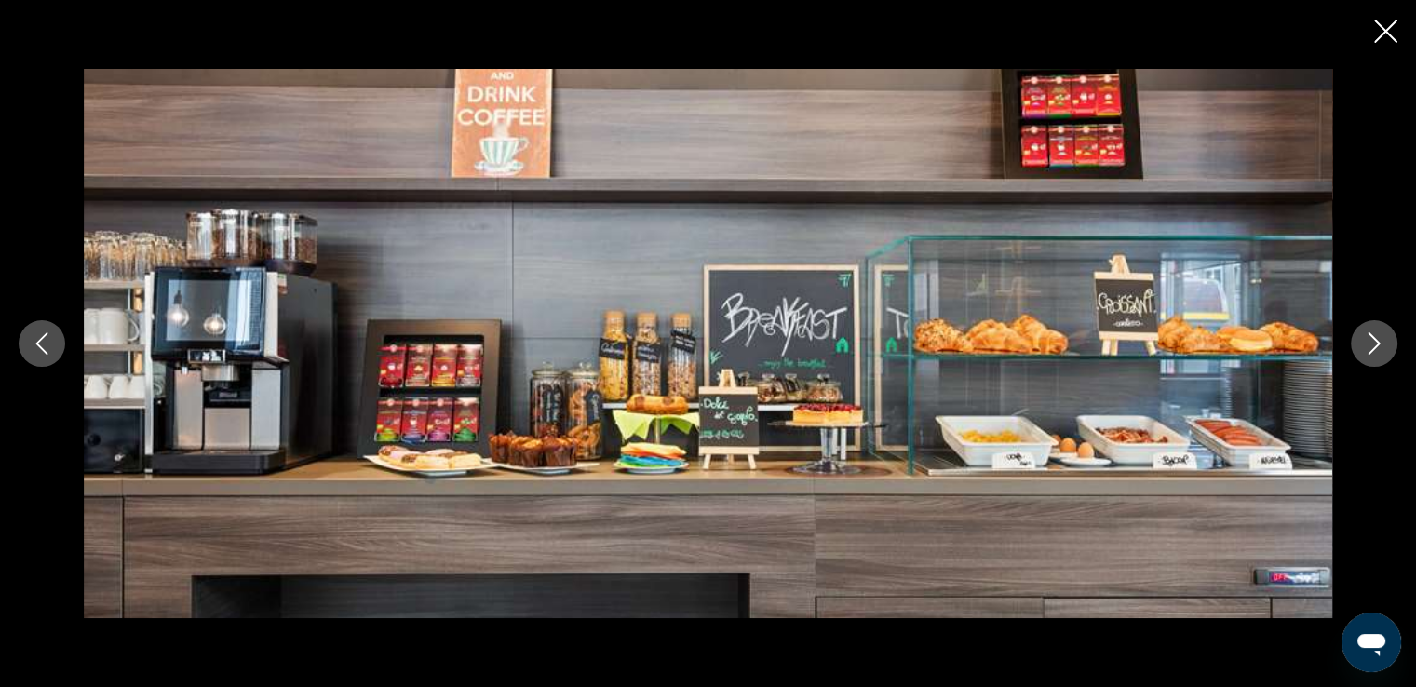
click at [1373, 345] on icon "Next image" at bounding box center [1374, 343] width 22 height 22
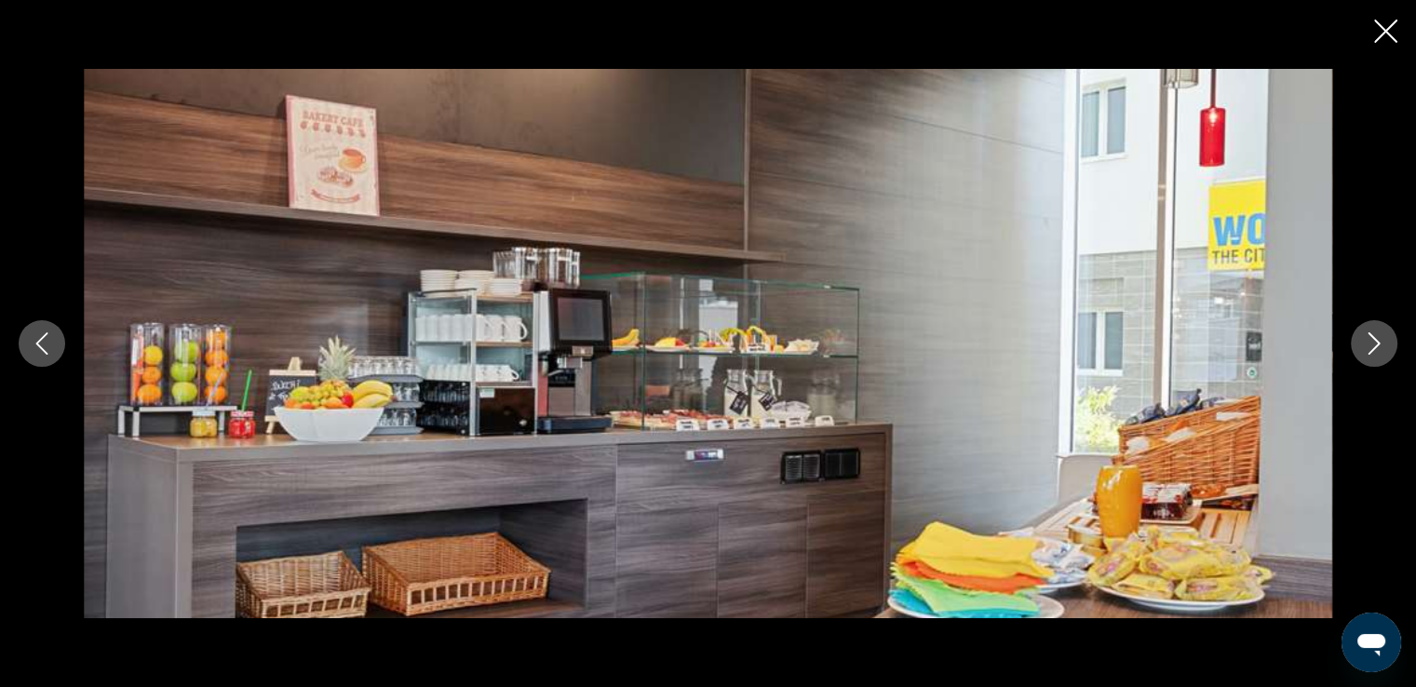
click at [1373, 345] on icon "Next image" at bounding box center [1374, 343] width 22 height 22
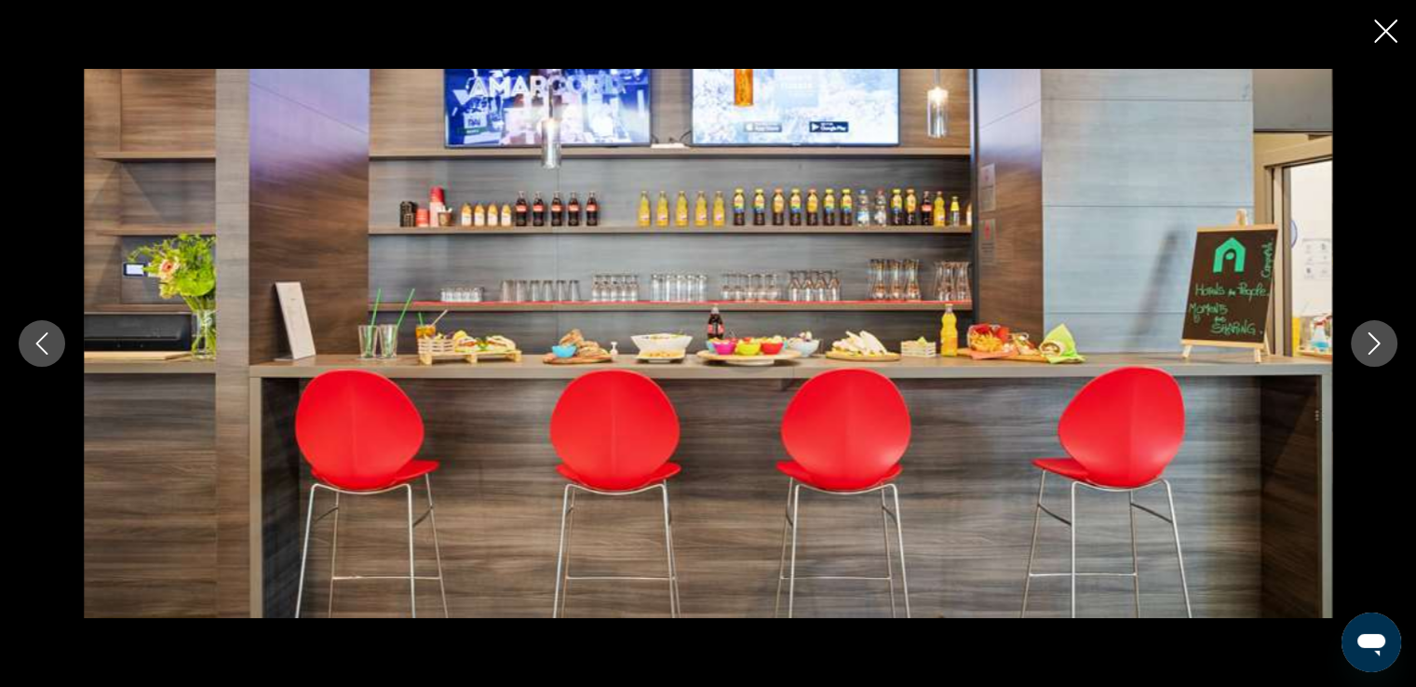
click at [1373, 345] on icon "Next image" at bounding box center [1374, 343] width 22 height 22
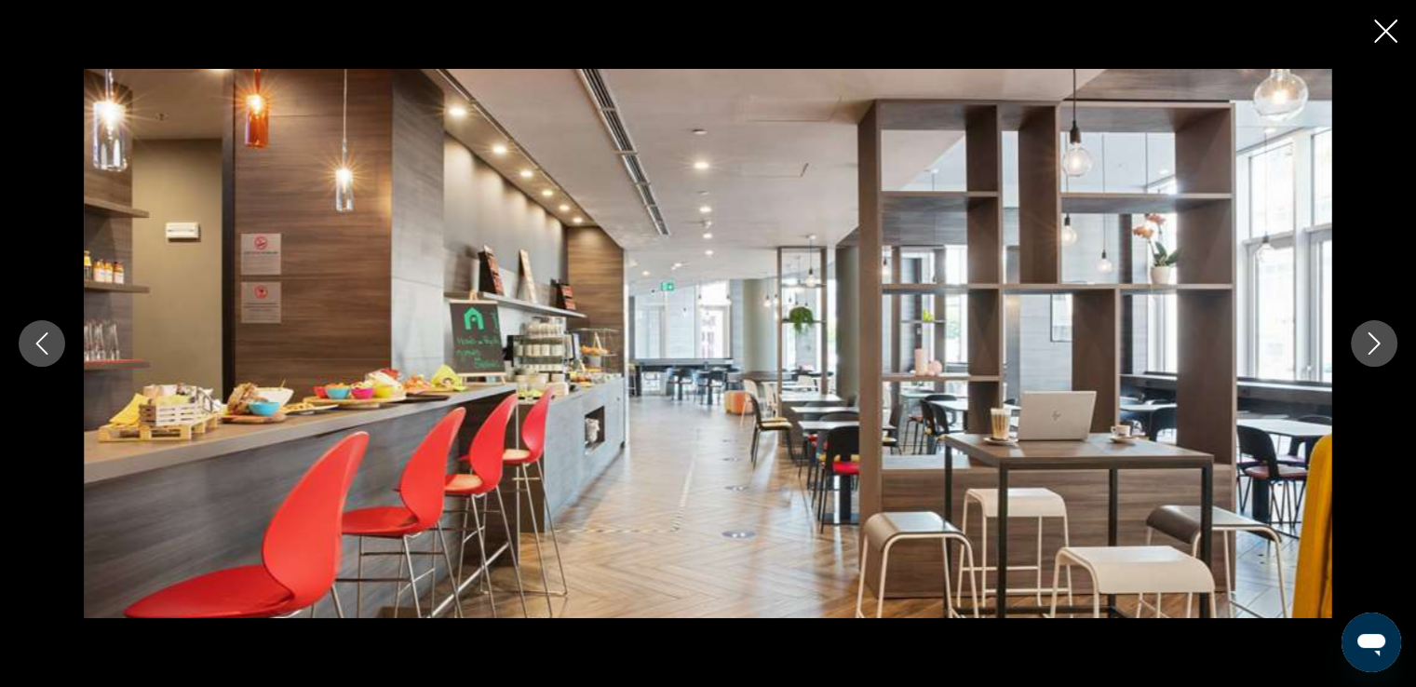
click at [1373, 345] on icon "Next image" at bounding box center [1374, 343] width 22 height 22
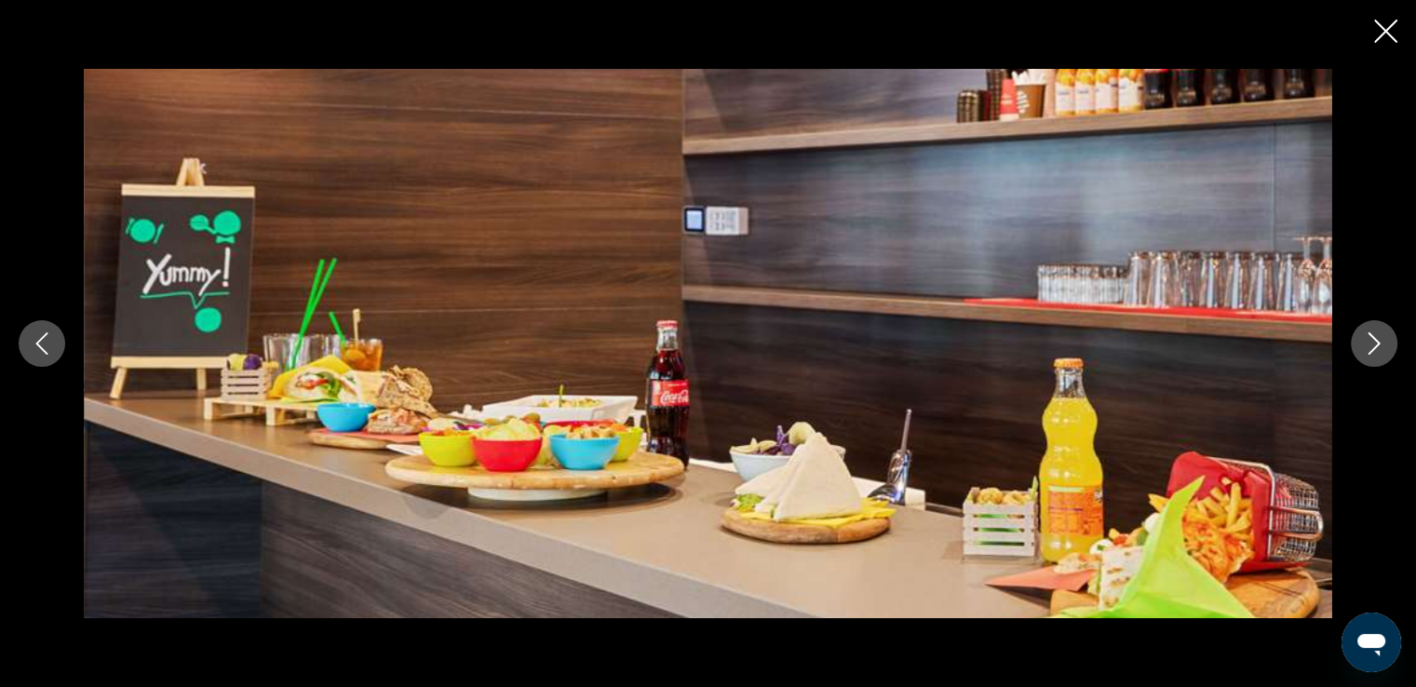
click at [1373, 345] on icon "Next image" at bounding box center [1374, 343] width 22 height 22
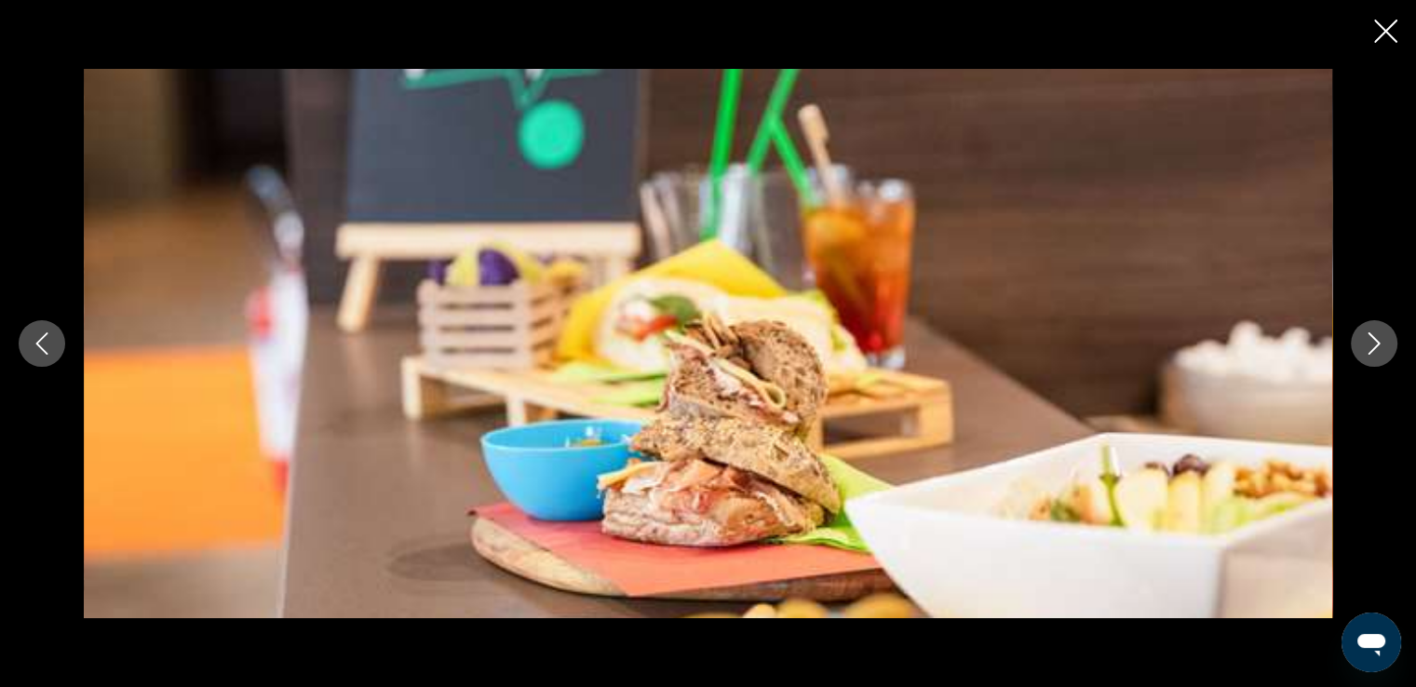
click at [1373, 345] on icon "Next image" at bounding box center [1374, 343] width 22 height 22
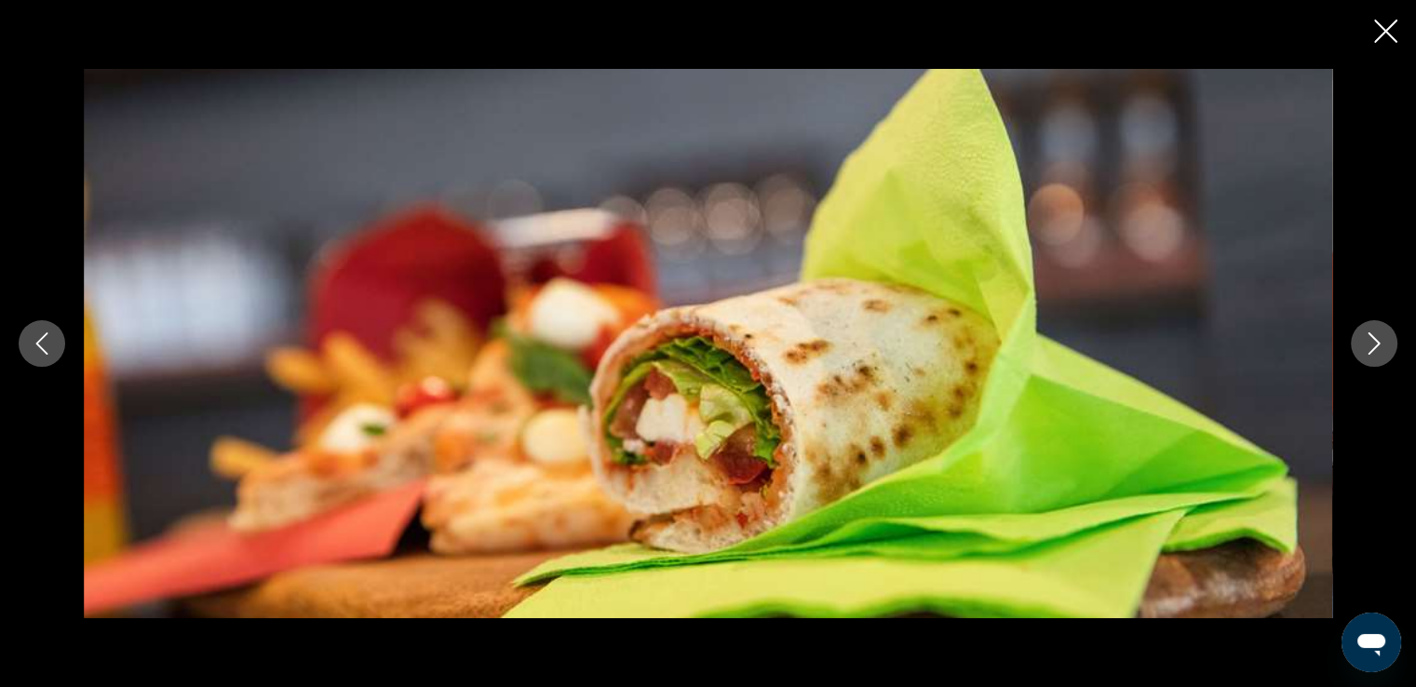
click at [1373, 345] on icon "Next image" at bounding box center [1374, 343] width 22 height 22
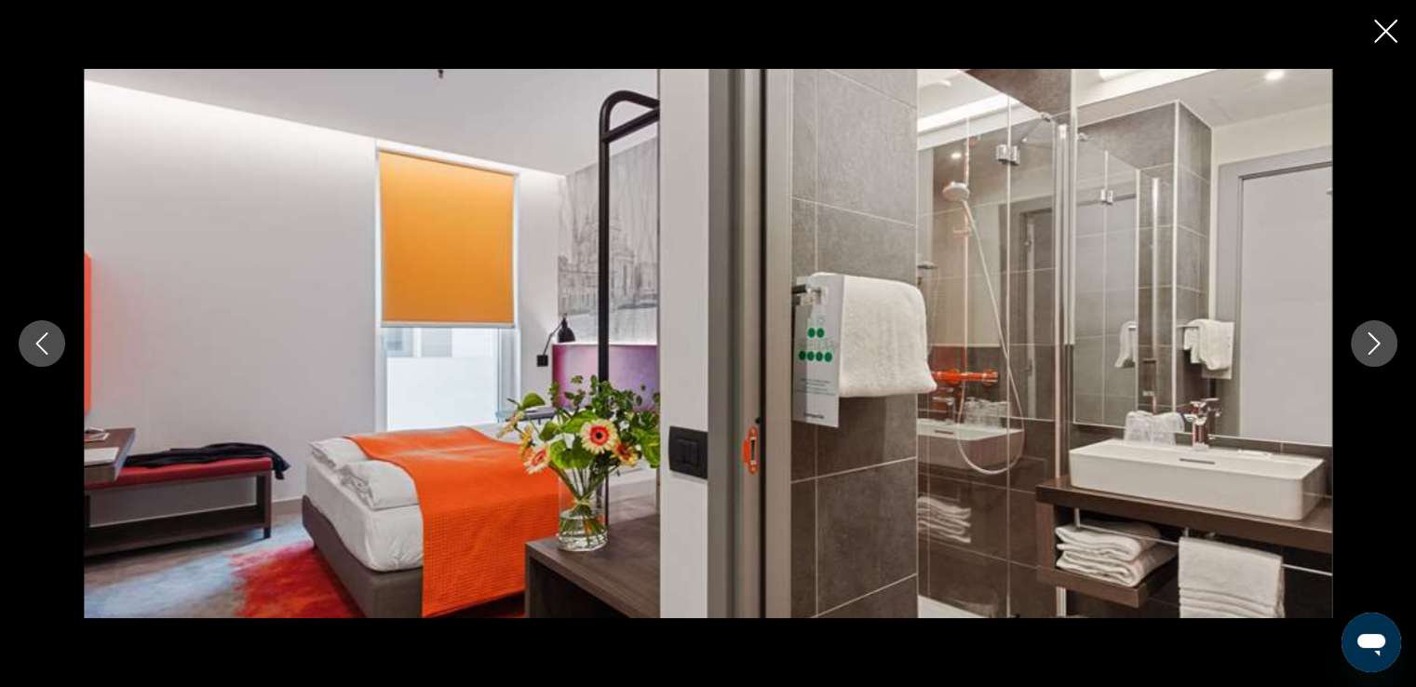
click at [1373, 345] on icon "Next image" at bounding box center [1374, 343] width 22 height 22
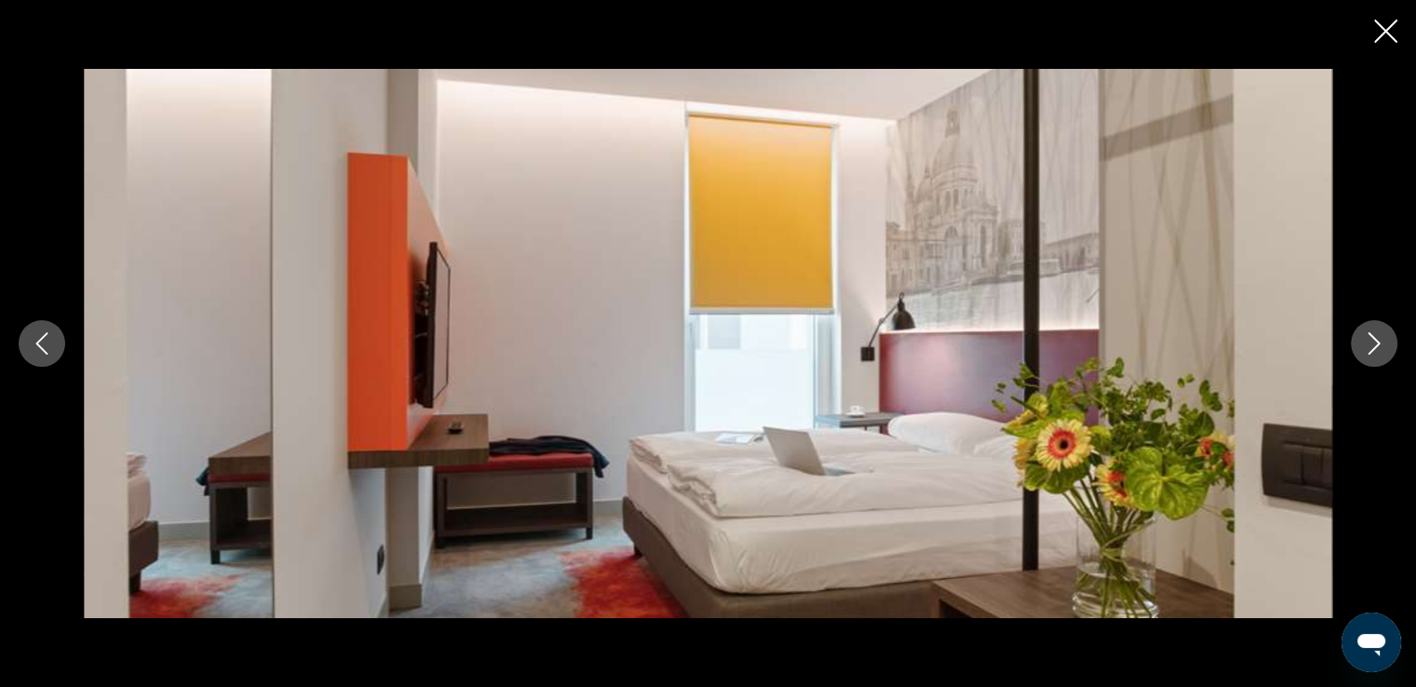
click at [1373, 345] on icon "Next image" at bounding box center [1374, 343] width 22 height 22
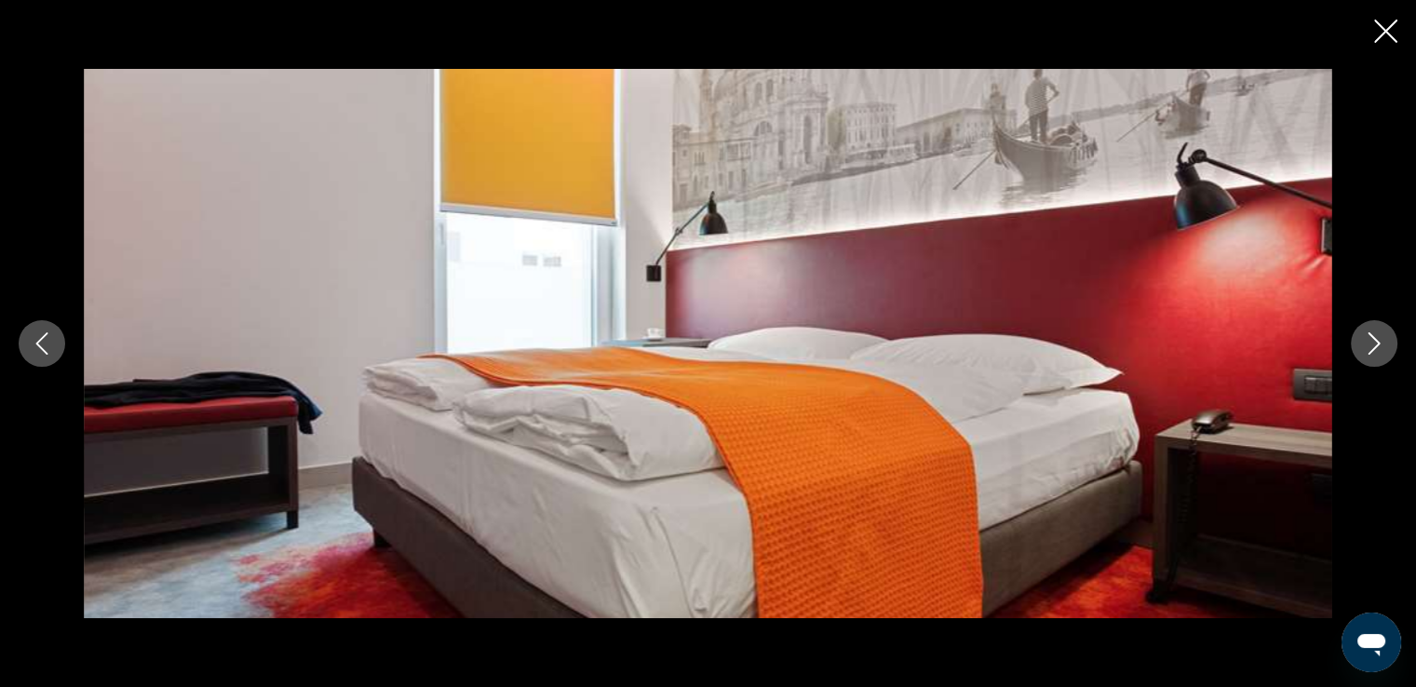
click at [1373, 345] on icon "Next image" at bounding box center [1374, 343] width 22 height 22
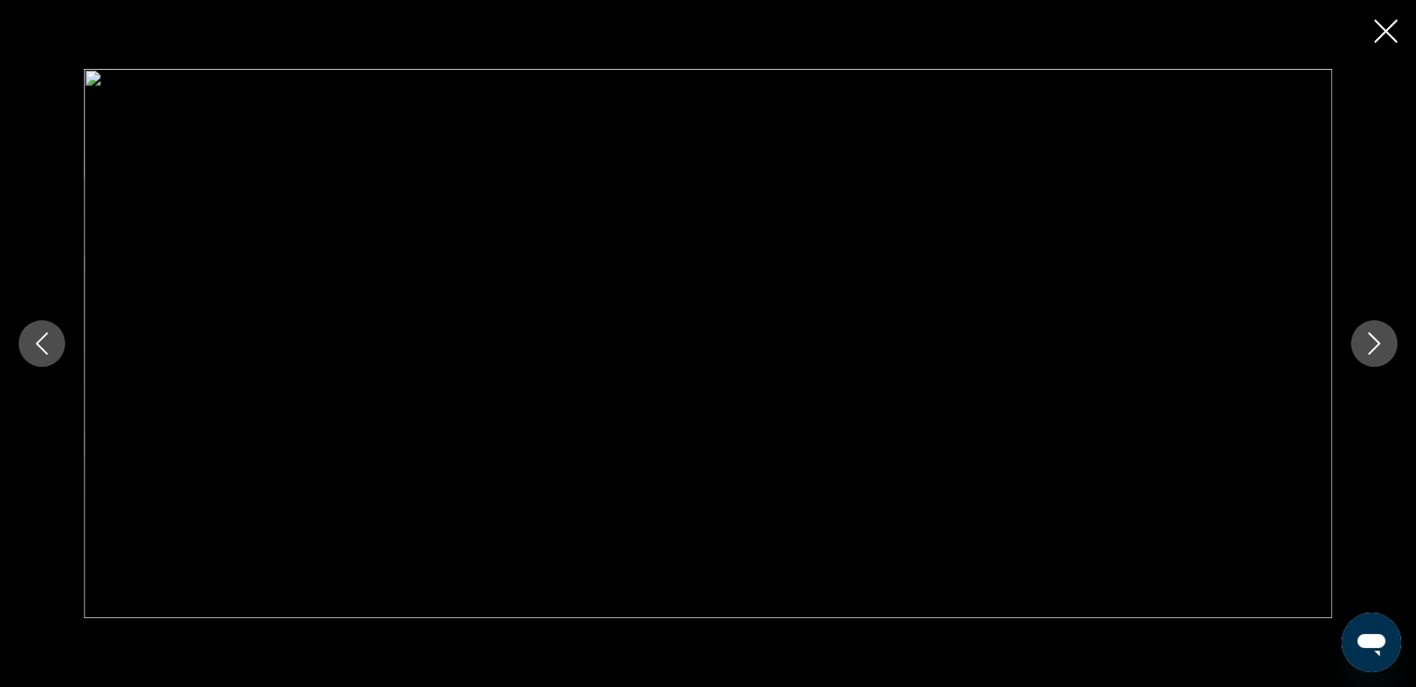
click at [1373, 345] on icon "Next image" at bounding box center [1374, 343] width 22 height 22
click at [1374, 31] on icon "Close slideshow" at bounding box center [1385, 31] width 23 height 23
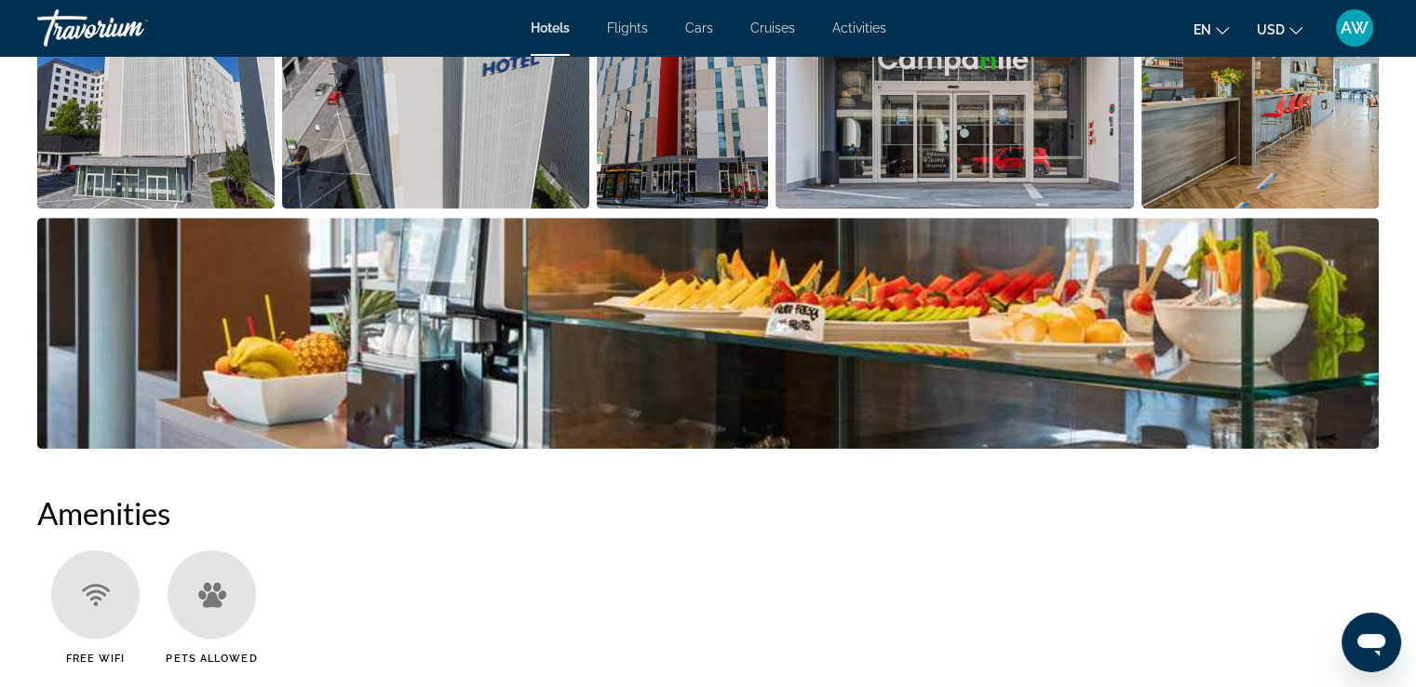
scroll to position [1077, 0]
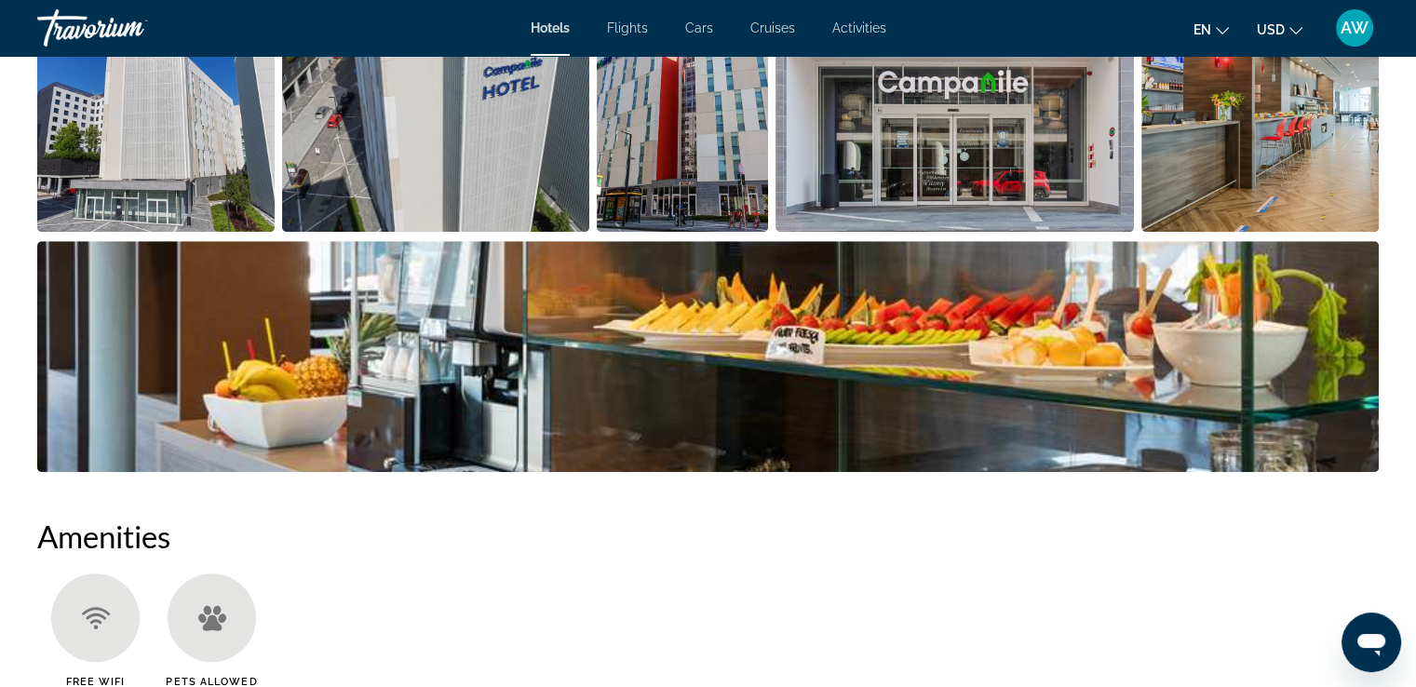
click at [178, 392] on img "Open full-screen image slider" at bounding box center [708, 356] width 1342 height 231
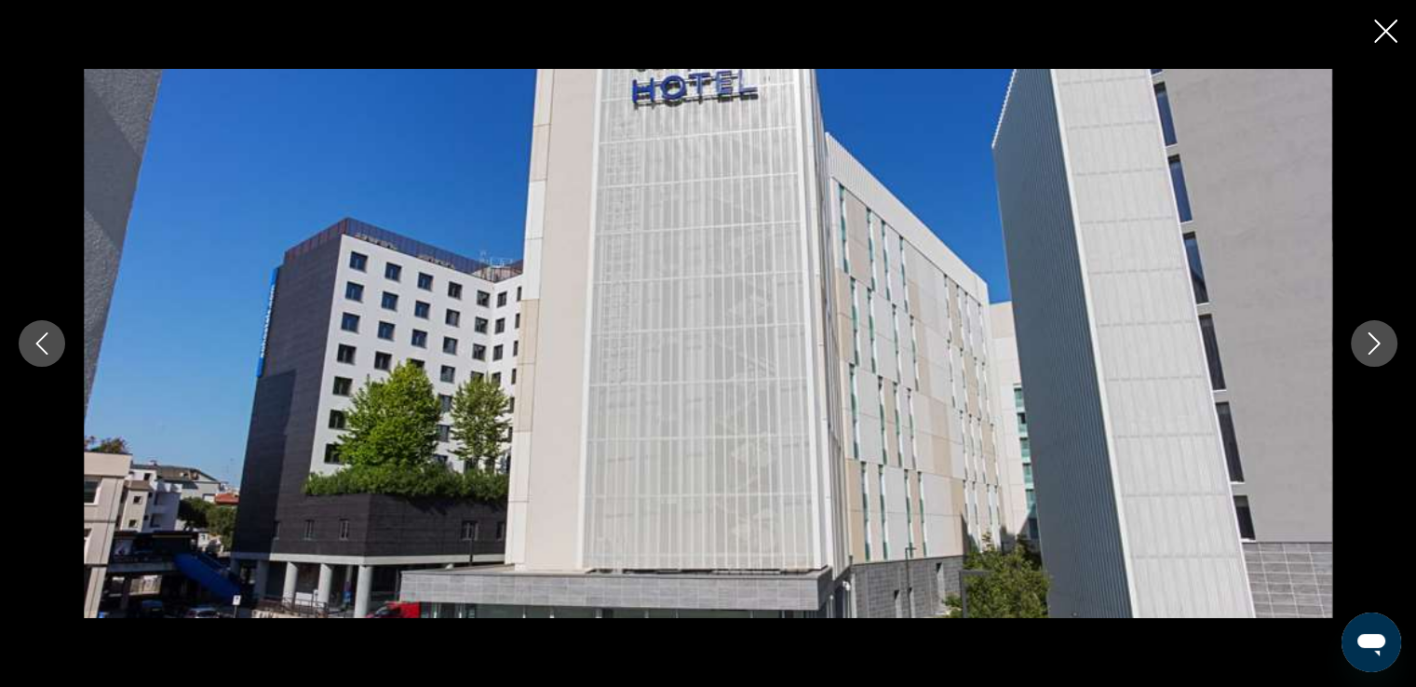
click at [1369, 337] on icon "Next image" at bounding box center [1374, 343] width 22 height 22
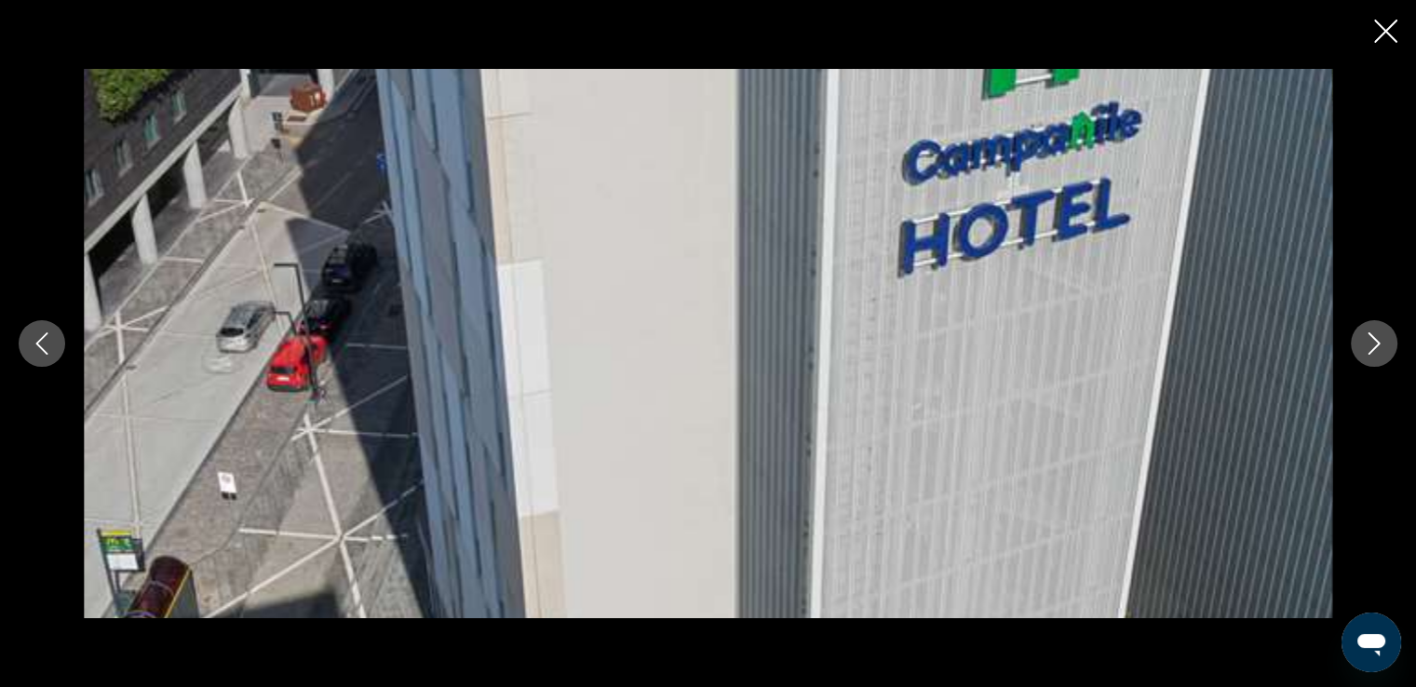
click at [1369, 337] on icon "Next image" at bounding box center [1374, 343] width 22 height 22
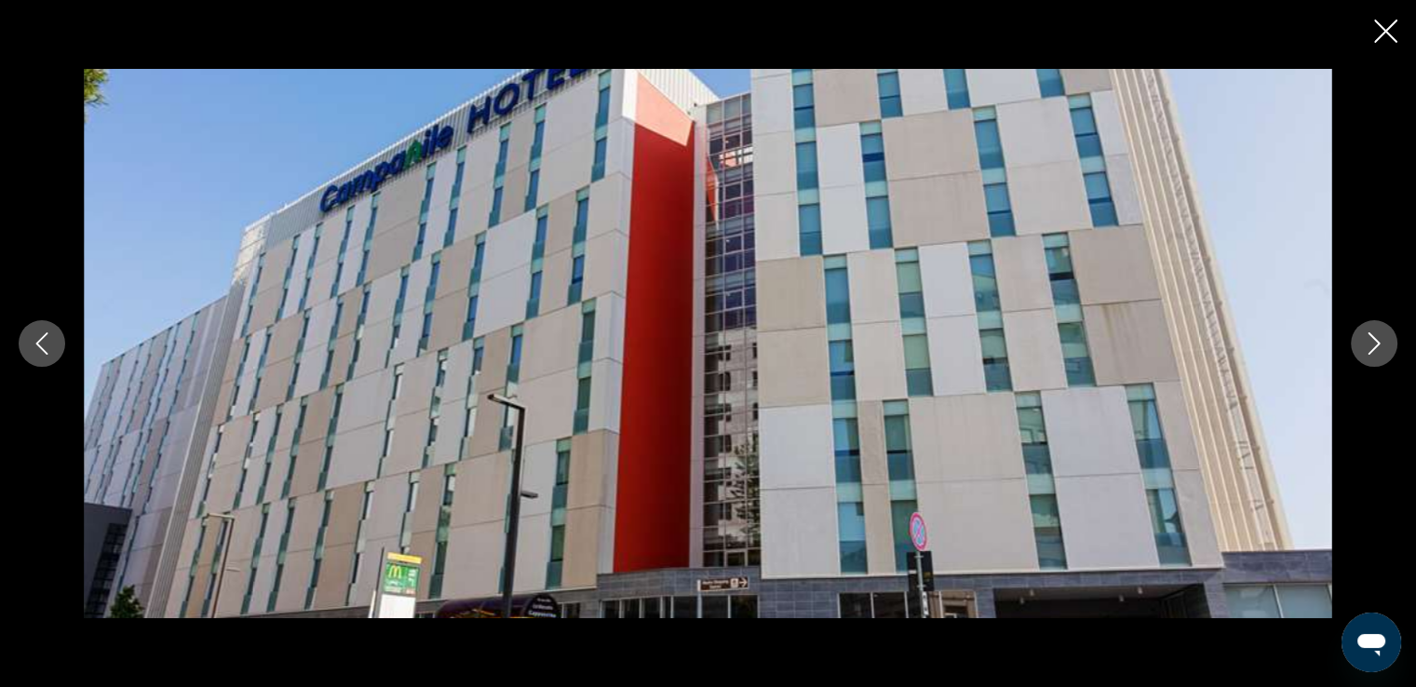
click at [1369, 337] on icon "Next image" at bounding box center [1374, 343] width 22 height 22
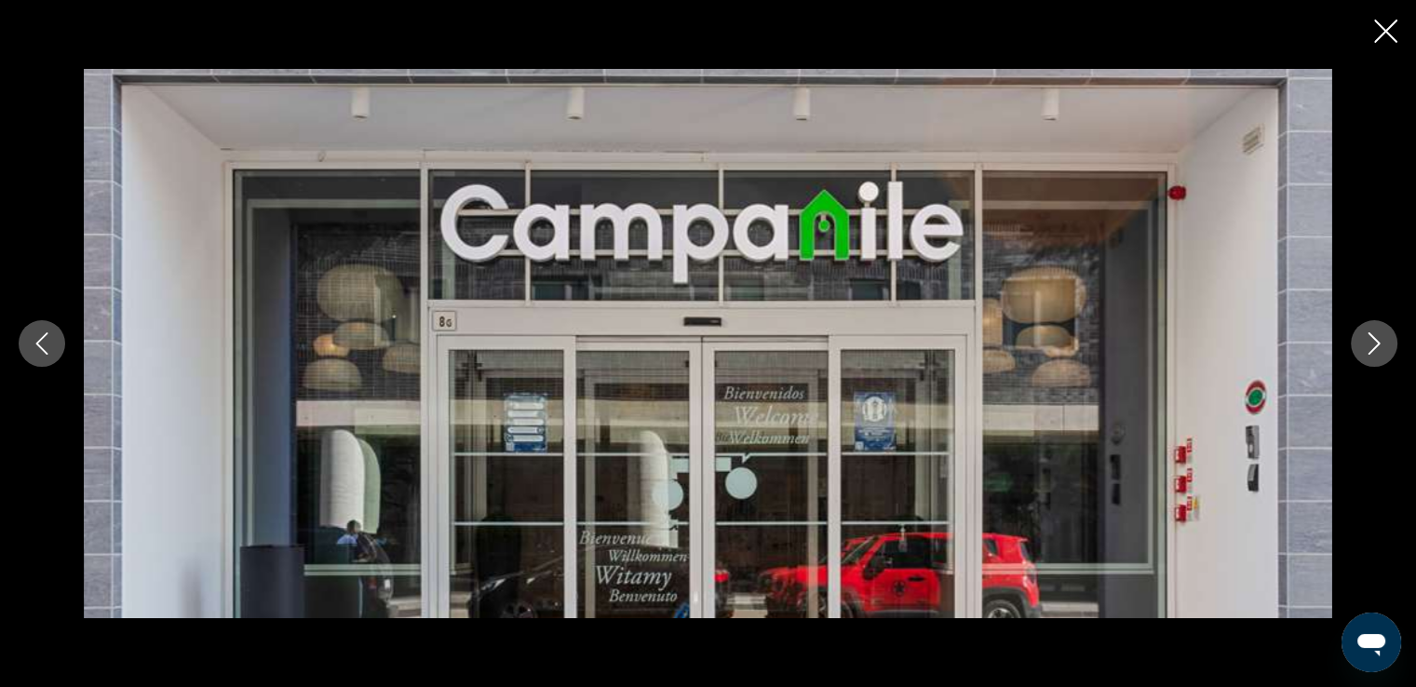
click at [1369, 337] on icon "Next image" at bounding box center [1374, 343] width 22 height 22
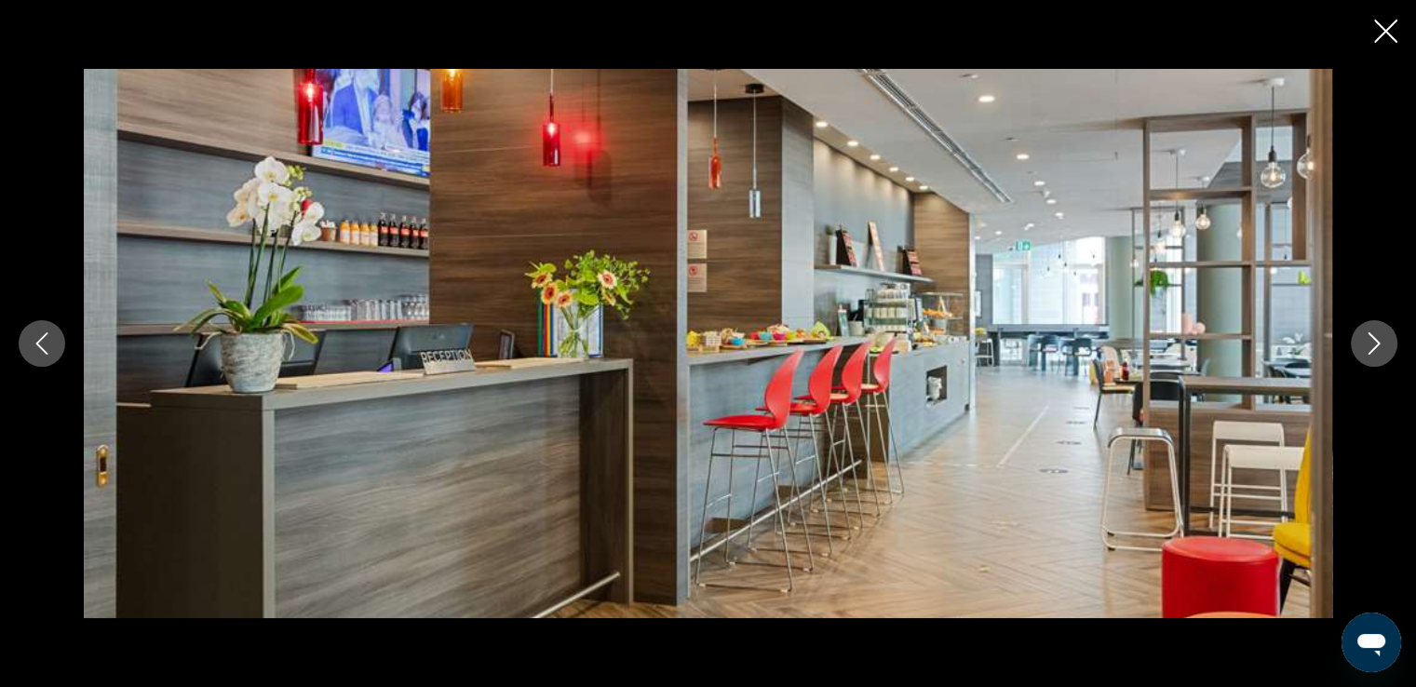
click at [1369, 337] on icon "Next image" at bounding box center [1374, 343] width 22 height 22
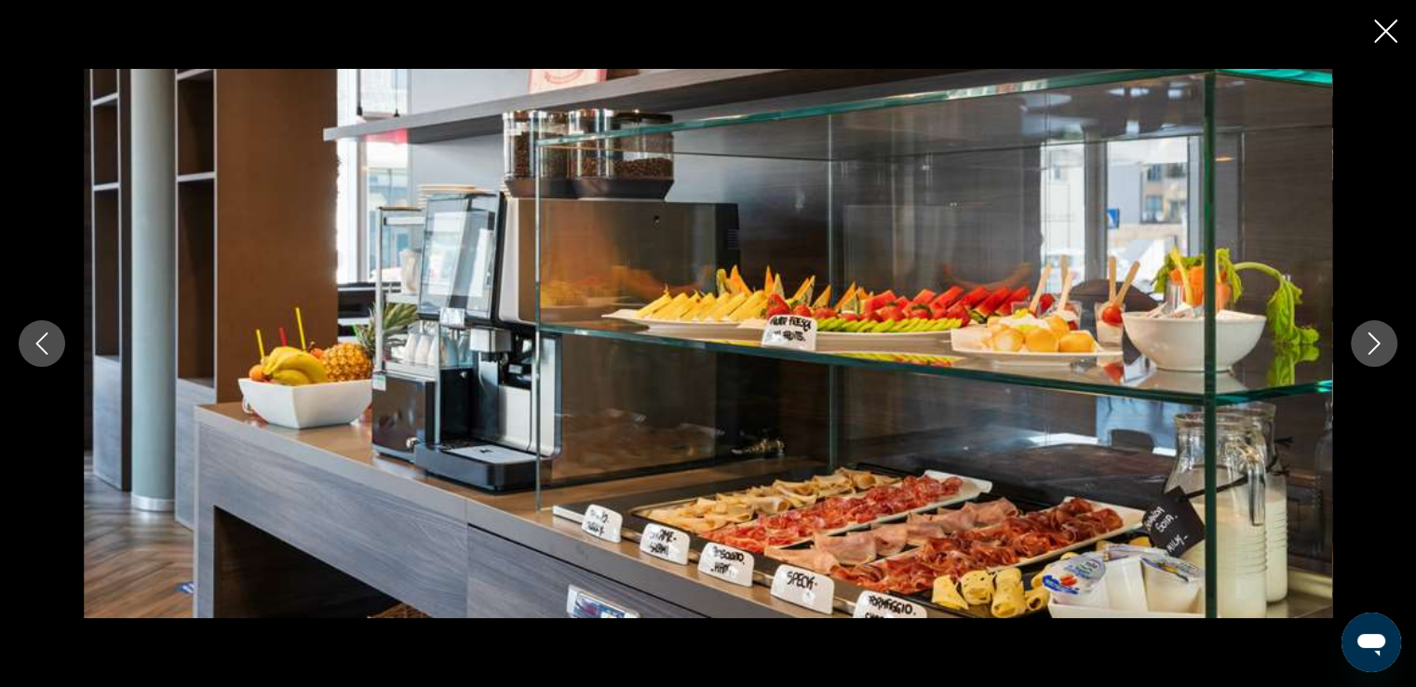
click at [1369, 337] on icon "Next image" at bounding box center [1374, 343] width 22 height 22
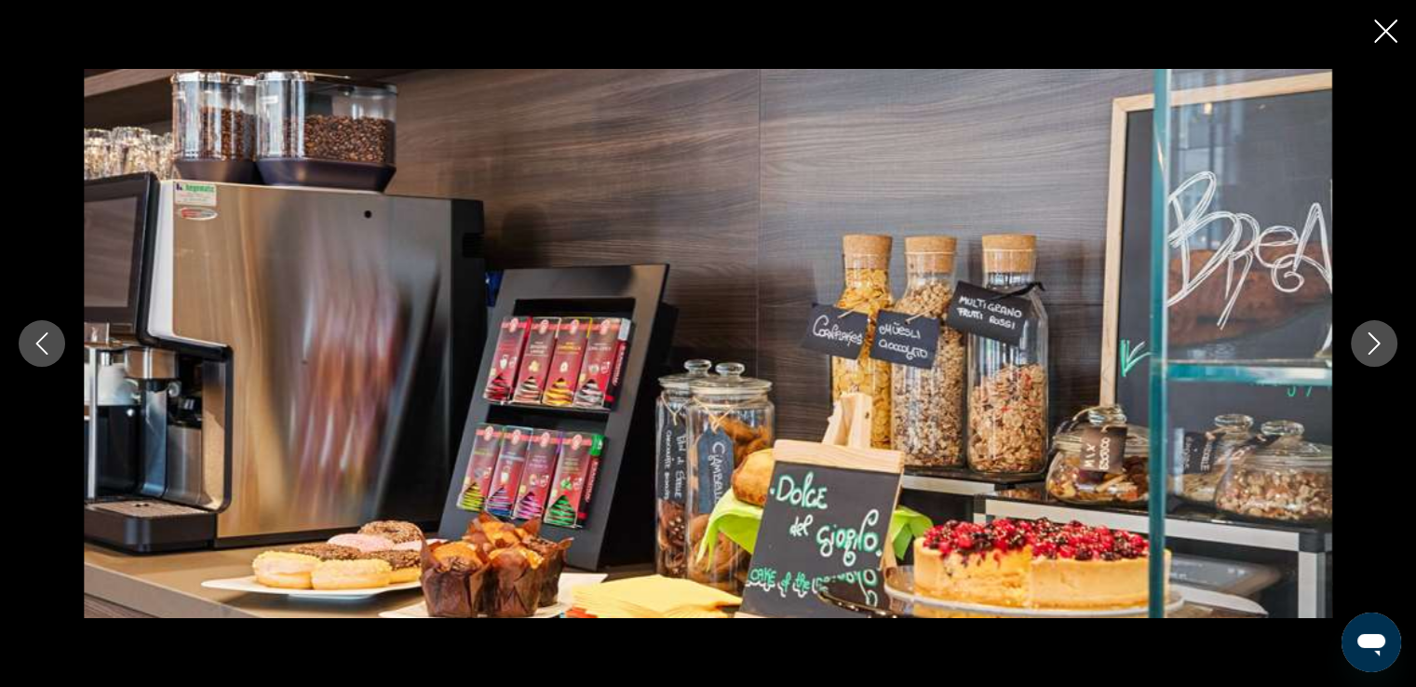
click at [1369, 337] on icon "Next image" at bounding box center [1374, 343] width 22 height 22
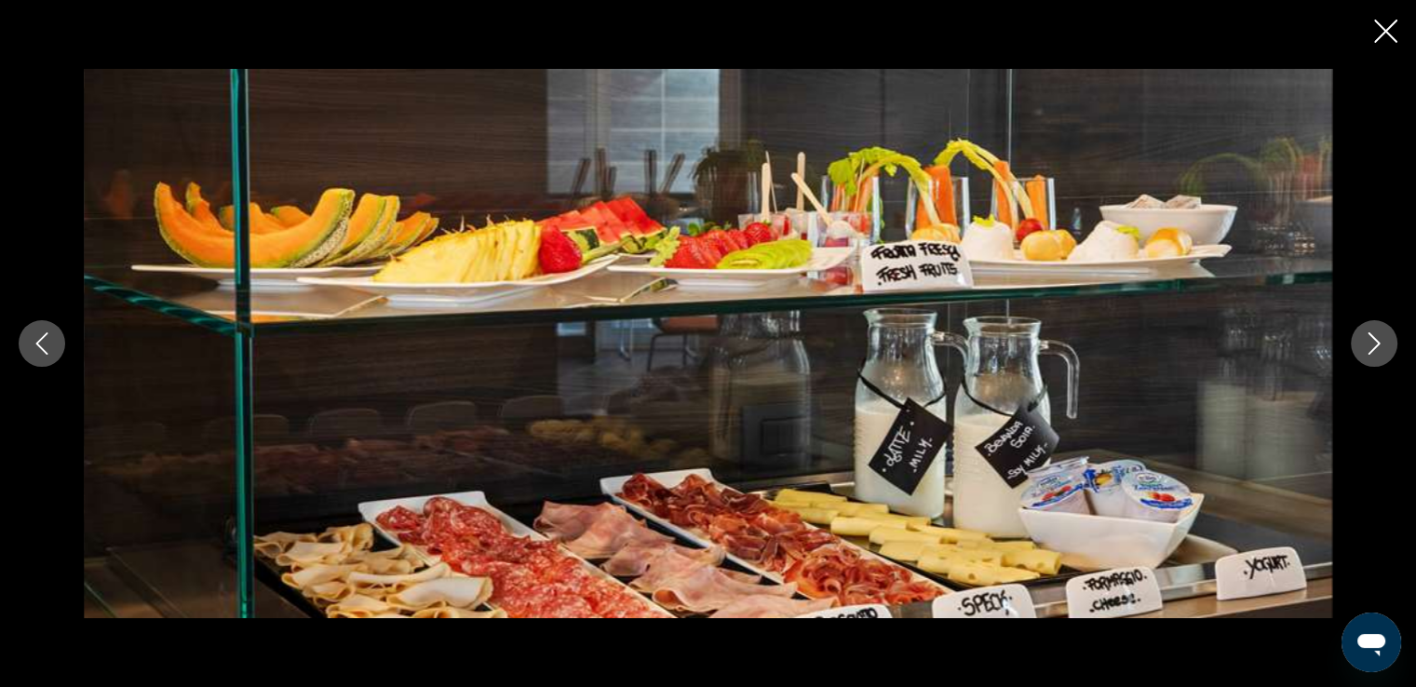
click at [1369, 337] on icon "Next image" at bounding box center [1374, 343] width 22 height 22
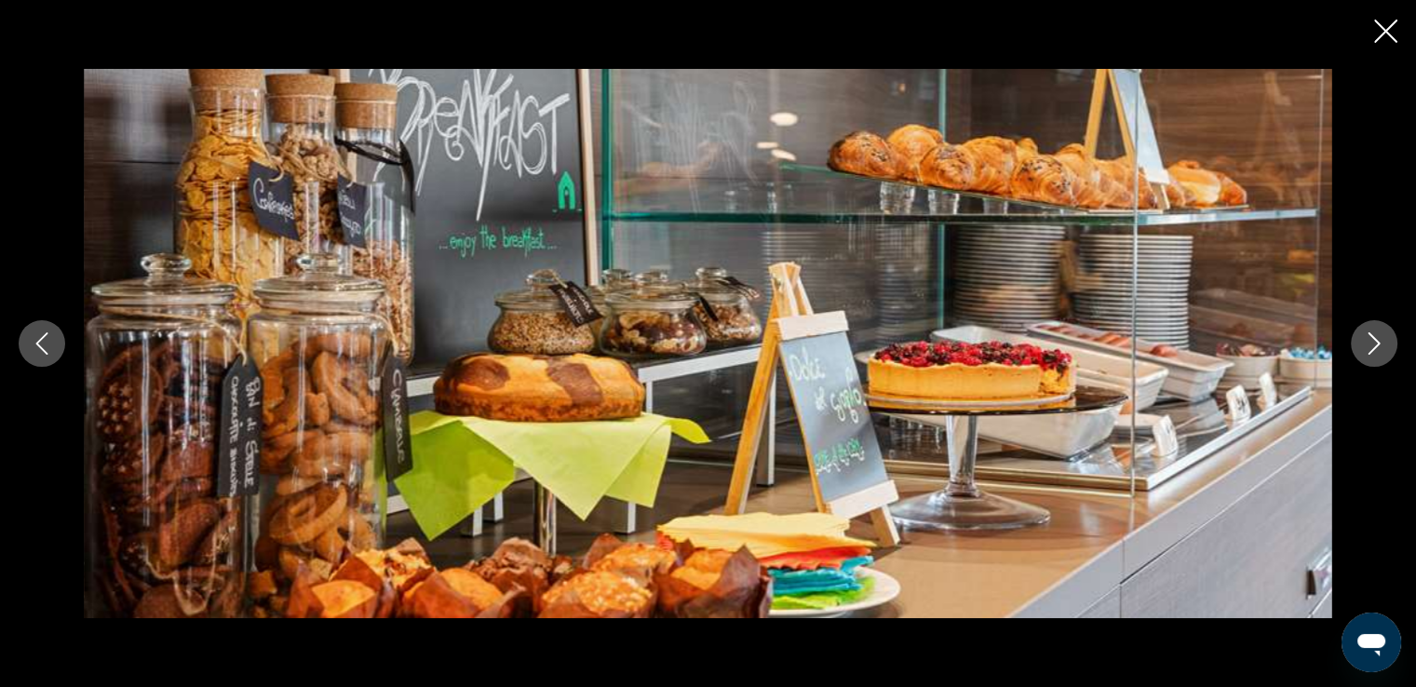
click at [1369, 337] on icon "Next image" at bounding box center [1374, 343] width 22 height 22
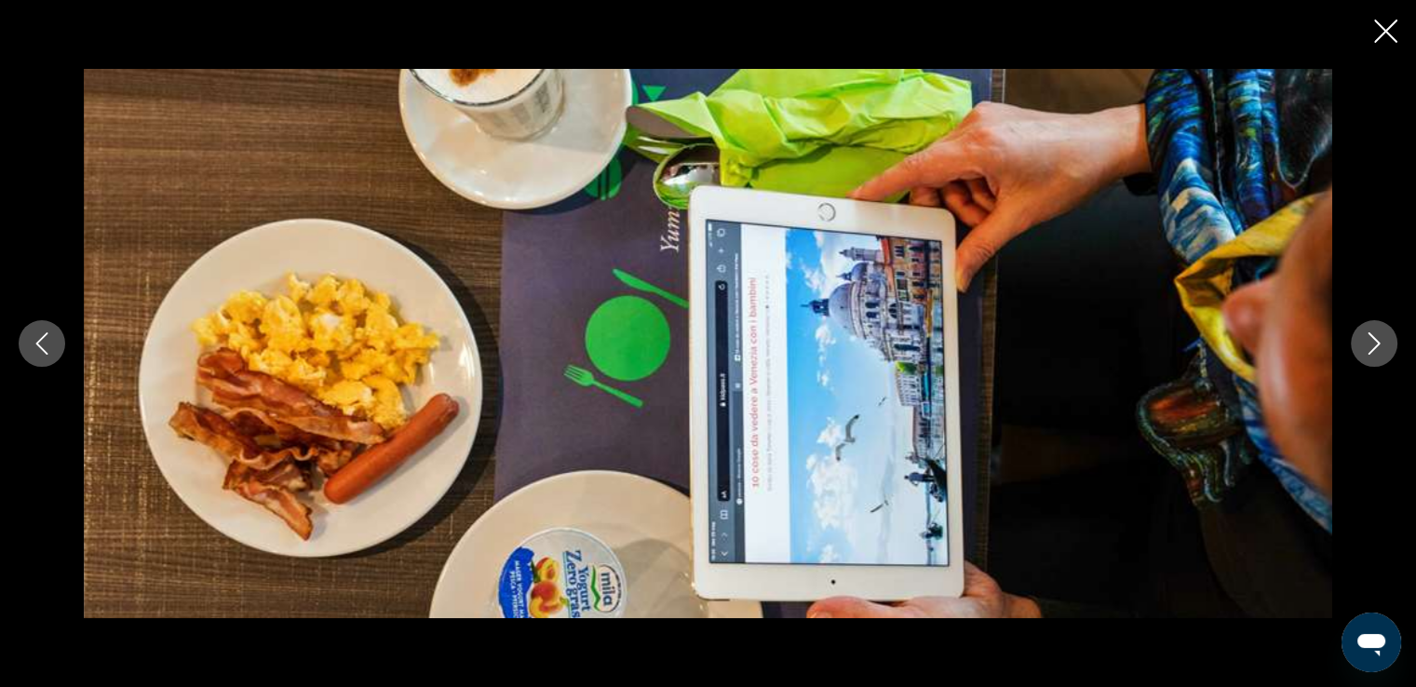
click at [1369, 337] on icon "Next image" at bounding box center [1374, 343] width 22 height 22
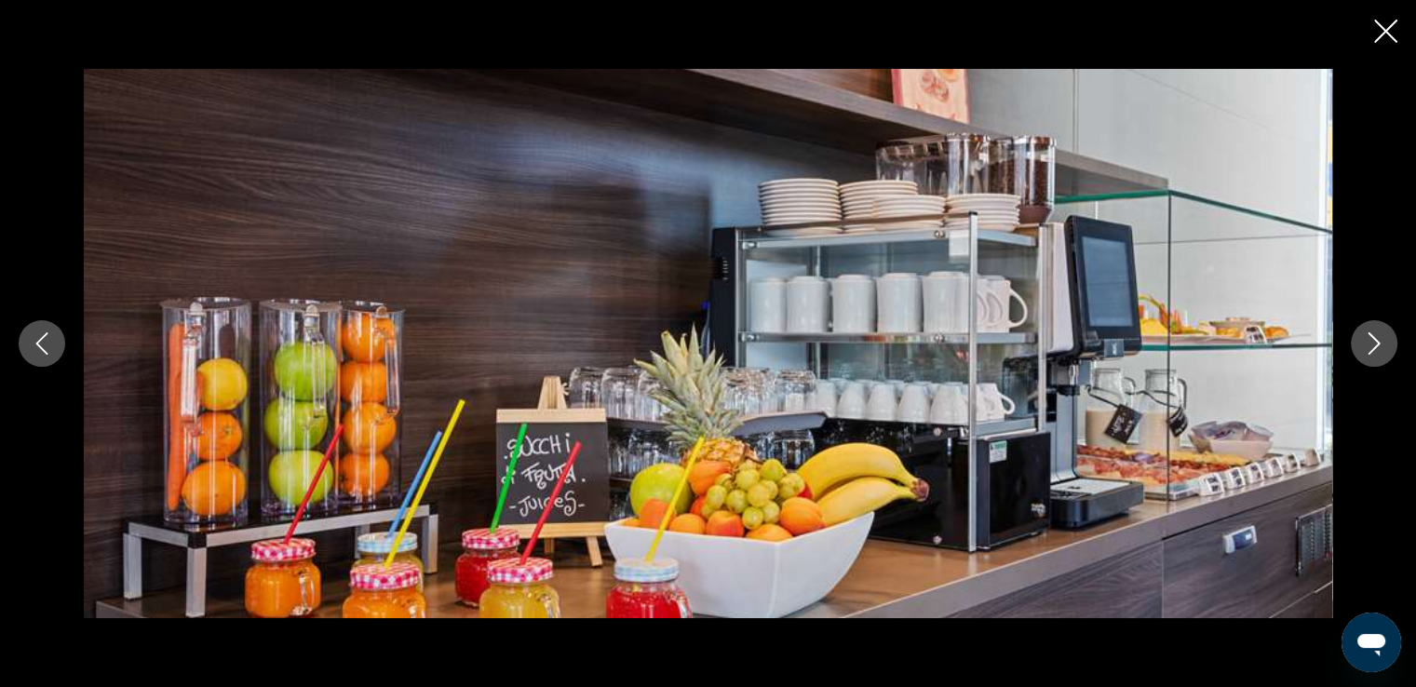
click at [1369, 337] on icon "Next image" at bounding box center [1374, 343] width 22 height 22
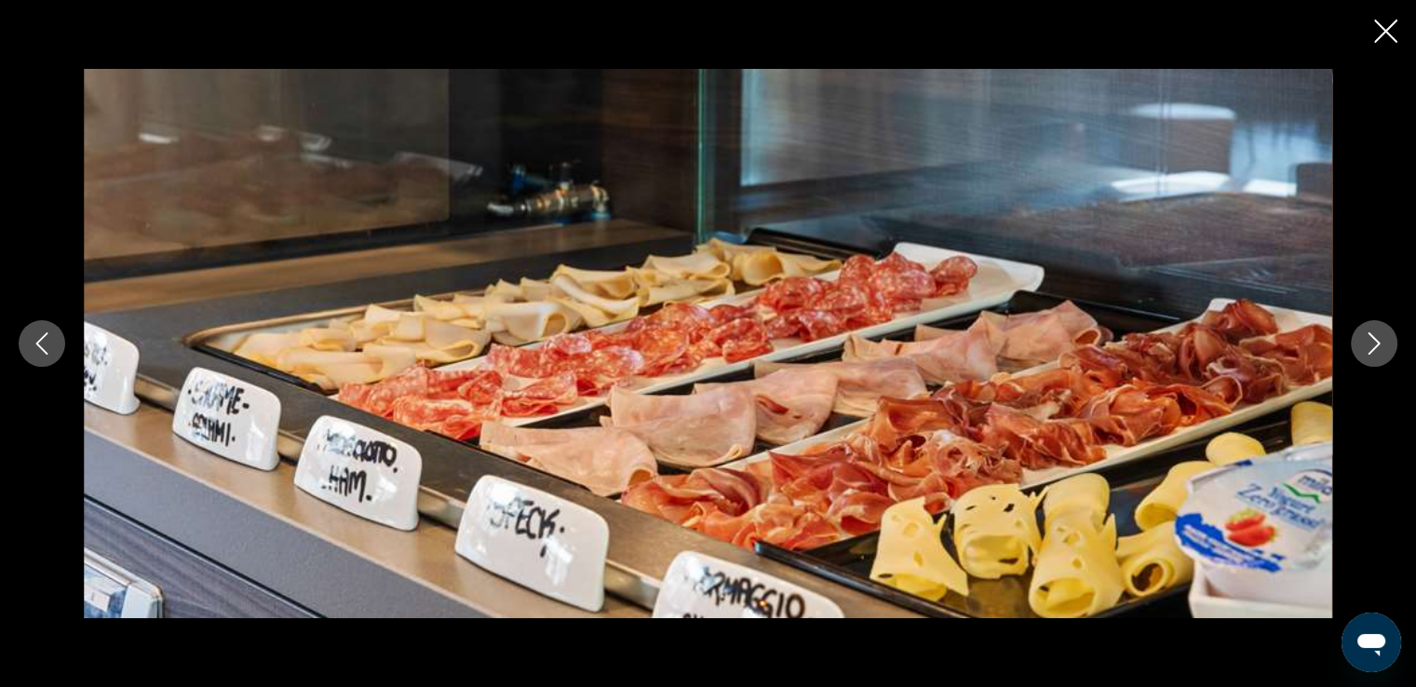
click at [1369, 337] on icon "Next image" at bounding box center [1374, 343] width 22 height 22
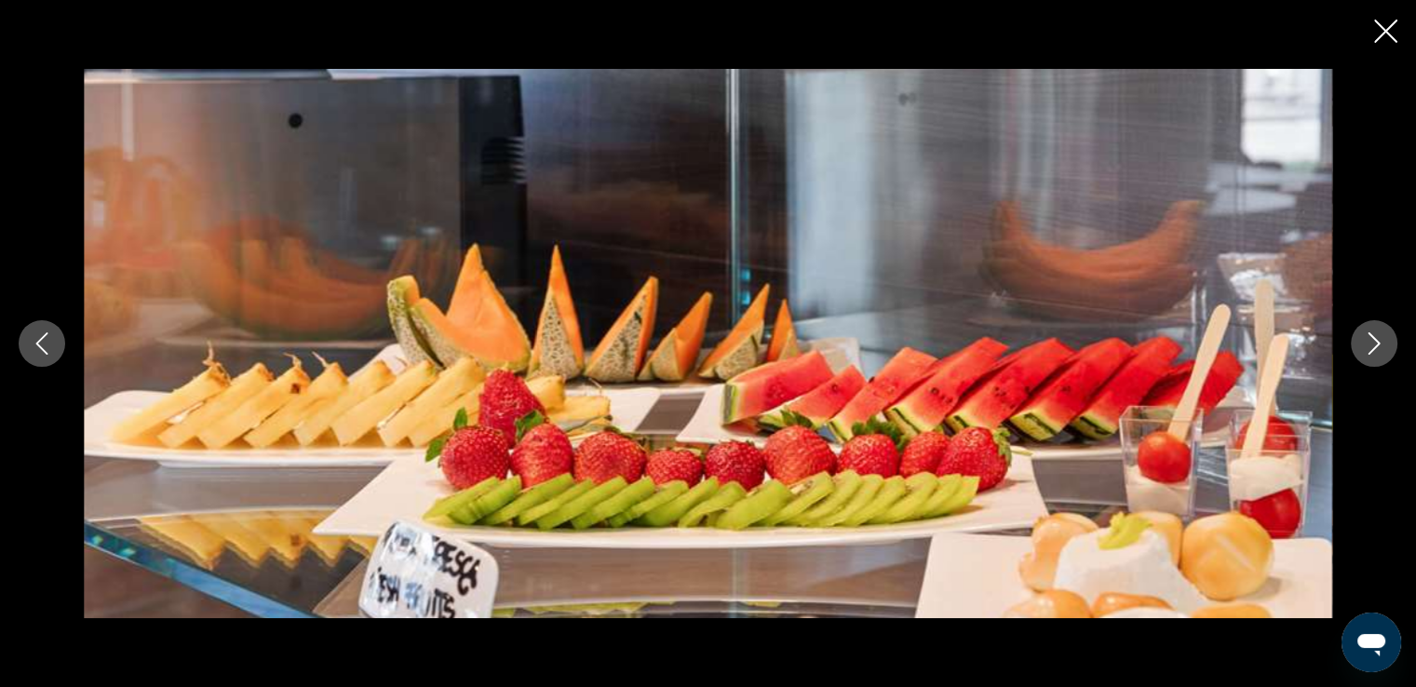
click at [1369, 337] on icon "Next image" at bounding box center [1374, 343] width 22 height 22
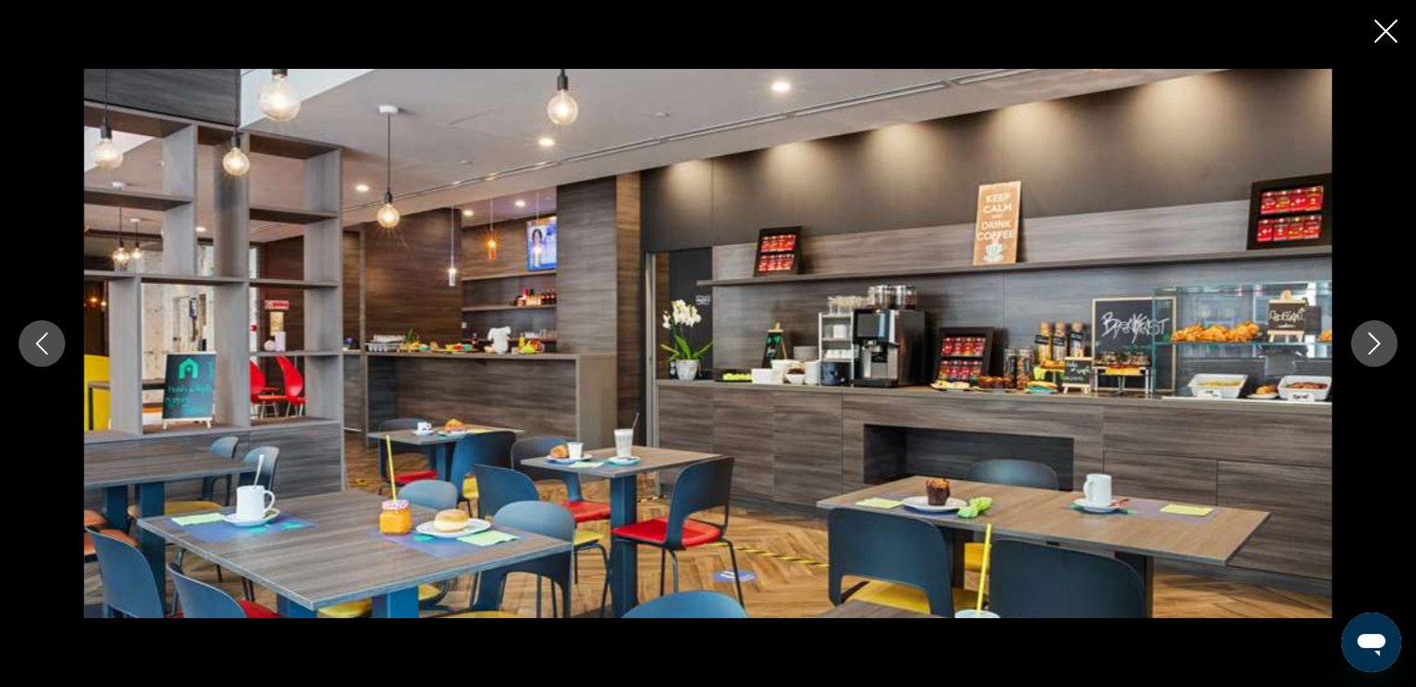
click at [1369, 337] on icon "Next image" at bounding box center [1374, 343] width 22 height 22
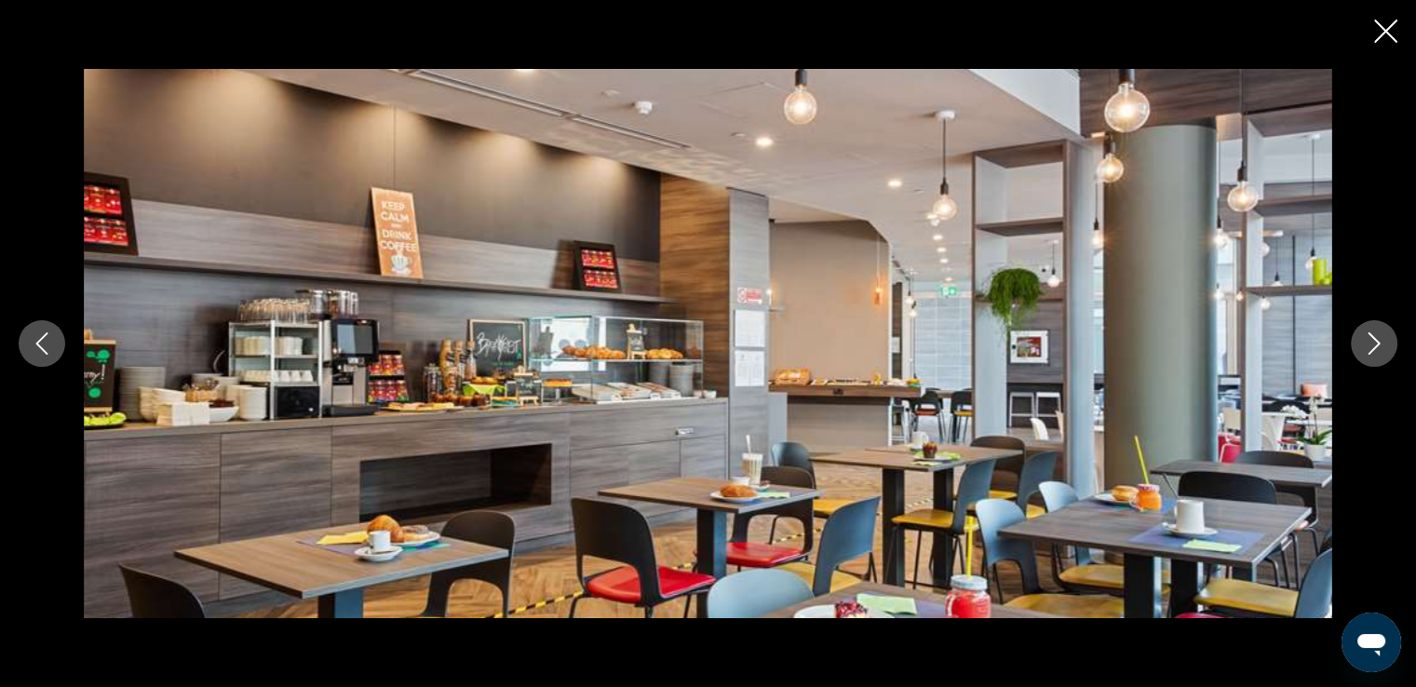
click at [1369, 337] on icon "Next image" at bounding box center [1374, 343] width 22 height 22
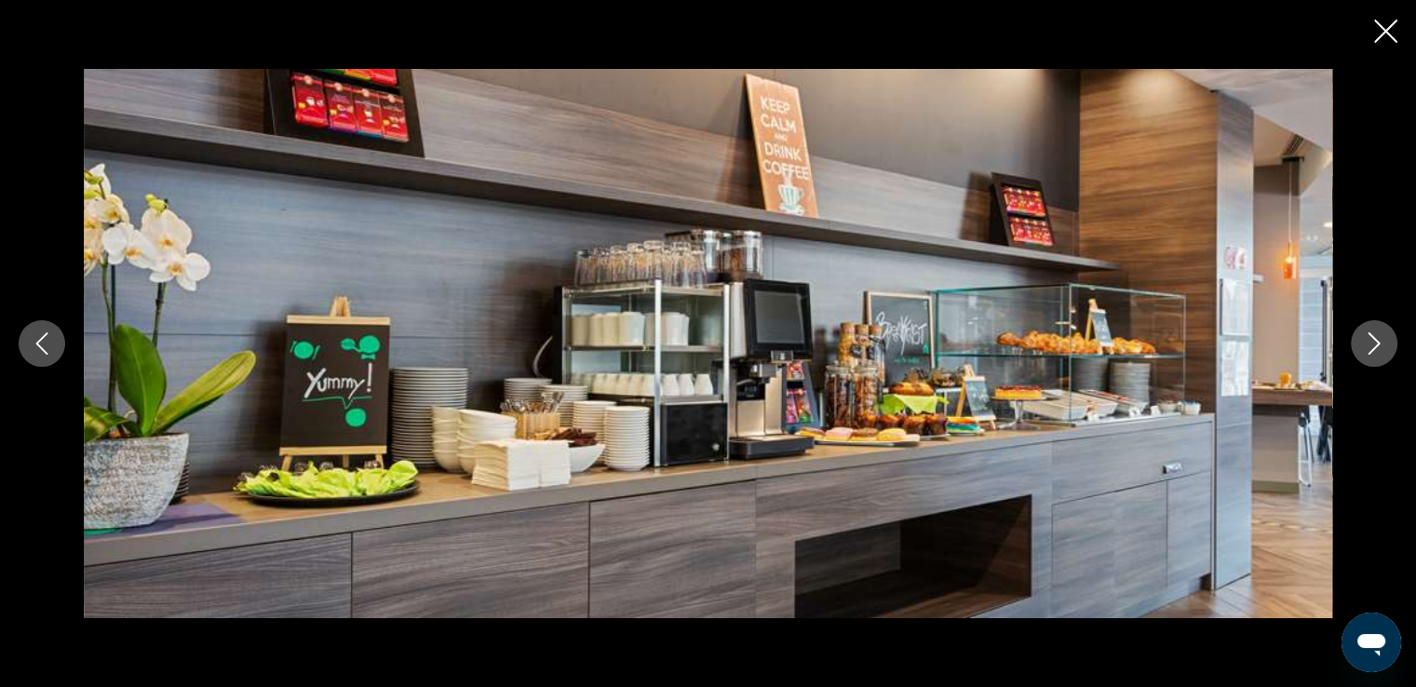
click at [1369, 337] on icon "Next image" at bounding box center [1374, 343] width 22 height 22
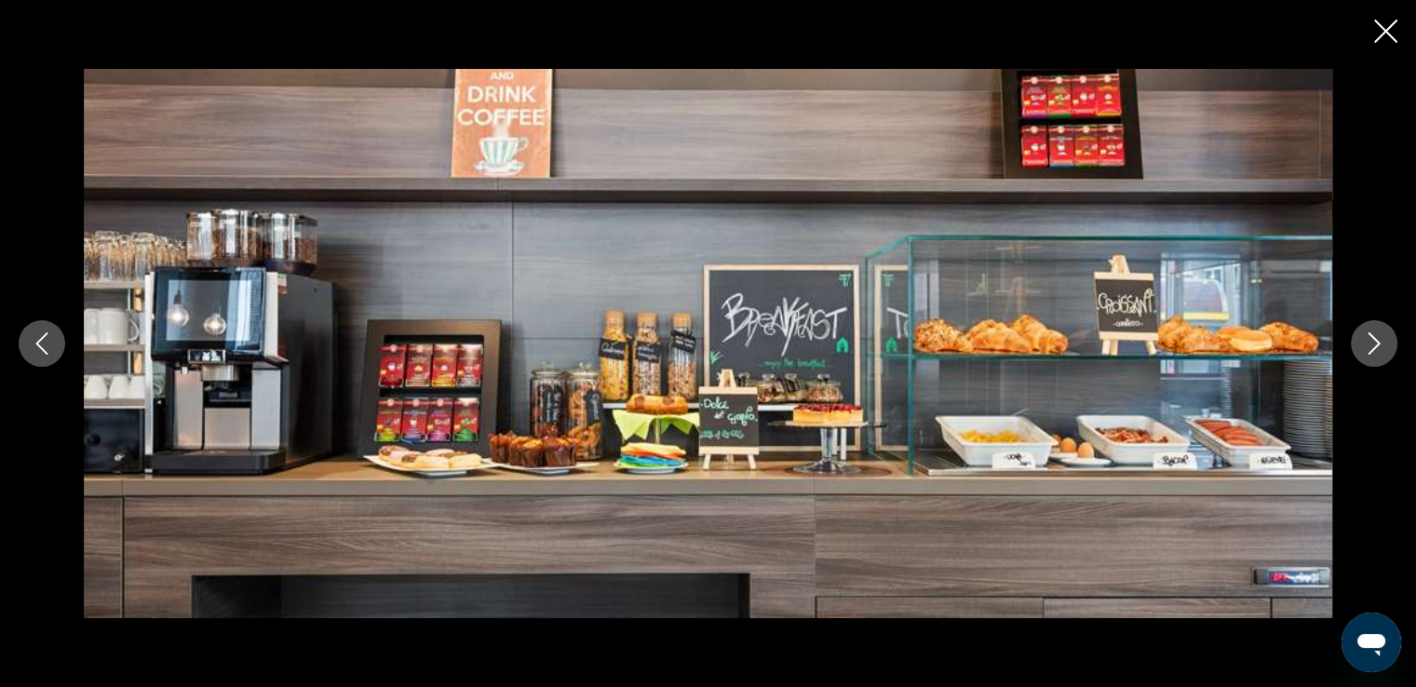
click at [1369, 337] on icon "Next image" at bounding box center [1374, 343] width 22 height 22
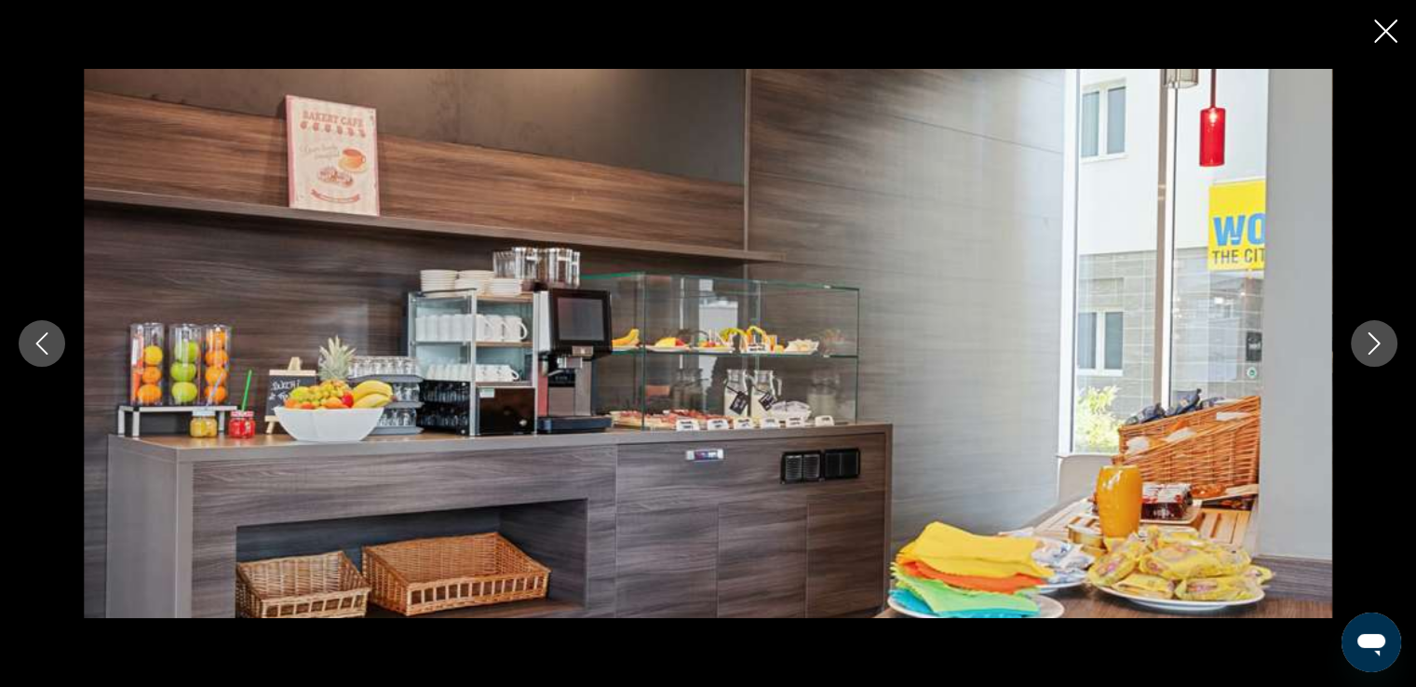
click at [34, 336] on icon "Previous image" at bounding box center [42, 343] width 22 height 22
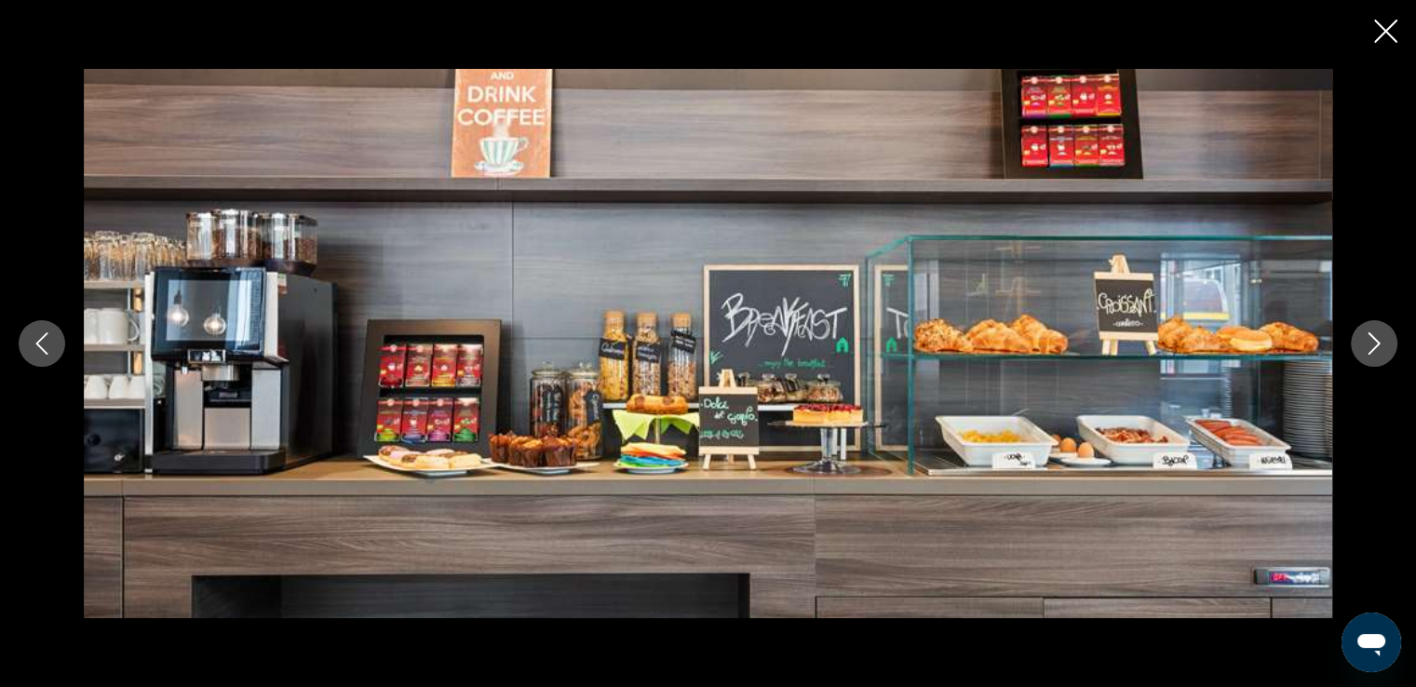
click at [1367, 347] on icon "Next image" at bounding box center [1374, 343] width 22 height 22
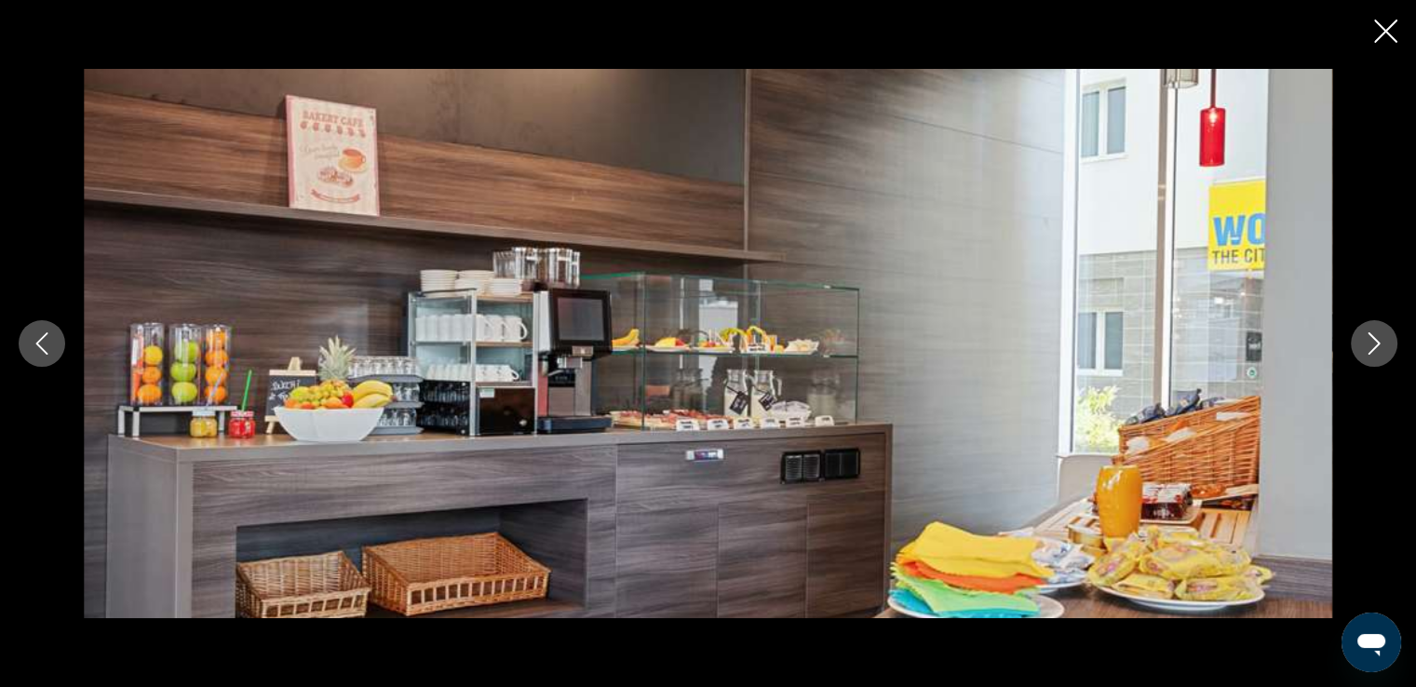
click at [1367, 347] on icon "Next image" at bounding box center [1374, 343] width 22 height 22
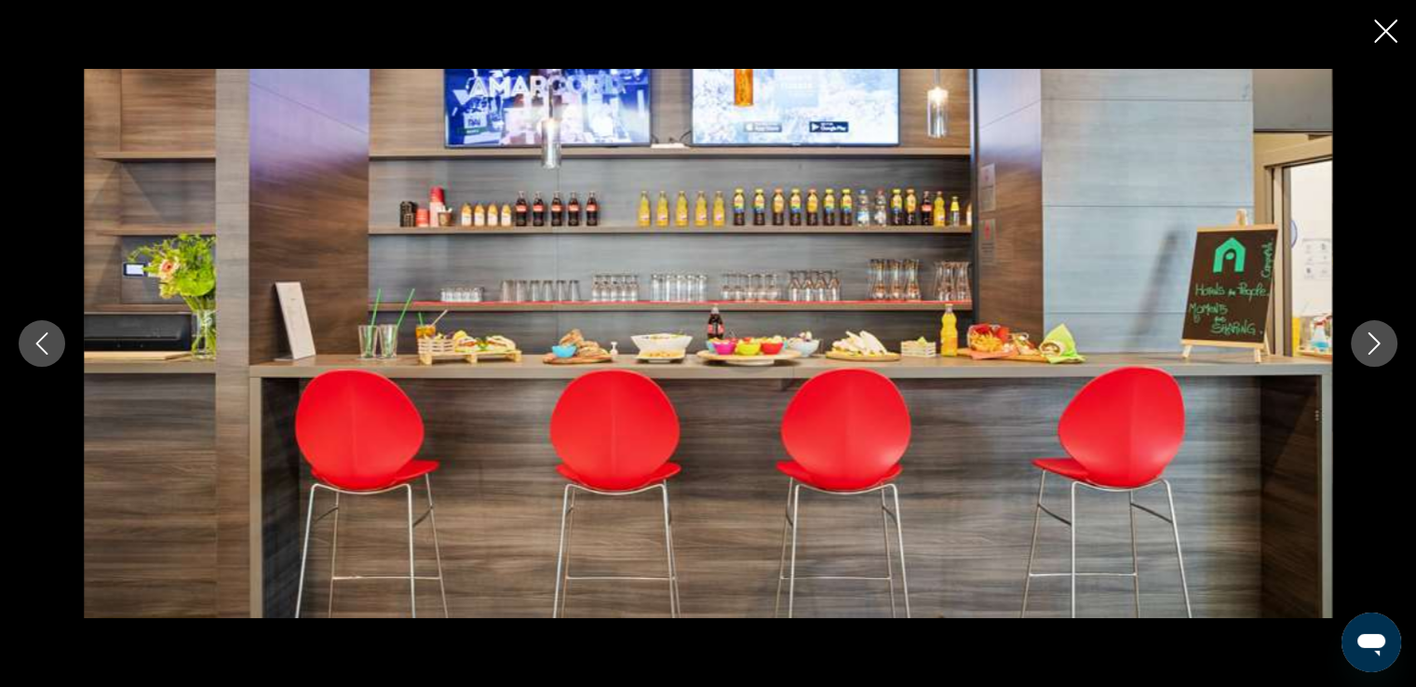
click at [1367, 347] on icon "Next image" at bounding box center [1374, 343] width 22 height 22
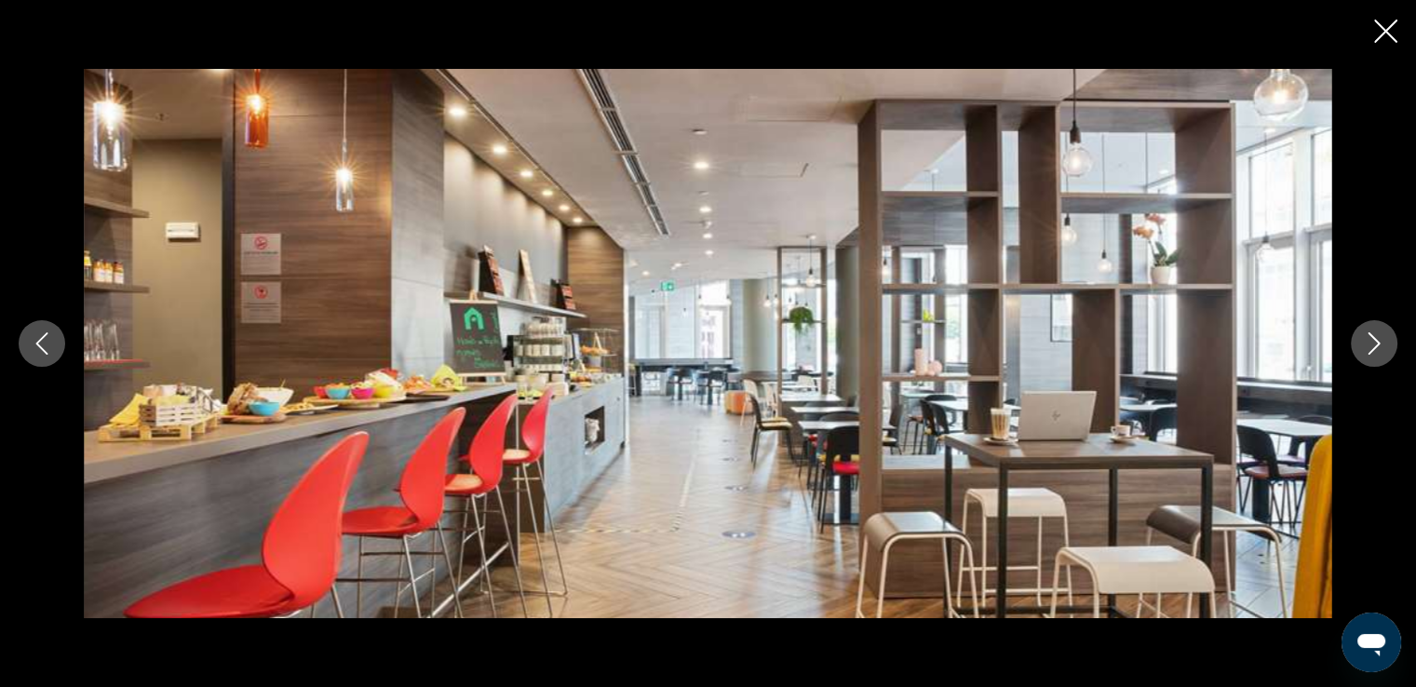
click at [1367, 347] on icon "Next image" at bounding box center [1374, 343] width 22 height 22
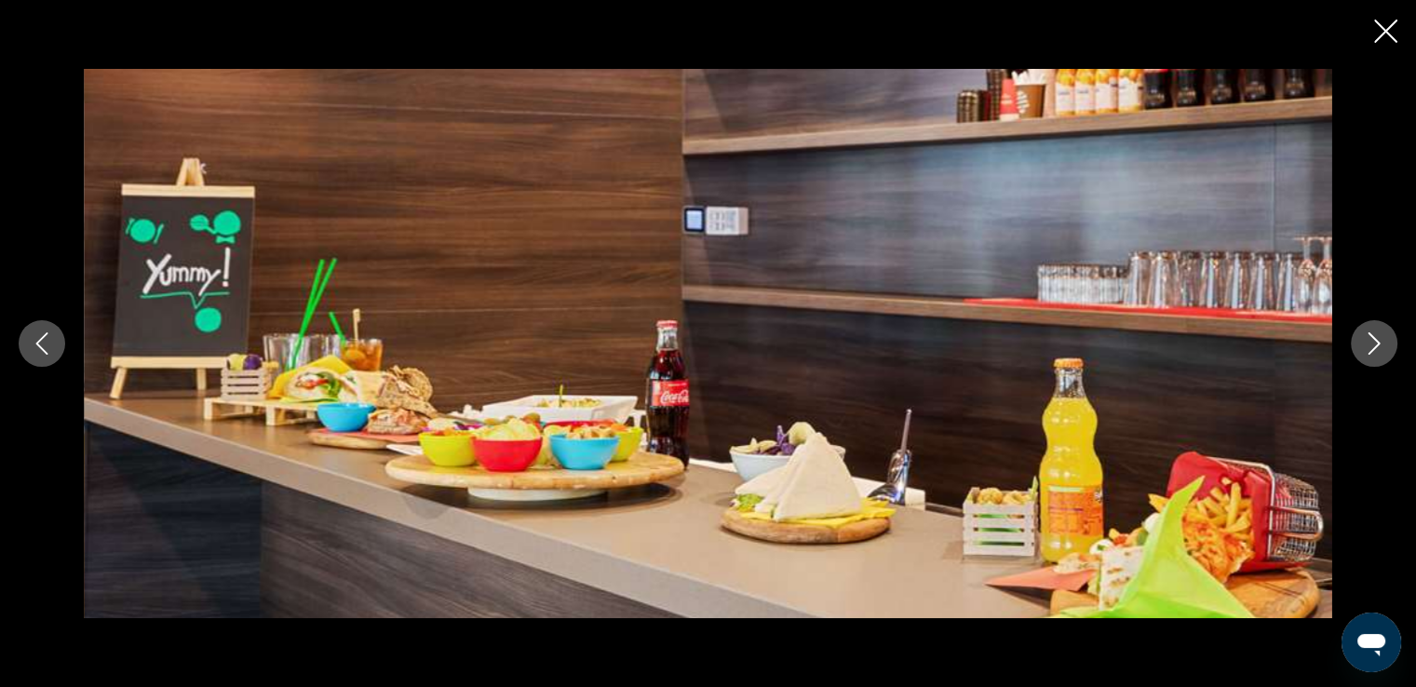
click at [1367, 347] on icon "Next image" at bounding box center [1374, 343] width 22 height 22
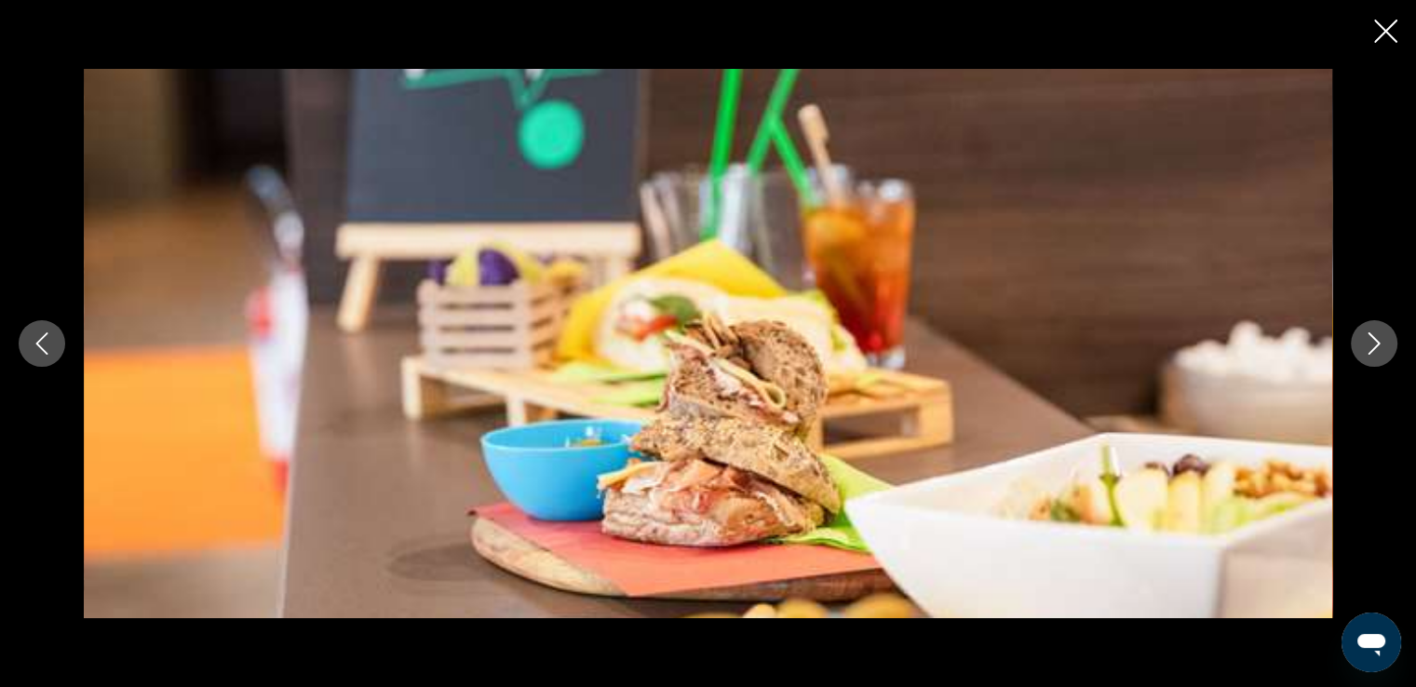
click at [1367, 347] on icon "Next image" at bounding box center [1374, 343] width 22 height 22
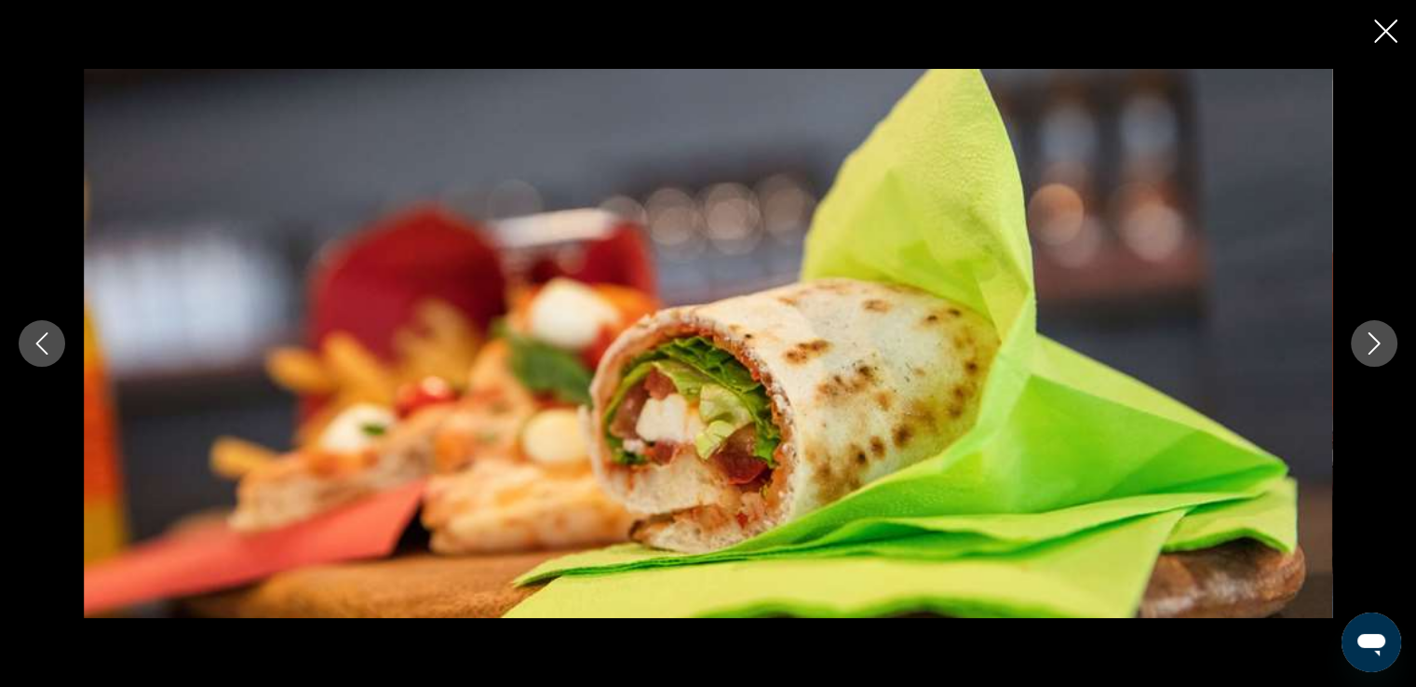
click at [1367, 347] on icon "Next image" at bounding box center [1374, 343] width 22 height 22
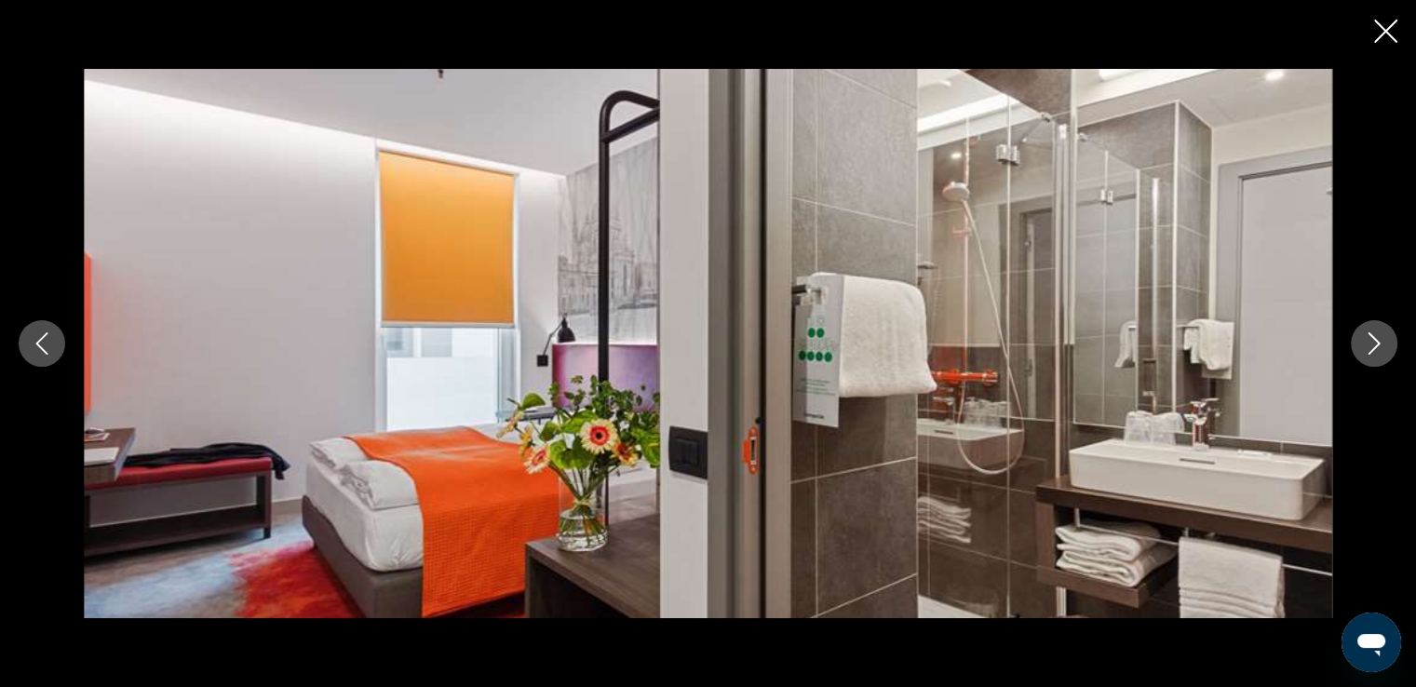
click at [1367, 347] on icon "Next image" at bounding box center [1374, 343] width 22 height 22
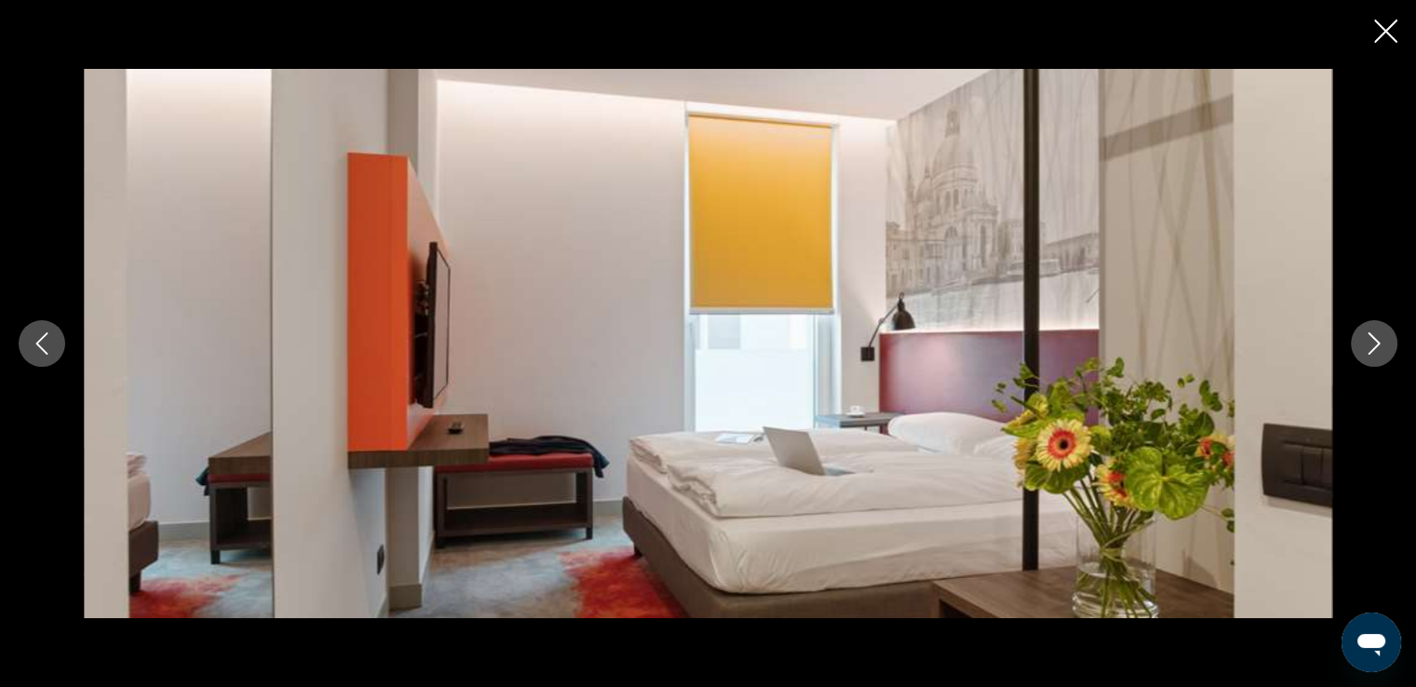
click at [1367, 347] on icon "Next image" at bounding box center [1374, 343] width 22 height 22
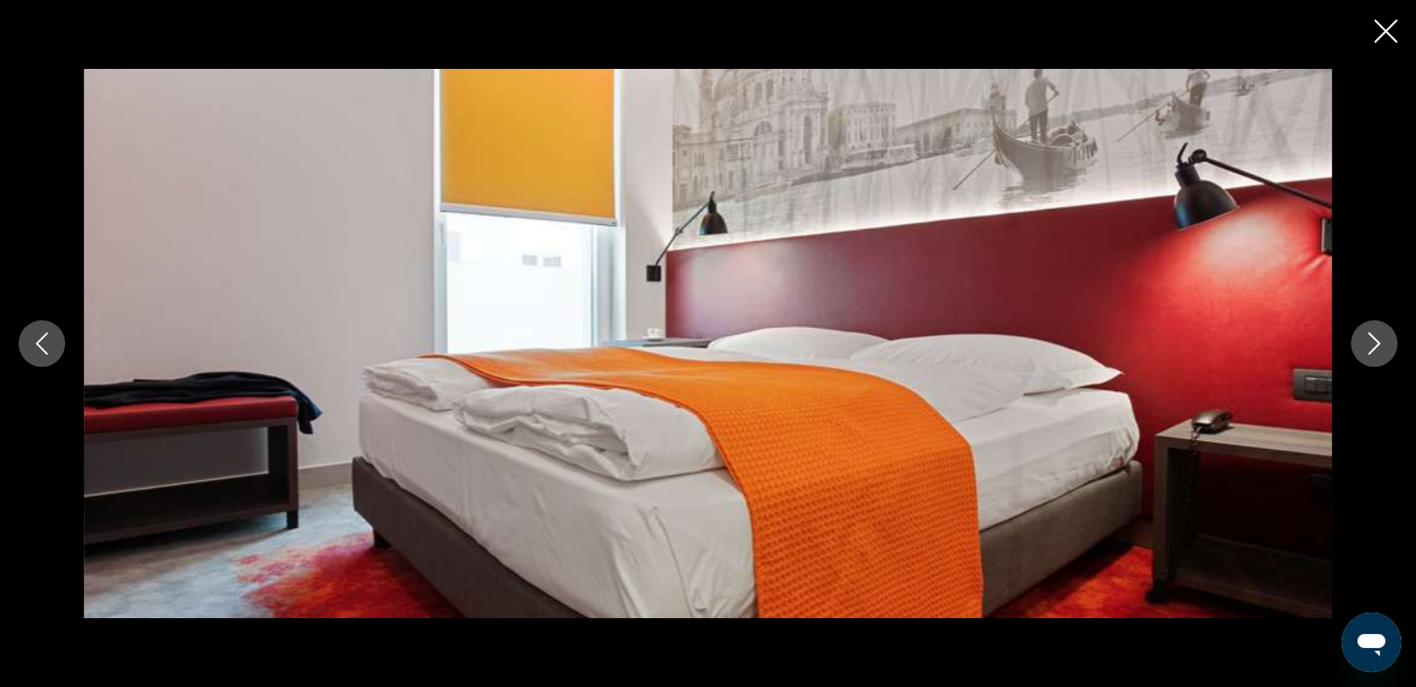
click at [1367, 347] on icon "Next image" at bounding box center [1374, 343] width 22 height 22
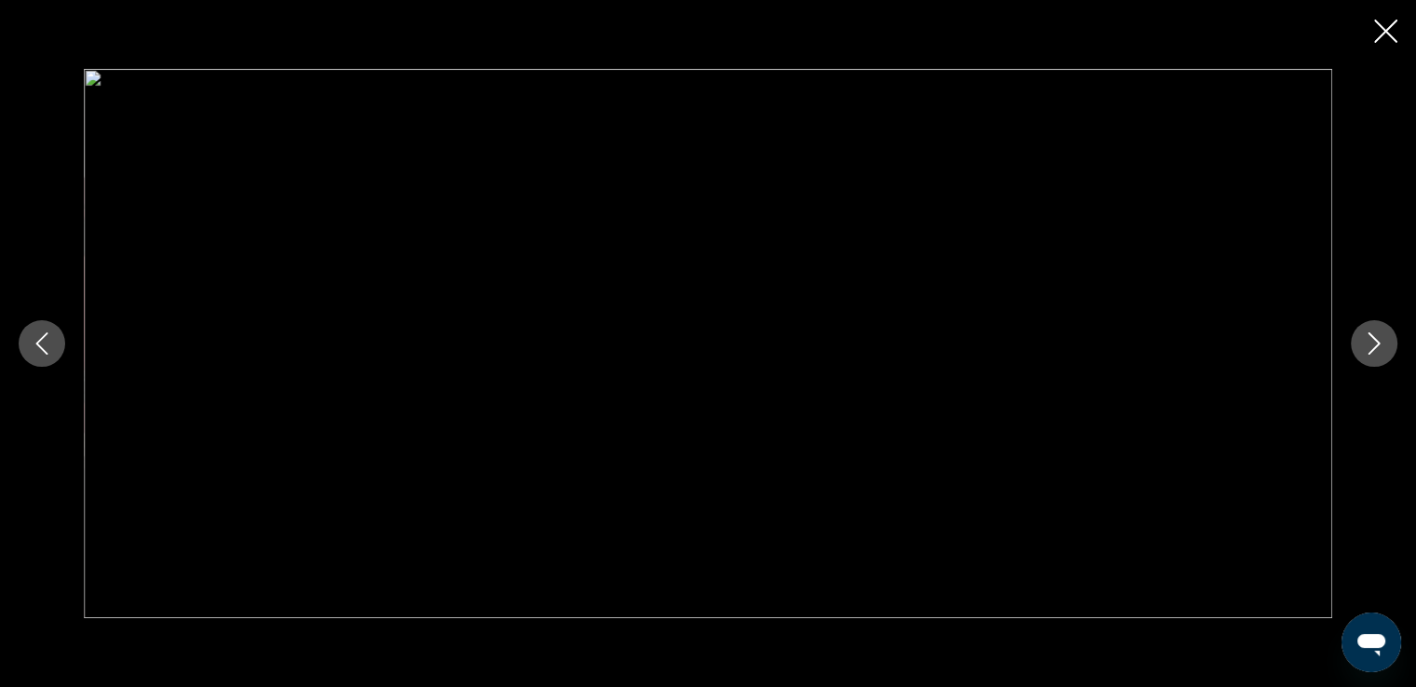
click at [1367, 347] on icon "Next image" at bounding box center [1374, 343] width 22 height 22
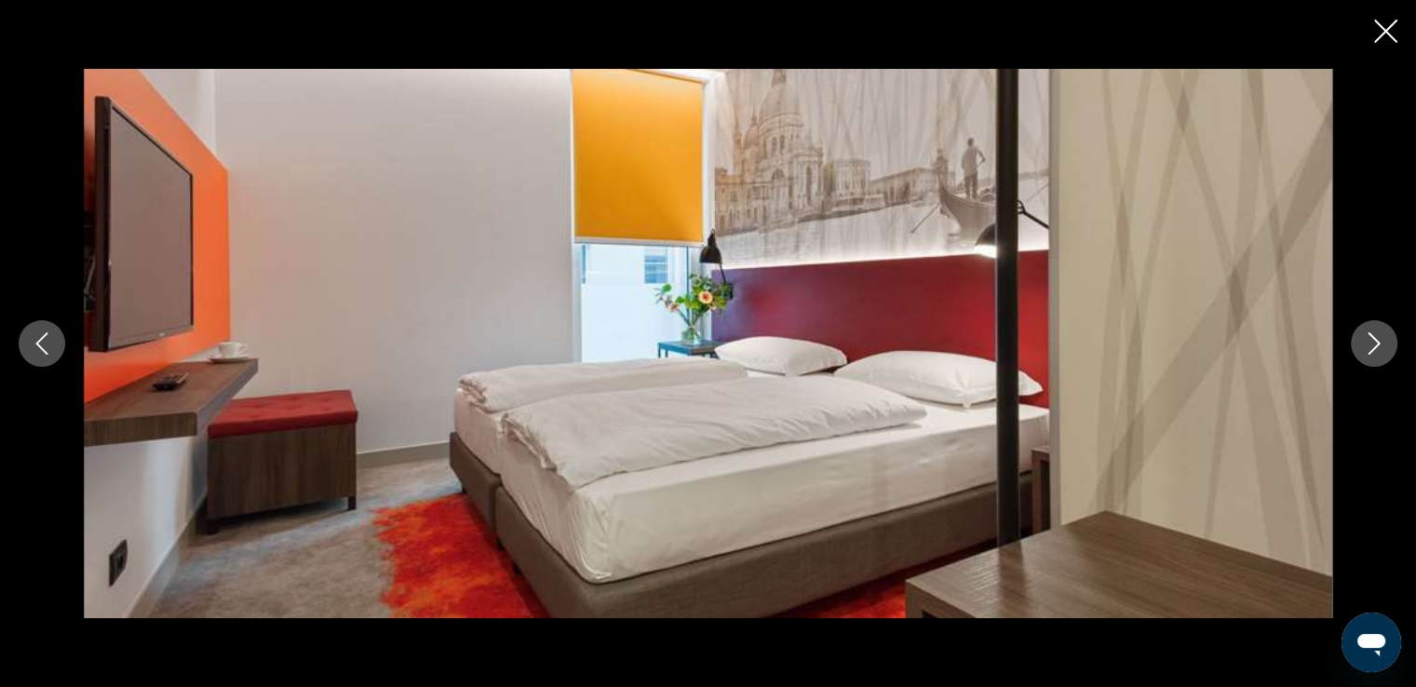
click at [1367, 347] on icon "Next image" at bounding box center [1374, 343] width 22 height 22
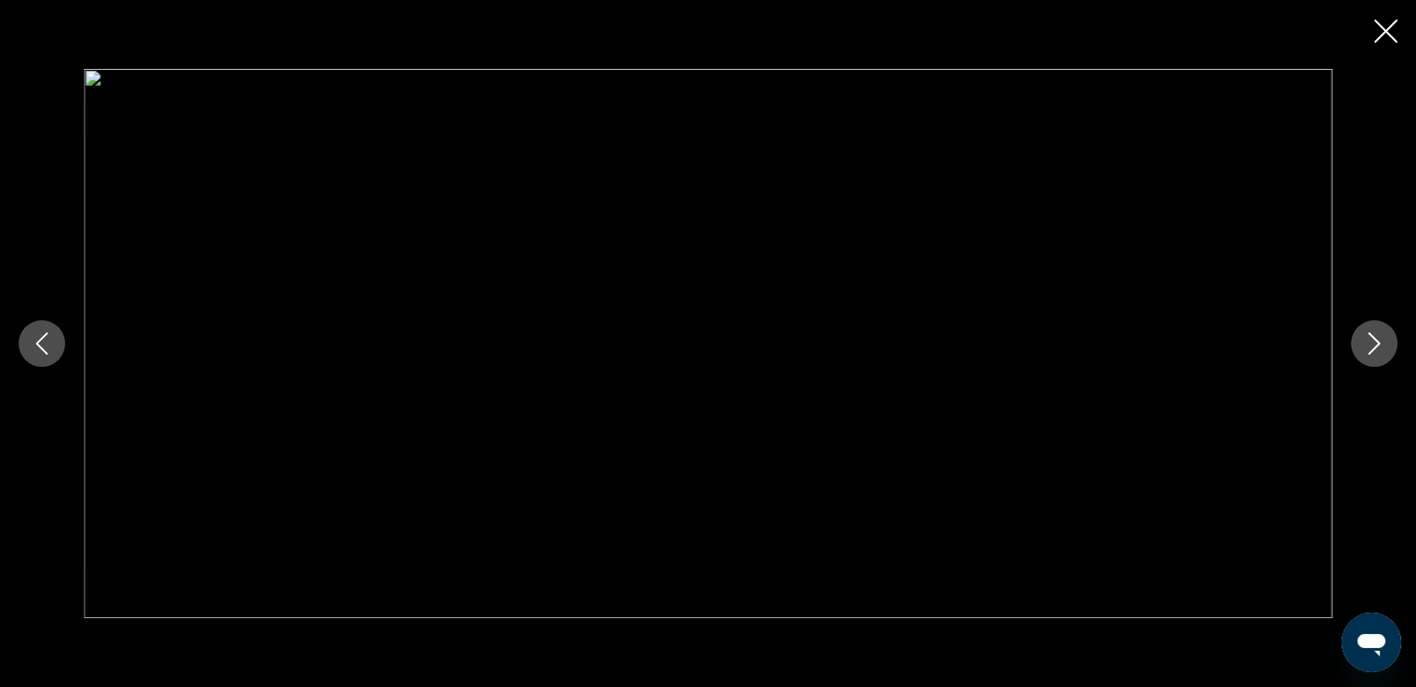
click at [1367, 347] on icon "Next image" at bounding box center [1374, 343] width 22 height 22
click at [1382, 33] on icon "Close slideshow" at bounding box center [1385, 31] width 23 height 23
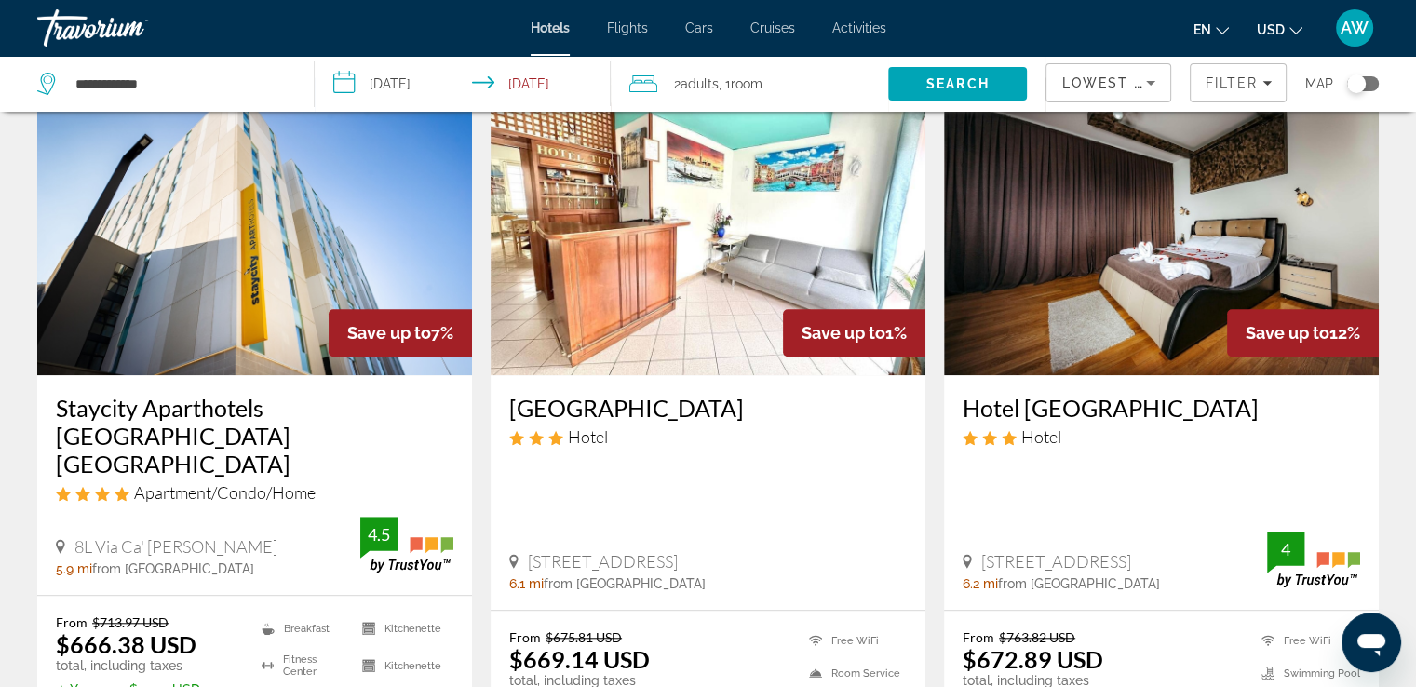
scroll to position [1509, 0]
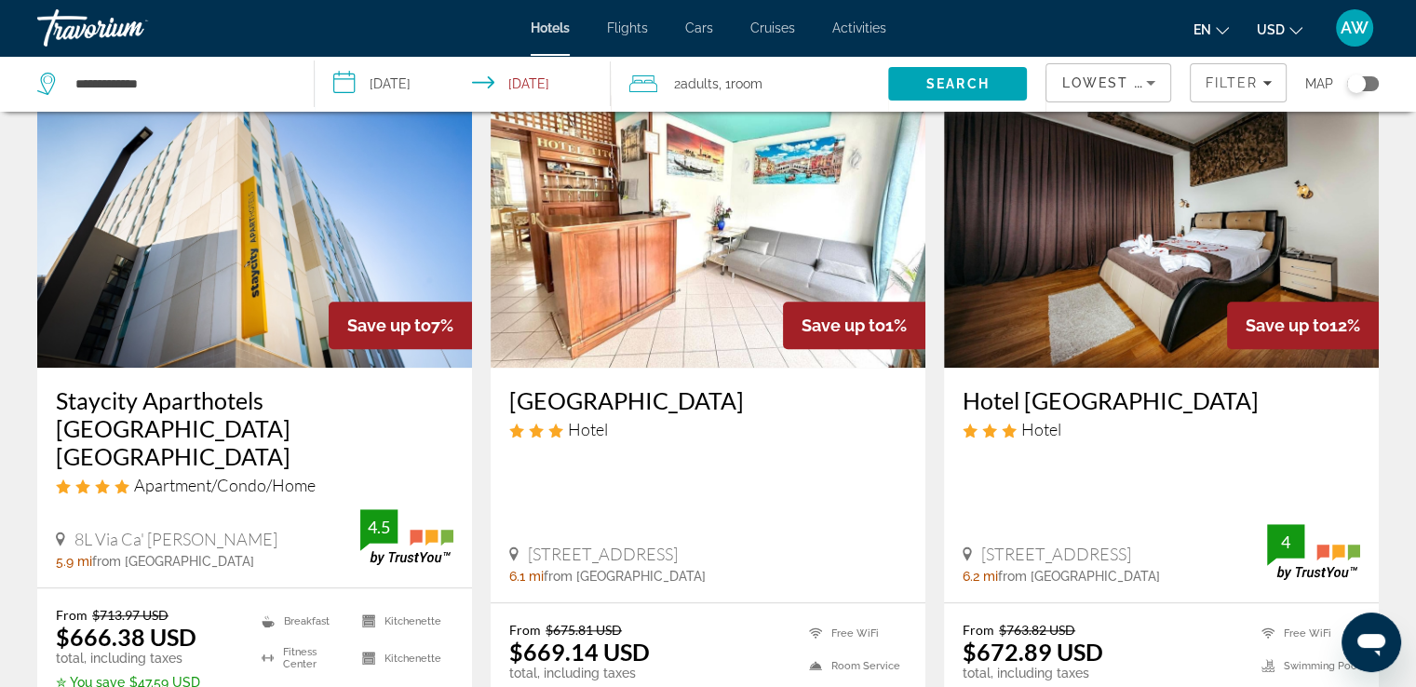
click at [195, 386] on h3 "Staycity Aparthotels [GEOGRAPHIC_DATA] [GEOGRAPHIC_DATA]" at bounding box center [255, 428] width 398 height 84
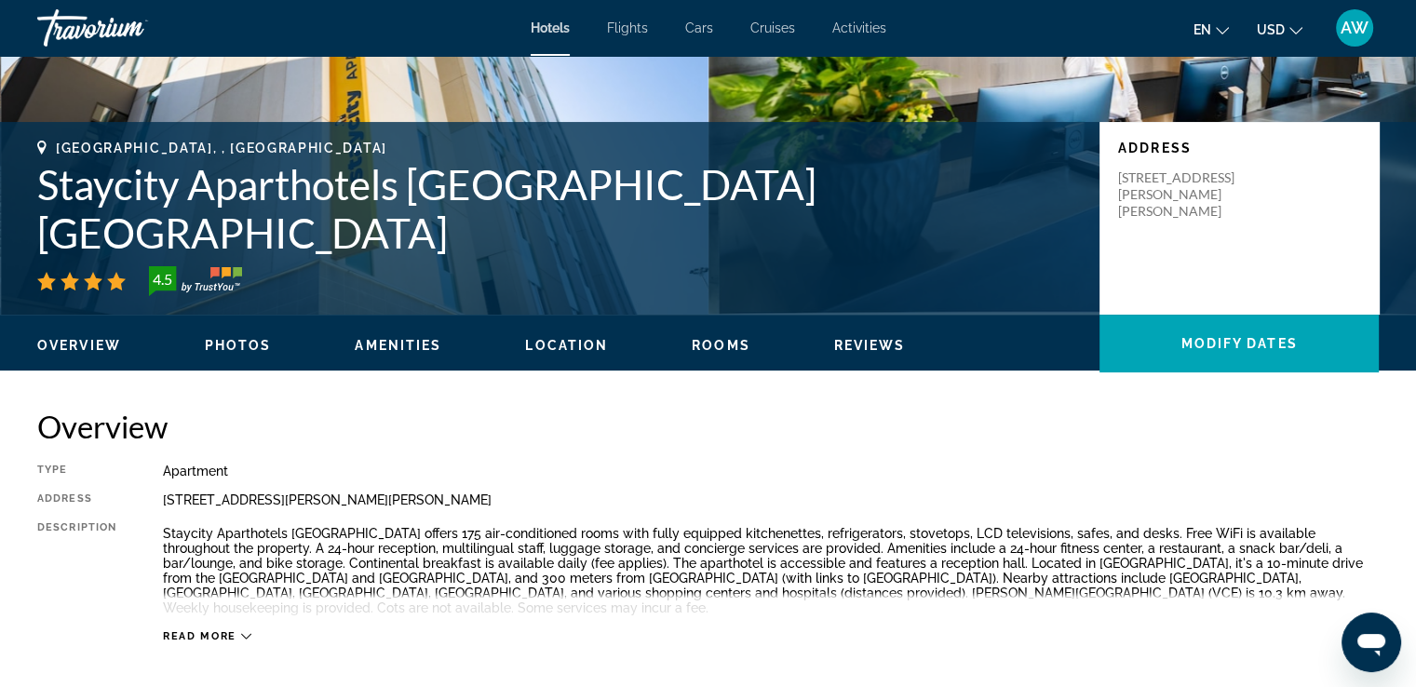
scroll to position [296, 0]
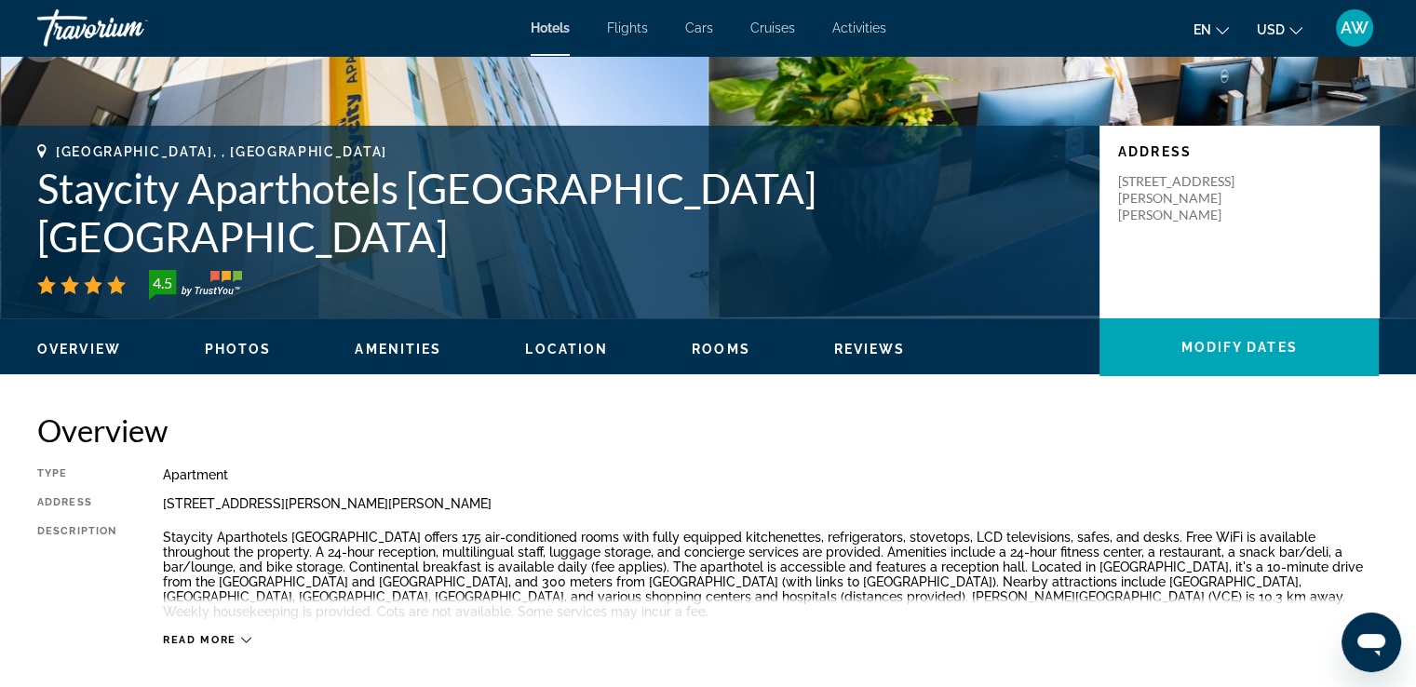
click at [229, 634] on span "Read more" at bounding box center [200, 640] width 74 height 12
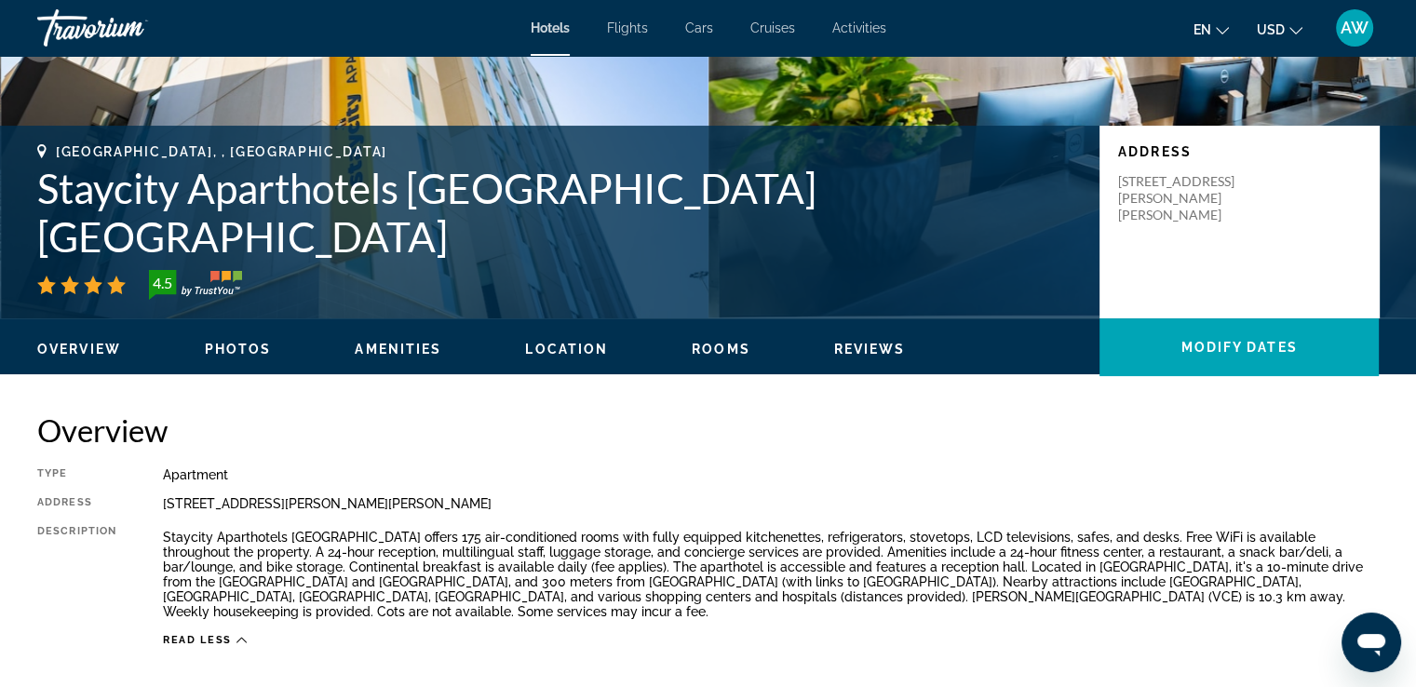
click at [242, 350] on span "Photos" at bounding box center [238, 349] width 67 height 15
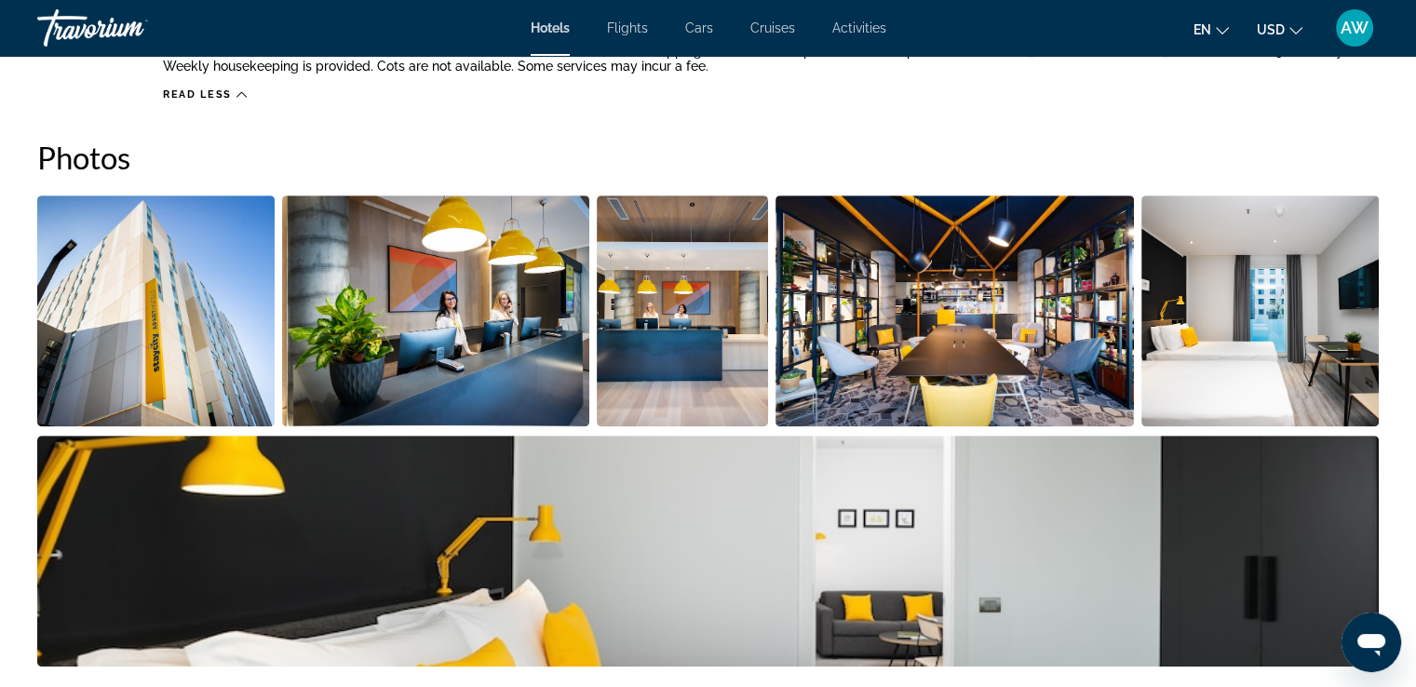
scroll to position [853, 0]
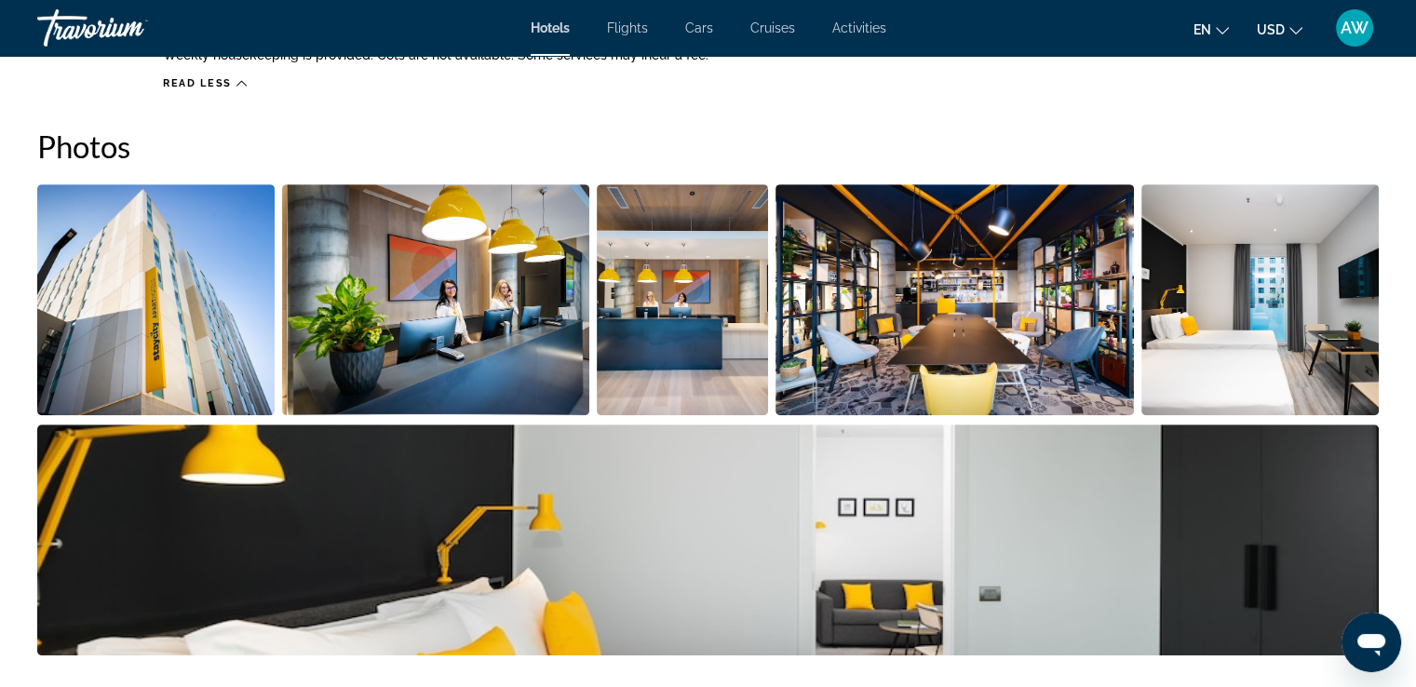
click at [189, 296] on img "Open full-screen image slider" at bounding box center [155, 299] width 237 height 231
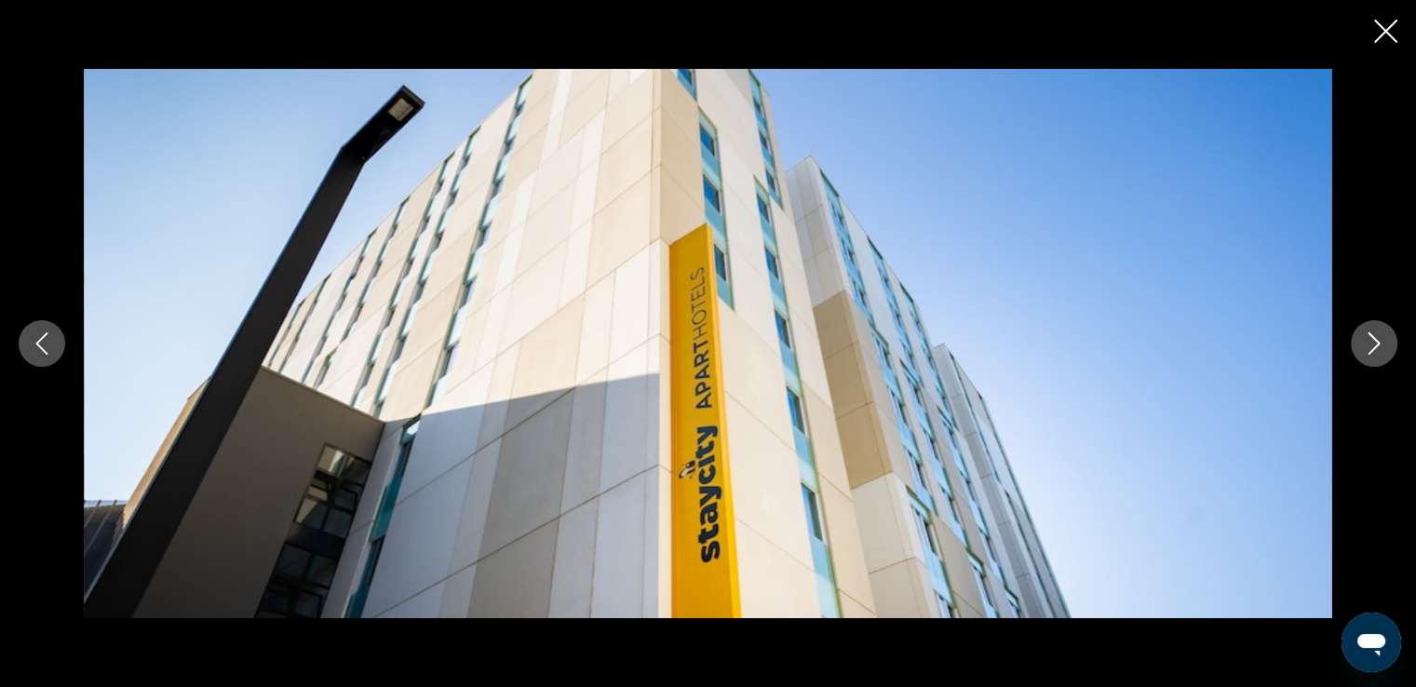
click at [1367, 341] on icon "Next image" at bounding box center [1374, 343] width 22 height 22
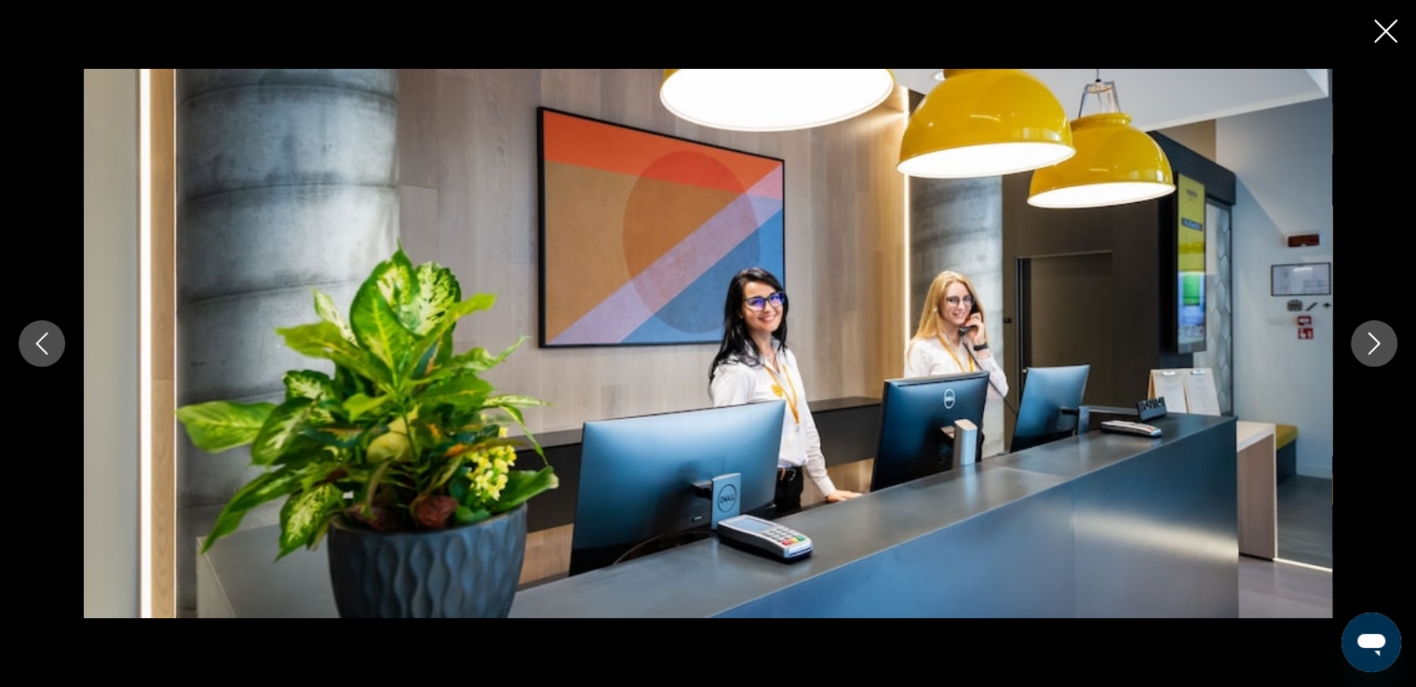
click at [1367, 341] on icon "Next image" at bounding box center [1374, 343] width 22 height 22
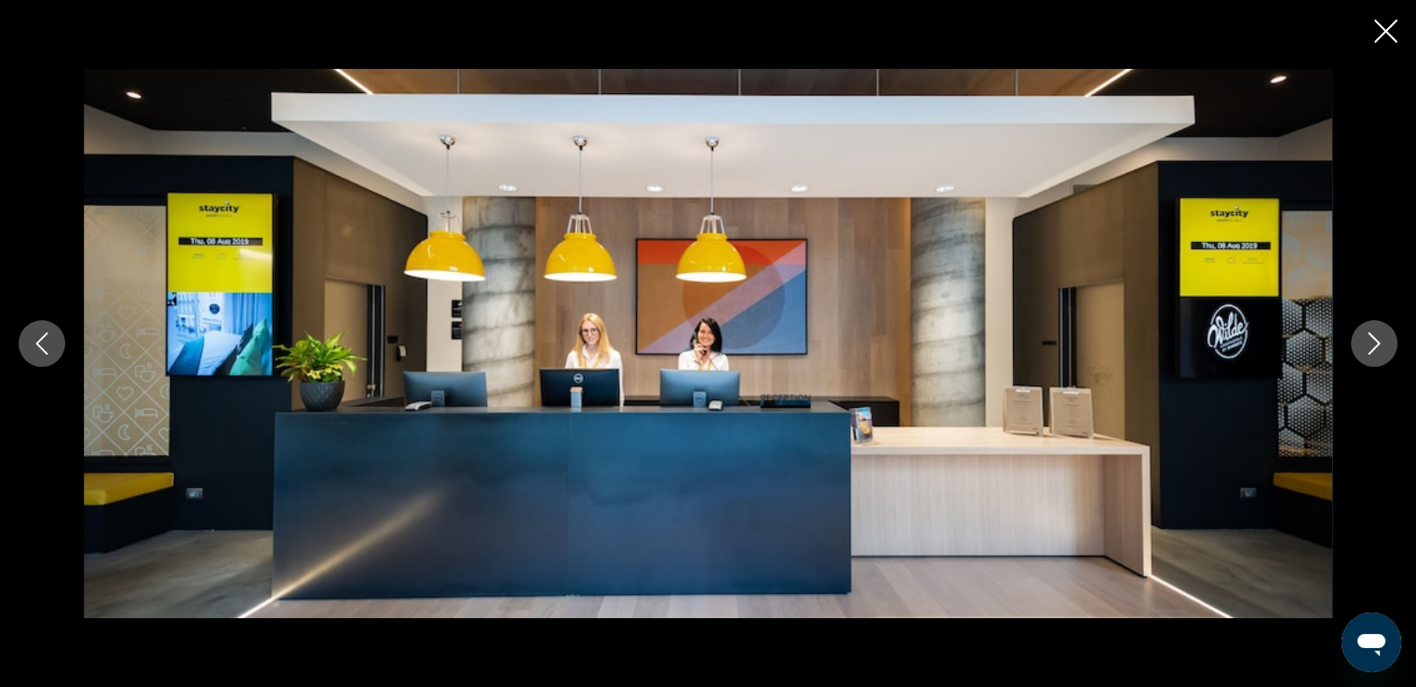
click at [1367, 341] on icon "Next image" at bounding box center [1374, 343] width 22 height 22
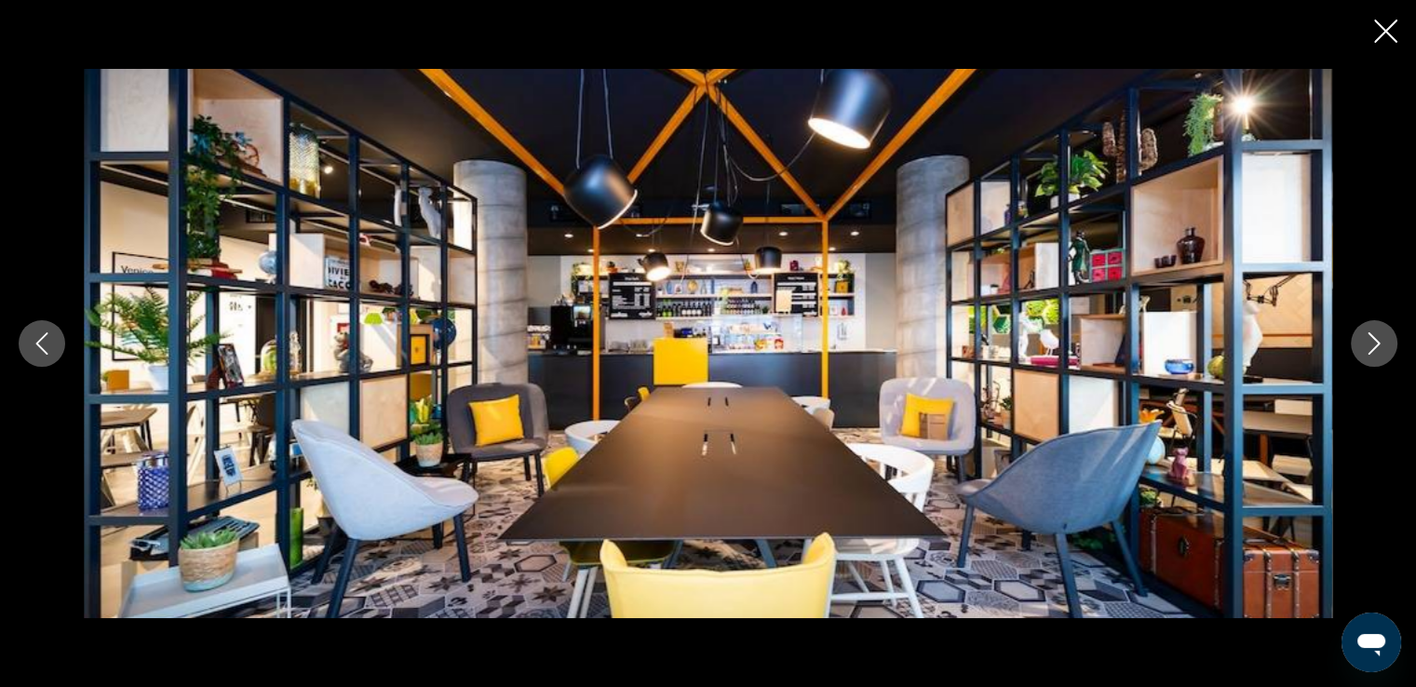
click at [1367, 341] on icon "Next image" at bounding box center [1374, 343] width 22 height 22
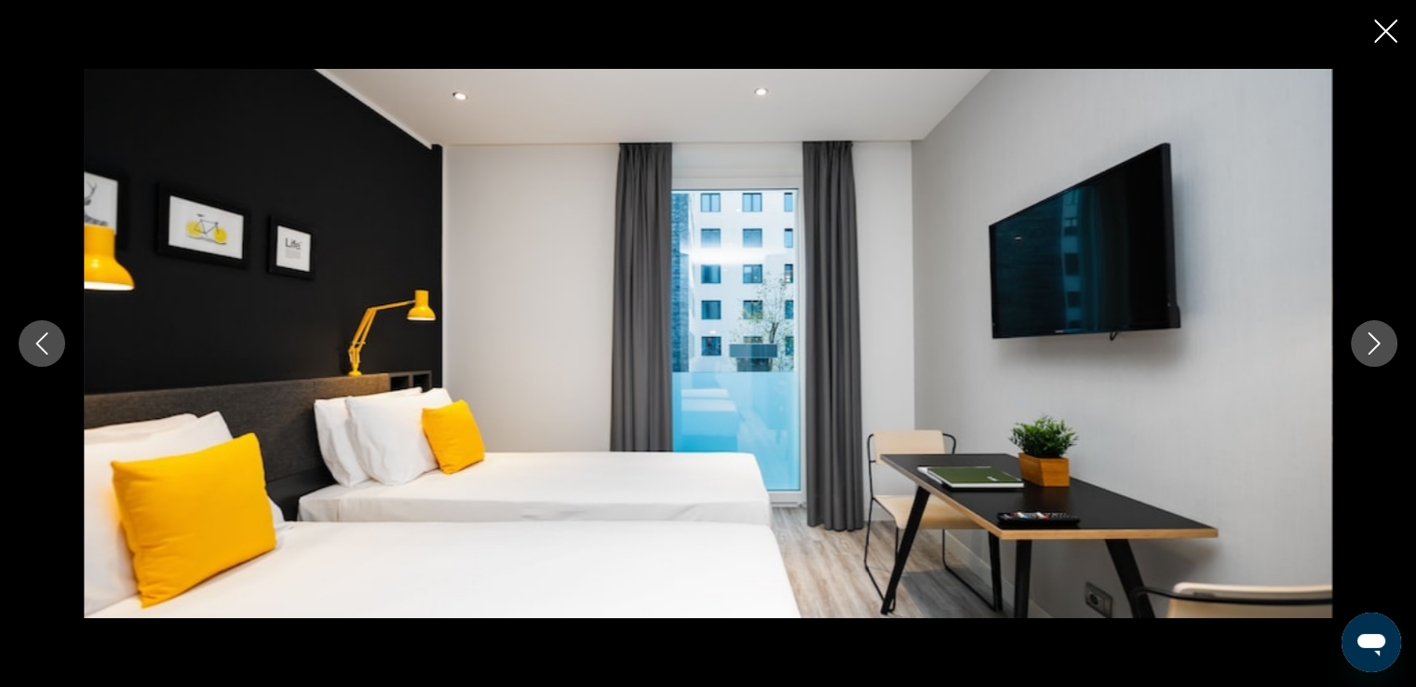
click at [45, 338] on icon "Previous image" at bounding box center [42, 343] width 22 height 22
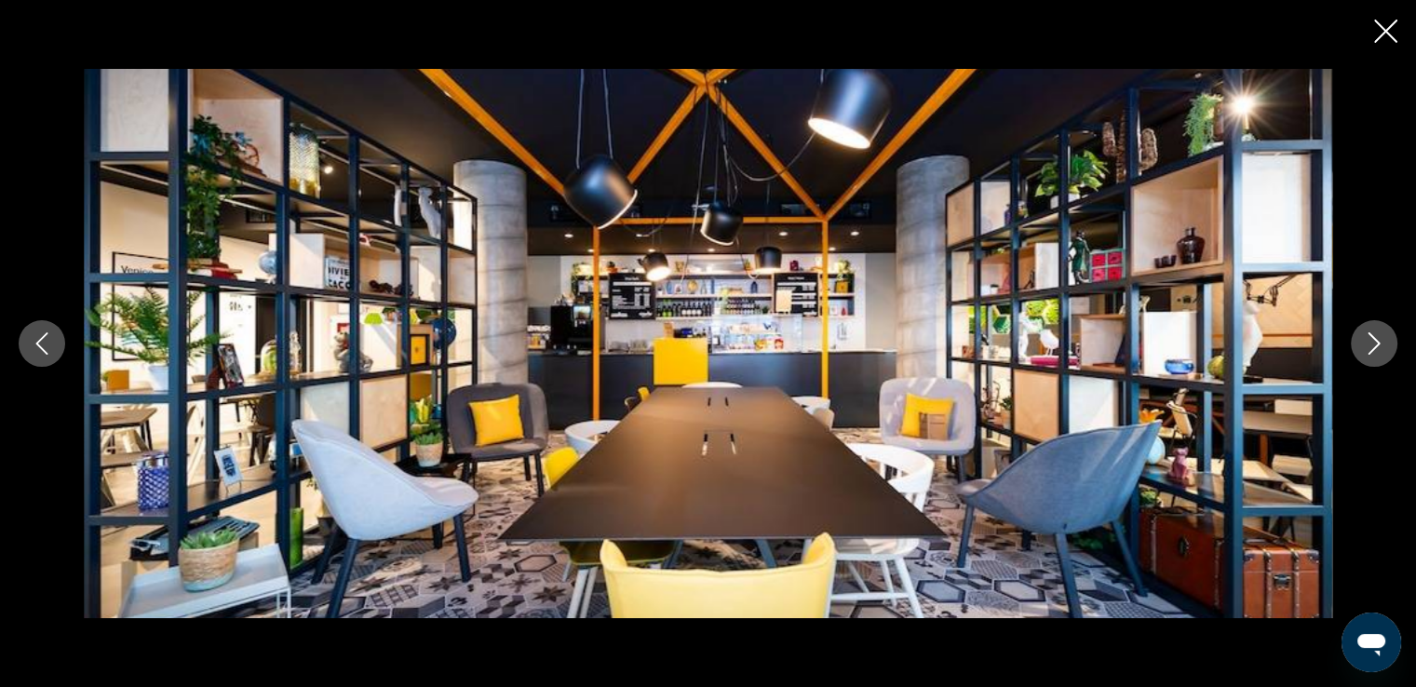
click at [1363, 339] on icon "Next image" at bounding box center [1374, 343] width 22 height 22
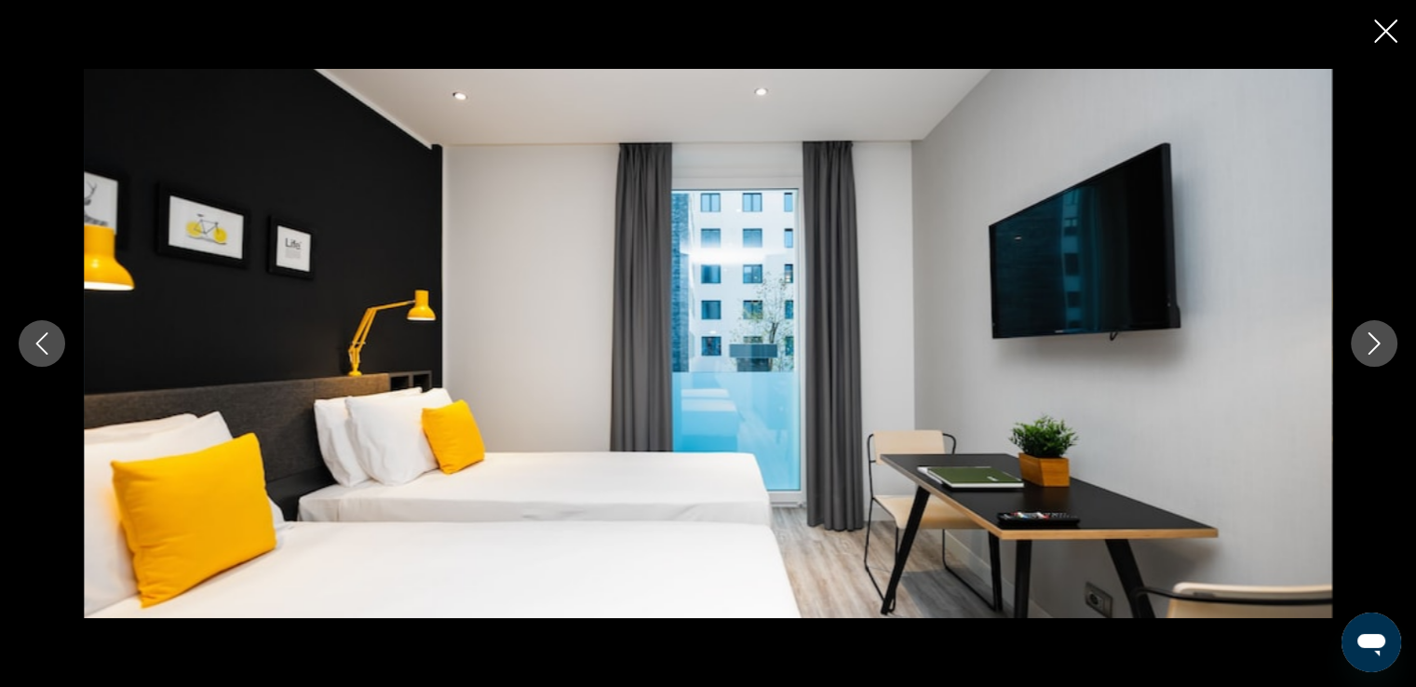
click at [1363, 339] on icon "Next image" at bounding box center [1374, 343] width 22 height 22
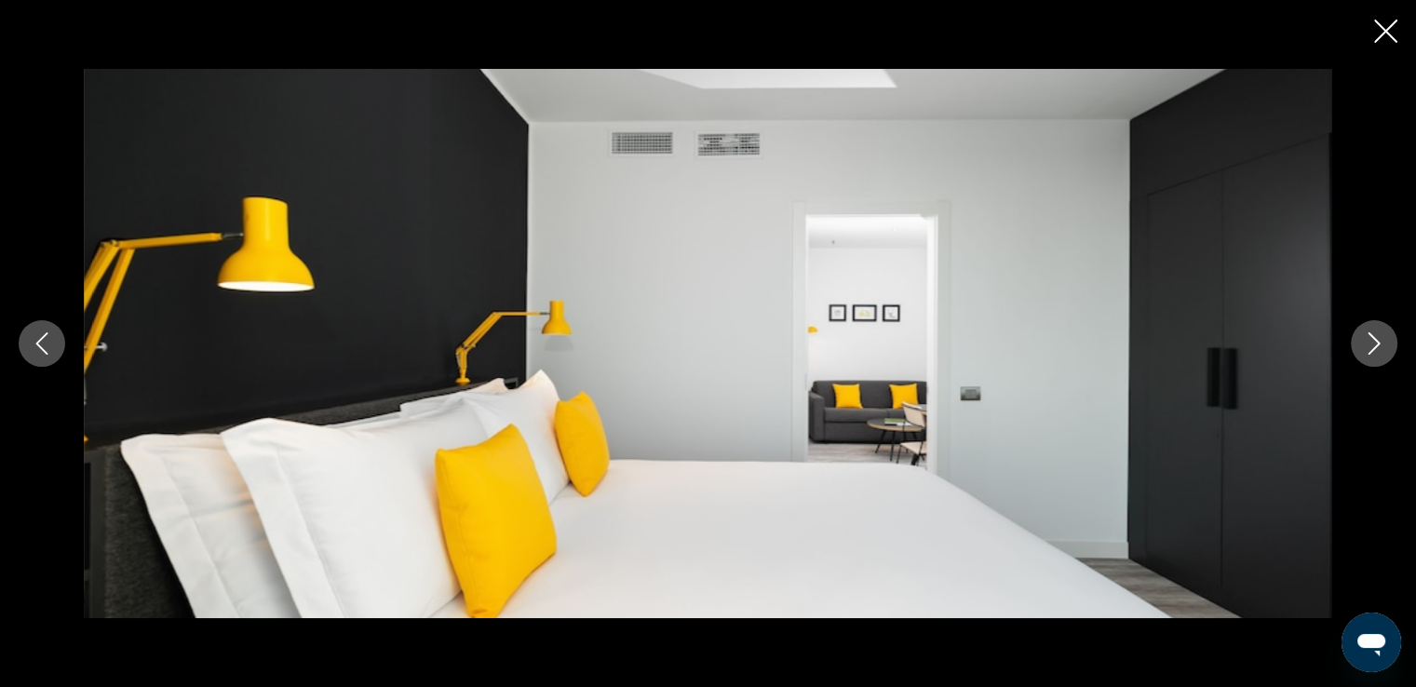
click at [1363, 339] on icon "Next image" at bounding box center [1374, 343] width 22 height 22
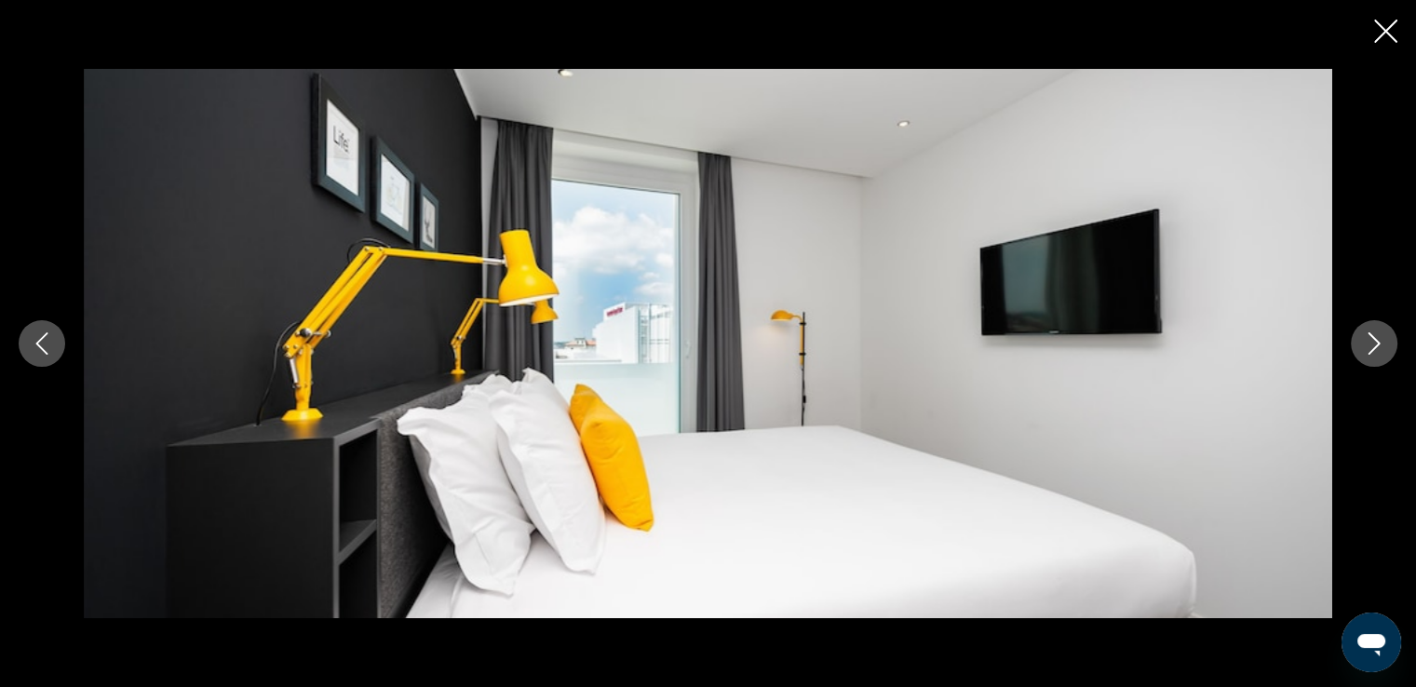
click at [1363, 339] on icon "Next image" at bounding box center [1374, 343] width 22 height 22
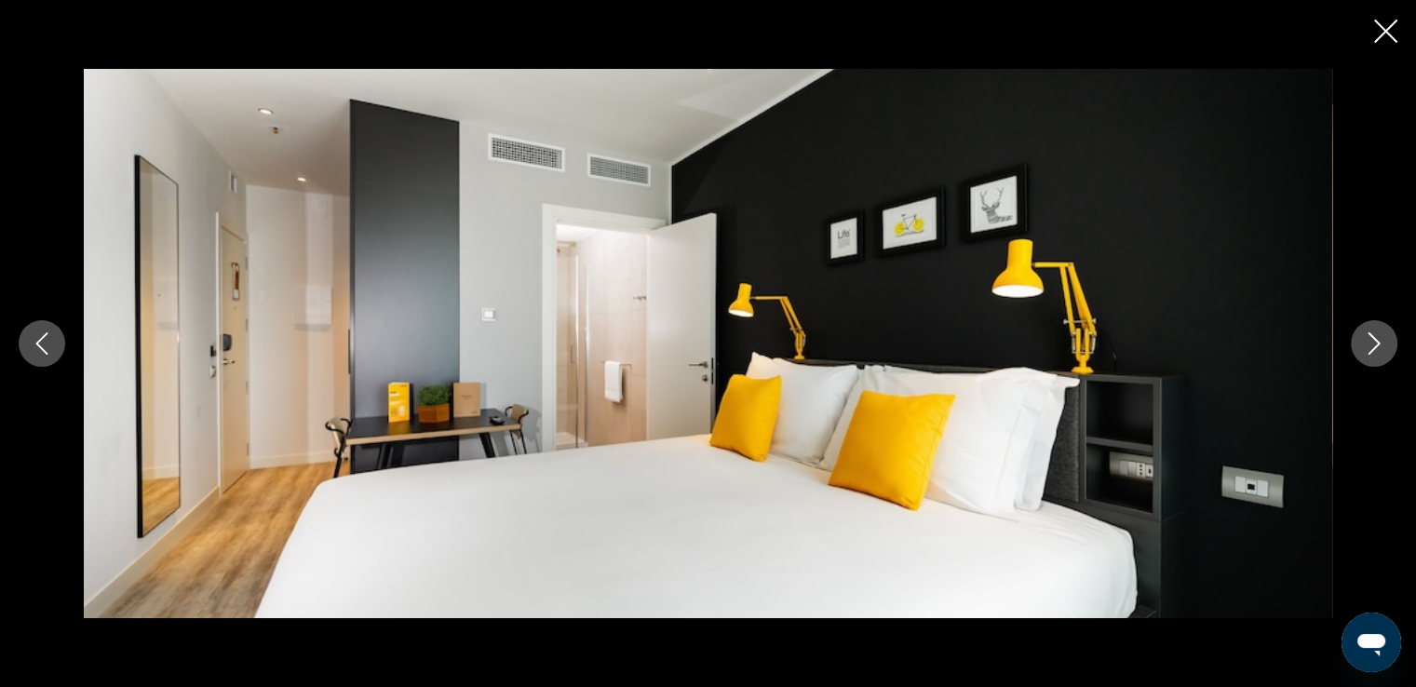
click at [1363, 339] on icon "Next image" at bounding box center [1374, 343] width 22 height 22
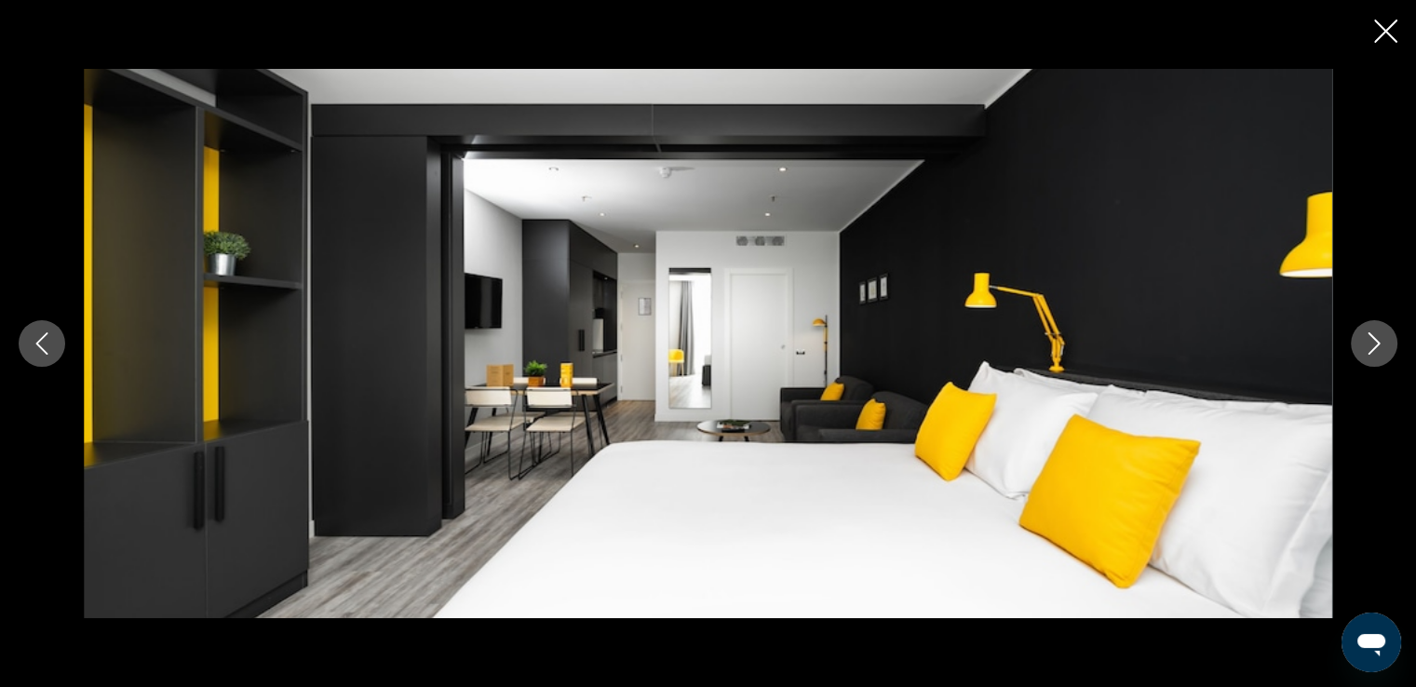
click at [1363, 339] on icon "Next image" at bounding box center [1374, 343] width 22 height 22
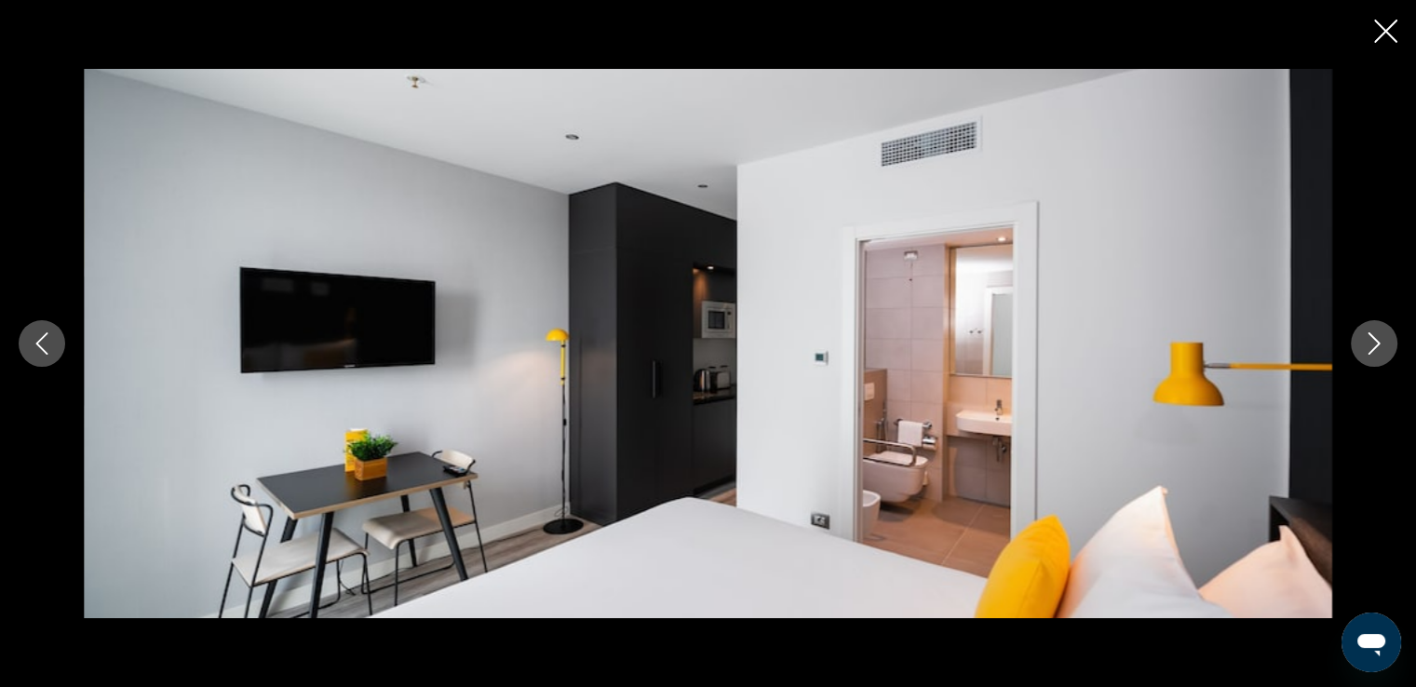
click at [1363, 339] on icon "Next image" at bounding box center [1374, 343] width 22 height 22
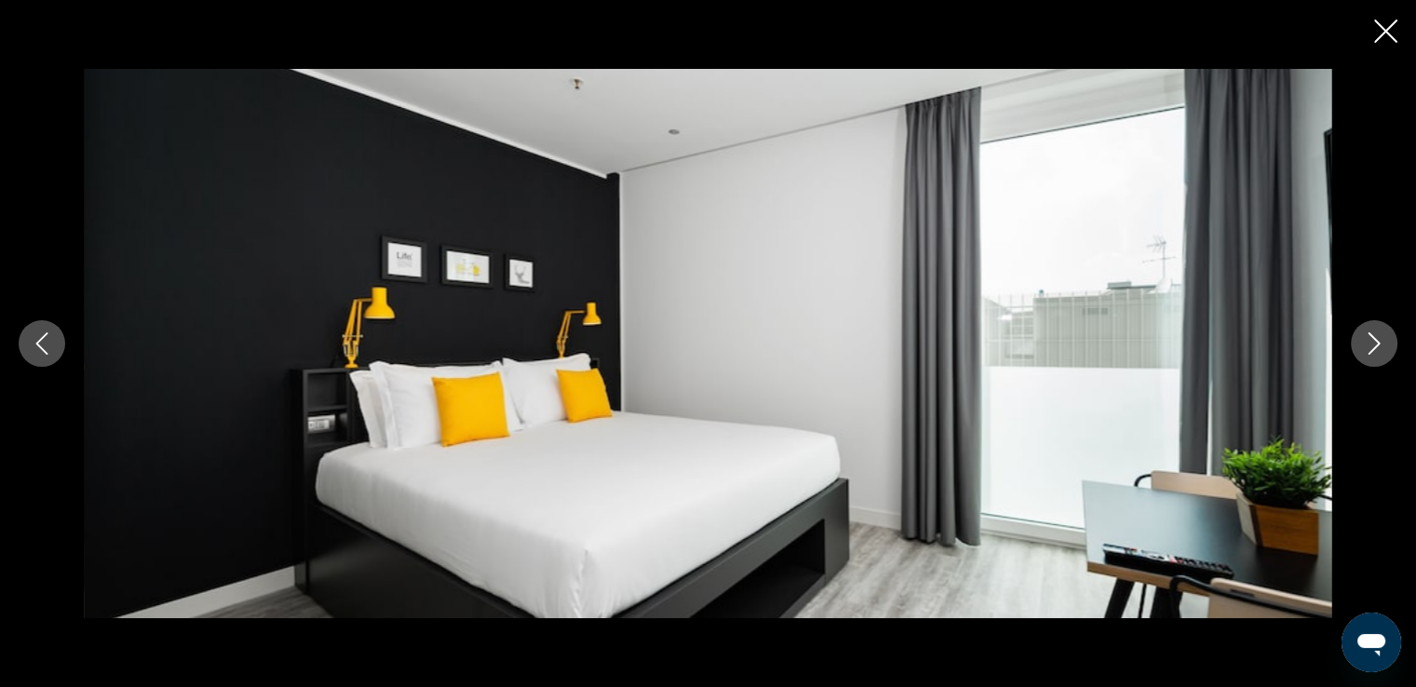
click at [1363, 339] on icon "Next image" at bounding box center [1374, 343] width 22 height 22
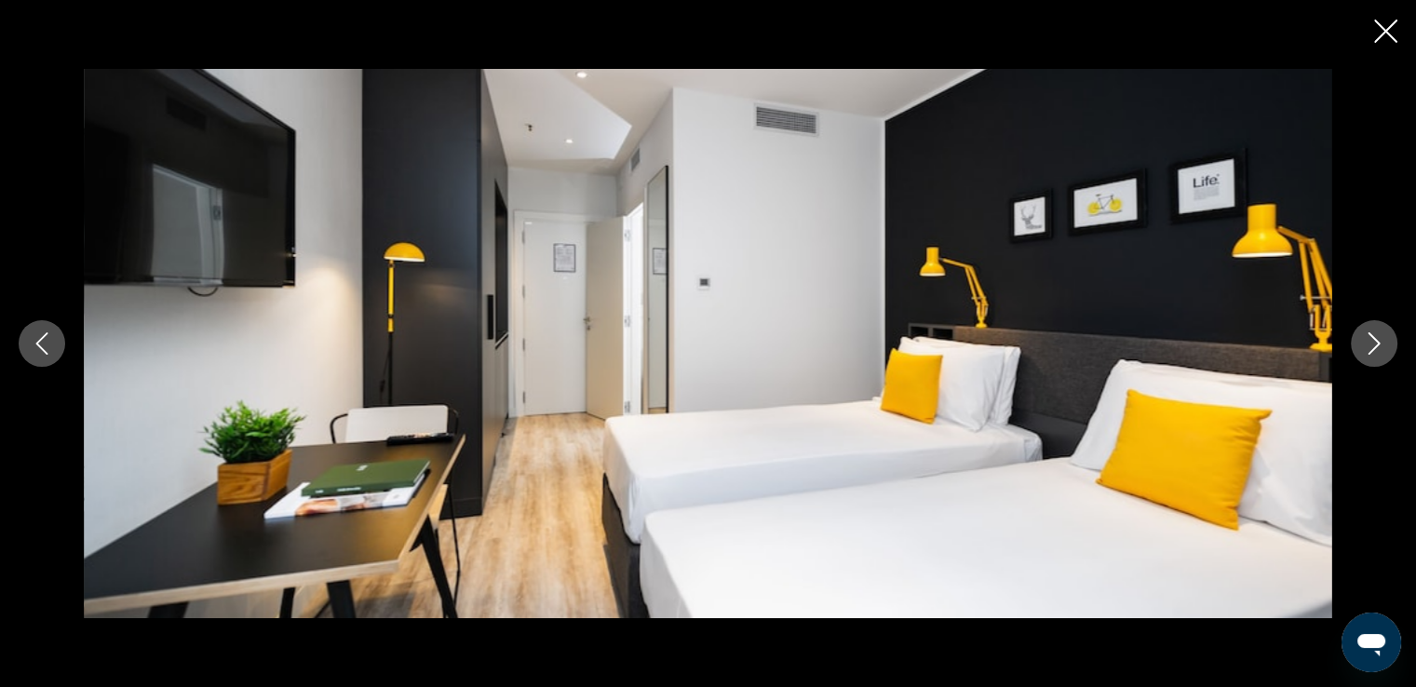
click at [1363, 339] on icon "Next image" at bounding box center [1374, 343] width 22 height 22
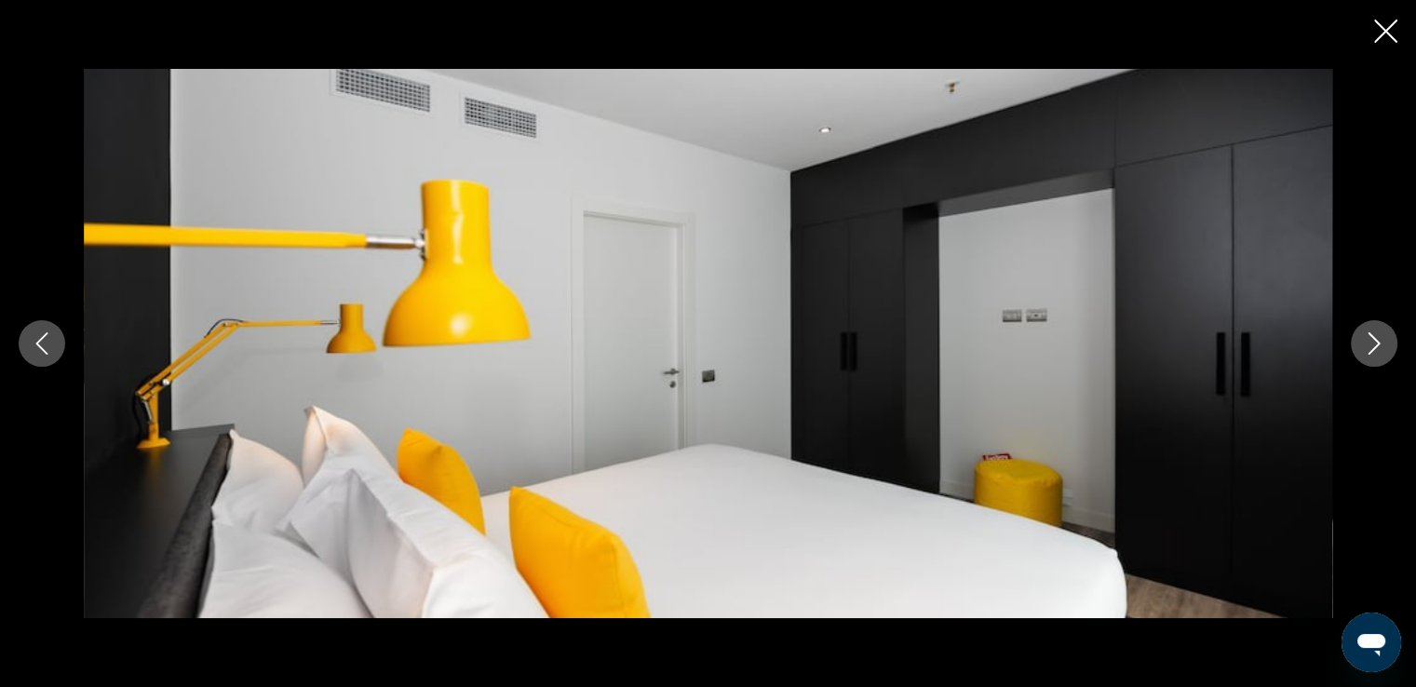
click at [1363, 339] on icon "Next image" at bounding box center [1374, 343] width 22 height 22
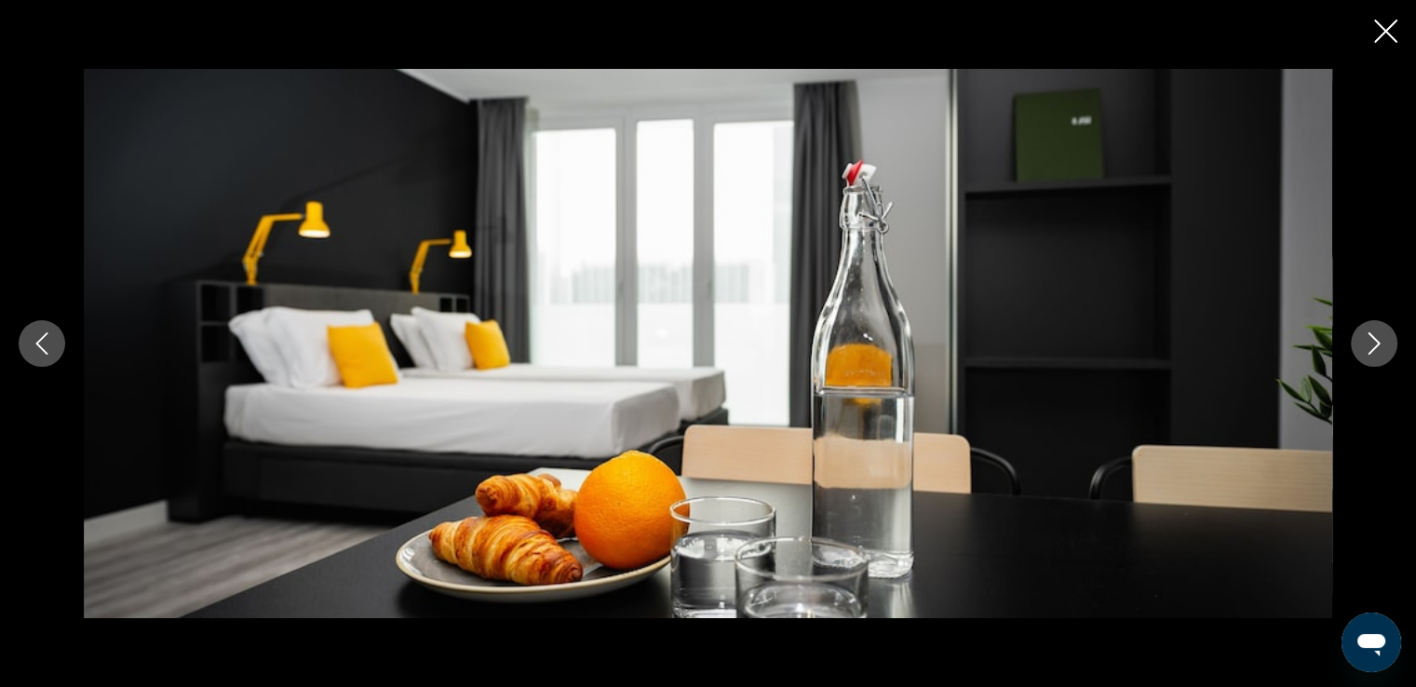
click at [1363, 339] on icon "Next image" at bounding box center [1374, 343] width 22 height 22
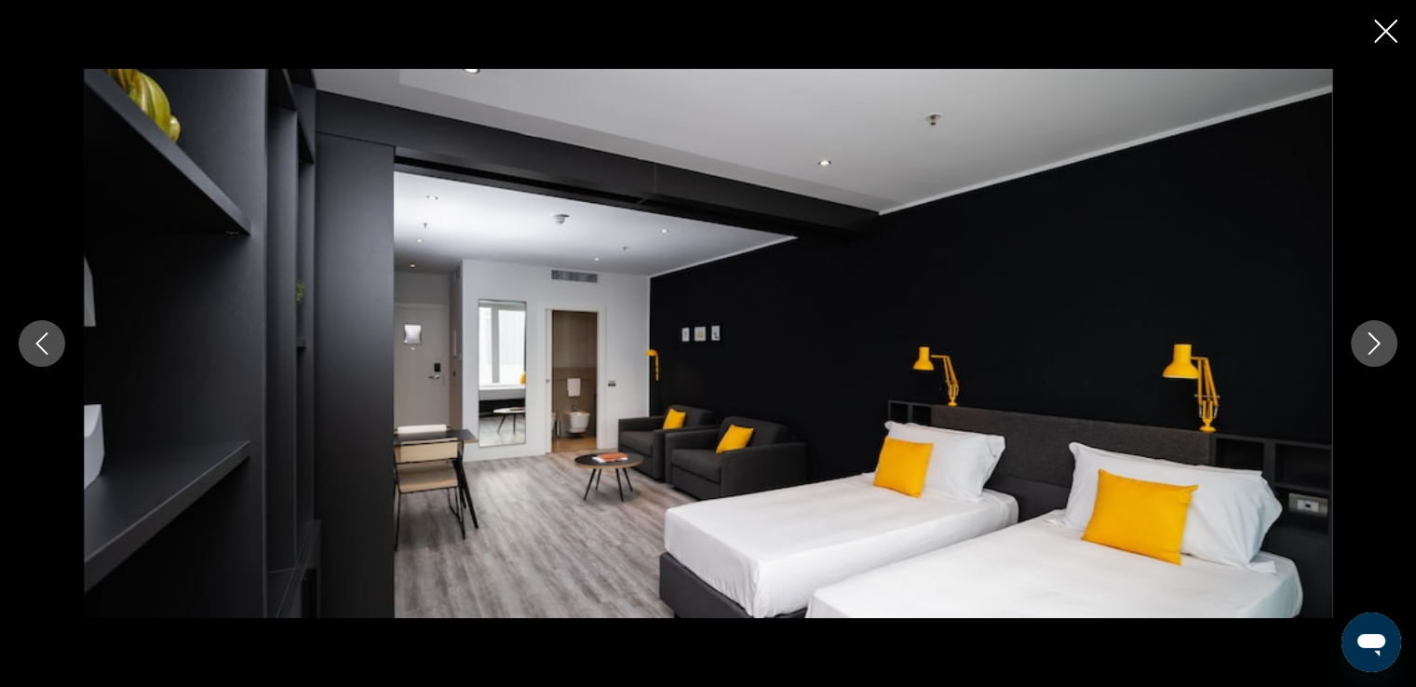
click at [1363, 339] on icon "Next image" at bounding box center [1374, 343] width 22 height 22
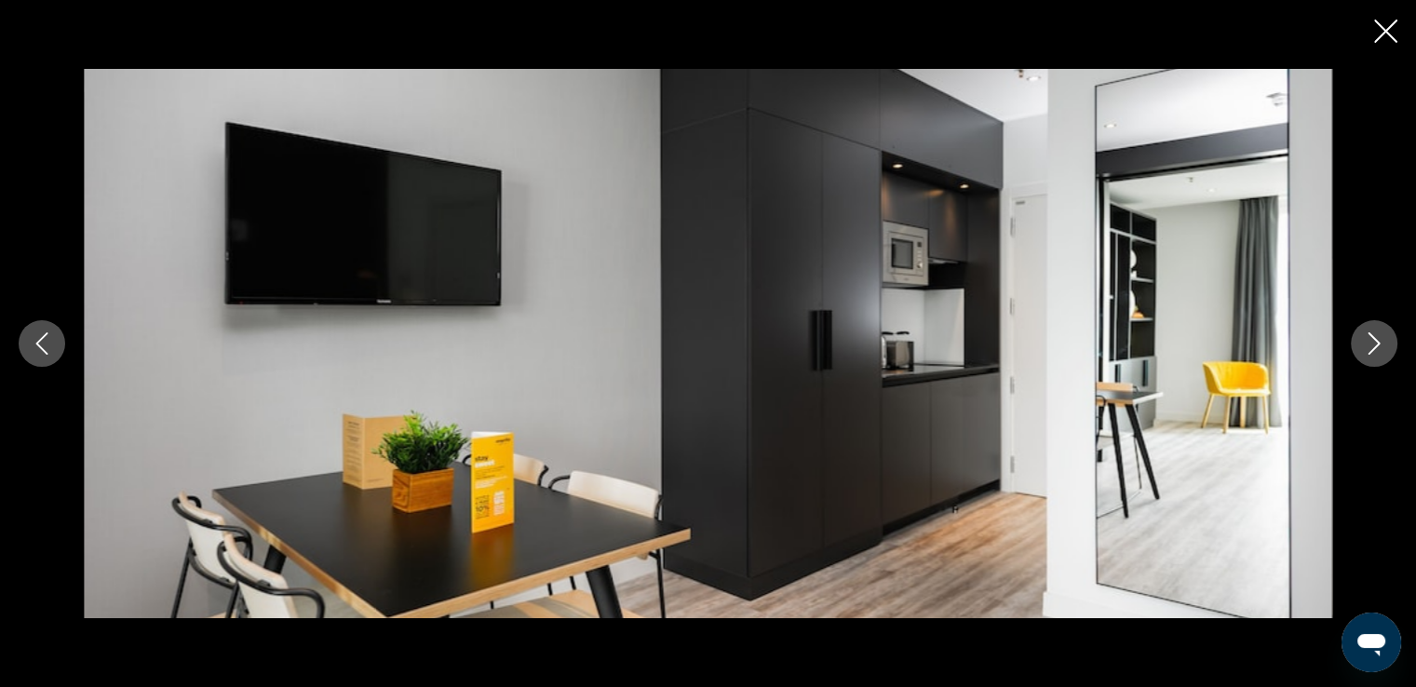
click at [1363, 339] on icon "Next image" at bounding box center [1374, 343] width 22 height 22
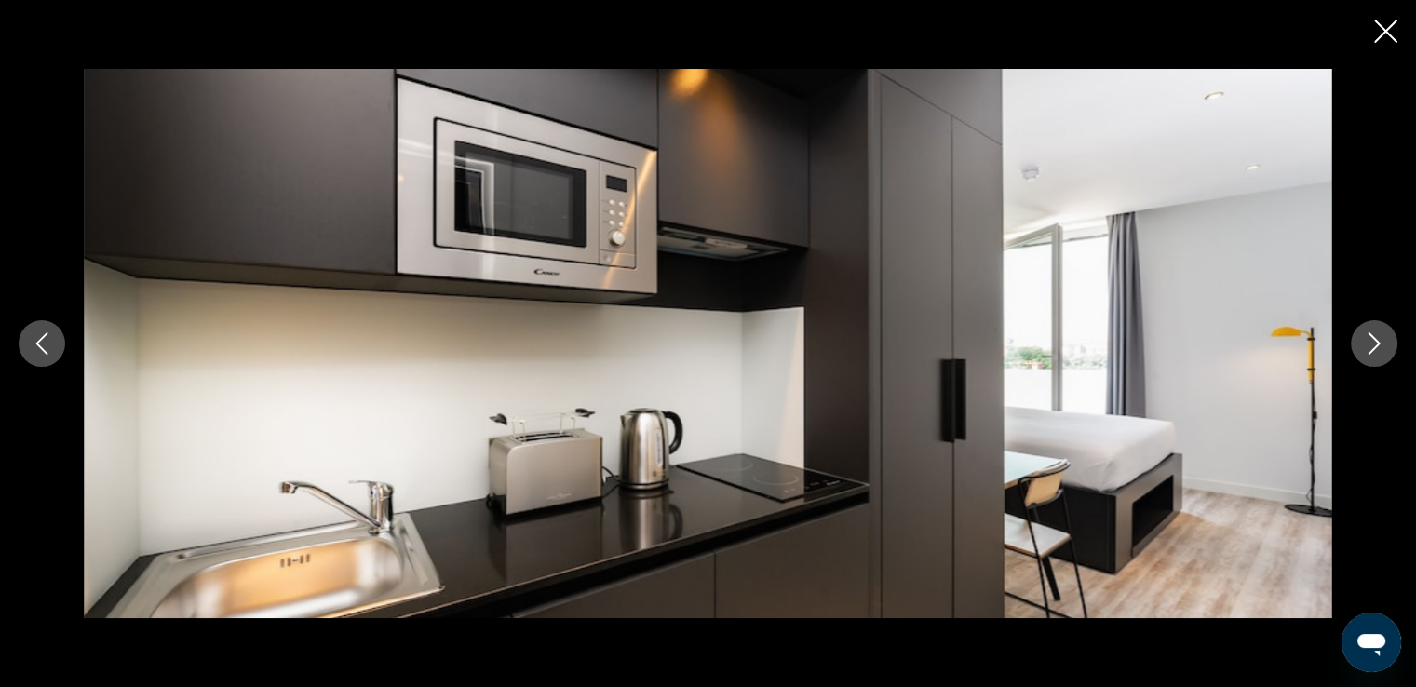
click at [1363, 339] on icon "Next image" at bounding box center [1374, 343] width 22 height 22
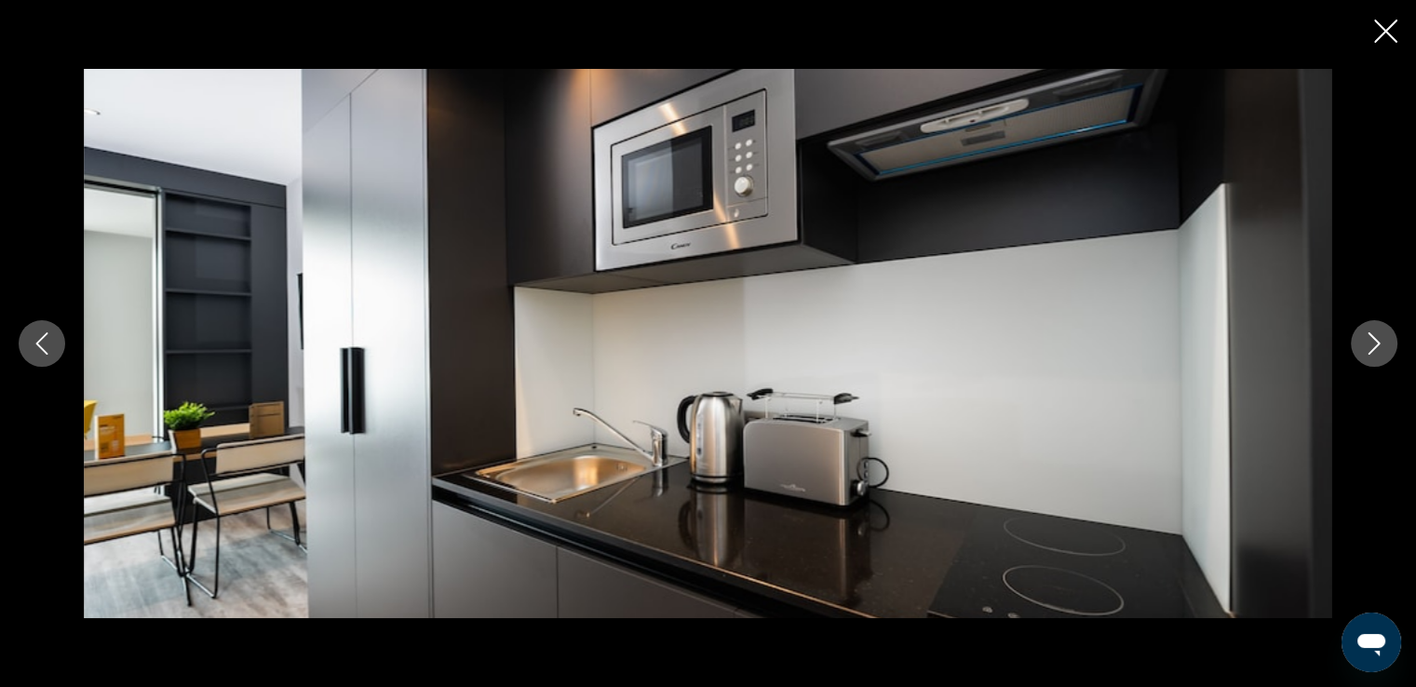
click at [1363, 339] on icon "Next image" at bounding box center [1374, 343] width 22 height 22
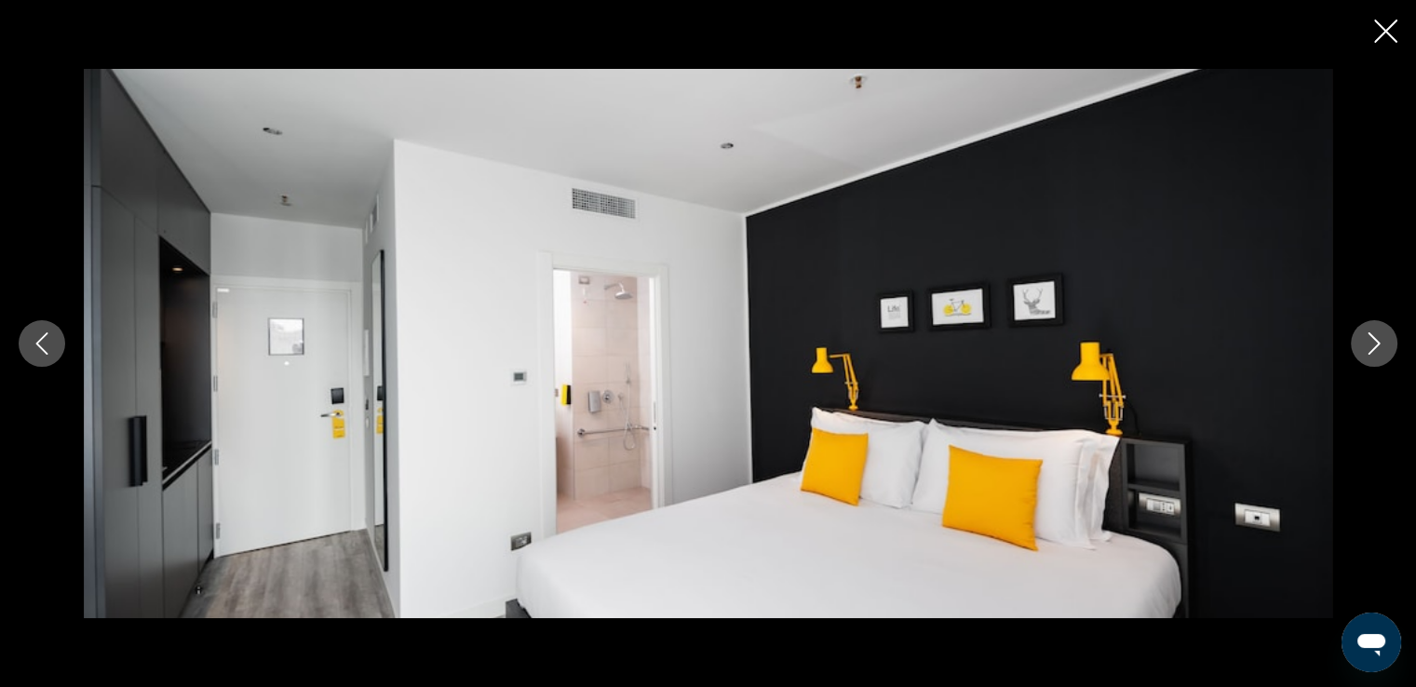
click at [1363, 339] on icon "Next image" at bounding box center [1374, 343] width 22 height 22
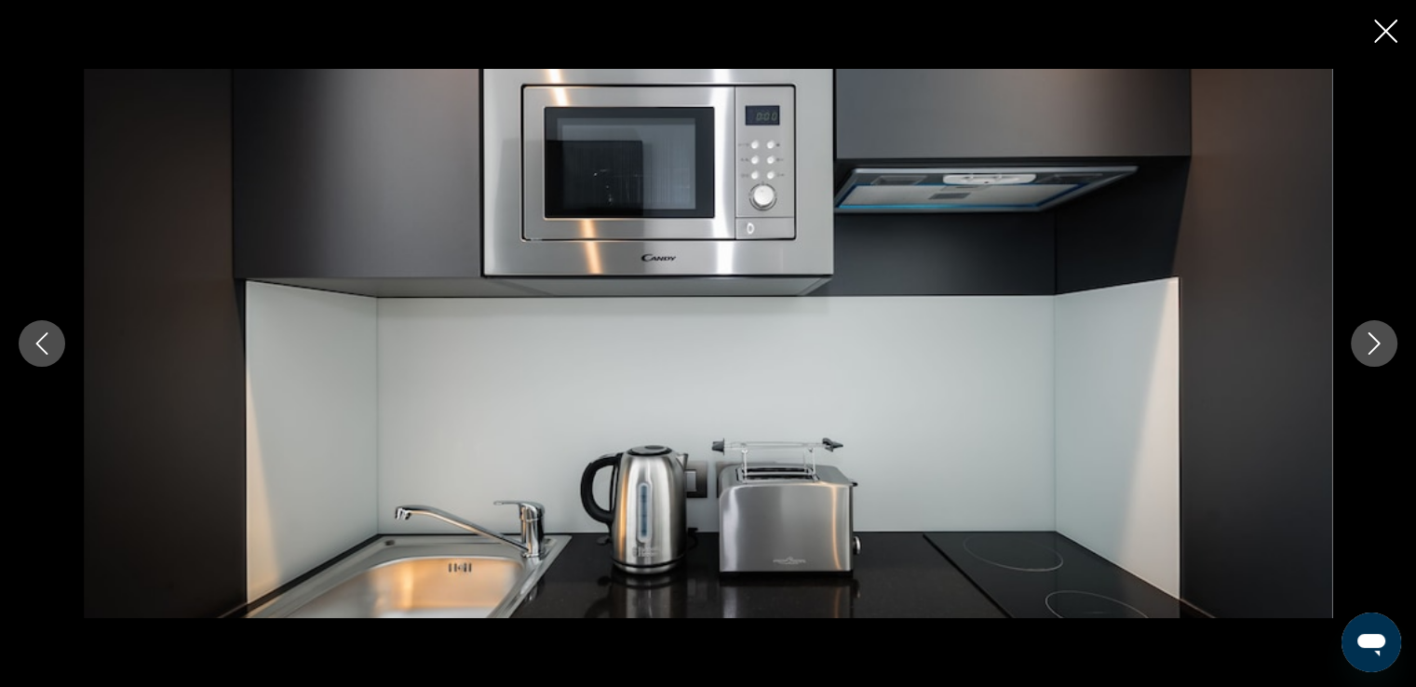
click at [1363, 339] on icon "Next image" at bounding box center [1374, 343] width 22 height 22
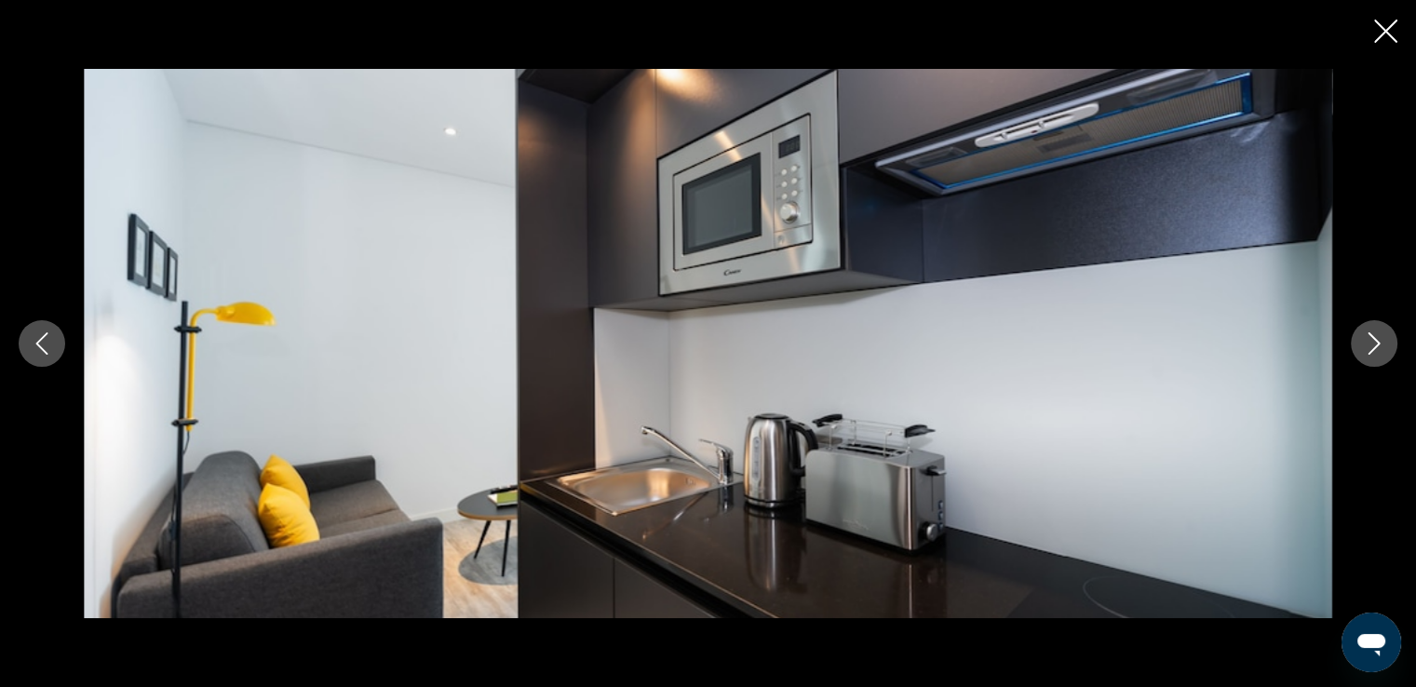
click at [1363, 339] on icon "Next image" at bounding box center [1374, 343] width 22 height 22
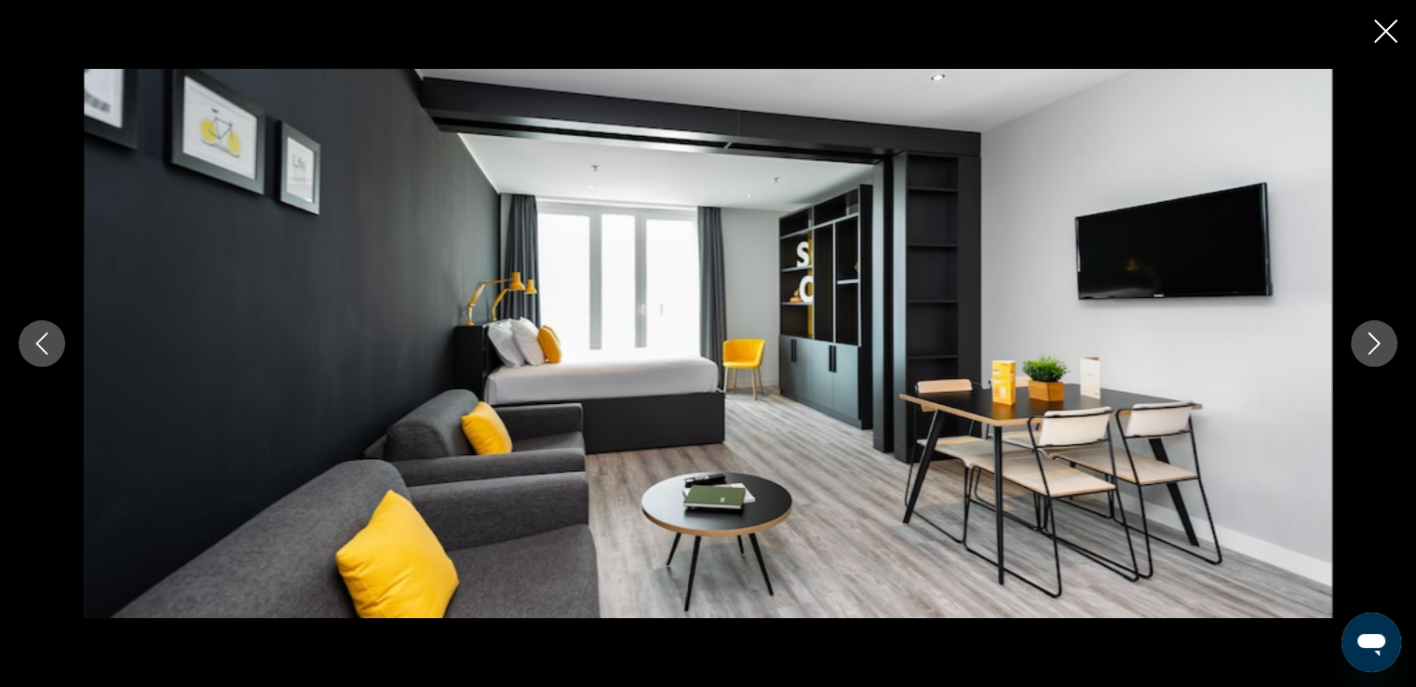
click at [1363, 339] on icon "Next image" at bounding box center [1374, 343] width 22 height 22
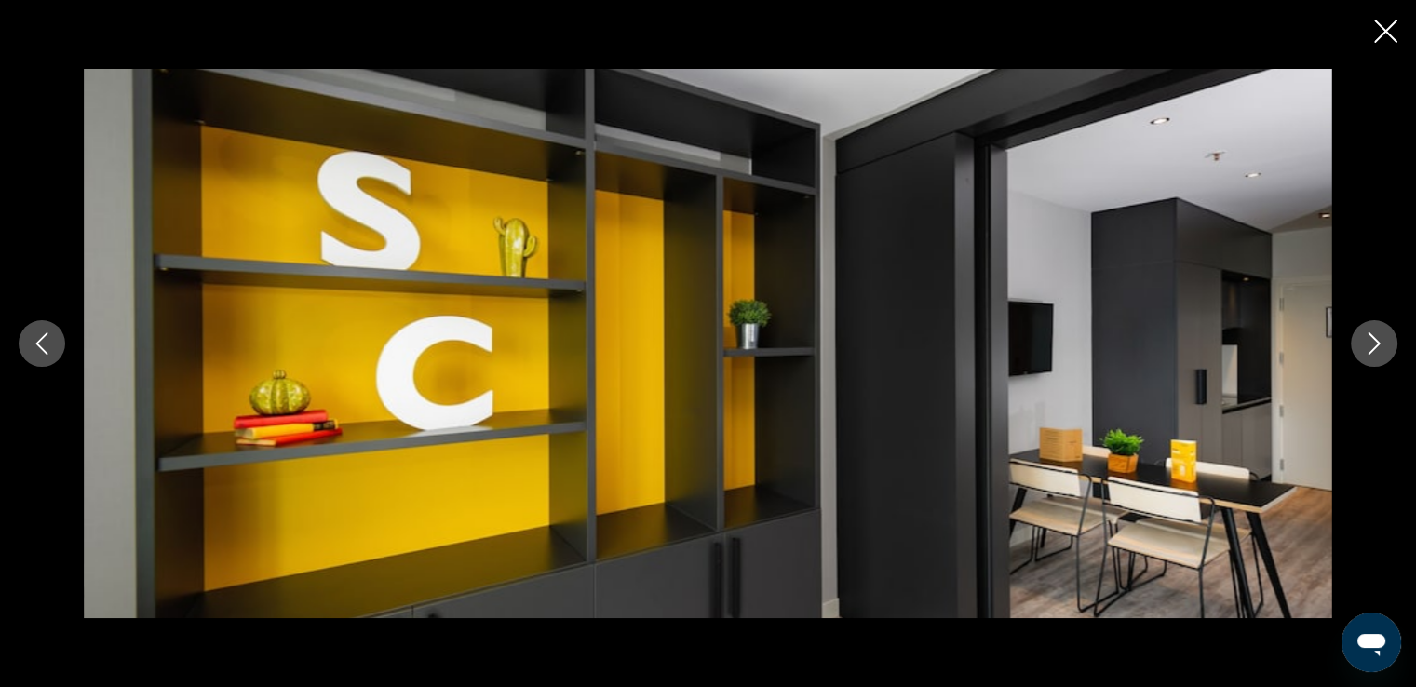
click at [1363, 339] on icon "Next image" at bounding box center [1374, 343] width 22 height 22
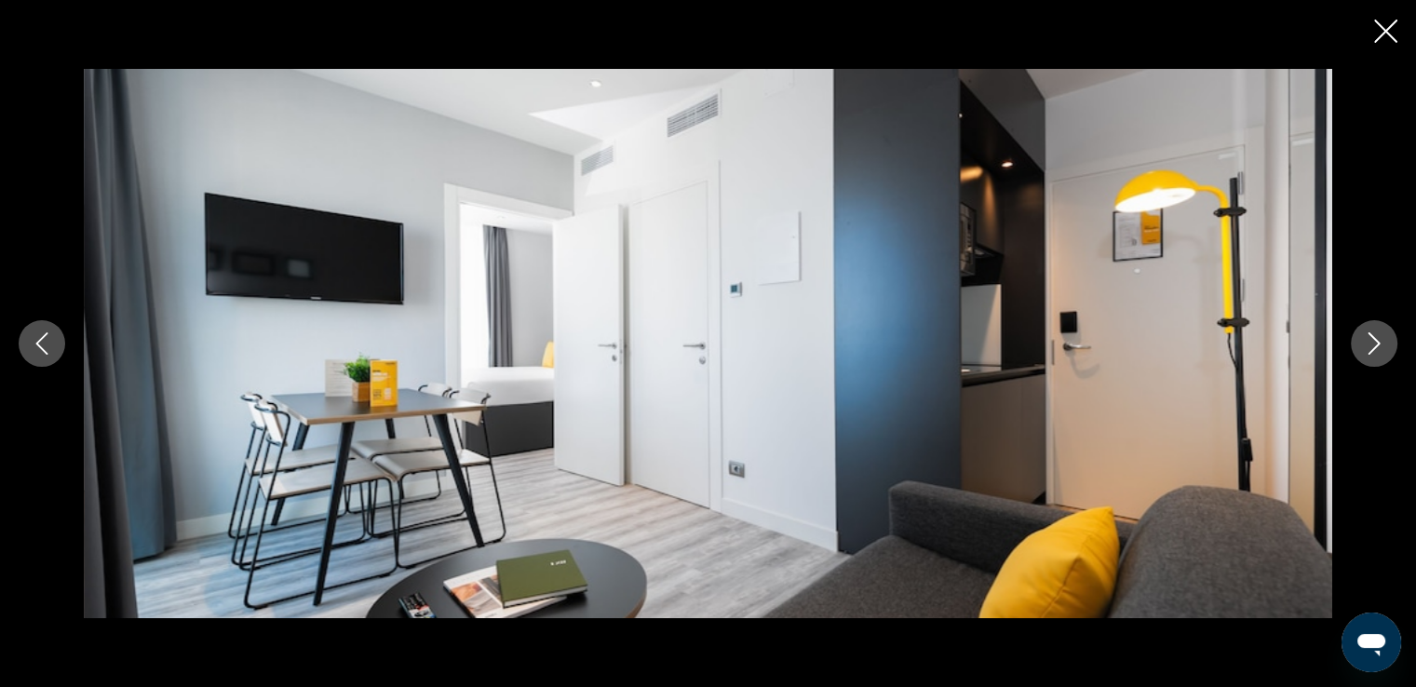
click at [1363, 339] on icon "Next image" at bounding box center [1374, 343] width 22 height 22
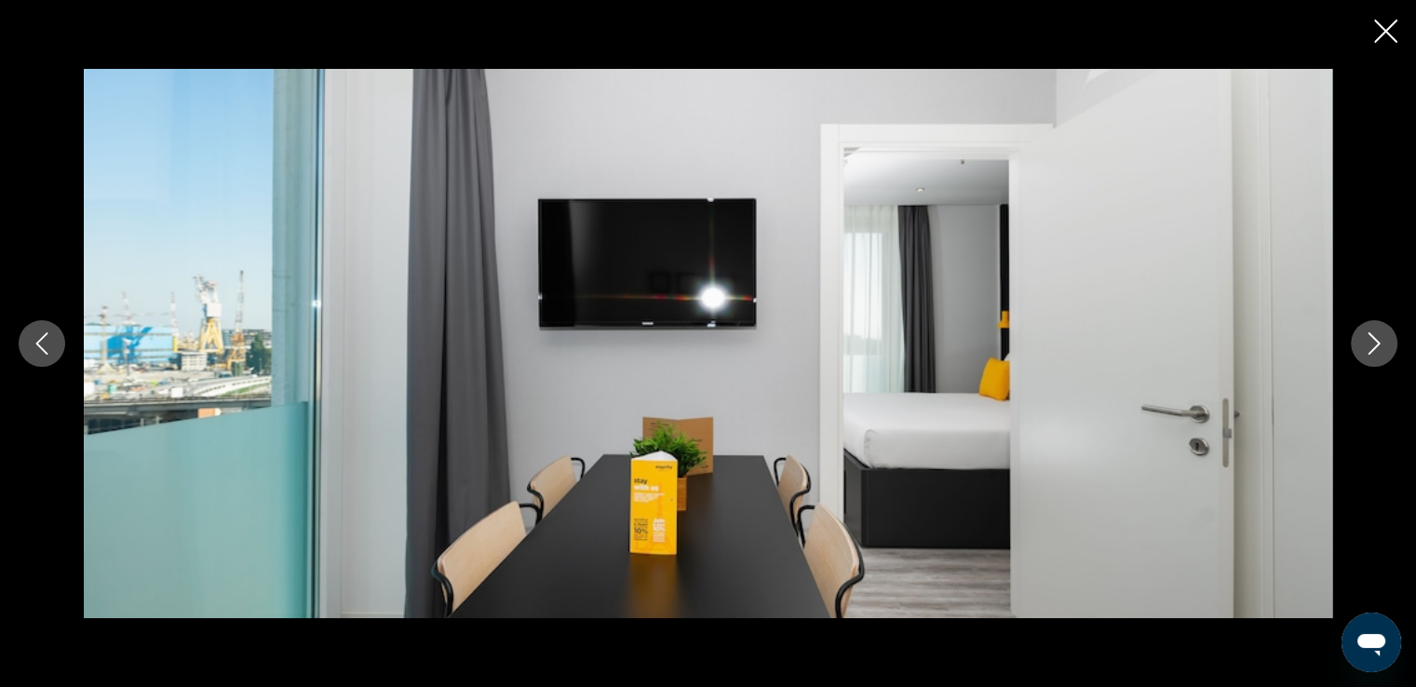
click at [1363, 339] on icon "Next image" at bounding box center [1374, 343] width 22 height 22
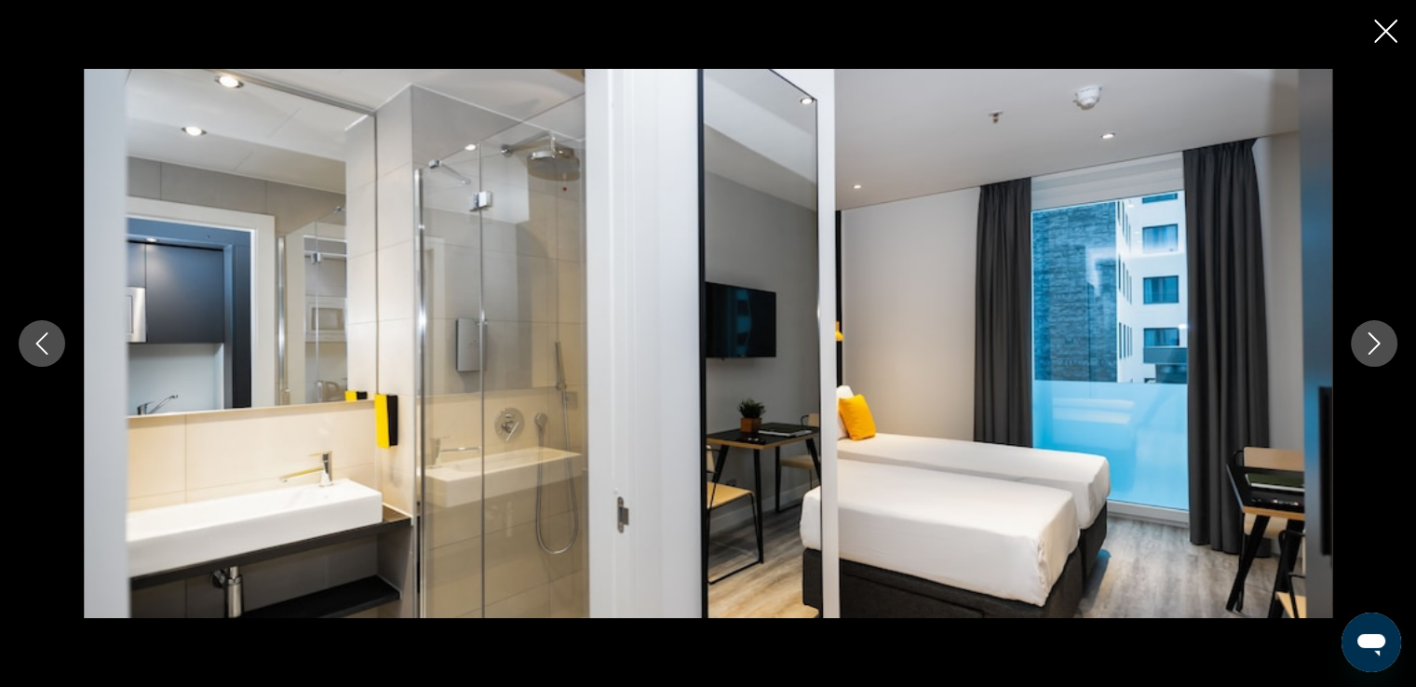
click at [1363, 339] on icon "Next image" at bounding box center [1374, 343] width 22 height 22
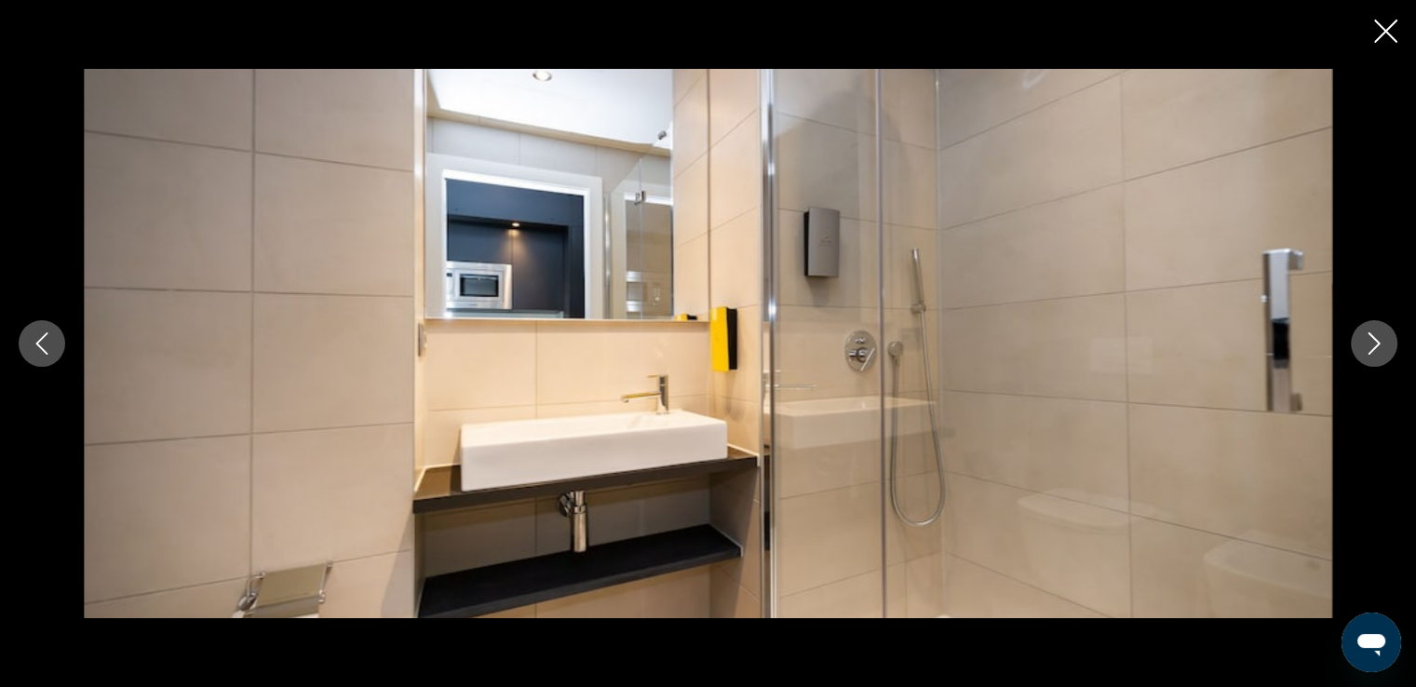
click at [1363, 339] on icon "Next image" at bounding box center [1374, 343] width 22 height 22
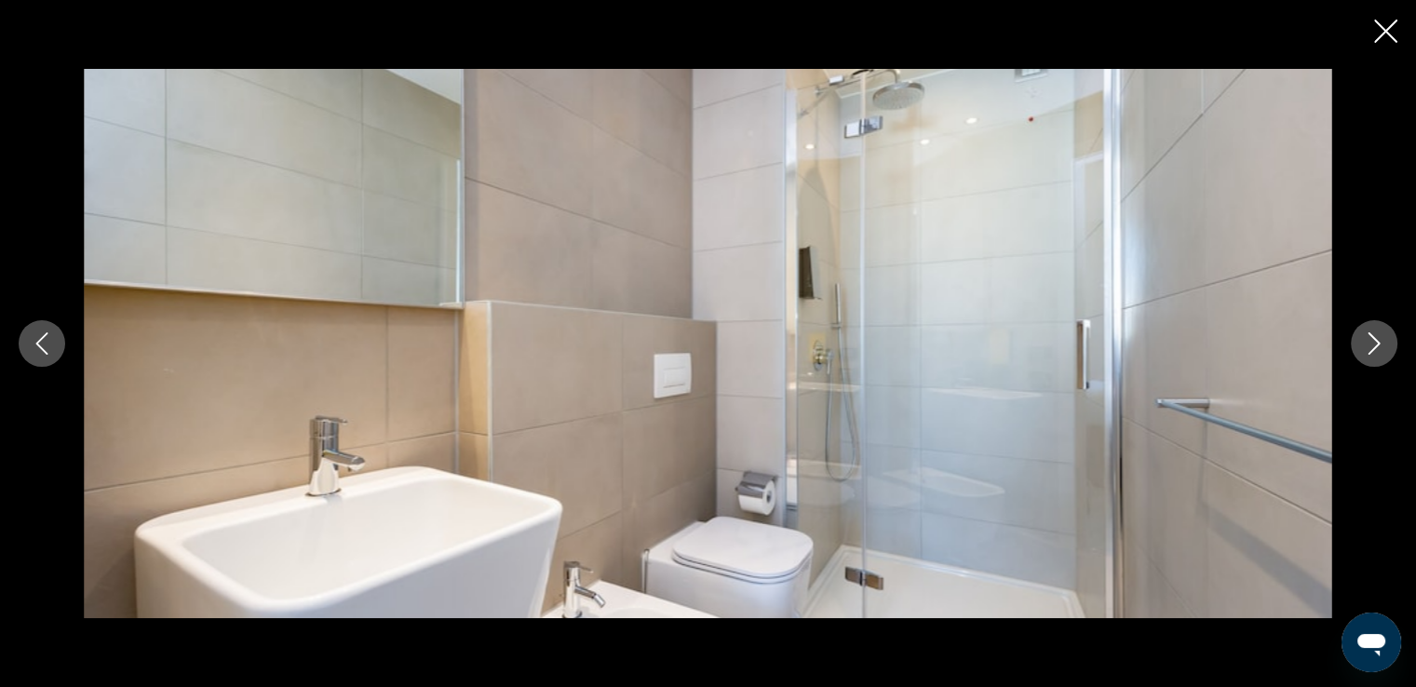
click at [1363, 339] on icon "Next image" at bounding box center [1374, 343] width 22 height 22
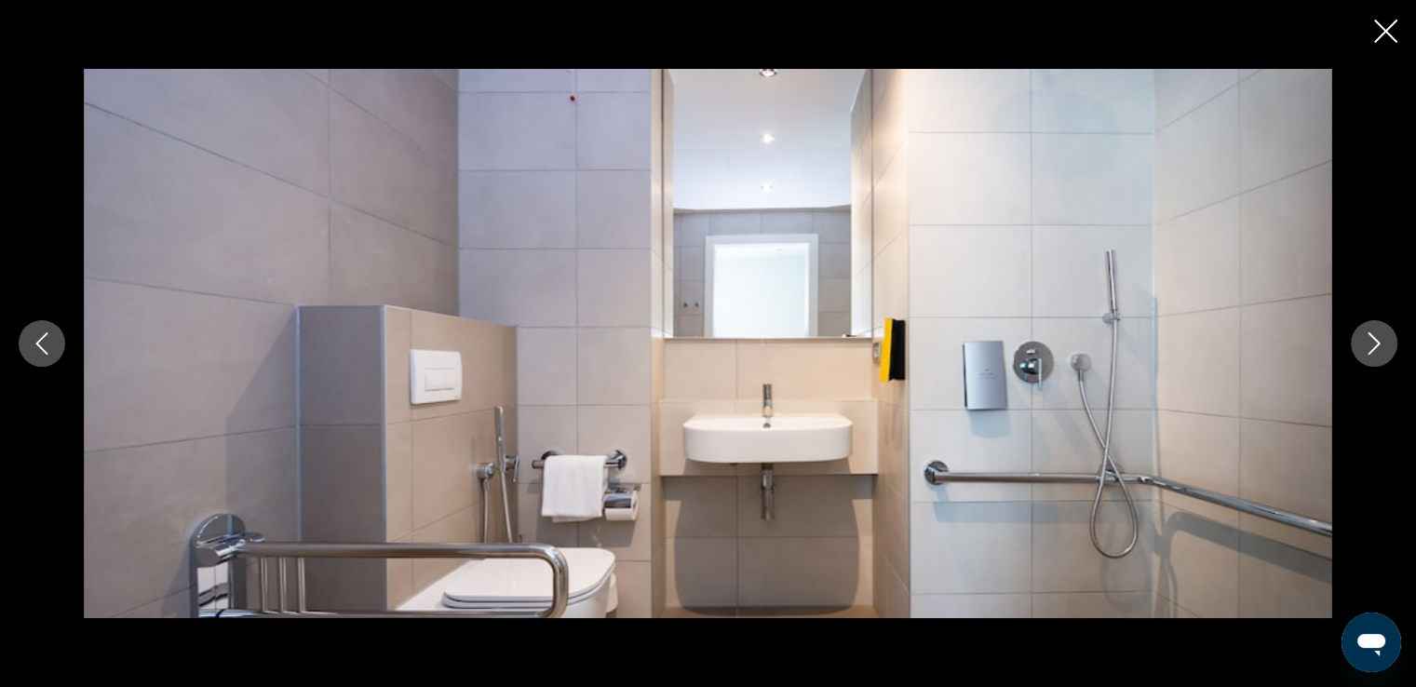
click at [1363, 339] on icon "Next image" at bounding box center [1374, 343] width 22 height 22
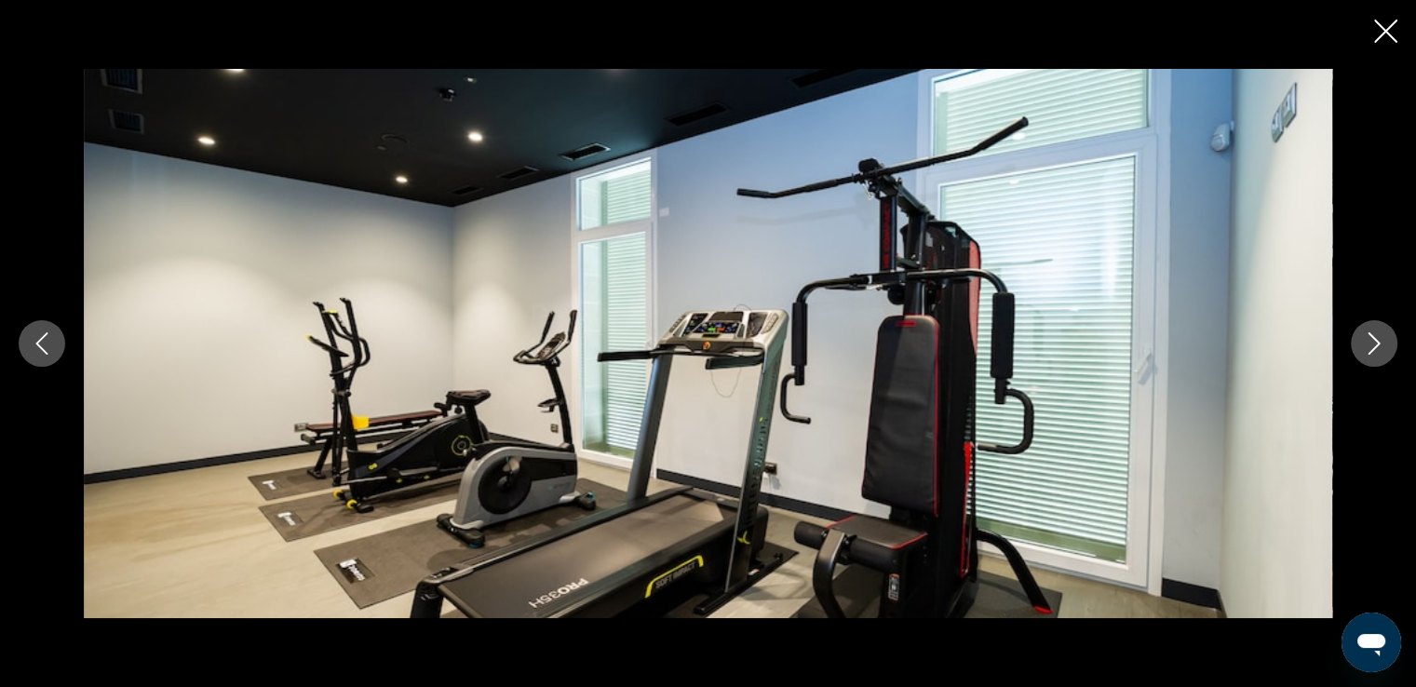
click at [1363, 339] on icon "Next image" at bounding box center [1374, 343] width 22 height 22
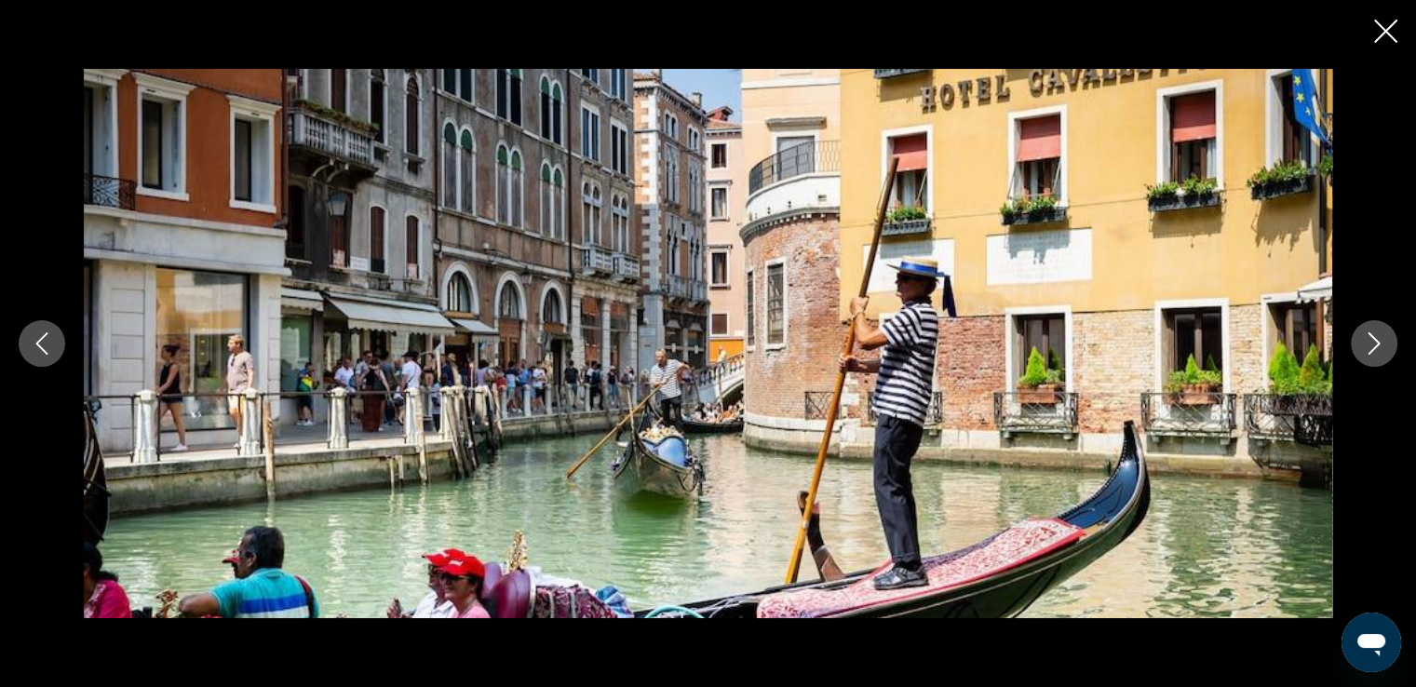
click at [1363, 339] on icon "Next image" at bounding box center [1374, 343] width 22 height 22
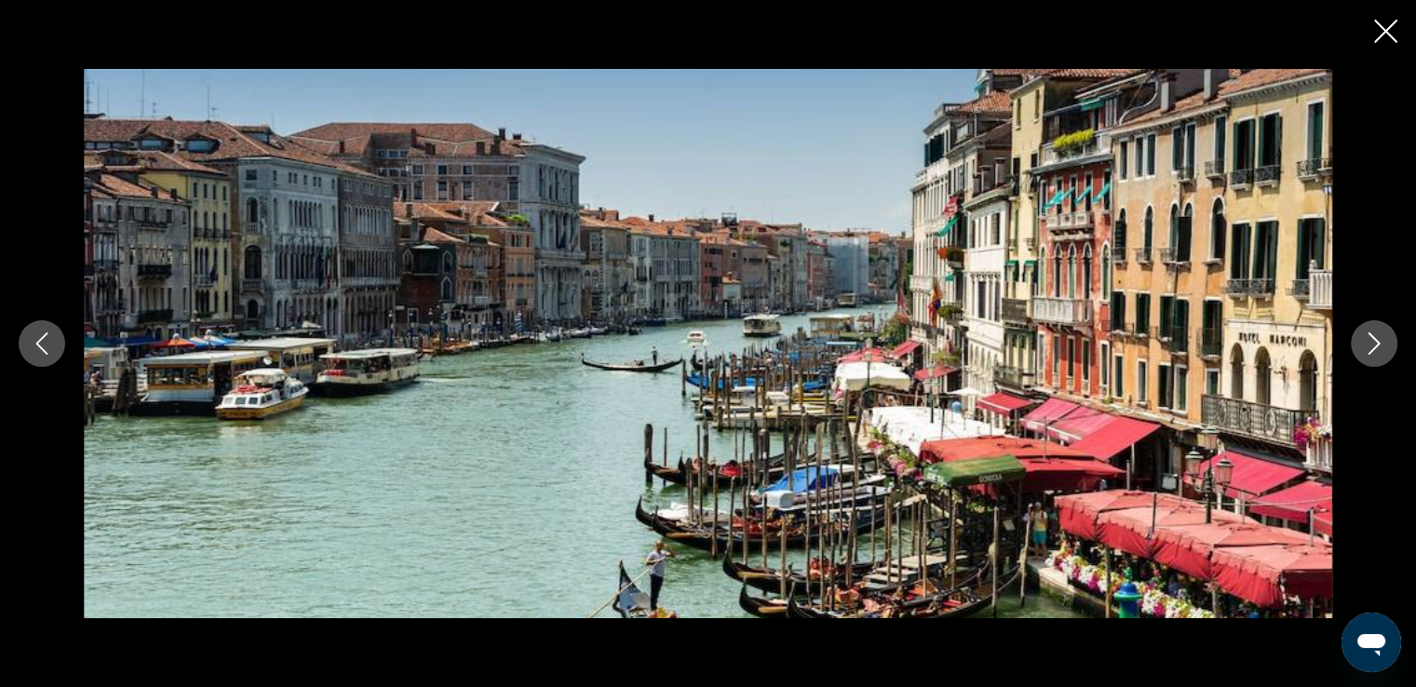
click at [1363, 339] on icon "Next image" at bounding box center [1374, 343] width 22 height 22
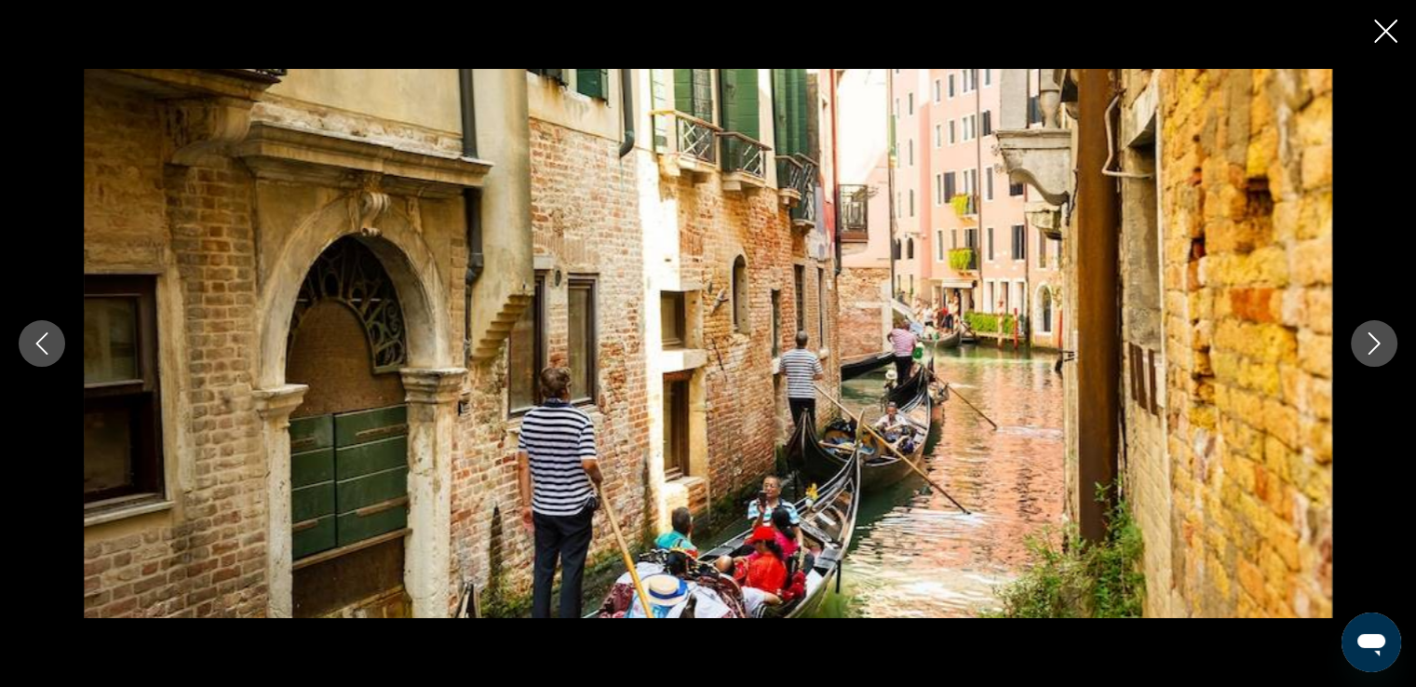
click at [1363, 339] on icon "Next image" at bounding box center [1374, 343] width 22 height 22
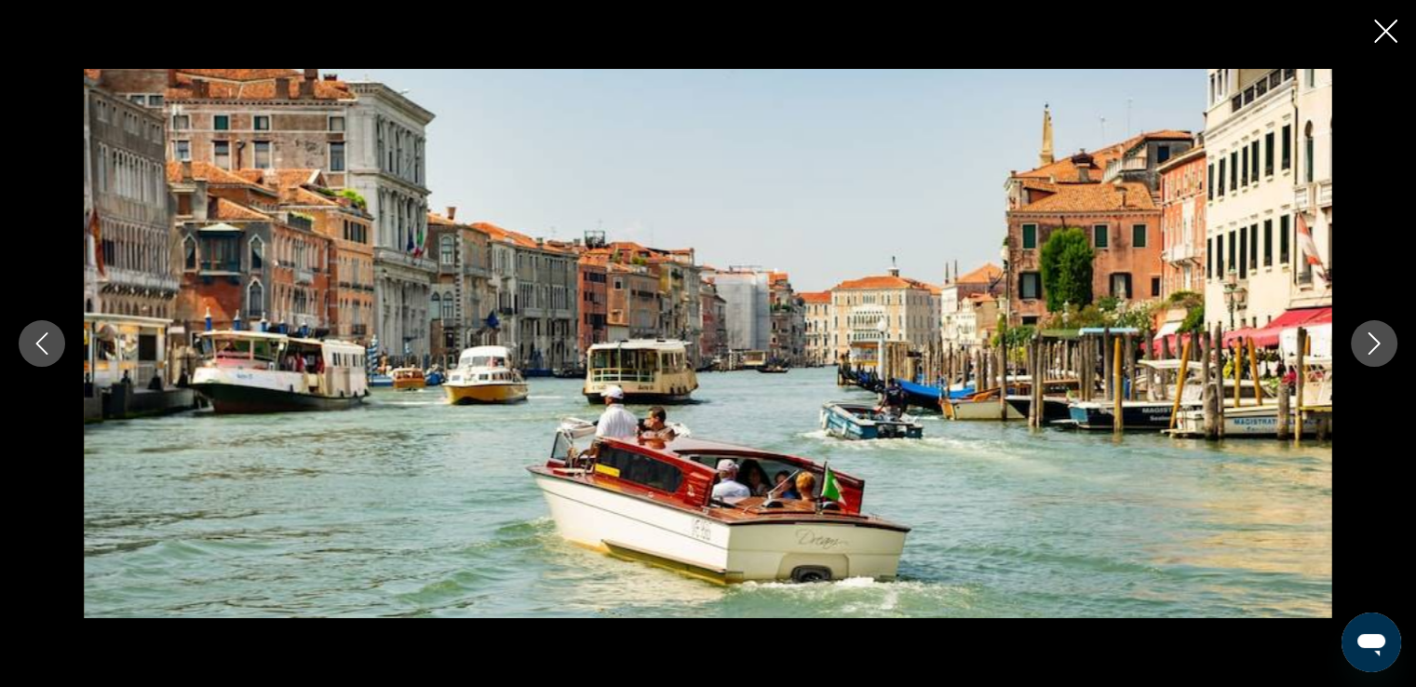
click at [1363, 339] on icon "Next image" at bounding box center [1374, 343] width 22 height 22
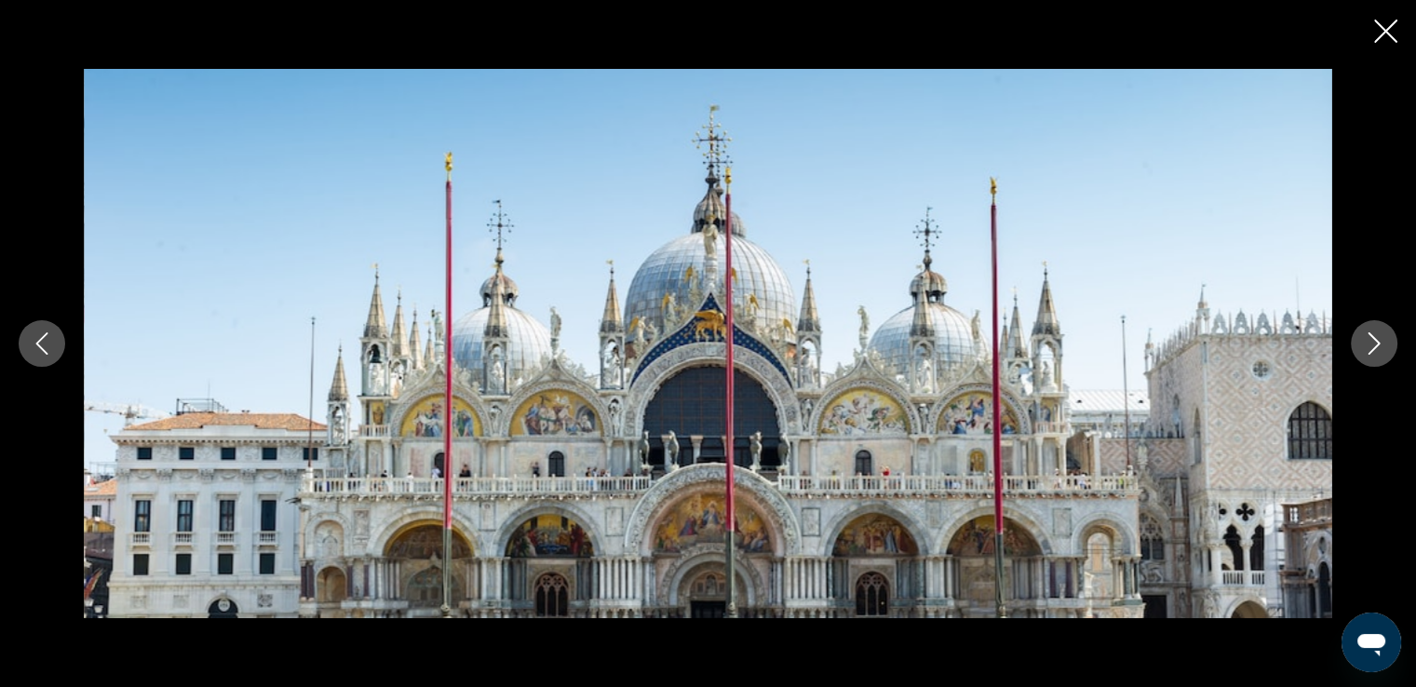
click at [44, 336] on icon "Previous image" at bounding box center [42, 343] width 12 height 22
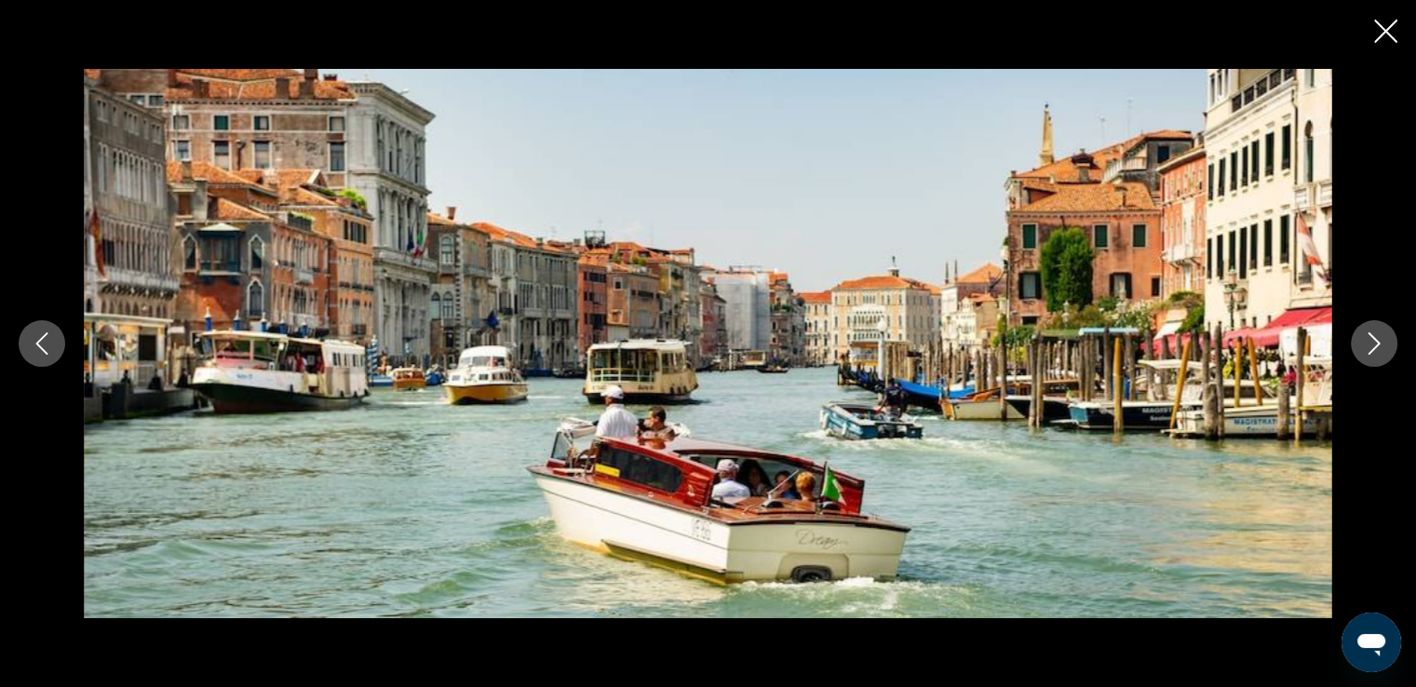
click at [1379, 355] on button "Next image" at bounding box center [1374, 343] width 47 height 47
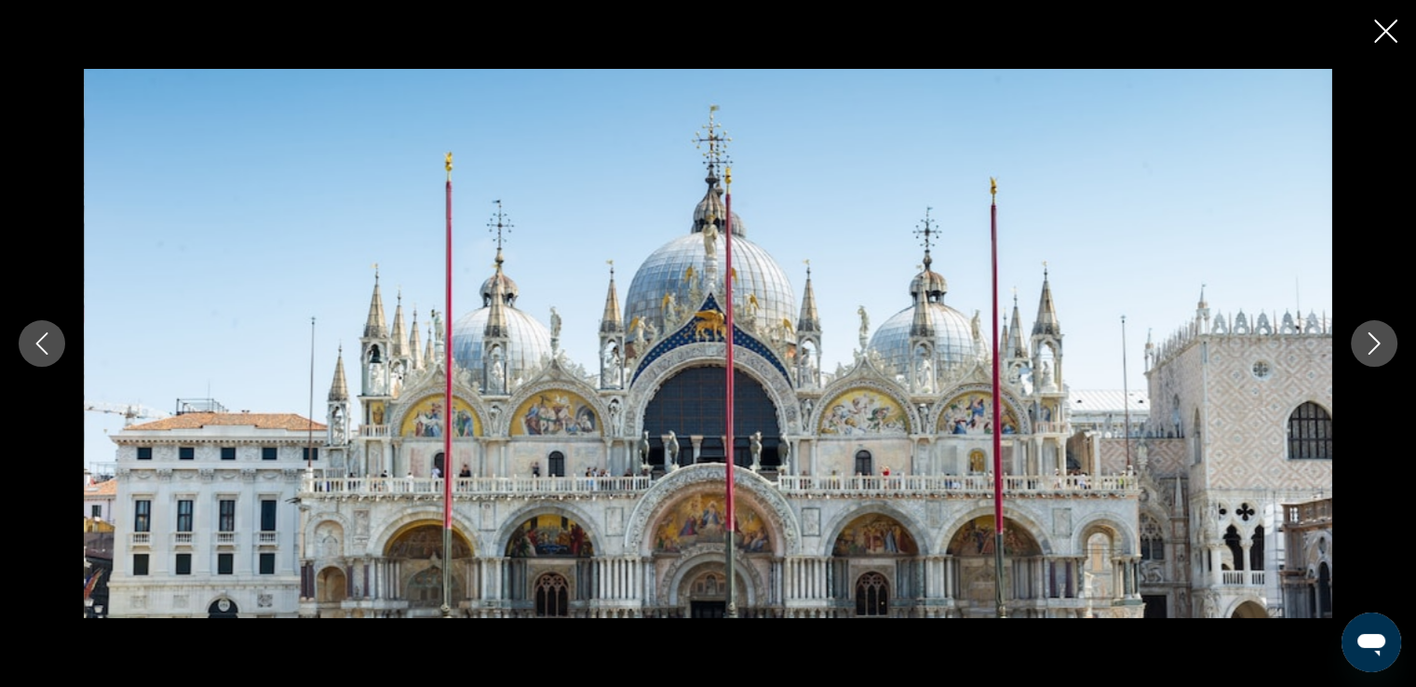
click at [1379, 355] on button "Next image" at bounding box center [1374, 343] width 47 height 47
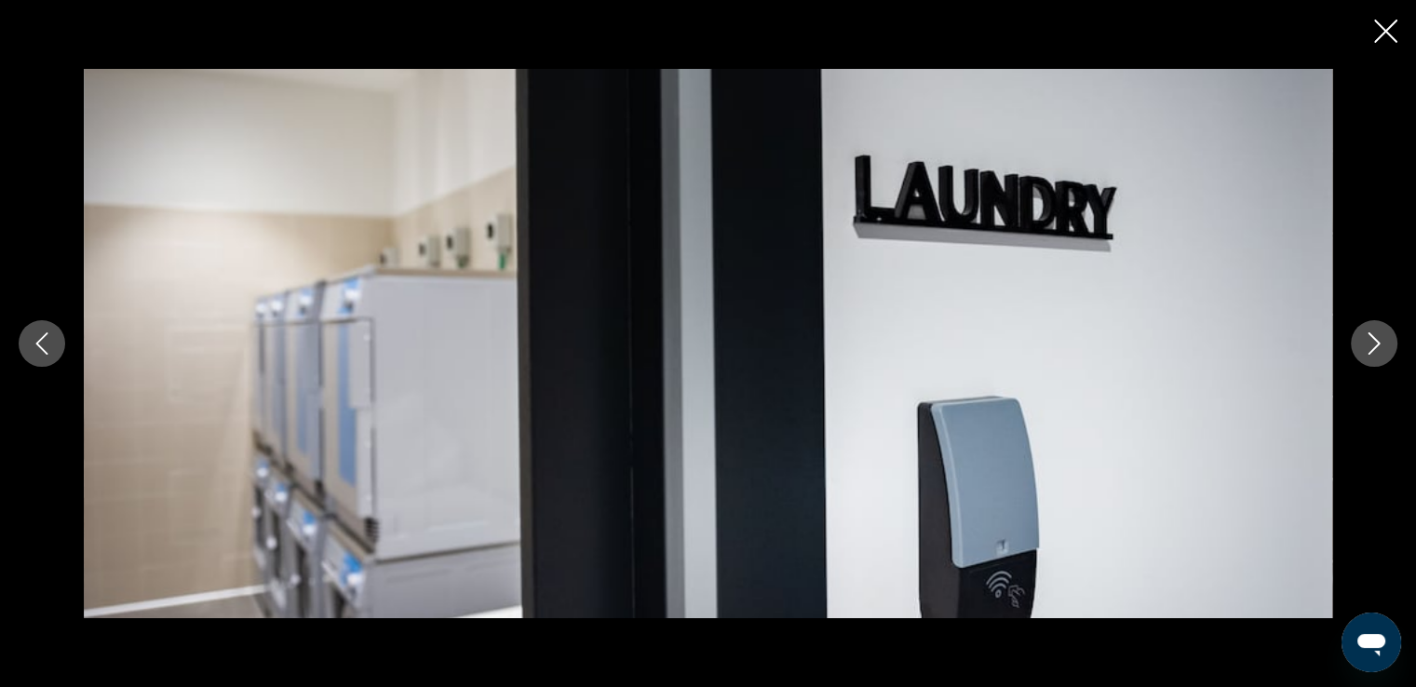
click at [1379, 355] on button "Next image" at bounding box center [1374, 343] width 47 height 47
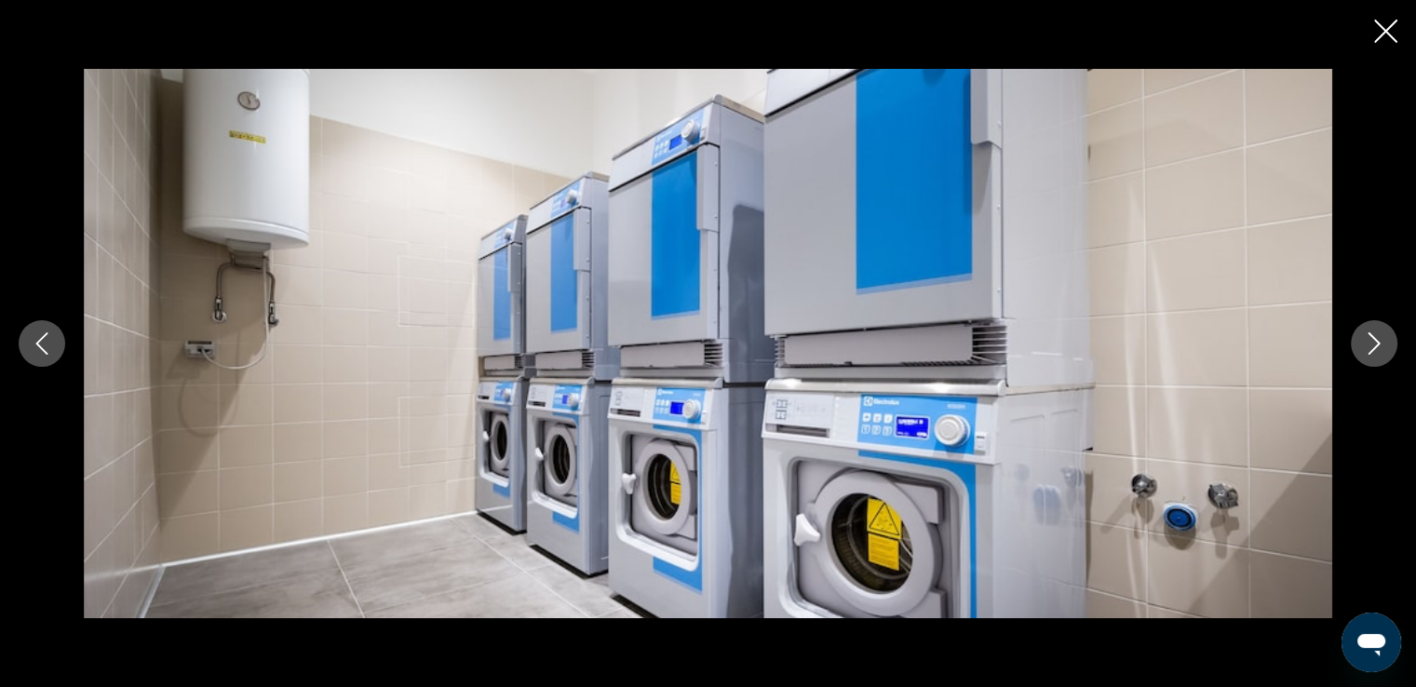
click at [1379, 355] on button "Next image" at bounding box center [1374, 343] width 47 height 47
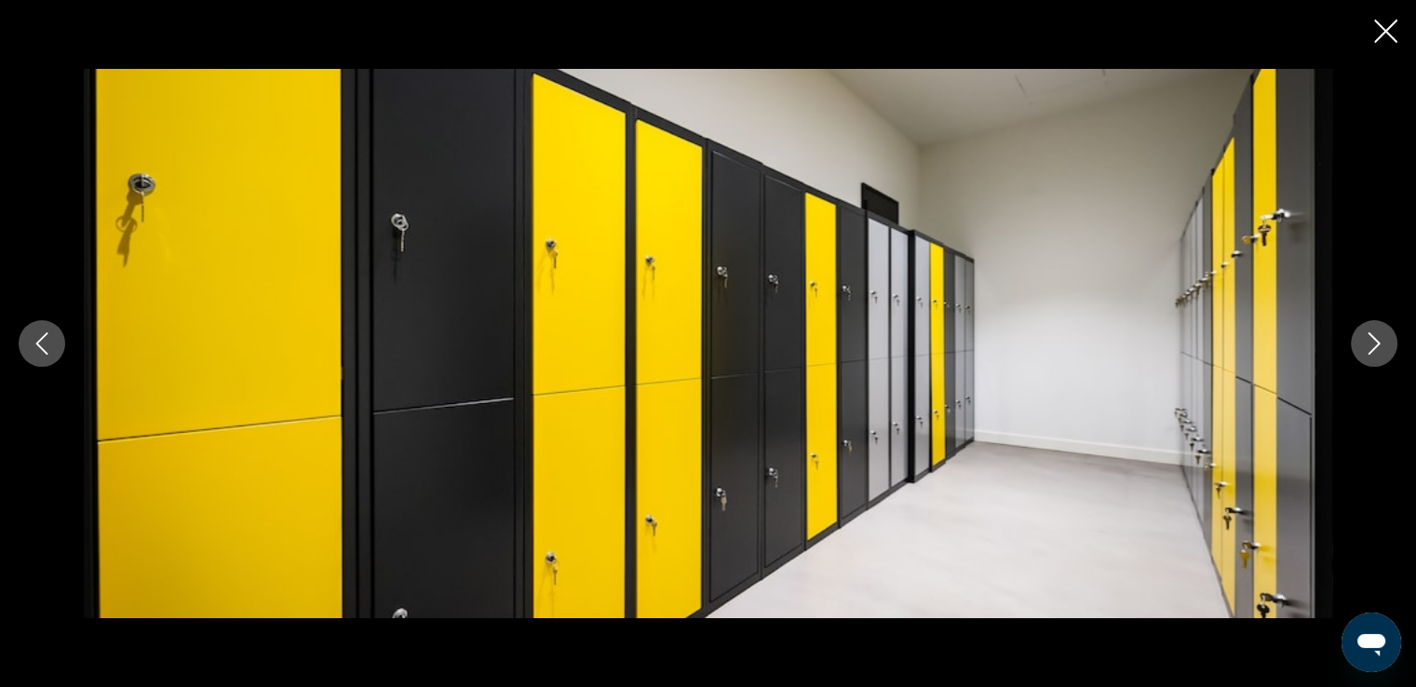
click at [1379, 355] on button "Next image" at bounding box center [1374, 343] width 47 height 47
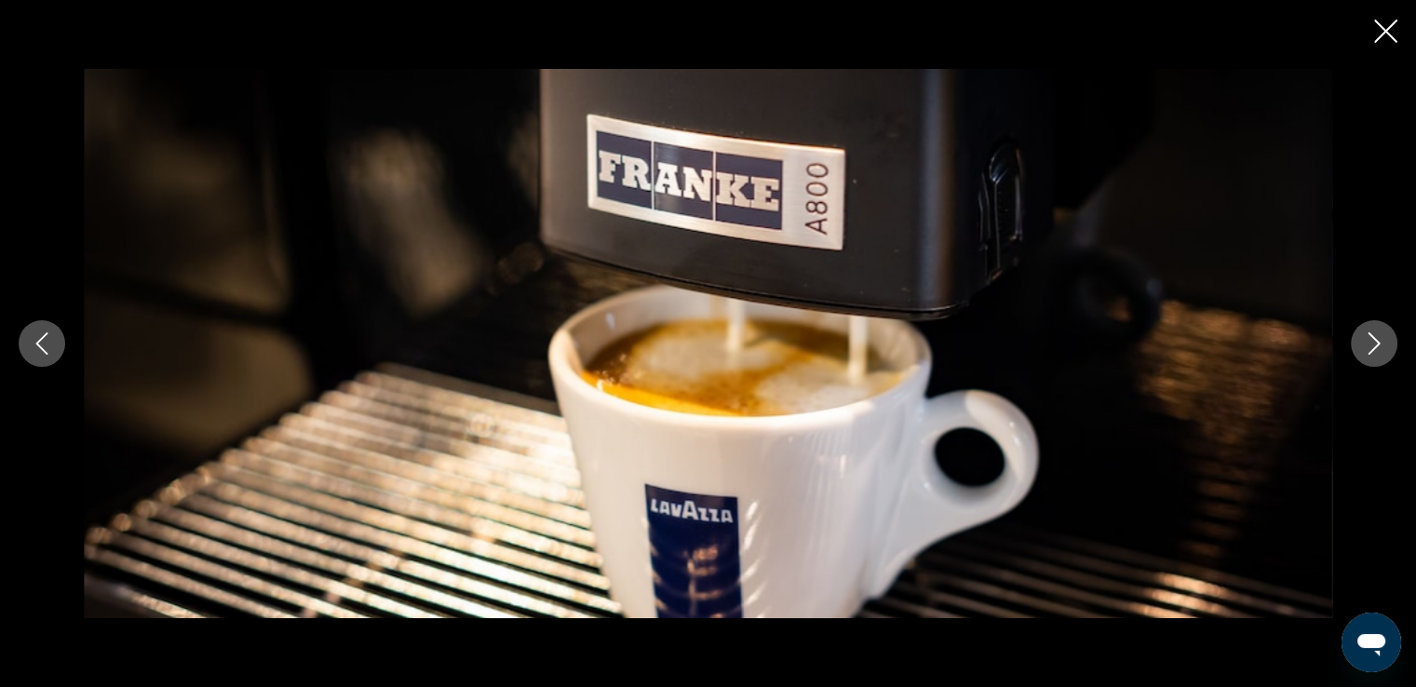
click at [1379, 355] on button "Next image" at bounding box center [1374, 343] width 47 height 47
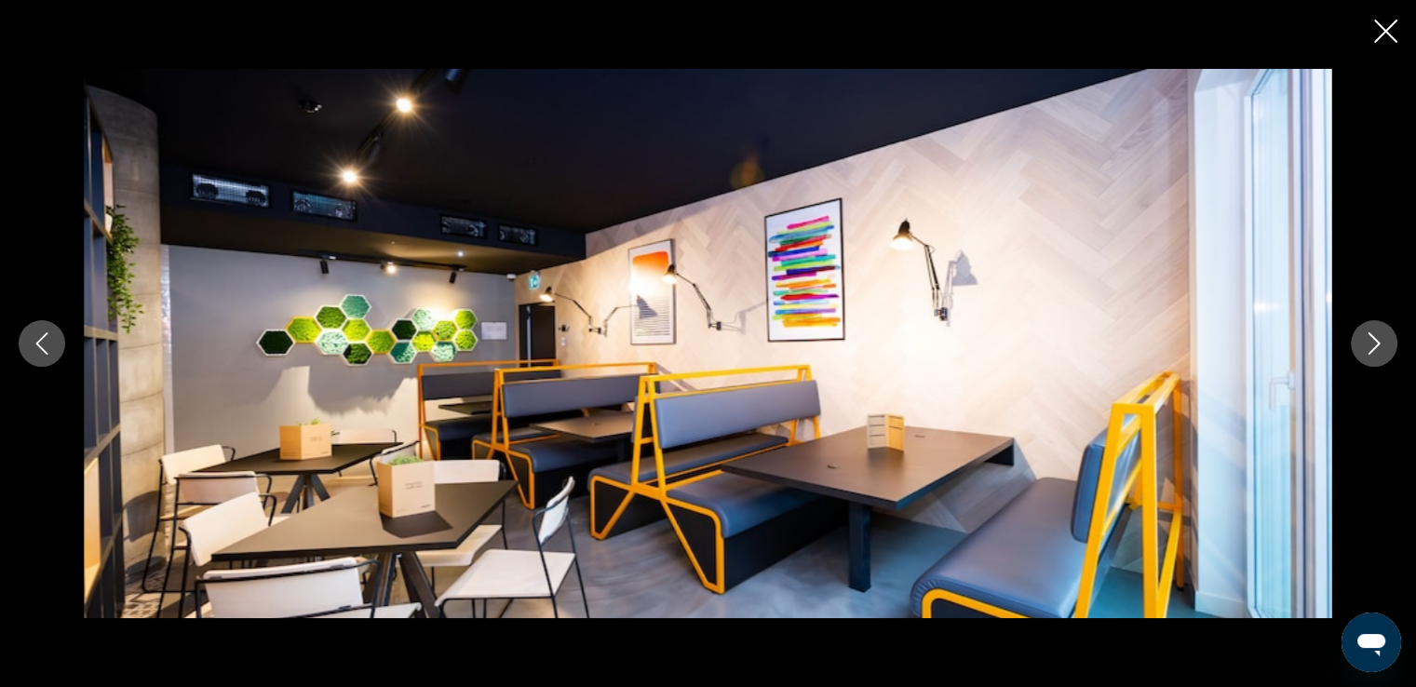
click at [1379, 355] on button "Next image" at bounding box center [1374, 343] width 47 height 47
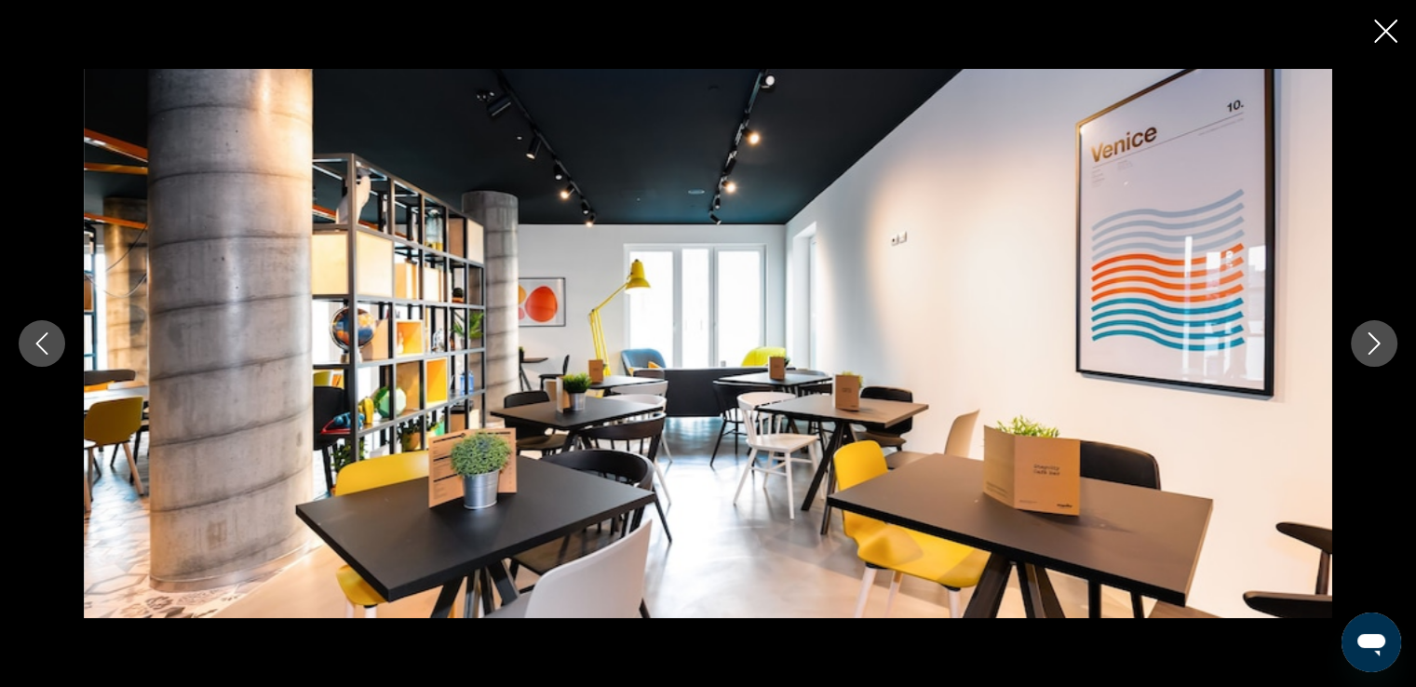
click at [1379, 355] on button "Next image" at bounding box center [1374, 343] width 47 height 47
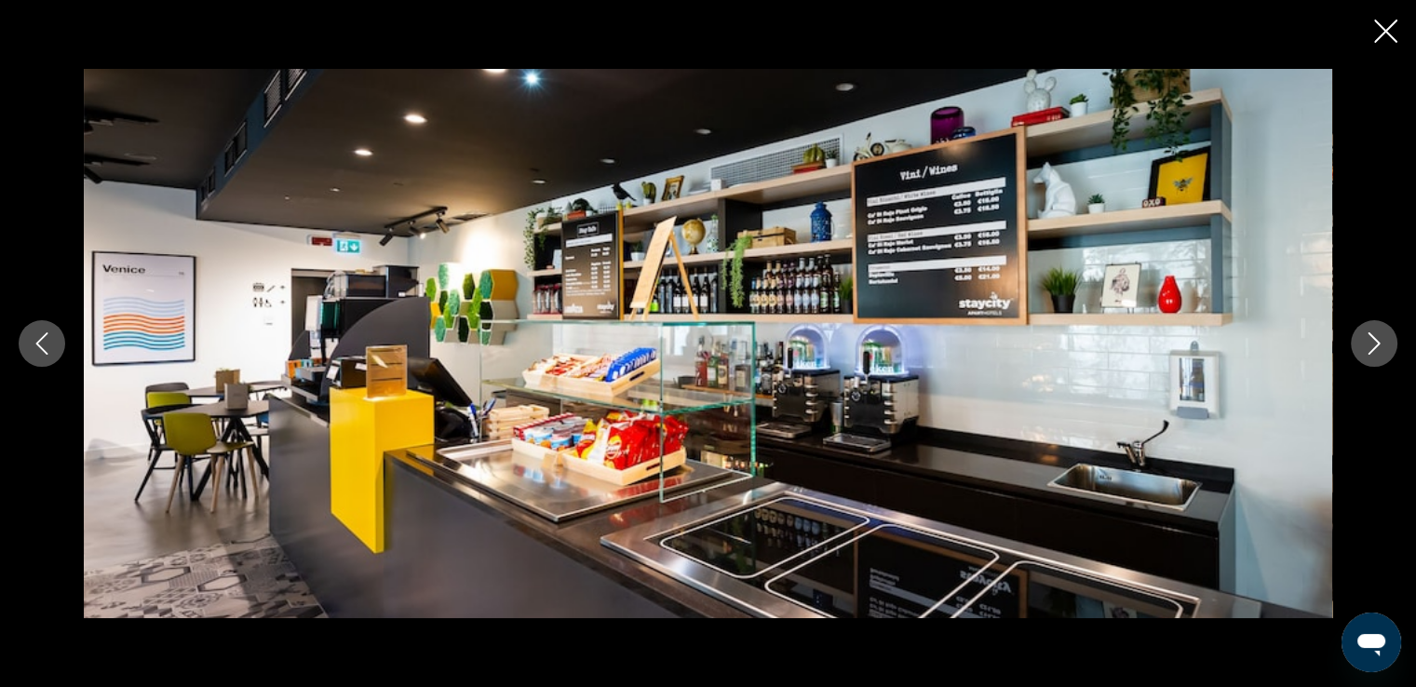
click at [944, 254] on img "Main content" at bounding box center [708, 343] width 1248 height 549
click at [1382, 351] on icon "Next image" at bounding box center [1374, 343] width 22 height 22
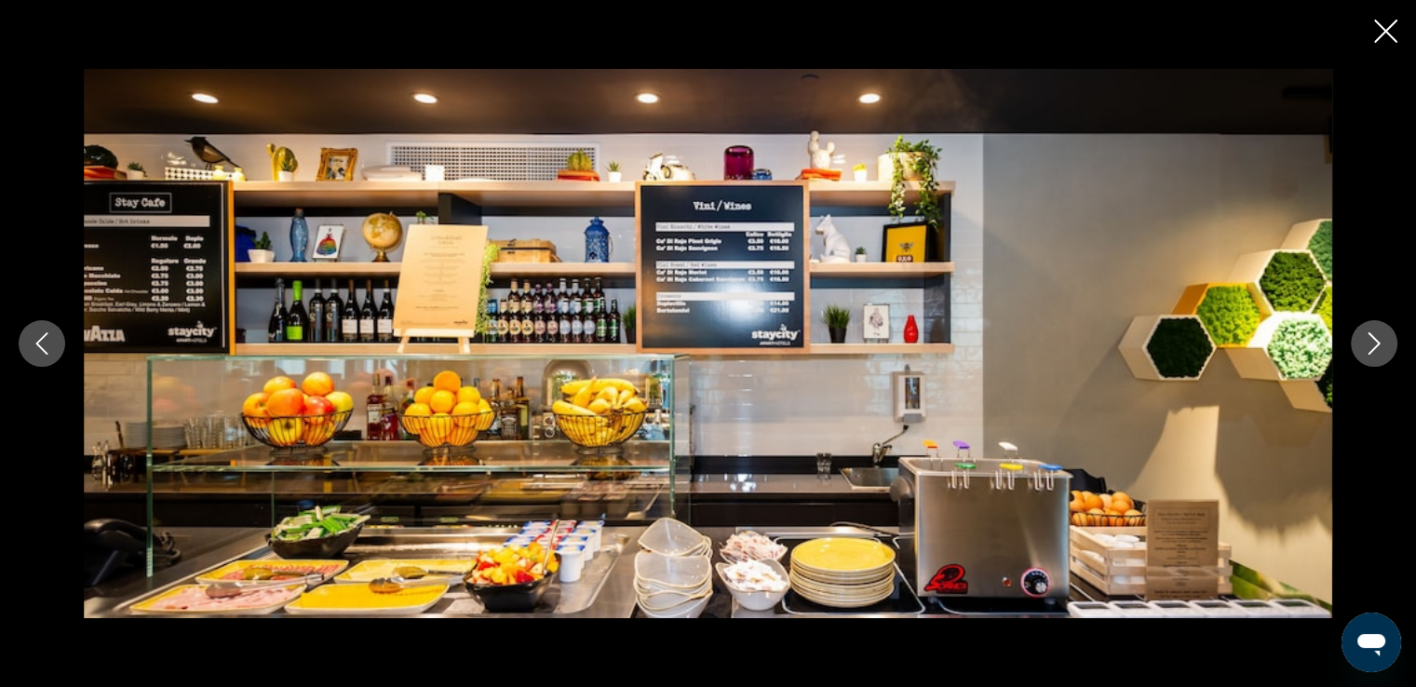
click at [1376, 340] on icon "Next image" at bounding box center [1375, 343] width 12 height 22
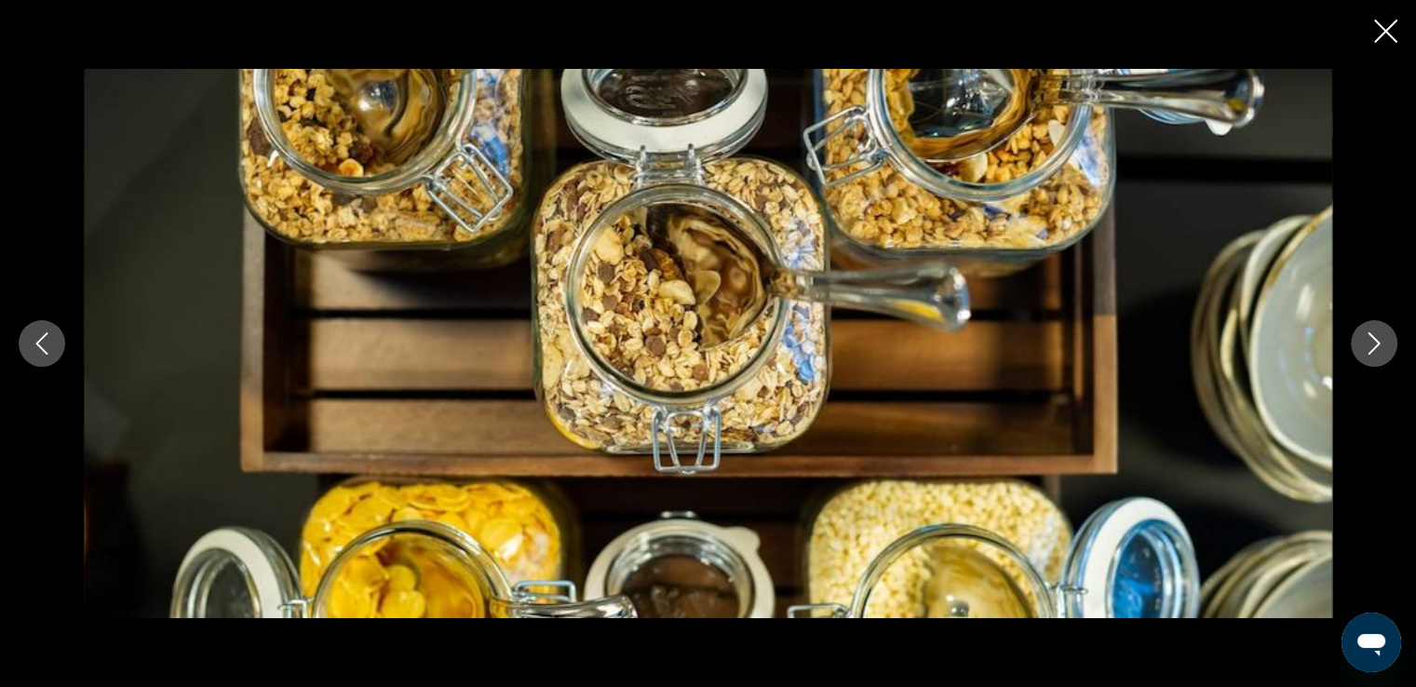
click at [1376, 340] on icon "Next image" at bounding box center [1375, 343] width 12 height 22
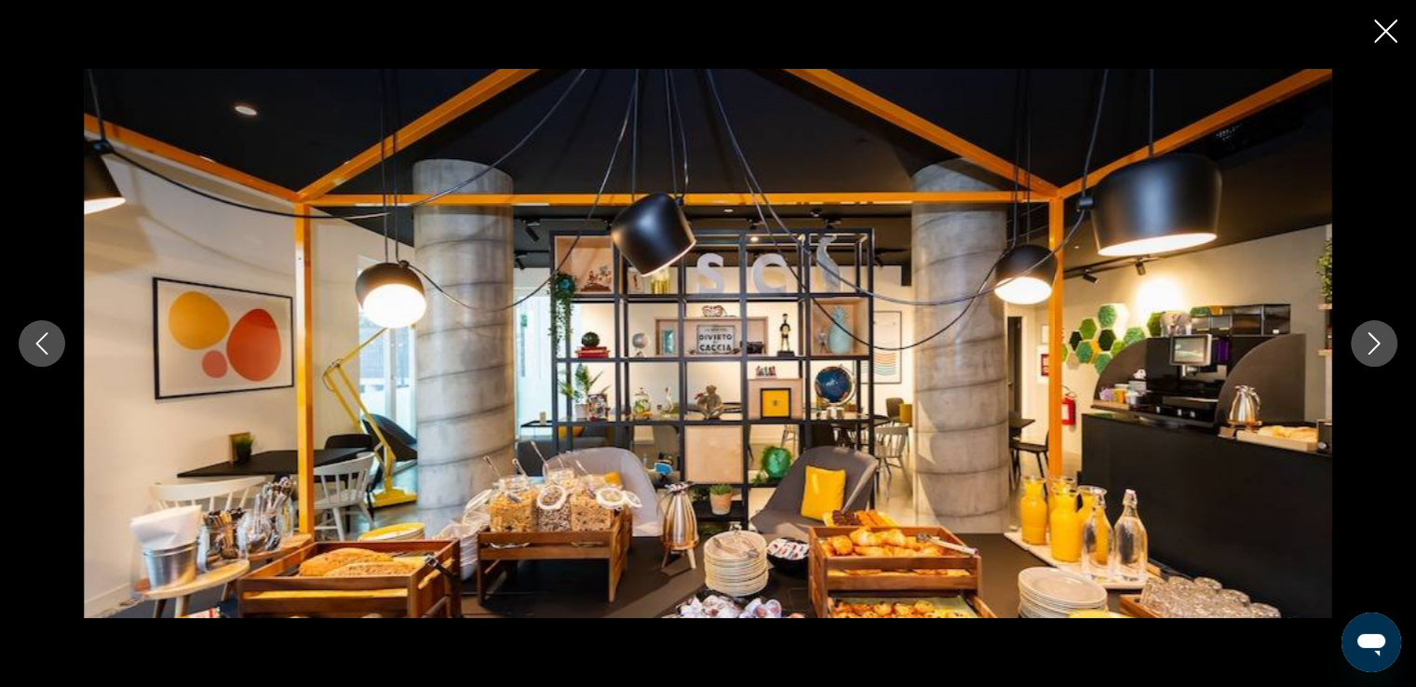
click at [1376, 340] on icon "Next image" at bounding box center [1375, 343] width 12 height 22
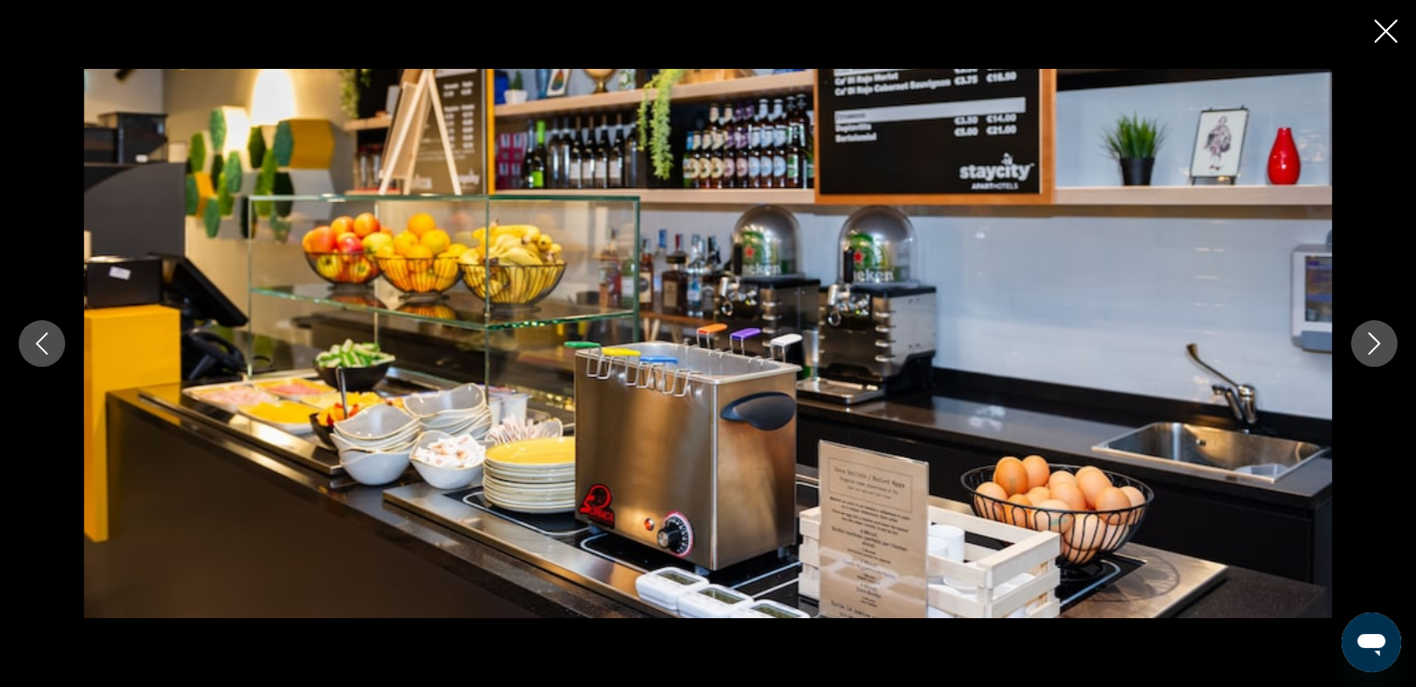
click at [1376, 340] on icon "Next image" at bounding box center [1375, 343] width 12 height 22
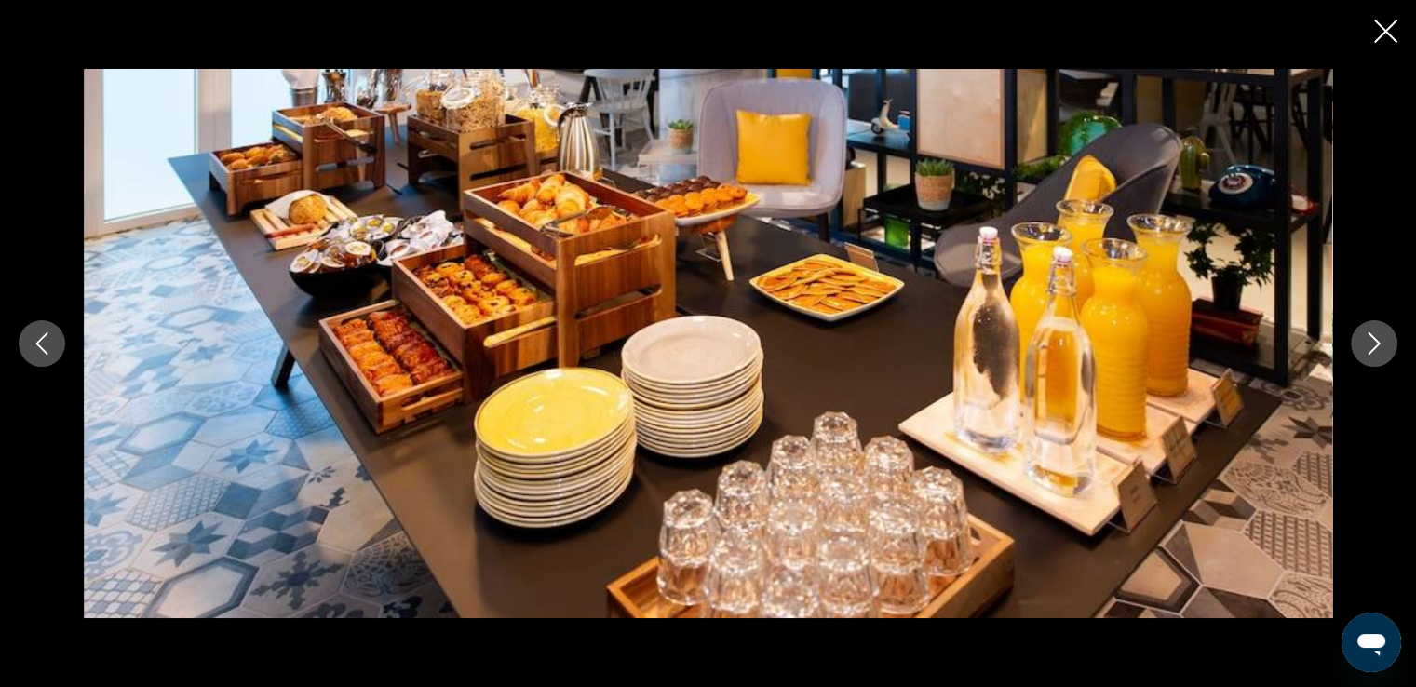
click at [1375, 342] on icon "Next image" at bounding box center [1374, 343] width 22 height 22
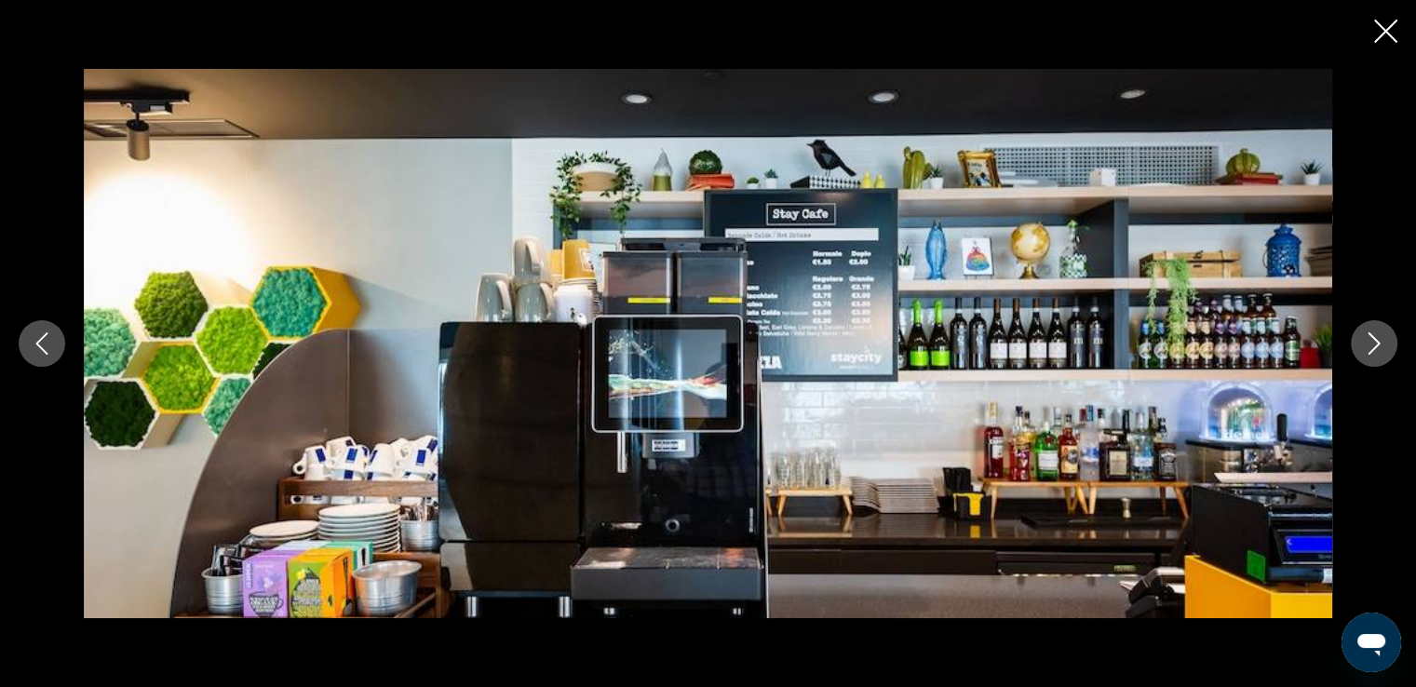
click at [1375, 342] on icon "Next image" at bounding box center [1374, 343] width 22 height 22
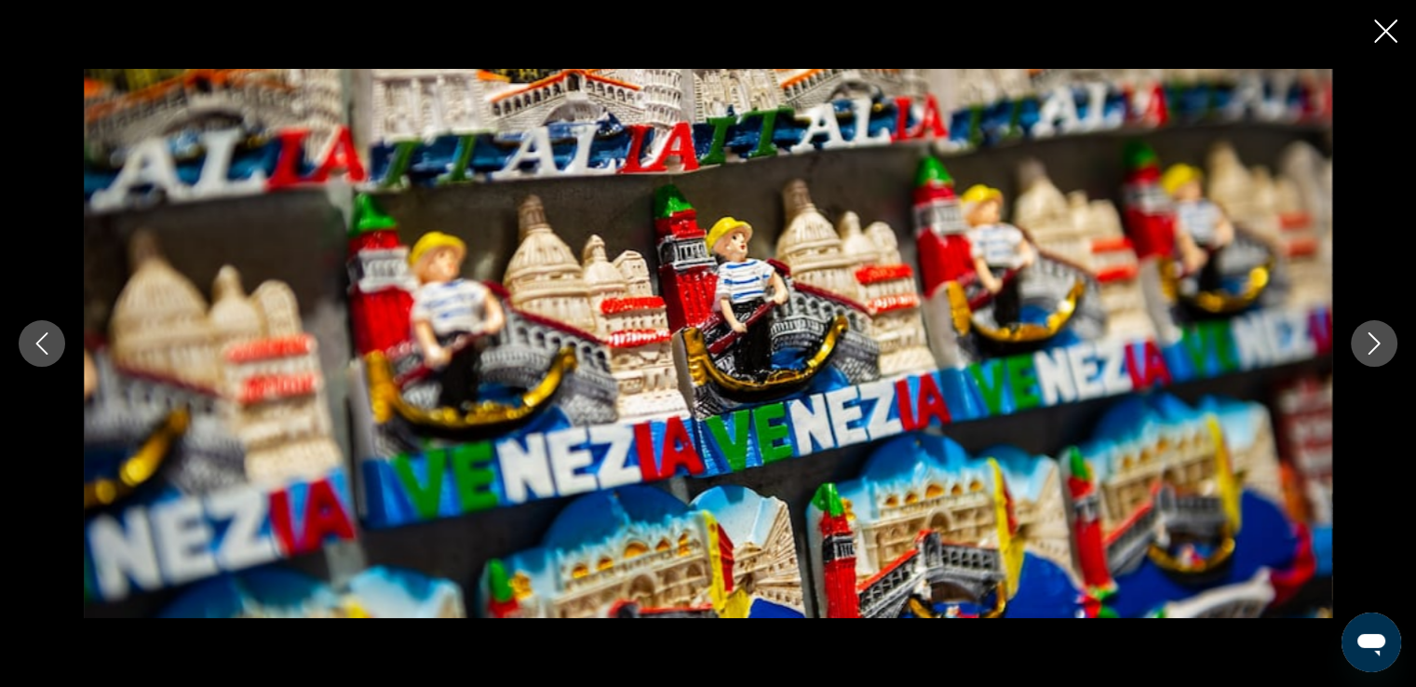
click at [37, 340] on icon "Previous image" at bounding box center [42, 343] width 22 height 22
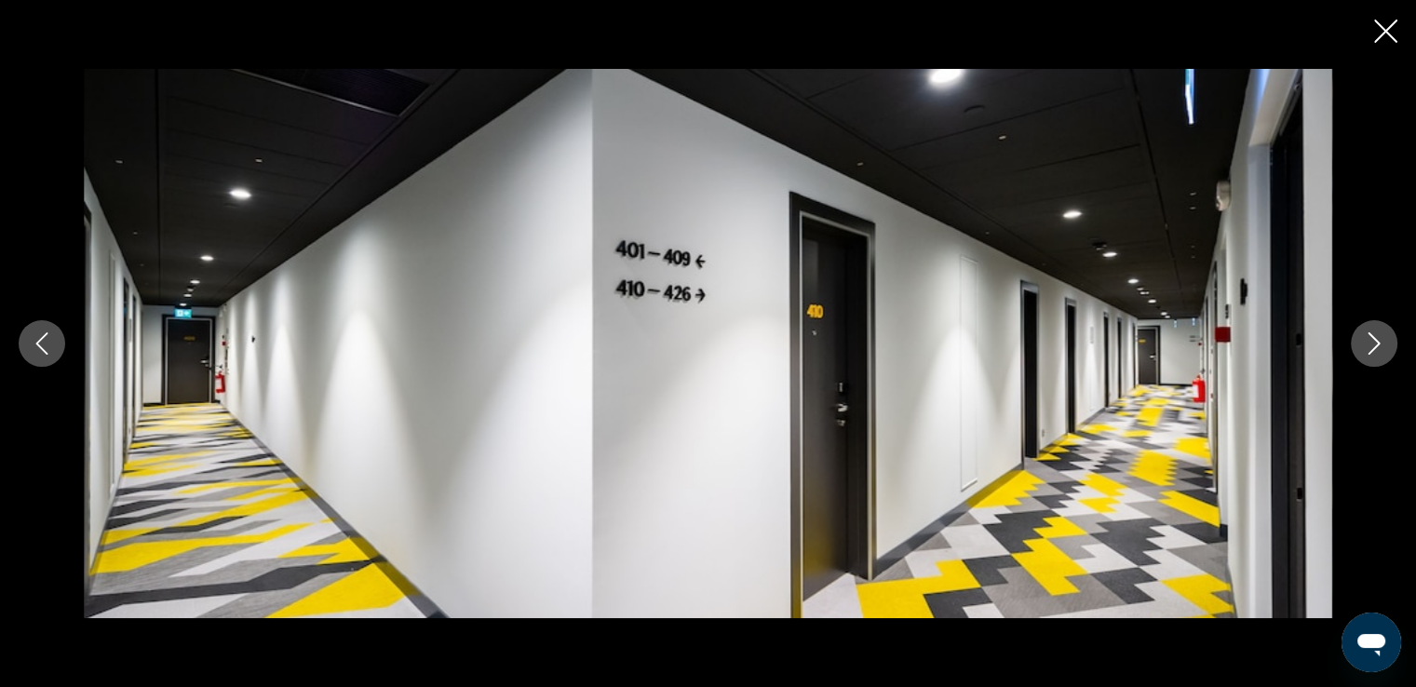
click at [1367, 340] on icon "Next image" at bounding box center [1374, 343] width 22 height 22
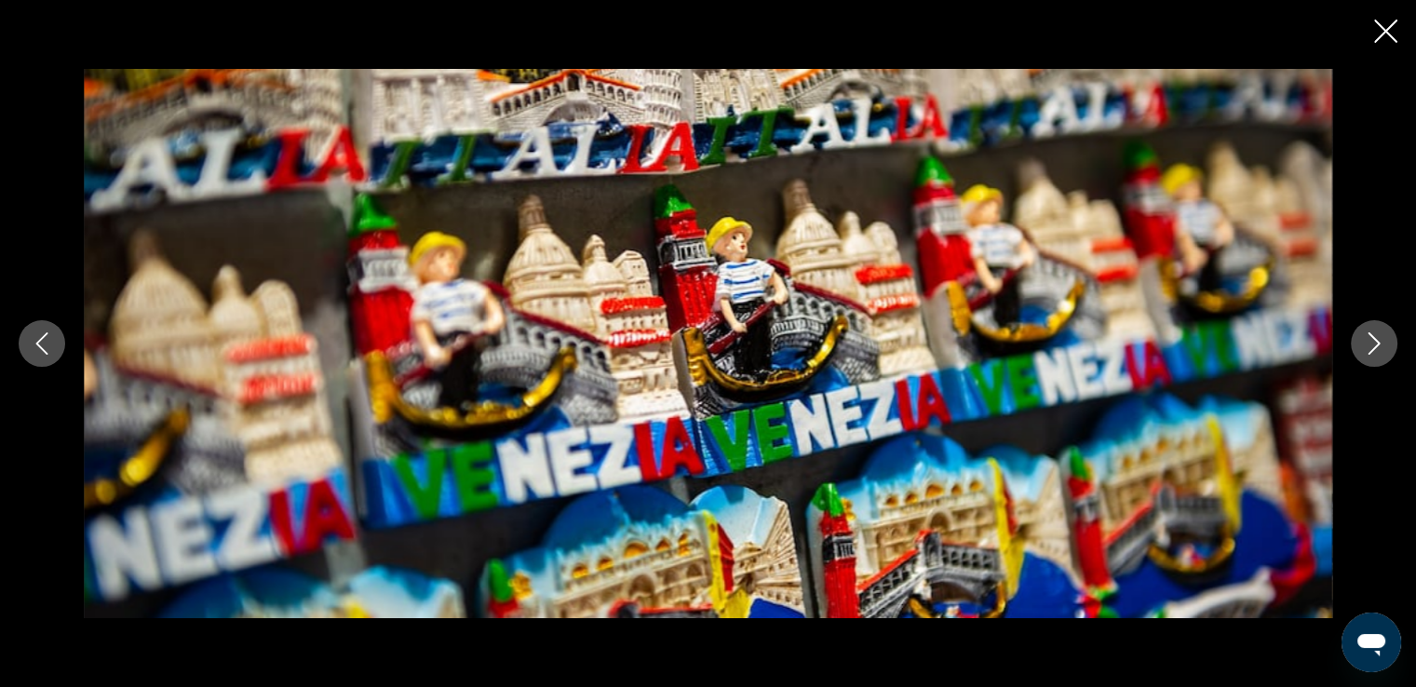
click at [1367, 340] on icon "Next image" at bounding box center [1374, 343] width 22 height 22
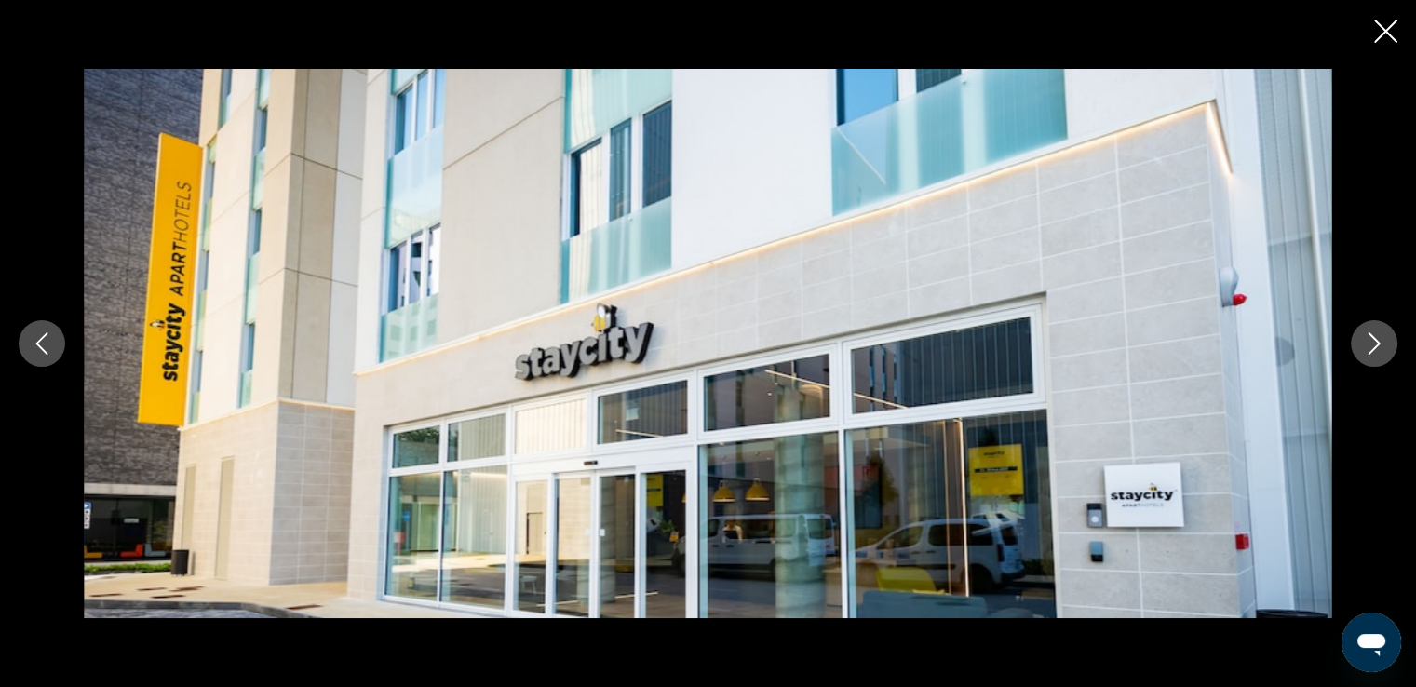
click at [1367, 340] on icon "Next image" at bounding box center [1374, 343] width 22 height 22
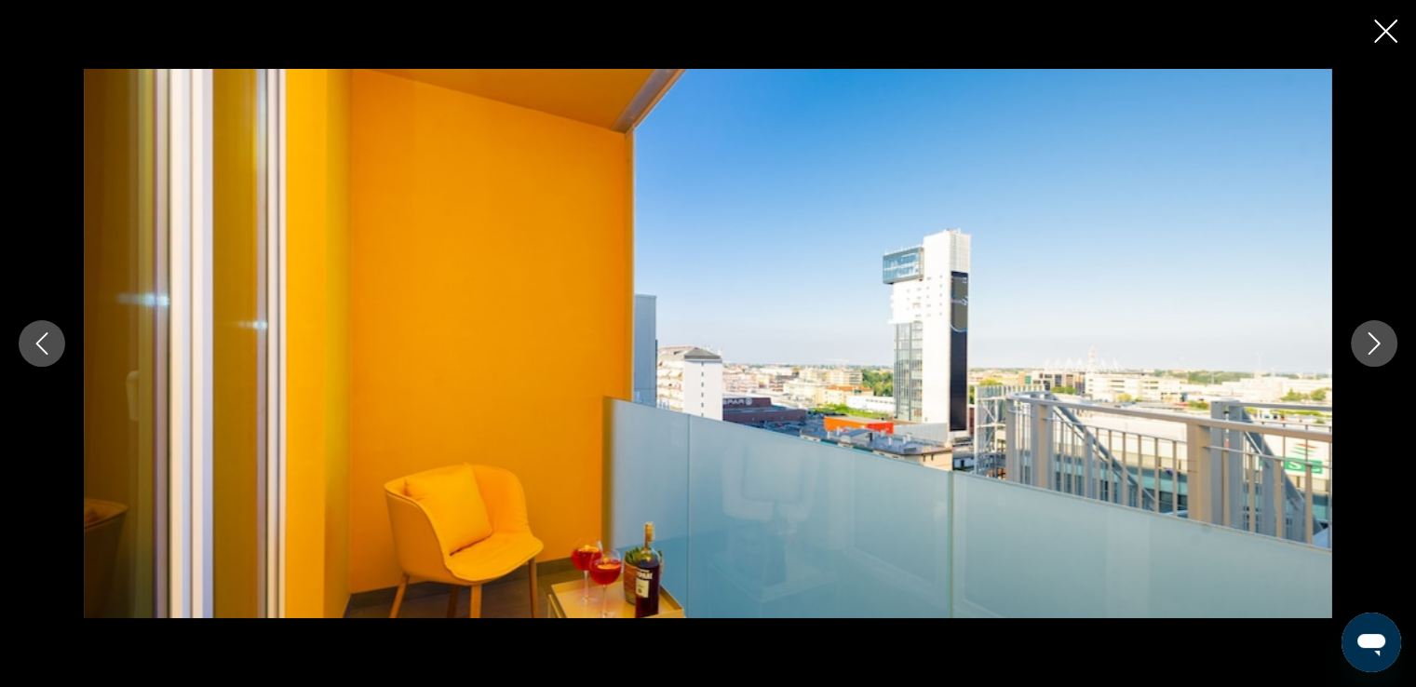
click at [1367, 340] on icon "Next image" at bounding box center [1374, 343] width 22 height 22
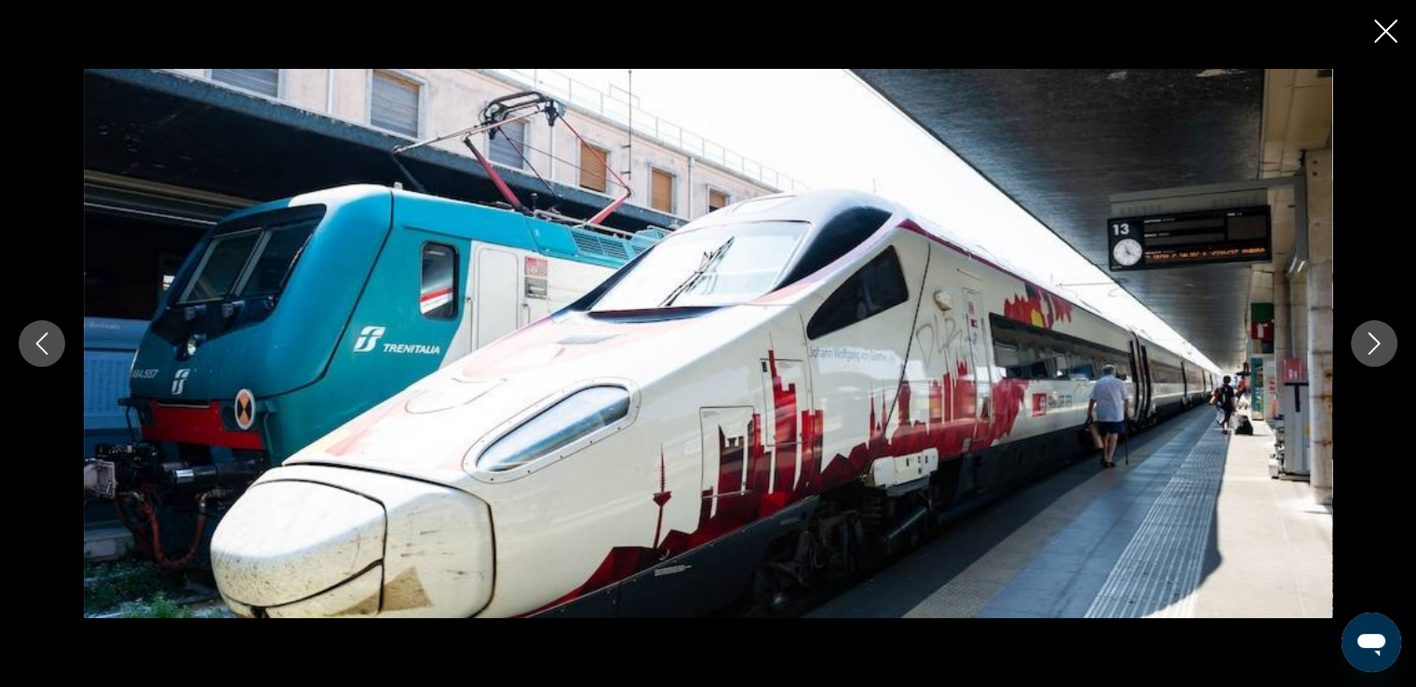
click at [1367, 340] on icon "Next image" at bounding box center [1374, 343] width 22 height 22
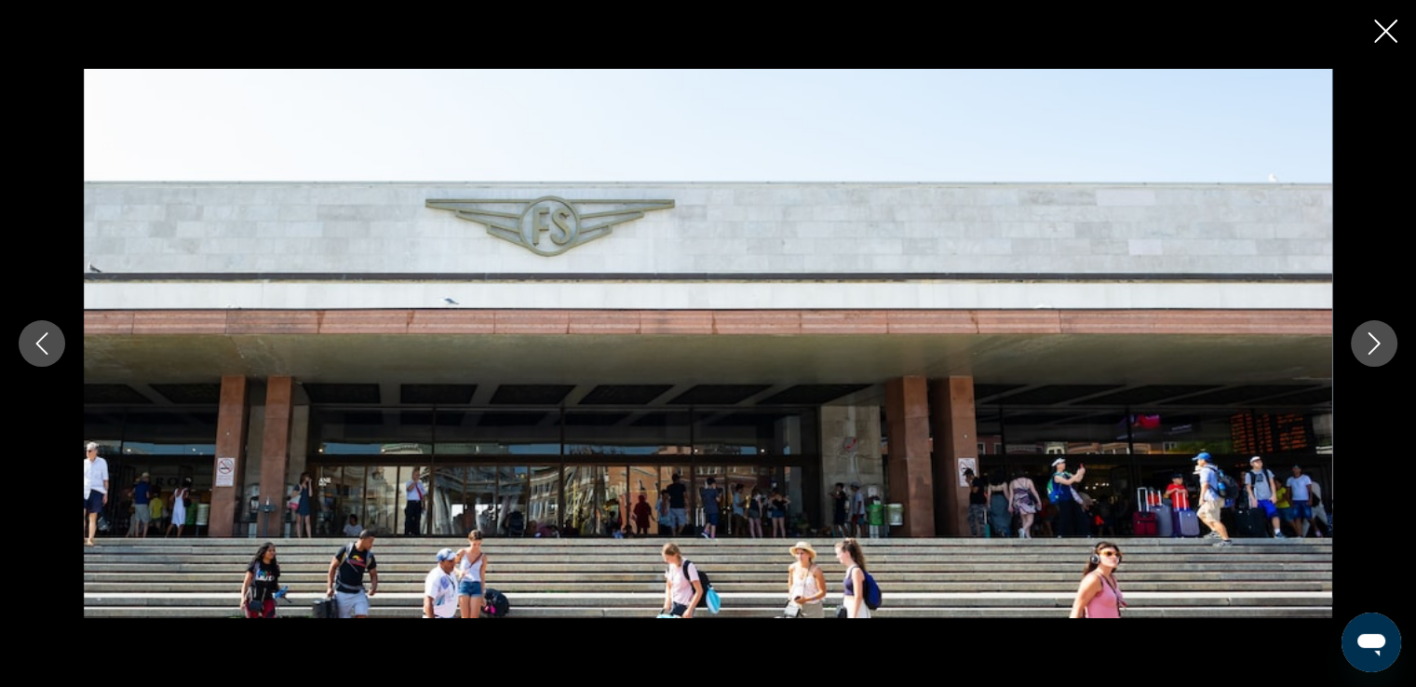
click at [1367, 340] on icon "Next image" at bounding box center [1374, 343] width 22 height 22
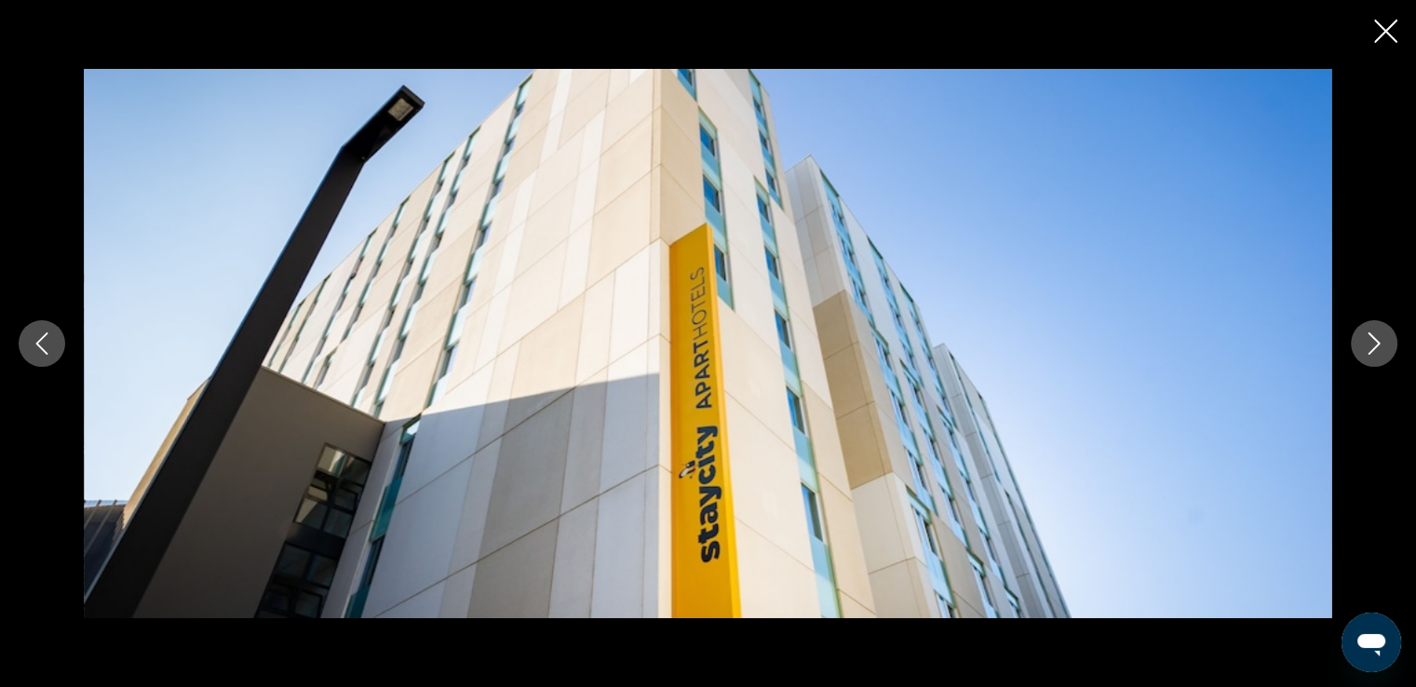
click at [1367, 340] on icon "Next image" at bounding box center [1374, 343] width 22 height 22
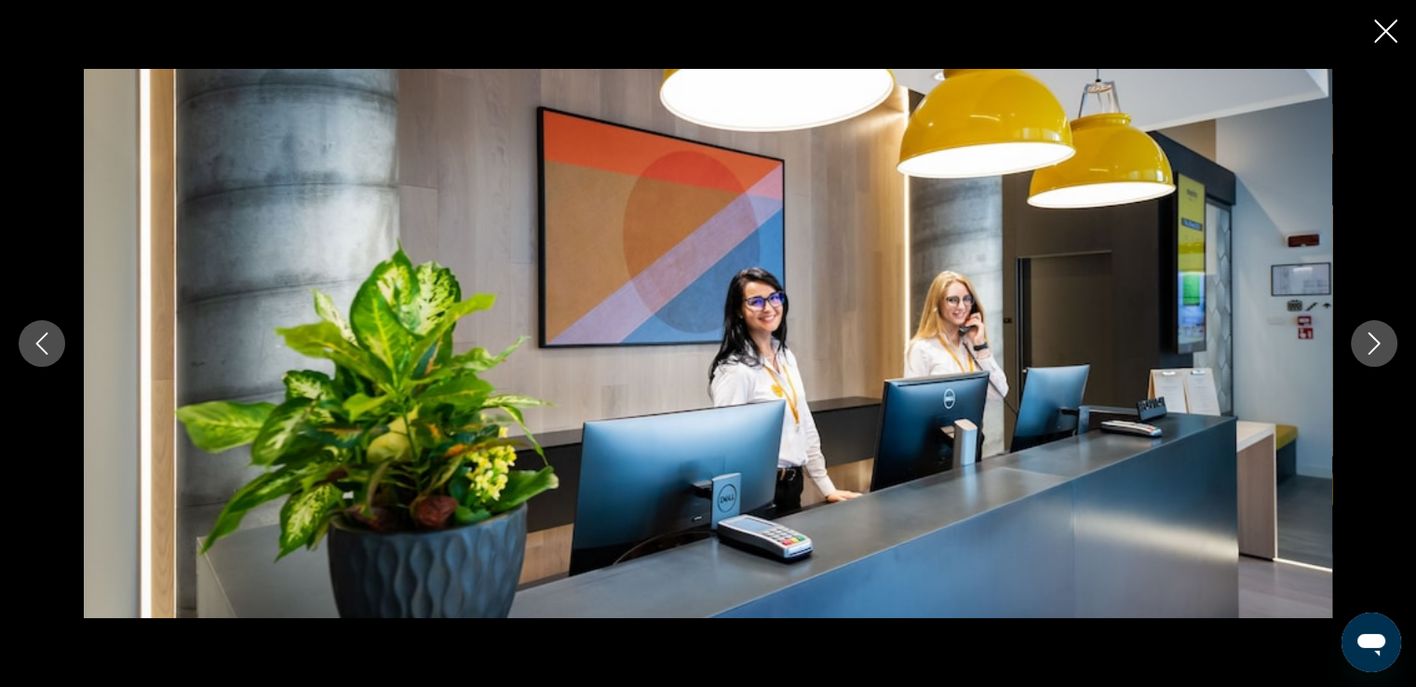
click at [1367, 340] on icon "Next image" at bounding box center [1374, 343] width 22 height 22
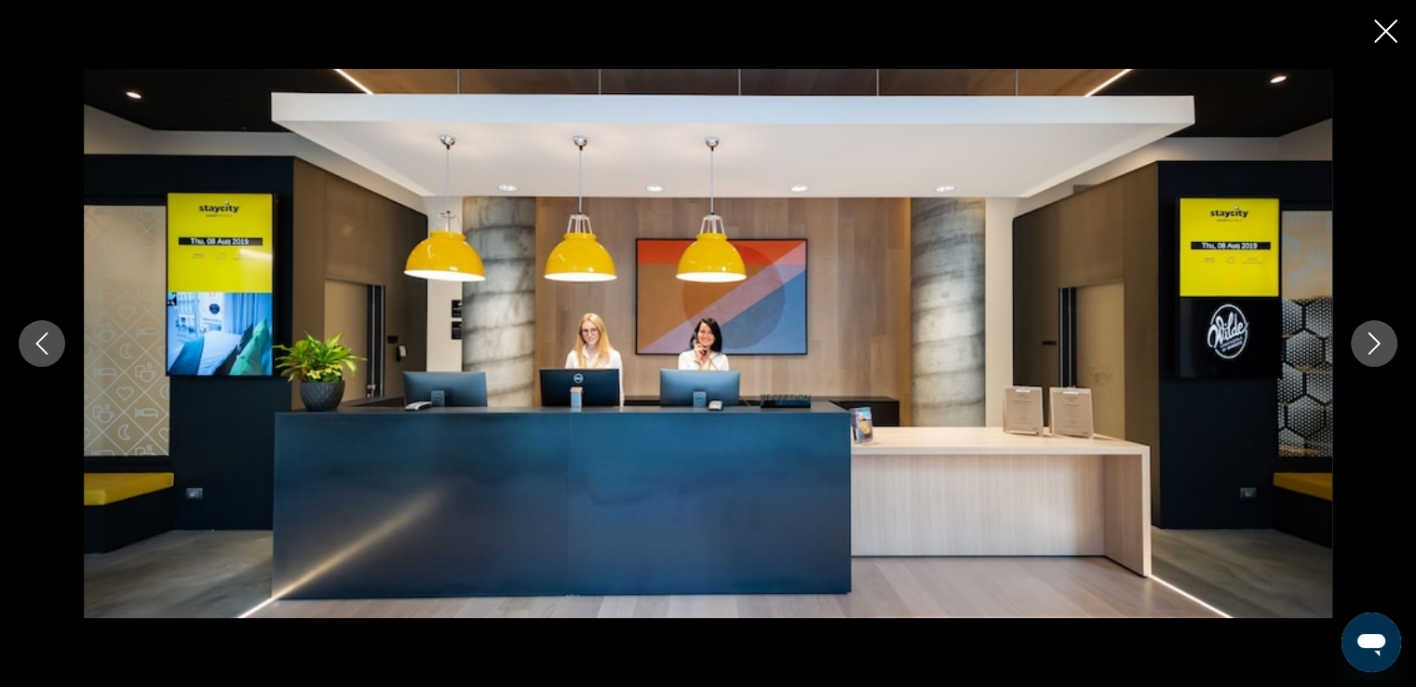
click at [1367, 340] on icon "Next image" at bounding box center [1374, 343] width 22 height 22
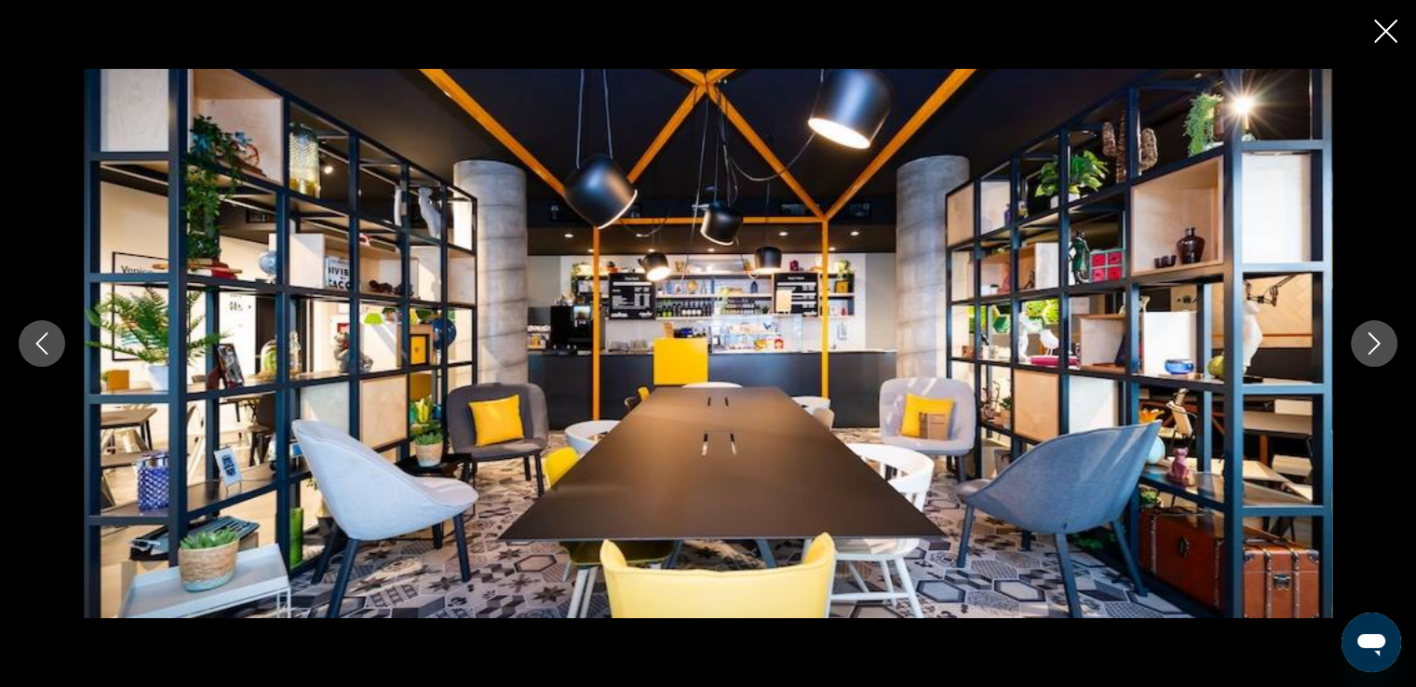
click at [1367, 340] on icon "Next image" at bounding box center [1374, 343] width 22 height 22
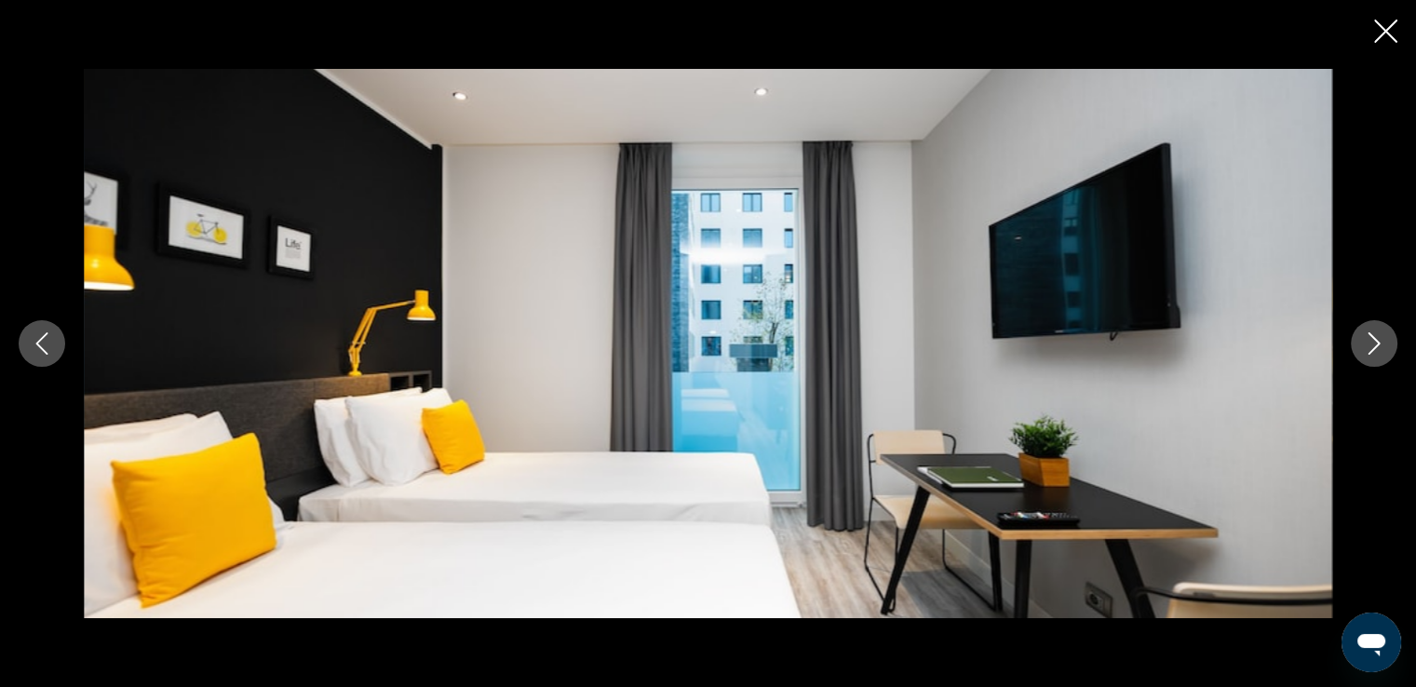
click at [1367, 340] on icon "Next image" at bounding box center [1374, 343] width 22 height 22
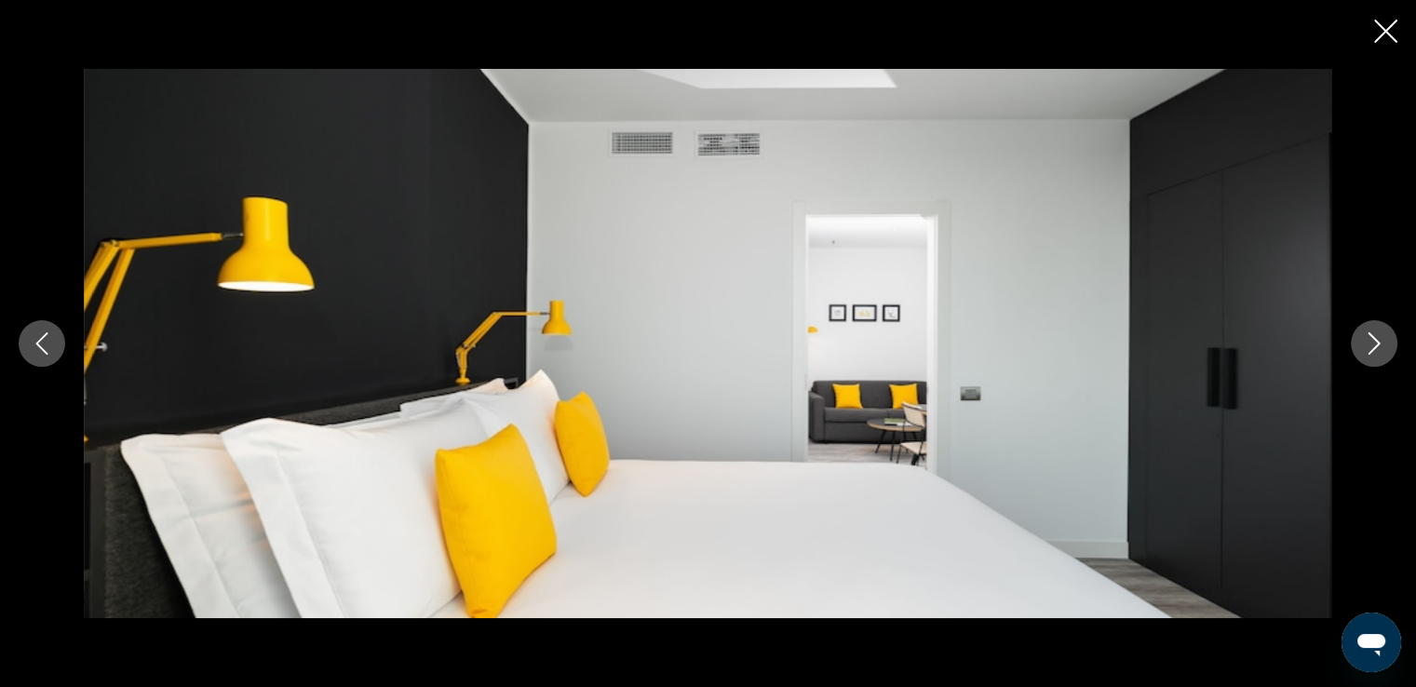
click at [1367, 340] on icon "Next image" at bounding box center [1374, 343] width 22 height 22
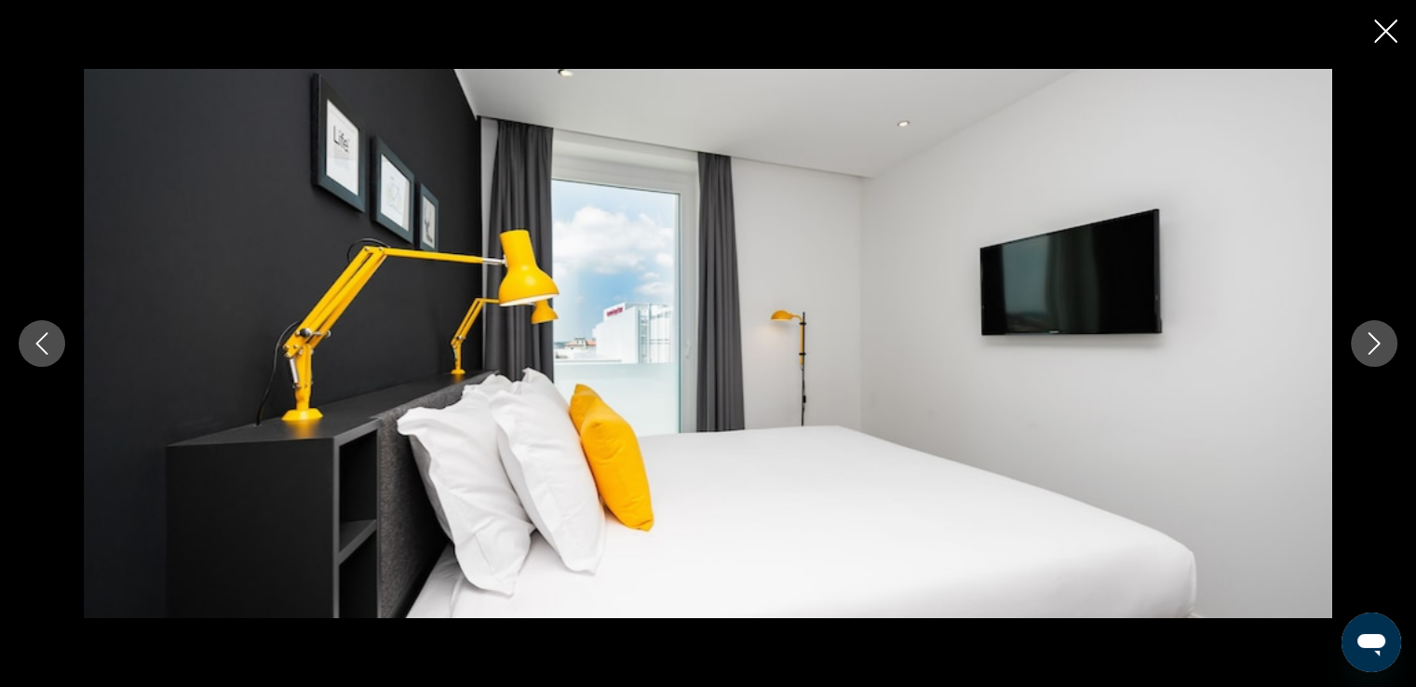
click at [1367, 340] on icon "Next image" at bounding box center [1374, 343] width 22 height 22
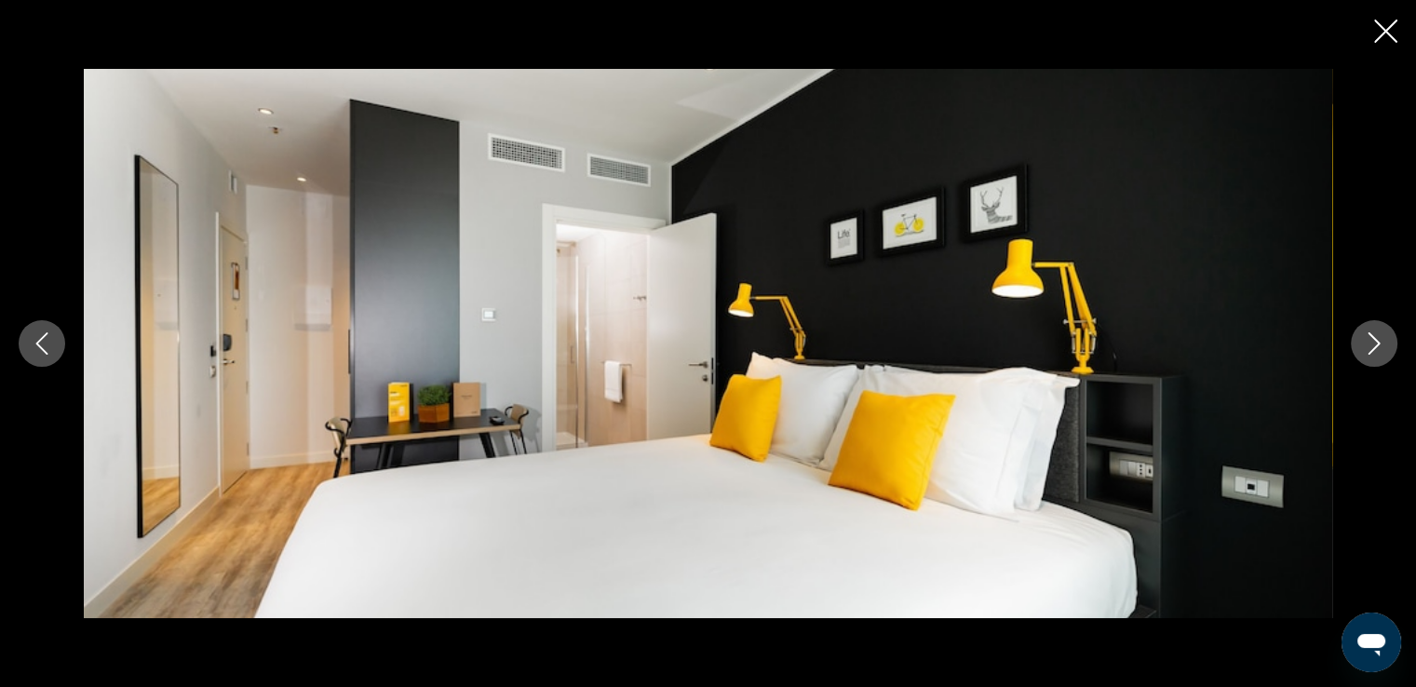
click at [1367, 340] on icon "Next image" at bounding box center [1374, 343] width 22 height 22
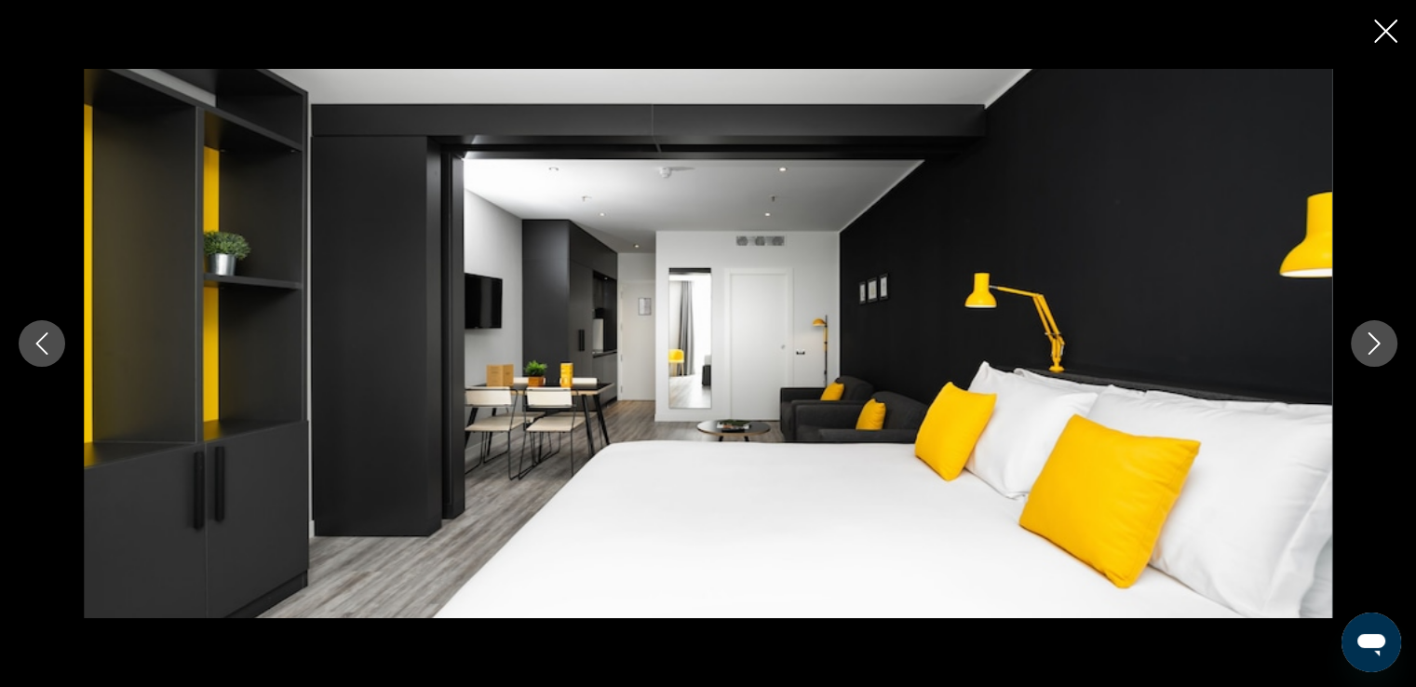
click at [1380, 34] on icon "Close slideshow" at bounding box center [1385, 31] width 23 height 23
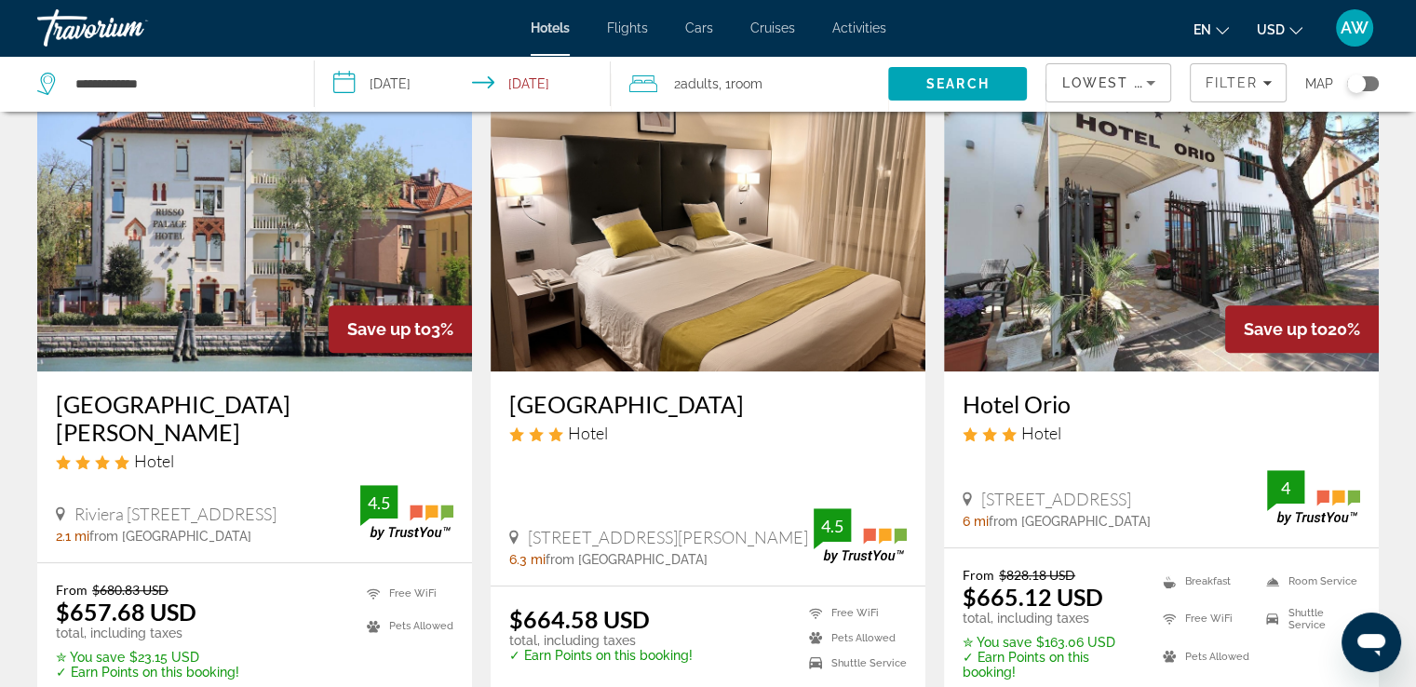
scroll to position [795, 0]
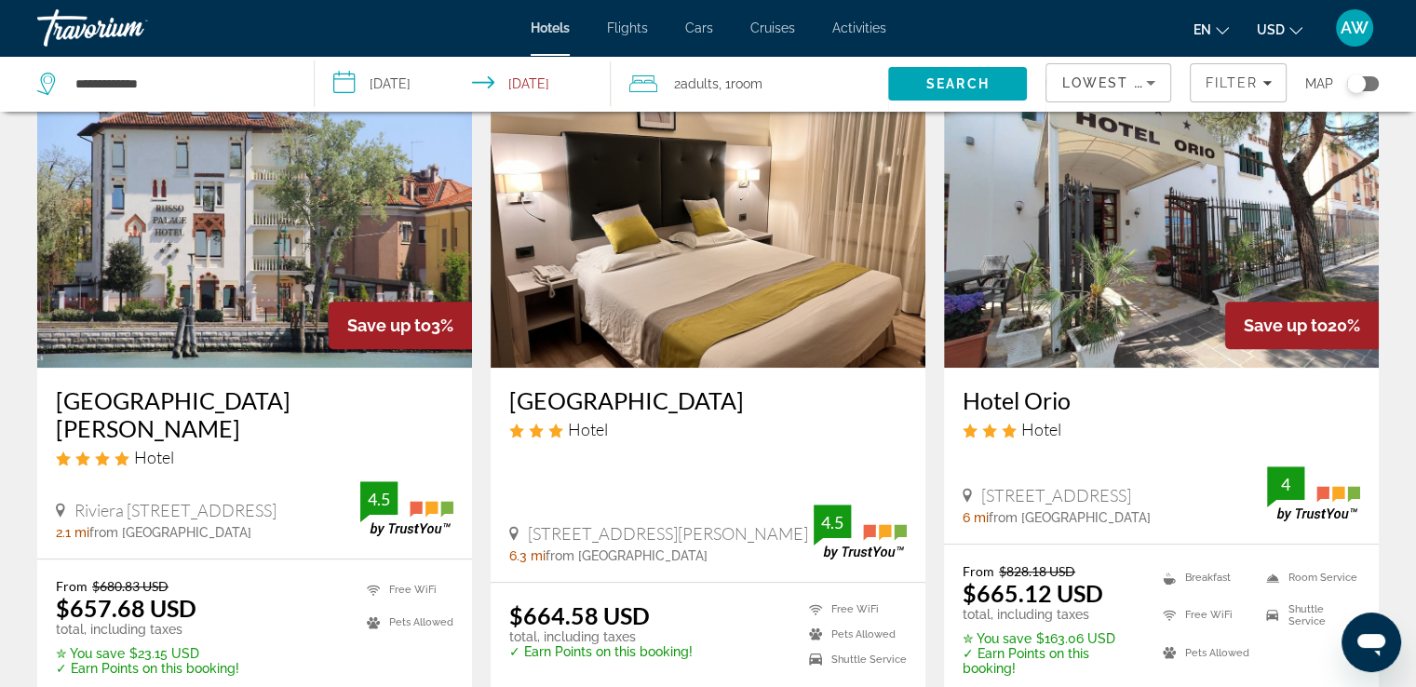
click at [200, 388] on h3 "[GEOGRAPHIC_DATA][PERSON_NAME]" at bounding box center [255, 414] width 398 height 56
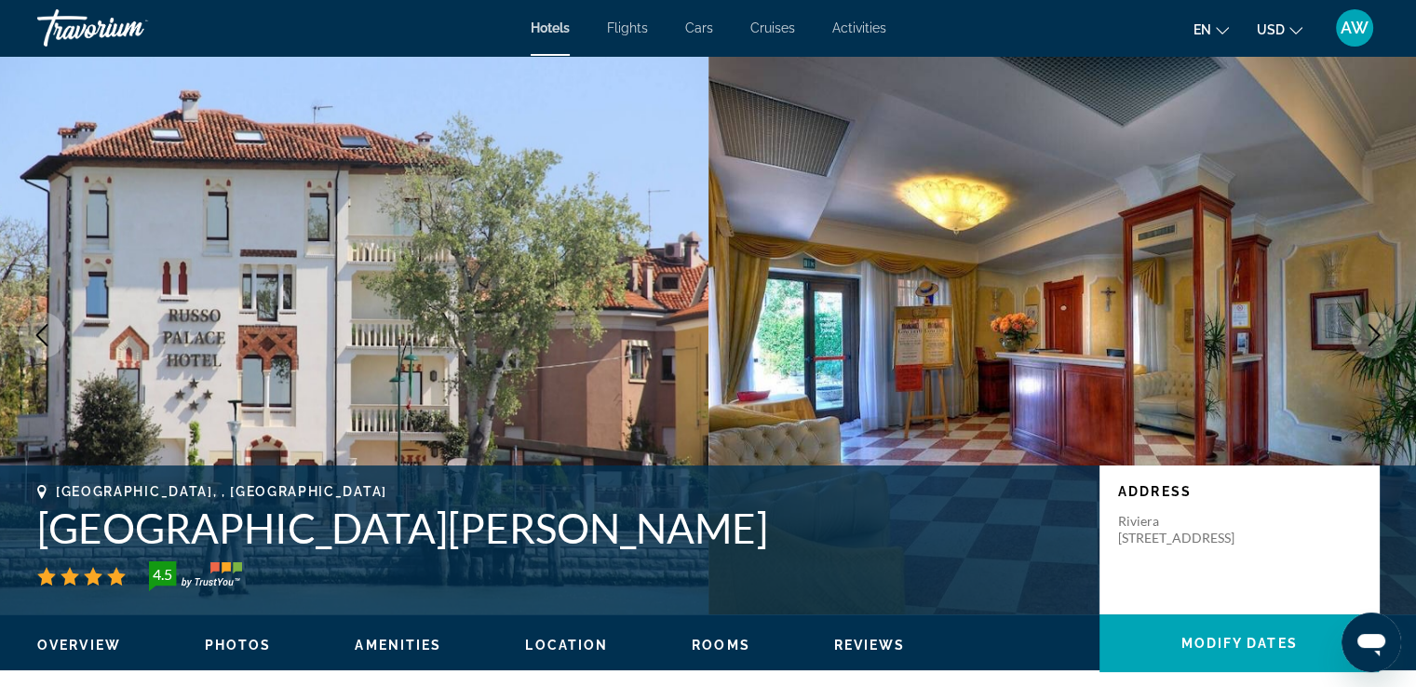
click at [232, 641] on span "Photos" at bounding box center [238, 645] width 67 height 15
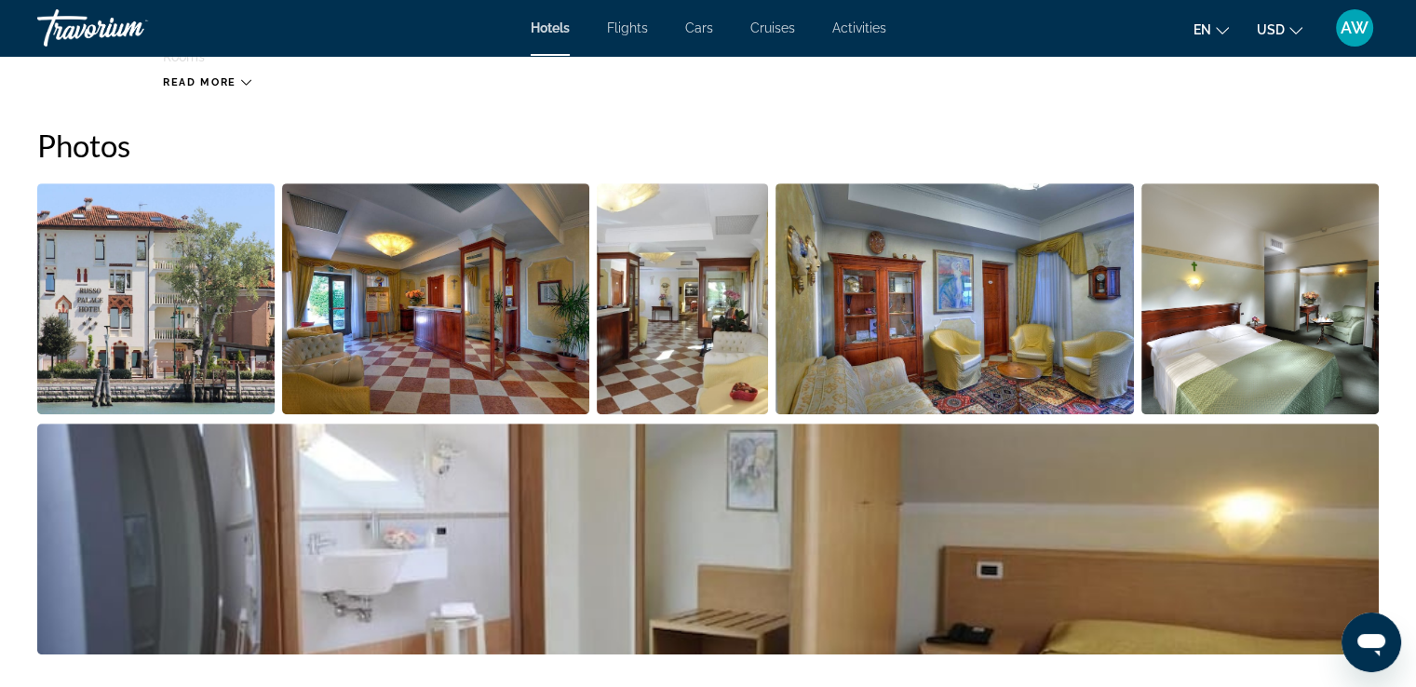
scroll to position [909, 0]
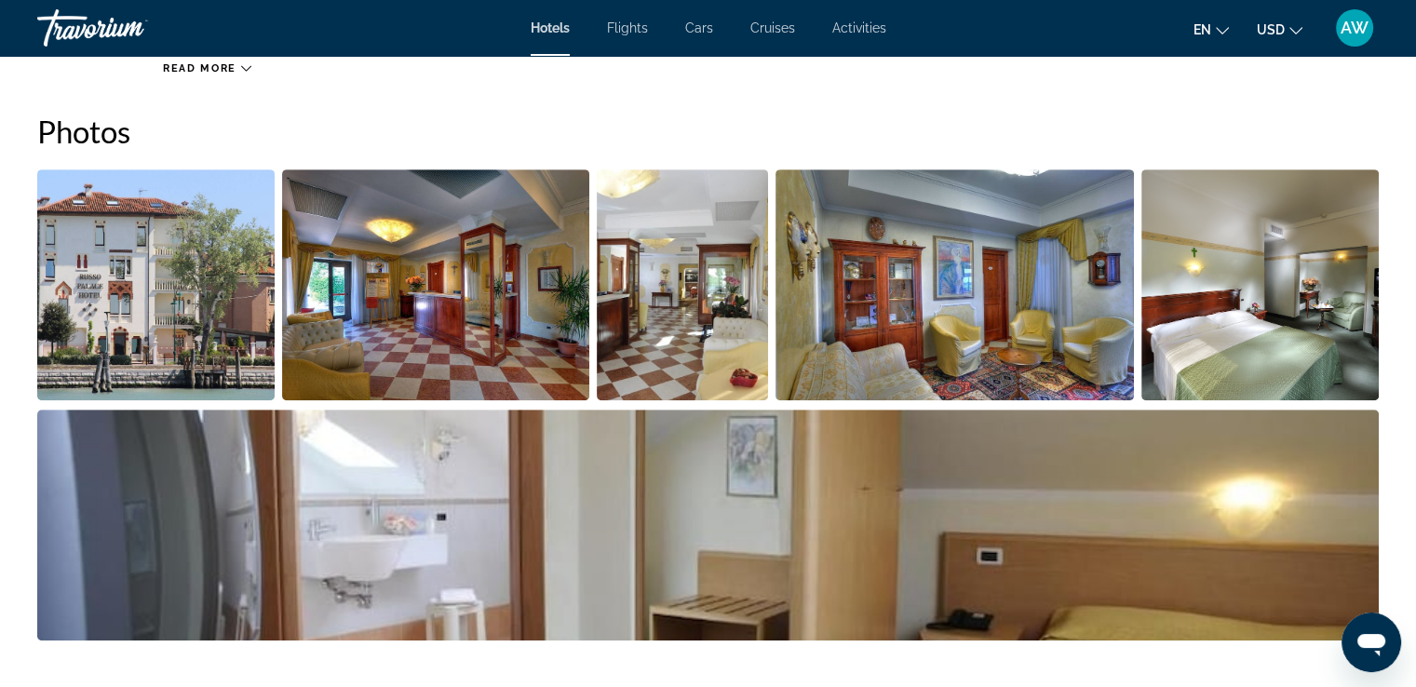
click at [193, 329] on img "Open full-screen image slider" at bounding box center [155, 284] width 237 height 231
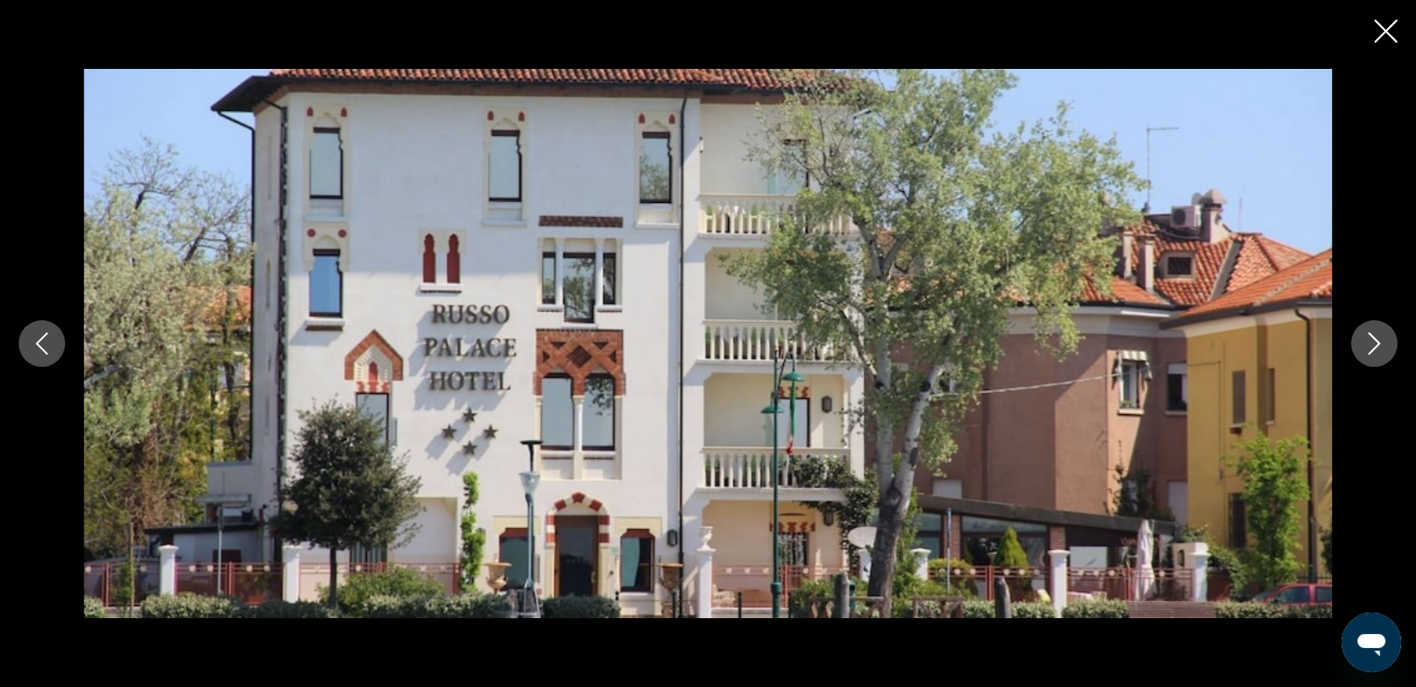
click at [1377, 347] on icon "Next image" at bounding box center [1374, 343] width 22 height 22
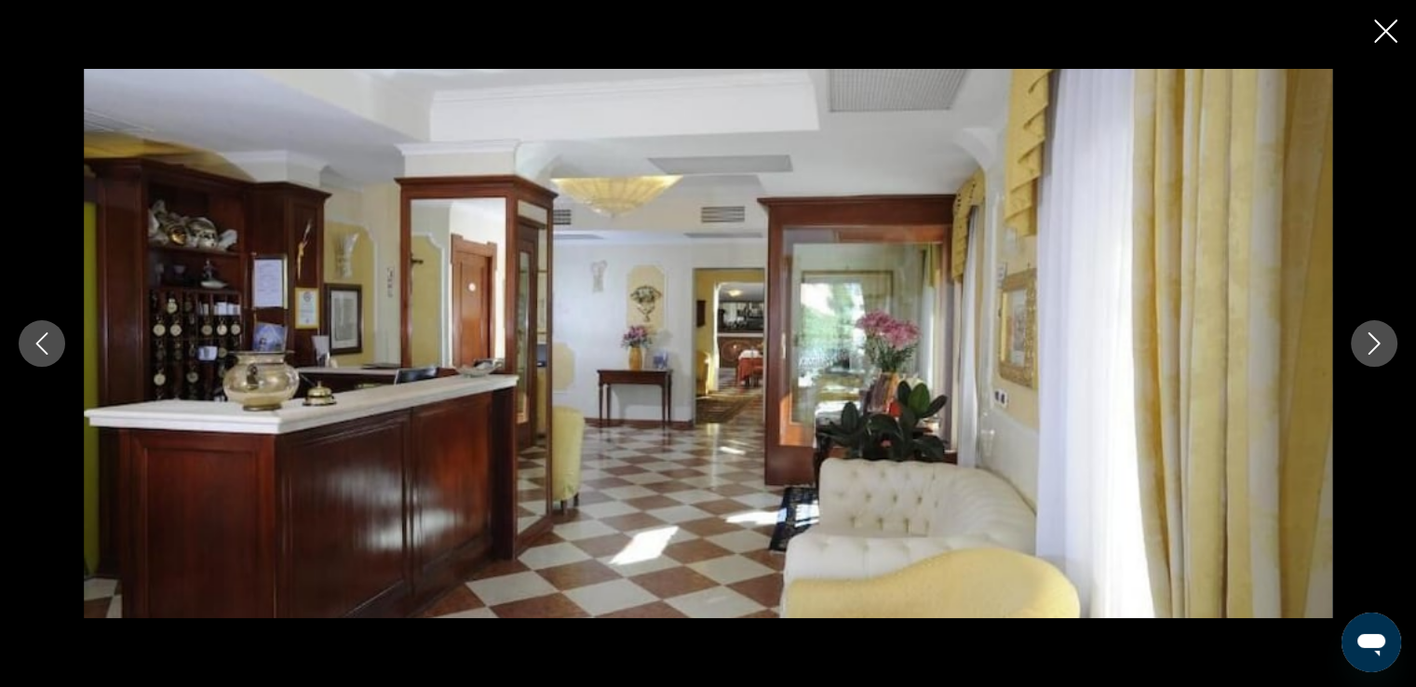
click at [1377, 347] on icon "Next image" at bounding box center [1374, 343] width 22 height 22
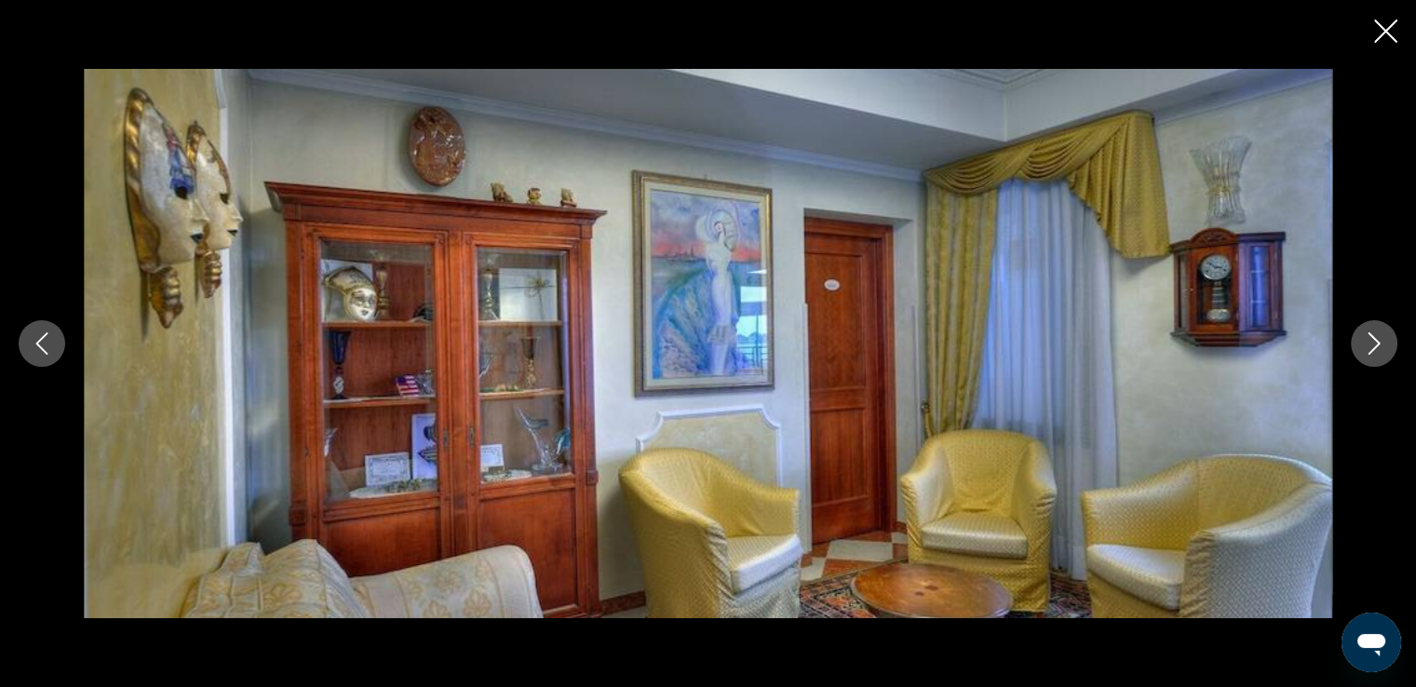
click at [1377, 347] on icon "Next image" at bounding box center [1374, 343] width 22 height 22
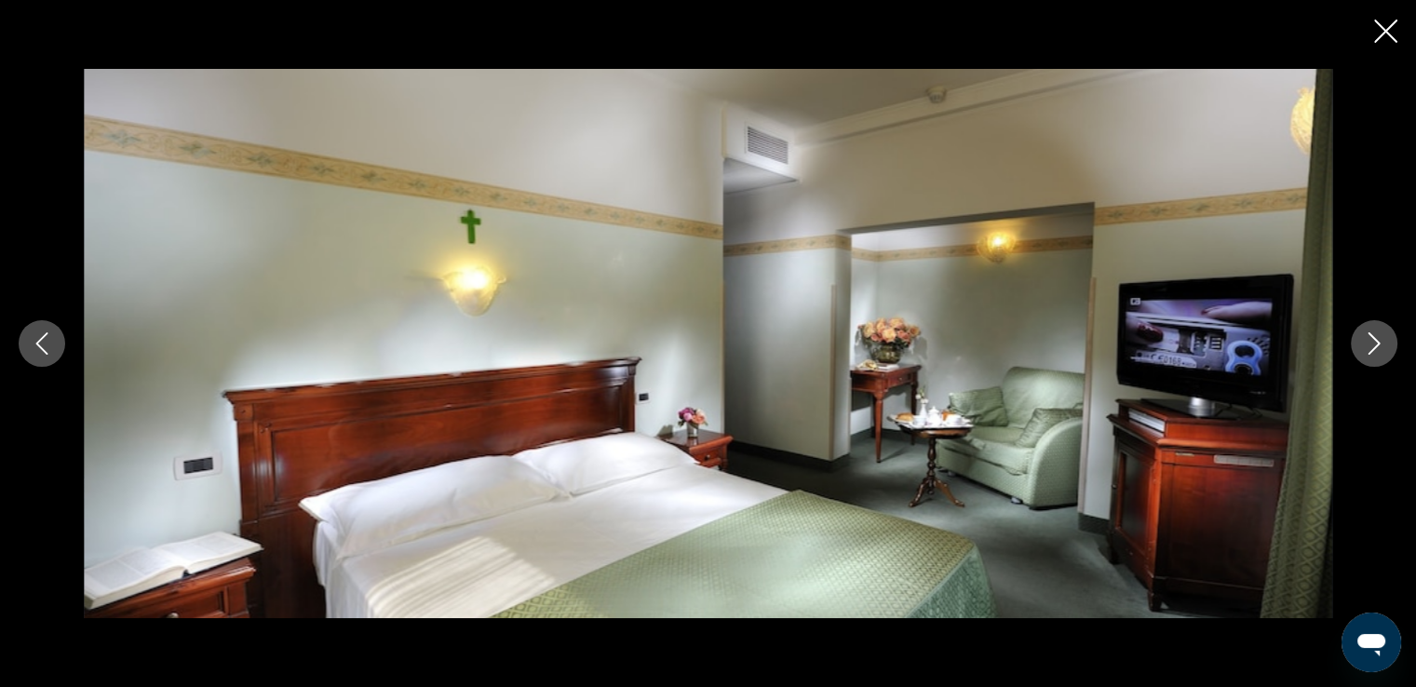
click at [1377, 347] on icon "Next image" at bounding box center [1374, 343] width 22 height 22
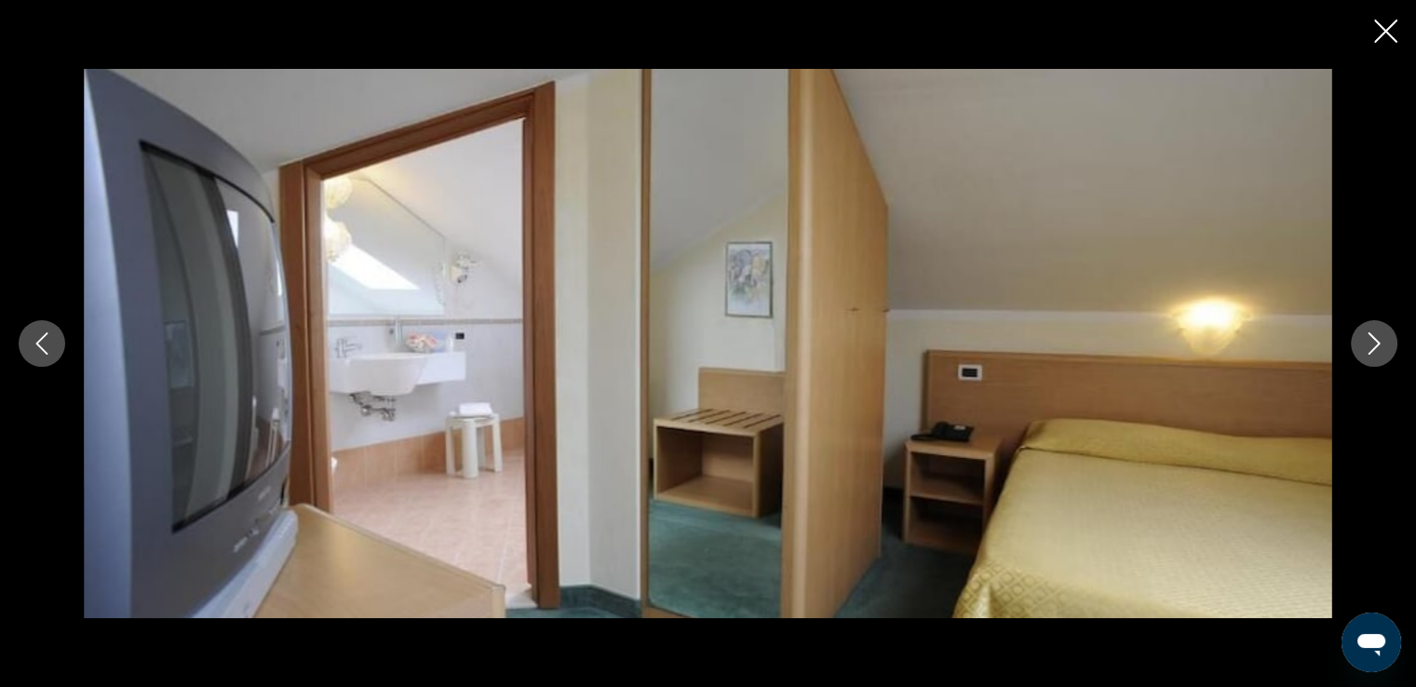
click at [1377, 347] on icon "Next image" at bounding box center [1374, 343] width 22 height 22
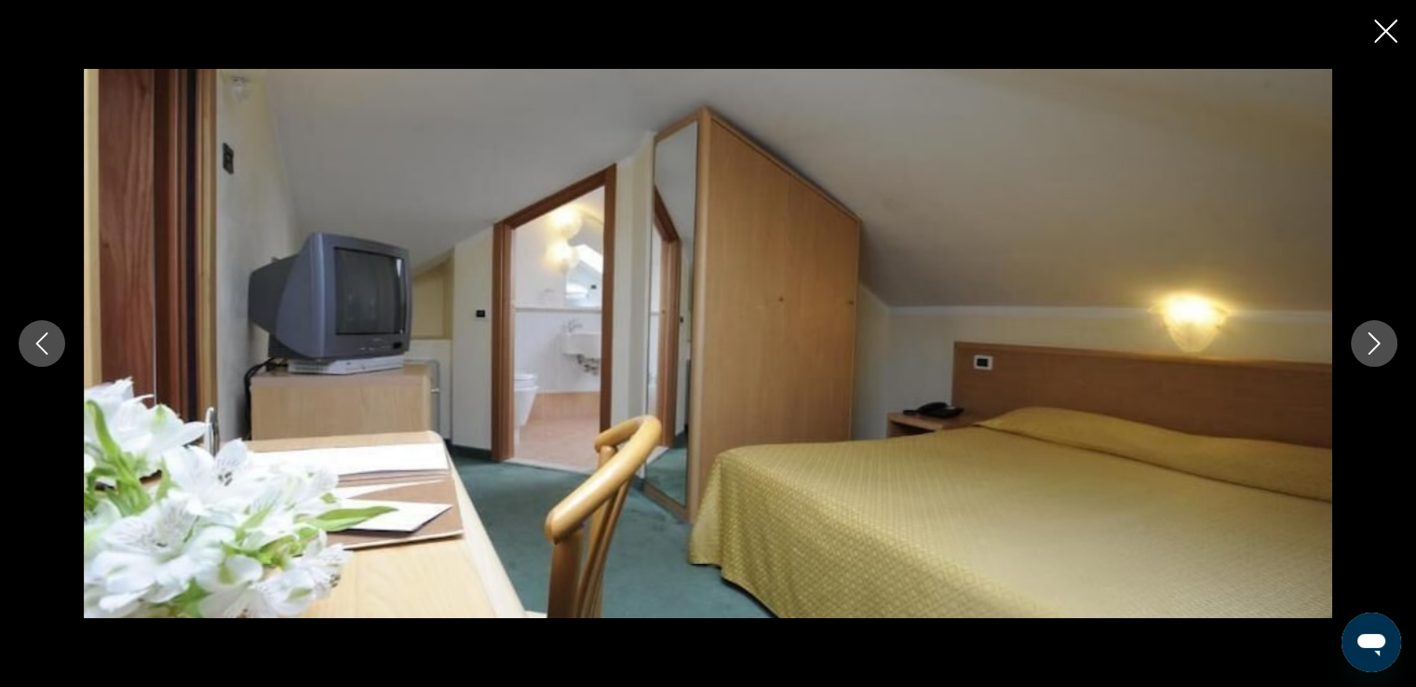
click at [1377, 347] on icon "Next image" at bounding box center [1374, 343] width 22 height 22
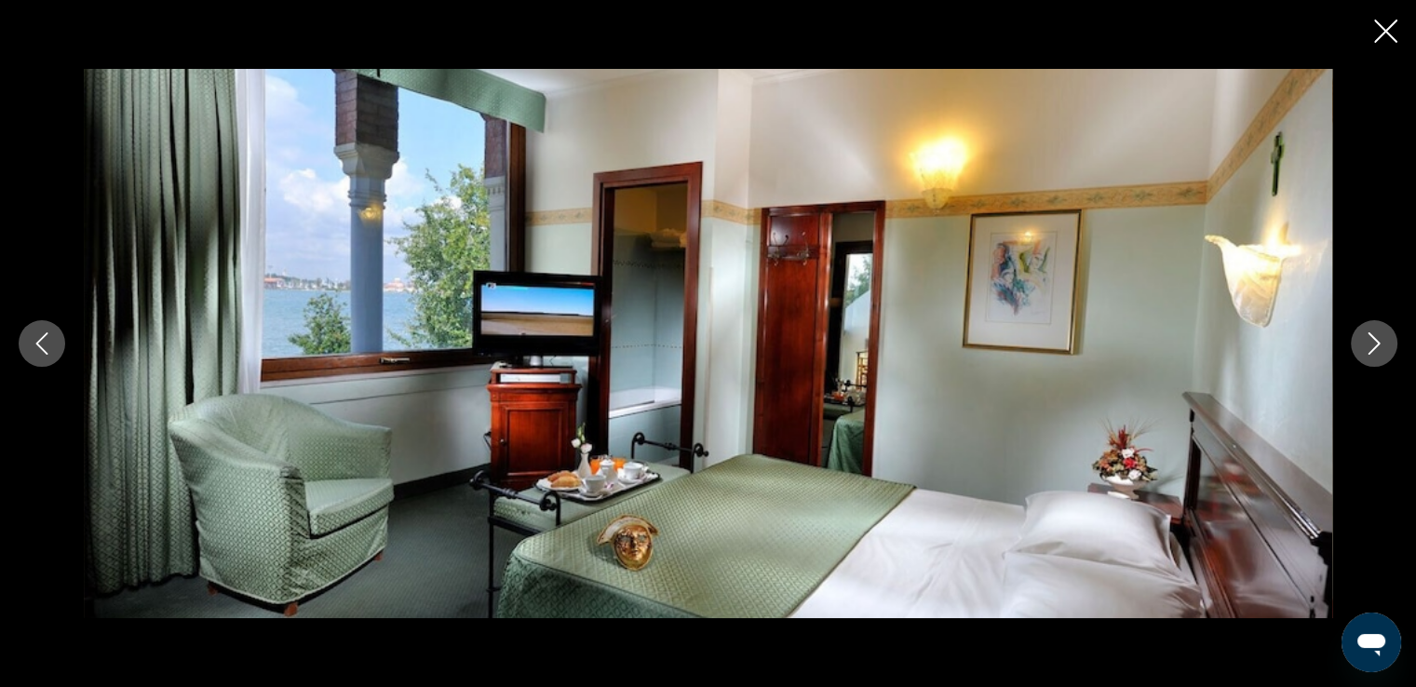
click at [1377, 347] on icon "Next image" at bounding box center [1374, 343] width 22 height 22
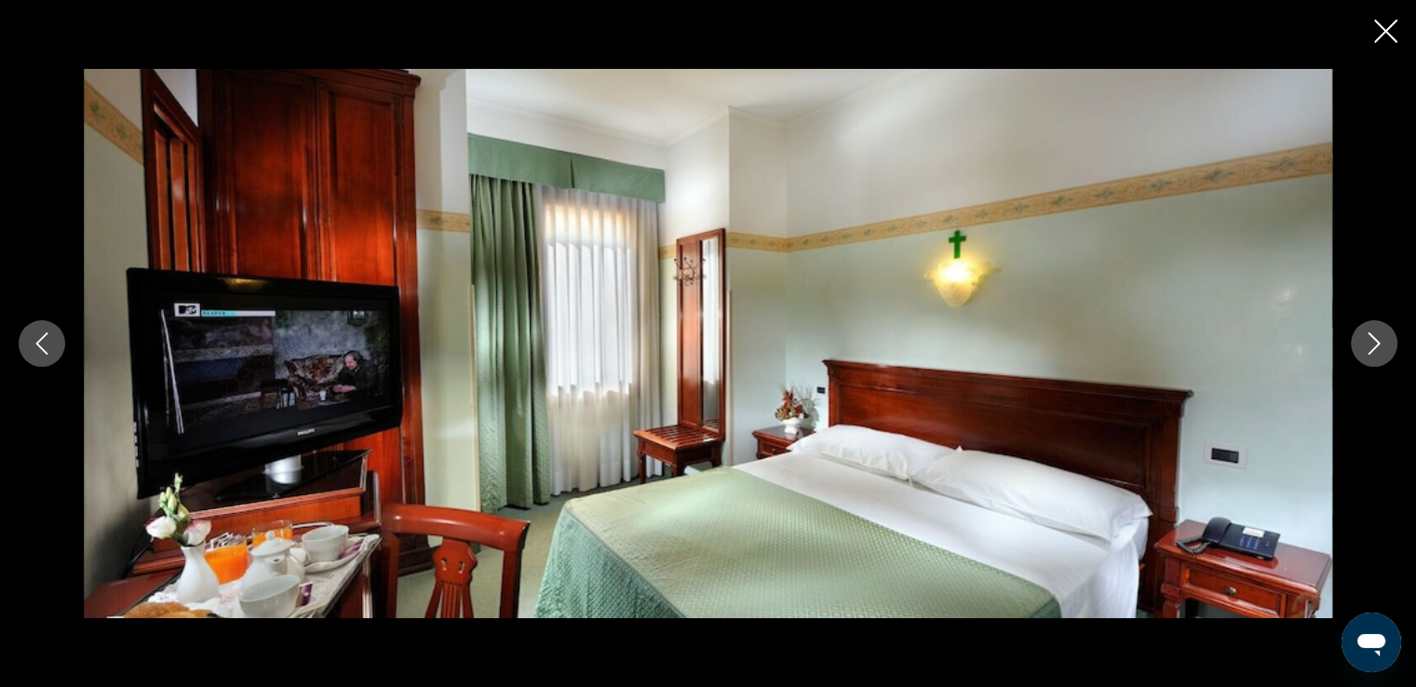
click at [1377, 347] on icon "Next image" at bounding box center [1374, 343] width 22 height 22
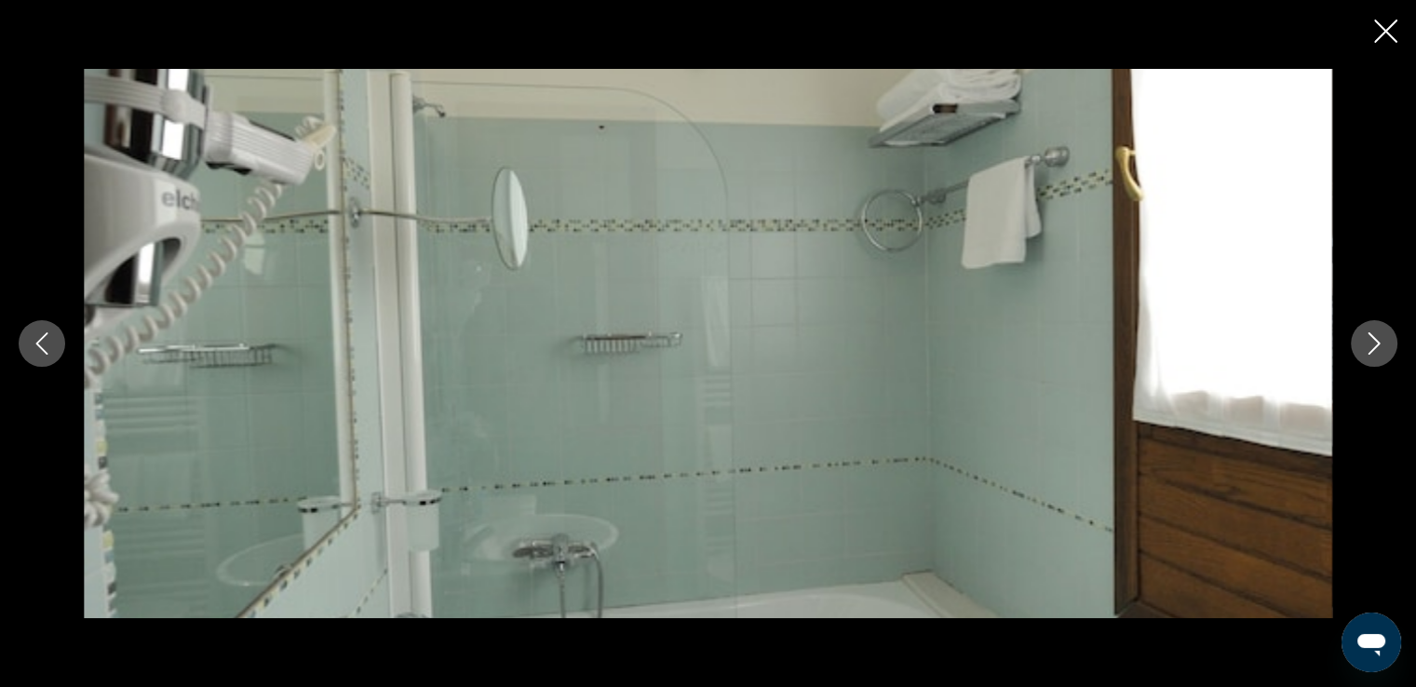
click at [1377, 347] on icon "Next image" at bounding box center [1374, 343] width 22 height 22
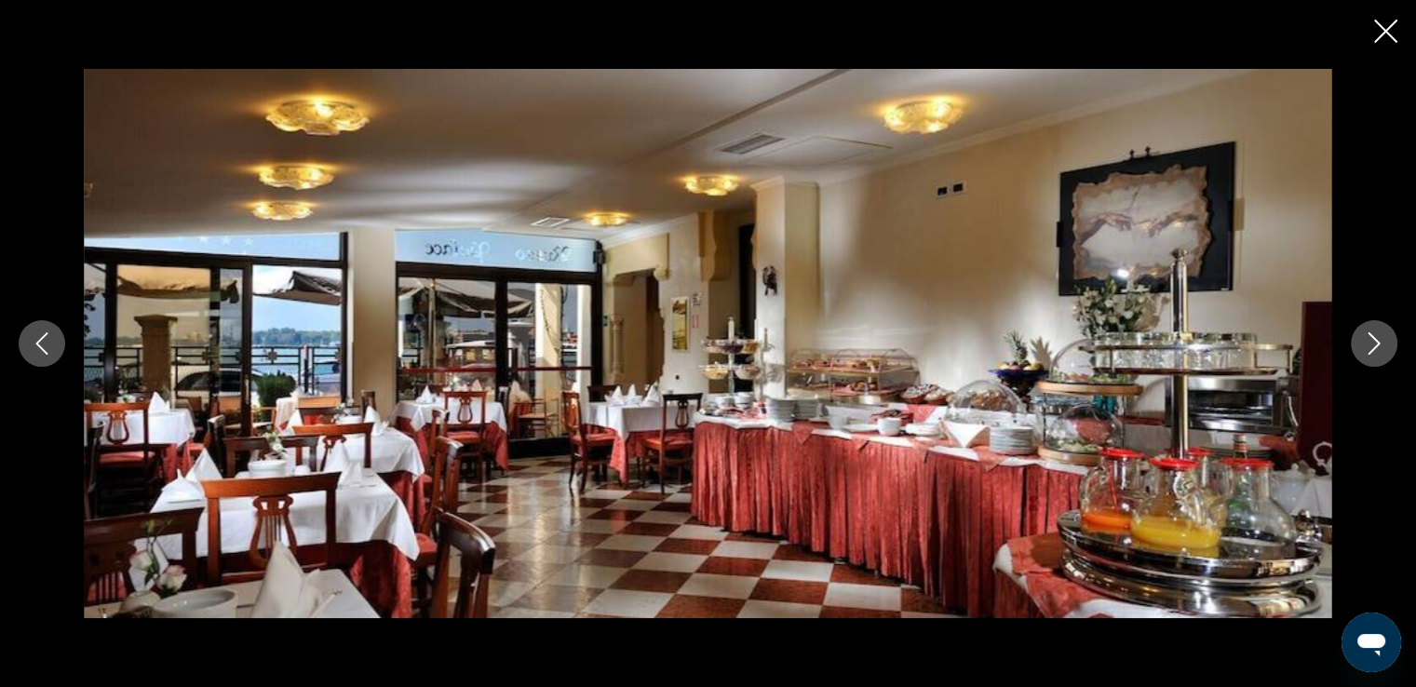
click at [1377, 347] on icon "Next image" at bounding box center [1374, 343] width 22 height 22
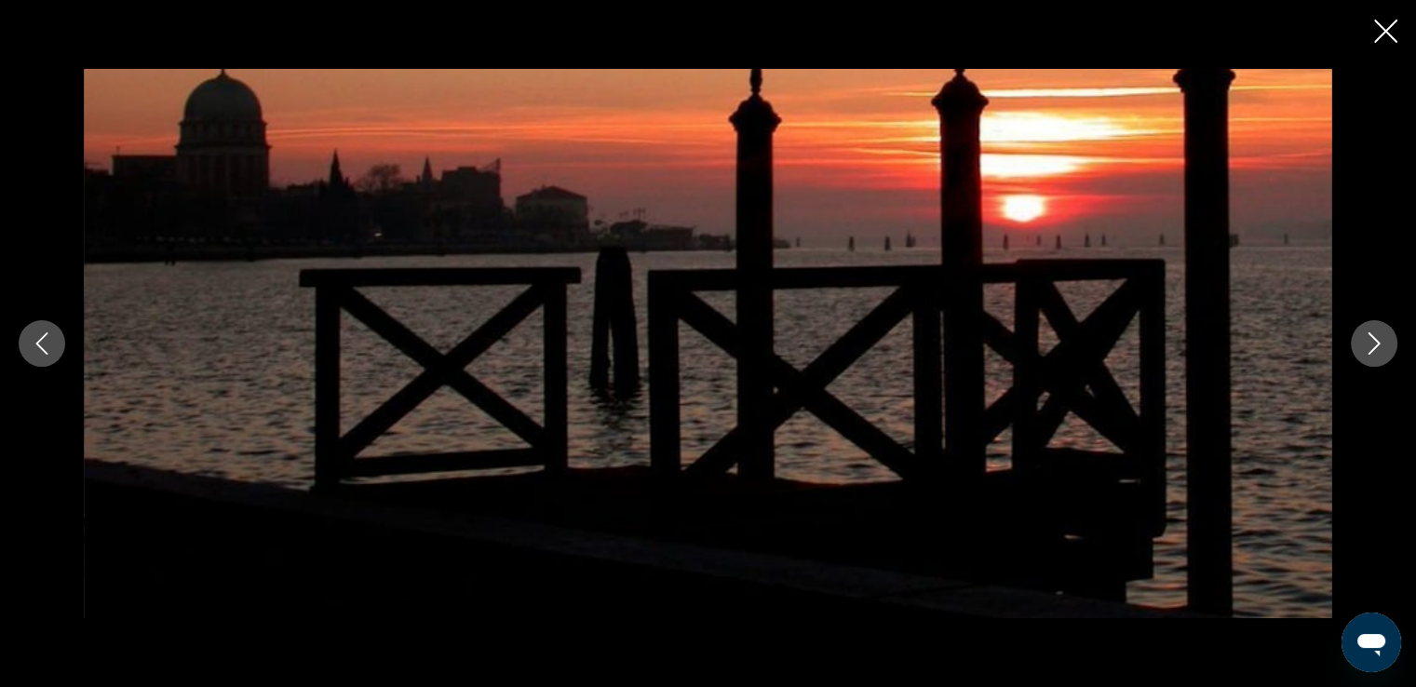
click at [1377, 347] on icon "Next image" at bounding box center [1374, 343] width 22 height 22
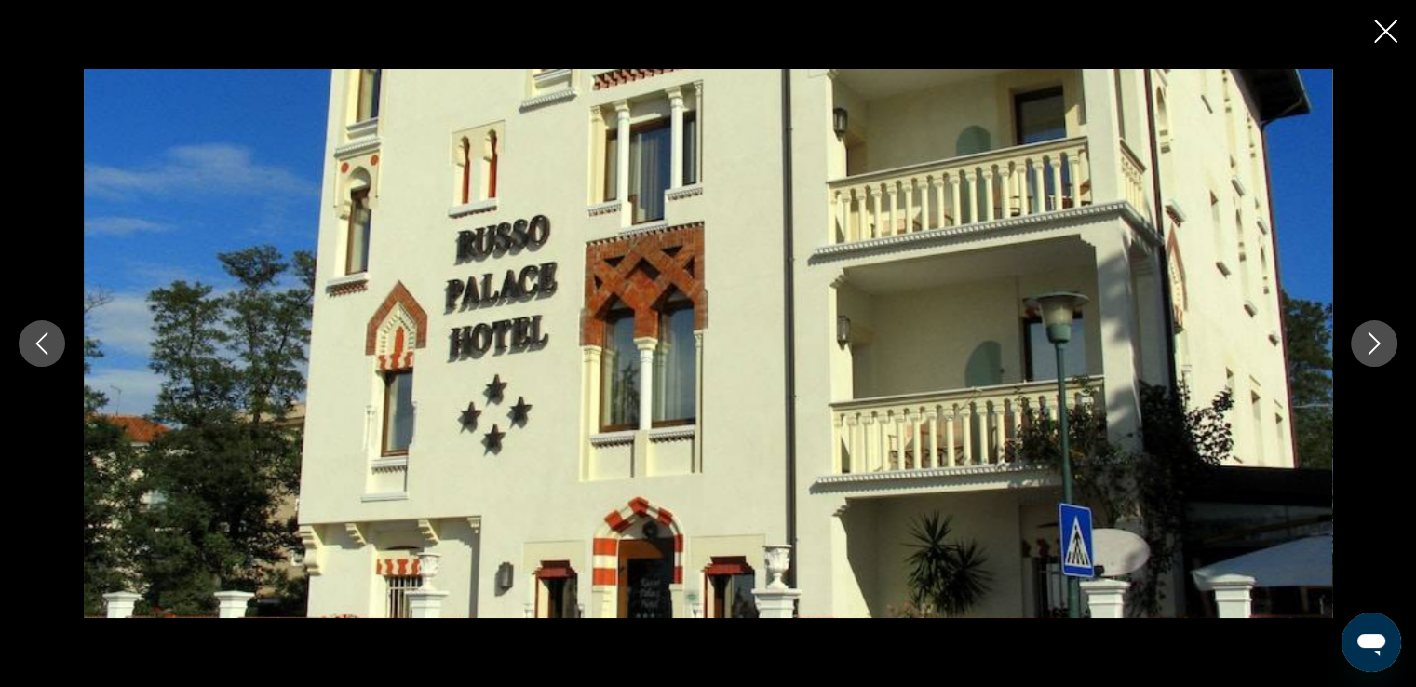
click at [1377, 347] on icon "Next image" at bounding box center [1374, 343] width 22 height 22
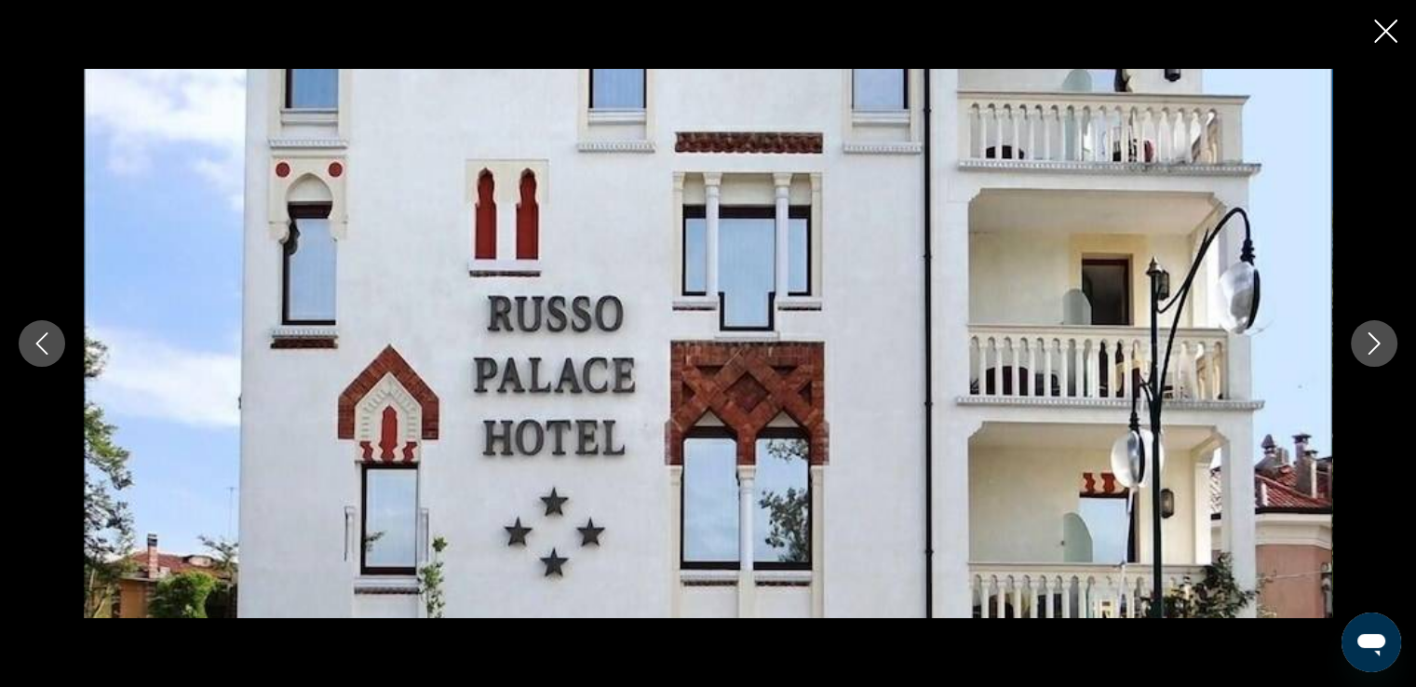
click at [1382, 36] on icon "Close slideshow" at bounding box center [1385, 31] width 23 height 23
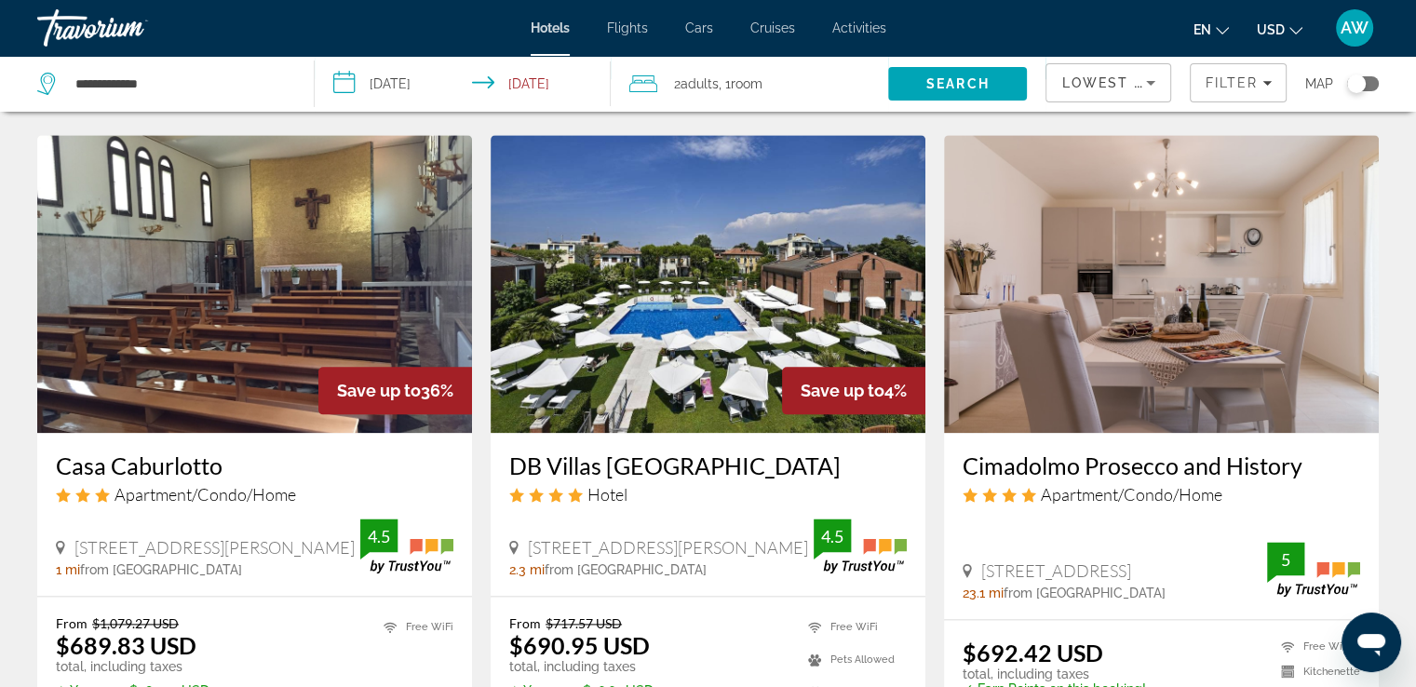
scroll to position [2183, 0]
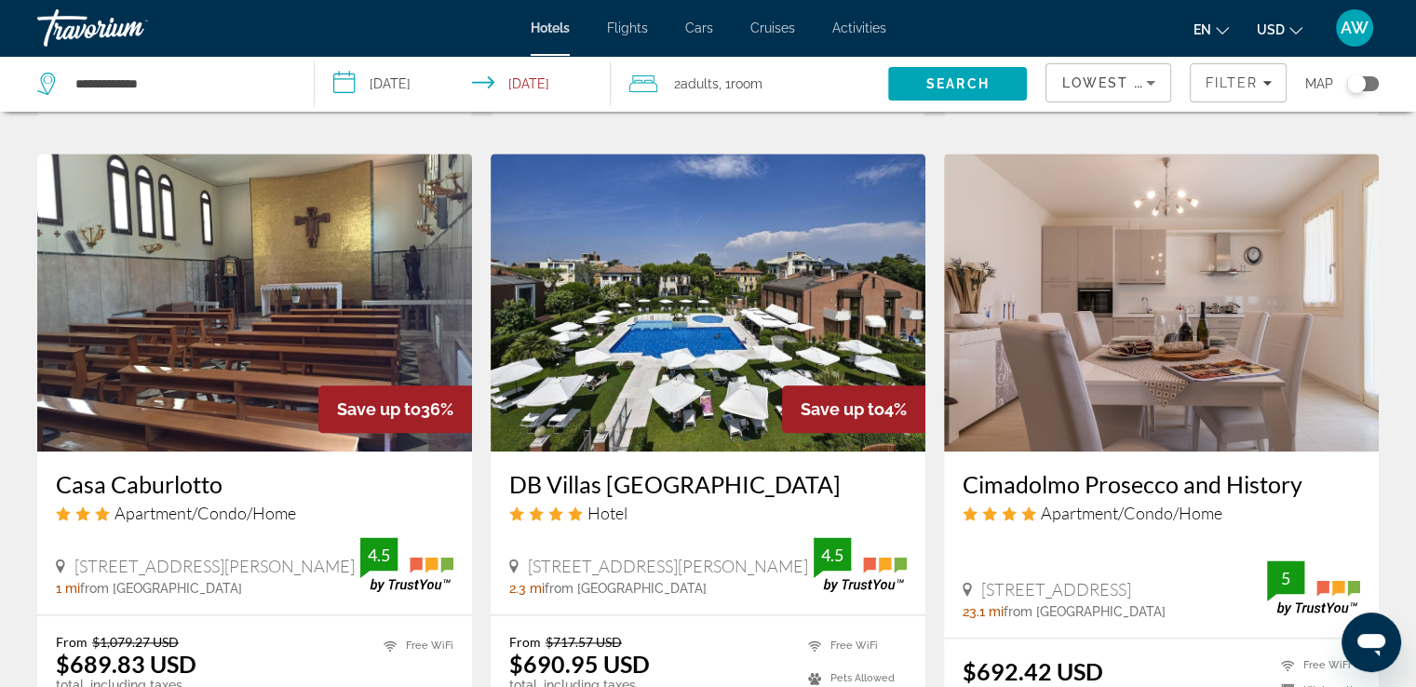
click at [1148, 276] on img "Main content" at bounding box center [1161, 303] width 435 height 298
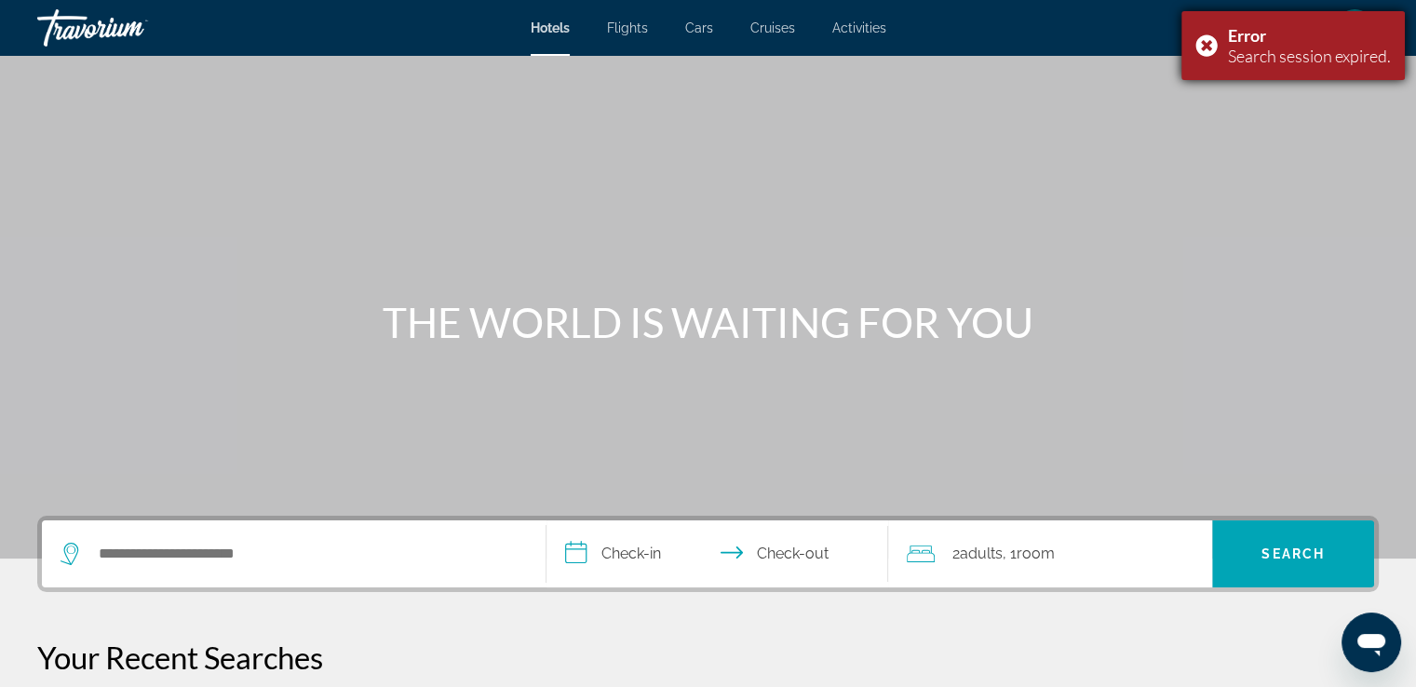
click at [1207, 42] on div "Error Search session expired." at bounding box center [1292, 45] width 223 height 69
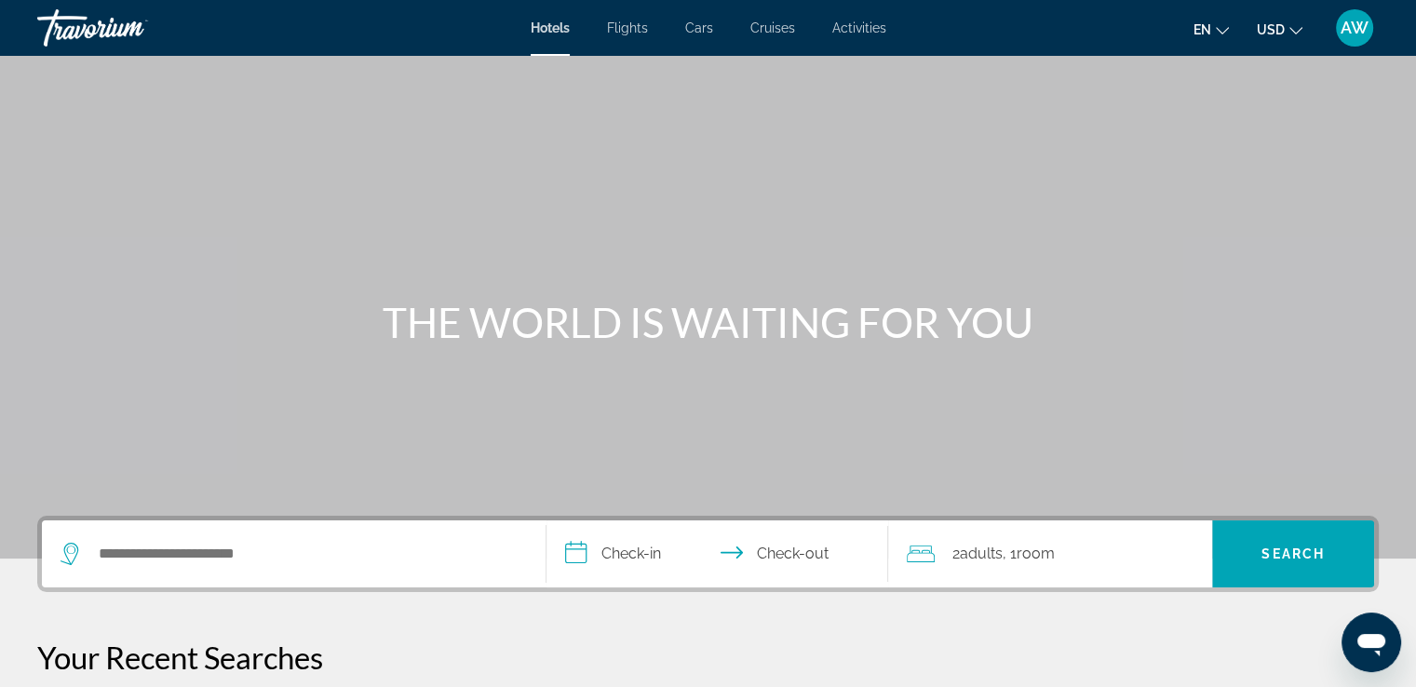
click at [108, 38] on div "Travorium" at bounding box center [130, 28] width 186 height 48
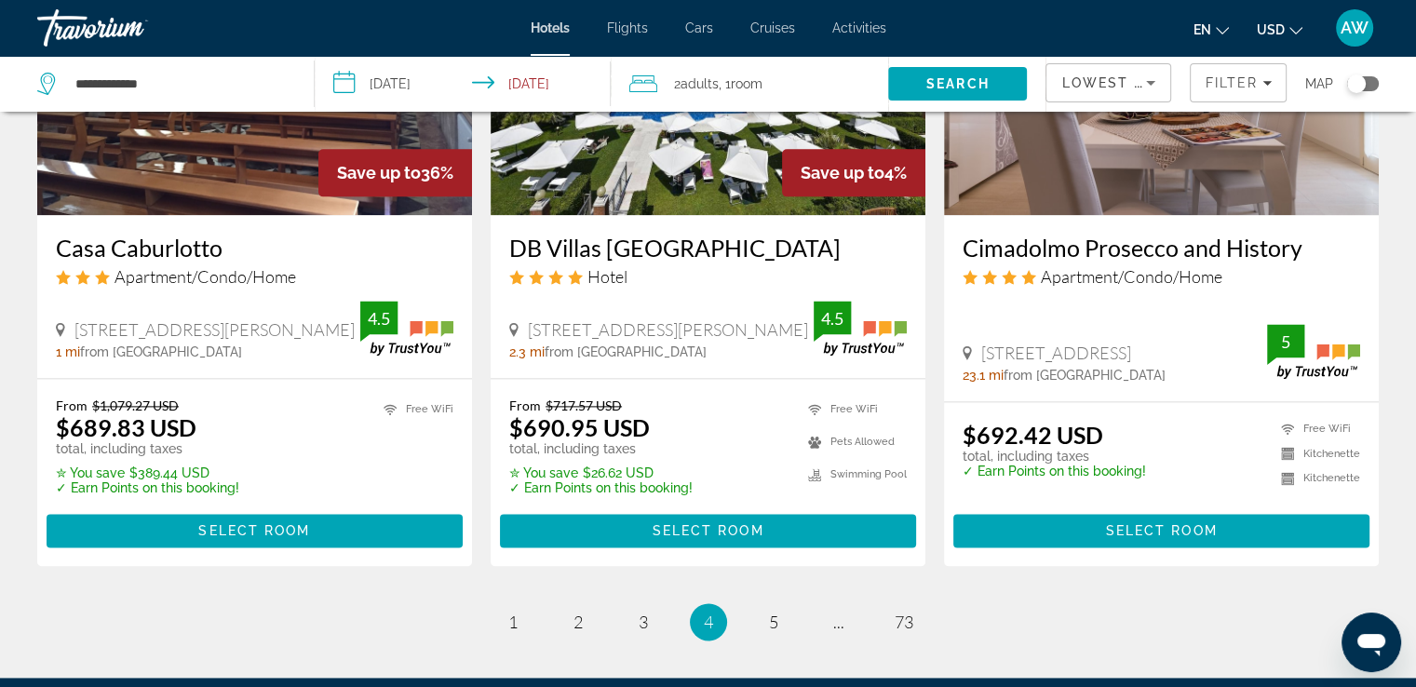
scroll to position [2555, 0]
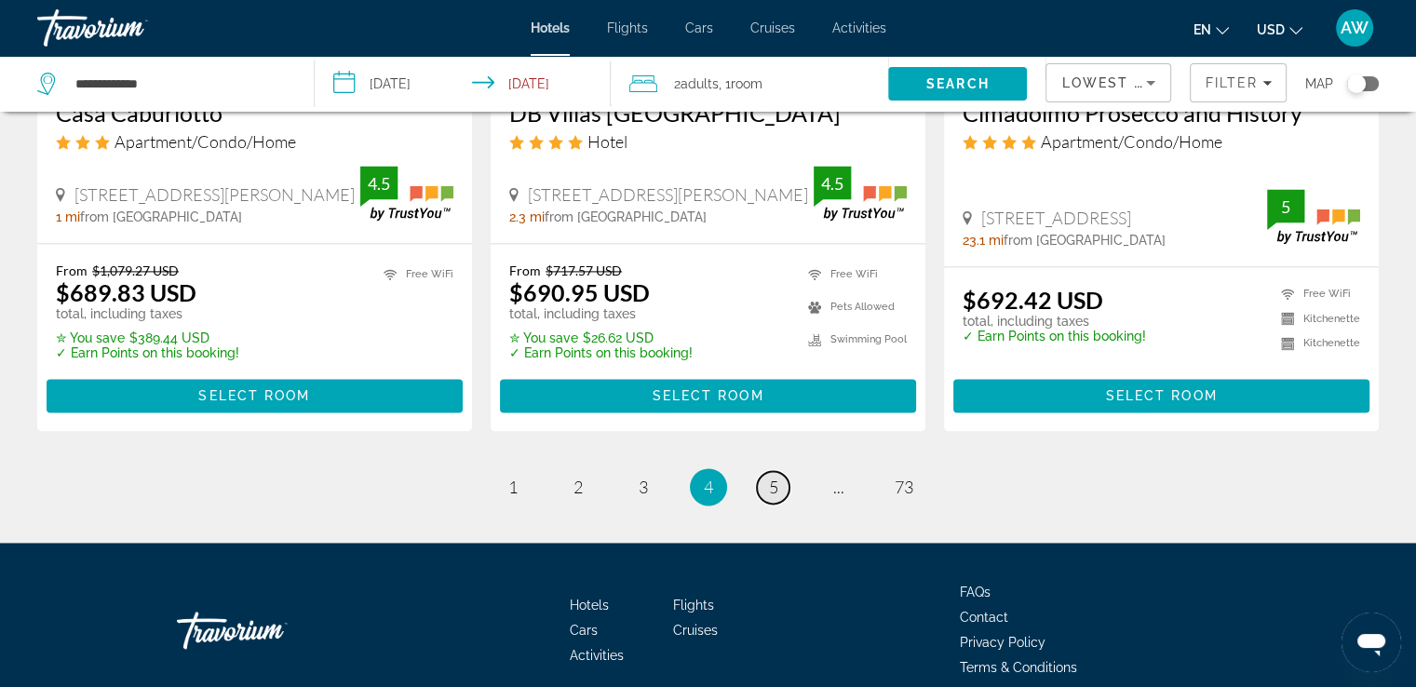
click at [761, 471] on link "page 5" at bounding box center [773, 487] width 33 height 33
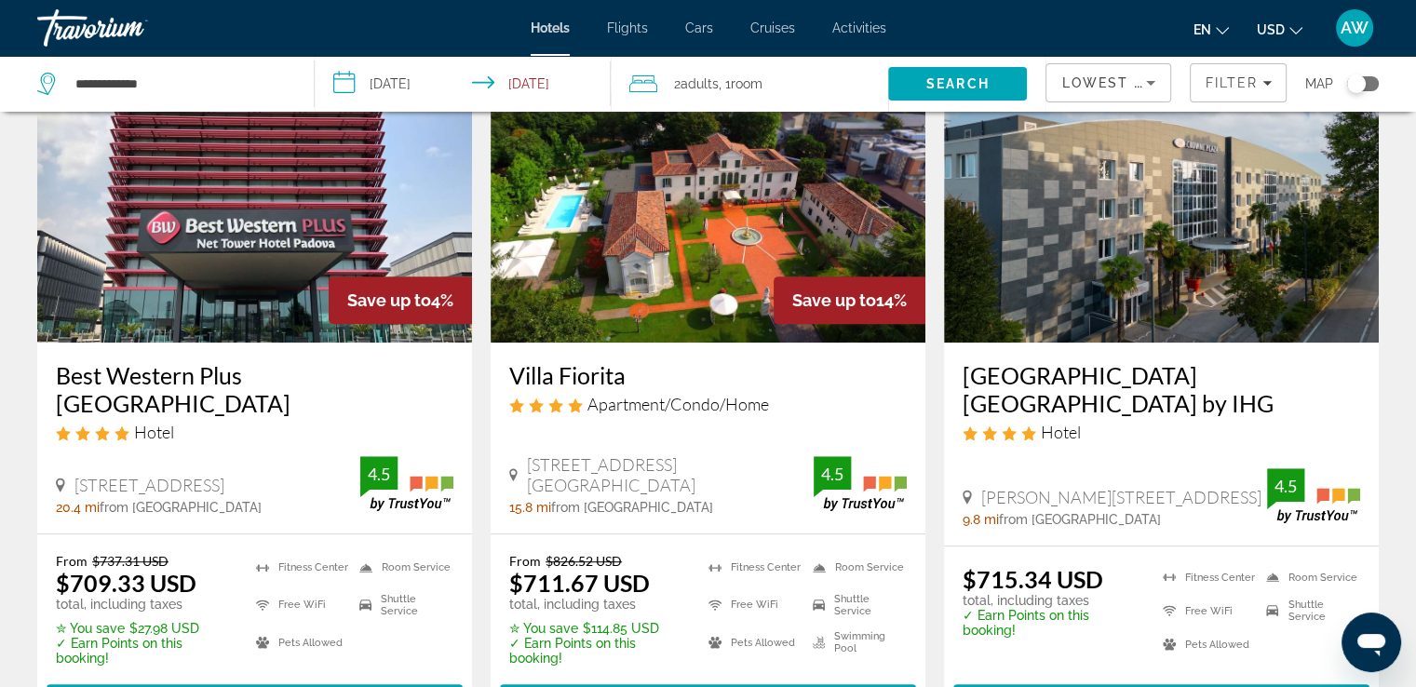
scroll to position [831, 0]
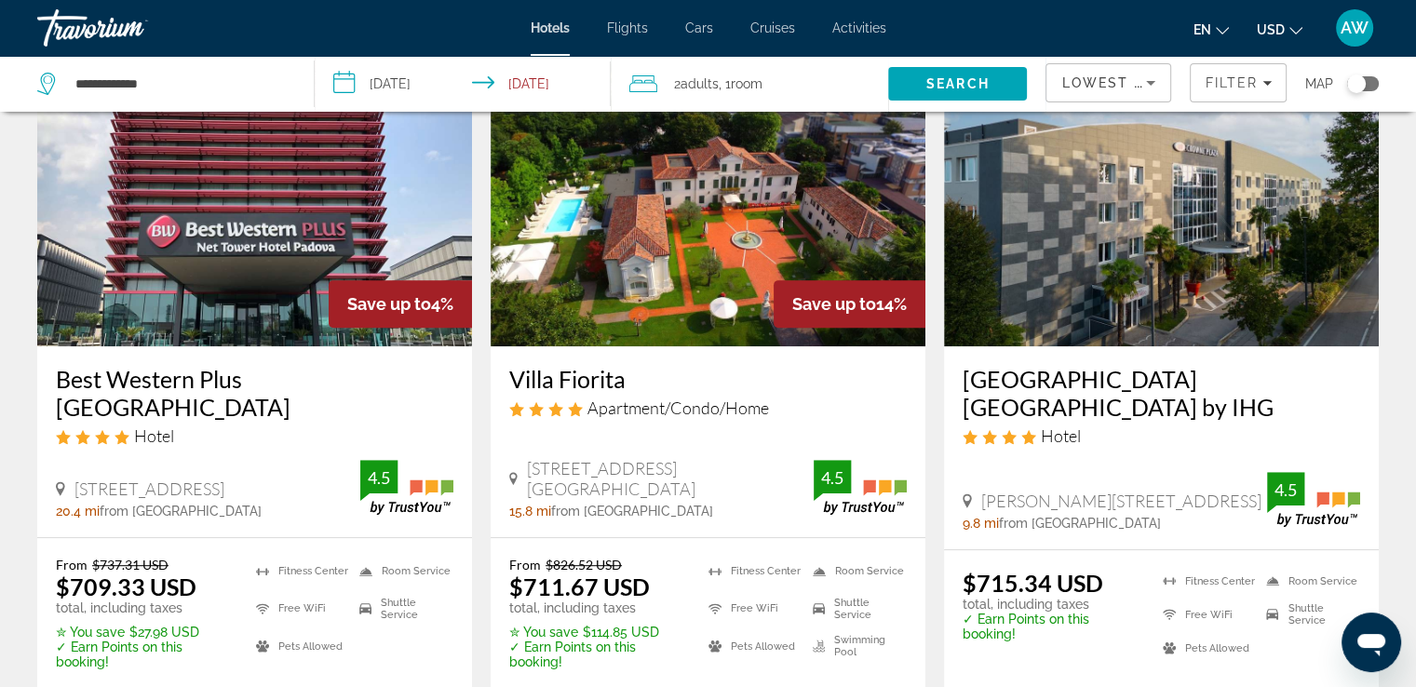
click at [208, 377] on h3 "Best Western Plus [GEOGRAPHIC_DATA]" at bounding box center [255, 393] width 398 height 56
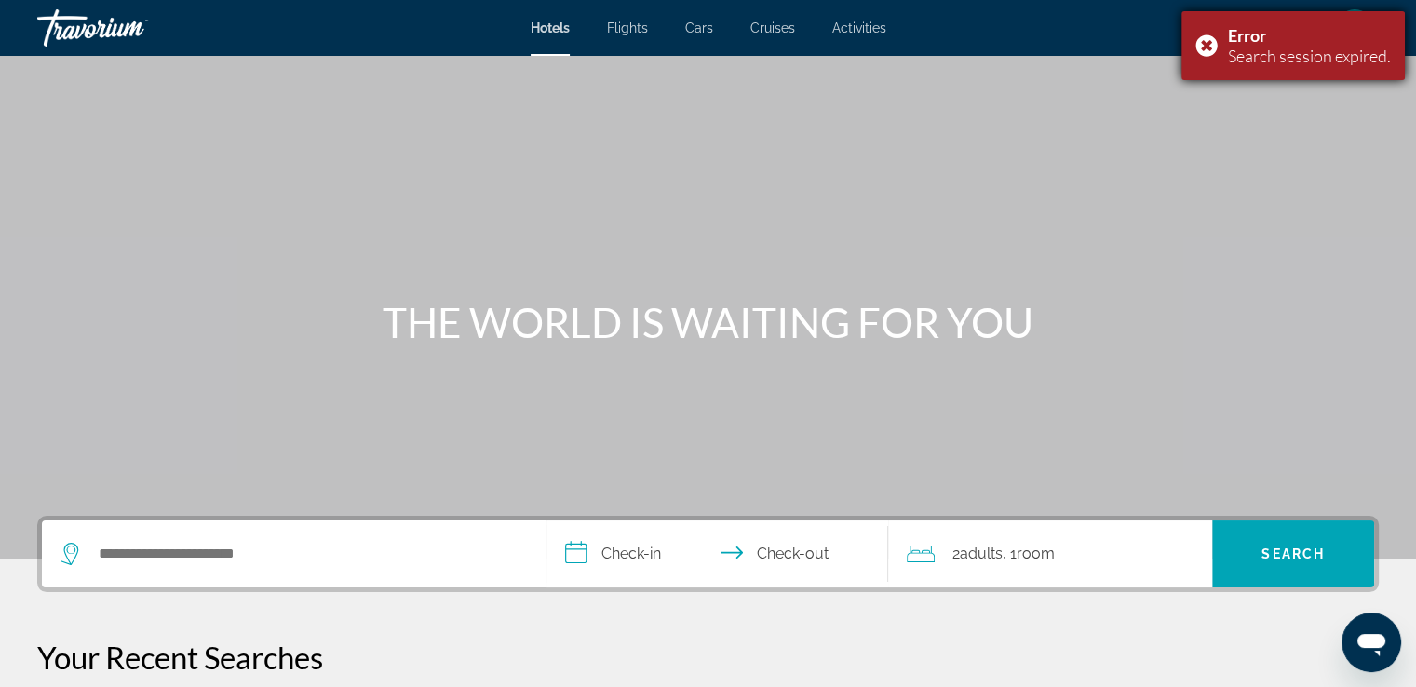
click at [1204, 42] on div "Error Search session expired." at bounding box center [1292, 45] width 223 height 69
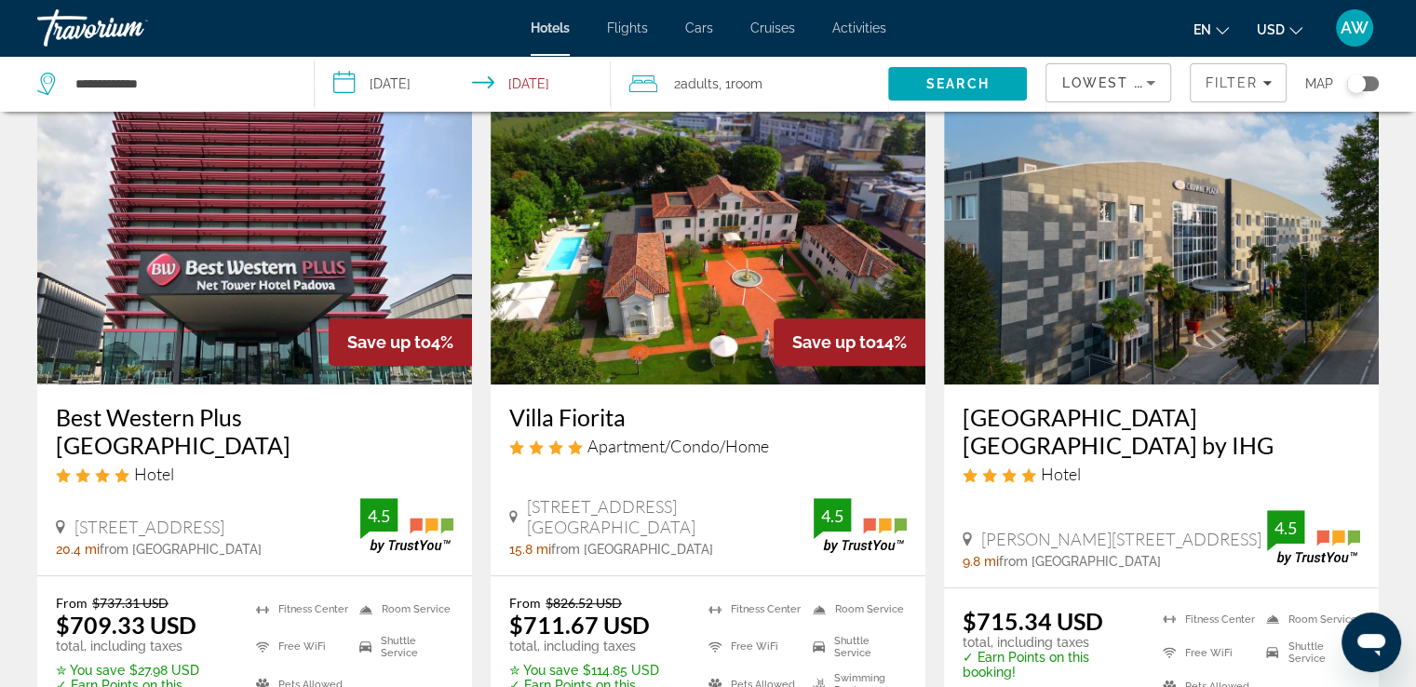
scroll to position [853, 0]
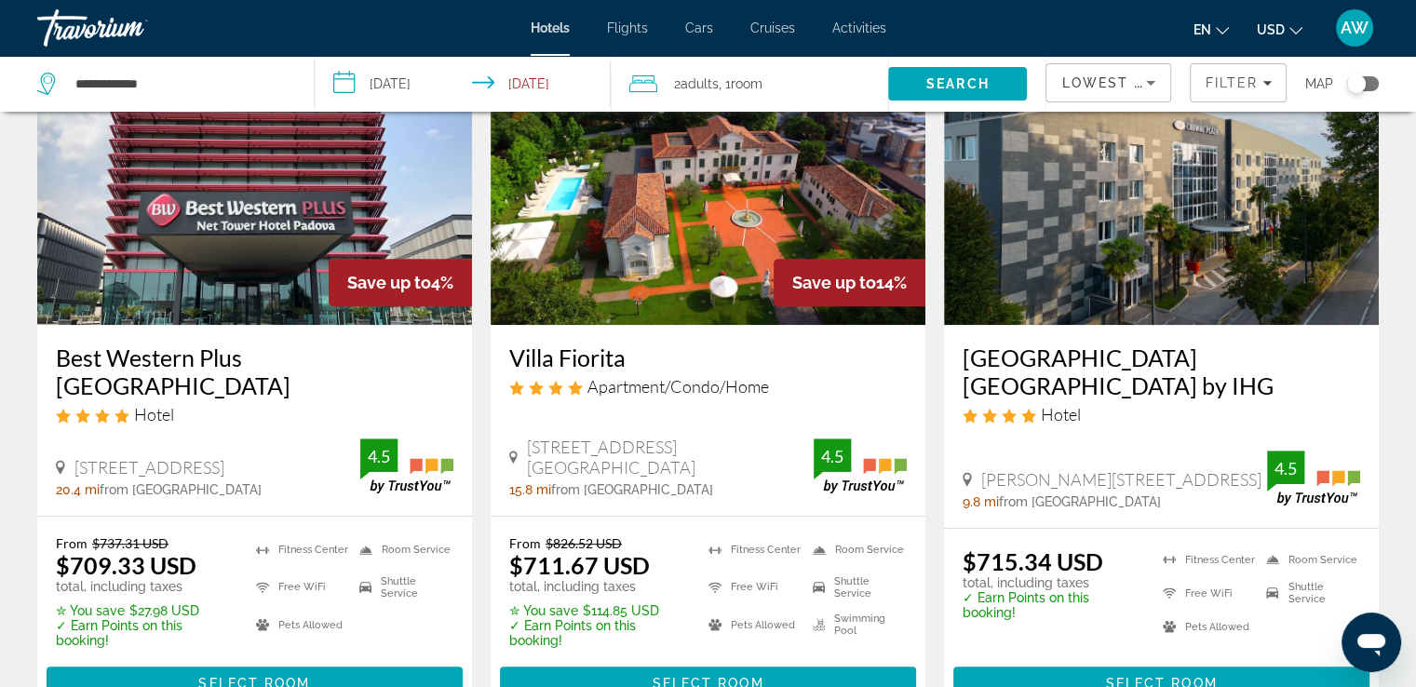
click at [1151, 358] on h3 "[GEOGRAPHIC_DATA] [GEOGRAPHIC_DATA] by IHG" at bounding box center [1162, 372] width 398 height 56
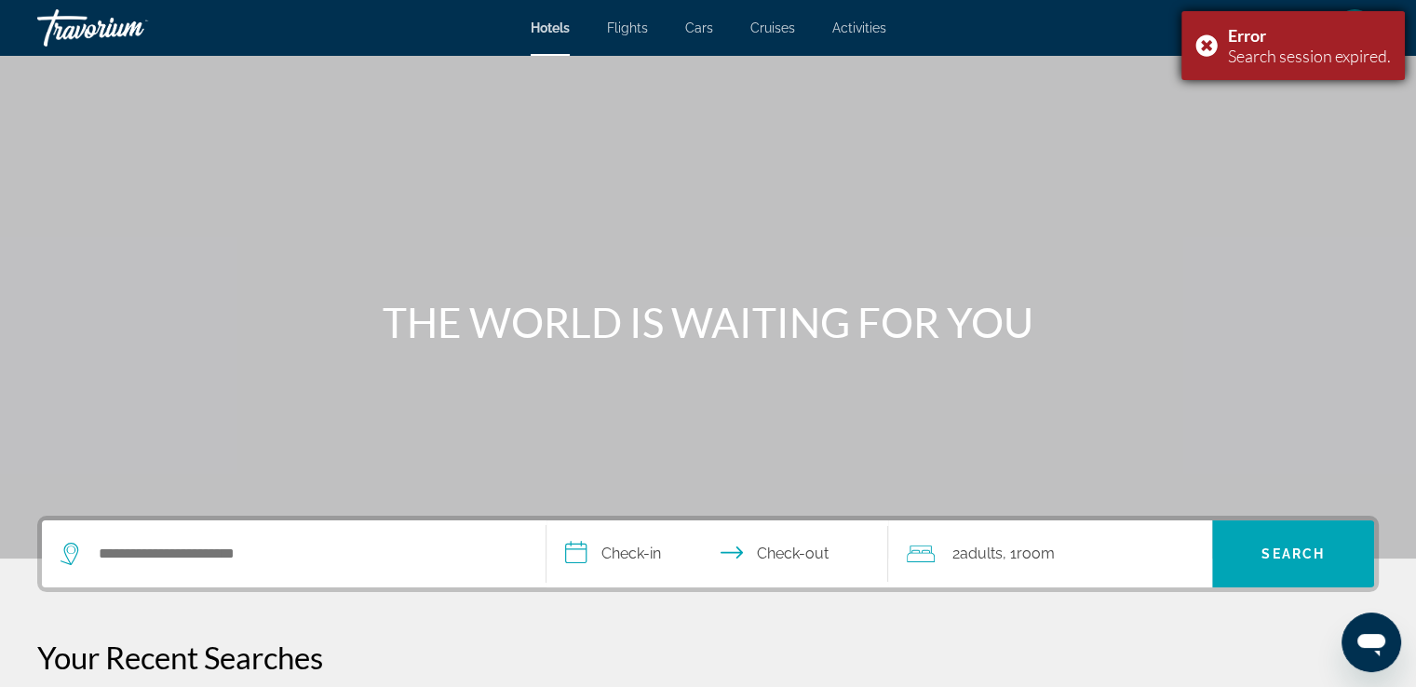
click at [1209, 44] on div "Error Search session expired." at bounding box center [1292, 45] width 223 height 69
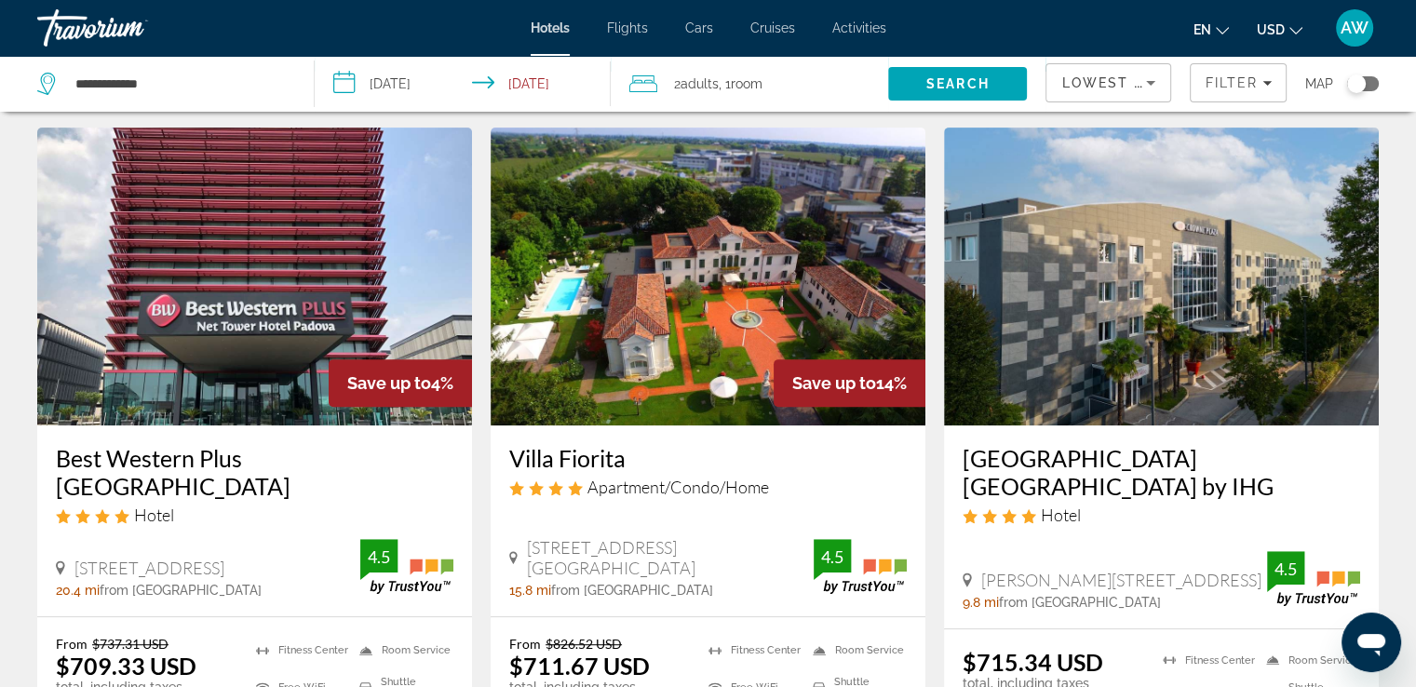
scroll to position [763, 0]
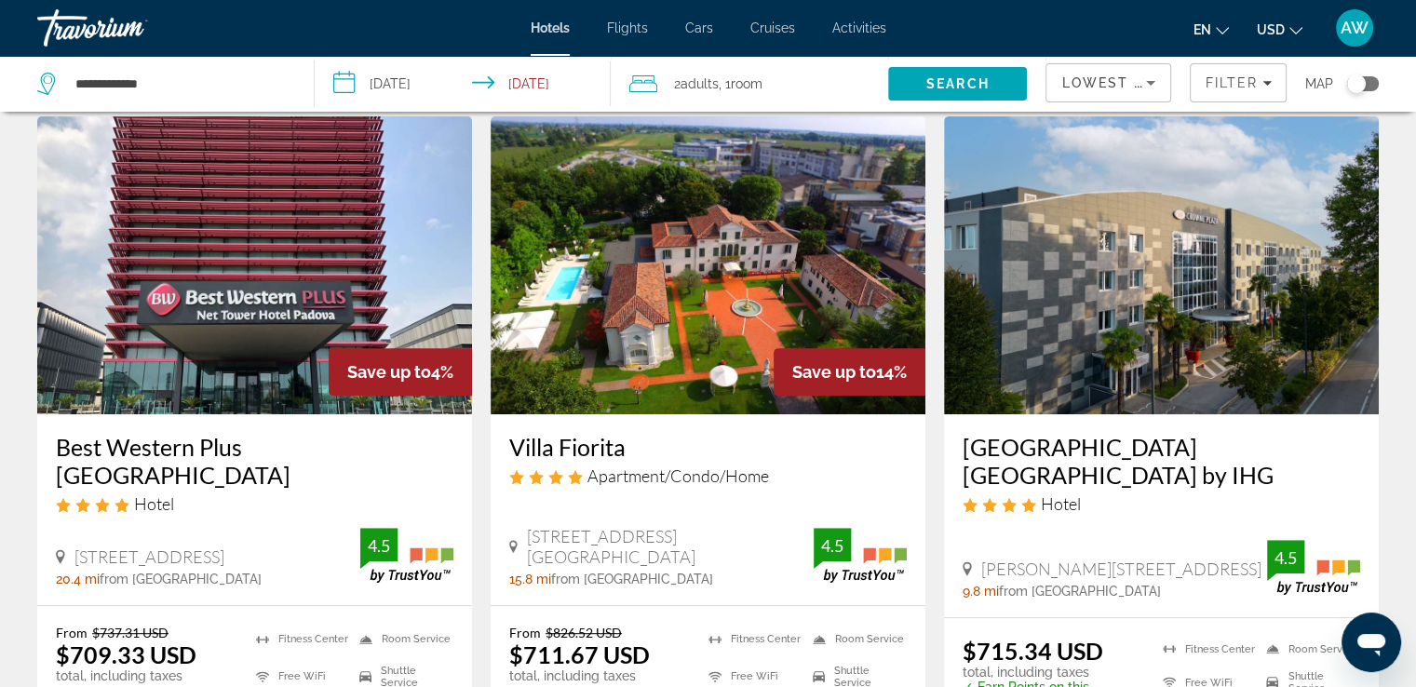
click at [220, 446] on h3 "Best Western Plus [GEOGRAPHIC_DATA]" at bounding box center [255, 461] width 398 height 56
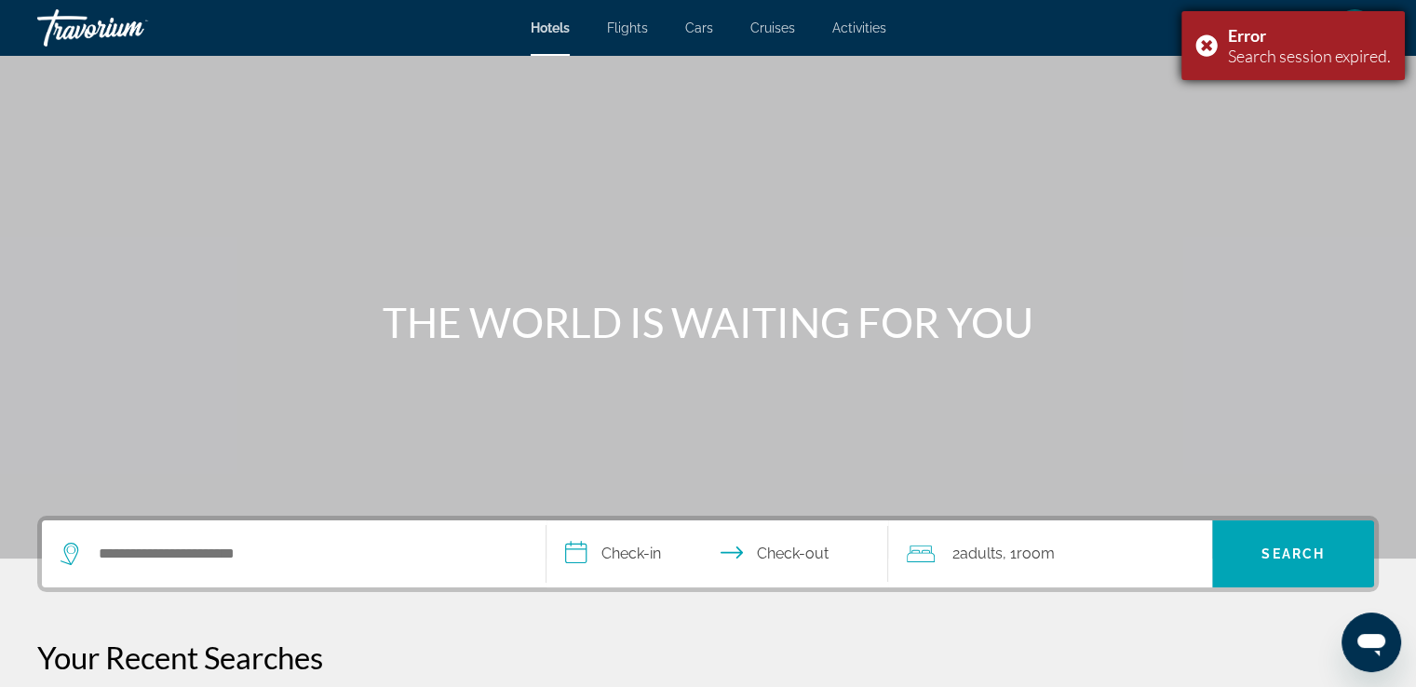
click at [1208, 43] on div "Error Search session expired." at bounding box center [1292, 45] width 223 height 69
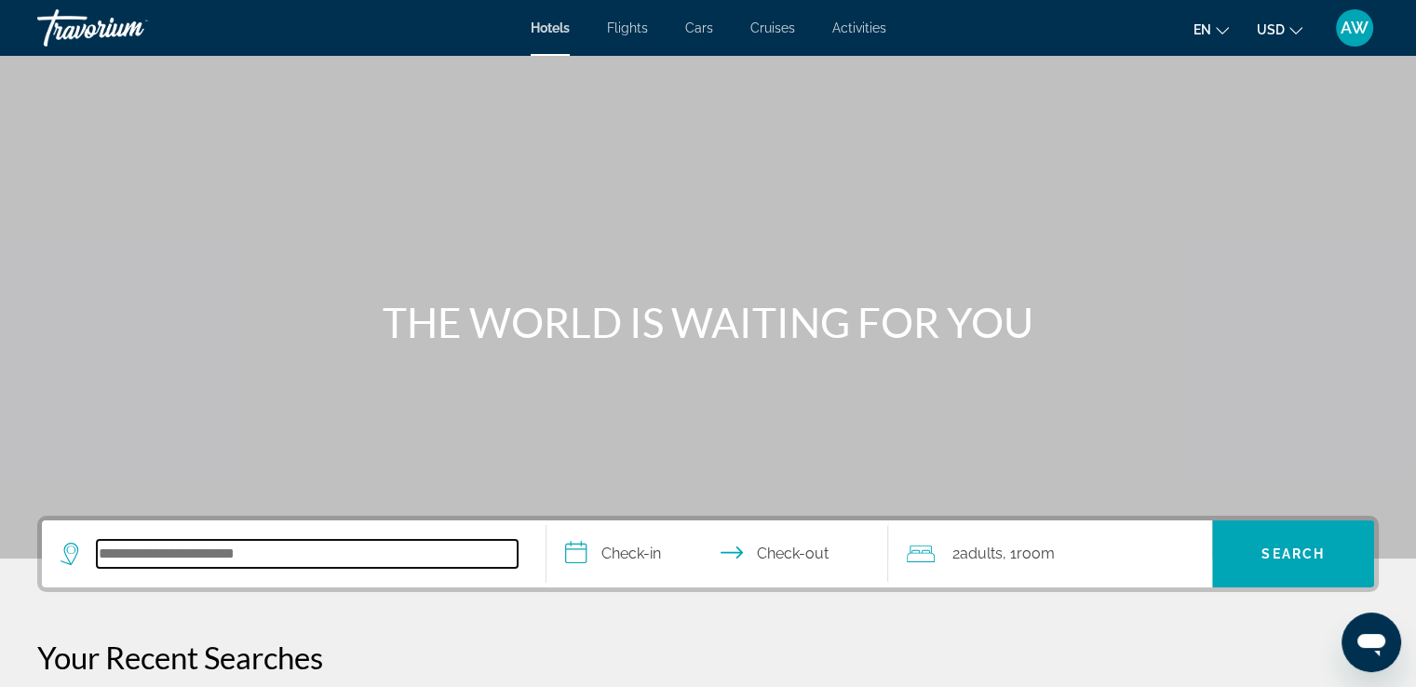
click at [253, 549] on input "Search hotel destination" at bounding box center [307, 554] width 421 height 28
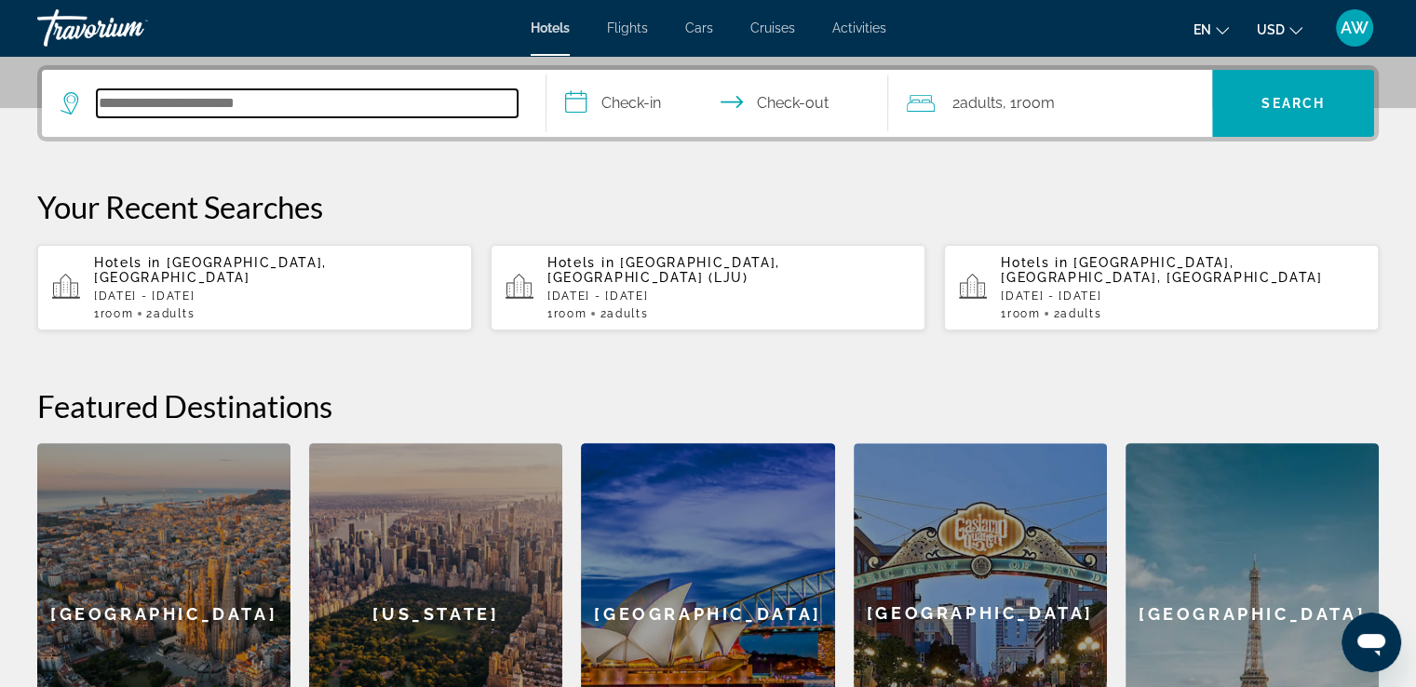
scroll to position [454, 0]
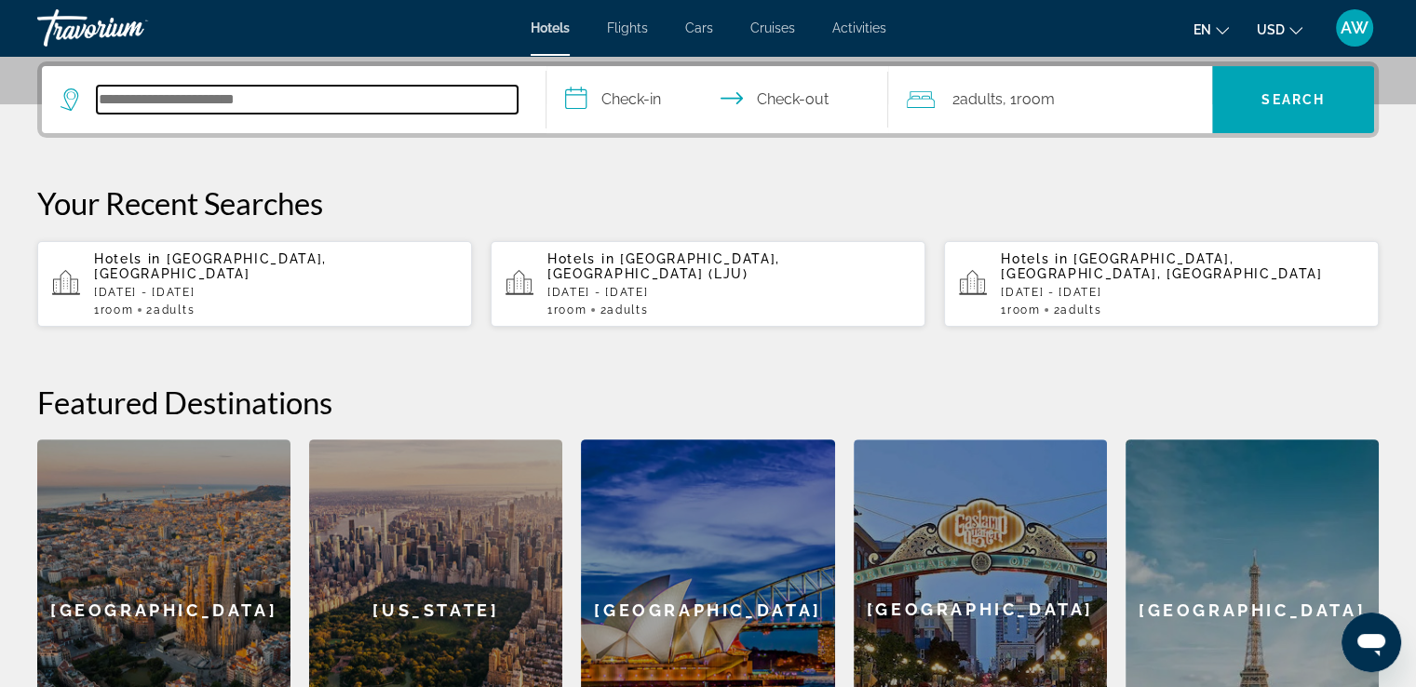
click at [189, 99] on input "Search hotel destination" at bounding box center [307, 100] width 421 height 28
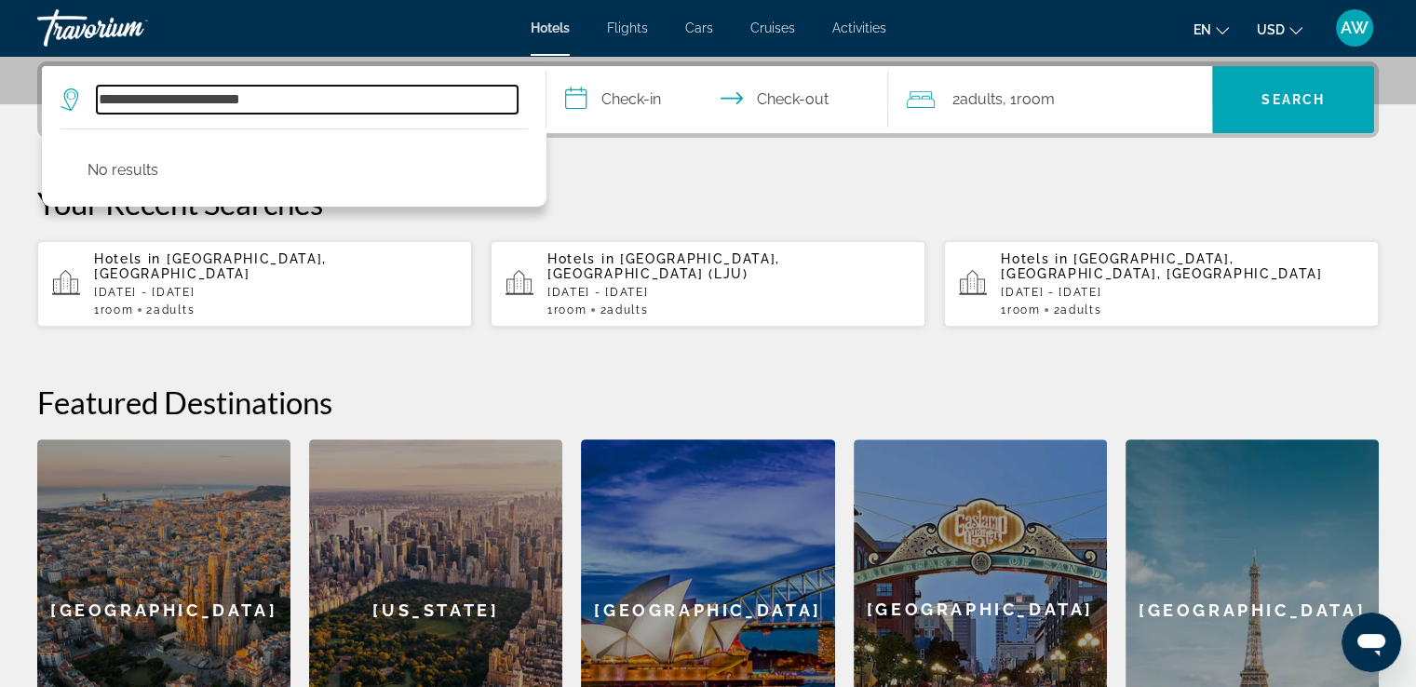
type input "**********"
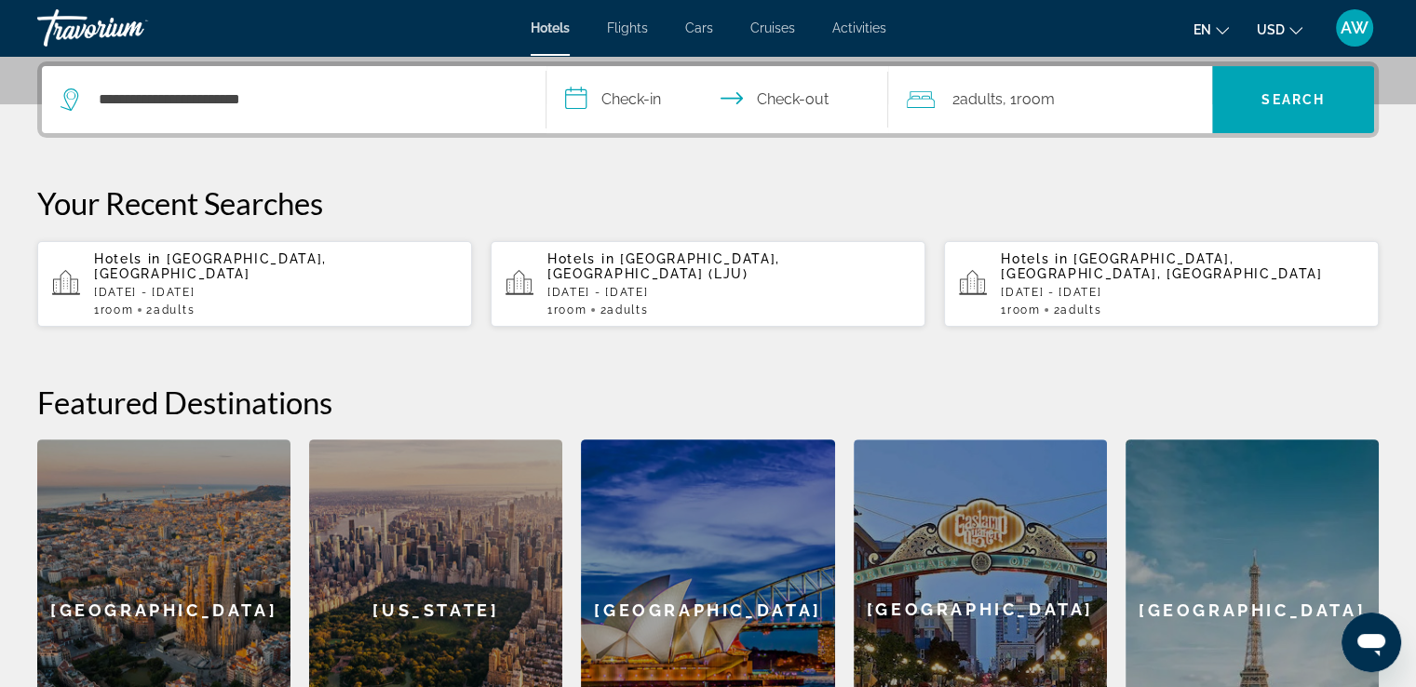
click at [629, 99] on input "**********" at bounding box center [722, 102] width 350 height 73
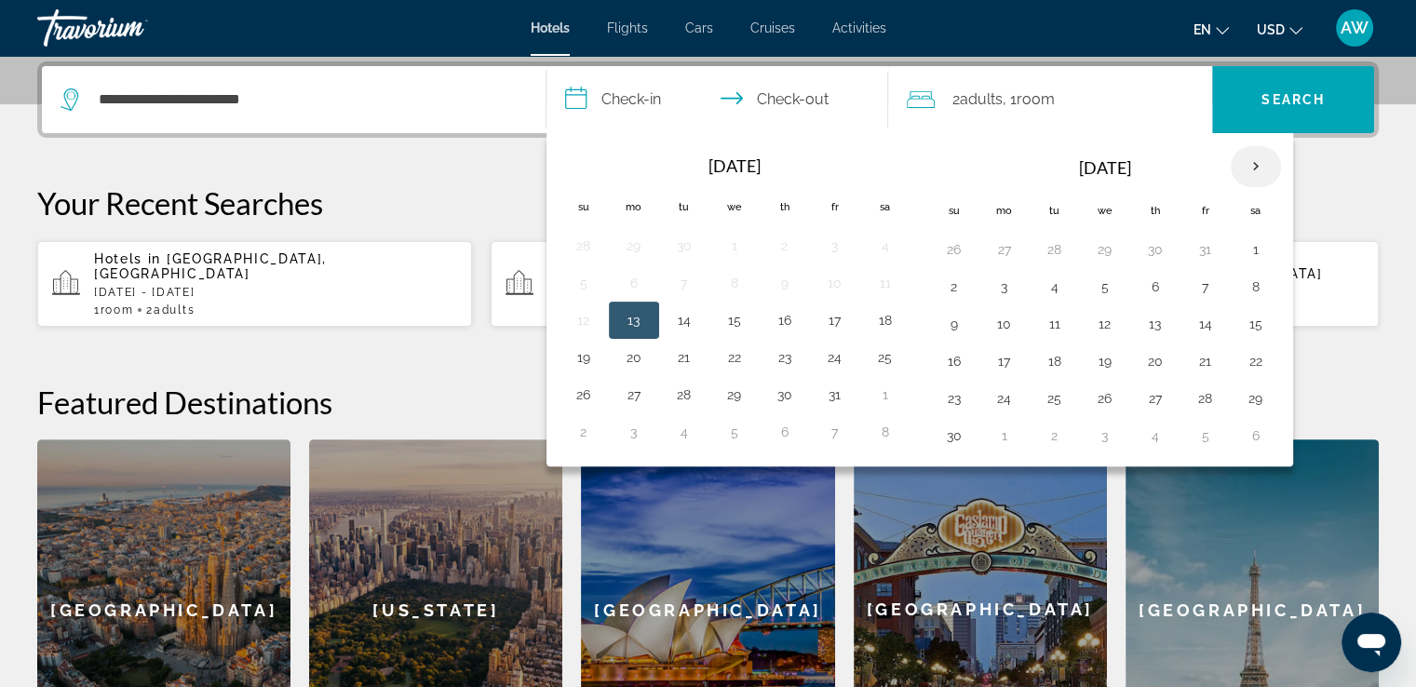
click at [1250, 169] on th "Next month" at bounding box center [1256, 166] width 50 height 41
click at [1151, 250] on button "4" at bounding box center [1155, 249] width 30 height 26
click at [1202, 251] on button "5" at bounding box center [1206, 249] width 30 height 26
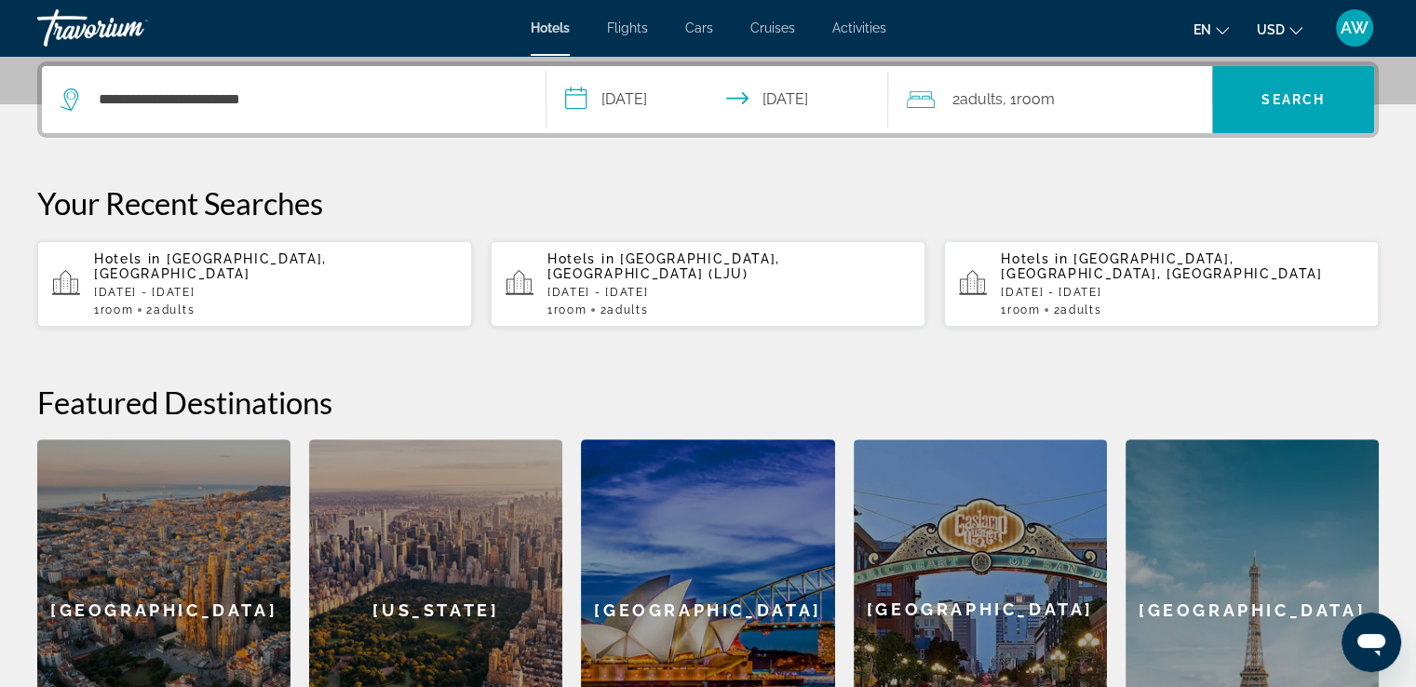
click at [624, 103] on input "**********" at bounding box center [722, 102] width 350 height 73
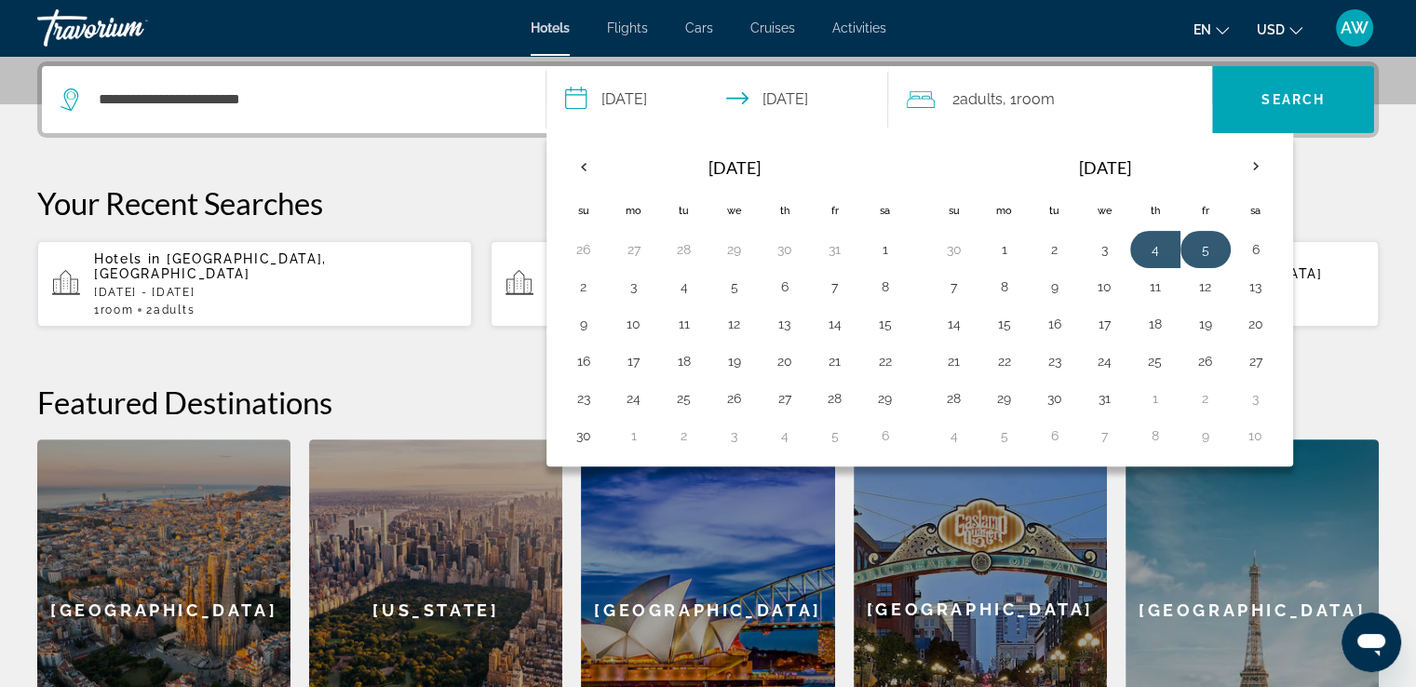
click at [1202, 253] on button "5" at bounding box center [1206, 249] width 30 height 26
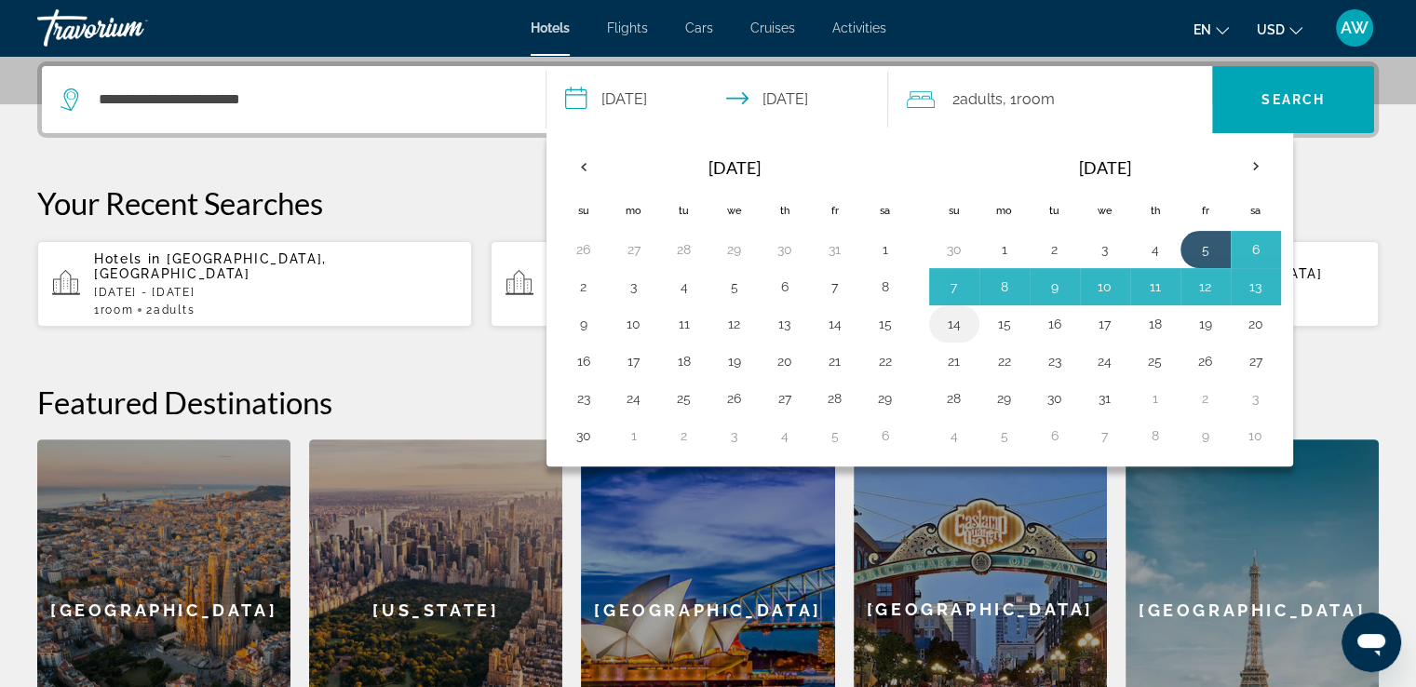
click at [960, 323] on button "14" at bounding box center [954, 324] width 30 height 26
type input "**********"
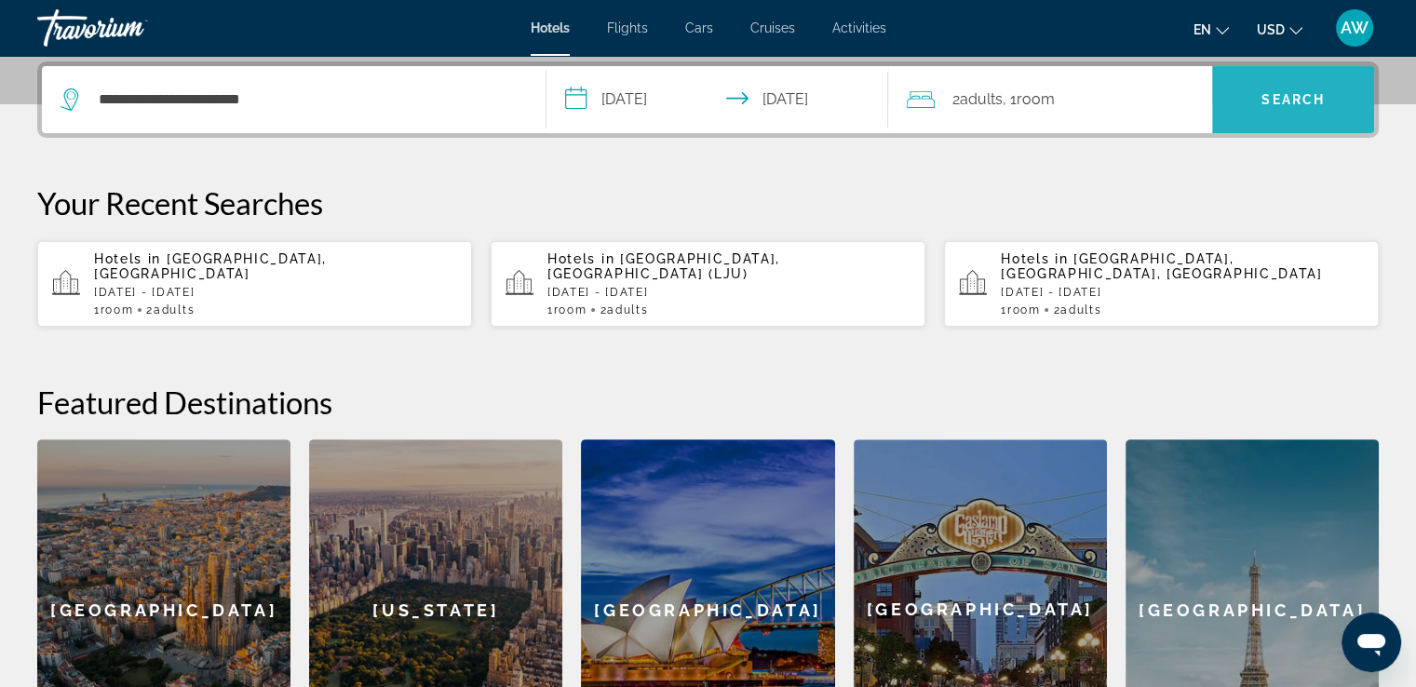
click at [1285, 102] on span "Search" at bounding box center [1293, 99] width 63 height 15
click at [1275, 103] on span "Search" at bounding box center [1293, 99] width 63 height 15
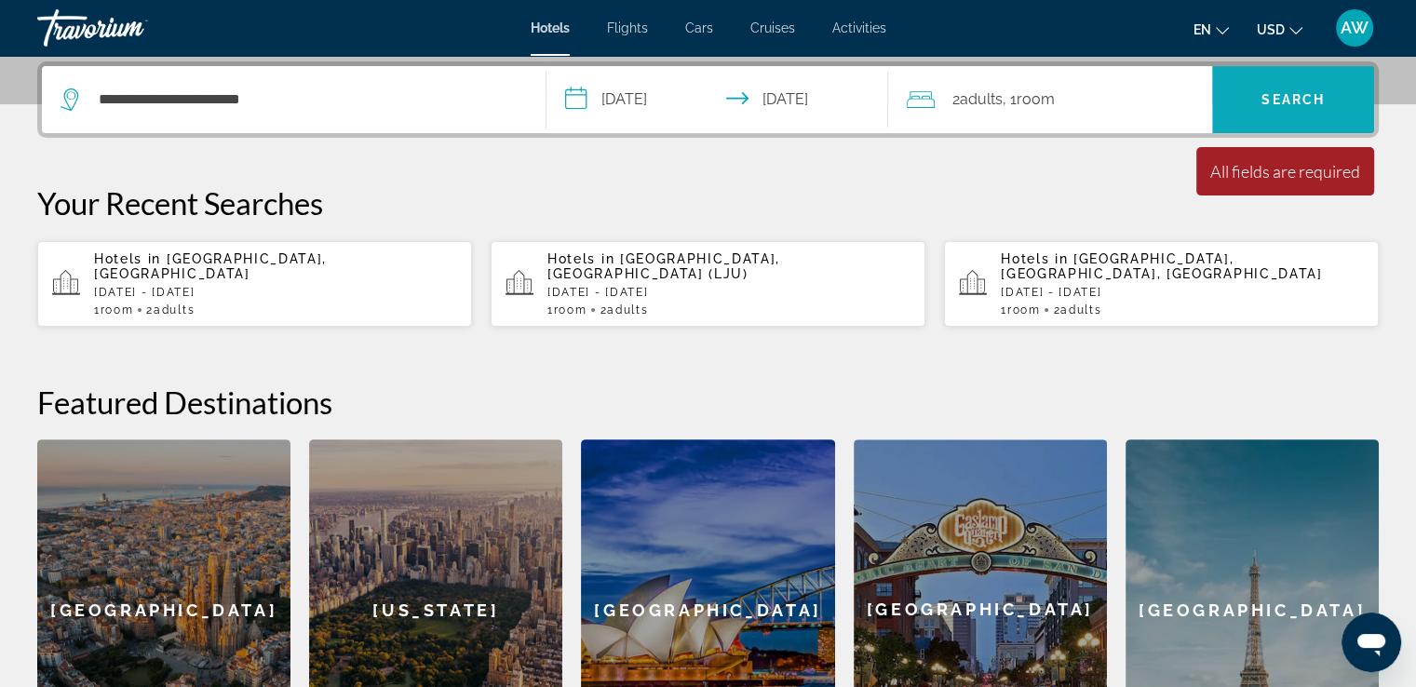
click at [1298, 98] on span "Search" at bounding box center [1293, 99] width 63 height 15
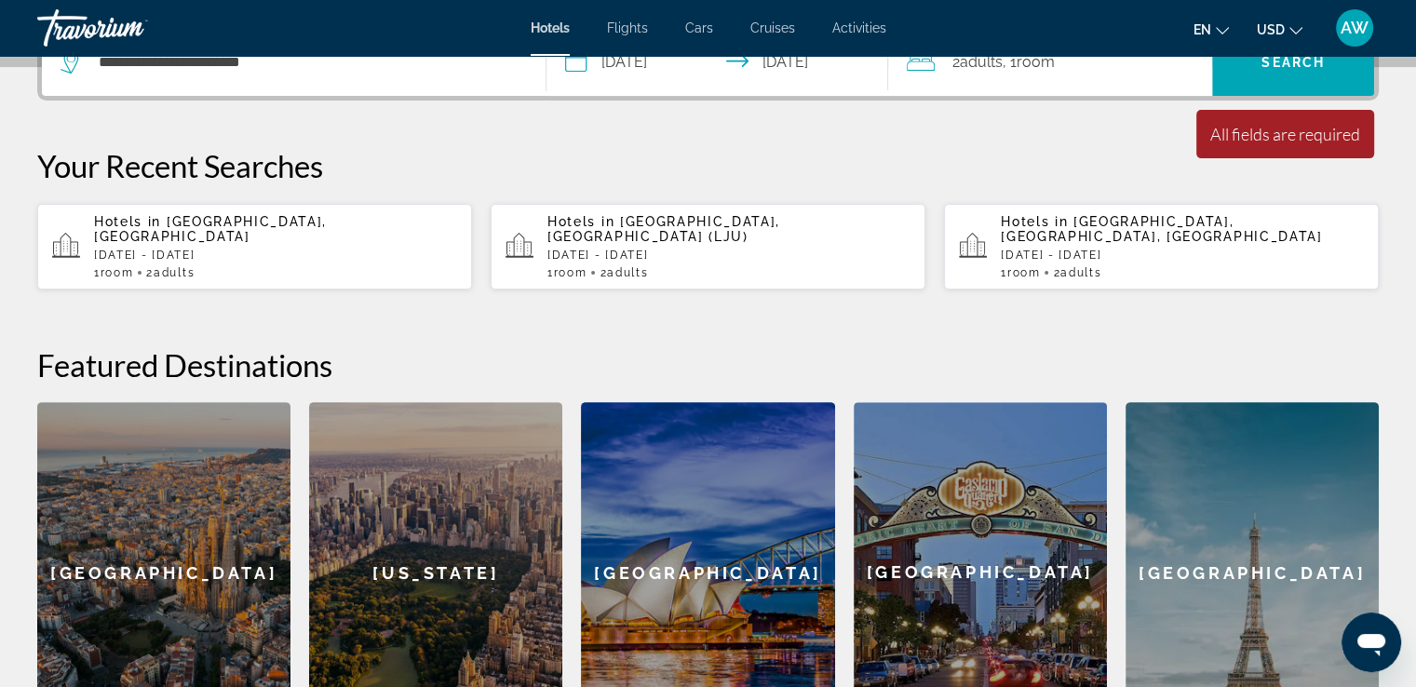
scroll to position [514, 0]
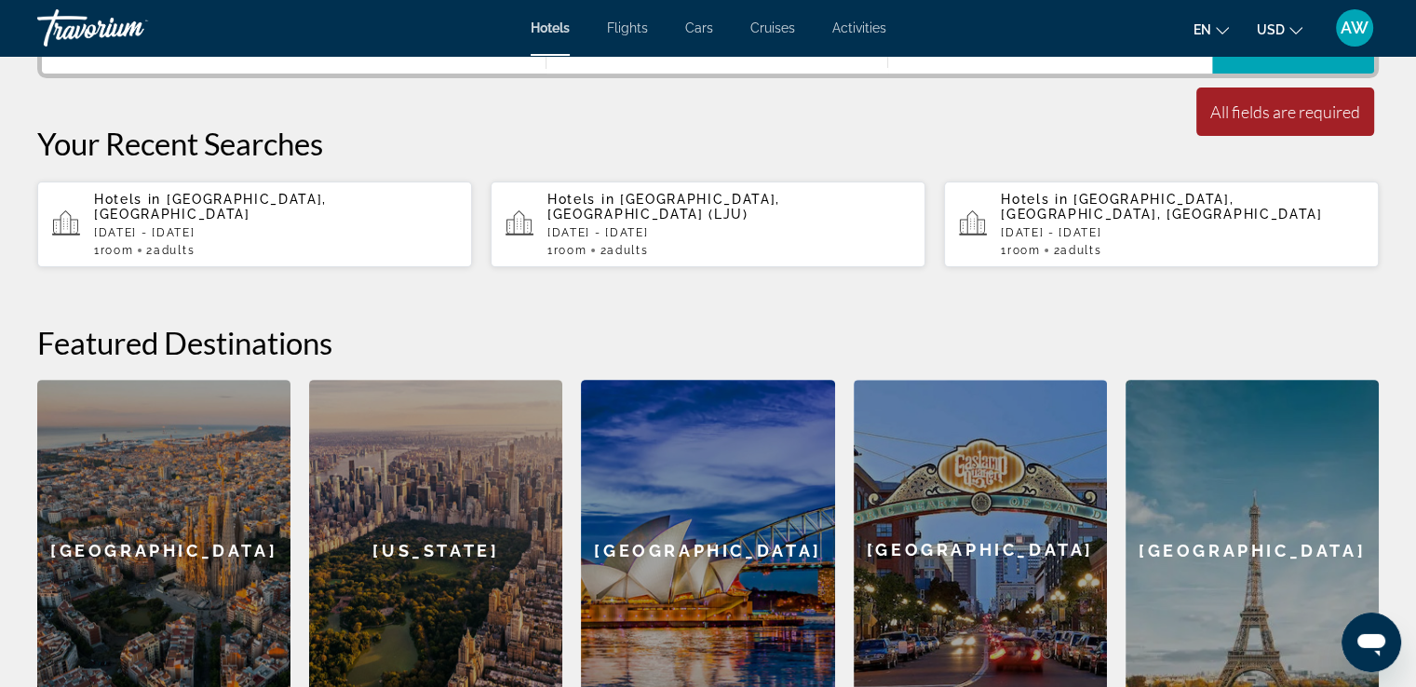
click at [186, 205] on span "[GEOGRAPHIC_DATA], [GEOGRAPHIC_DATA]" at bounding box center [210, 207] width 233 height 30
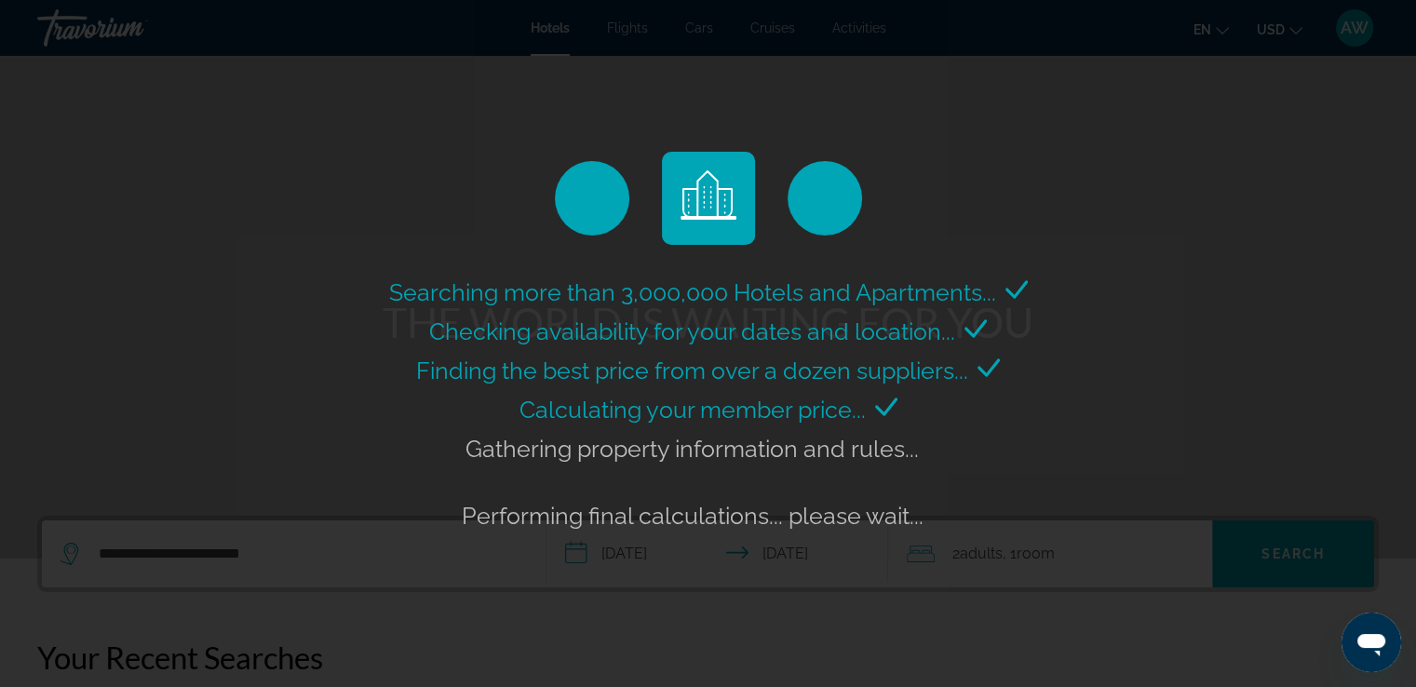
scroll to position [17, 0]
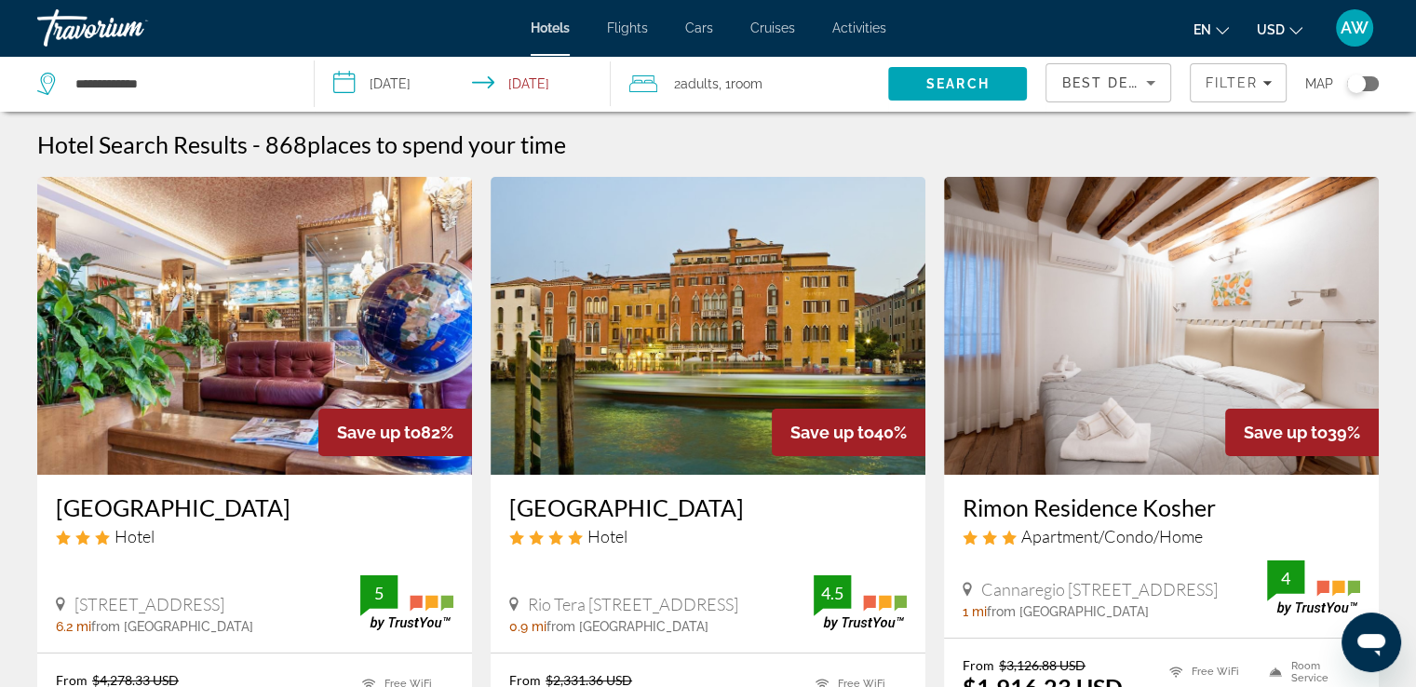
click at [1152, 86] on icon "Sort by" at bounding box center [1151, 83] width 22 height 22
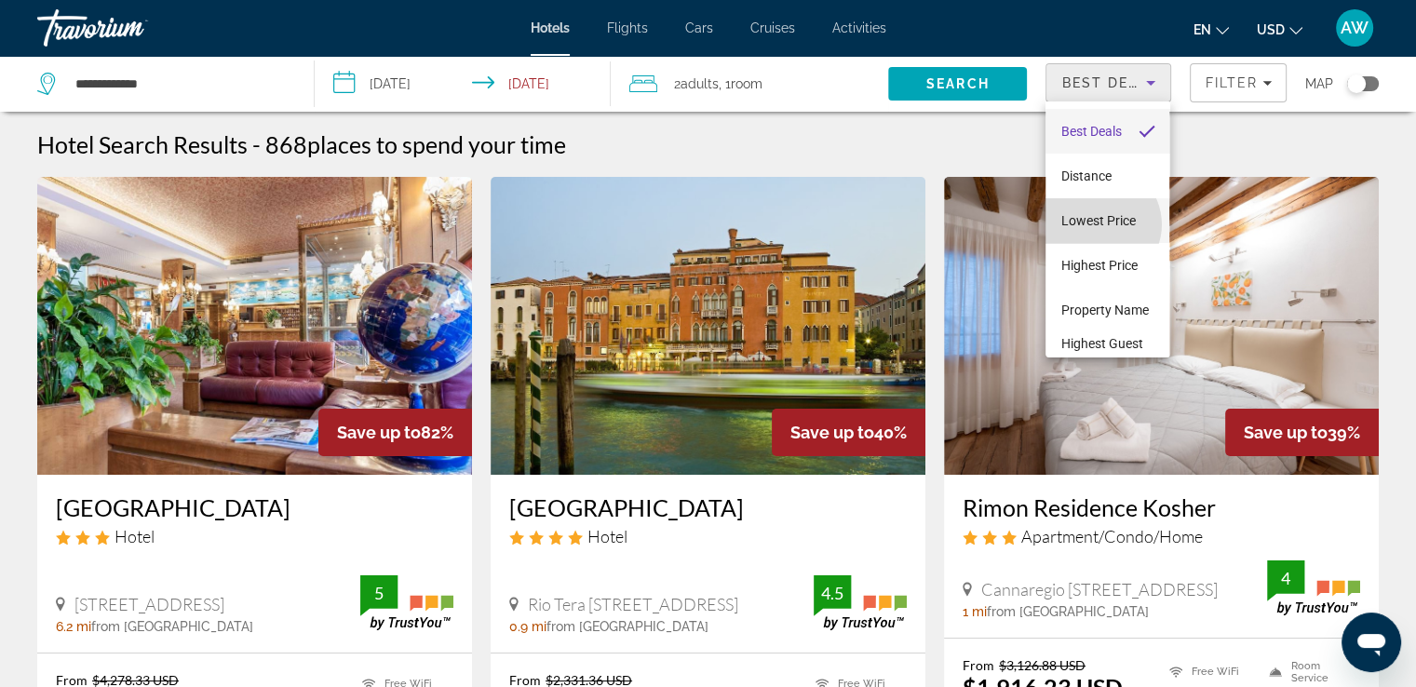
click at [1100, 224] on span "Lowest Price" at bounding box center [1097, 220] width 74 height 15
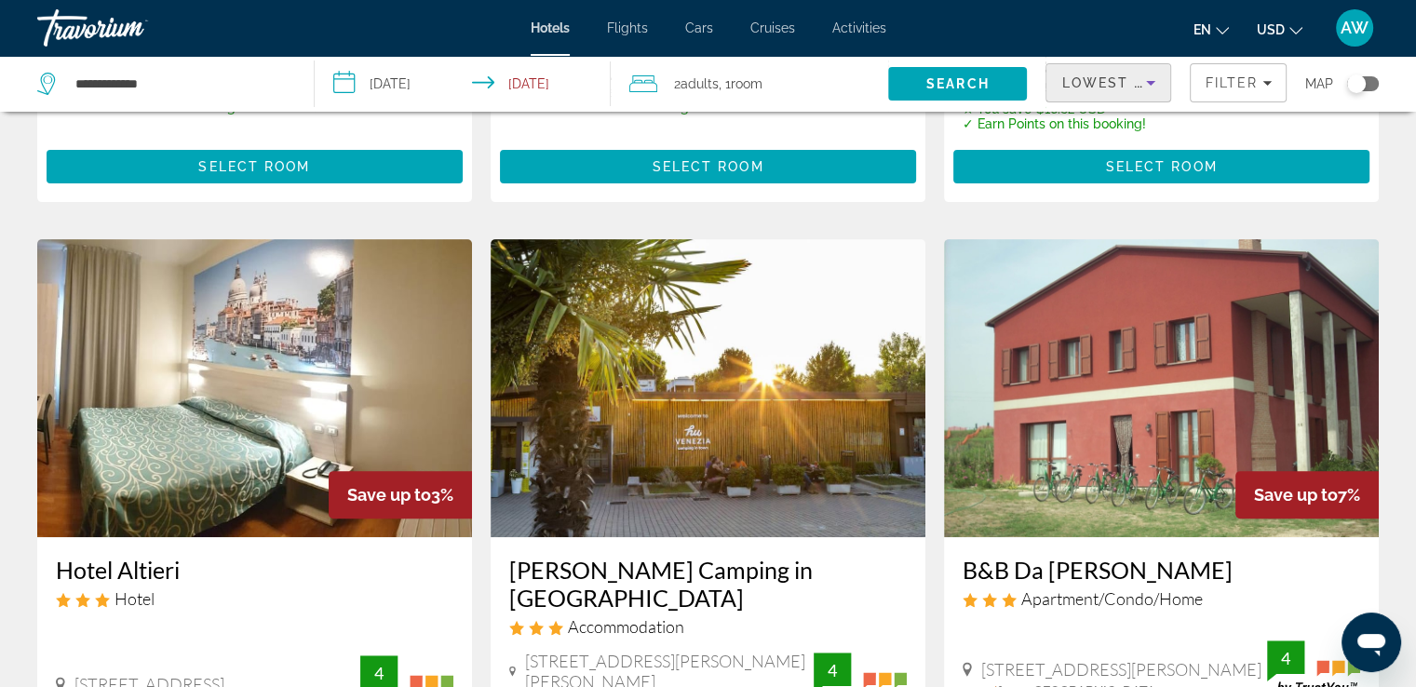
scroll to position [592, 0]
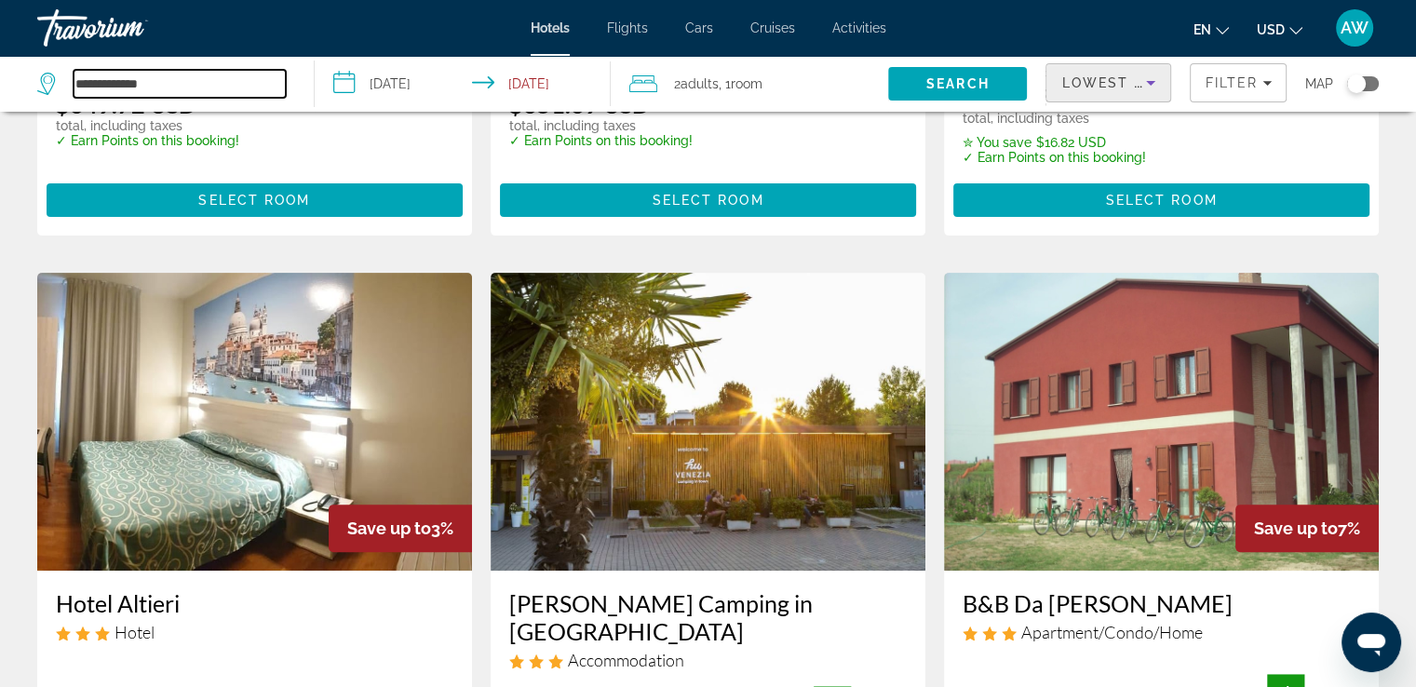
click at [159, 87] on input "**********" at bounding box center [180, 84] width 212 height 28
drag, startPoint x: 159, startPoint y: 87, endPoint x: 156, endPoint y: 131, distance: 44.8
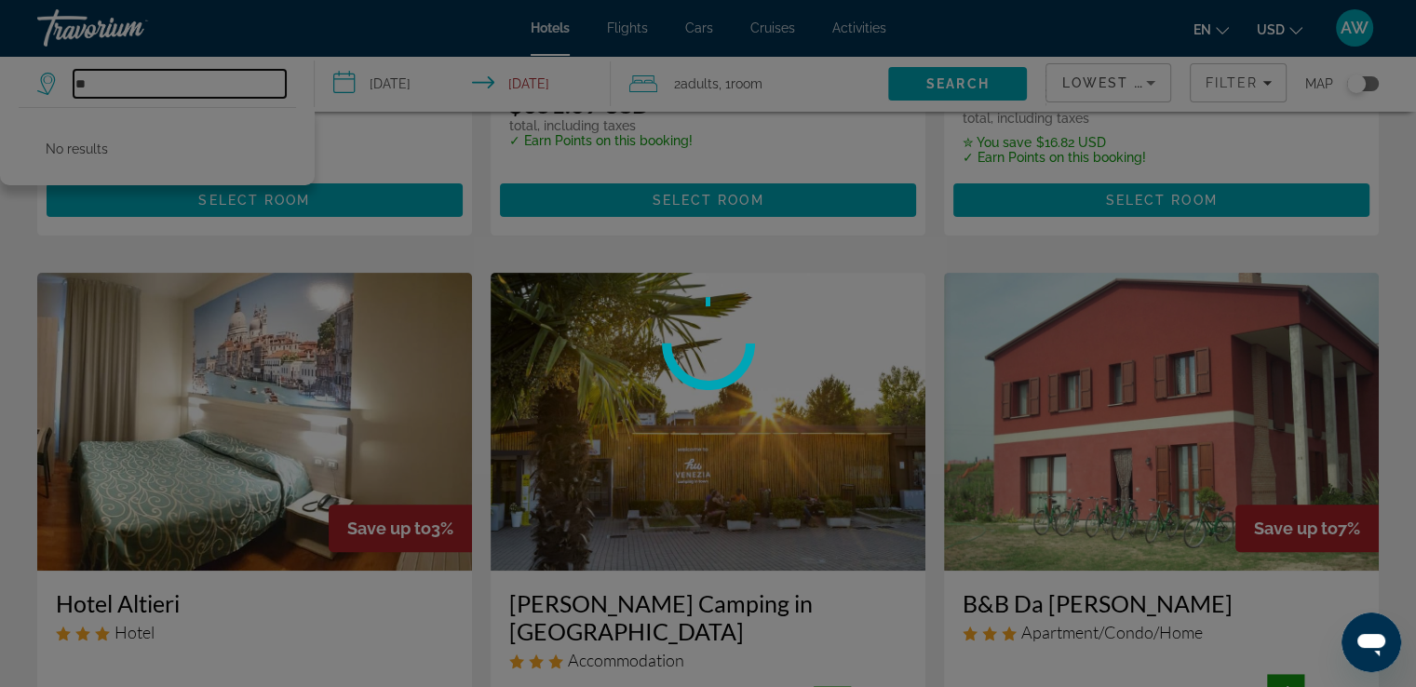
type input "*"
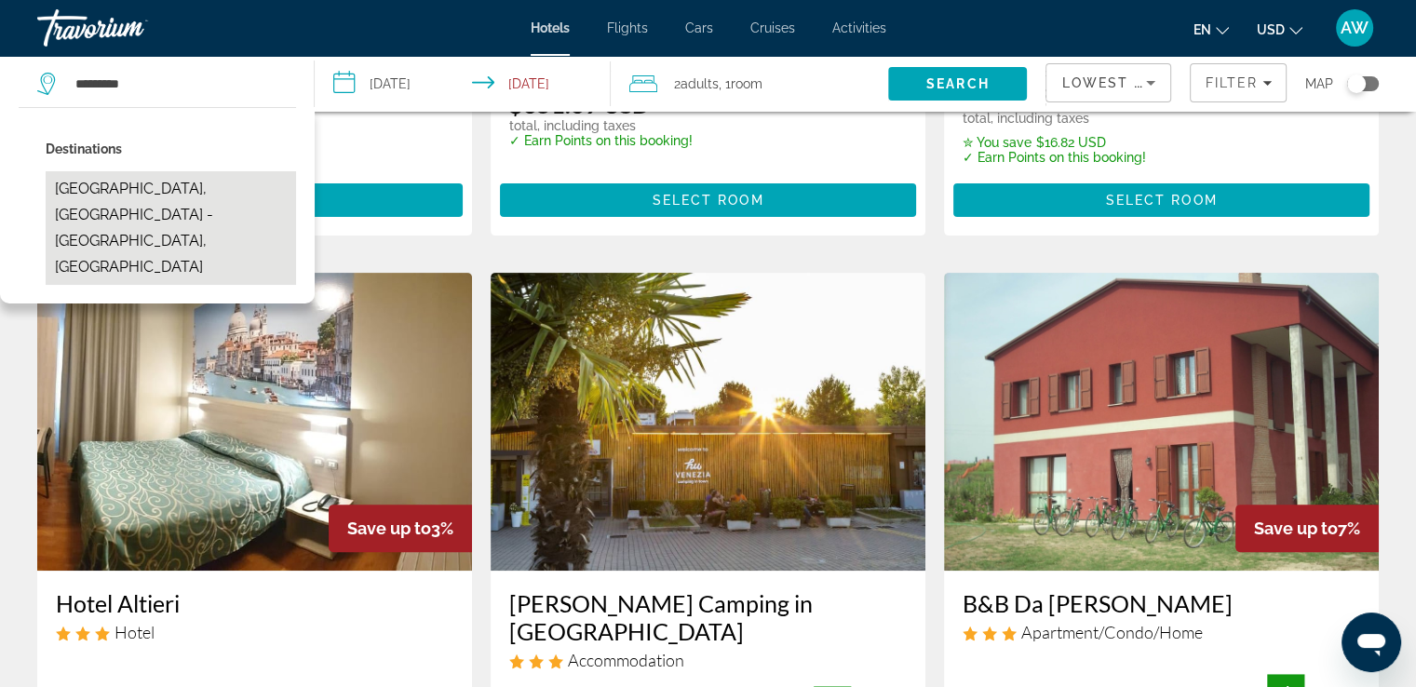
click at [174, 191] on button "[GEOGRAPHIC_DATA], [GEOGRAPHIC_DATA] - [GEOGRAPHIC_DATA], [GEOGRAPHIC_DATA]" at bounding box center [171, 228] width 250 height 114
type input "**********"
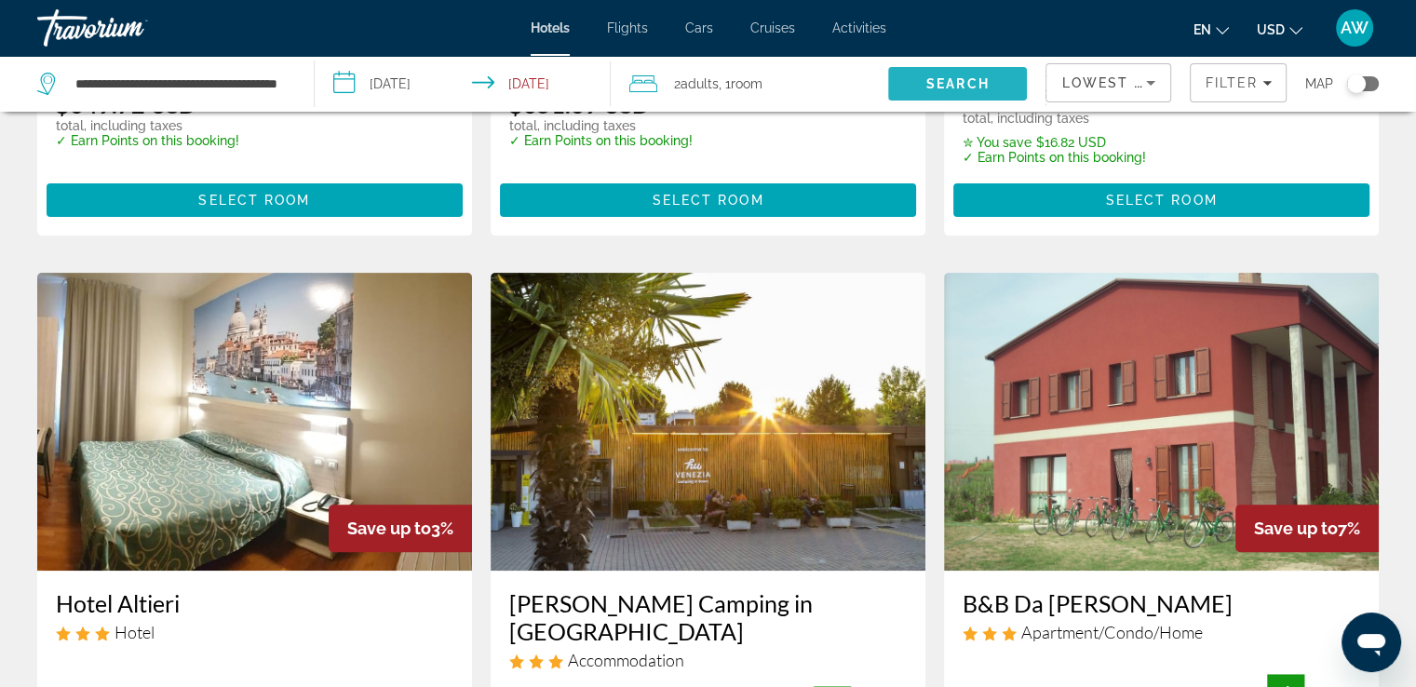
click at [978, 83] on span "Search" at bounding box center [957, 83] width 63 height 15
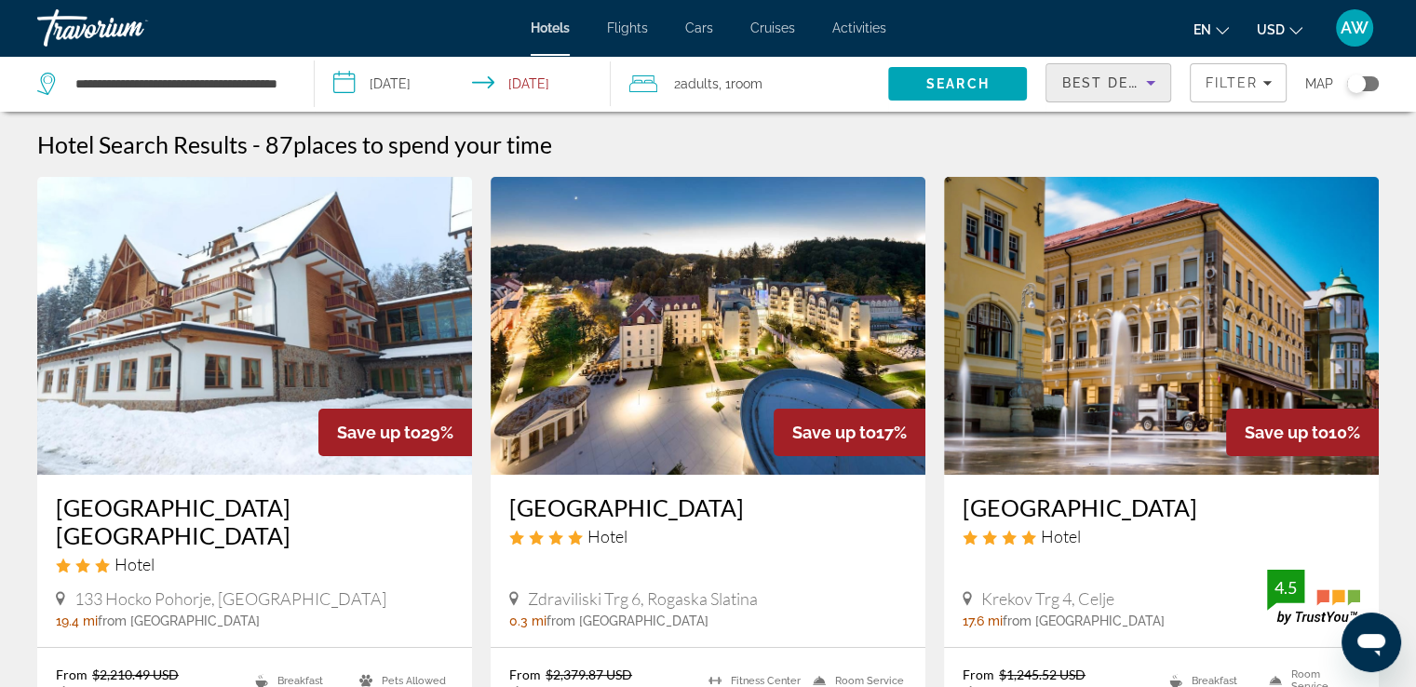
click at [1153, 88] on icon "Sort by" at bounding box center [1151, 83] width 22 height 22
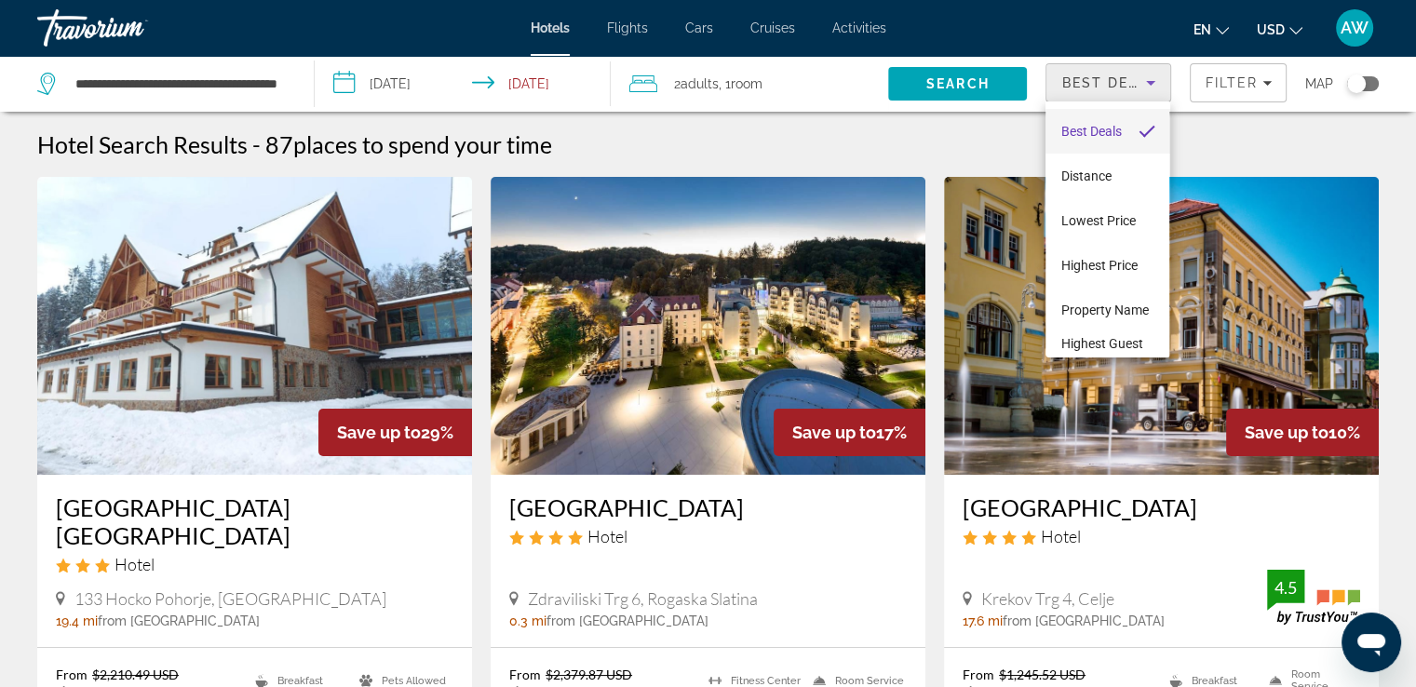
scroll to position [1, 0]
click at [1110, 223] on span "Lowest Price" at bounding box center [1097, 219] width 74 height 15
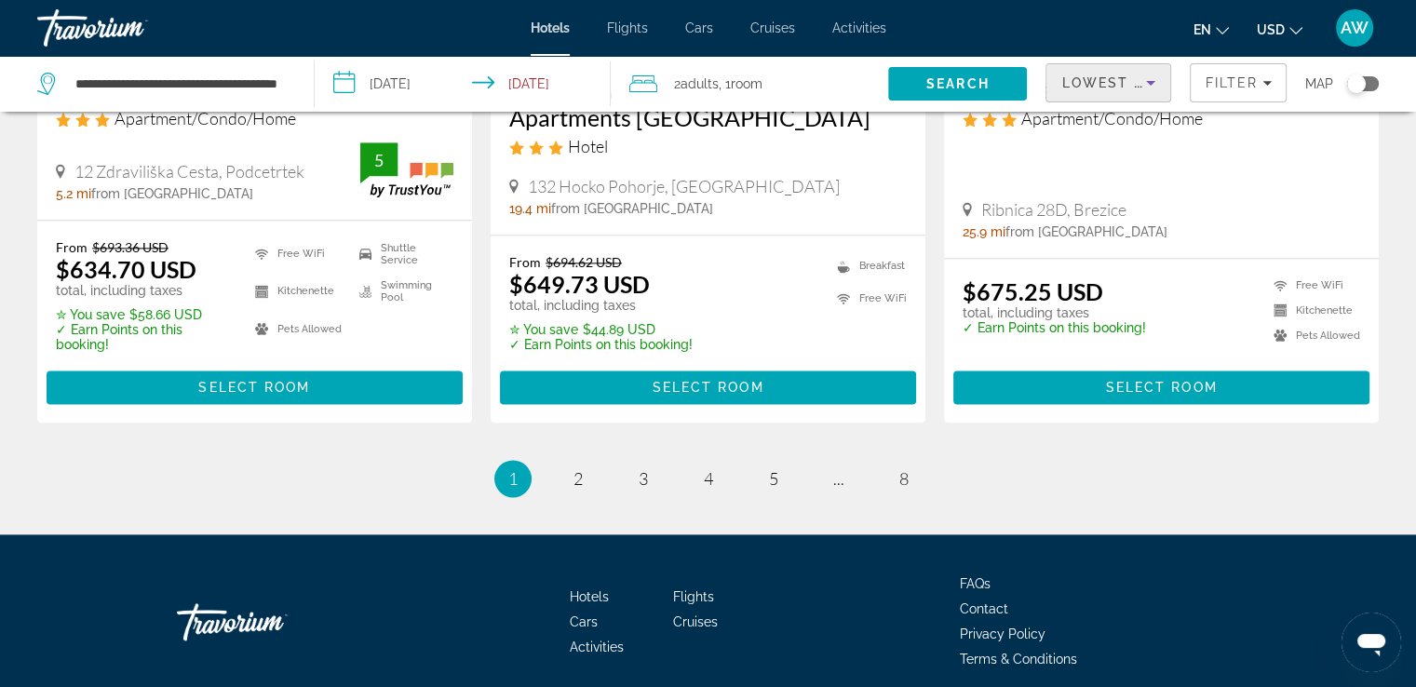
scroll to position [2480, 0]
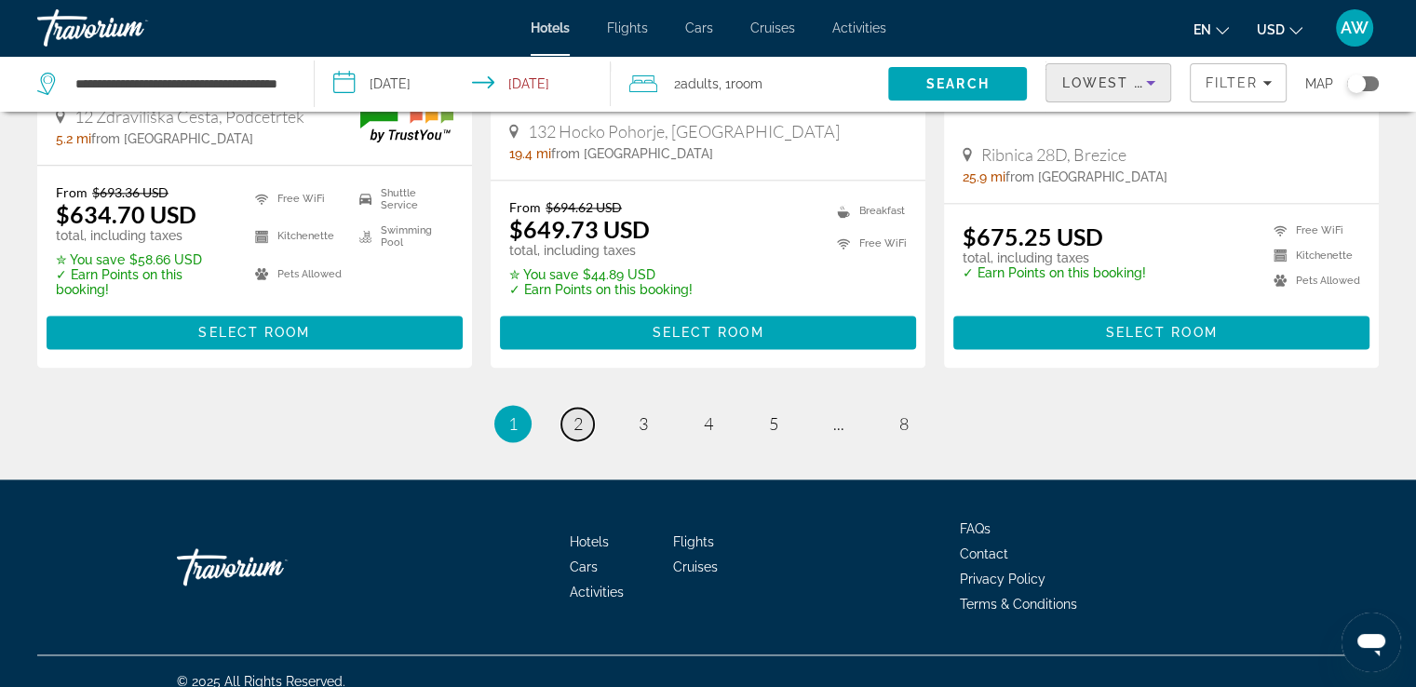
click at [580, 420] on span "2" at bounding box center [578, 423] width 9 height 20
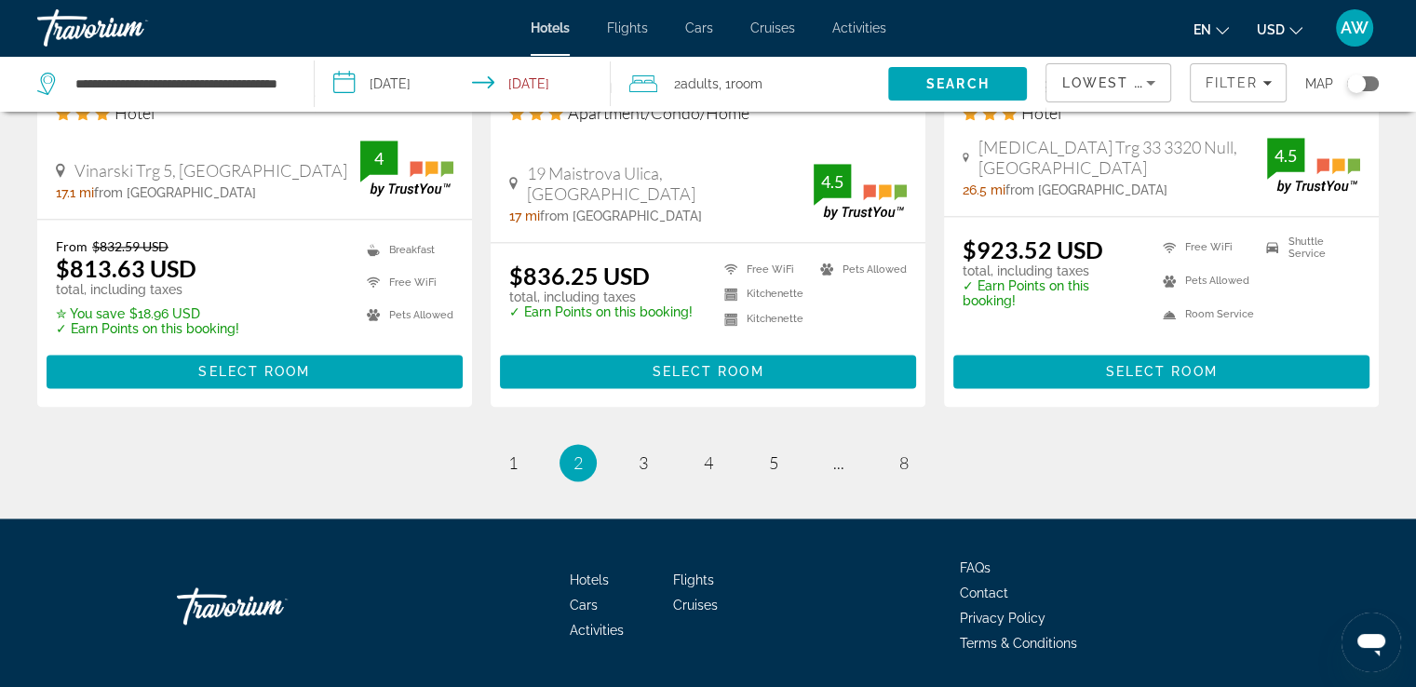
scroll to position [2497, 0]
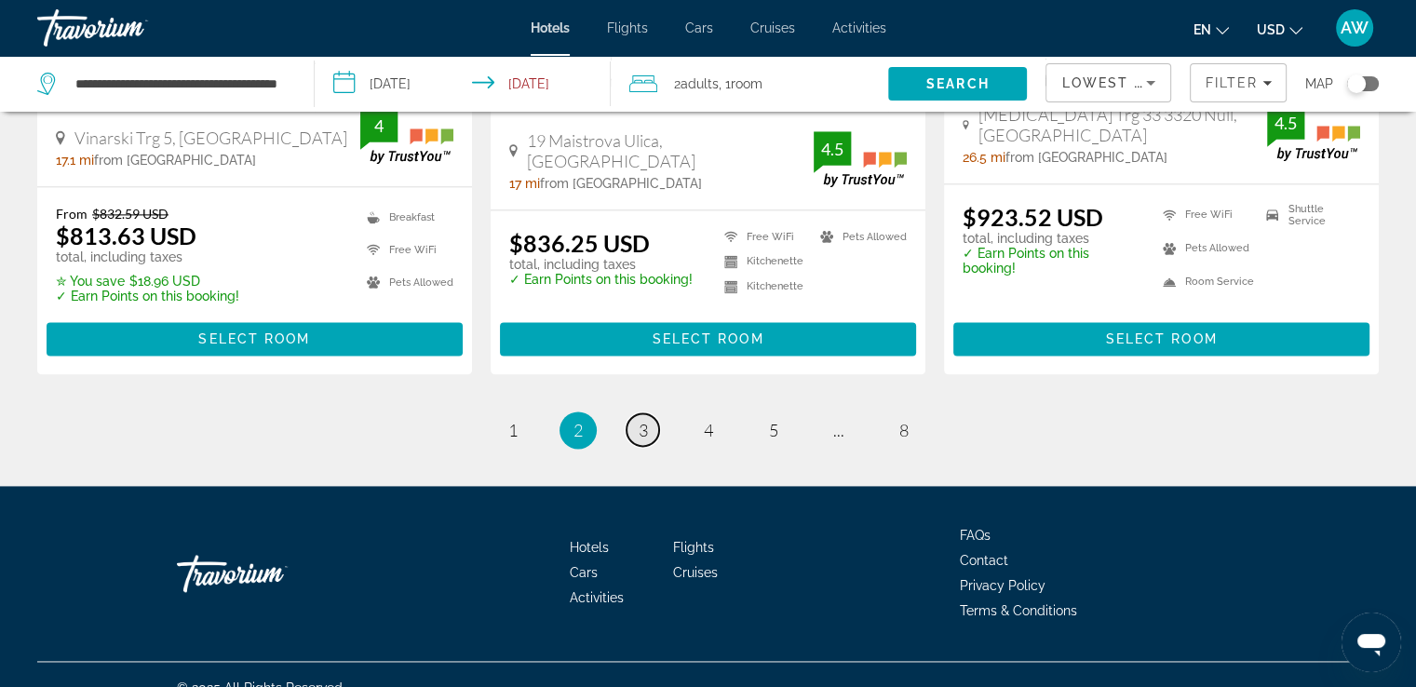
click at [639, 420] on span "3" at bounding box center [643, 430] width 9 height 20
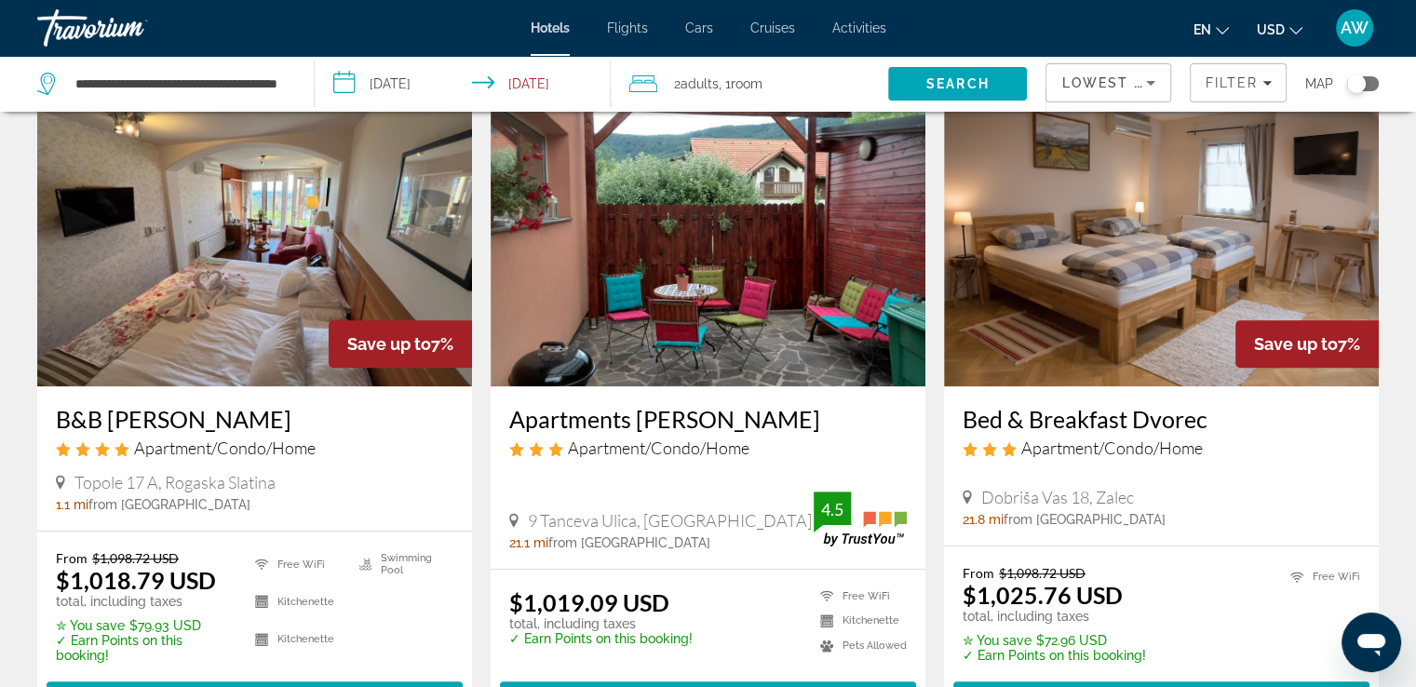
scroll to position [780, 0]
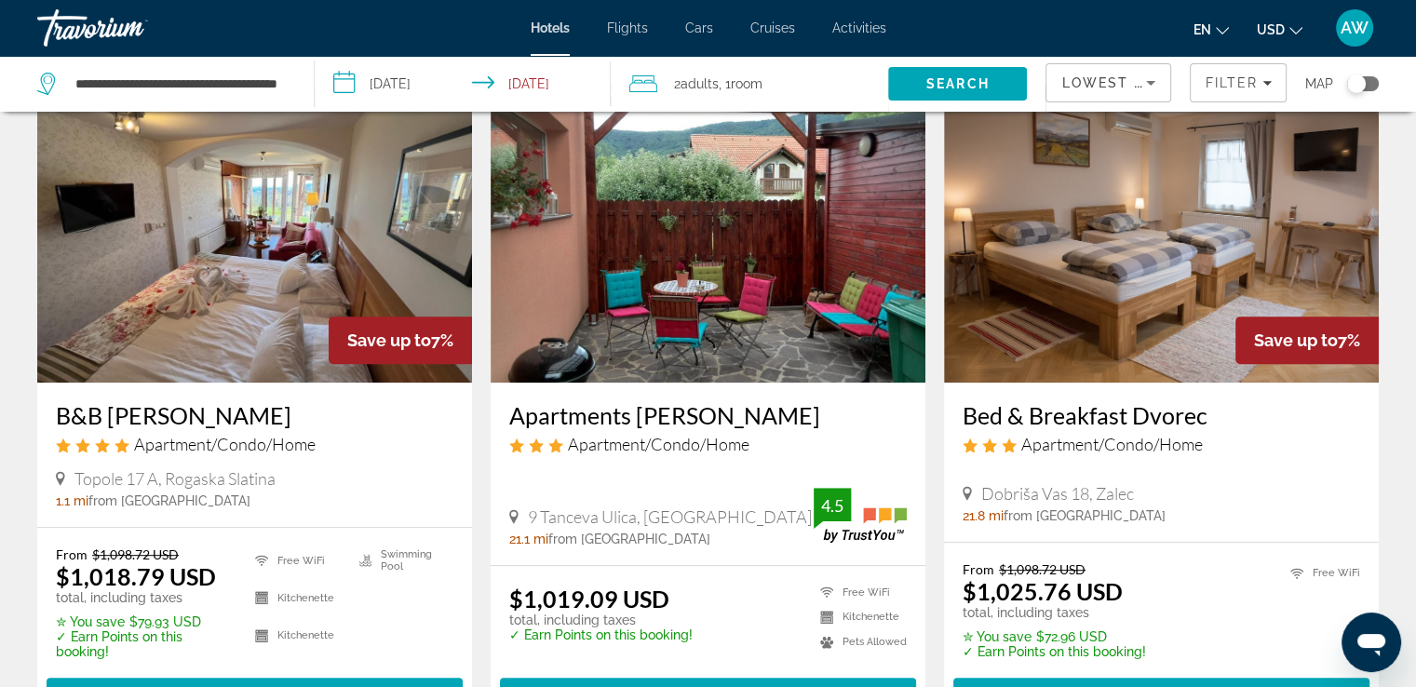
click at [147, 414] on h3 "B&B [PERSON_NAME]" at bounding box center [255, 415] width 398 height 28
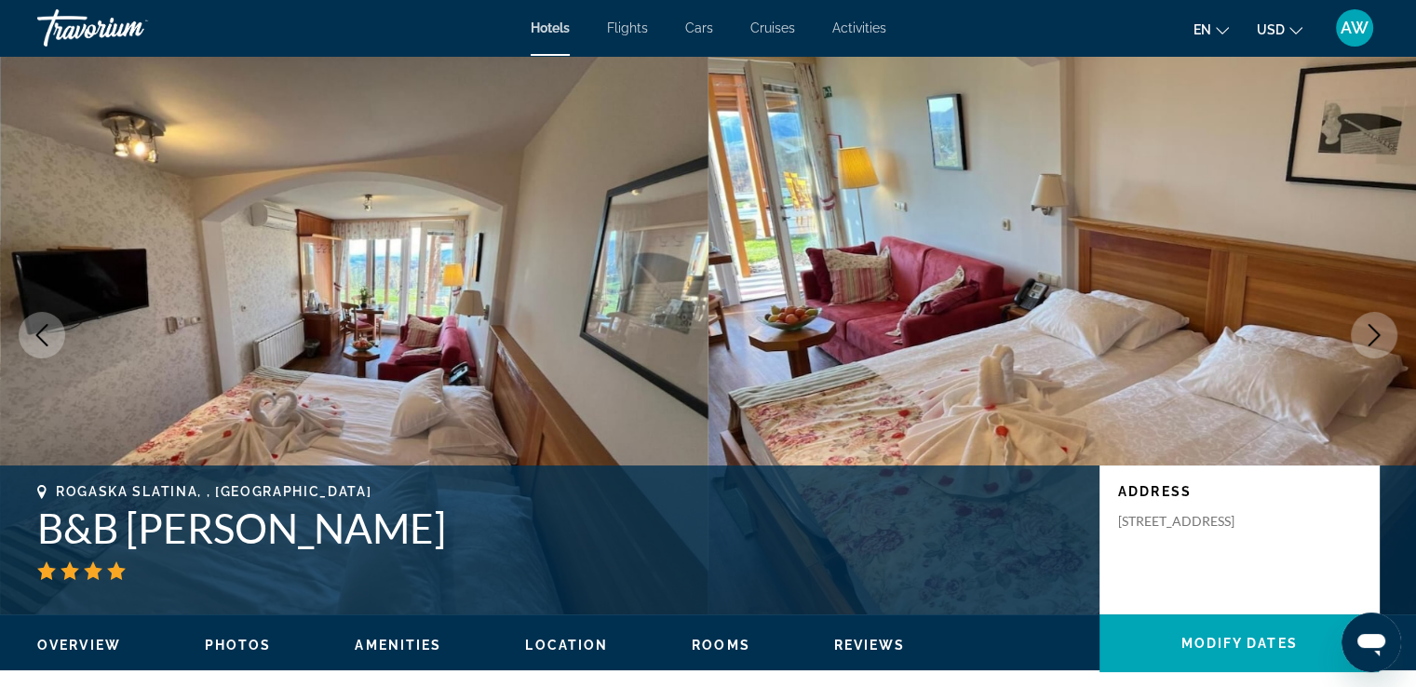
click at [217, 645] on span "Photos" at bounding box center [238, 645] width 67 height 15
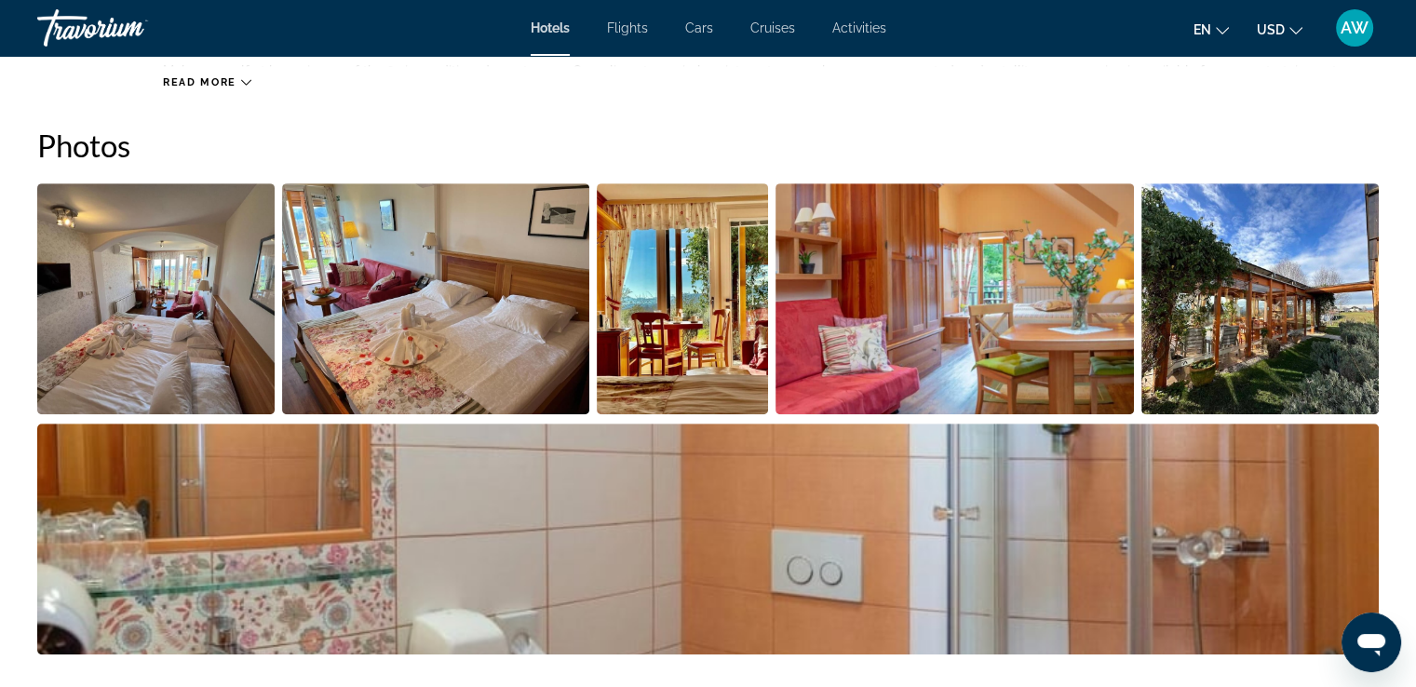
scroll to position [909, 0]
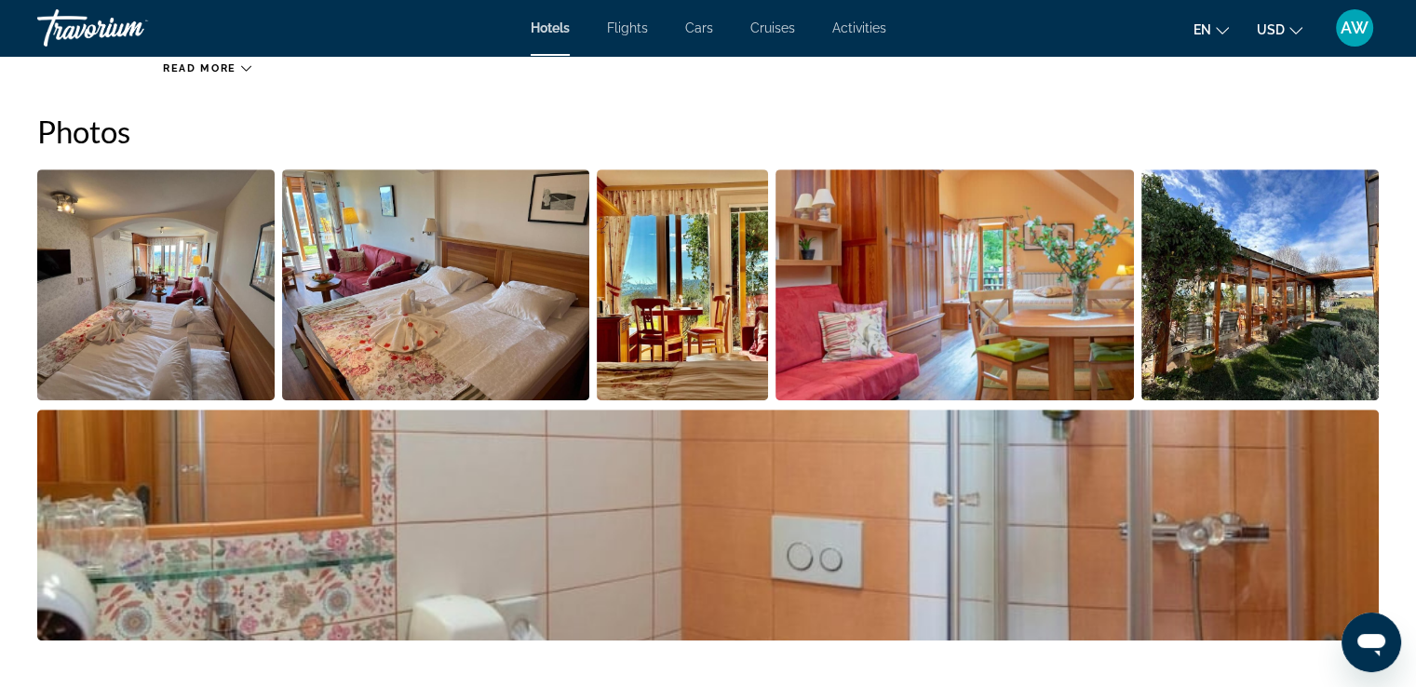
click at [158, 310] on img "Open full-screen image slider" at bounding box center [155, 284] width 237 height 231
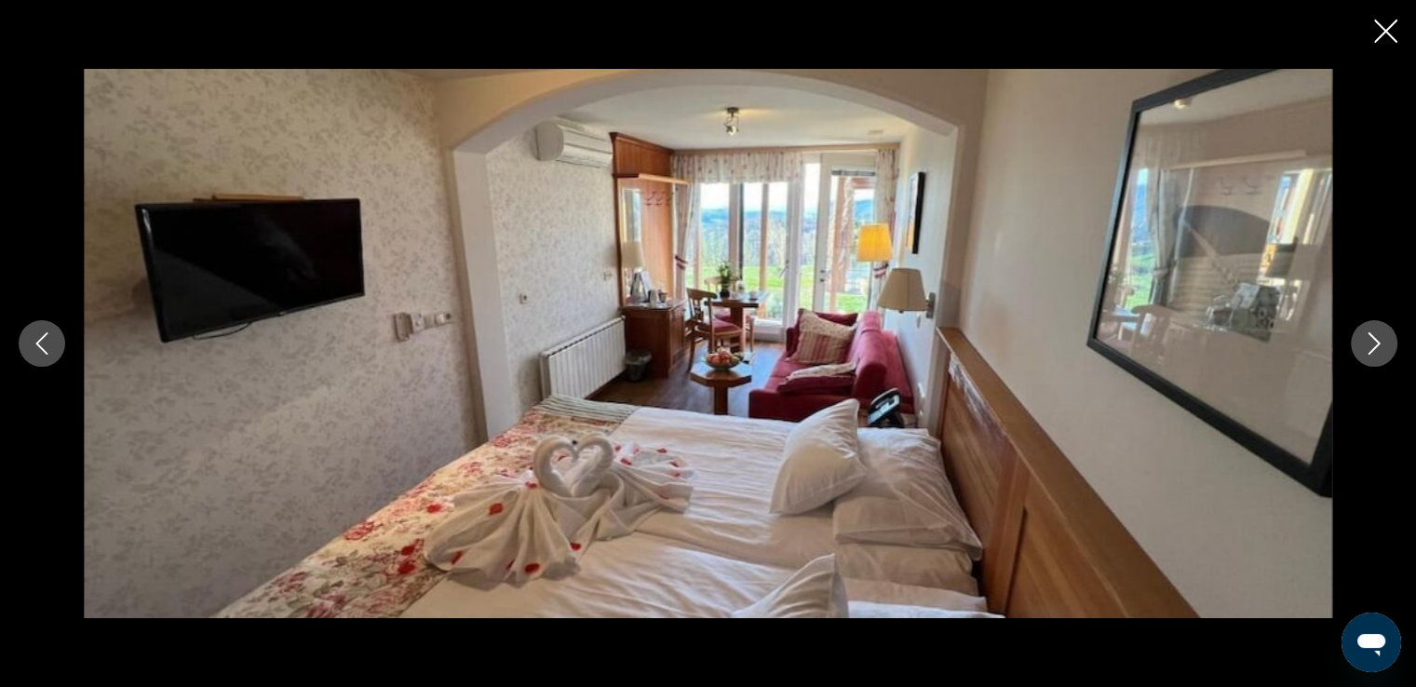
click at [1370, 345] on icon "Next image" at bounding box center [1374, 343] width 22 height 22
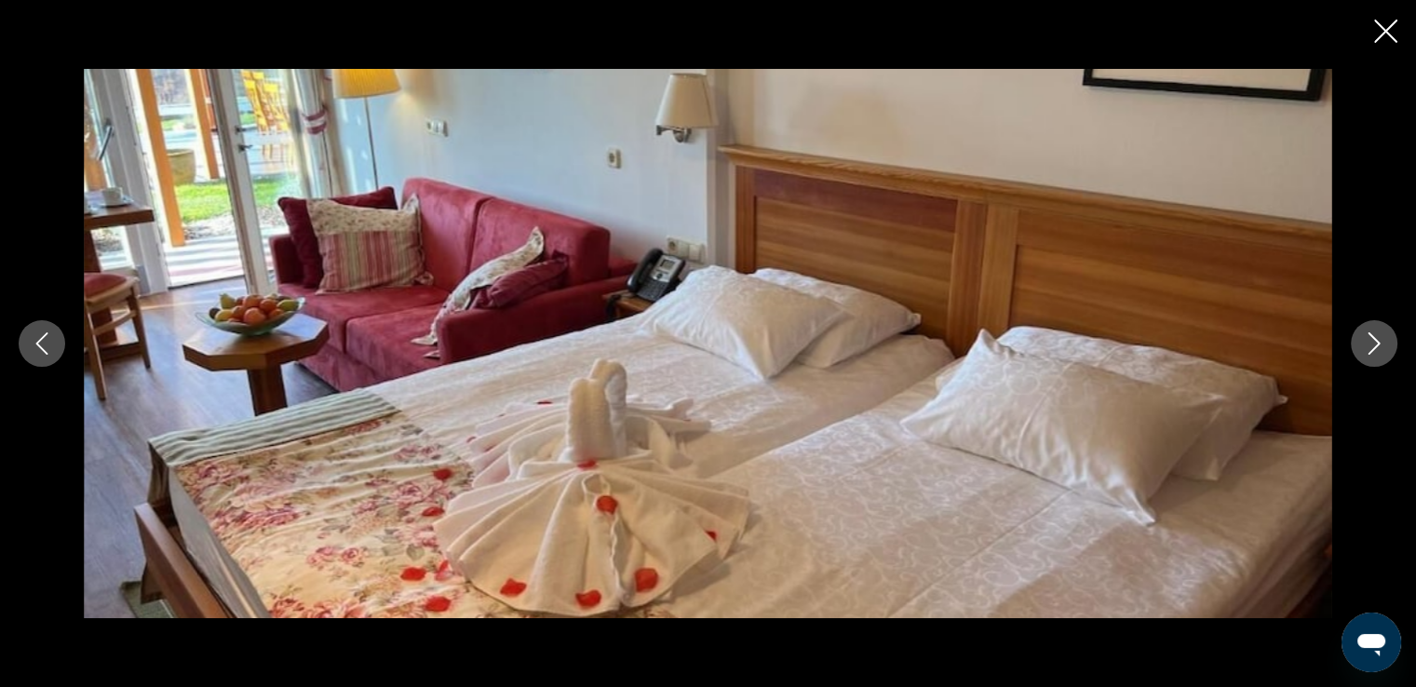
click at [1370, 345] on icon "Next image" at bounding box center [1374, 343] width 22 height 22
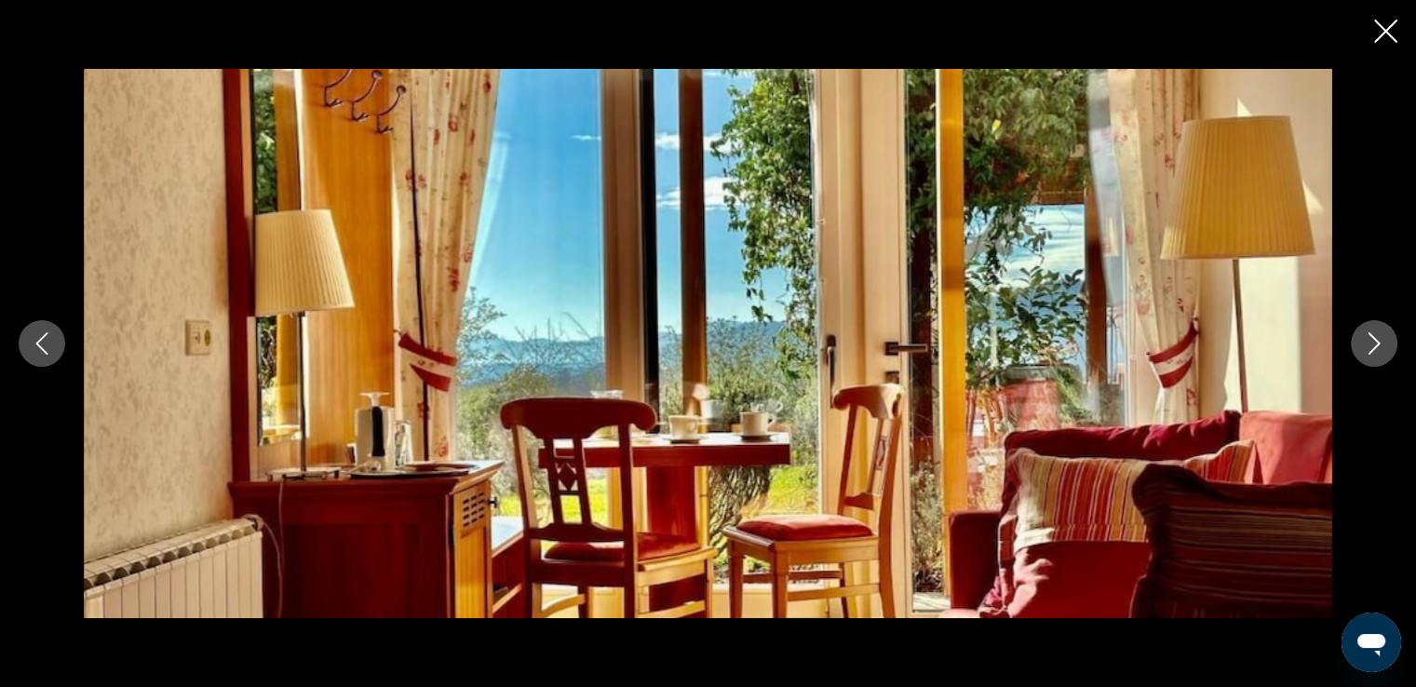
click at [1370, 345] on icon "Next image" at bounding box center [1374, 343] width 22 height 22
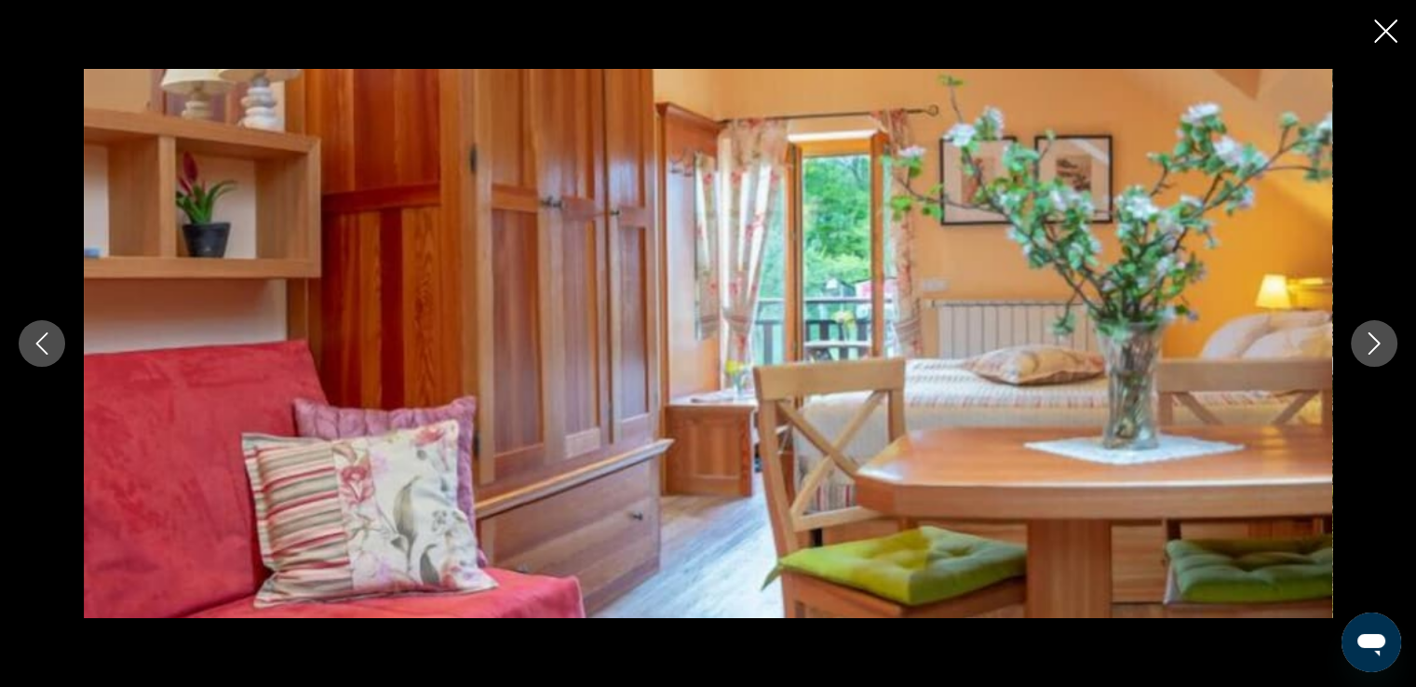
click at [1370, 345] on icon "Next image" at bounding box center [1374, 343] width 22 height 22
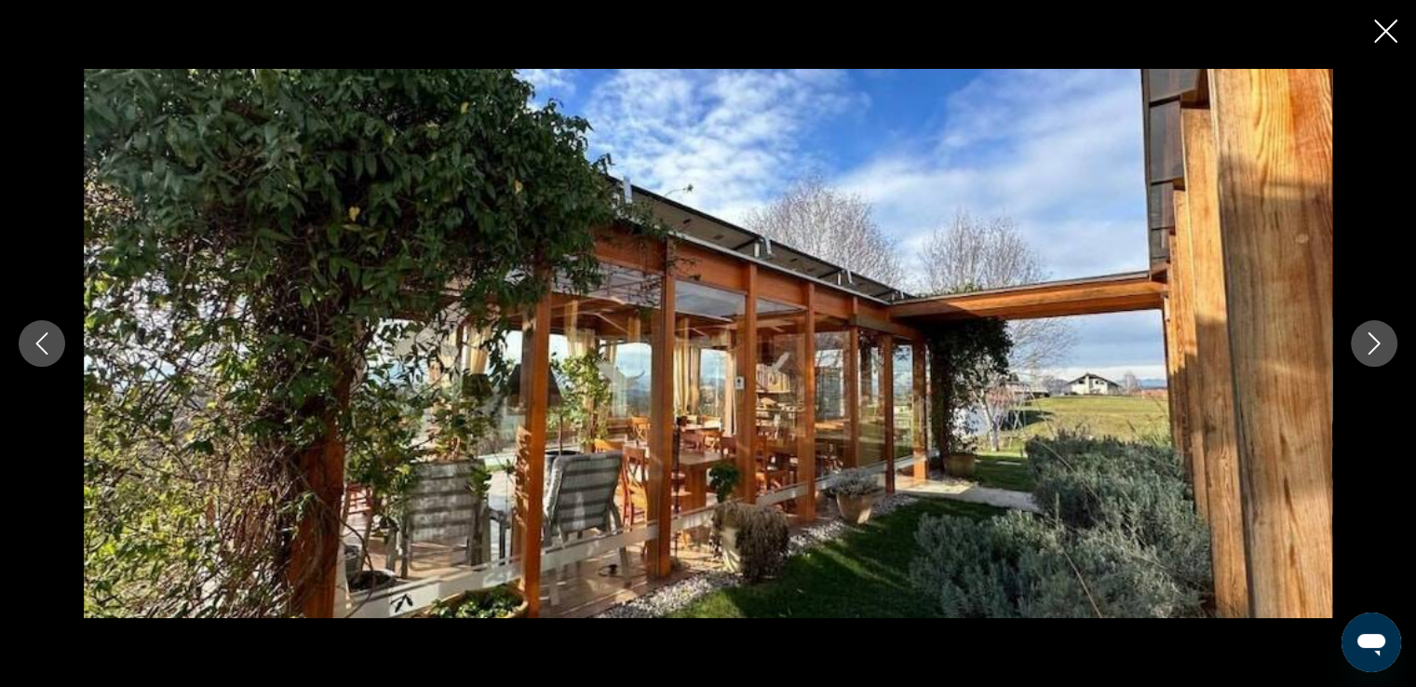
click at [1370, 345] on icon "Next image" at bounding box center [1374, 343] width 22 height 22
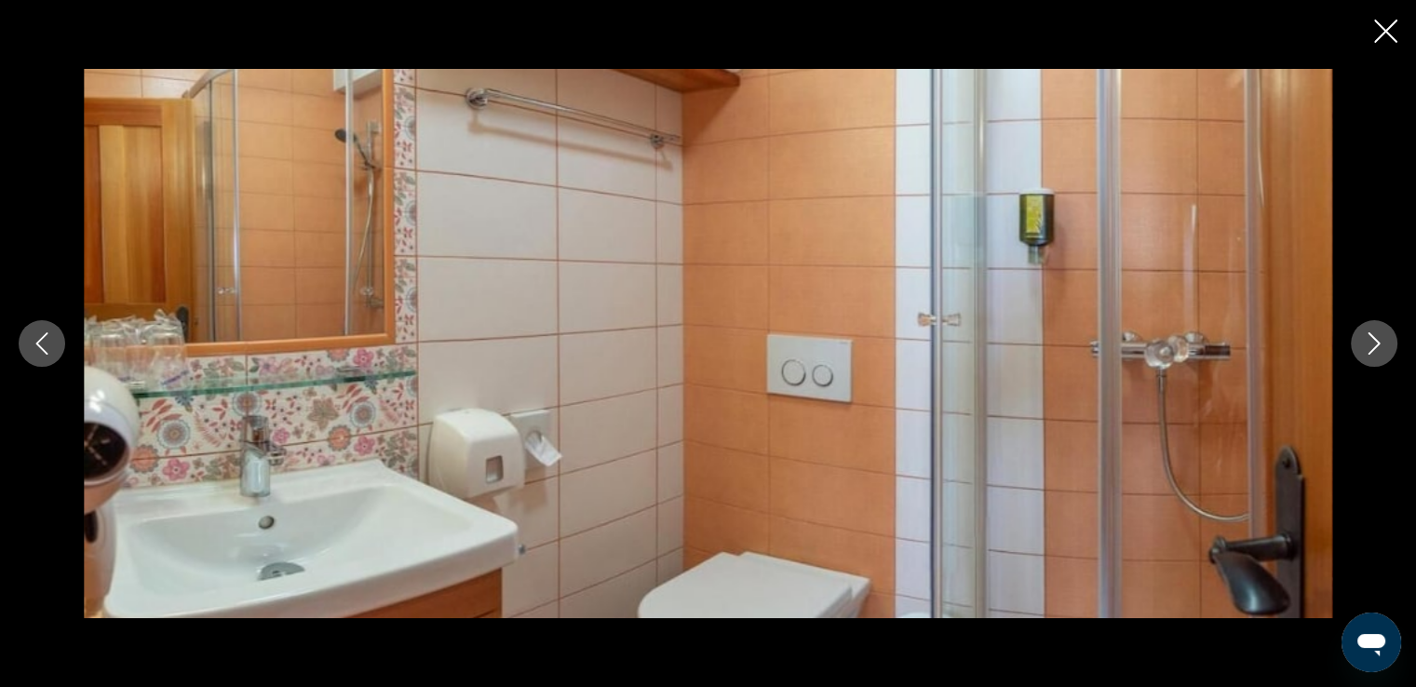
click at [1370, 345] on icon "Next image" at bounding box center [1374, 343] width 22 height 22
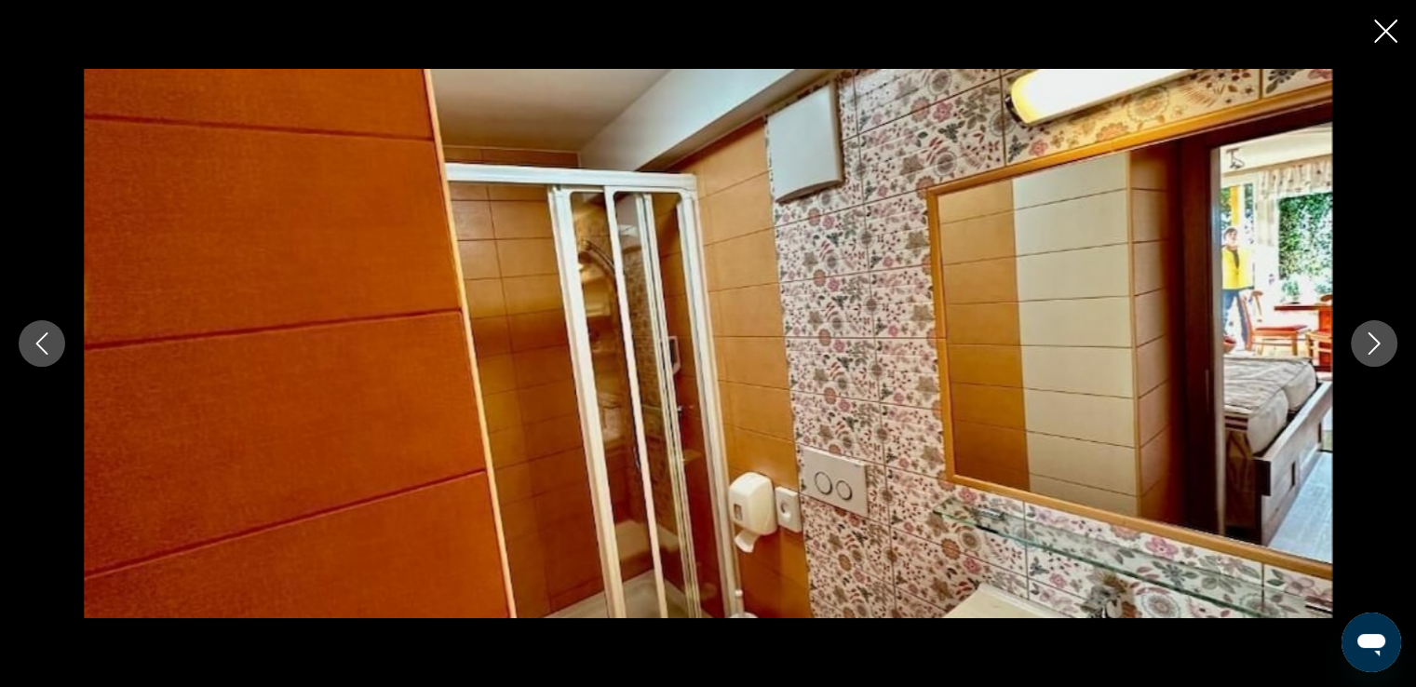
click at [1370, 345] on icon "Next image" at bounding box center [1374, 343] width 22 height 22
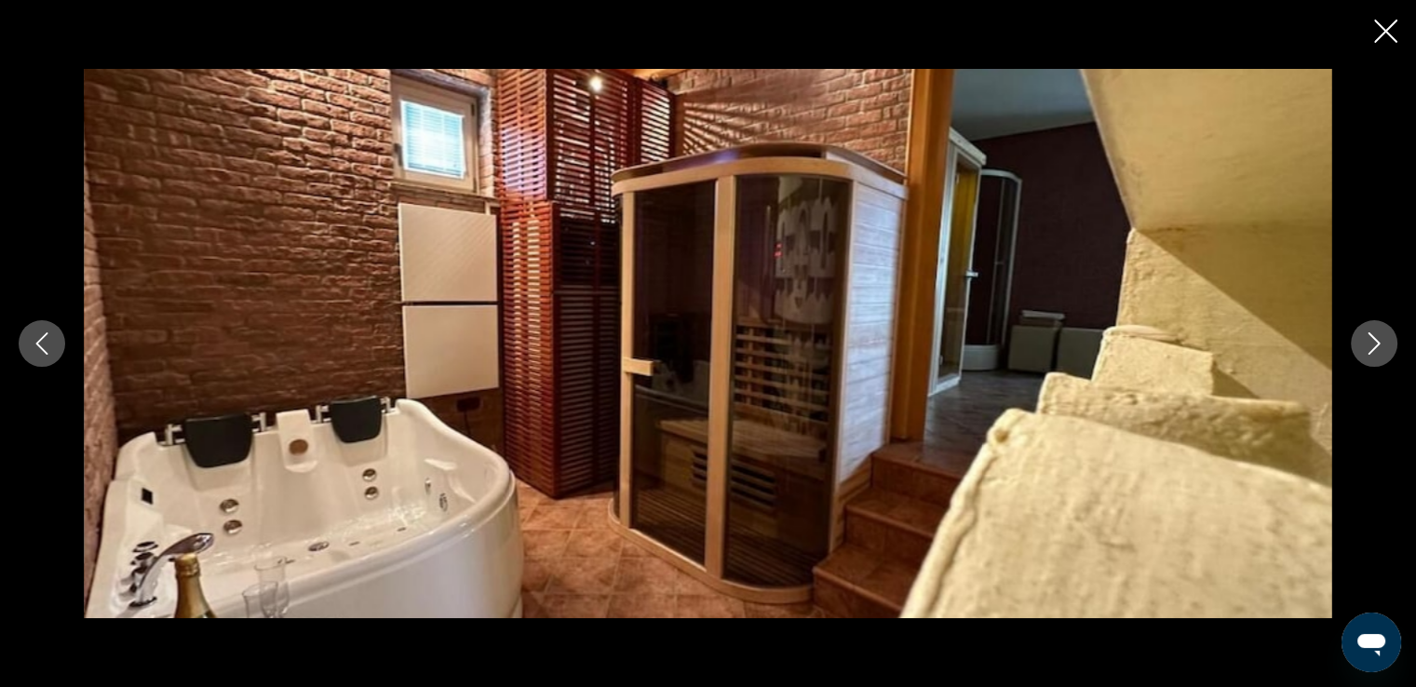
click at [1370, 345] on icon "Next image" at bounding box center [1374, 343] width 22 height 22
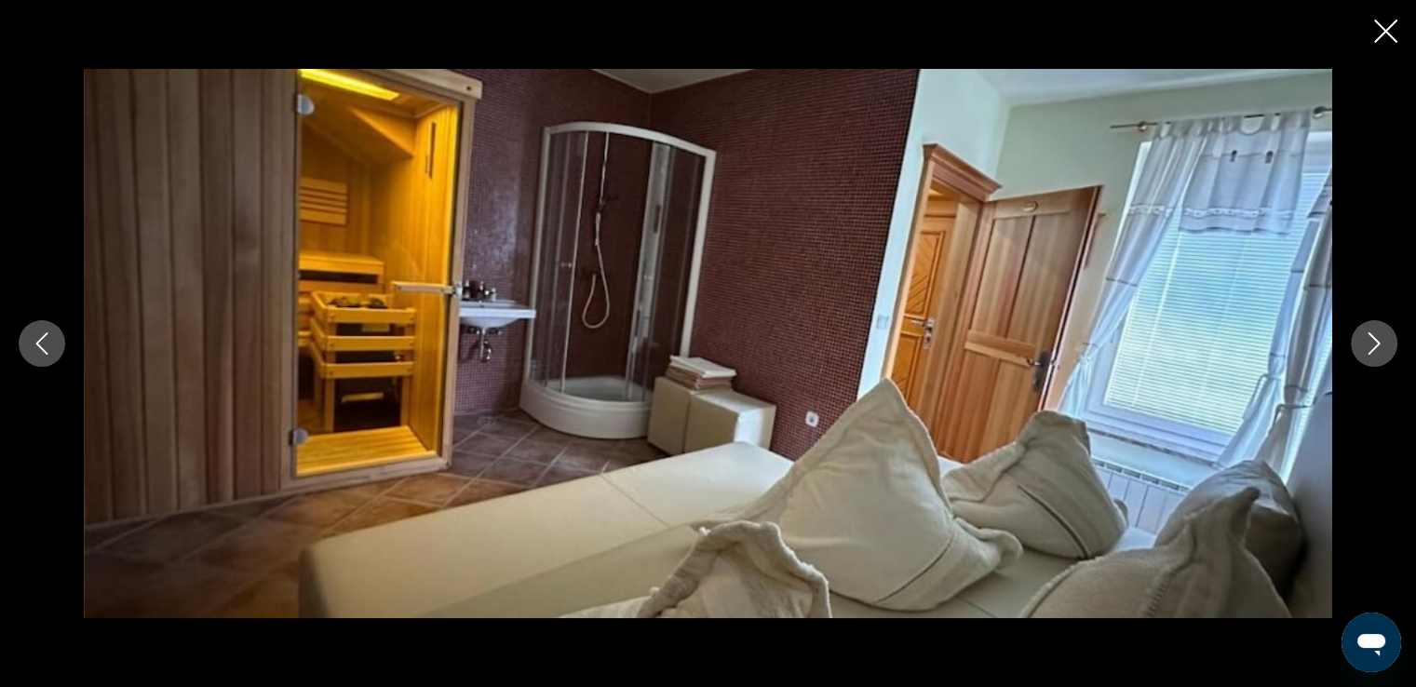
click at [1370, 345] on icon "Next image" at bounding box center [1374, 343] width 22 height 22
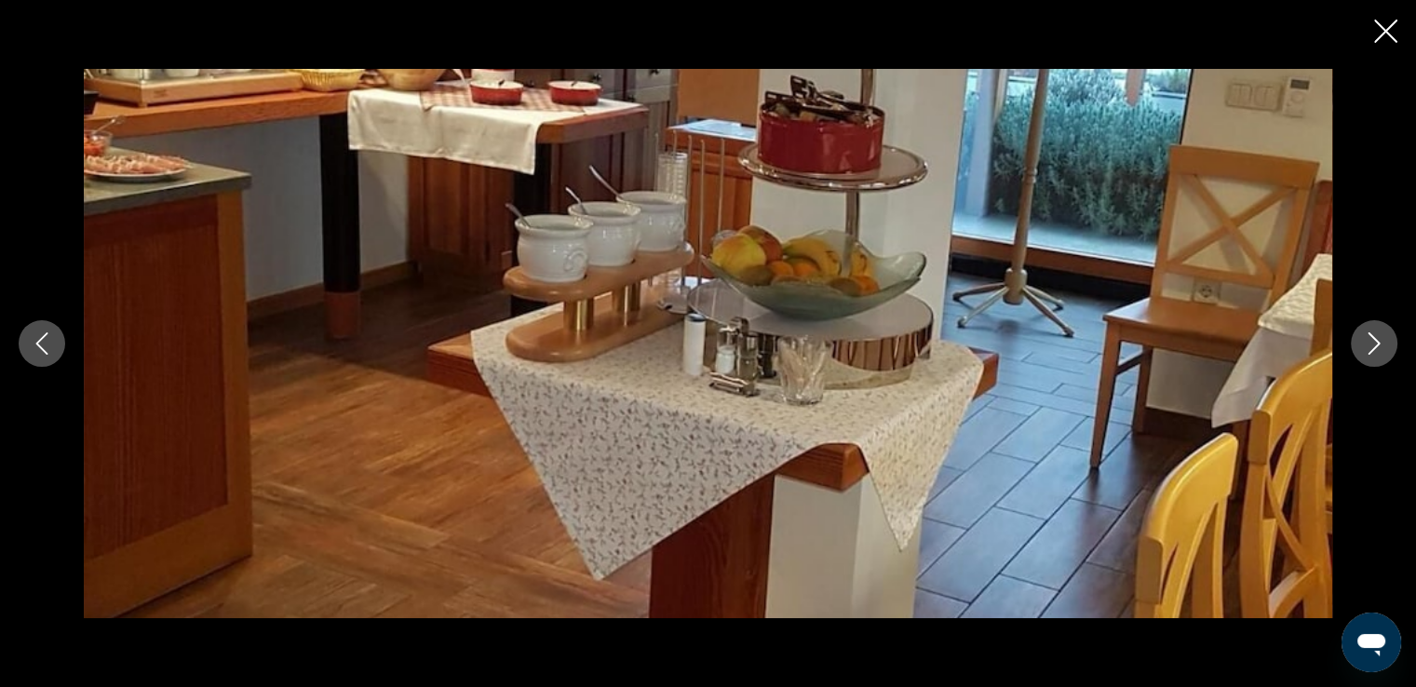
click at [1370, 345] on icon "Next image" at bounding box center [1374, 343] width 22 height 22
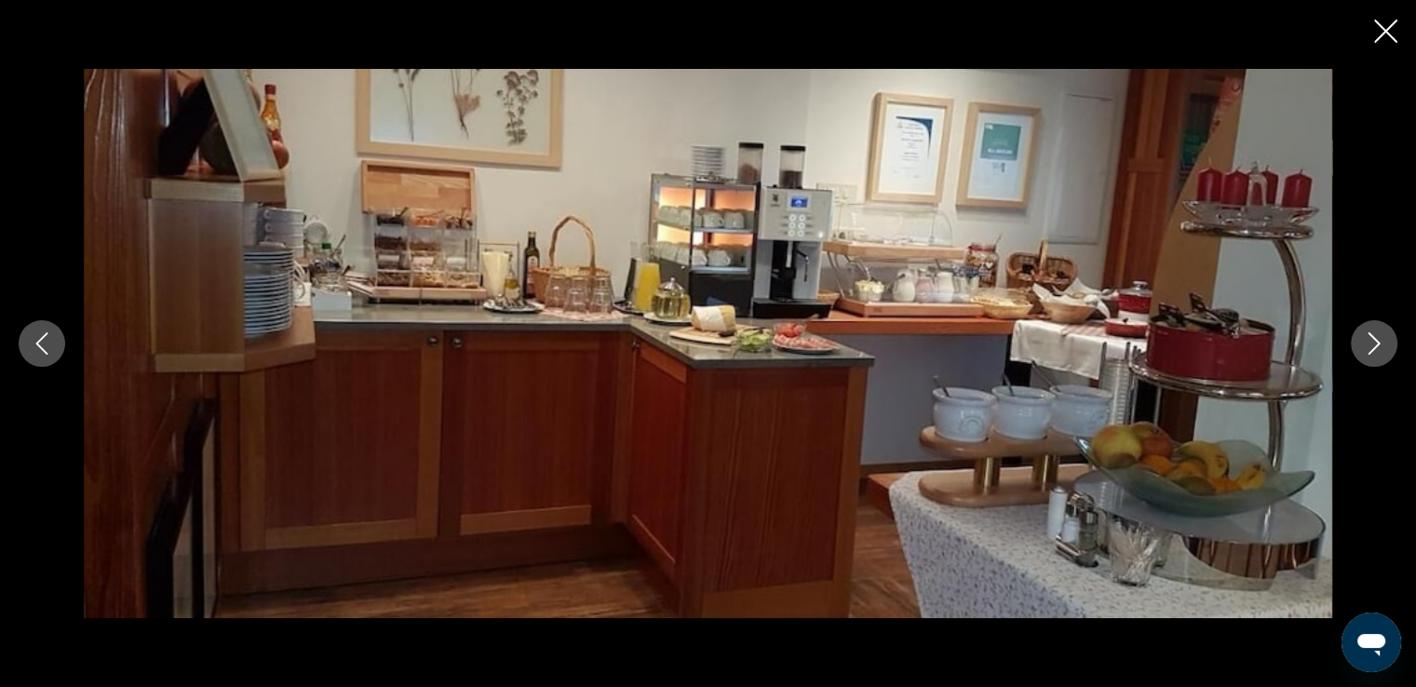
click at [1370, 345] on icon "Next image" at bounding box center [1374, 343] width 22 height 22
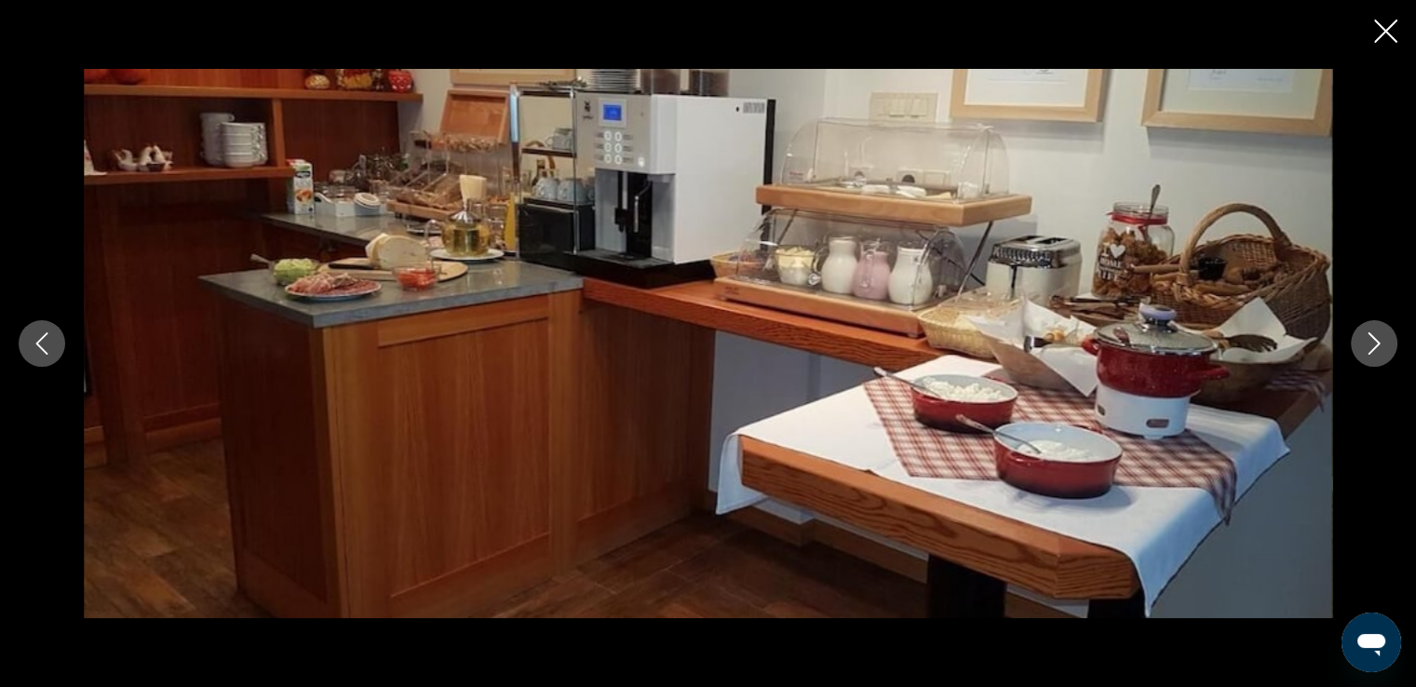
click at [1370, 345] on icon "Next image" at bounding box center [1374, 343] width 22 height 22
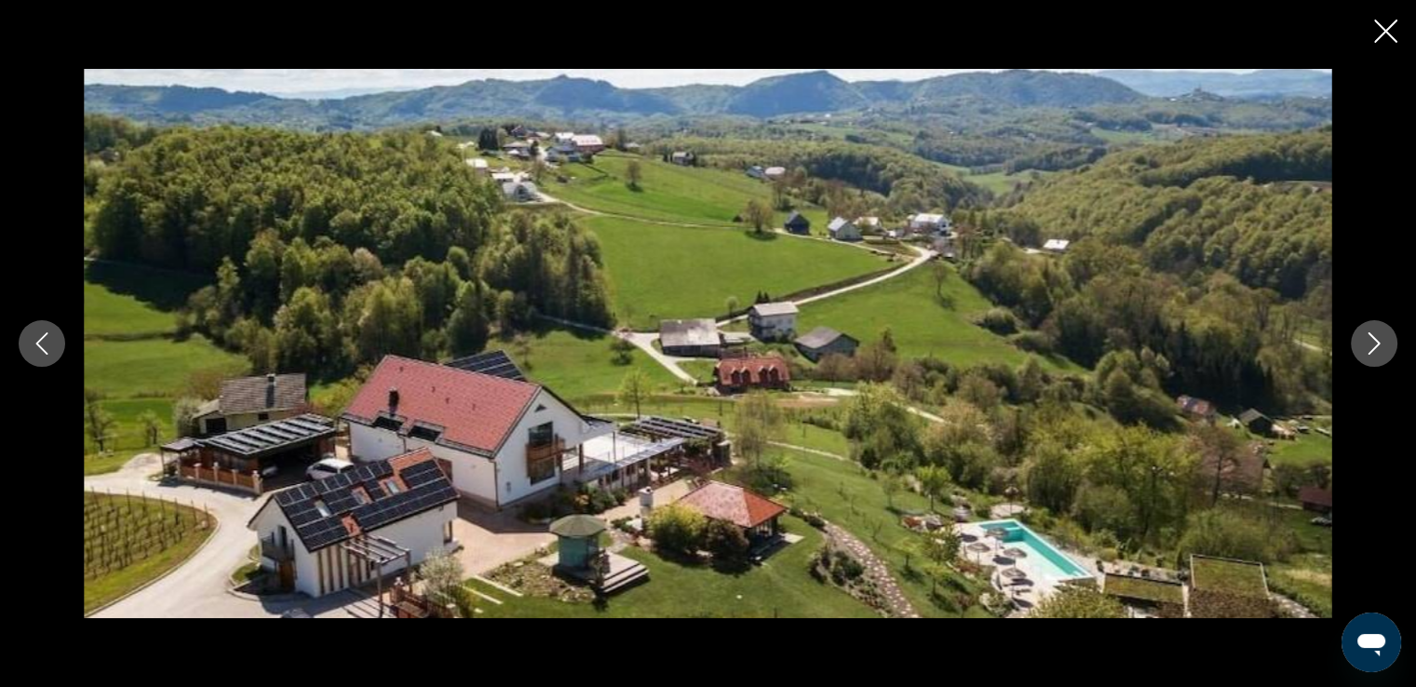
click at [1370, 345] on icon "Next image" at bounding box center [1374, 343] width 22 height 22
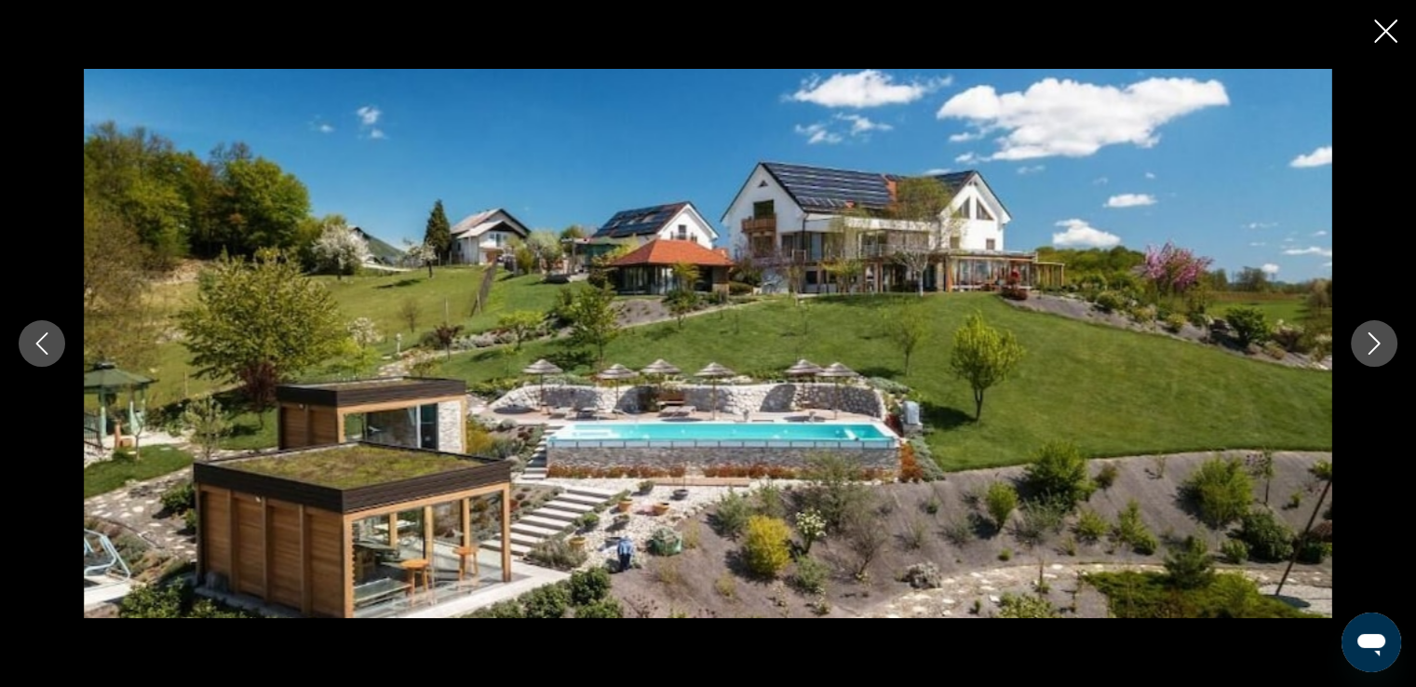
click at [1370, 345] on icon "Next image" at bounding box center [1374, 343] width 22 height 22
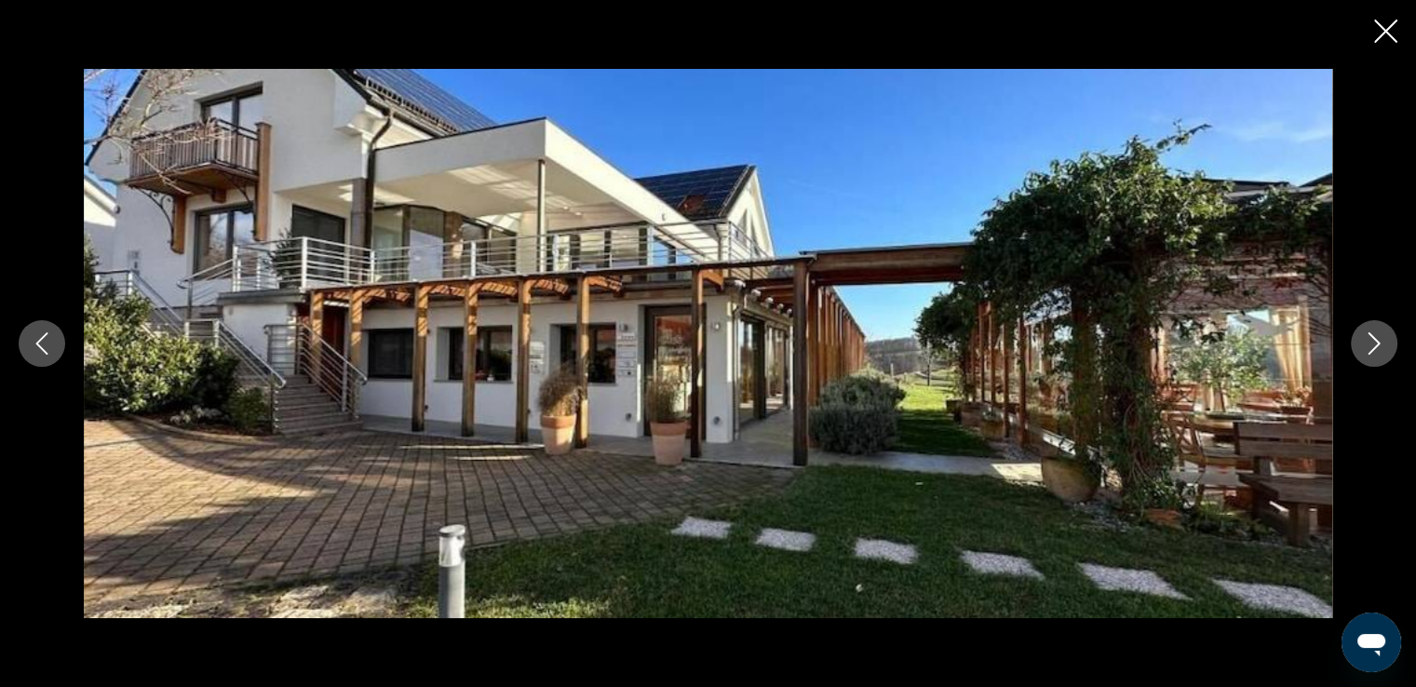
click at [1370, 345] on icon "Next image" at bounding box center [1374, 343] width 22 height 22
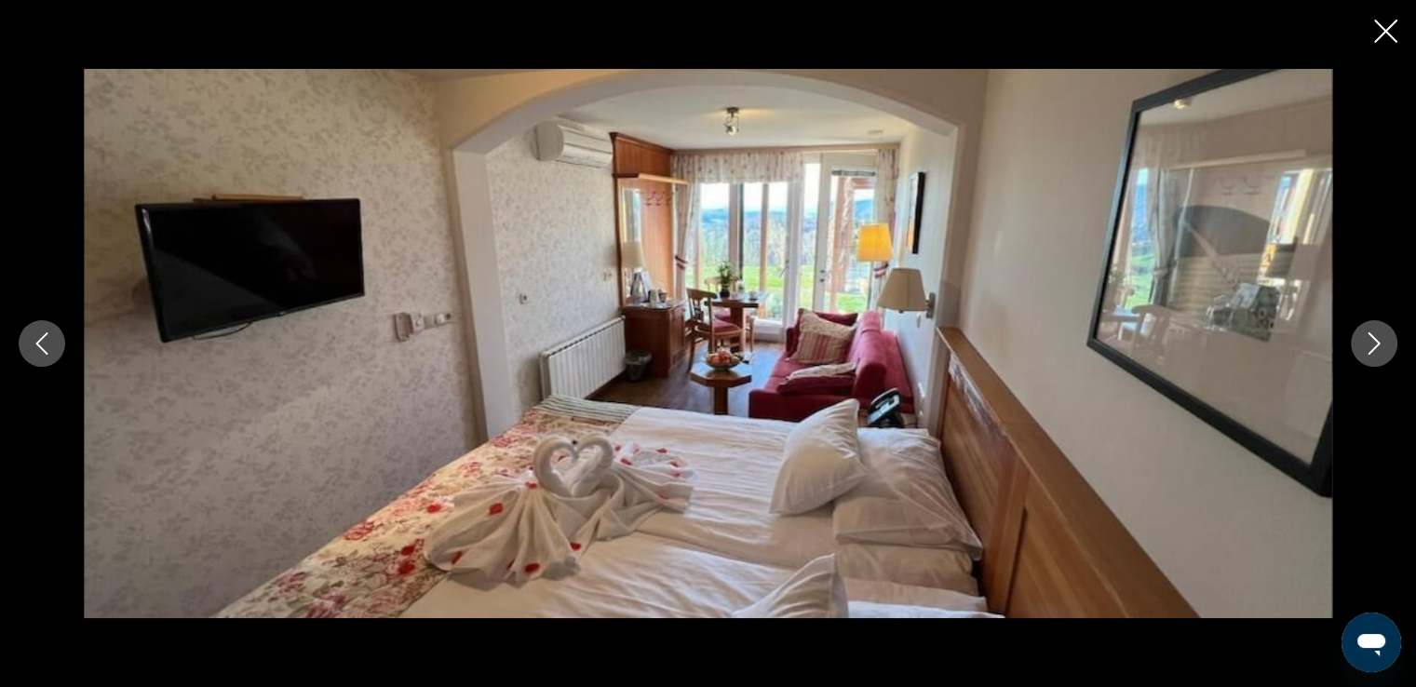
click at [1370, 345] on icon "Next image" at bounding box center [1374, 343] width 22 height 22
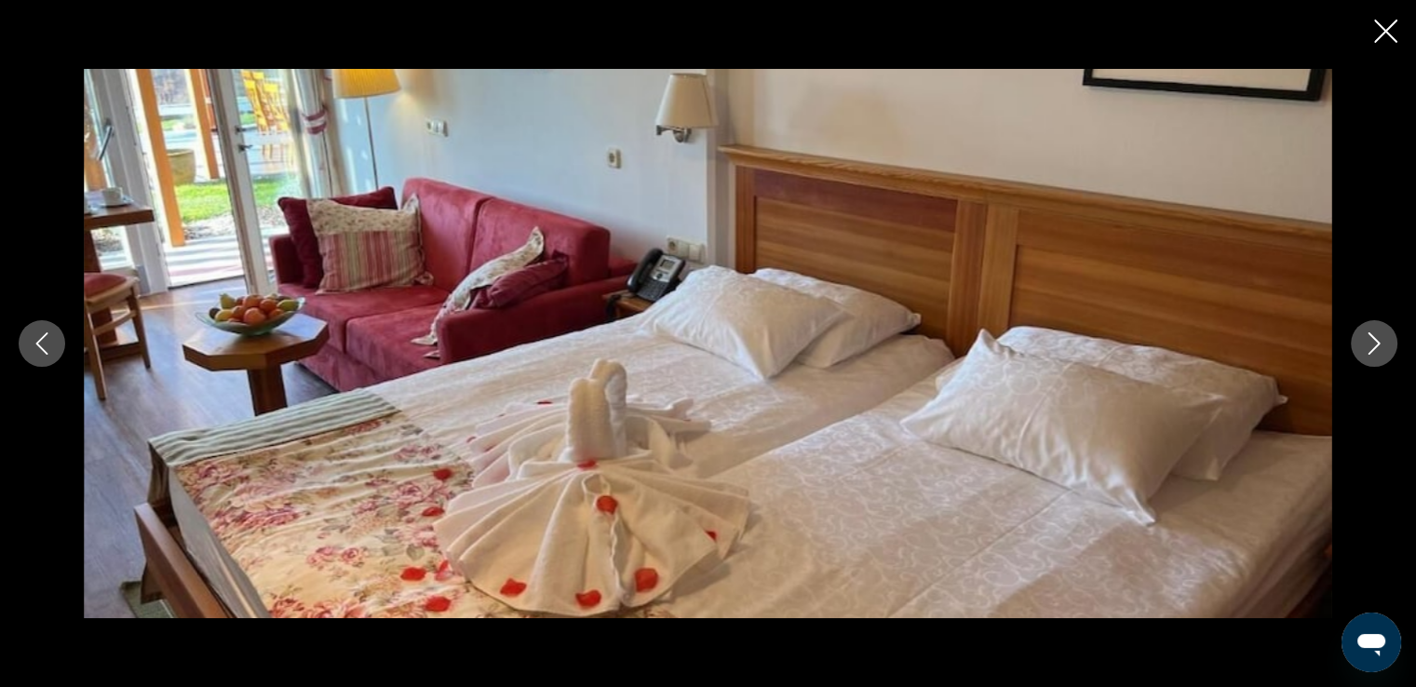
click at [1370, 345] on icon "Next image" at bounding box center [1374, 343] width 22 height 22
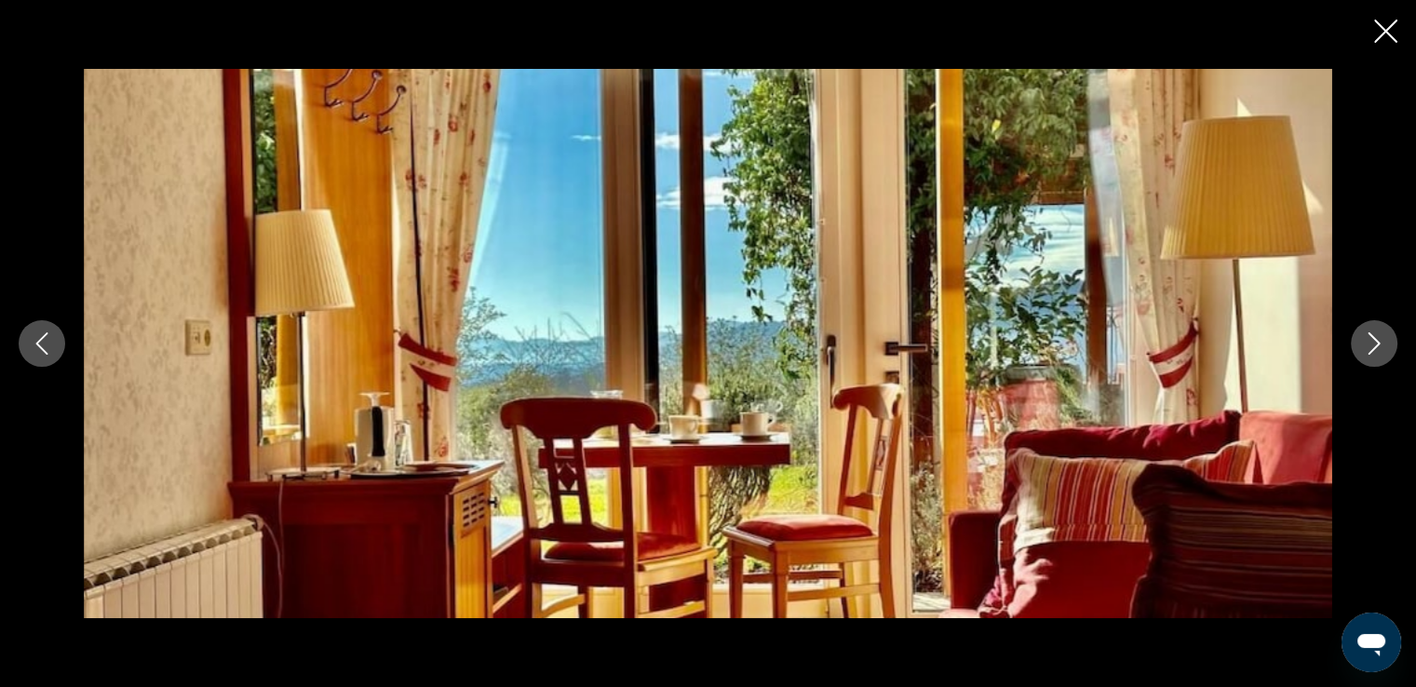
click at [1370, 345] on icon "Next image" at bounding box center [1374, 343] width 22 height 22
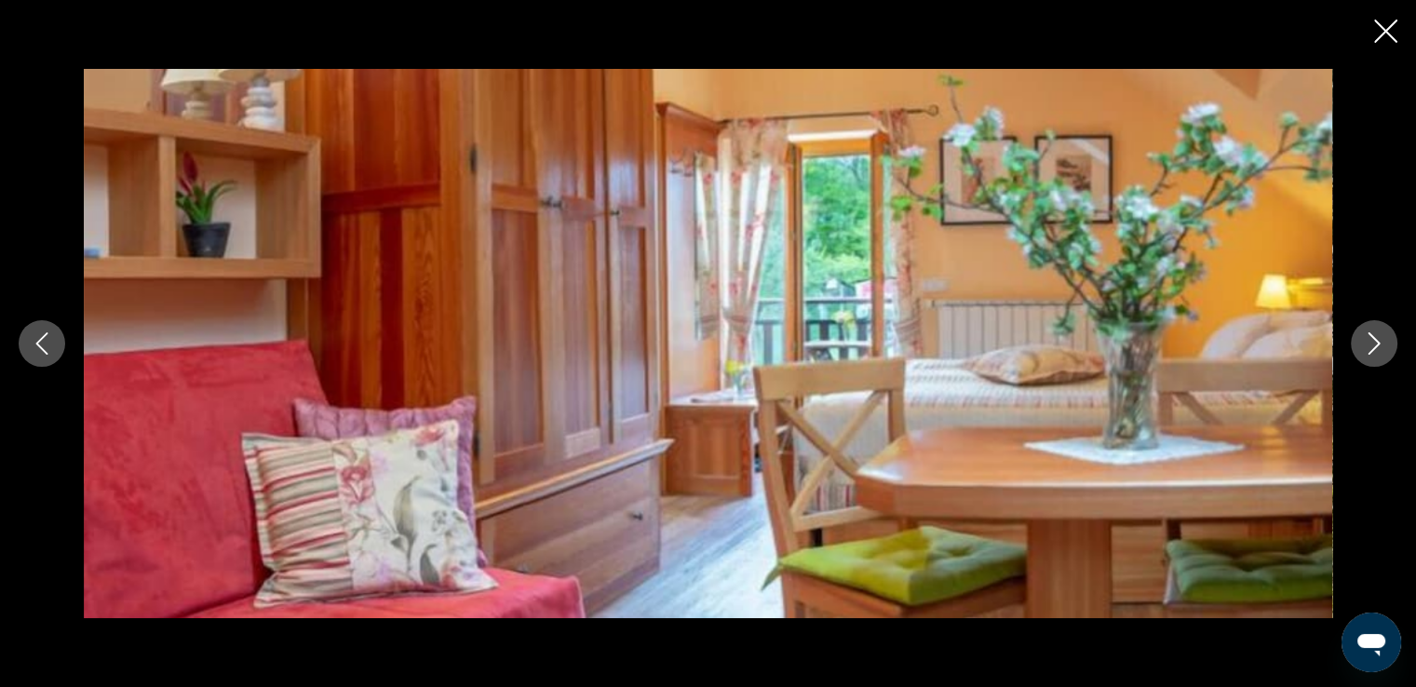
click at [1370, 345] on icon "Next image" at bounding box center [1374, 343] width 22 height 22
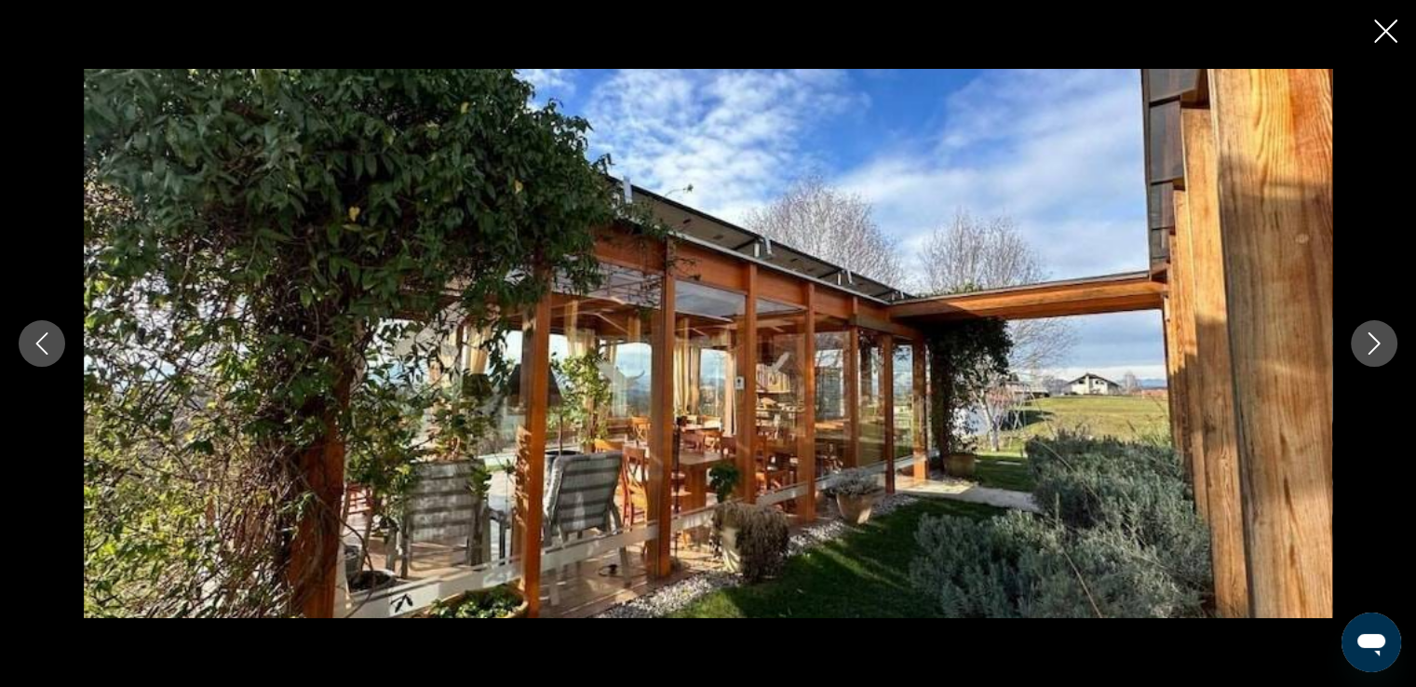
click at [1370, 345] on icon "Next image" at bounding box center [1374, 343] width 22 height 22
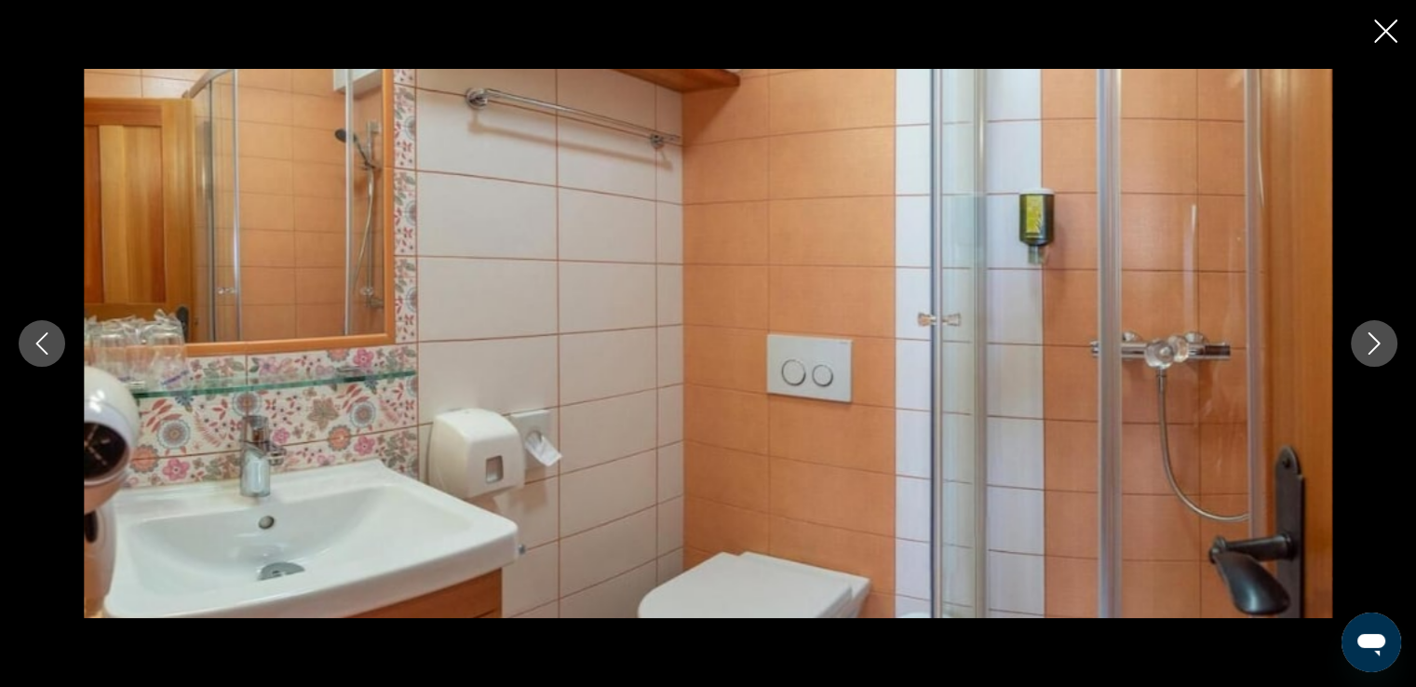
click at [1370, 345] on icon "Next image" at bounding box center [1374, 343] width 22 height 22
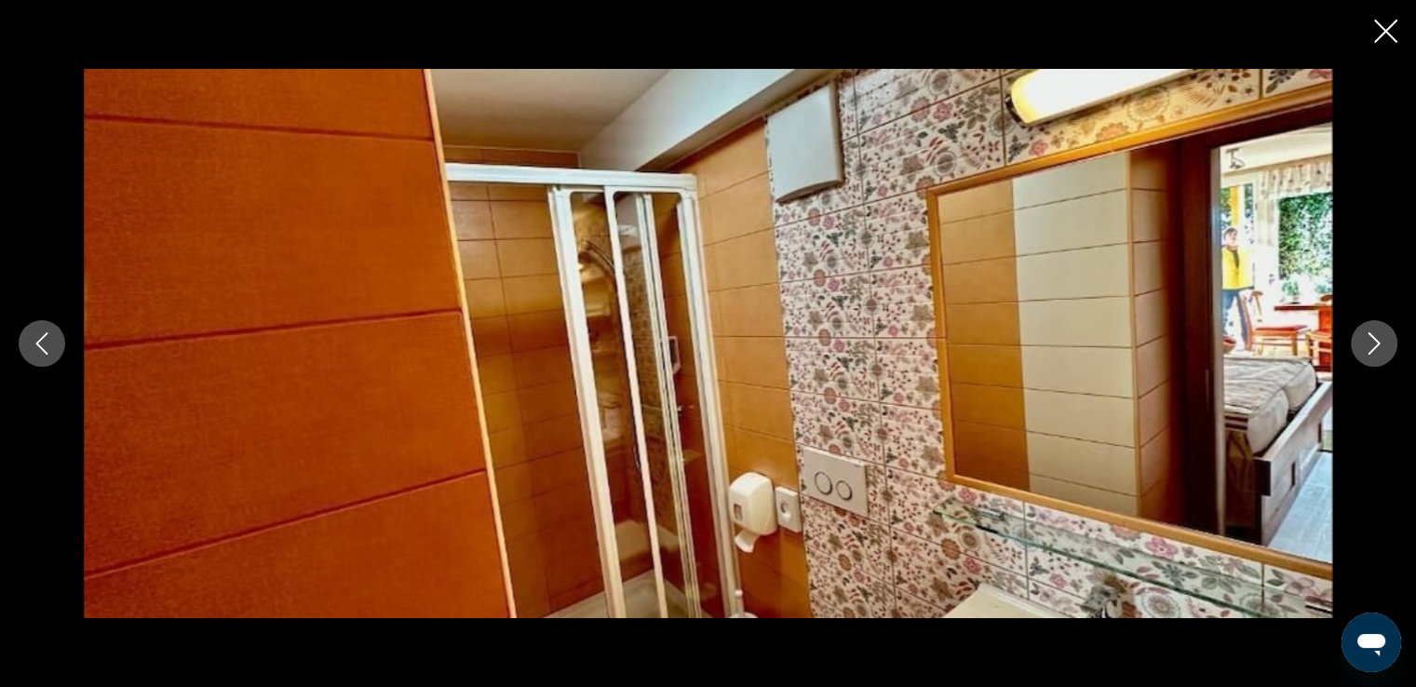
click at [1370, 345] on icon "Next image" at bounding box center [1374, 343] width 22 height 22
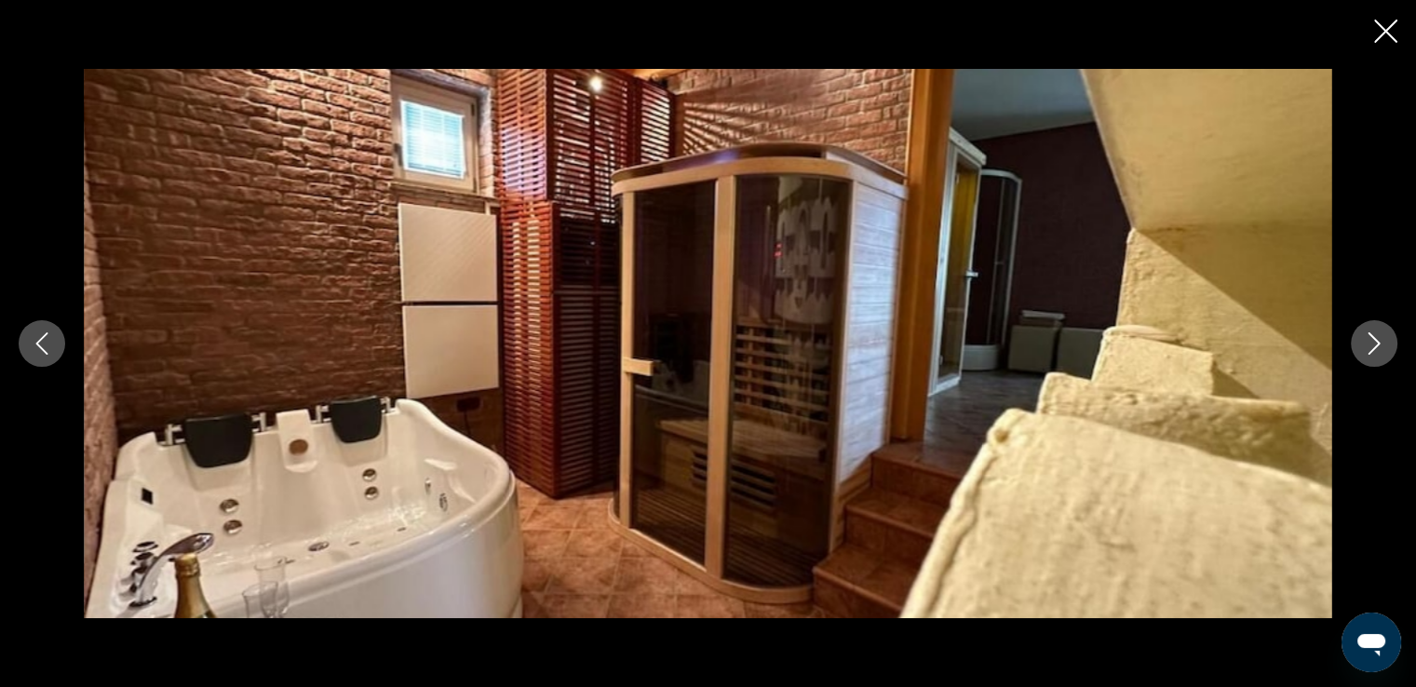
click at [1370, 345] on icon "Next image" at bounding box center [1374, 343] width 22 height 22
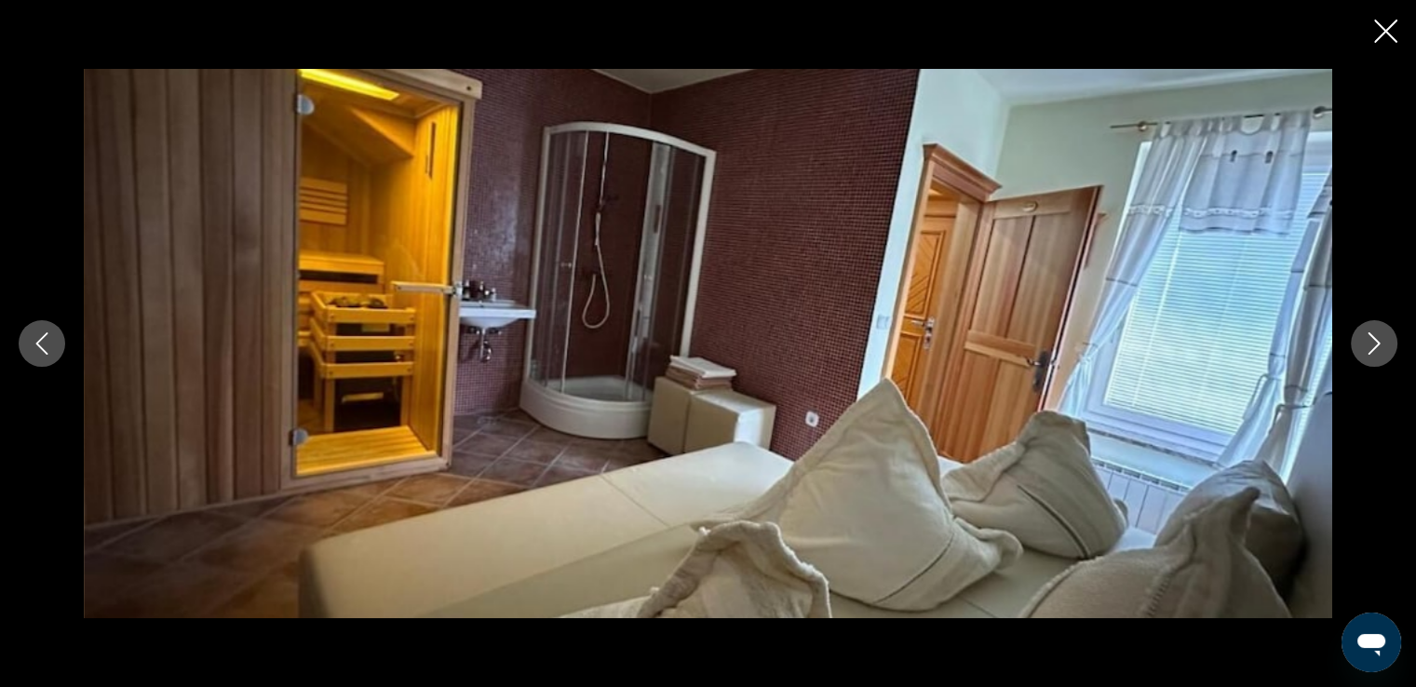
click at [1370, 345] on icon "Next image" at bounding box center [1374, 343] width 22 height 22
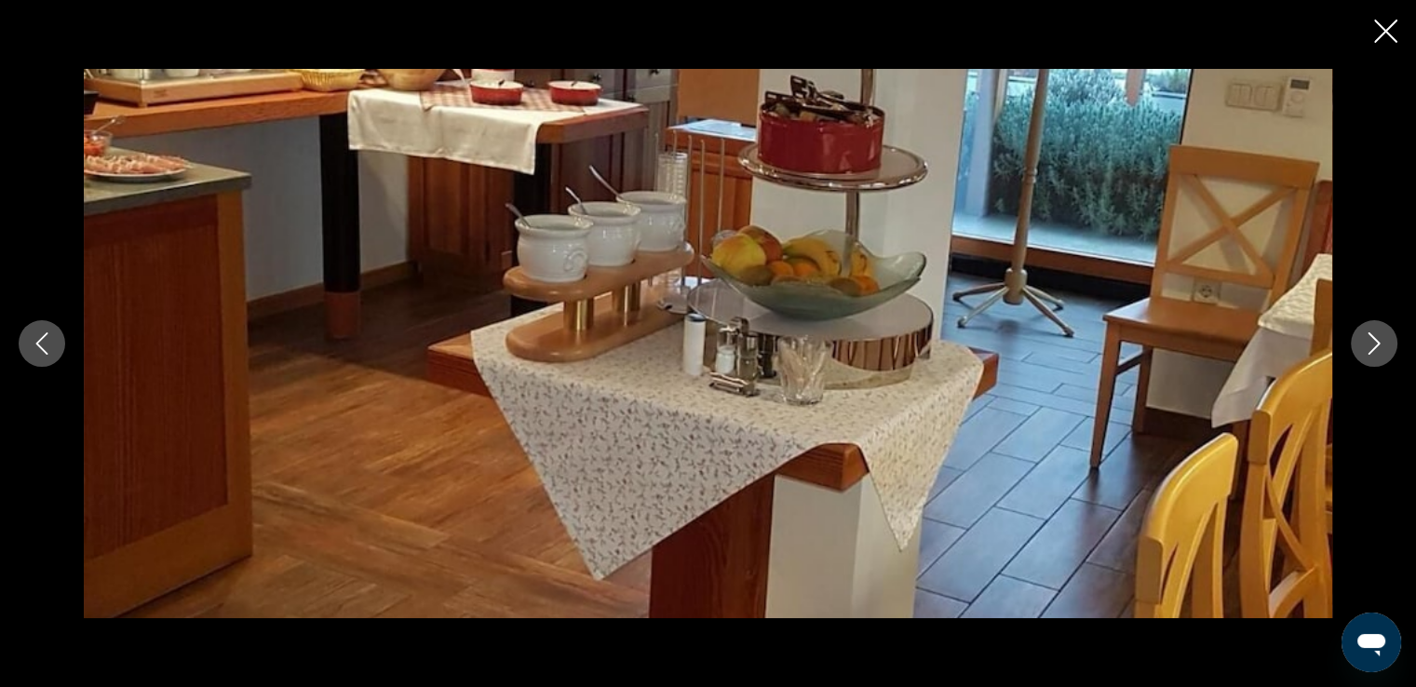
click at [1370, 345] on icon "Next image" at bounding box center [1374, 343] width 22 height 22
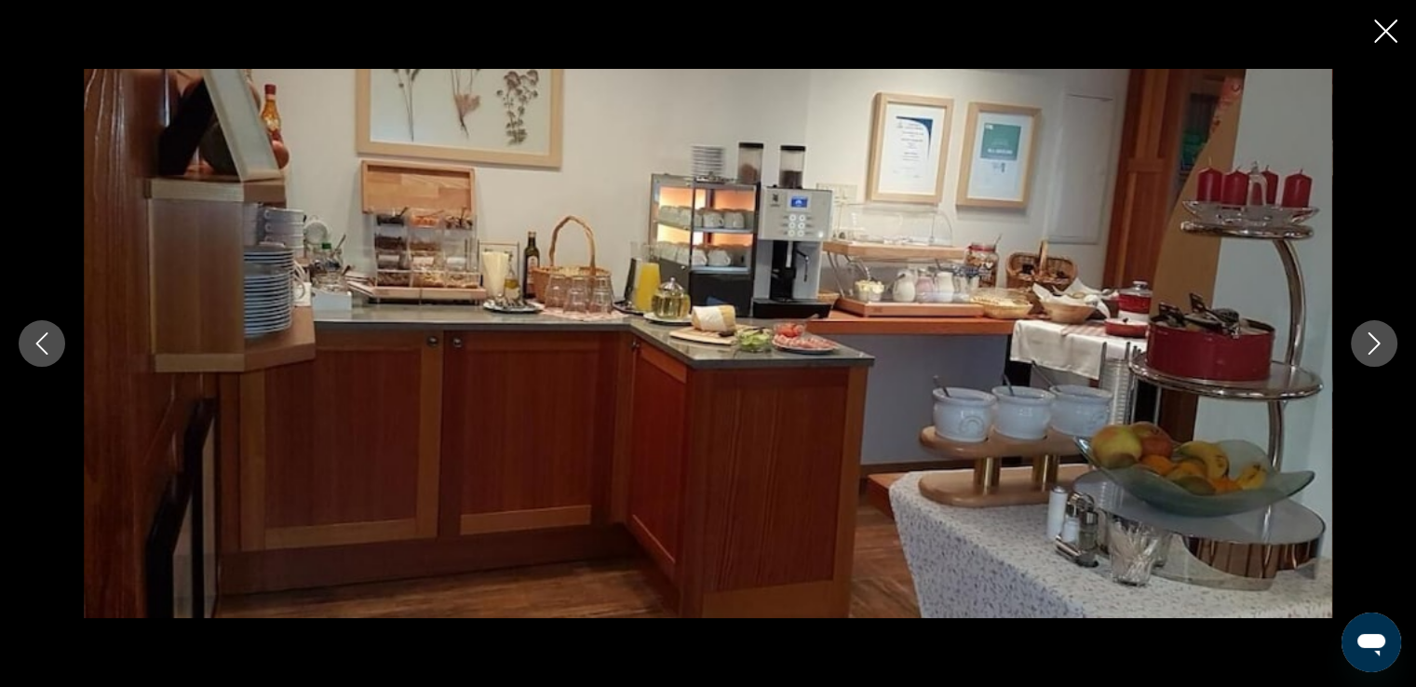
click at [1370, 345] on icon "Next image" at bounding box center [1374, 343] width 22 height 22
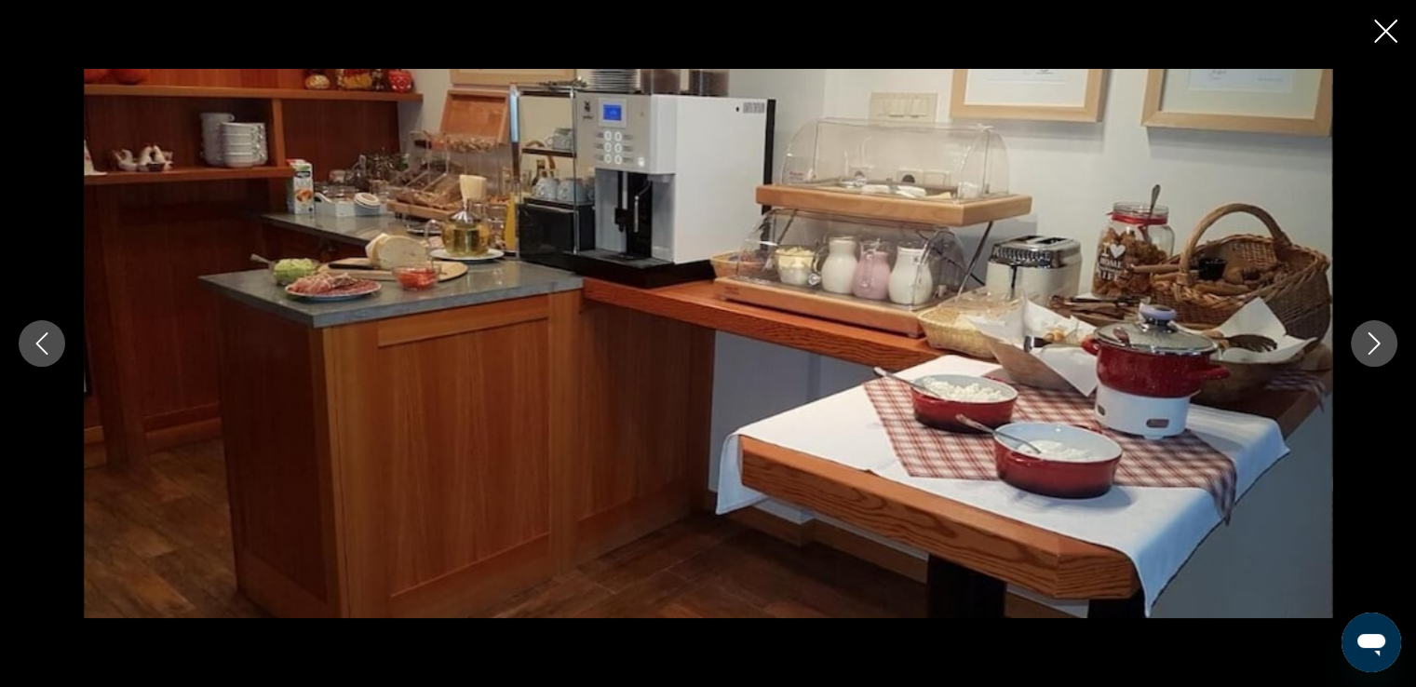
click at [1370, 345] on icon "Next image" at bounding box center [1374, 343] width 22 height 22
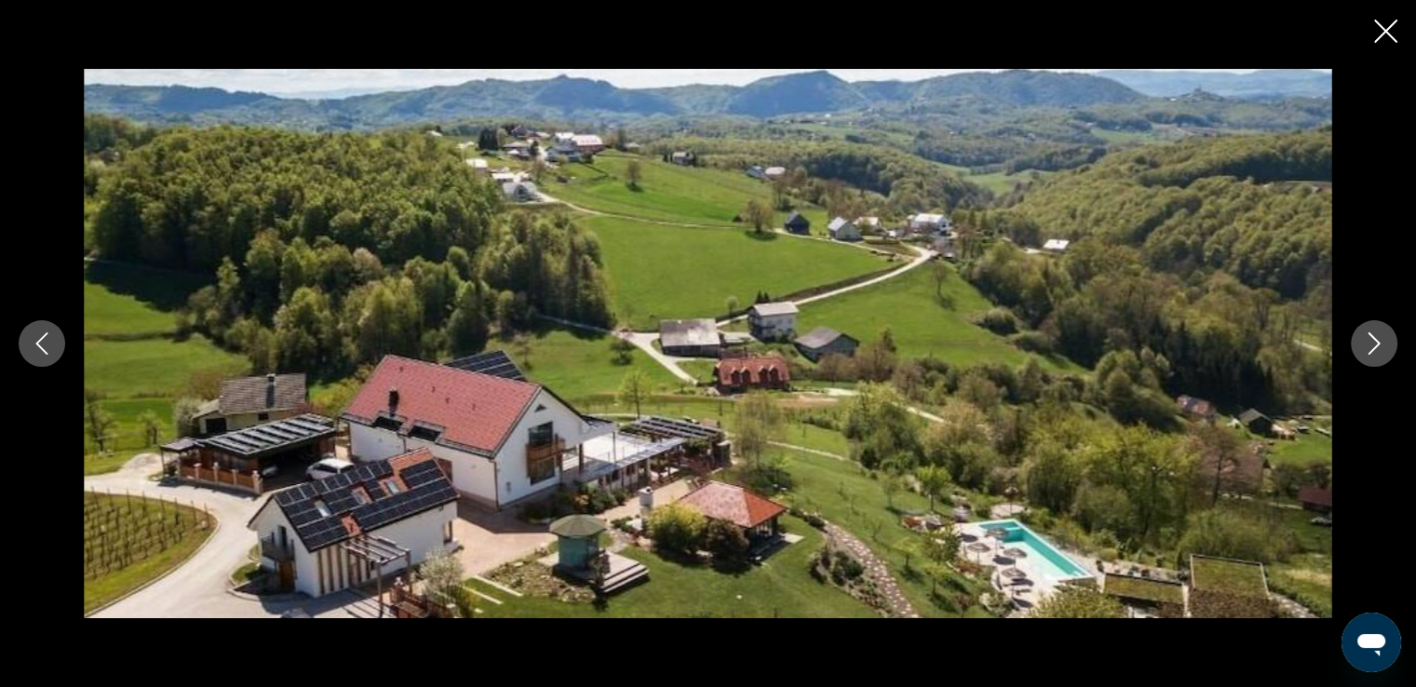
click at [1375, 341] on icon "Next image" at bounding box center [1374, 343] width 22 height 22
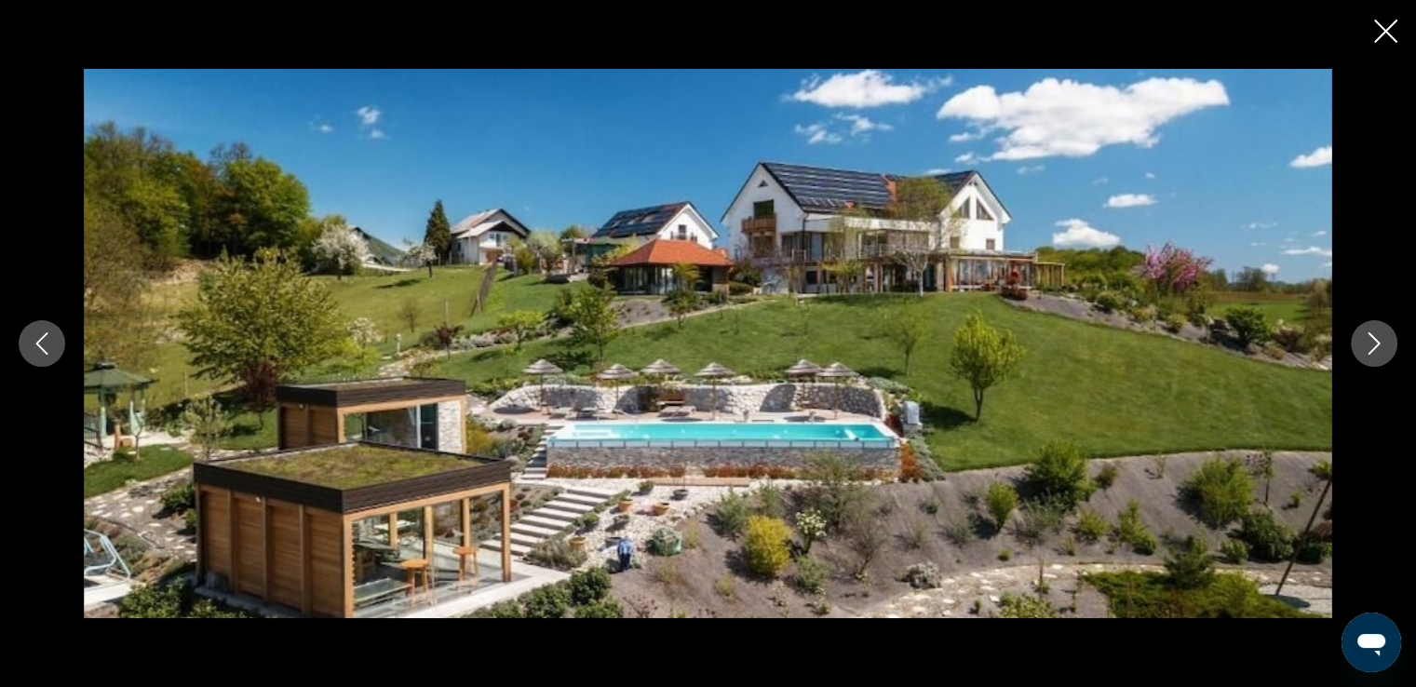
click at [1375, 341] on icon "Next image" at bounding box center [1374, 343] width 22 height 22
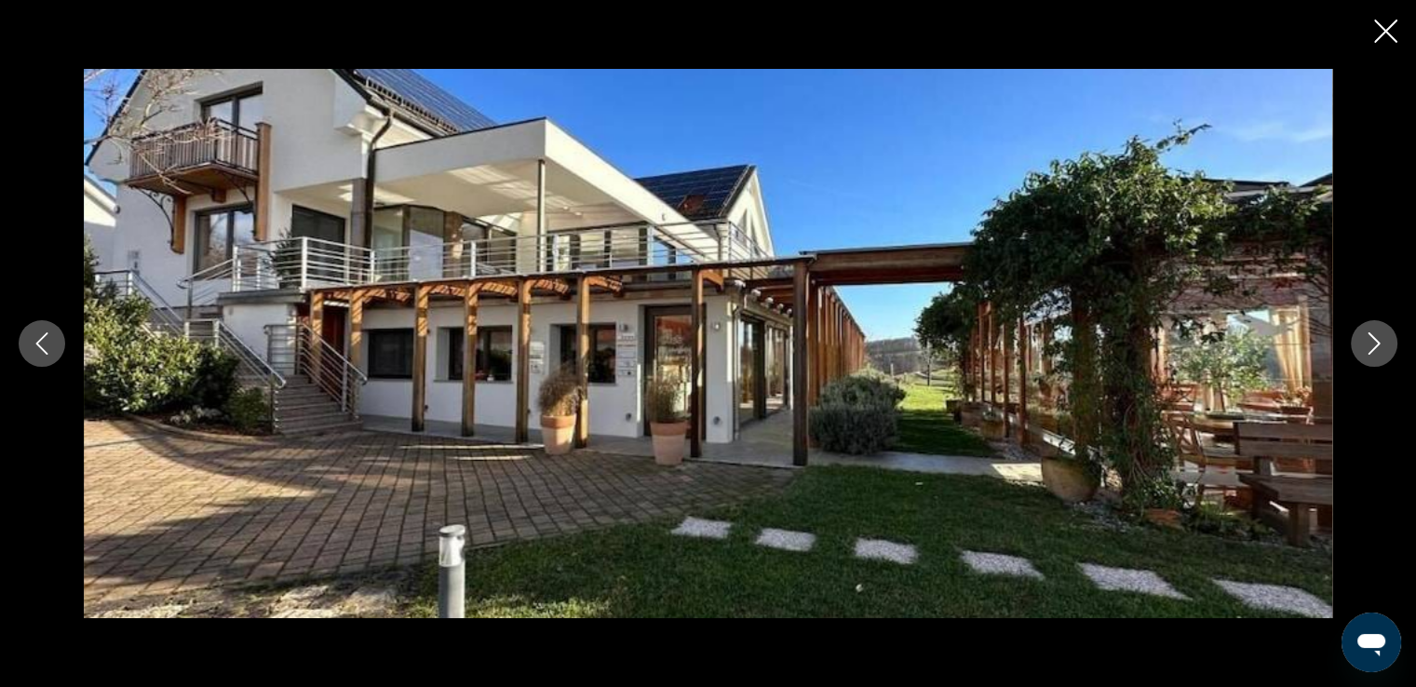
click at [1375, 341] on icon "Next image" at bounding box center [1374, 343] width 22 height 22
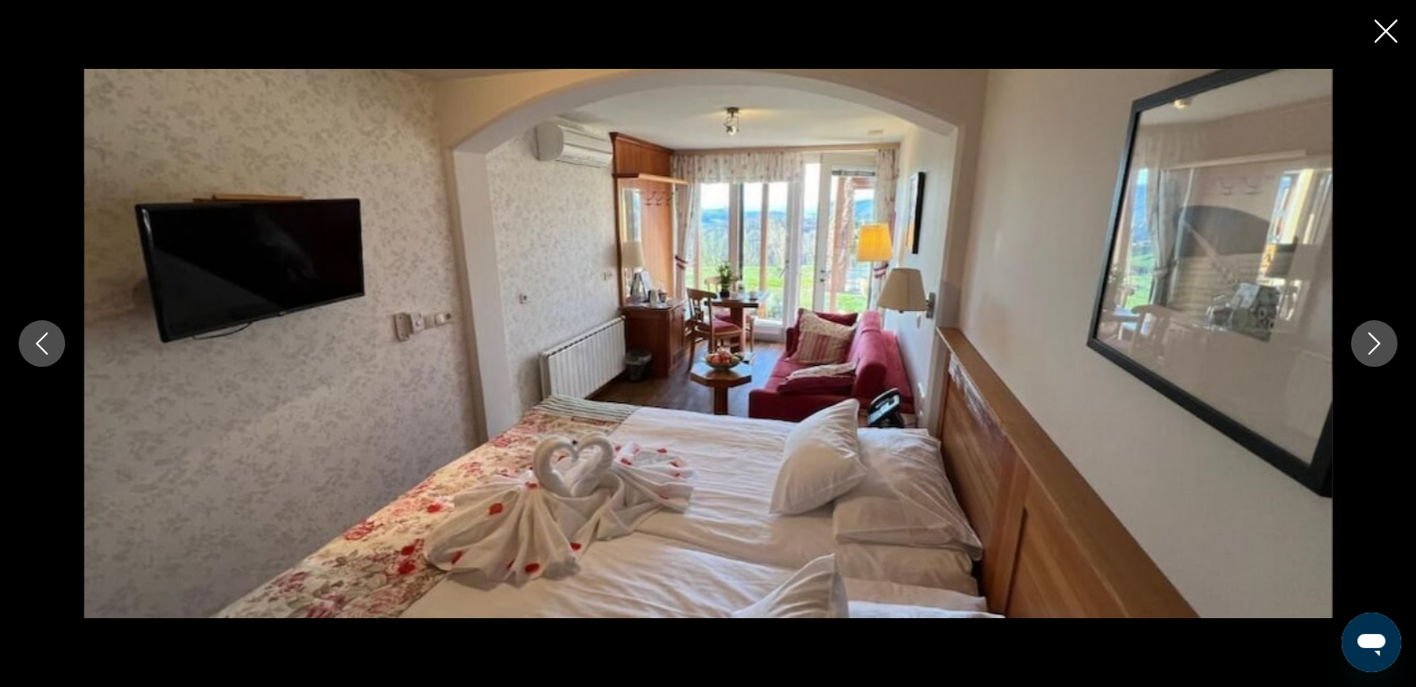
click at [1375, 341] on icon "Next image" at bounding box center [1374, 343] width 22 height 22
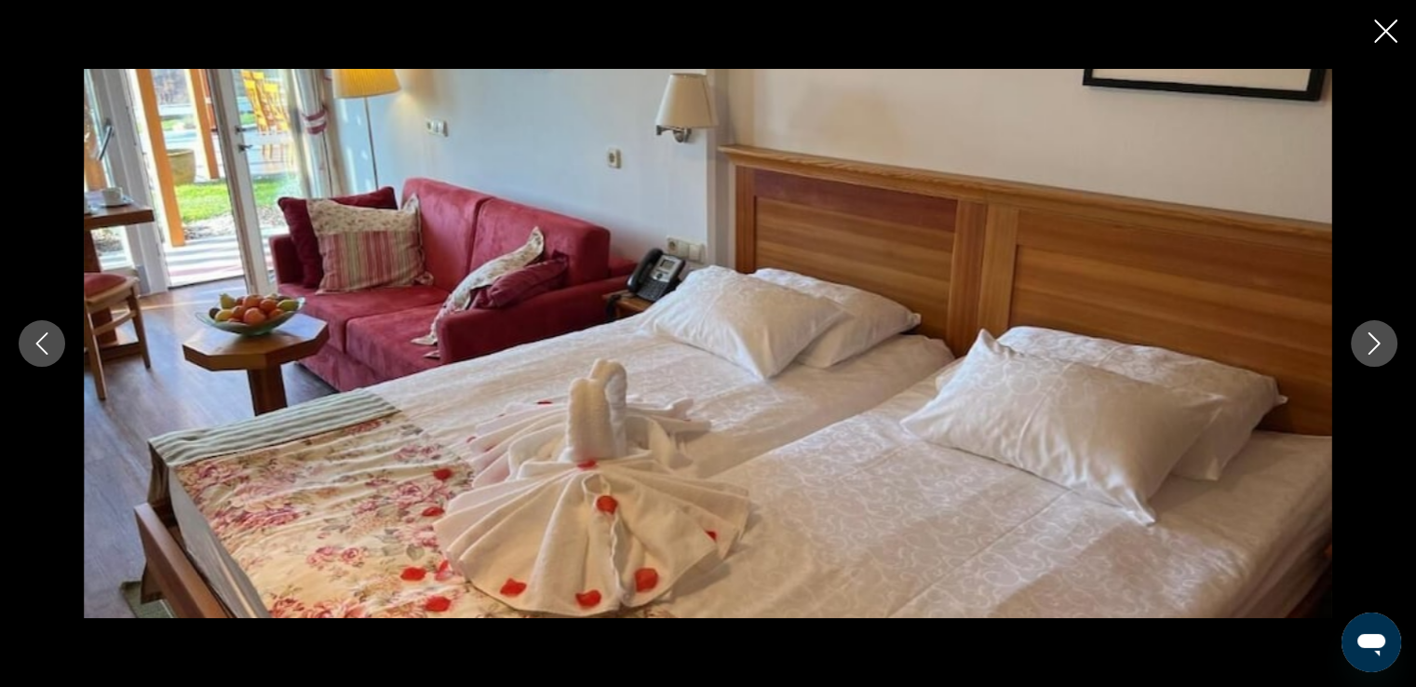
click at [1375, 341] on icon "Next image" at bounding box center [1374, 343] width 22 height 22
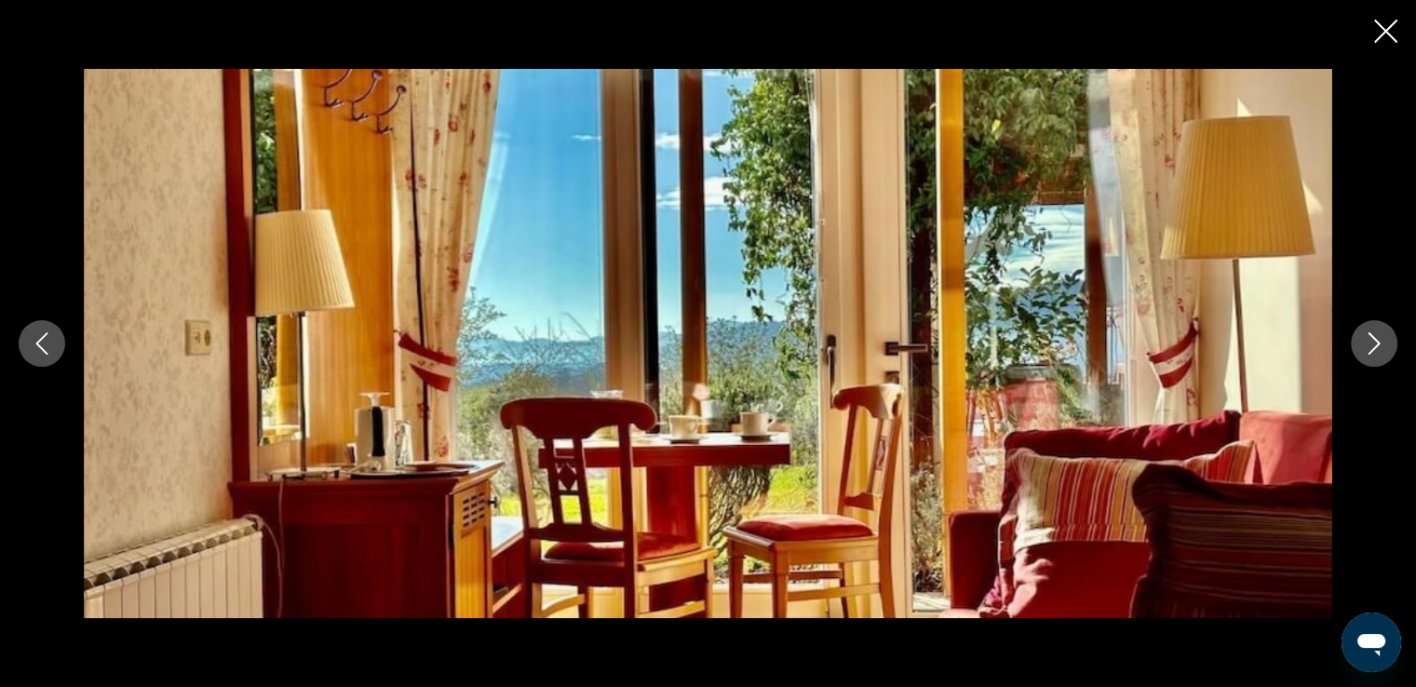
click at [1375, 341] on icon "Next image" at bounding box center [1374, 343] width 22 height 22
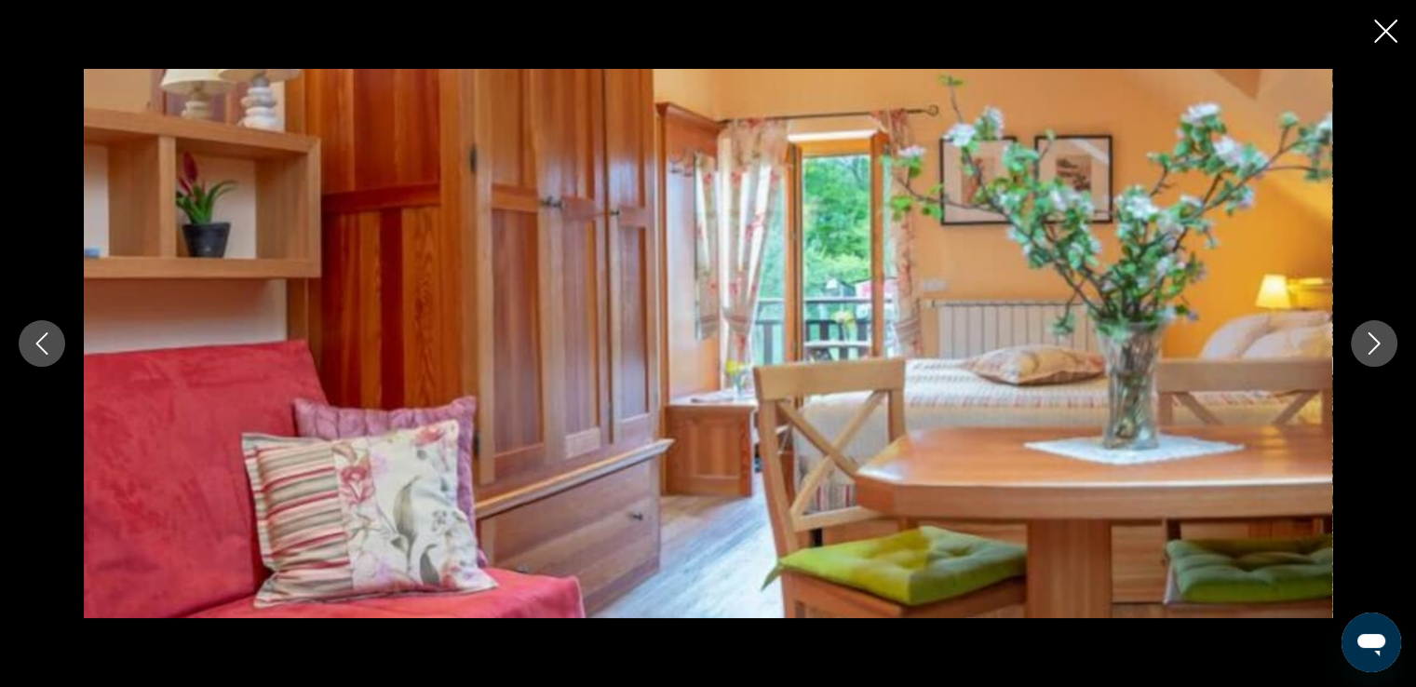
click at [1375, 341] on icon "Next image" at bounding box center [1374, 343] width 22 height 22
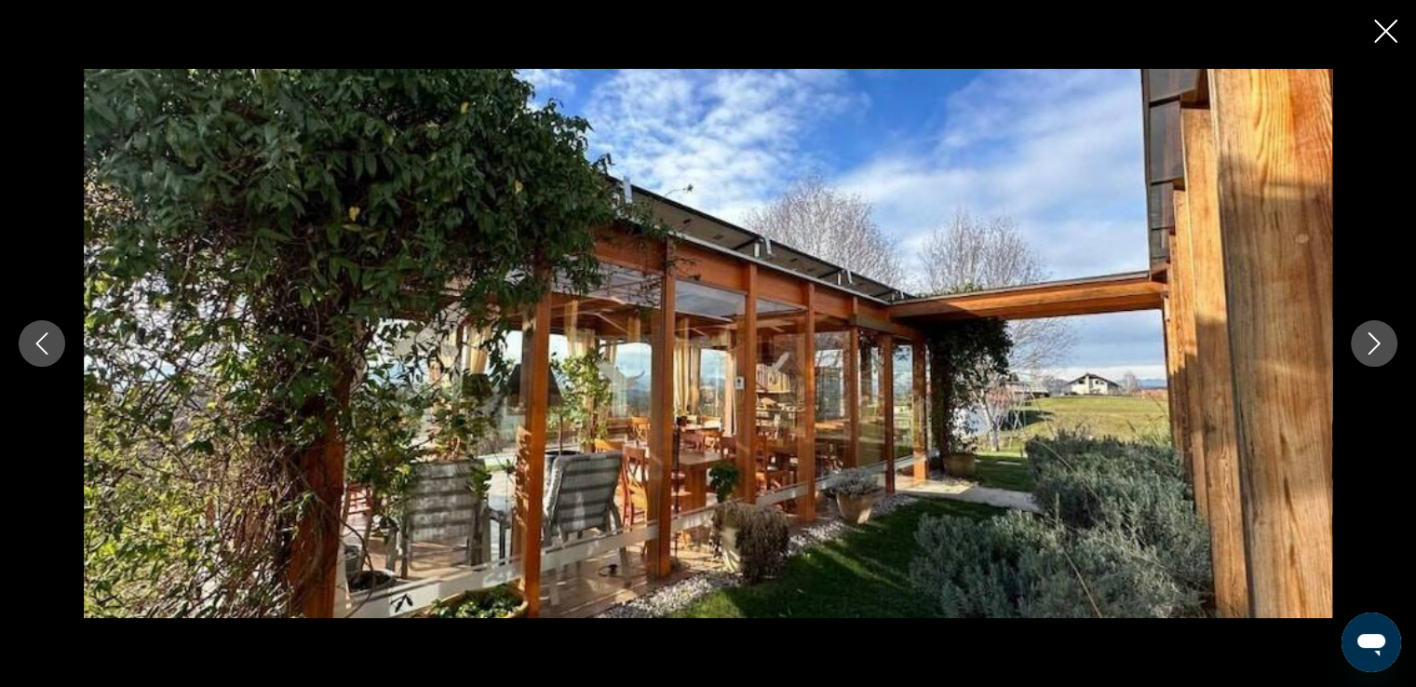
click at [1375, 341] on icon "Next image" at bounding box center [1374, 343] width 22 height 22
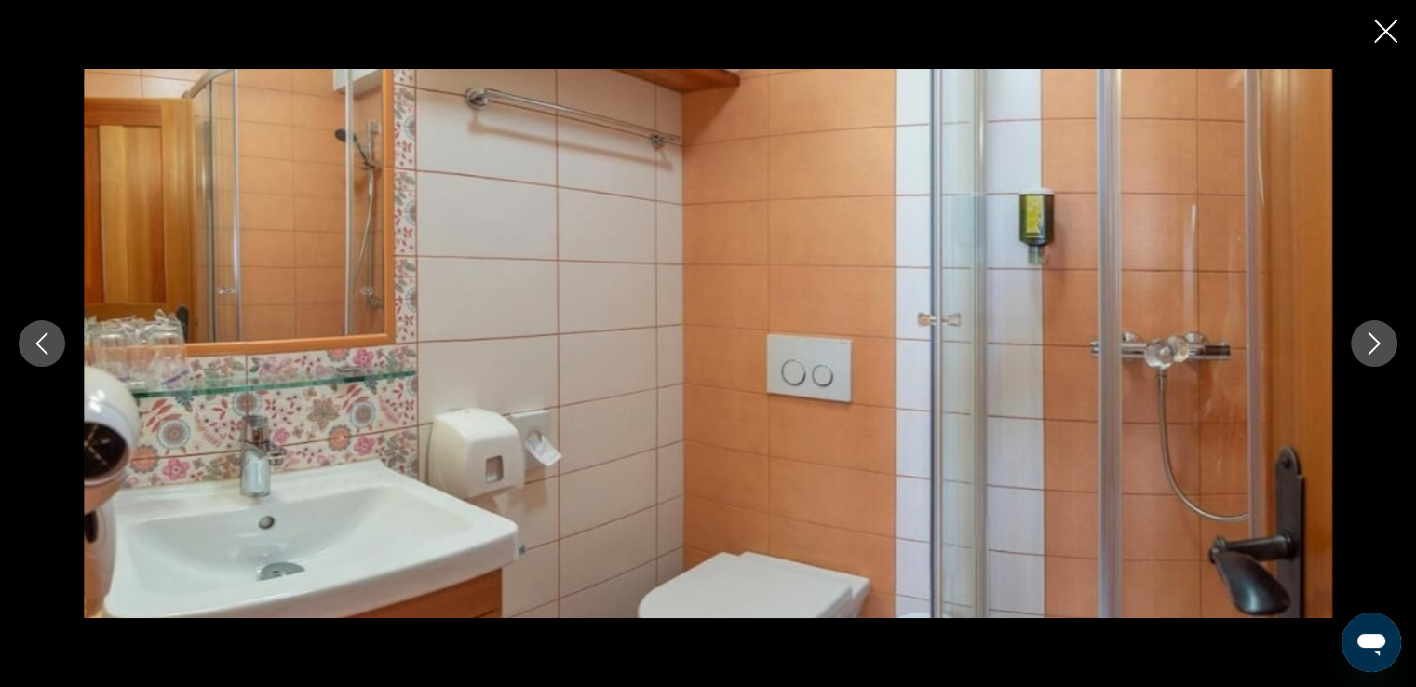
click at [1375, 341] on icon "Next image" at bounding box center [1374, 343] width 22 height 22
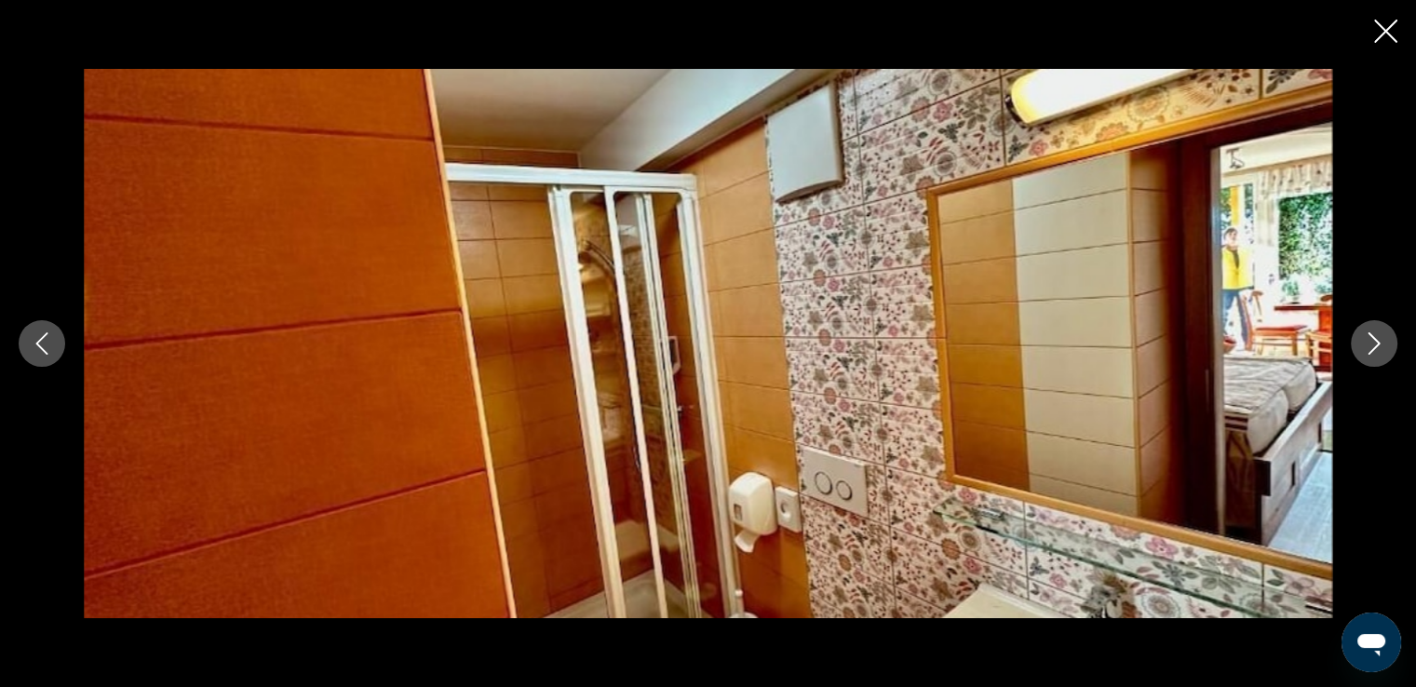
click at [1375, 341] on icon "Next image" at bounding box center [1374, 343] width 22 height 22
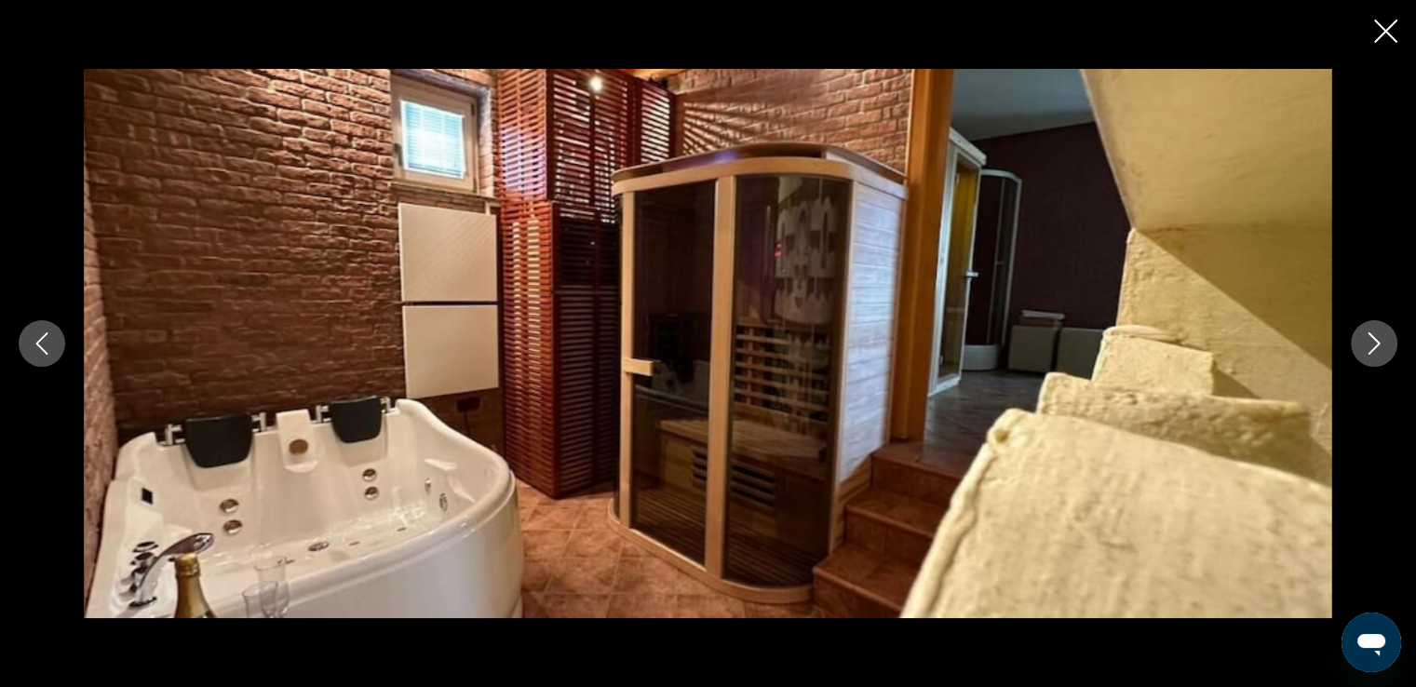
click at [1375, 341] on icon "Next image" at bounding box center [1374, 343] width 22 height 22
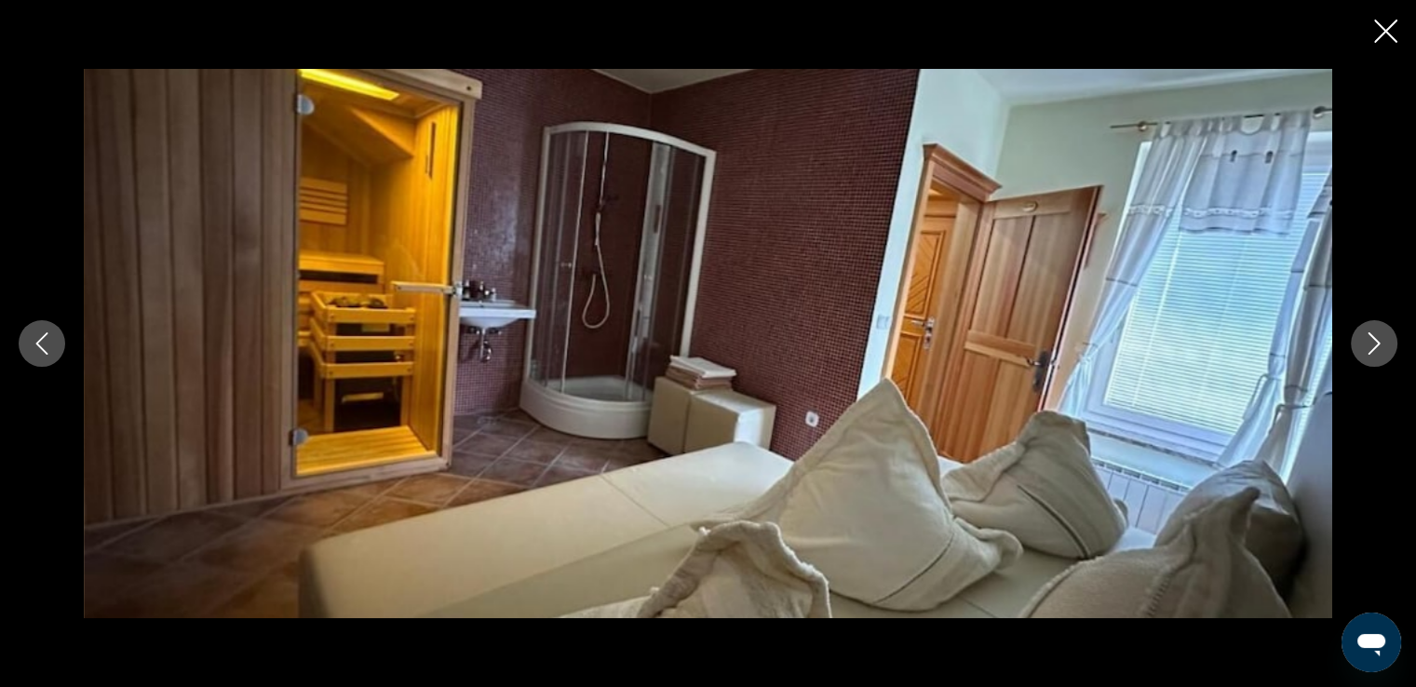
click at [1375, 341] on icon "Next image" at bounding box center [1374, 343] width 22 height 22
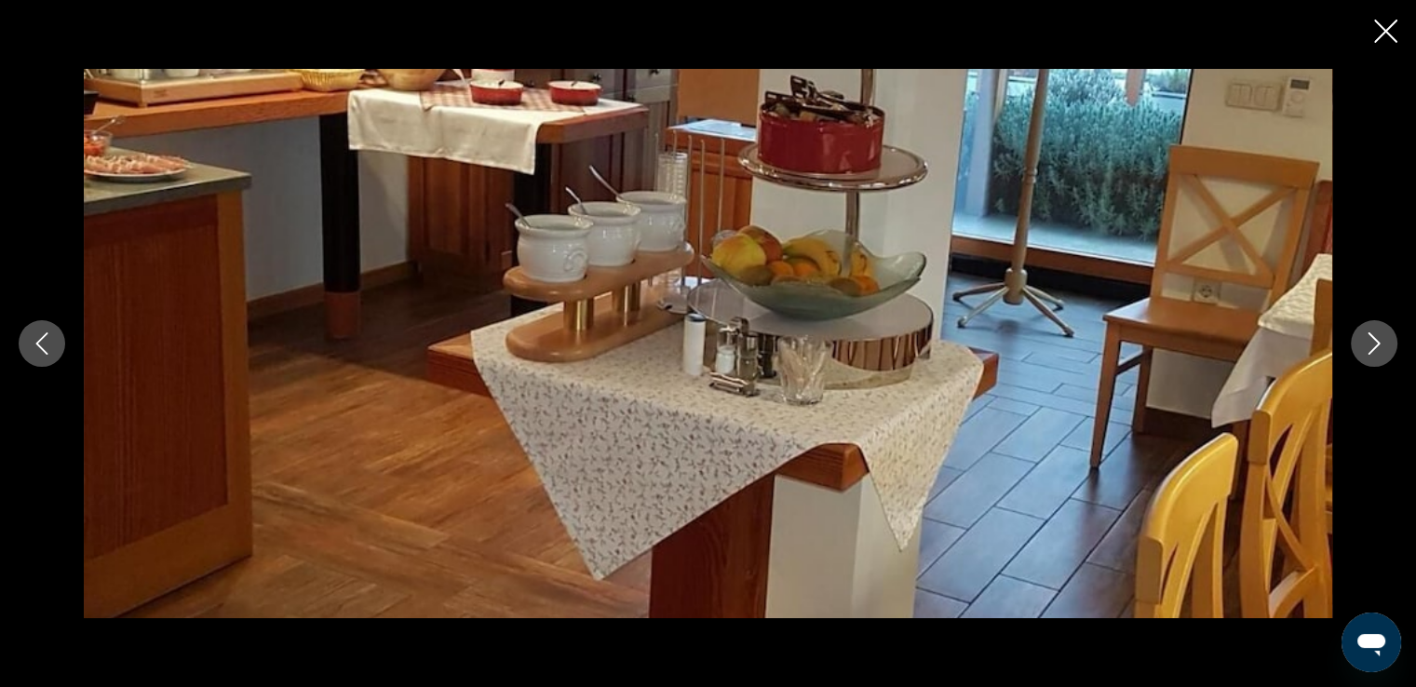
click at [1375, 341] on icon "Next image" at bounding box center [1374, 343] width 22 height 22
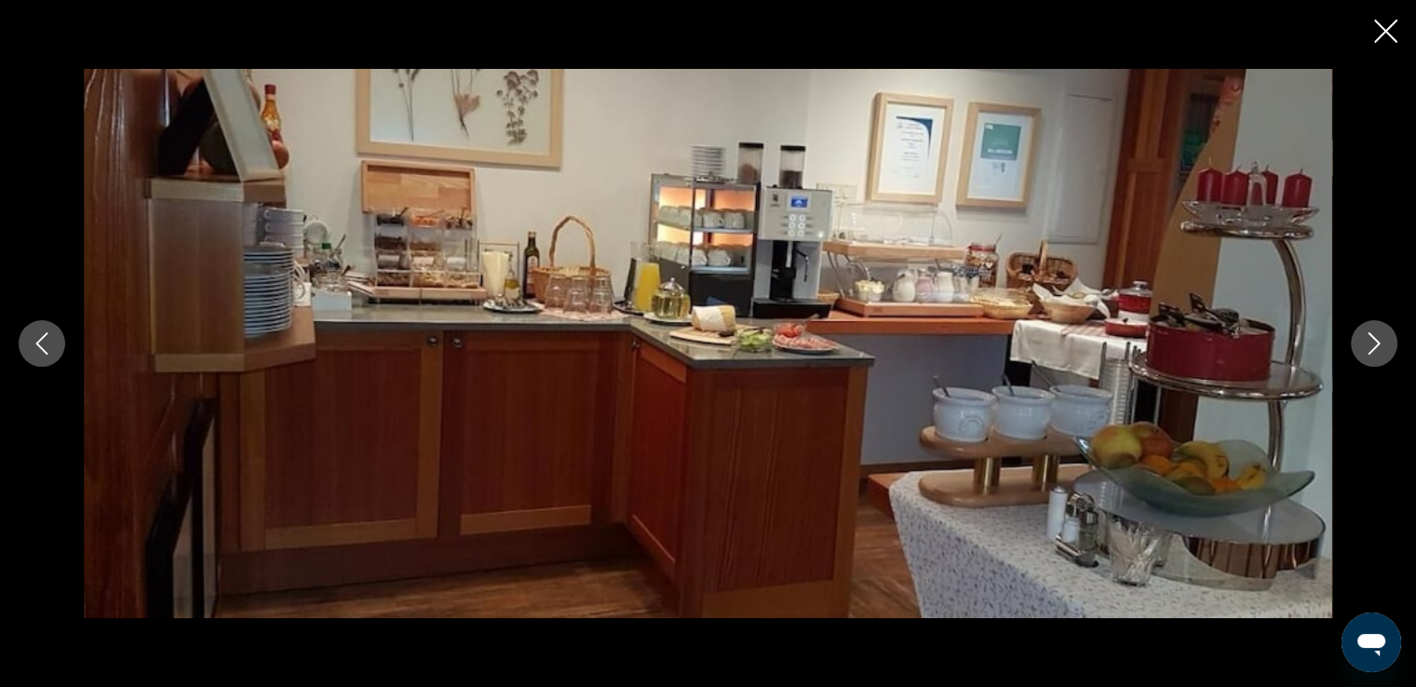
click at [1375, 341] on icon "Next image" at bounding box center [1374, 343] width 22 height 22
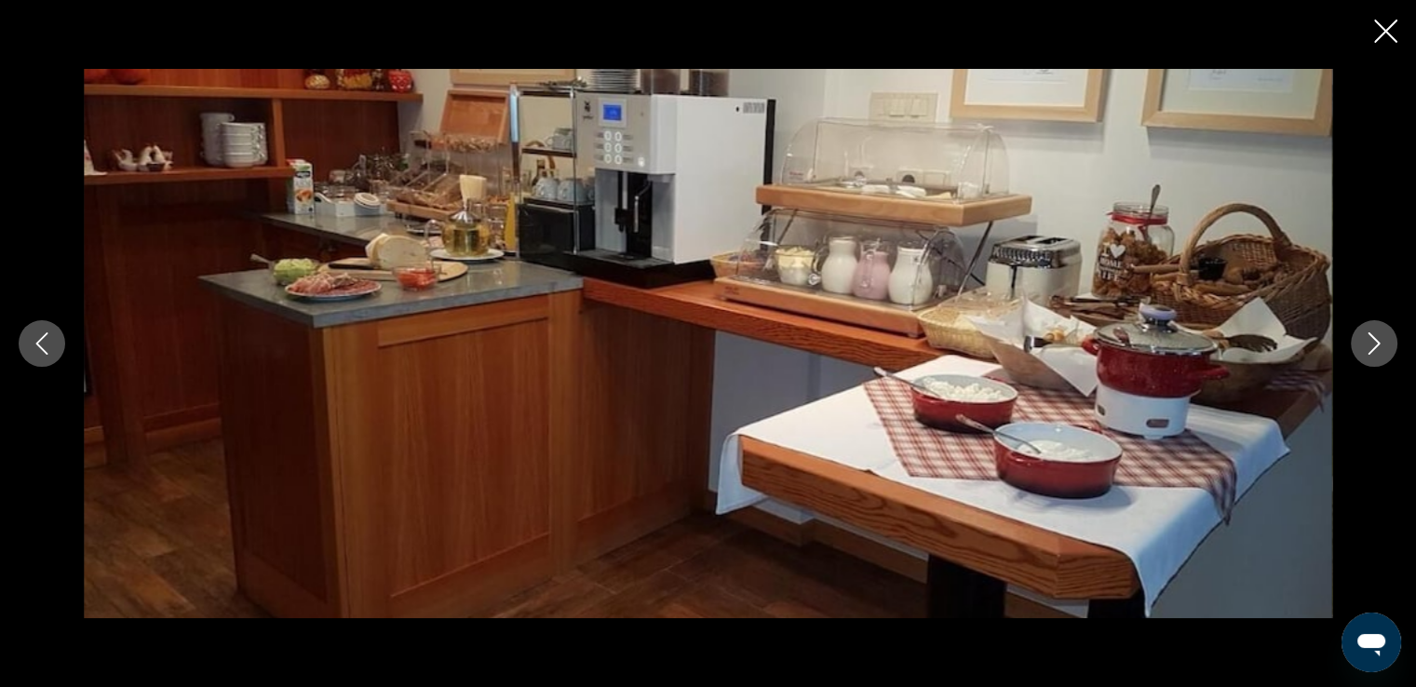
click at [34, 353] on icon "Previous image" at bounding box center [42, 343] width 22 height 22
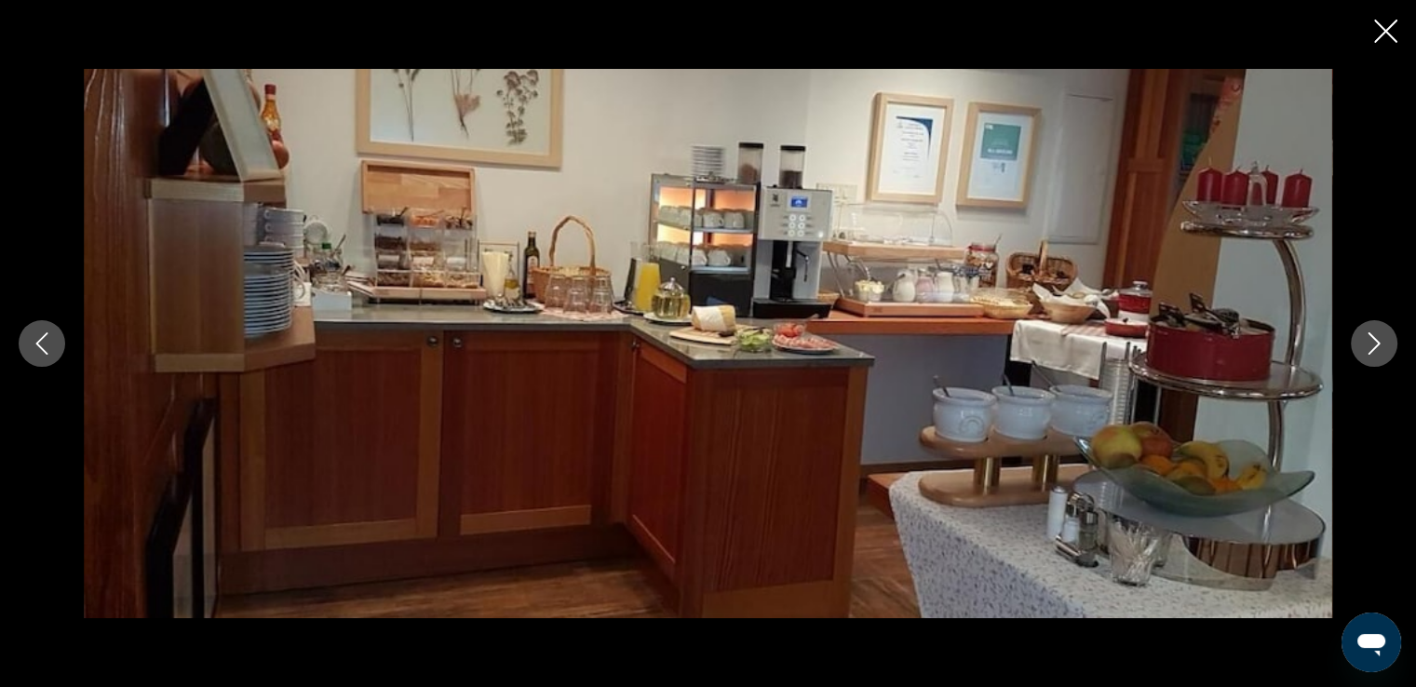
click at [1372, 349] on icon "Next image" at bounding box center [1375, 343] width 12 height 22
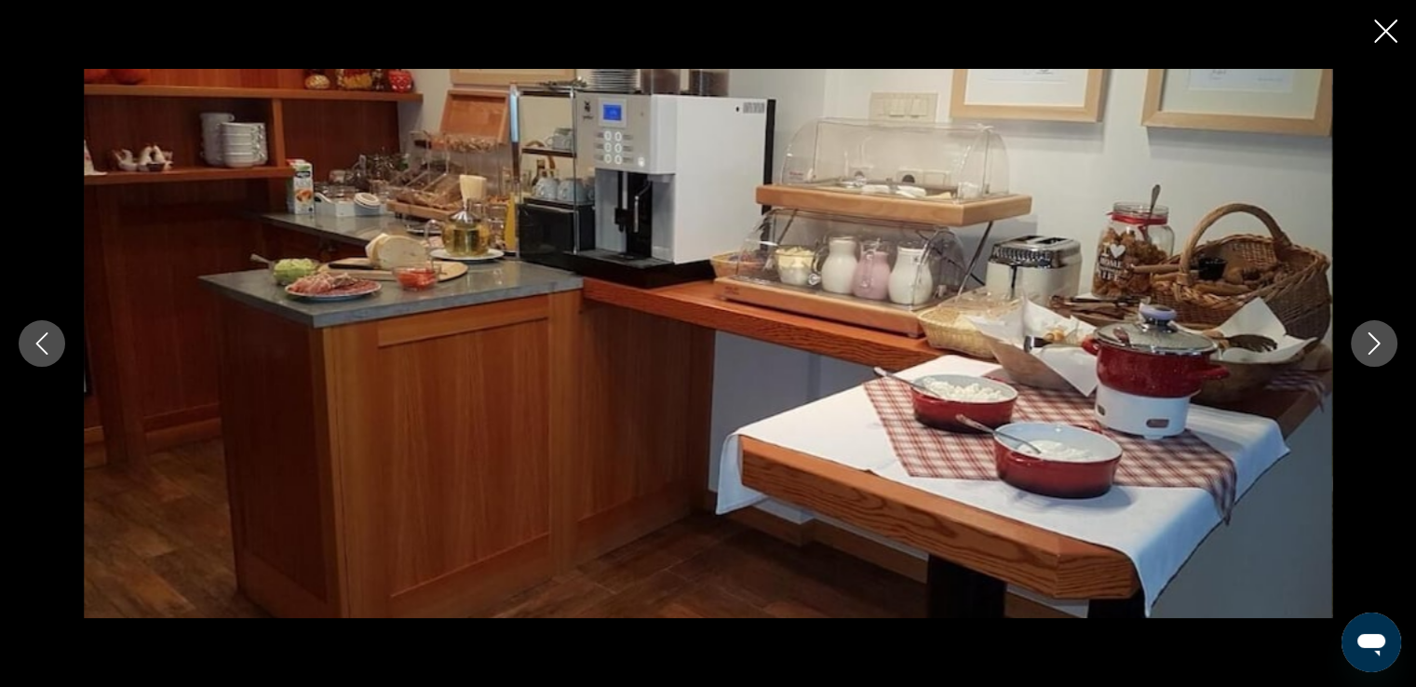
click at [1372, 349] on icon "Next image" at bounding box center [1375, 343] width 12 height 22
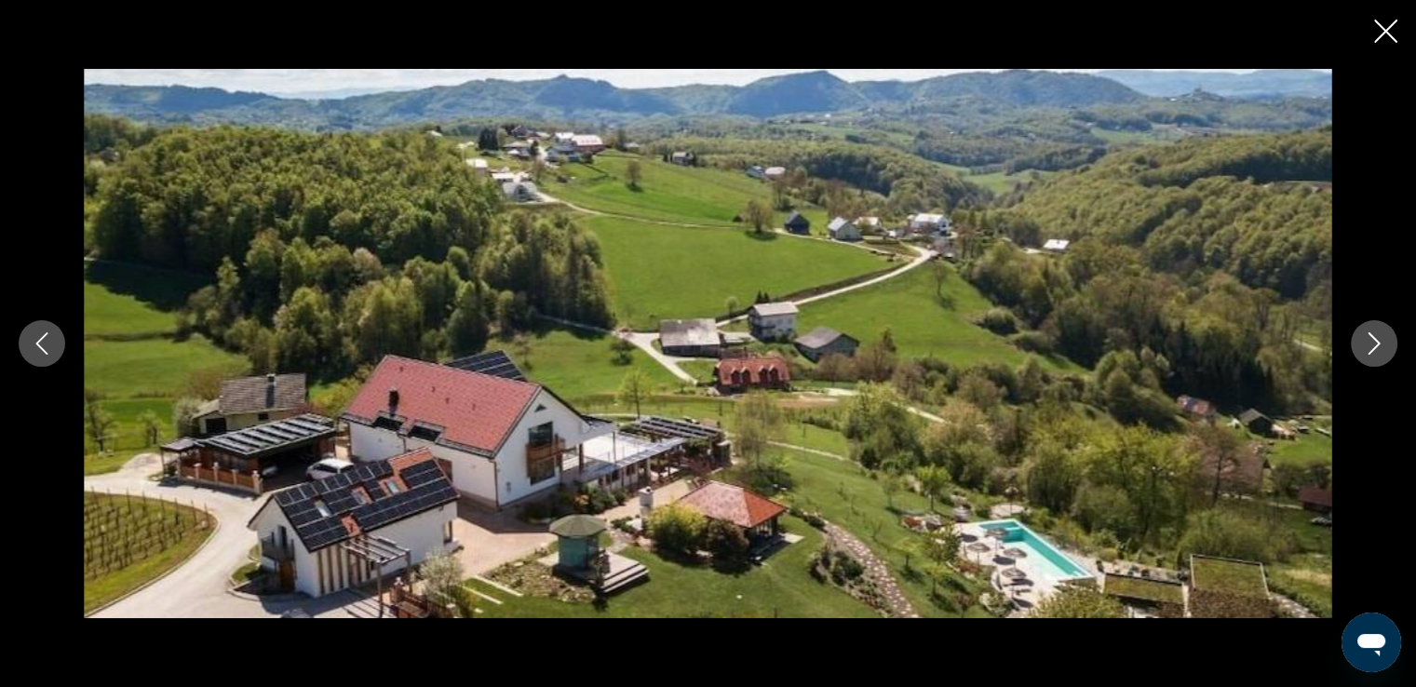
click at [1372, 349] on icon "Next image" at bounding box center [1375, 343] width 12 height 22
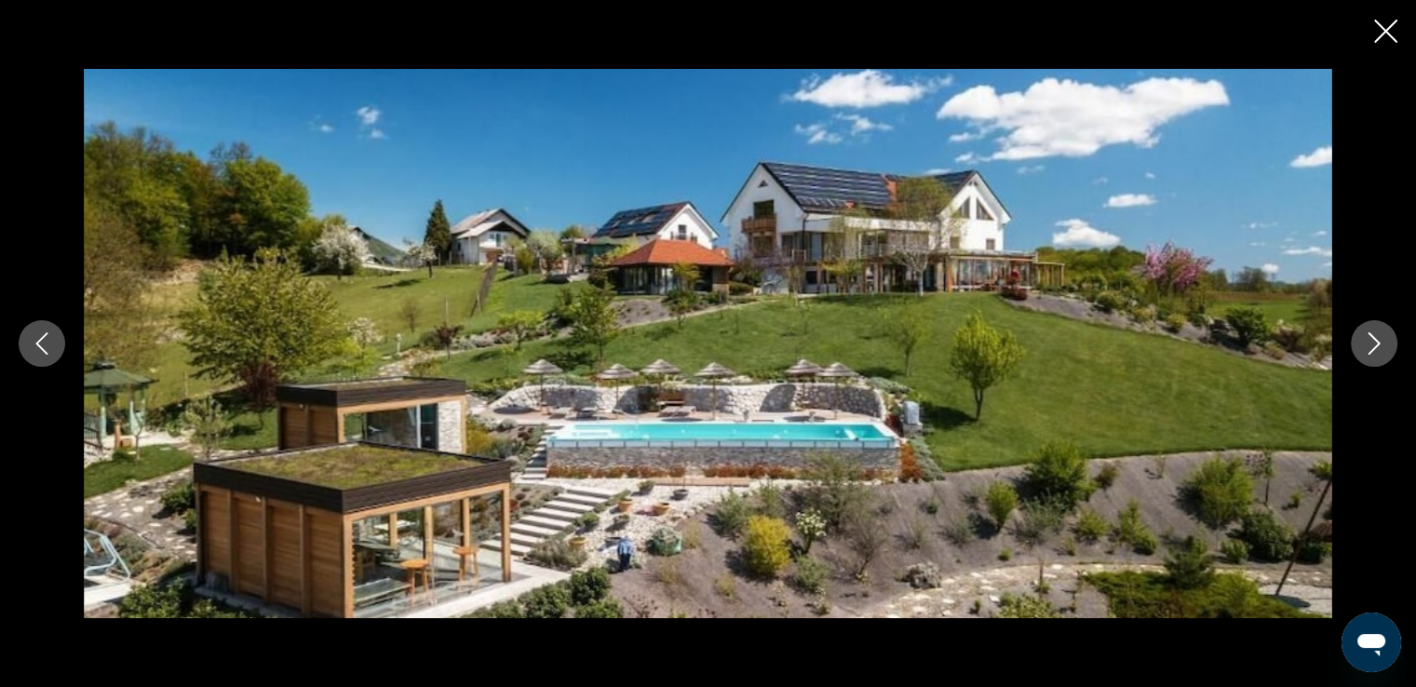
click at [1372, 349] on icon "Next image" at bounding box center [1375, 343] width 12 height 22
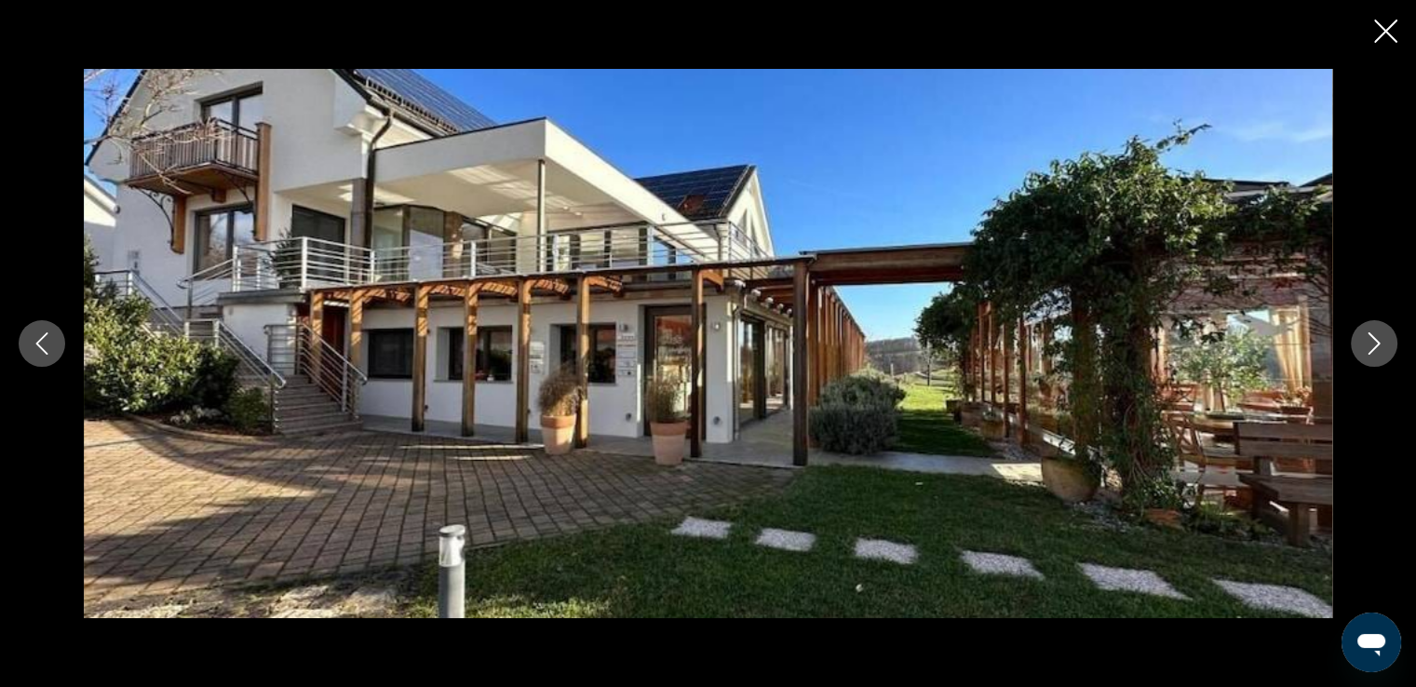
click at [1372, 349] on icon "Next image" at bounding box center [1375, 343] width 12 height 22
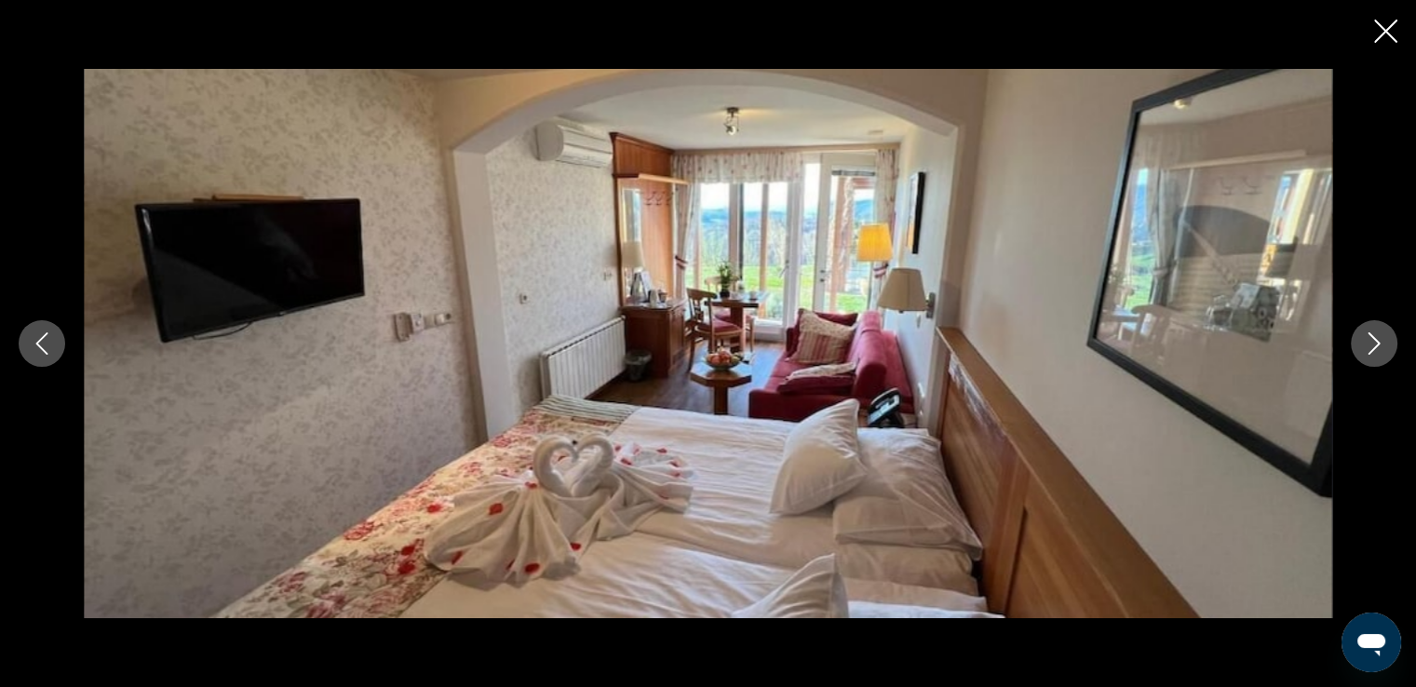
click at [1372, 349] on icon "Next image" at bounding box center [1375, 343] width 12 height 22
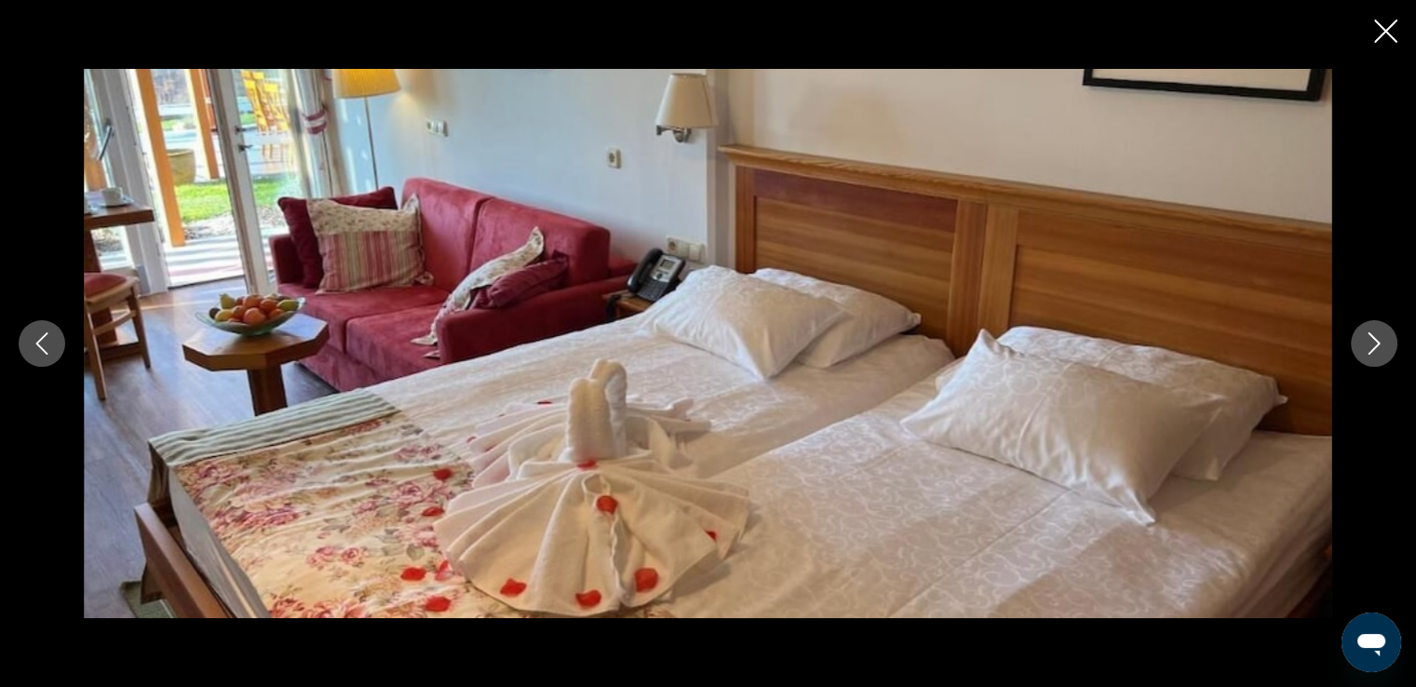
click at [1372, 349] on icon "Next image" at bounding box center [1375, 343] width 12 height 22
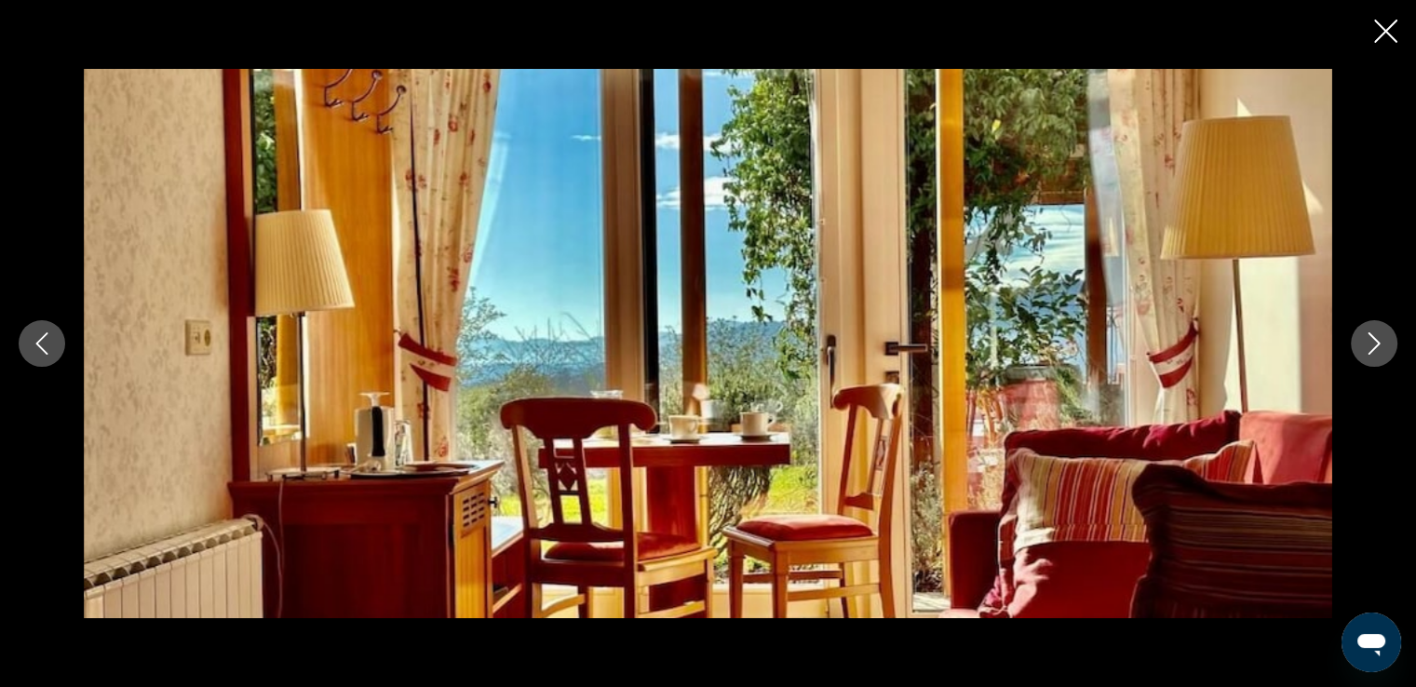
click at [1372, 349] on icon "Next image" at bounding box center [1375, 343] width 12 height 22
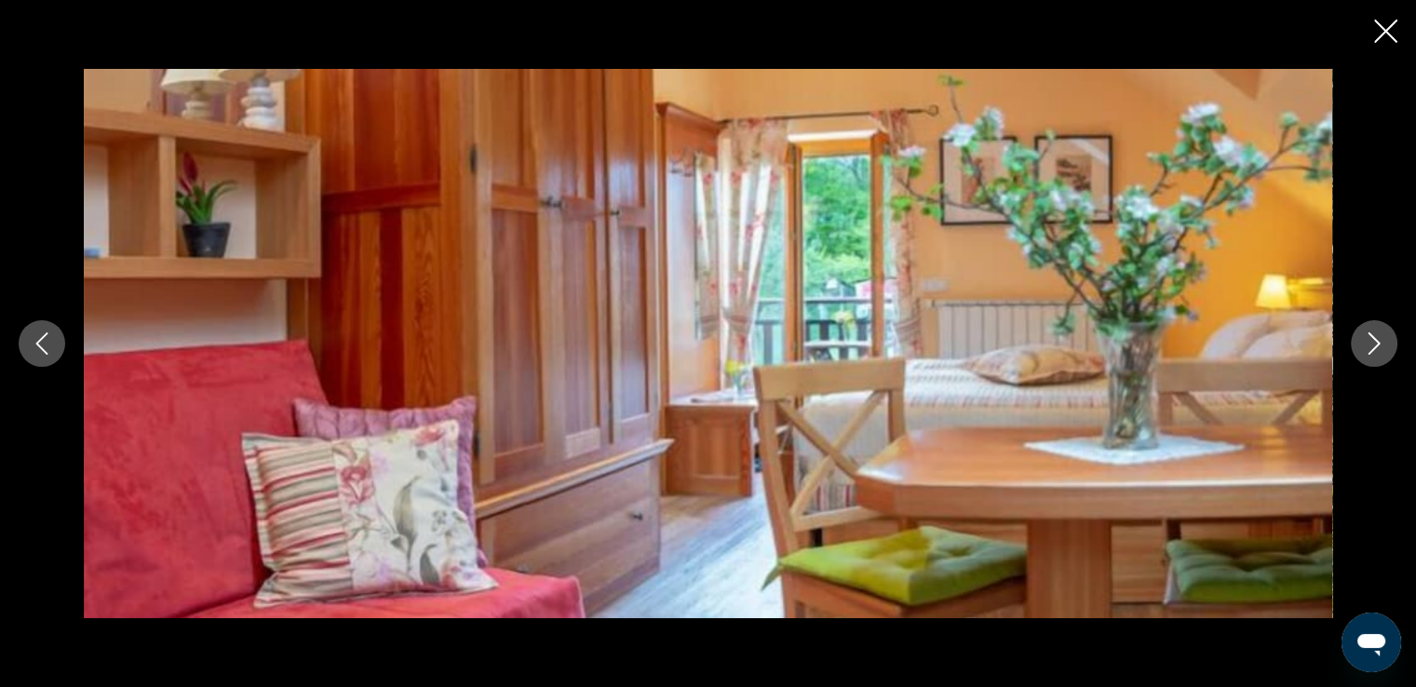
click at [1372, 349] on icon "Next image" at bounding box center [1375, 343] width 12 height 22
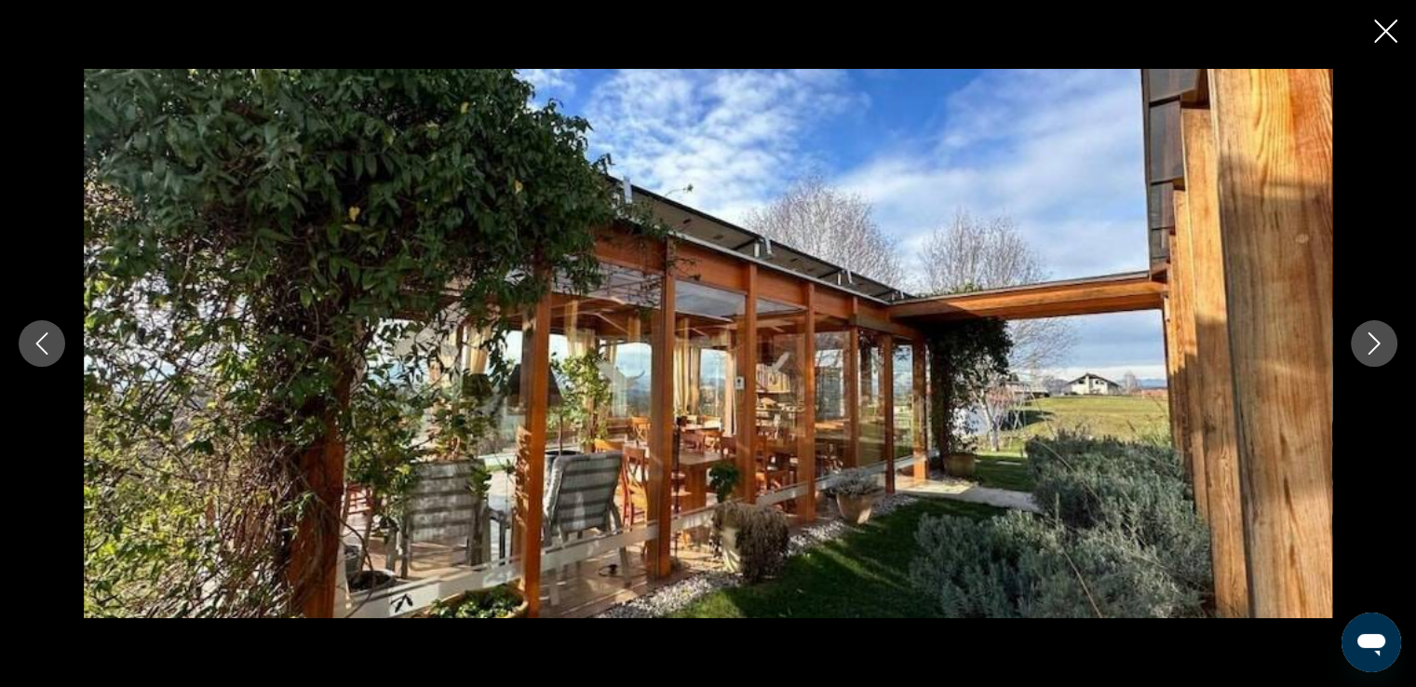
click at [1372, 349] on icon "Next image" at bounding box center [1375, 343] width 12 height 22
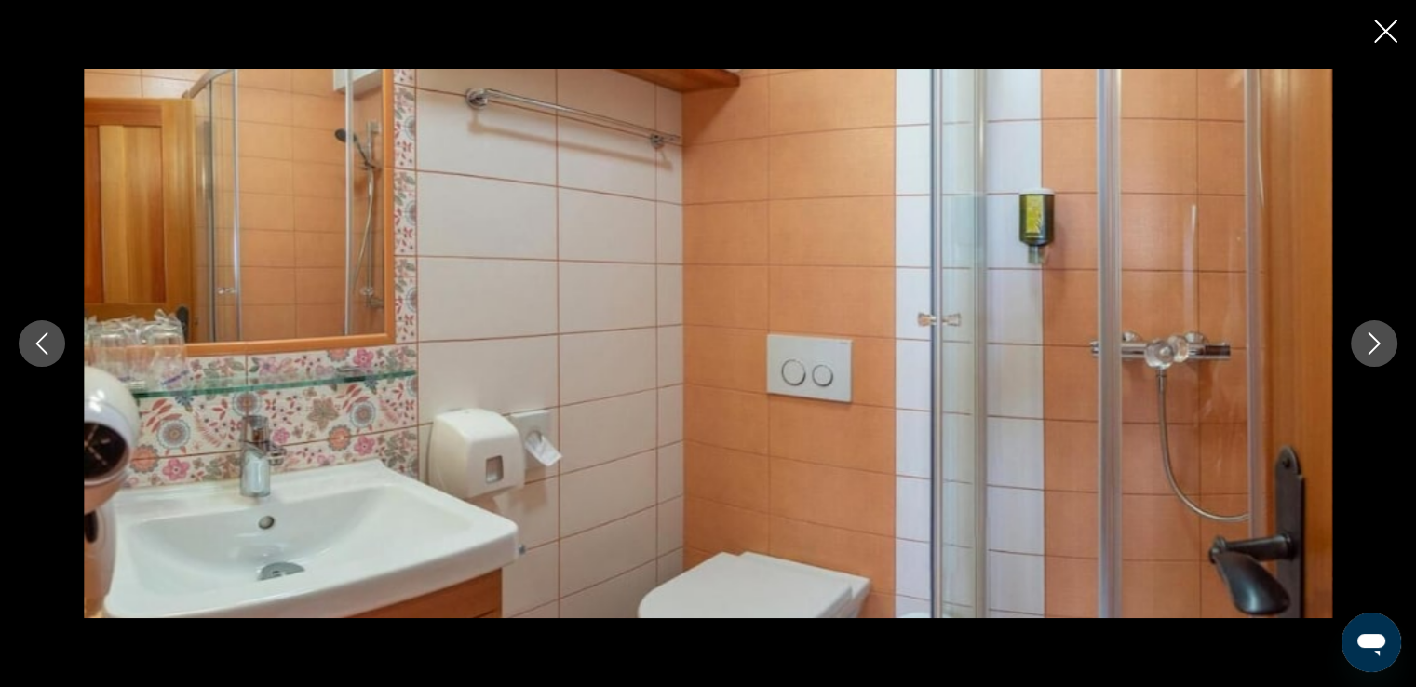
click at [1383, 36] on icon "Close slideshow" at bounding box center [1385, 31] width 23 height 23
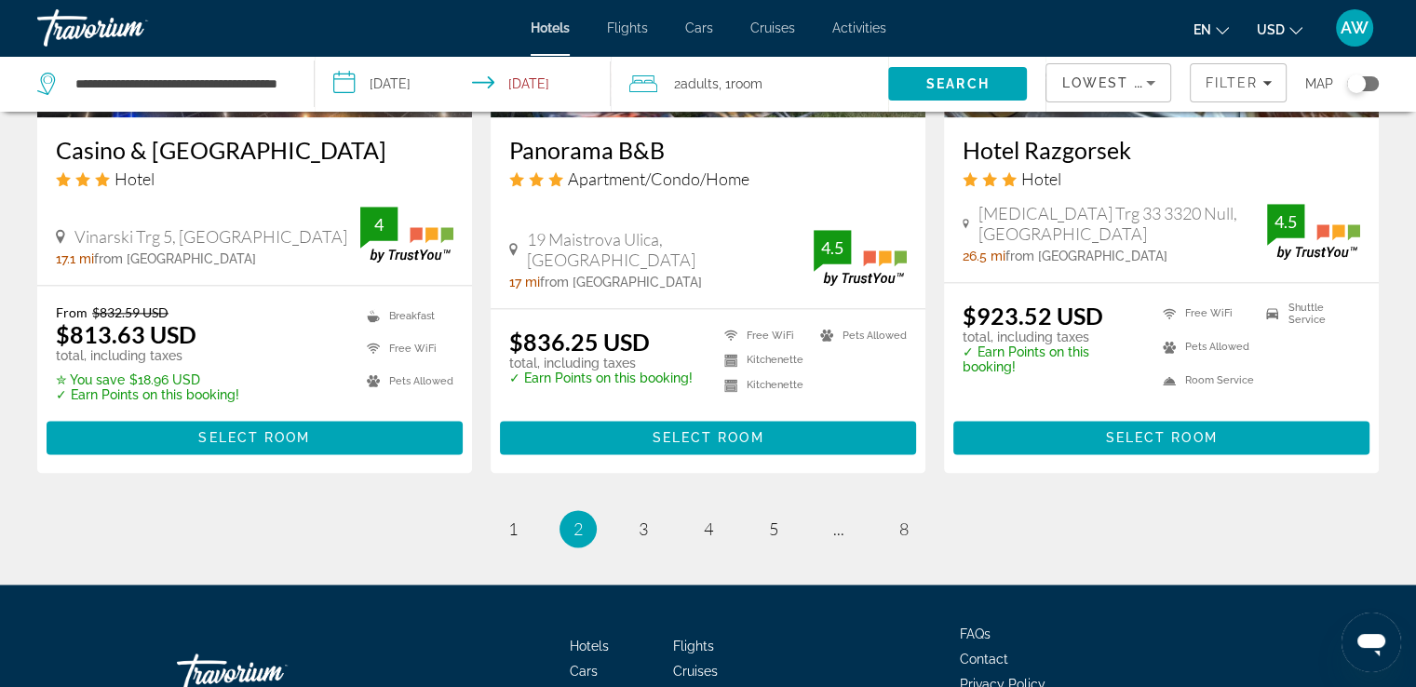
scroll to position [2445, 0]
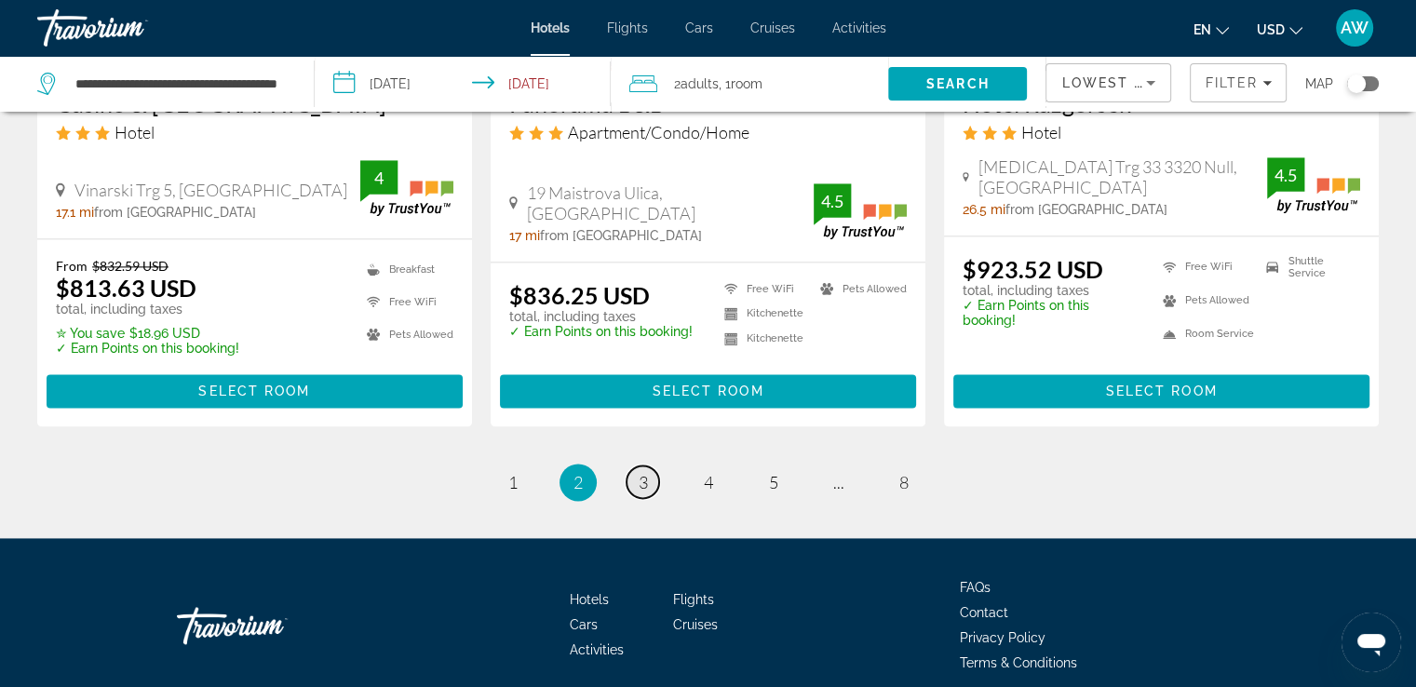
click at [639, 472] on span "3" at bounding box center [643, 482] width 9 height 20
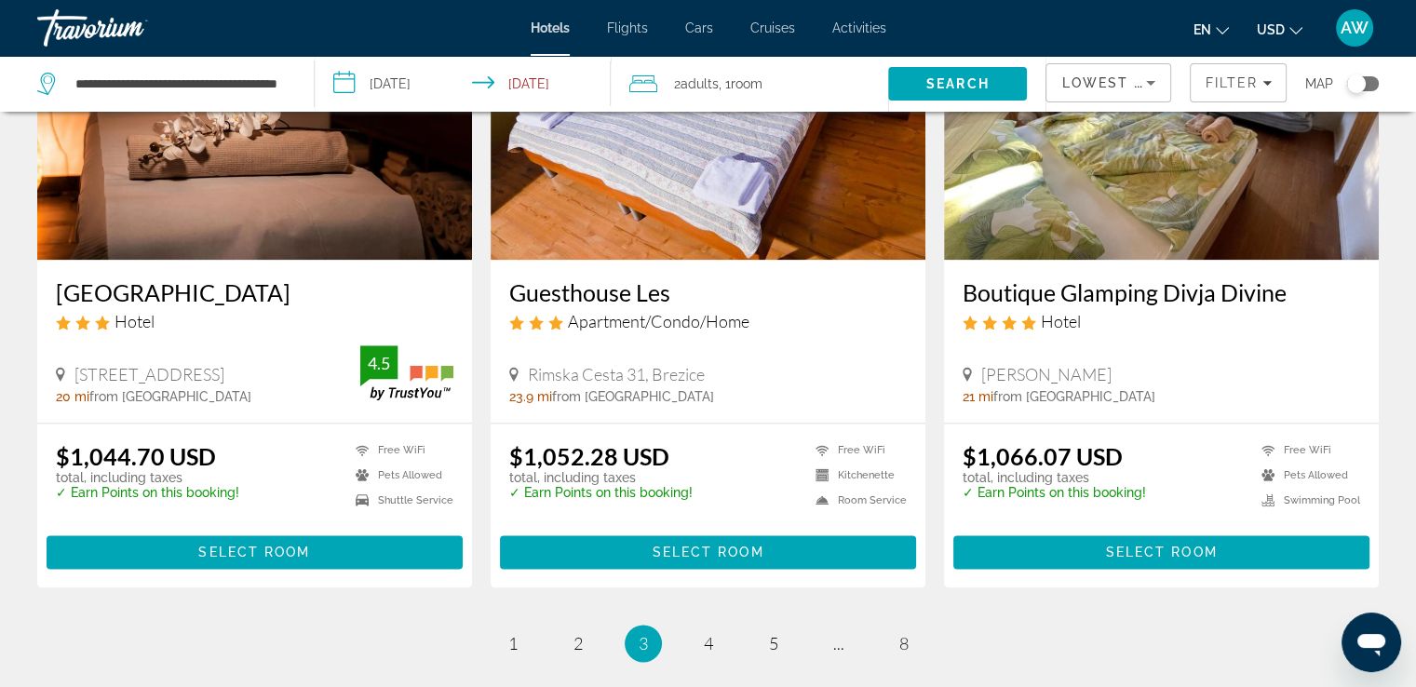
scroll to position [2288, 0]
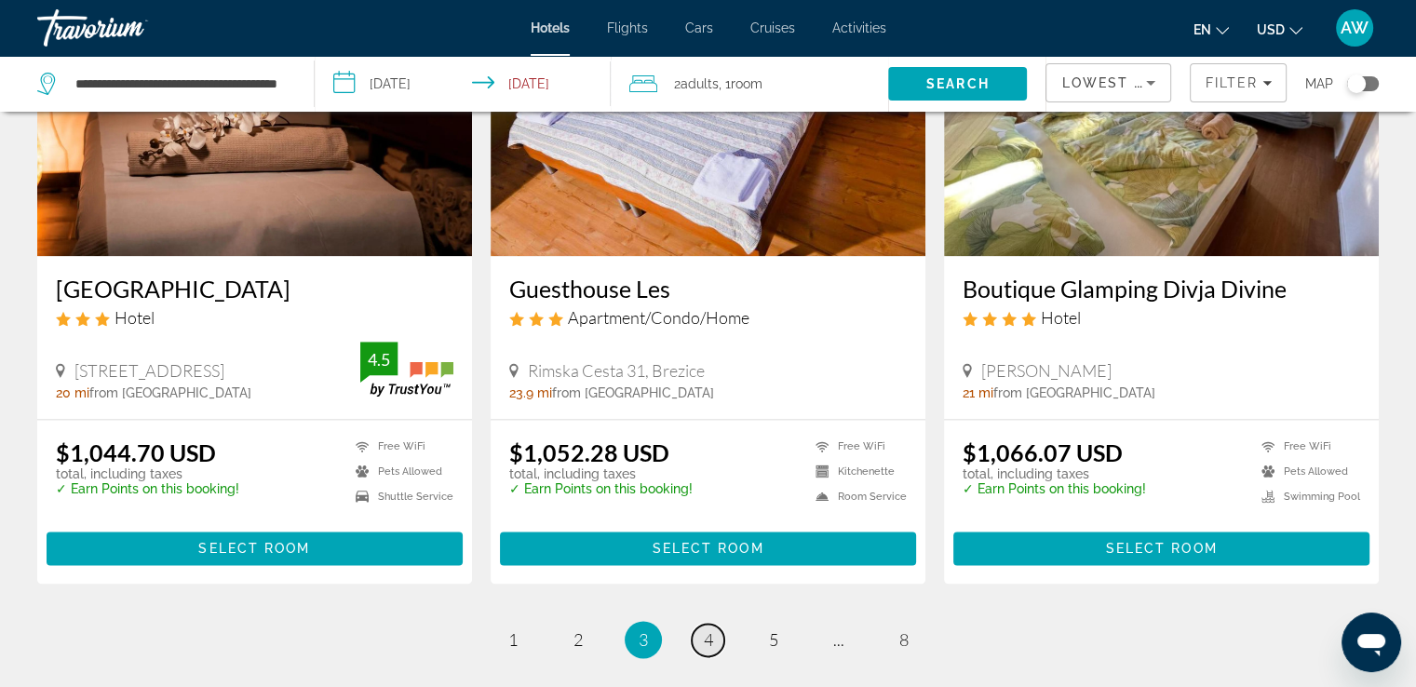
click at [708, 629] on span "4" at bounding box center [708, 639] width 9 height 20
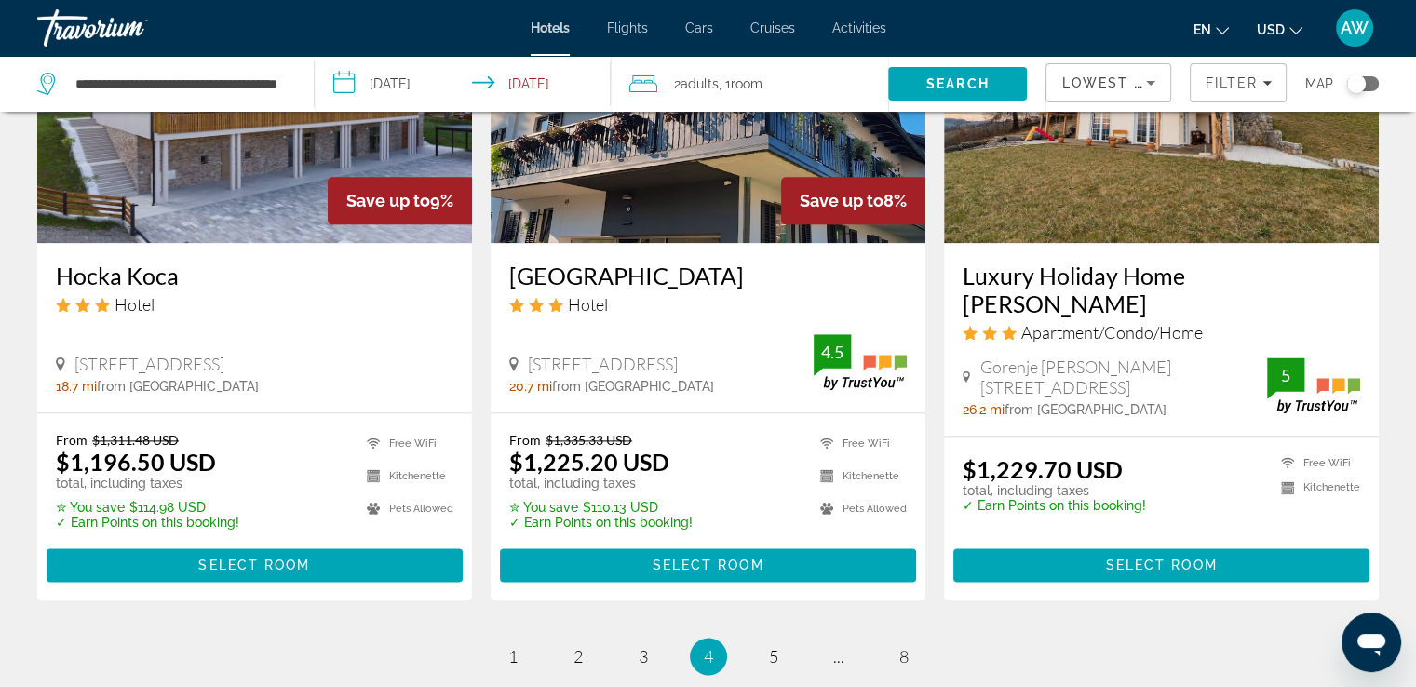
scroll to position [2321, 0]
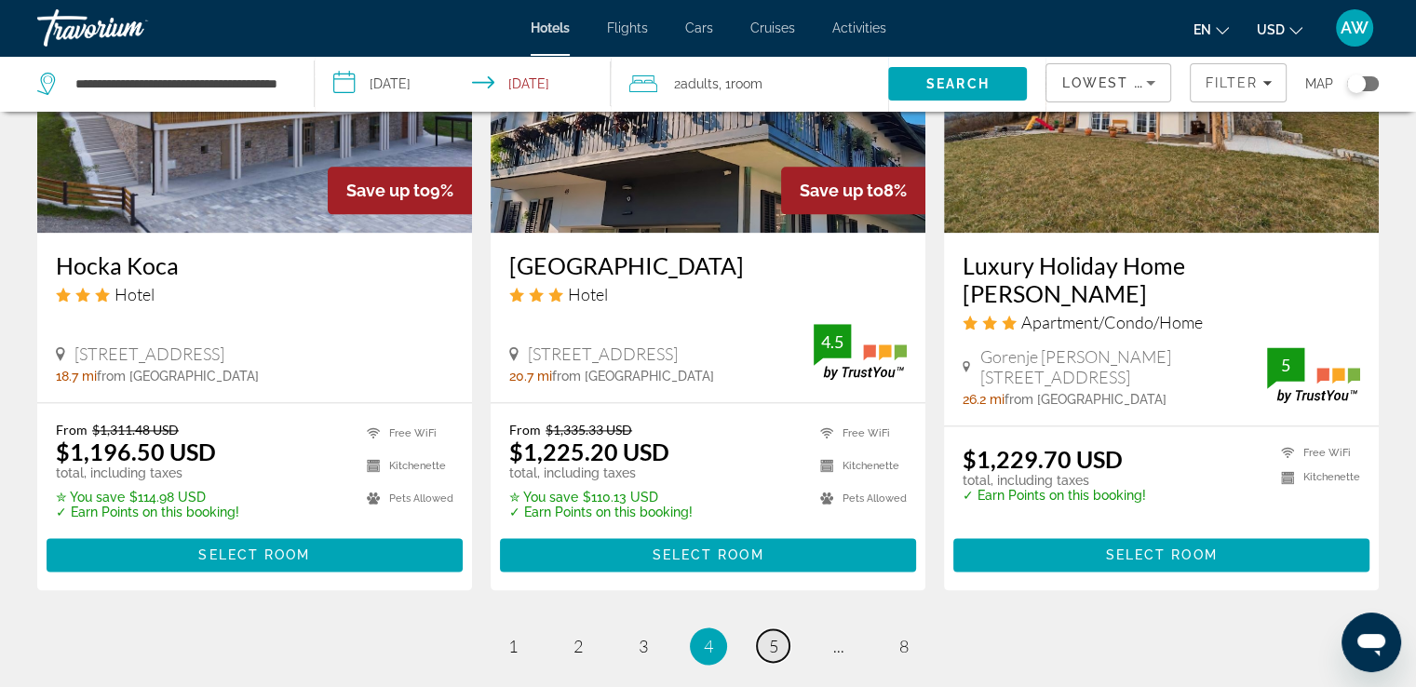
click at [775, 636] on span "5" at bounding box center [773, 646] width 9 height 20
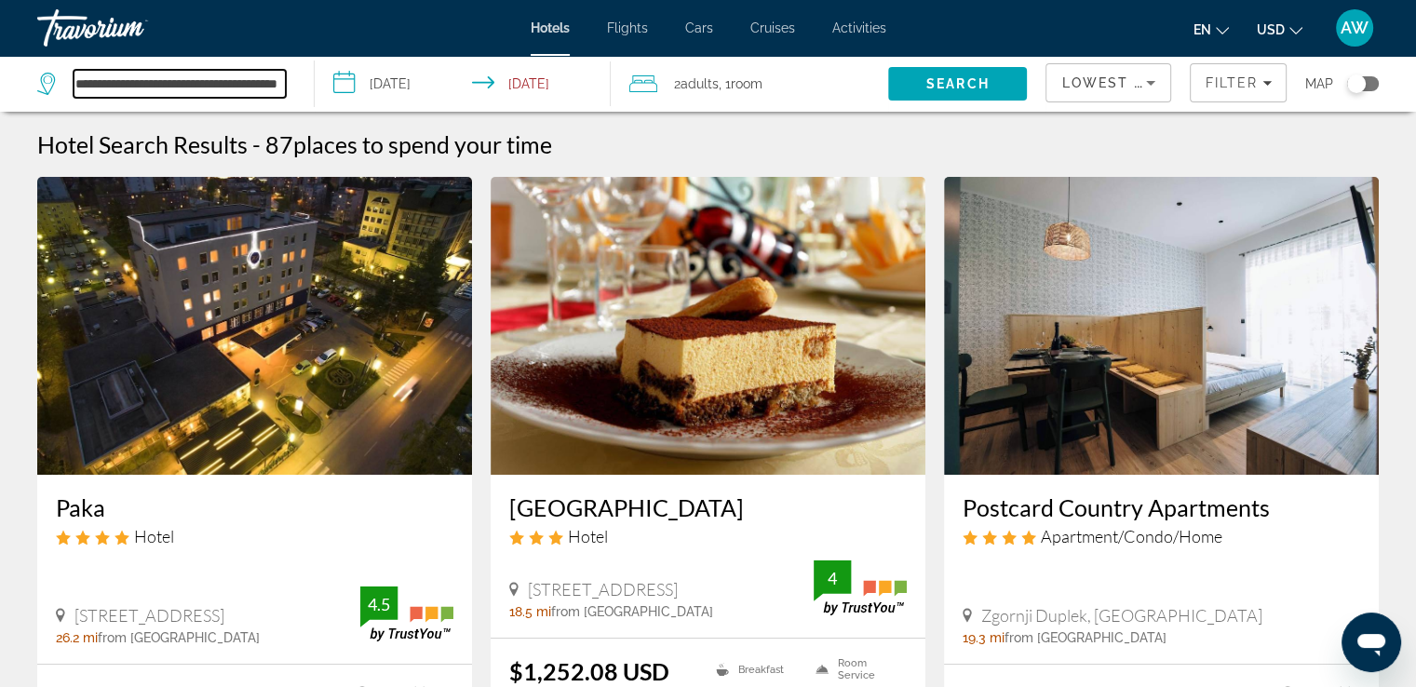
click at [239, 86] on input "**********" at bounding box center [180, 84] width 212 height 28
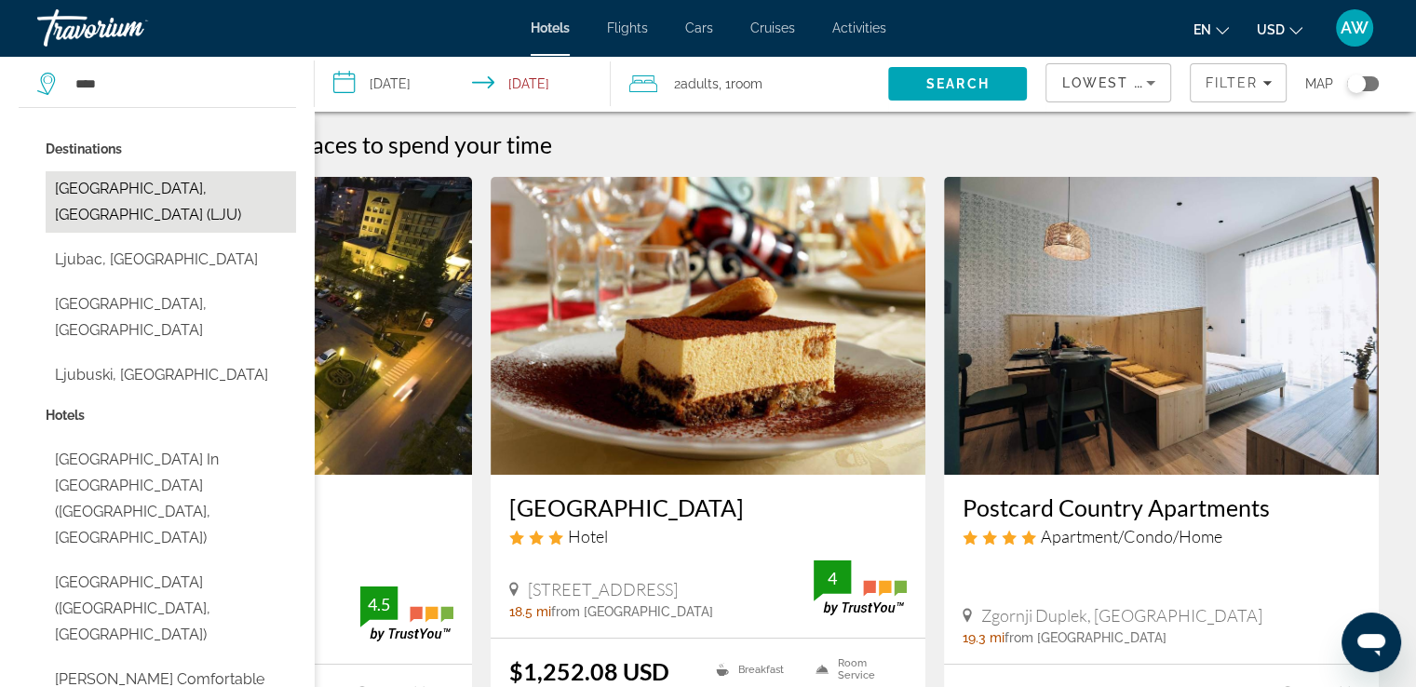
click at [149, 187] on button "[GEOGRAPHIC_DATA], [GEOGRAPHIC_DATA] (LJU)" at bounding box center [171, 201] width 250 height 61
type input "**********"
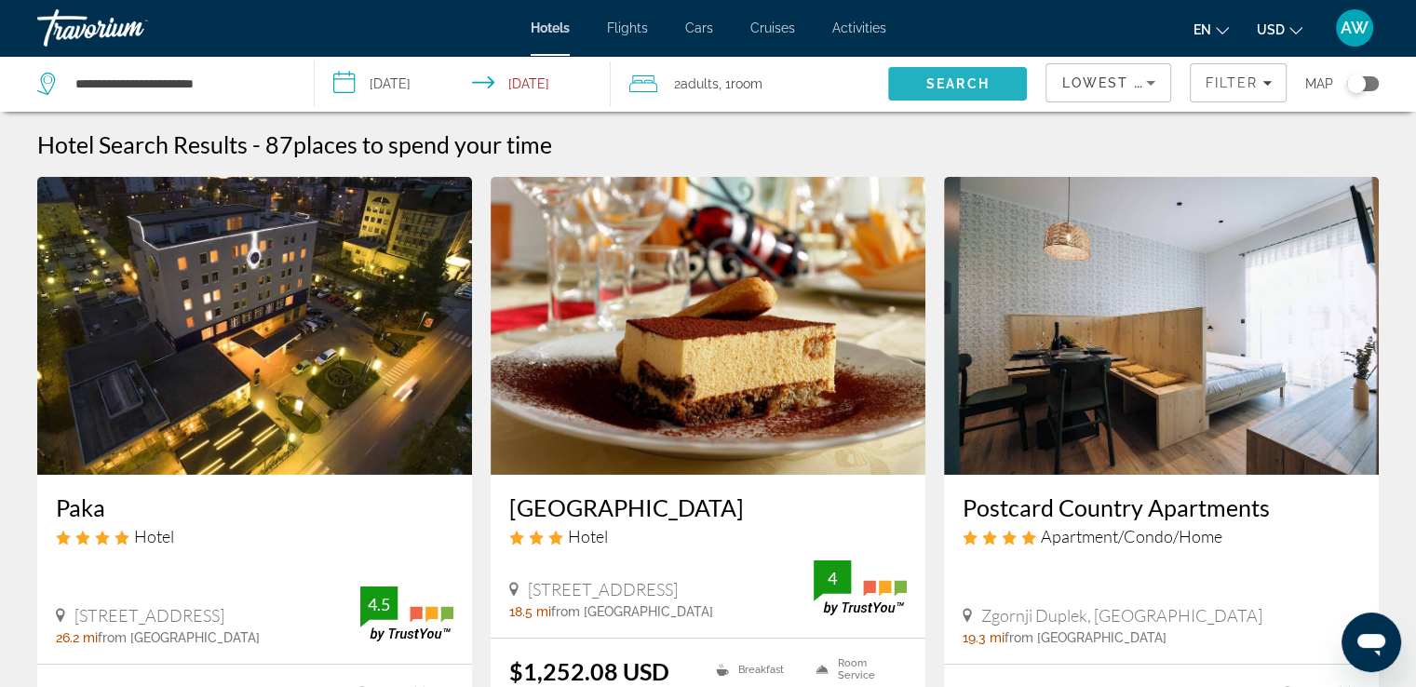
click at [988, 87] on span "Search" at bounding box center [957, 83] width 63 height 15
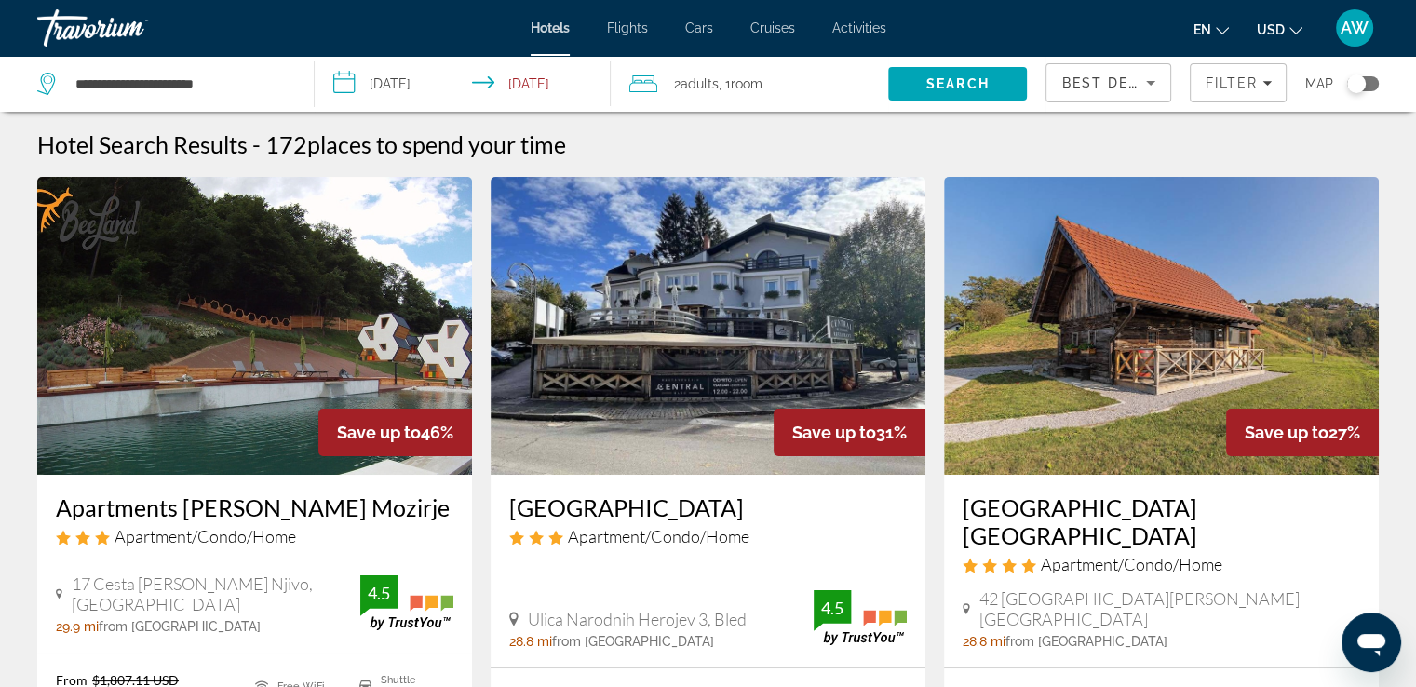
click at [1152, 88] on icon "Sort by" at bounding box center [1151, 83] width 22 height 22
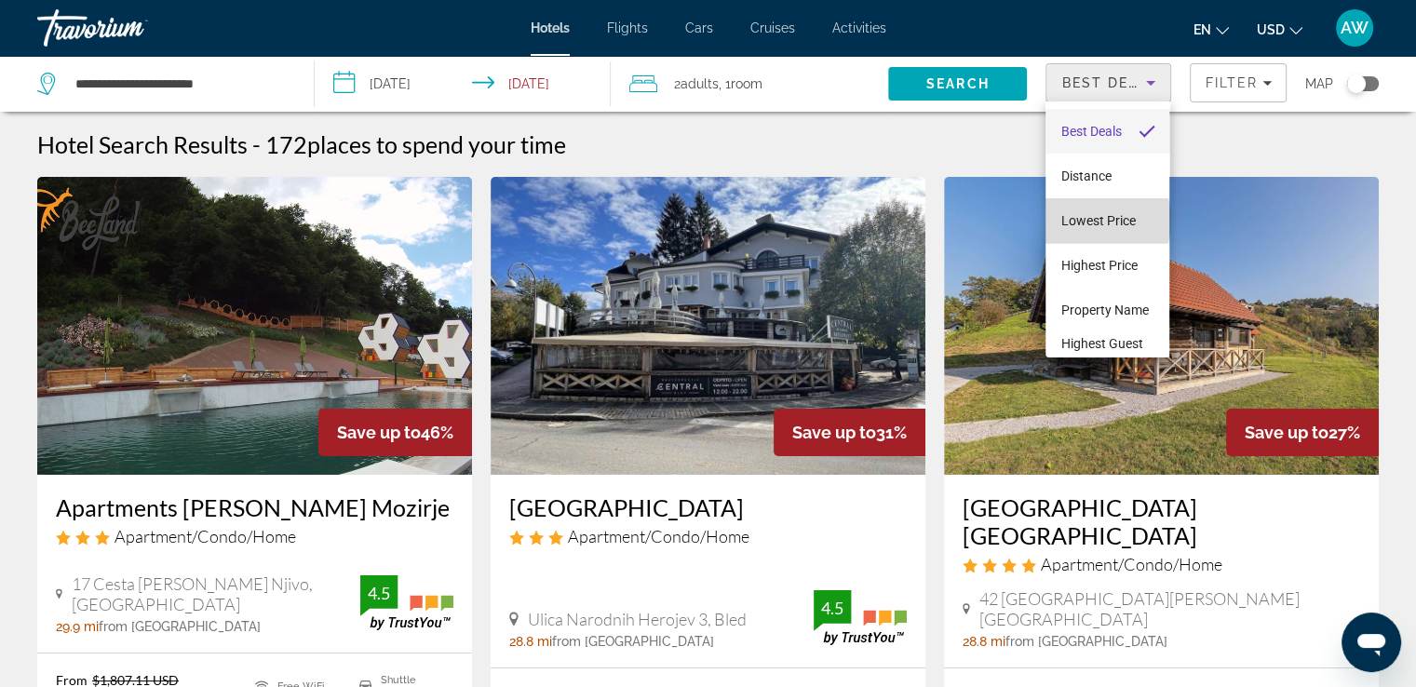
click at [1107, 221] on span "Lowest Price" at bounding box center [1097, 220] width 74 height 15
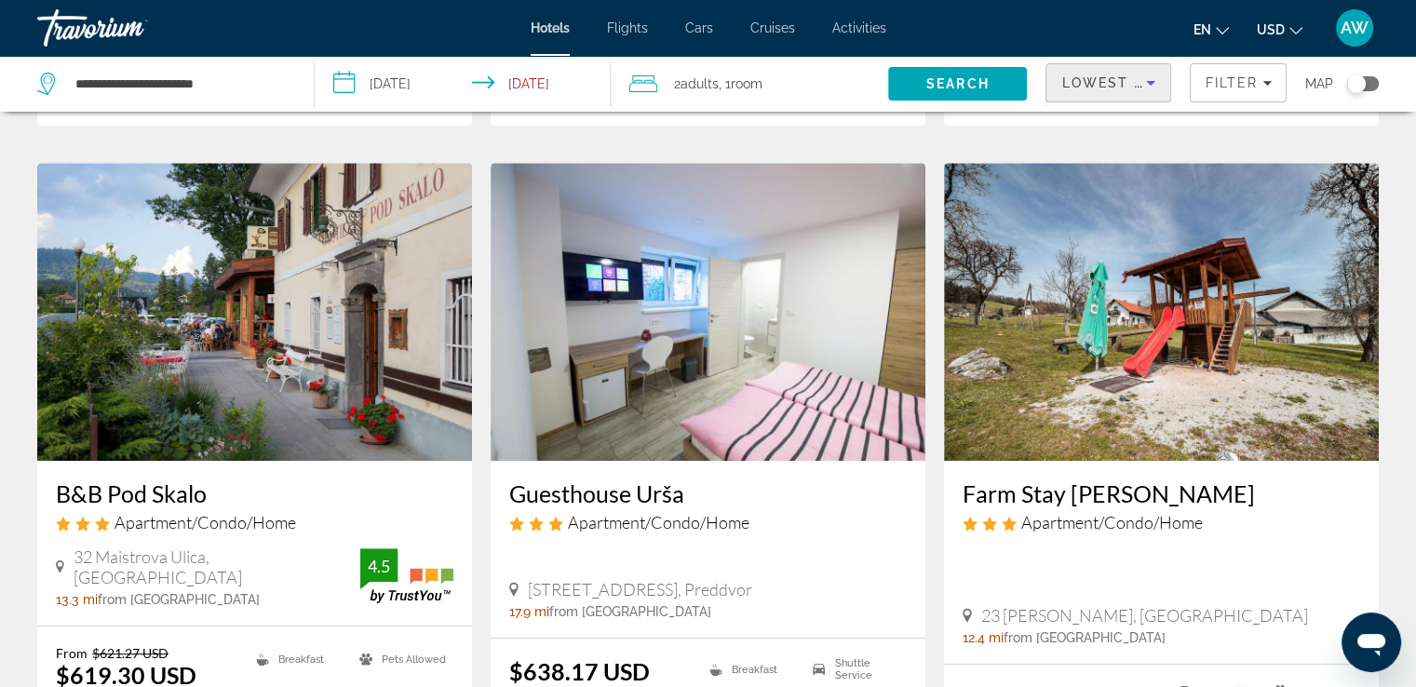
scroll to position [717, 0]
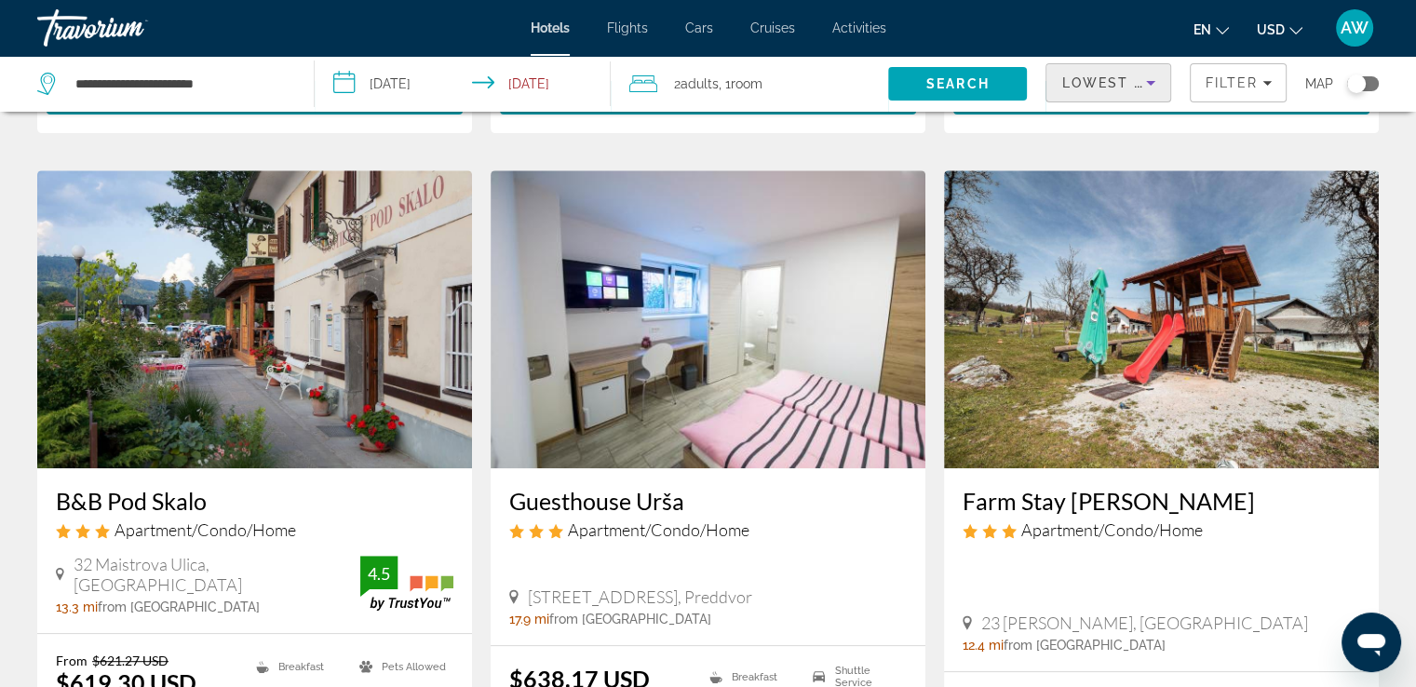
click at [118, 499] on h3 "B&B Pod Skalo" at bounding box center [255, 501] width 398 height 28
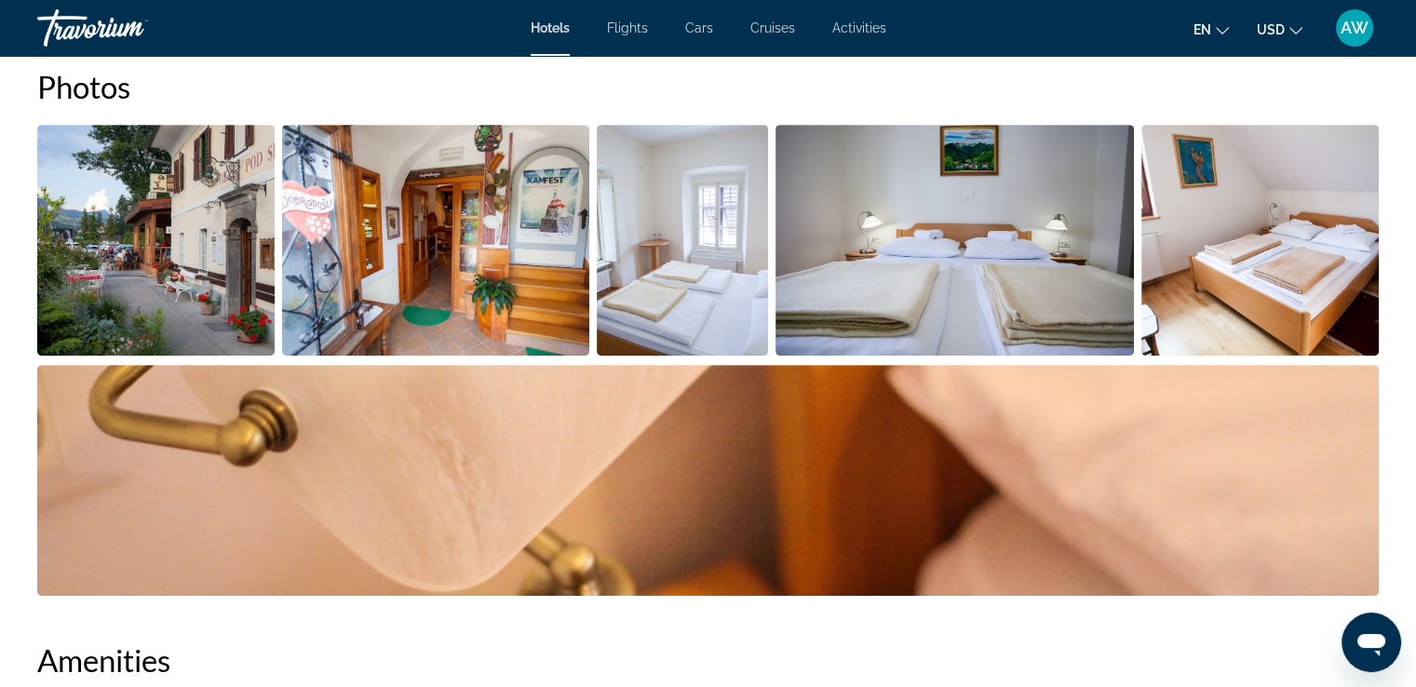
scroll to position [904, 0]
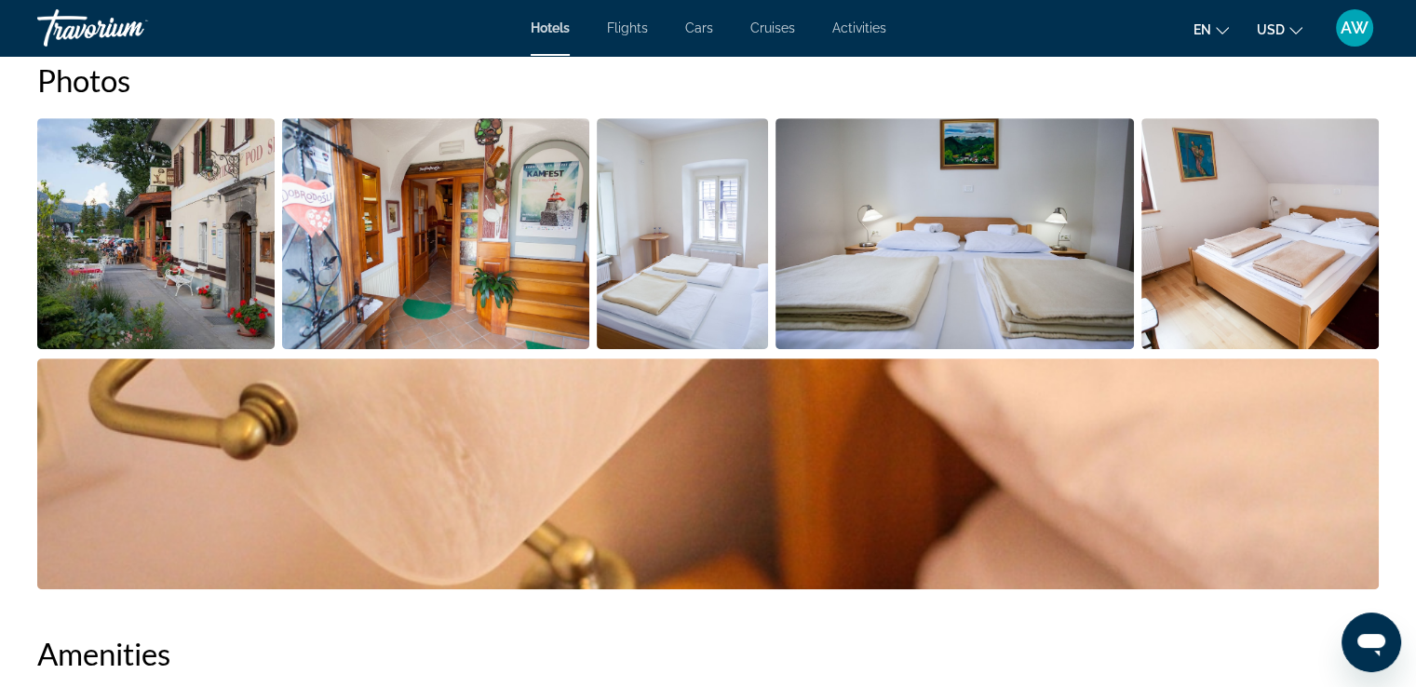
click at [162, 265] on img "Open full-screen image slider" at bounding box center [155, 233] width 237 height 231
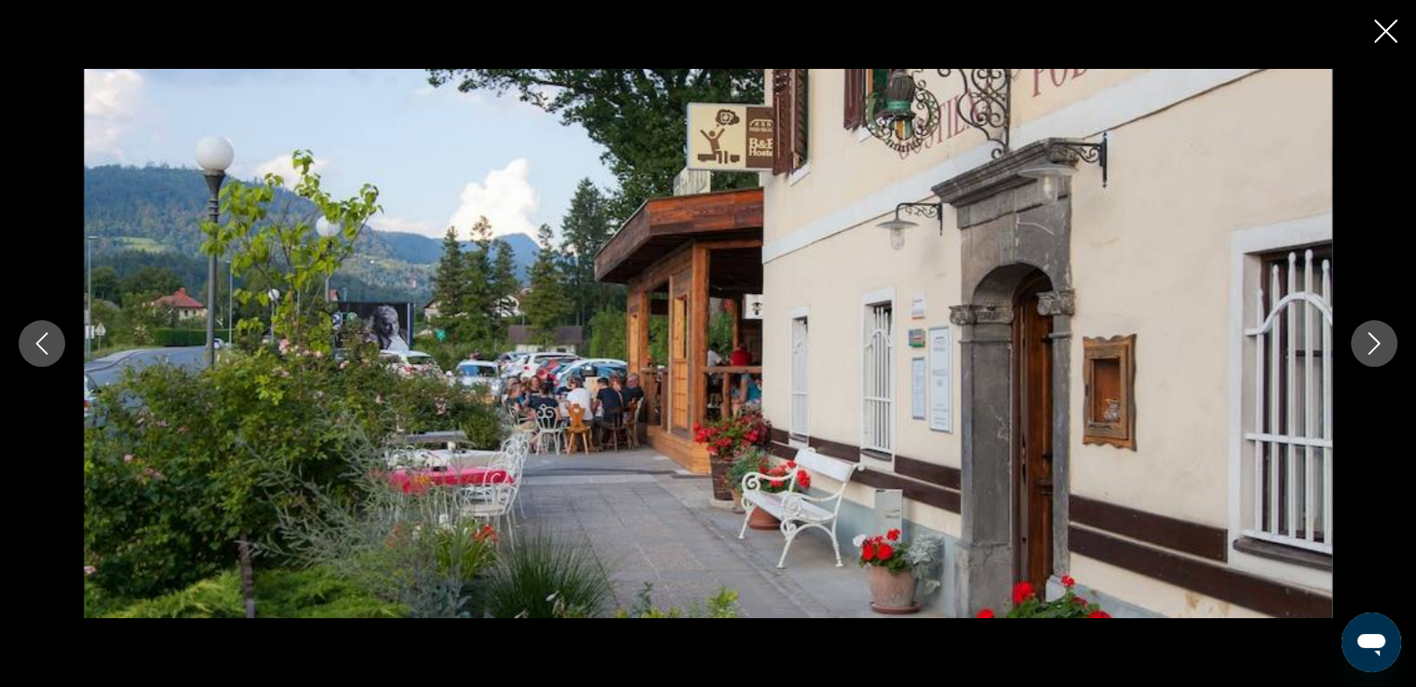
click at [1370, 339] on icon "Next image" at bounding box center [1374, 343] width 22 height 22
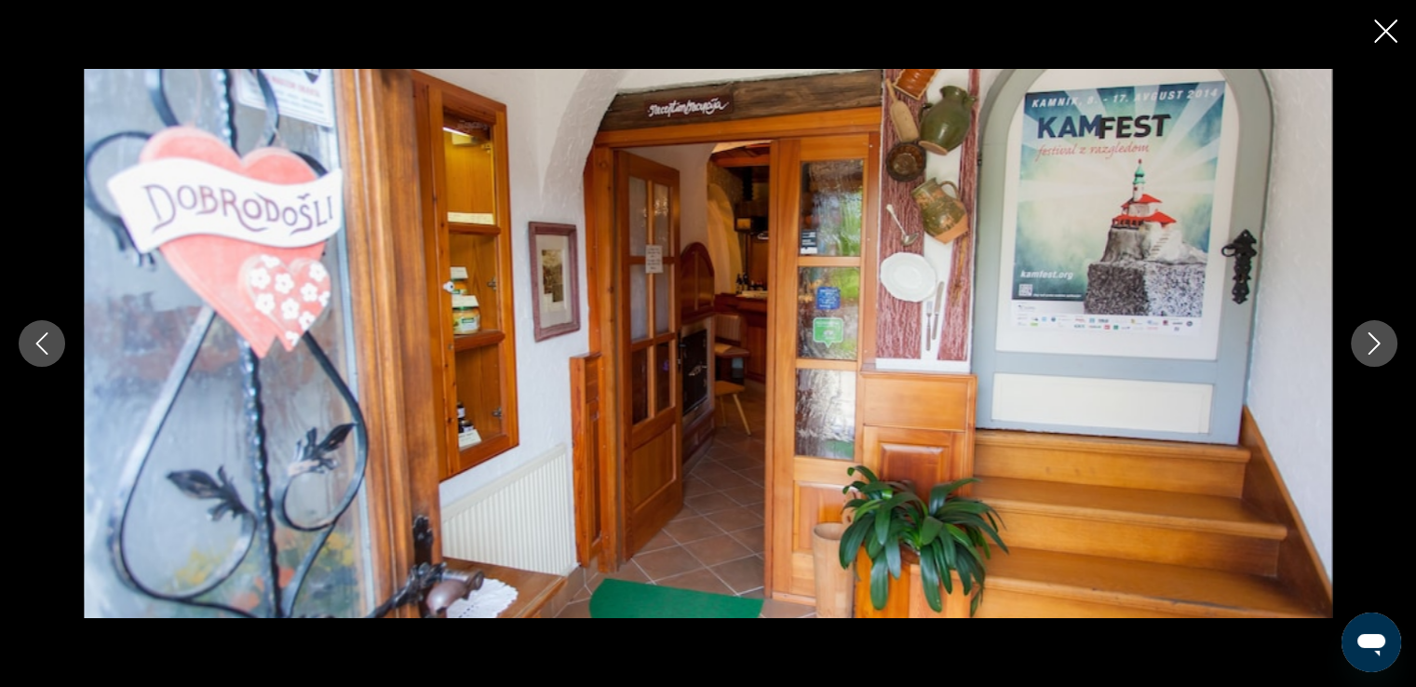
click at [1370, 339] on icon "Next image" at bounding box center [1374, 343] width 22 height 22
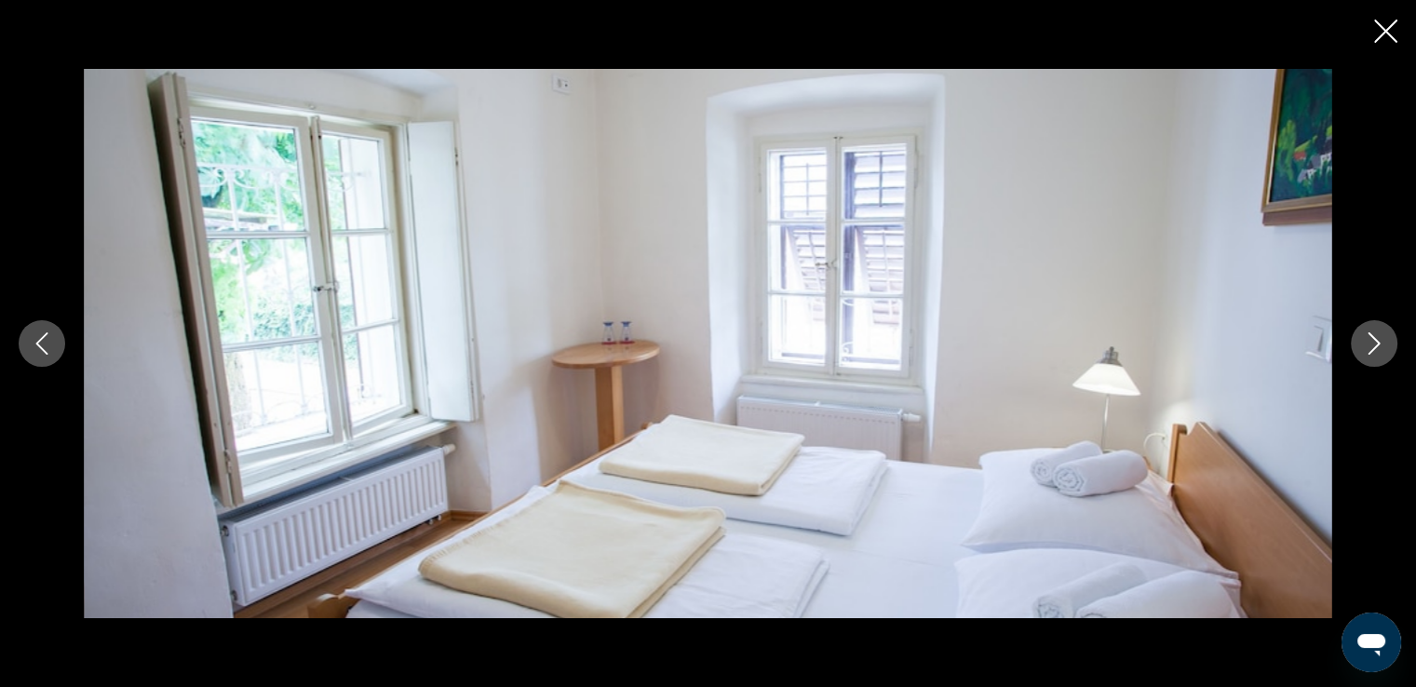
click at [1370, 339] on icon "Next image" at bounding box center [1374, 343] width 22 height 22
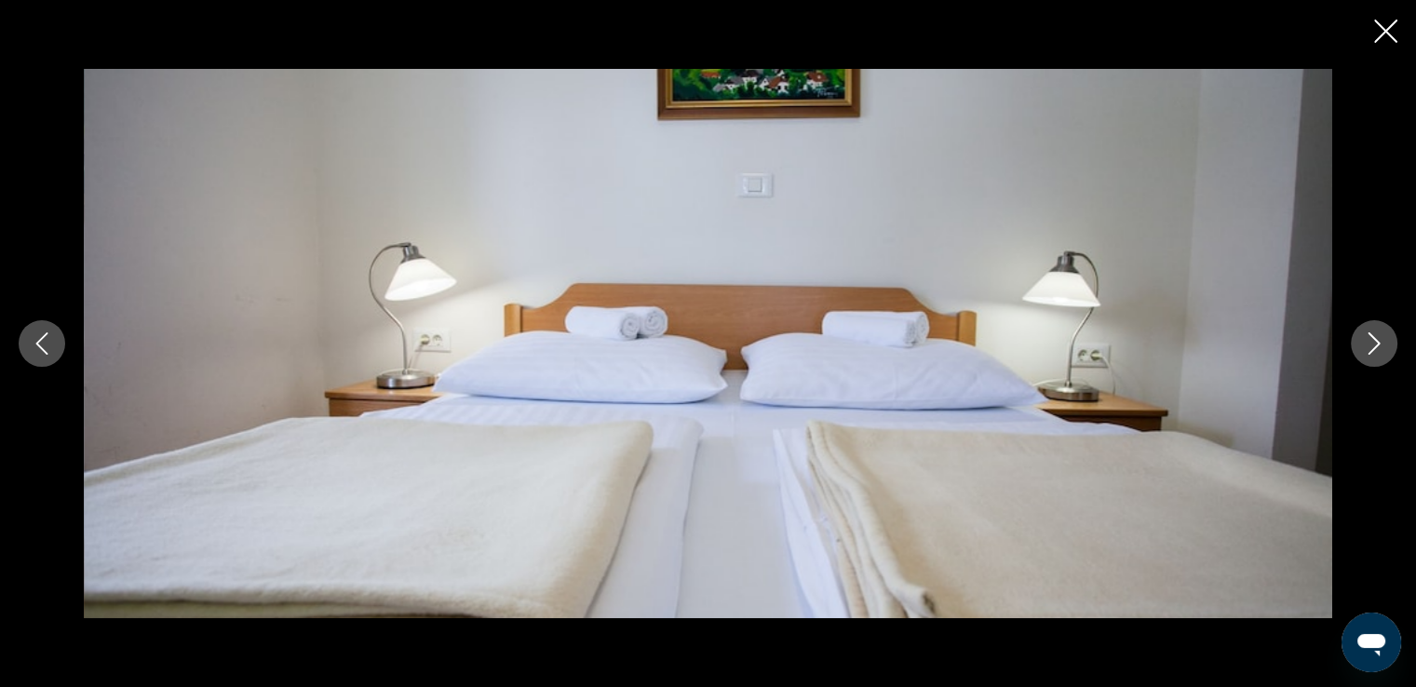
click at [1370, 339] on icon "Next image" at bounding box center [1374, 343] width 22 height 22
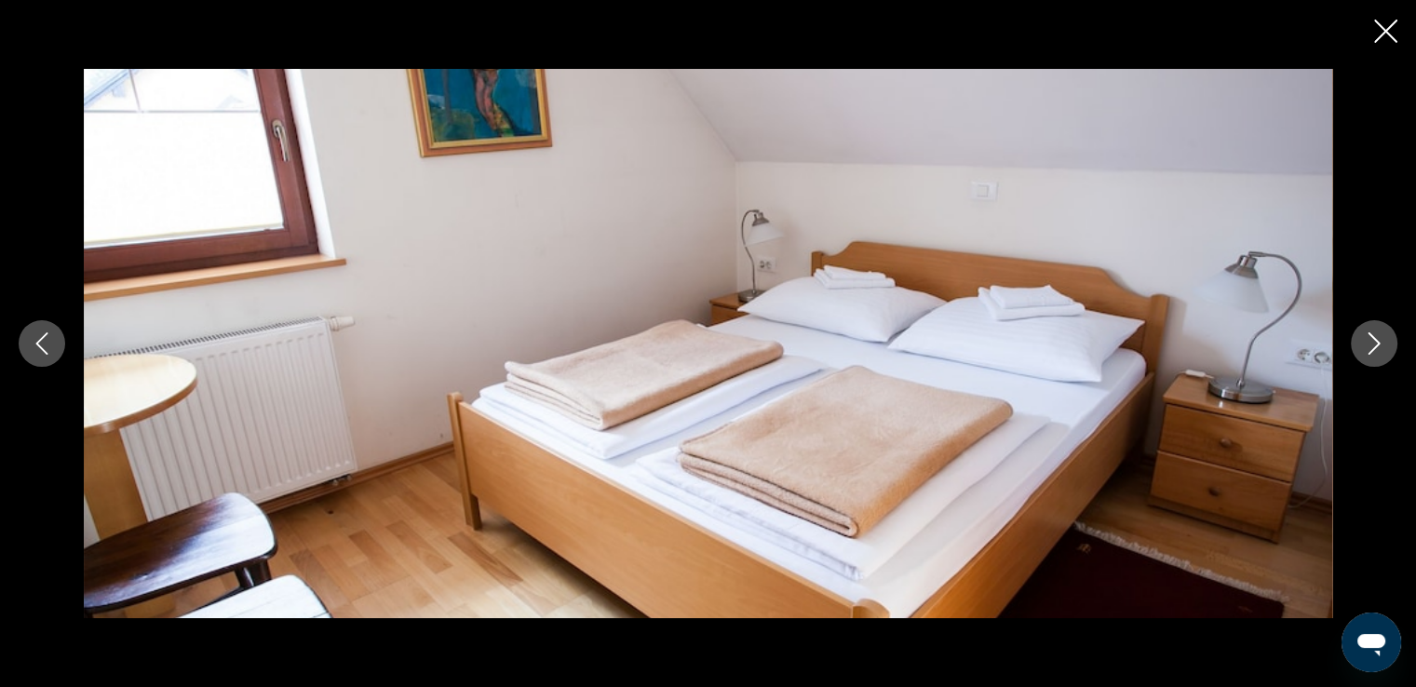
click at [1370, 339] on icon "Next image" at bounding box center [1374, 343] width 22 height 22
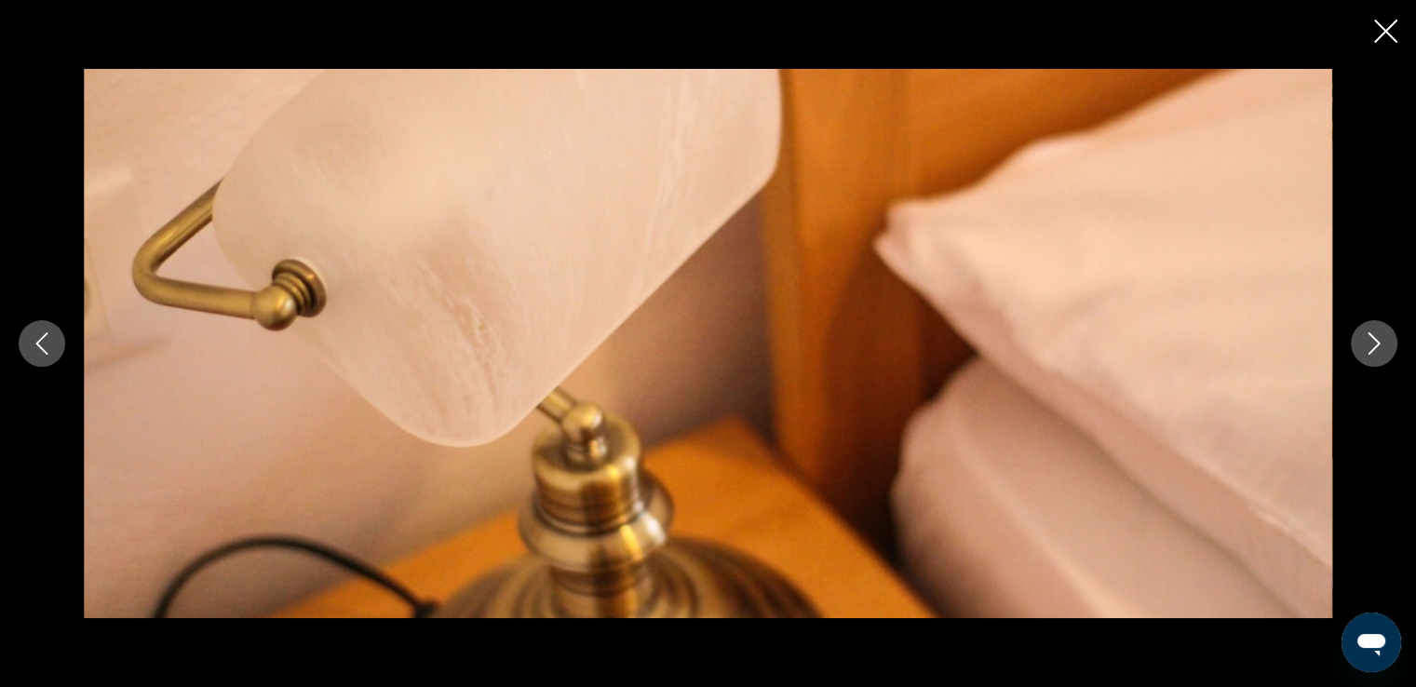
click at [1370, 339] on icon "Next image" at bounding box center [1374, 343] width 22 height 22
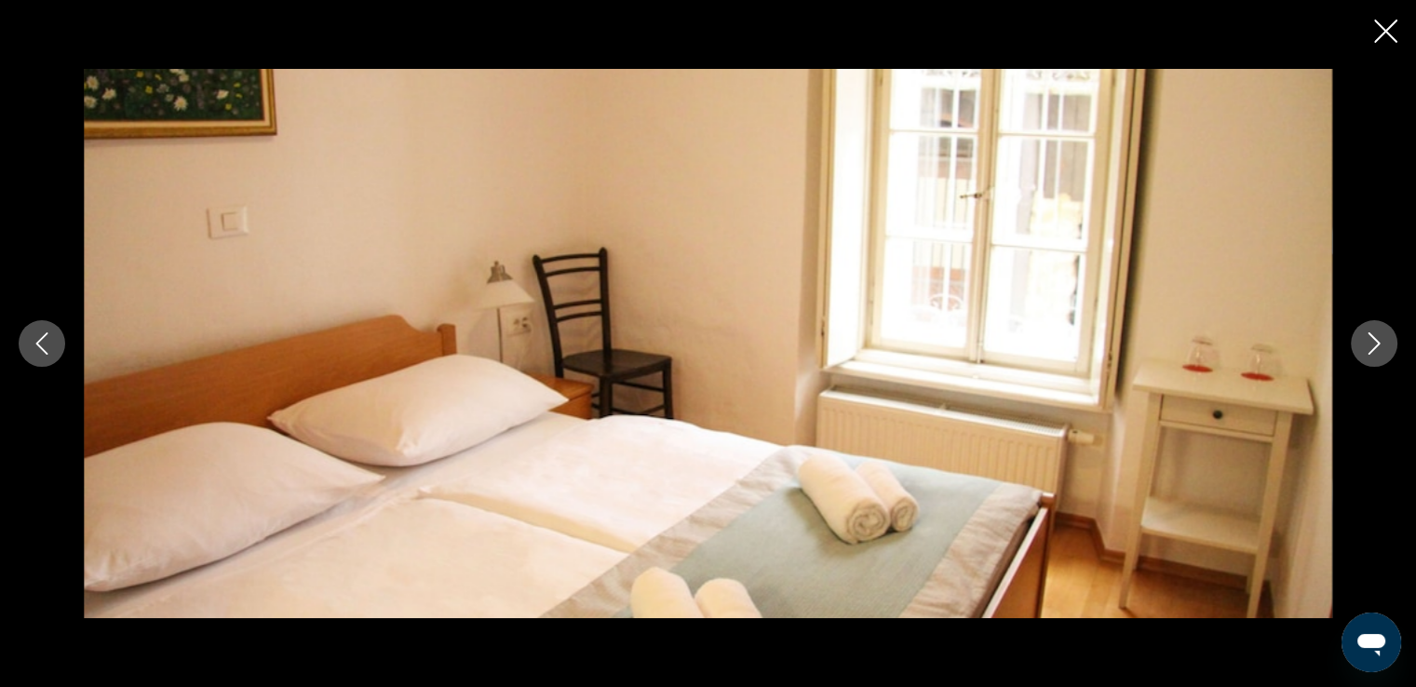
click at [1370, 339] on icon "Next image" at bounding box center [1374, 343] width 22 height 22
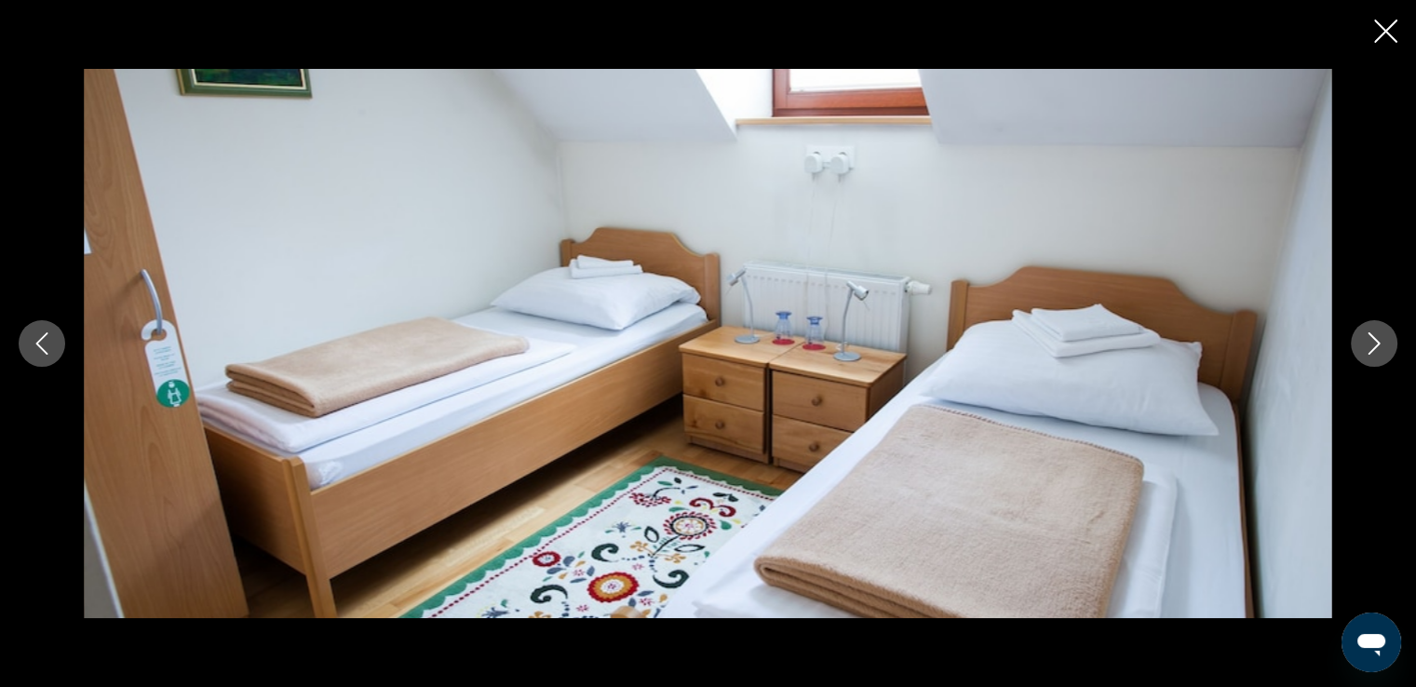
click at [1364, 344] on icon "Next image" at bounding box center [1374, 343] width 22 height 22
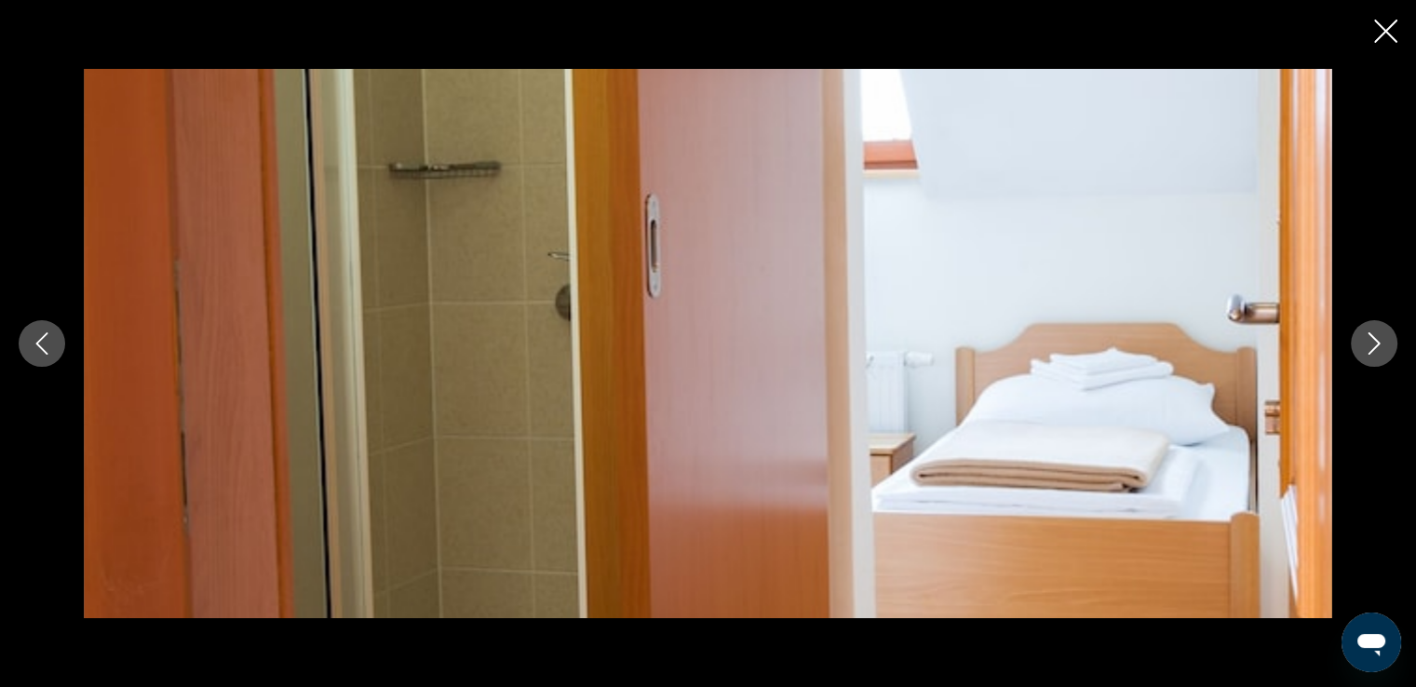
click at [1364, 344] on icon "Next image" at bounding box center [1374, 343] width 22 height 22
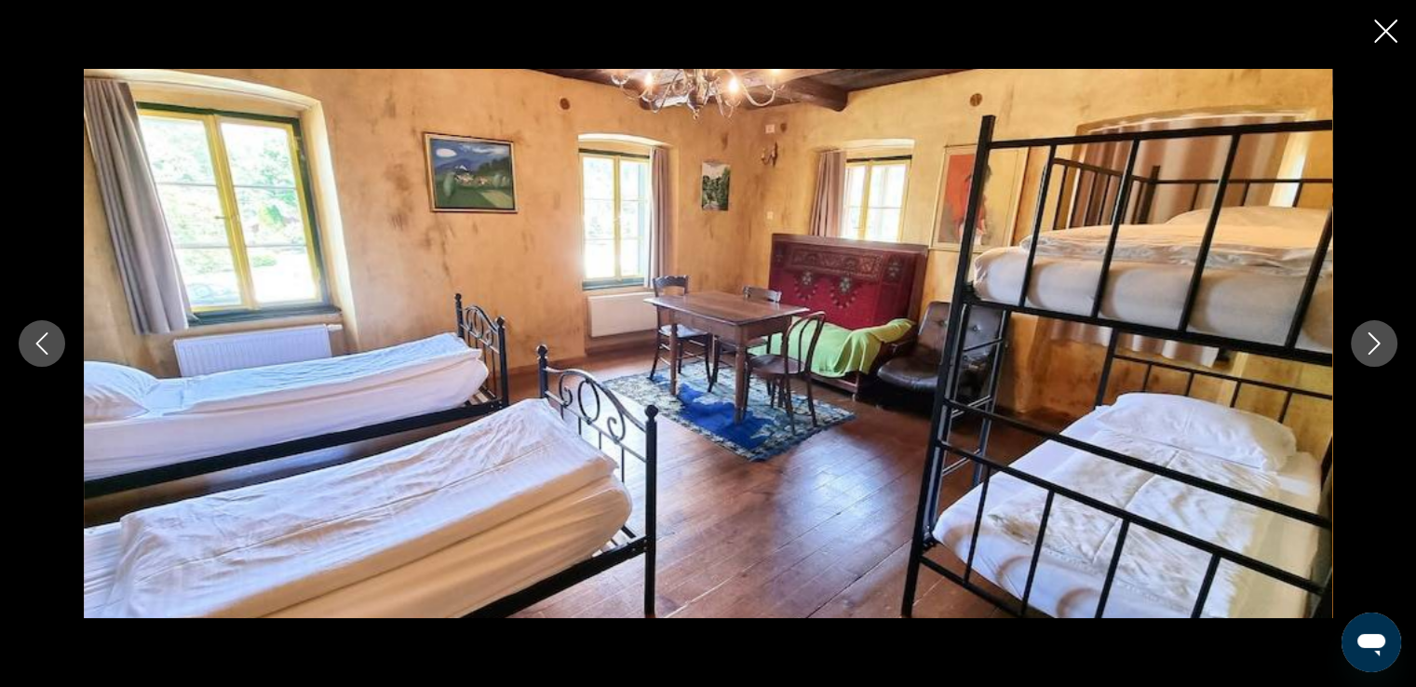
click at [1364, 344] on icon "Next image" at bounding box center [1374, 343] width 22 height 22
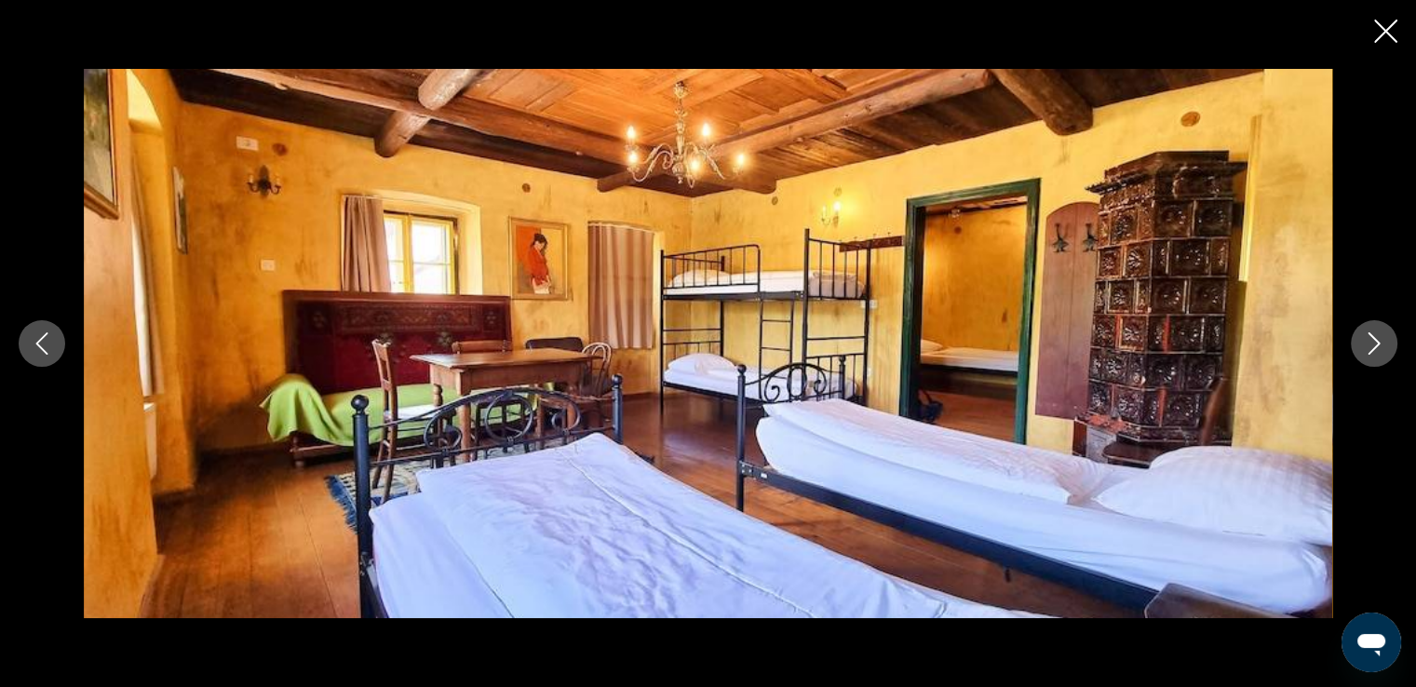
click at [1364, 344] on icon "Next image" at bounding box center [1374, 343] width 22 height 22
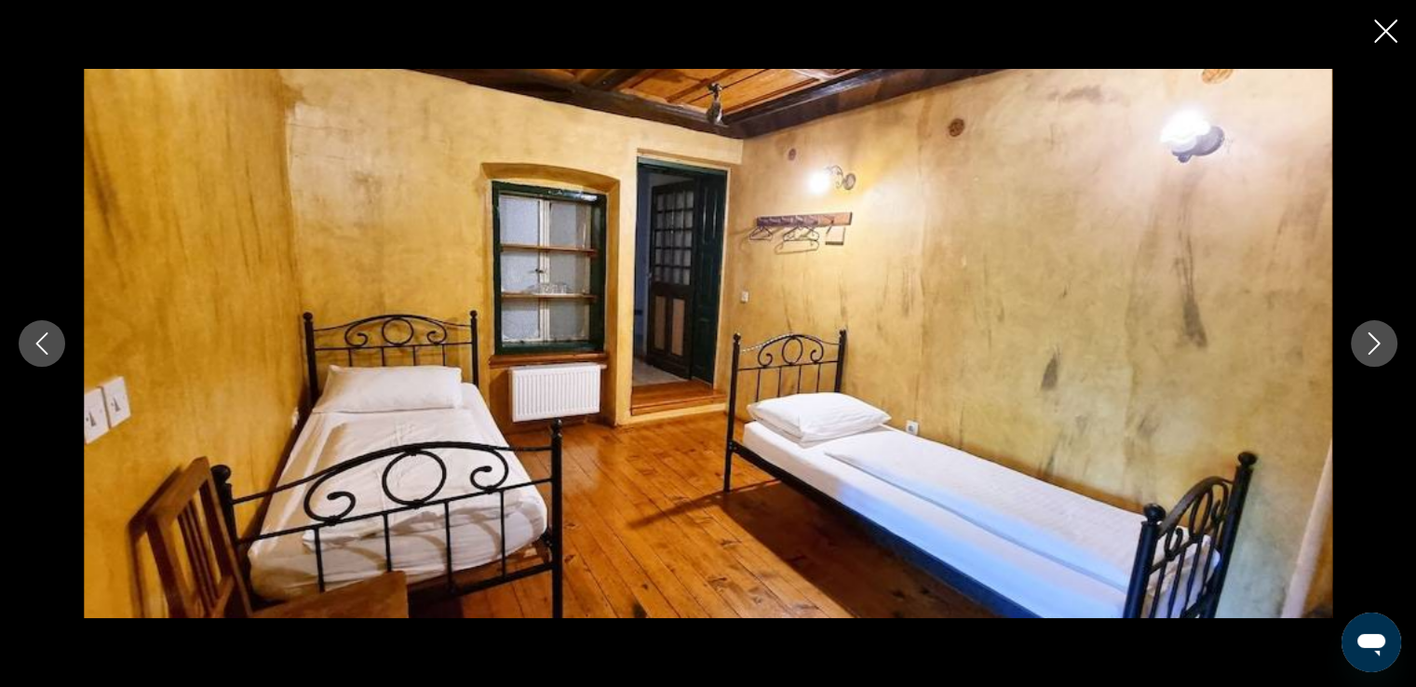
click at [1364, 344] on icon "Next image" at bounding box center [1374, 343] width 22 height 22
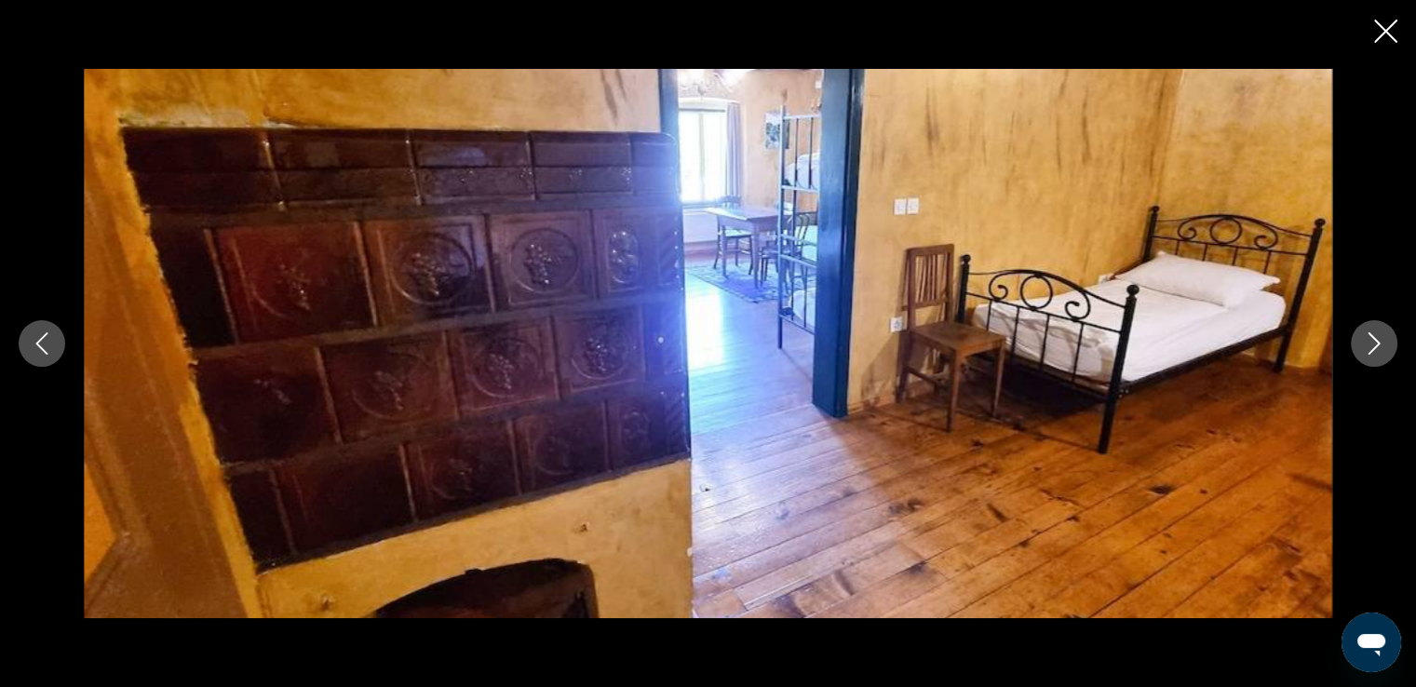
click at [1364, 344] on icon "Next image" at bounding box center [1374, 343] width 22 height 22
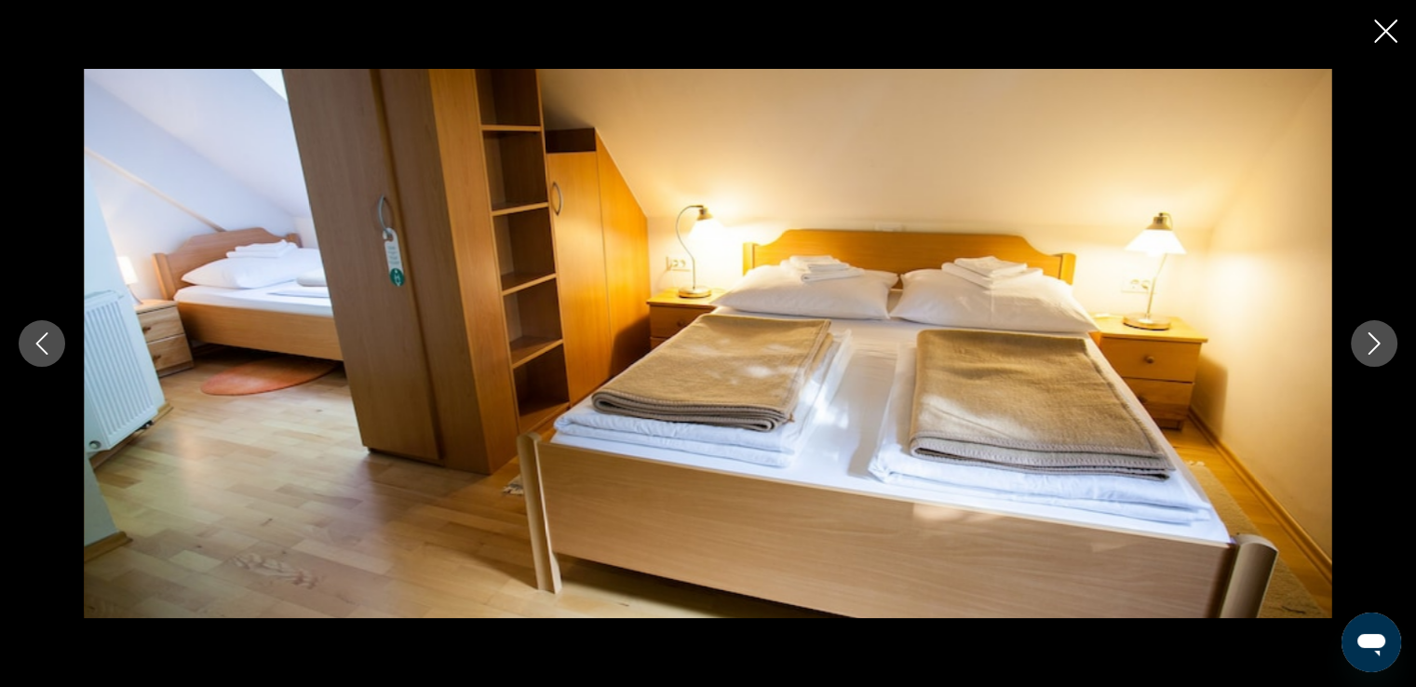
click at [1364, 344] on icon "Next image" at bounding box center [1374, 343] width 22 height 22
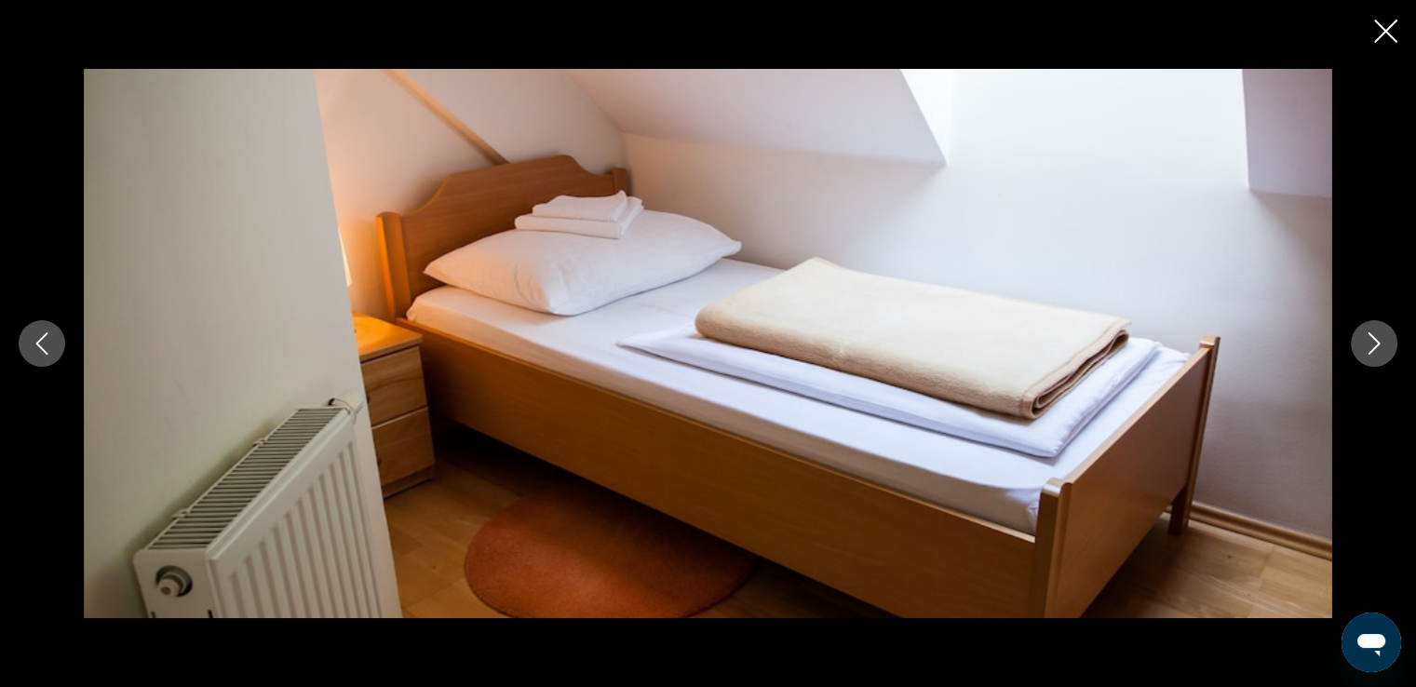
click at [1364, 344] on icon "Next image" at bounding box center [1374, 343] width 22 height 22
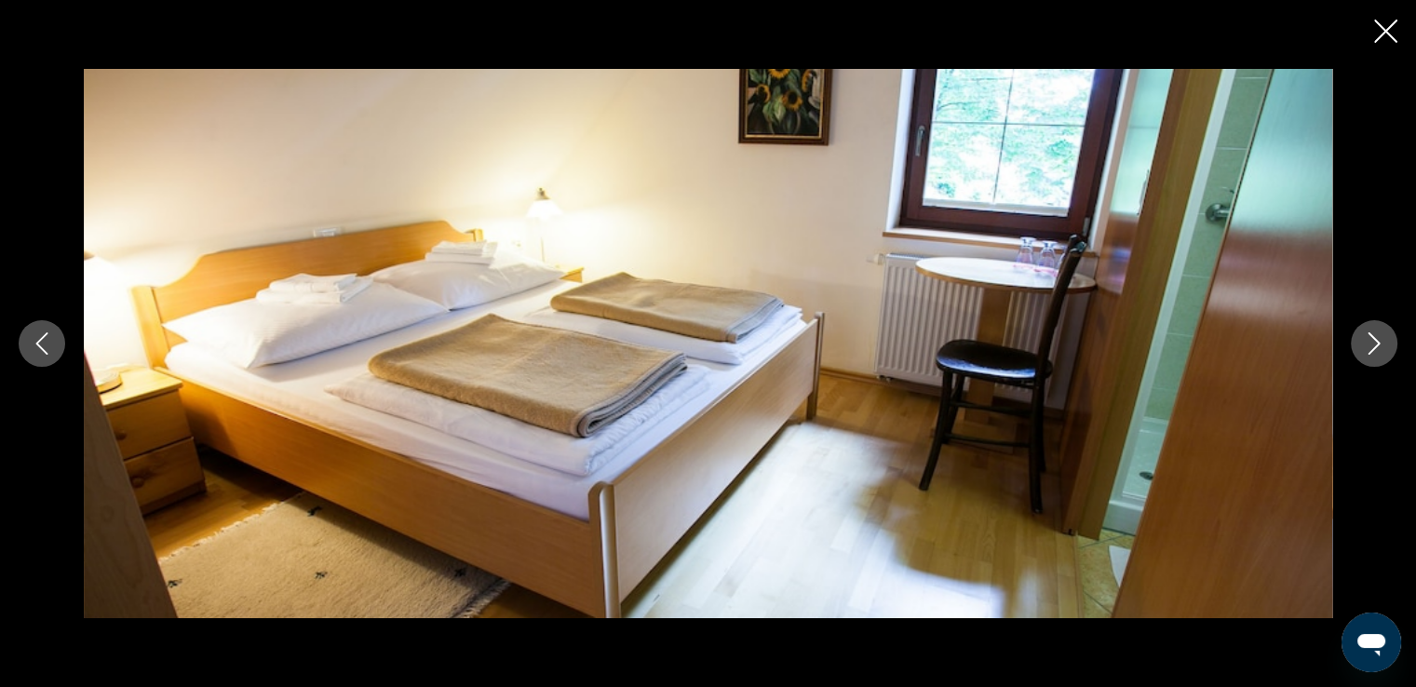
click at [1364, 344] on icon "Next image" at bounding box center [1374, 343] width 22 height 22
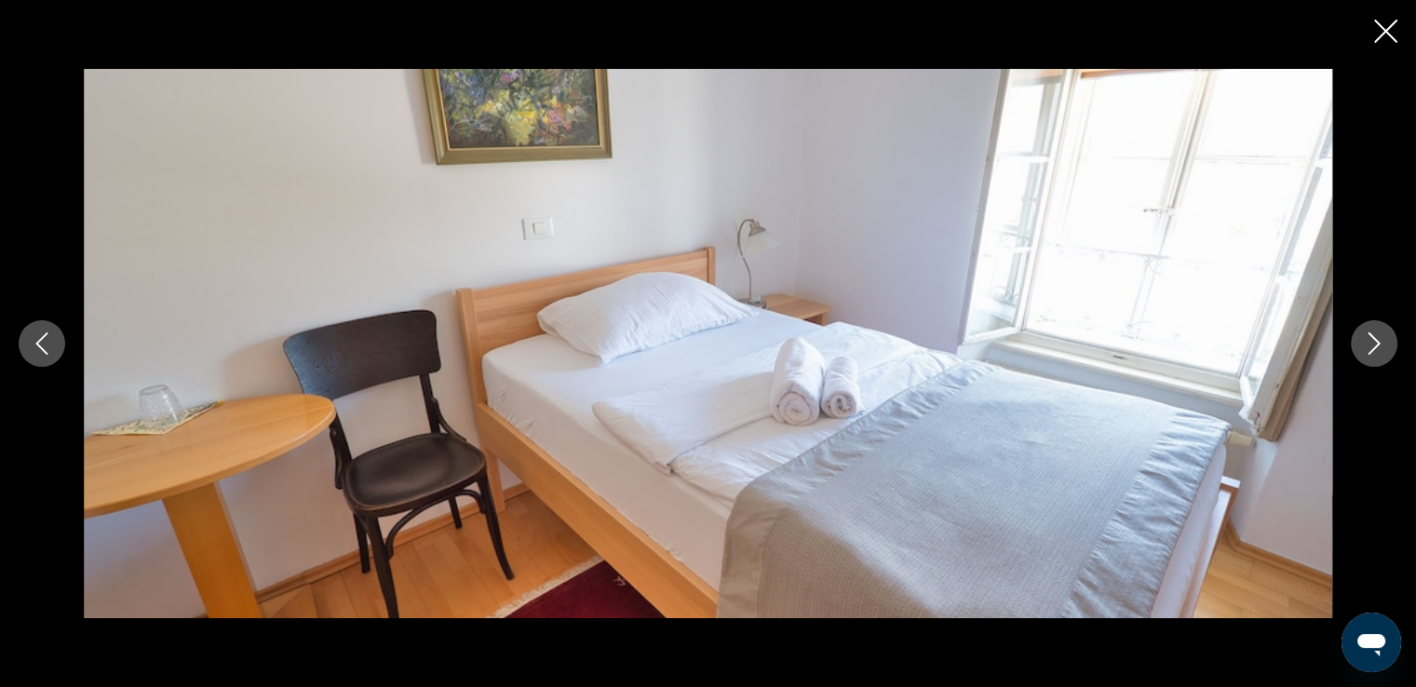
click at [1364, 344] on icon "Next image" at bounding box center [1374, 343] width 22 height 22
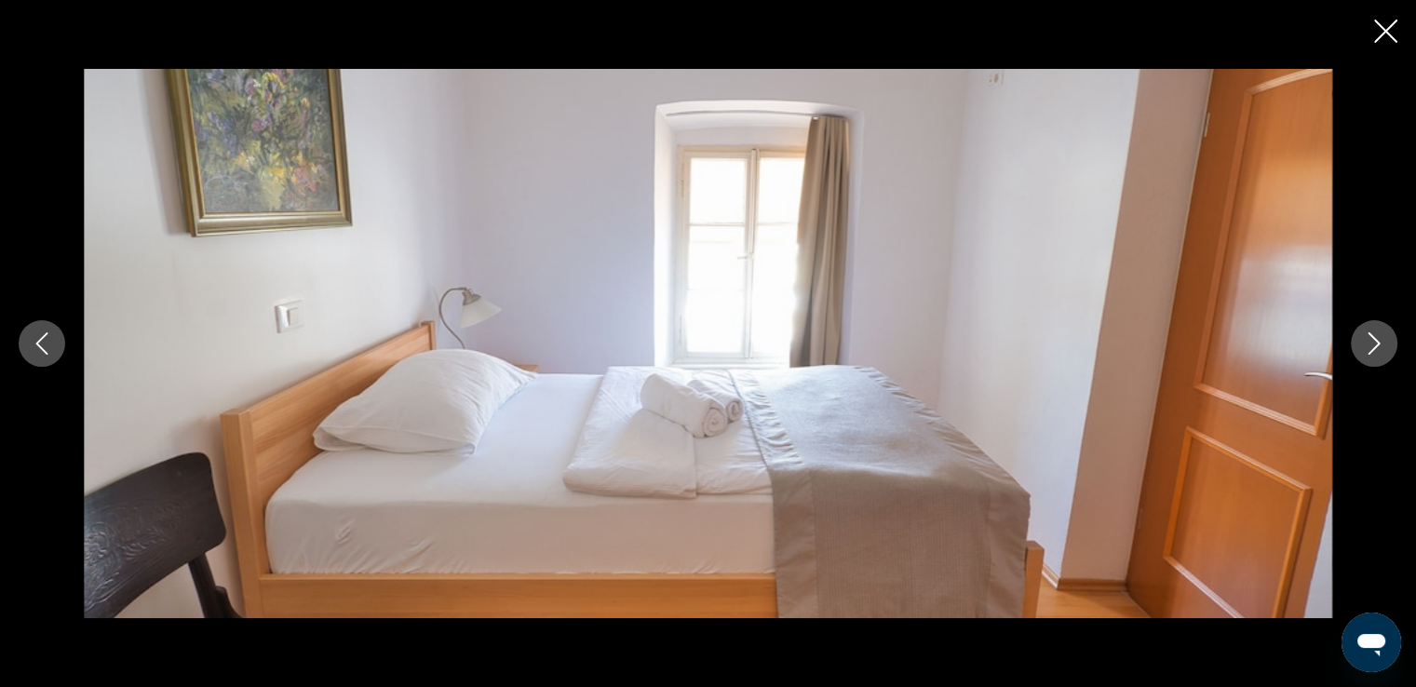
click at [1364, 344] on icon "Next image" at bounding box center [1374, 343] width 22 height 22
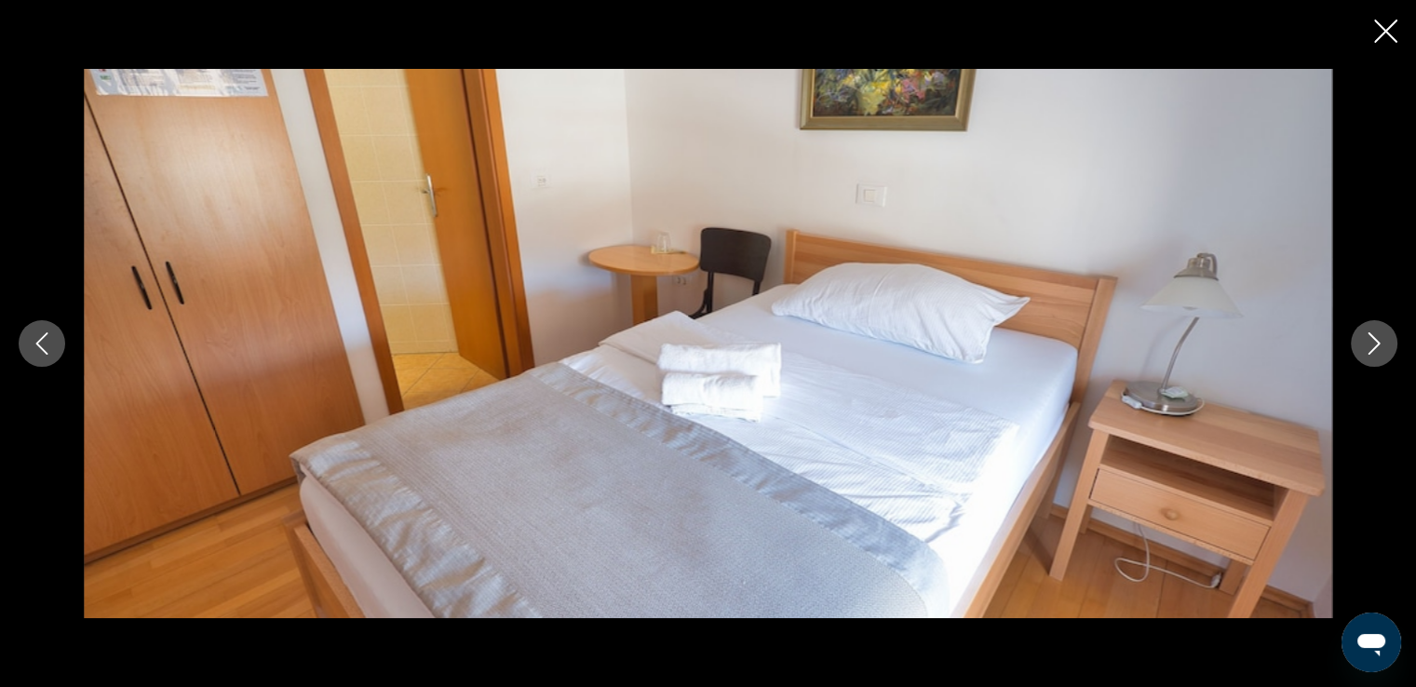
click at [1364, 344] on icon "Next image" at bounding box center [1374, 343] width 22 height 22
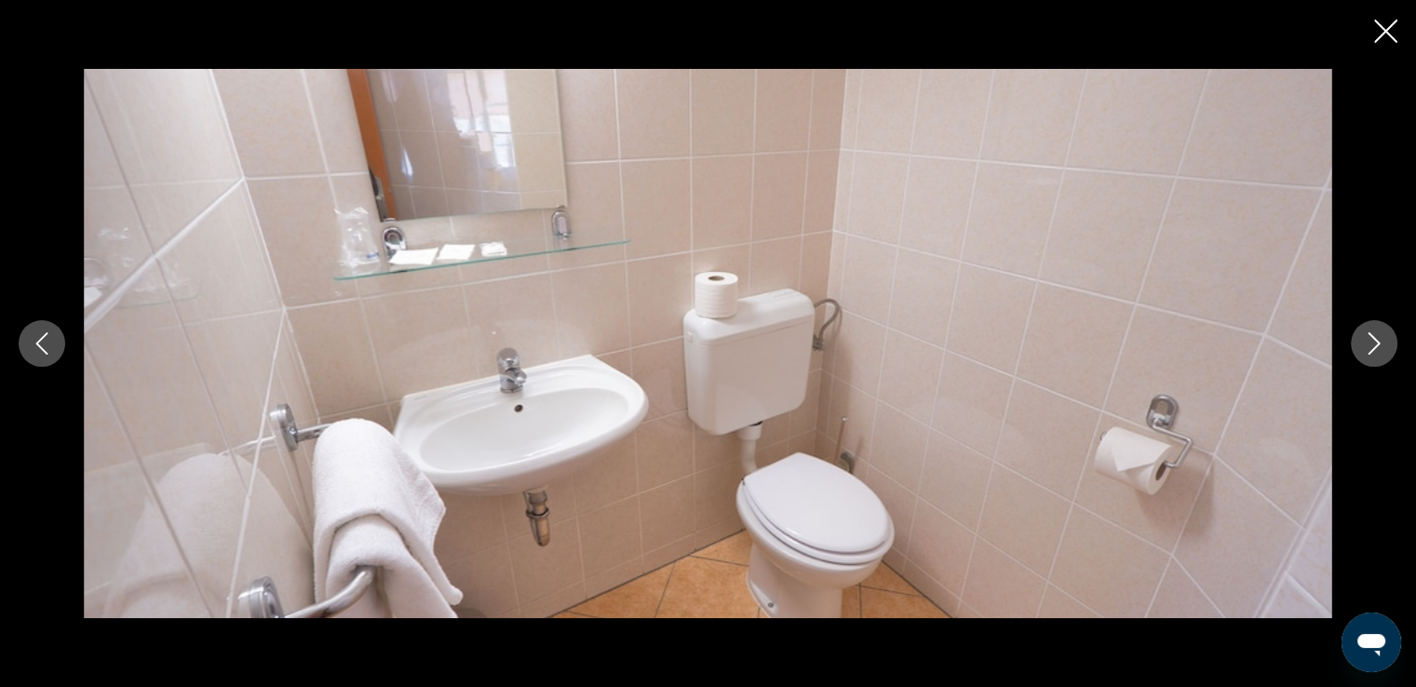
click at [1364, 344] on icon "Next image" at bounding box center [1374, 343] width 22 height 22
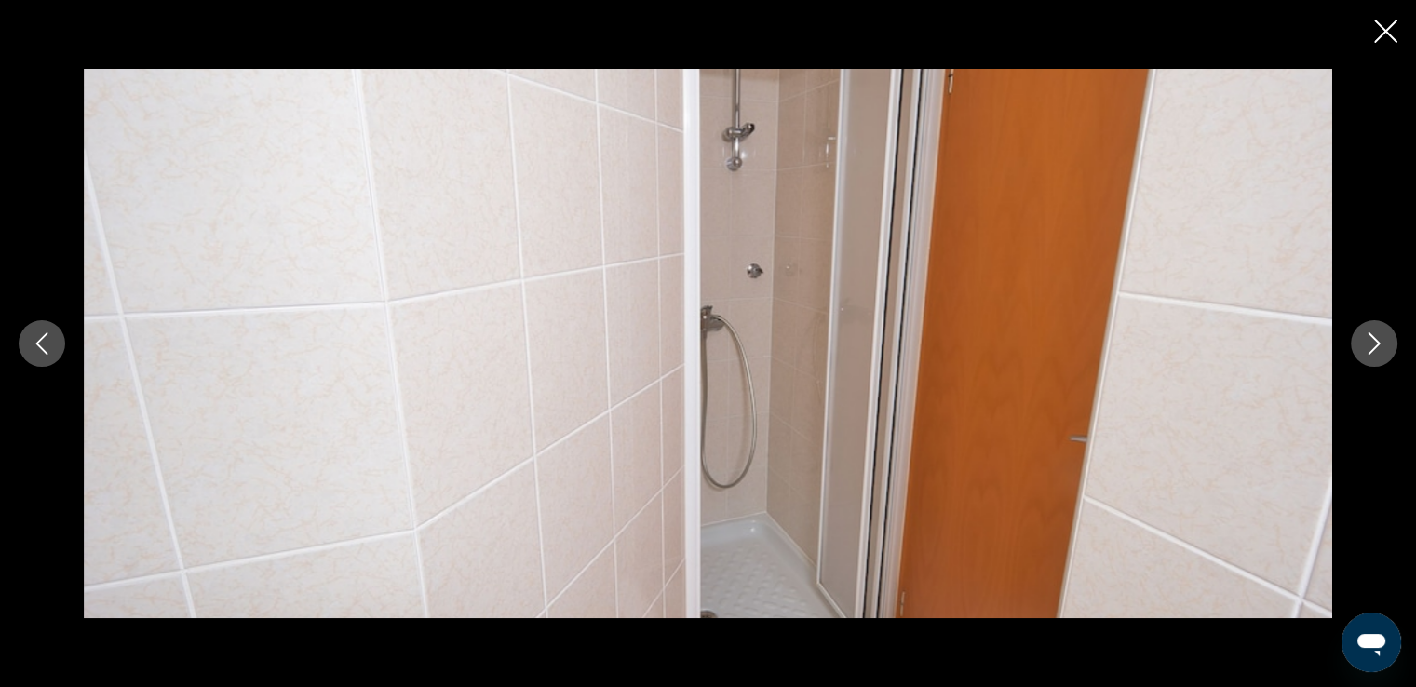
click at [1364, 344] on icon "Next image" at bounding box center [1374, 343] width 22 height 22
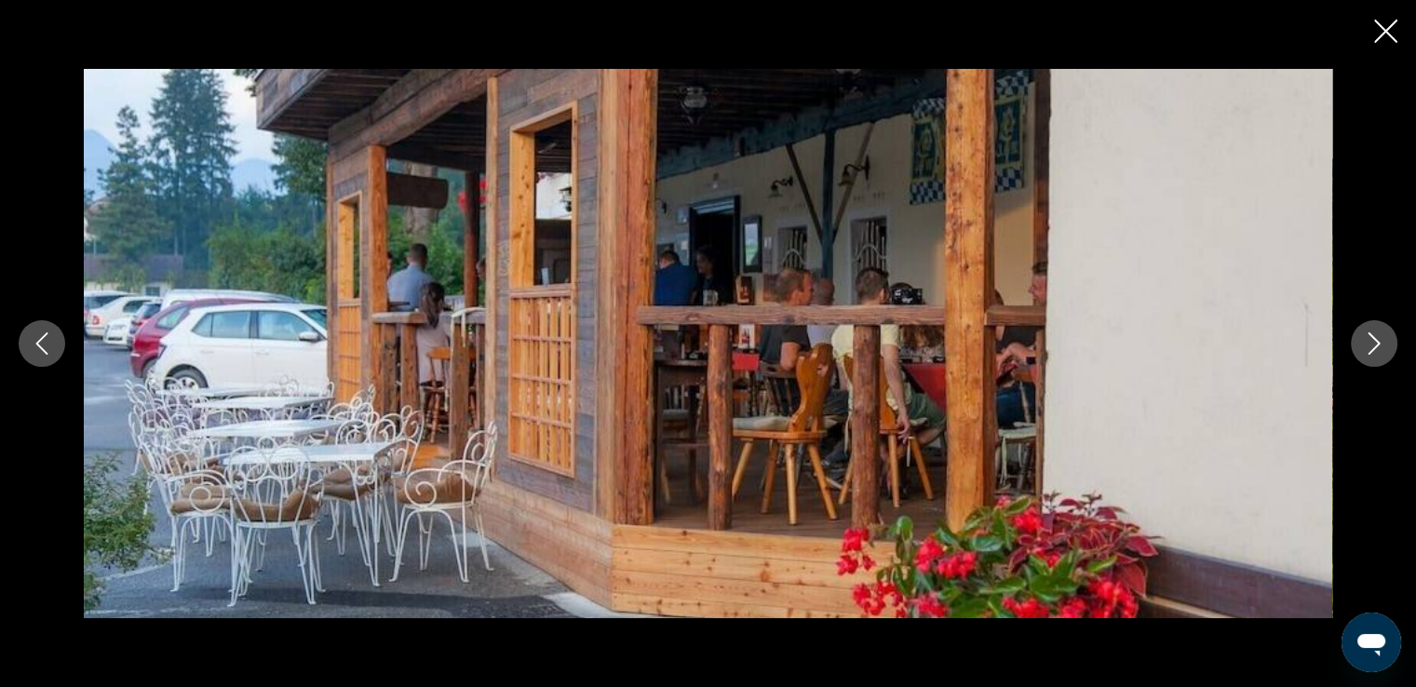
click at [1364, 344] on icon "Next image" at bounding box center [1374, 343] width 22 height 22
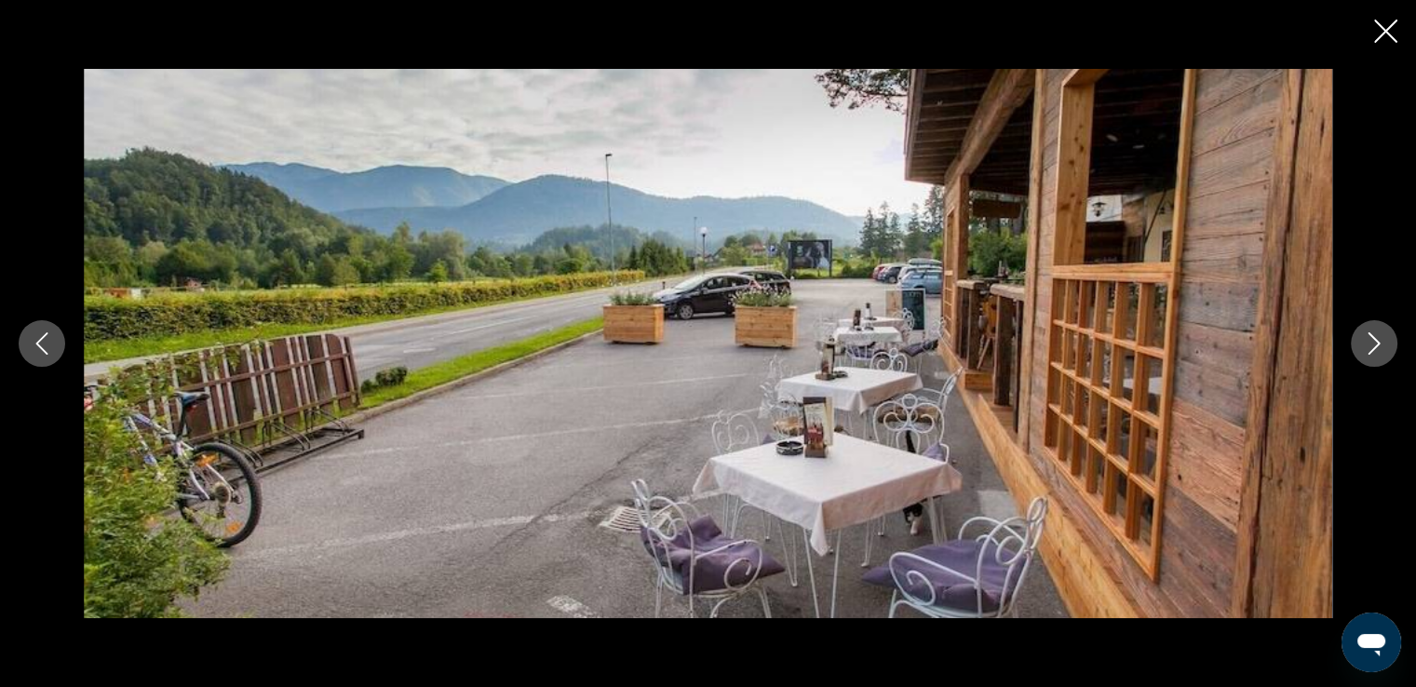
click at [1364, 344] on icon "Next image" at bounding box center [1374, 343] width 22 height 22
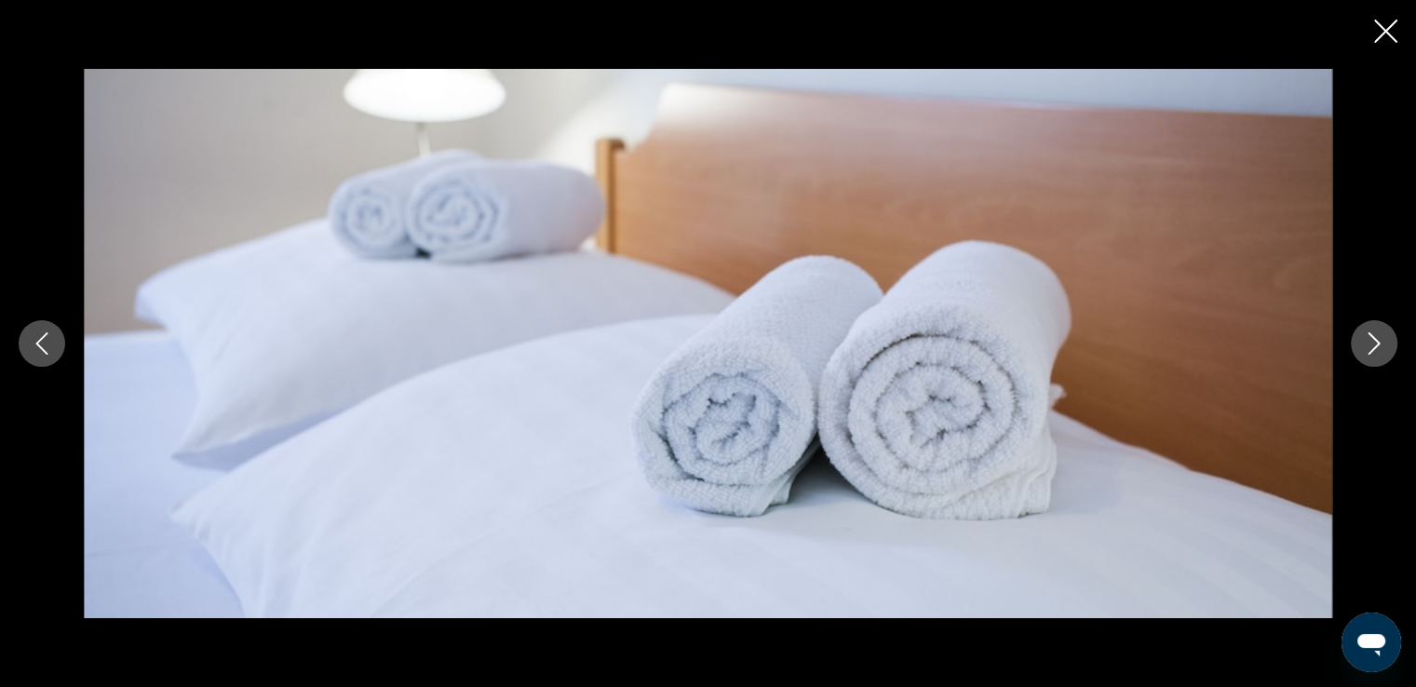
click at [1364, 344] on icon "Next image" at bounding box center [1374, 343] width 22 height 22
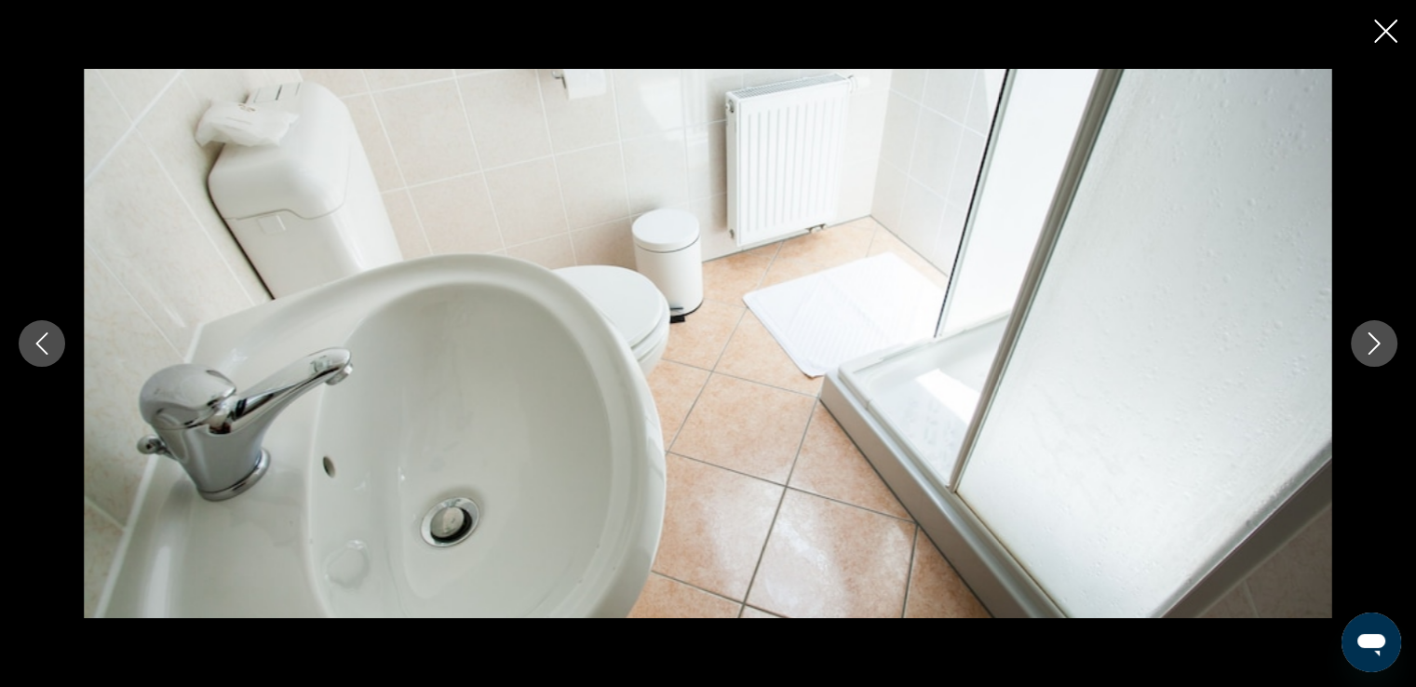
click at [1372, 333] on icon "Next image" at bounding box center [1374, 343] width 22 height 22
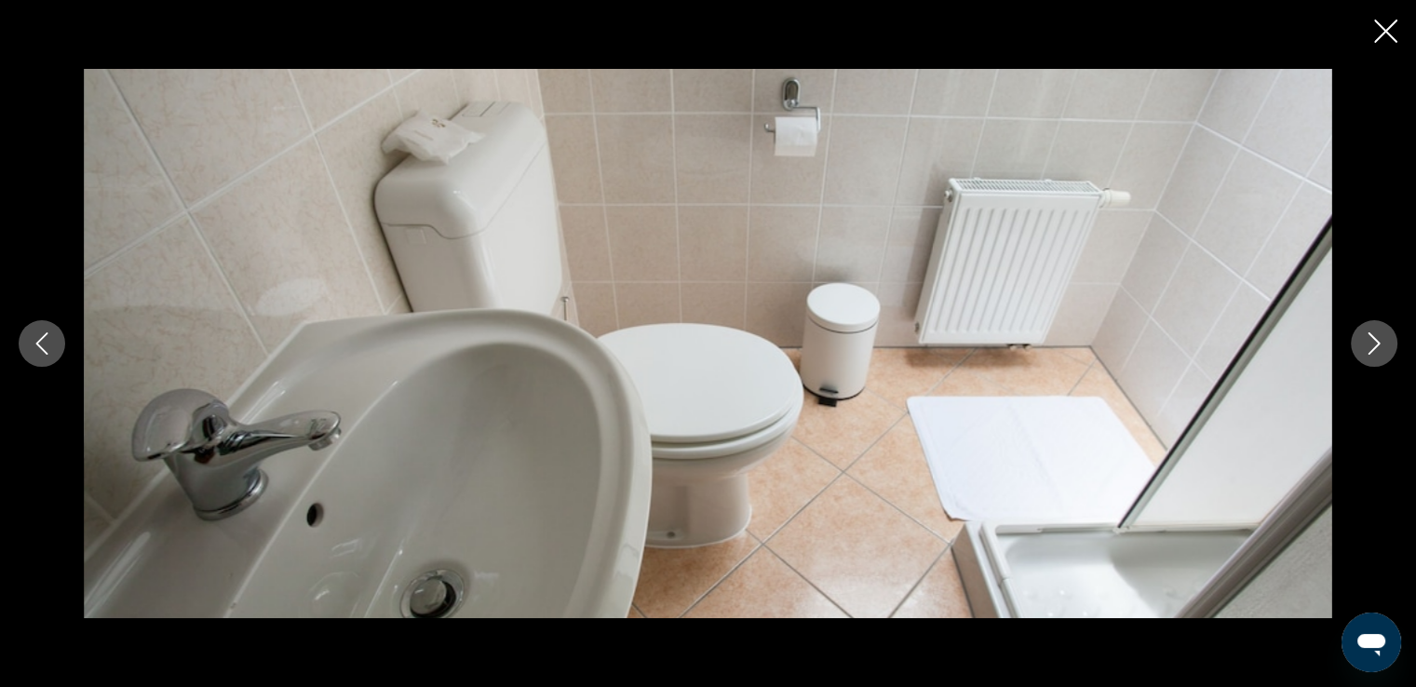
click at [1371, 345] on icon "Next image" at bounding box center [1374, 343] width 22 height 22
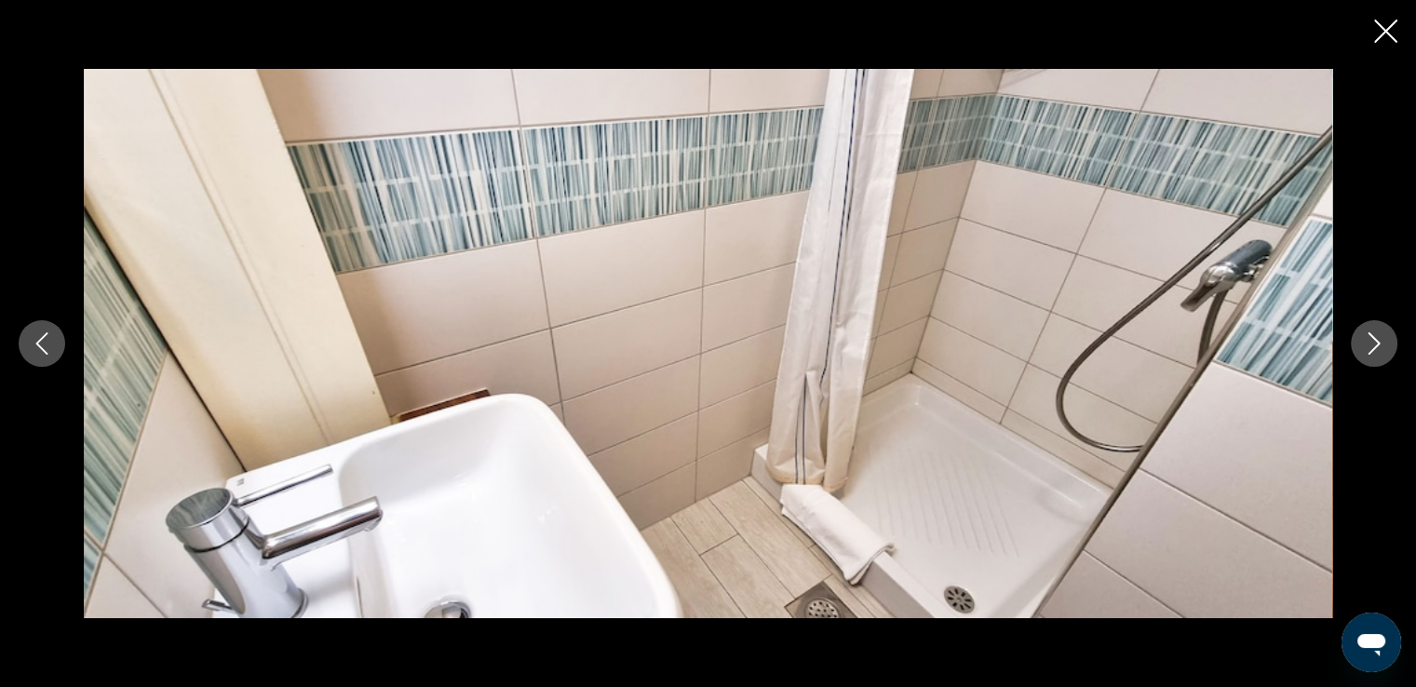
click at [1371, 345] on icon "Next image" at bounding box center [1374, 343] width 22 height 22
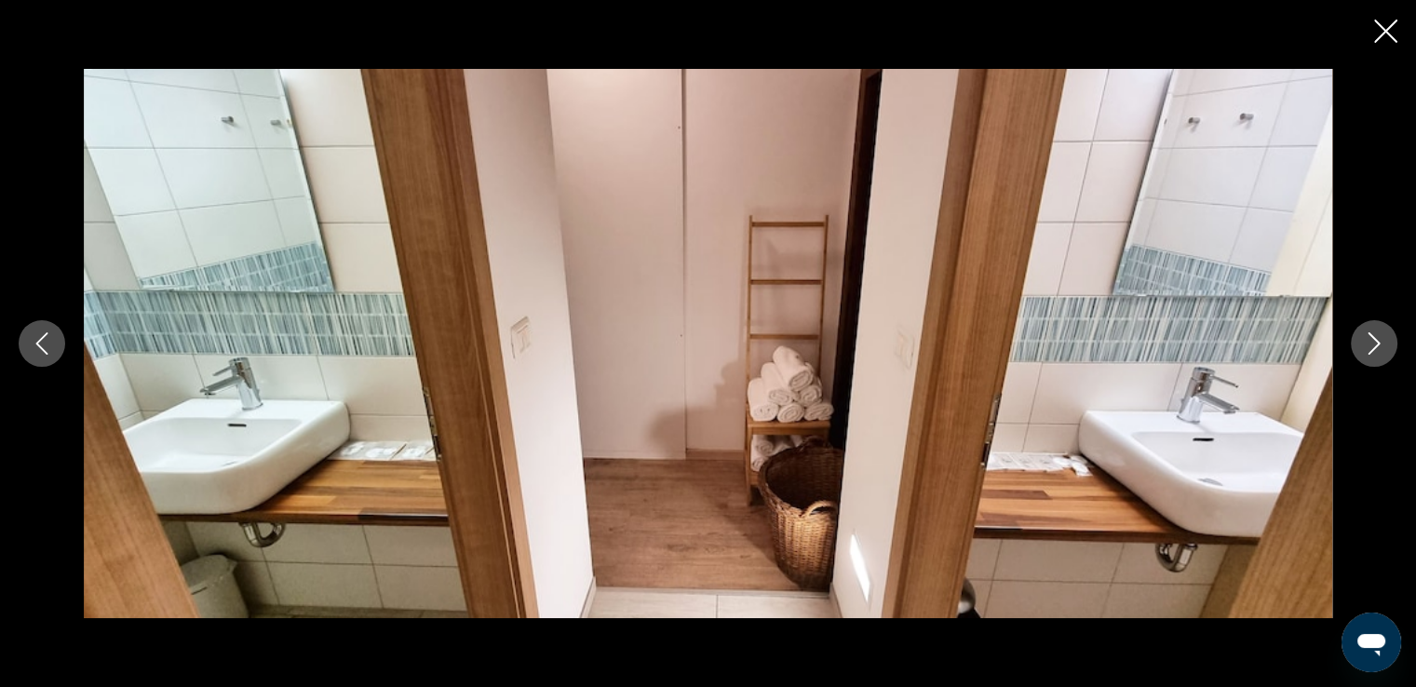
click at [1367, 339] on icon "Next image" at bounding box center [1374, 343] width 22 height 22
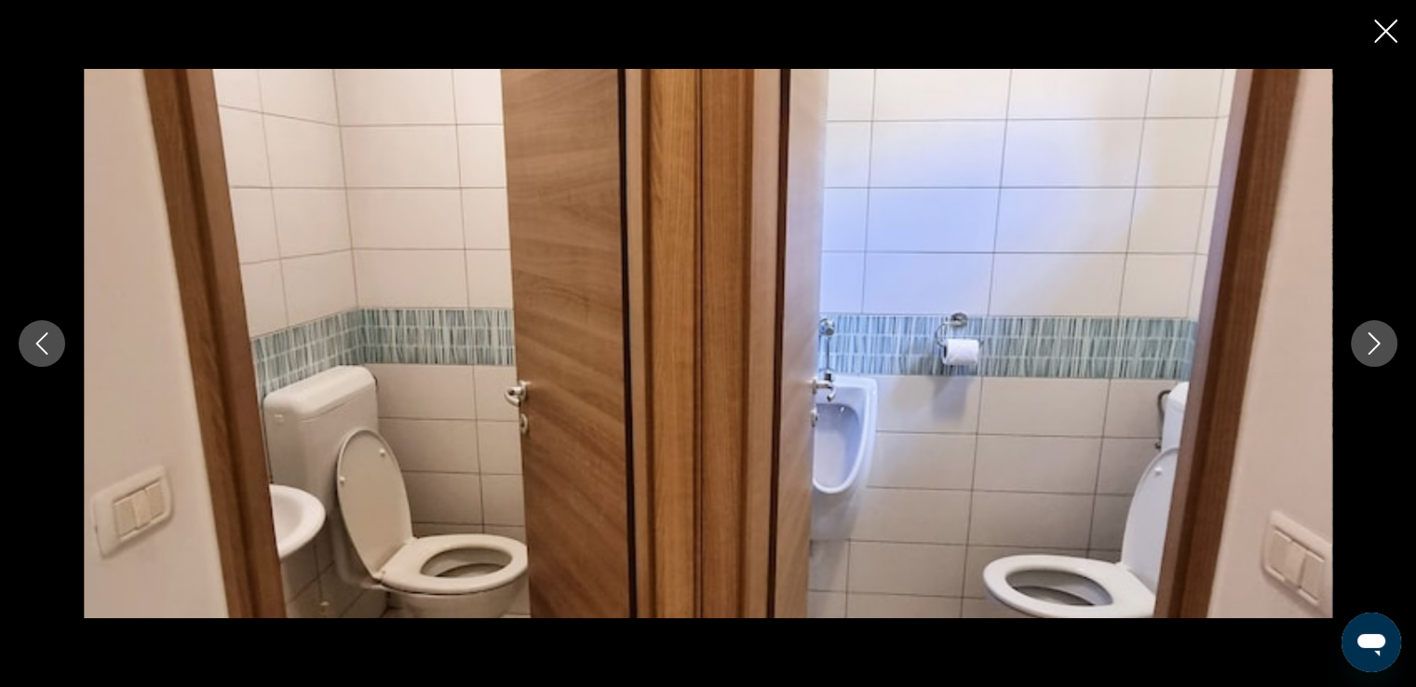
click at [1367, 339] on icon "Next image" at bounding box center [1374, 343] width 22 height 22
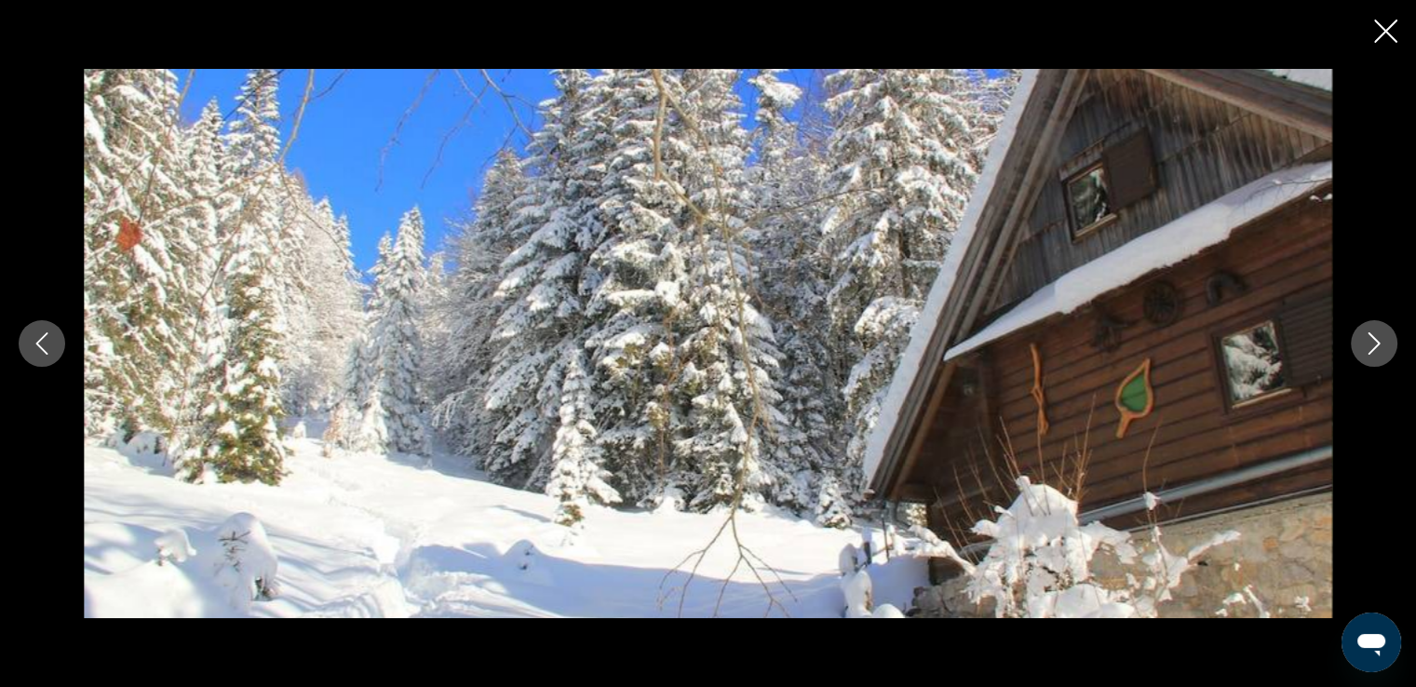
click at [1367, 339] on icon "Next image" at bounding box center [1374, 343] width 22 height 22
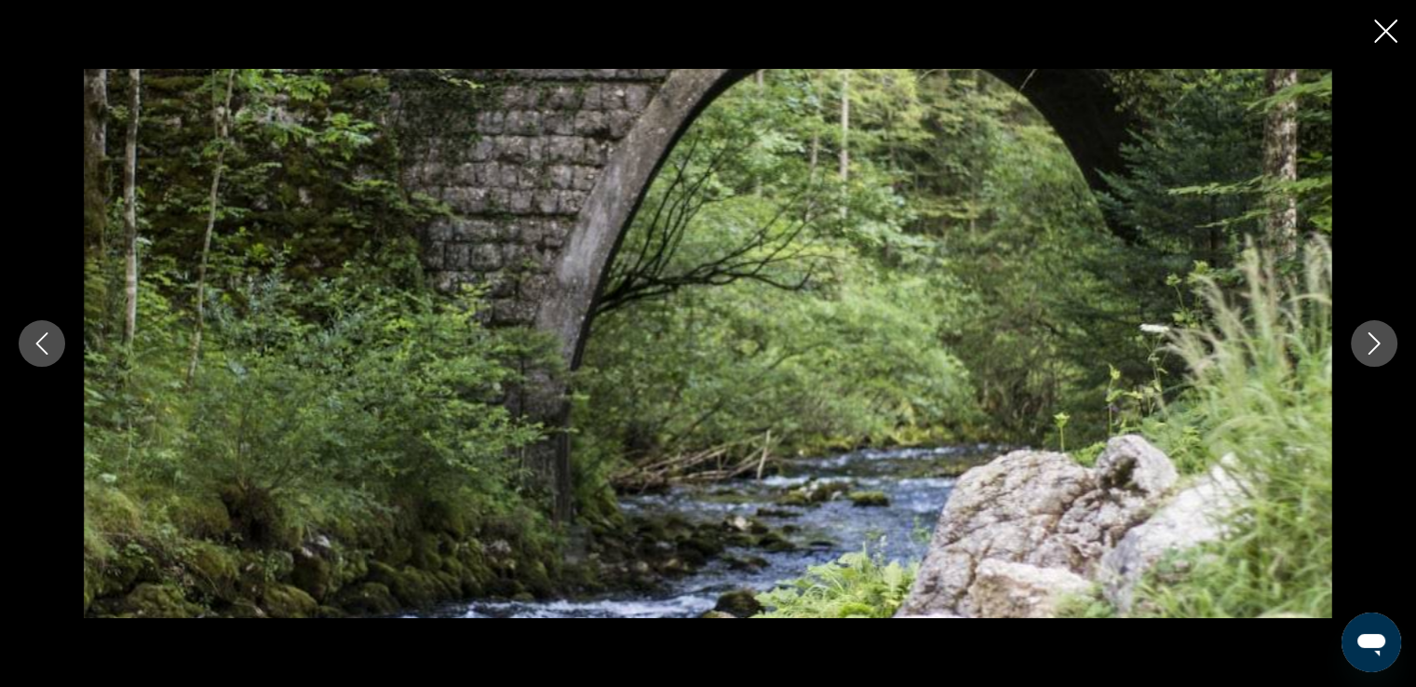
click at [1367, 339] on icon "Next image" at bounding box center [1374, 343] width 22 height 22
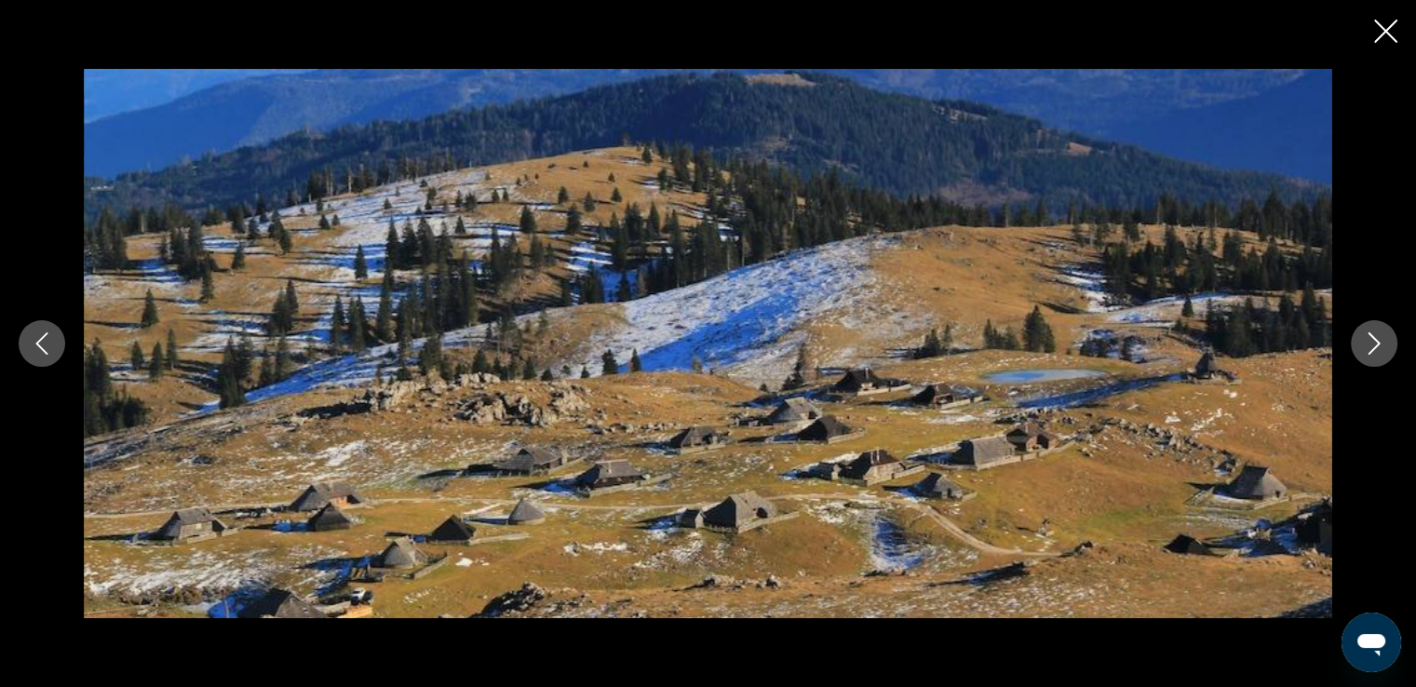
click at [1367, 339] on icon "Next image" at bounding box center [1374, 343] width 22 height 22
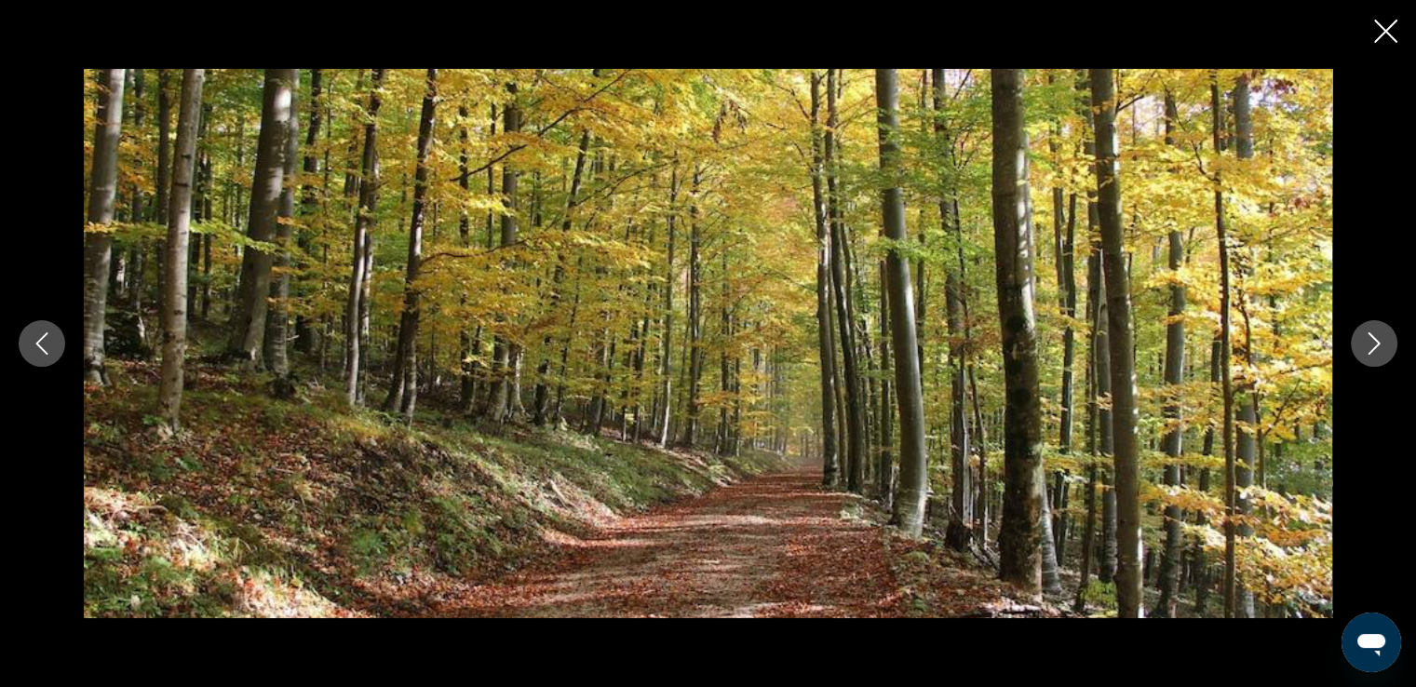
click at [47, 348] on icon "Previous image" at bounding box center [42, 343] width 22 height 22
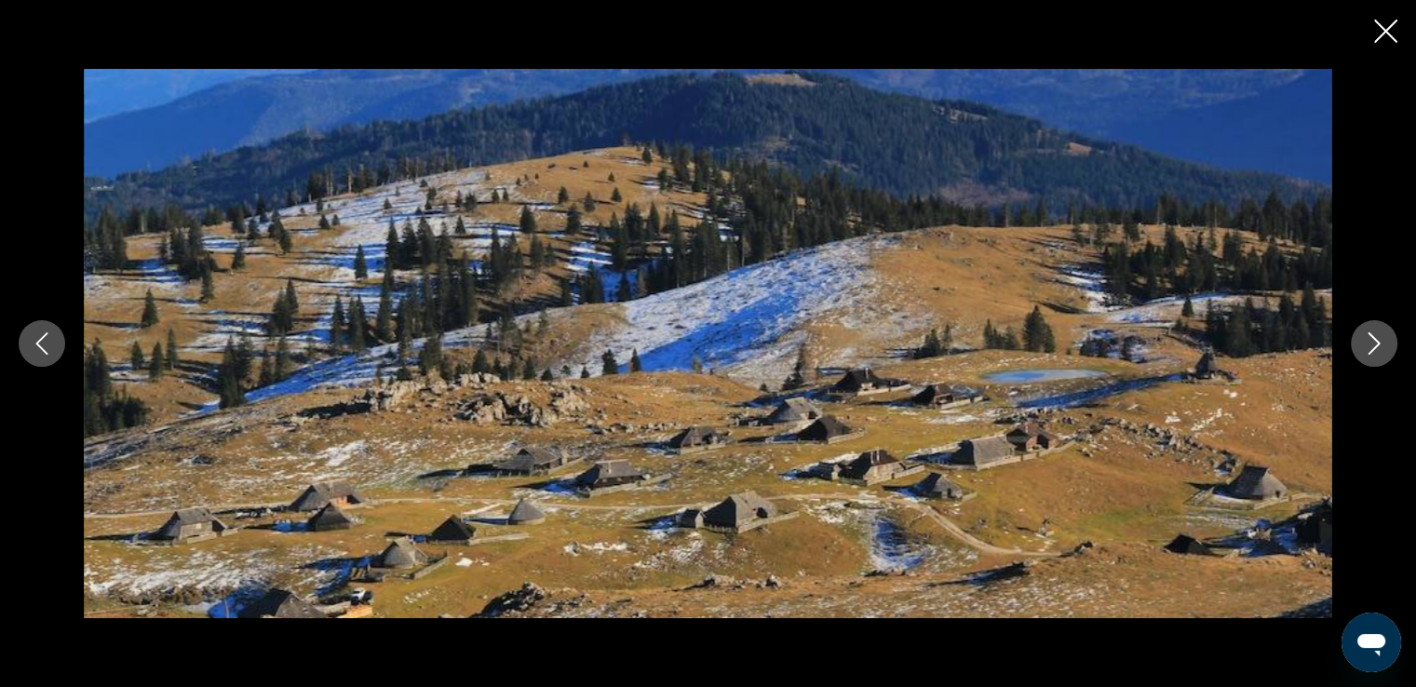
click at [1370, 344] on icon "Next image" at bounding box center [1374, 343] width 22 height 22
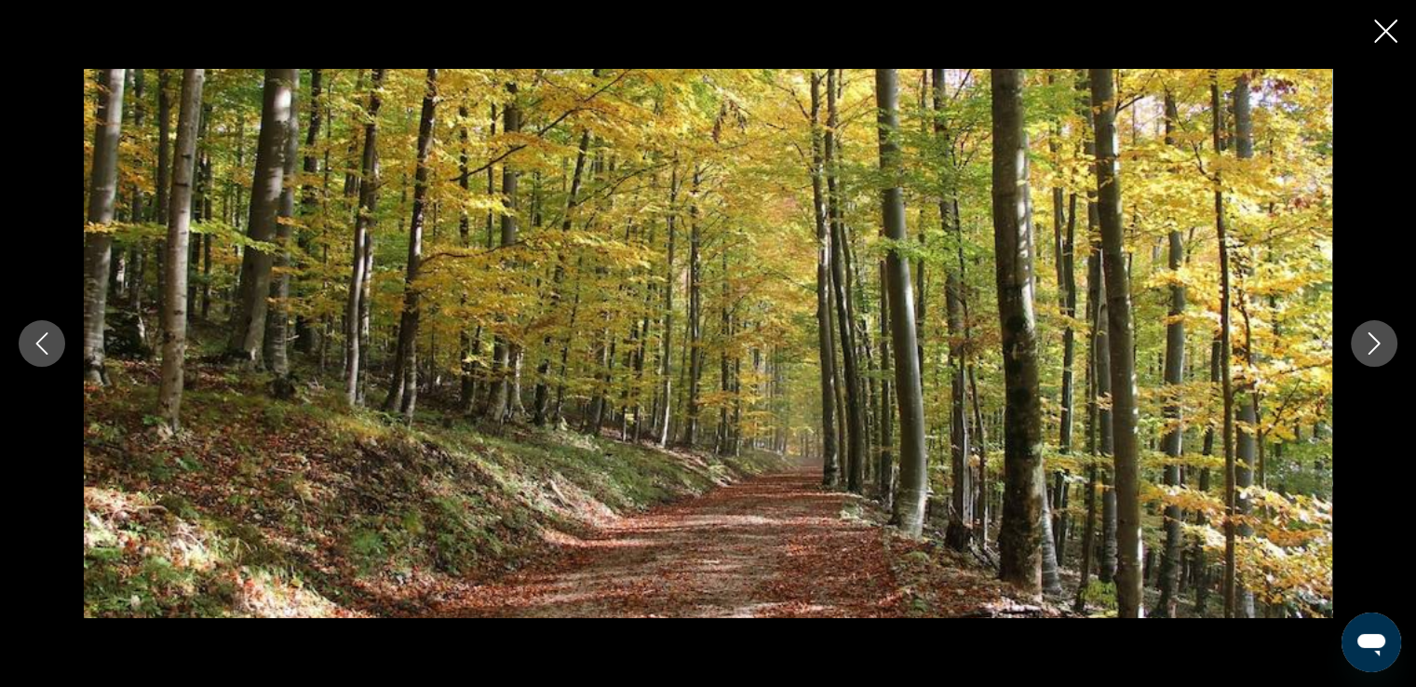
click at [1370, 344] on icon "Next image" at bounding box center [1374, 343] width 22 height 22
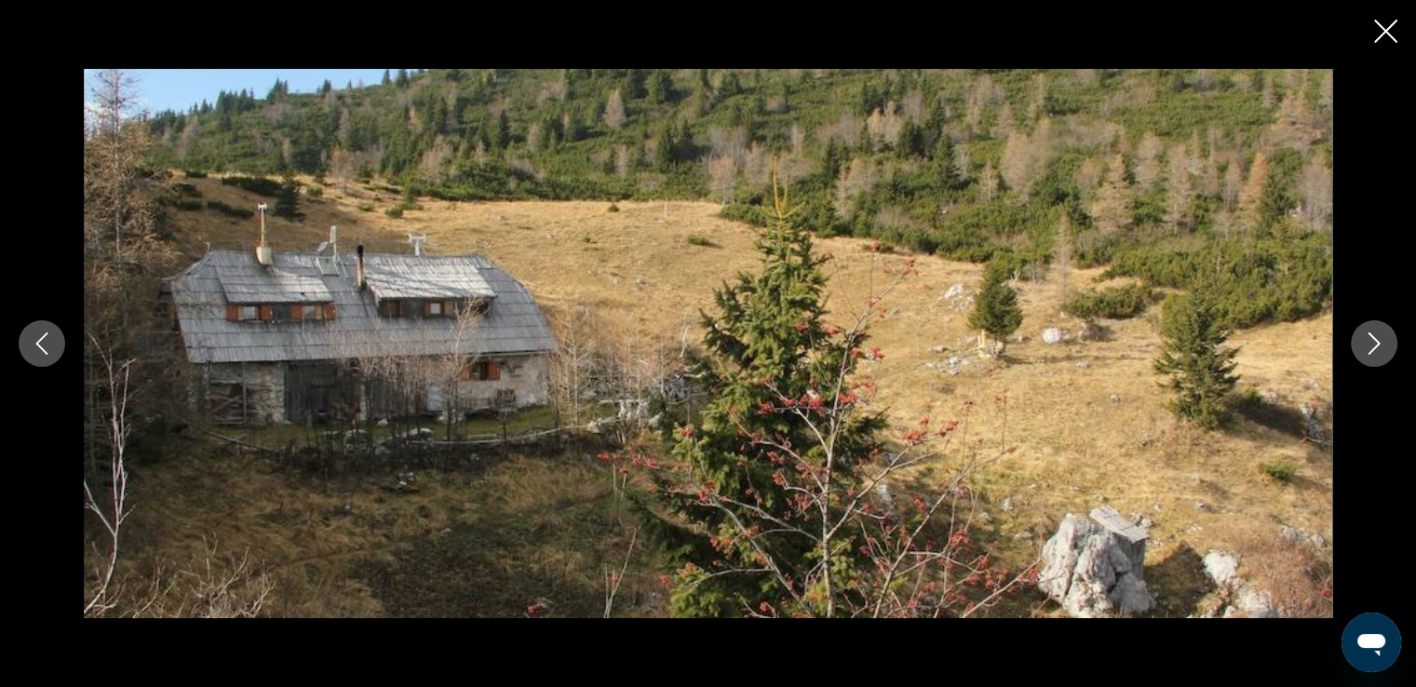
click at [1370, 344] on icon "Next image" at bounding box center [1374, 343] width 22 height 22
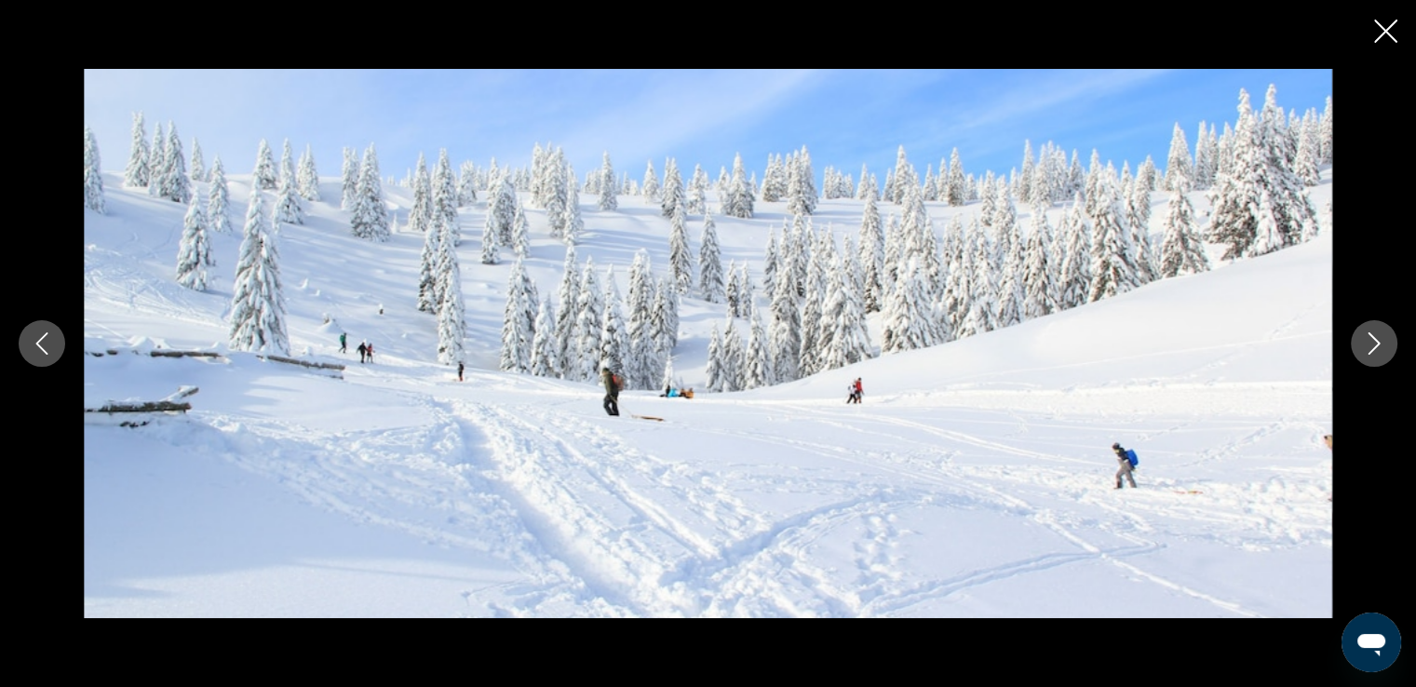
click at [1370, 344] on icon "Next image" at bounding box center [1374, 343] width 22 height 22
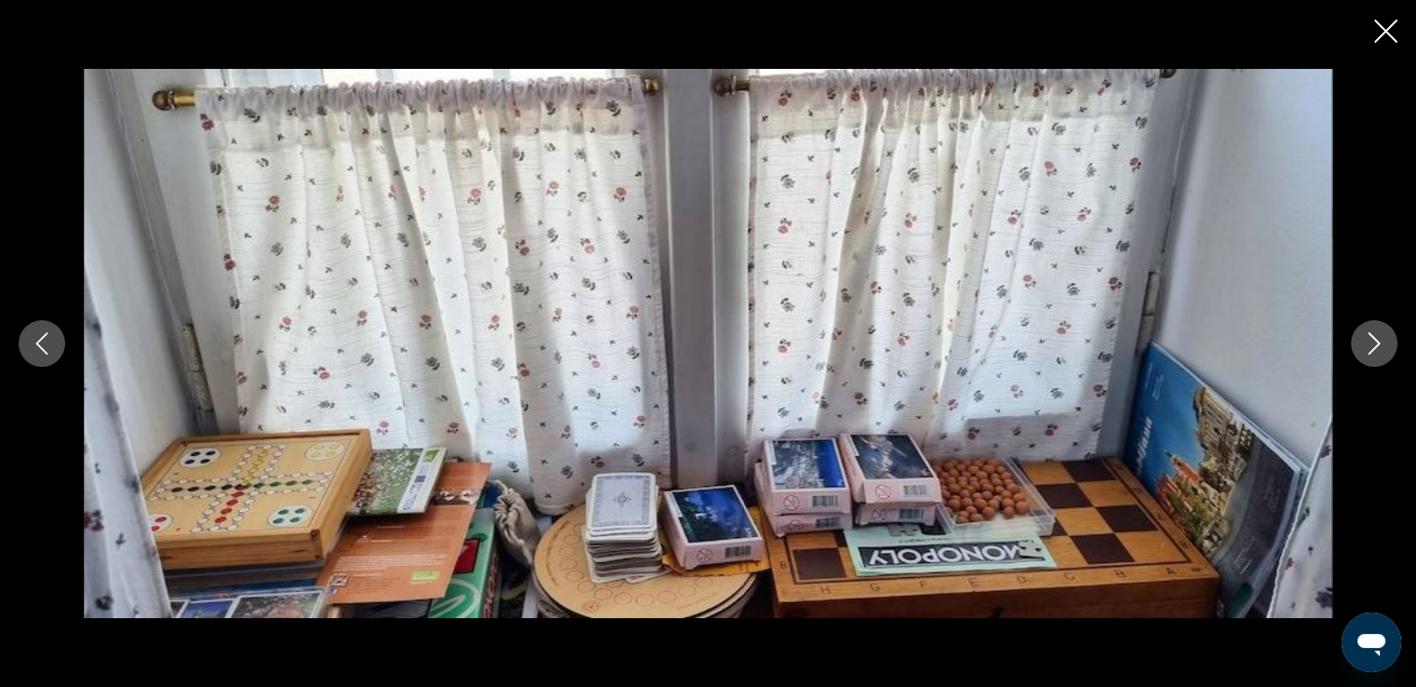
click at [1370, 344] on icon "Next image" at bounding box center [1374, 343] width 22 height 22
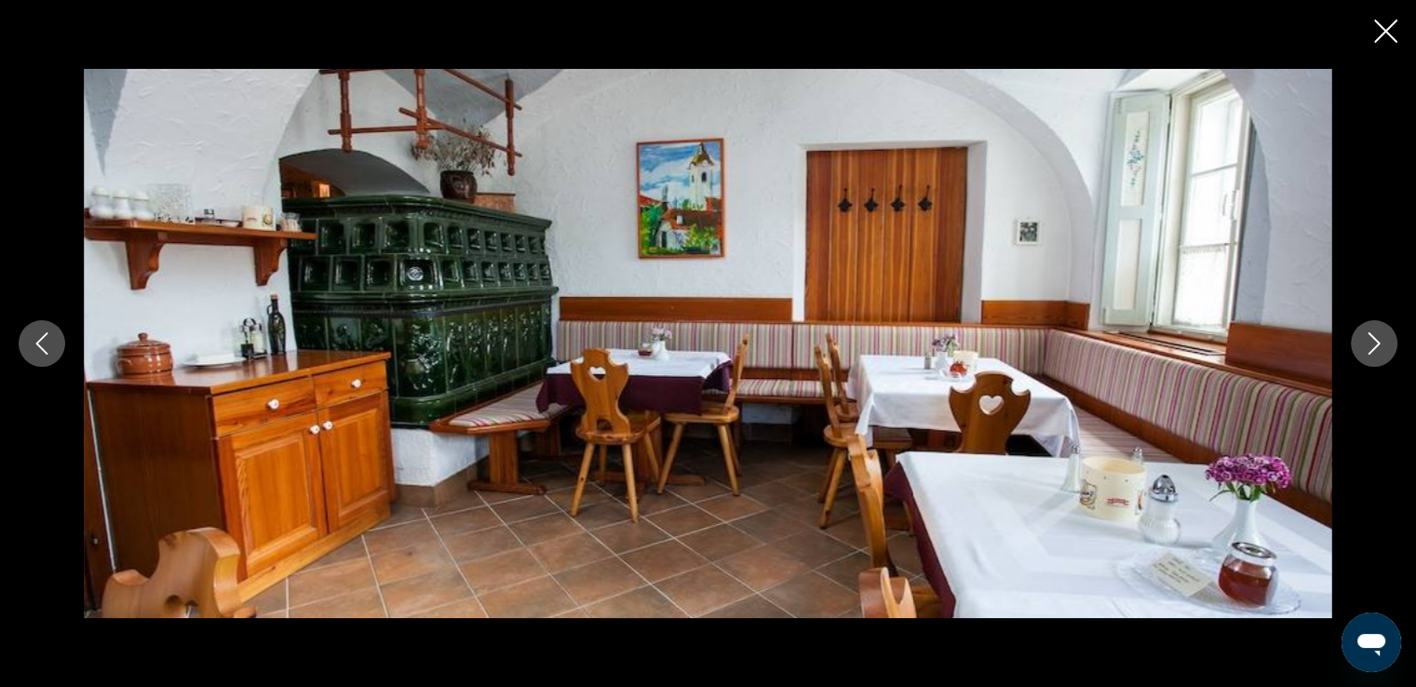
click at [1377, 337] on icon "Next image" at bounding box center [1374, 343] width 22 height 22
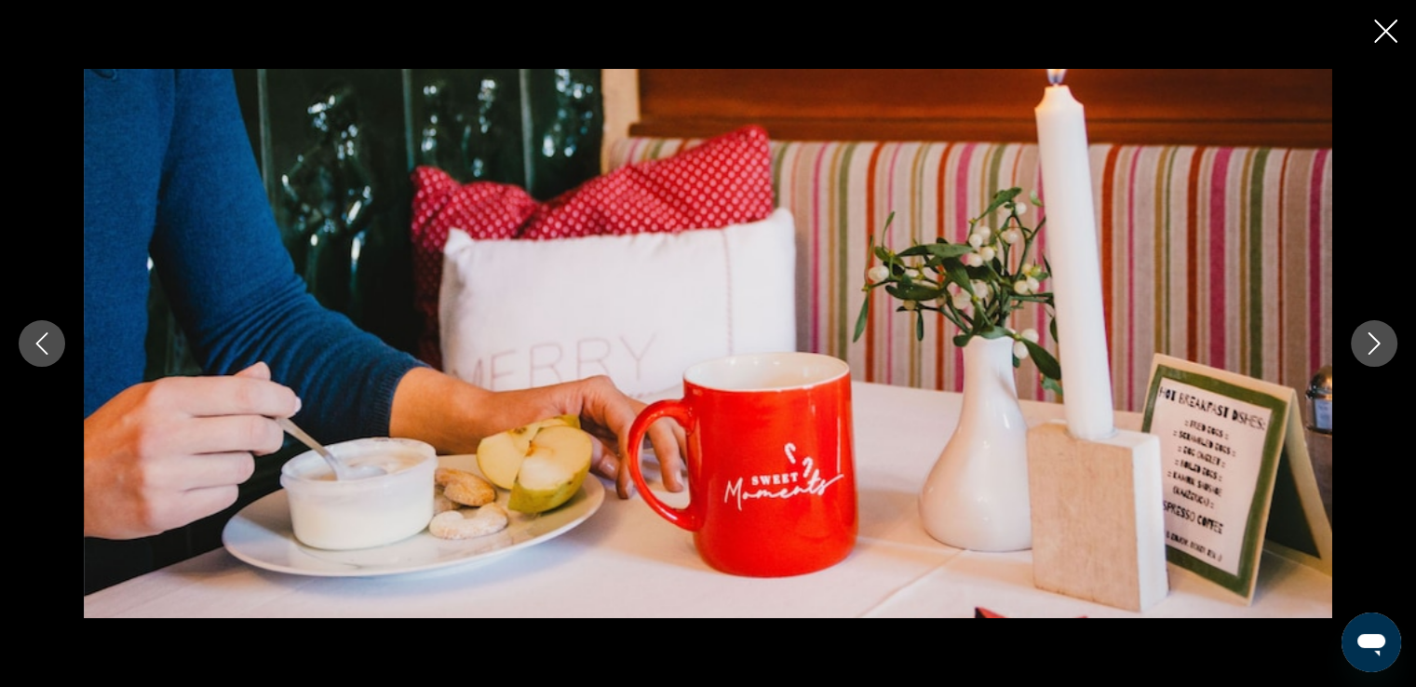
click at [1377, 337] on icon "Next image" at bounding box center [1374, 343] width 22 height 22
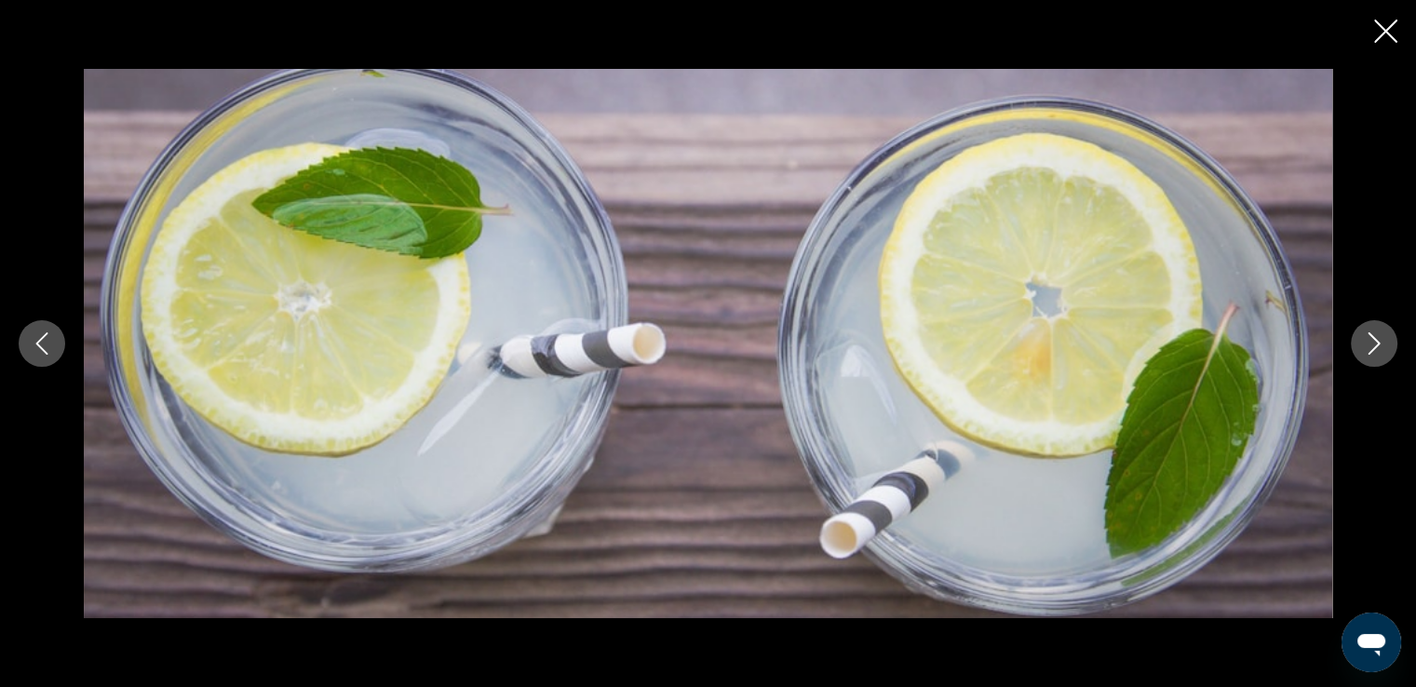
click at [1377, 337] on icon "Next image" at bounding box center [1374, 343] width 22 height 22
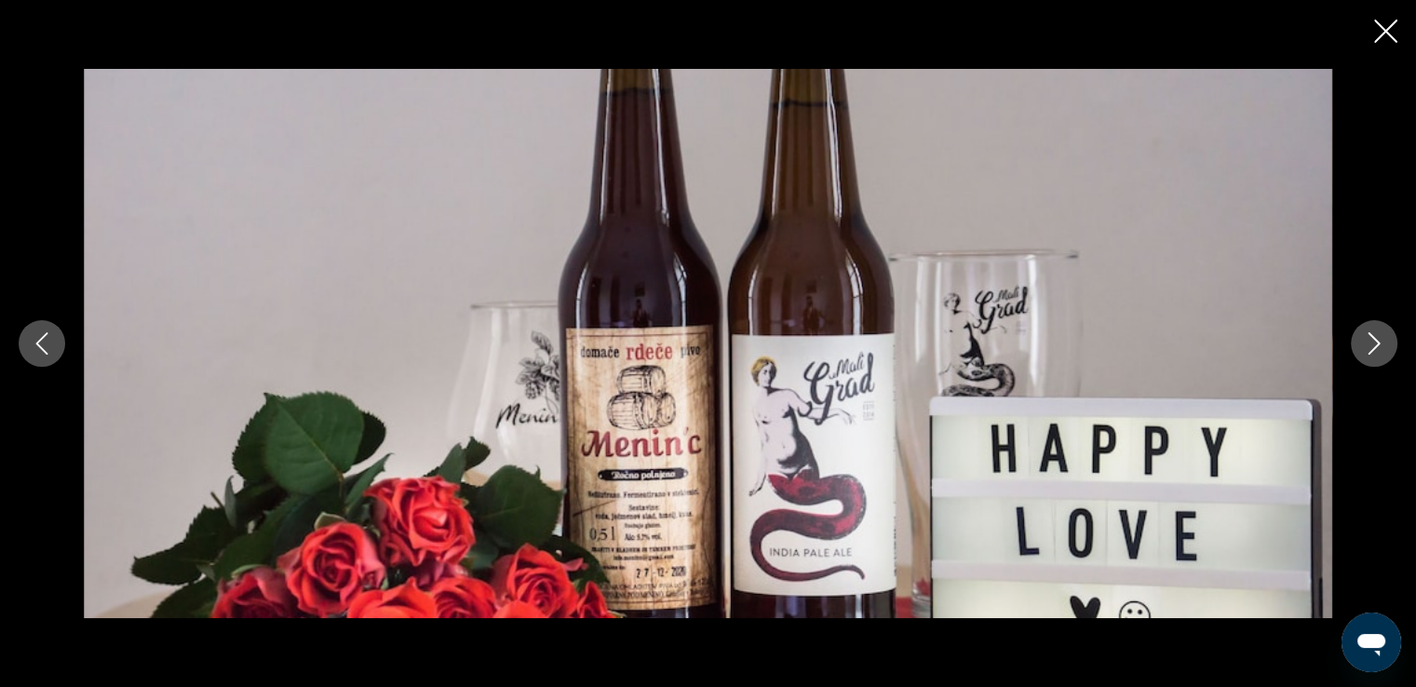
click at [1377, 337] on icon "Next image" at bounding box center [1374, 343] width 22 height 22
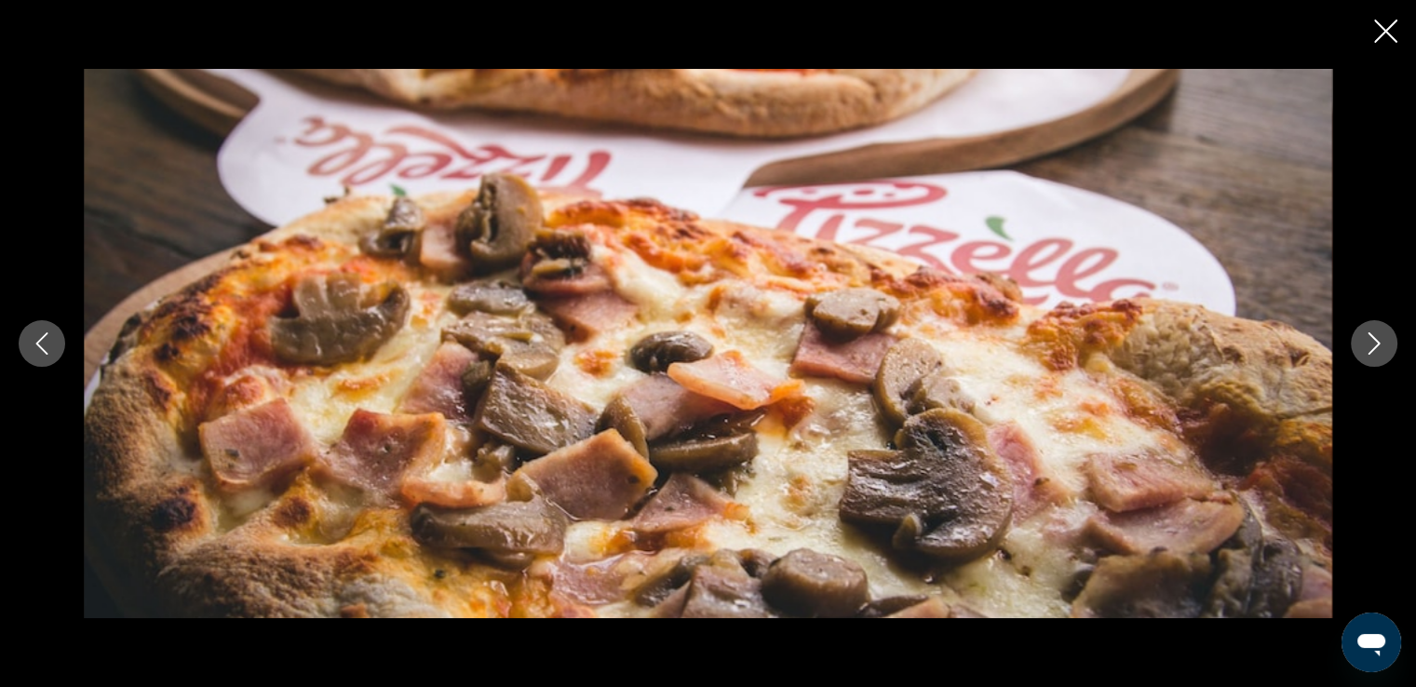
click at [1369, 345] on icon "Next image" at bounding box center [1374, 343] width 22 height 22
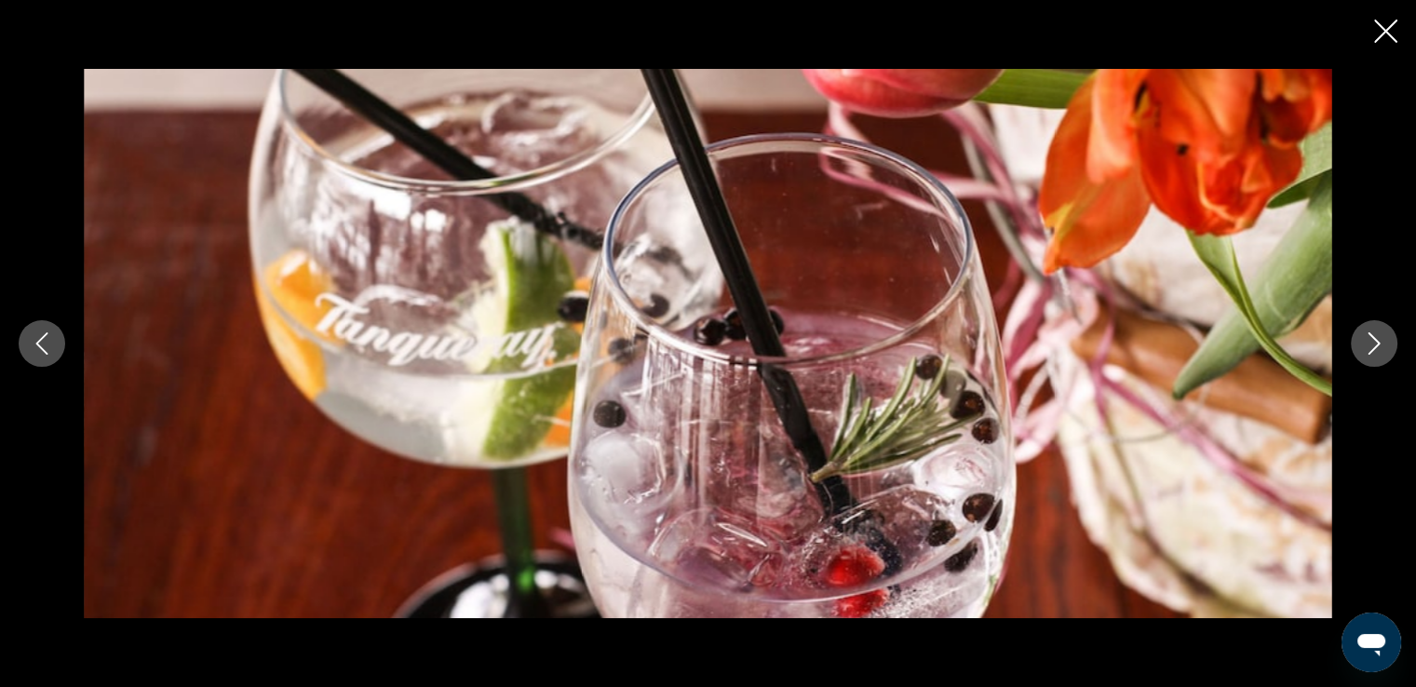
click at [52, 338] on icon "Previous image" at bounding box center [42, 343] width 22 height 22
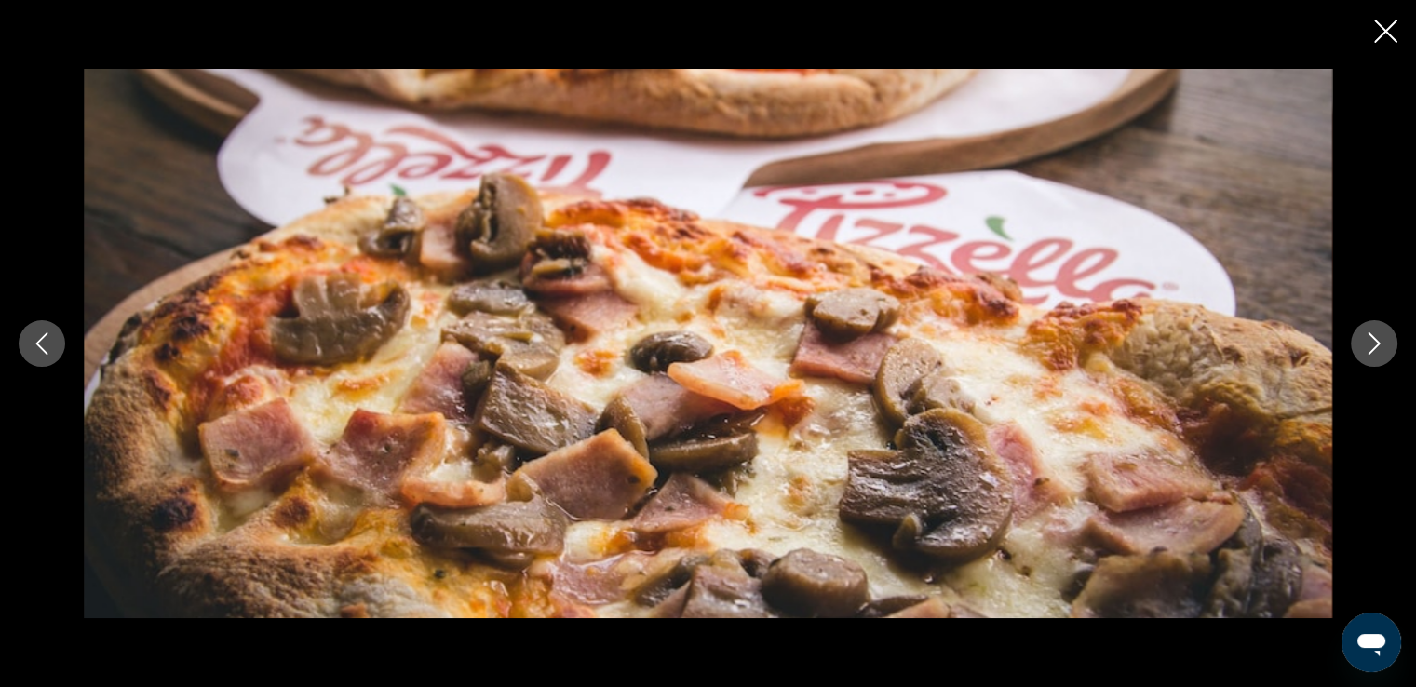
click at [1363, 347] on icon "Next image" at bounding box center [1374, 343] width 22 height 22
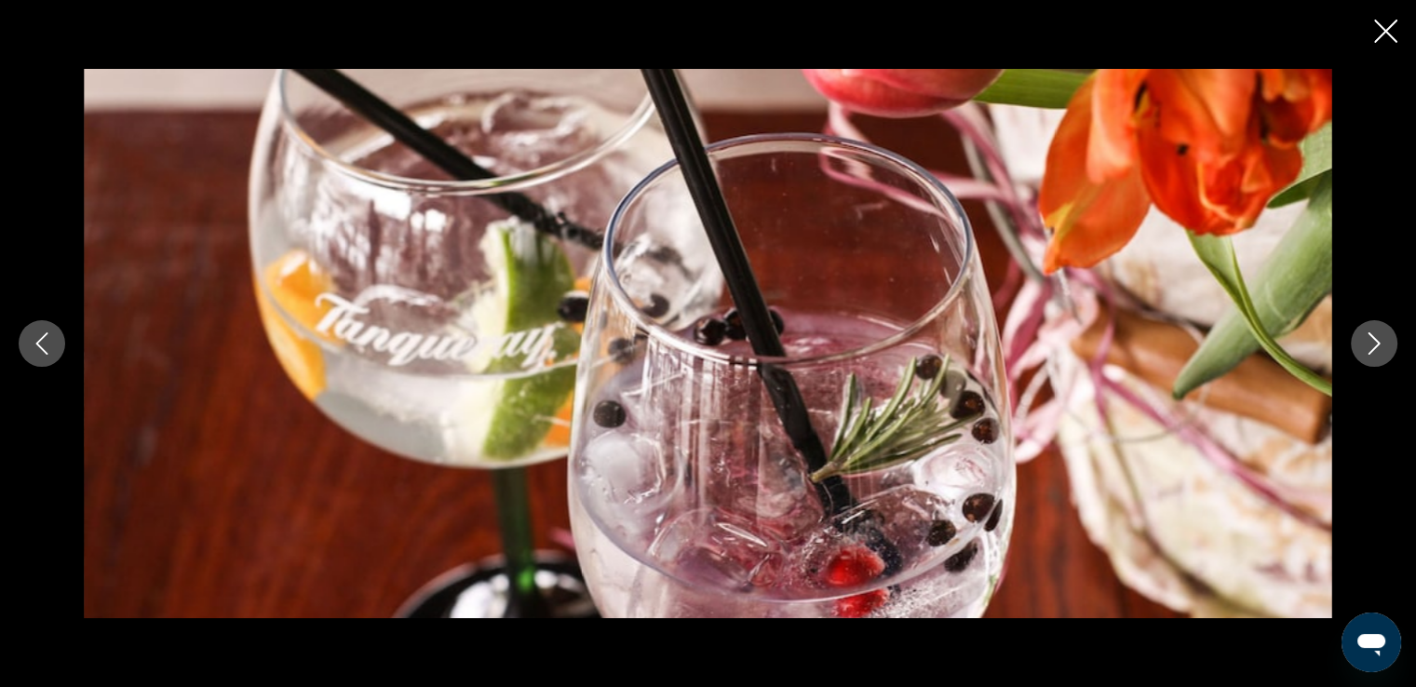
click at [1363, 347] on icon "Next image" at bounding box center [1374, 343] width 22 height 22
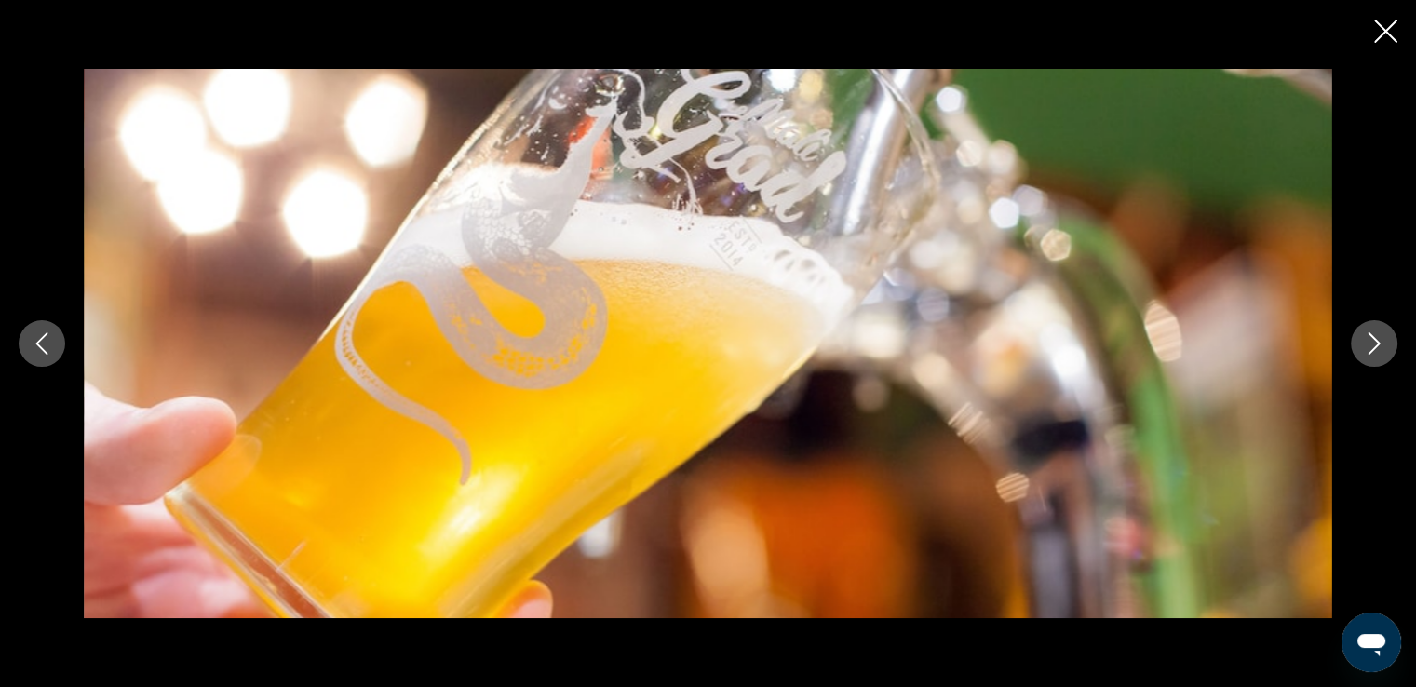
click at [1363, 347] on icon "Next image" at bounding box center [1374, 343] width 22 height 22
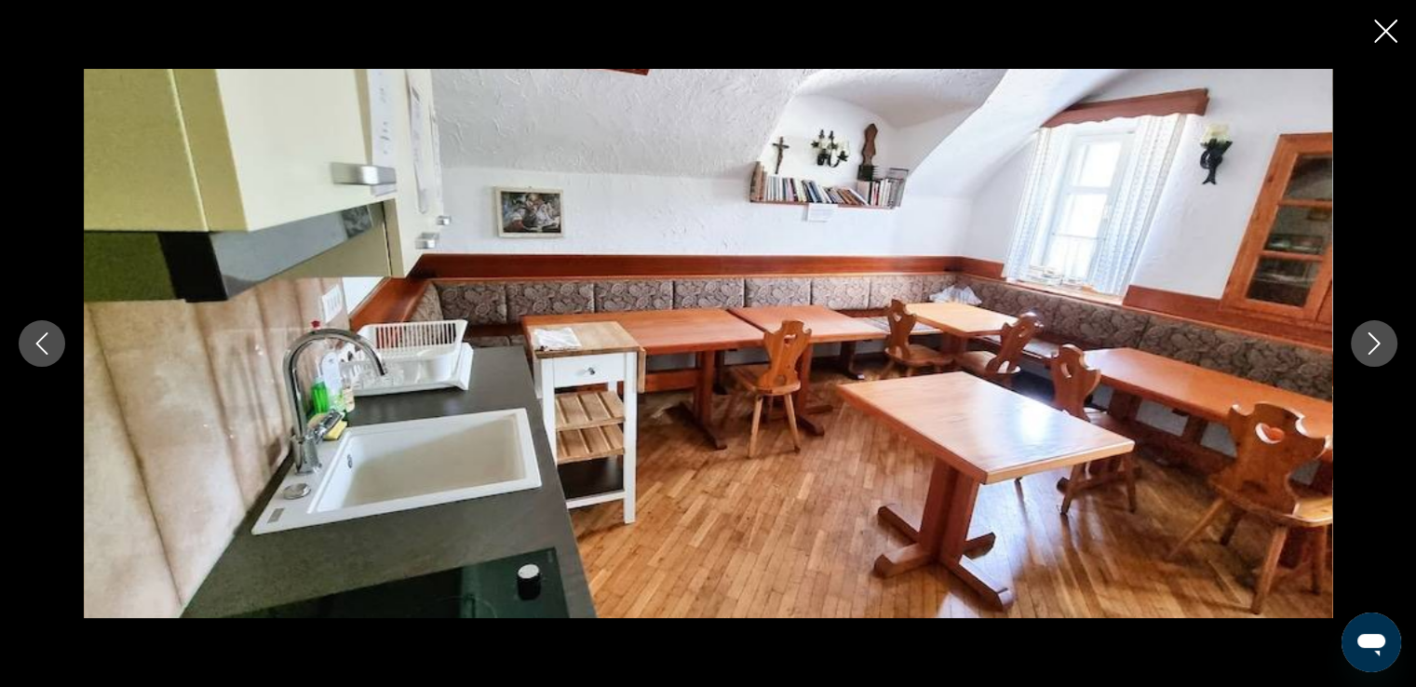
click at [1363, 347] on icon "Next image" at bounding box center [1374, 343] width 22 height 22
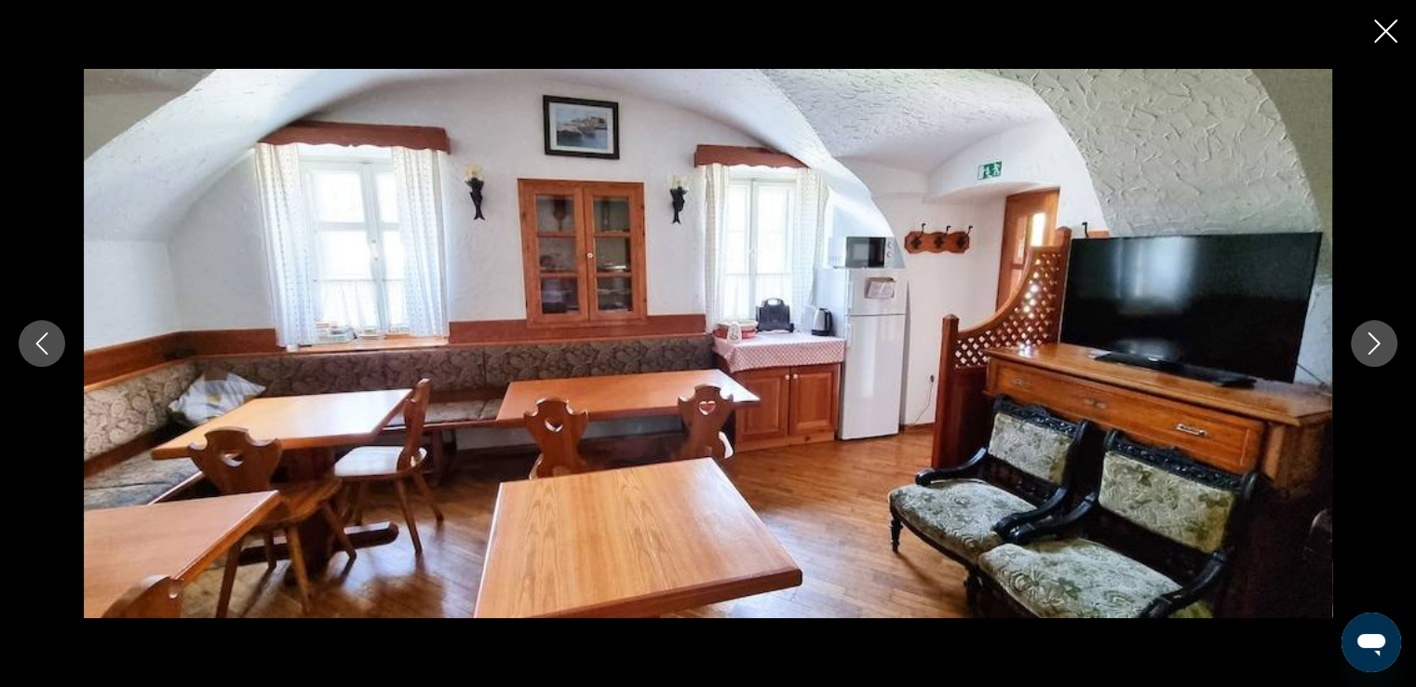
click at [1363, 347] on icon "Next image" at bounding box center [1374, 343] width 22 height 22
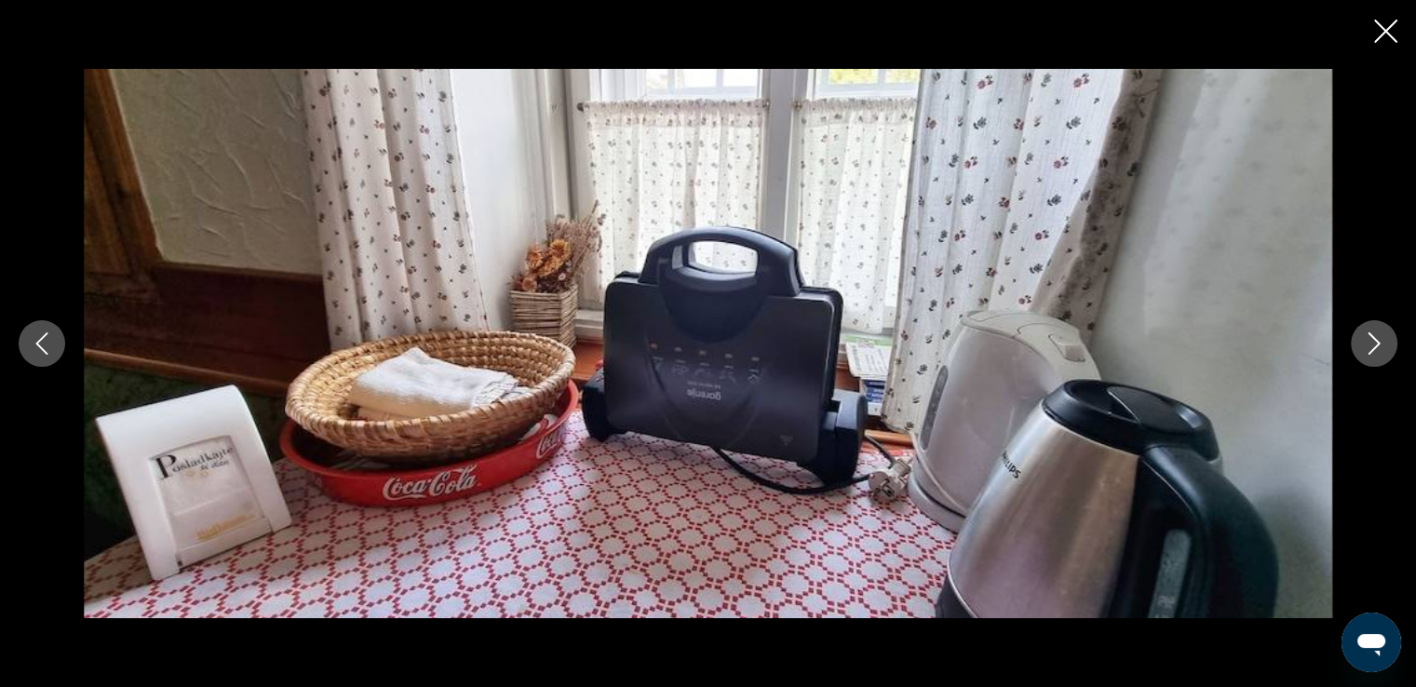
click at [1375, 344] on icon "Next image" at bounding box center [1374, 343] width 22 height 22
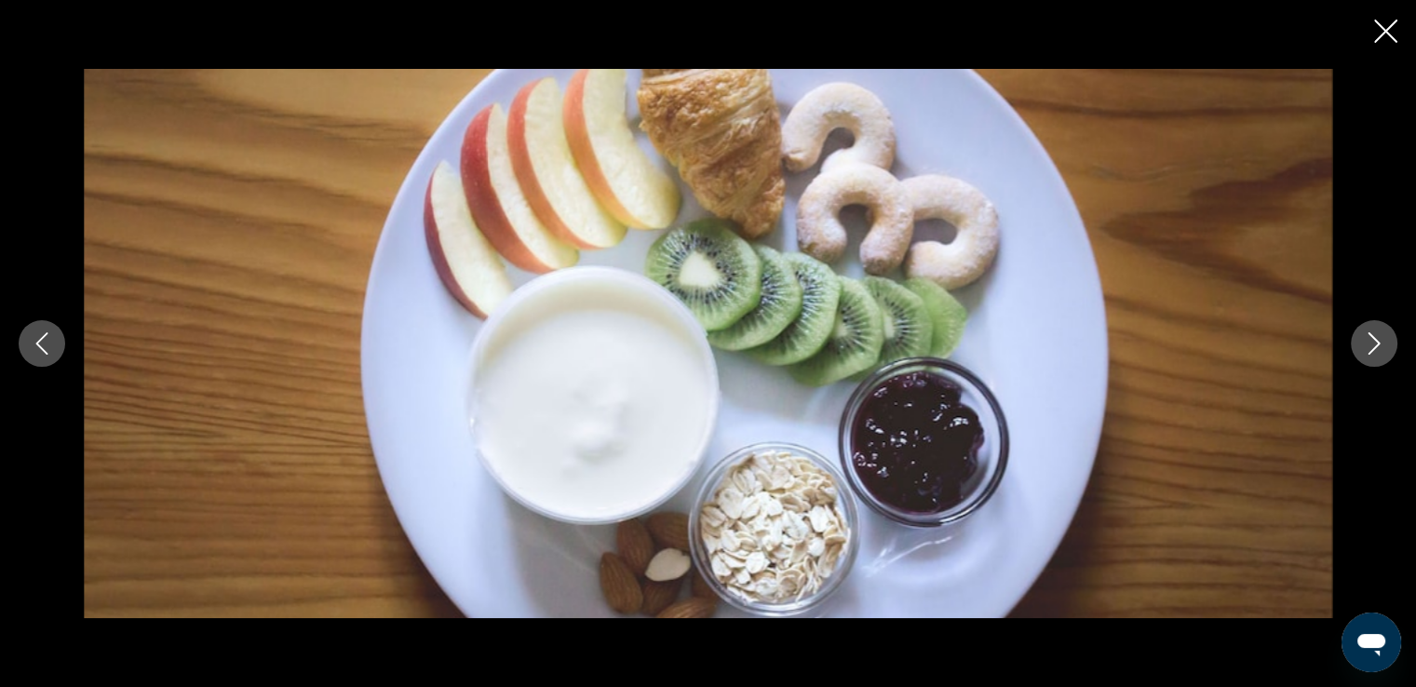
click at [1375, 344] on icon "Next image" at bounding box center [1374, 343] width 22 height 22
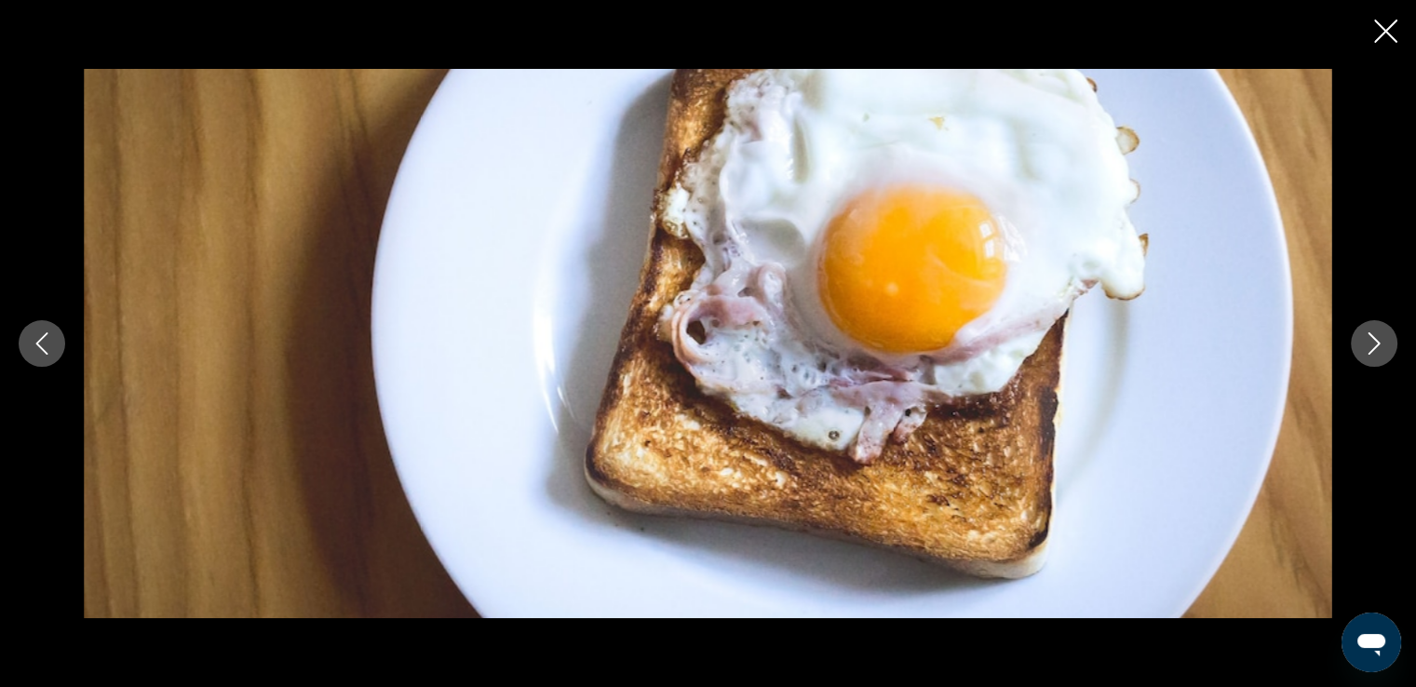
click at [1375, 344] on icon "Next image" at bounding box center [1374, 343] width 22 height 22
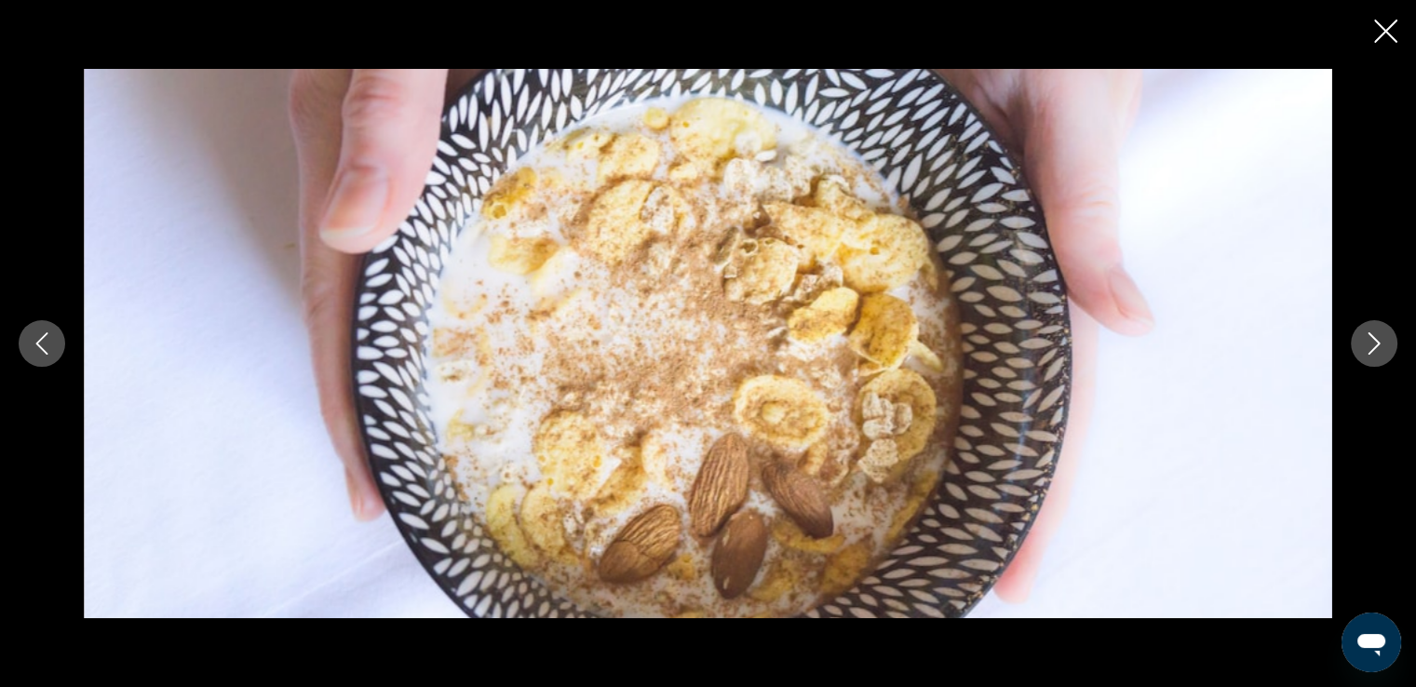
click at [1375, 344] on icon "Next image" at bounding box center [1374, 343] width 22 height 22
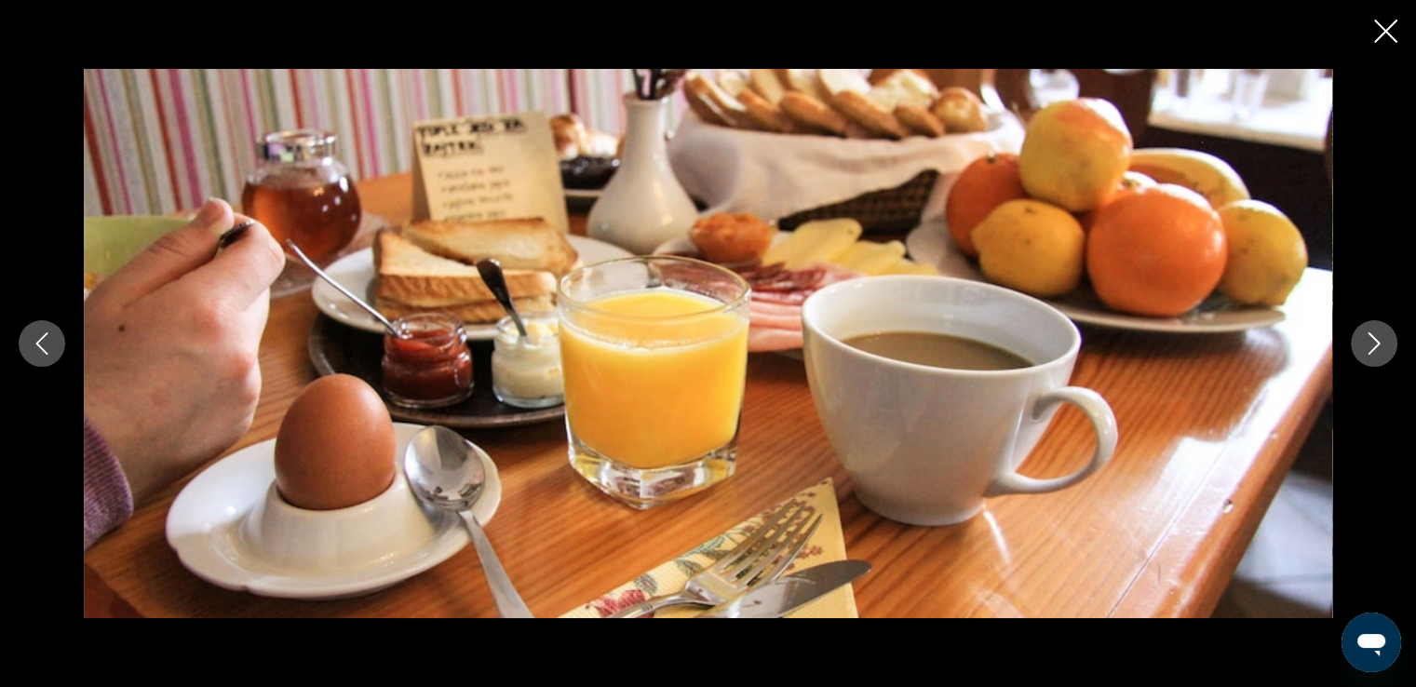
click at [1375, 344] on icon "Next image" at bounding box center [1374, 343] width 22 height 22
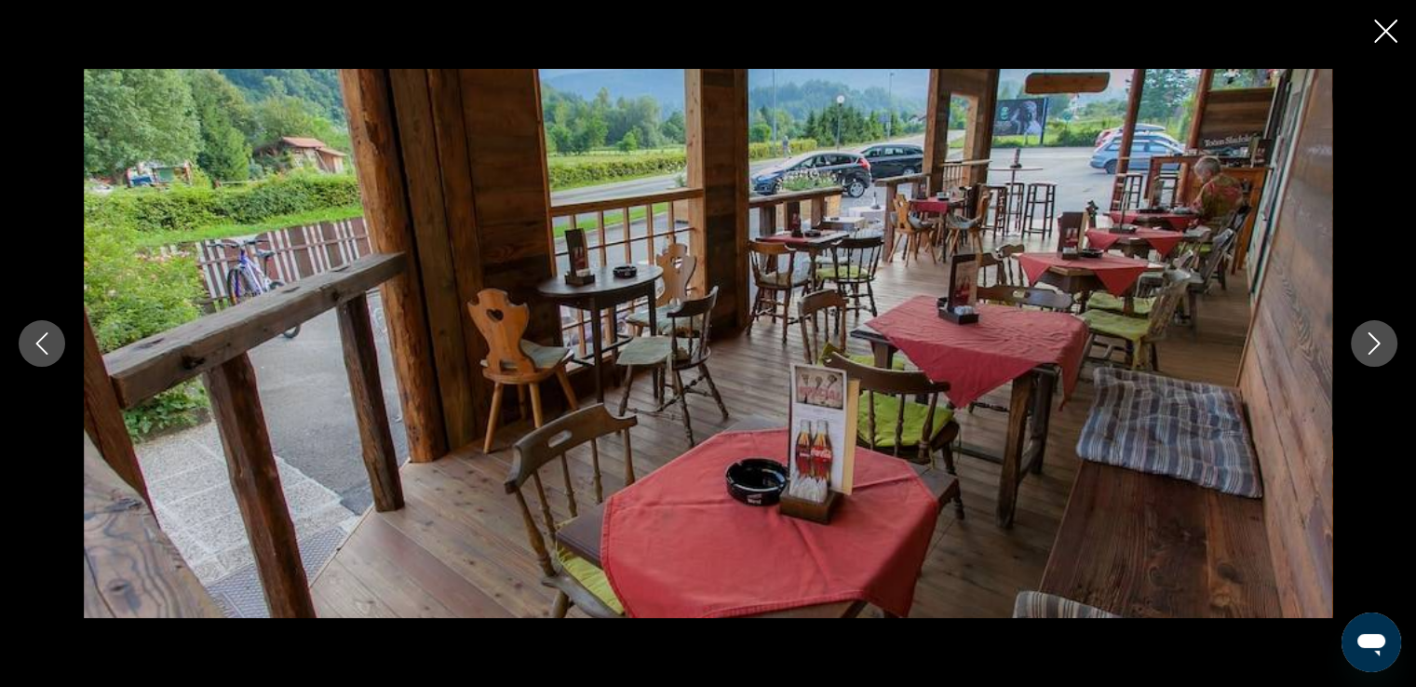
click at [1375, 344] on icon "Next image" at bounding box center [1374, 343] width 22 height 22
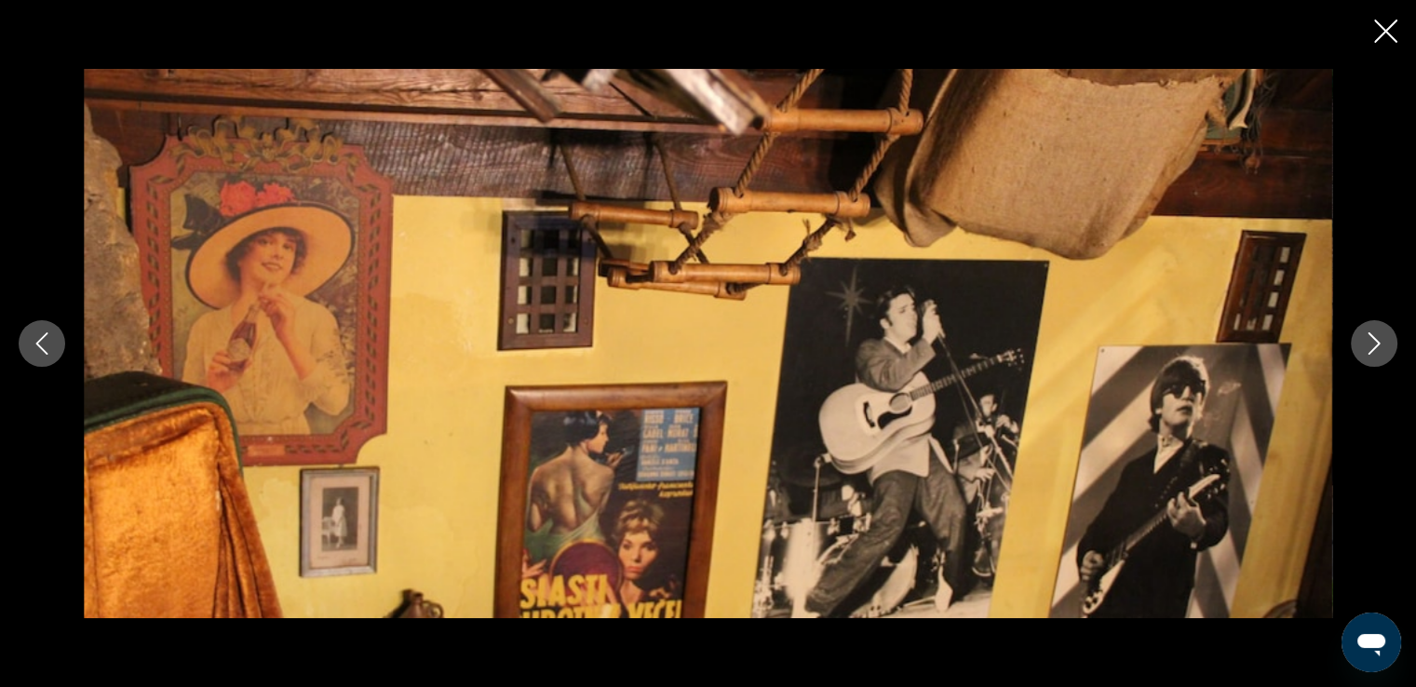
click at [1375, 344] on icon "Next image" at bounding box center [1374, 343] width 22 height 22
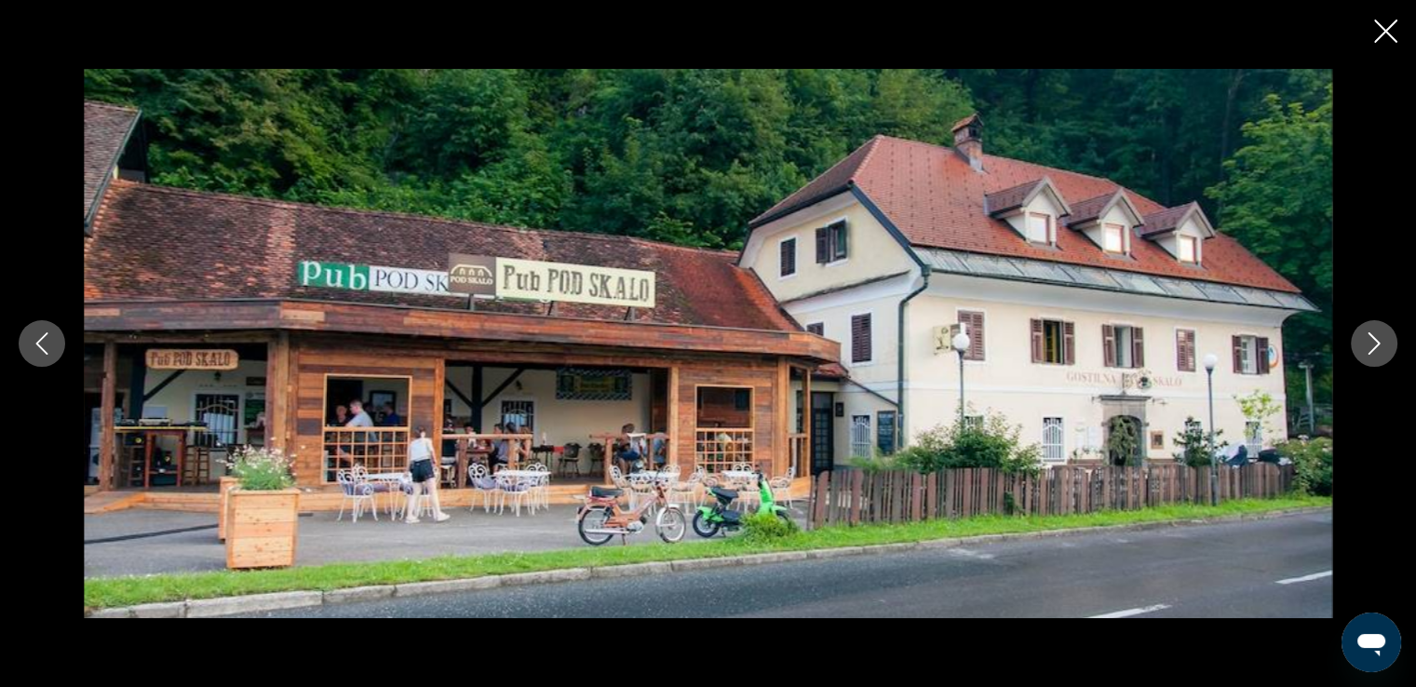
click at [1375, 344] on icon "Next image" at bounding box center [1374, 343] width 22 height 22
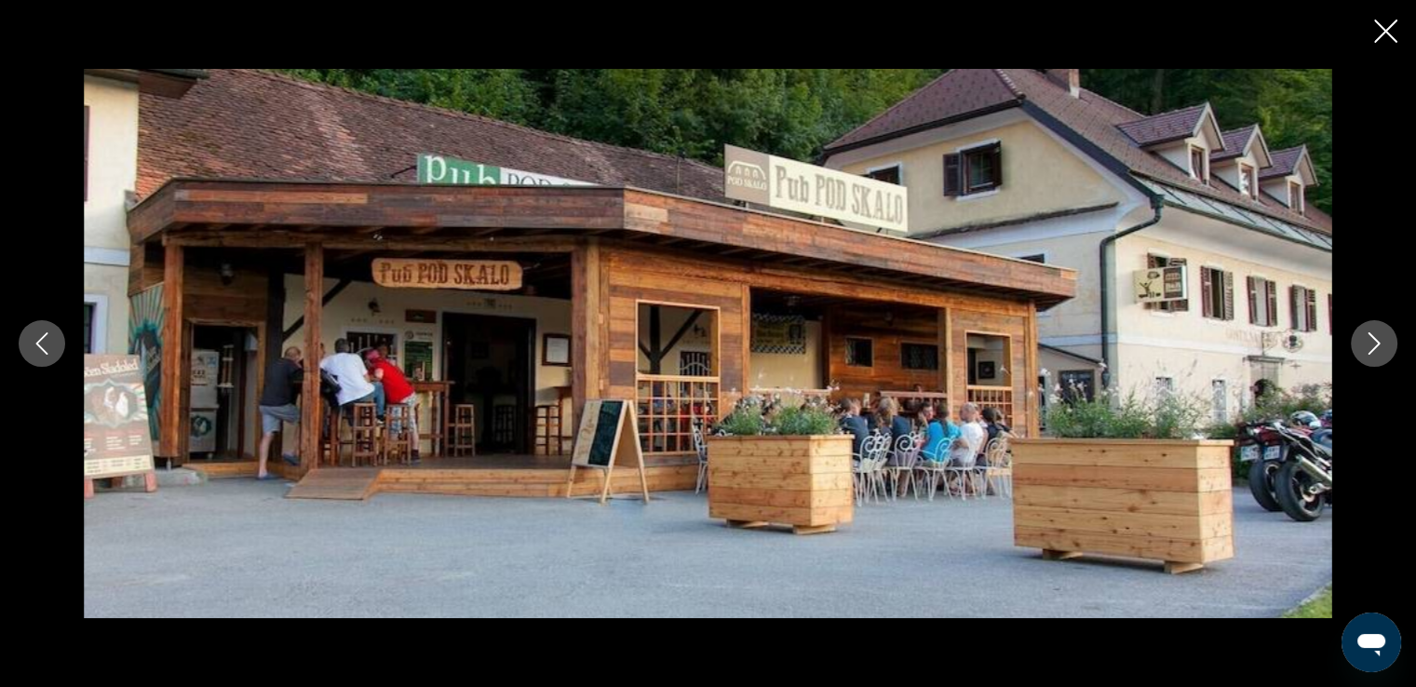
click at [1375, 344] on icon "Next image" at bounding box center [1374, 343] width 22 height 22
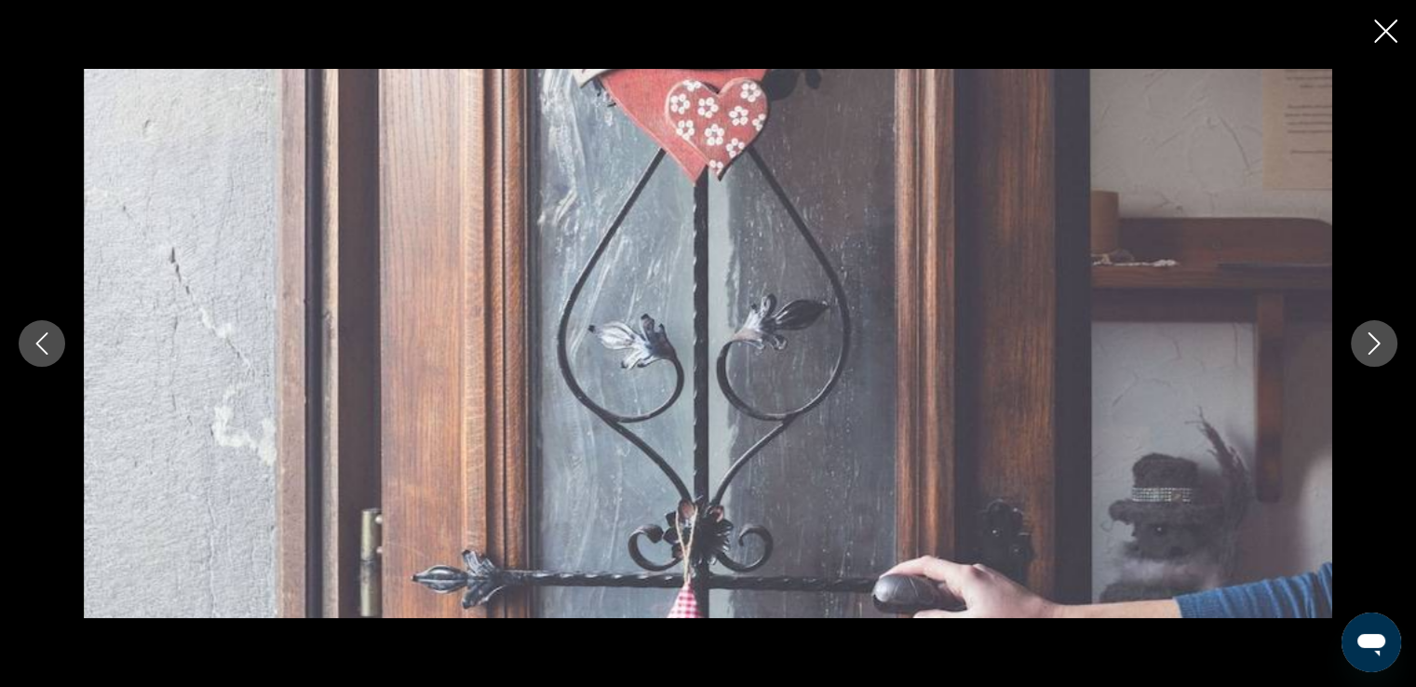
click at [1375, 344] on icon "Next image" at bounding box center [1374, 343] width 22 height 22
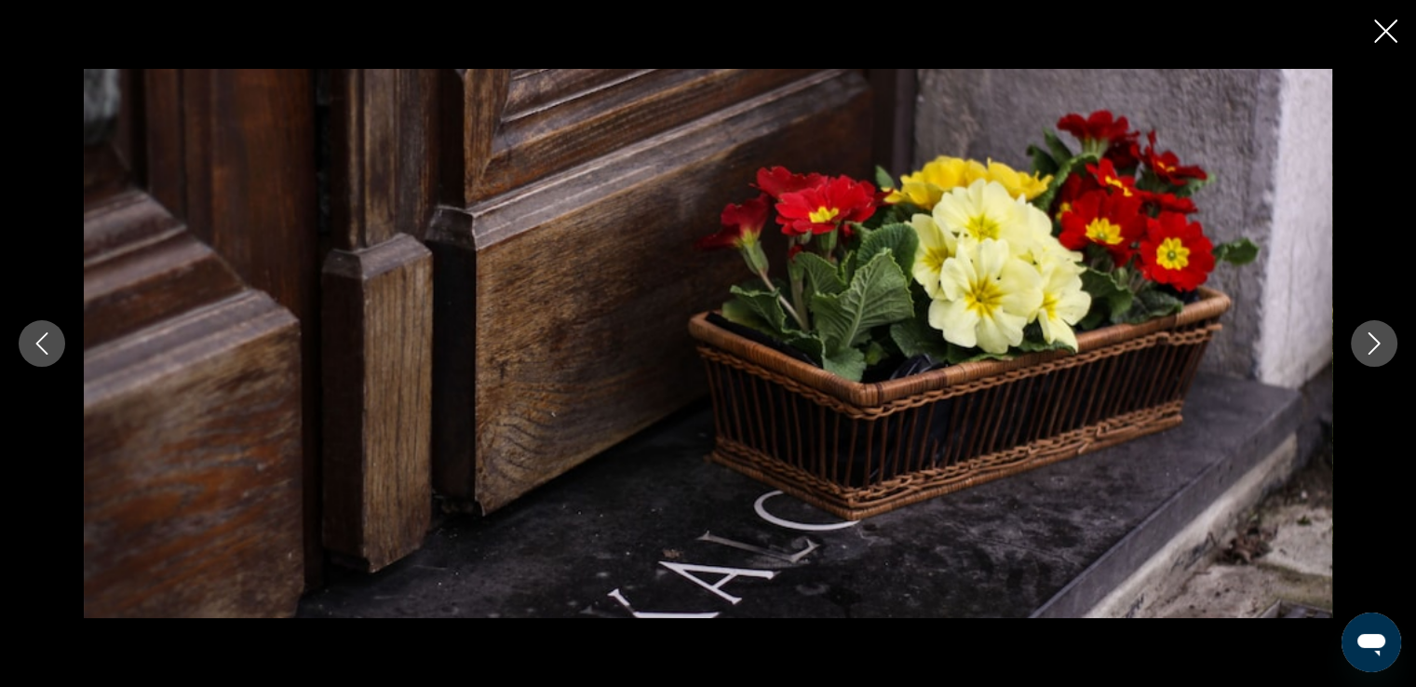
click at [1375, 344] on icon "Next image" at bounding box center [1374, 343] width 22 height 22
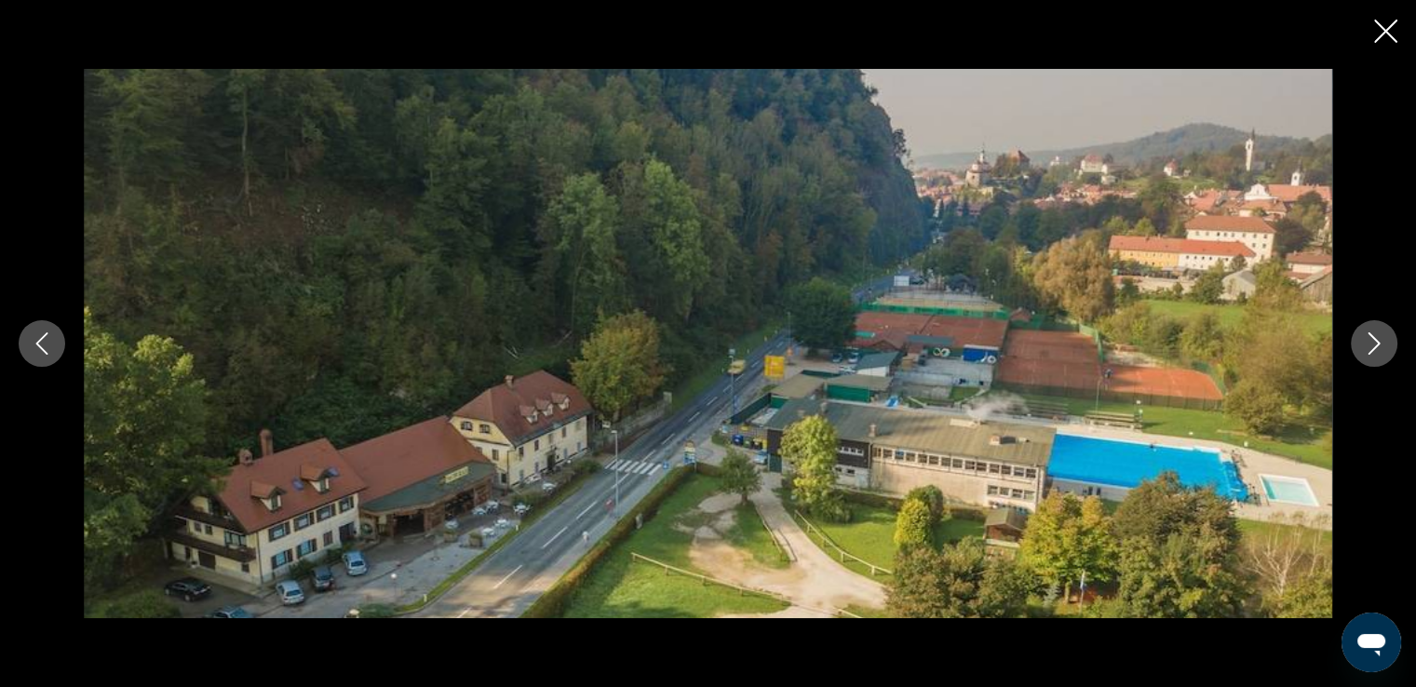
click at [1375, 344] on icon "Next image" at bounding box center [1374, 343] width 22 height 22
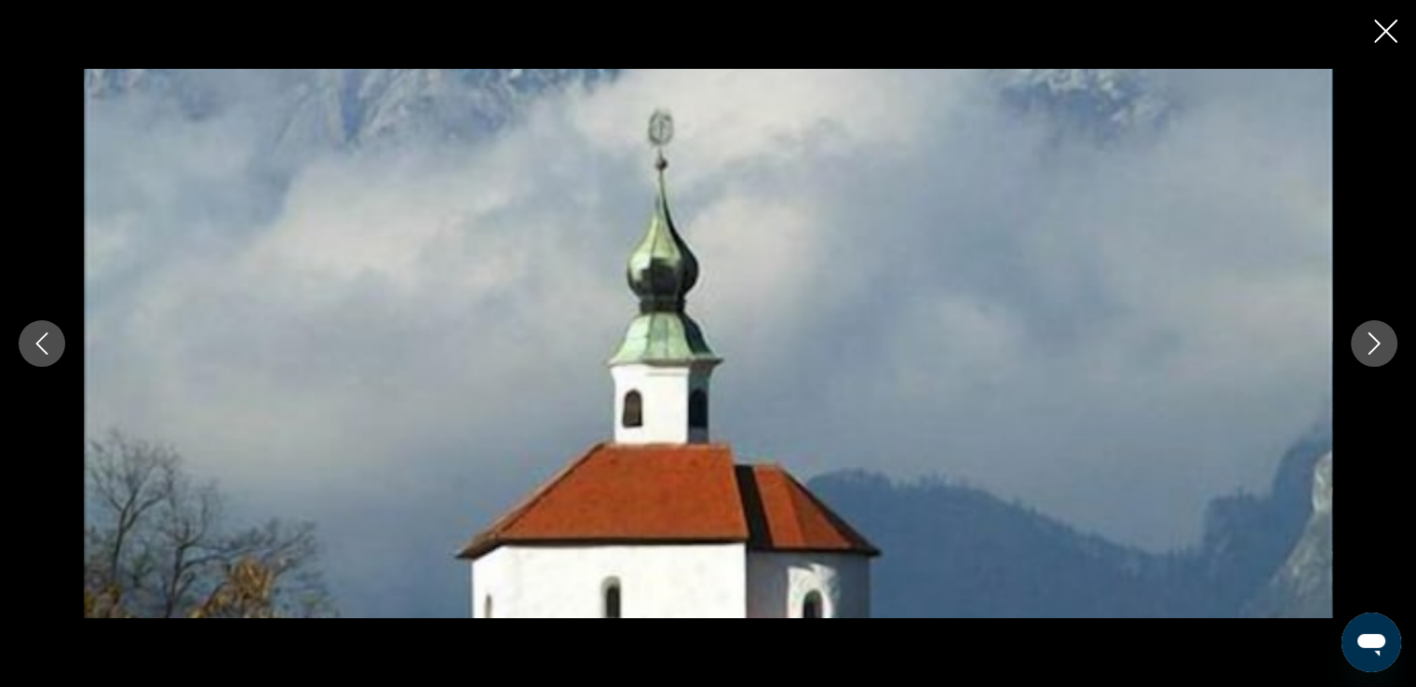
click at [36, 344] on icon "Previous image" at bounding box center [42, 343] width 12 height 22
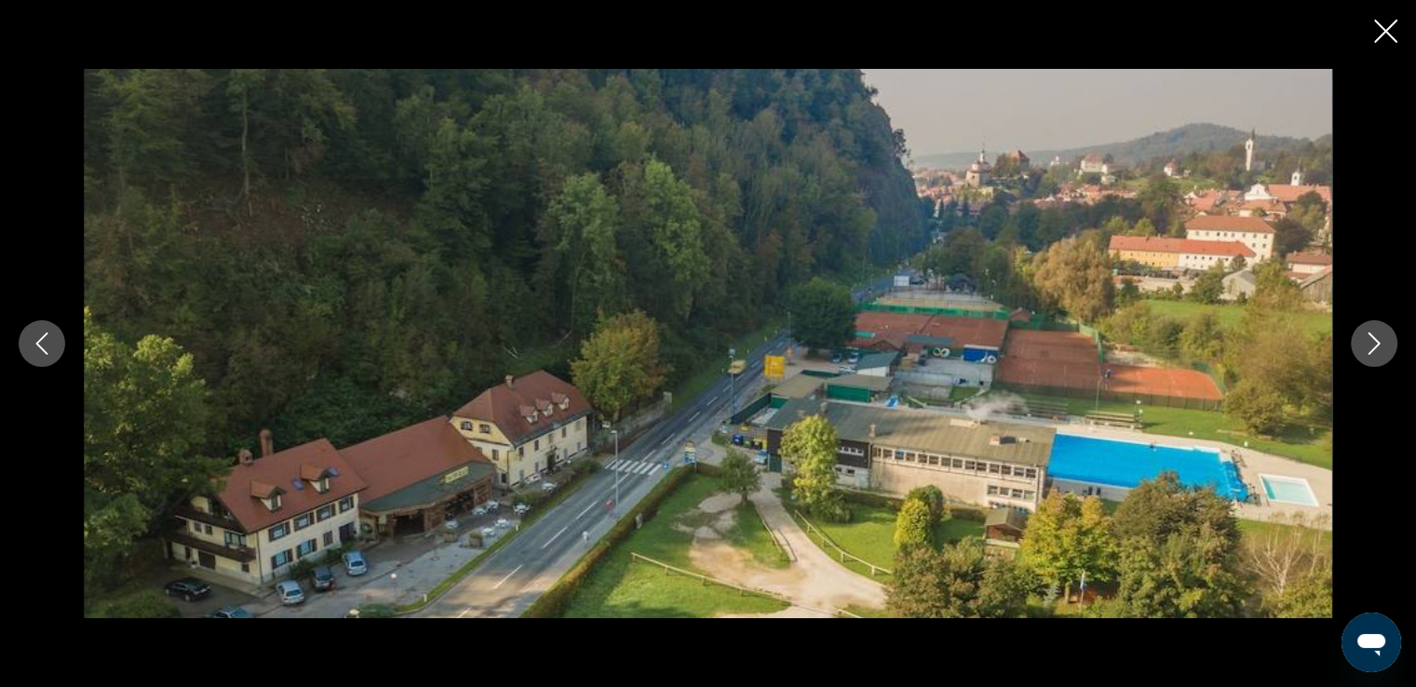
click at [1370, 338] on icon "Next image" at bounding box center [1374, 343] width 22 height 22
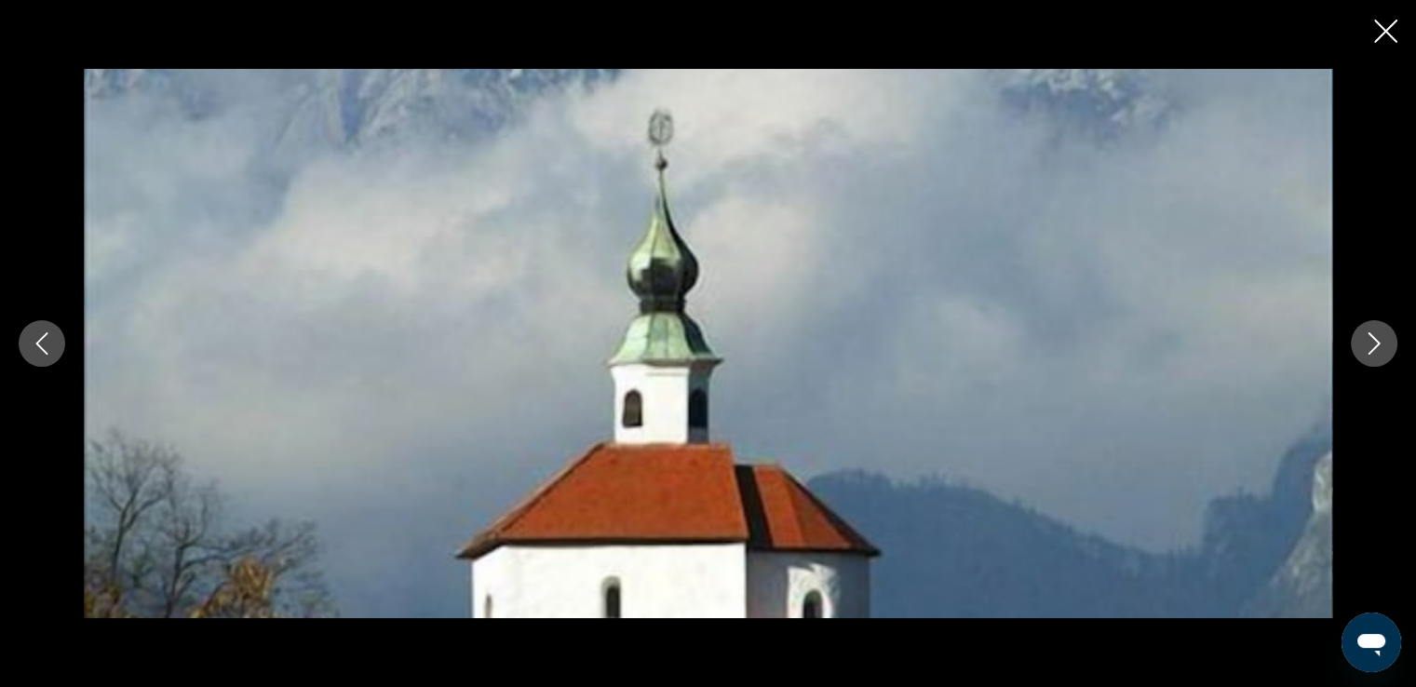
click at [1370, 338] on icon "Next image" at bounding box center [1374, 343] width 22 height 22
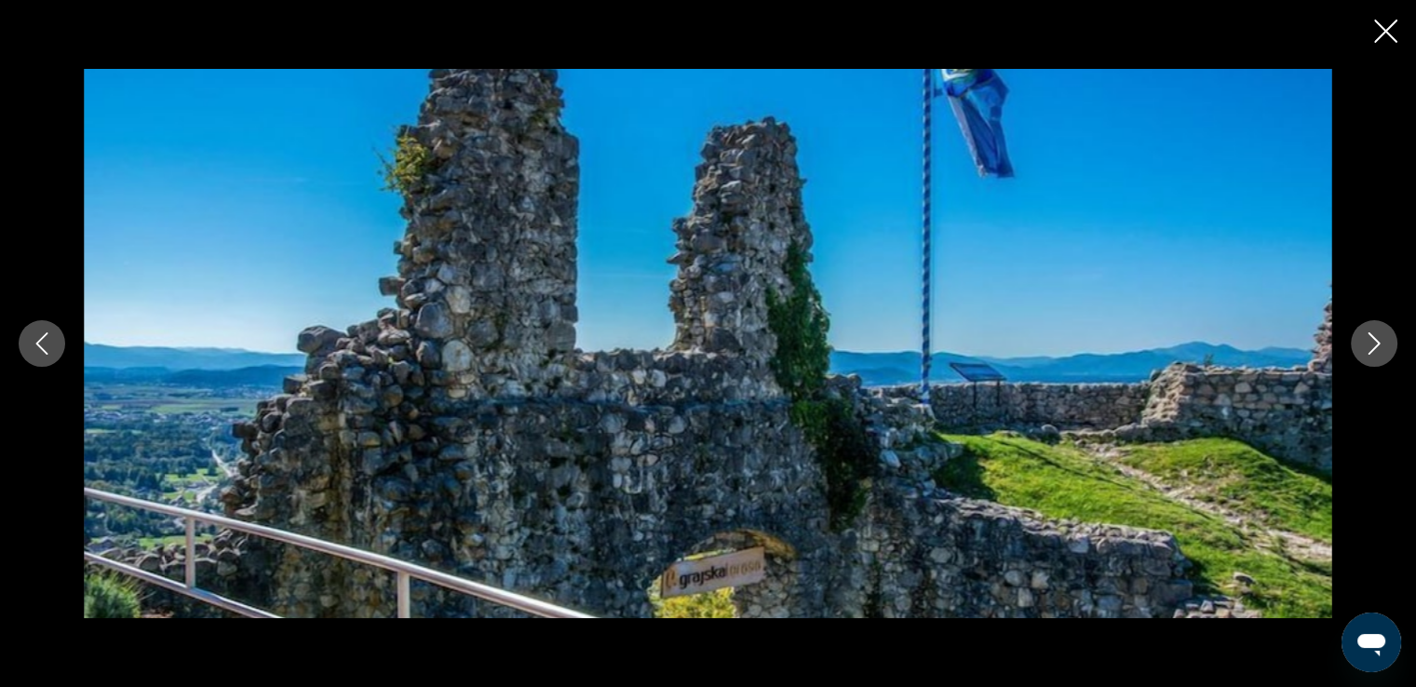
click at [1370, 338] on icon "Next image" at bounding box center [1374, 343] width 22 height 22
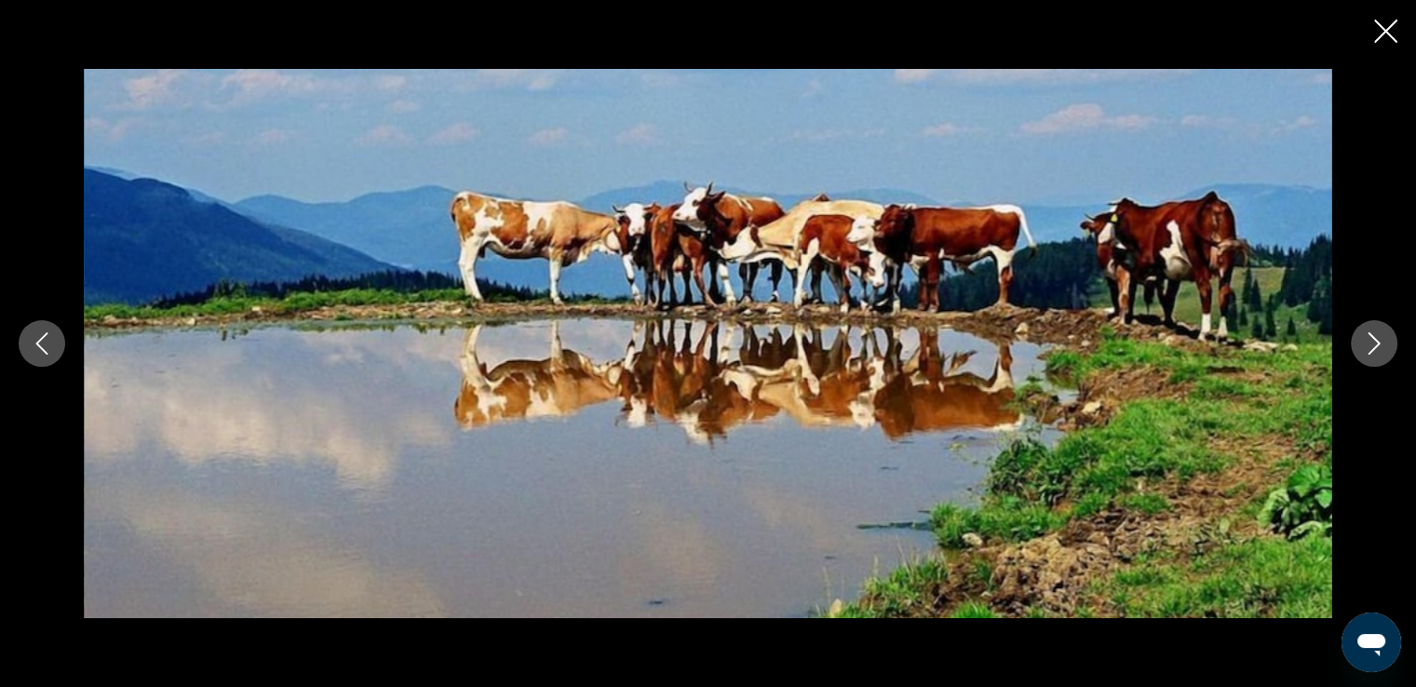
click at [1370, 338] on icon "Next image" at bounding box center [1374, 343] width 22 height 22
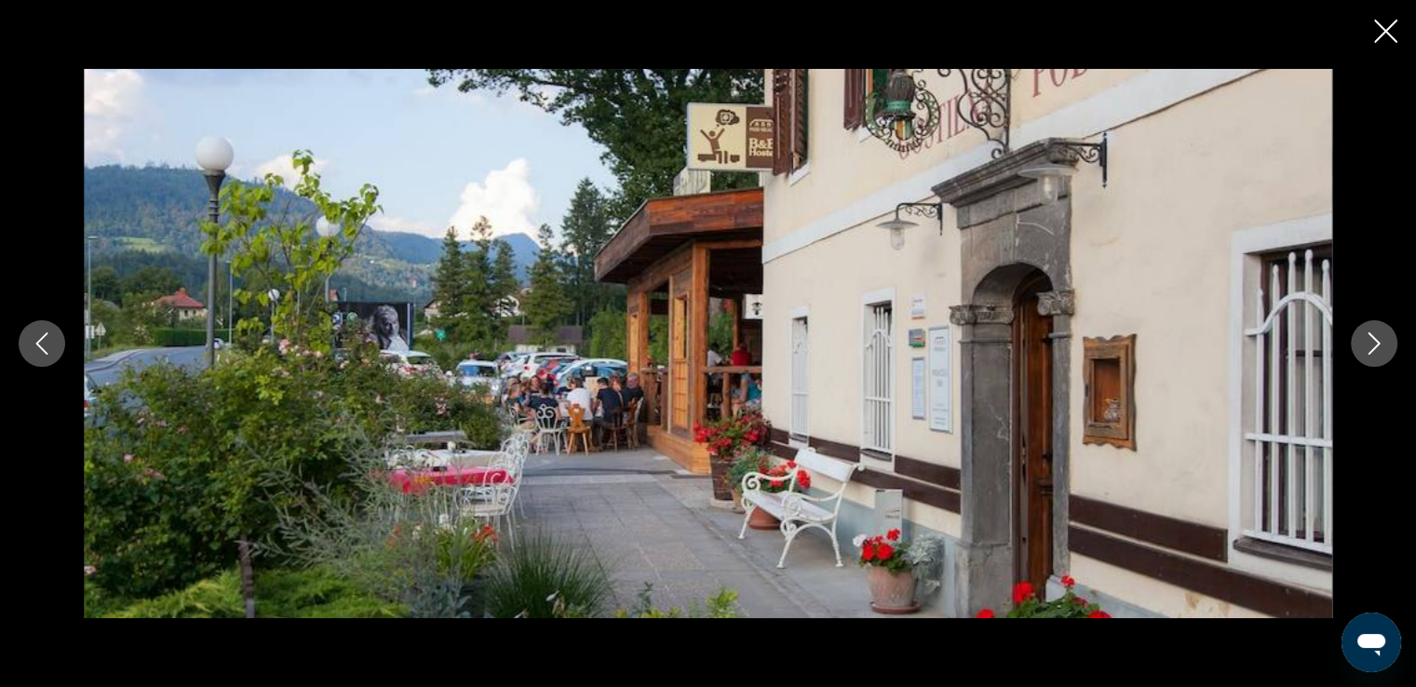
click at [1370, 338] on icon "Next image" at bounding box center [1374, 343] width 22 height 22
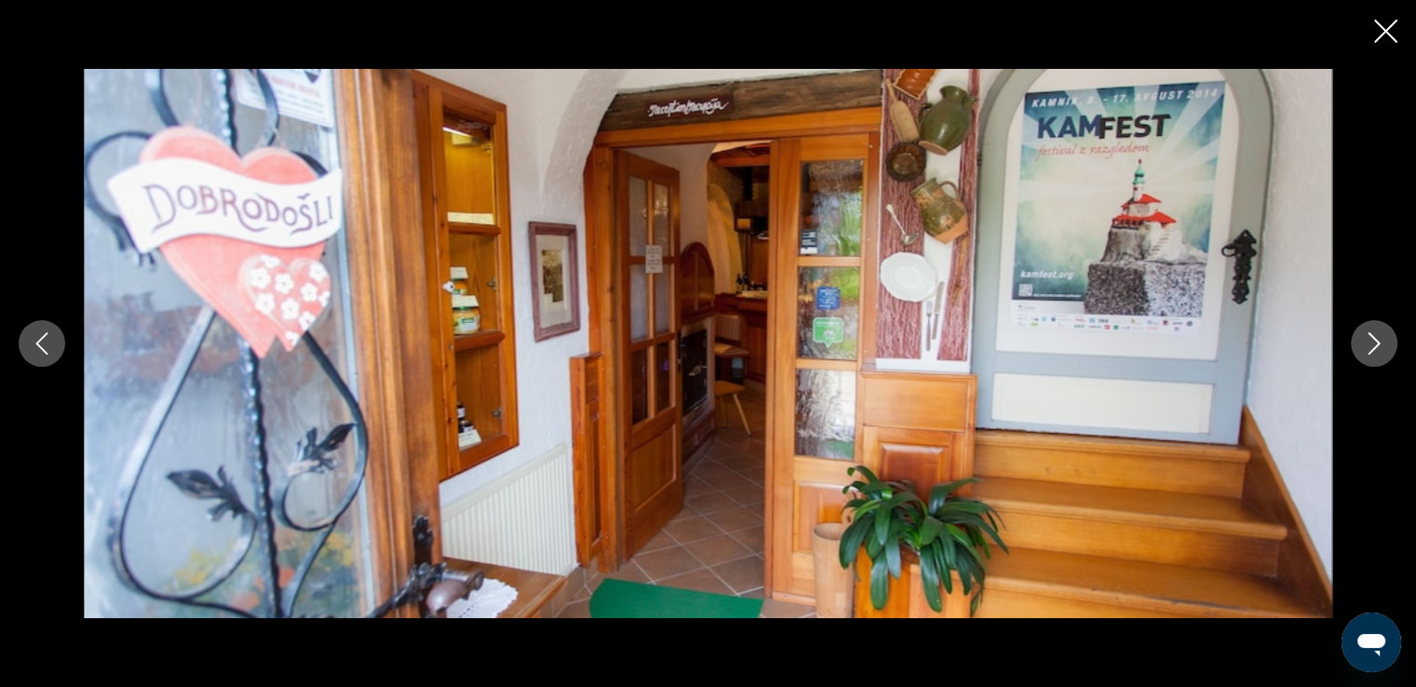
click at [1370, 338] on icon "Next image" at bounding box center [1374, 343] width 22 height 22
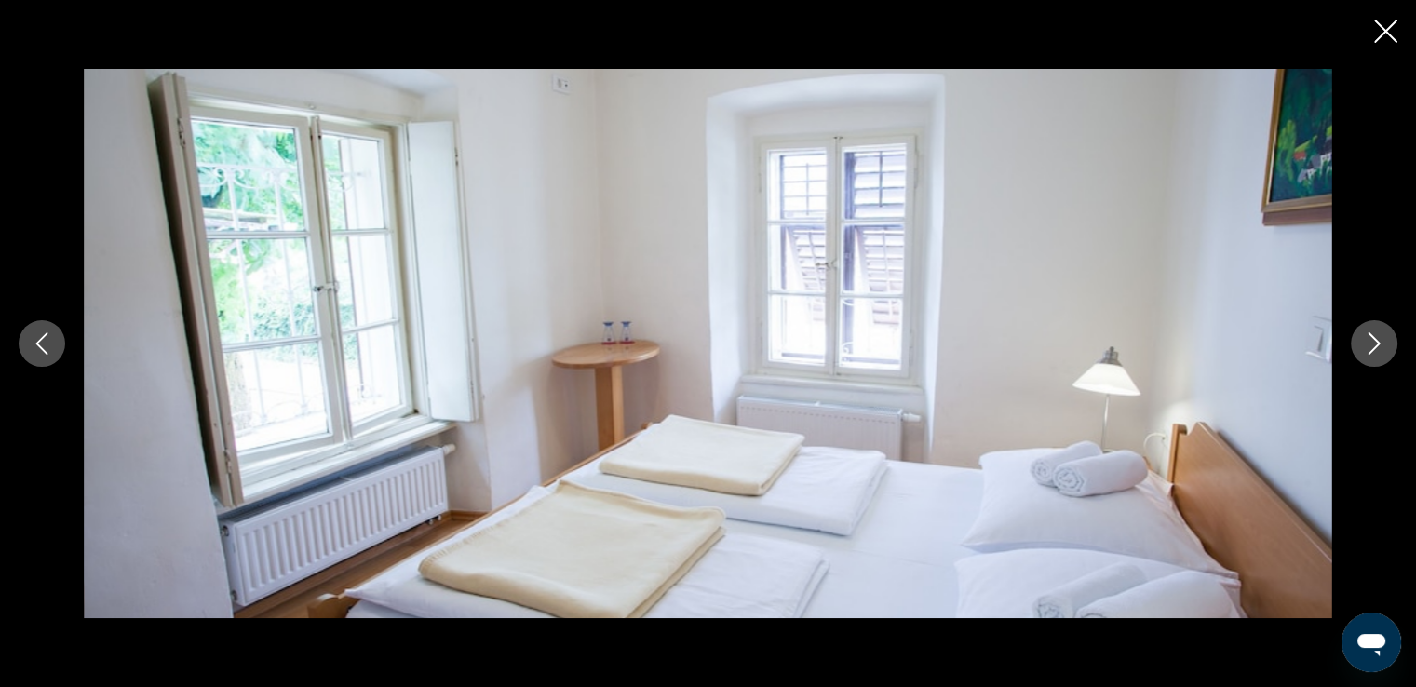
click at [1370, 338] on icon "Next image" at bounding box center [1374, 343] width 22 height 22
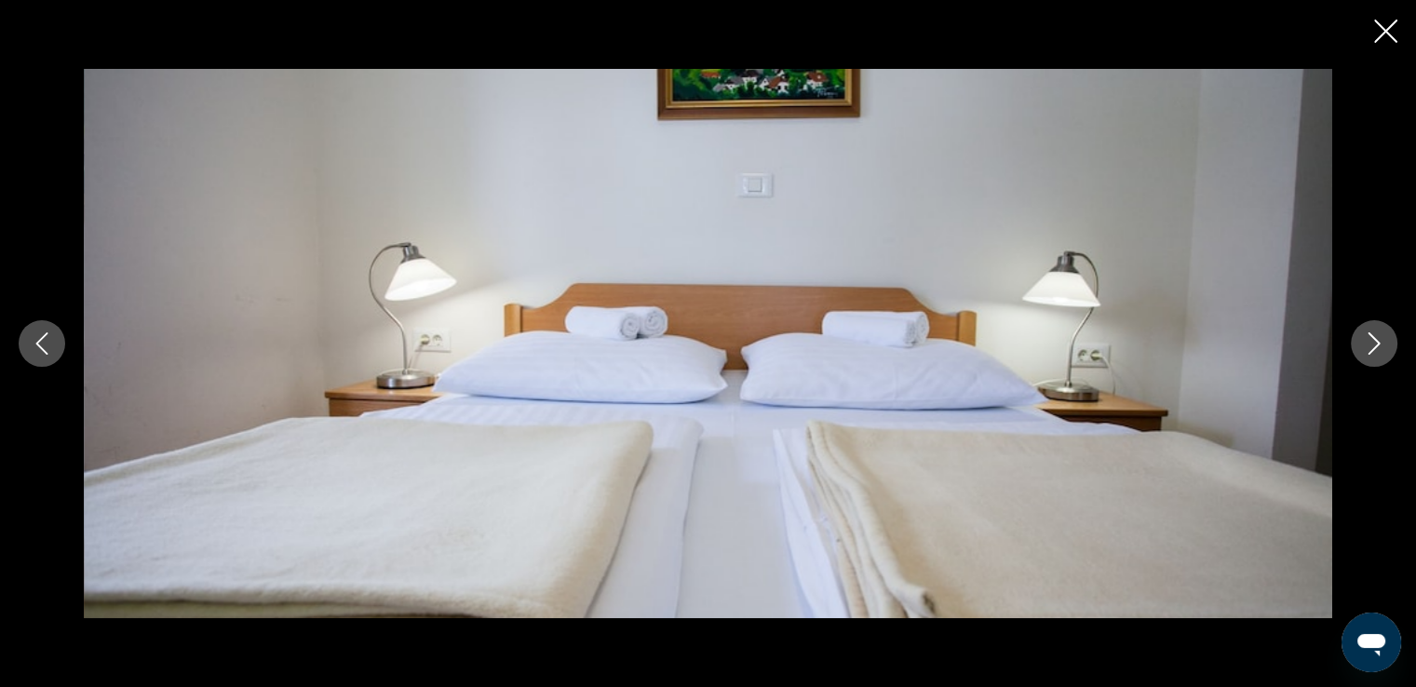
click at [1370, 338] on icon "Next image" at bounding box center [1374, 343] width 22 height 22
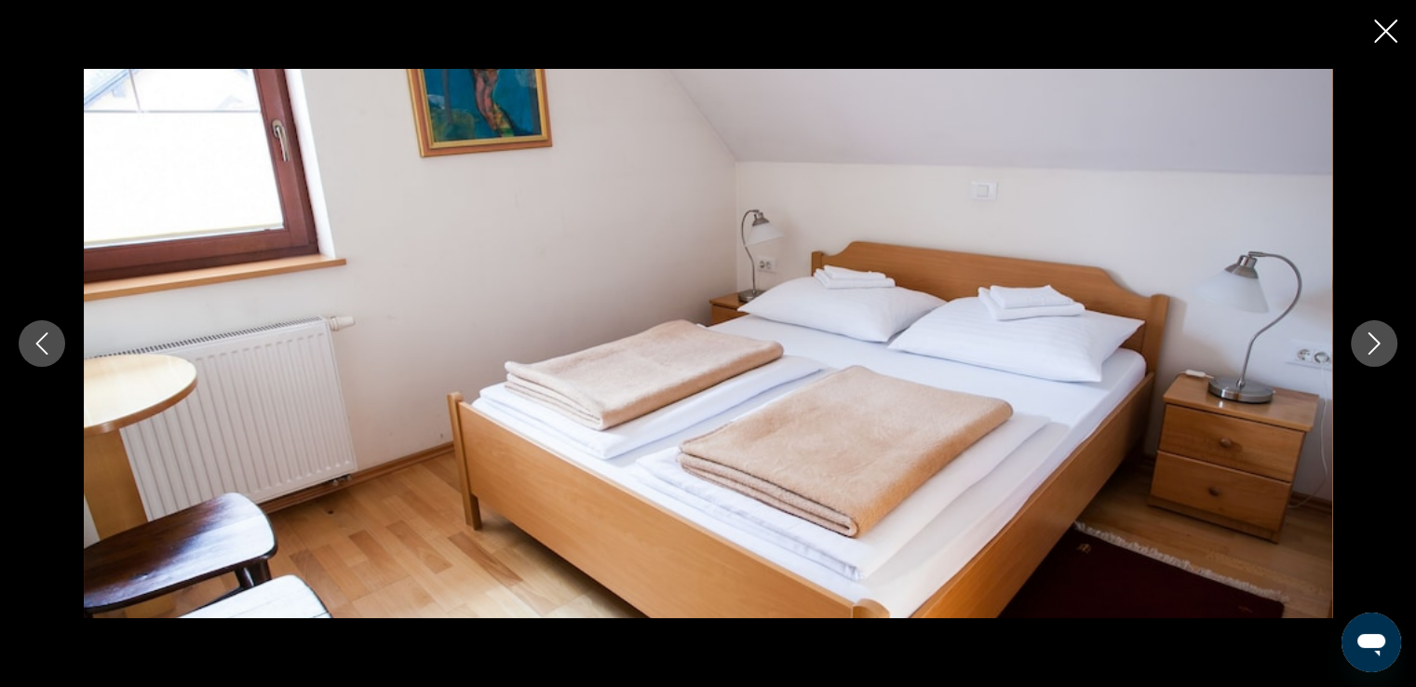
click at [1370, 338] on icon "Next image" at bounding box center [1374, 343] width 22 height 22
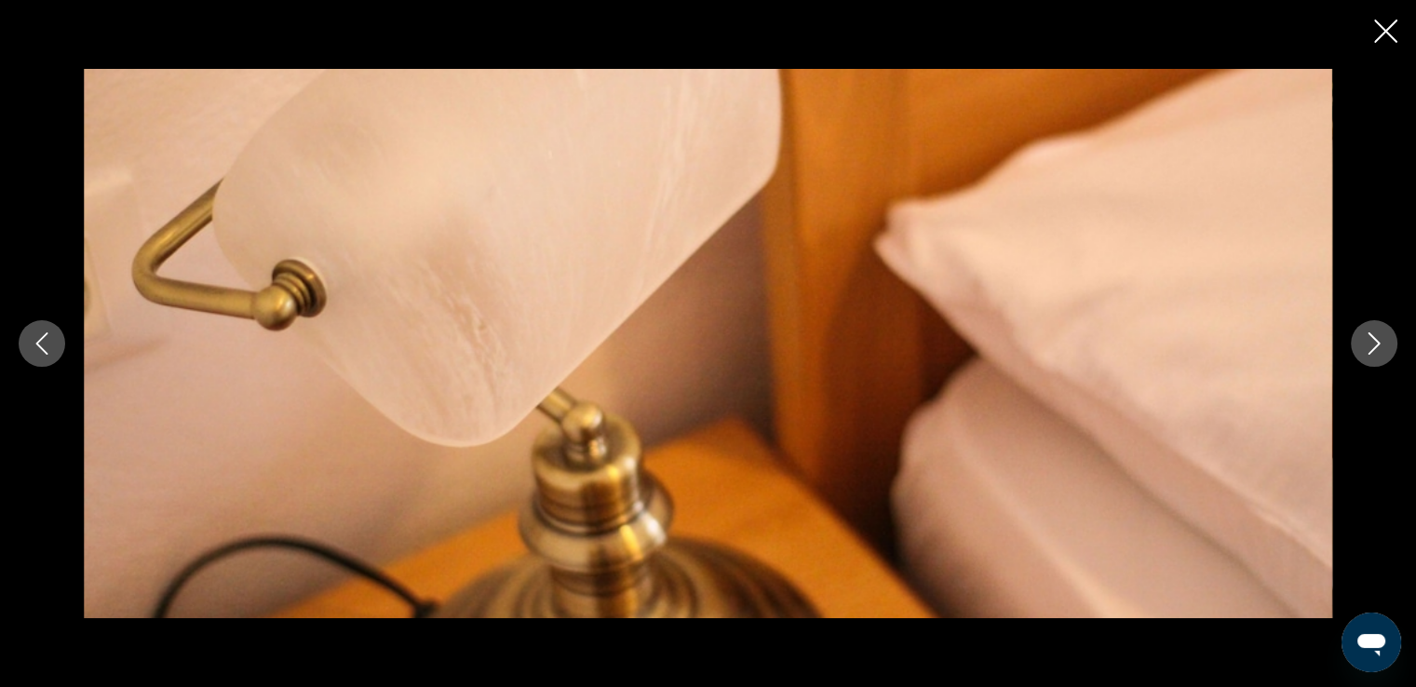
click at [1370, 338] on icon "Next image" at bounding box center [1374, 343] width 22 height 22
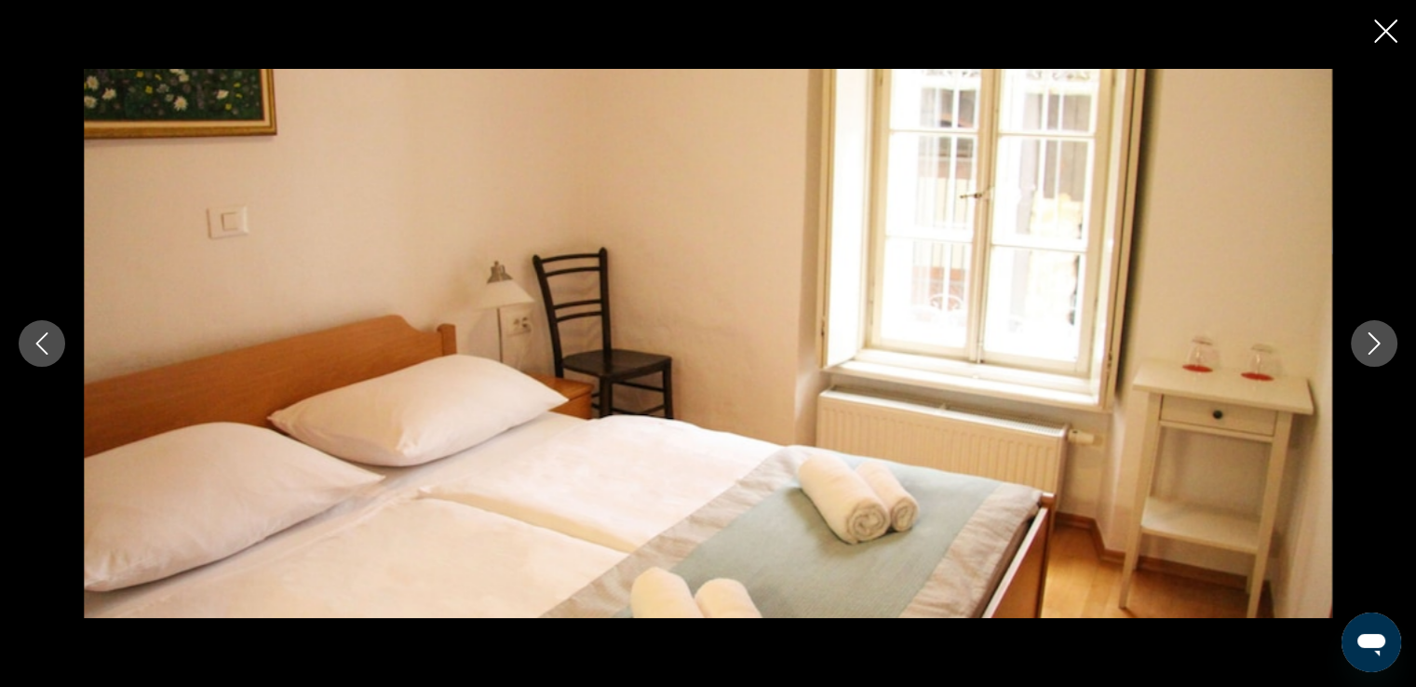
click at [1370, 338] on icon "Next image" at bounding box center [1374, 343] width 22 height 22
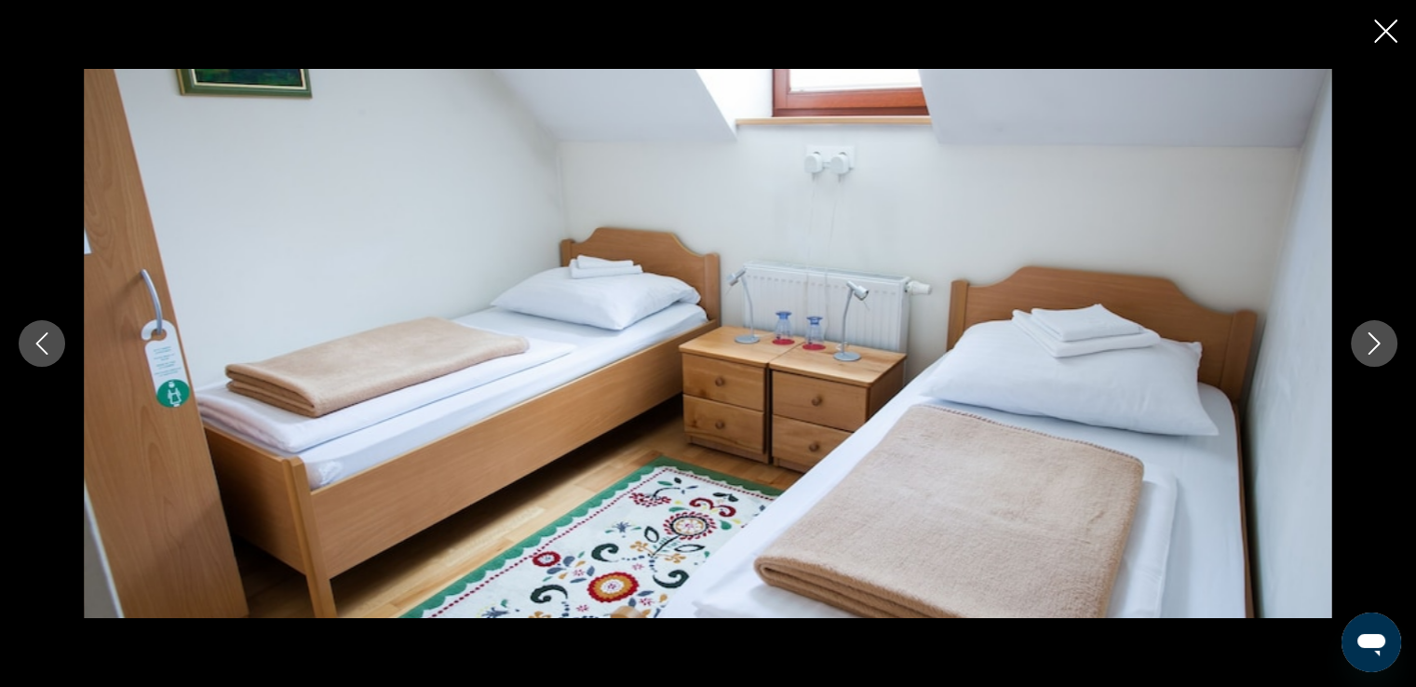
click at [1370, 338] on icon "Next image" at bounding box center [1374, 343] width 22 height 22
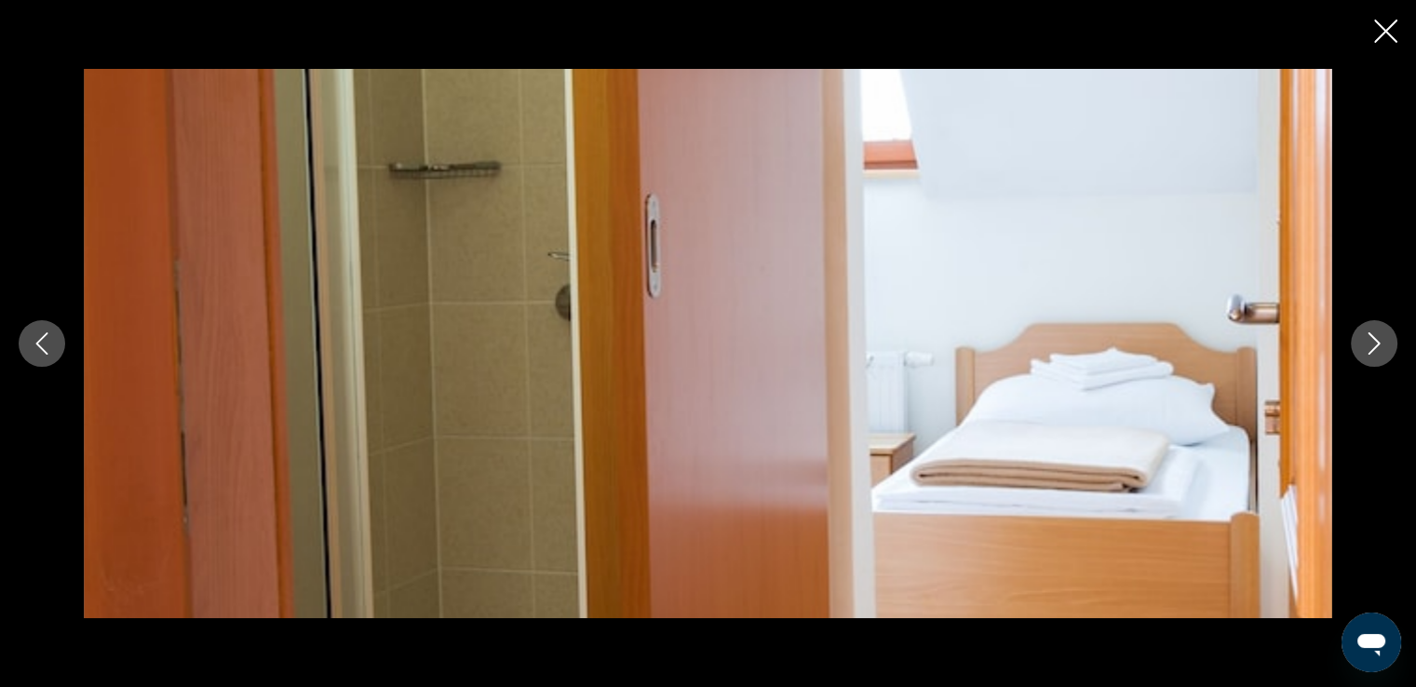
click at [1370, 338] on icon "Next image" at bounding box center [1374, 343] width 22 height 22
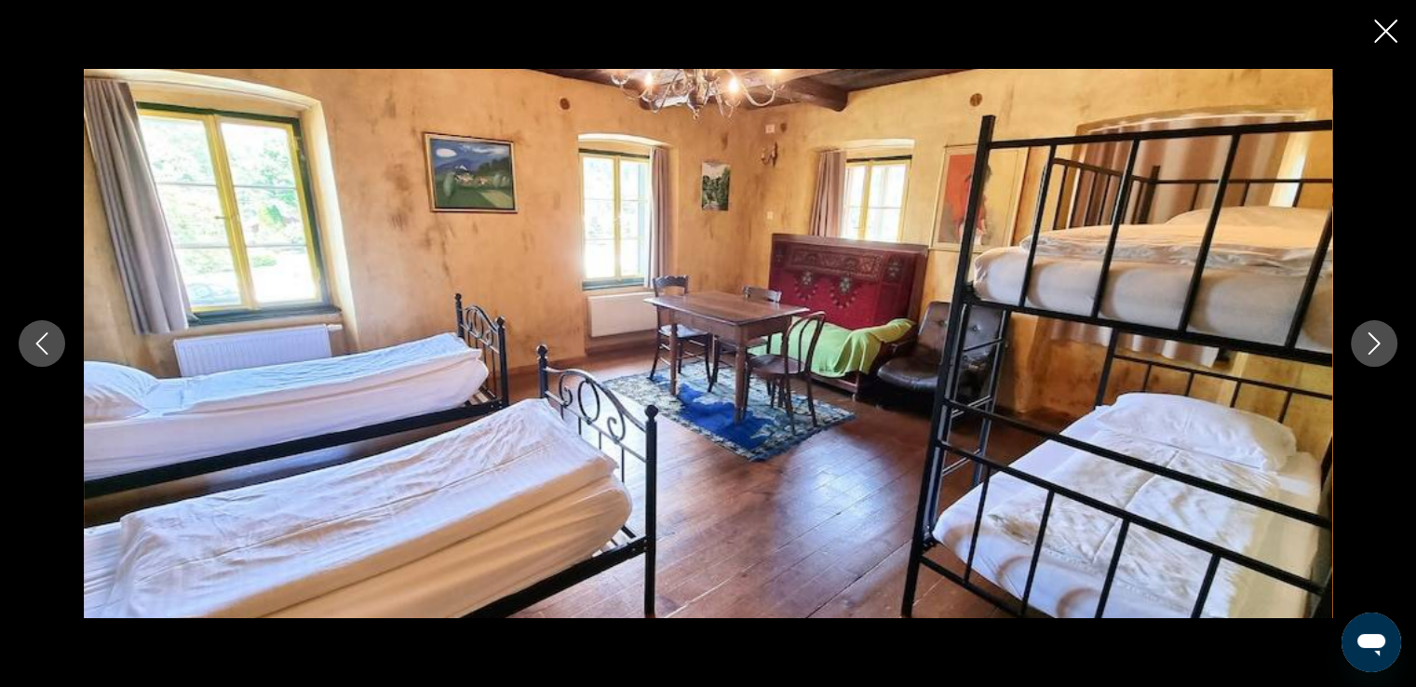
click at [1370, 338] on icon "Next image" at bounding box center [1374, 343] width 22 height 22
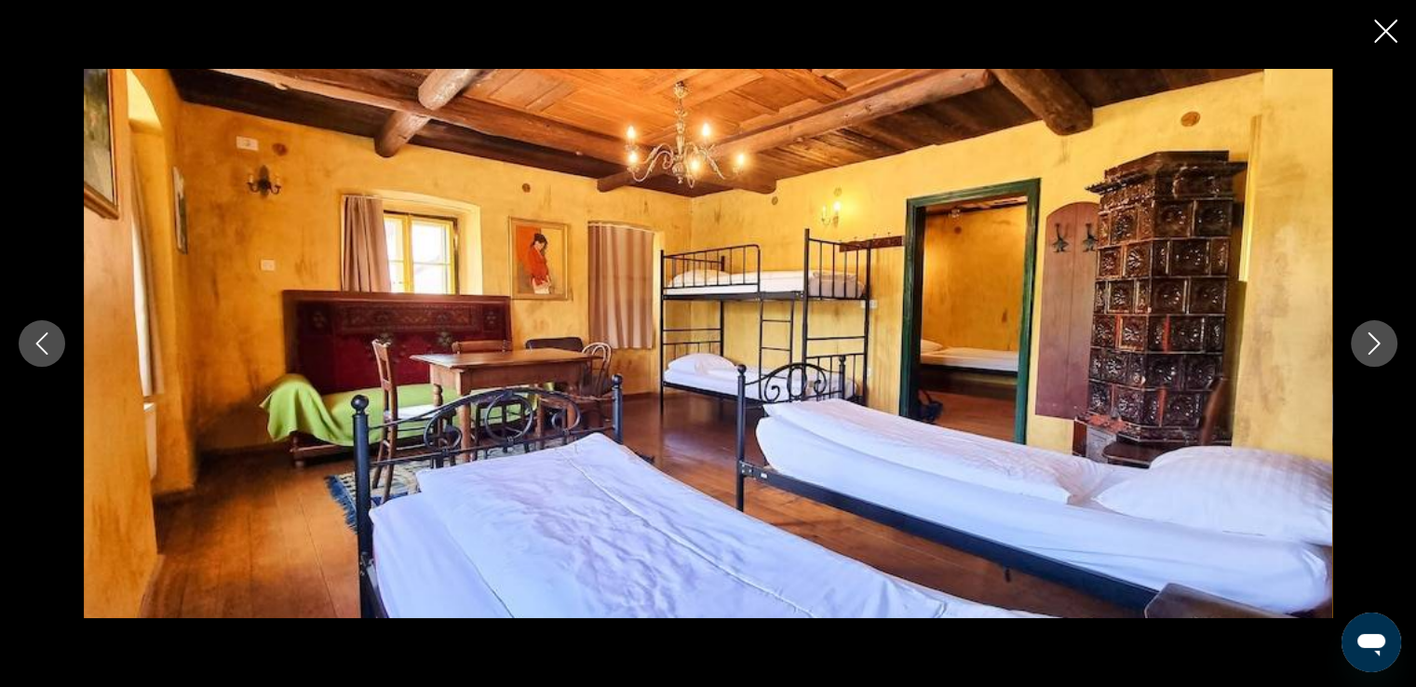
click at [1370, 338] on icon "Next image" at bounding box center [1374, 343] width 22 height 22
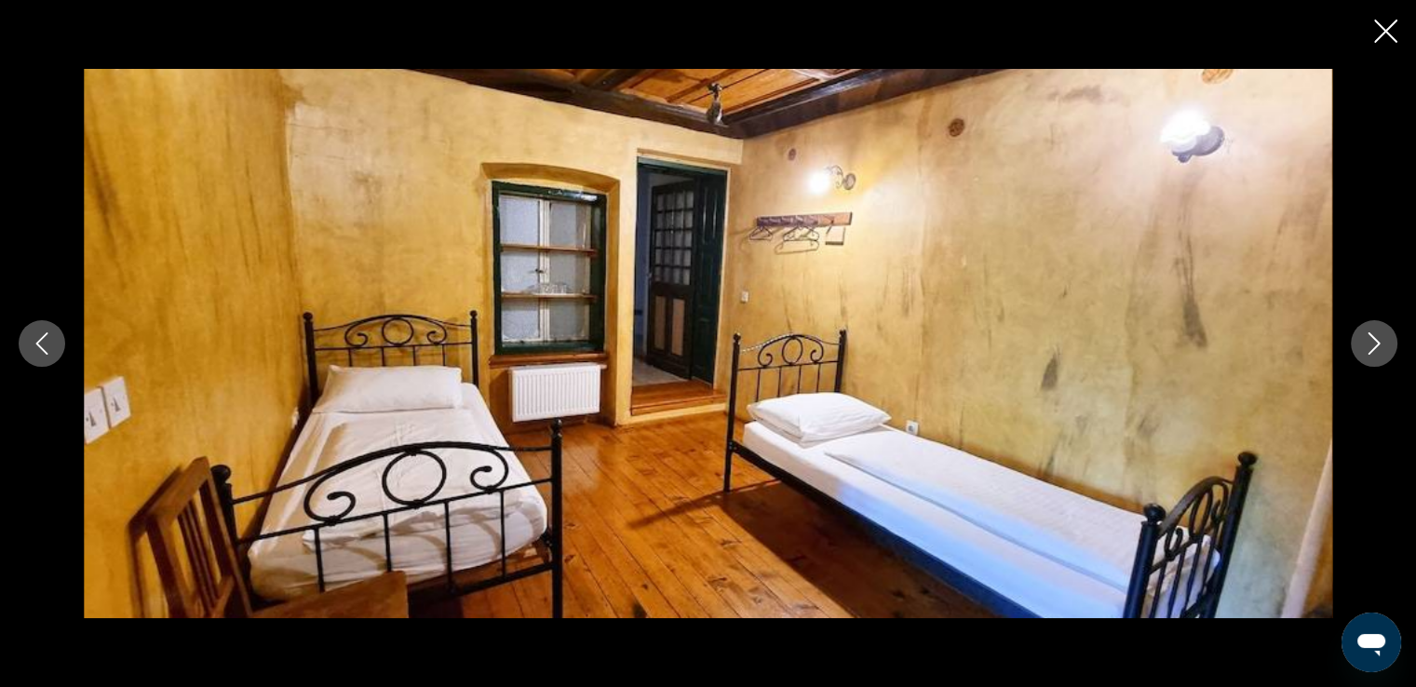
click at [1370, 338] on icon "Next image" at bounding box center [1374, 343] width 22 height 22
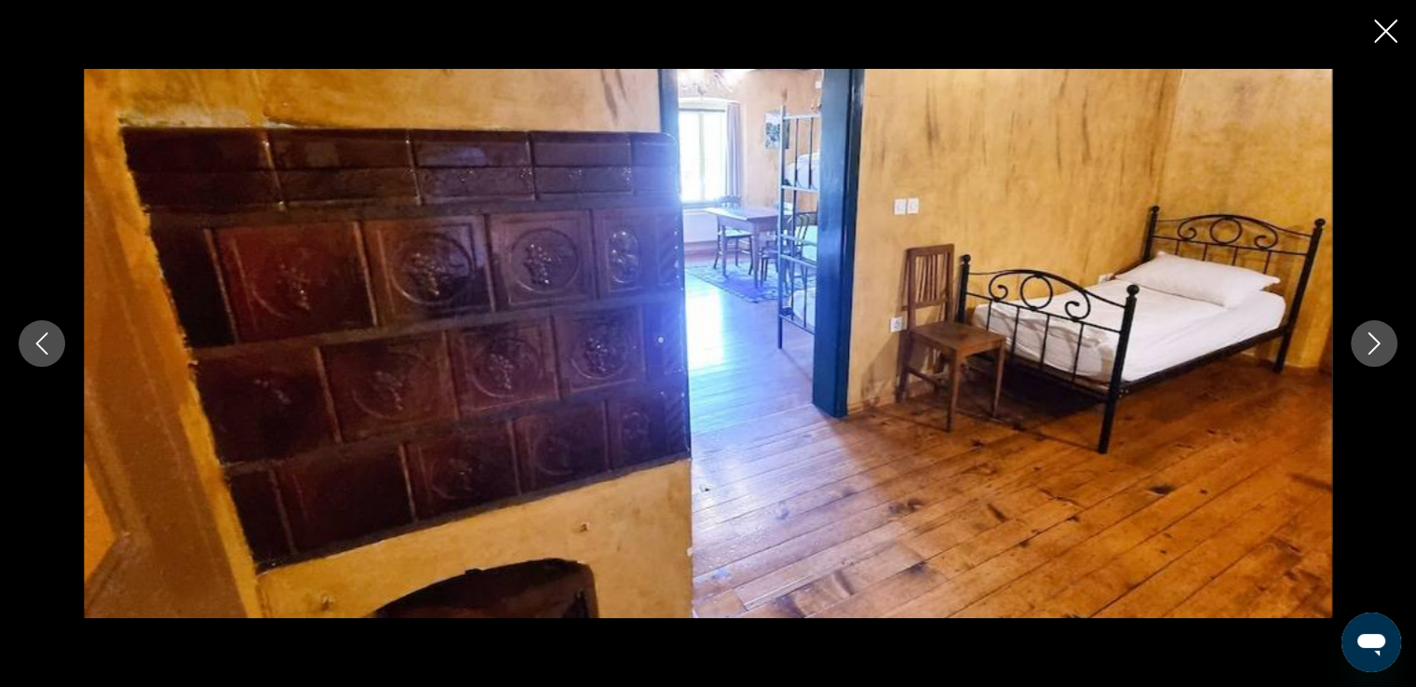
click at [1370, 338] on icon "Next image" at bounding box center [1374, 343] width 22 height 22
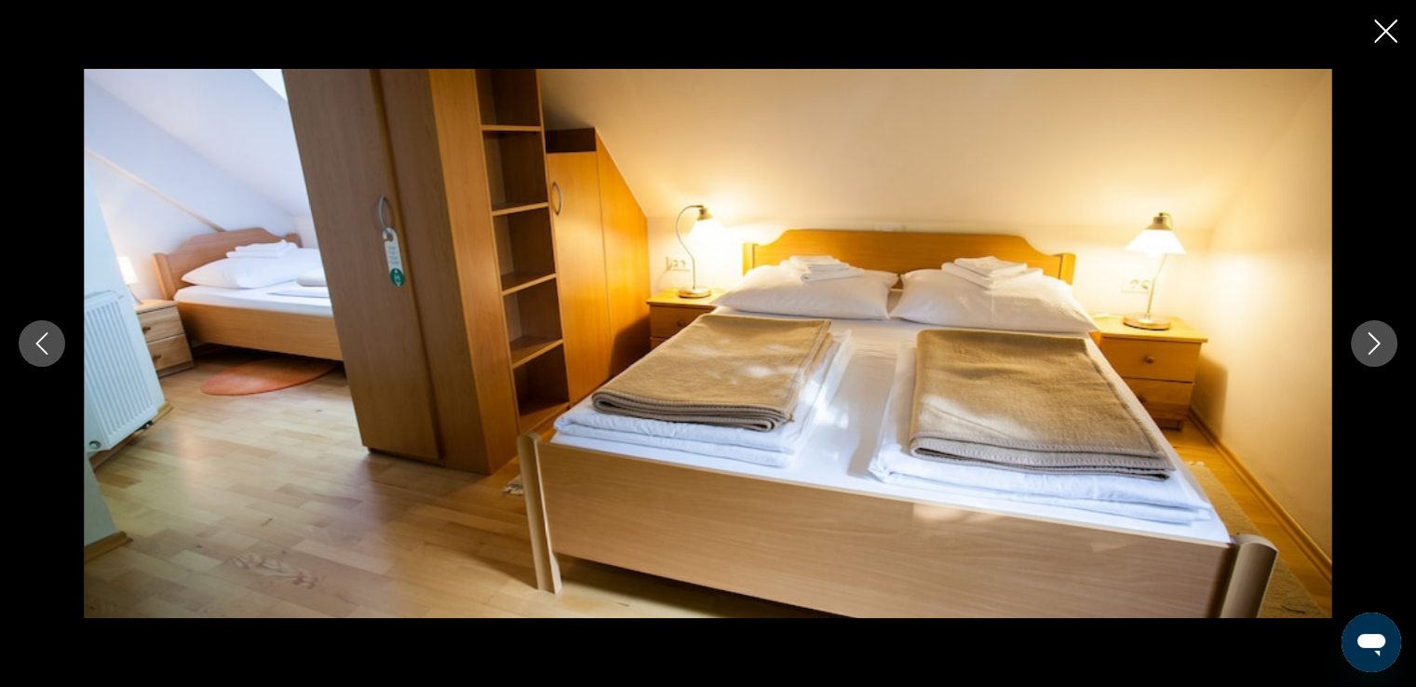
click at [1370, 338] on icon "Next image" at bounding box center [1374, 343] width 22 height 22
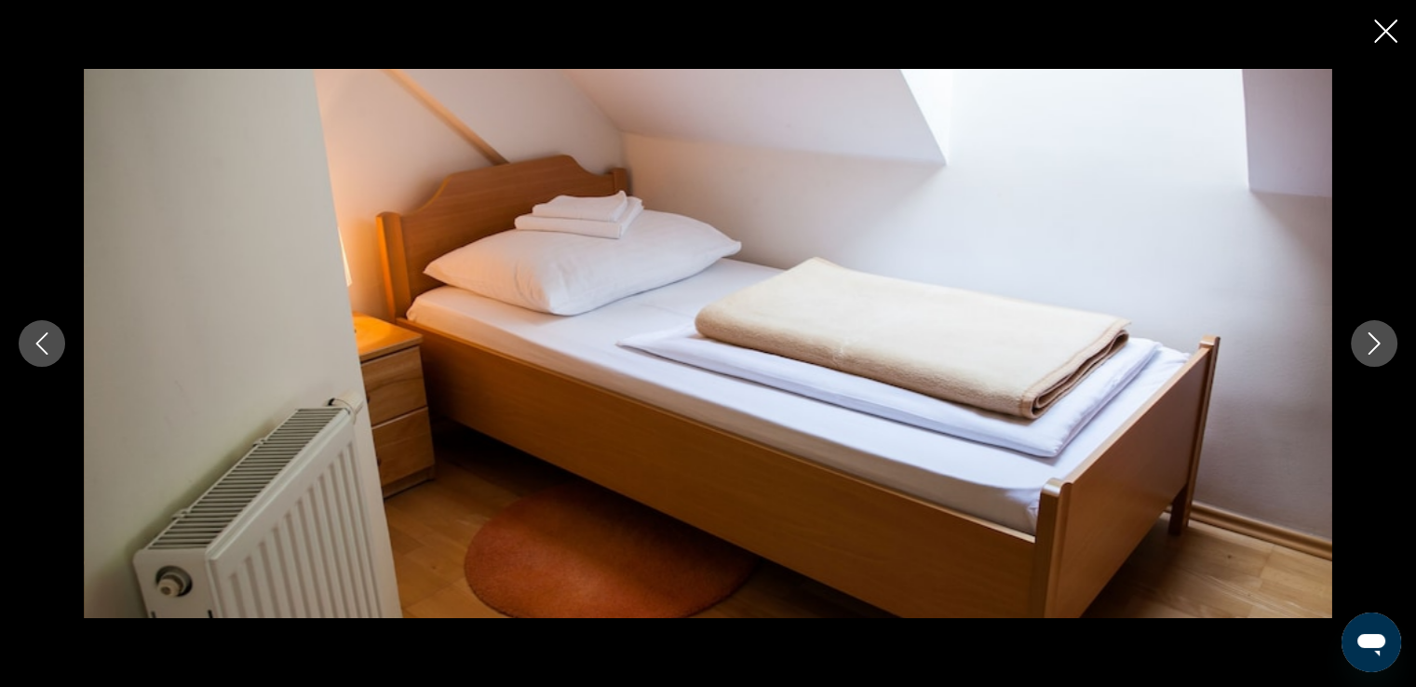
click at [1370, 338] on icon "Next image" at bounding box center [1374, 343] width 22 height 22
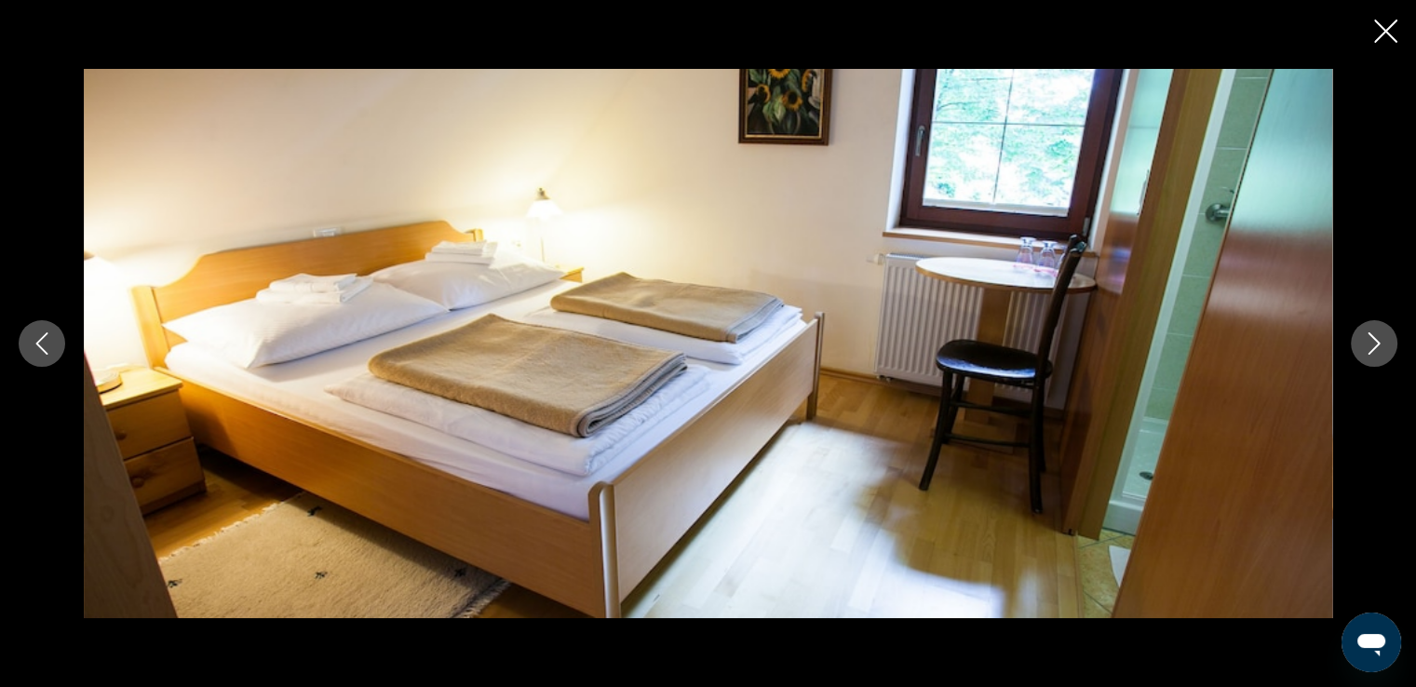
click at [1370, 338] on icon "Next image" at bounding box center [1374, 343] width 22 height 22
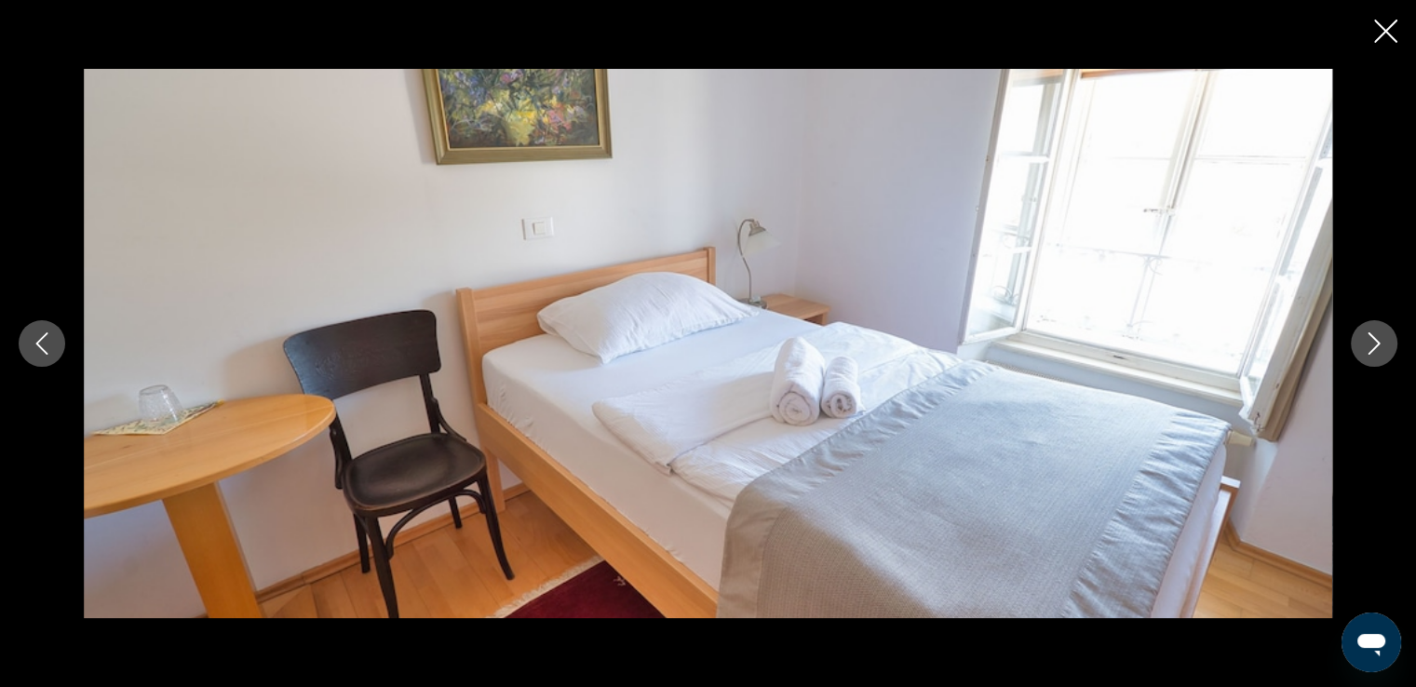
click at [1373, 343] on icon "Next image" at bounding box center [1374, 343] width 22 height 22
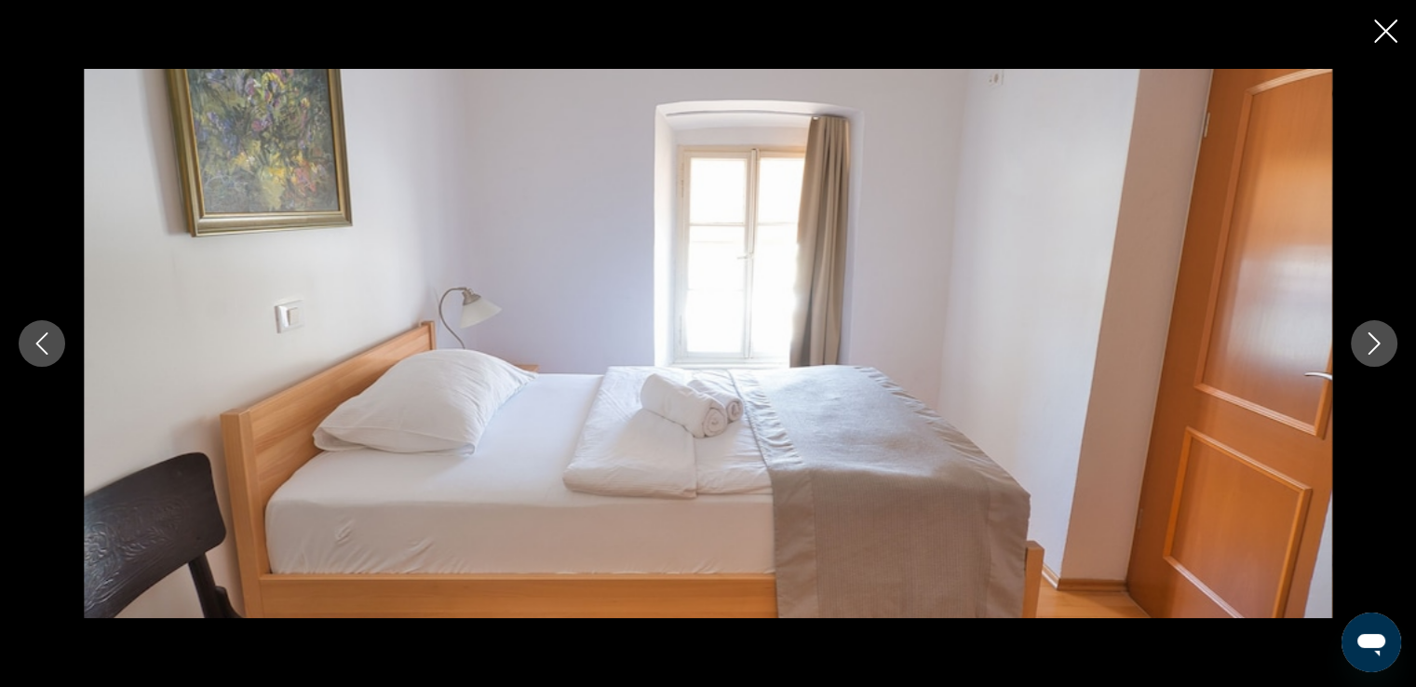
click at [1373, 343] on icon "Next image" at bounding box center [1374, 343] width 22 height 22
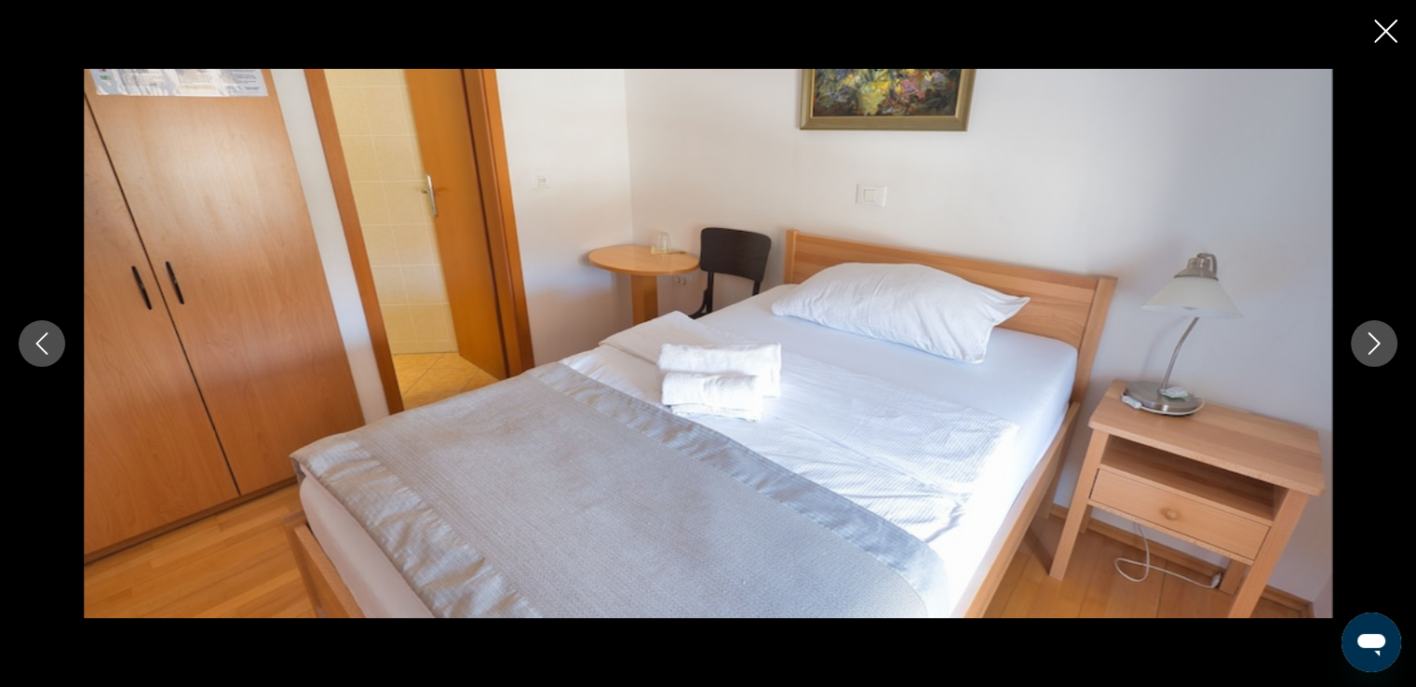
click at [1373, 343] on icon "Next image" at bounding box center [1374, 343] width 22 height 22
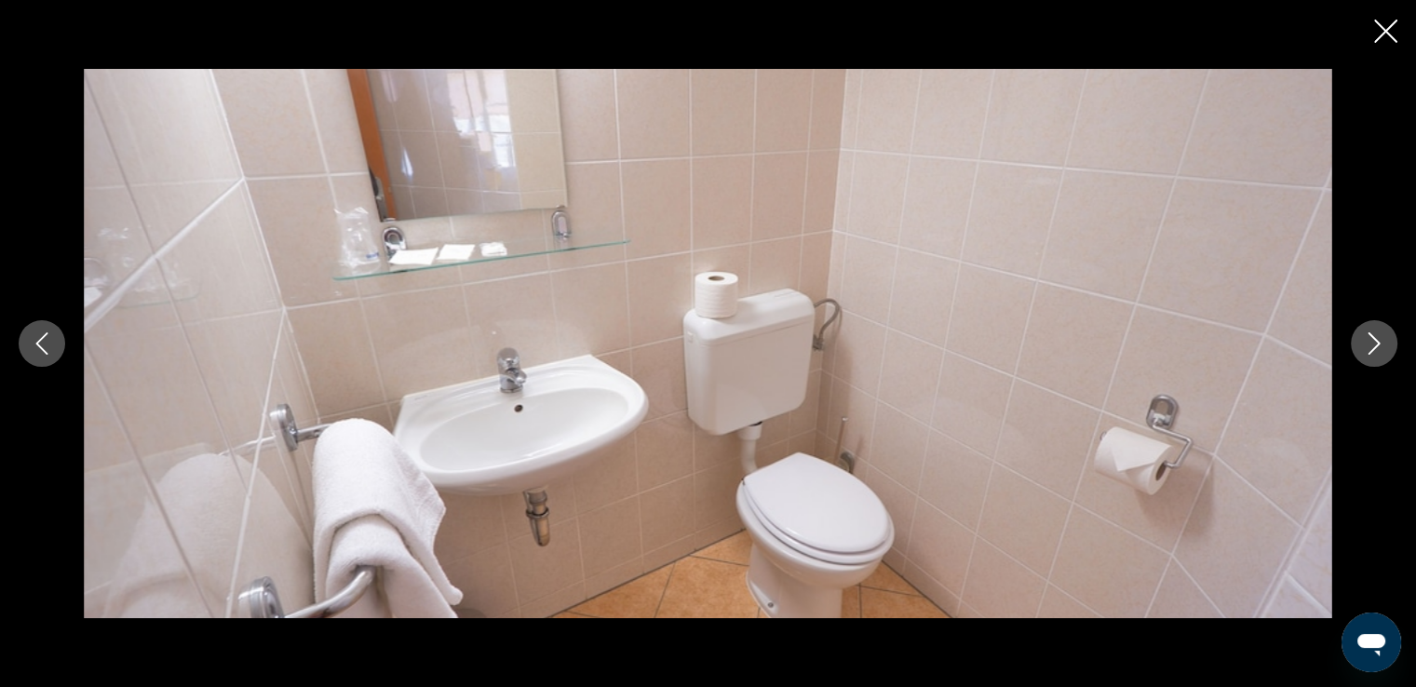
click at [1373, 343] on icon "Next image" at bounding box center [1374, 343] width 22 height 22
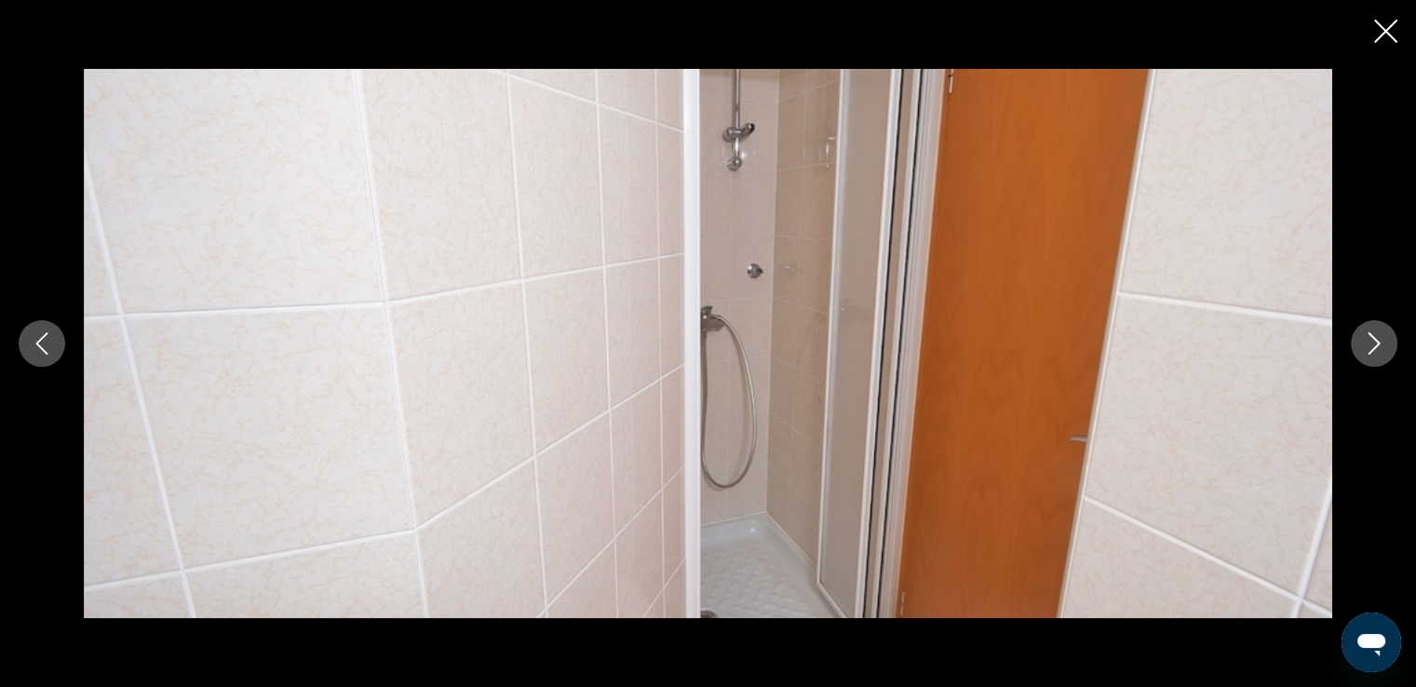
click at [1373, 343] on icon "Next image" at bounding box center [1374, 343] width 22 height 22
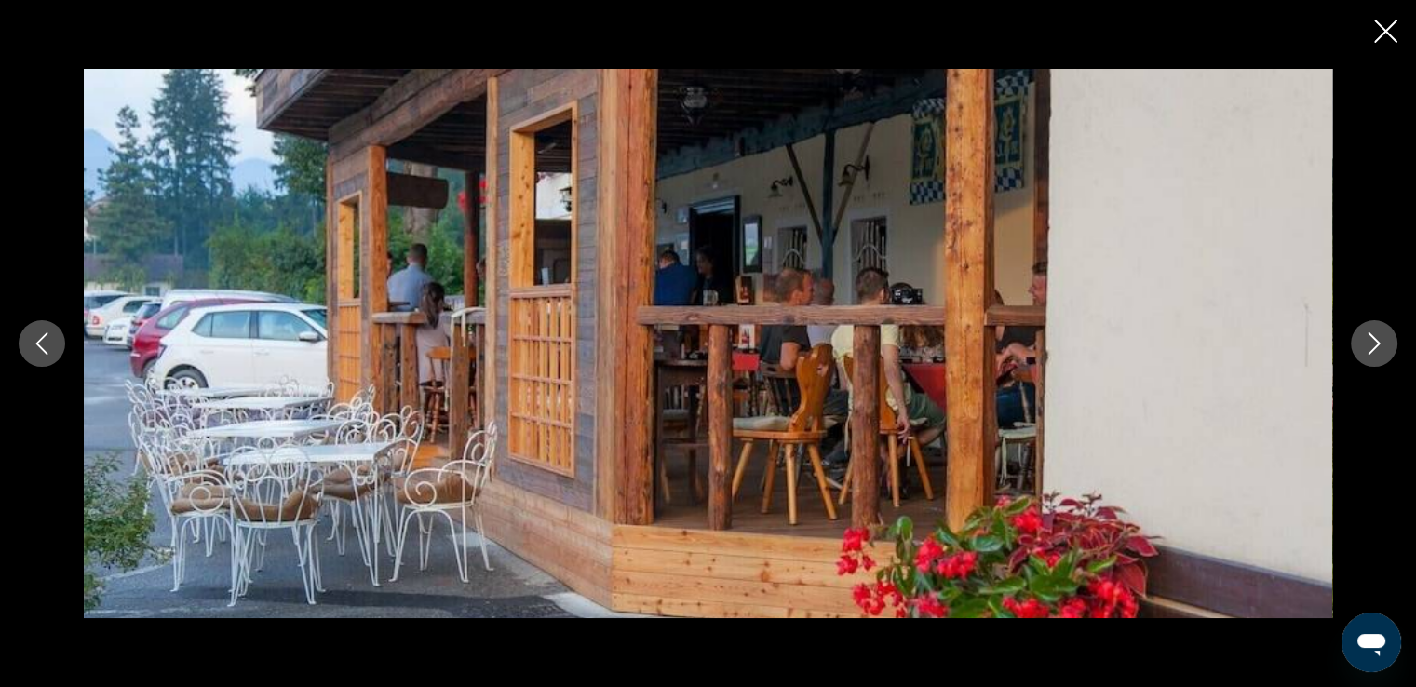
click at [1382, 29] on icon "Close slideshow" at bounding box center [1385, 31] width 23 height 23
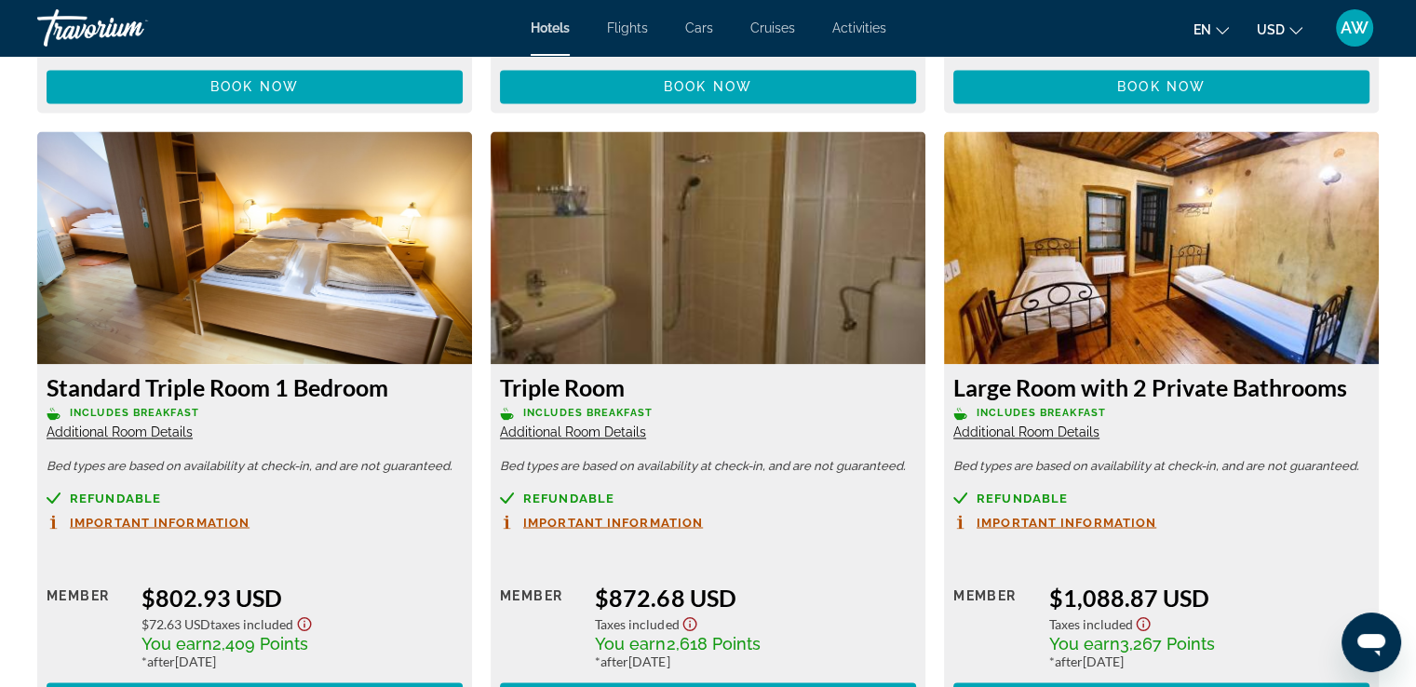
scroll to position [3144, 0]
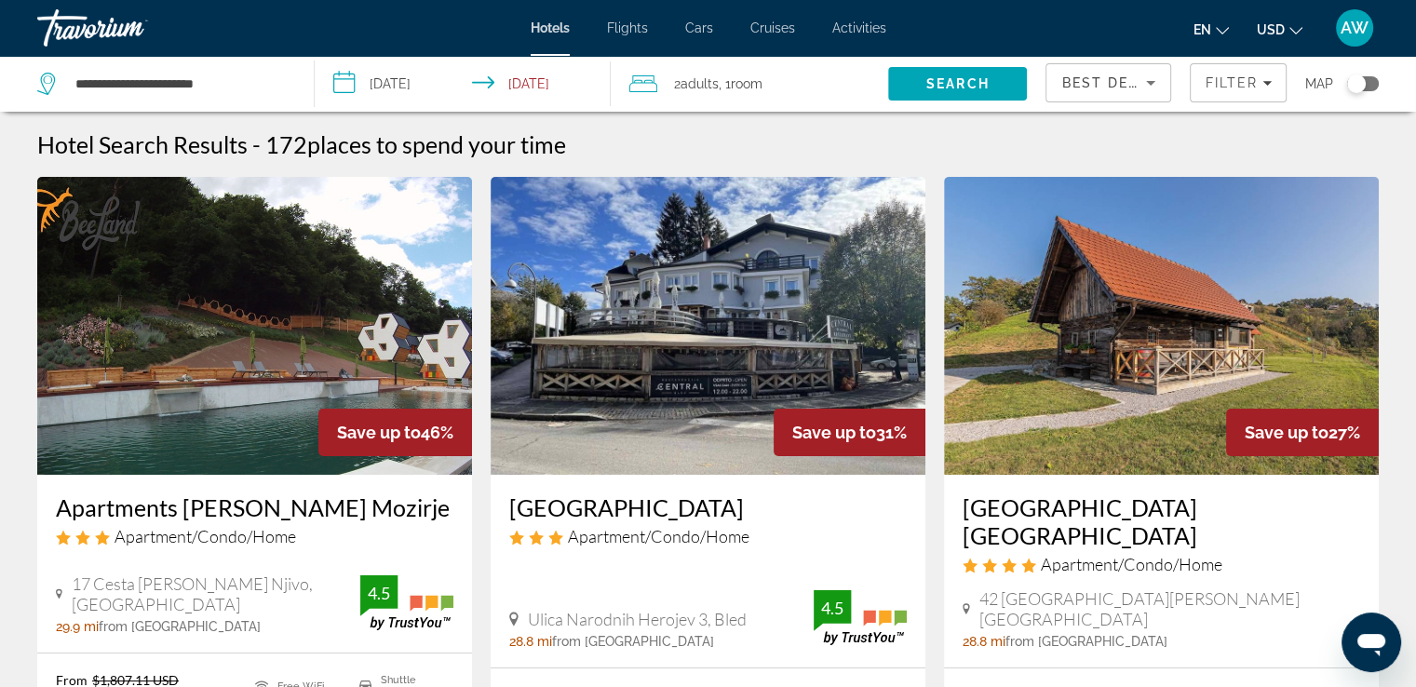
click at [738, 351] on img "Main content" at bounding box center [708, 326] width 435 height 298
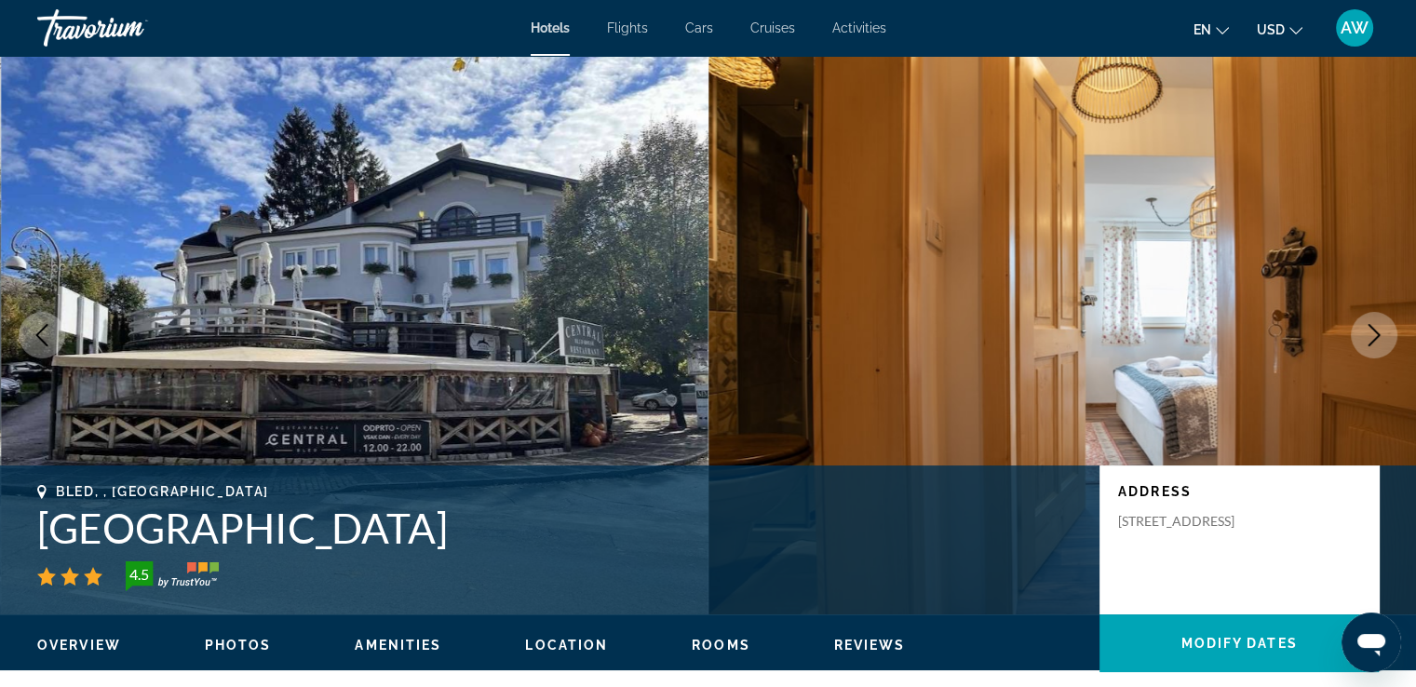
click at [444, 329] on img "Main content" at bounding box center [355, 335] width 709 height 559
click at [1367, 334] on icon "Next image" at bounding box center [1374, 335] width 22 height 22
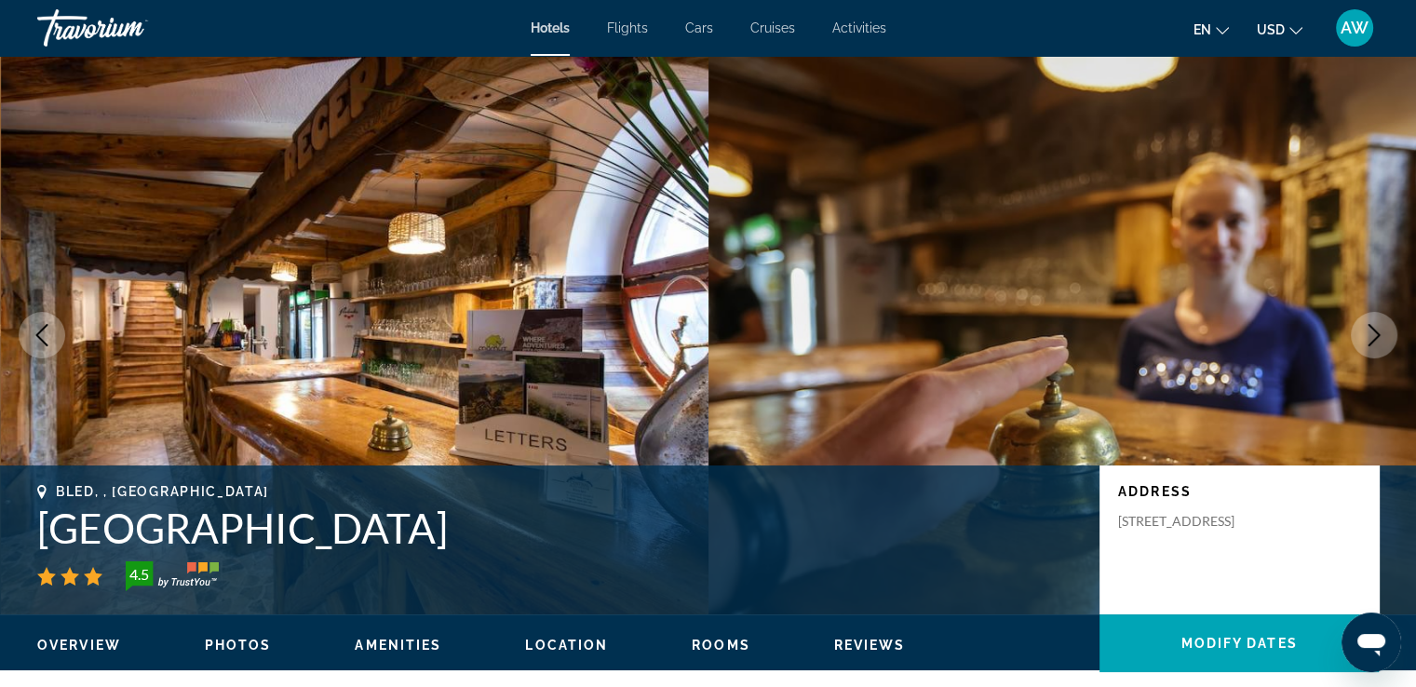
click at [1367, 334] on icon "Next image" at bounding box center [1374, 335] width 22 height 22
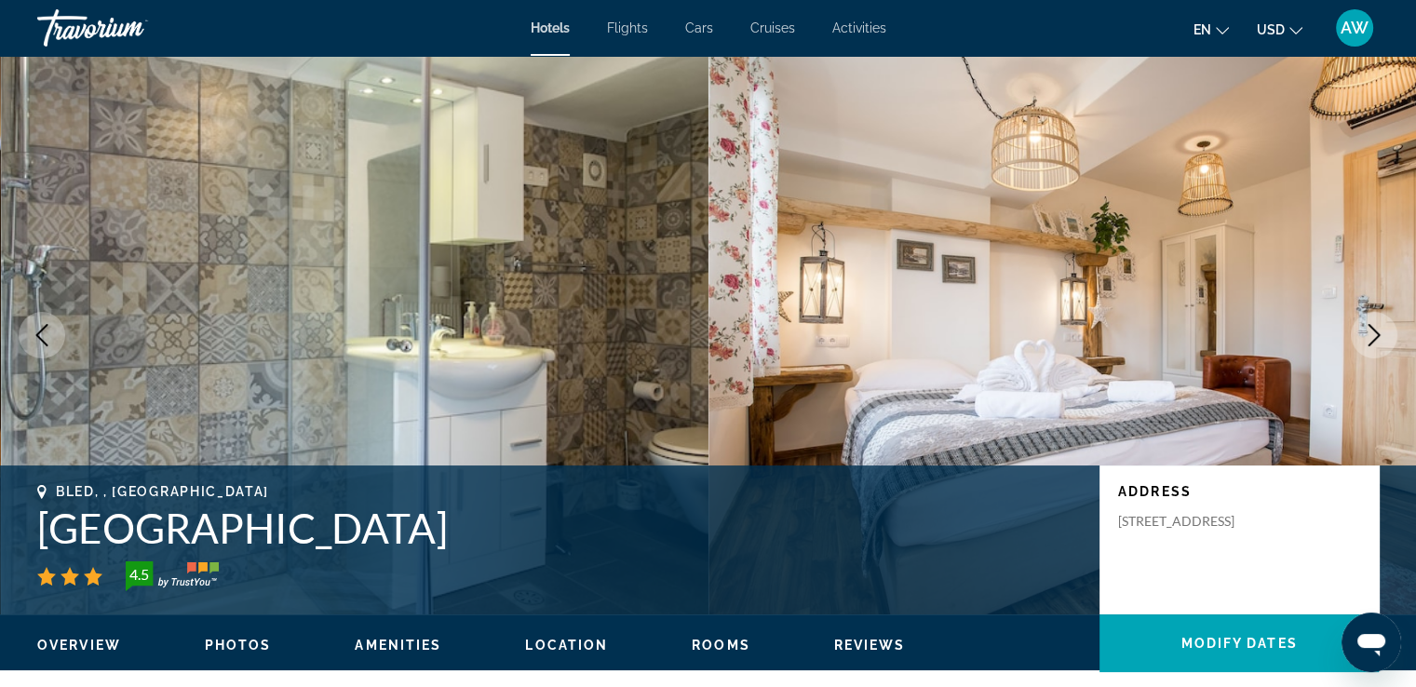
click at [1367, 334] on icon "Next image" at bounding box center [1374, 335] width 22 height 22
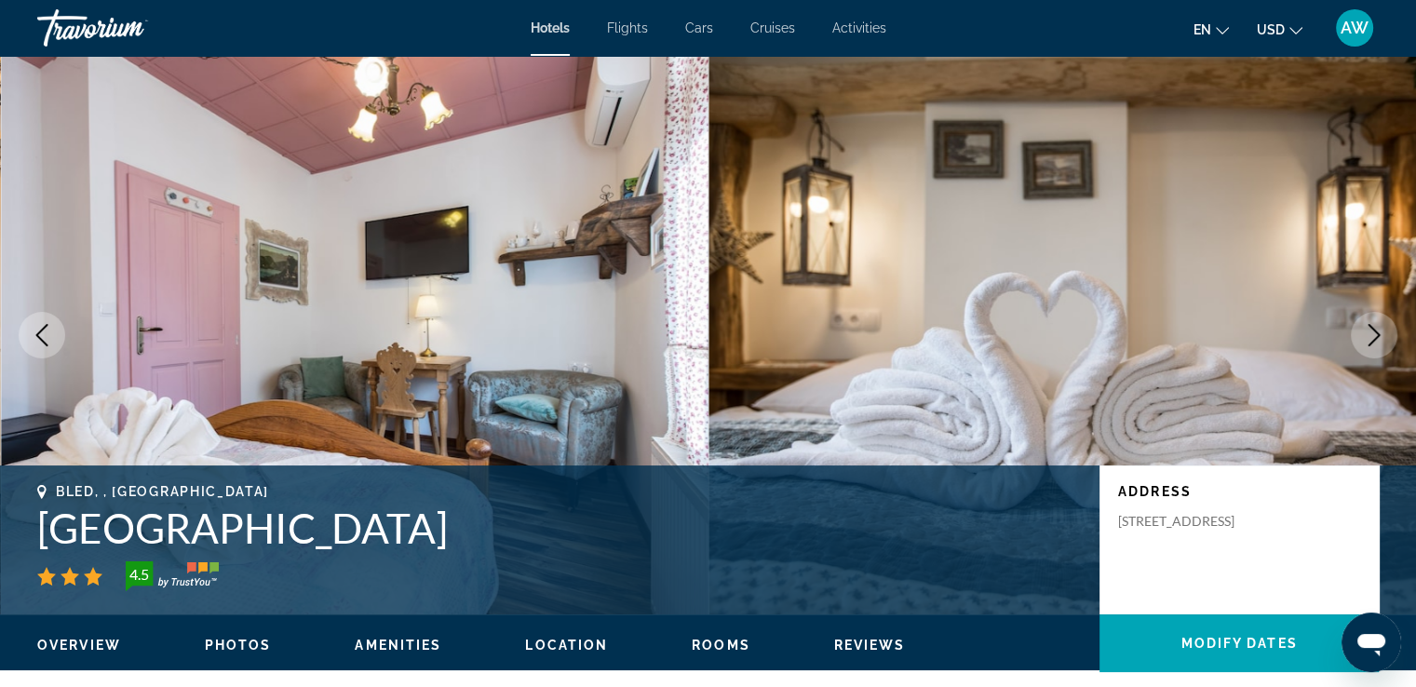
click at [1367, 334] on icon "Next image" at bounding box center [1374, 335] width 22 height 22
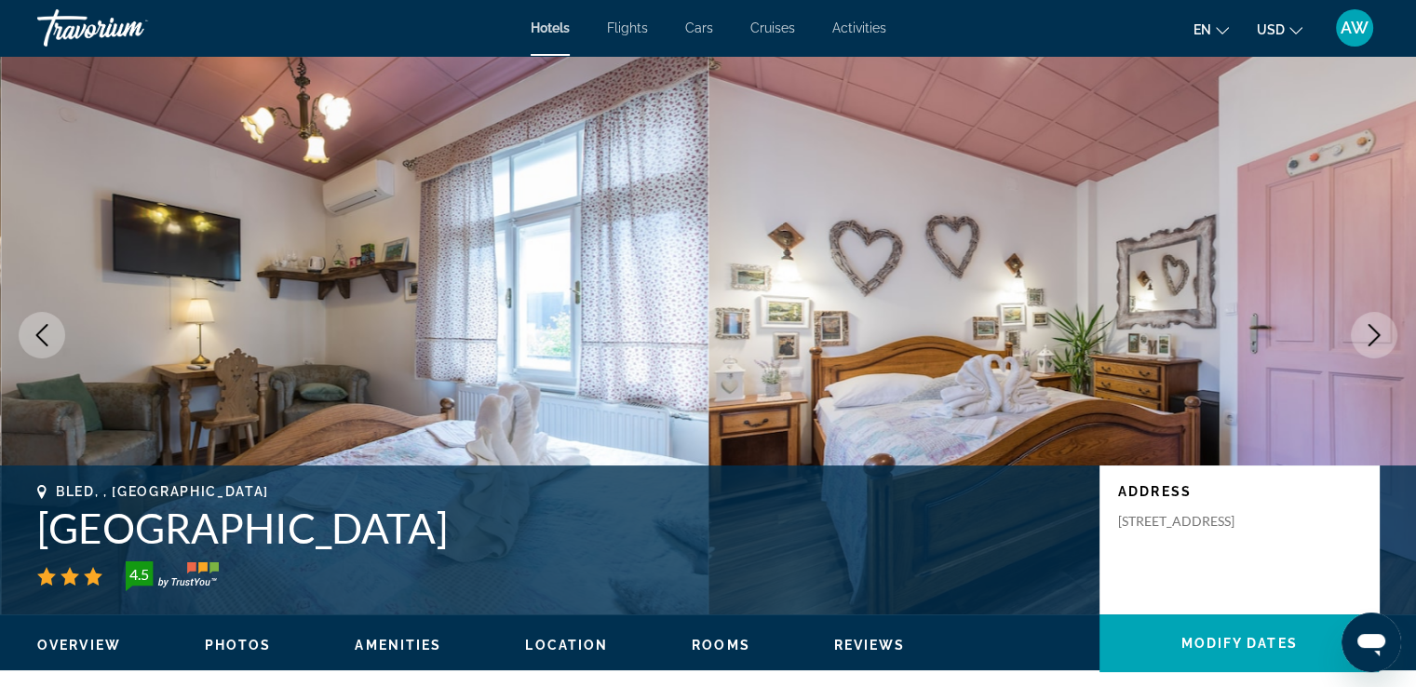
click at [1367, 334] on icon "Next image" at bounding box center [1374, 335] width 22 height 22
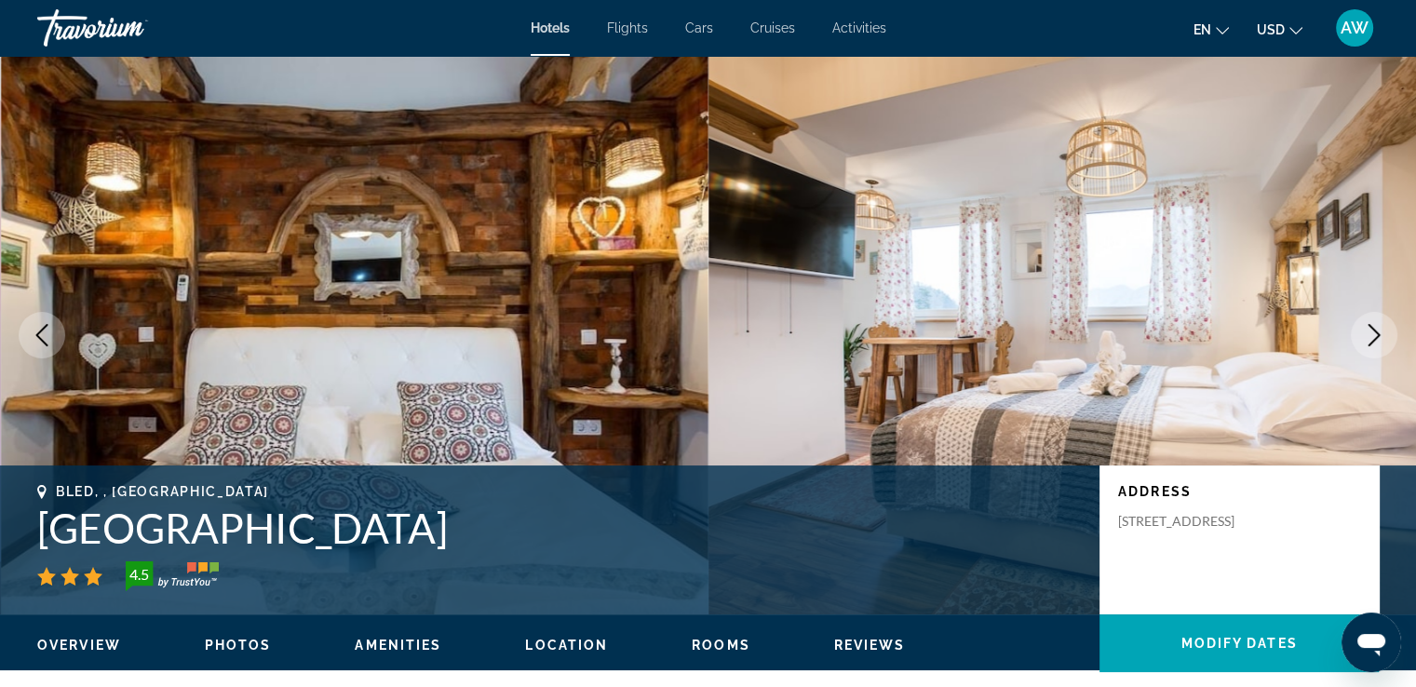
click at [1367, 334] on icon "Next image" at bounding box center [1374, 335] width 22 height 22
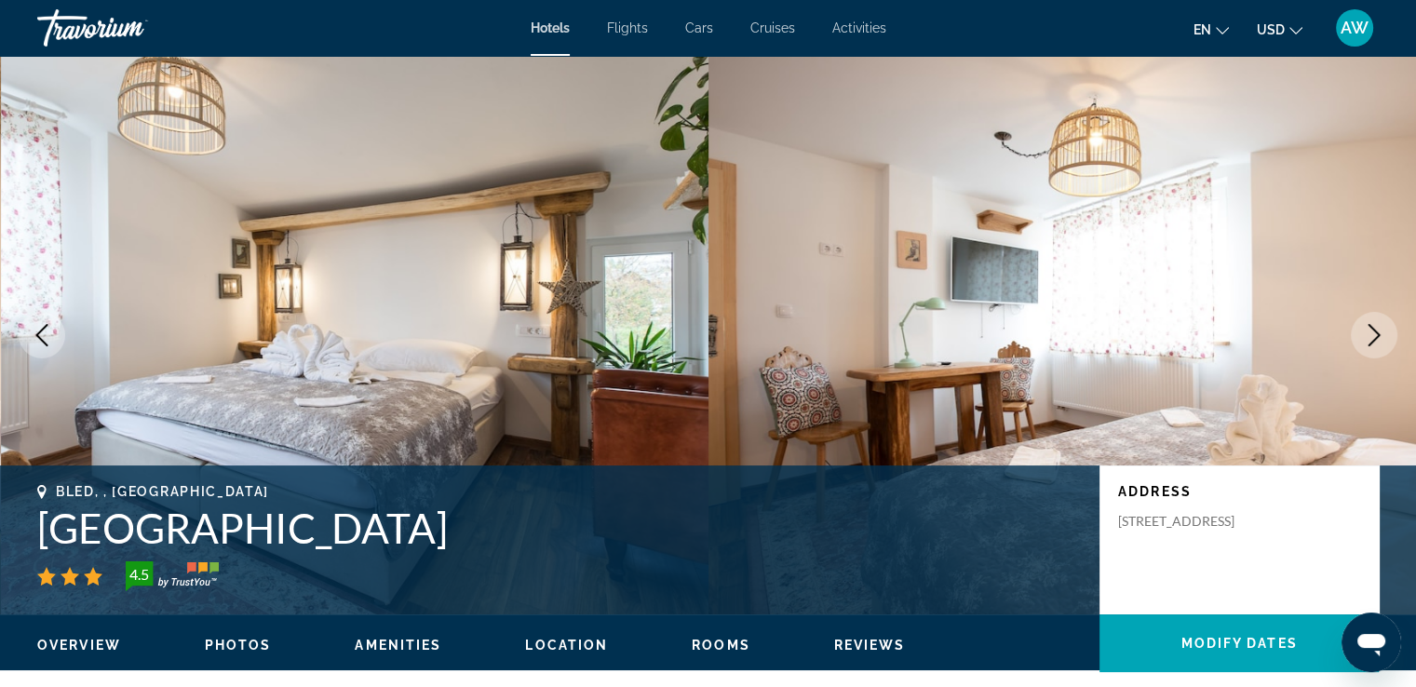
click at [1367, 334] on icon "Next image" at bounding box center [1374, 335] width 22 height 22
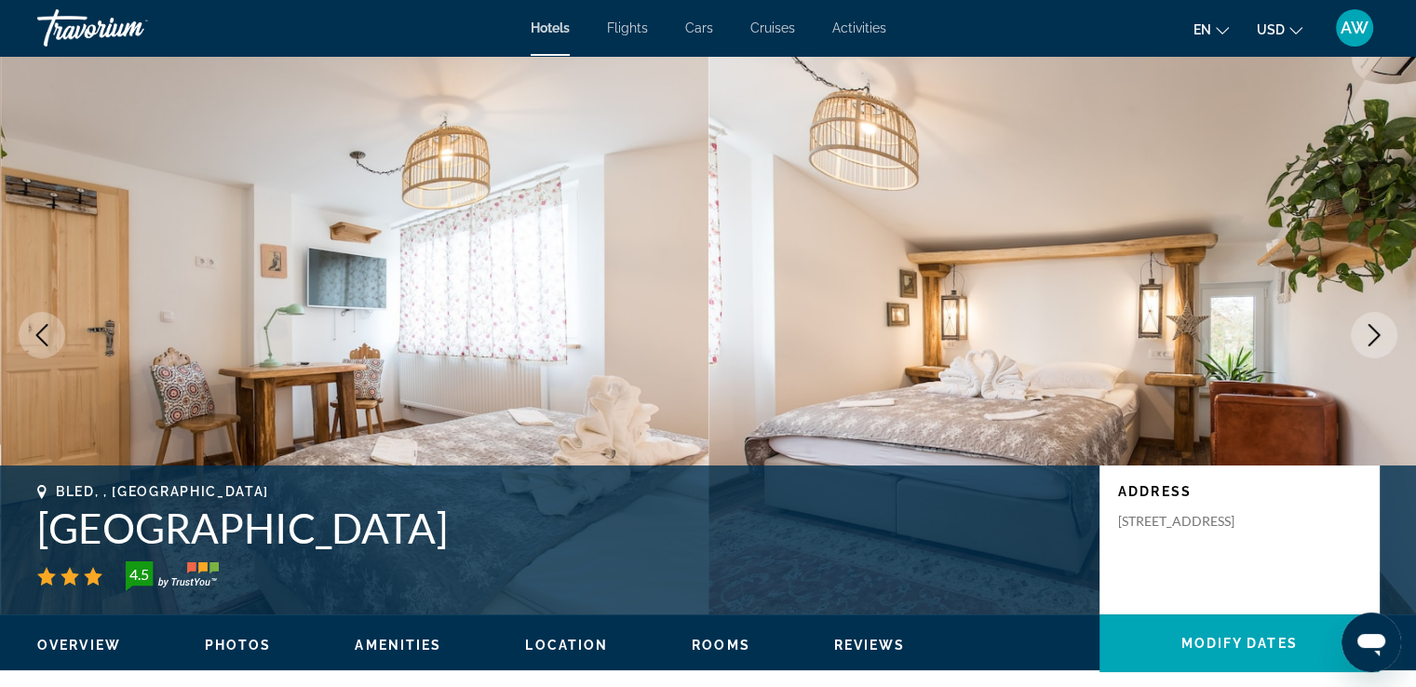
click at [1367, 334] on icon "Next image" at bounding box center [1374, 335] width 22 height 22
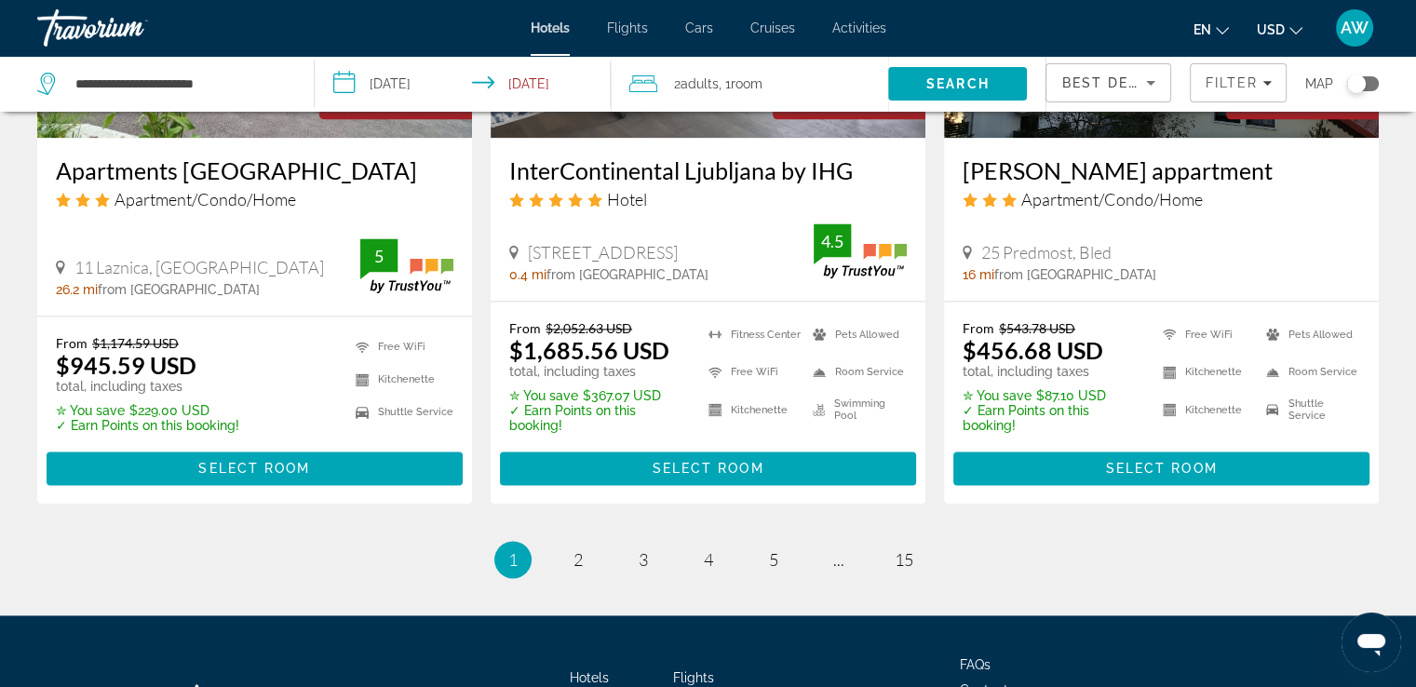
scroll to position [2467, 0]
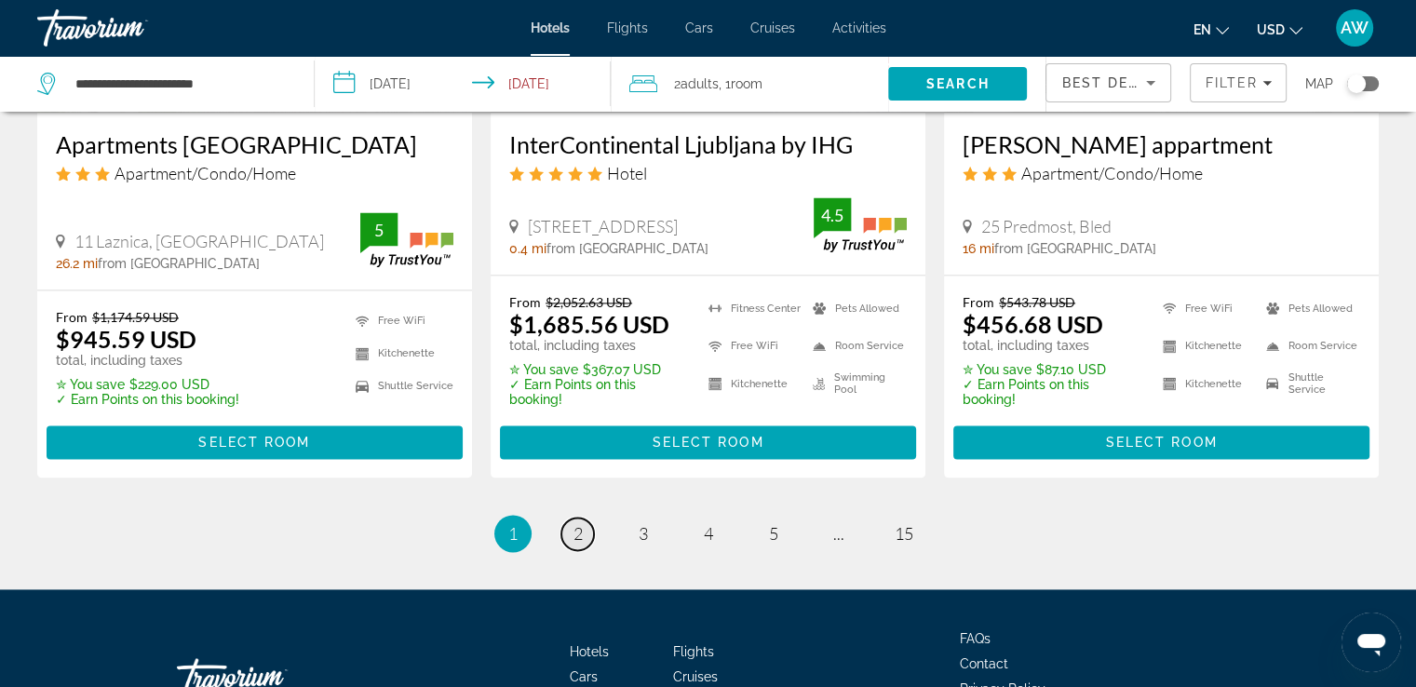
click at [577, 523] on span "2" at bounding box center [578, 533] width 9 height 20
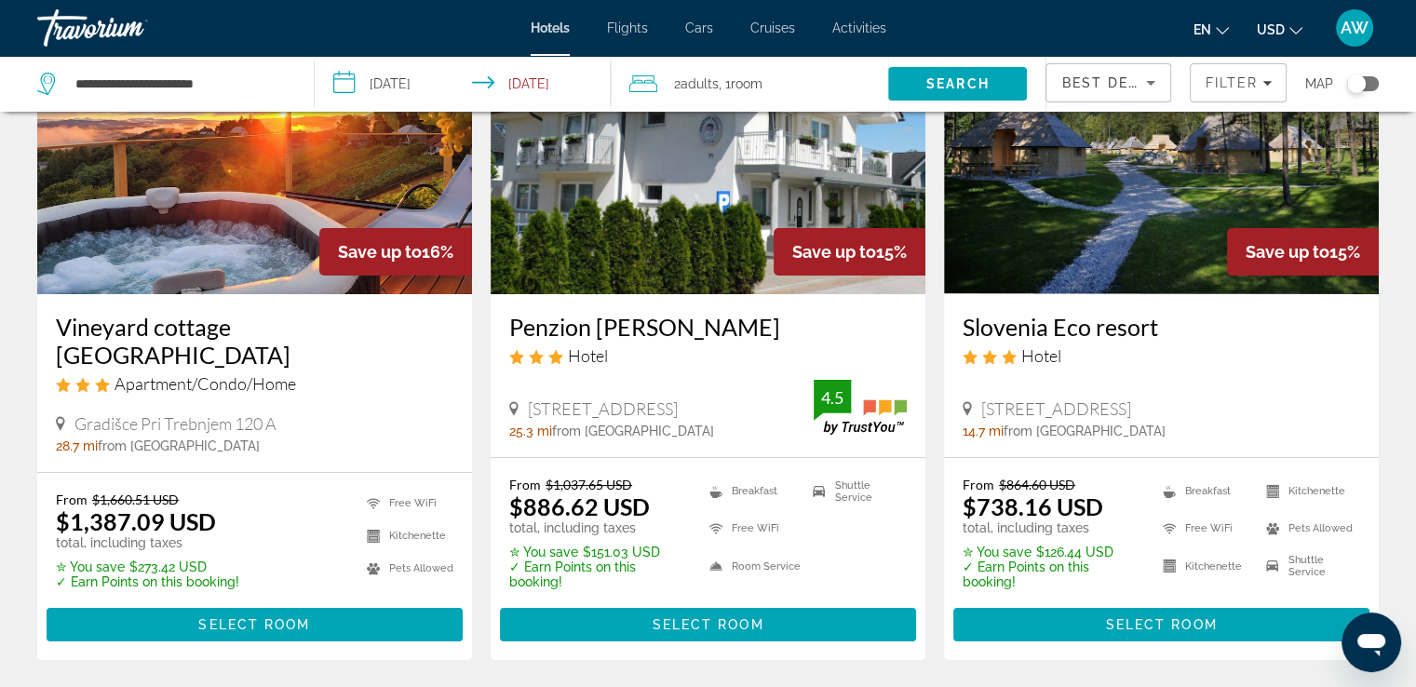
scroll to position [165, 0]
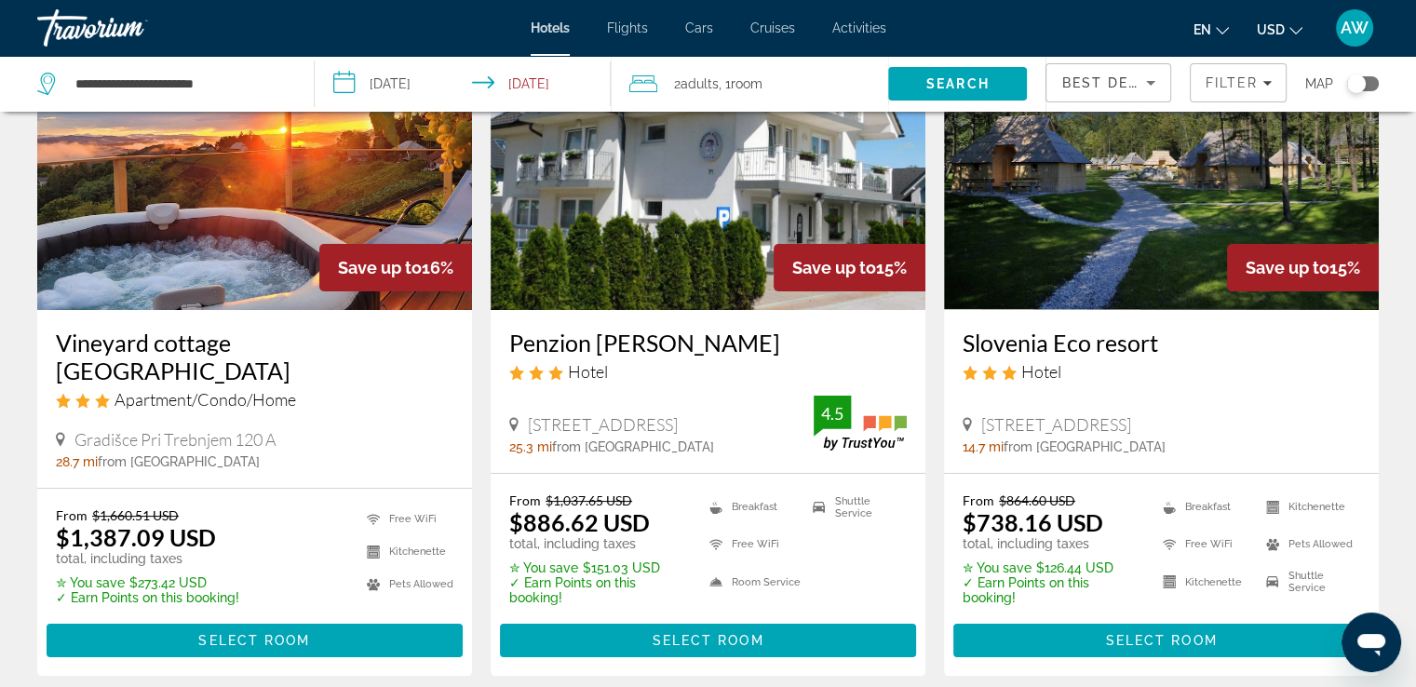
click at [1081, 344] on h3 "Slovenia Eco resort" at bounding box center [1162, 343] width 398 height 28
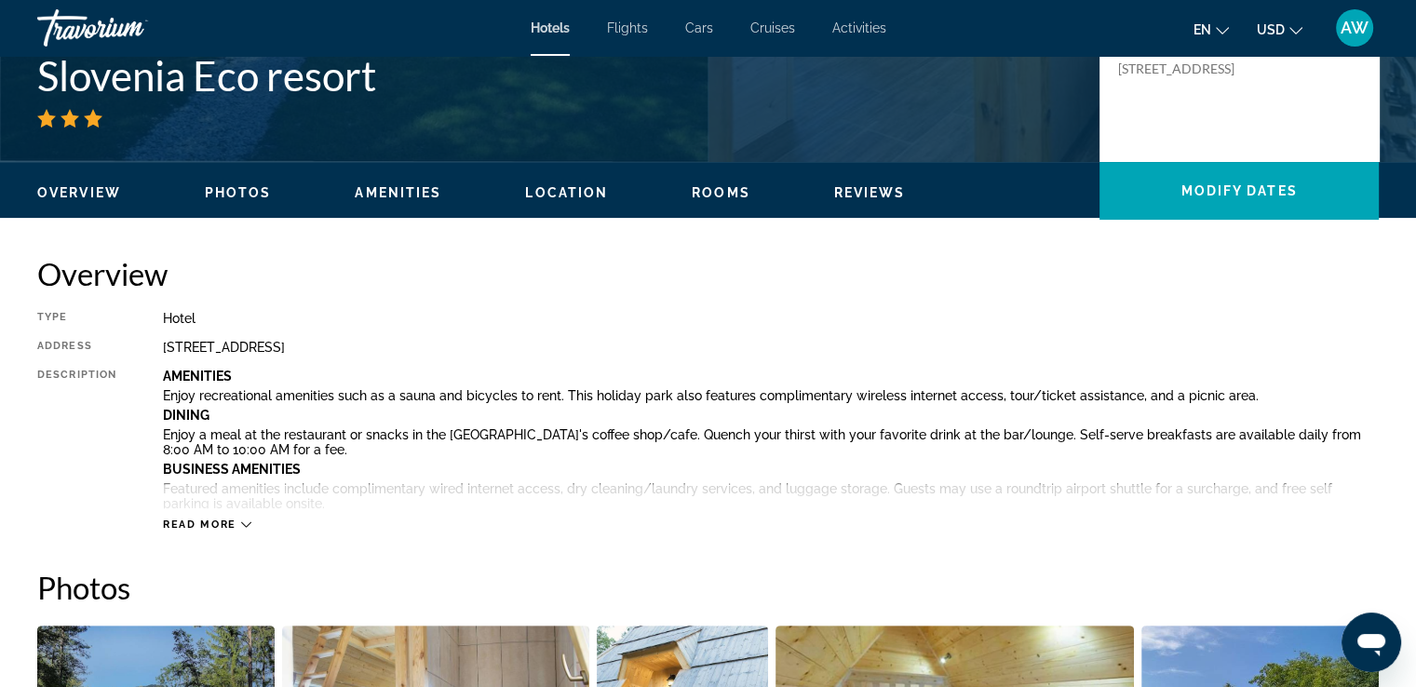
scroll to position [506, 0]
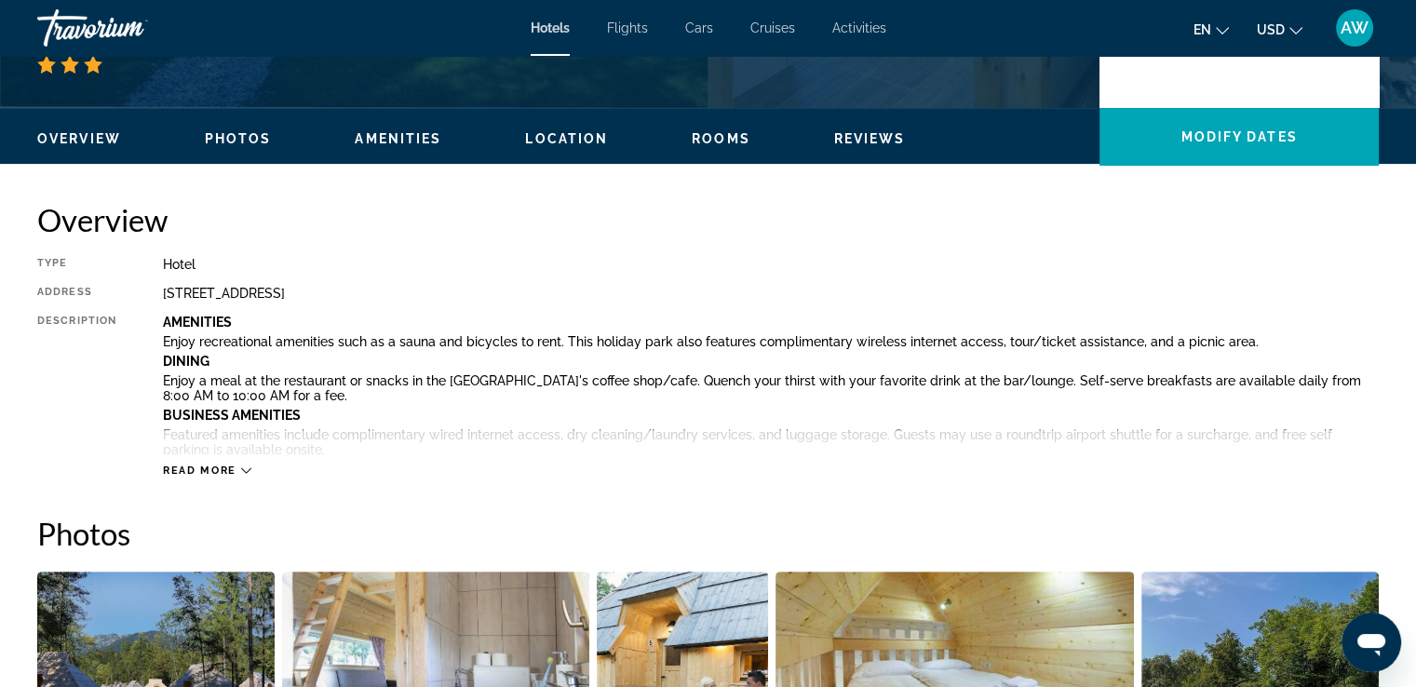
click at [208, 465] on span "Read more" at bounding box center [200, 471] width 74 height 12
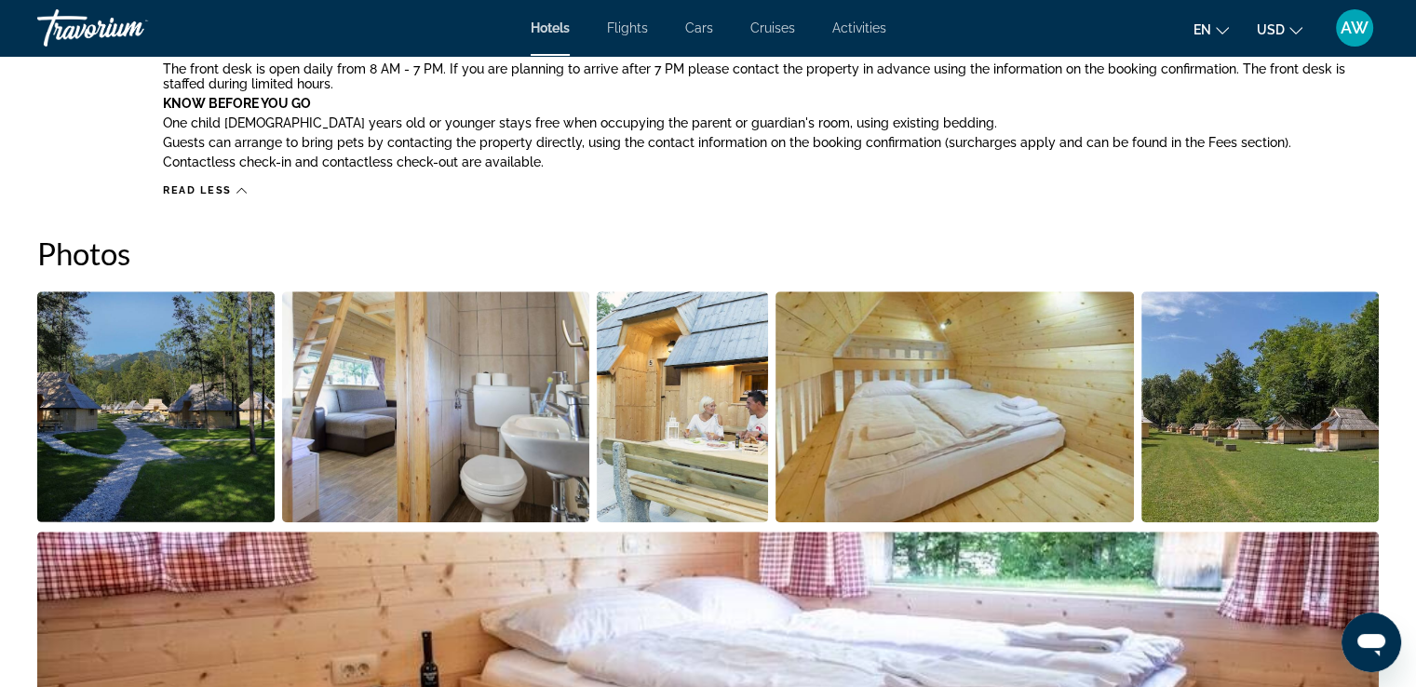
scroll to position [1739, 0]
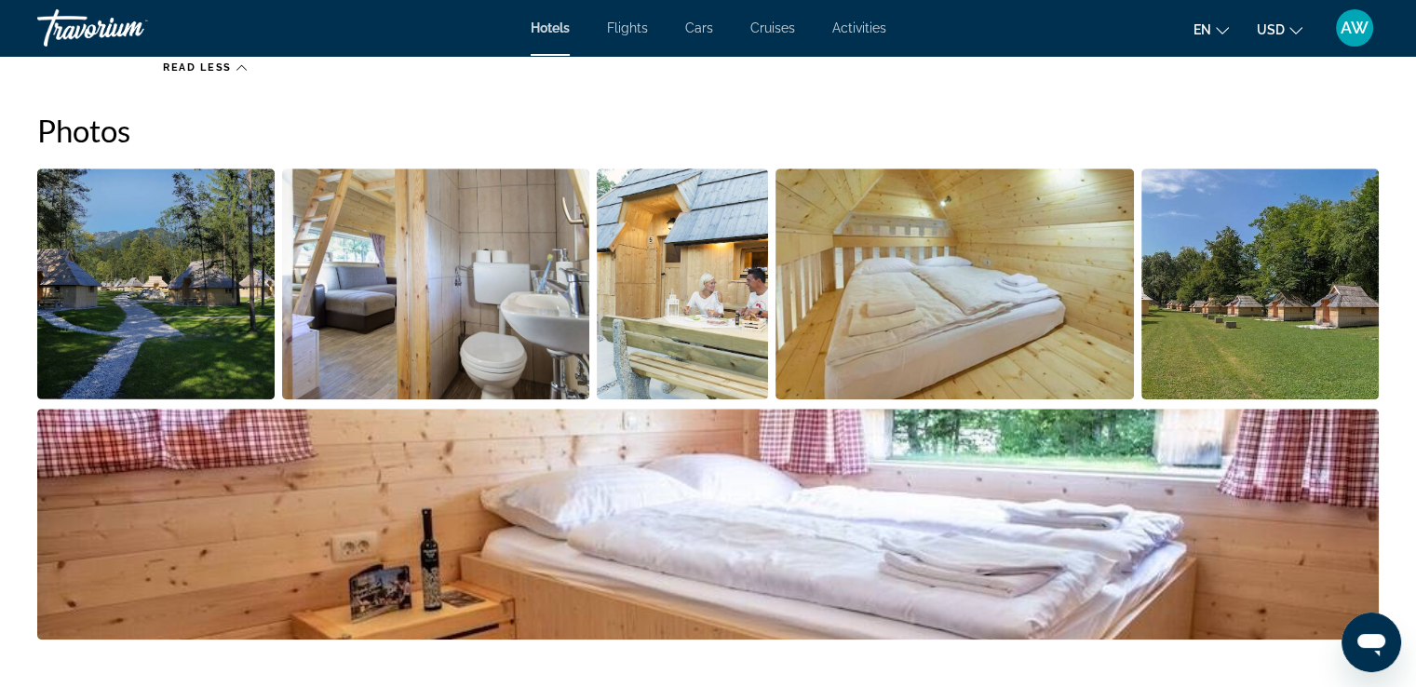
click at [187, 314] on img "Open full-screen image slider" at bounding box center [155, 284] width 237 height 231
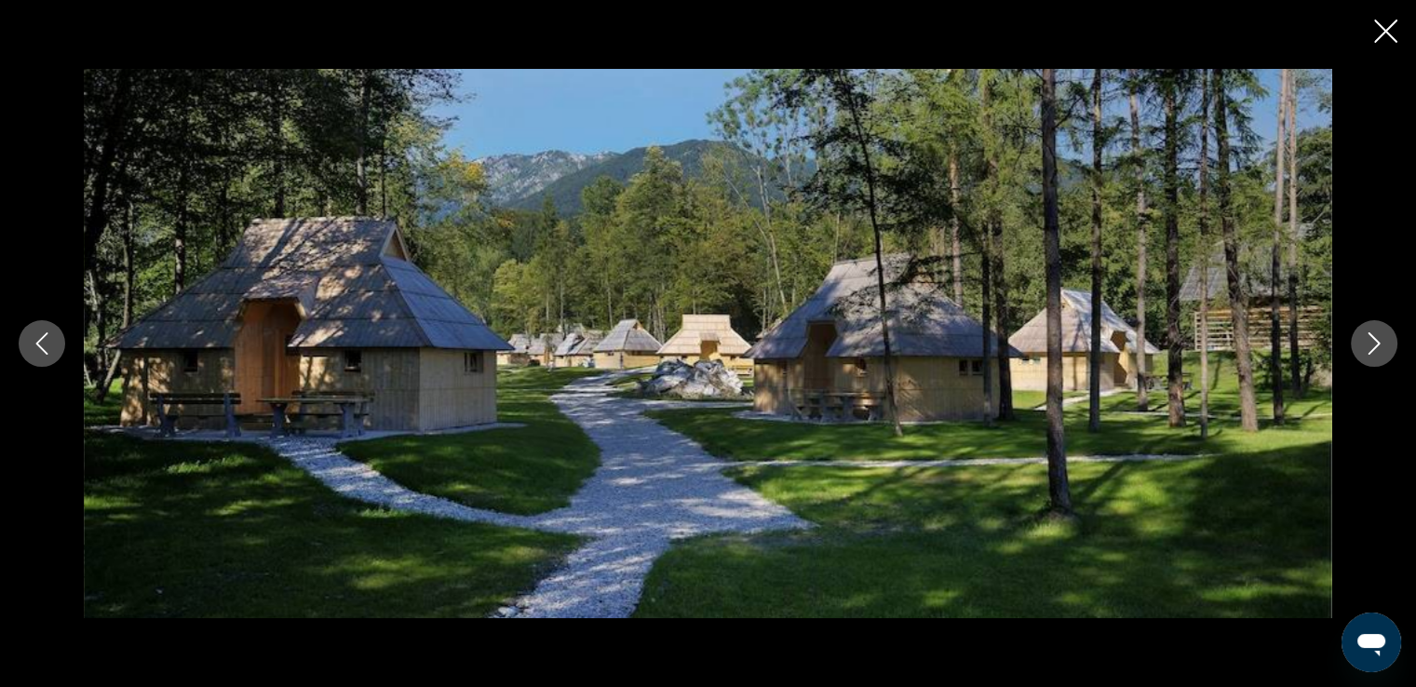
click at [1366, 344] on icon "Next image" at bounding box center [1374, 343] width 22 height 22
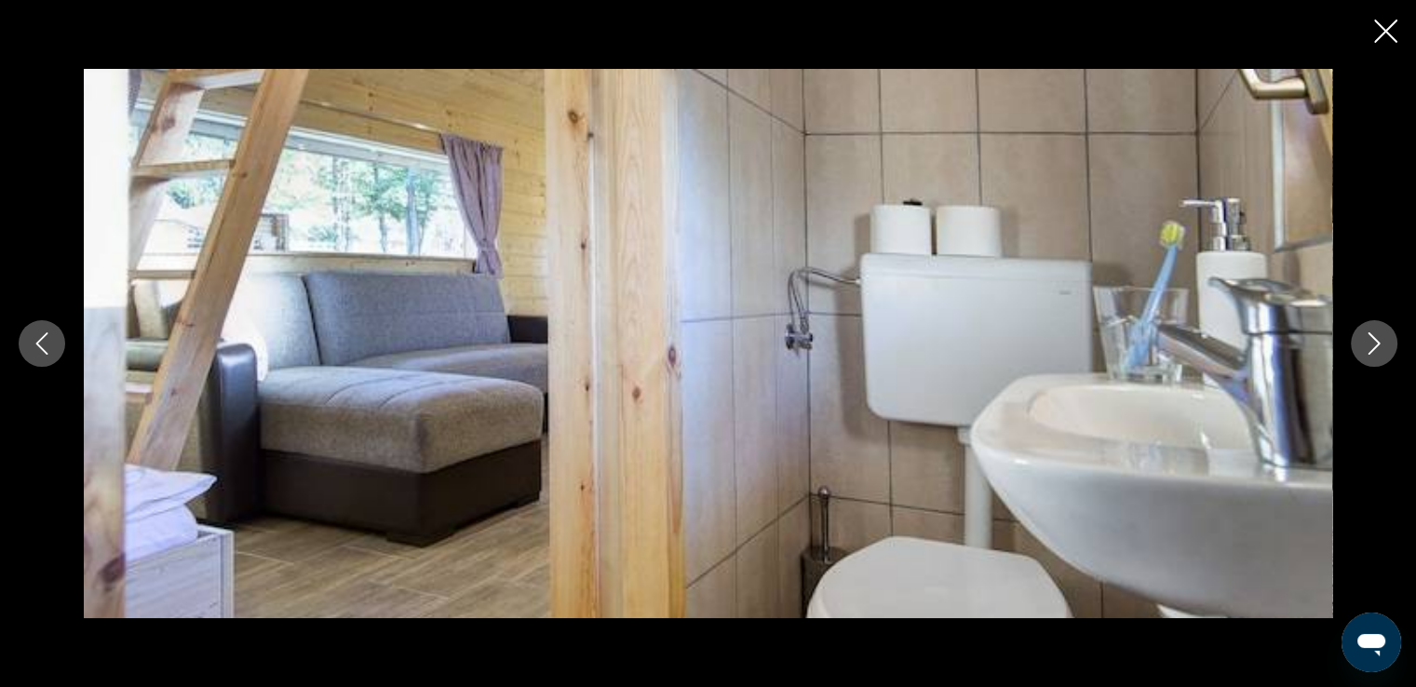
click at [1366, 344] on icon "Next image" at bounding box center [1374, 343] width 22 height 22
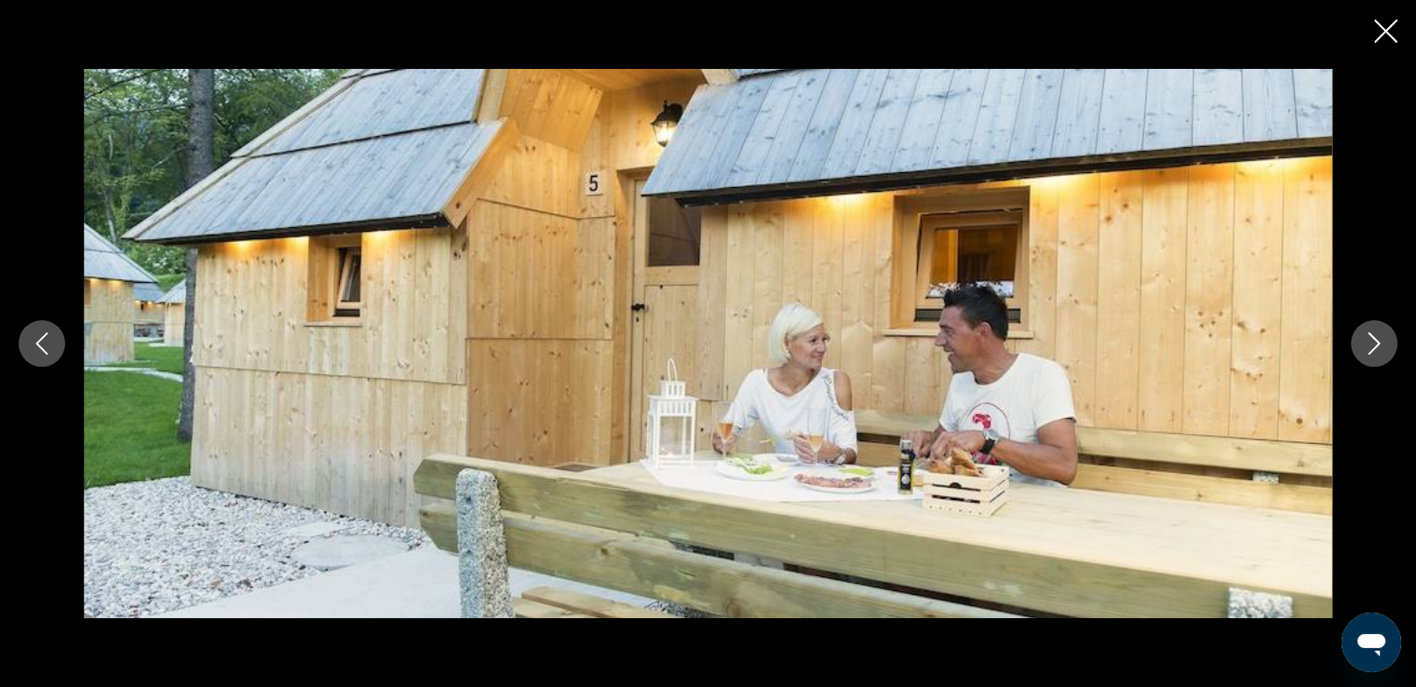
click at [1366, 344] on icon "Next image" at bounding box center [1374, 343] width 22 height 22
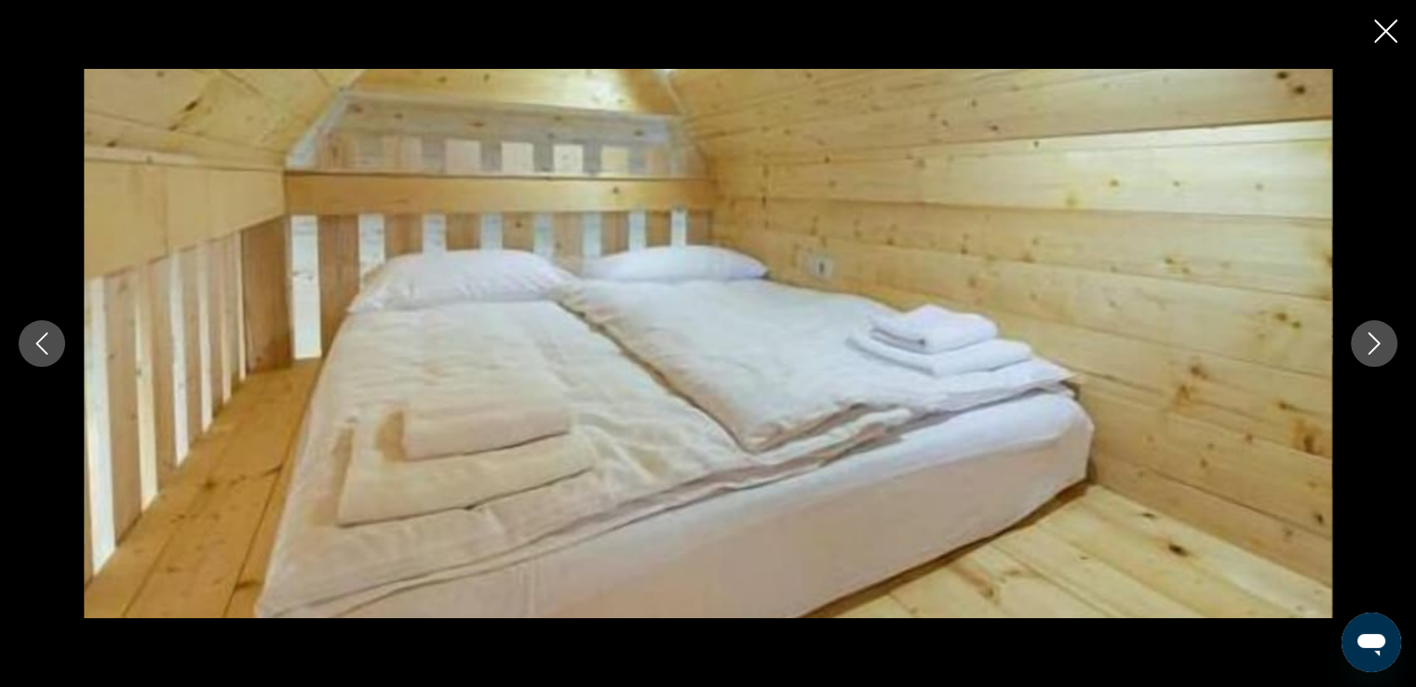
click at [1366, 344] on icon "Next image" at bounding box center [1374, 343] width 22 height 22
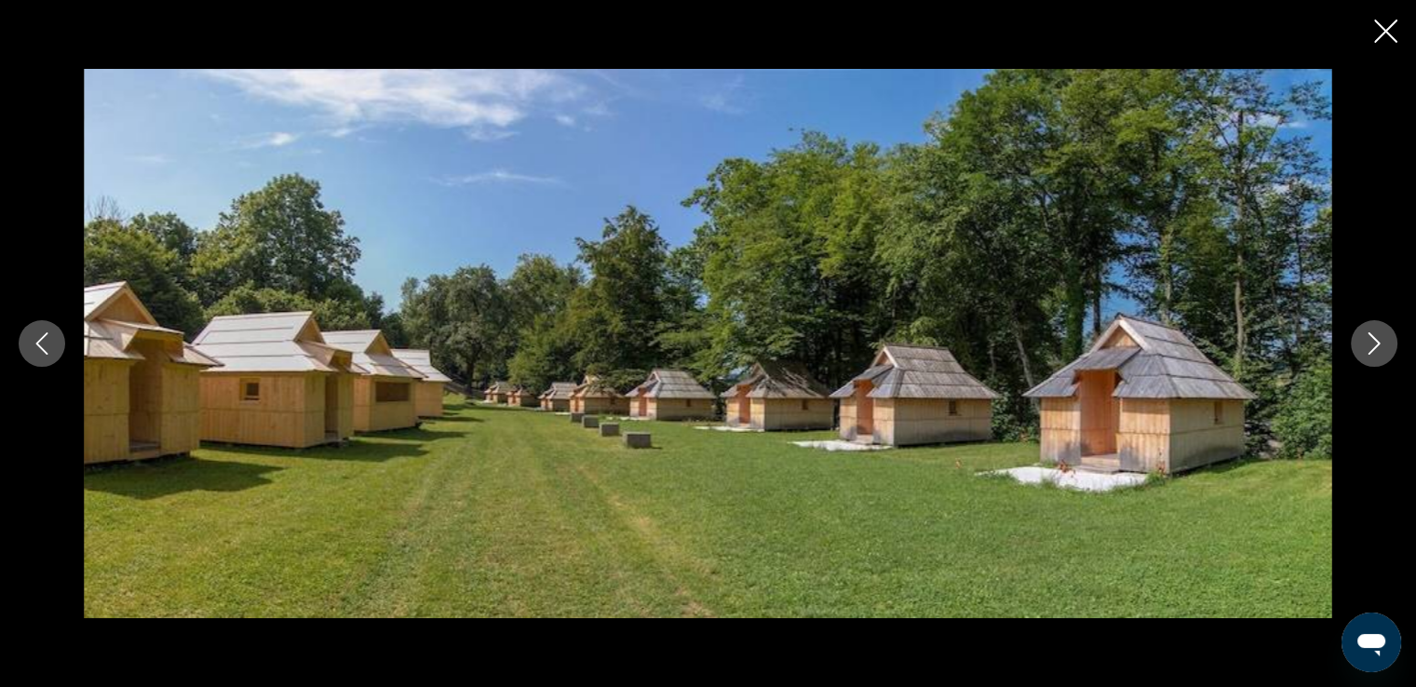
click at [1366, 344] on icon "Next image" at bounding box center [1374, 343] width 22 height 22
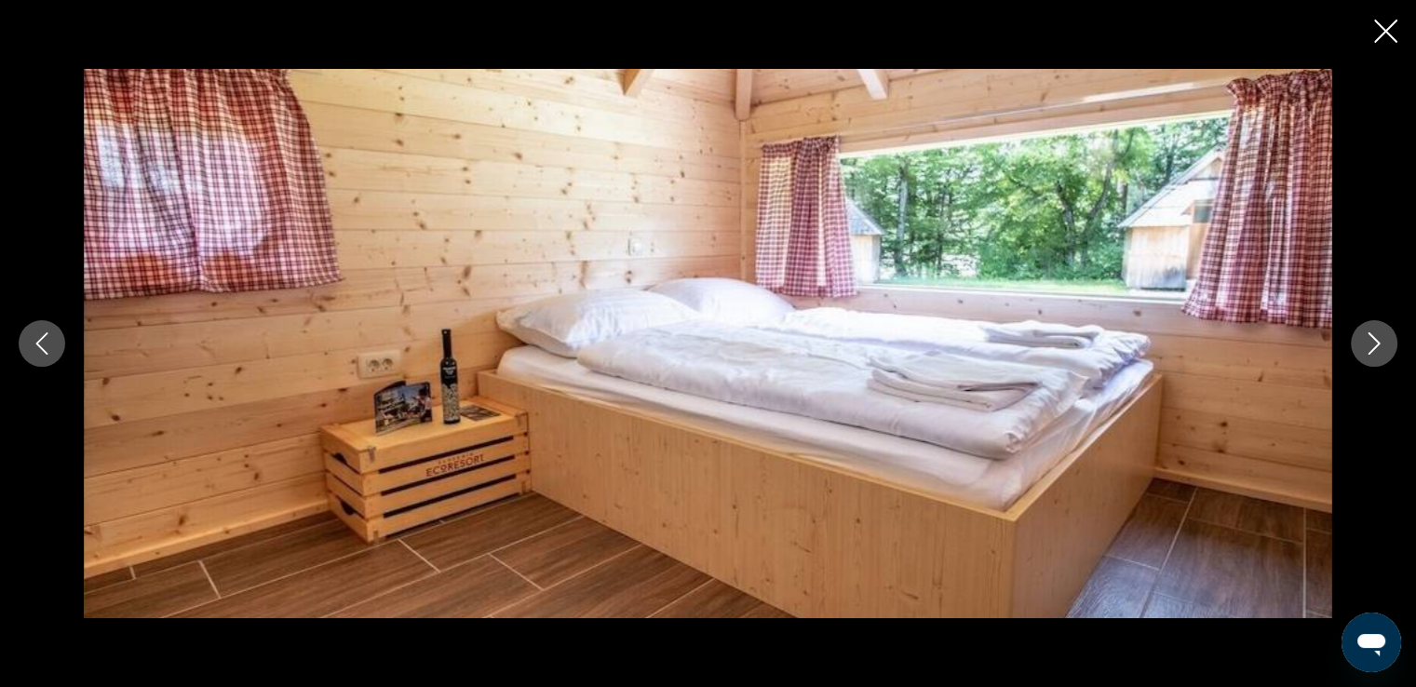
click at [1366, 344] on icon "Next image" at bounding box center [1374, 343] width 22 height 22
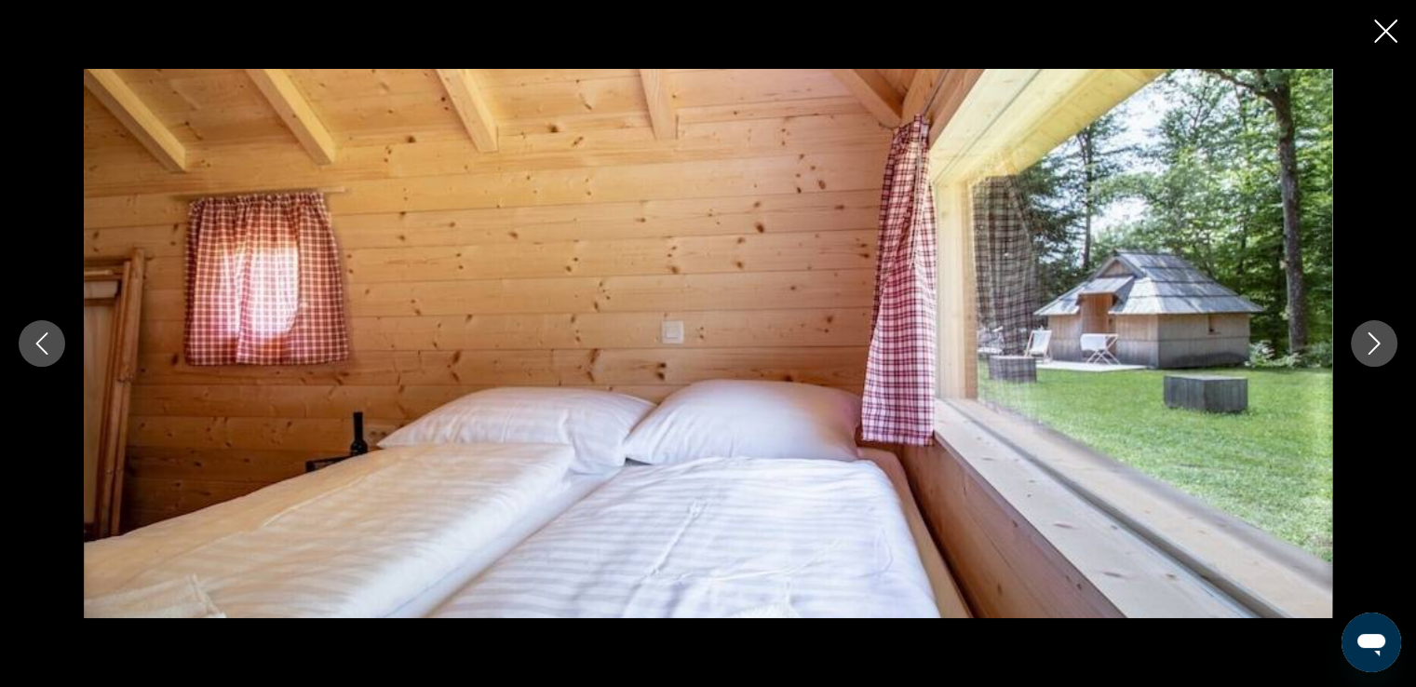
click at [1366, 344] on icon "Next image" at bounding box center [1374, 343] width 22 height 22
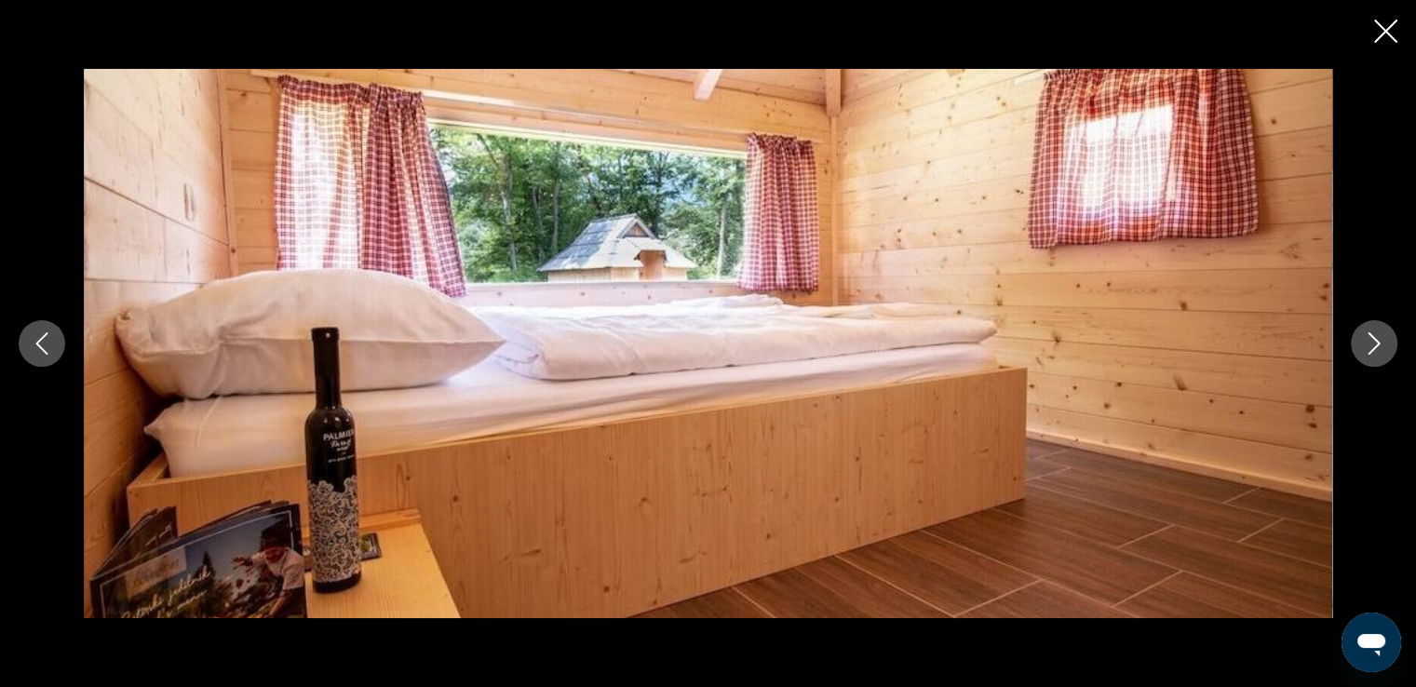
click at [1366, 344] on icon "Next image" at bounding box center [1374, 343] width 22 height 22
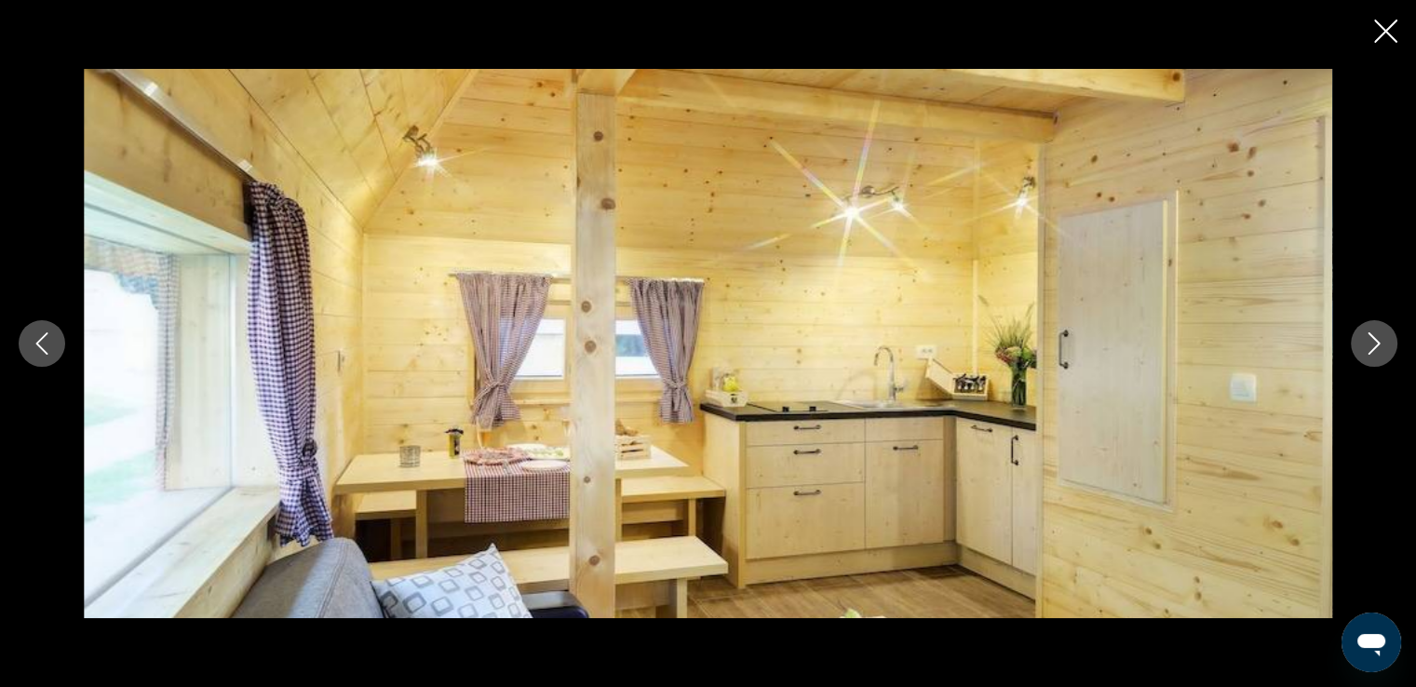
click at [1366, 344] on icon "Next image" at bounding box center [1374, 343] width 22 height 22
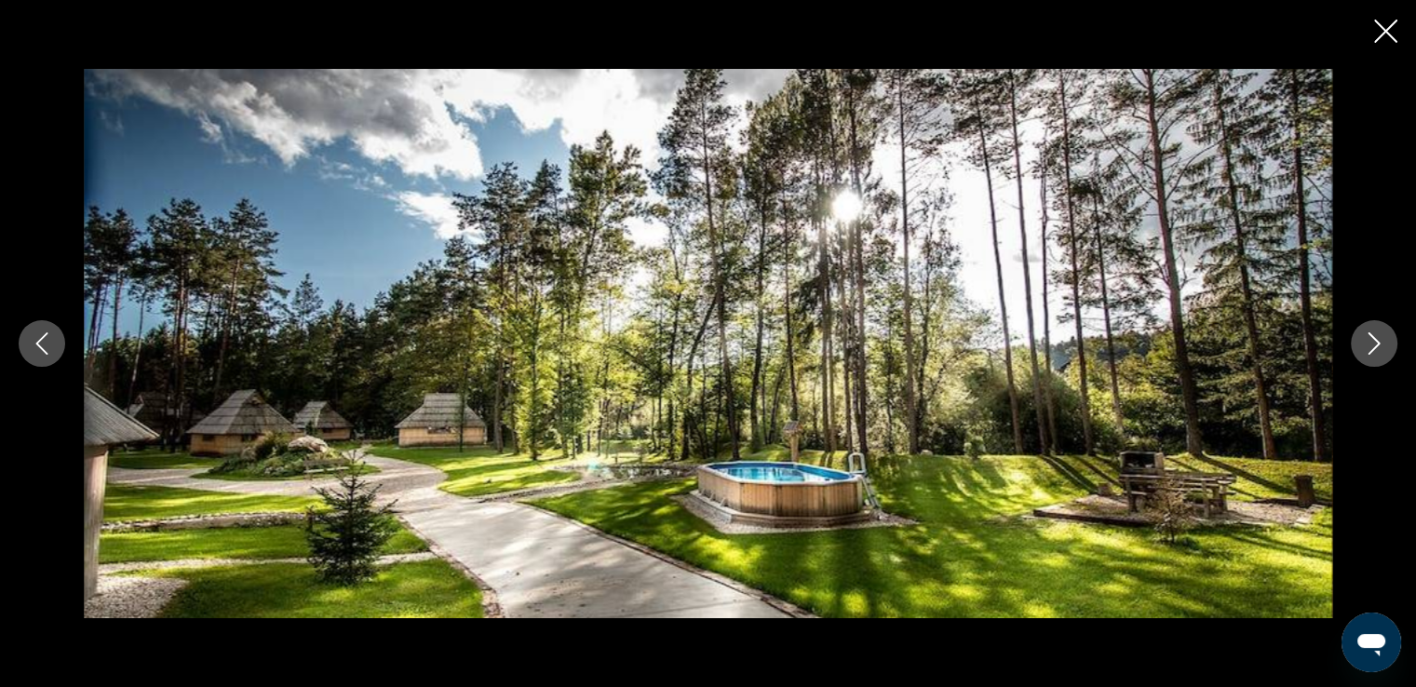
click at [1366, 344] on icon "Next image" at bounding box center [1374, 343] width 22 height 22
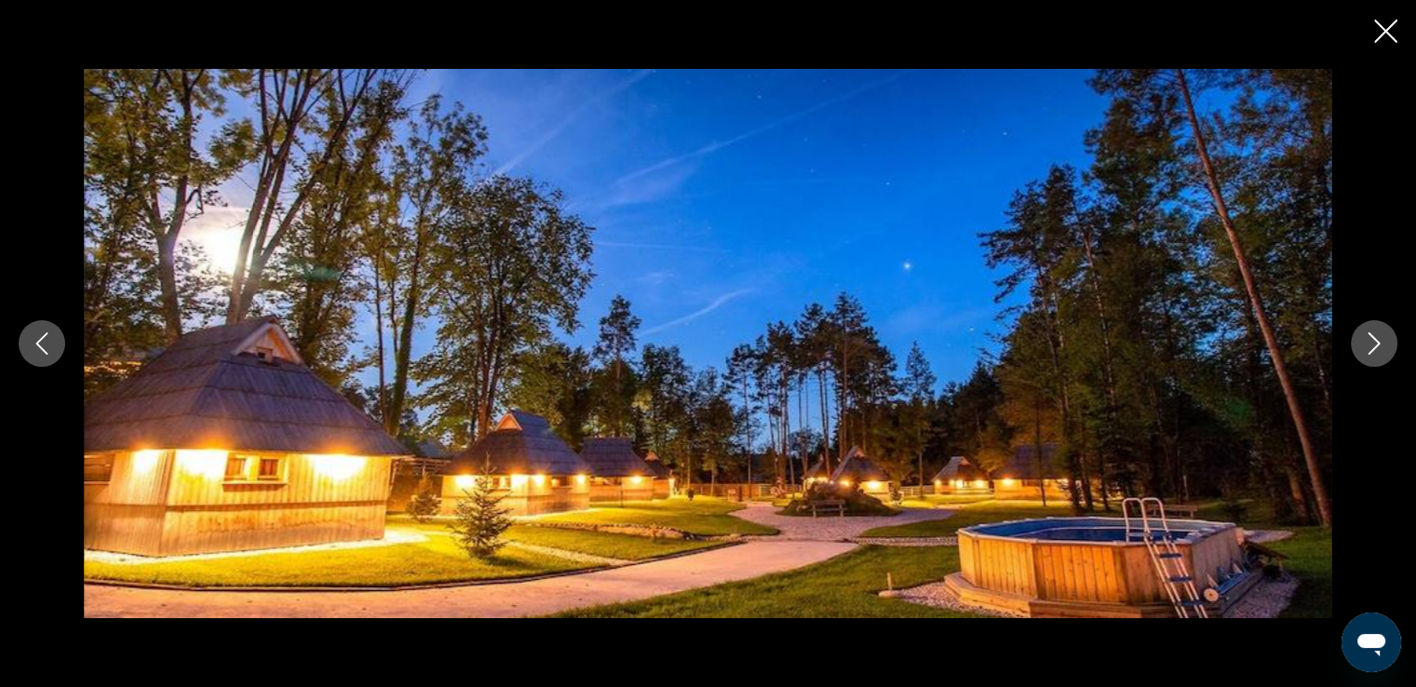
click at [1374, 340] on icon "Next image" at bounding box center [1374, 343] width 22 height 22
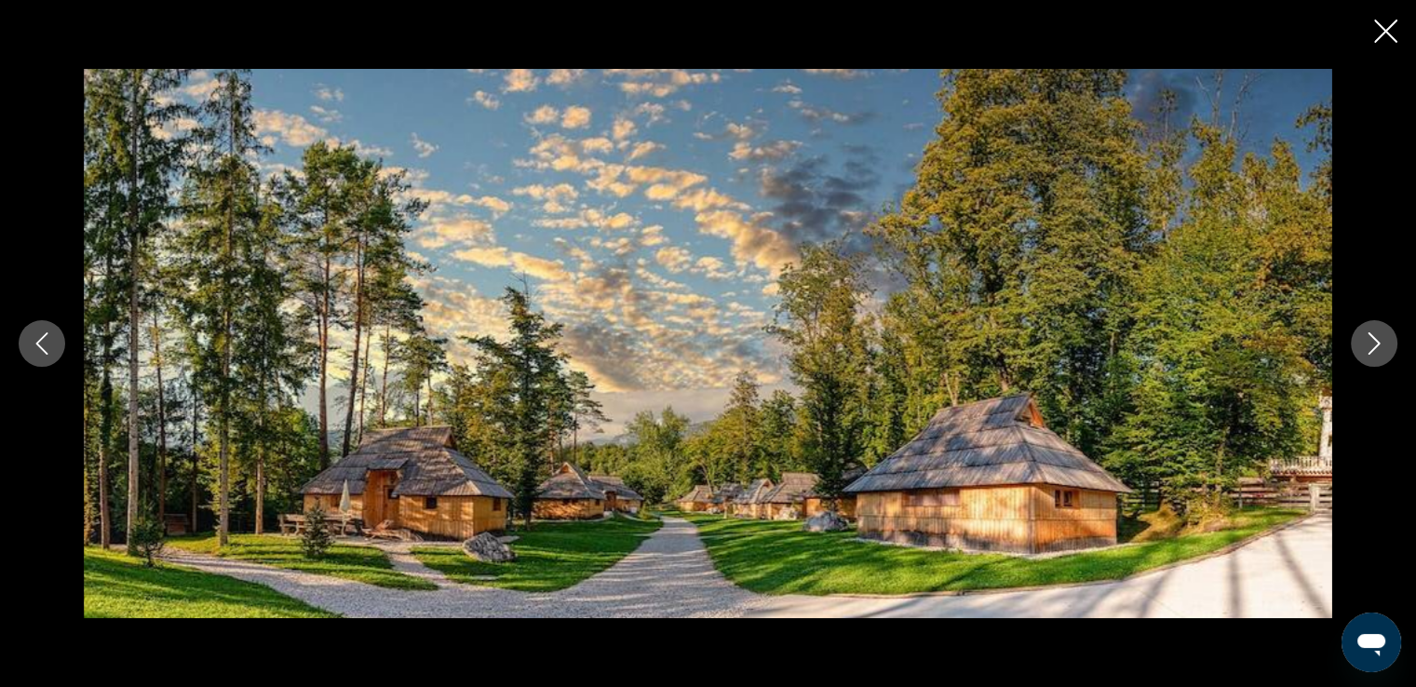
click at [1374, 32] on icon "Close slideshow" at bounding box center [1385, 31] width 23 height 23
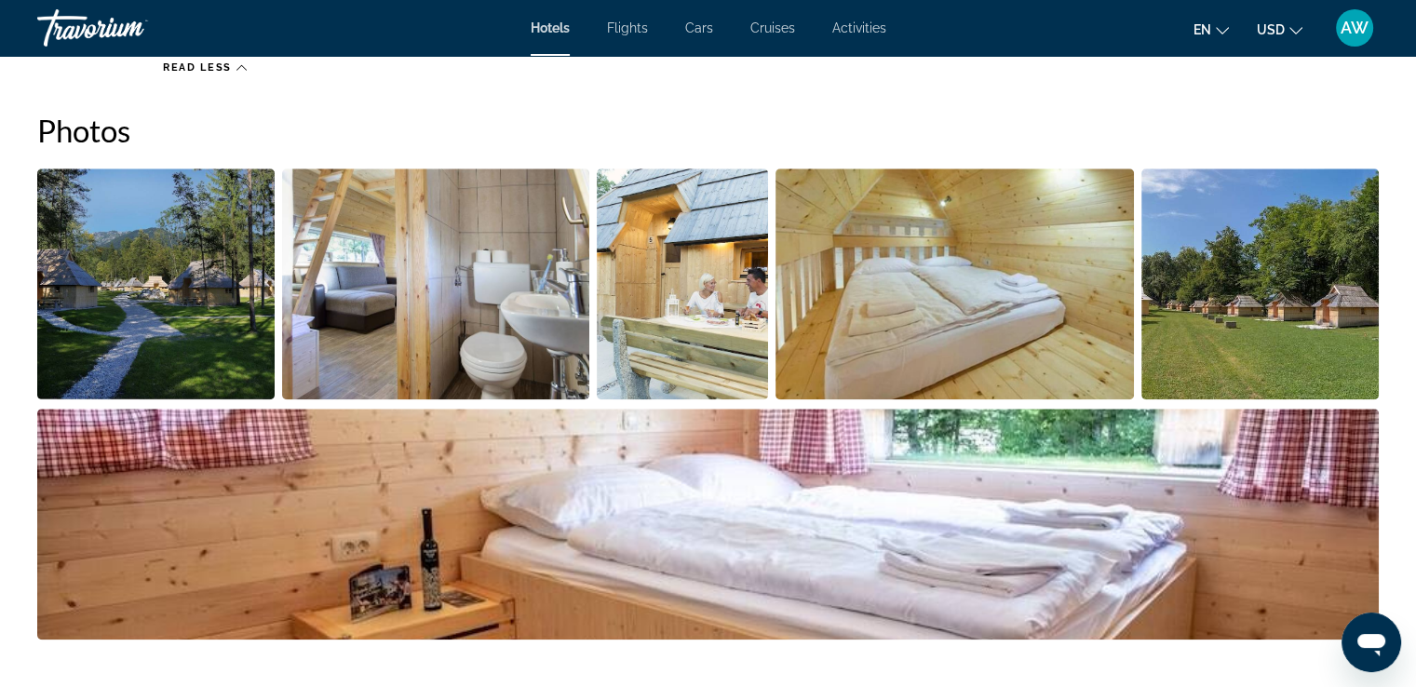
click at [636, 30] on span "Flights" at bounding box center [627, 27] width 41 height 15
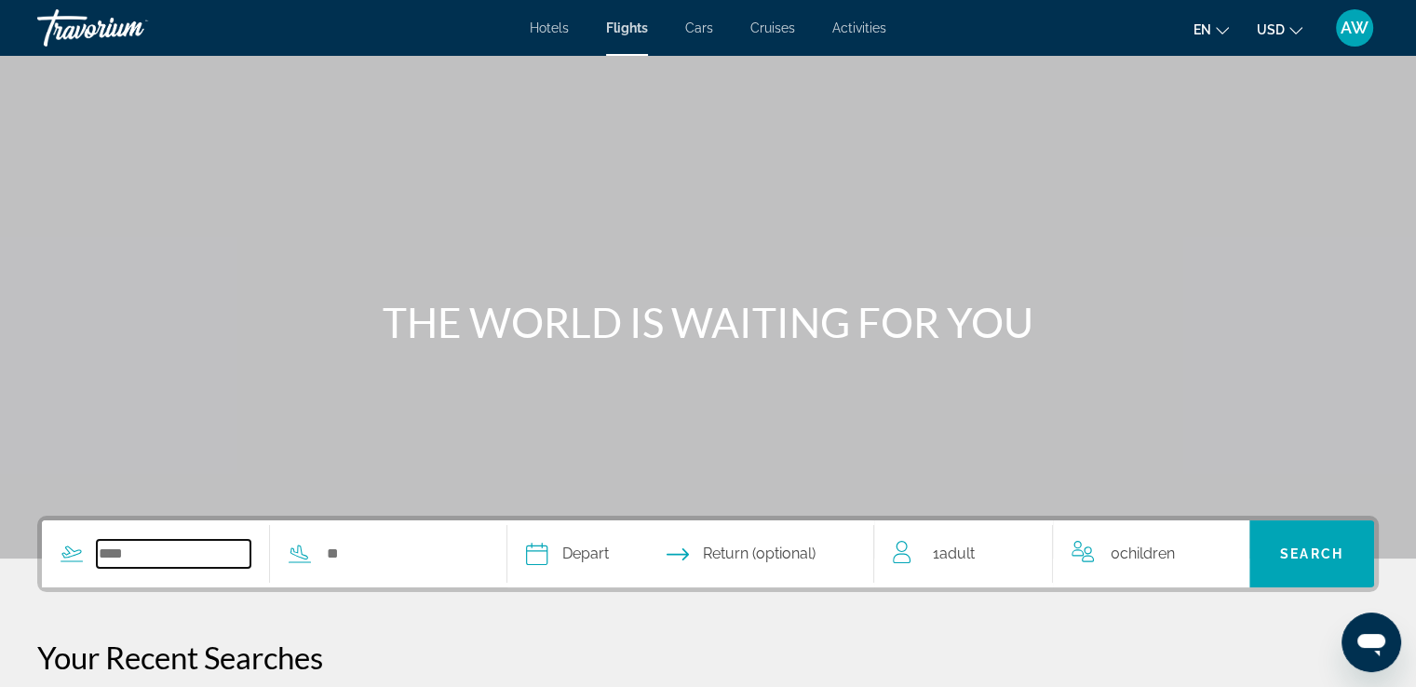
click at [204, 564] on input "Search widget" at bounding box center [174, 554] width 154 height 28
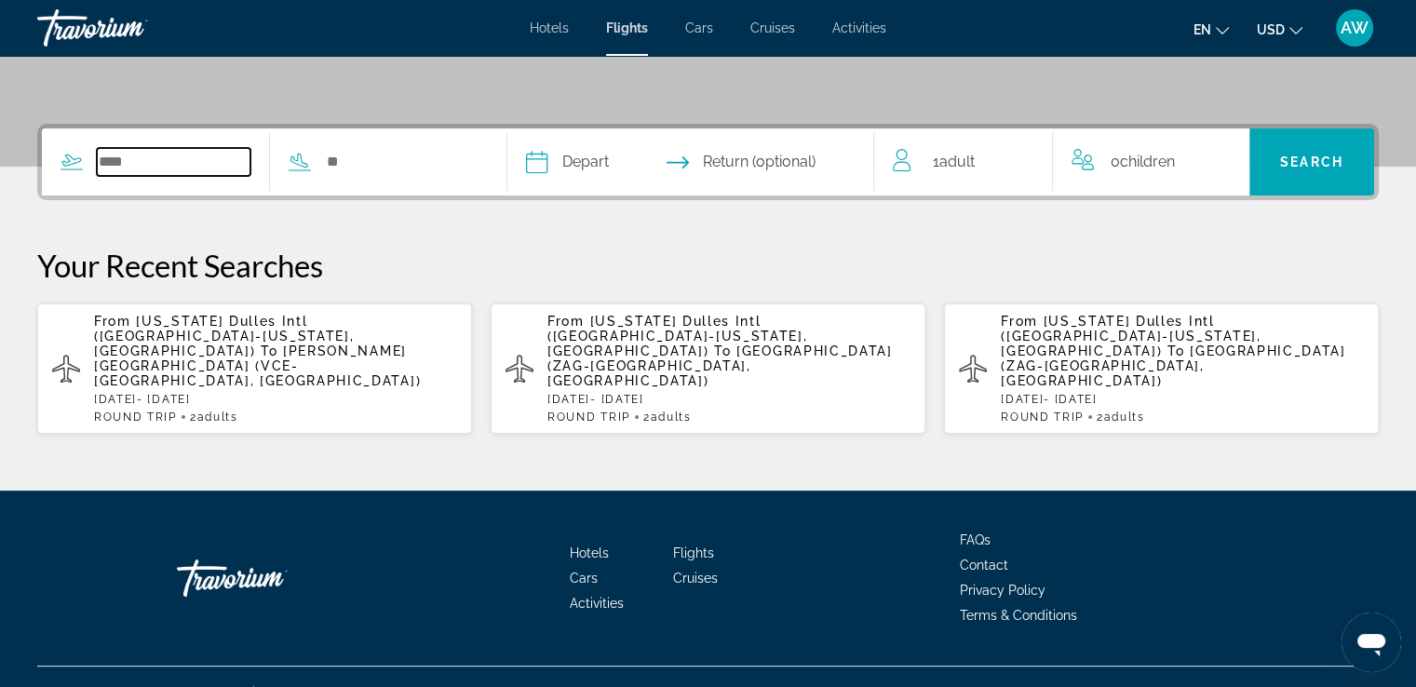
scroll to position [393, 0]
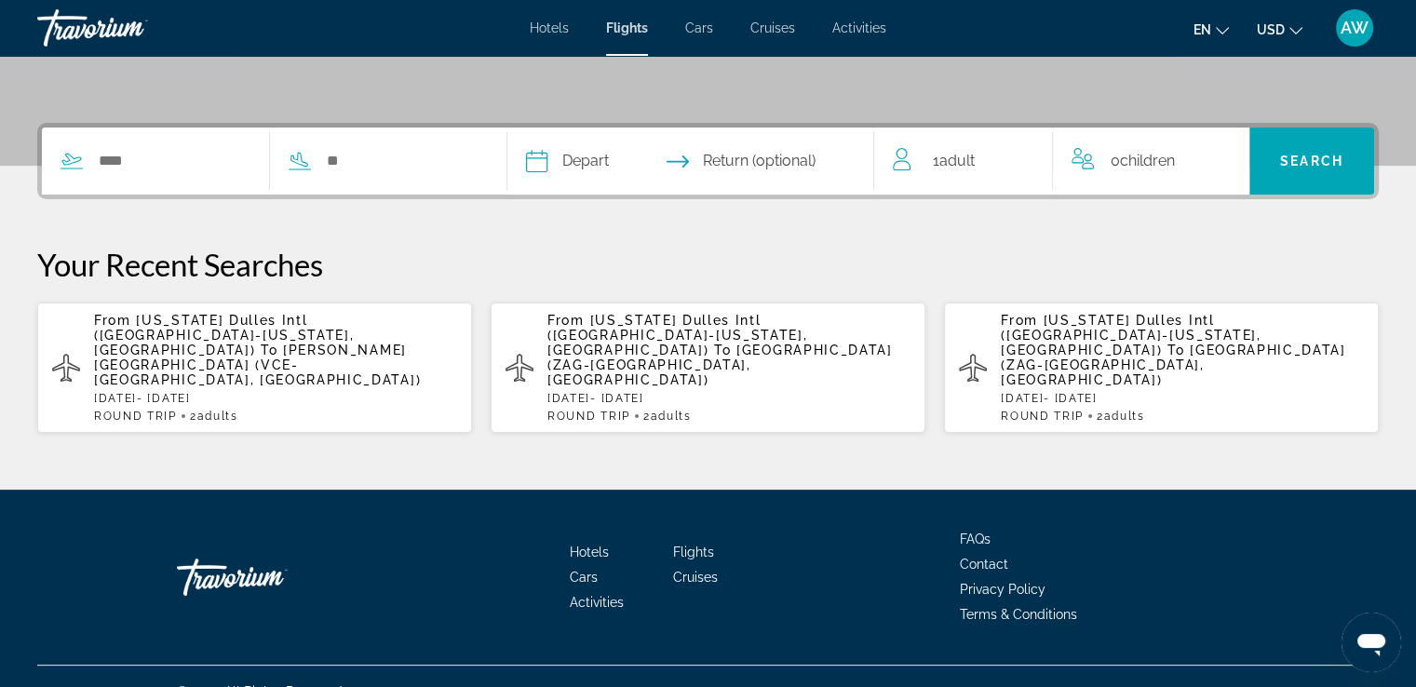
click at [247, 325] on span "[US_STATE] Dulles Intl ([GEOGRAPHIC_DATA]-[US_STATE], [GEOGRAPHIC_DATA])" at bounding box center [224, 335] width 260 height 45
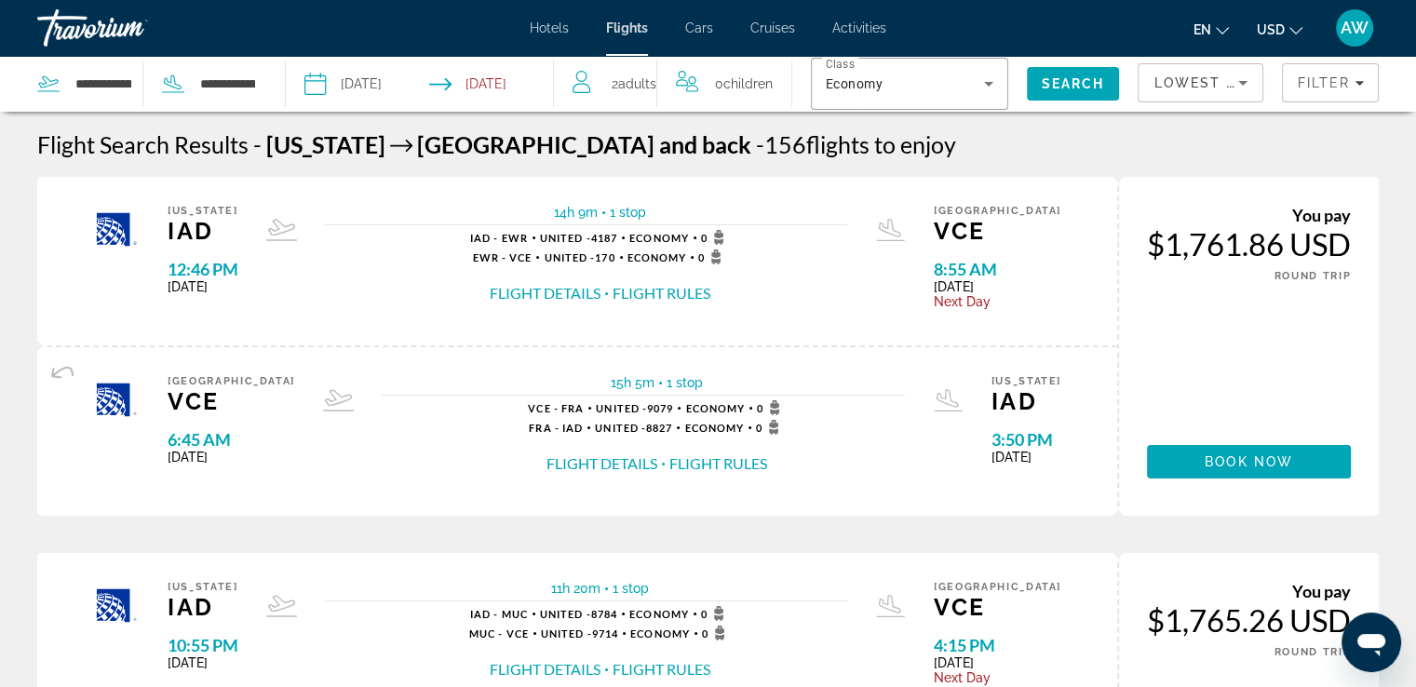
click at [266, 85] on div "**********" at bounding box center [151, 84] width 229 height 56
click at [253, 90] on input "**********" at bounding box center [228, 84] width 60 height 28
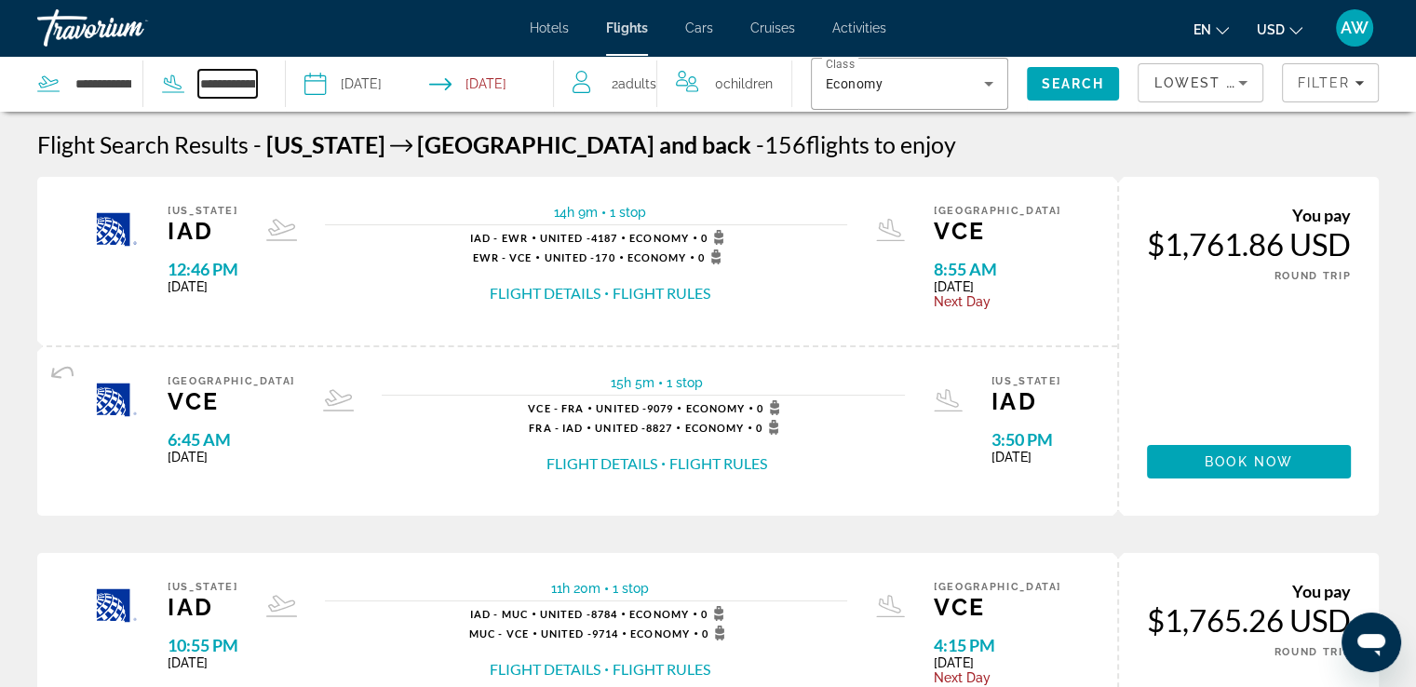
click at [253, 90] on input "**********" at bounding box center [228, 84] width 60 height 28
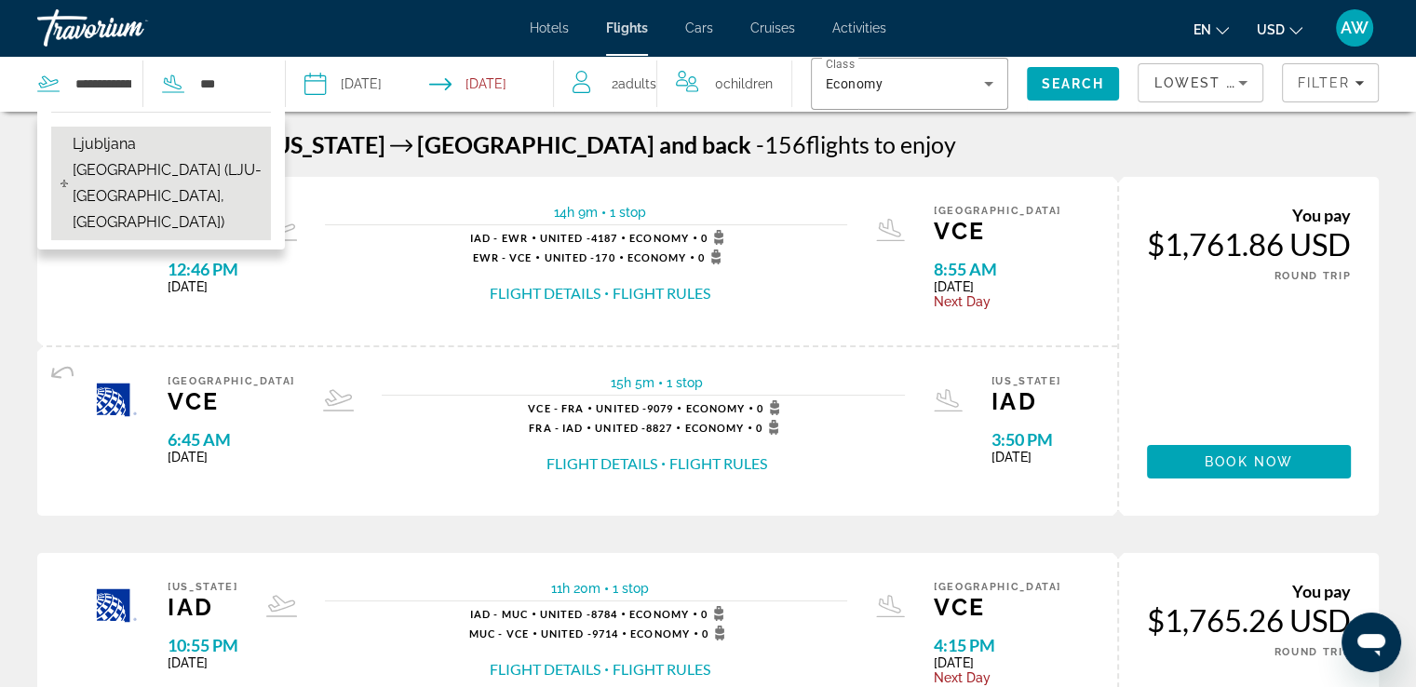
click at [179, 162] on span "Ljubljana [GEOGRAPHIC_DATA] (LJU-[GEOGRAPHIC_DATA], [GEOGRAPHIC_DATA])" at bounding box center [167, 183] width 189 height 104
type input "**********"
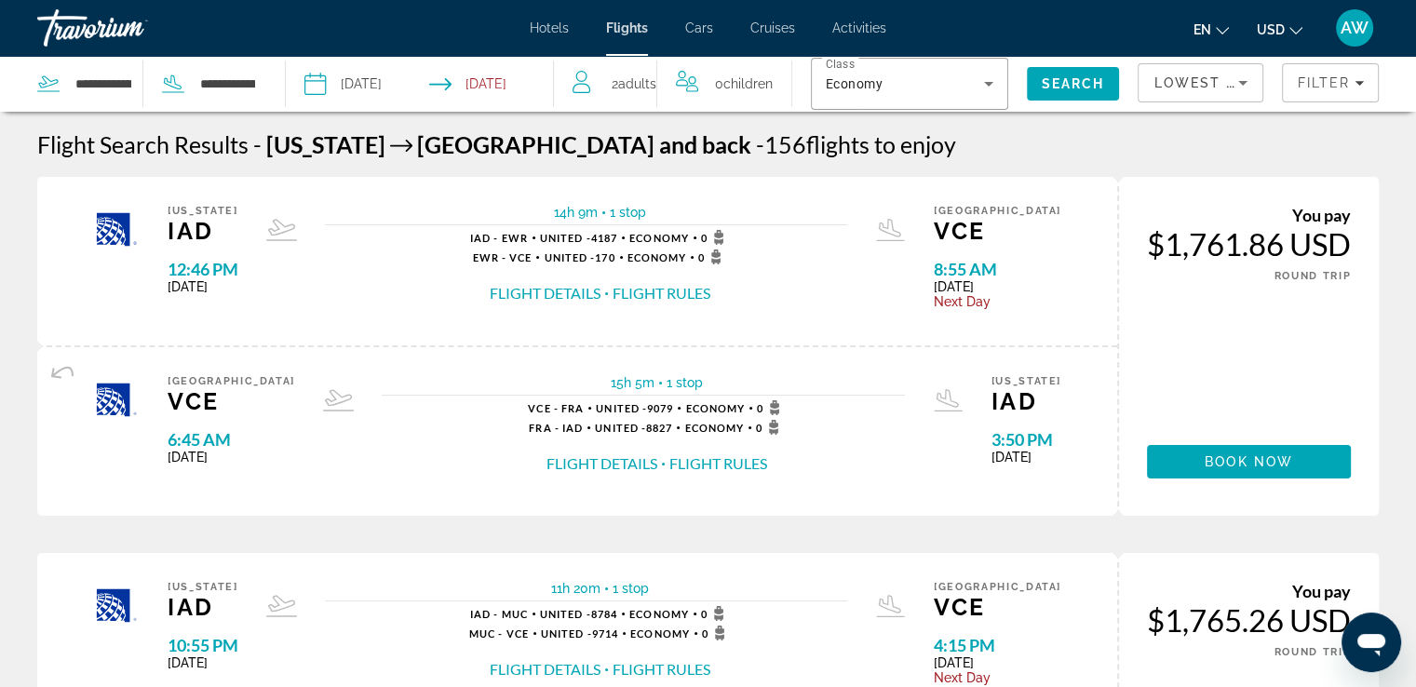
click at [514, 79] on input "Return date: Dec 14, 2025" at bounding box center [495, 86] width 132 height 61
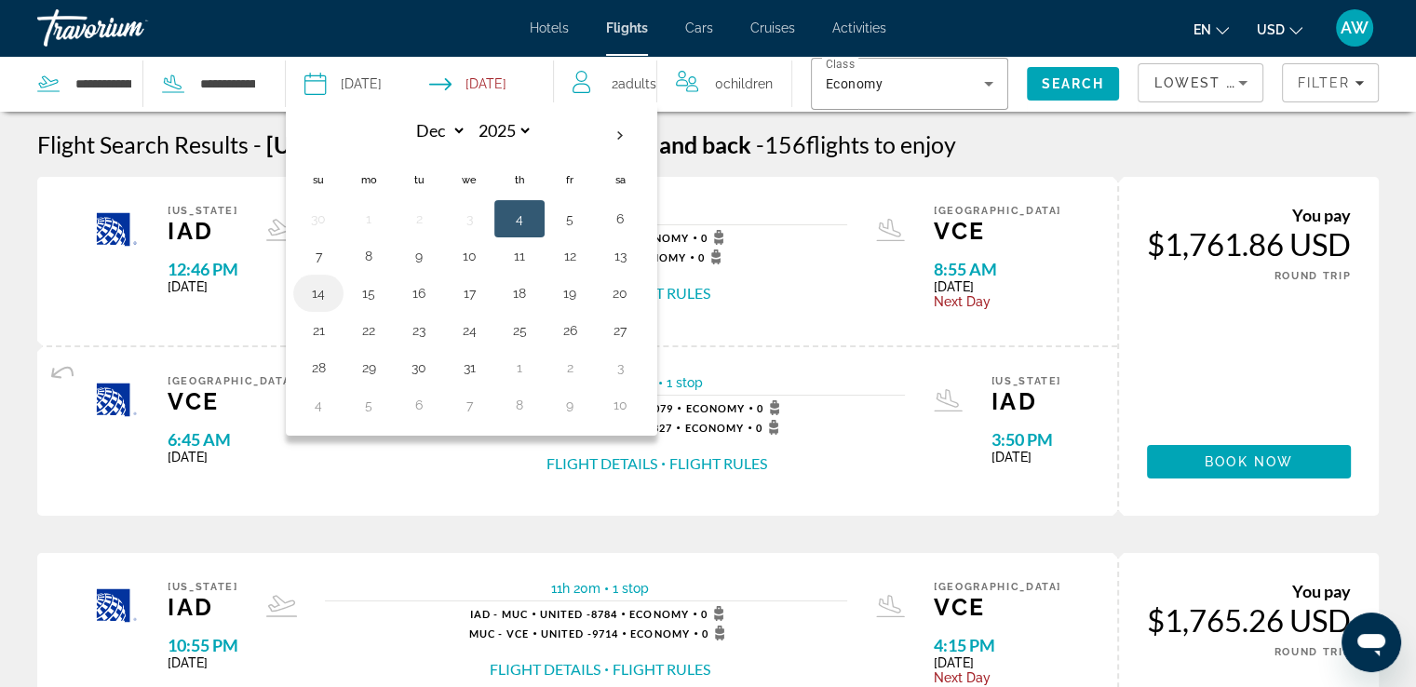
click at [326, 290] on button "14" at bounding box center [319, 293] width 30 height 26
type input "**********"
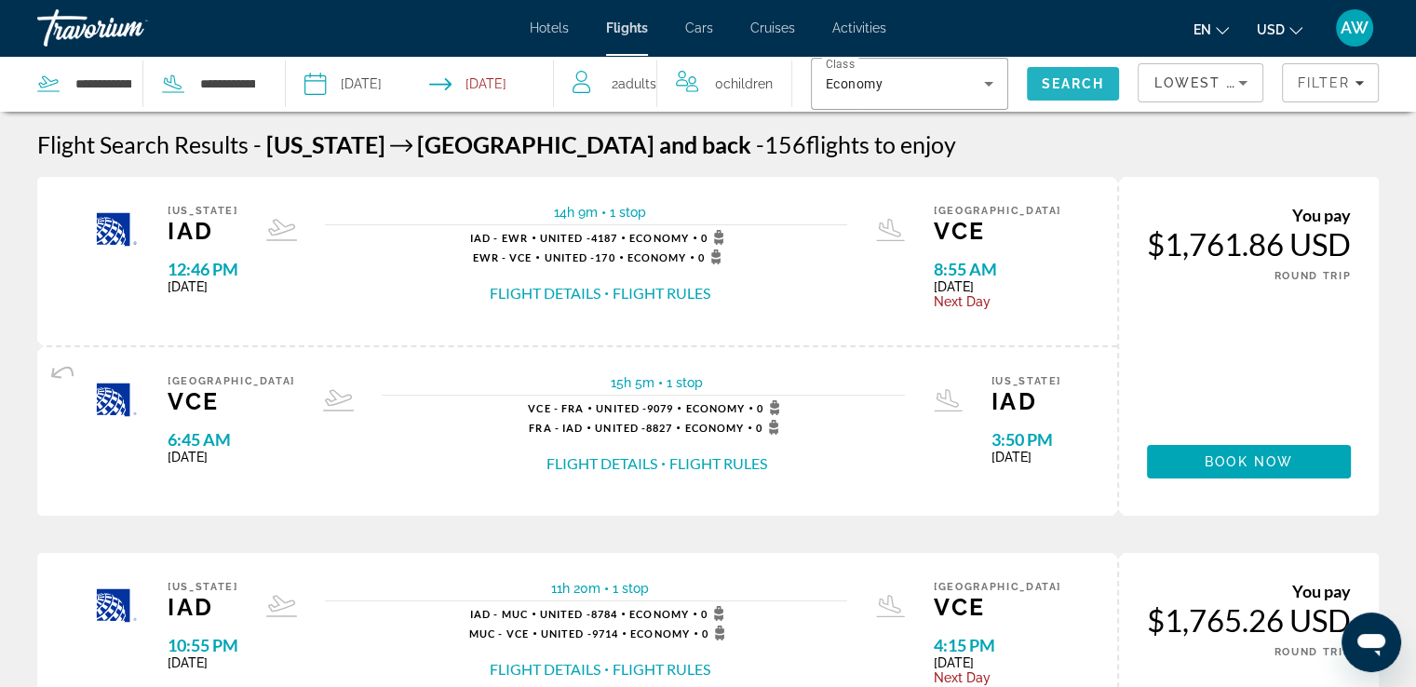
click at [1073, 78] on span "Search" at bounding box center [1073, 83] width 63 height 15
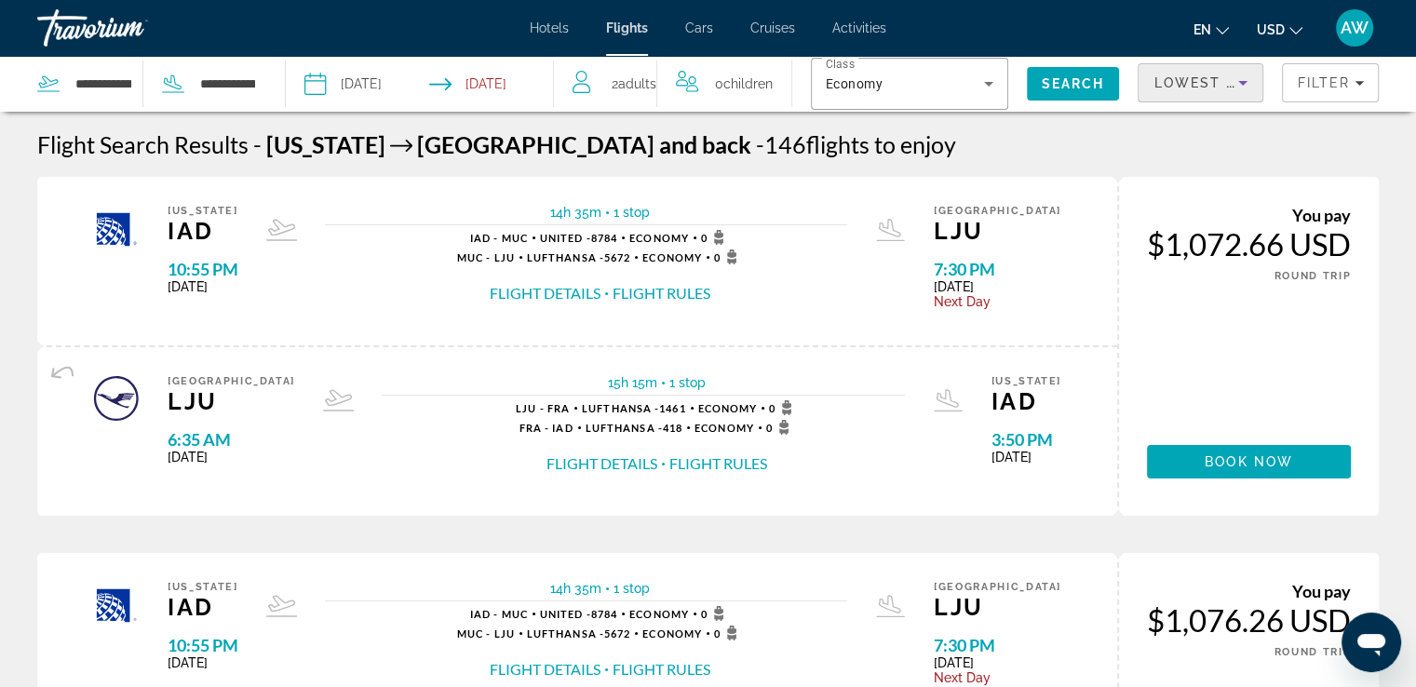
click at [1244, 88] on icon "Sort by" at bounding box center [1243, 83] width 22 height 22
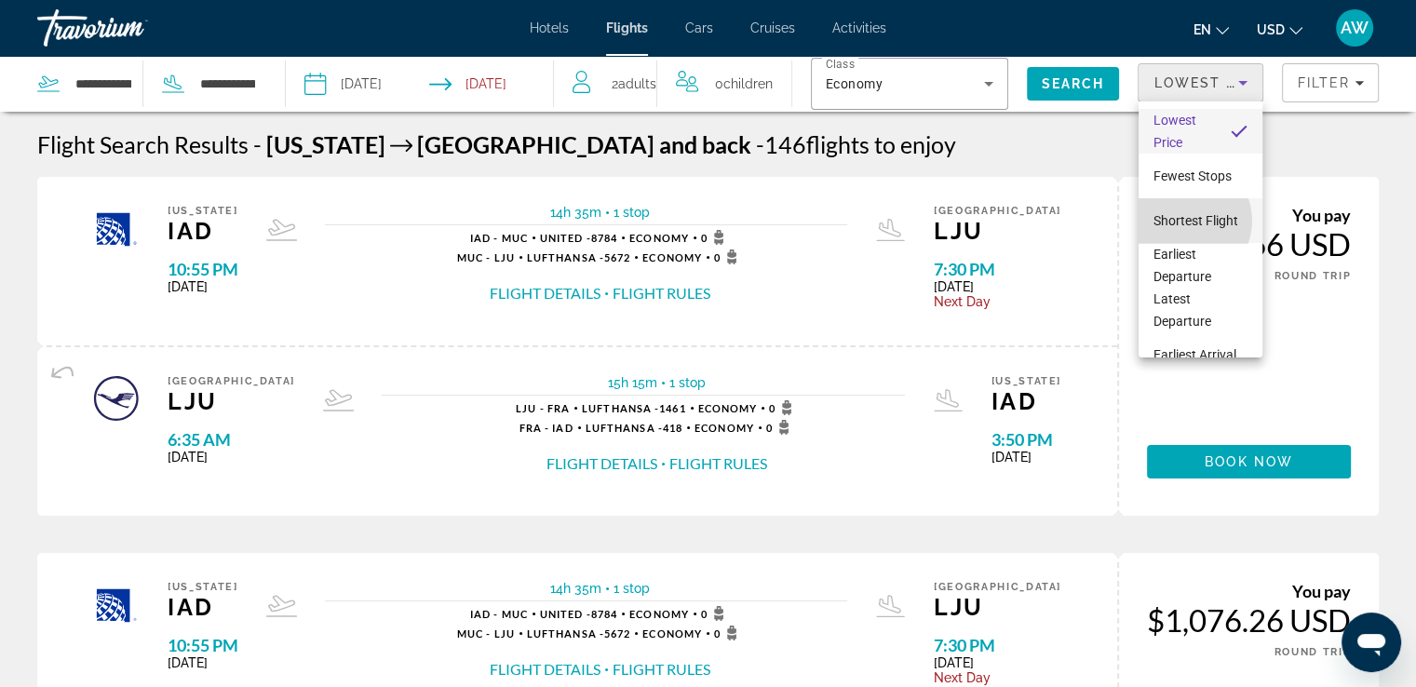
click at [1184, 221] on span "Shortest Flight" at bounding box center [1196, 220] width 85 height 22
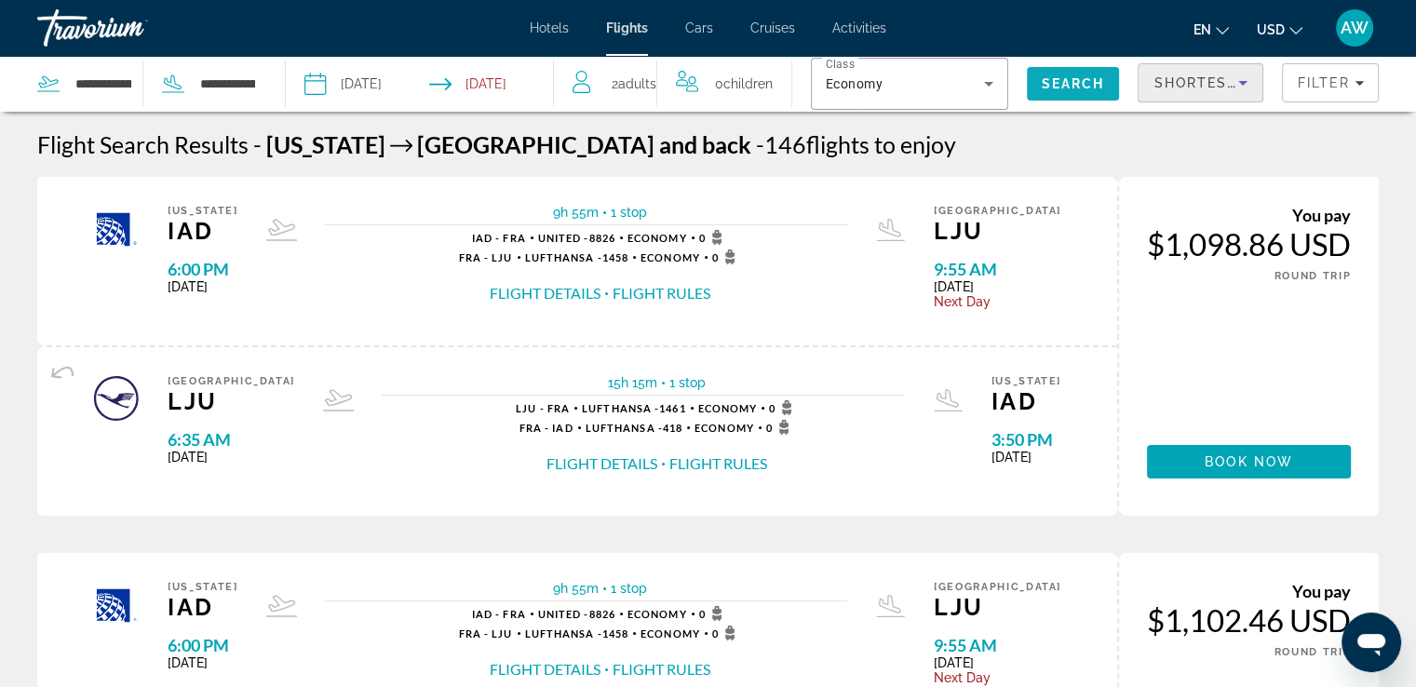
click at [1046, 83] on span "Search" at bounding box center [1073, 83] width 63 height 15
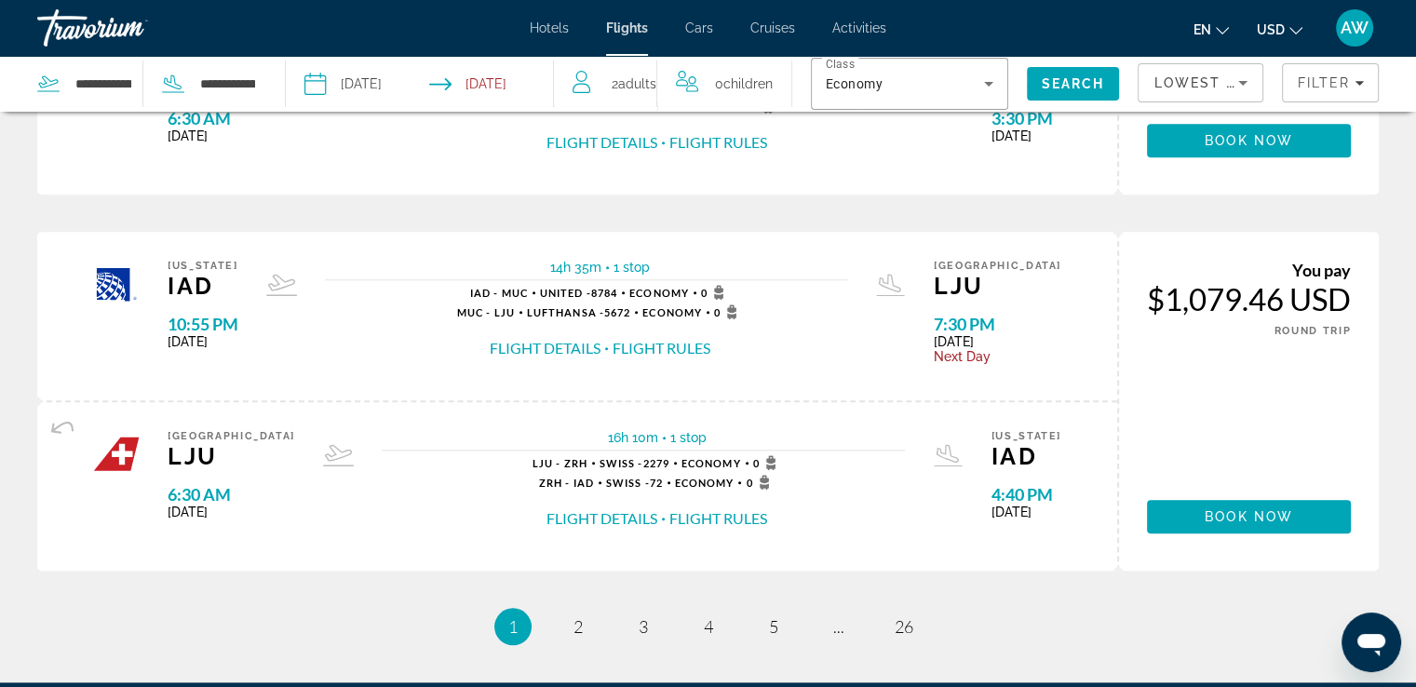
scroll to position [1829, 0]
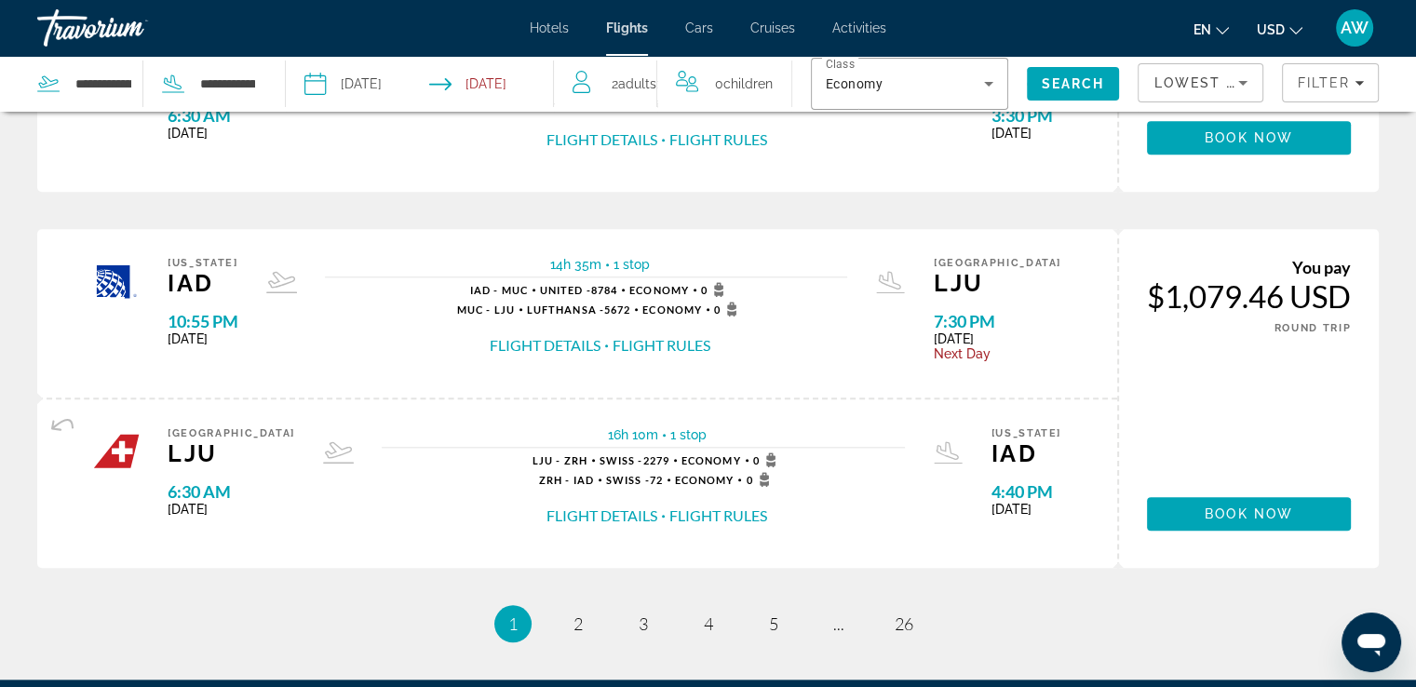
click at [581, 509] on button "Flight Details" at bounding box center [602, 516] width 111 height 20
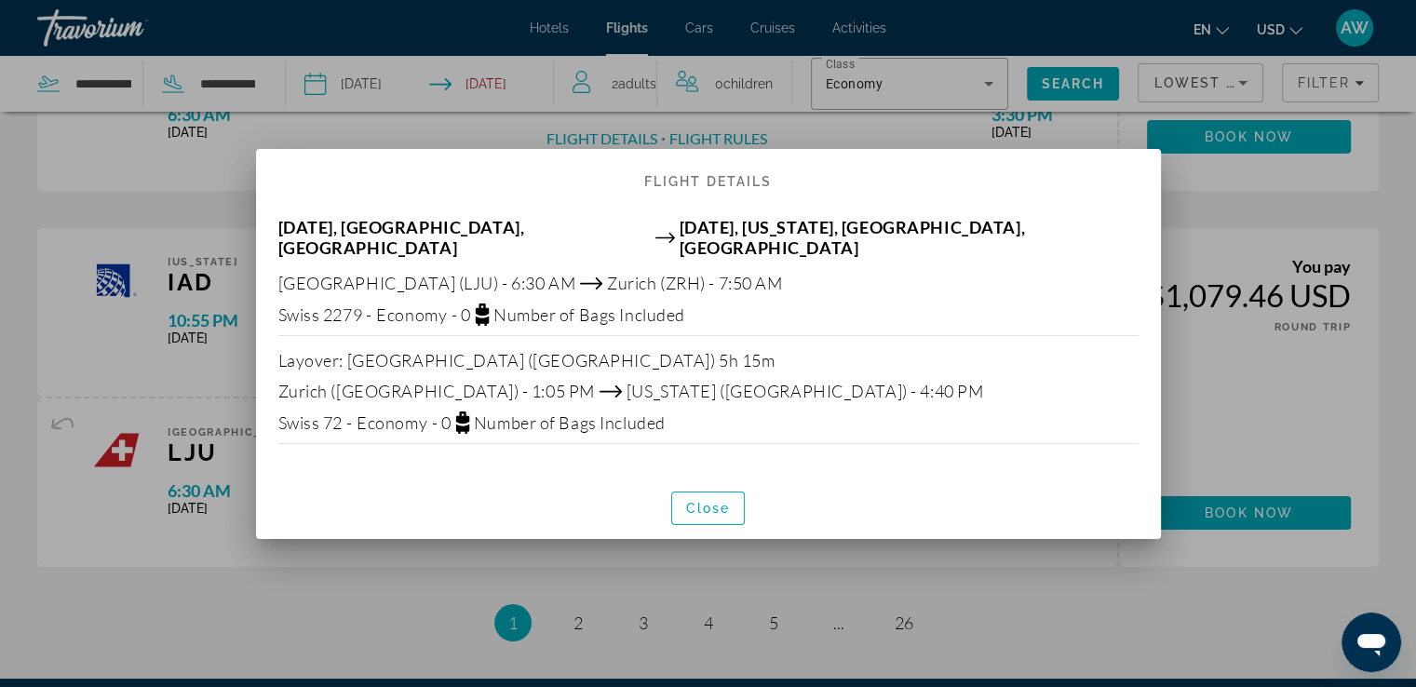
scroll to position [0, 0]
click at [719, 504] on span "Close" at bounding box center [708, 508] width 45 height 15
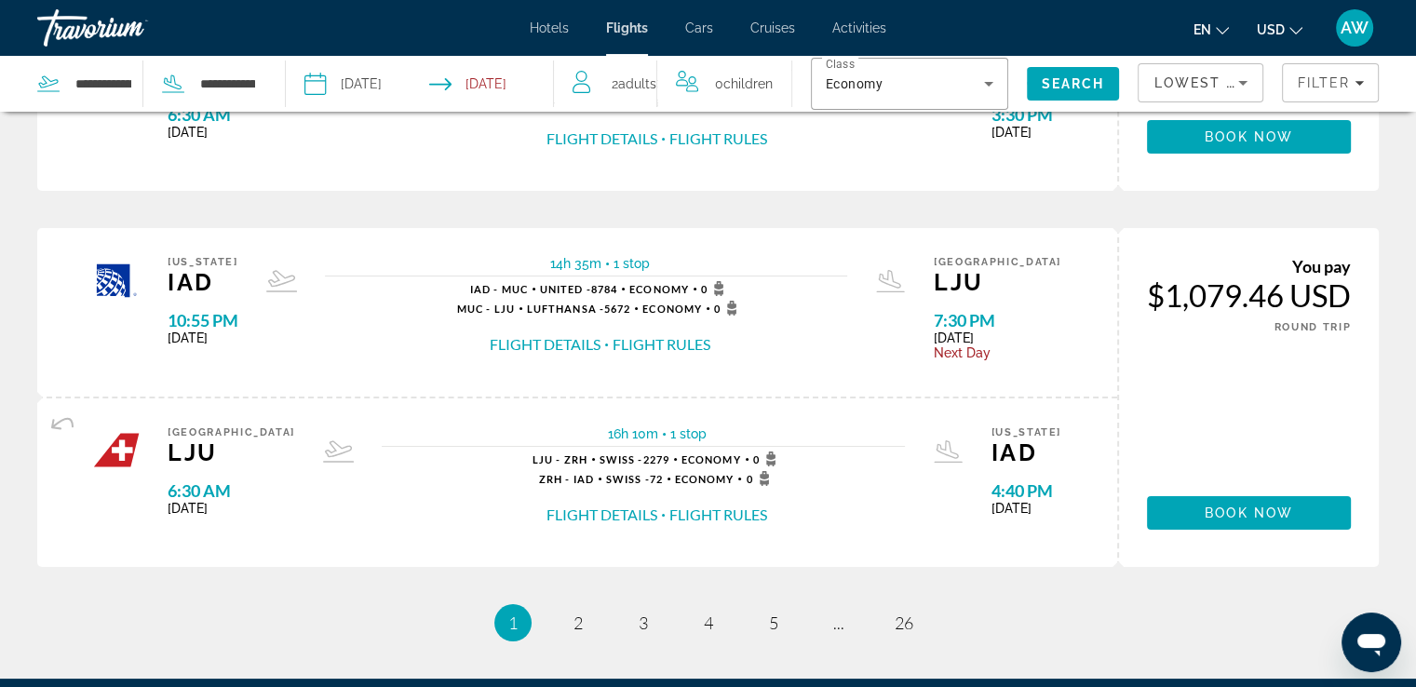
scroll to position [1829, 0]
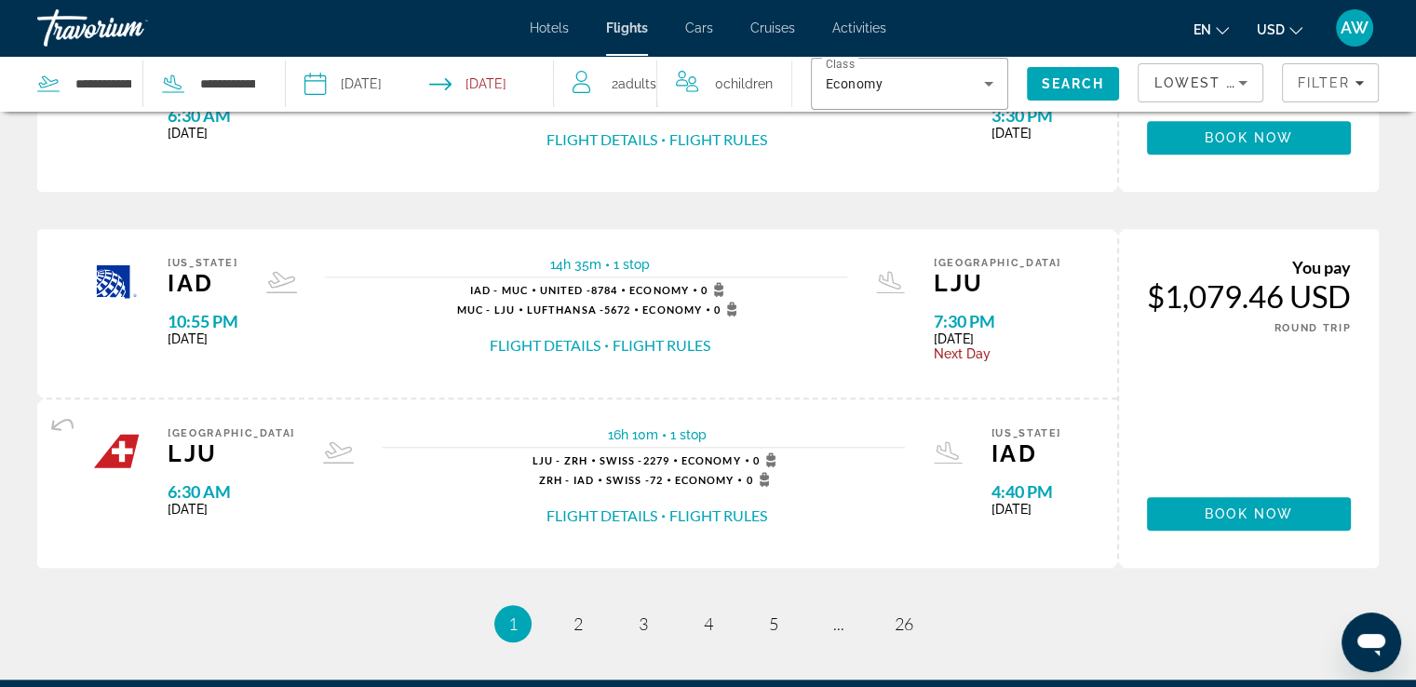
click at [696, 513] on button "Flight Rules" at bounding box center [718, 516] width 98 height 20
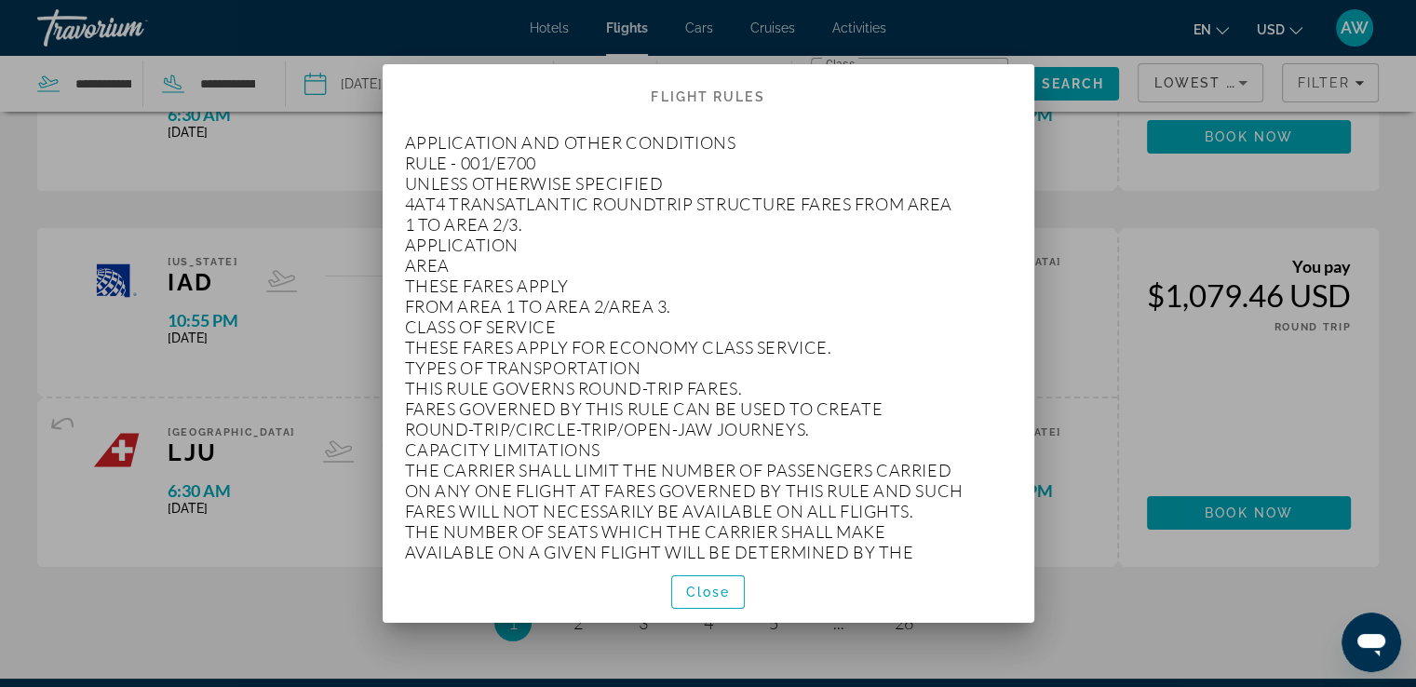
scroll to position [0, 0]
click at [719, 593] on span "Close" at bounding box center [708, 592] width 45 height 15
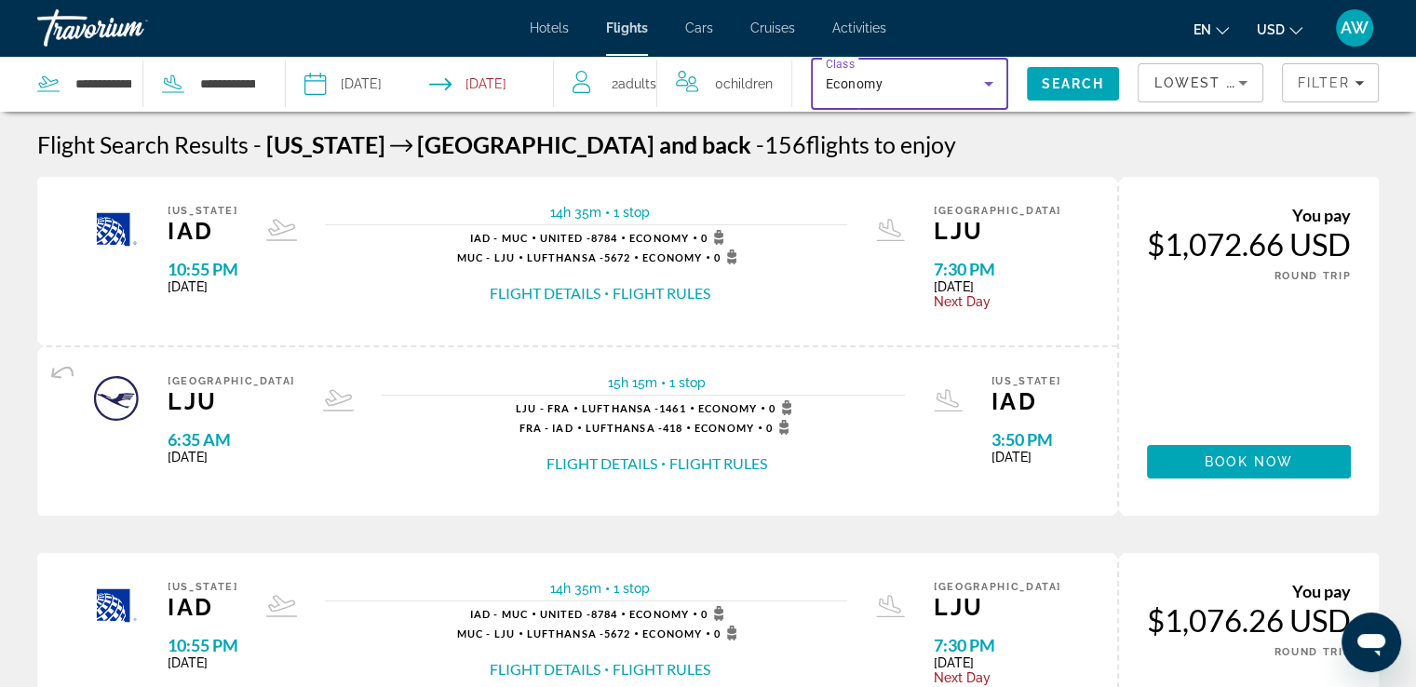
click at [987, 88] on icon "Search widget" at bounding box center [989, 84] width 22 height 22
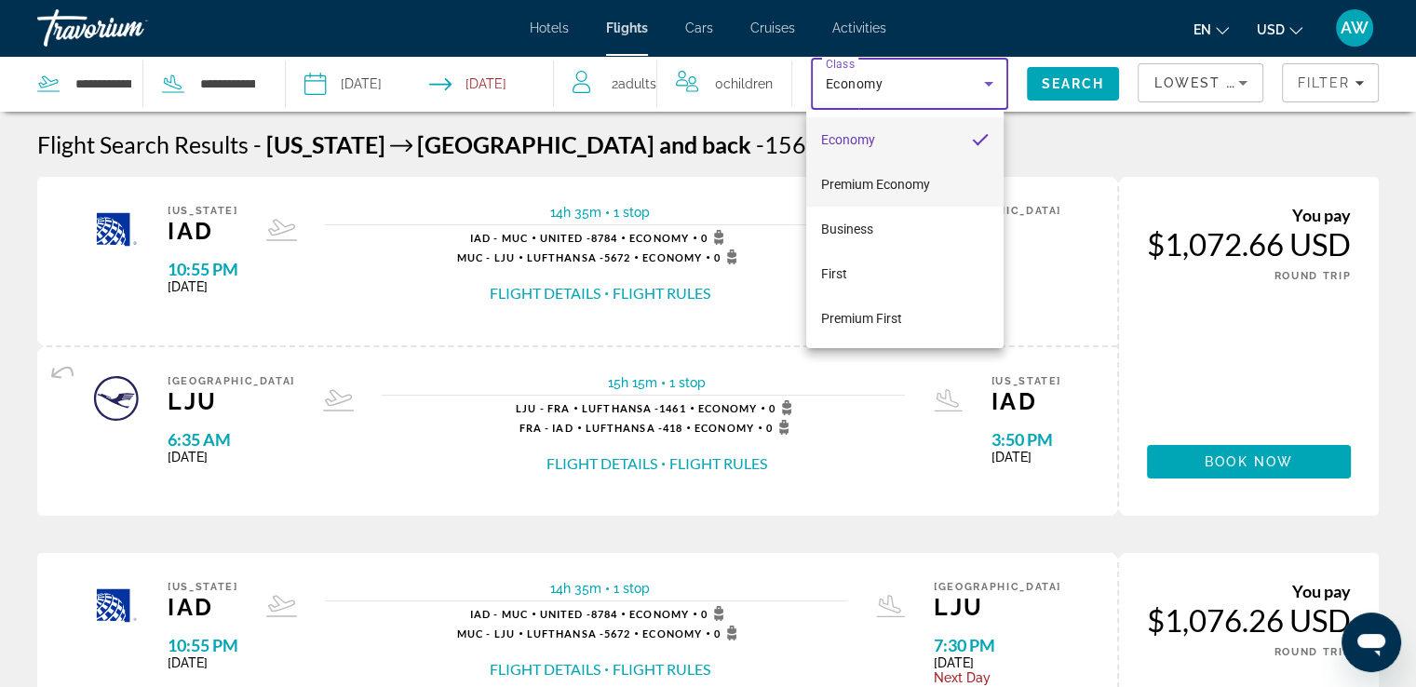
click at [912, 177] on span "Premium Economy" at bounding box center [875, 184] width 109 height 15
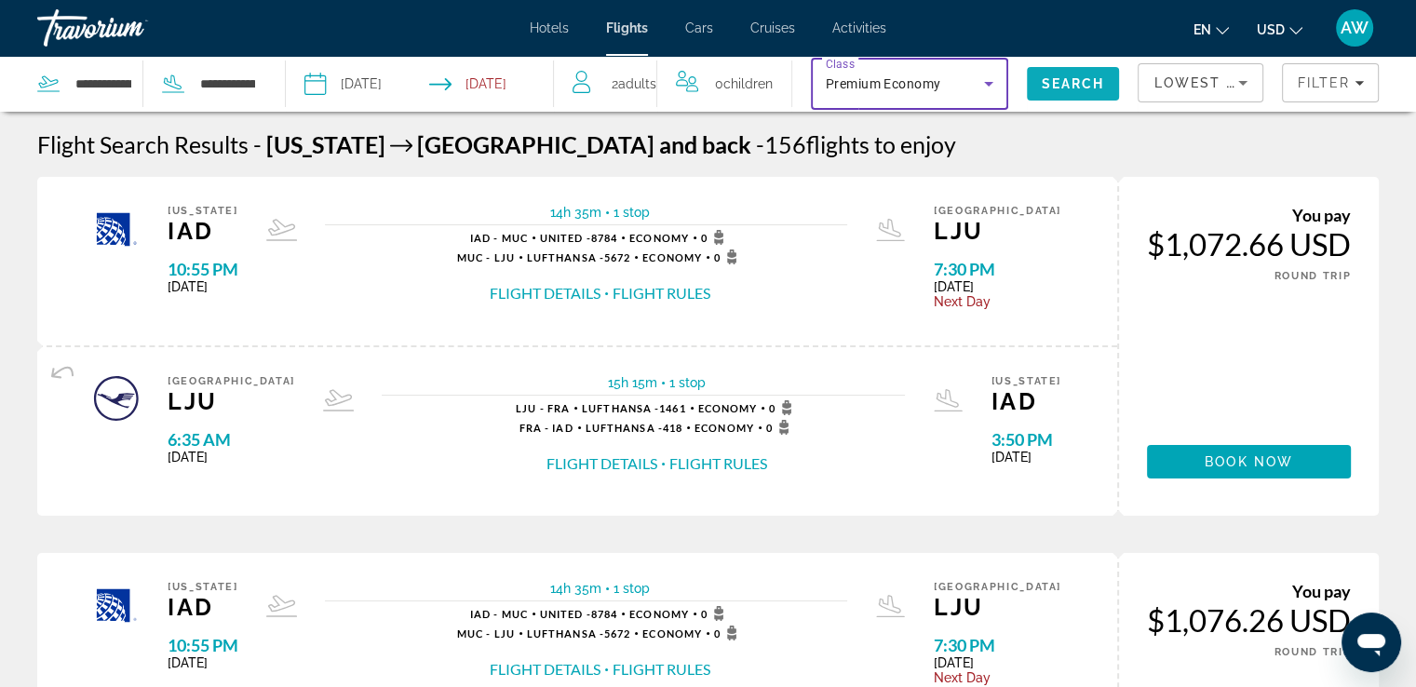
click at [1046, 82] on span "Search" at bounding box center [1073, 83] width 63 height 15
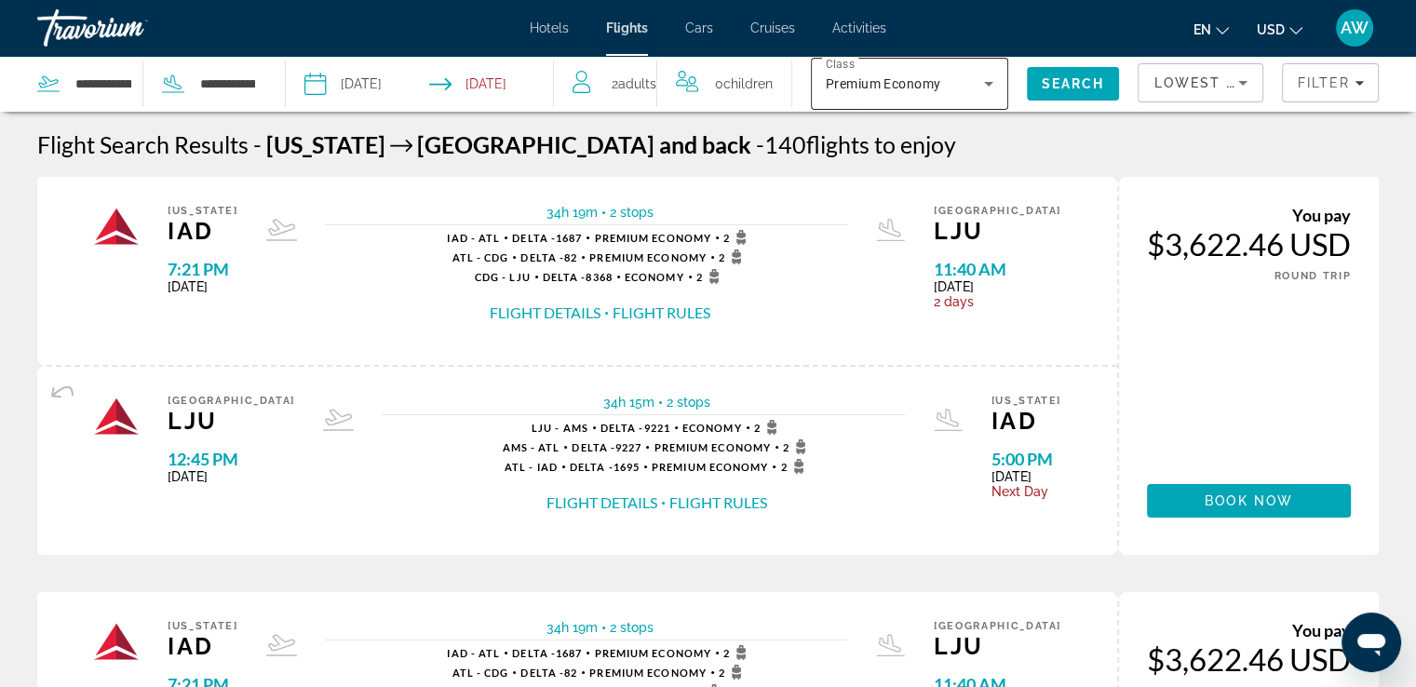
click at [982, 90] on icon "Search widget" at bounding box center [989, 84] width 22 height 22
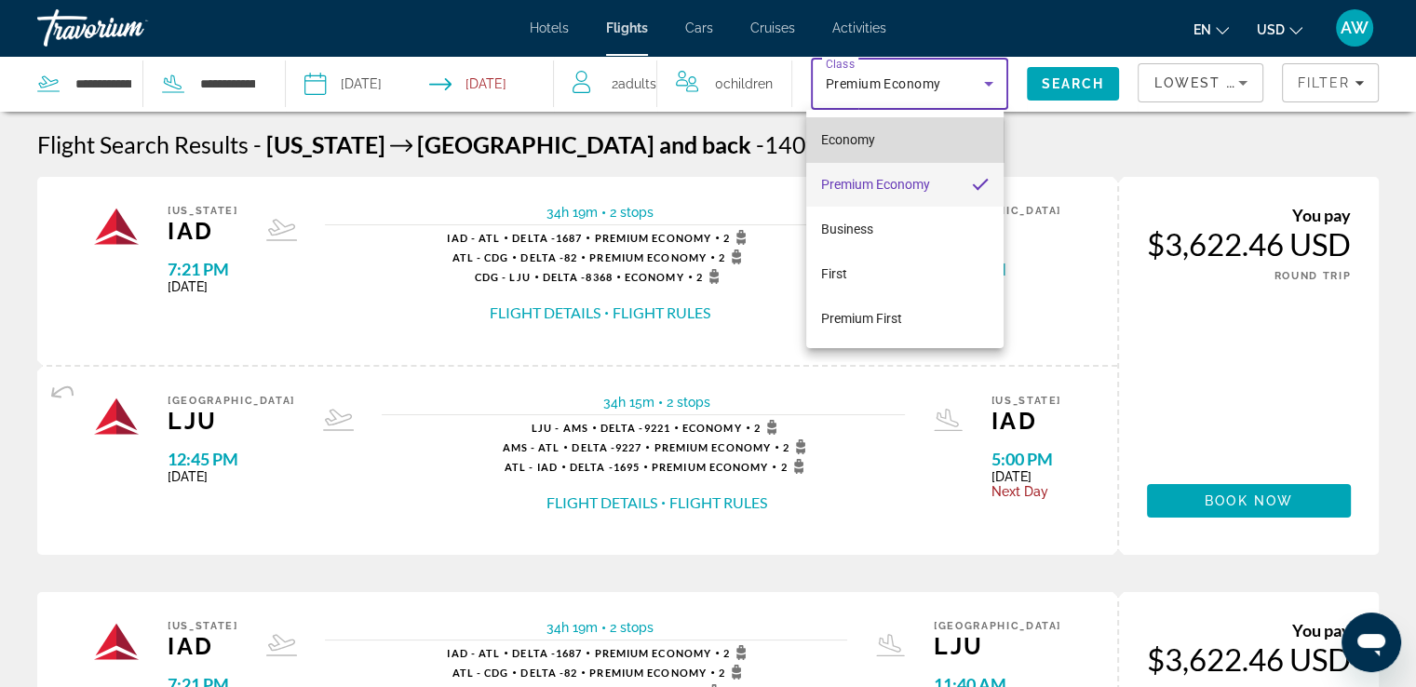
click at [860, 144] on span "Economy" at bounding box center [848, 139] width 54 height 15
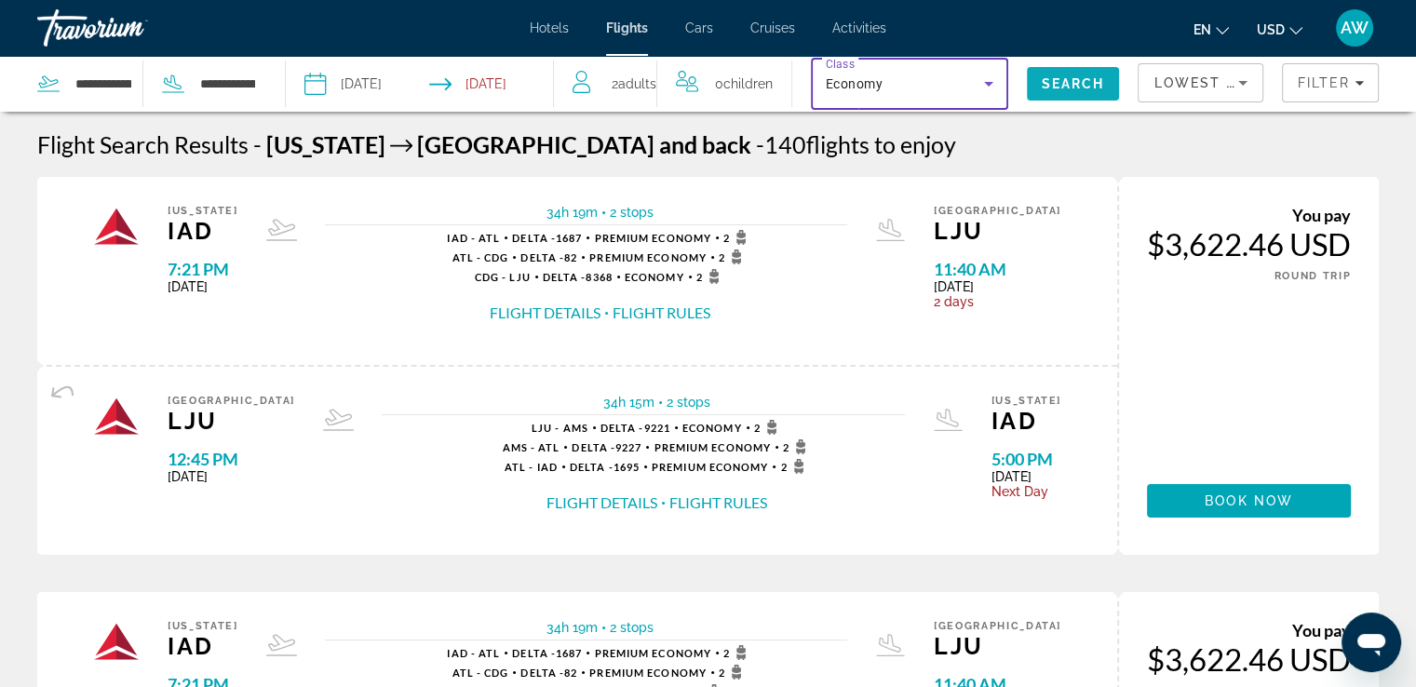
click at [1059, 88] on span "Search" at bounding box center [1073, 83] width 63 height 15
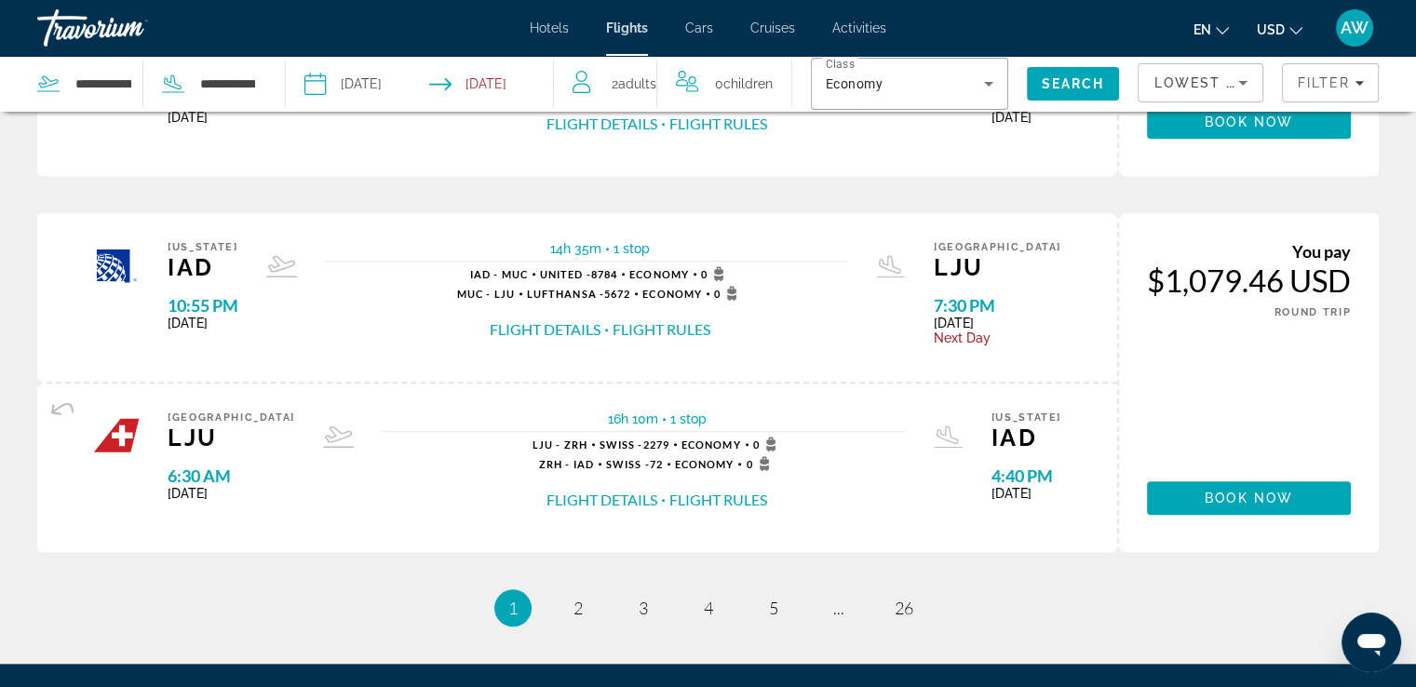
scroll to position [1855, 0]
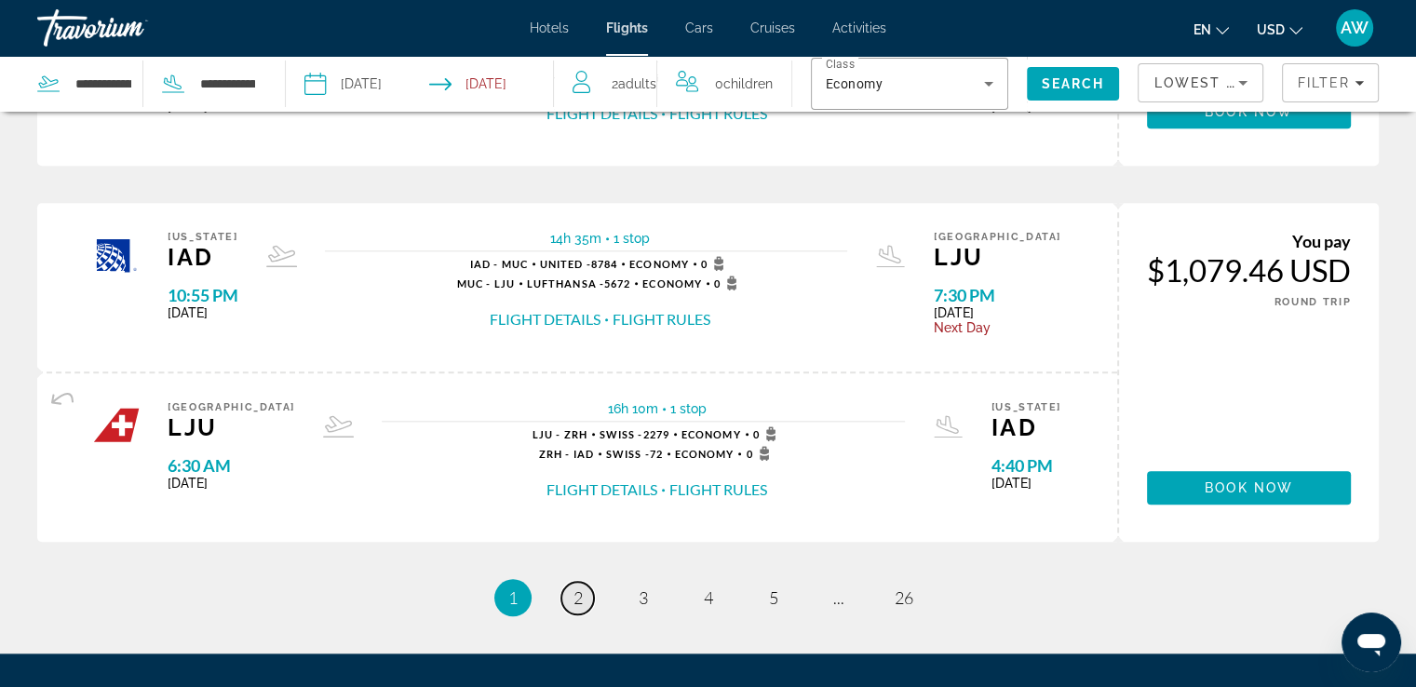
click at [577, 587] on span "2" at bounding box center [578, 597] width 9 height 20
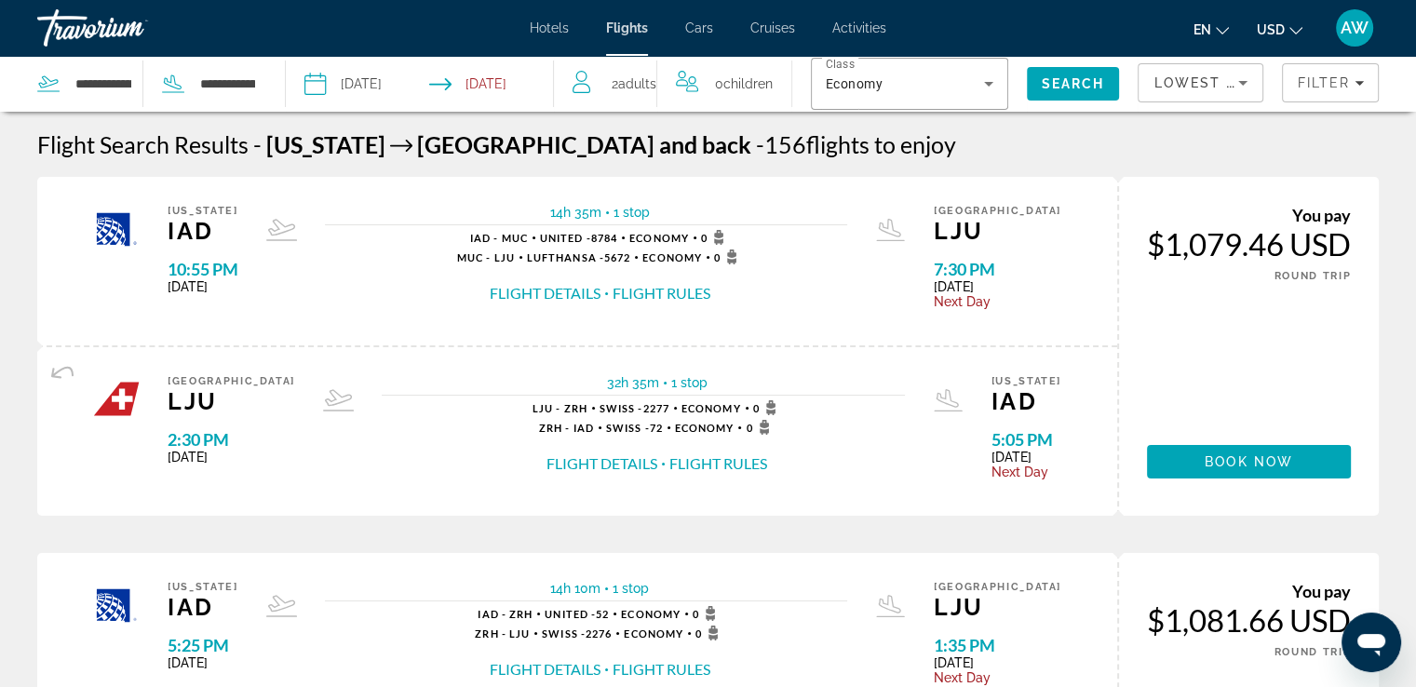
scroll to position [600, 0]
